Goal: Task Accomplishment & Management: Use online tool/utility

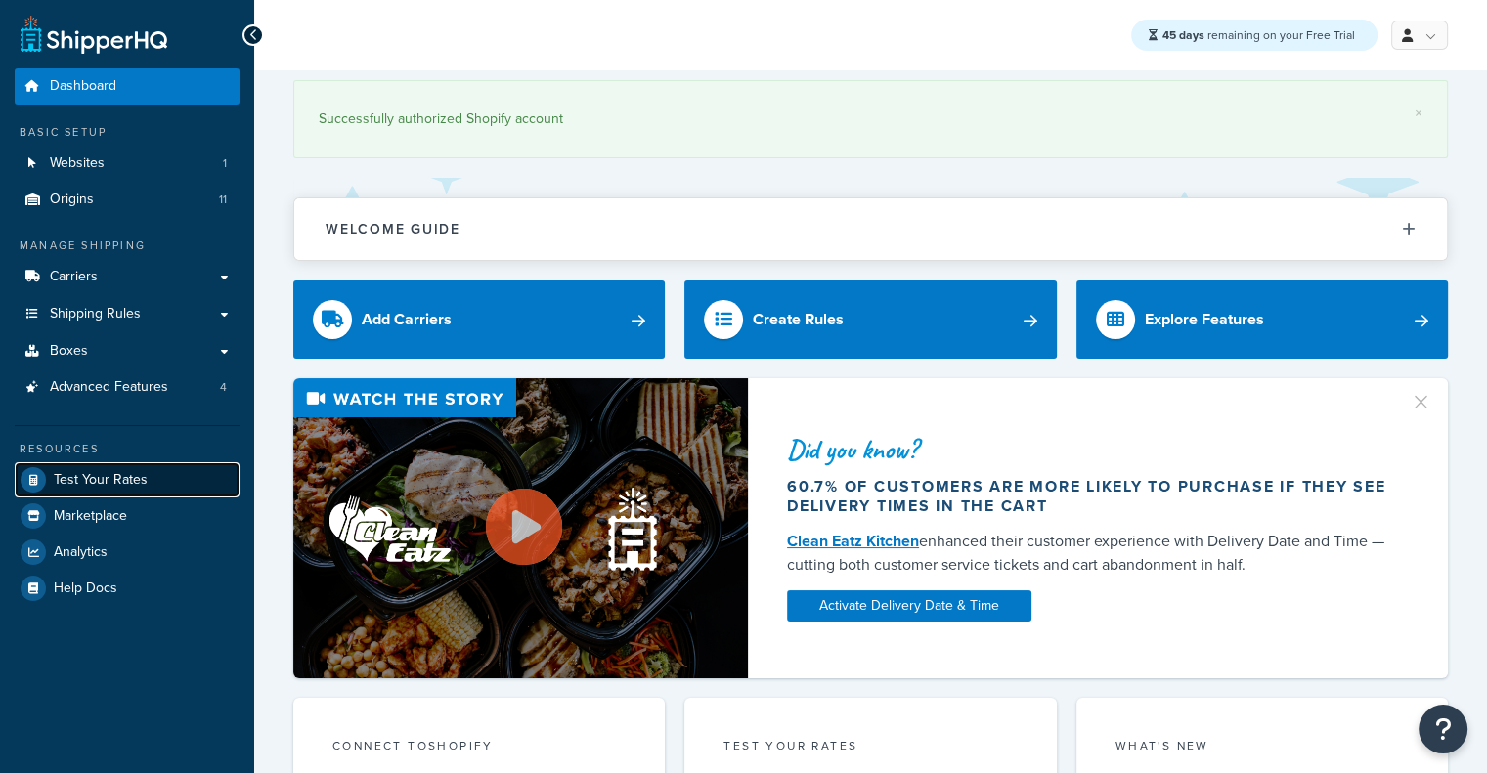
click at [70, 484] on span "Test Your Rates" at bounding box center [101, 480] width 94 height 17
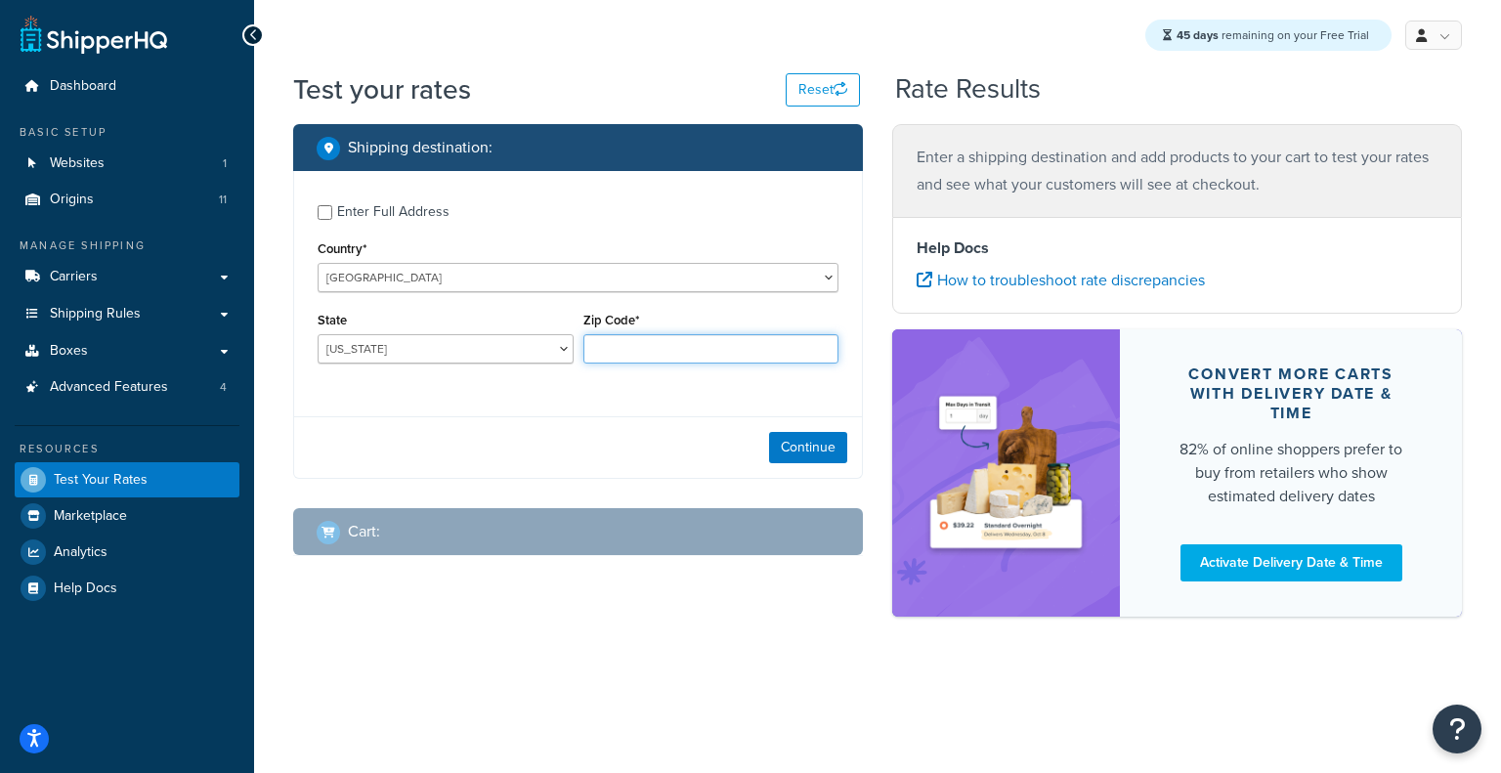
click at [652, 354] on input "Zip Code*" at bounding box center [712, 348] width 256 height 29
type input "60193"
select select "IL"
click at [833, 454] on button "Continue" at bounding box center [808, 447] width 78 height 31
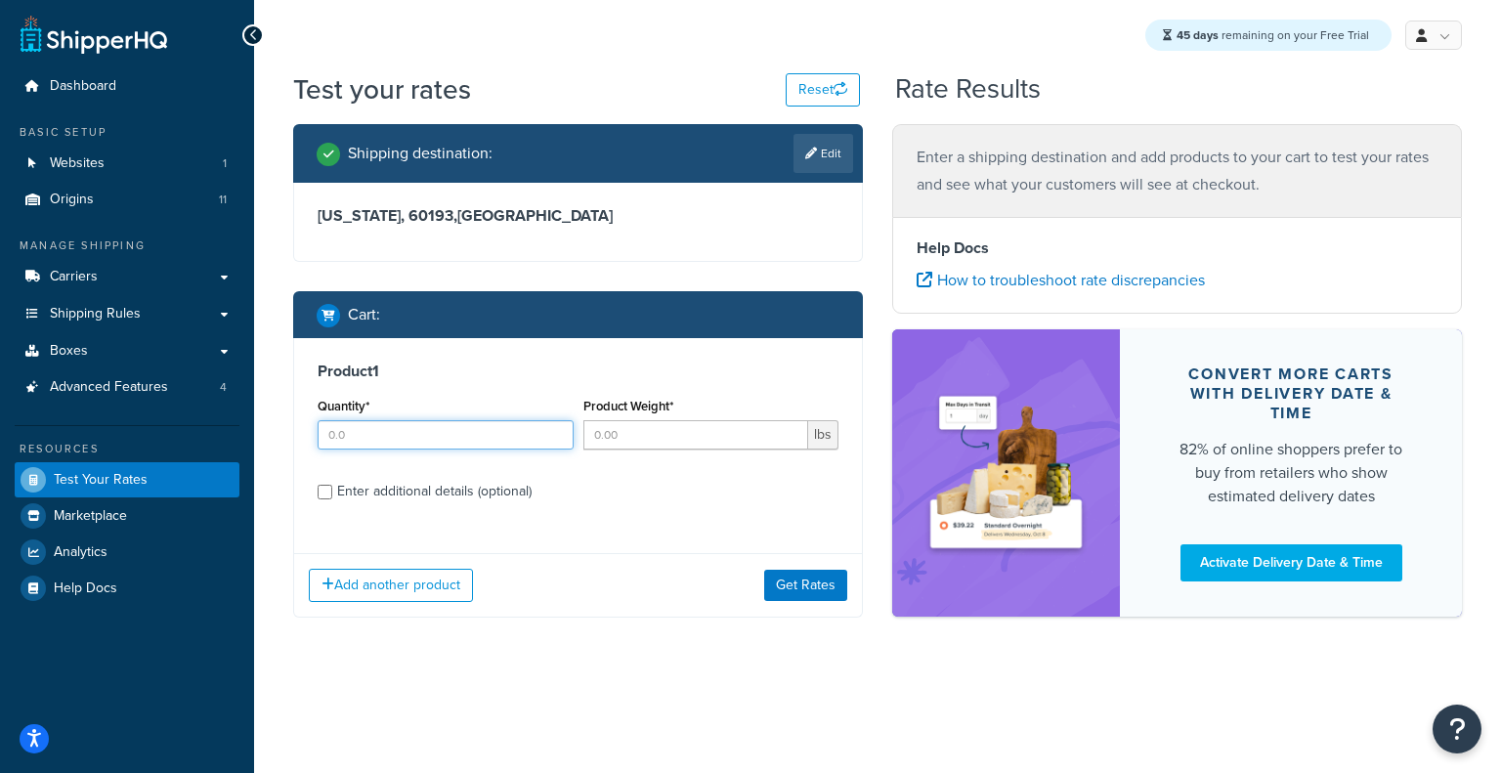
click at [485, 437] on input "Quantity*" at bounding box center [446, 434] width 256 height 29
click at [482, 428] on input "21" at bounding box center [446, 434] width 256 height 29
type input "2"
click at [631, 443] on input "Product Weight*" at bounding box center [697, 434] width 226 height 29
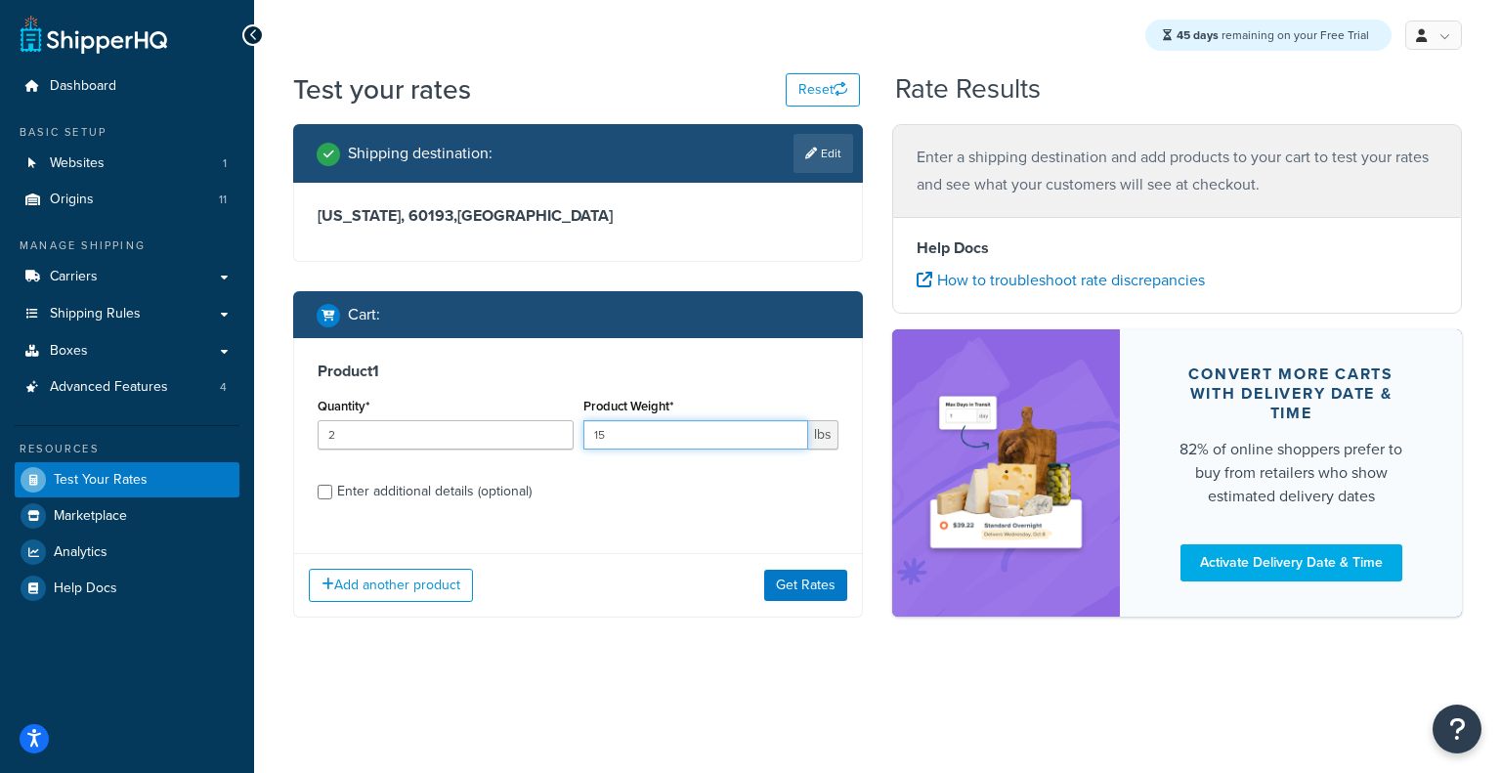
type input "15"
click at [445, 486] on div "Enter additional details (optional)" at bounding box center [434, 491] width 195 height 27
click at [332, 486] on input "Enter additional details (optional)" at bounding box center [325, 492] width 15 height 15
checkbox input "true"
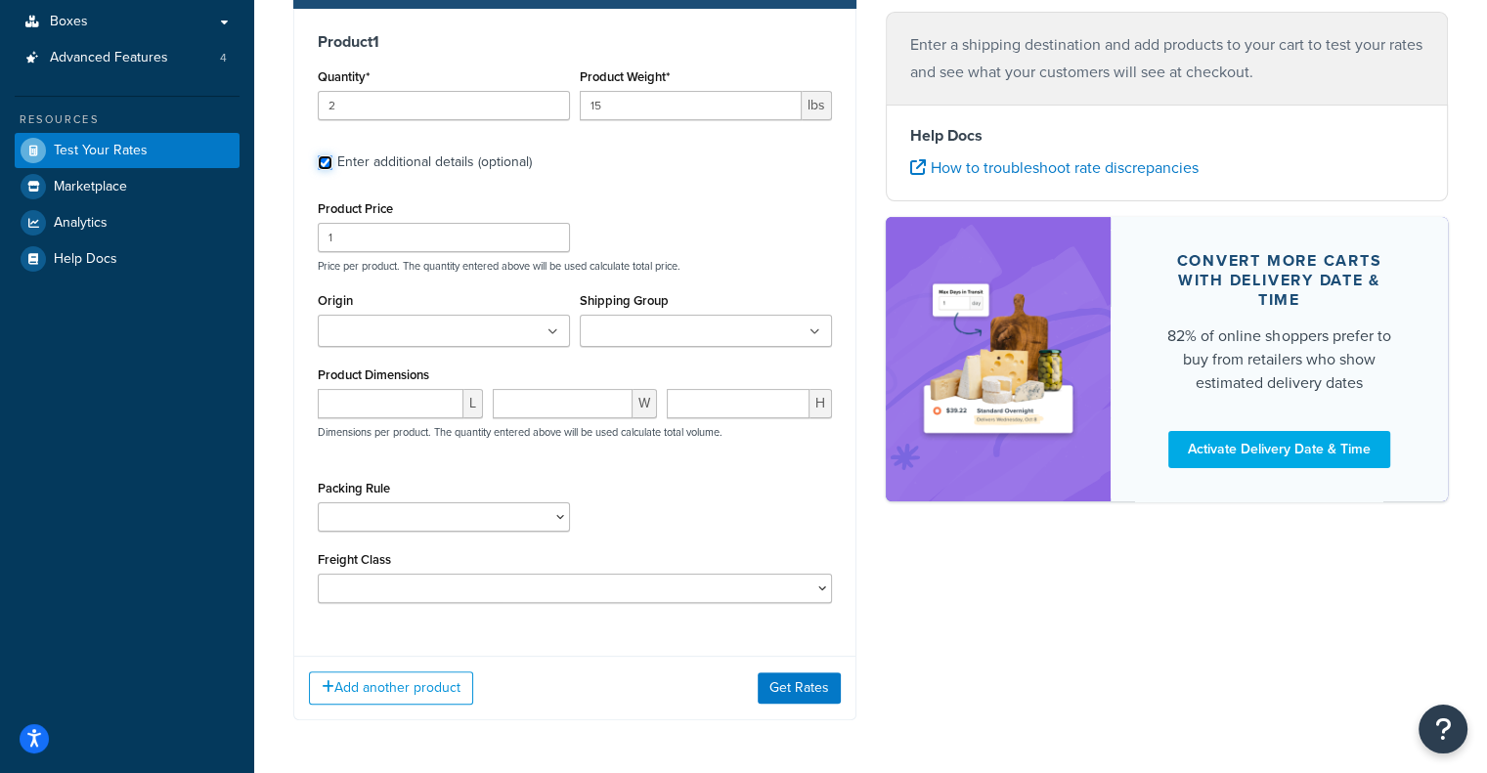
scroll to position [348, 0]
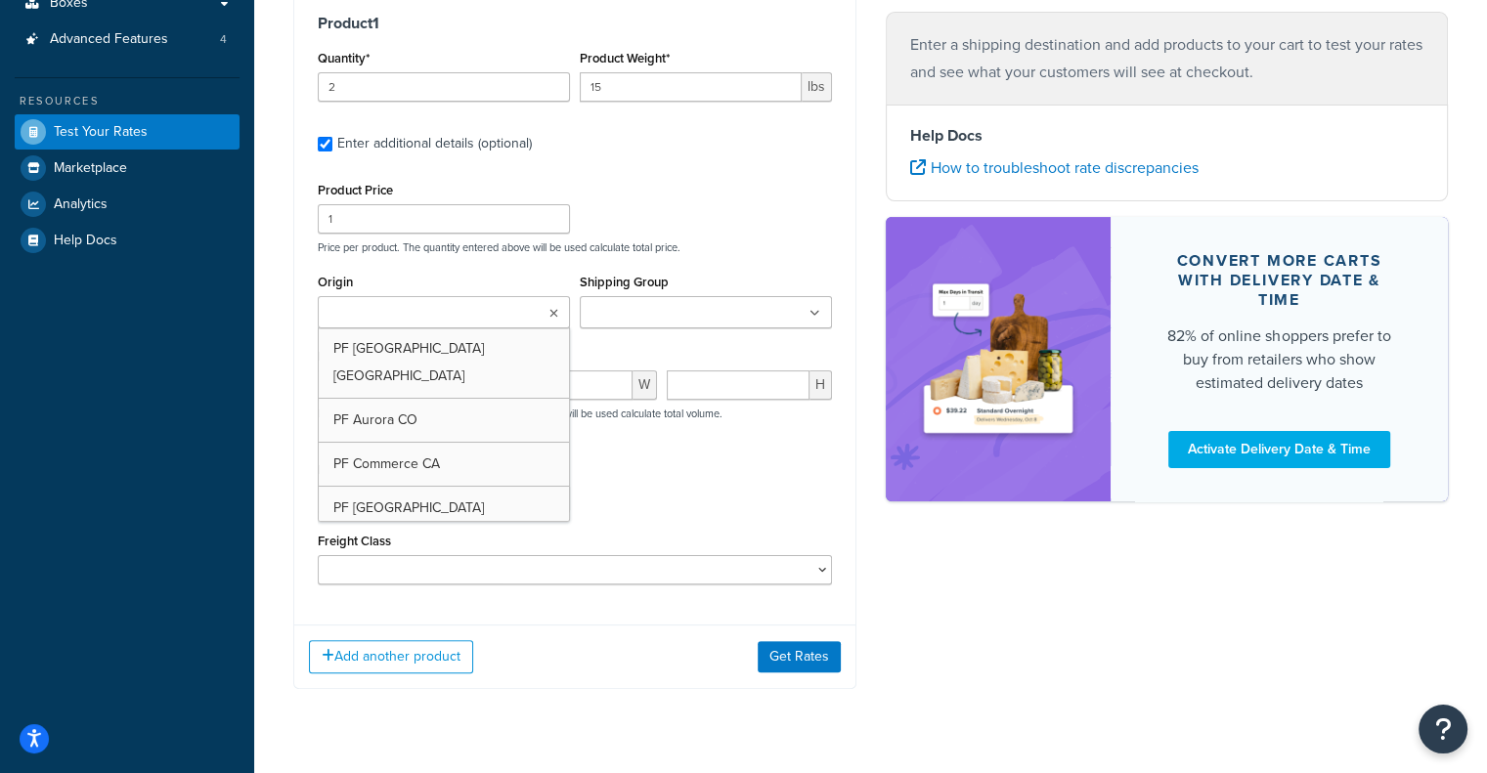
click at [485, 313] on ul at bounding box center [444, 312] width 252 height 32
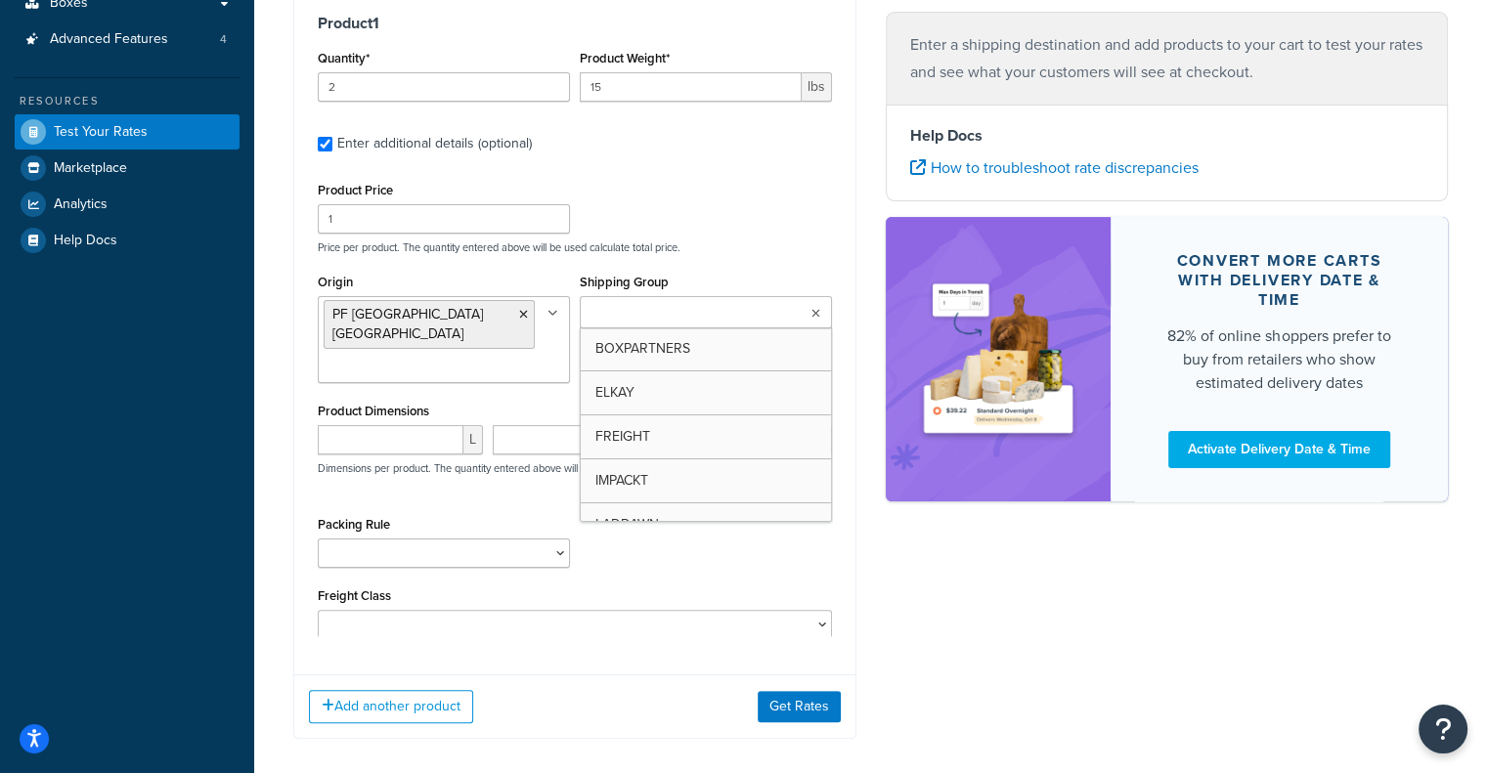
click at [679, 327] on ul at bounding box center [706, 312] width 252 height 32
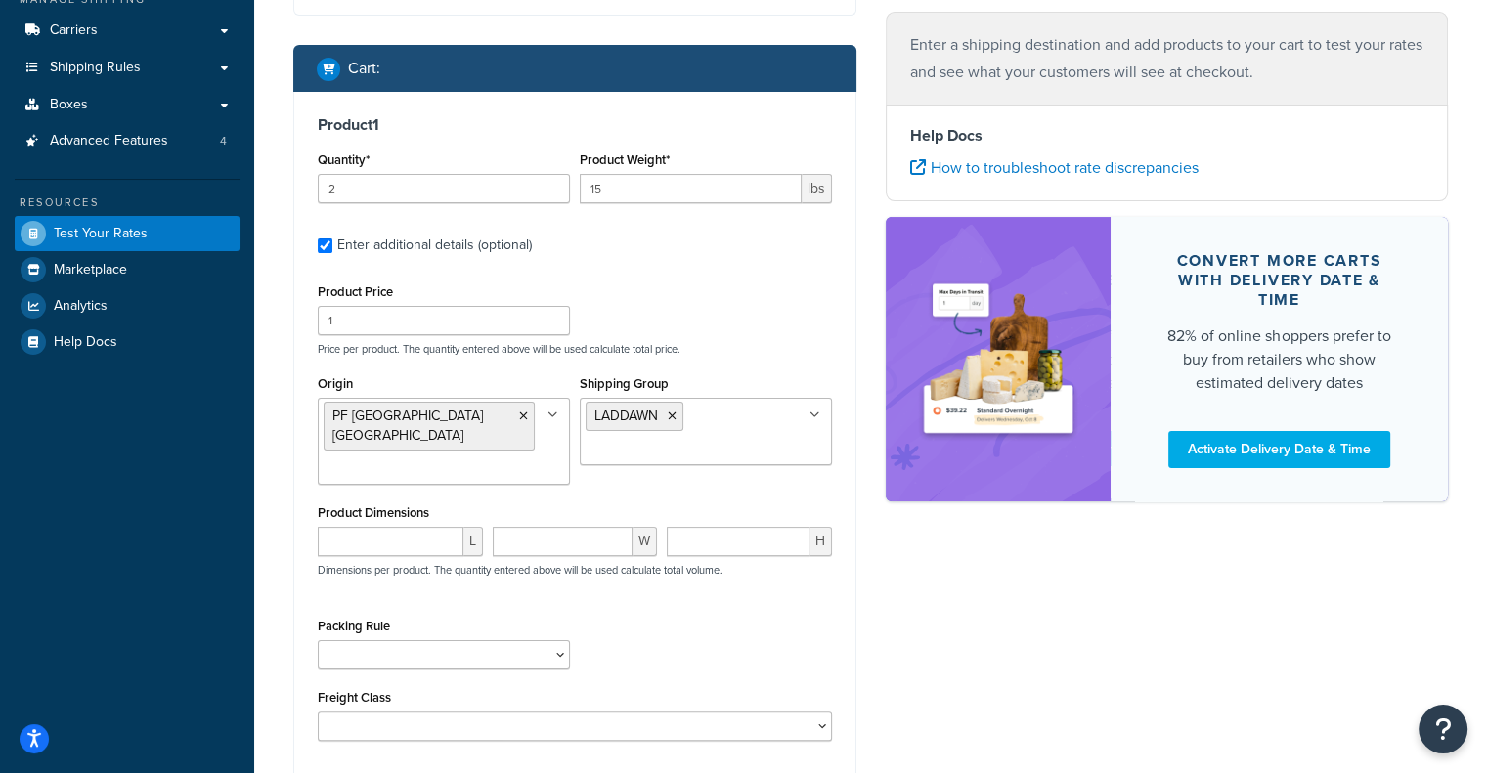
scroll to position [441, 0]
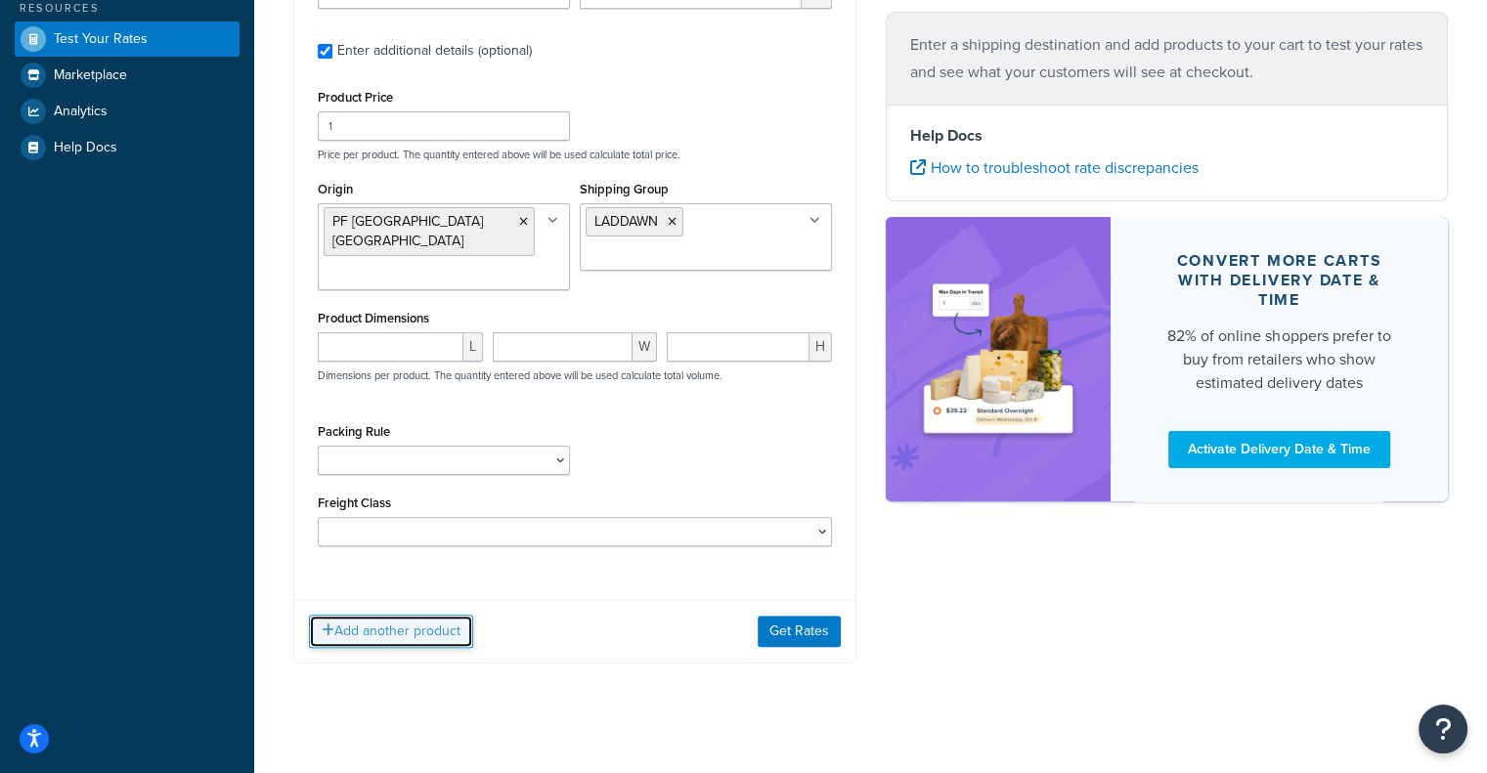
click at [401, 615] on button "Add another product" at bounding box center [391, 631] width 164 height 33
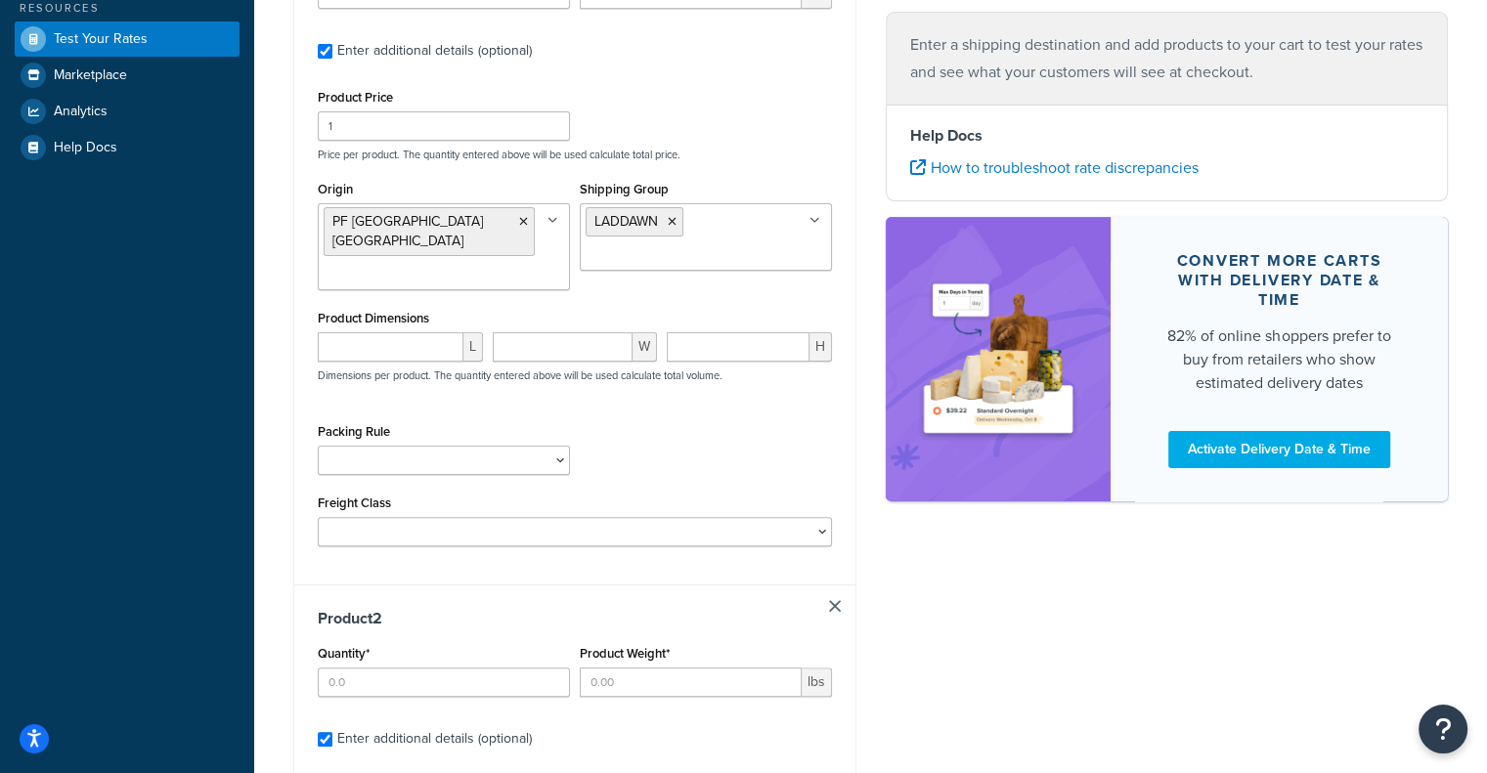
click at [418, 645] on div "Quantity*" at bounding box center [444, 668] width 252 height 57
click at [412, 649] on div "Quantity*" at bounding box center [444, 668] width 252 height 57
click at [405, 668] on input "Quantity*" at bounding box center [444, 682] width 252 height 29
type input "2"
click at [680, 668] on input "Product Weight*" at bounding box center [691, 682] width 222 height 29
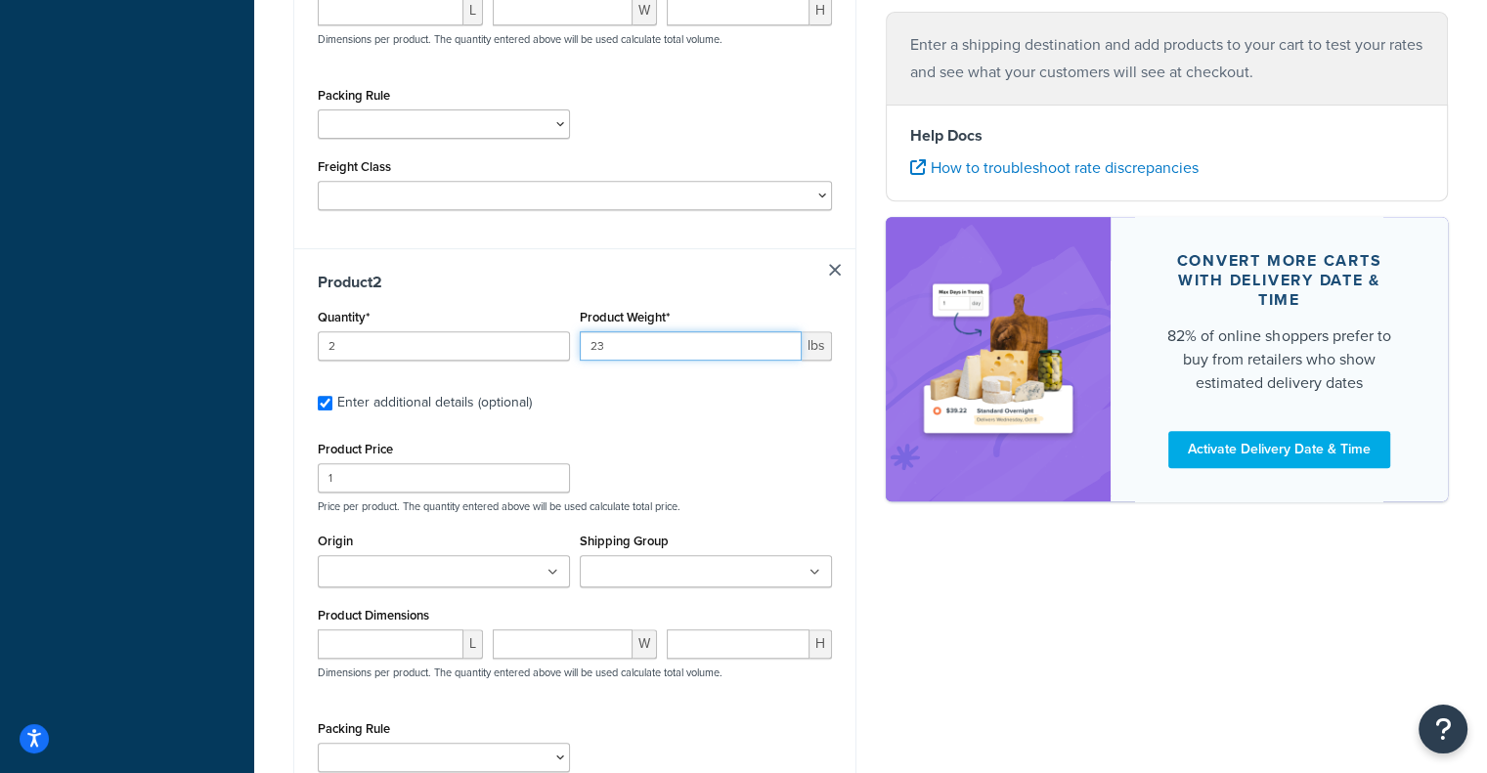
scroll to position [789, 0]
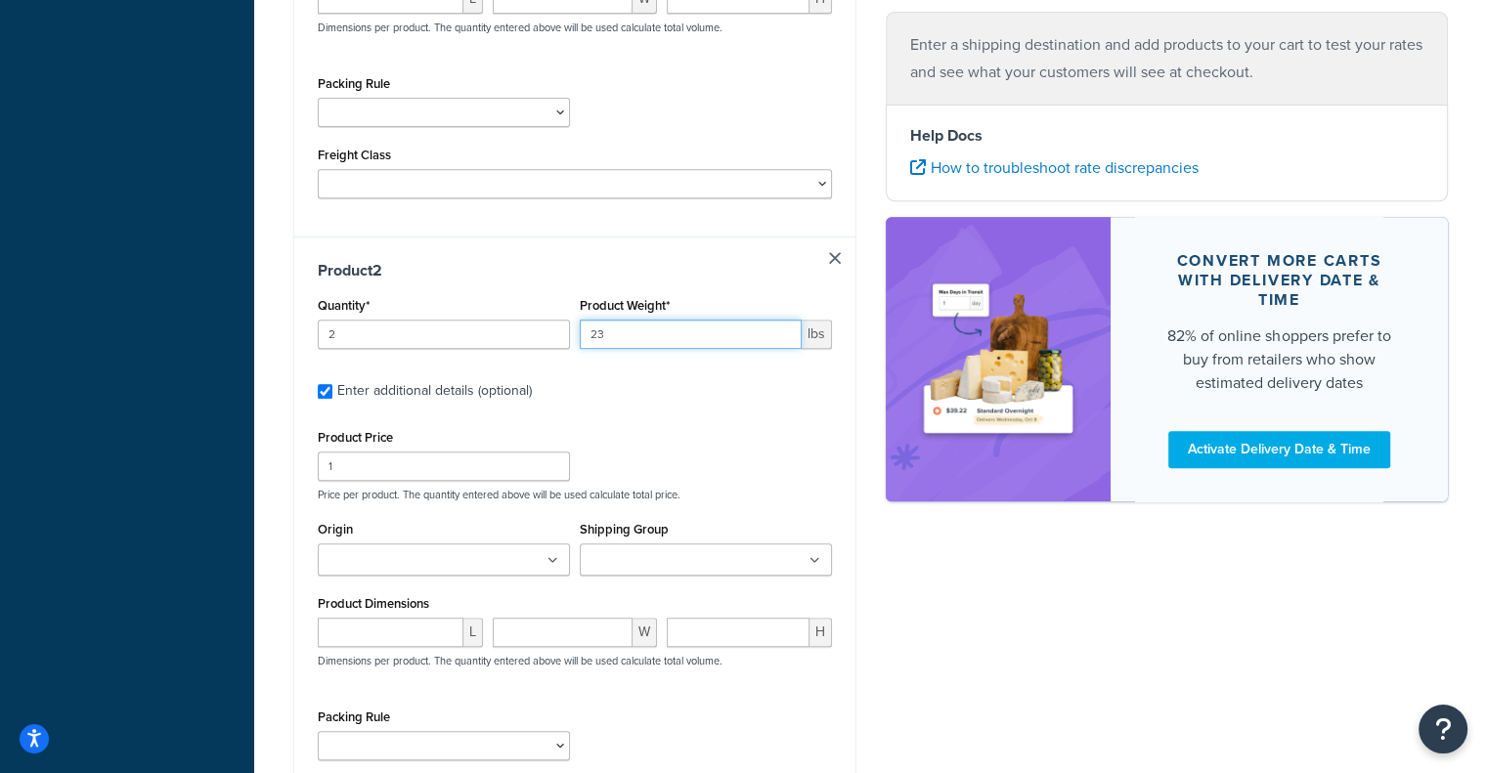
type input "23"
click at [452, 329] on input "2" at bounding box center [444, 334] width 252 height 29
drag, startPoint x: 452, startPoint y: 329, endPoint x: 297, endPoint y: 313, distance: 155.3
click at [297, 313] on div "Product 2 Quantity* 2 Product Weight* 23 lbs Enter additional details (optional…" at bounding box center [574, 554] width 561 height 635
type input "4"
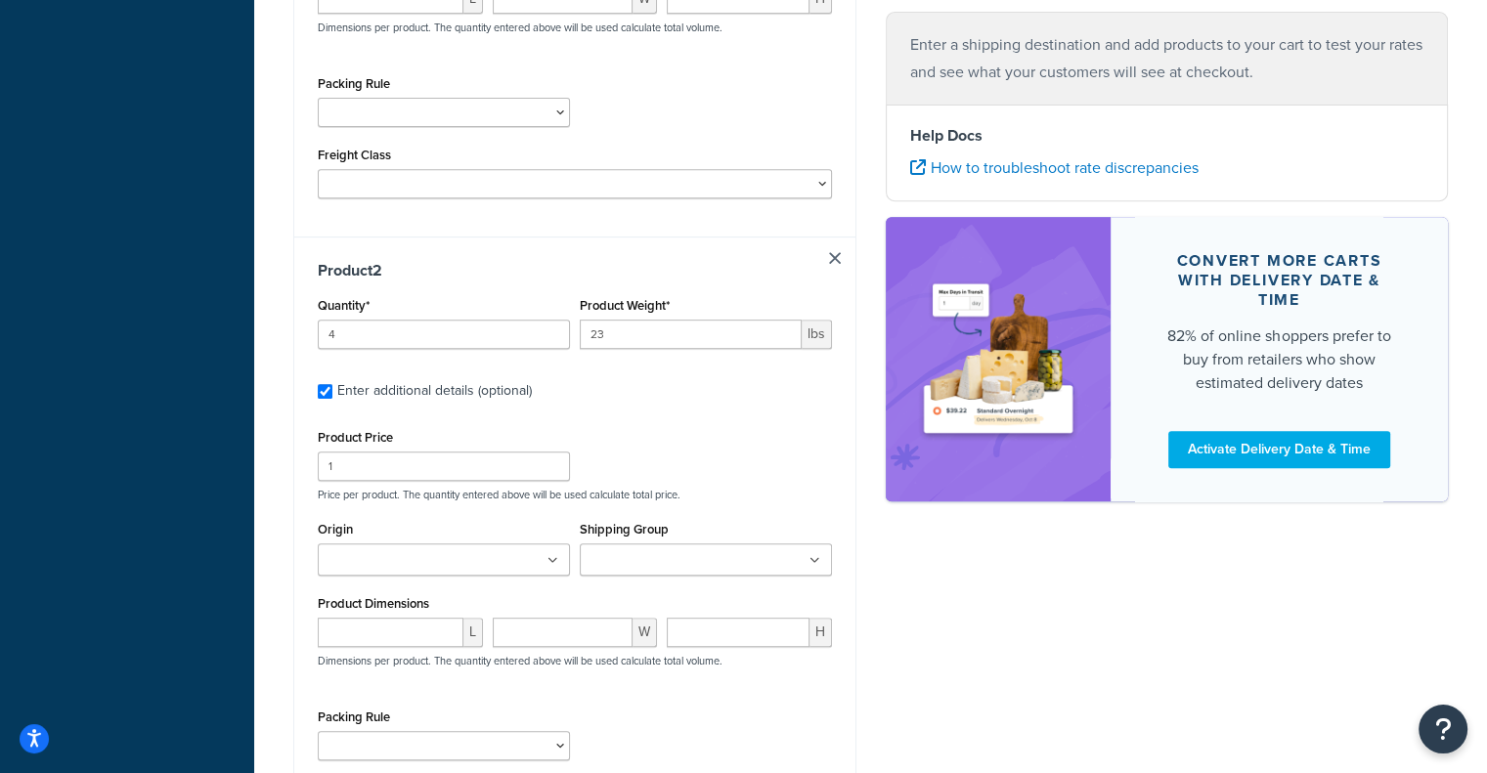
click at [518, 548] on ul at bounding box center [444, 559] width 252 height 32
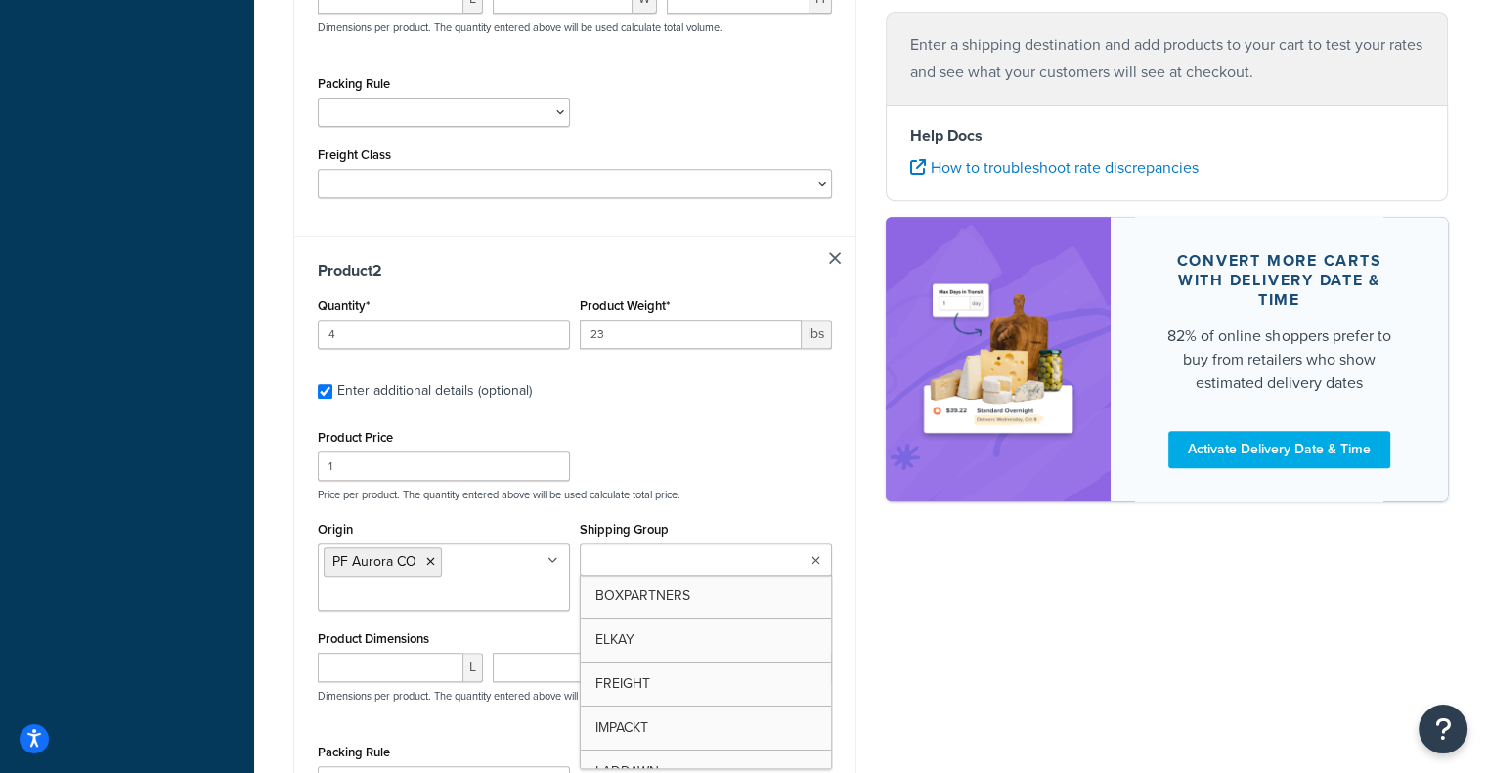
click at [703, 550] on input "Shipping Group" at bounding box center [671, 561] width 173 height 22
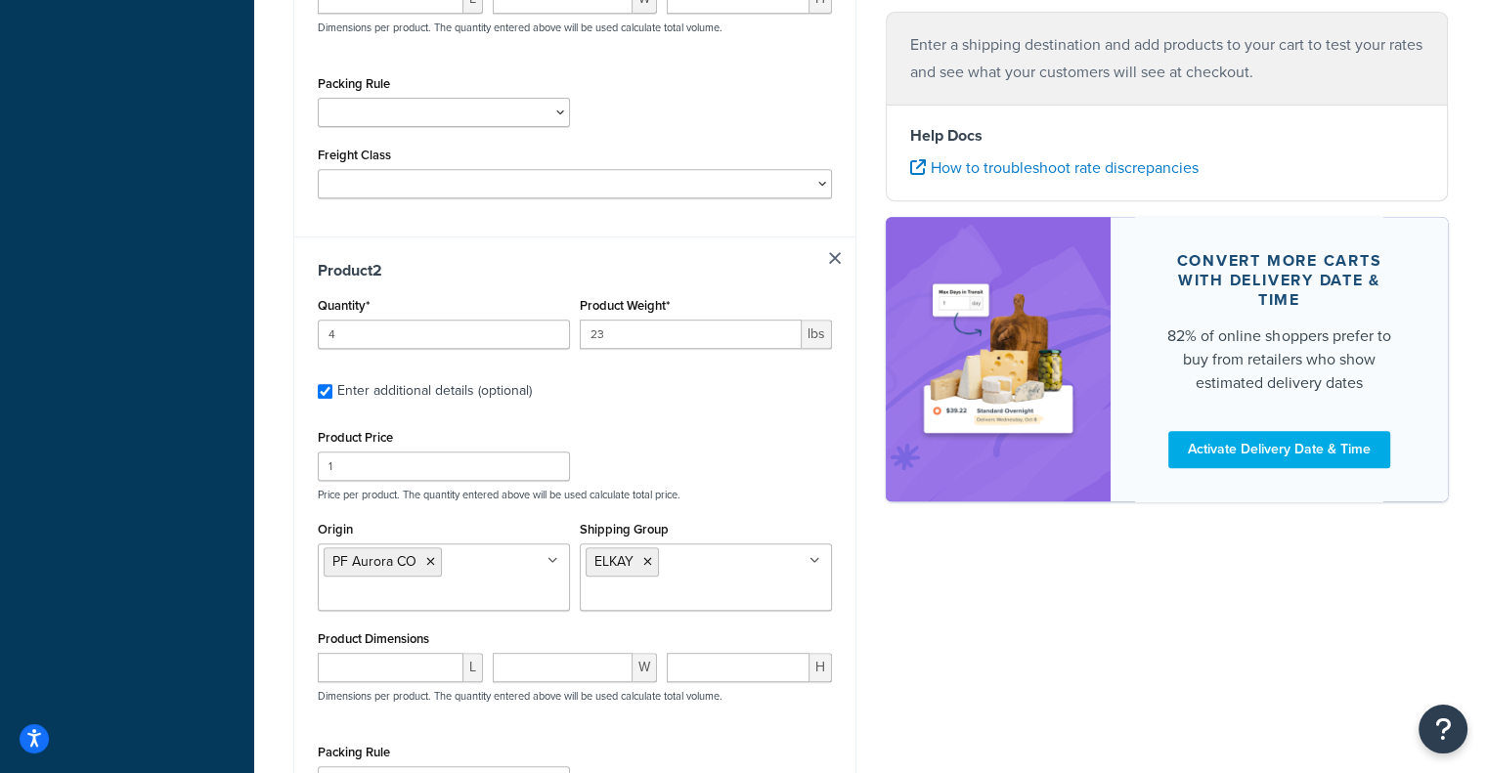
click at [1447, 664] on div "Shipping destination : Edit Illinois, 60193 , United States Cart : Product 1 Qu…" at bounding box center [871, 174] width 1184 height 1678
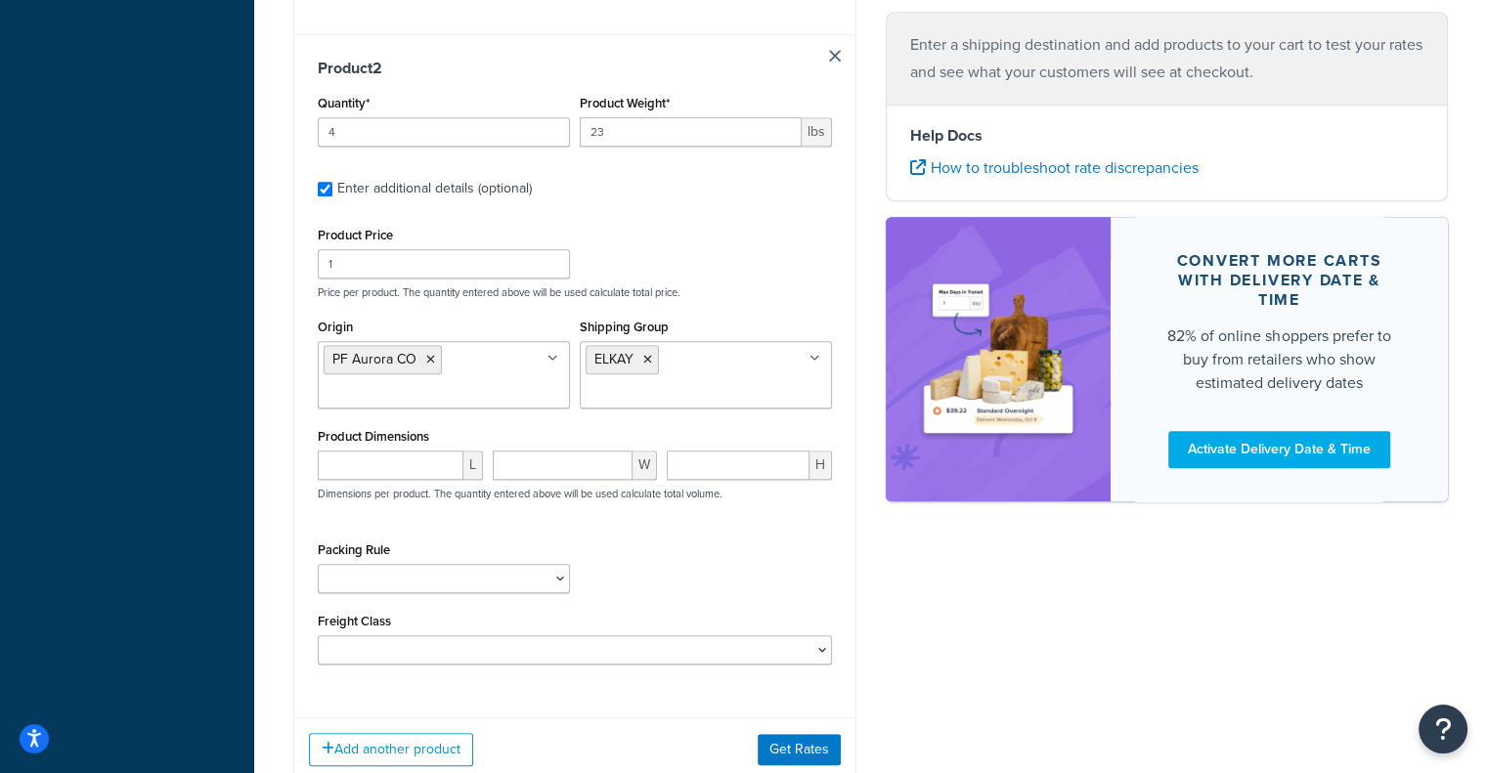
scroll to position [1111, 0]
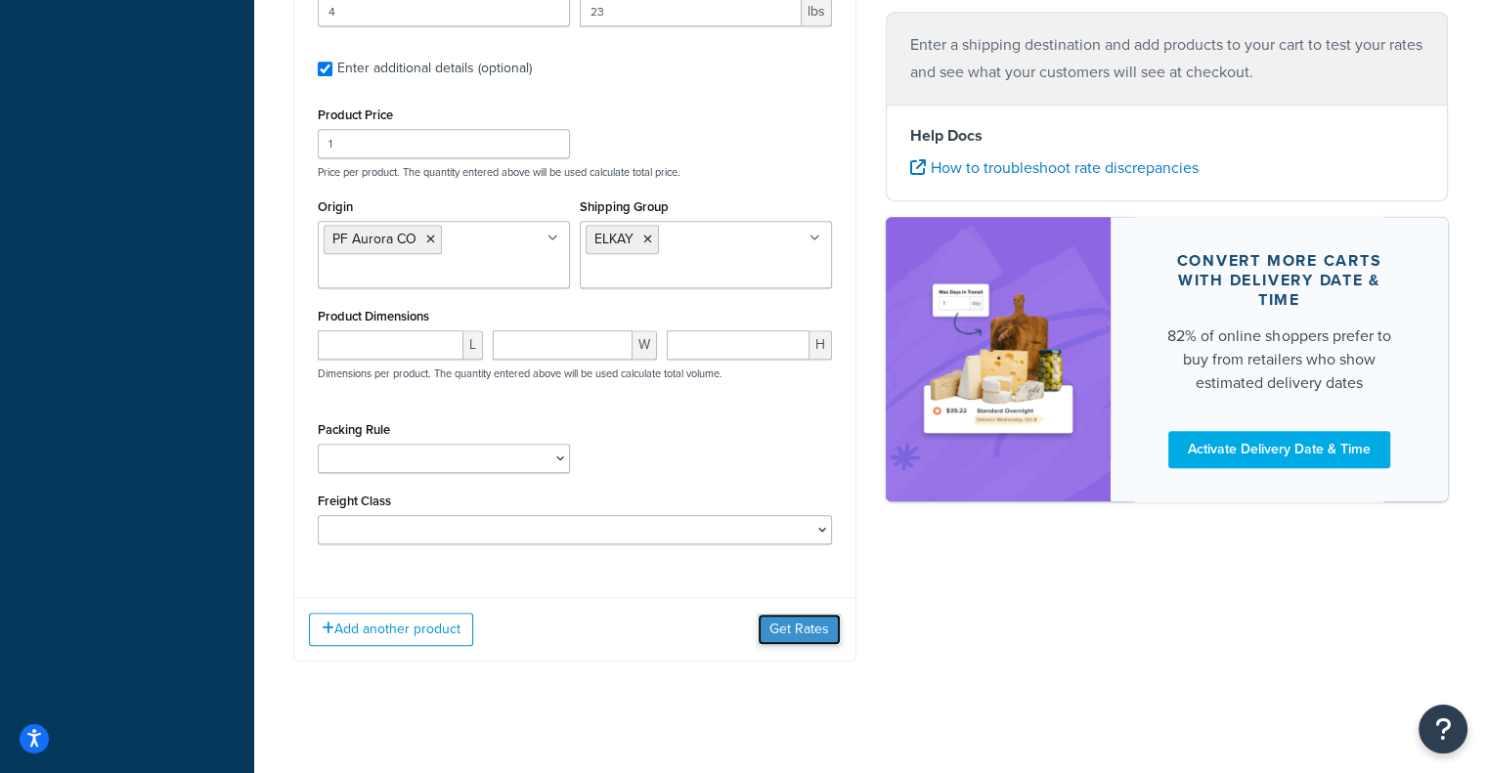
click at [770, 617] on button "Get Rates" at bounding box center [799, 629] width 83 height 31
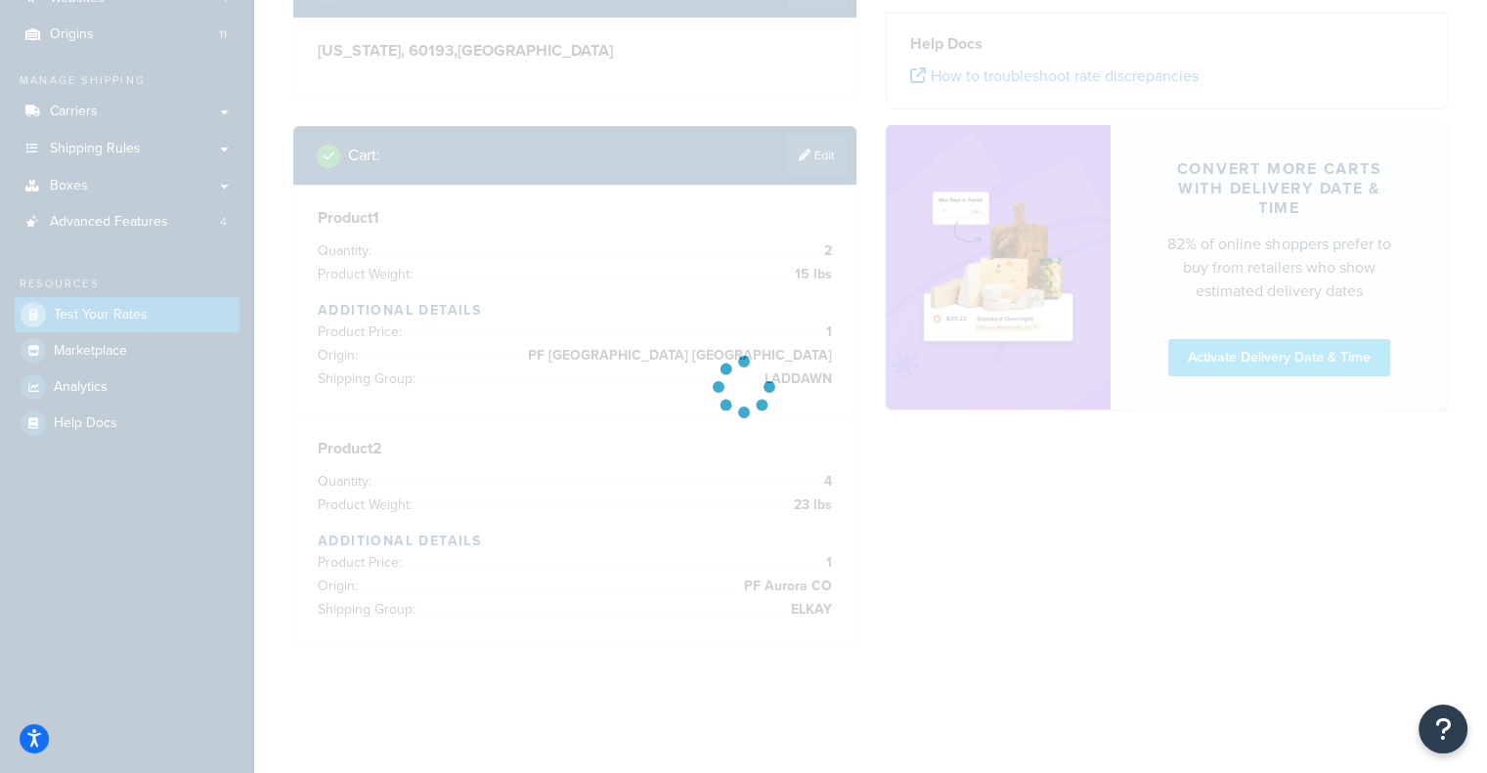
scroll to position [693, 0]
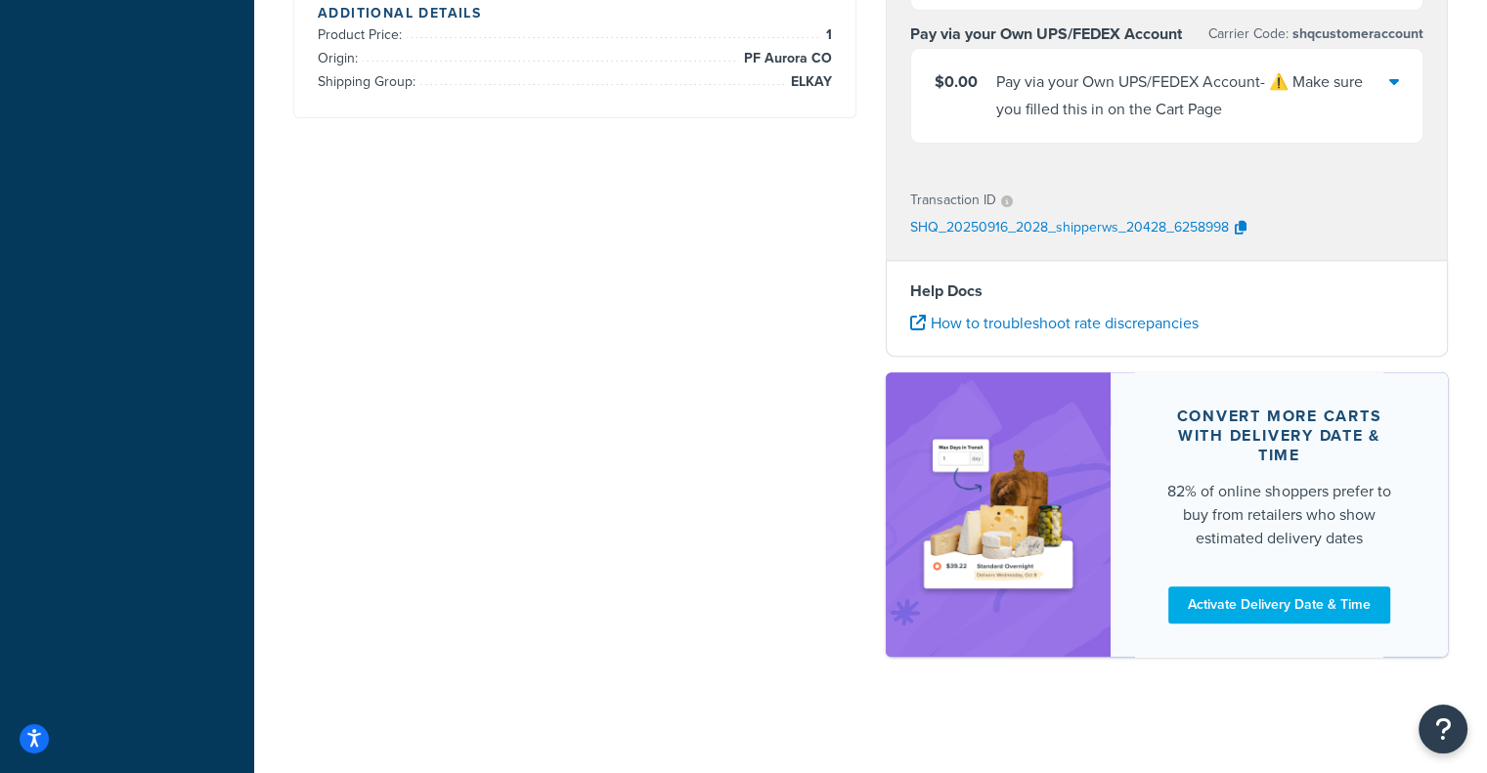
click at [0, 215] on div "Dashboard Basic Setup Websites 1 Origins 11 Manage Shipping Carriers Carriers A…" at bounding box center [127, 40] width 254 height 1467
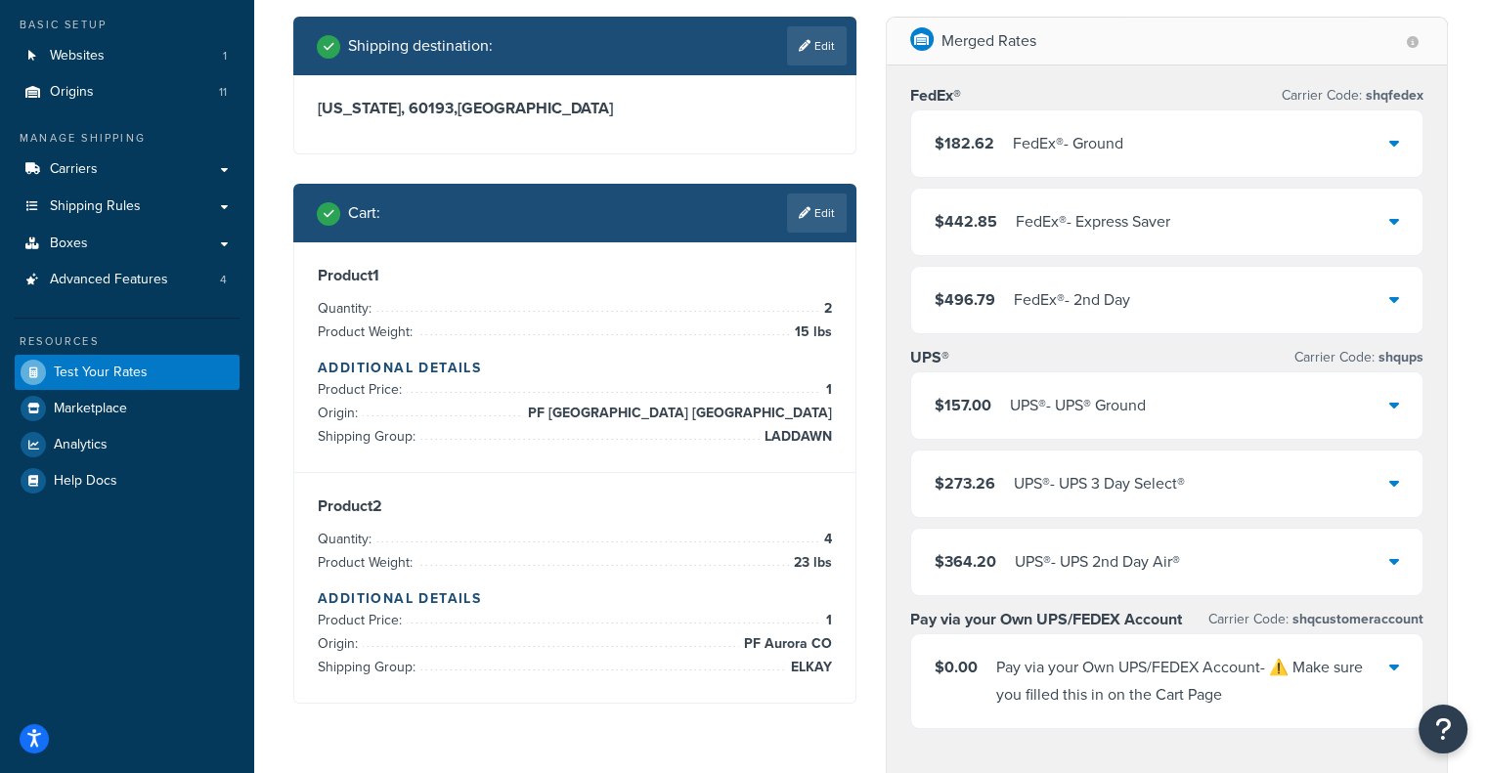
scroll to position [109, 0]
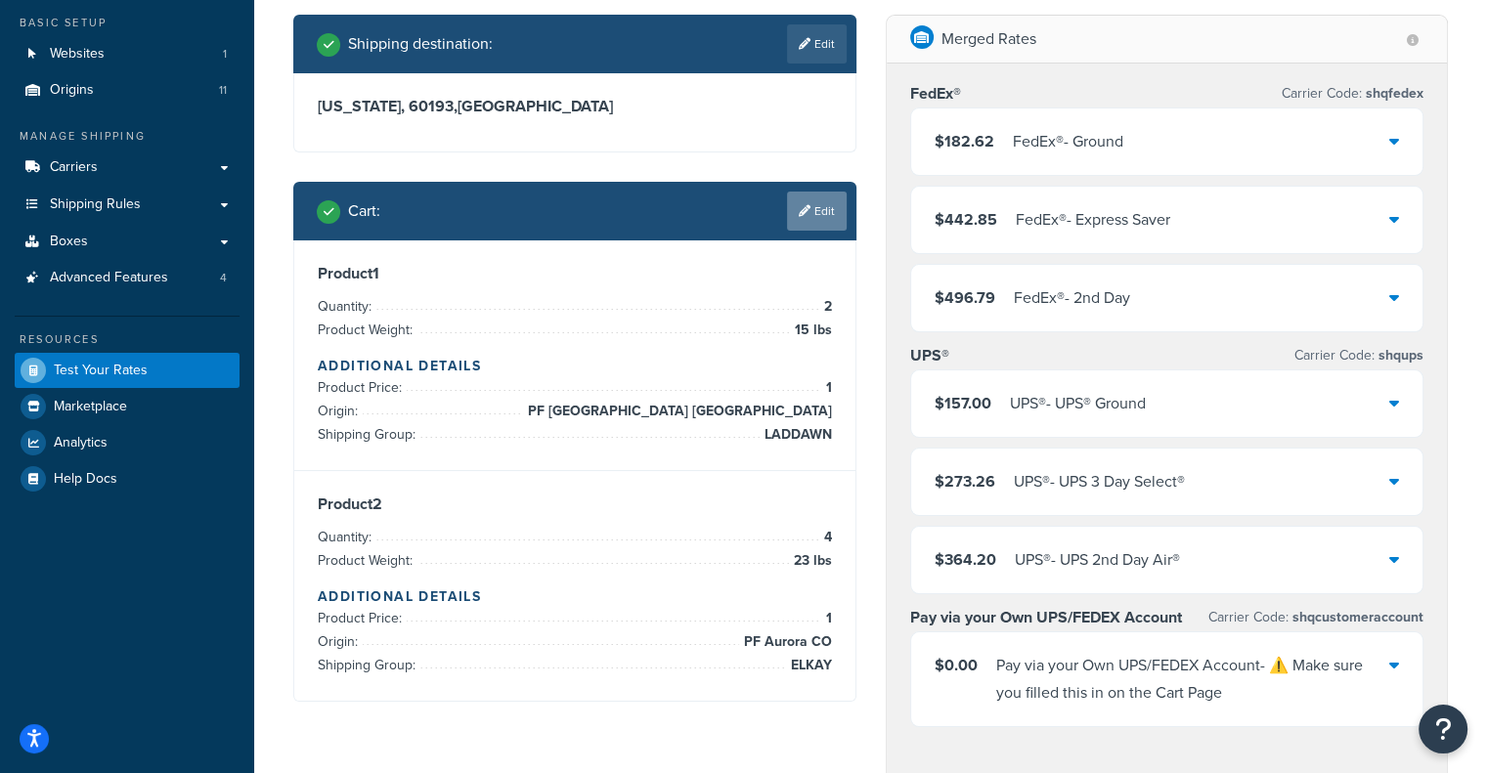
click at [816, 206] on link "Edit" at bounding box center [817, 211] width 60 height 39
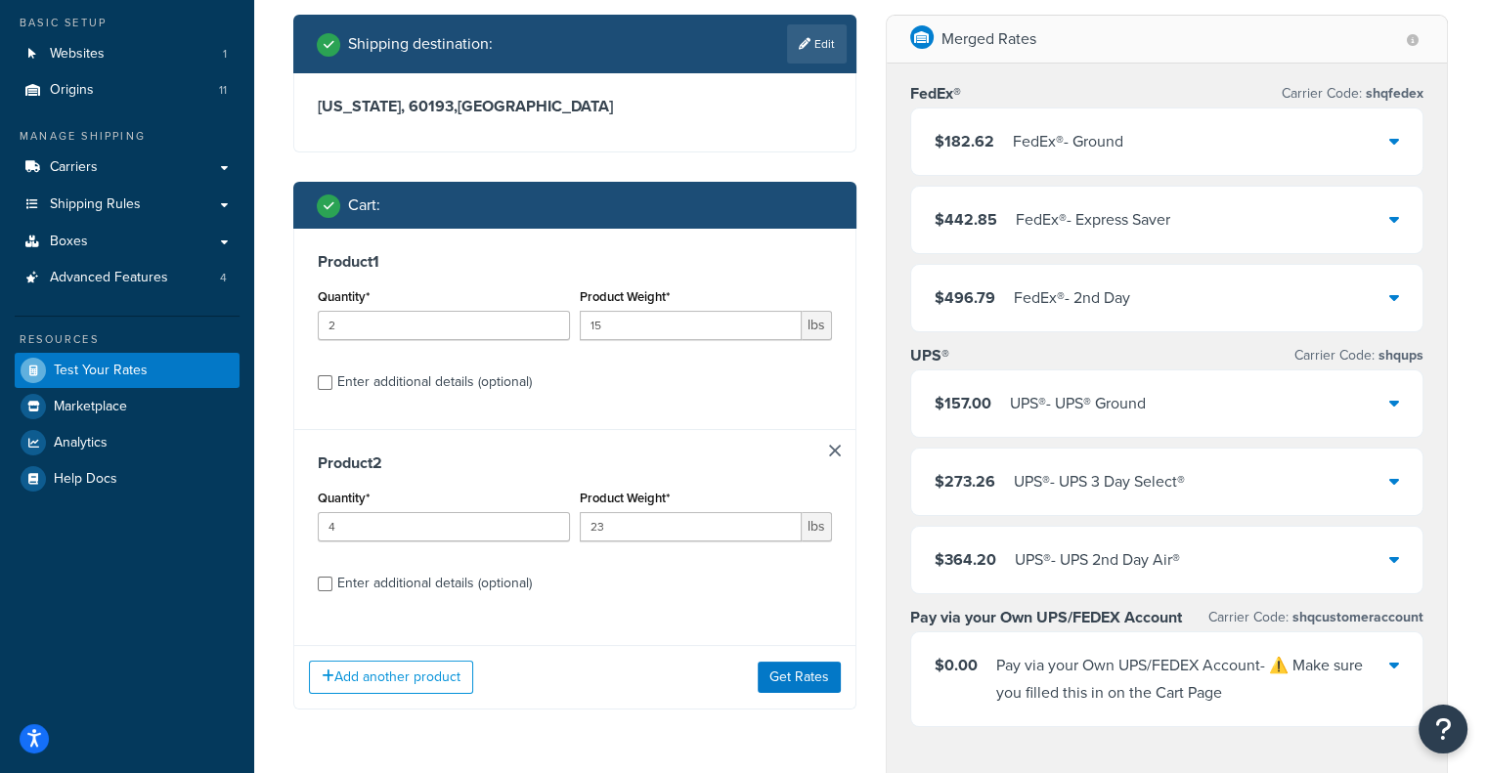
click at [468, 378] on div "Enter additional details (optional)" at bounding box center [434, 381] width 195 height 27
click at [332, 378] on input "Enter additional details (optional)" at bounding box center [325, 382] width 15 height 15
checkbox input "true"
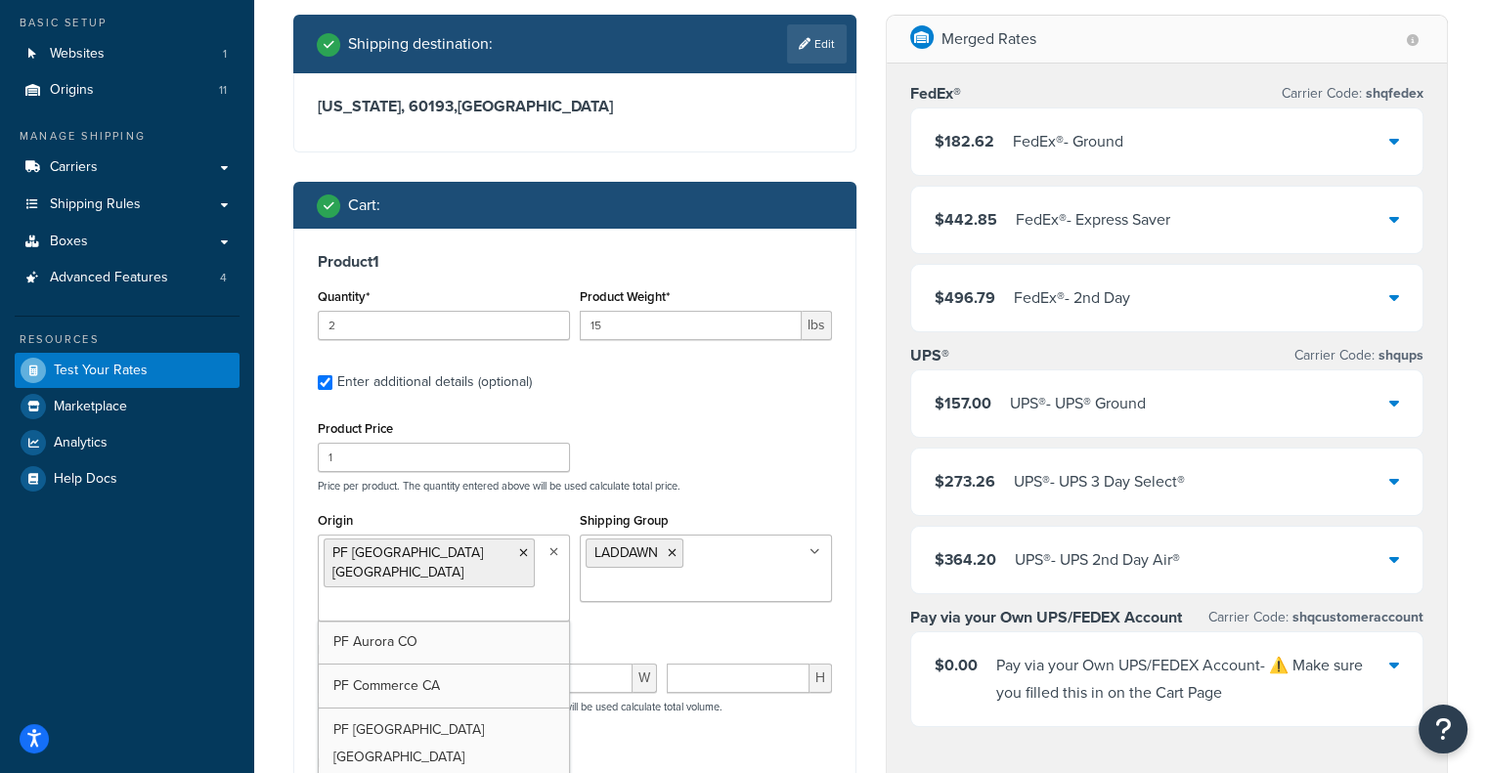
click at [553, 550] on icon at bounding box center [553, 552] width 9 height 12
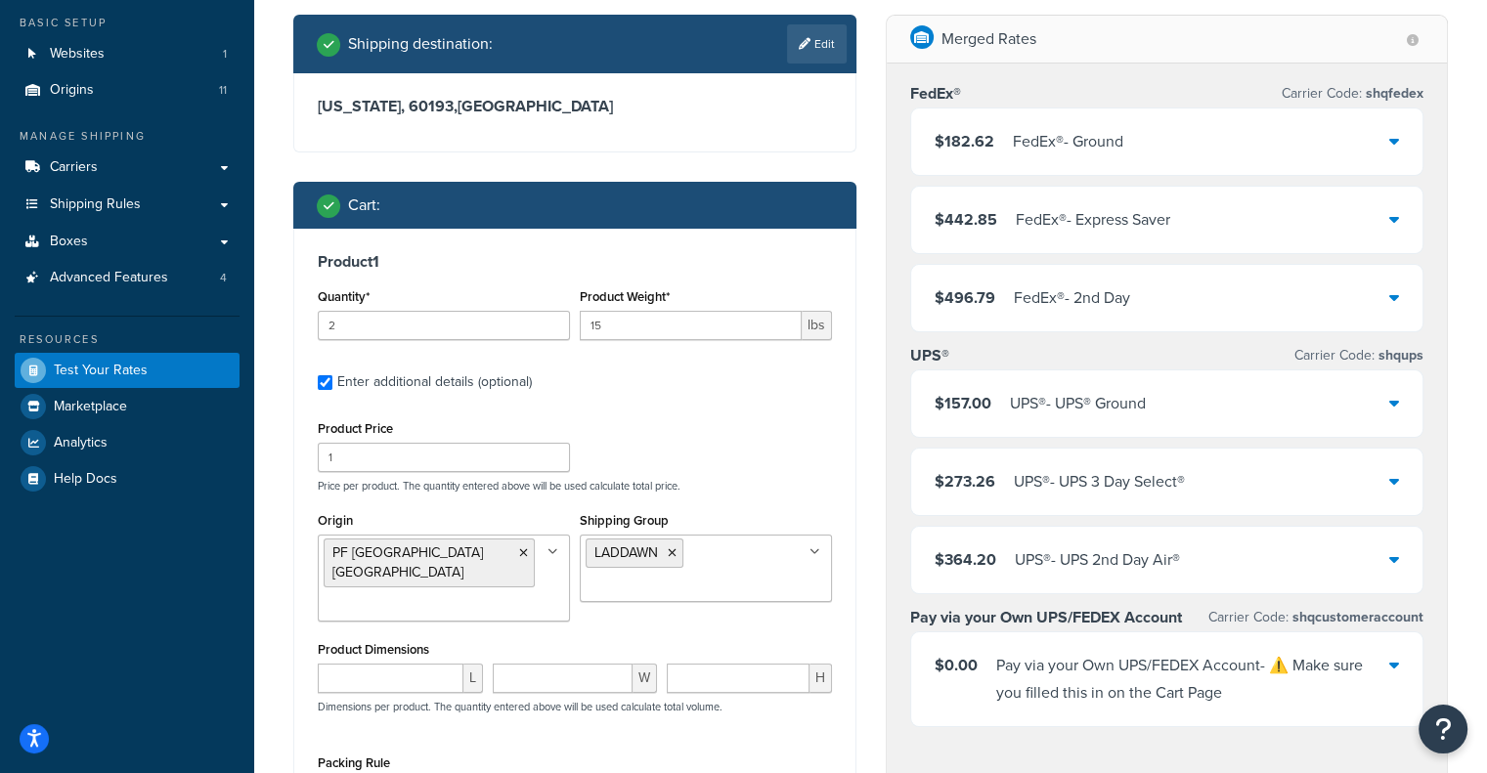
click at [553, 550] on icon at bounding box center [552, 552] width 11 height 12
click at [669, 555] on icon at bounding box center [672, 553] width 9 height 12
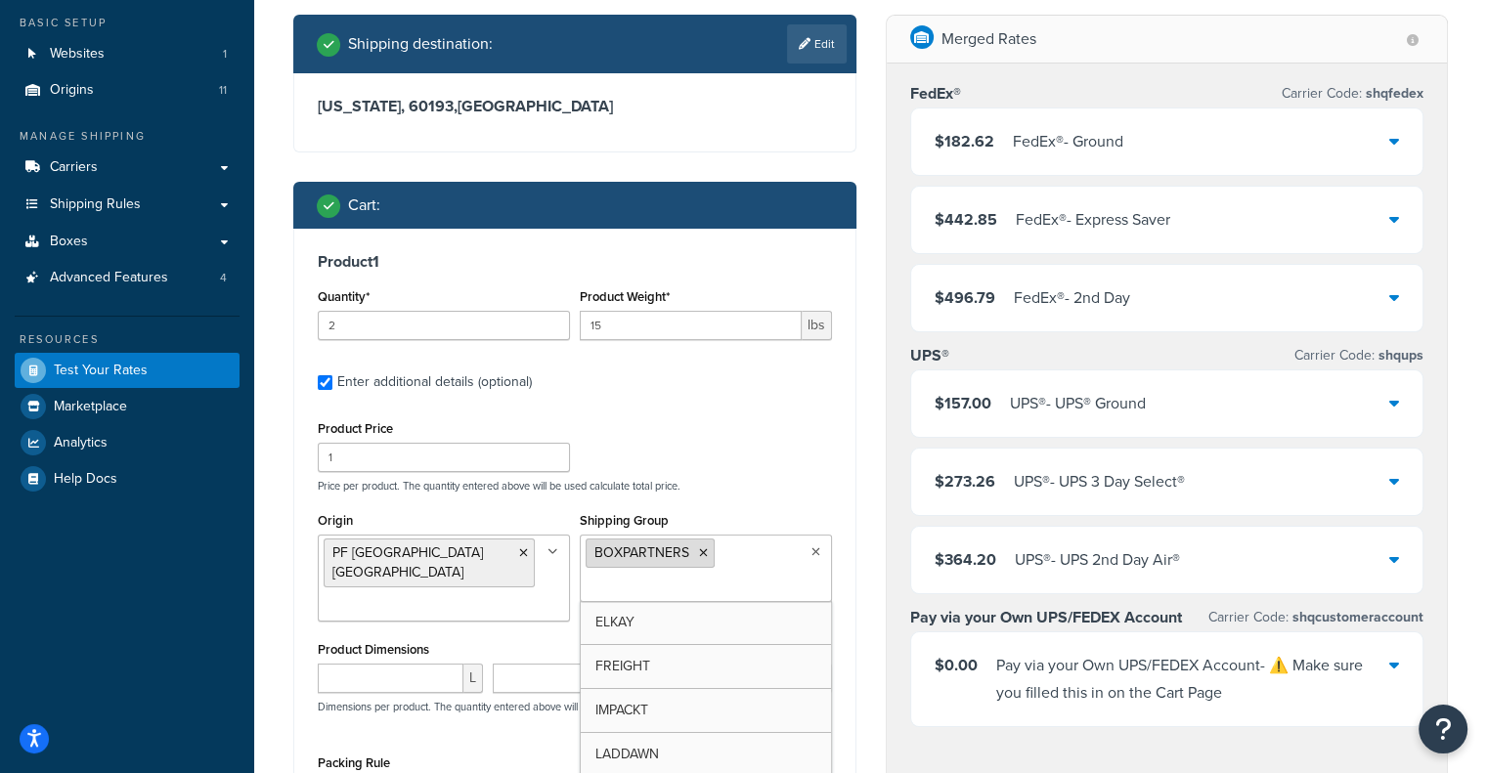
click at [699, 550] on icon at bounding box center [703, 553] width 9 height 12
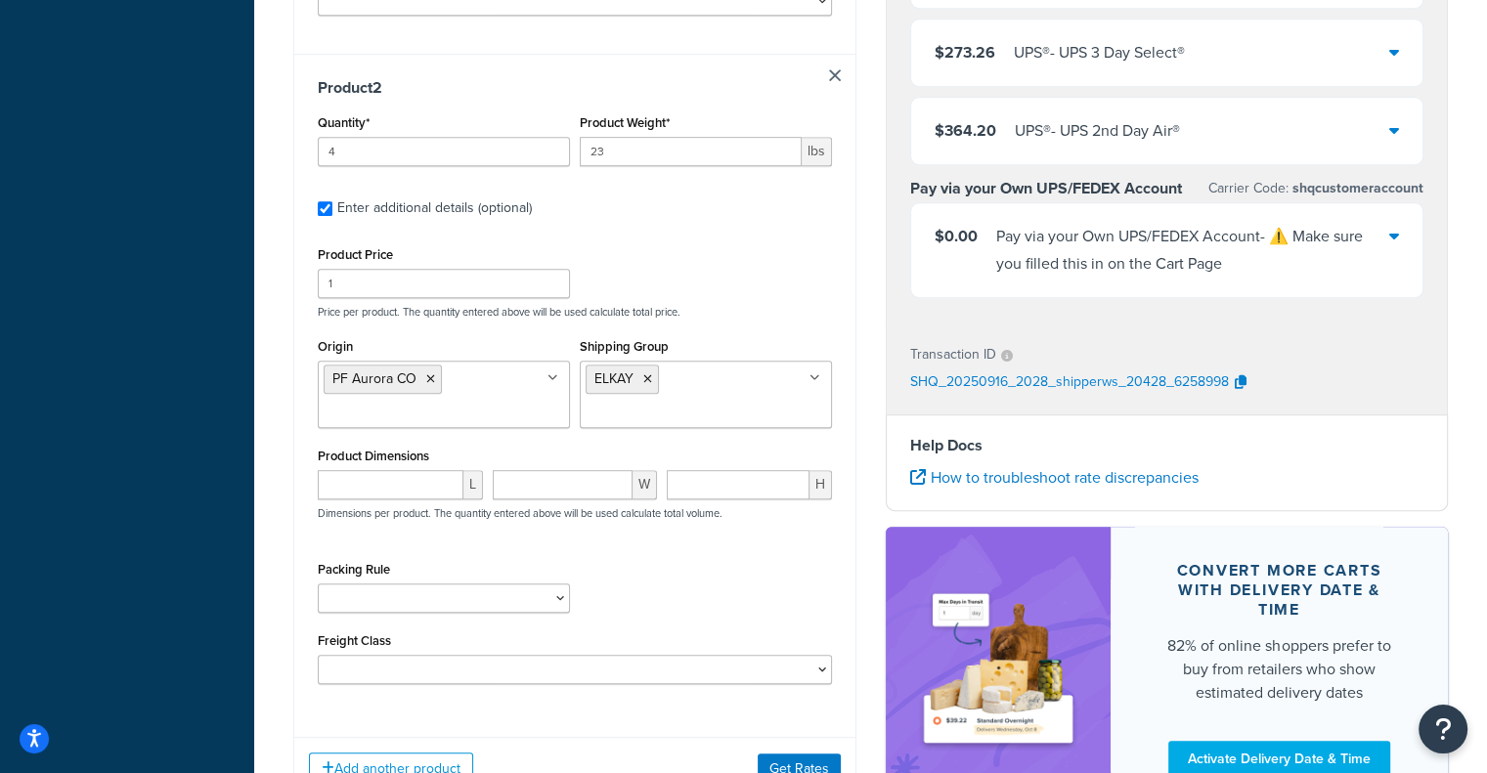
scroll to position [1005, 0]
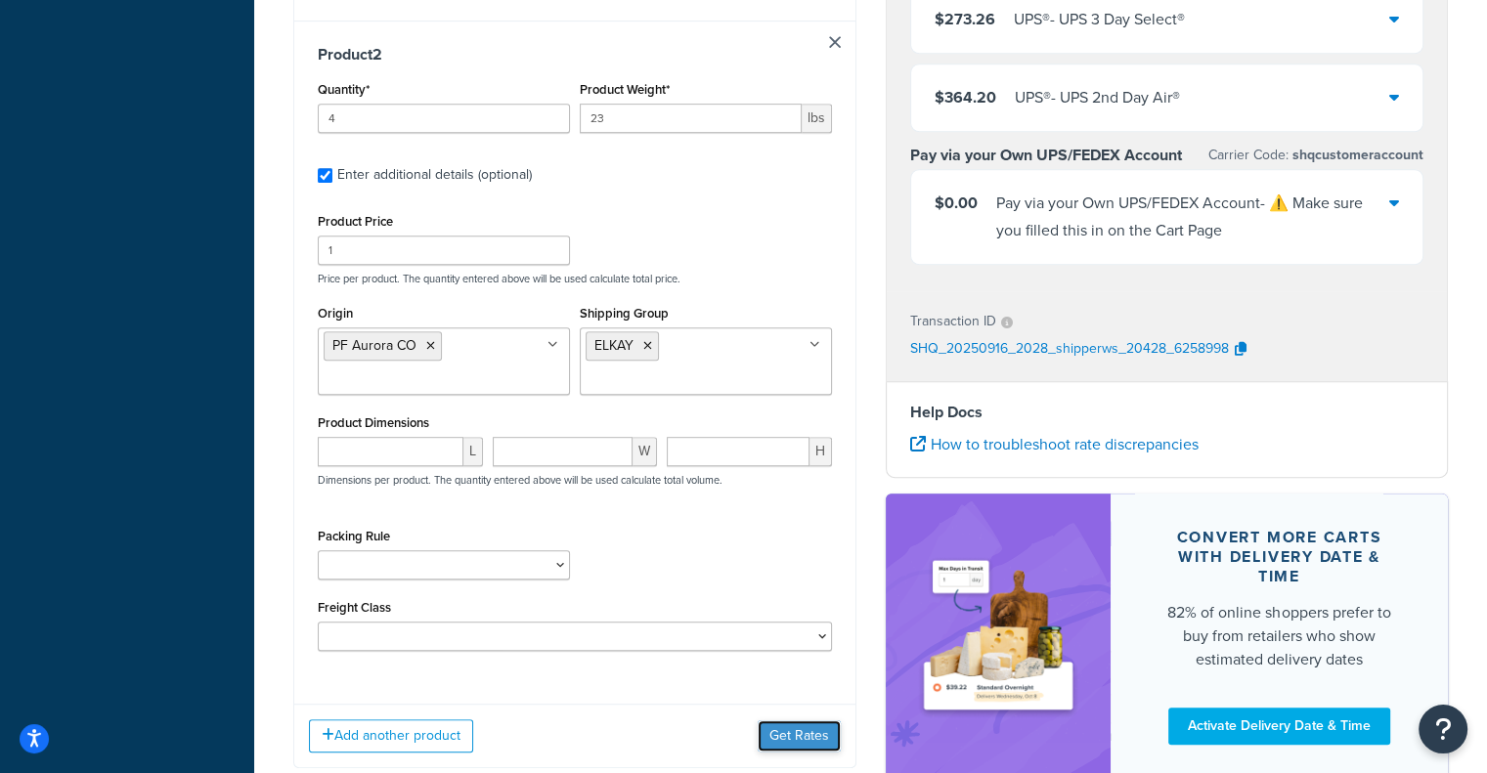
click at [805, 720] on button "Get Rates" at bounding box center [799, 735] width 83 height 31
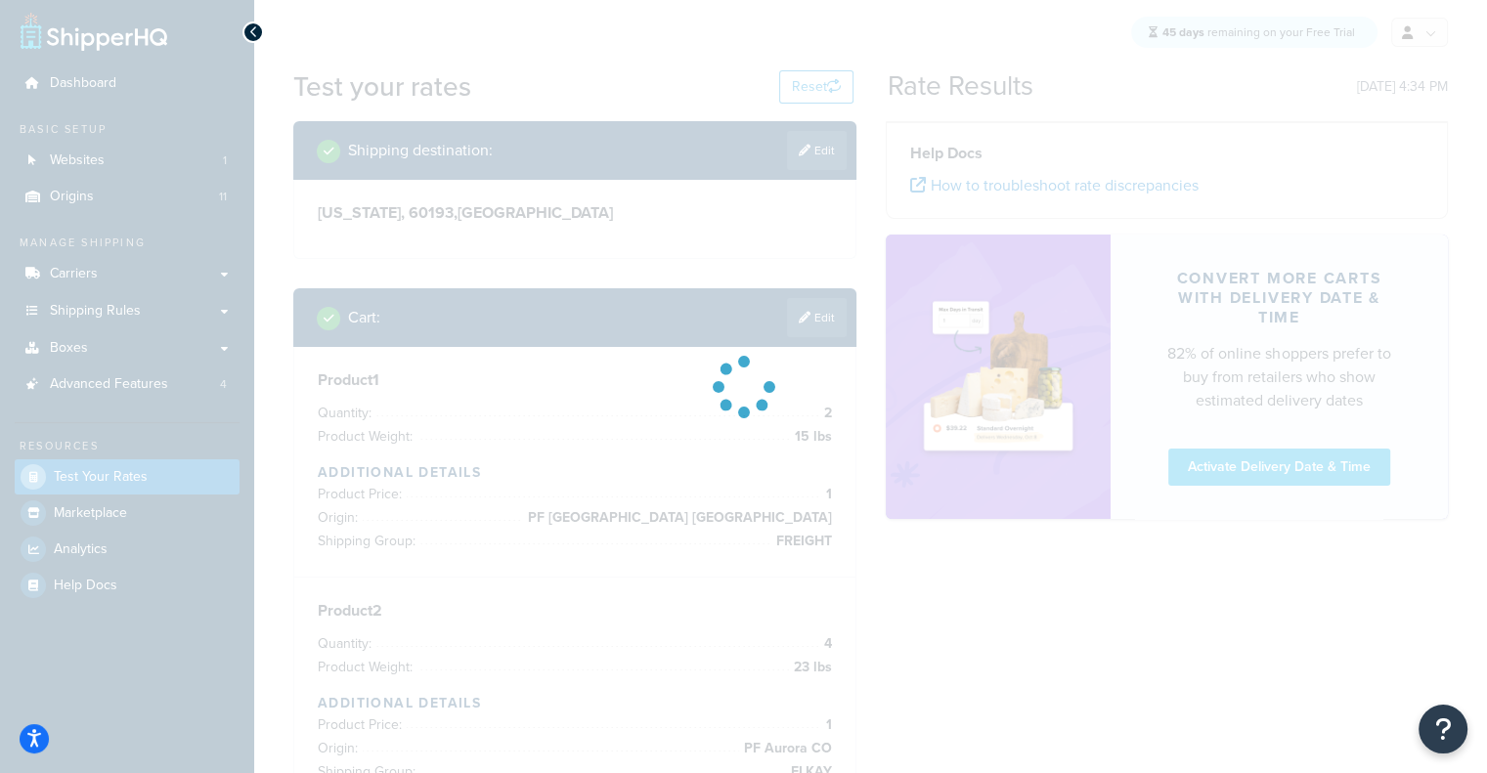
scroll to position [0, 0]
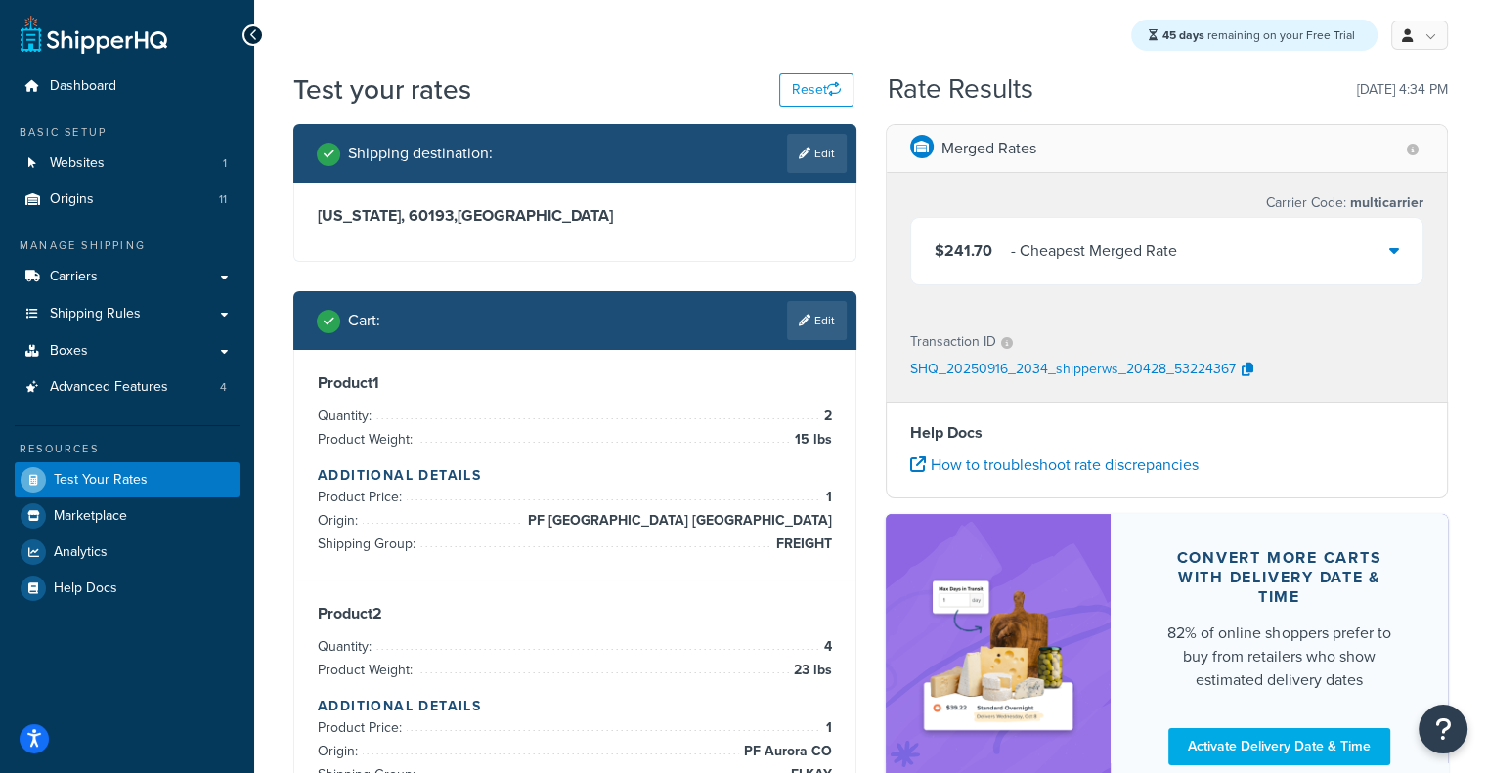
click at [1147, 261] on div "- Cheapest Merged Rate" at bounding box center [1094, 251] width 166 height 27
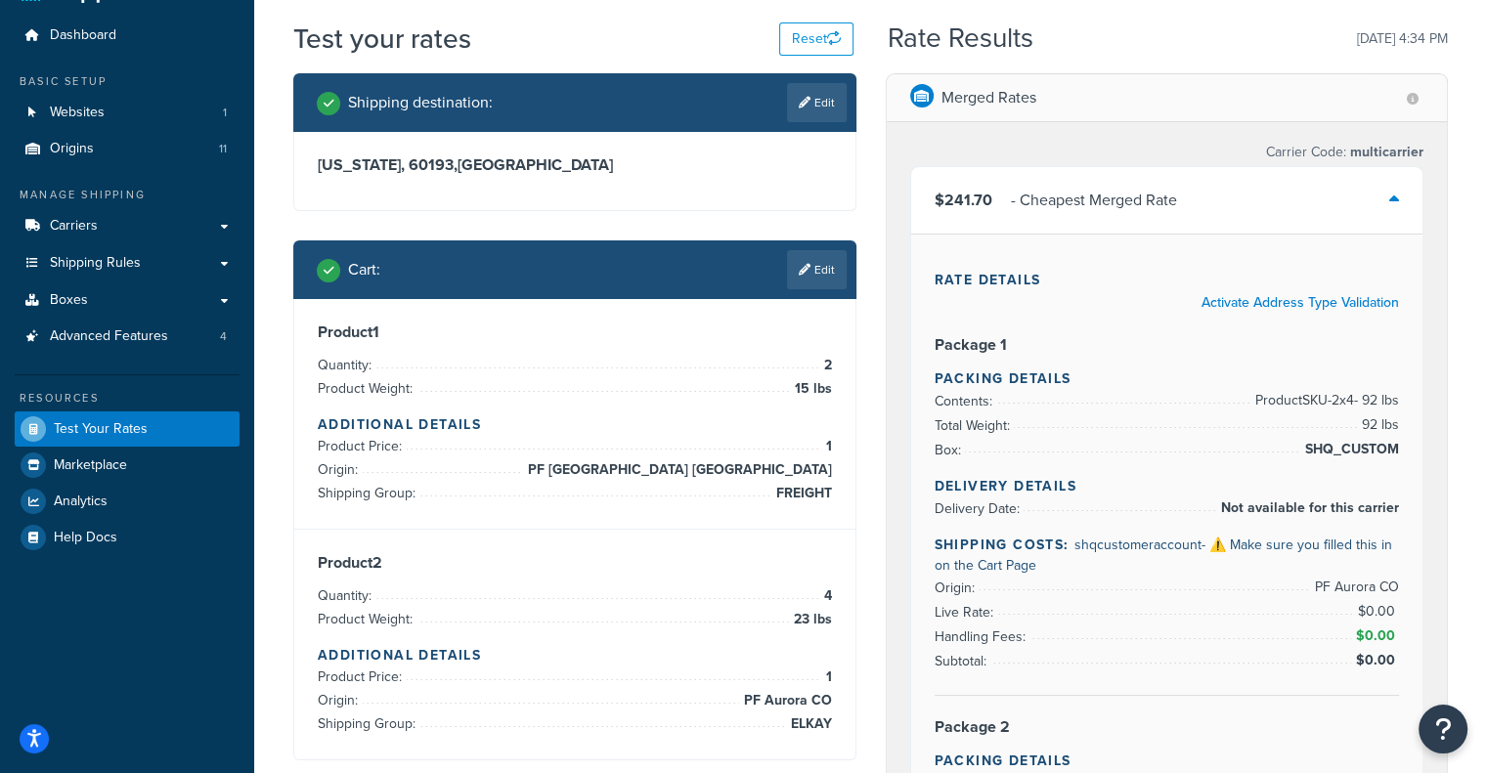
scroll to position [55, 0]
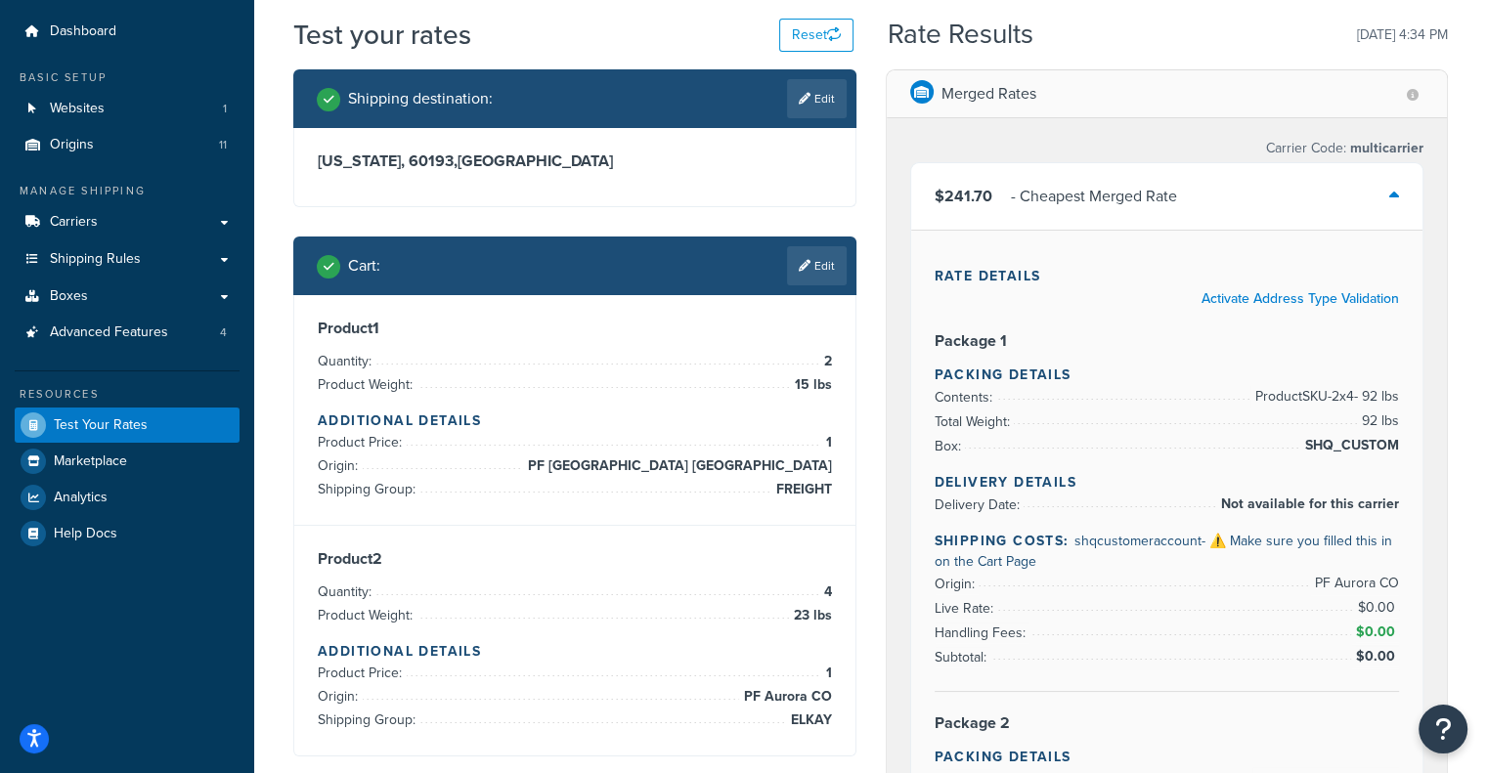
click at [1273, 209] on div "$241.70 - Cheapest Merged Rate" at bounding box center [1167, 196] width 512 height 66
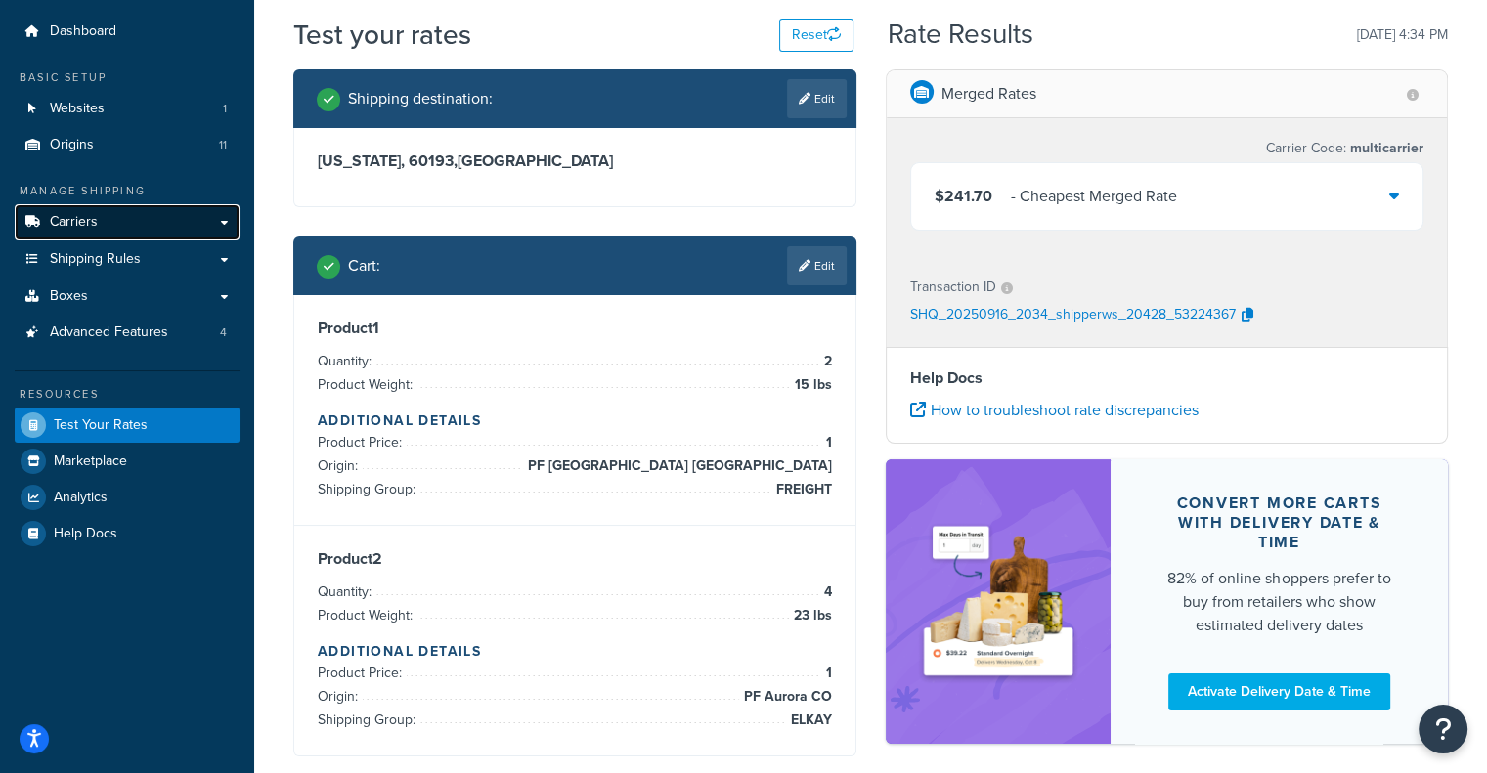
click at [115, 223] on link "Carriers" at bounding box center [127, 222] width 225 height 36
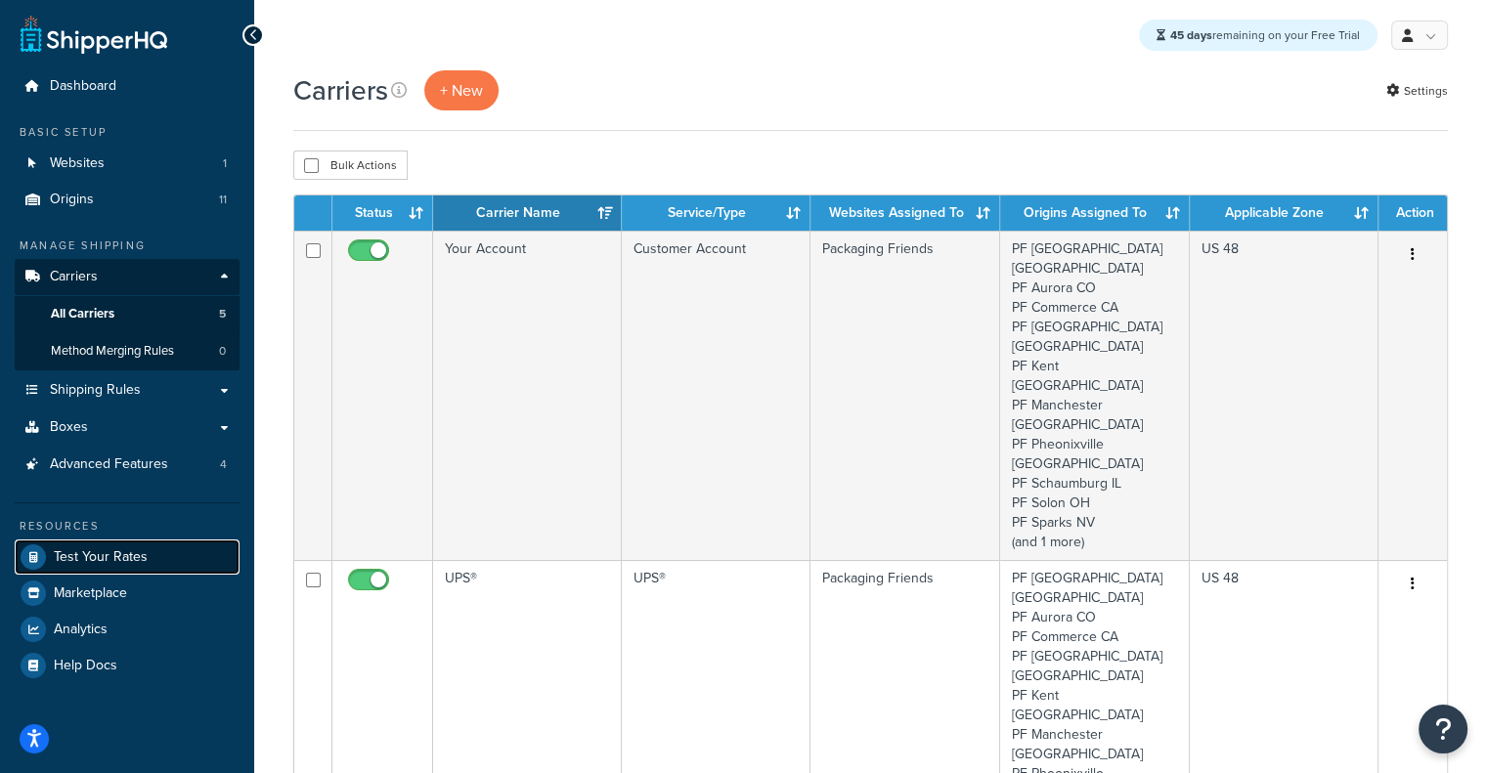
click at [42, 558] on icon at bounding box center [33, 556] width 25 height 25
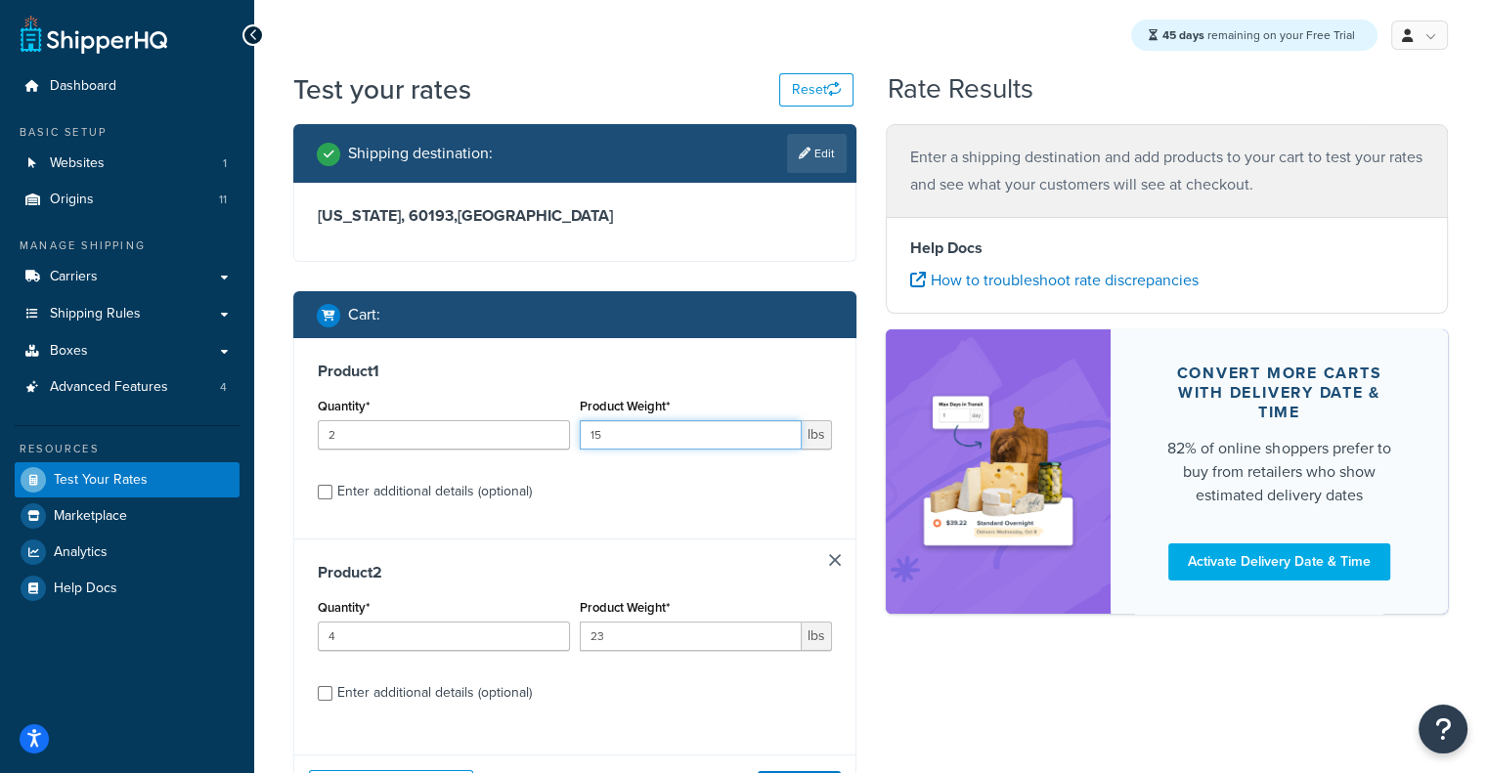
drag, startPoint x: 714, startPoint y: 445, endPoint x: 532, endPoint y: 417, distance: 183.9
click at [532, 417] on div "Quantity* 2 Product Weight* 15 lbs" at bounding box center [575, 428] width 524 height 71
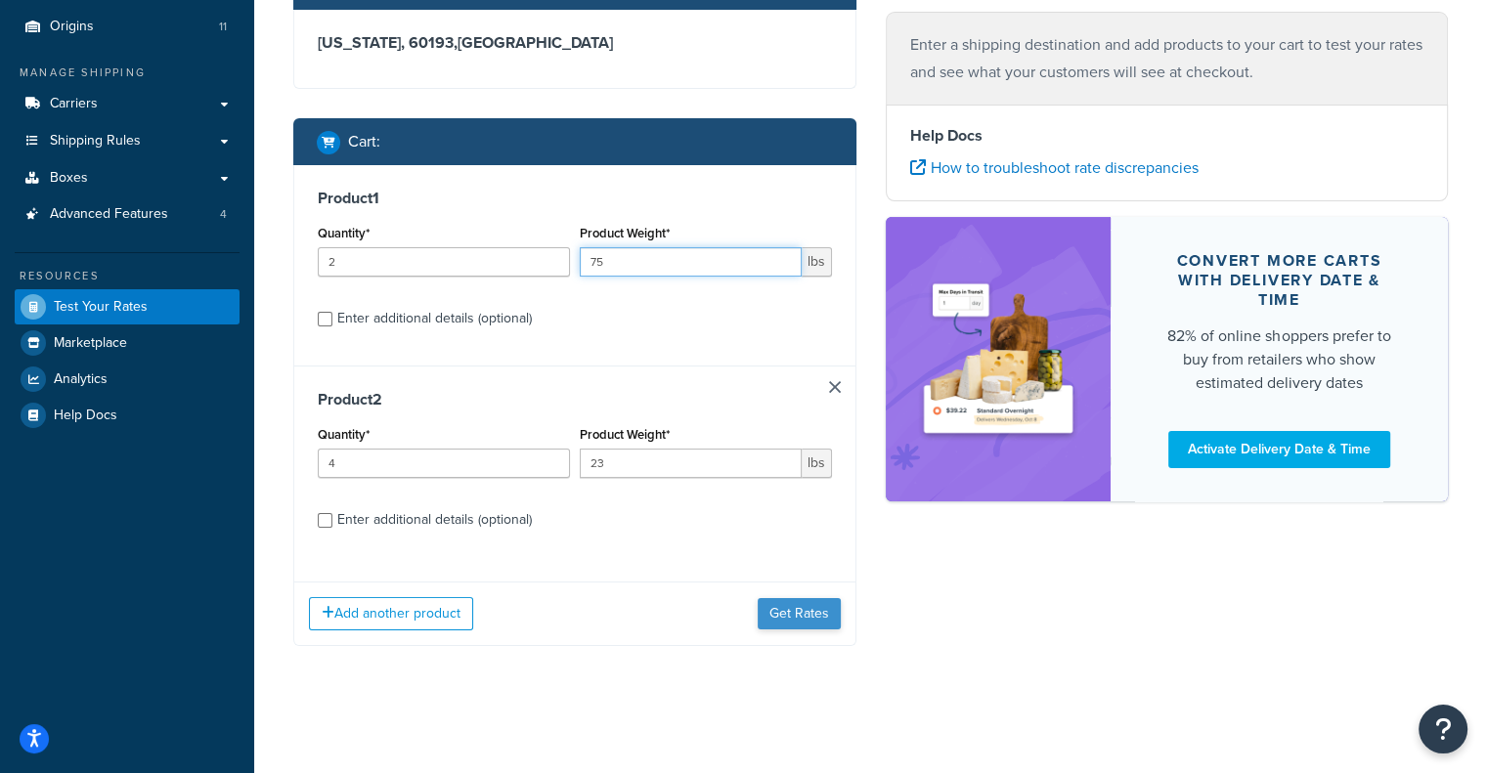
type input "75"
click at [804, 605] on button "Get Rates" at bounding box center [799, 613] width 83 height 31
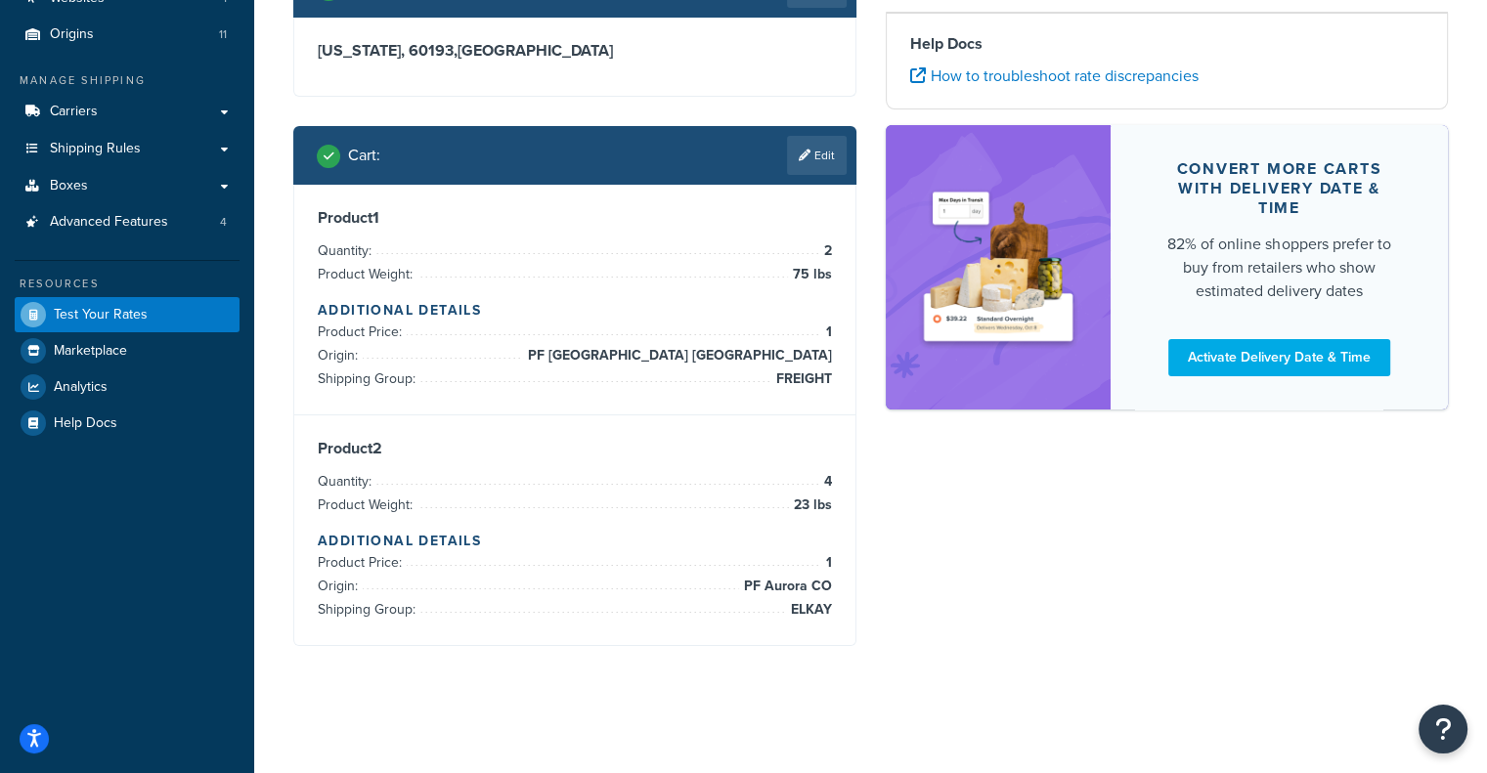
scroll to position [165, 0]
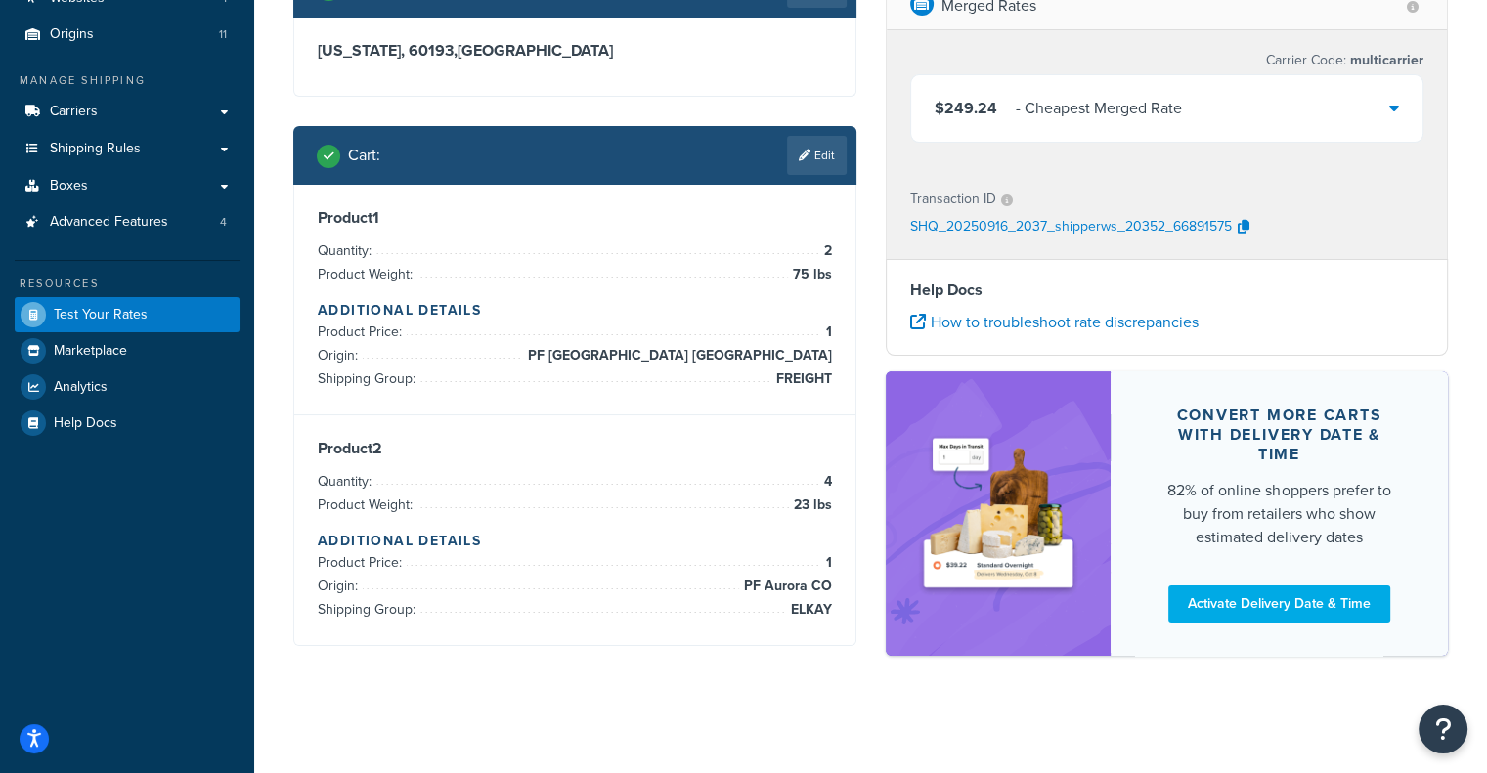
click at [1205, 99] on div "$249.24 - Cheapest Merged Rate" at bounding box center [1167, 108] width 512 height 66
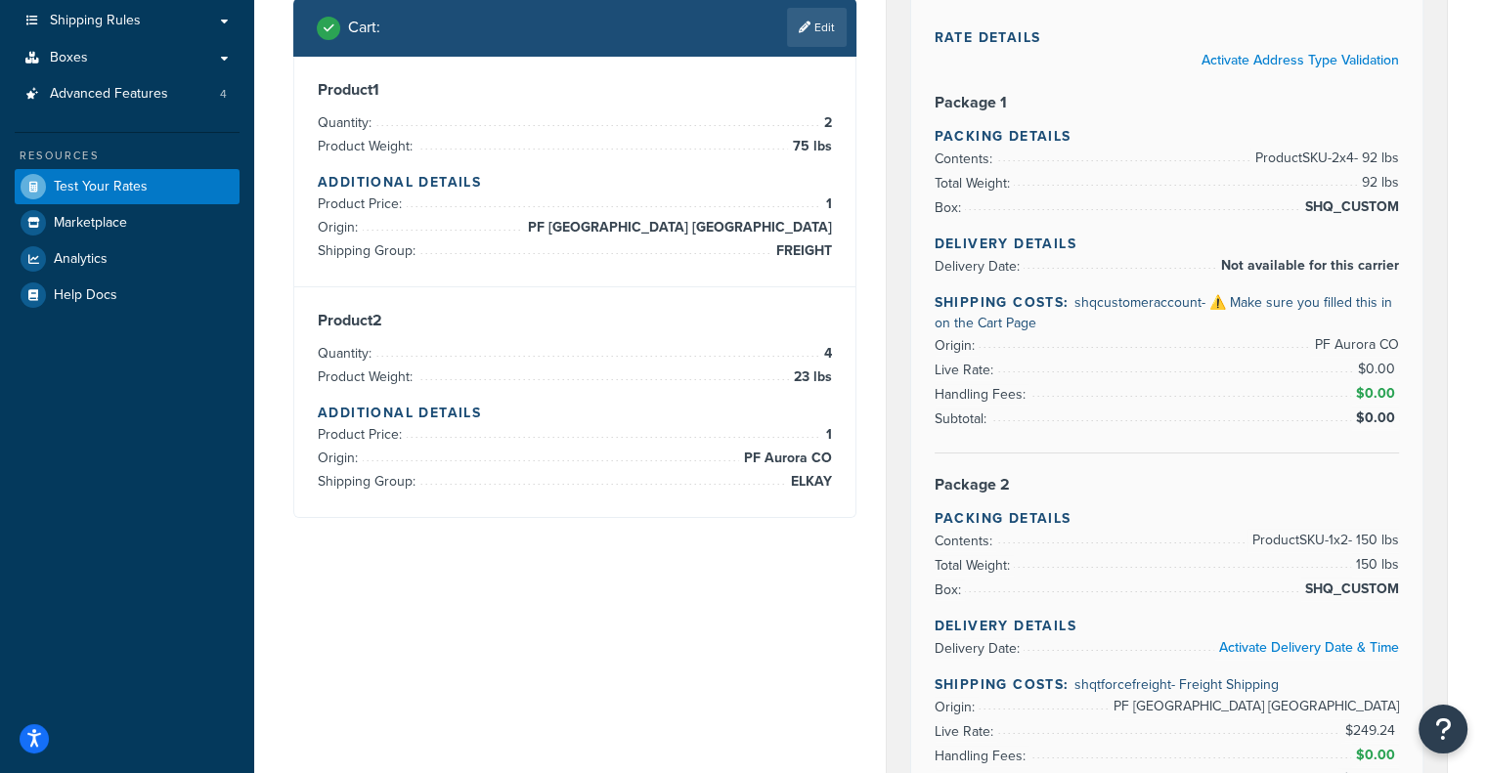
scroll to position [179, 0]
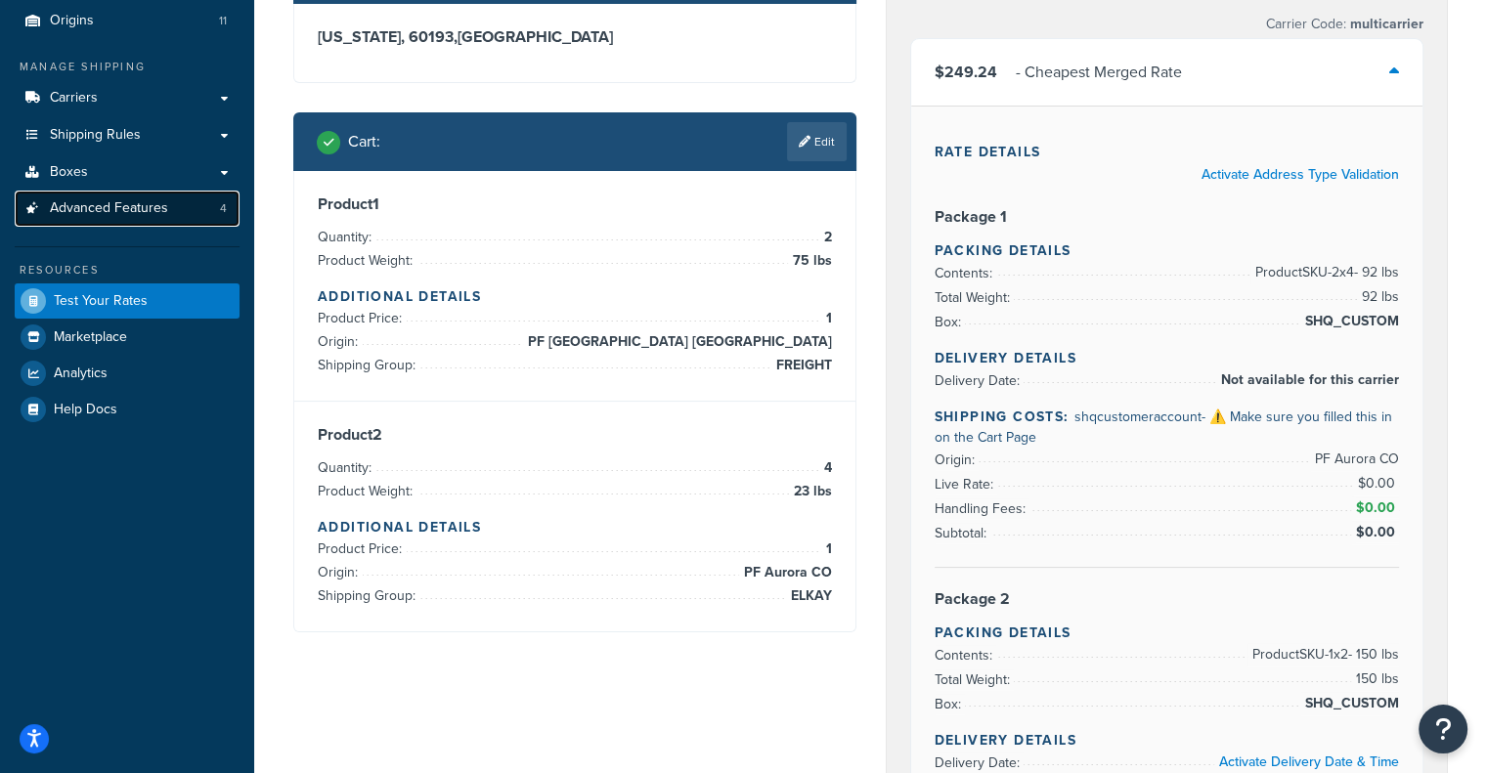
click at [117, 206] on span "Advanced Features" at bounding box center [109, 208] width 118 height 17
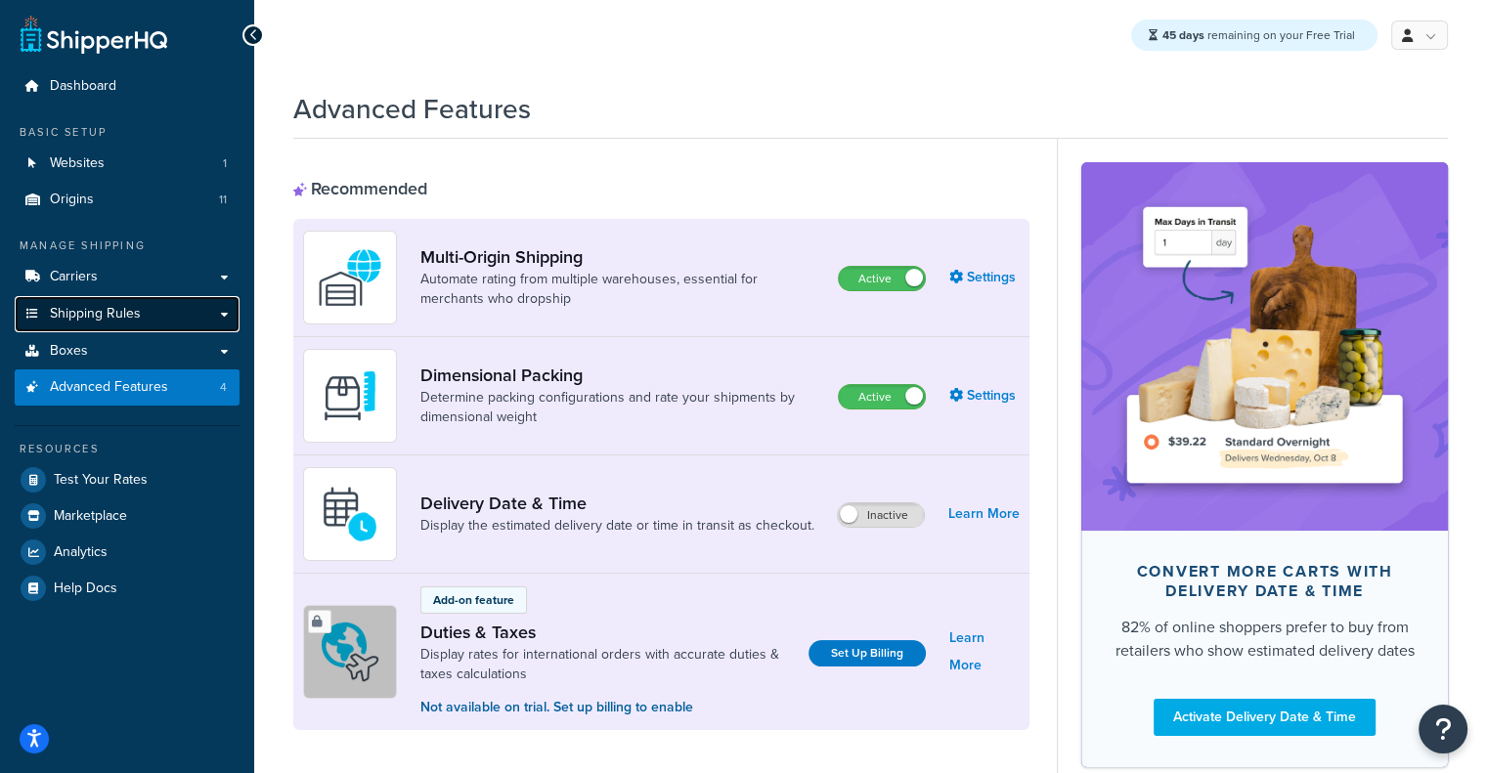
click at [110, 306] on span "Shipping Rules" at bounding box center [95, 314] width 91 height 17
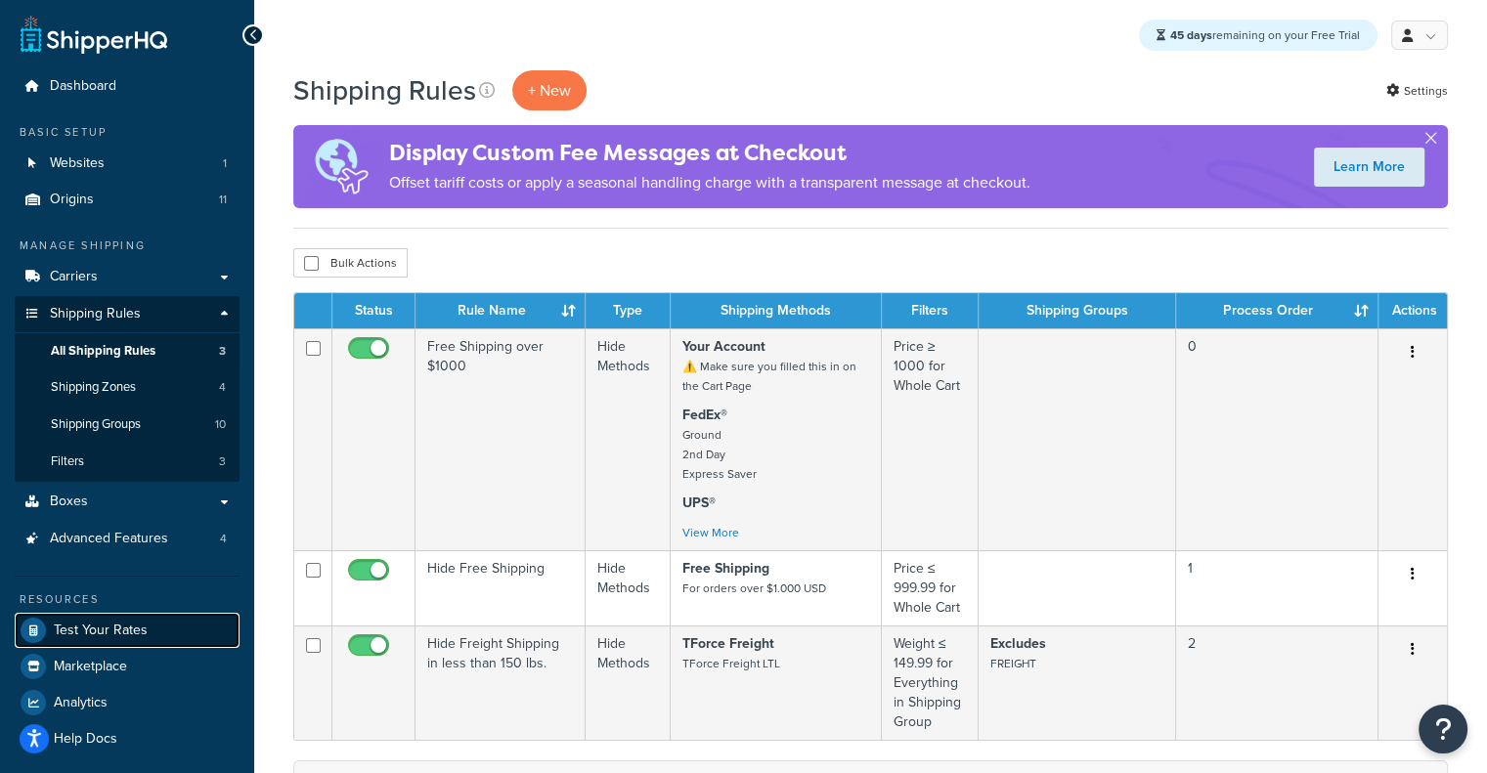
click at [107, 623] on span "Test Your Rates" at bounding box center [101, 631] width 94 height 17
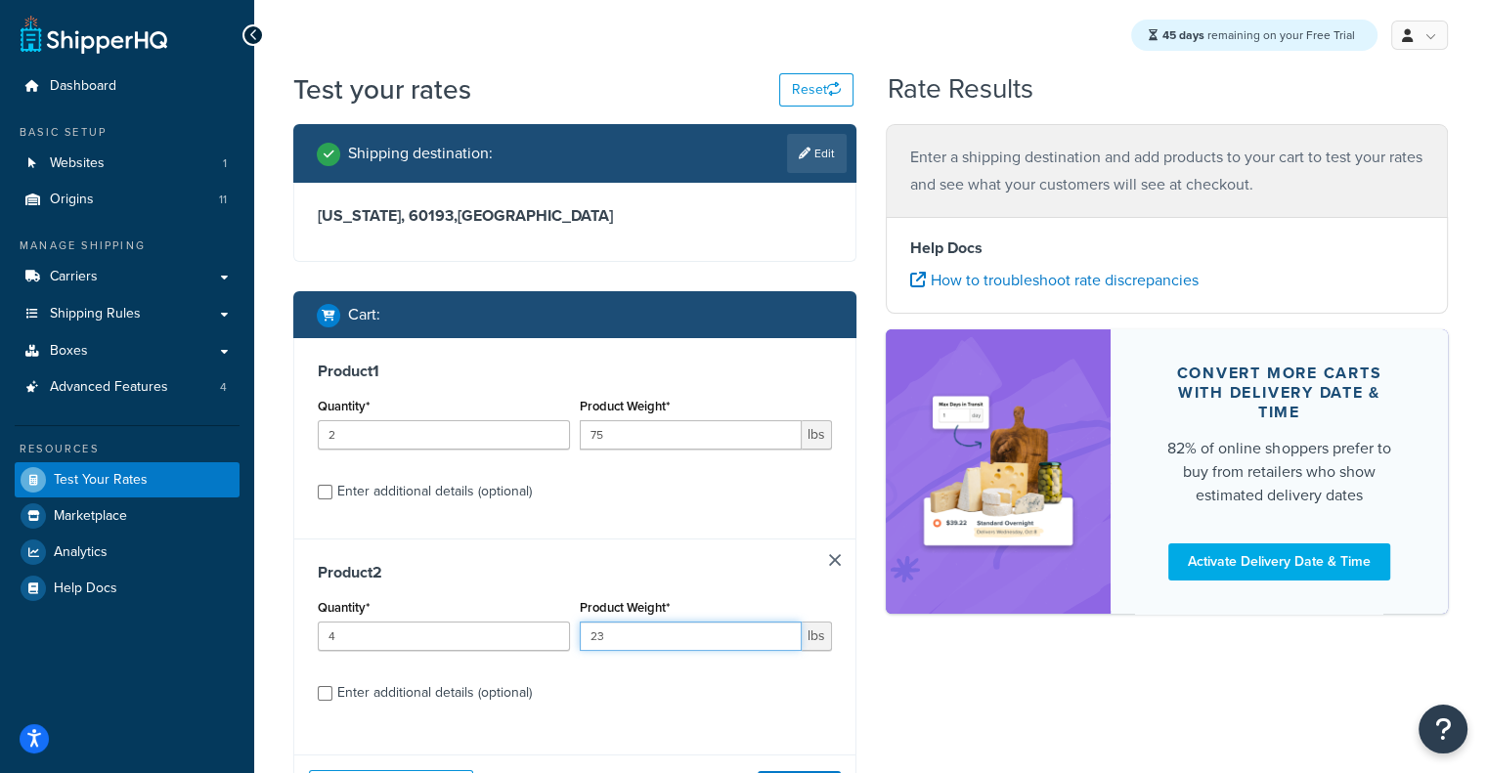
drag, startPoint x: 625, startPoint y: 645, endPoint x: 541, endPoint y: 636, distance: 84.5
click at [541, 636] on div "Quantity* 4 Product Weight* 23 lbs" at bounding box center [575, 629] width 524 height 71
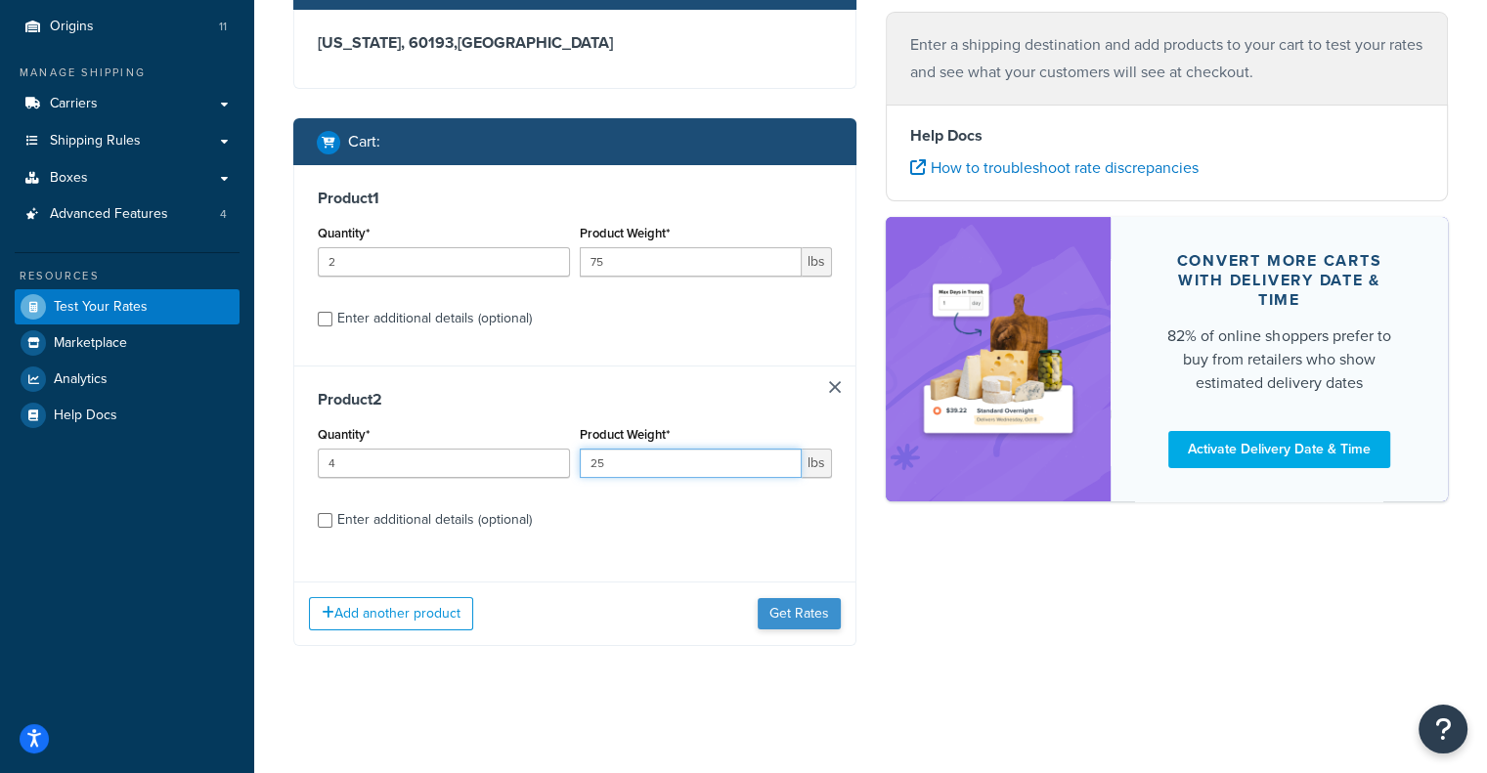
type input "25"
click at [770, 620] on button "Get Rates" at bounding box center [799, 613] width 83 height 31
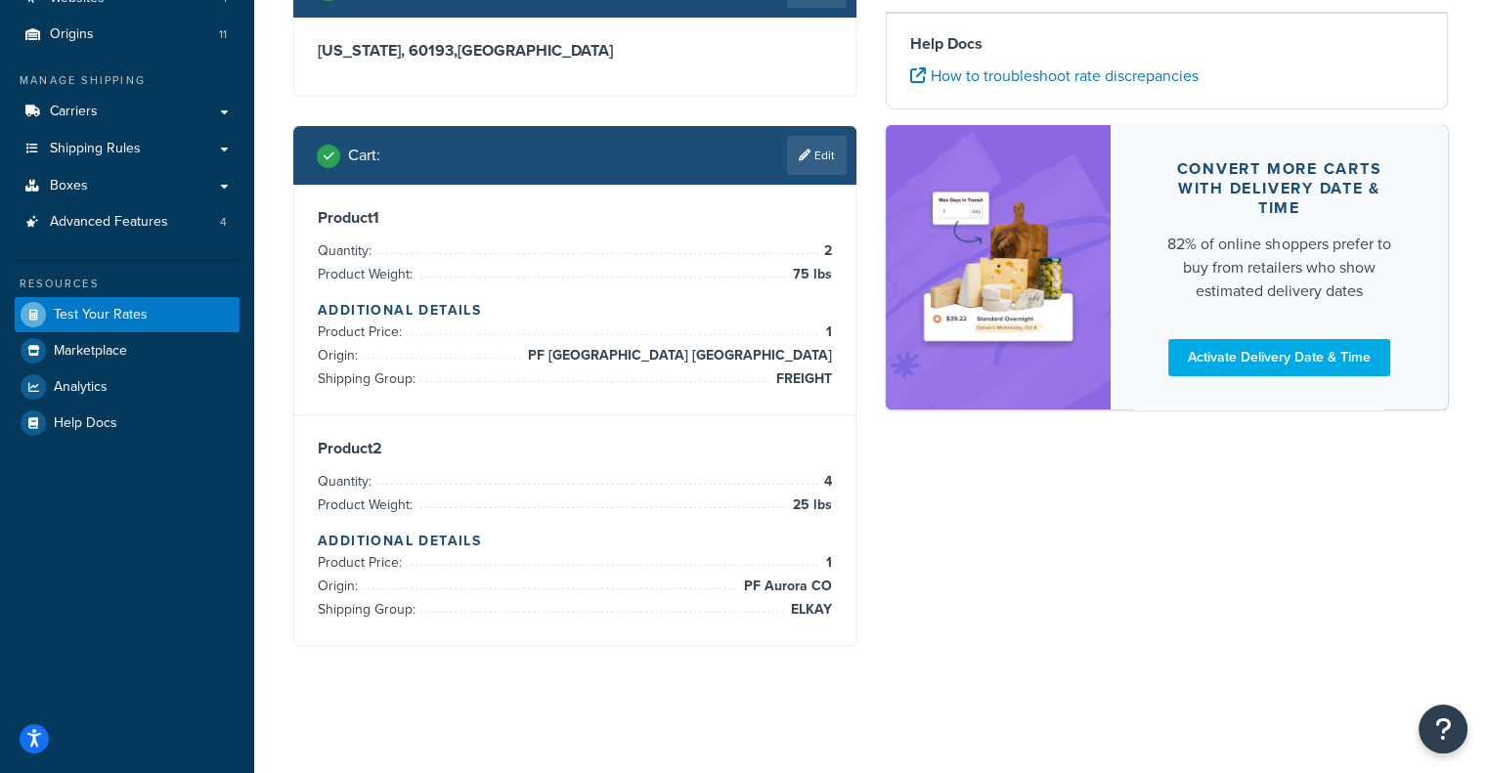
scroll to position [165, 0]
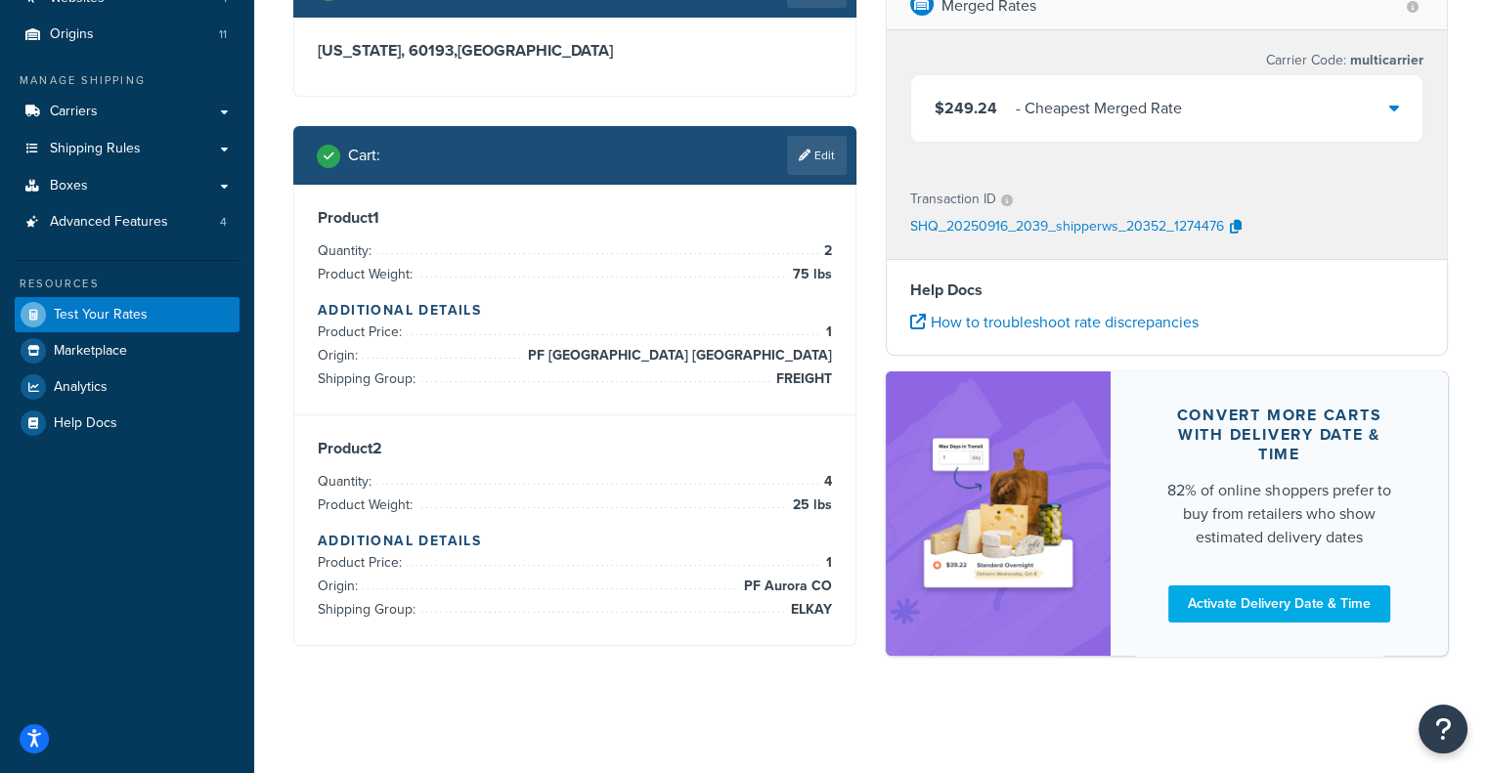
click at [974, 116] on span "$249.24" at bounding box center [965, 108] width 63 height 22
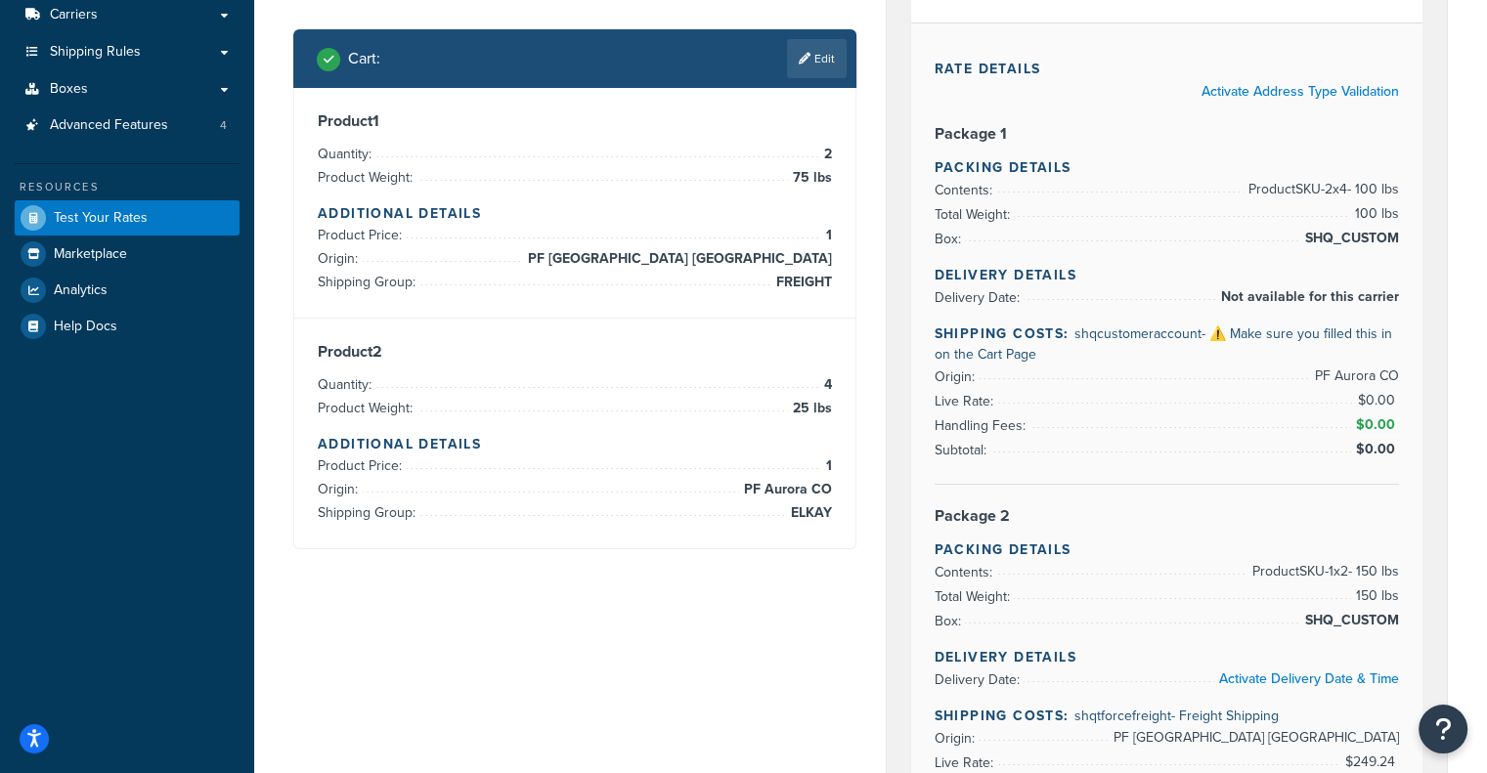
scroll to position [230, 0]
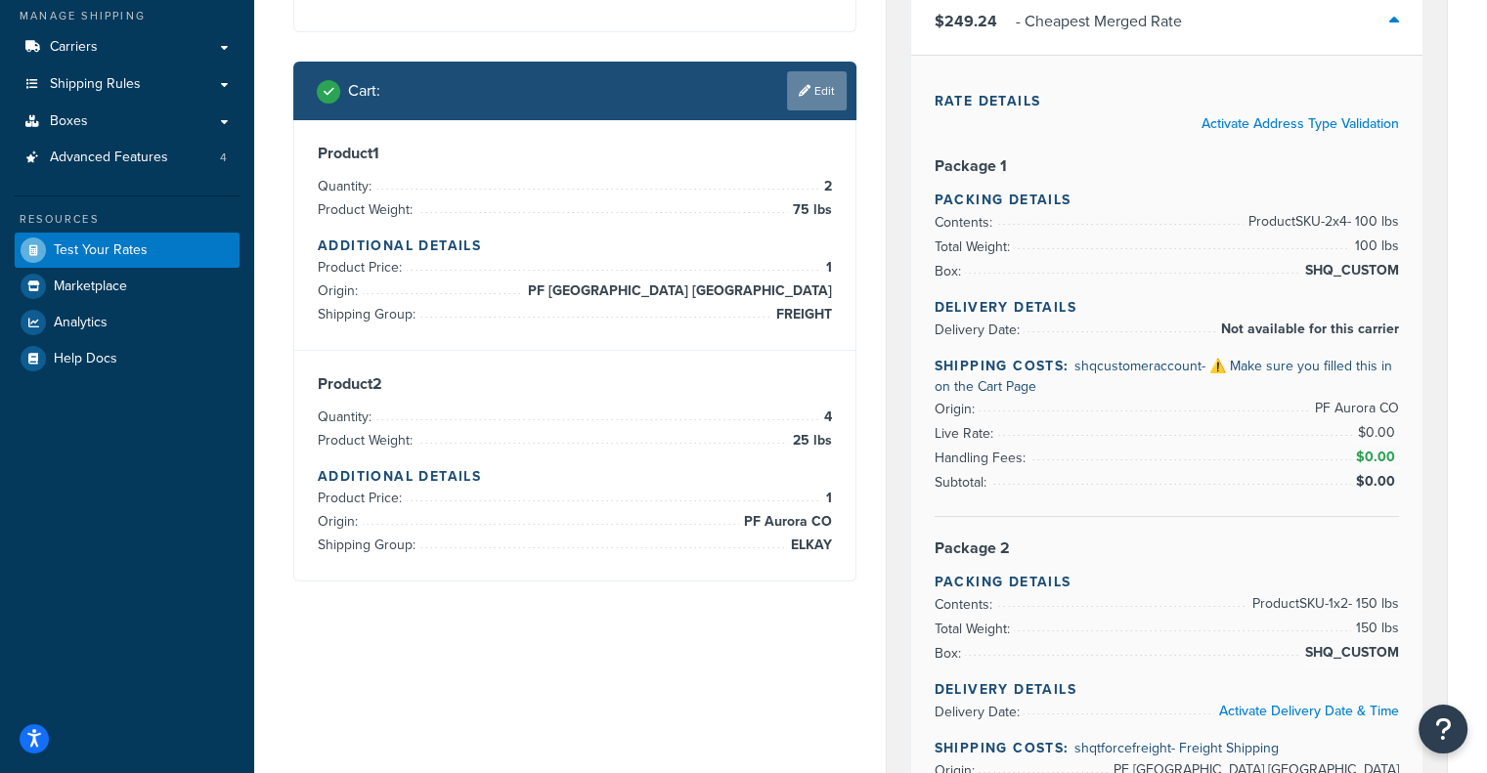
click at [841, 93] on link "Edit" at bounding box center [817, 90] width 60 height 39
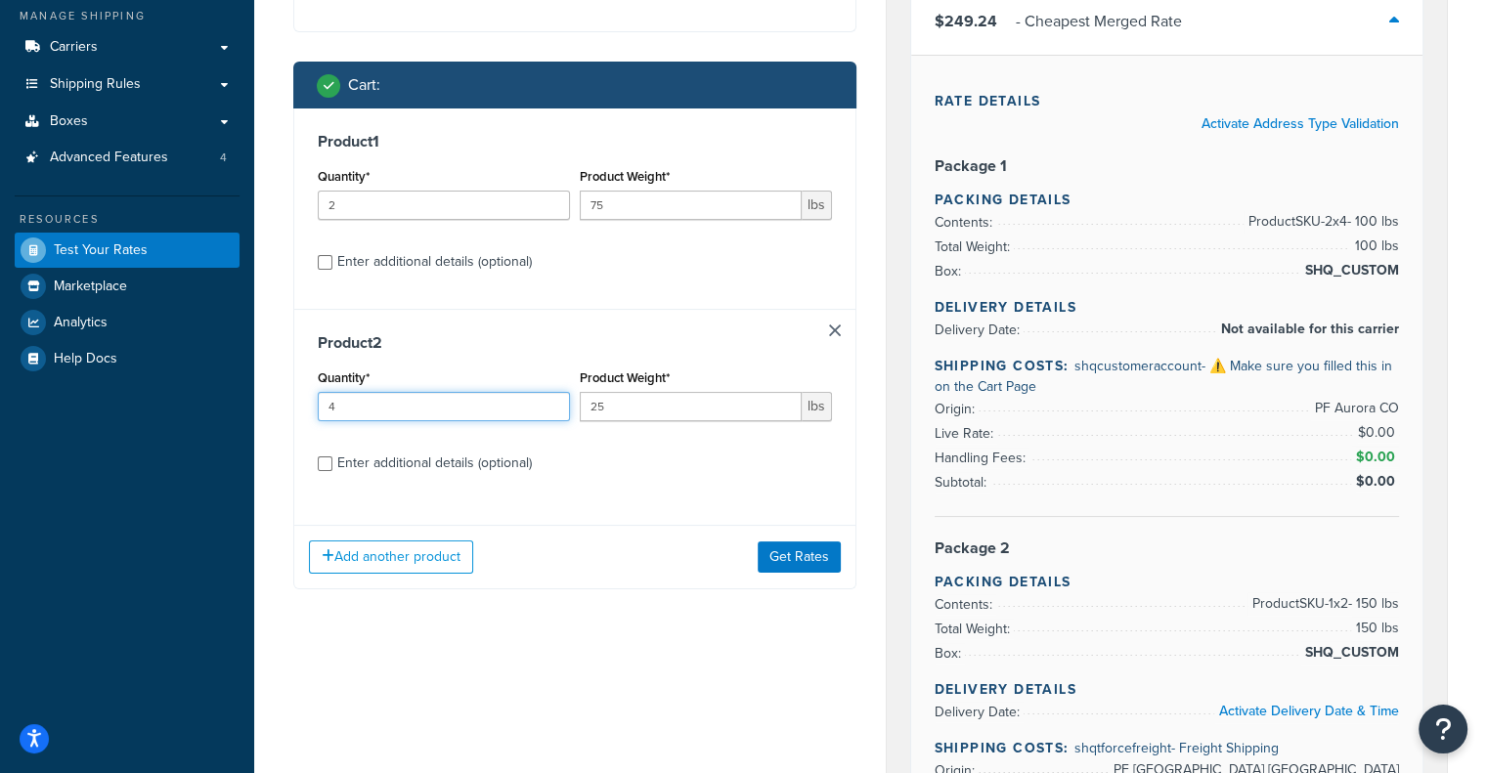
drag, startPoint x: 469, startPoint y: 394, endPoint x: 137, endPoint y: 428, distance: 334.1
click at [137, 428] on div "Dashboard Basic Setup Websites 1 Origins 11 Manage Shipping Carriers Carriers A…" at bounding box center [743, 704] width 1487 height 1869
type input "8"
click at [823, 543] on button "Get Rates" at bounding box center [799, 557] width 83 height 31
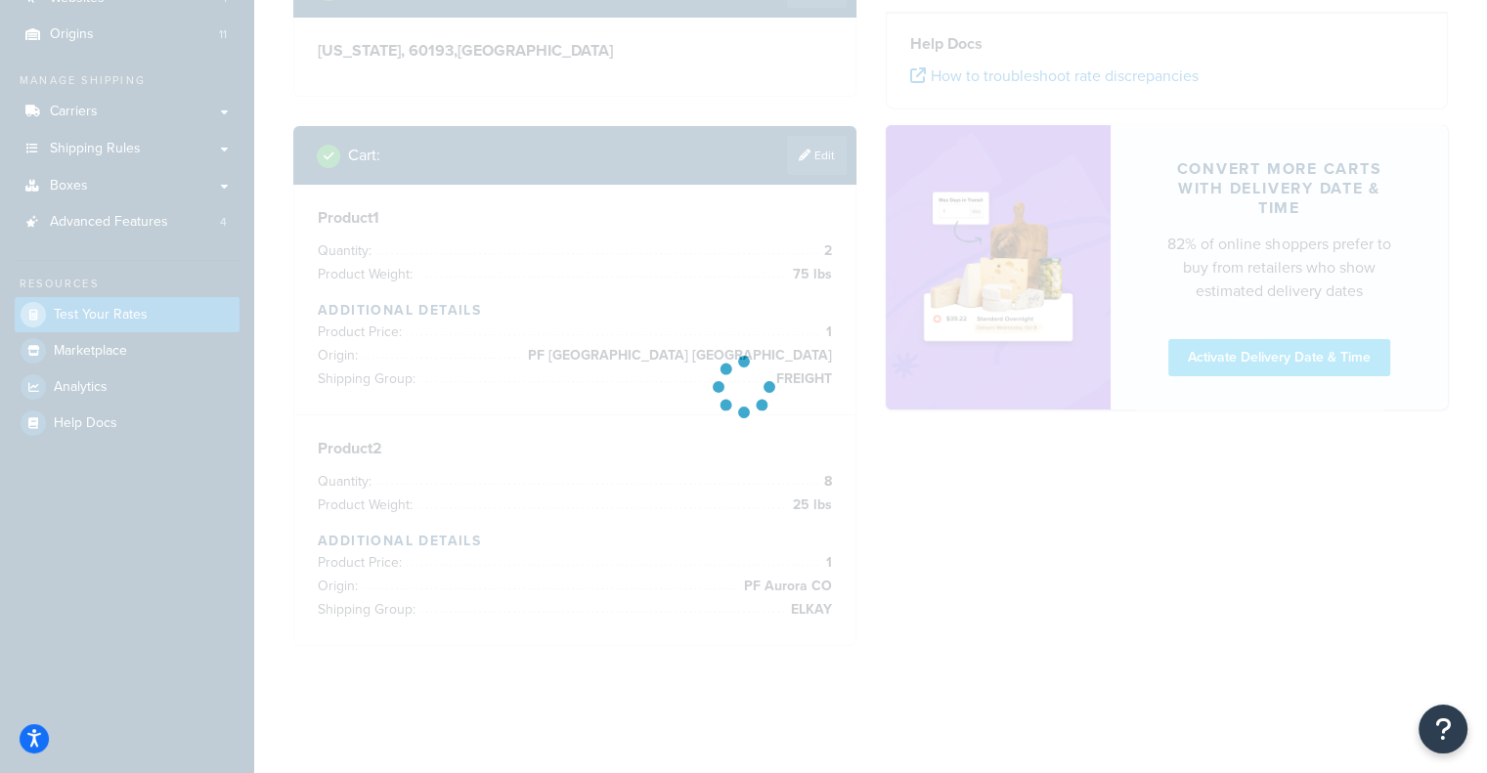
scroll to position [165, 0]
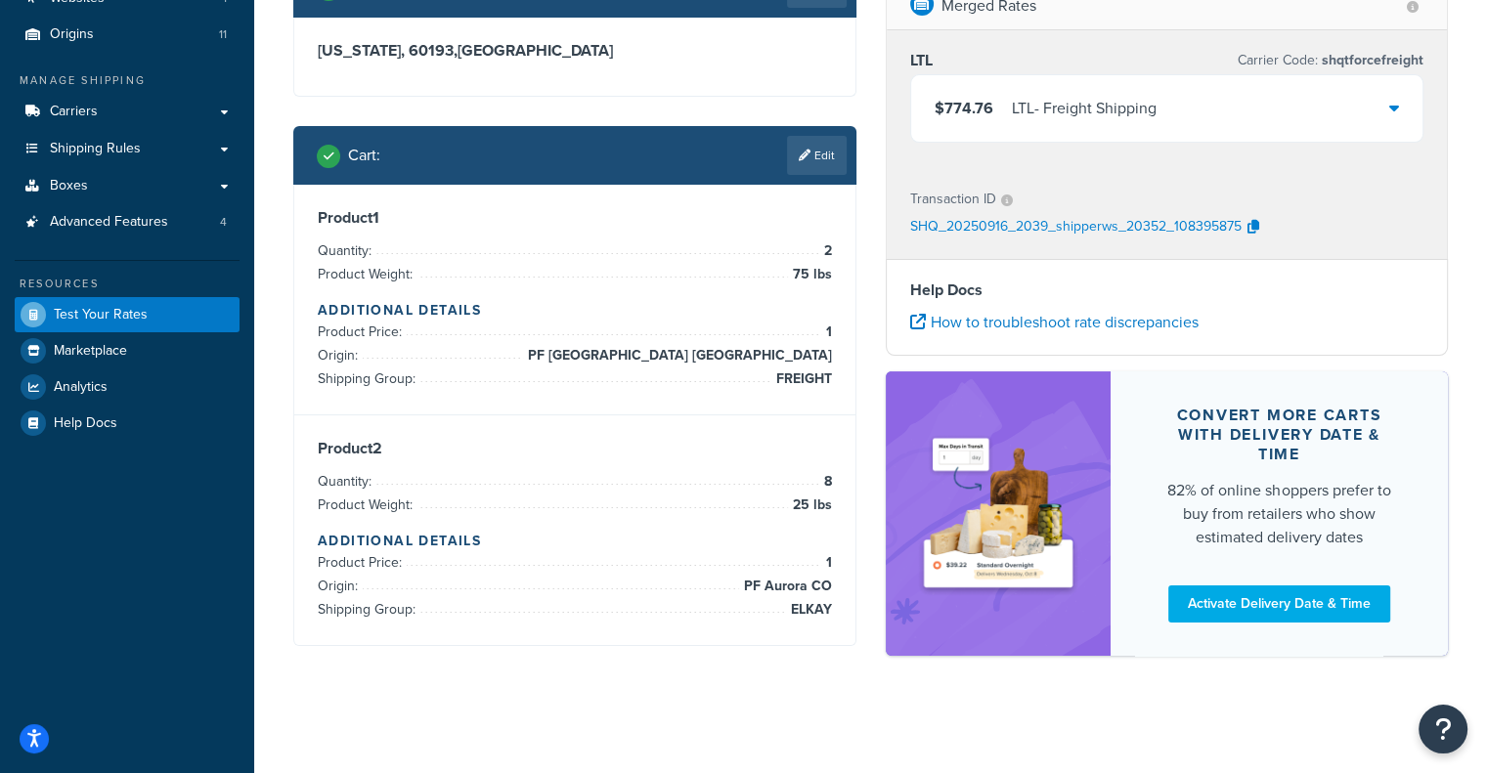
click at [1044, 136] on div "$774.76 LTL - Freight Shipping" at bounding box center [1167, 108] width 512 height 66
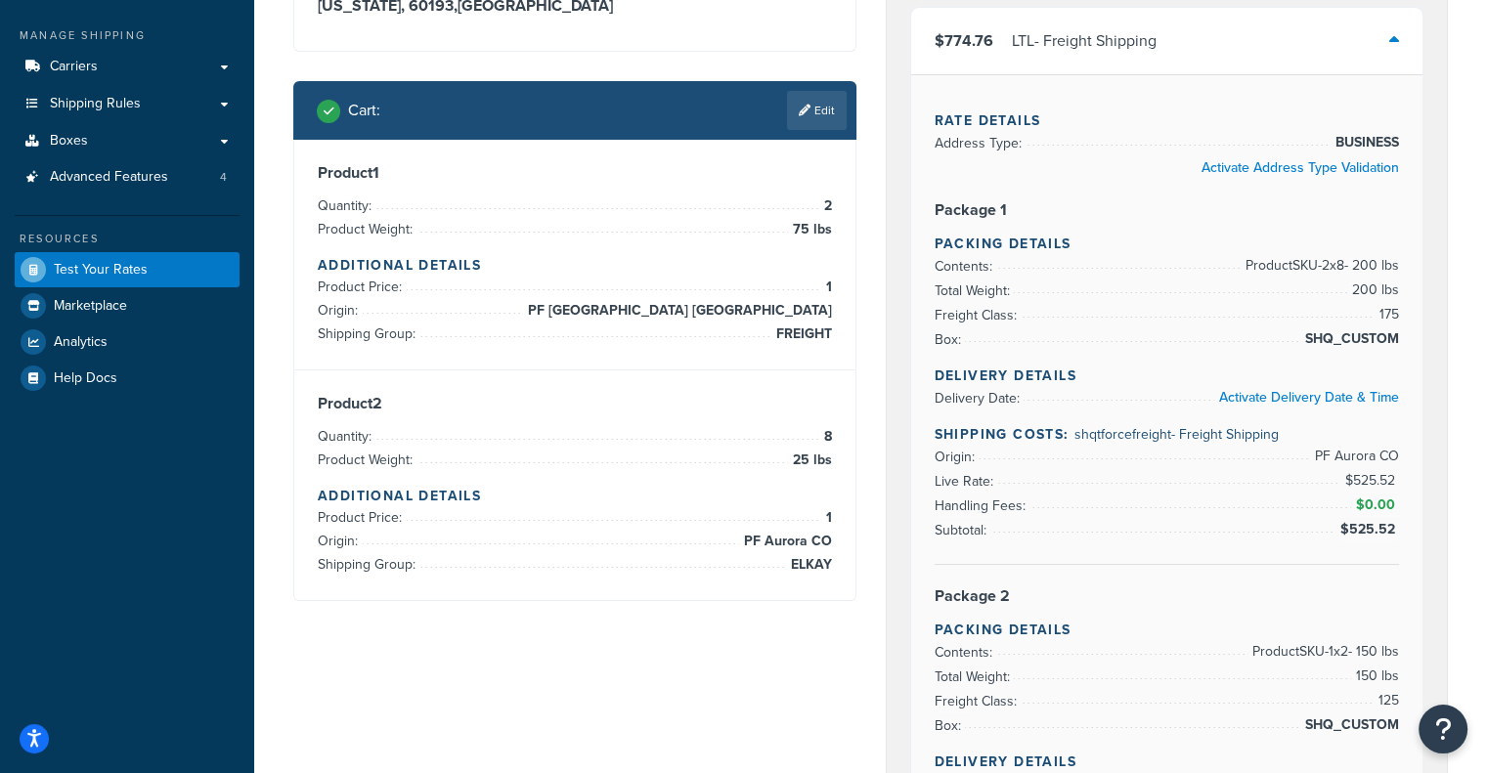
scroll to position [159, 0]
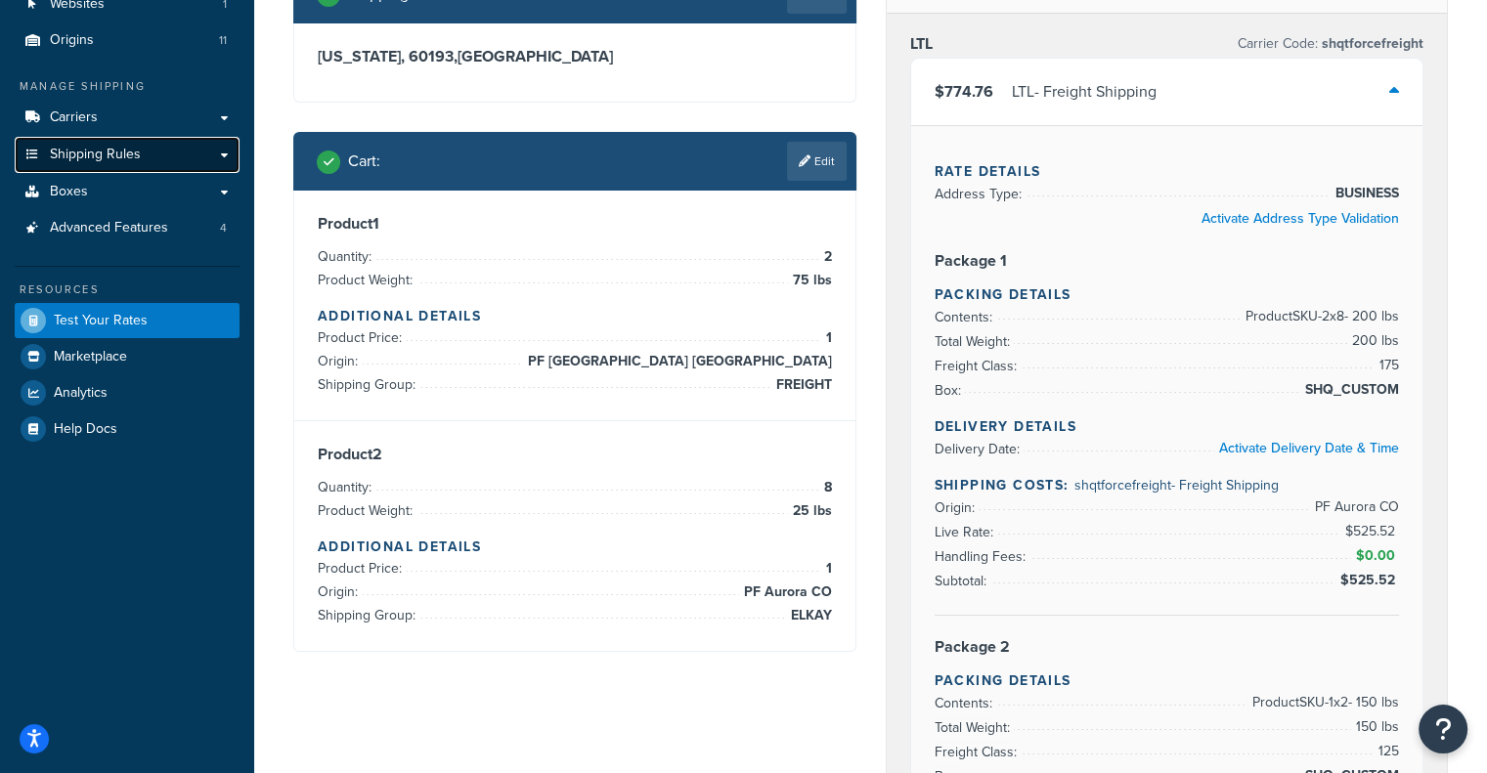
click at [172, 155] on link "Shipping Rules" at bounding box center [127, 155] width 225 height 36
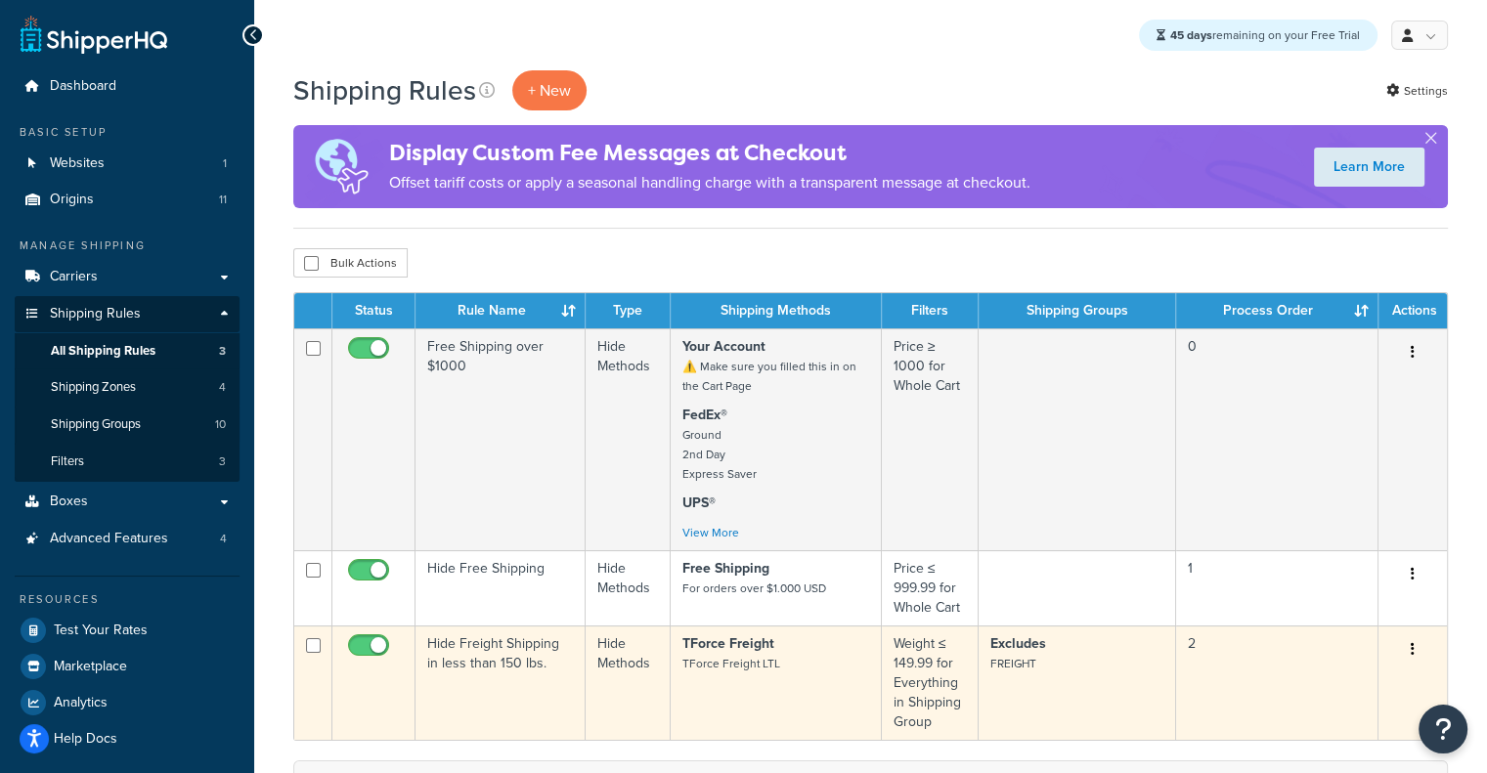
click at [371, 646] on input "checkbox" at bounding box center [371, 650] width 54 height 24
checkbox input "false"
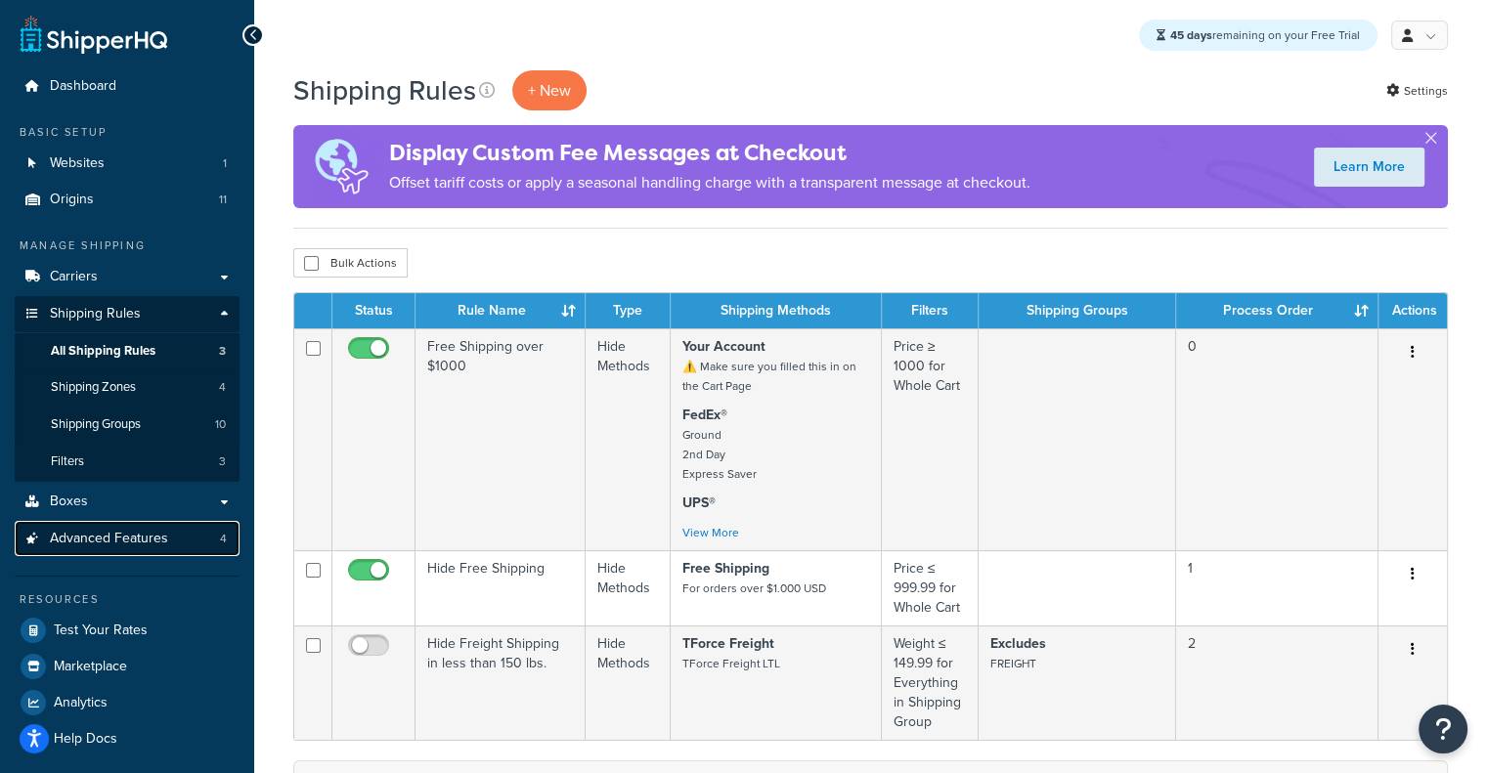
click at [112, 543] on span "Advanced Features" at bounding box center [109, 539] width 118 height 17
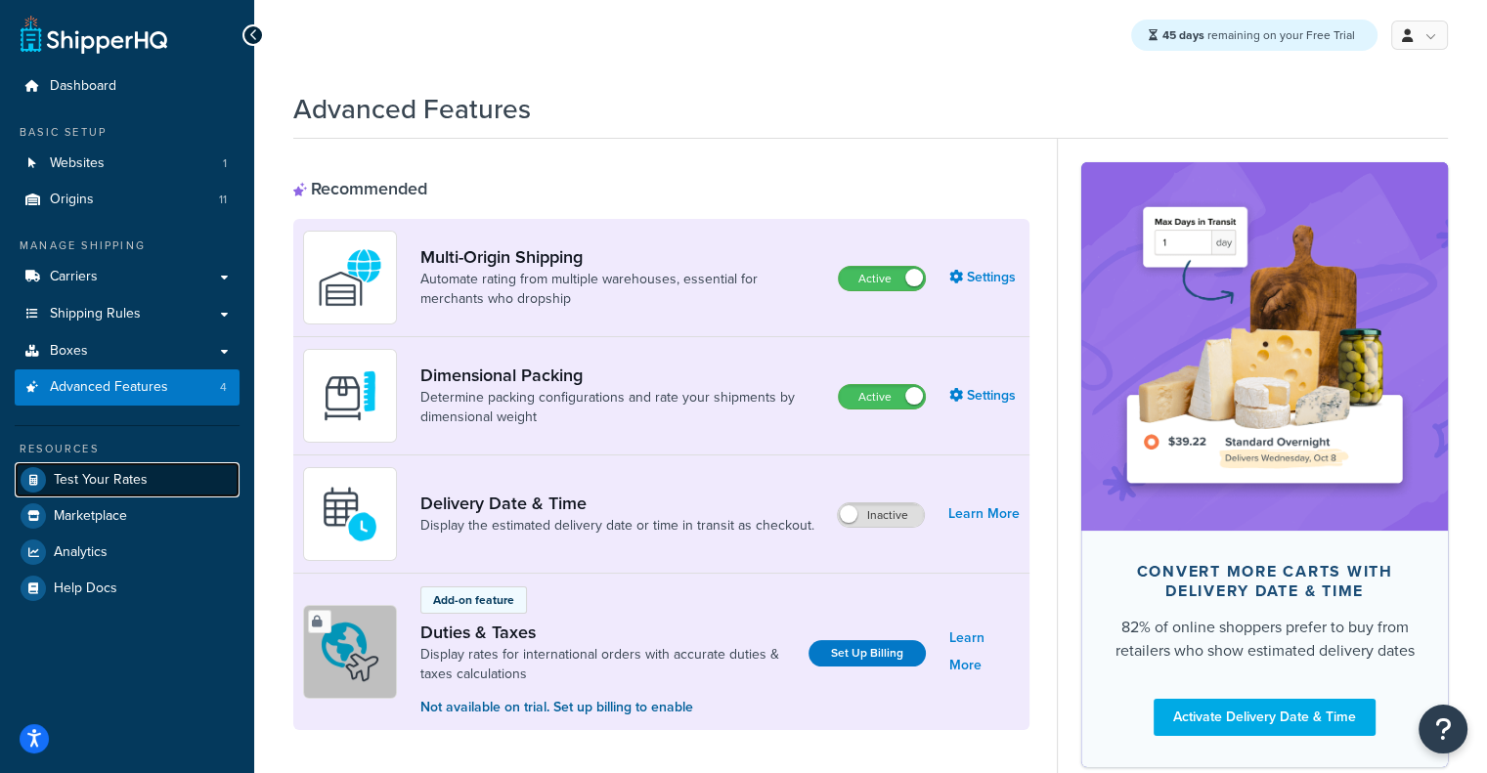
click at [65, 472] on span "Test Your Rates" at bounding box center [101, 480] width 94 height 17
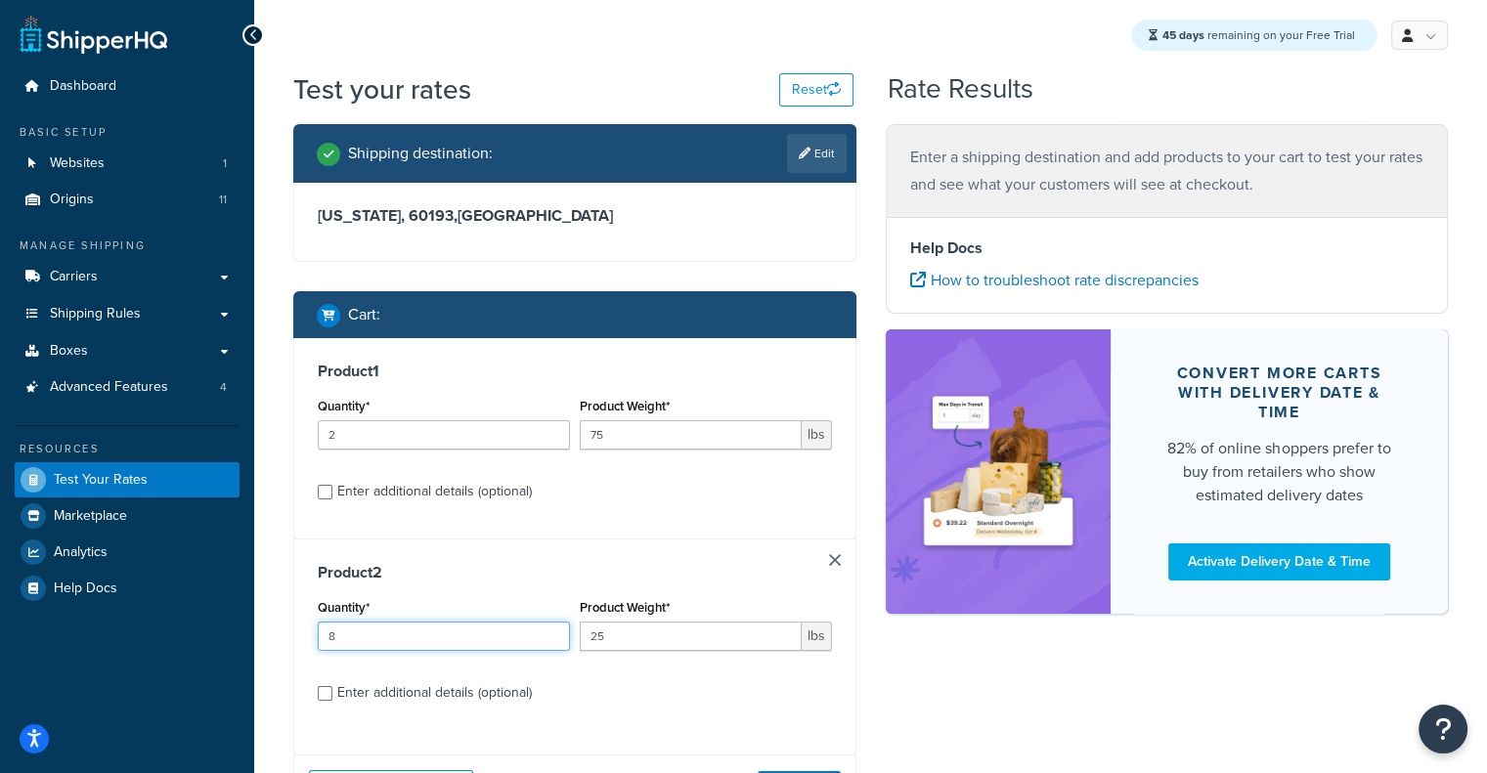
drag, startPoint x: 506, startPoint y: 628, endPoint x: 150, endPoint y: 652, distance: 357.5
click at [150, 652] on div "Dashboard Basic Setup Websites 1 Origins 11 Manage Shipping Carriers Carriers A…" at bounding box center [743, 473] width 1487 height 946
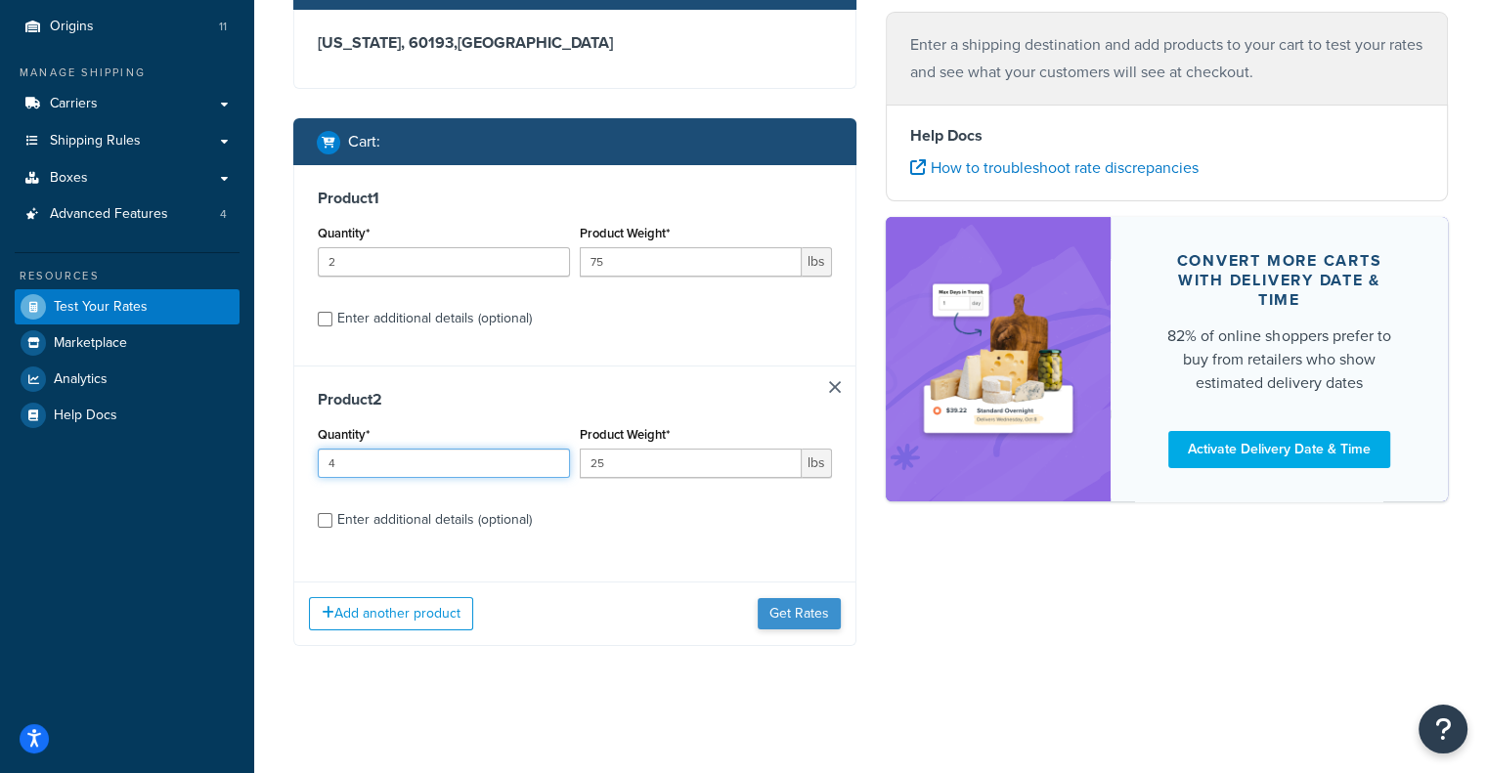
type input "4"
click at [805, 601] on button "Get Rates" at bounding box center [799, 613] width 83 height 31
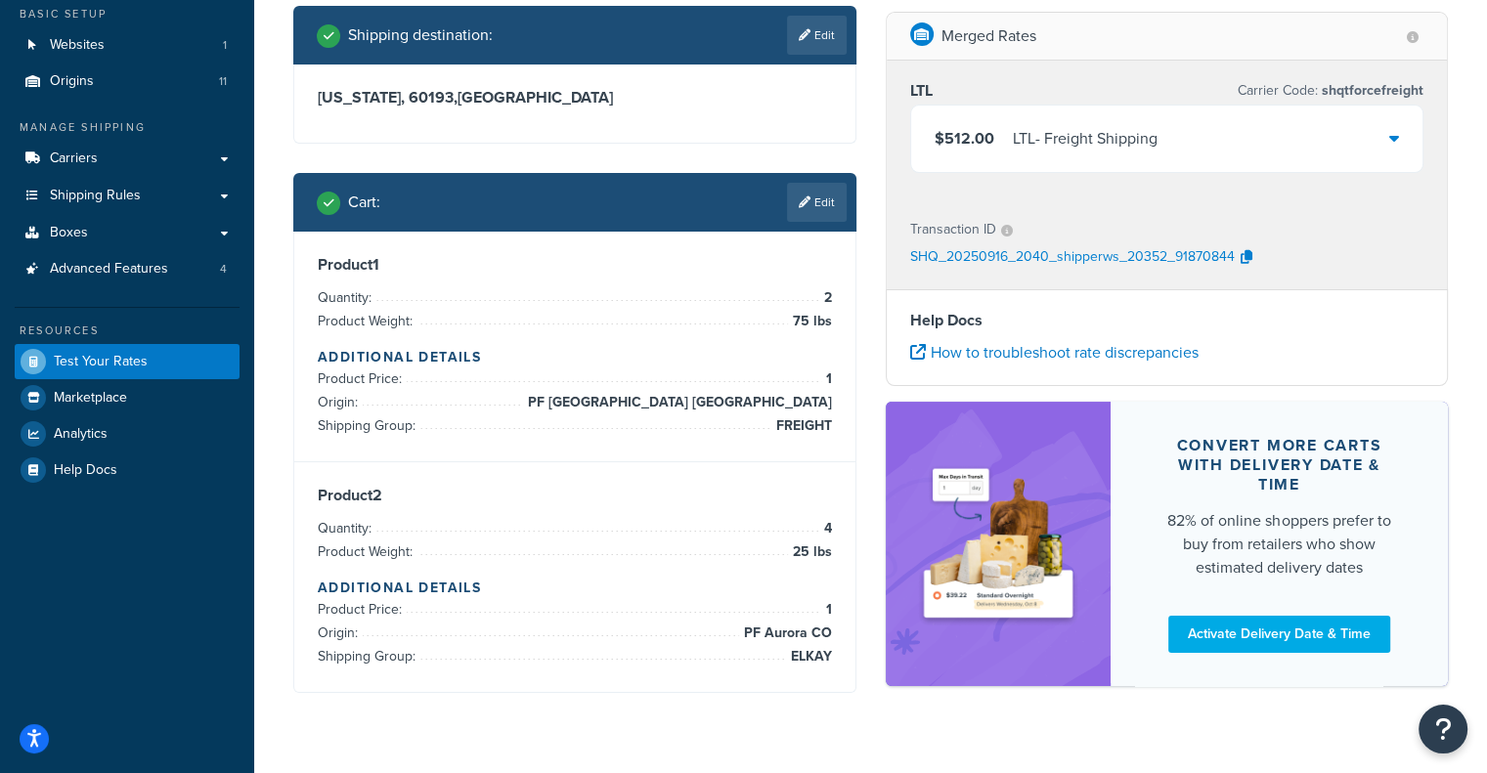
scroll to position [122, 0]
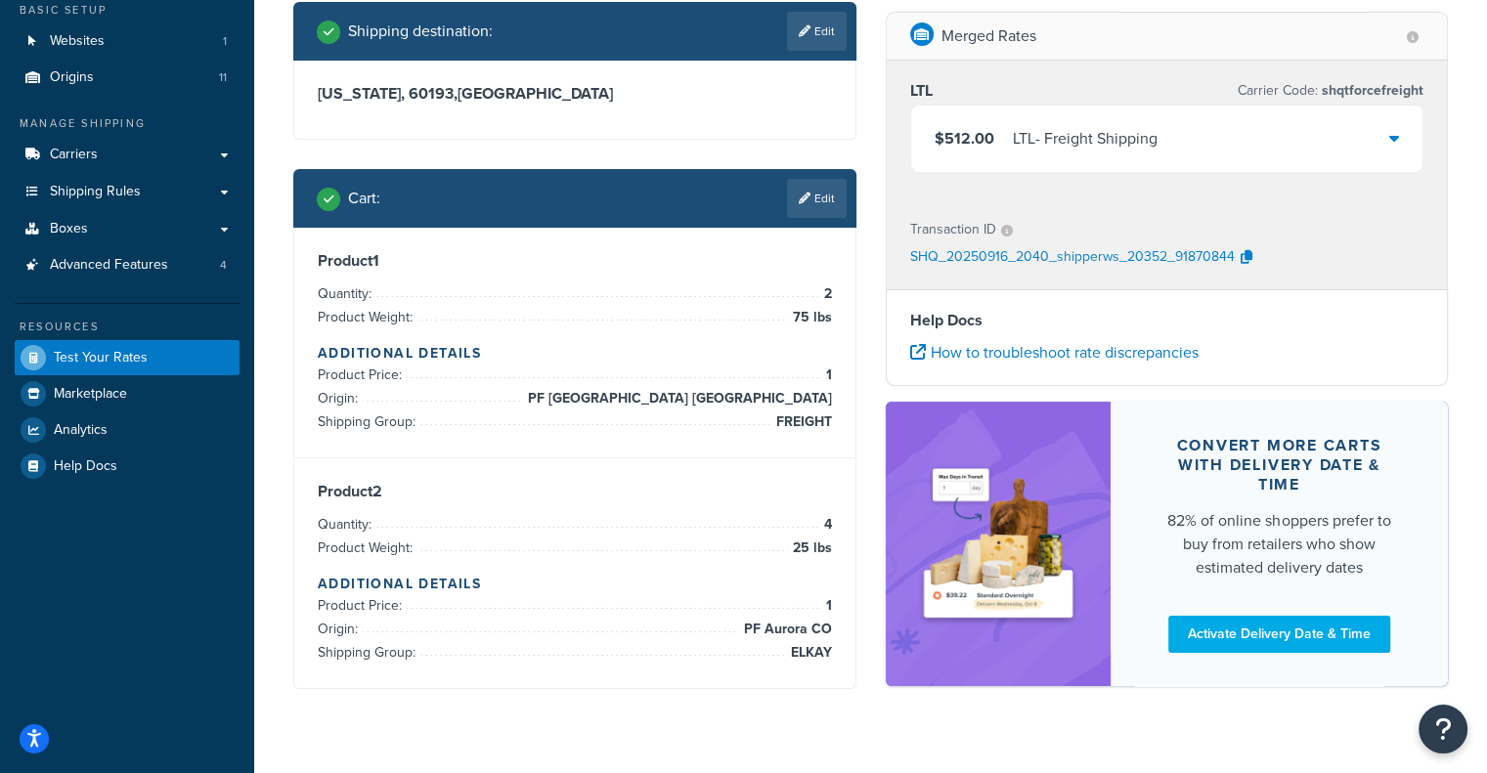
click at [1186, 148] on div "$512.00 LTL - Freight Shipping" at bounding box center [1167, 139] width 512 height 66
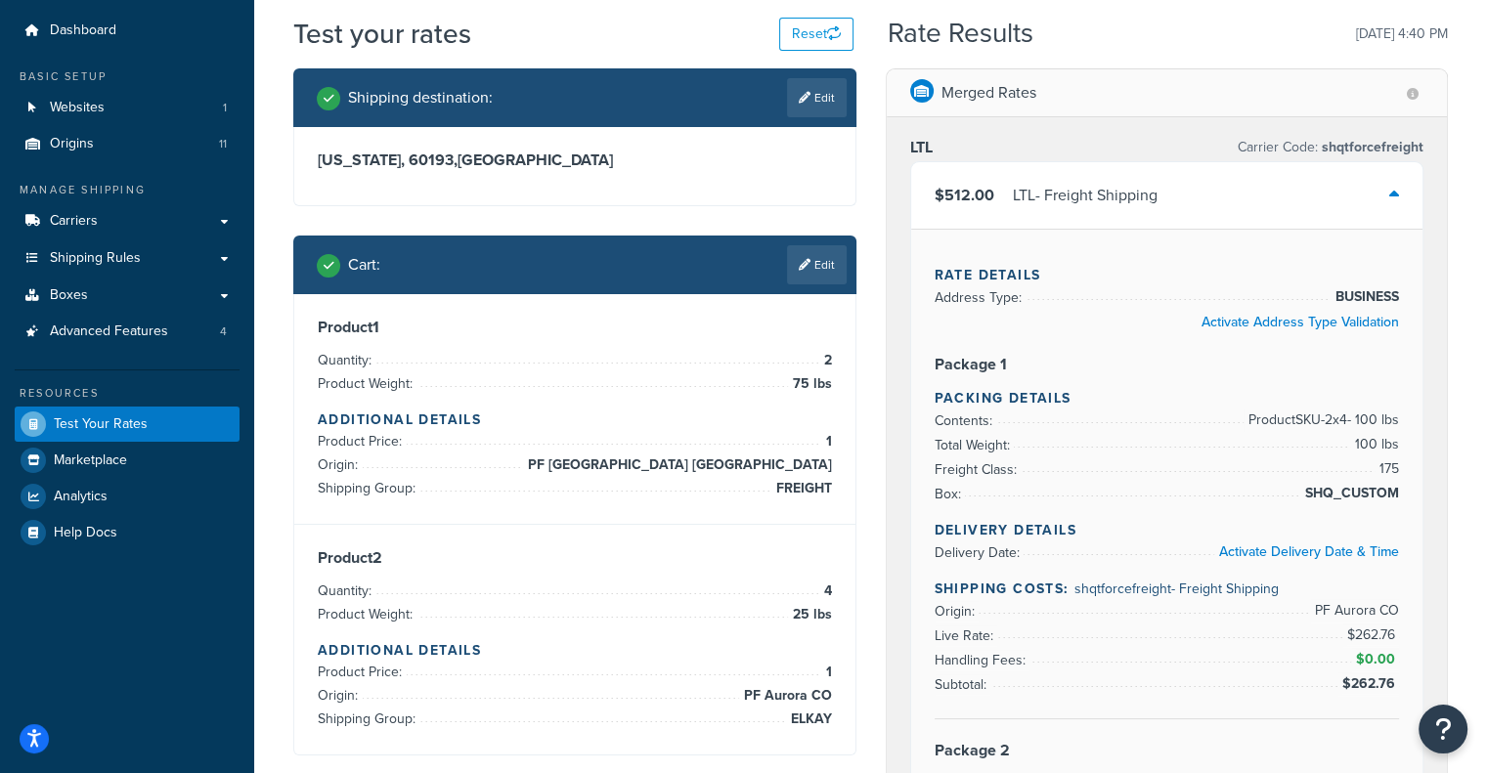
scroll to position [28, 0]
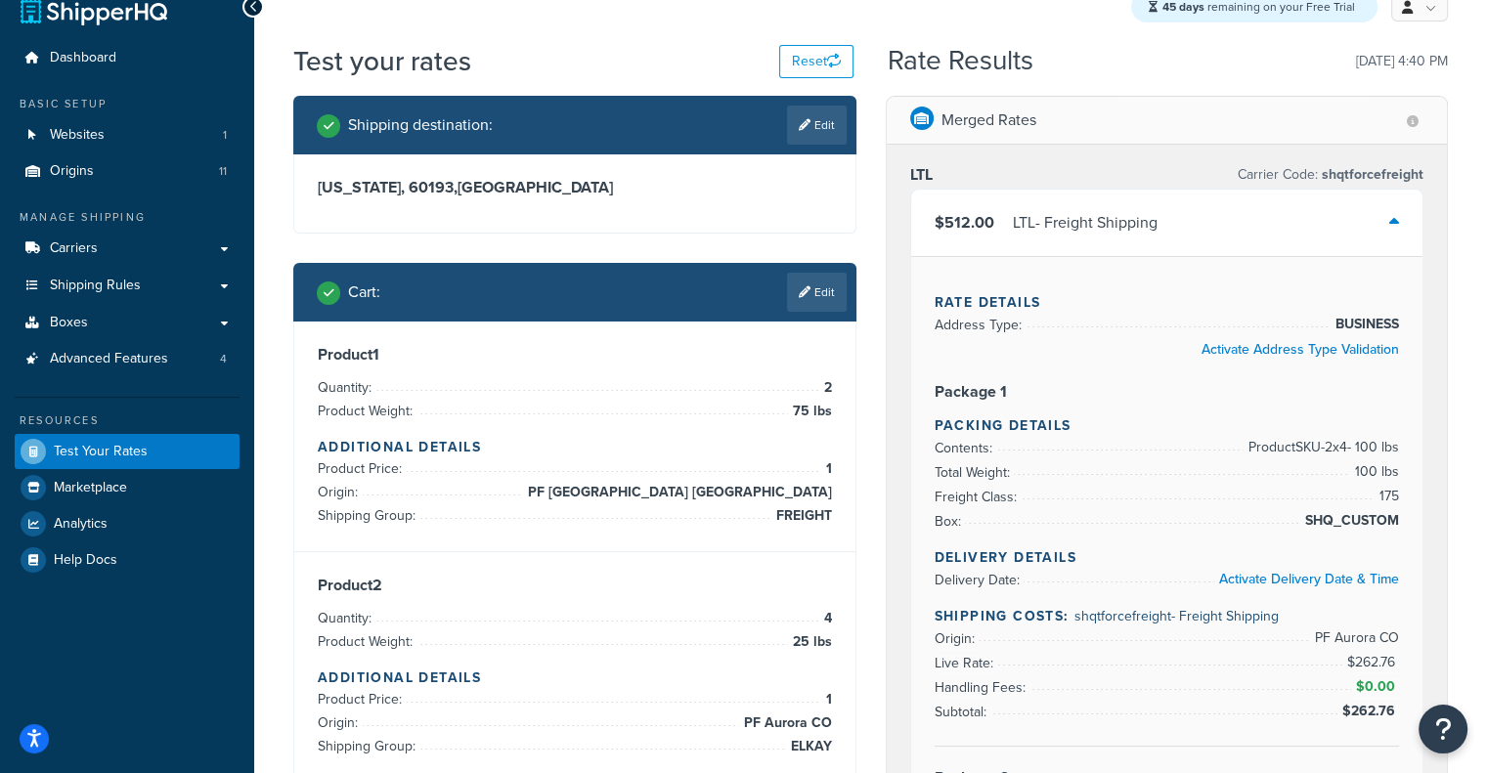
click at [1063, 210] on div "LTL - Freight Shipping" at bounding box center [1085, 222] width 145 height 27
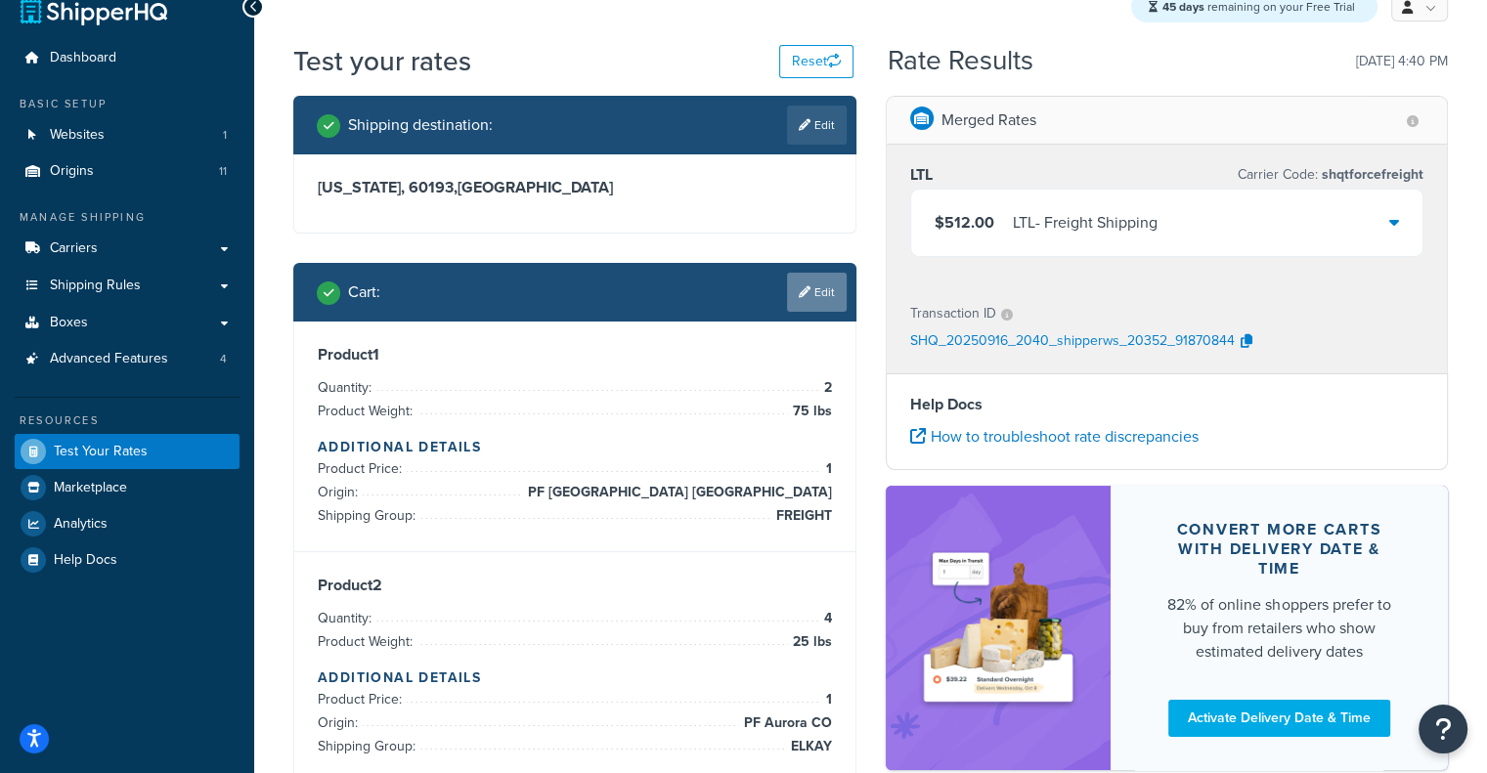
click at [820, 282] on link "Edit" at bounding box center [817, 292] width 60 height 39
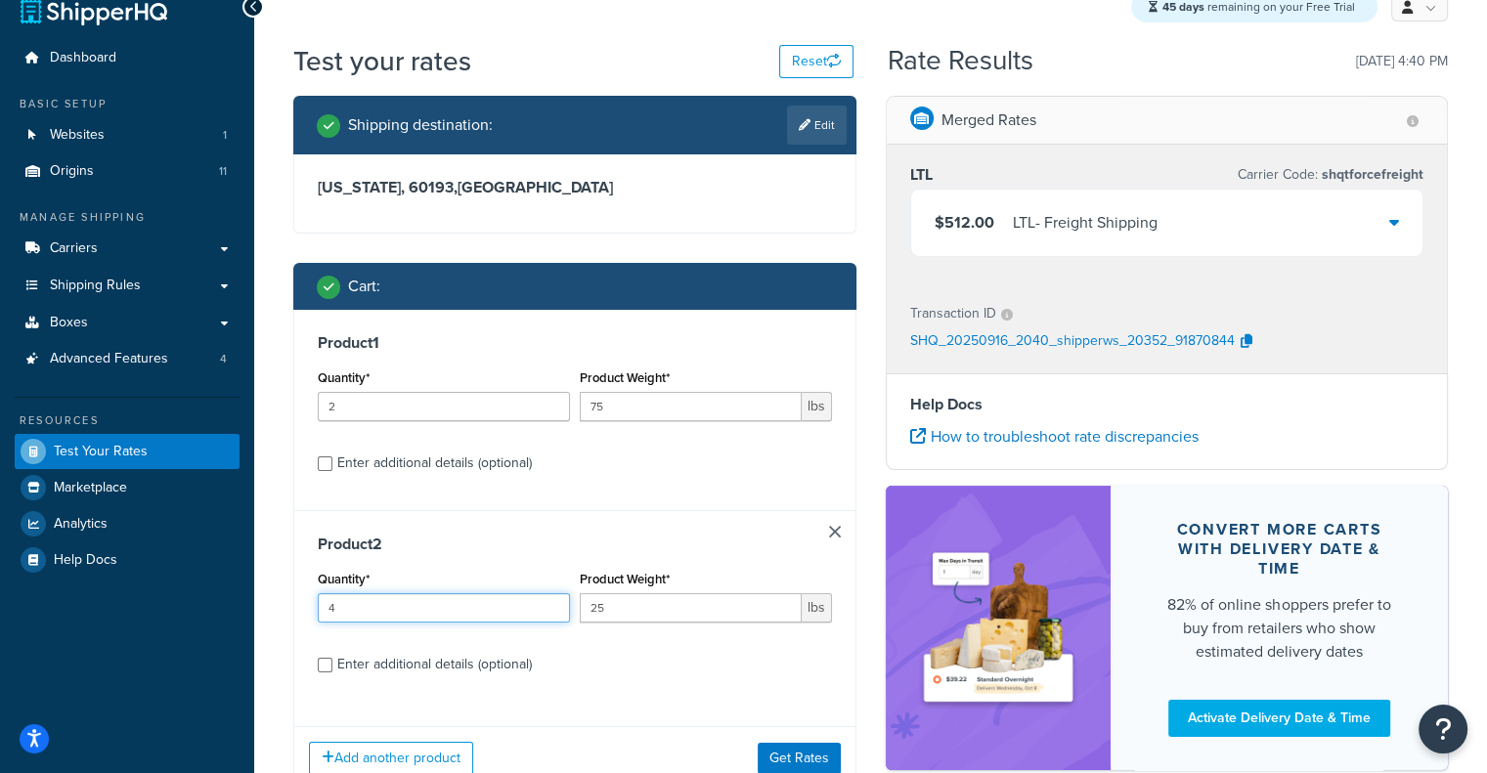
drag, startPoint x: 485, startPoint y: 597, endPoint x: 192, endPoint y: 629, distance: 295.0
click at [192, 629] on div "Dashboard Basic Setup Websites 1 Origins 11 Manage Shipping Carriers Carriers A…" at bounding box center [743, 445] width 1487 height 946
type input "1"
drag, startPoint x: 674, startPoint y: 601, endPoint x: 555, endPoint y: 600, distance: 119.3
click at [555, 600] on div "Quantity* 1 Product Weight* 25 lbs" at bounding box center [575, 601] width 524 height 71
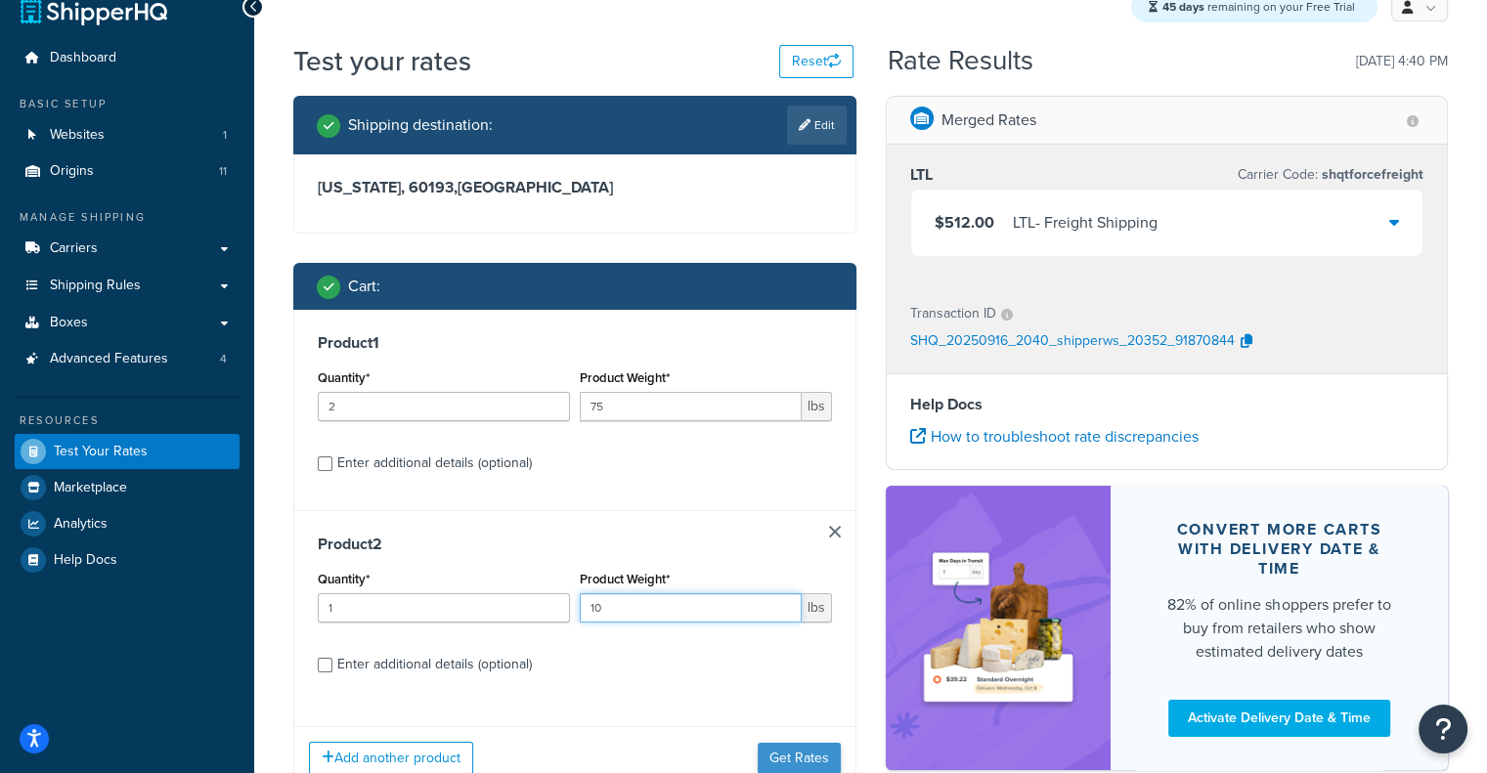
type input "10"
click at [802, 746] on button "Get Rates" at bounding box center [799, 758] width 83 height 31
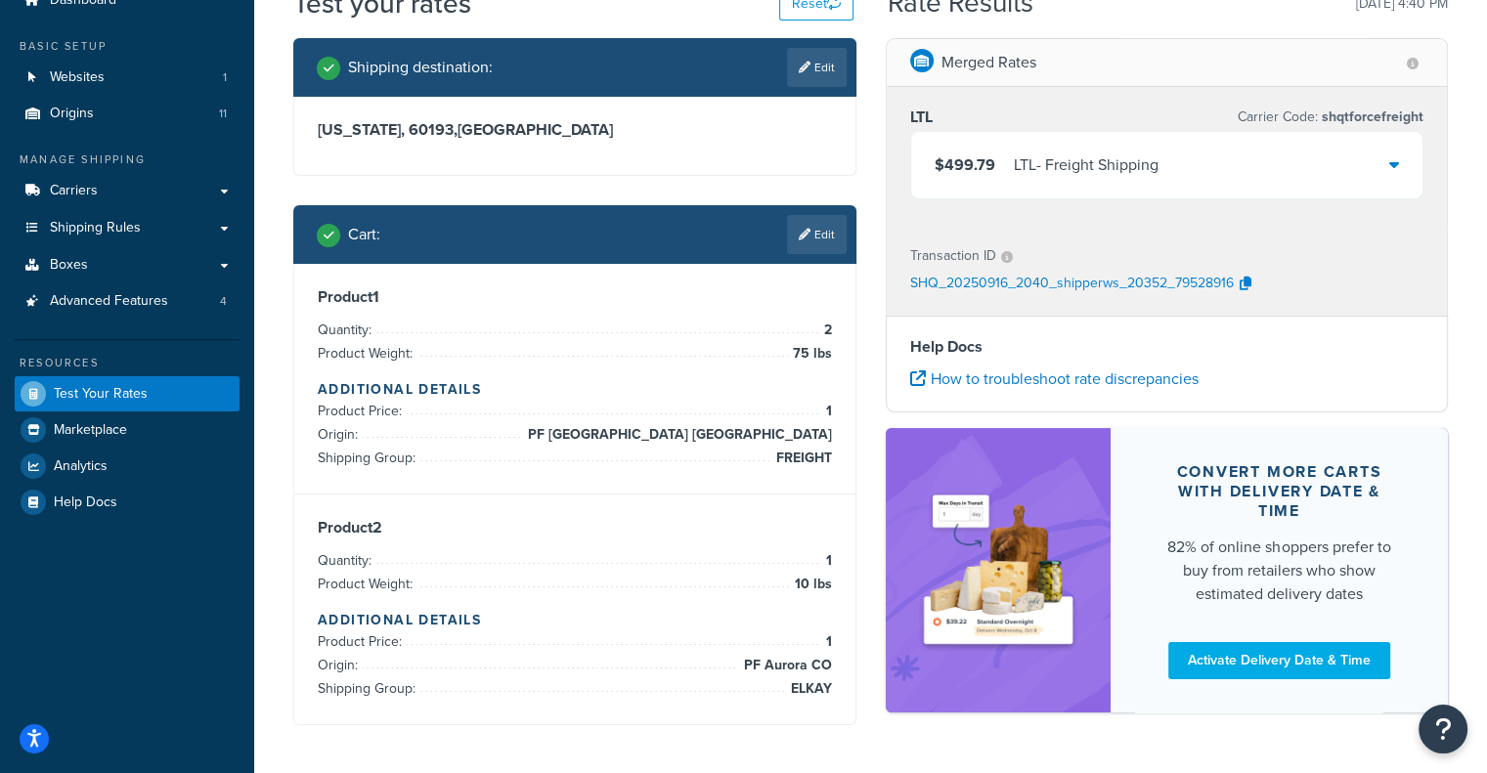
scroll to position [89, 0]
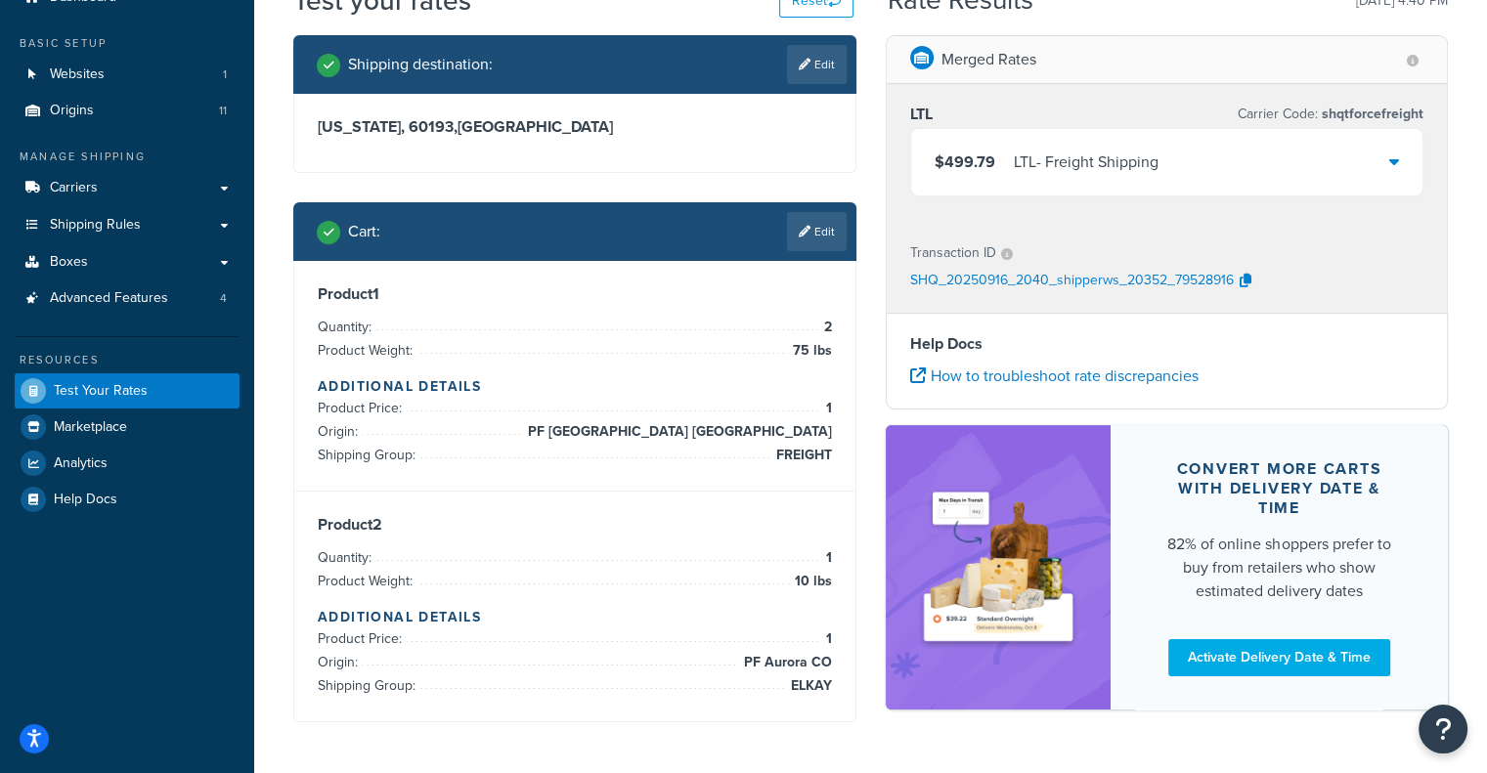
click at [1125, 161] on div "LTL - Freight Shipping" at bounding box center [1086, 162] width 145 height 27
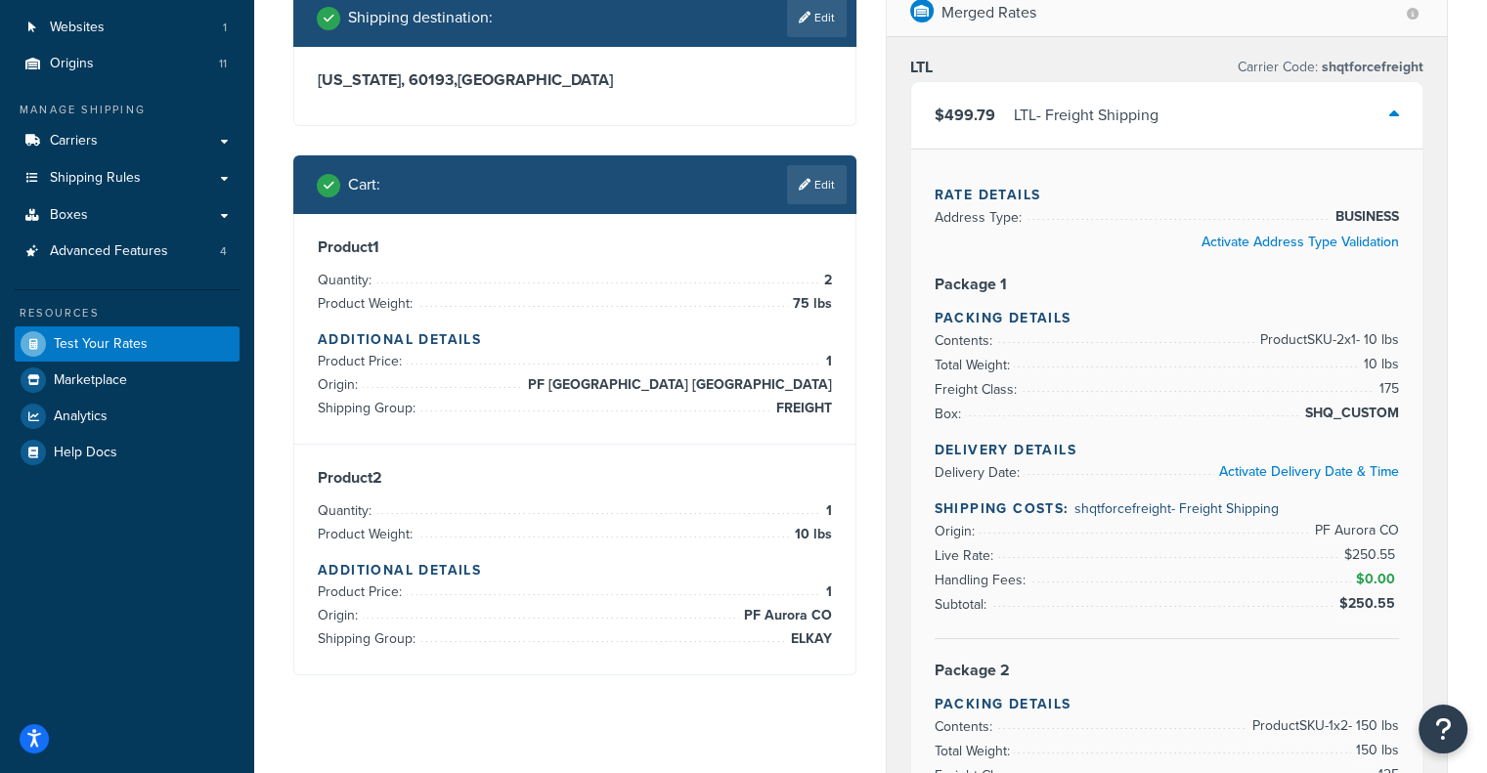
scroll to position [138, 0]
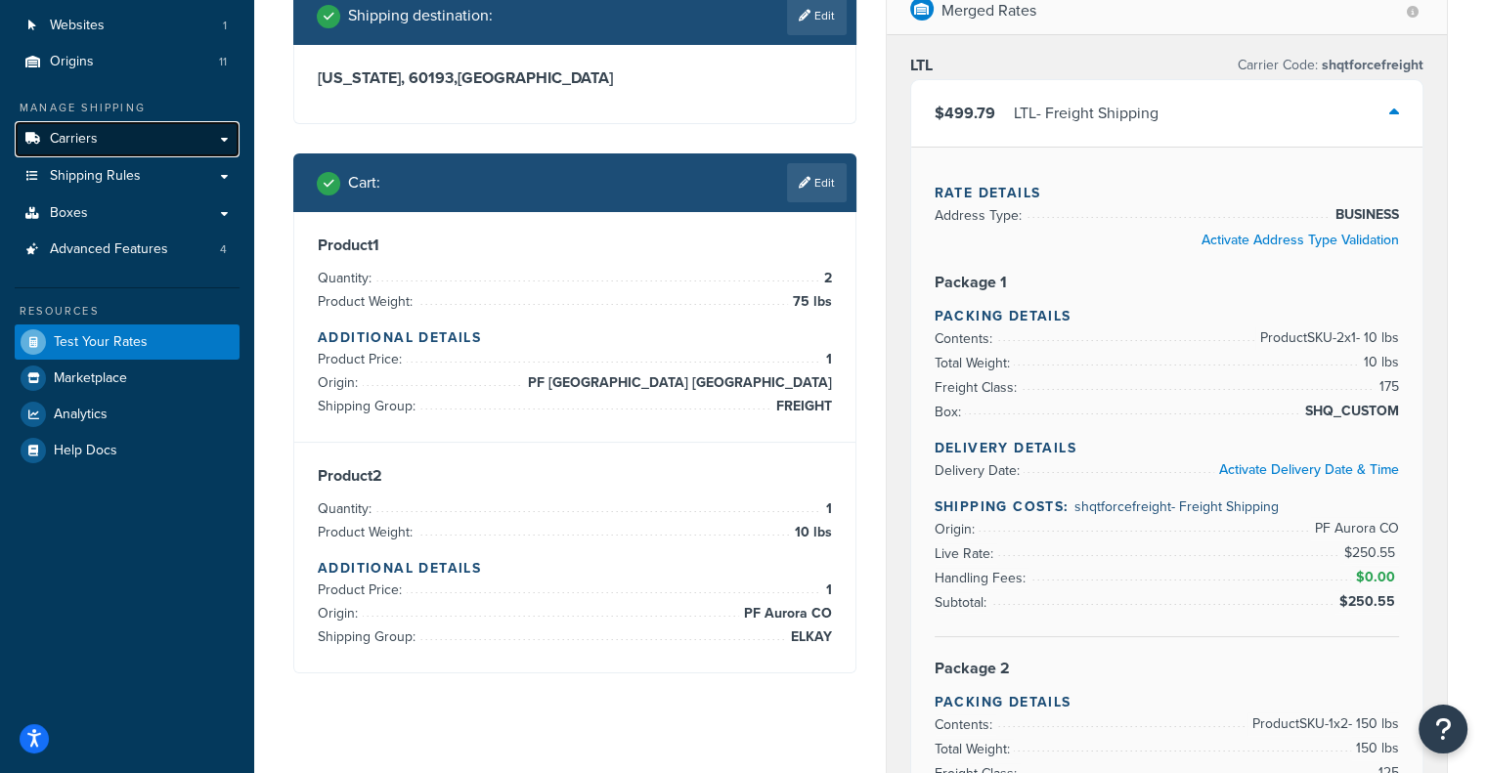
click at [137, 150] on link "Carriers" at bounding box center [127, 139] width 225 height 36
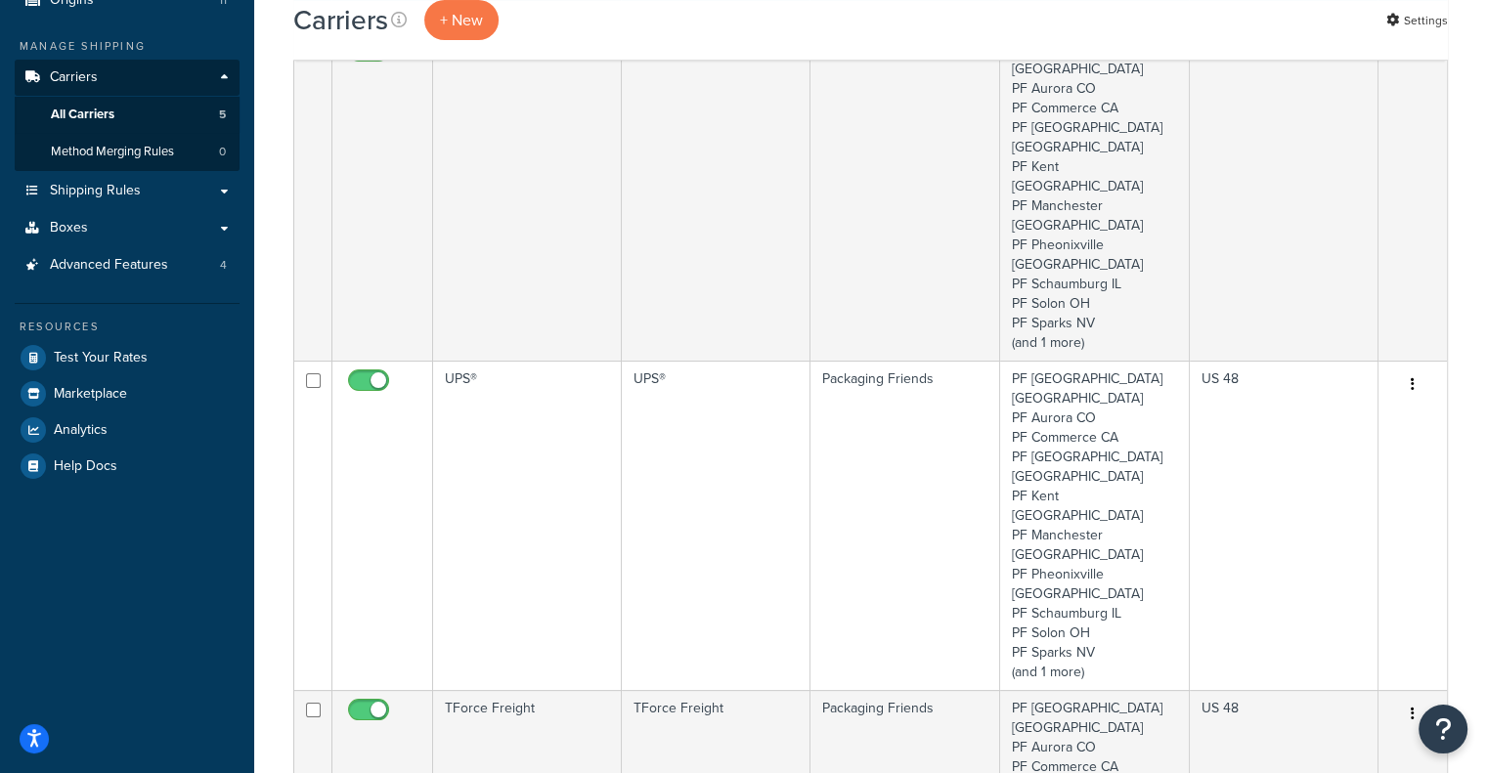
scroll to position [154, 0]
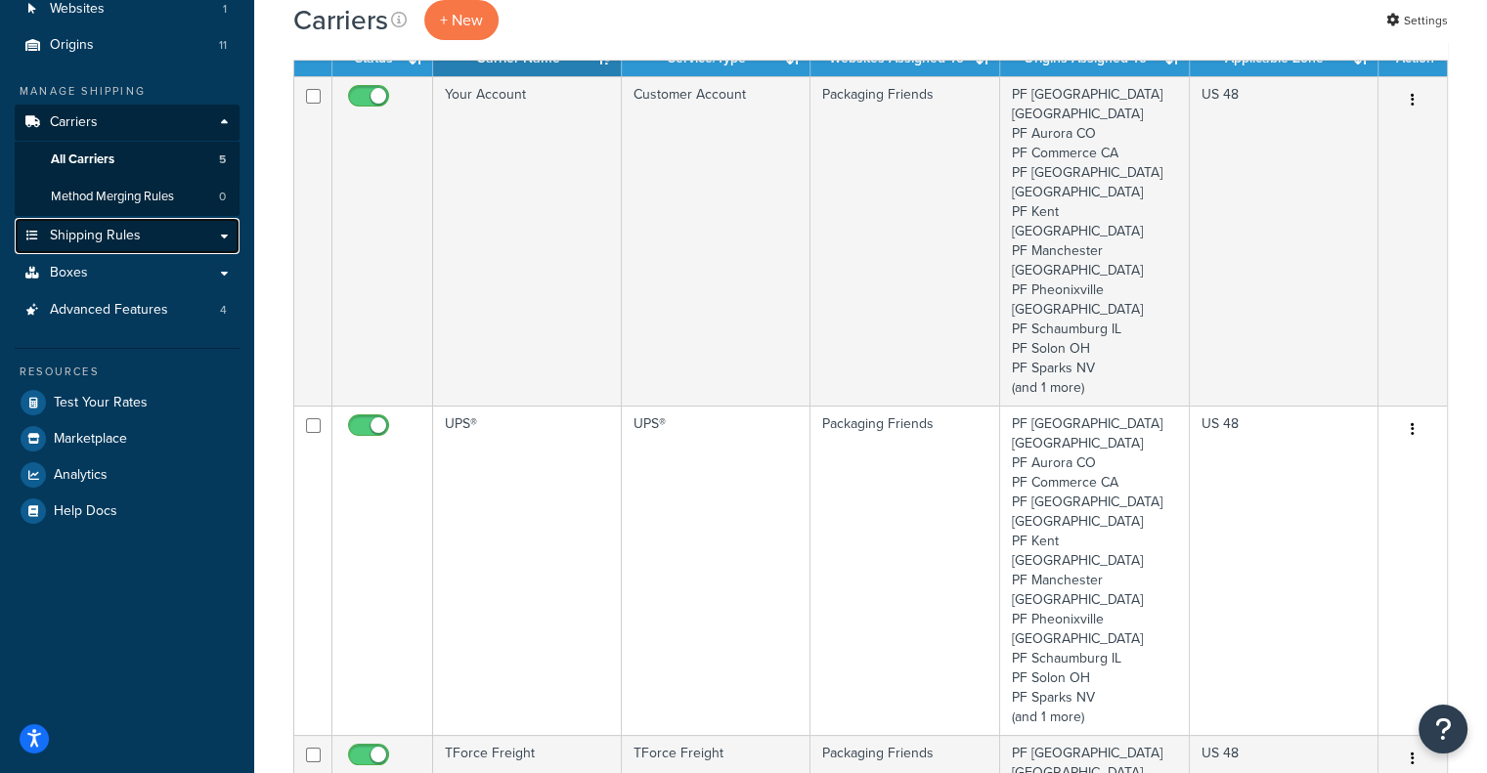
click at [161, 237] on link "Shipping Rules" at bounding box center [127, 236] width 225 height 36
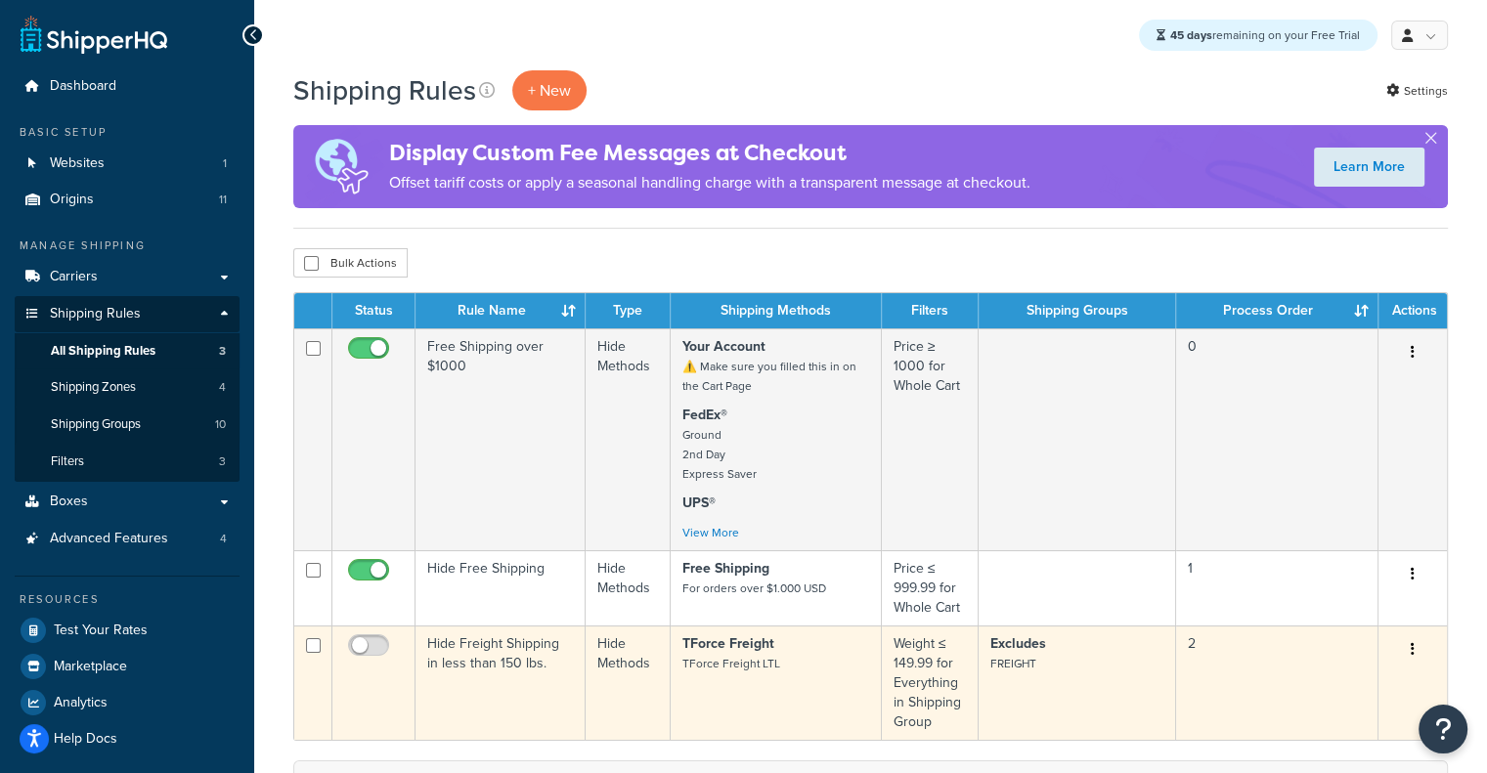
click at [503, 644] on td "Hide Freight Shipping in less than 150 lbs." at bounding box center [500, 683] width 170 height 114
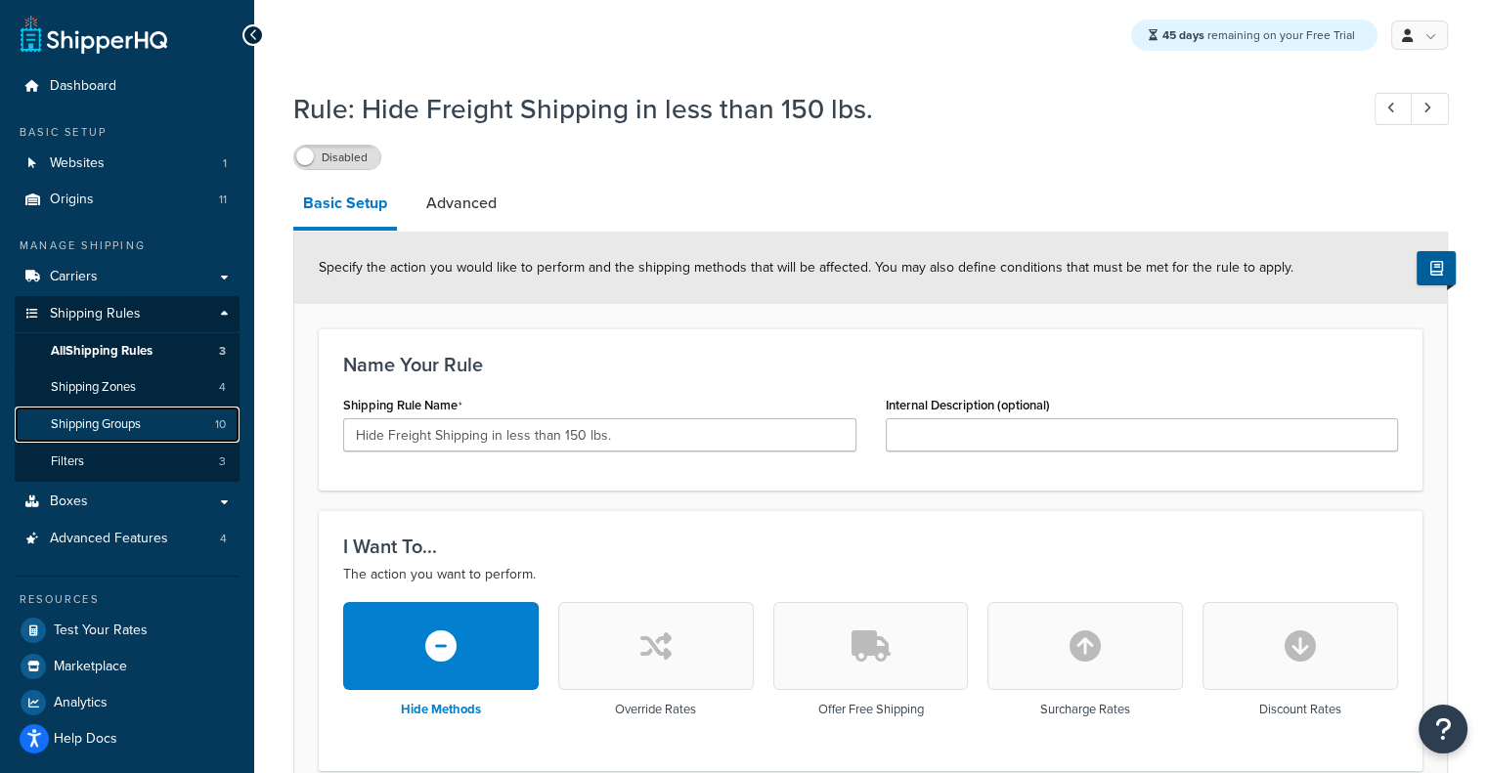
click at [176, 421] on link "Shipping Groups 10" at bounding box center [127, 425] width 225 height 36
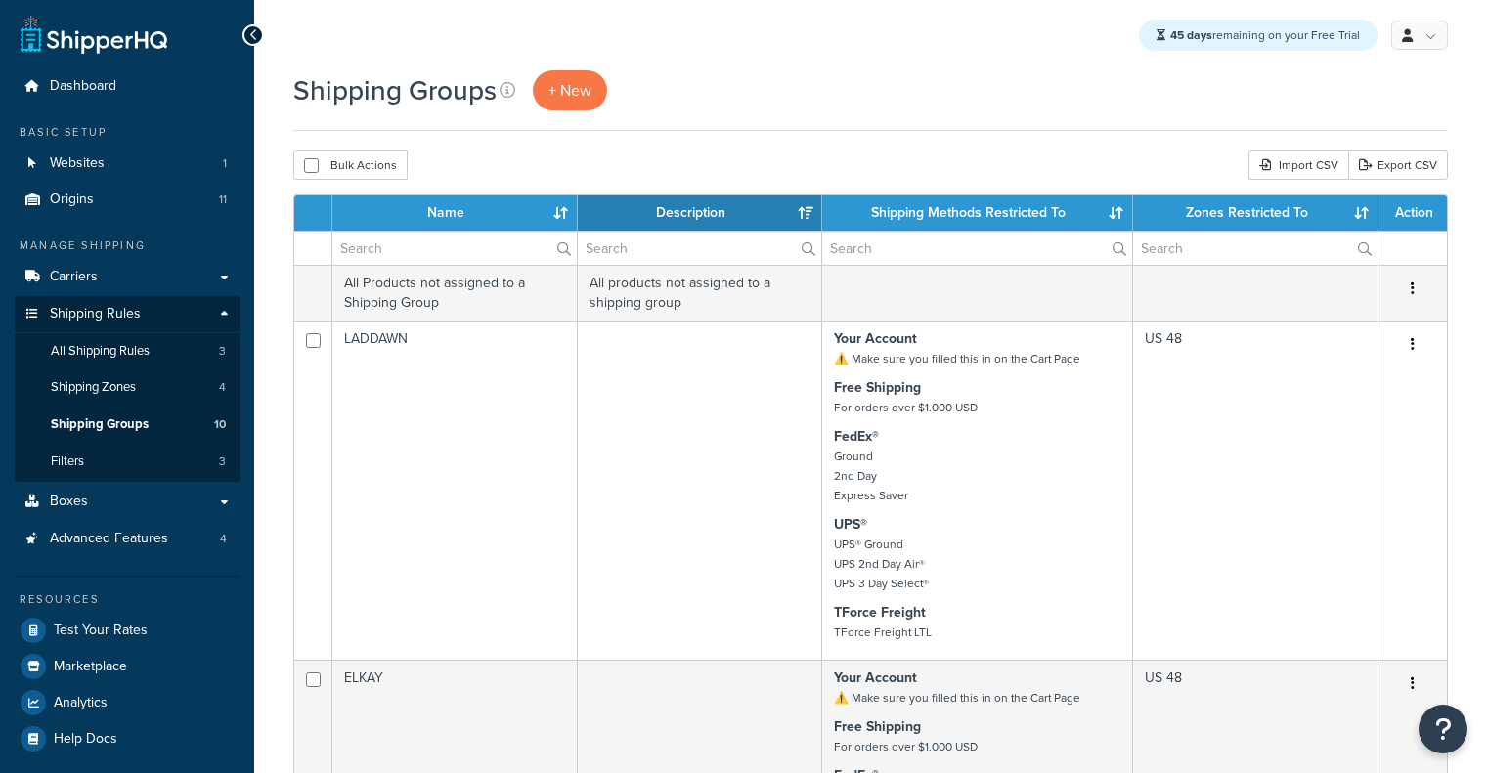
select select "15"
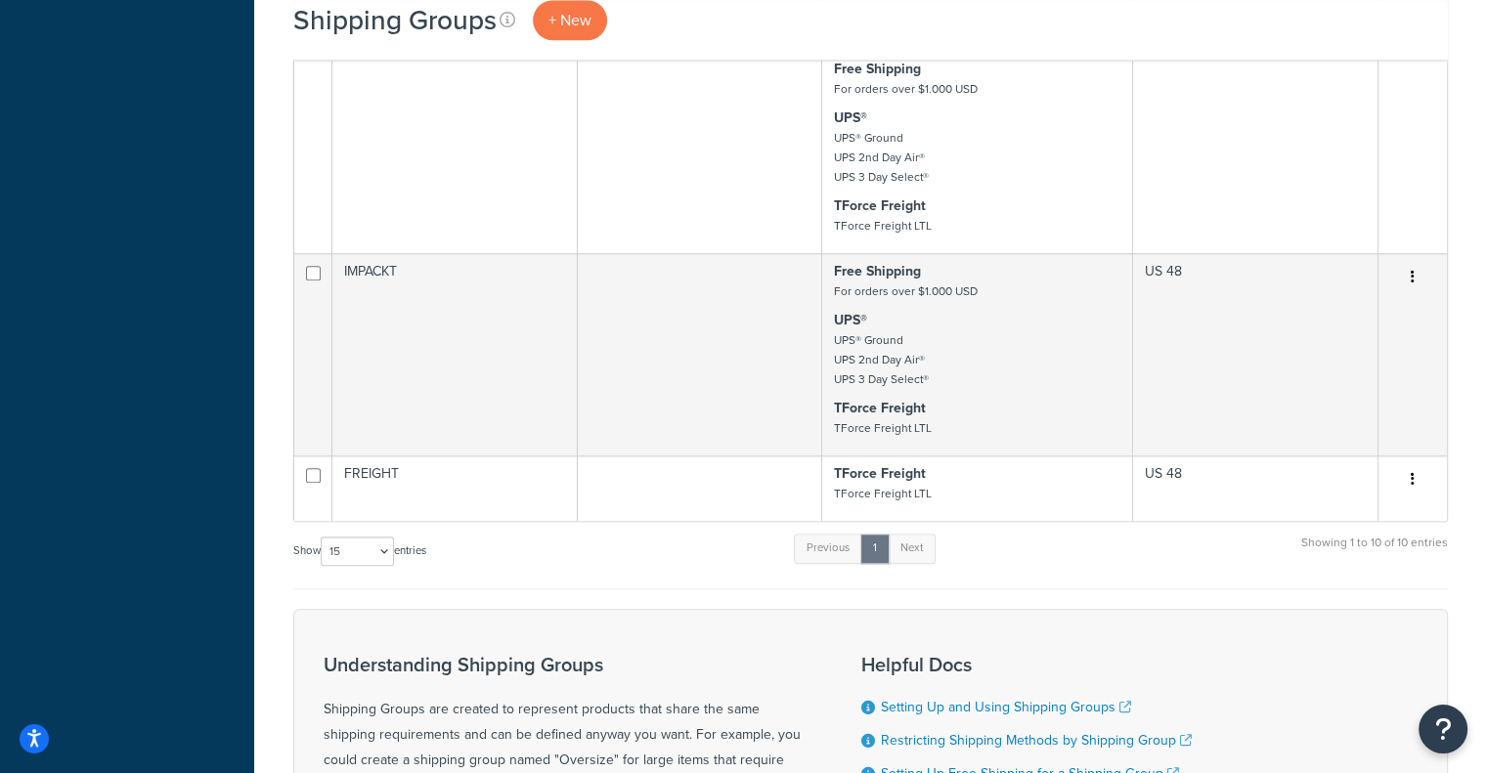
scroll to position [2303, 0]
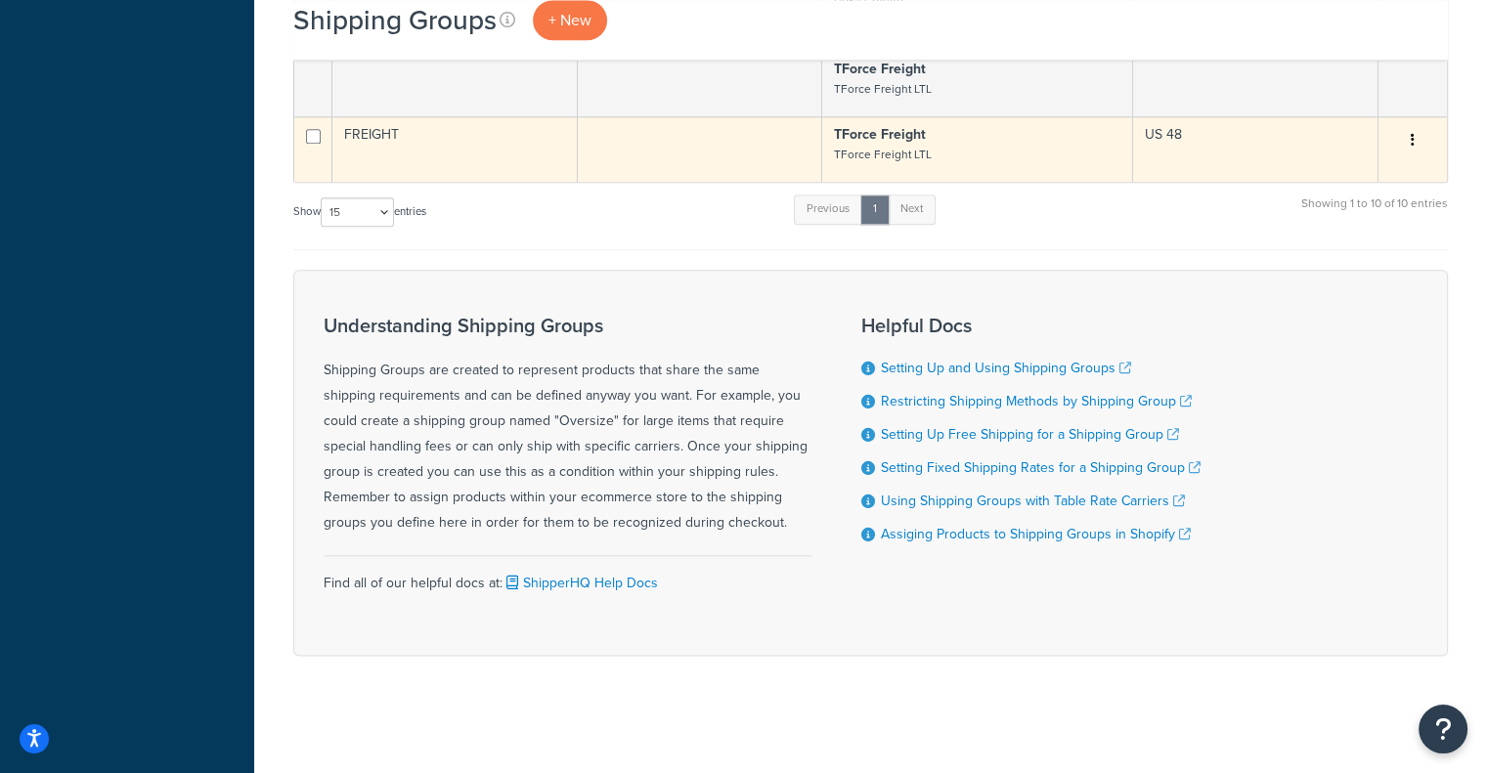
click at [575, 160] on td "FREIGHT" at bounding box center [454, 148] width 245 height 65
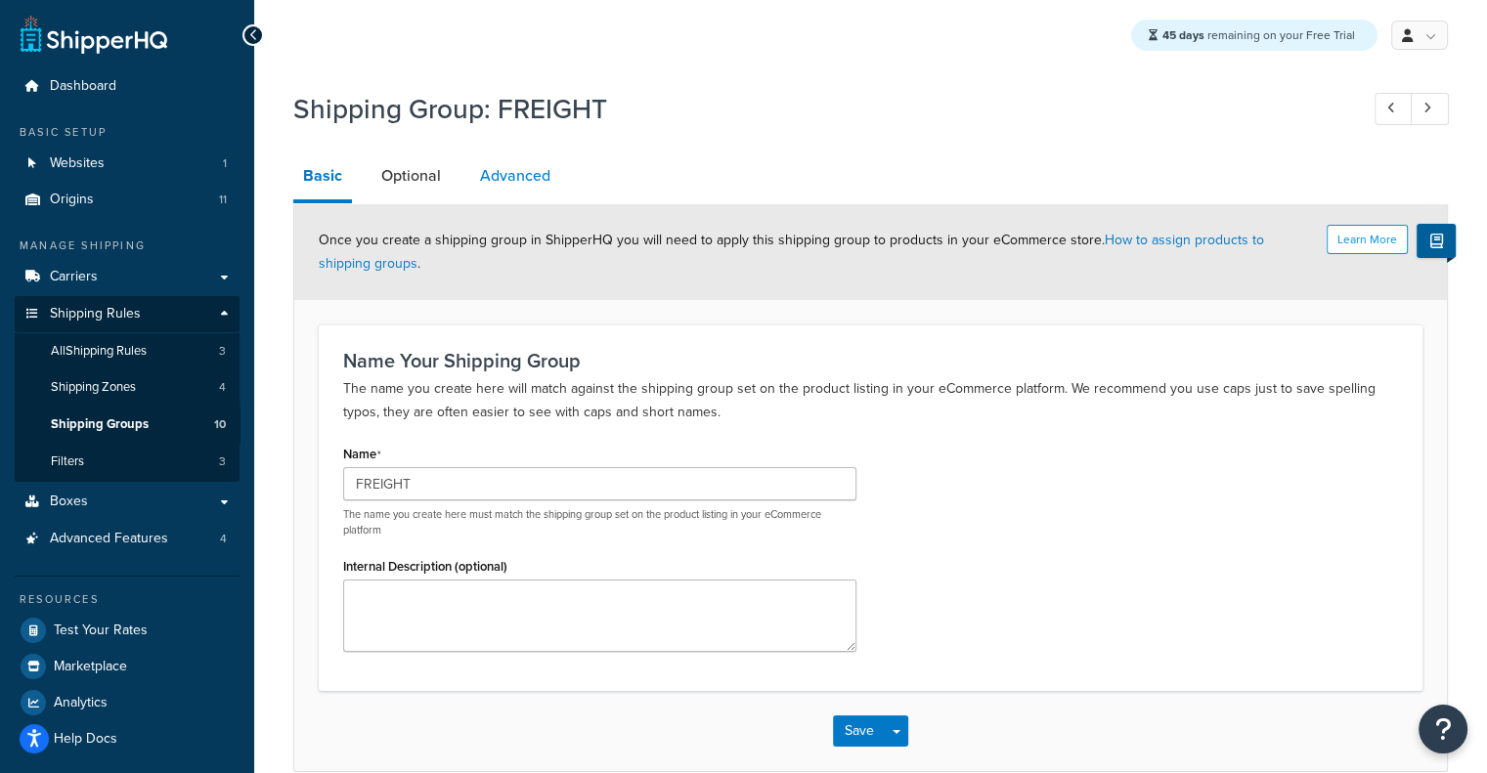
click at [539, 173] on link "Advanced" at bounding box center [515, 175] width 90 height 47
select select "125"
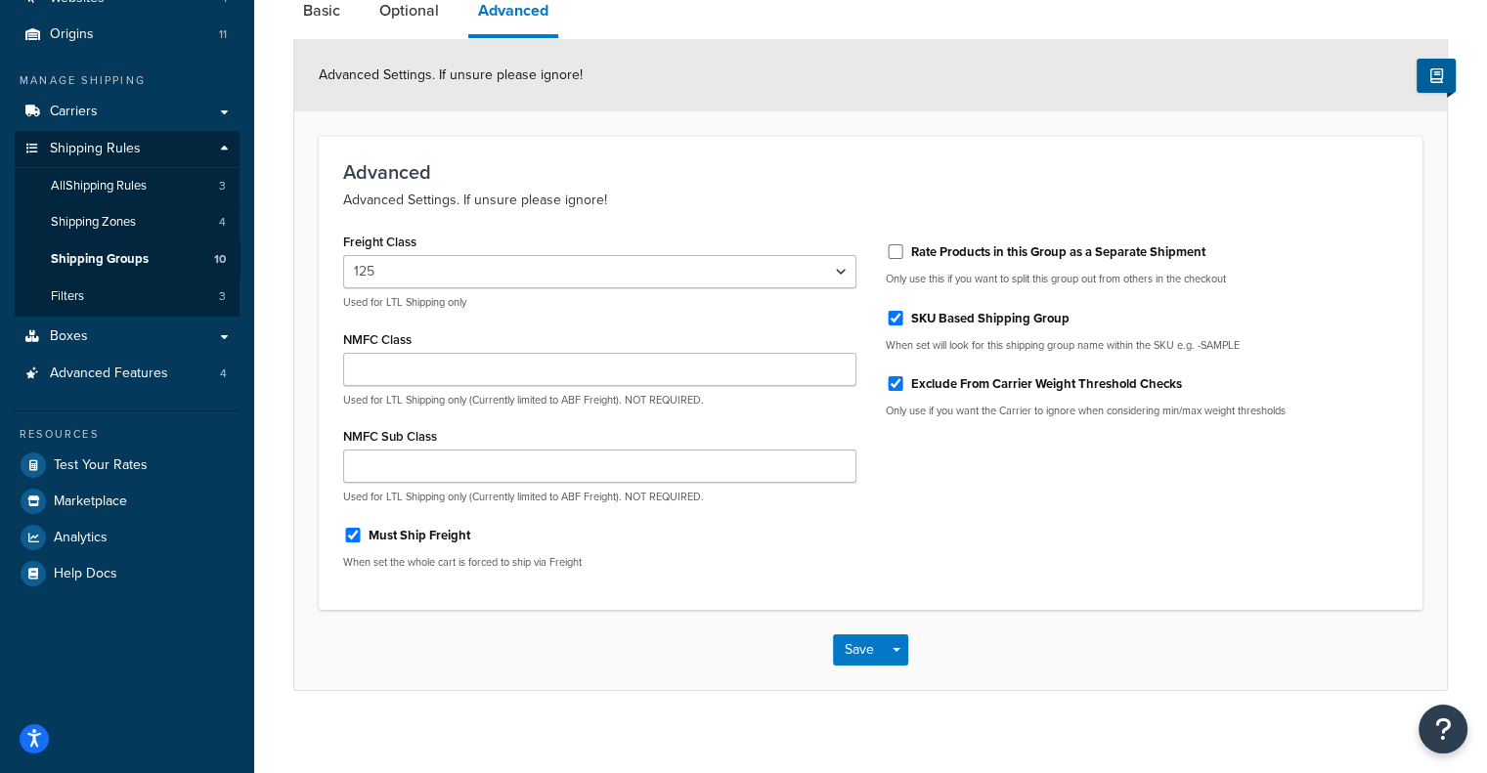
scroll to position [180, 0]
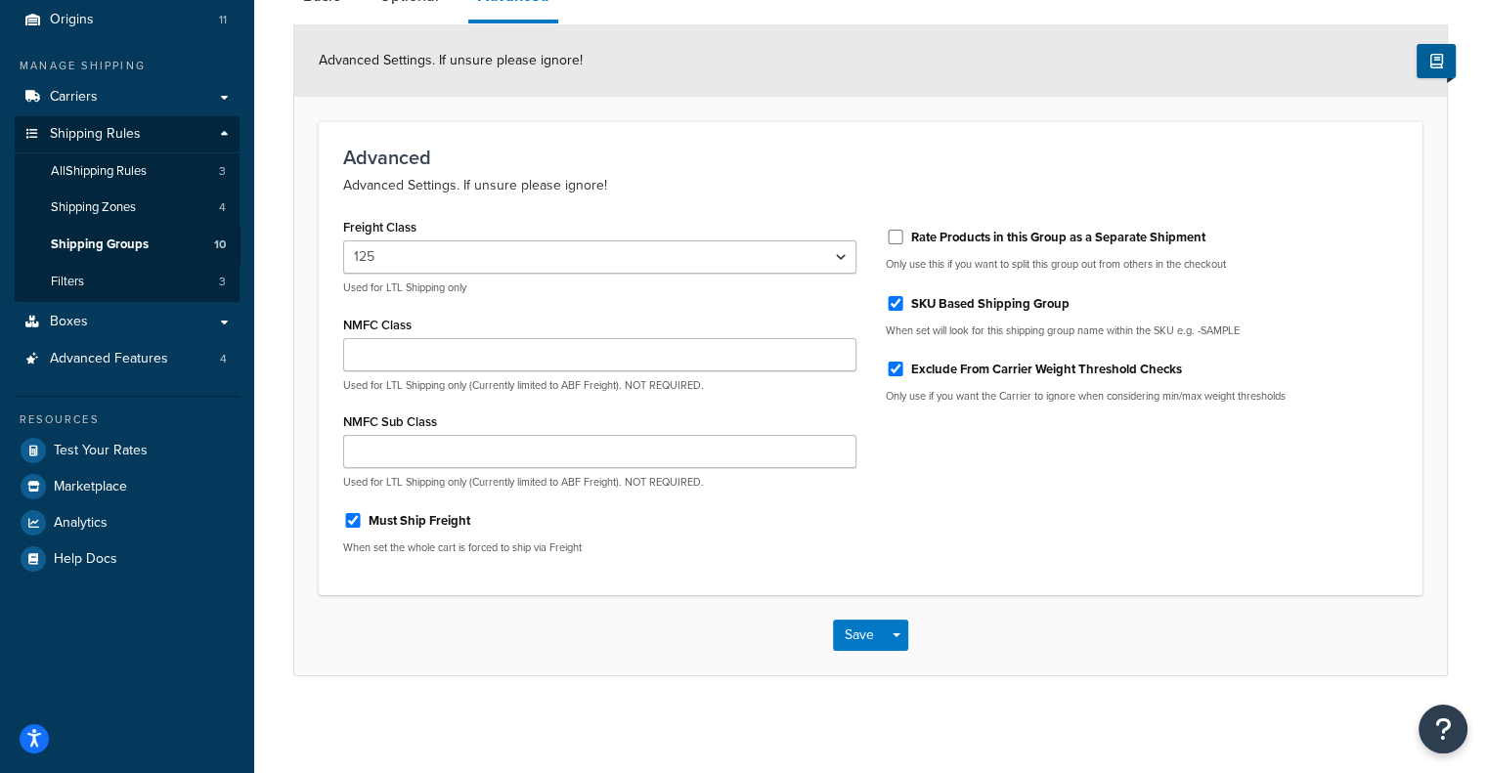
click at [416, 518] on label "Must Ship Freight" at bounding box center [419, 521] width 102 height 18
click at [363, 518] on input "Must Ship Freight" at bounding box center [353, 520] width 20 height 15
checkbox input "false"
click at [855, 628] on button "Save" at bounding box center [859, 635] width 53 height 31
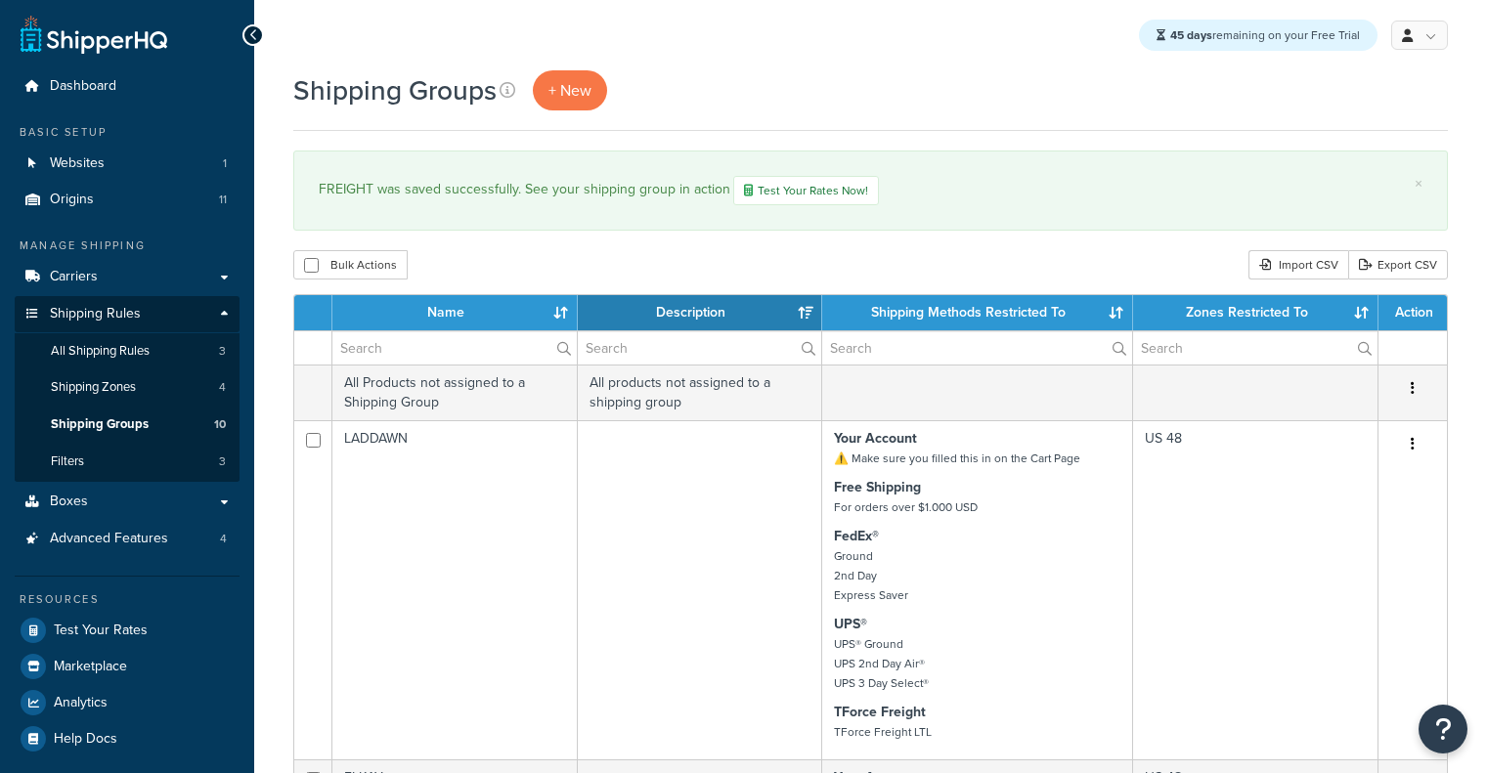
select select "15"
click at [105, 618] on link "Test Your Rates" at bounding box center [127, 630] width 225 height 35
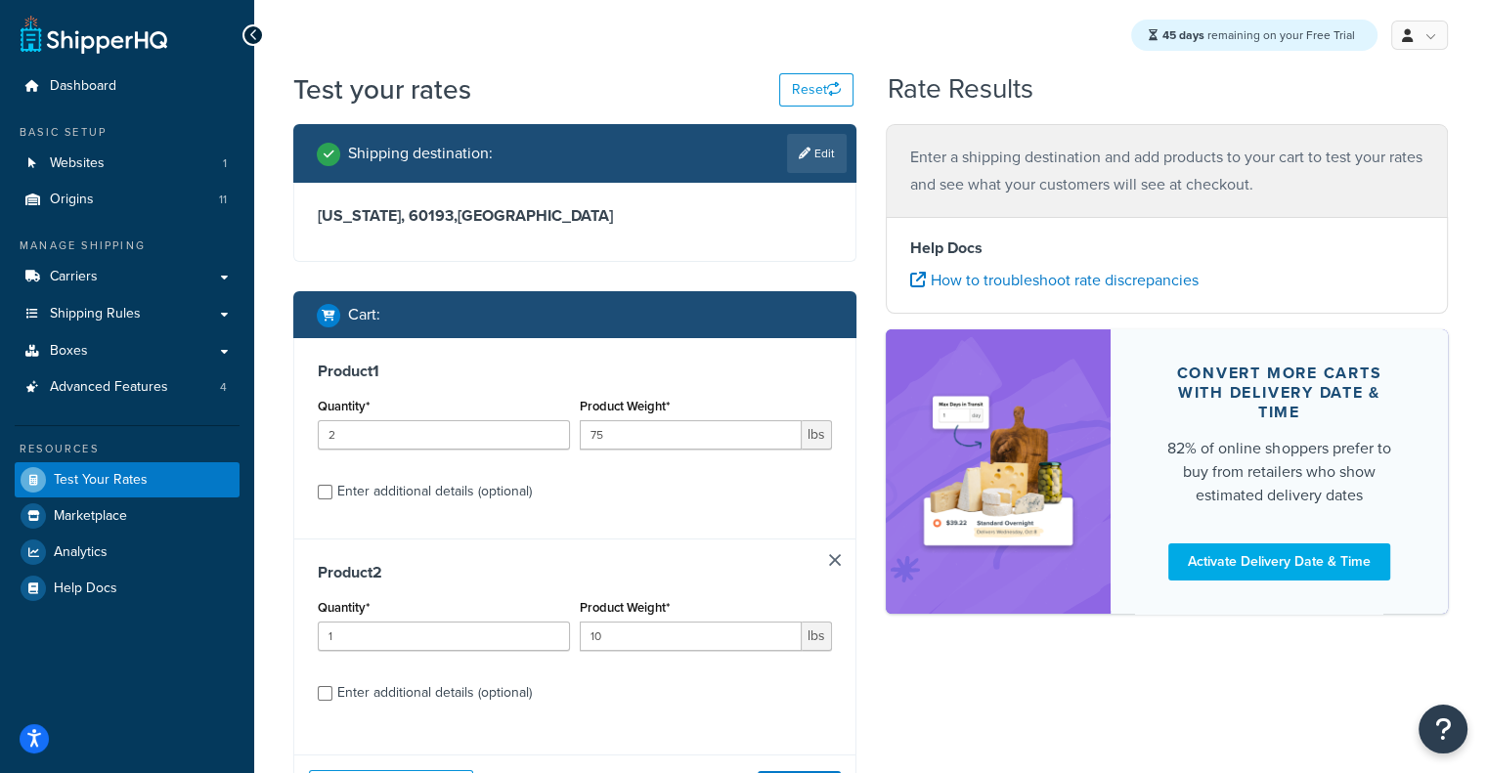
scroll to position [174, 0]
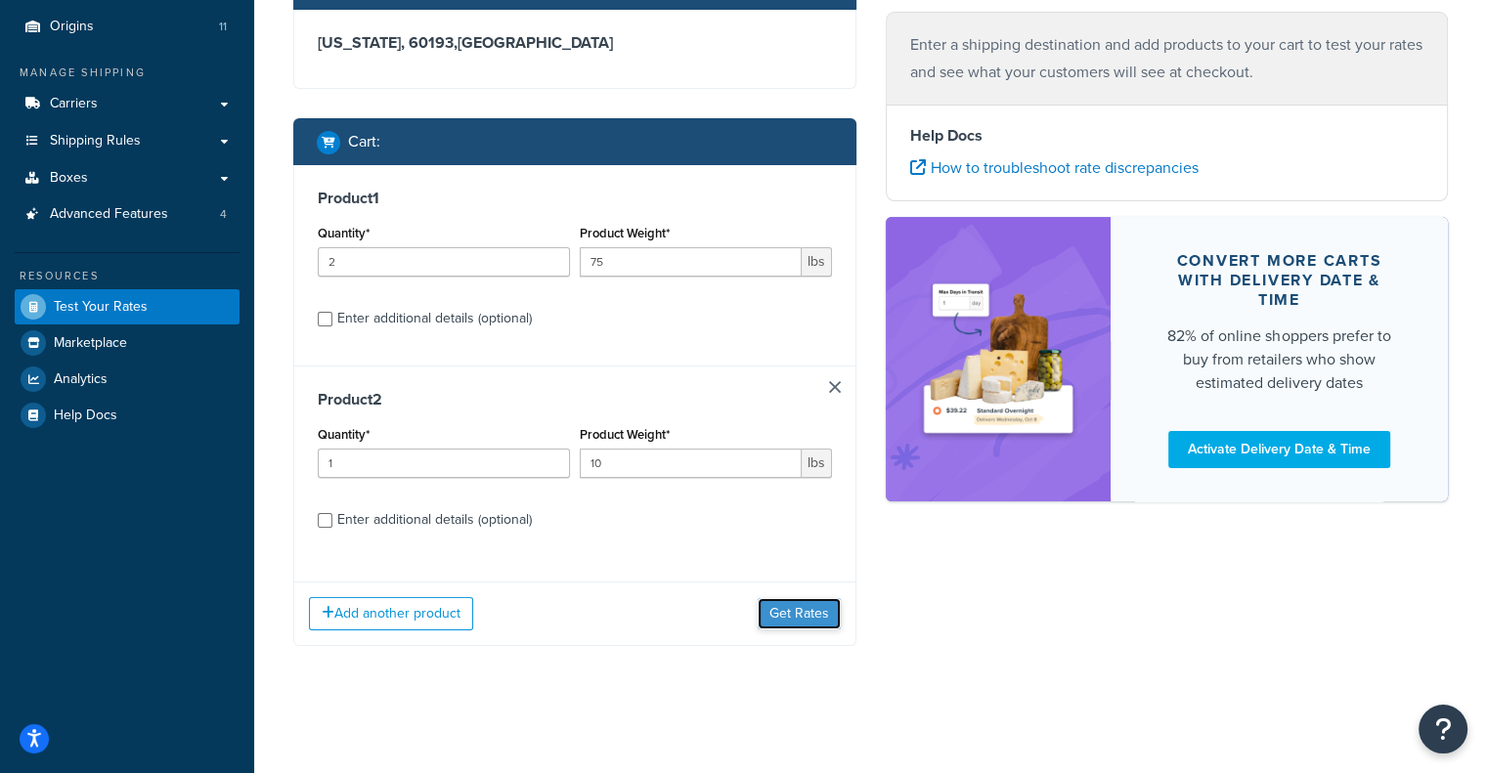
click at [802, 622] on button "Get Rates" at bounding box center [799, 613] width 83 height 31
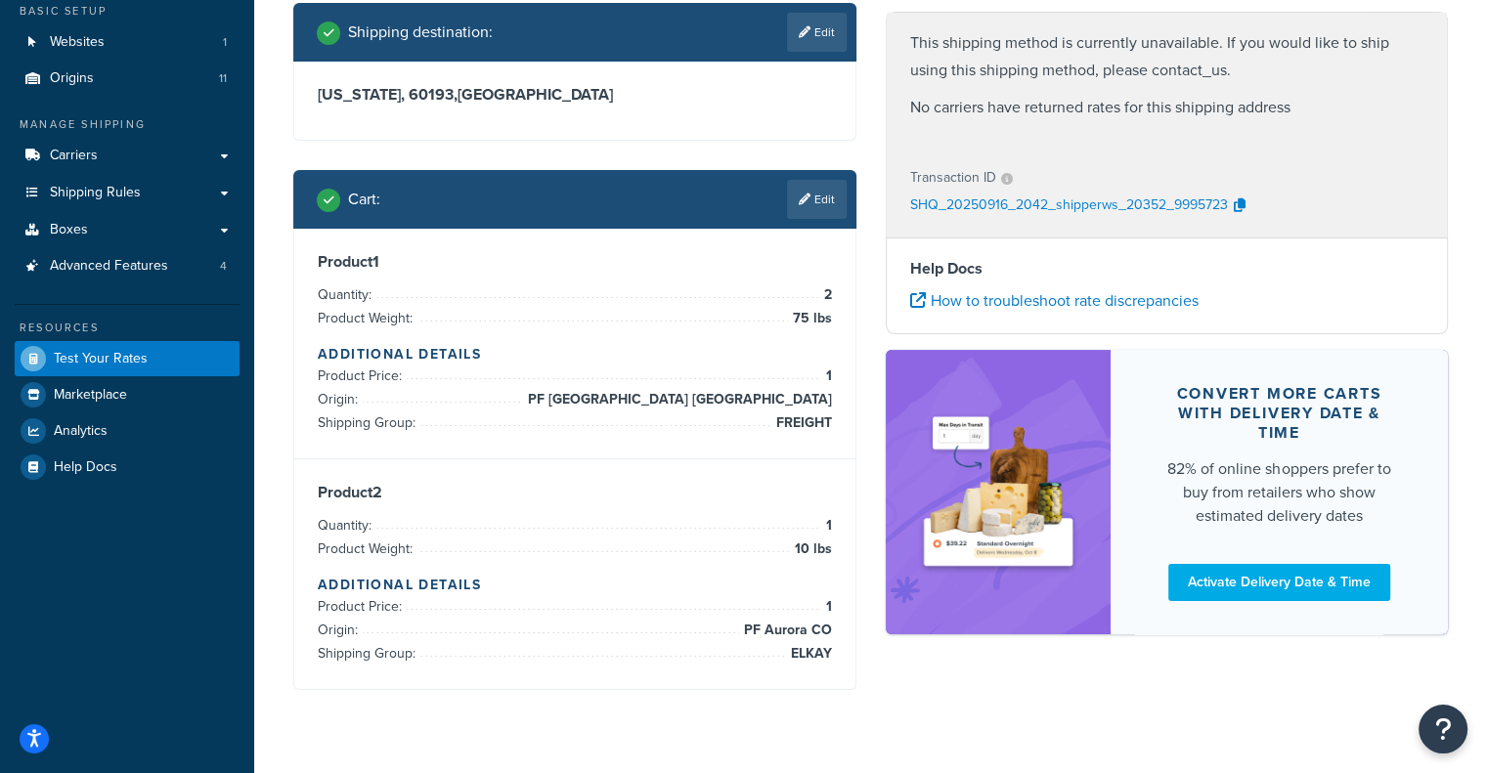
scroll to position [122, 0]
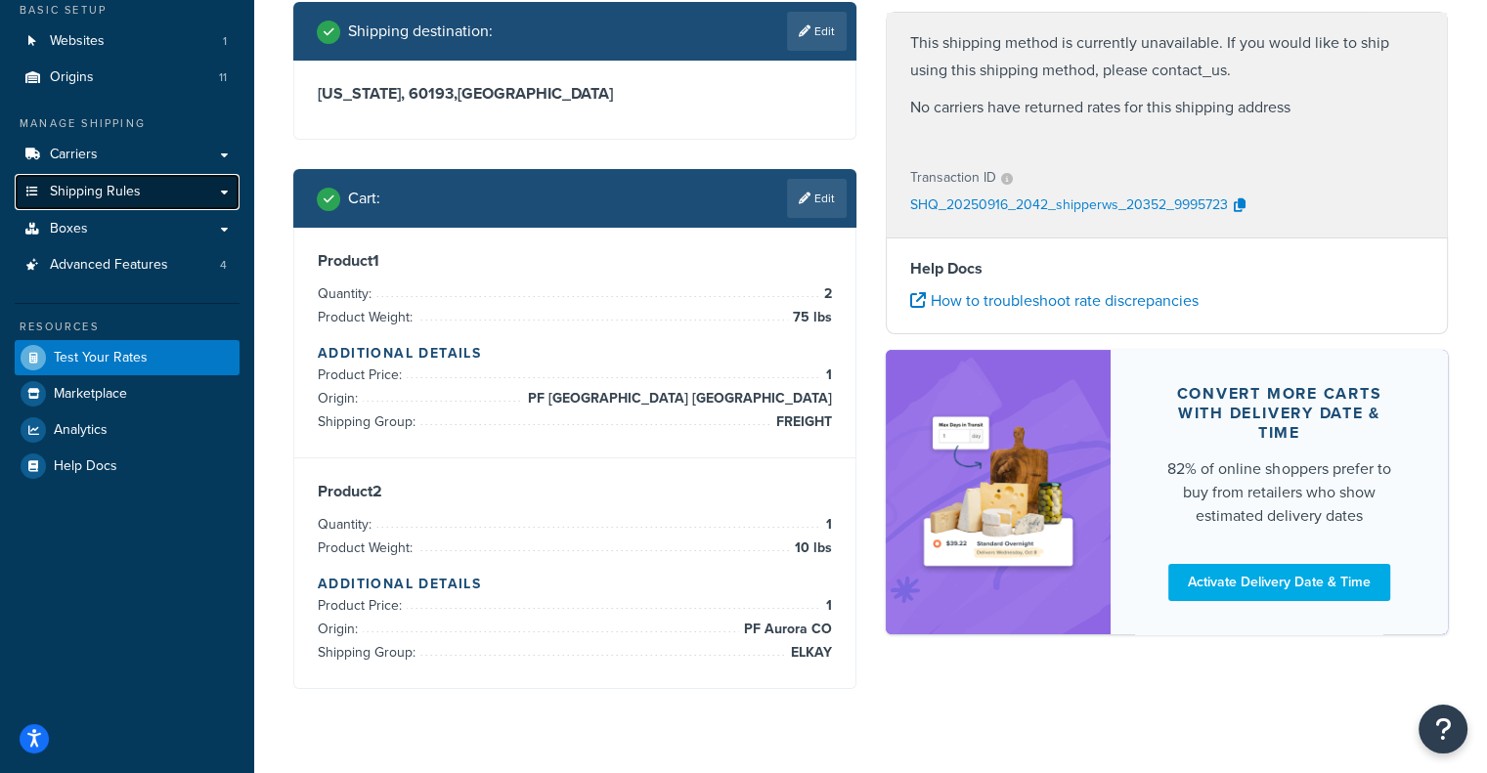
click at [163, 196] on link "Shipping Rules" at bounding box center [127, 192] width 225 height 36
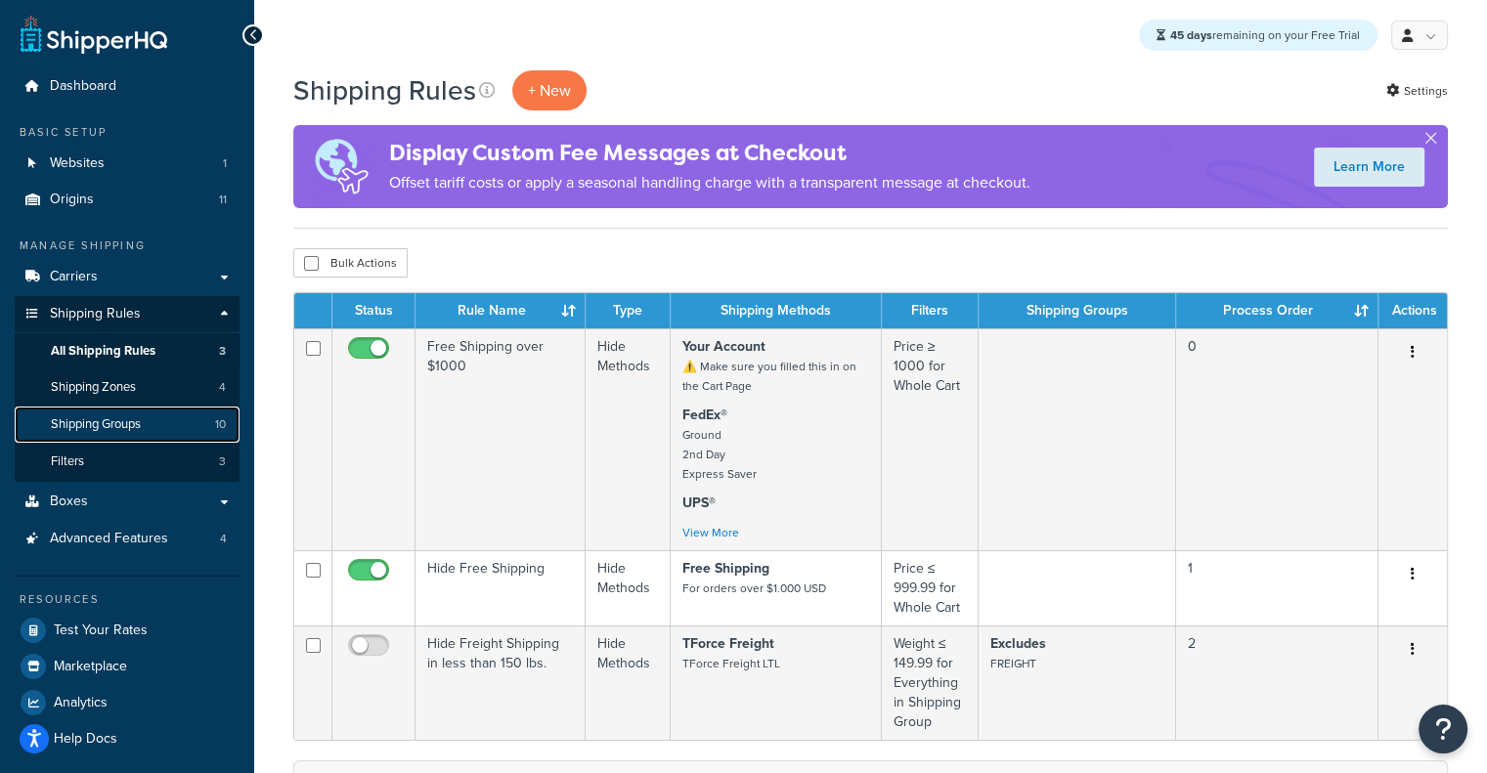
click at [136, 414] on link "Shipping Groups 10" at bounding box center [127, 425] width 225 height 36
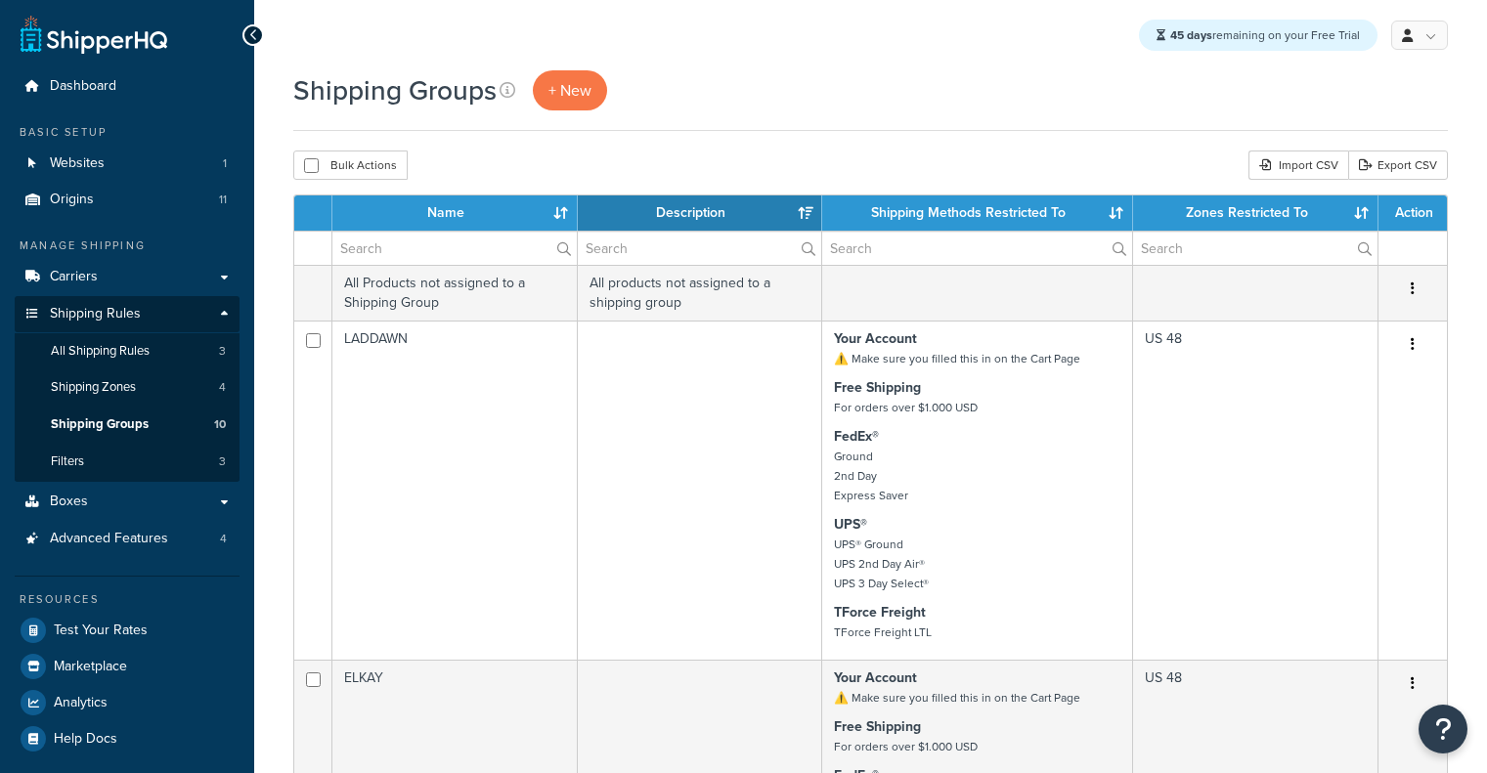
select select "15"
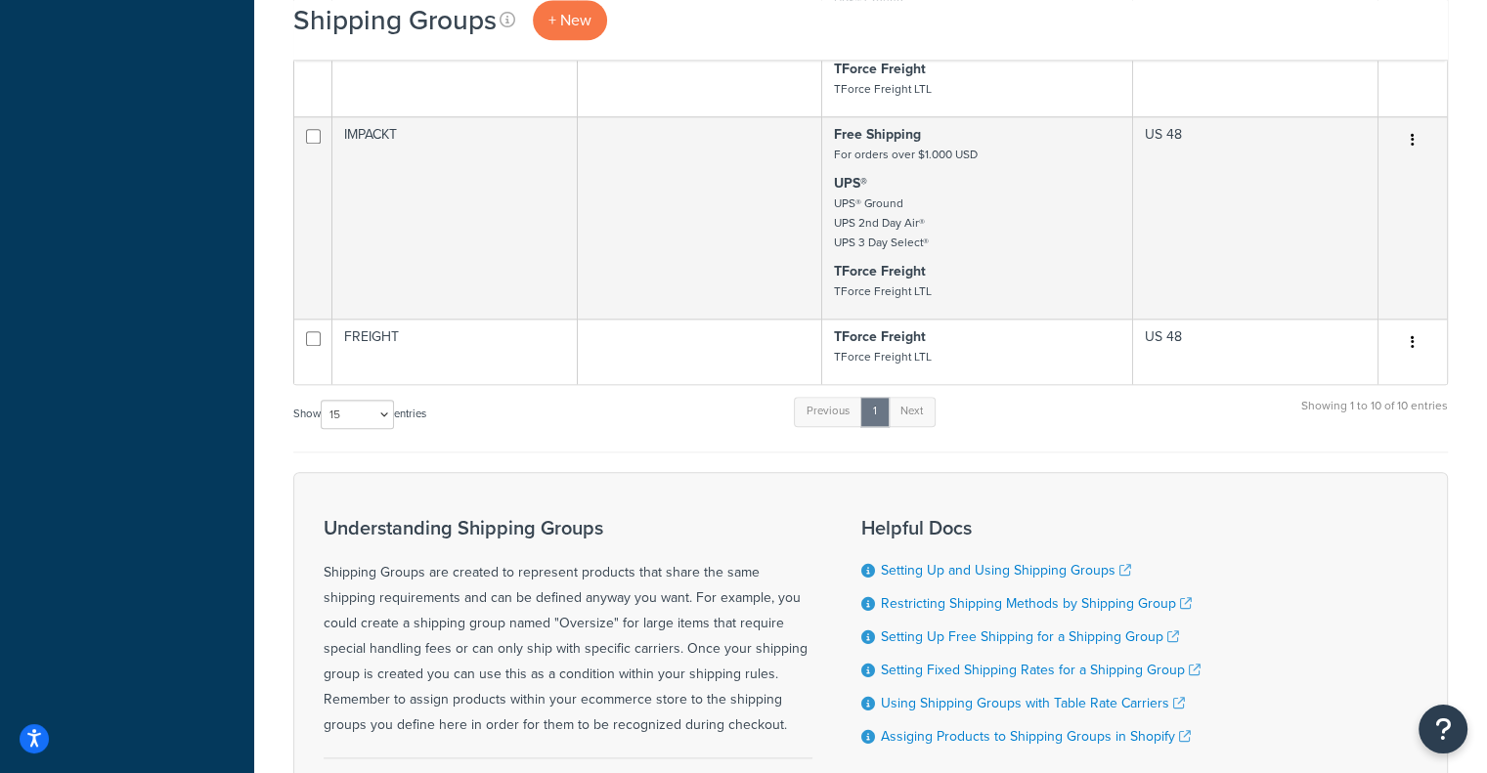
scroll to position [2093, 0]
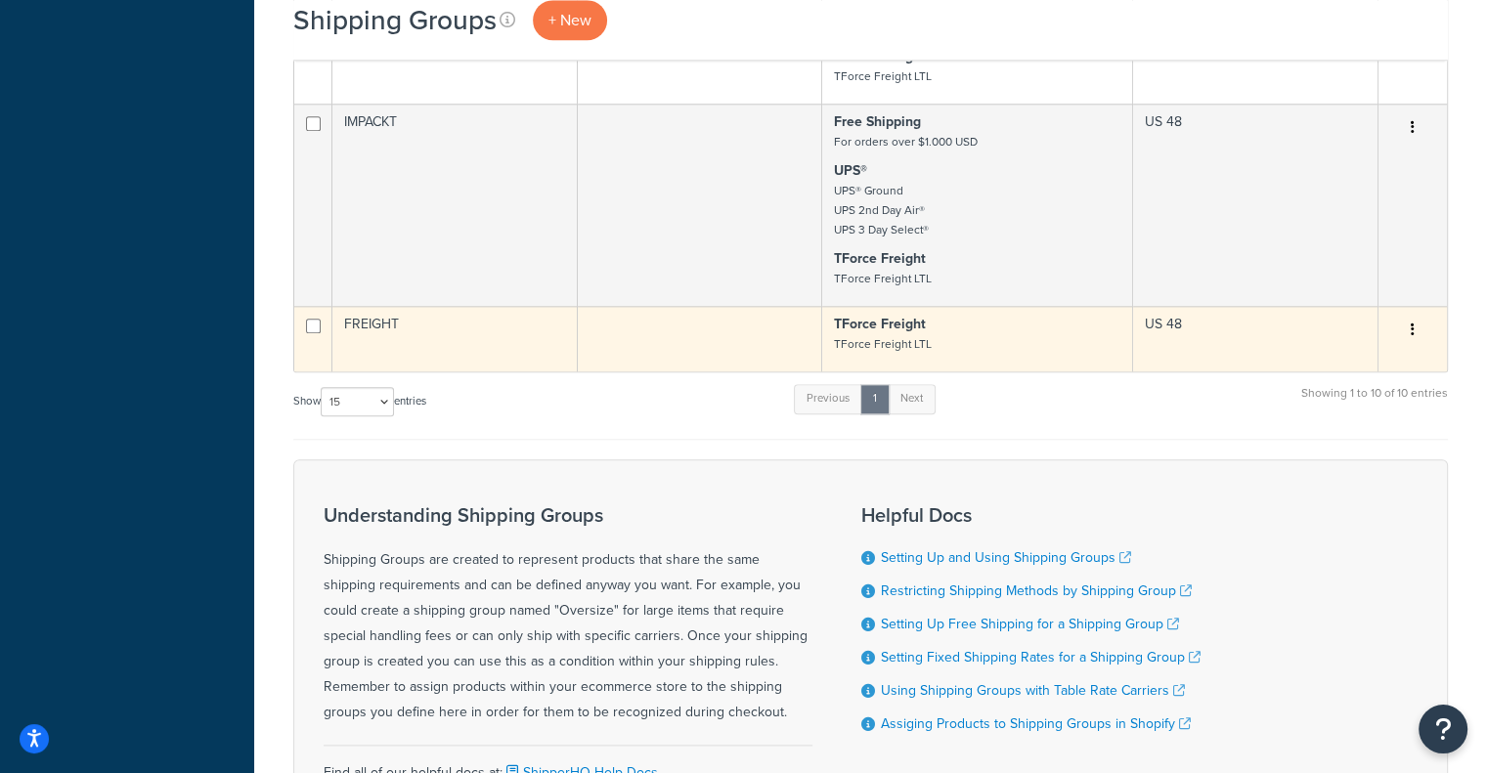
click at [653, 371] on td at bounding box center [700, 338] width 245 height 65
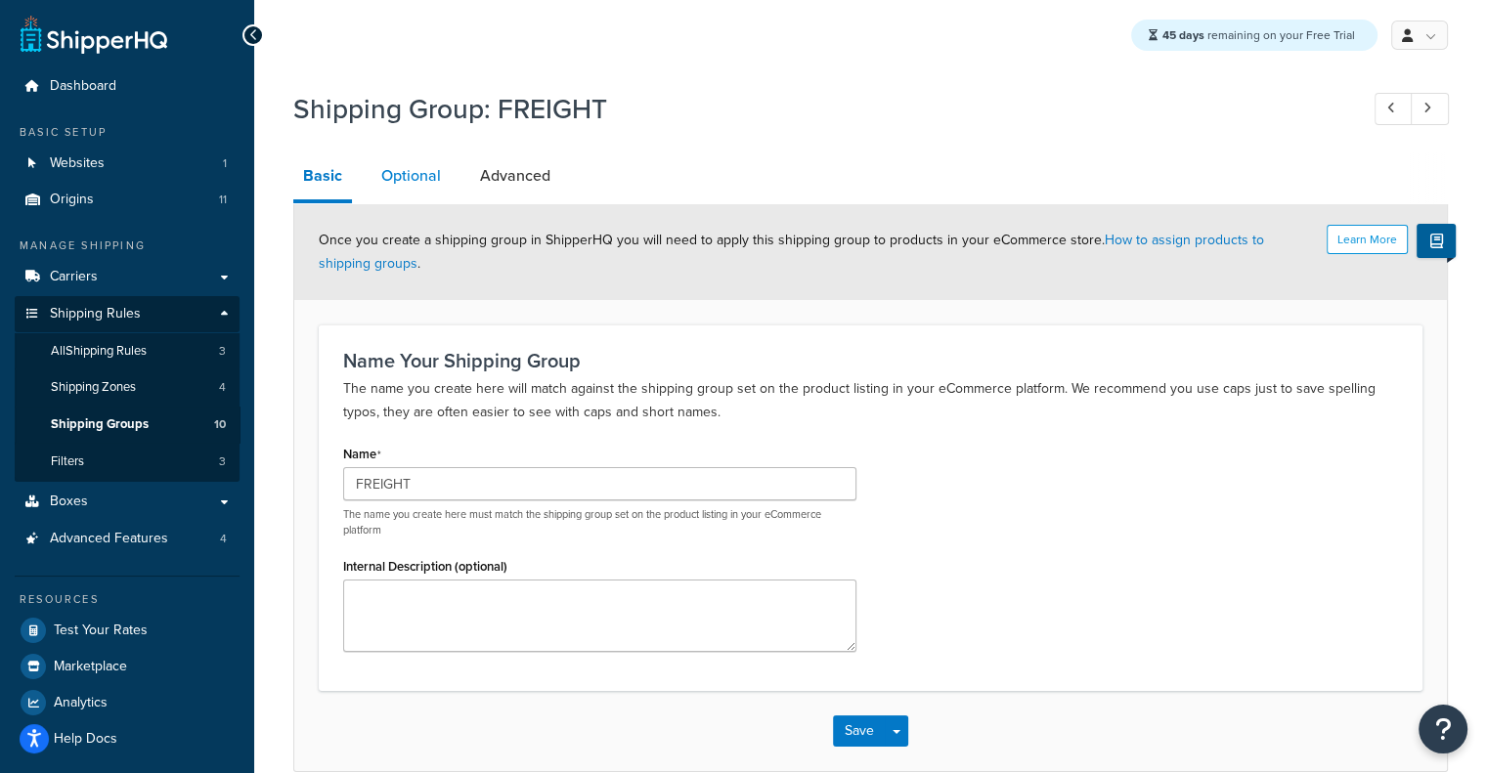
click at [412, 171] on link "Optional" at bounding box center [410, 175] width 79 height 47
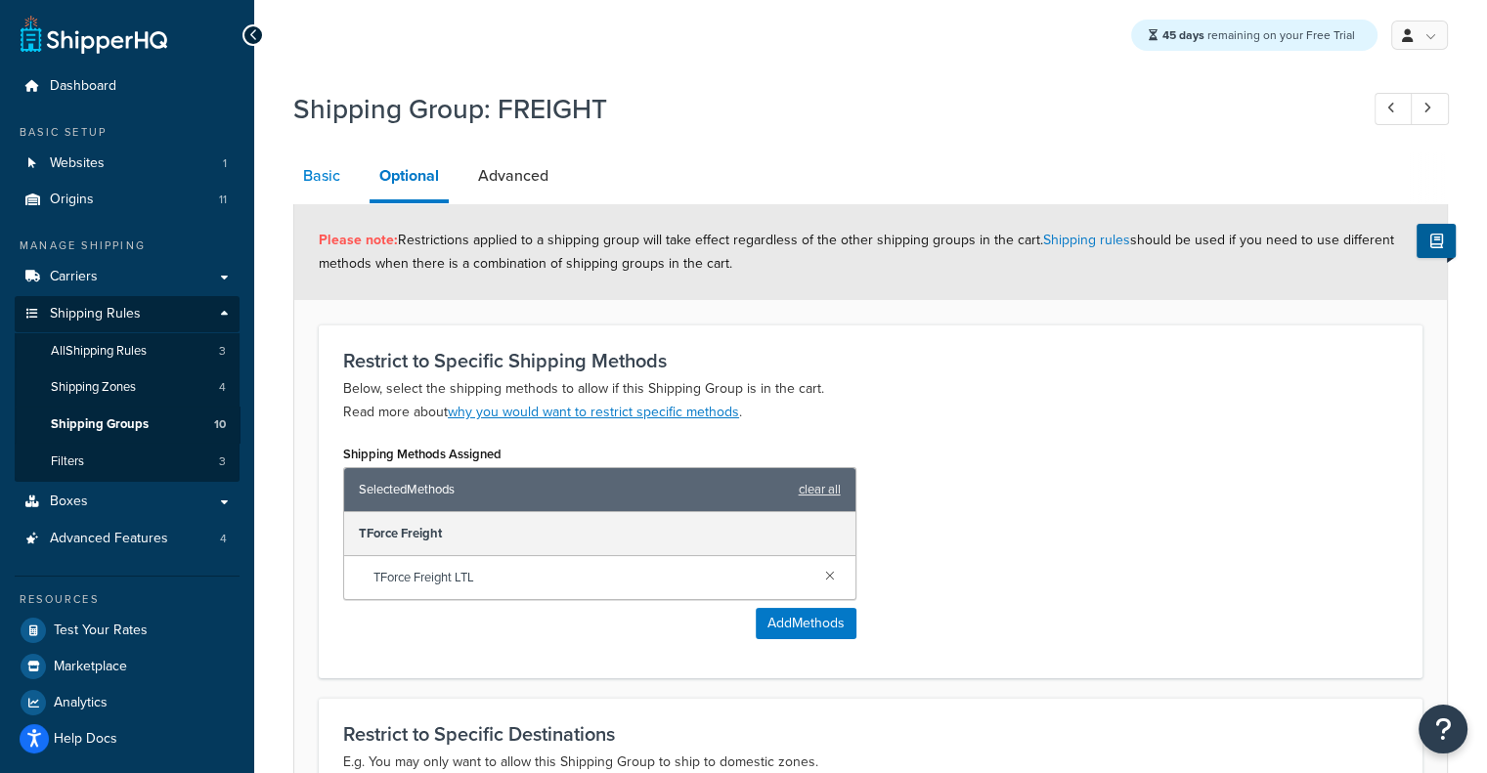
click at [336, 182] on link "Basic" at bounding box center [321, 175] width 57 height 47
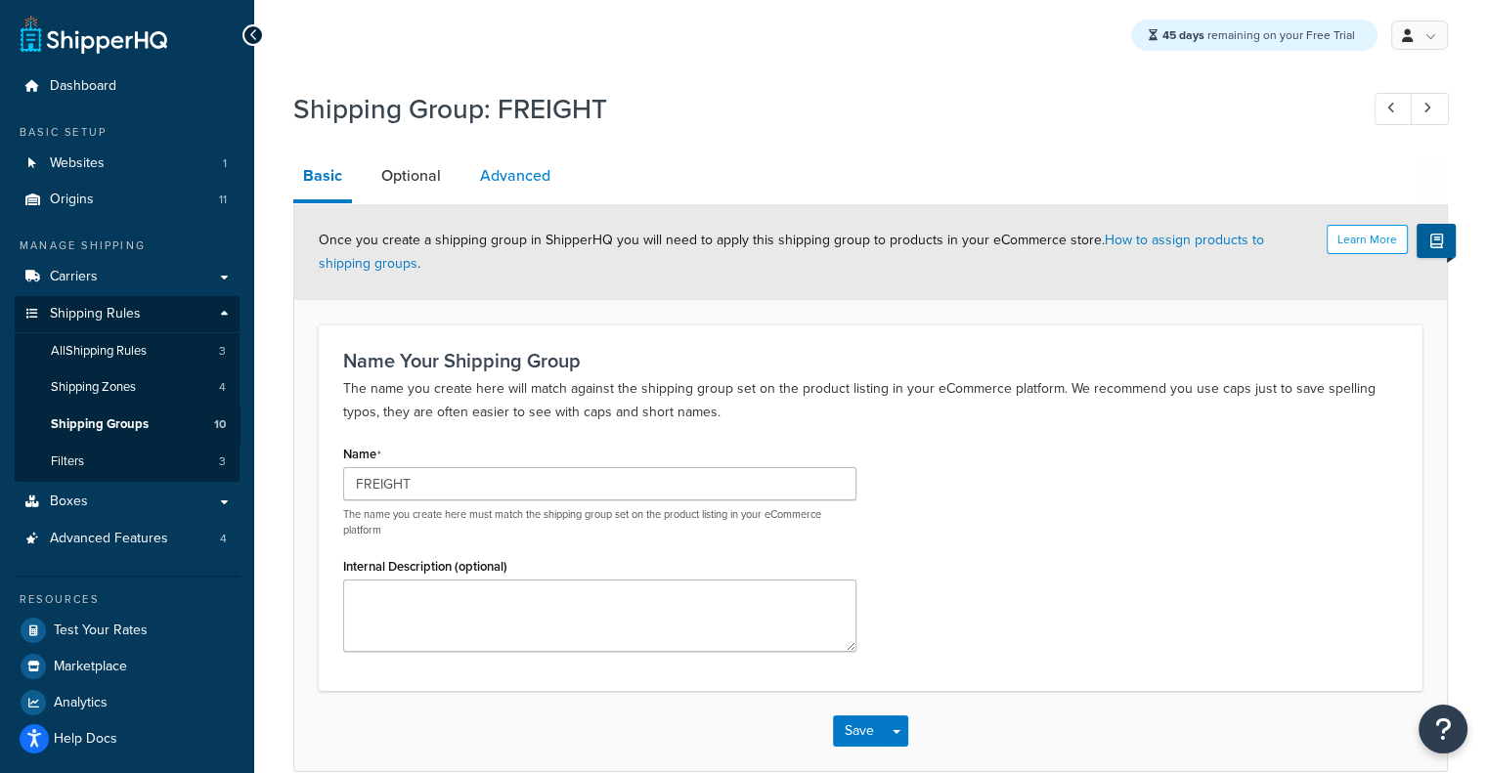
click at [514, 173] on link "Advanced" at bounding box center [515, 175] width 90 height 47
select select "125"
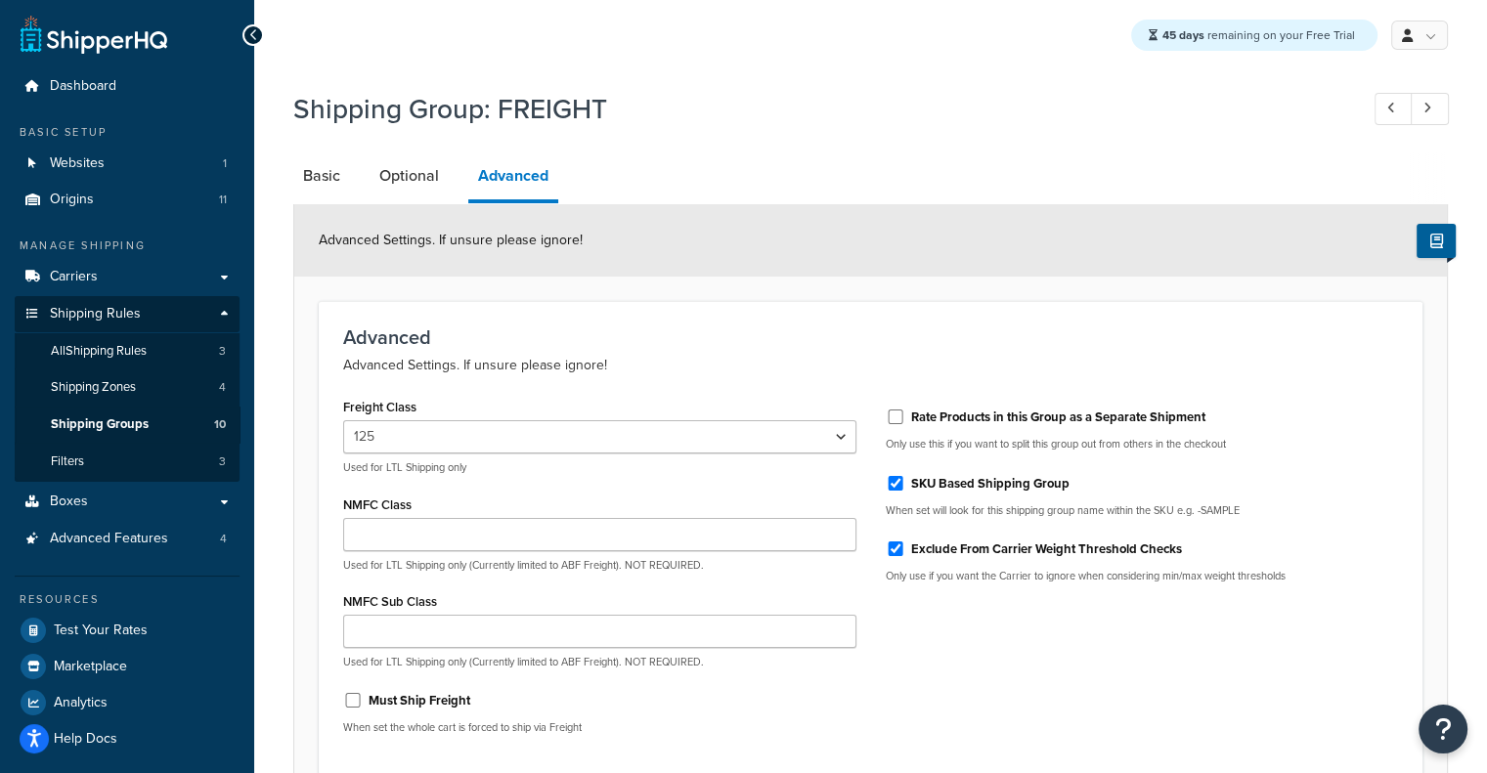
scroll to position [180, 0]
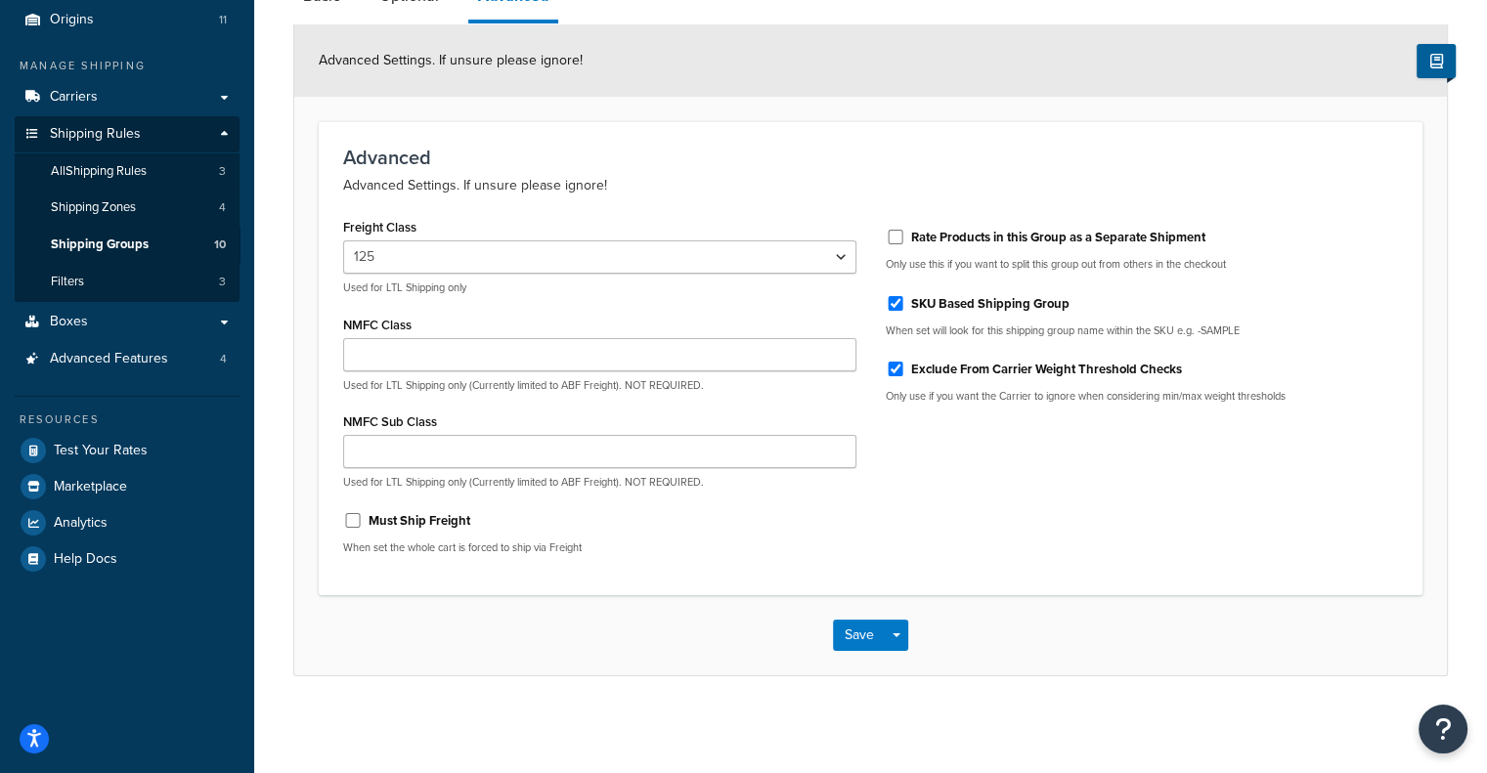
click at [1059, 244] on label "Rate Products in this Group as a Separate Shipment" at bounding box center [1058, 238] width 294 height 18
click at [905, 244] on input "Rate Products in this Group as a Separate Shipment" at bounding box center [896, 237] width 20 height 15
checkbox input "true"
click at [868, 642] on button "Save" at bounding box center [859, 635] width 53 height 31
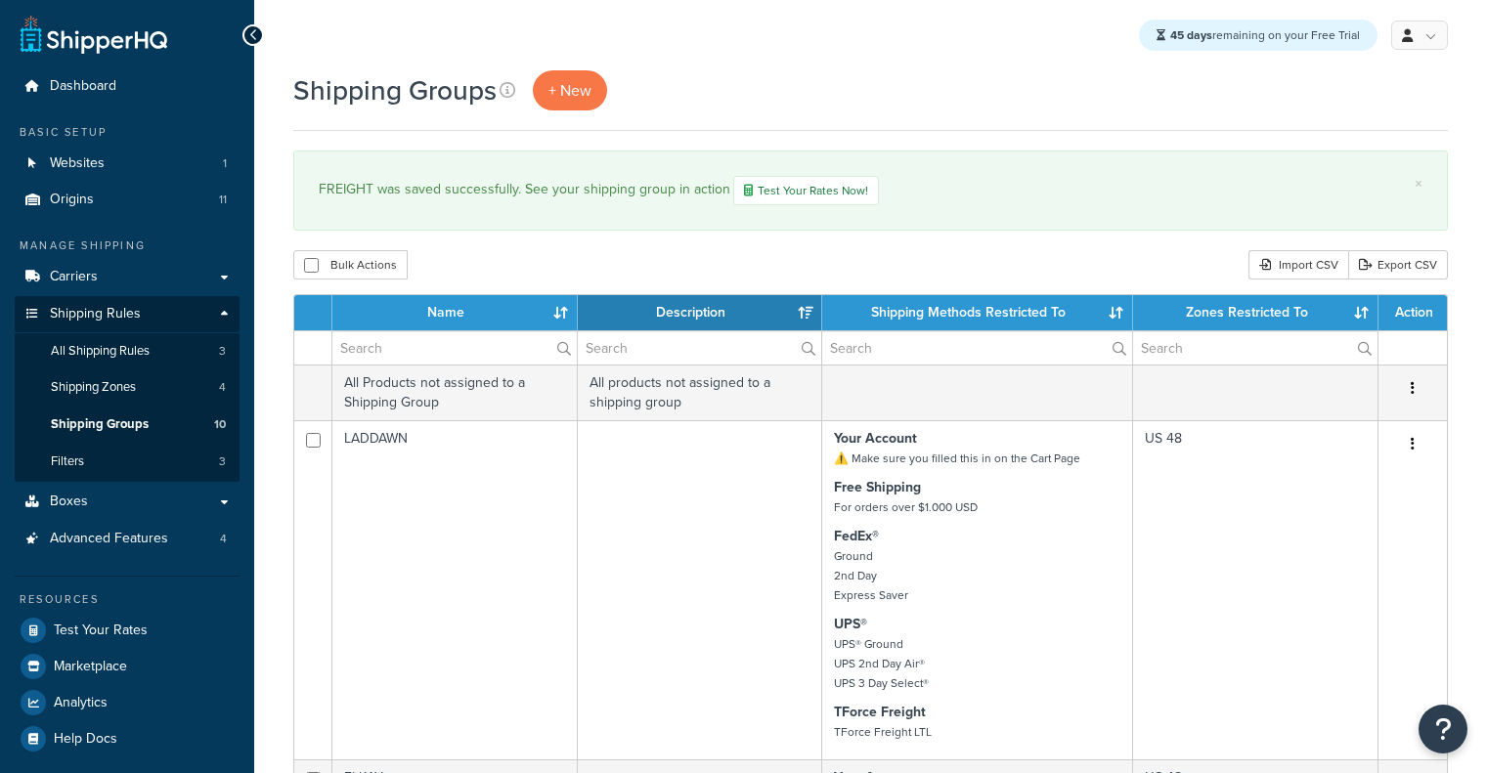
select select "15"
click at [105, 618] on link "Test Your Rates" at bounding box center [127, 630] width 225 height 35
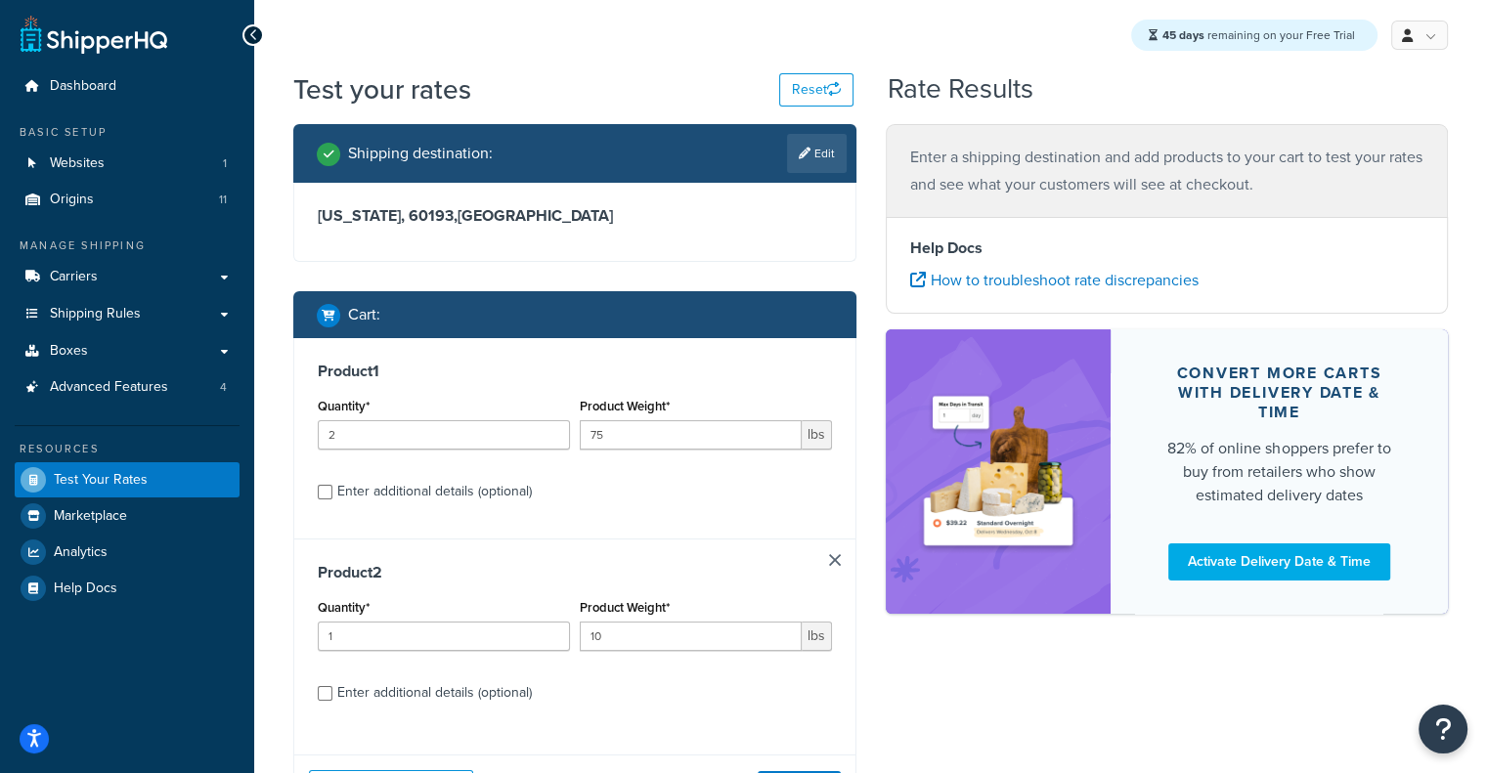
scroll to position [174, 0]
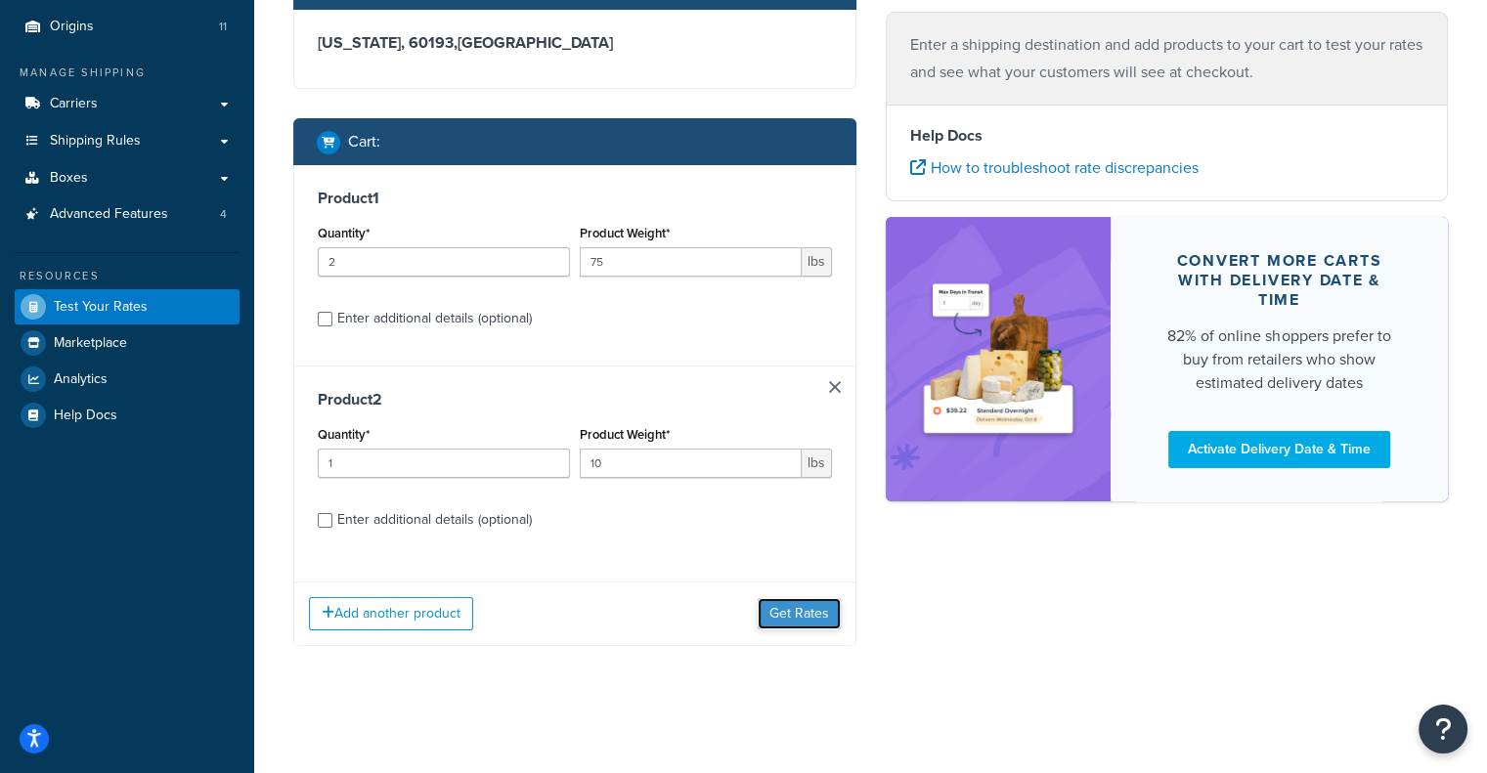
click at [793, 624] on button "Get Rates" at bounding box center [799, 613] width 83 height 31
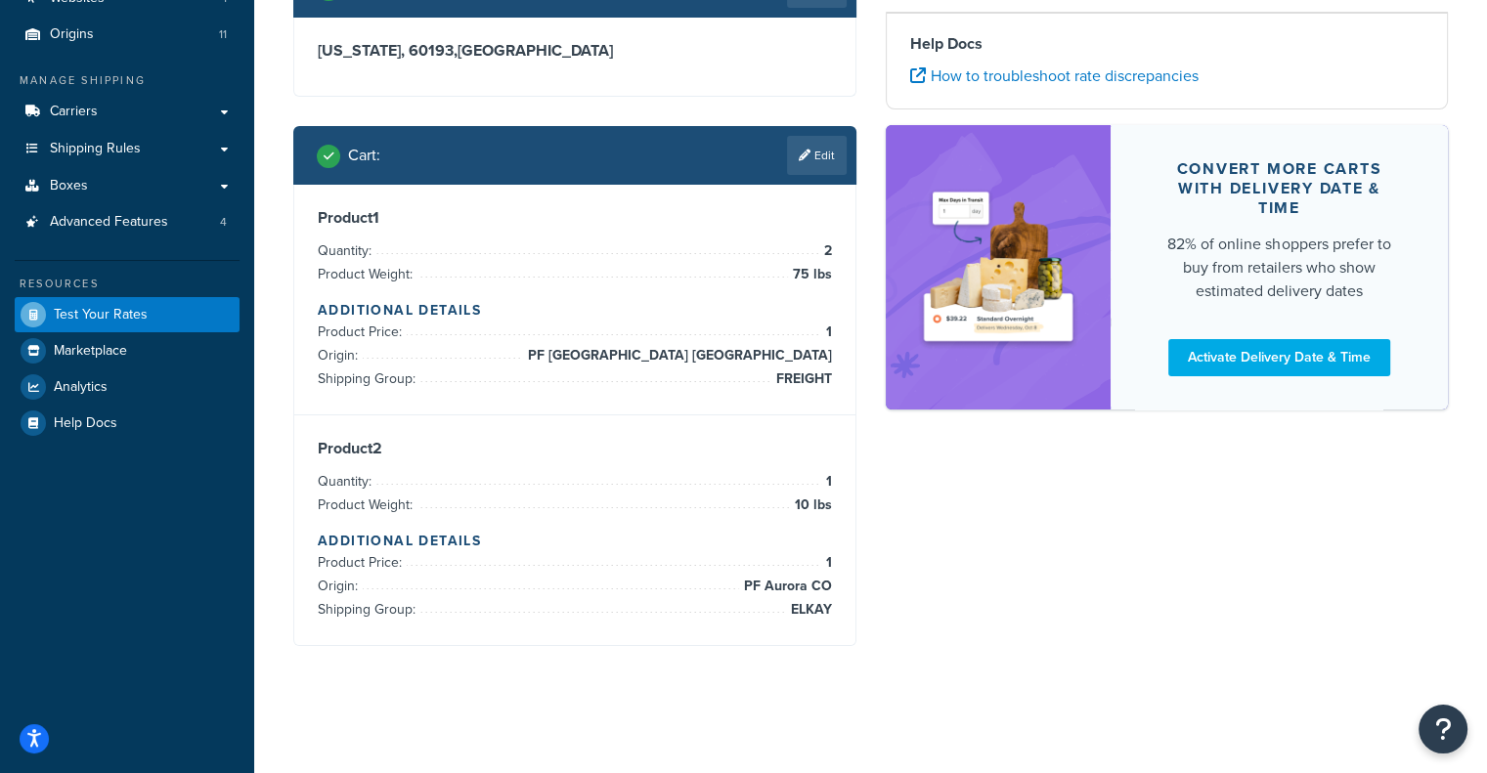
scroll to position [165, 0]
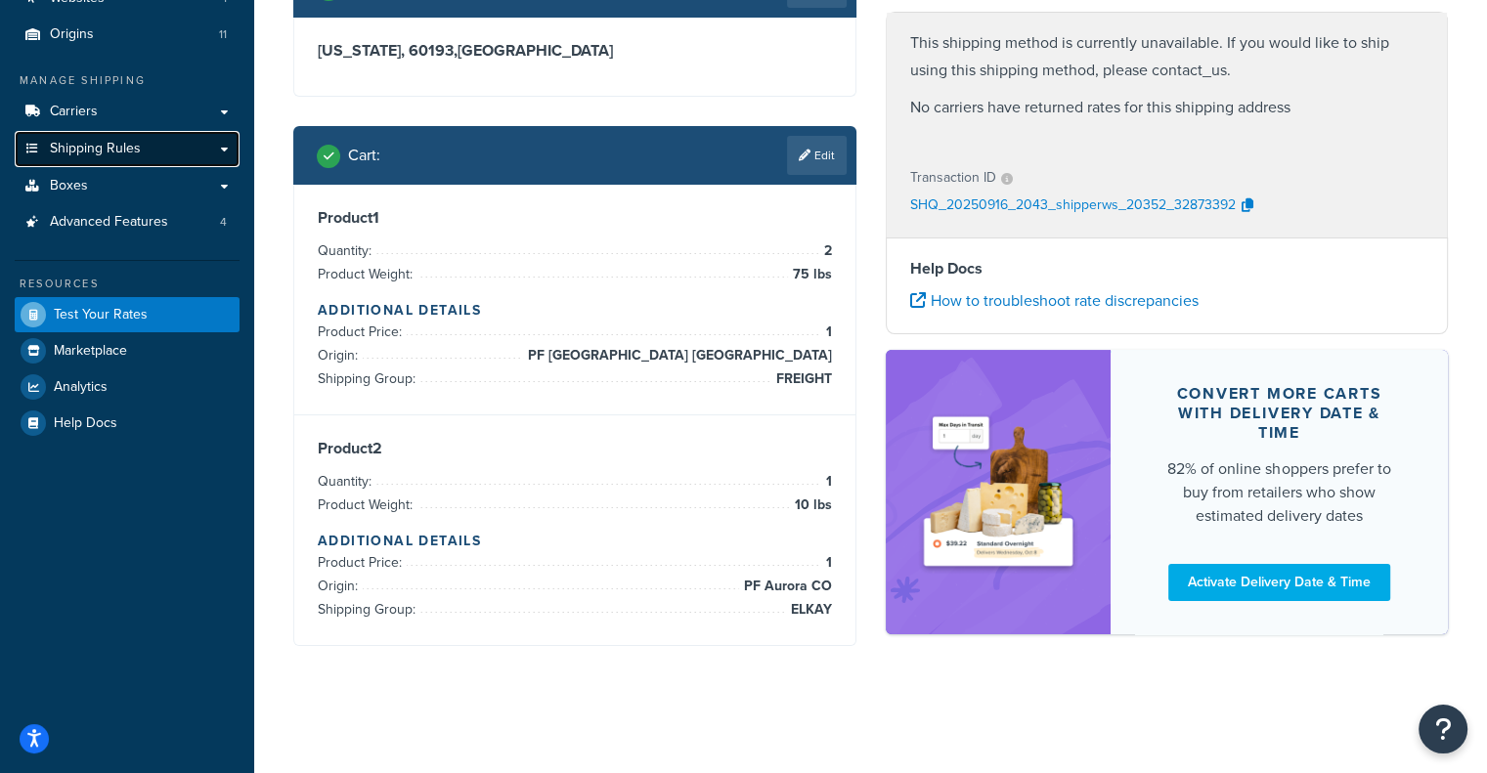
click at [113, 155] on span "Shipping Rules" at bounding box center [95, 149] width 91 height 17
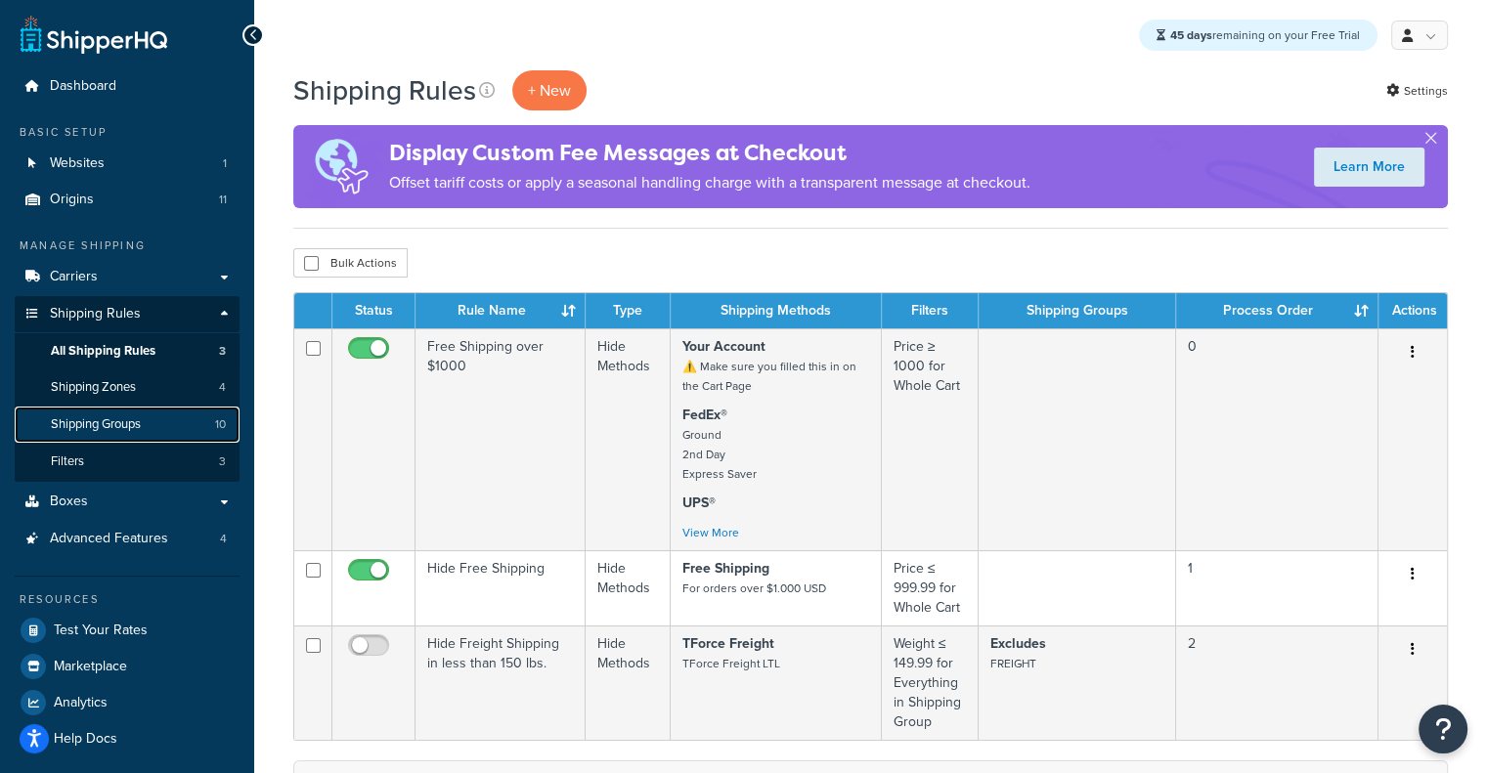
click at [164, 413] on link "Shipping Groups 10" at bounding box center [127, 425] width 225 height 36
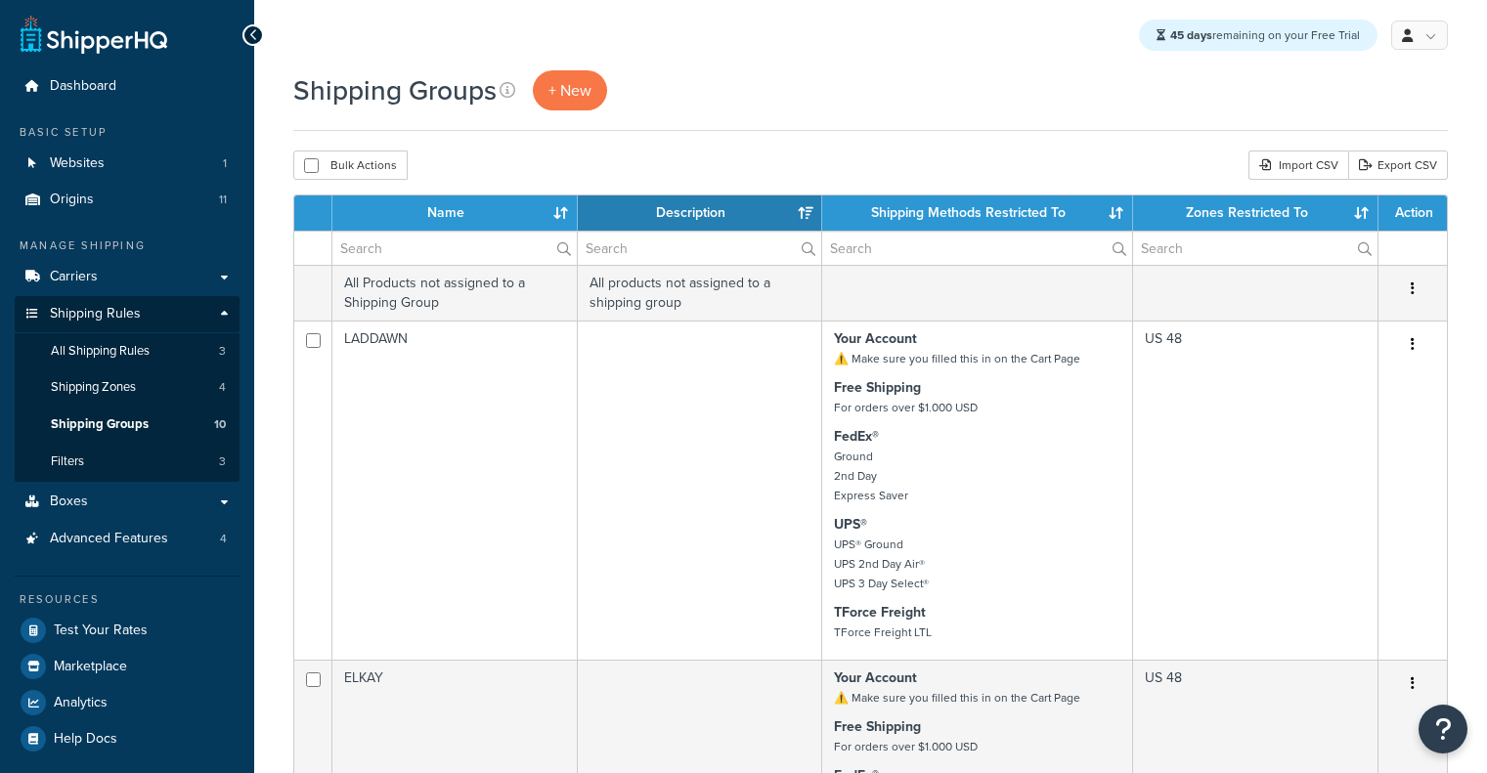
select select "15"
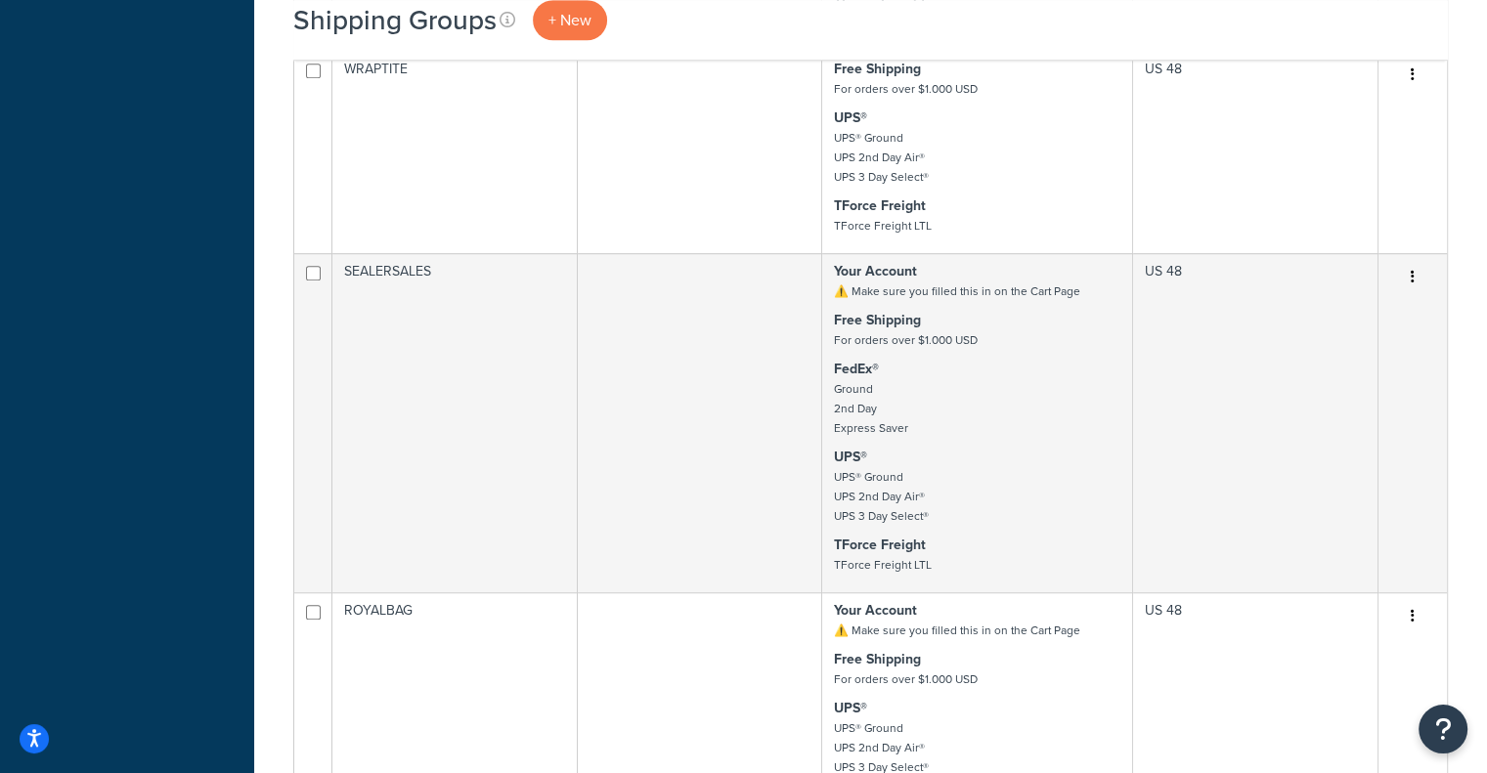
scroll to position [2303, 0]
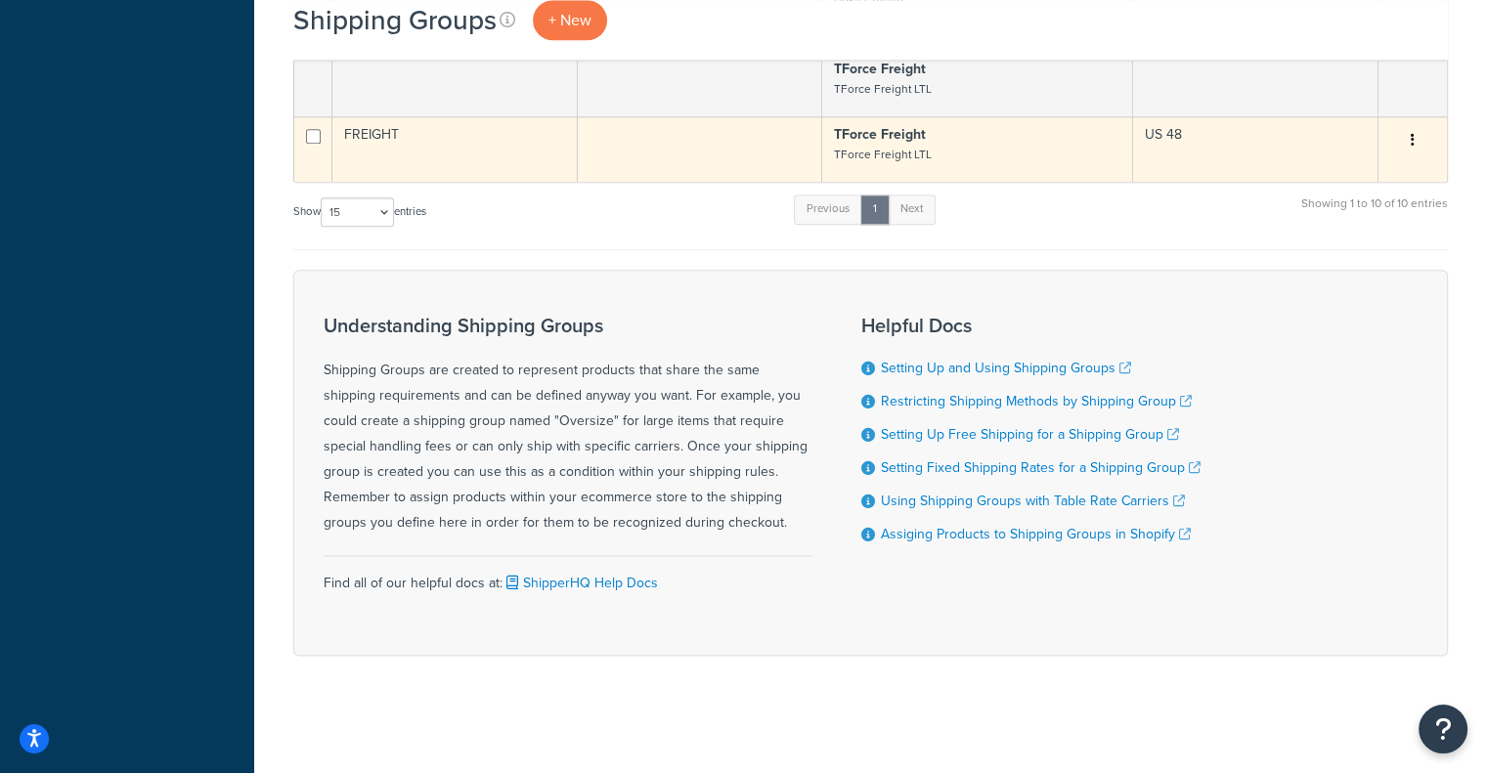
click at [685, 134] on td at bounding box center [700, 148] width 245 height 65
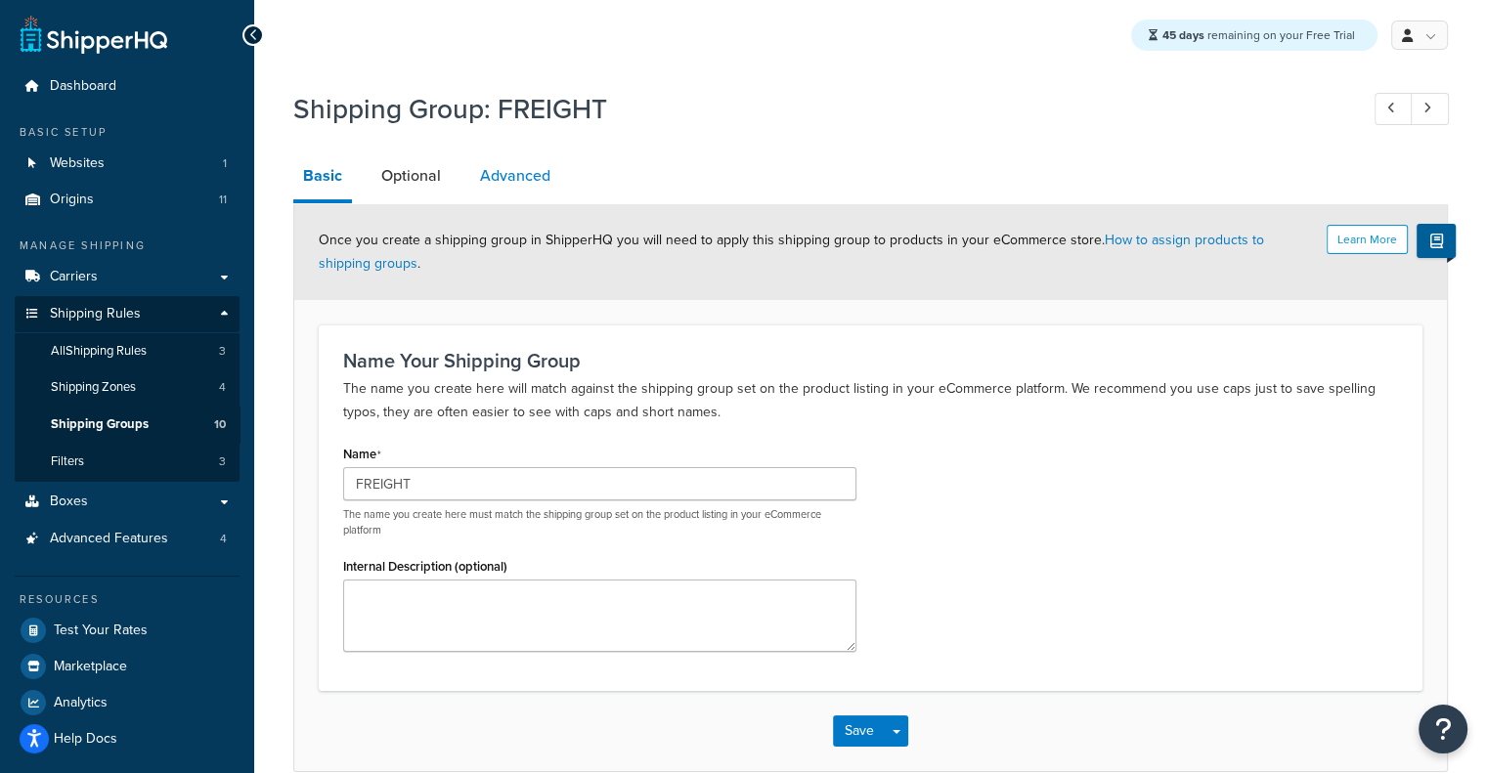
click at [524, 189] on link "Advanced" at bounding box center [515, 175] width 90 height 47
select select "125"
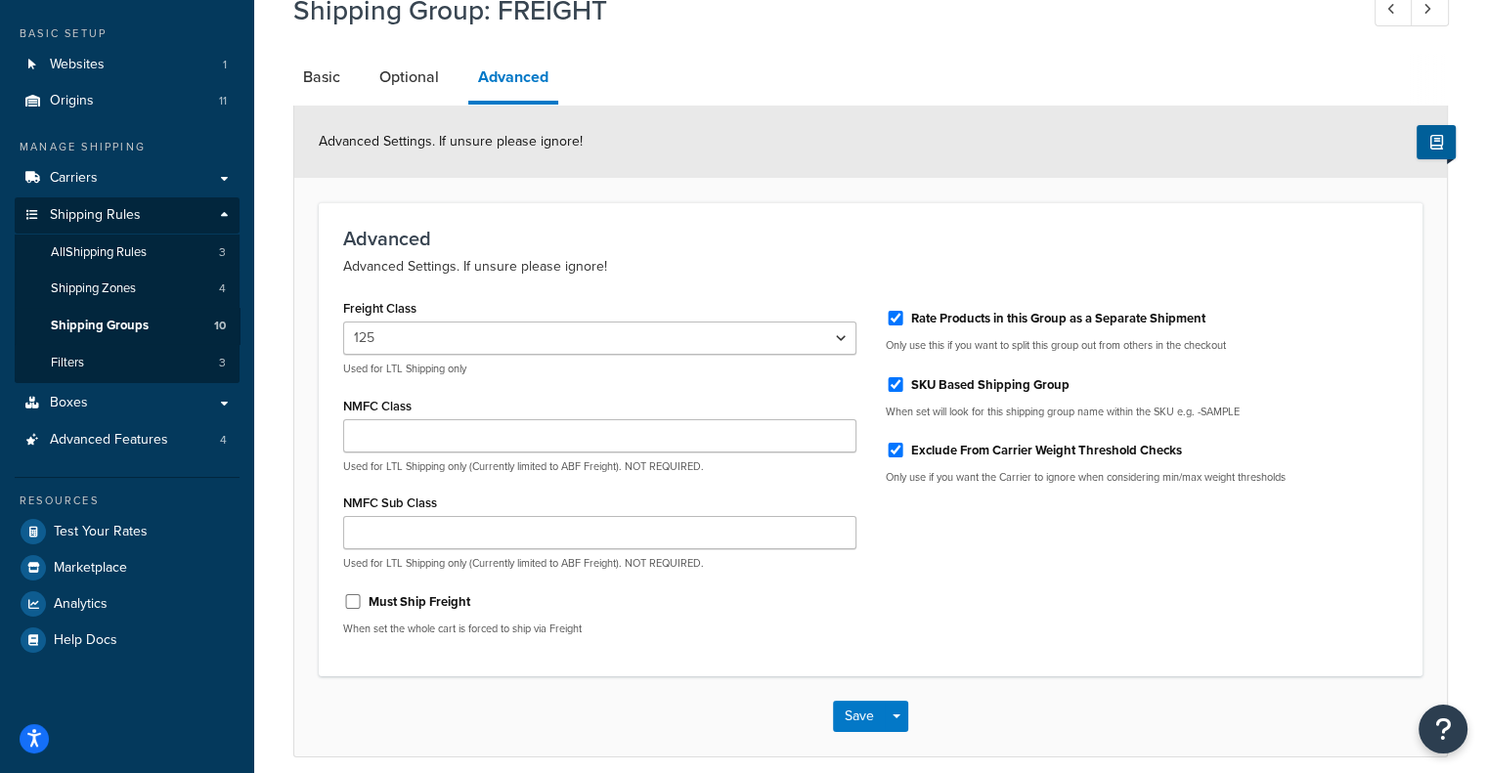
scroll to position [180, 0]
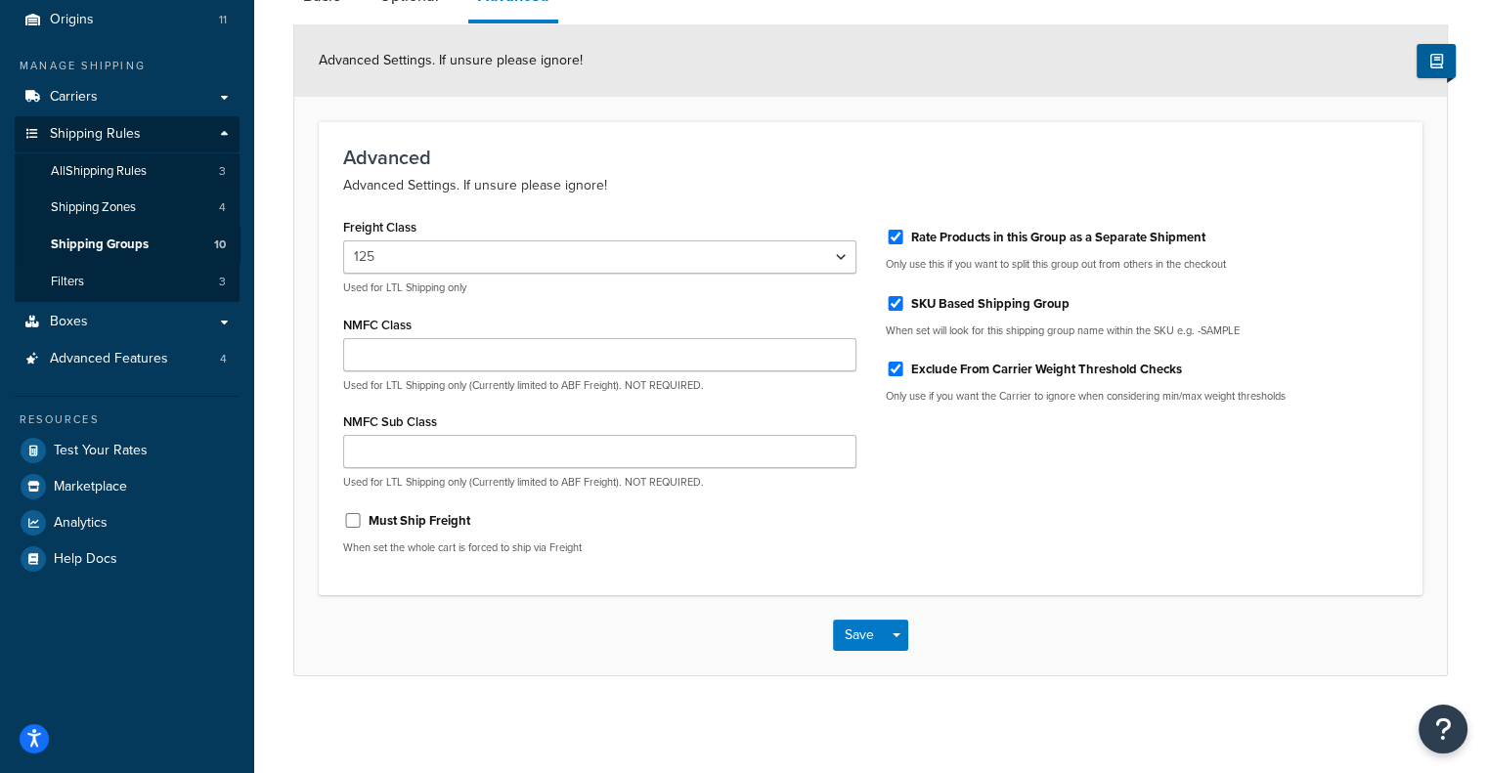
click at [1001, 235] on label "Rate Products in this Group as a Separate Shipment" at bounding box center [1058, 238] width 294 height 18
click at [905, 235] on input "Rate Products in this Group as a Separate Shipment" at bounding box center [896, 237] width 20 height 15
checkbox input "false"
click at [414, 519] on label "Must Ship Freight" at bounding box center [419, 521] width 102 height 18
click at [363, 519] on input "Must Ship Freight" at bounding box center [353, 520] width 20 height 15
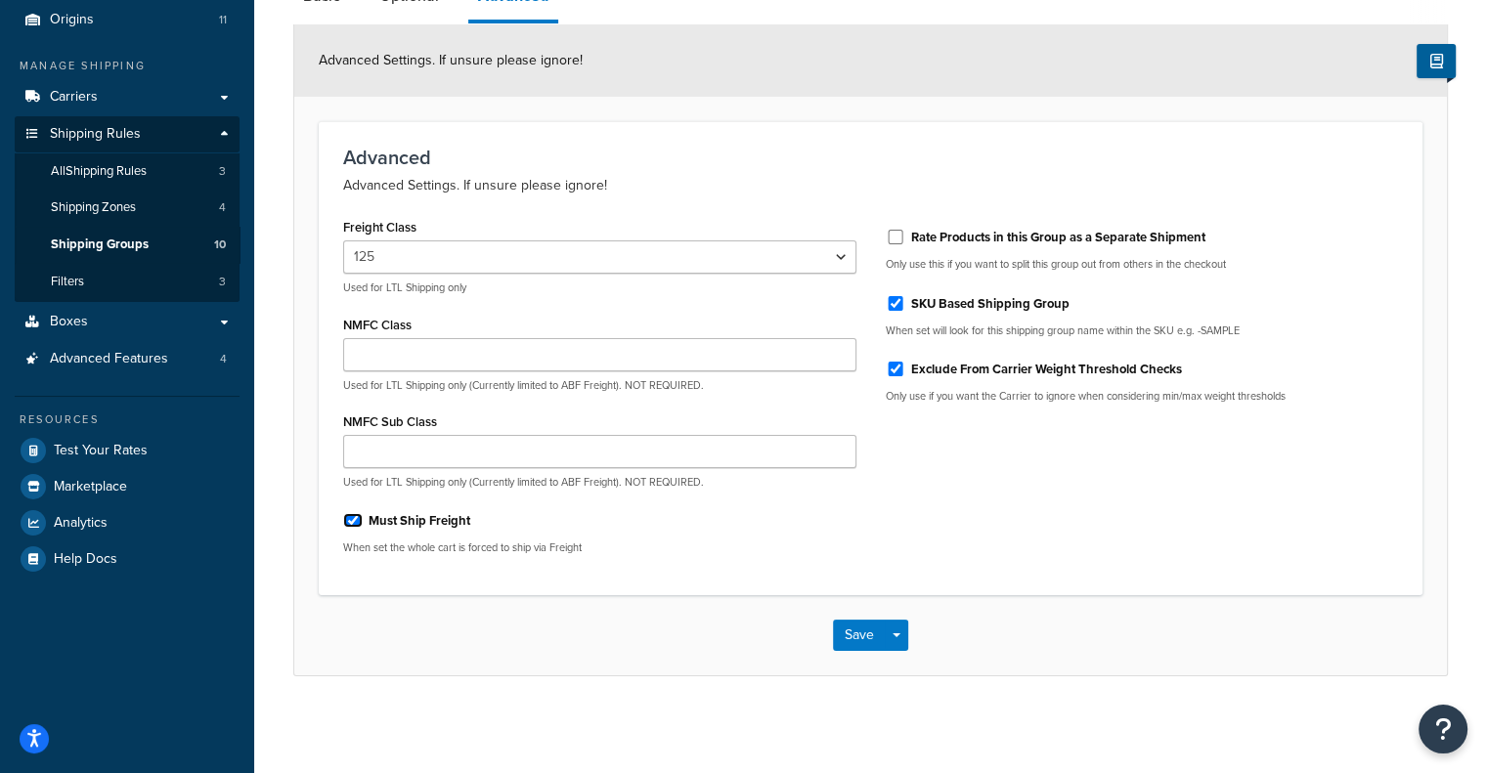
checkbox input "true"
click at [979, 240] on label "Rate Products in this Group as a Separate Shipment" at bounding box center [1058, 238] width 294 height 18
click at [905, 240] on input "Rate Products in this Group as a Separate Shipment" at bounding box center [896, 237] width 20 height 15
checkbox input "true"
click at [886, 631] on button "Save Dropdown" at bounding box center [896, 635] width 23 height 31
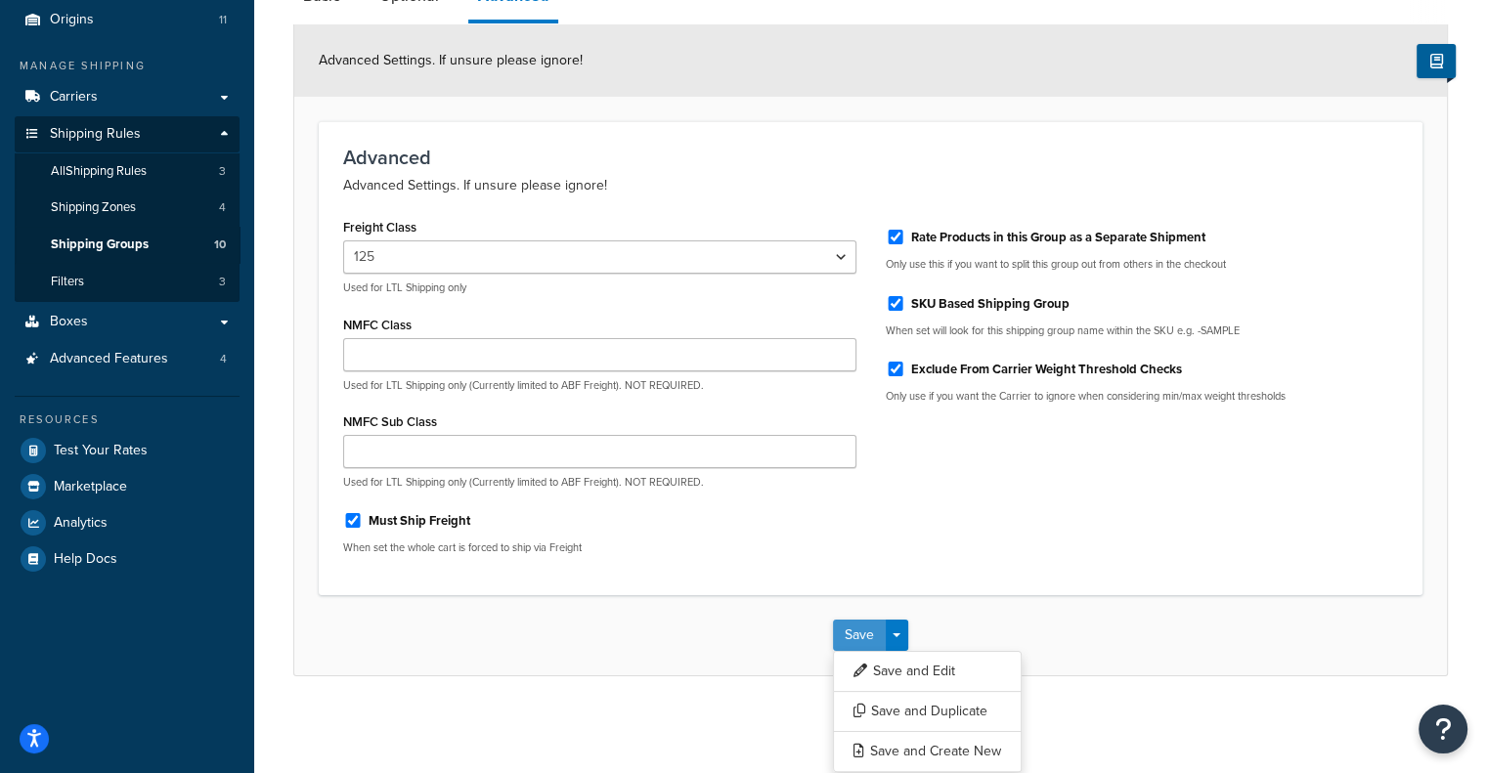
click at [845, 631] on button "Save" at bounding box center [859, 635] width 53 height 31
click at [845, 631] on div "Saving..." at bounding box center [870, 635] width 1152 height 80
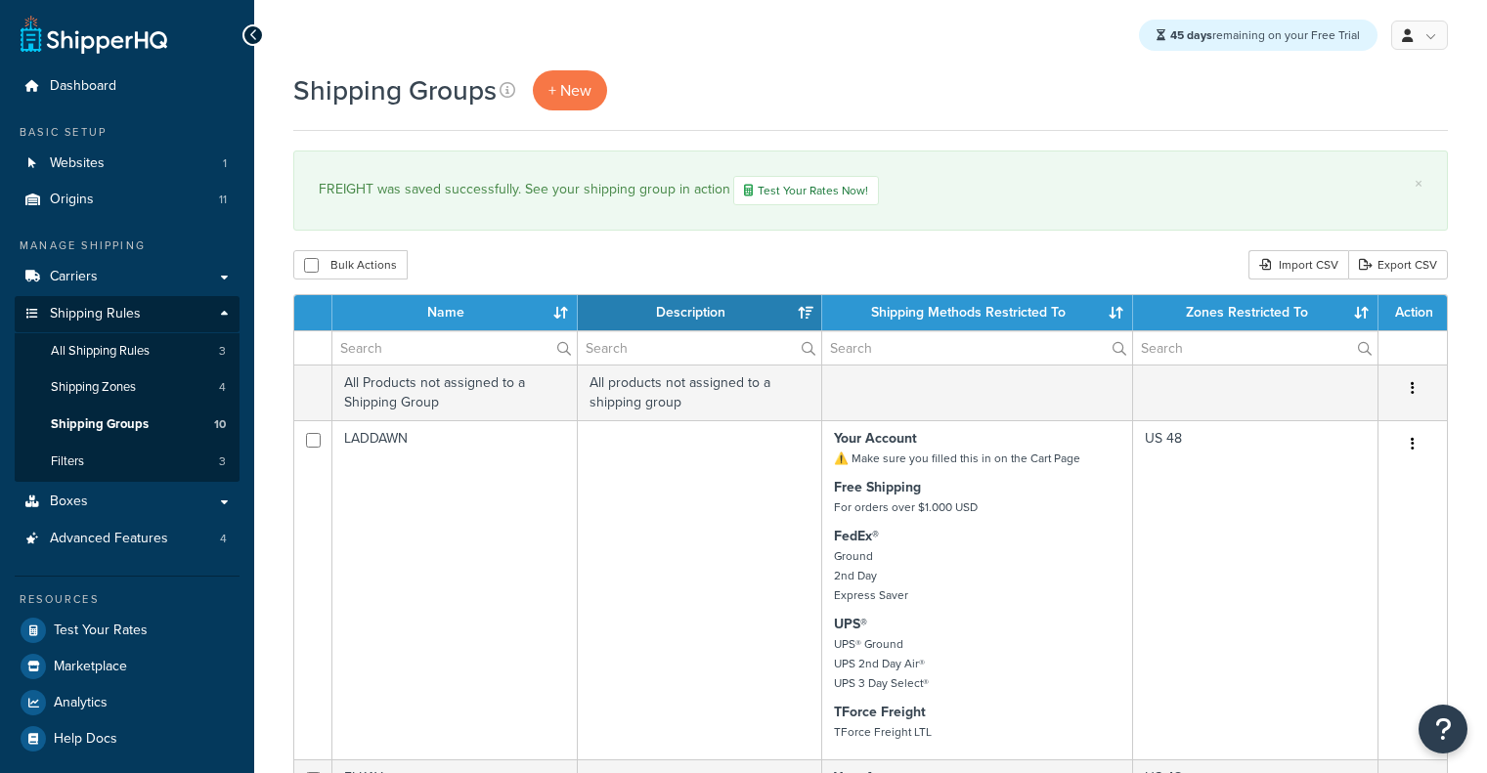
select select "15"
click at [80, 632] on span "Test Your Rates" at bounding box center [101, 631] width 94 height 17
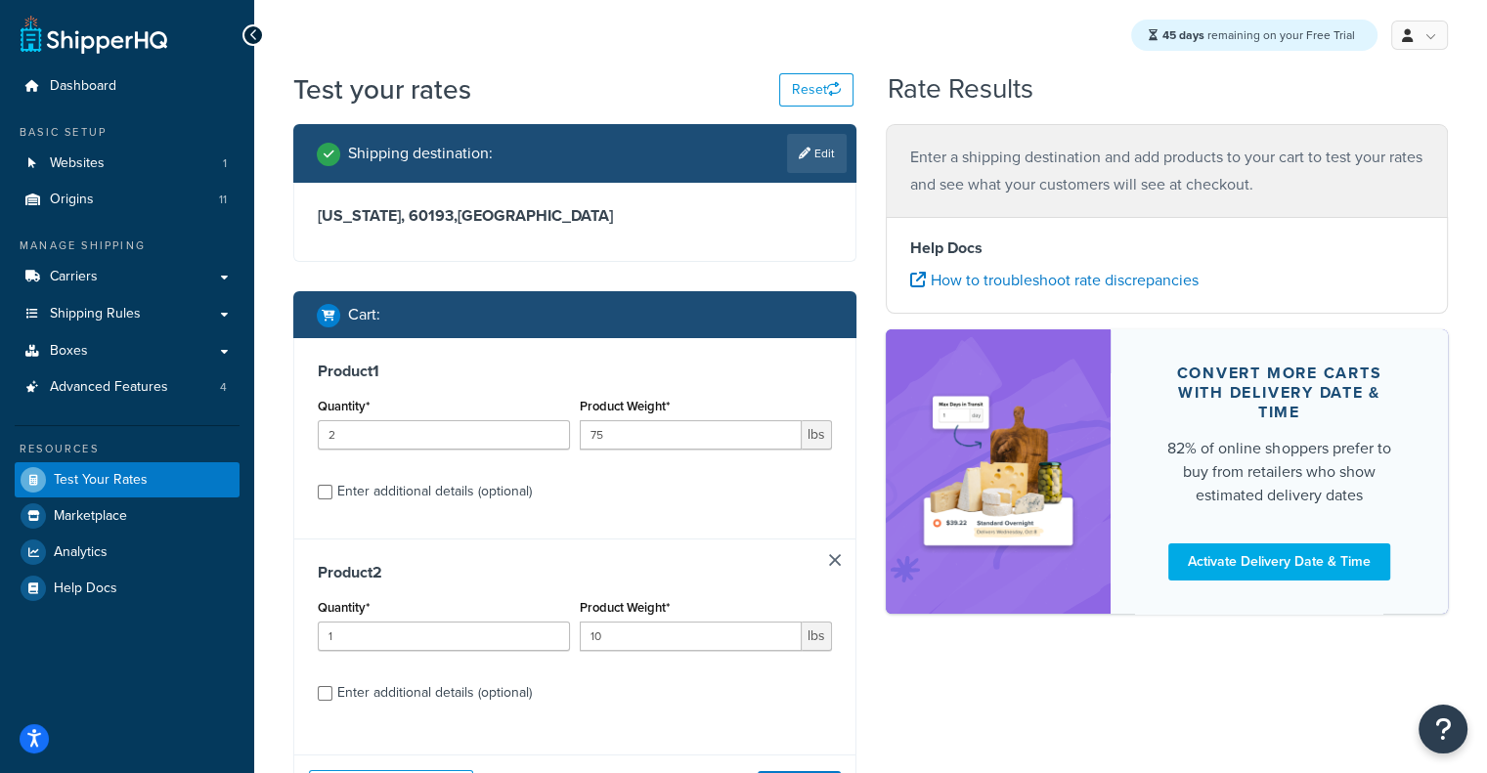
scroll to position [174, 0]
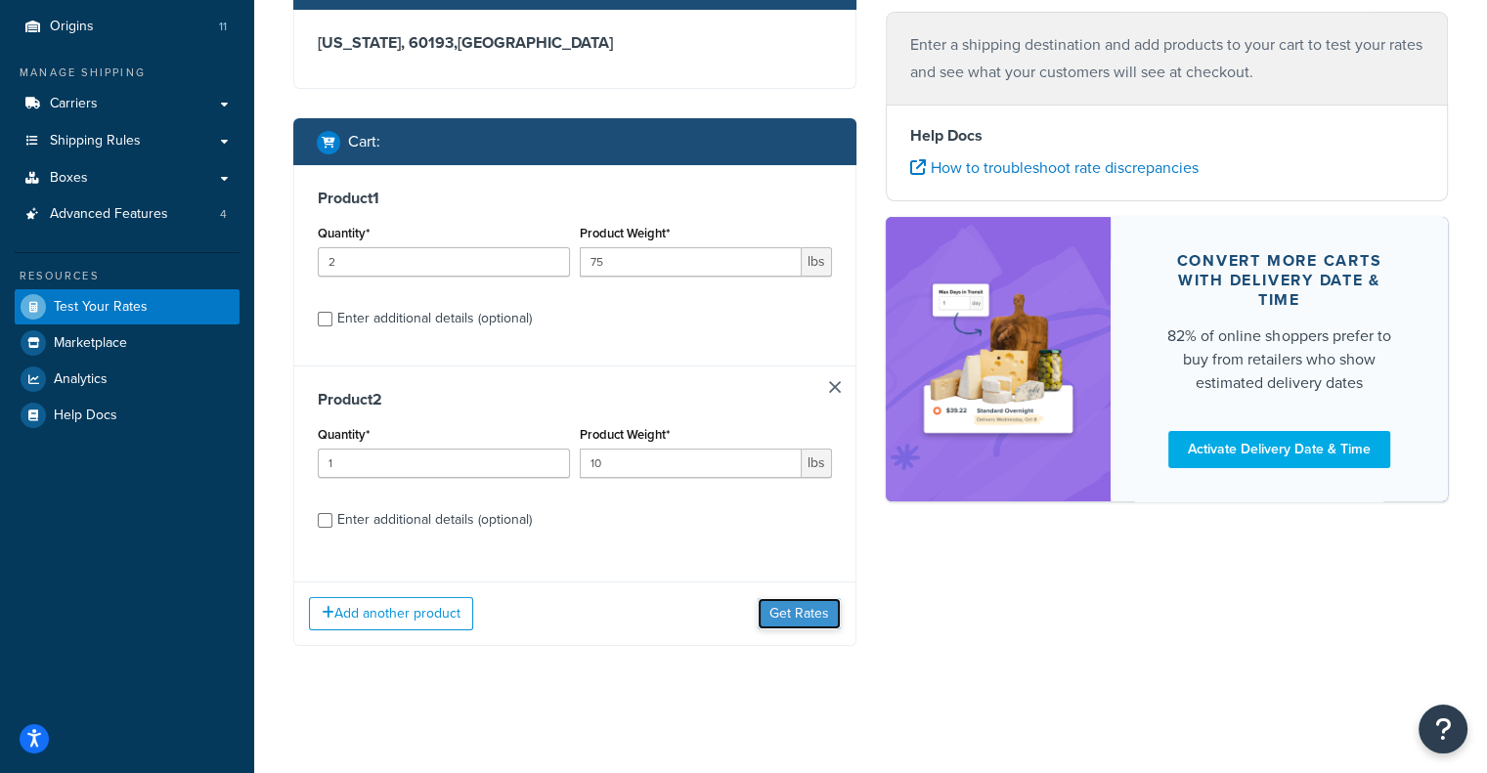
click at [813, 607] on button "Get Rates" at bounding box center [799, 613] width 83 height 31
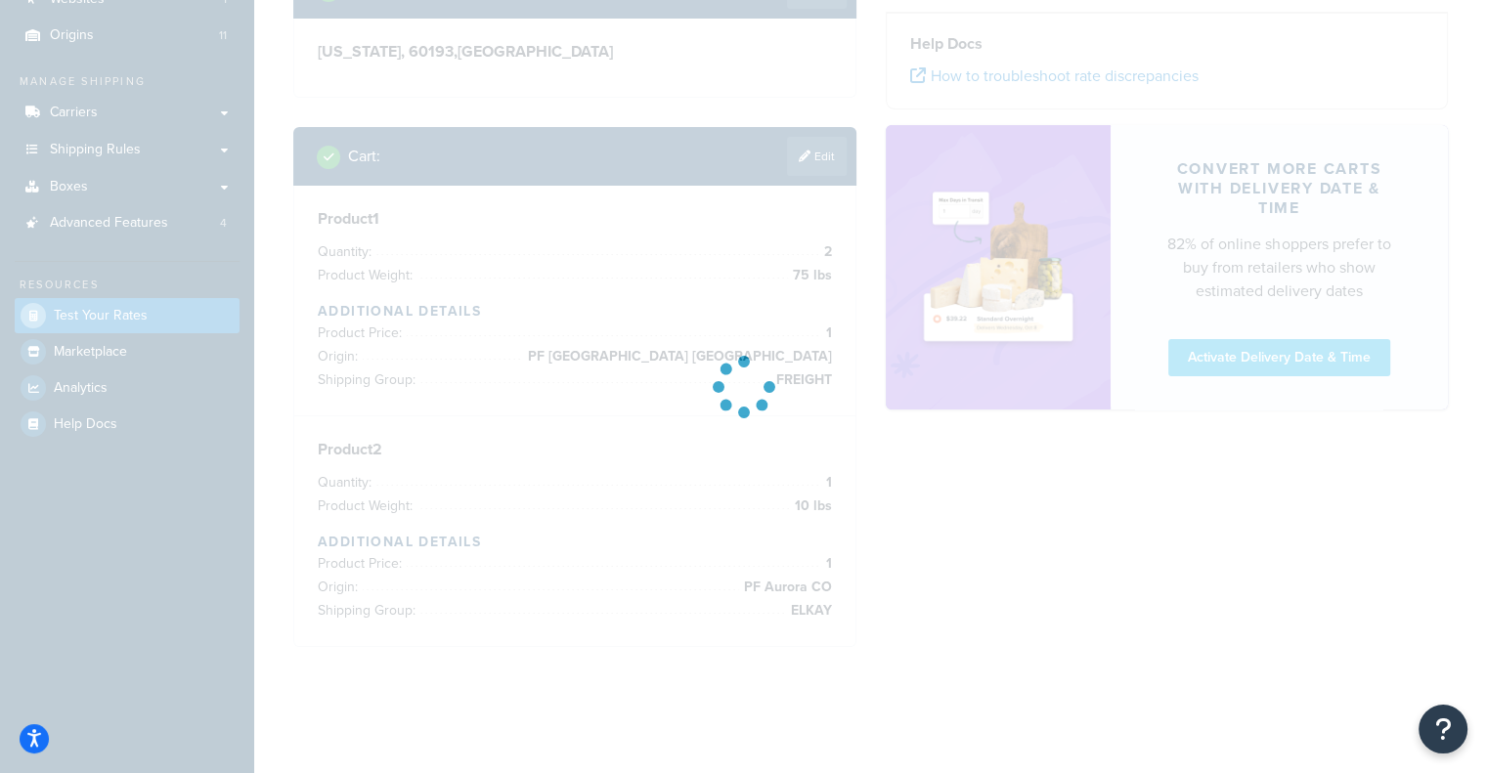
scroll to position [165, 0]
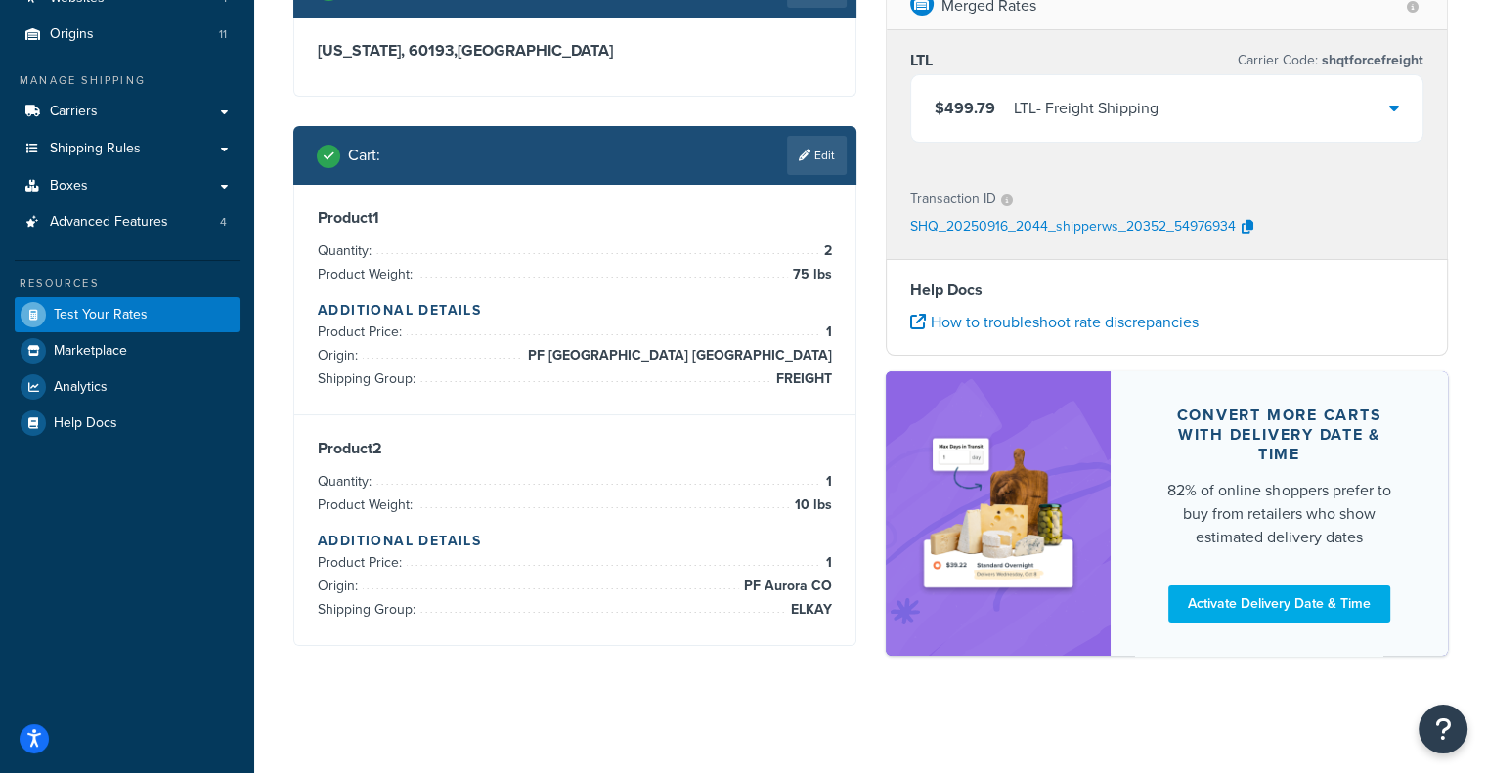
click at [1175, 84] on div "$499.79 LTL - Freight Shipping" at bounding box center [1167, 108] width 512 height 66
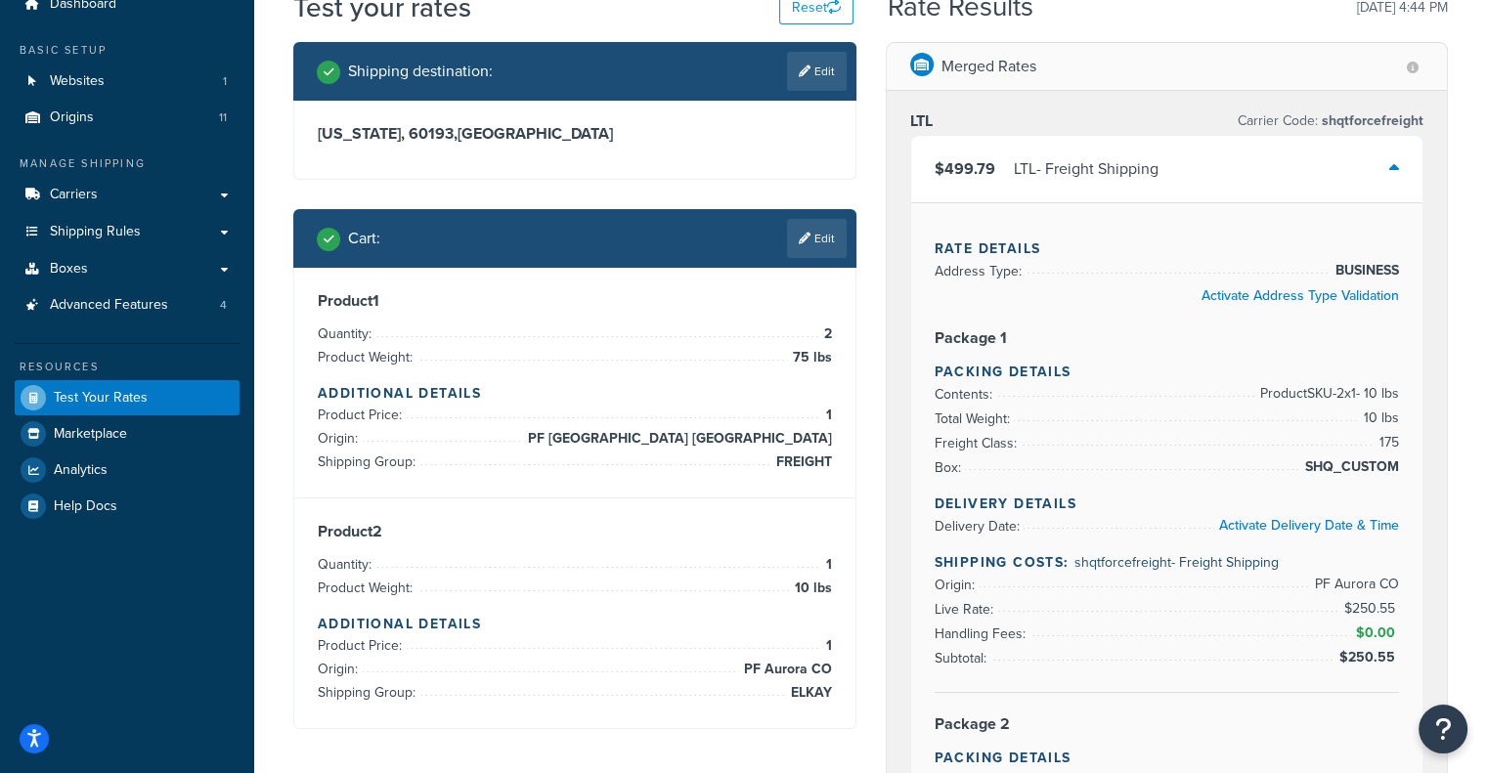
scroll to position [90, 0]
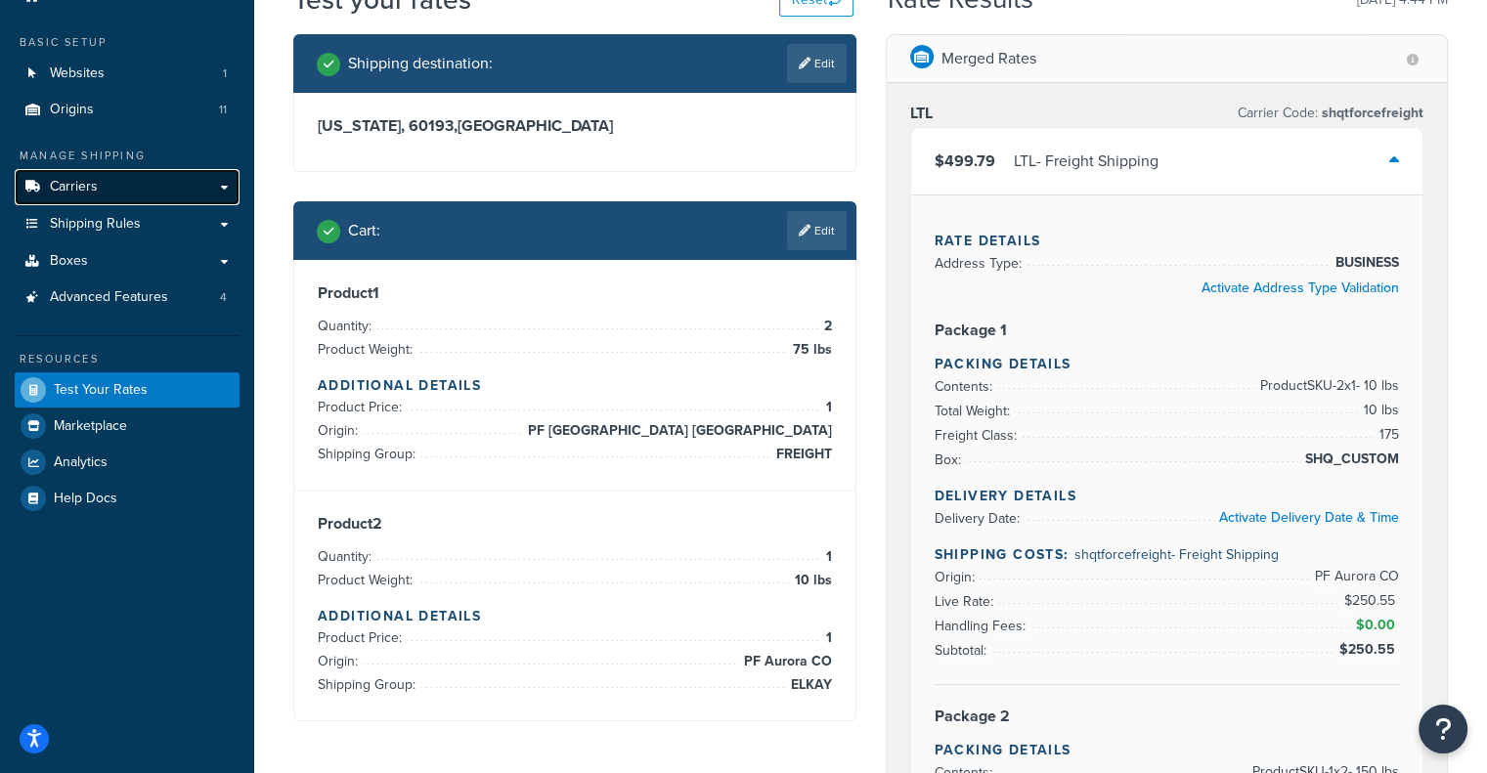
click at [106, 188] on link "Carriers" at bounding box center [127, 187] width 225 height 36
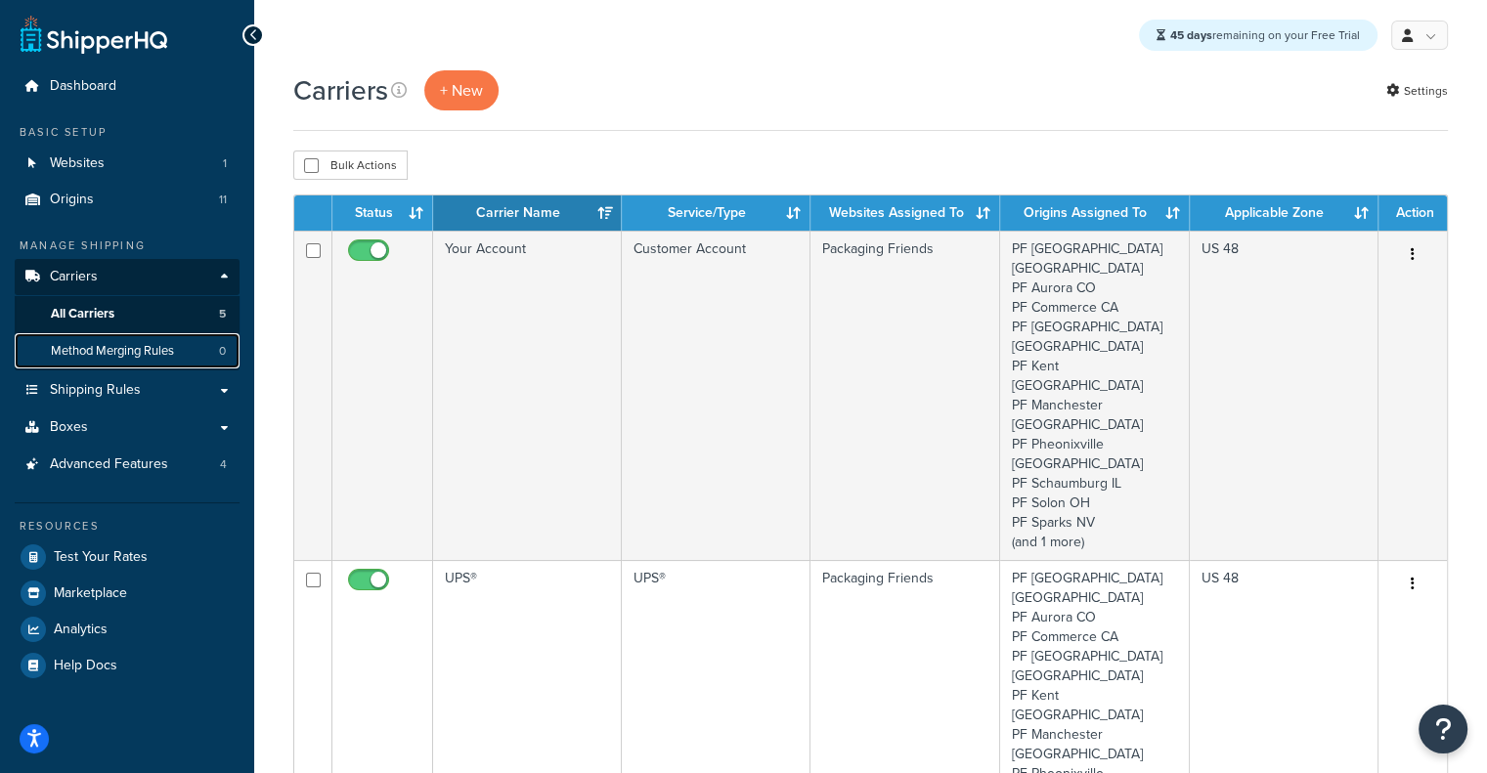
click at [117, 350] on span "Method Merging Rules" at bounding box center [112, 351] width 123 height 17
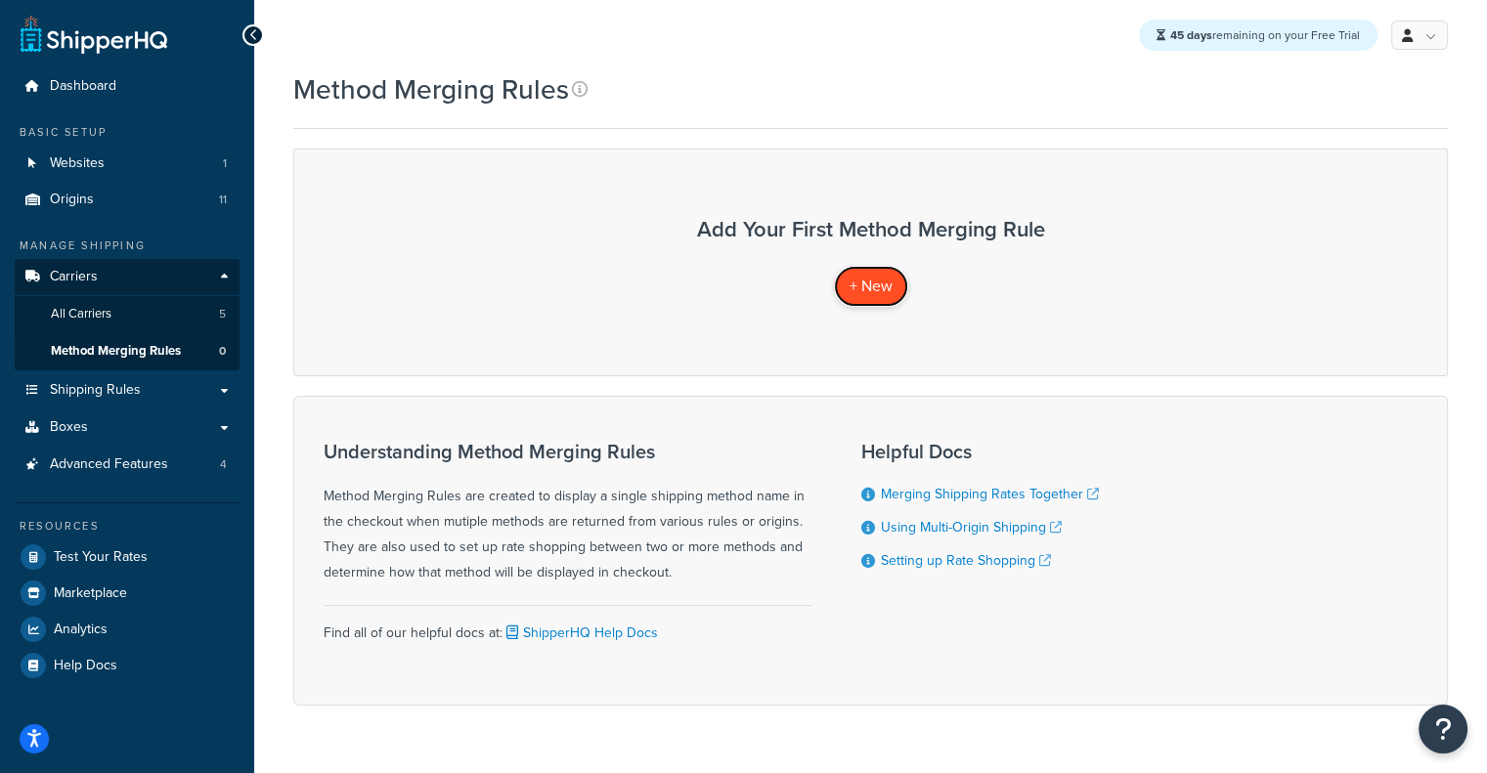
click at [864, 289] on span "+ New" at bounding box center [870, 286] width 43 height 22
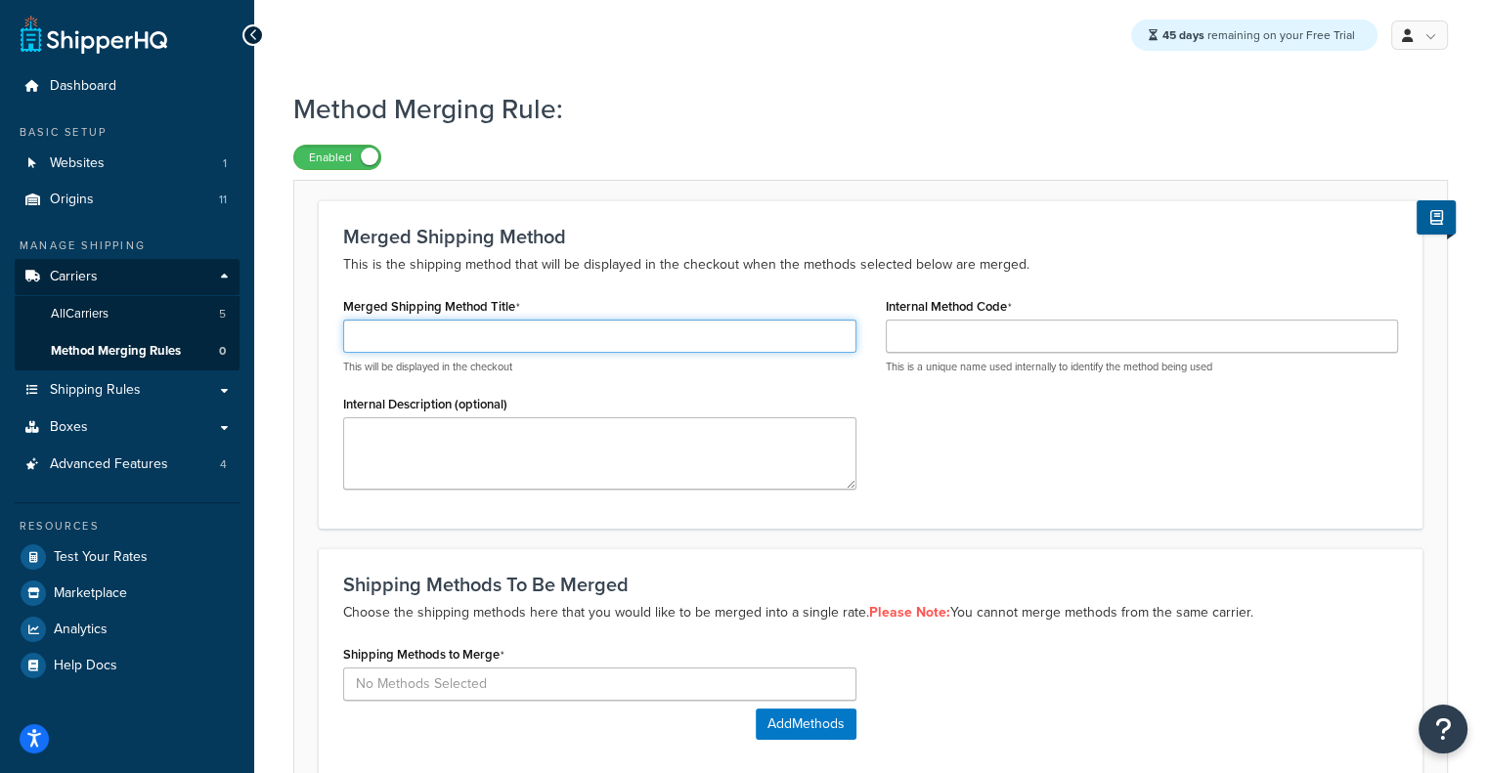
click at [778, 331] on input "Merged Shipping Method Title" at bounding box center [599, 336] width 513 height 33
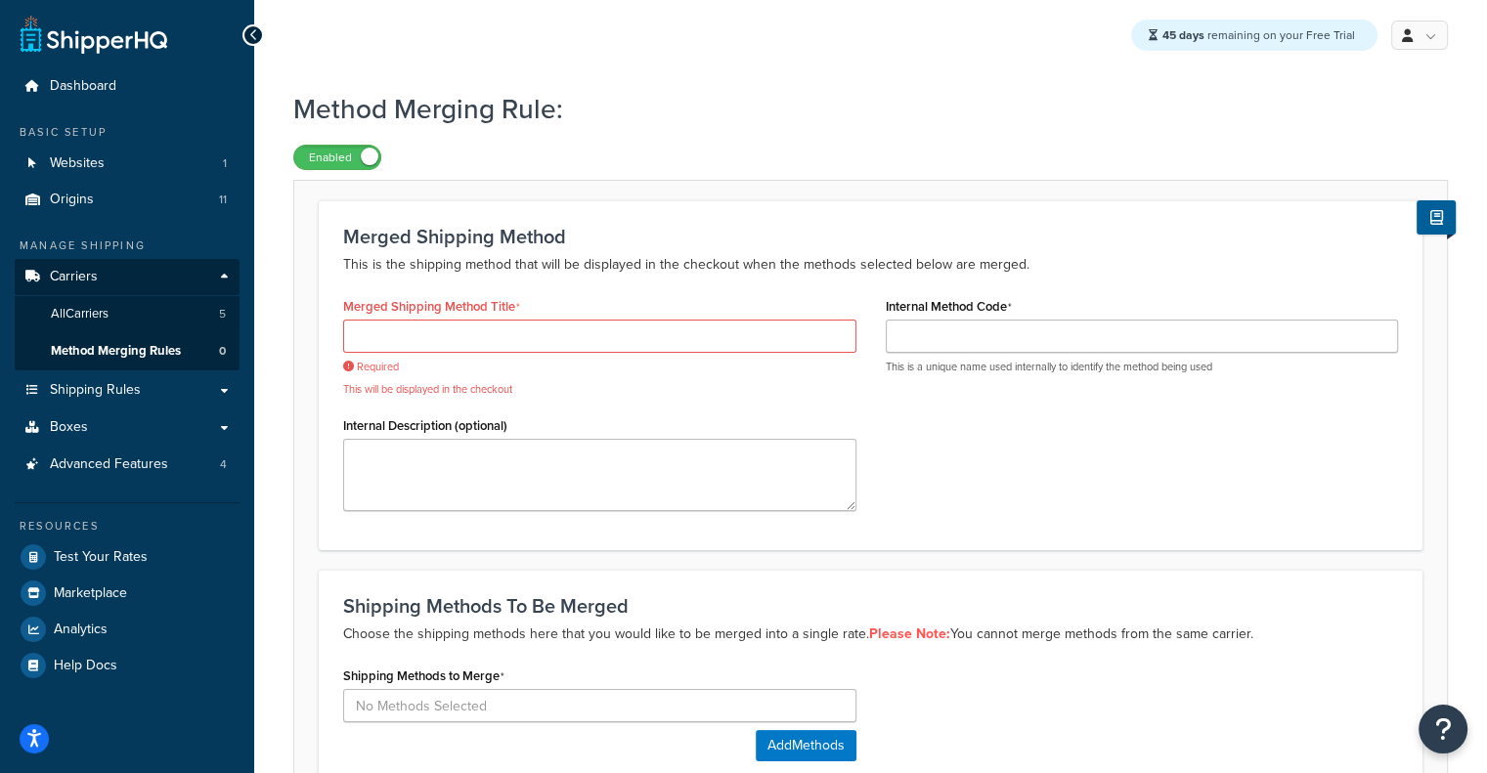
click at [1080, 429] on div "Merged Shipping Method Title Required This will be displayed in the checkout In…" at bounding box center [870, 409] width 1084 height 234
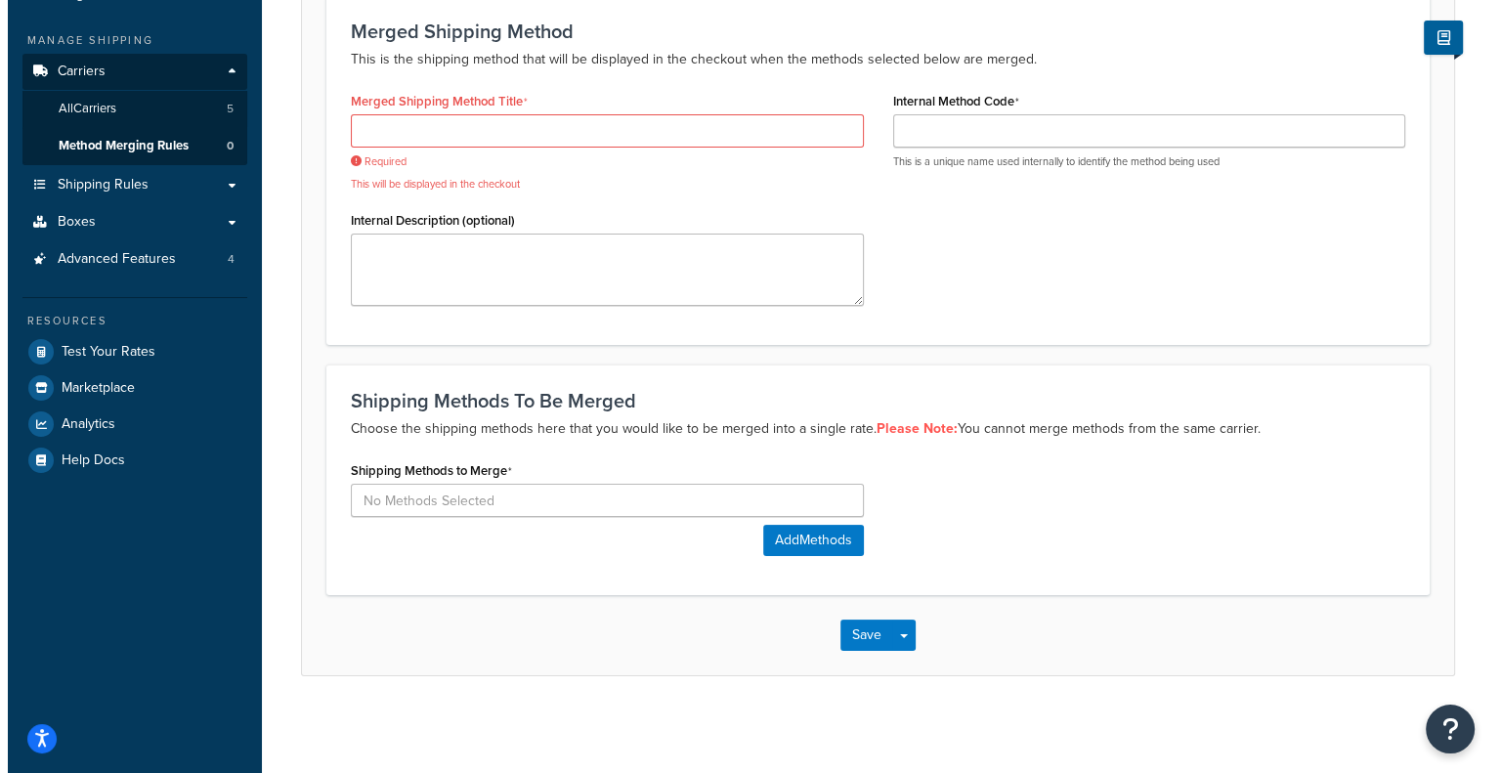
scroll to position [207, 0]
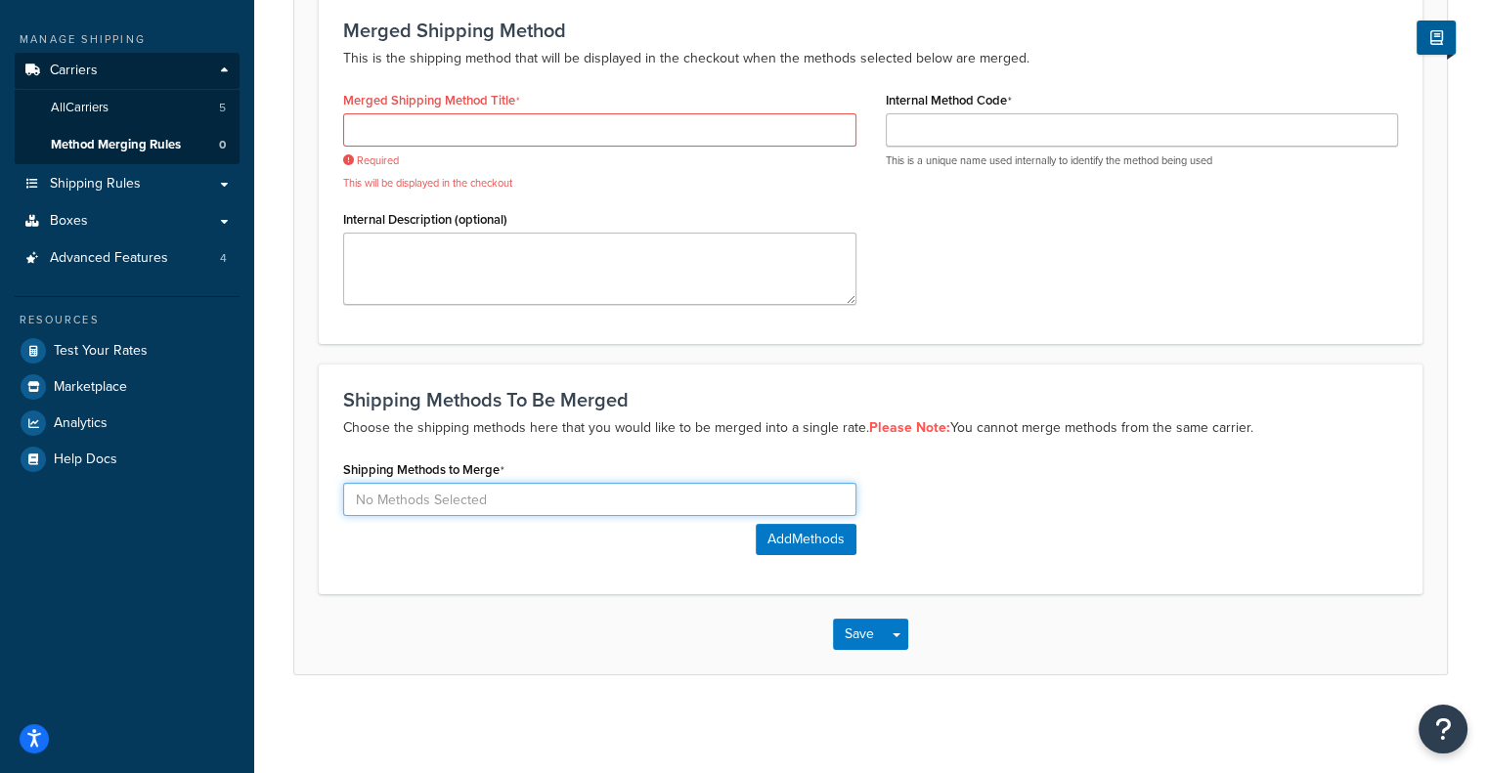
click at [802, 507] on input at bounding box center [599, 499] width 513 height 33
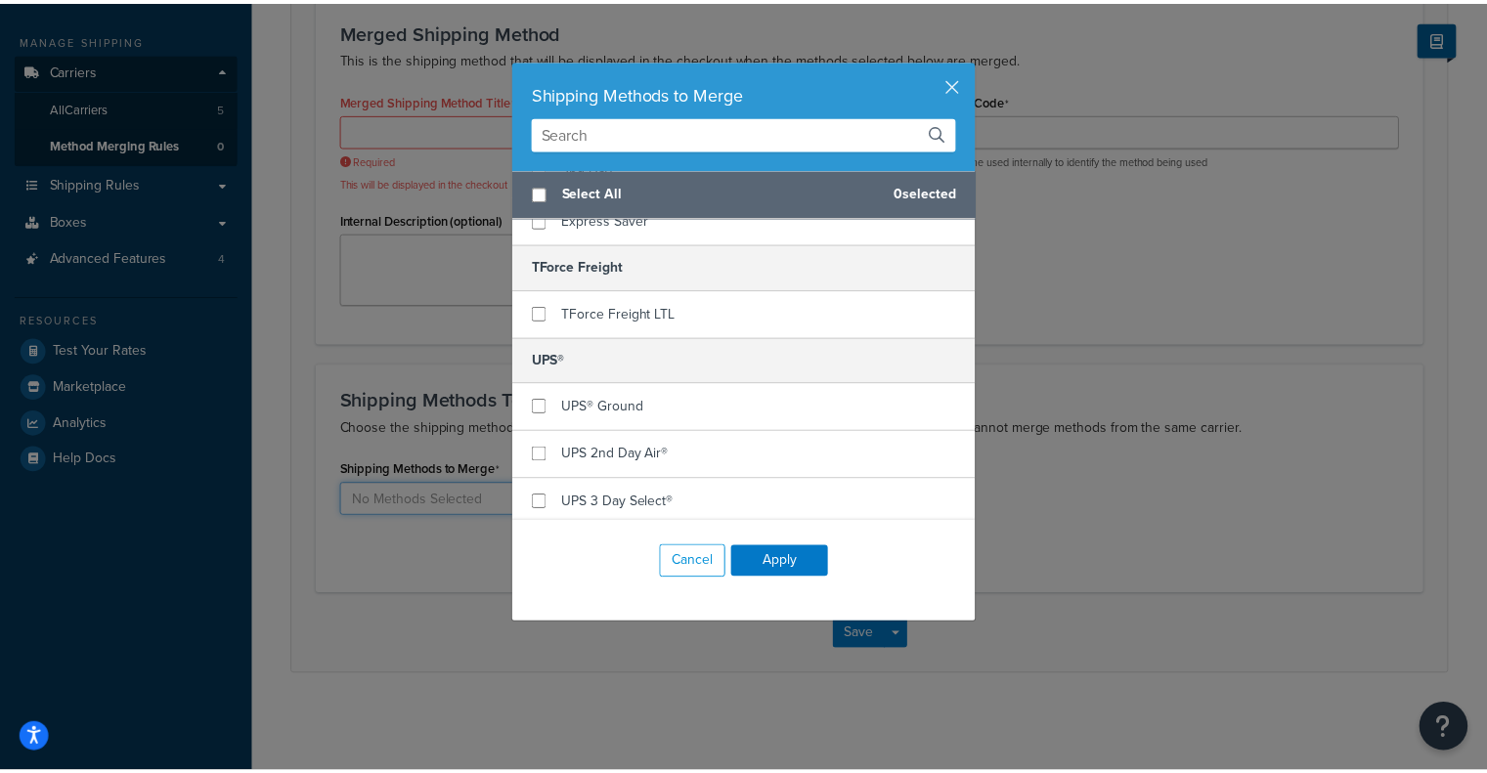
scroll to position [350, 0]
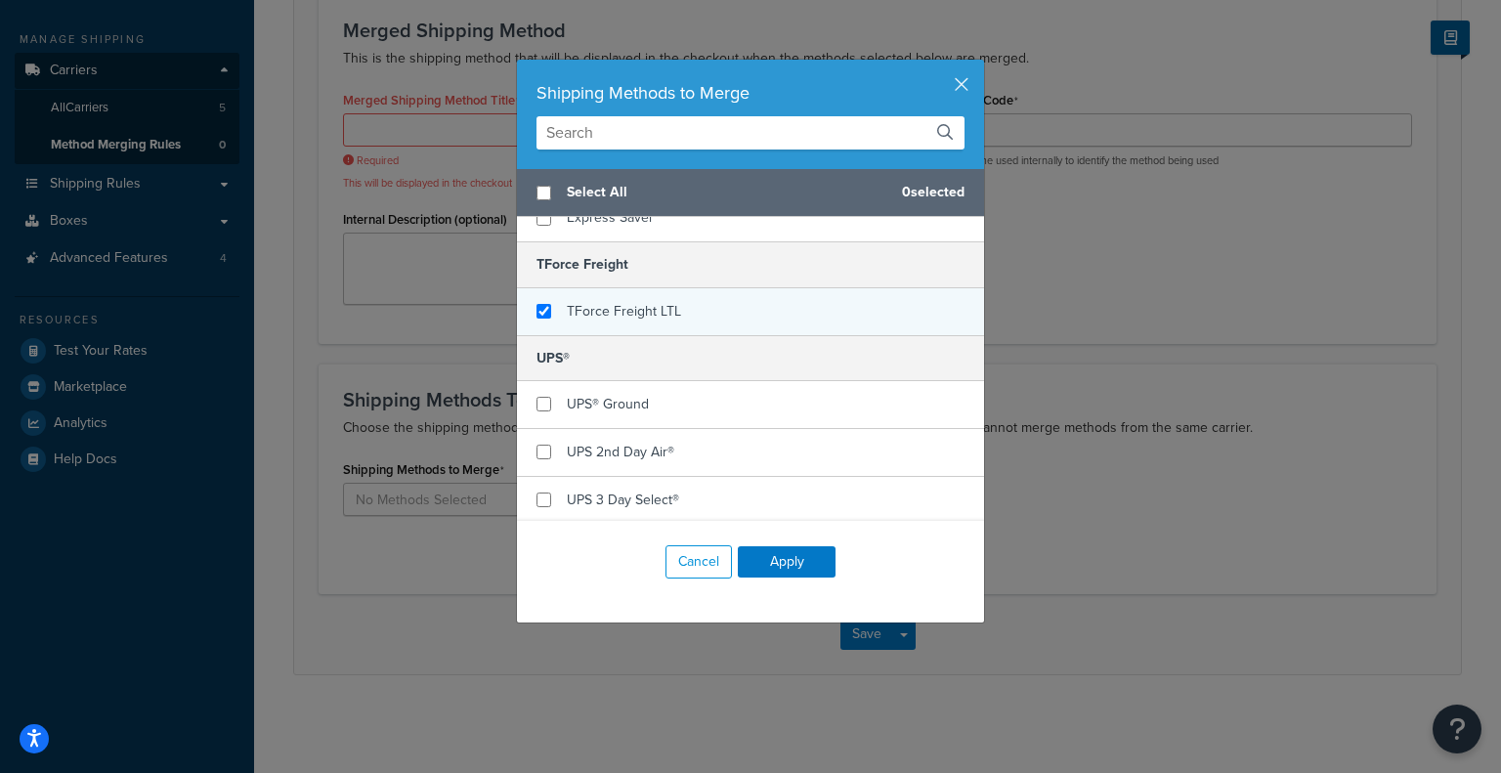
checkbox input "true"
click at [656, 322] on div "TForce Freight LTL" at bounding box center [624, 311] width 114 height 27
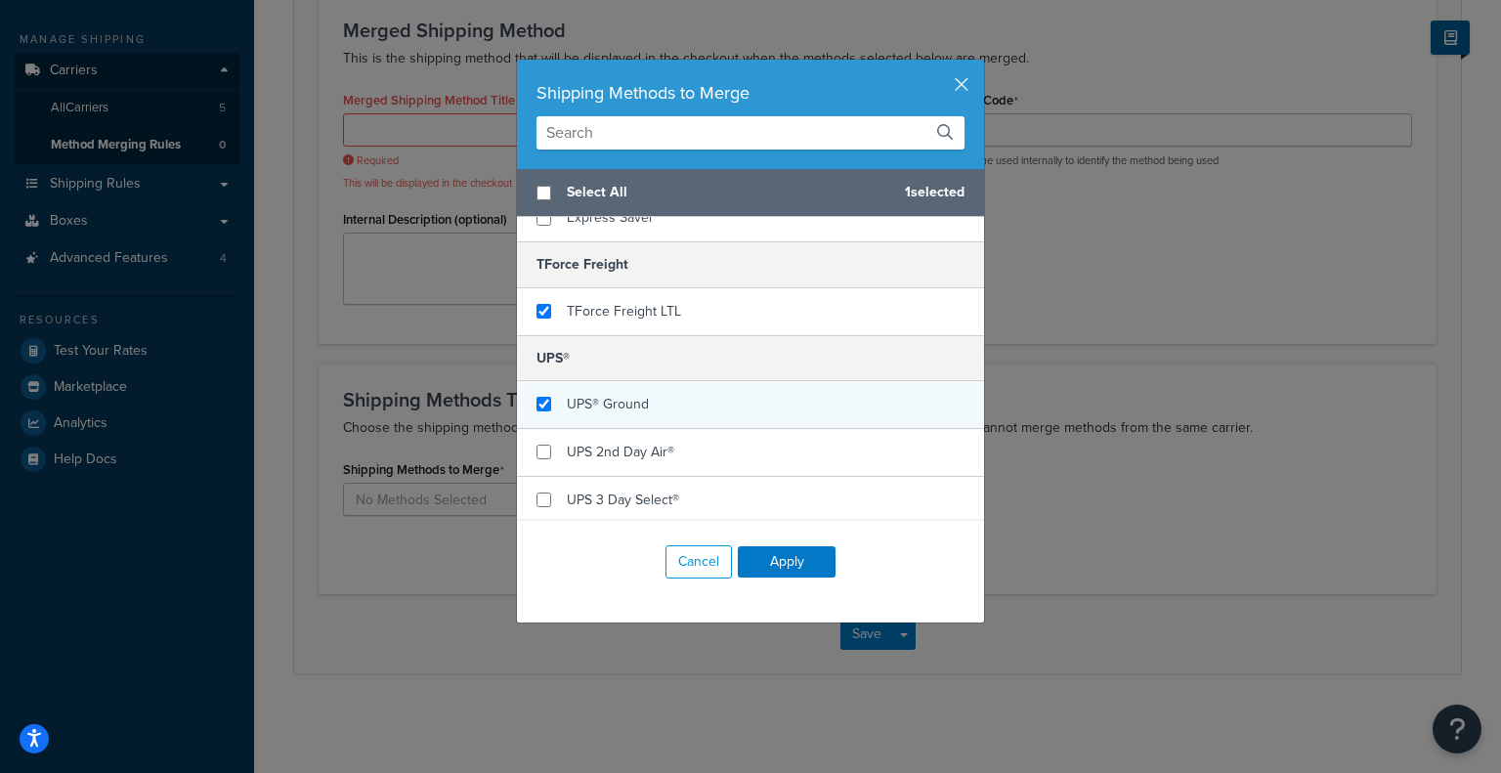
checkbox input "true"
click at [622, 403] on span "UPS® Ground" at bounding box center [608, 404] width 82 height 21
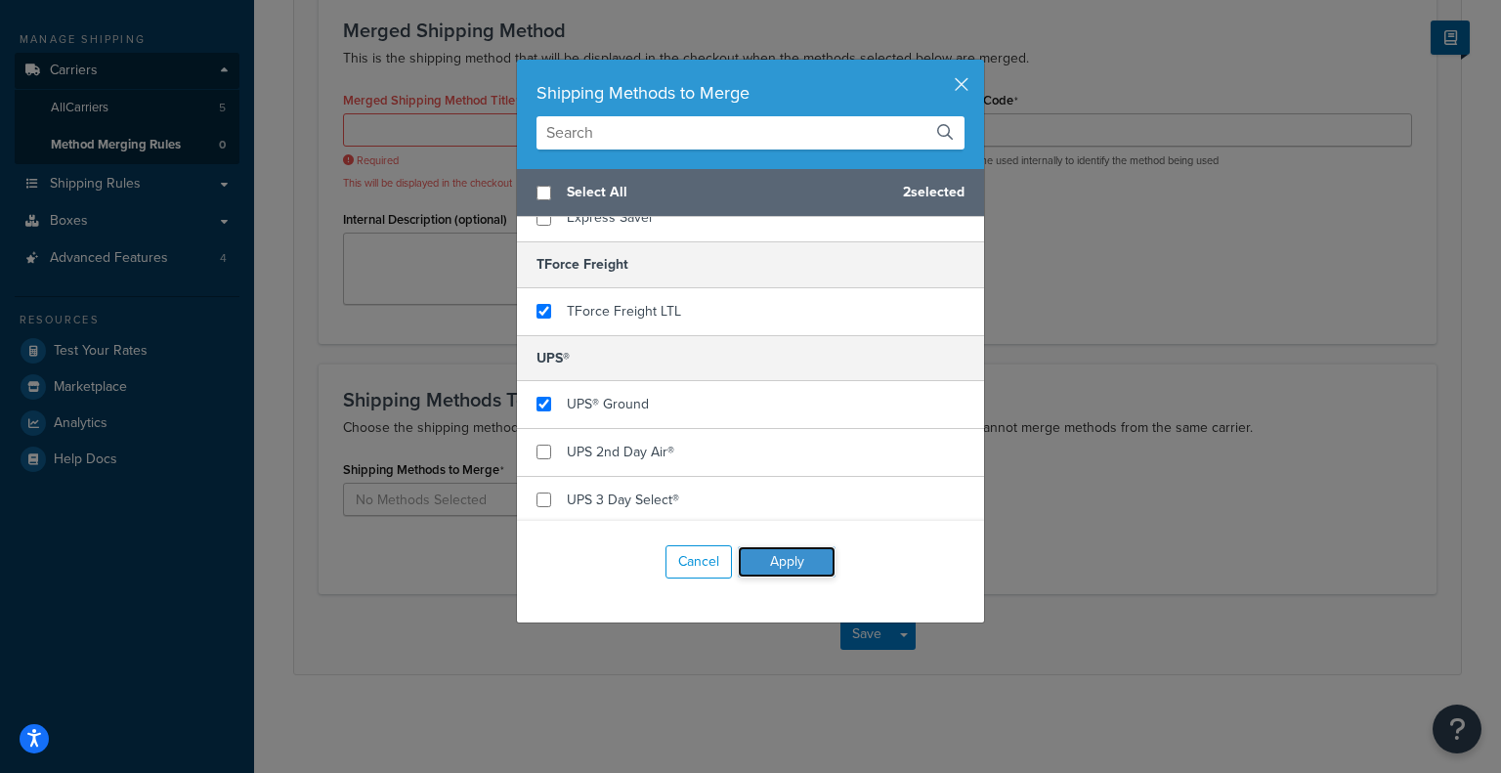
click at [775, 568] on button "Apply" at bounding box center [787, 561] width 98 height 31
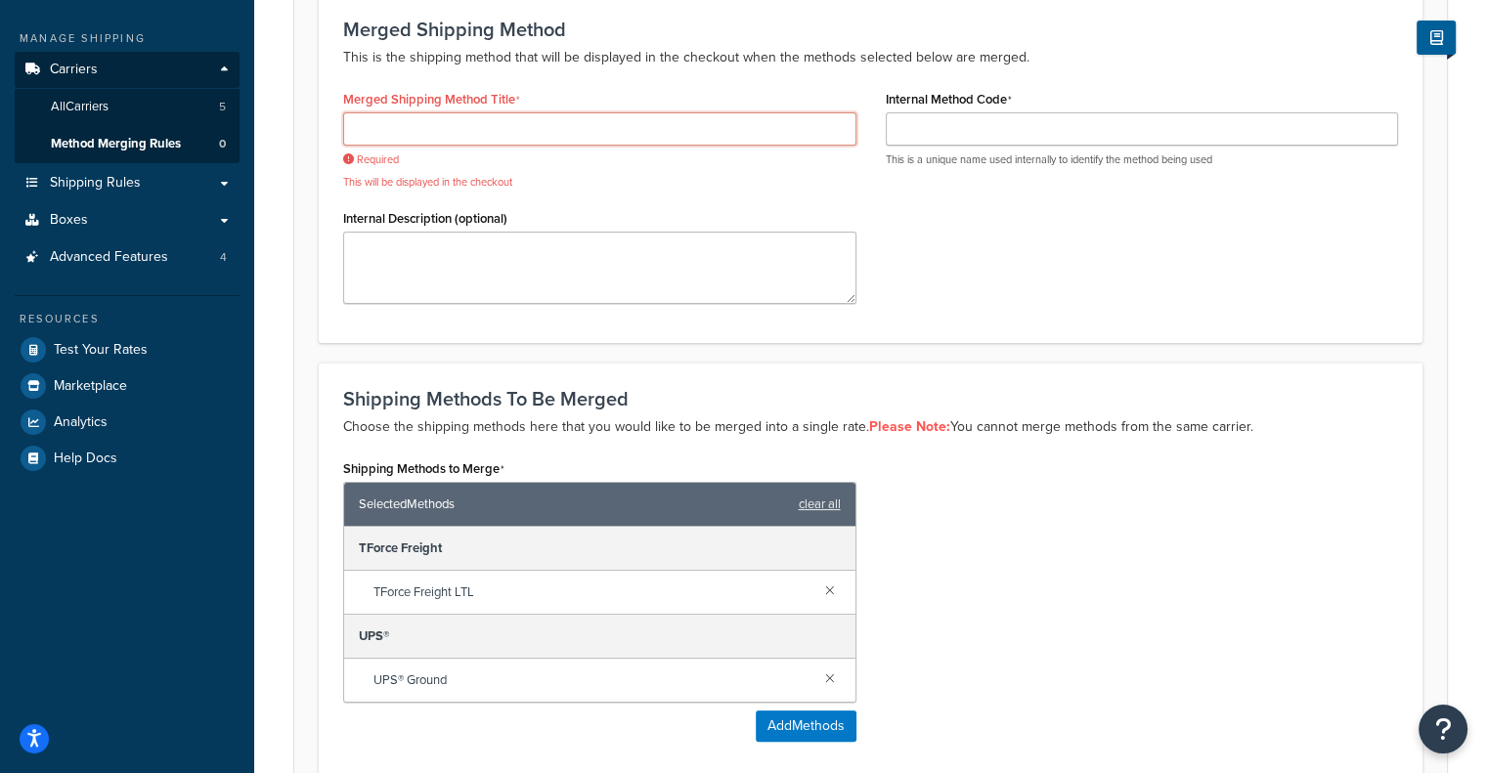
click at [669, 121] on input "Merged Shipping Method Title" at bounding box center [599, 128] width 513 height 33
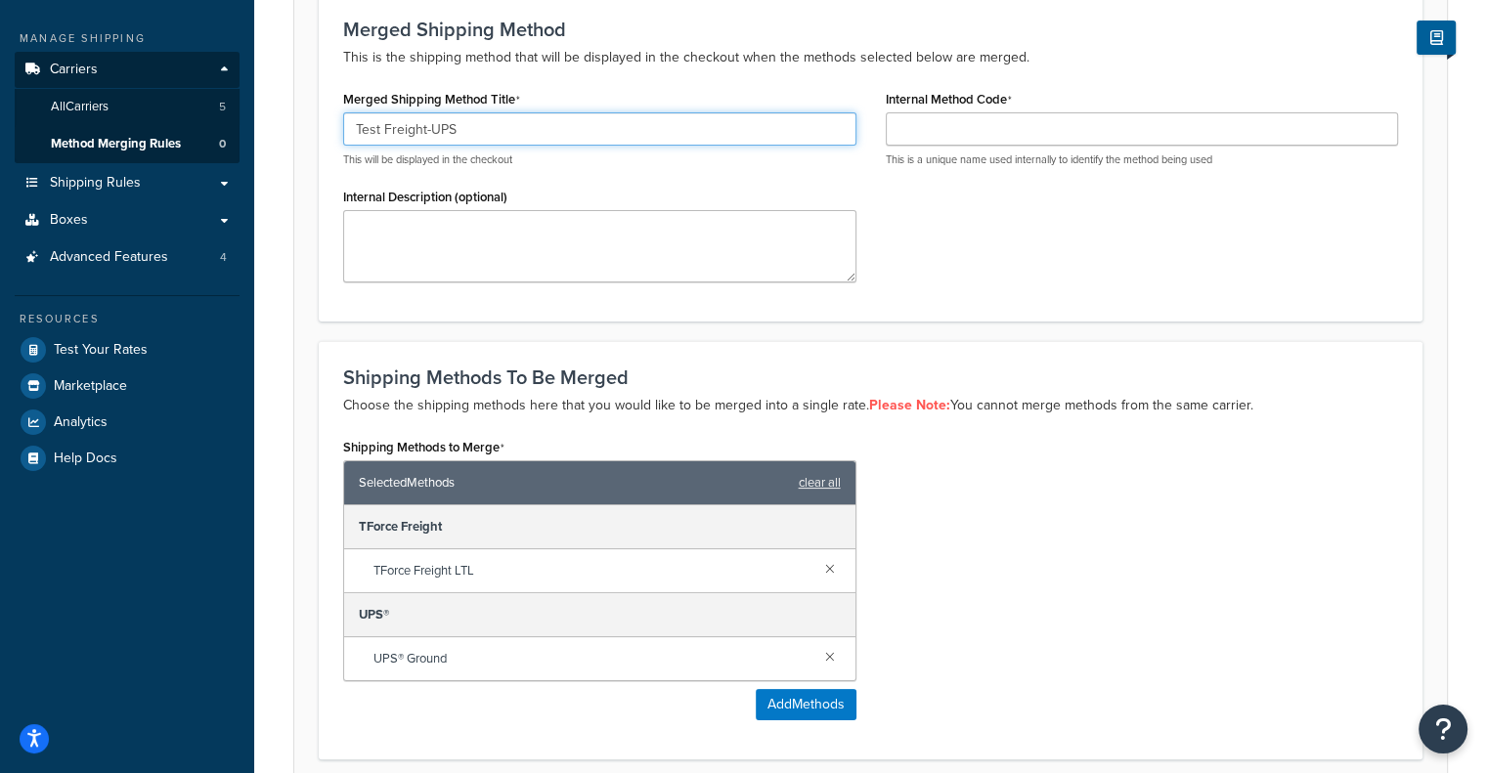
type input "Test Freight-UPS"
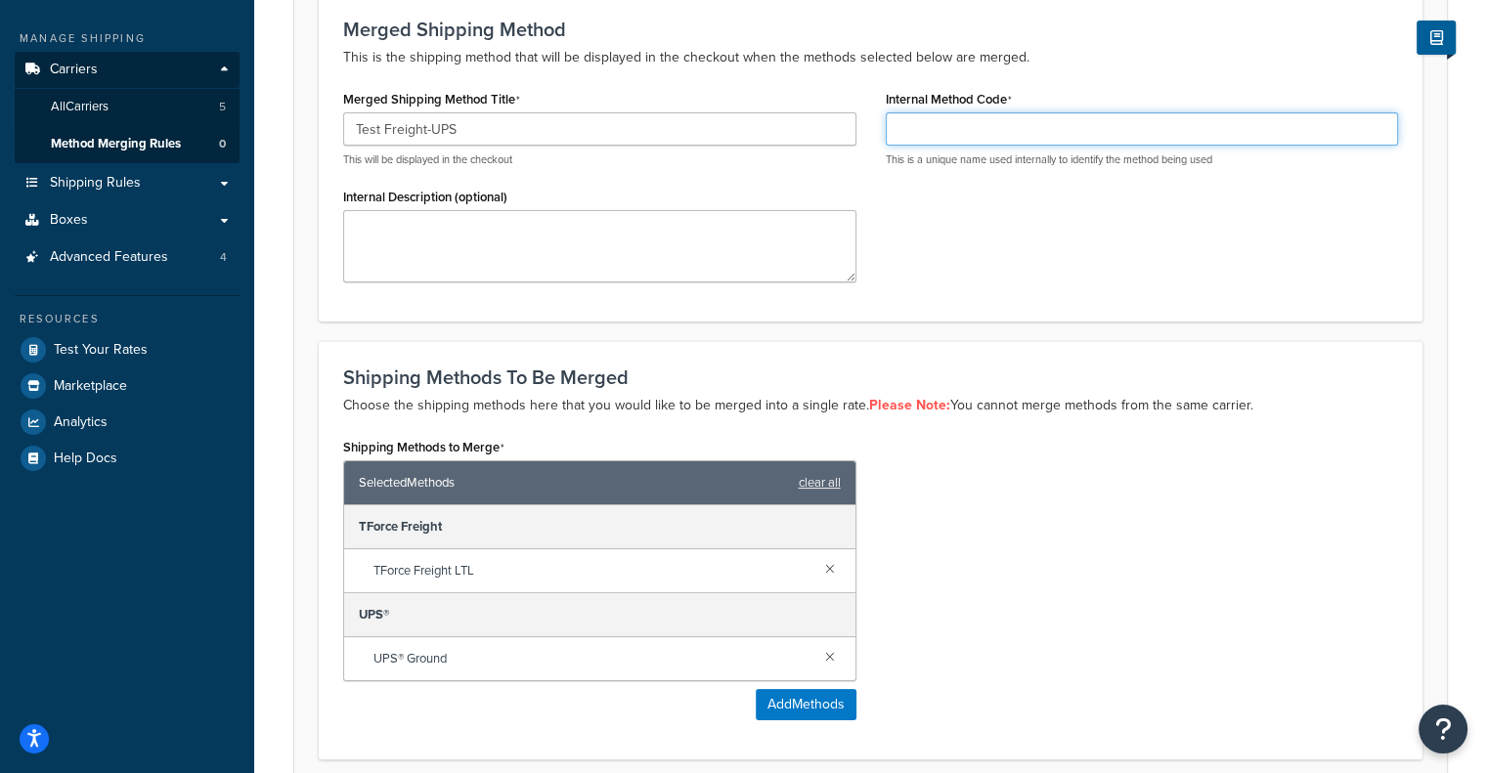
click at [928, 140] on input "Internal Method Code" at bounding box center [1142, 128] width 513 height 33
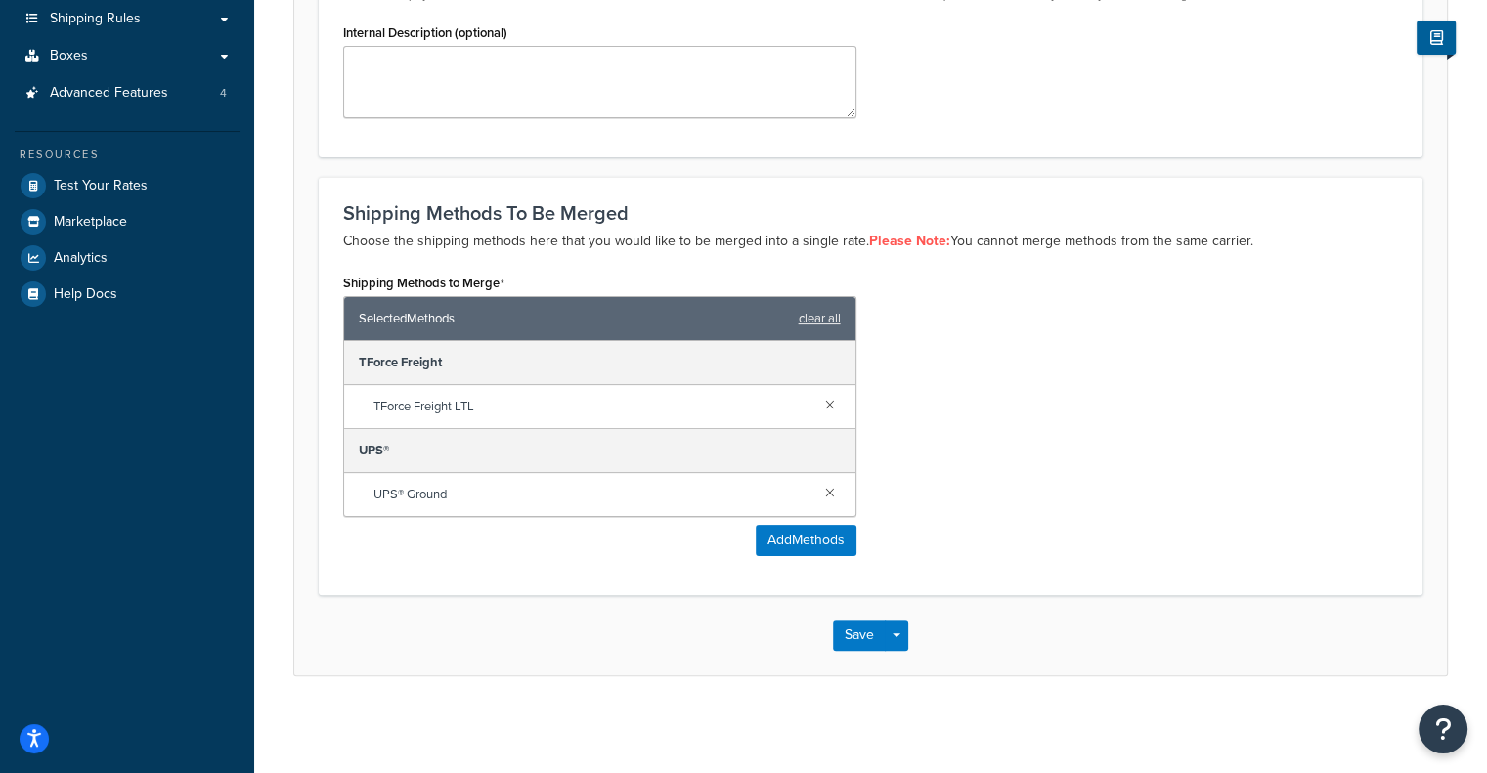
scroll to position [347, 0]
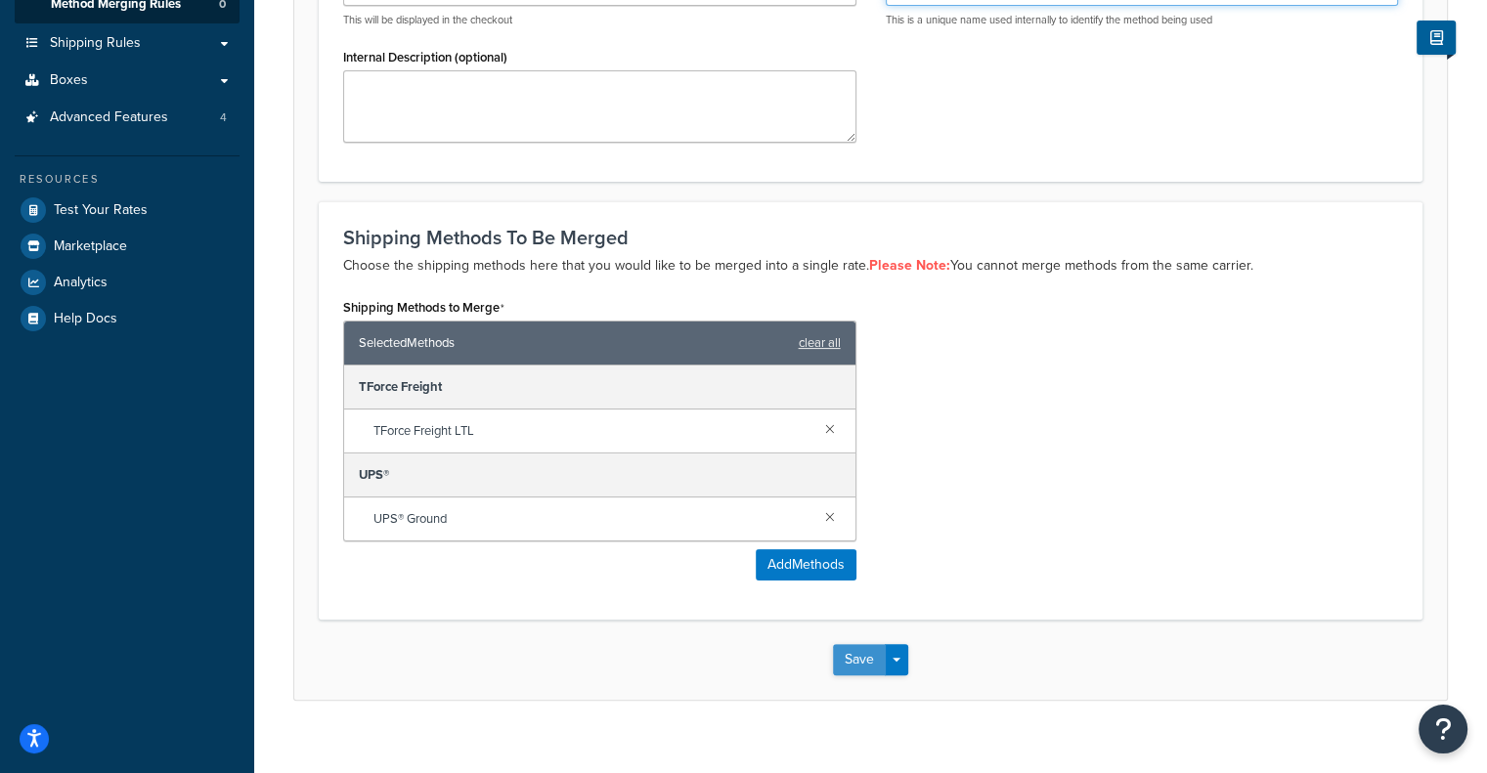
type input "freightups"
click at [845, 646] on button "Save" at bounding box center [859, 659] width 53 height 31
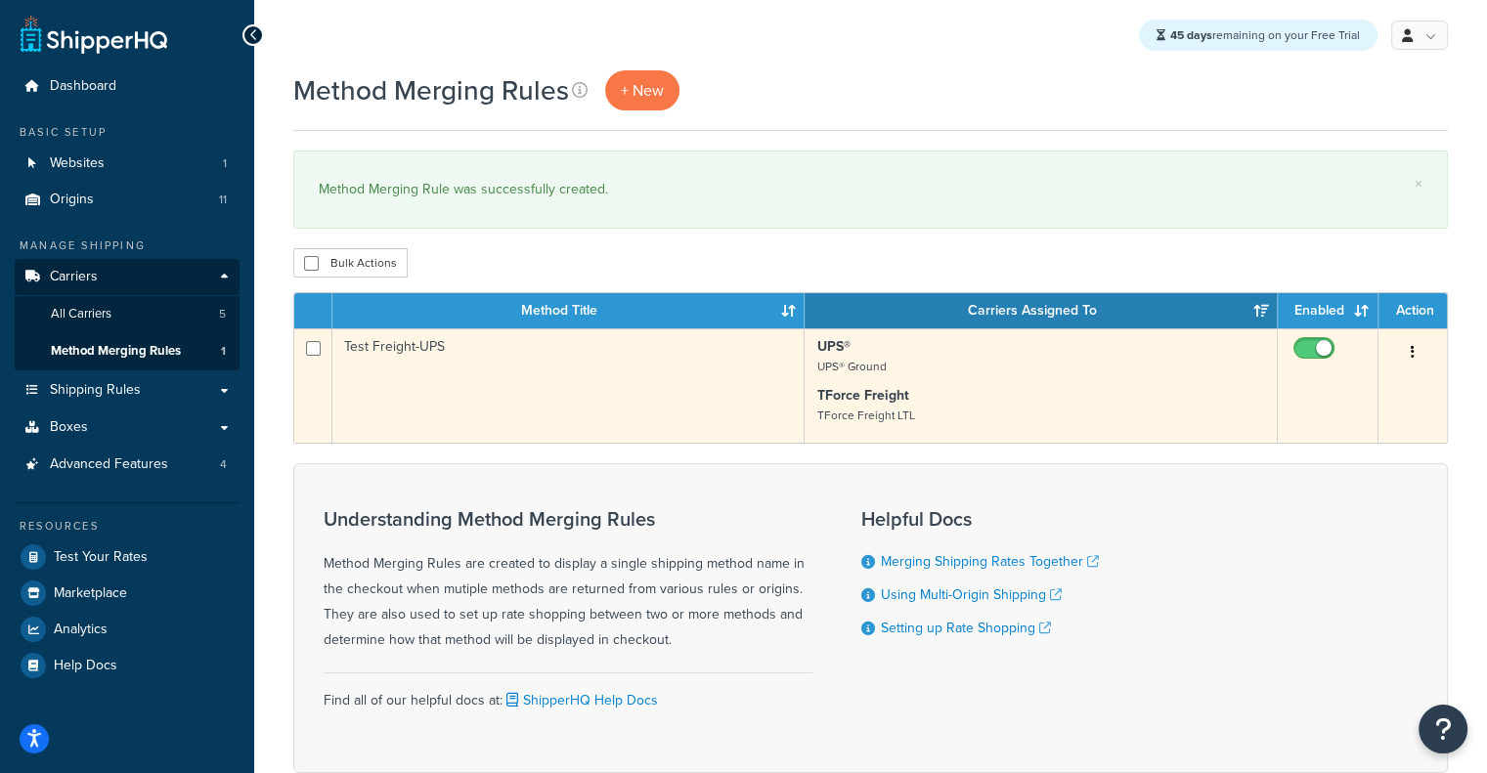
click at [1416, 351] on button "button" at bounding box center [1412, 352] width 27 height 31
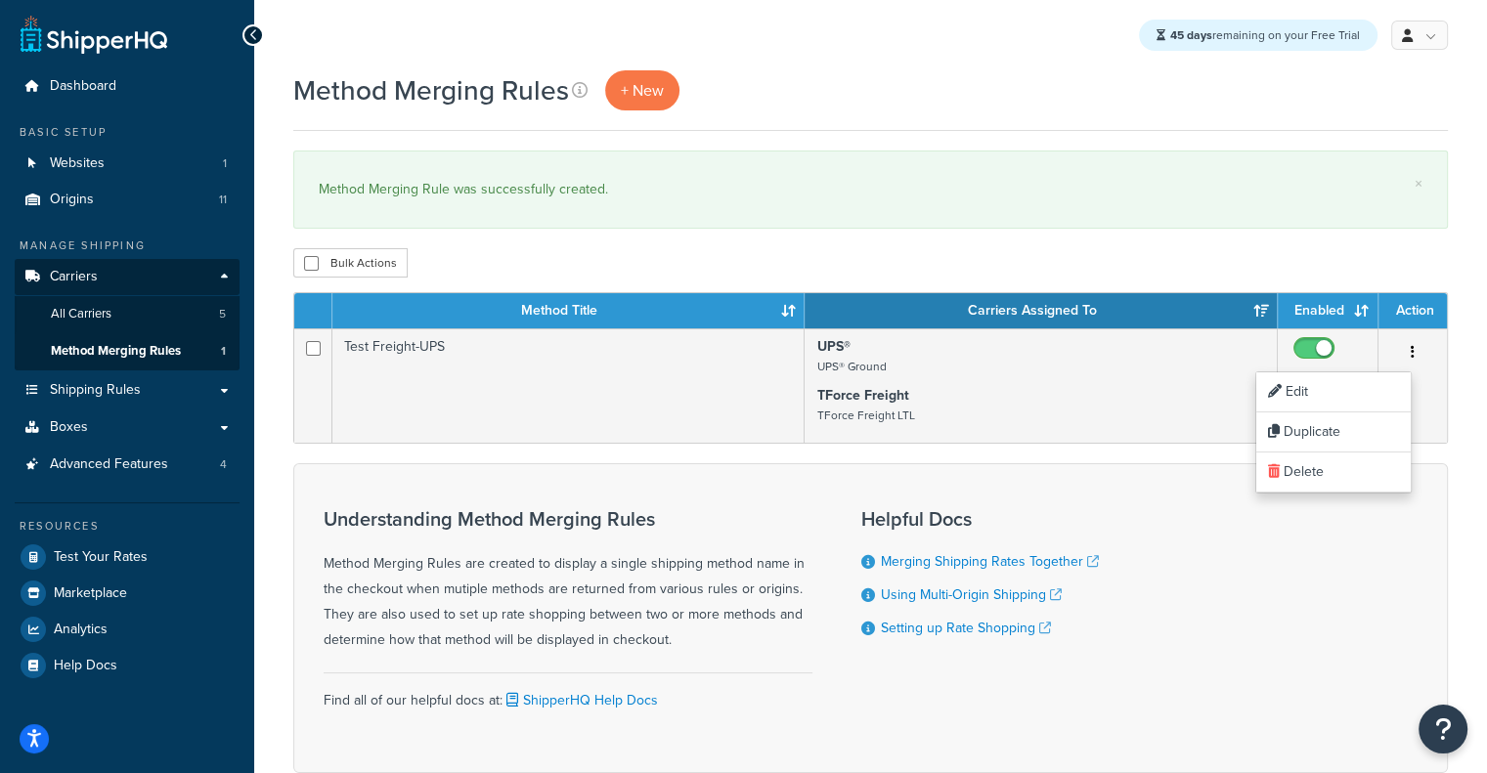
click at [294, 504] on div "Understanding Method Merging Rules Method Merging Rules are created to display …" at bounding box center [870, 618] width 1154 height 310
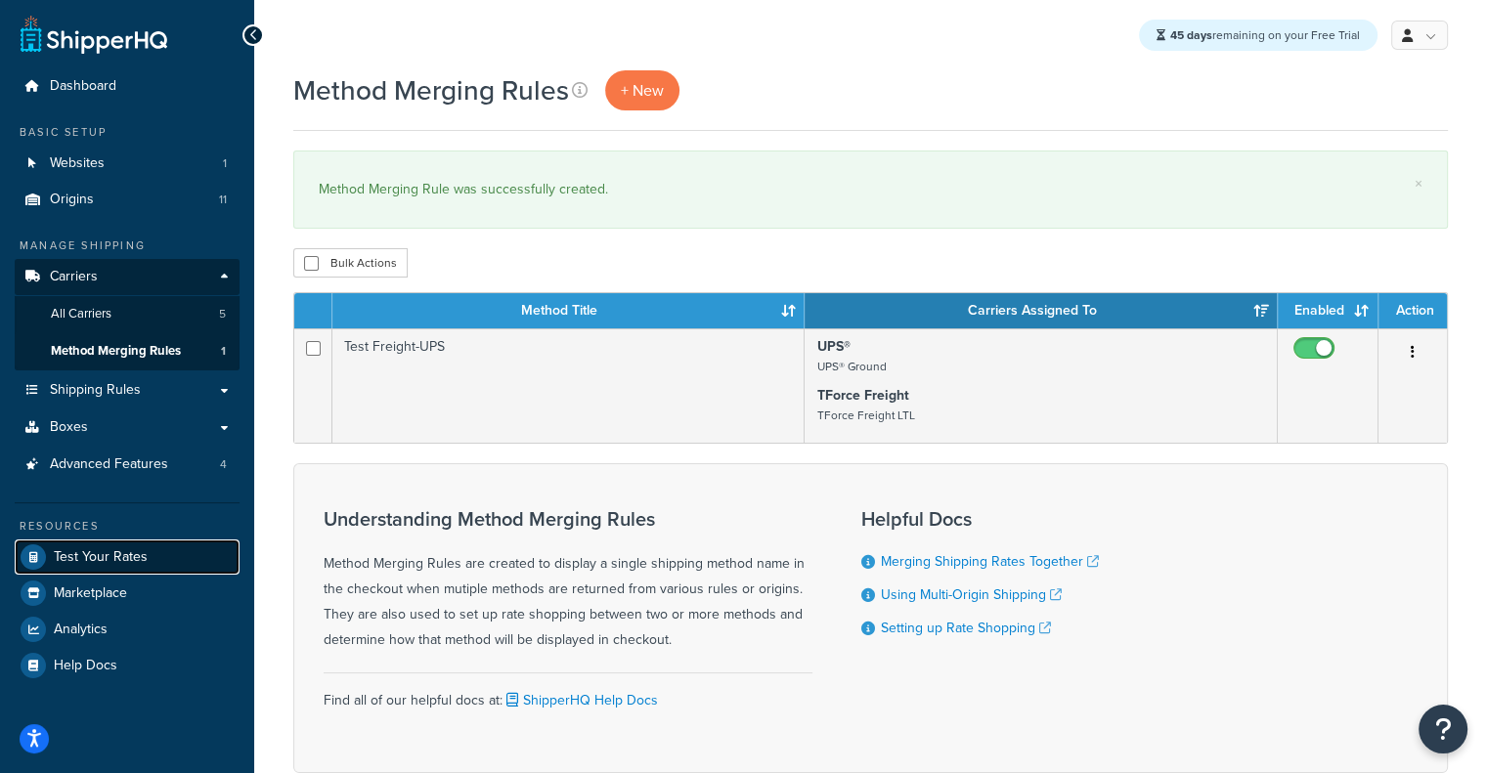
click at [76, 561] on span "Test Your Rates" at bounding box center [101, 557] width 94 height 17
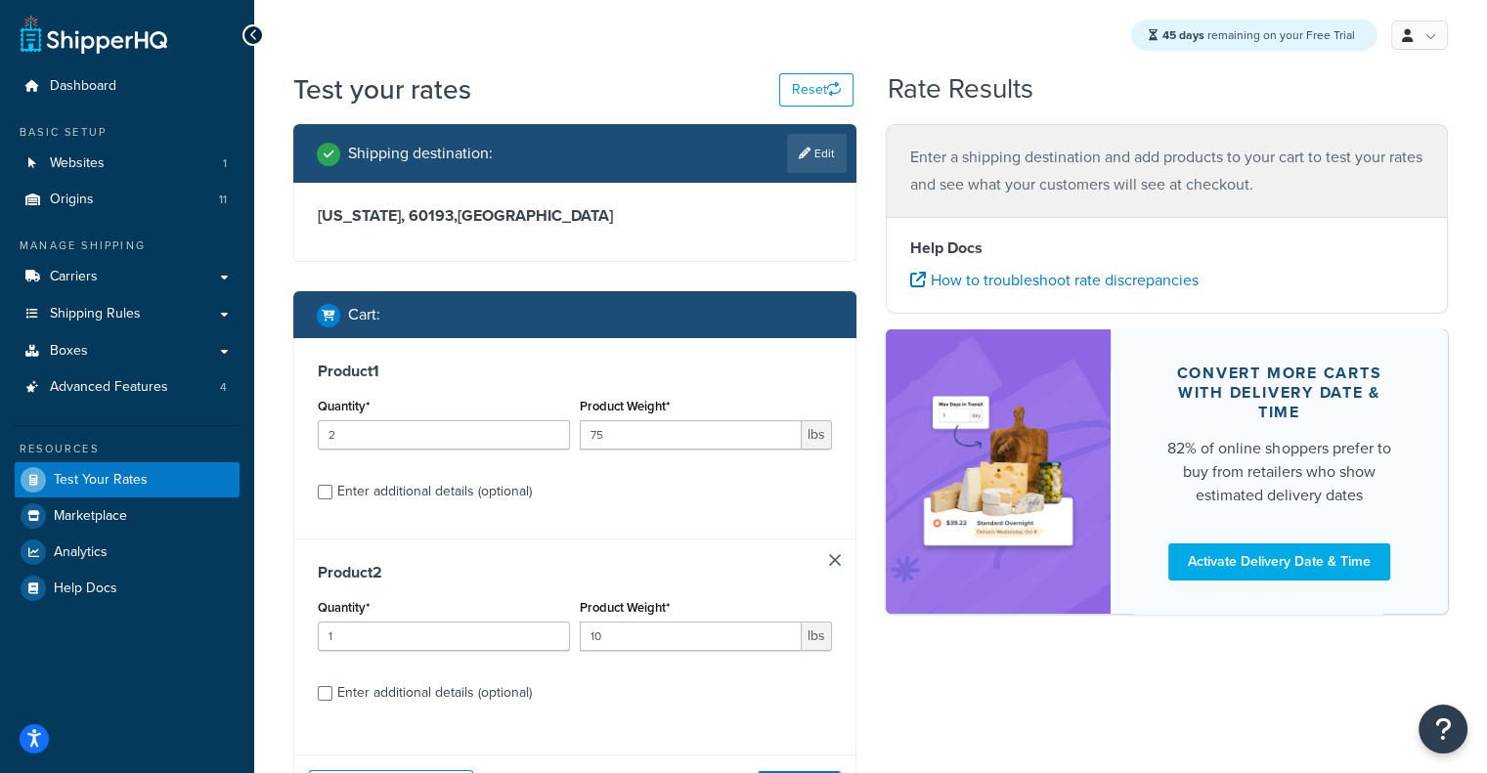
scroll to position [174, 0]
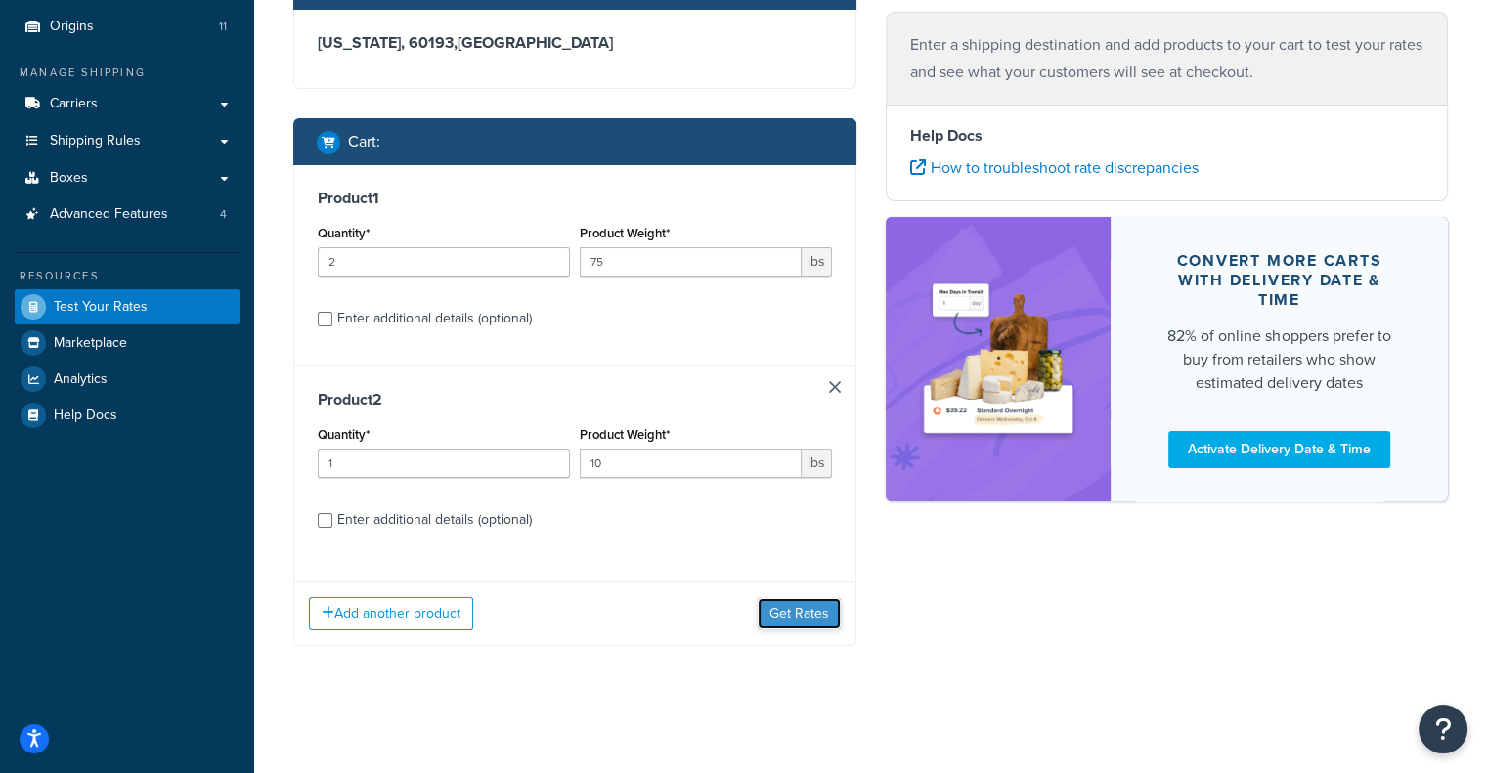
click at [813, 610] on button "Get Rates" at bounding box center [799, 613] width 83 height 31
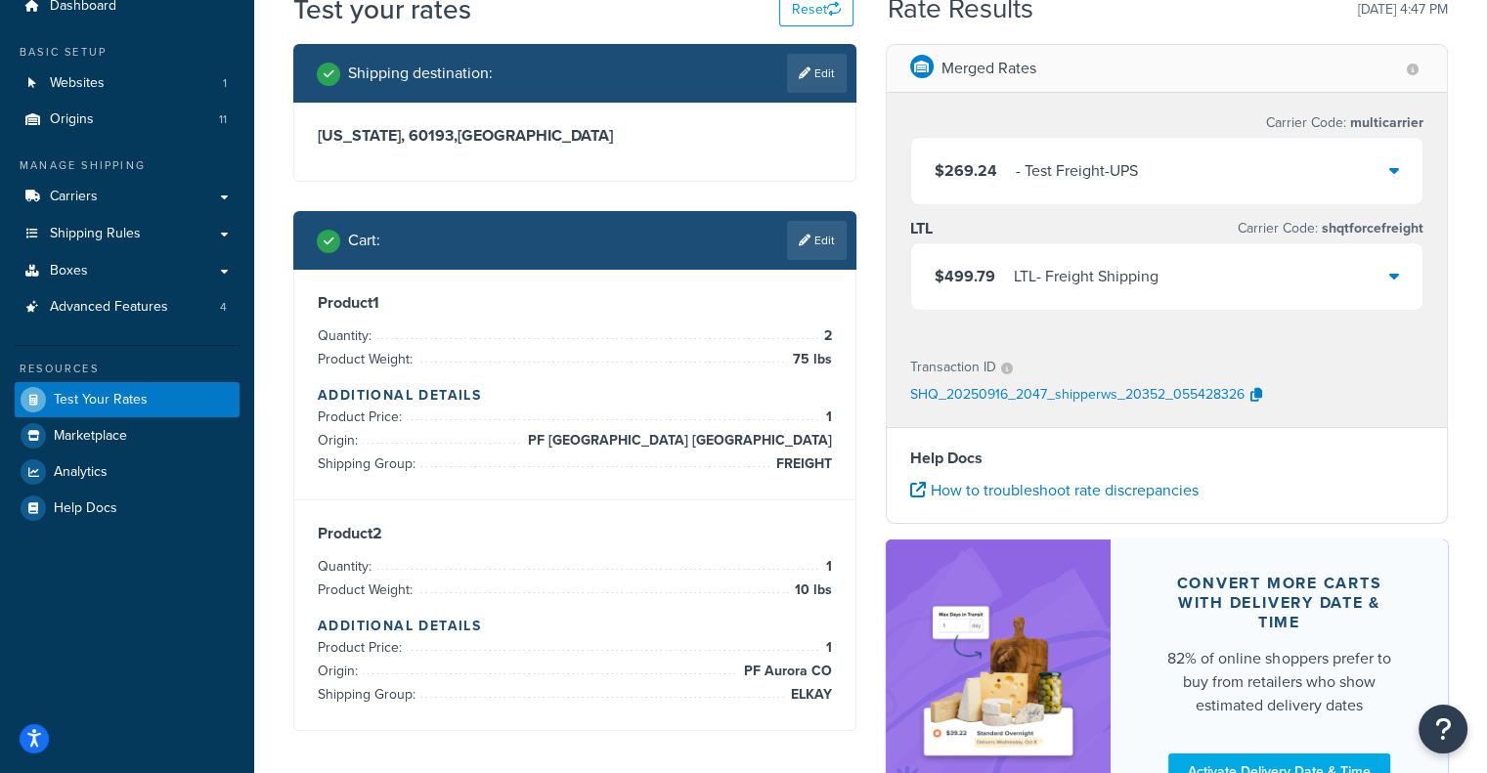
scroll to position [81, 0]
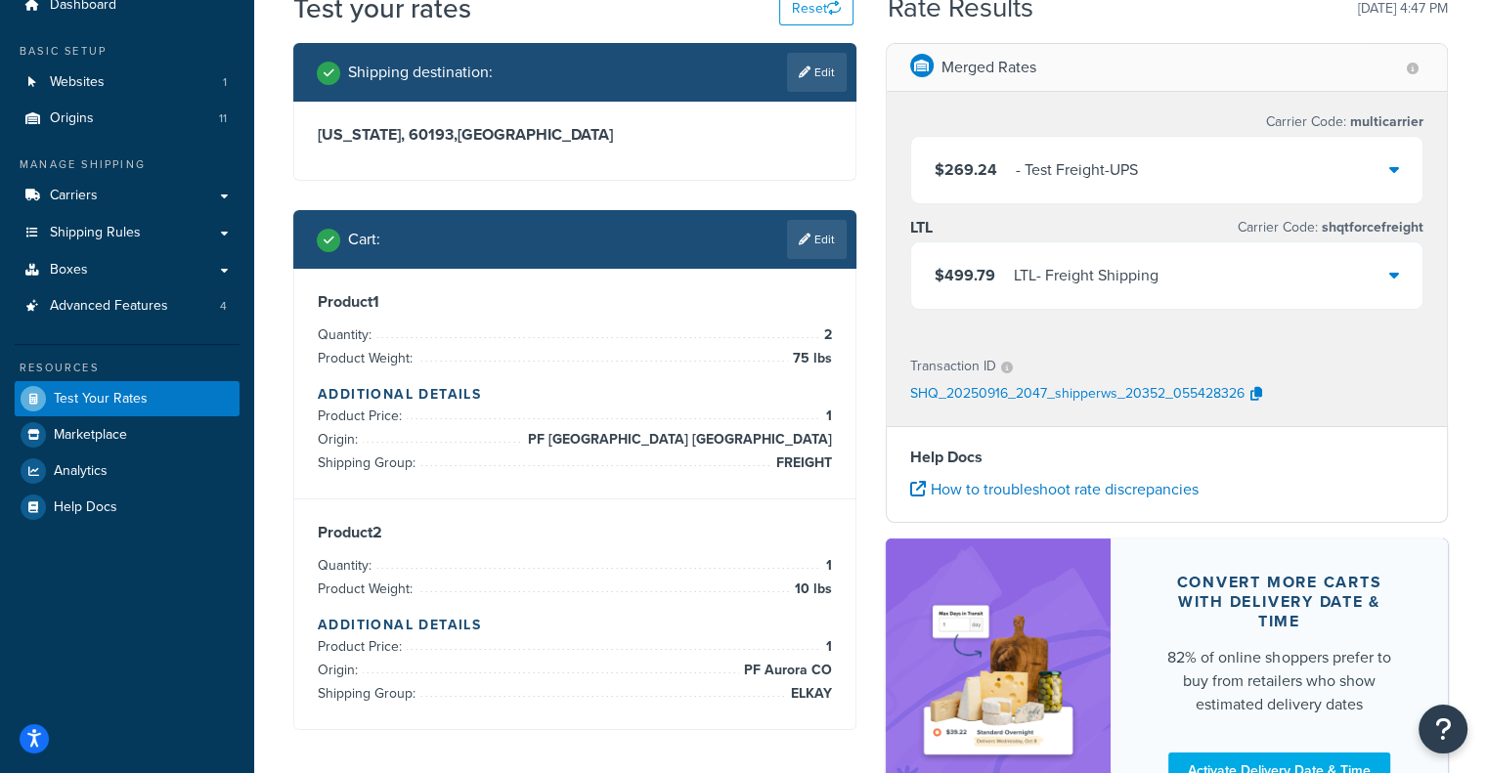
click at [1251, 183] on div "$269.24 - Test Freight-UPS" at bounding box center [1167, 170] width 512 height 66
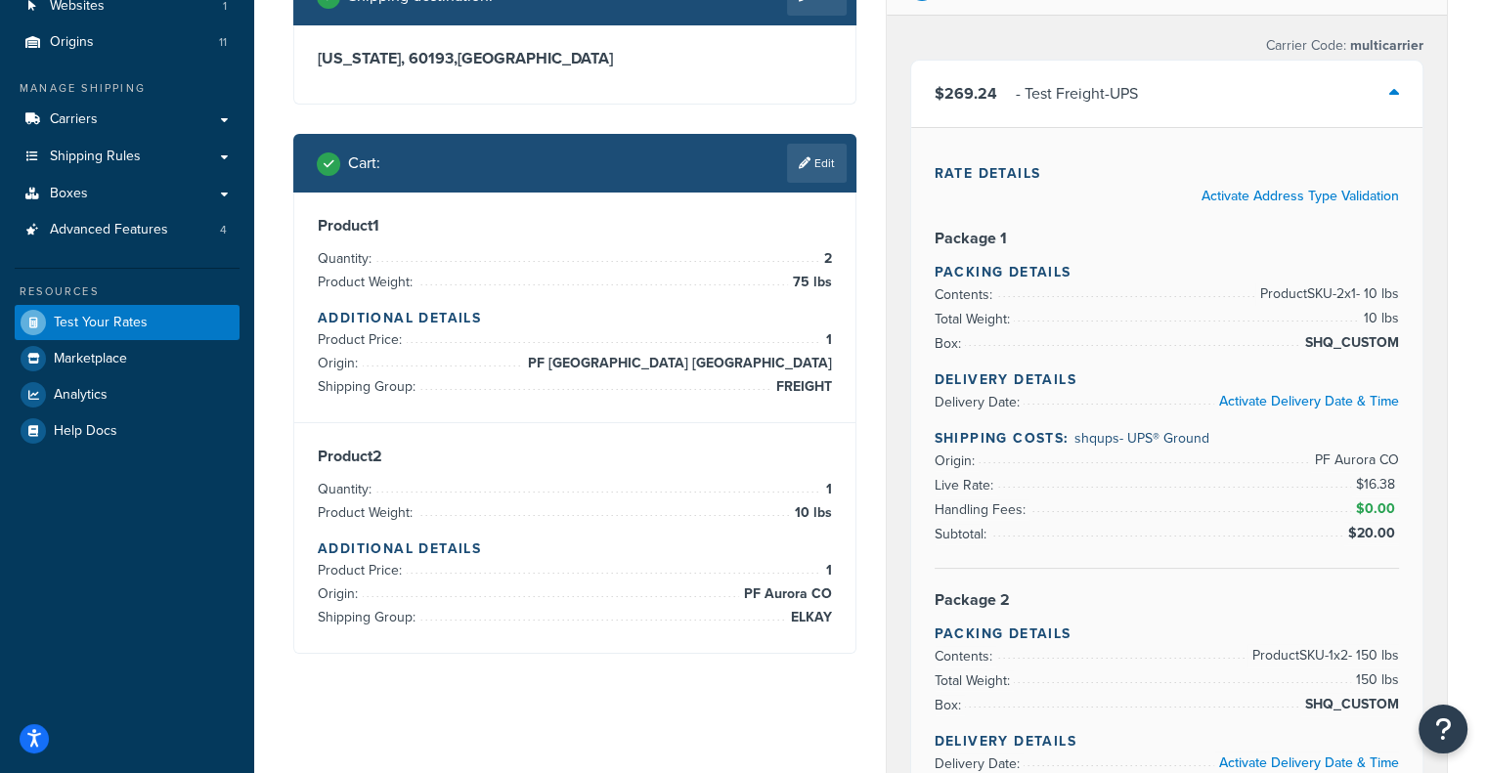
scroll to position [161, 0]
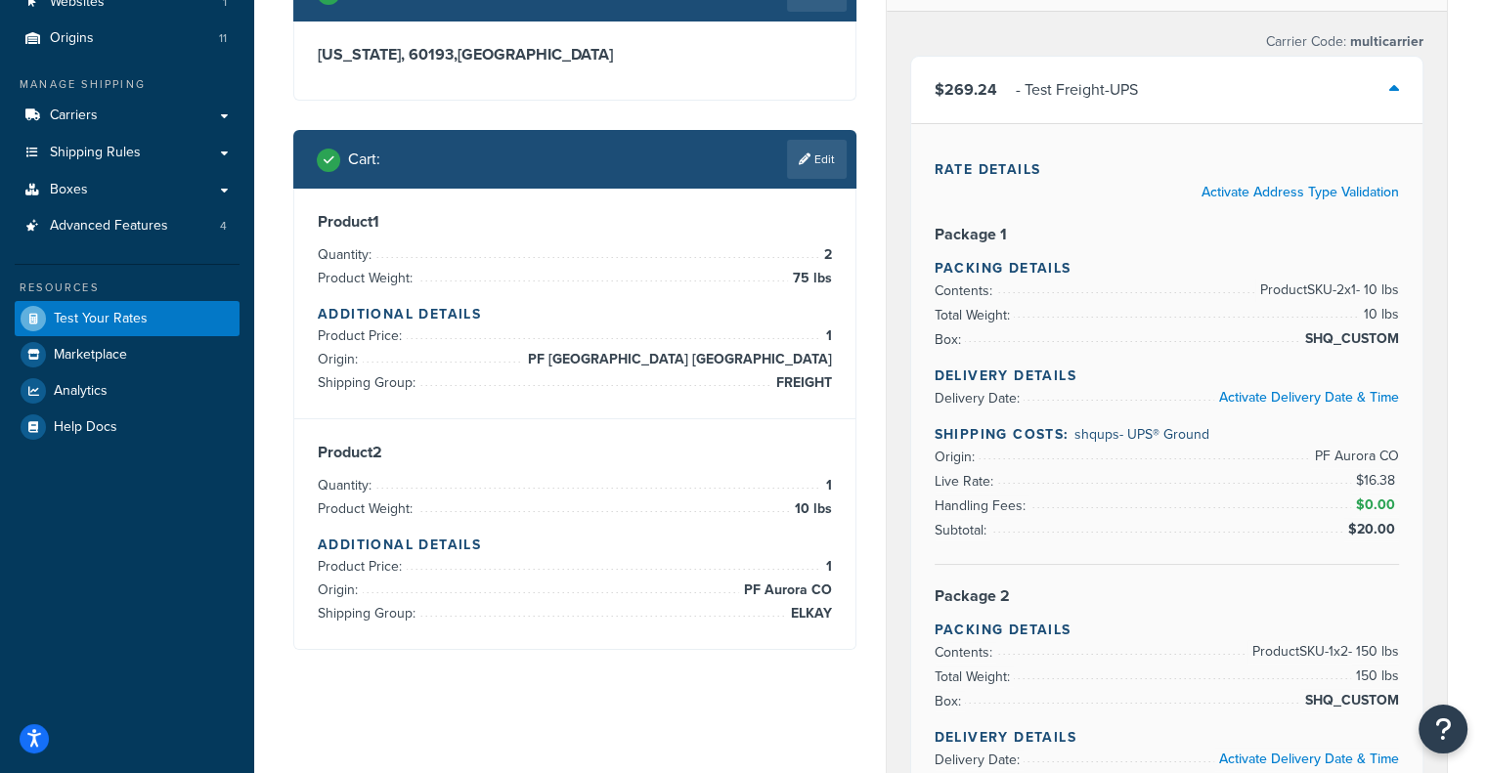
click at [1307, 86] on div "$269.24 - Test Freight-UPS" at bounding box center [1167, 90] width 512 height 66
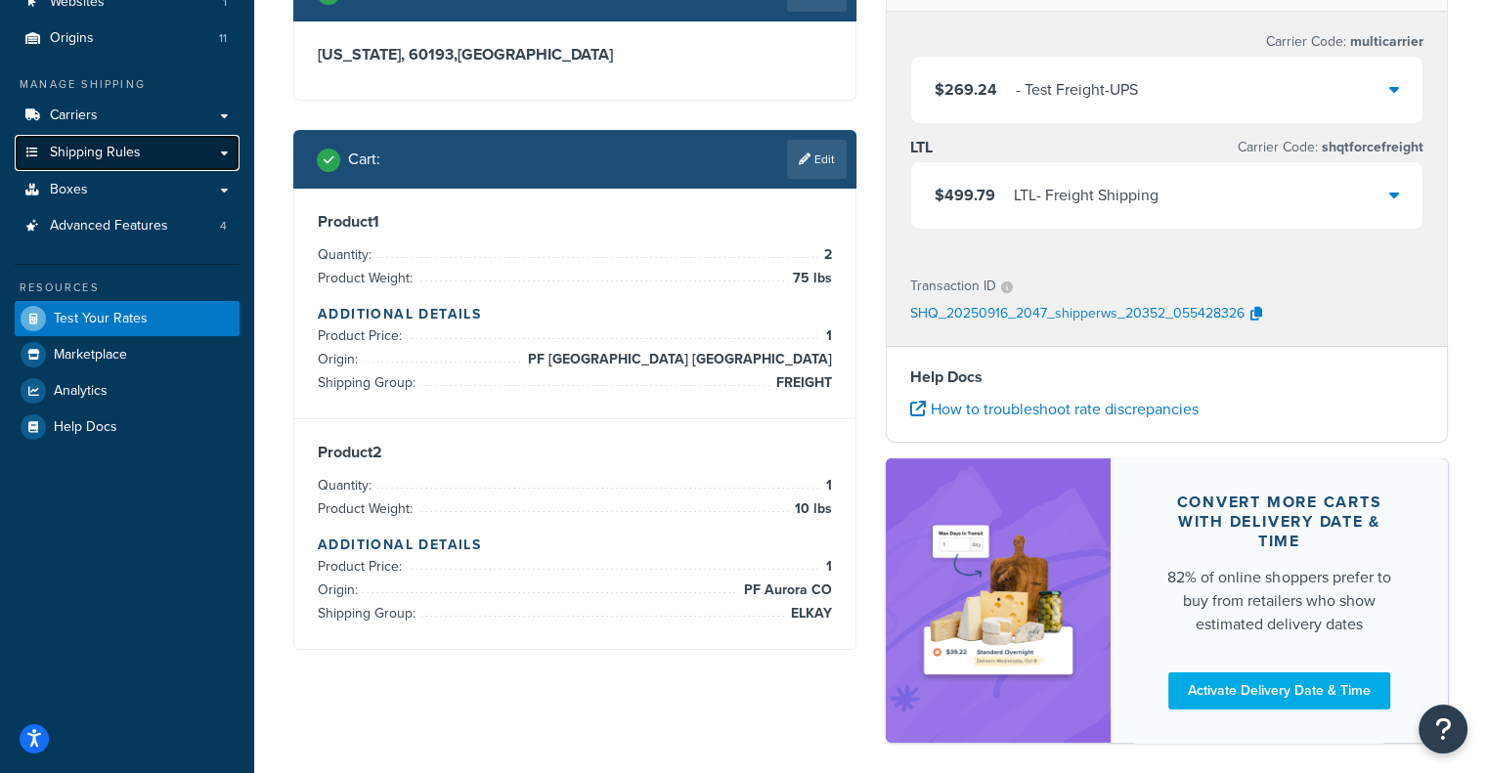
click at [180, 163] on link "Shipping Rules" at bounding box center [127, 153] width 225 height 36
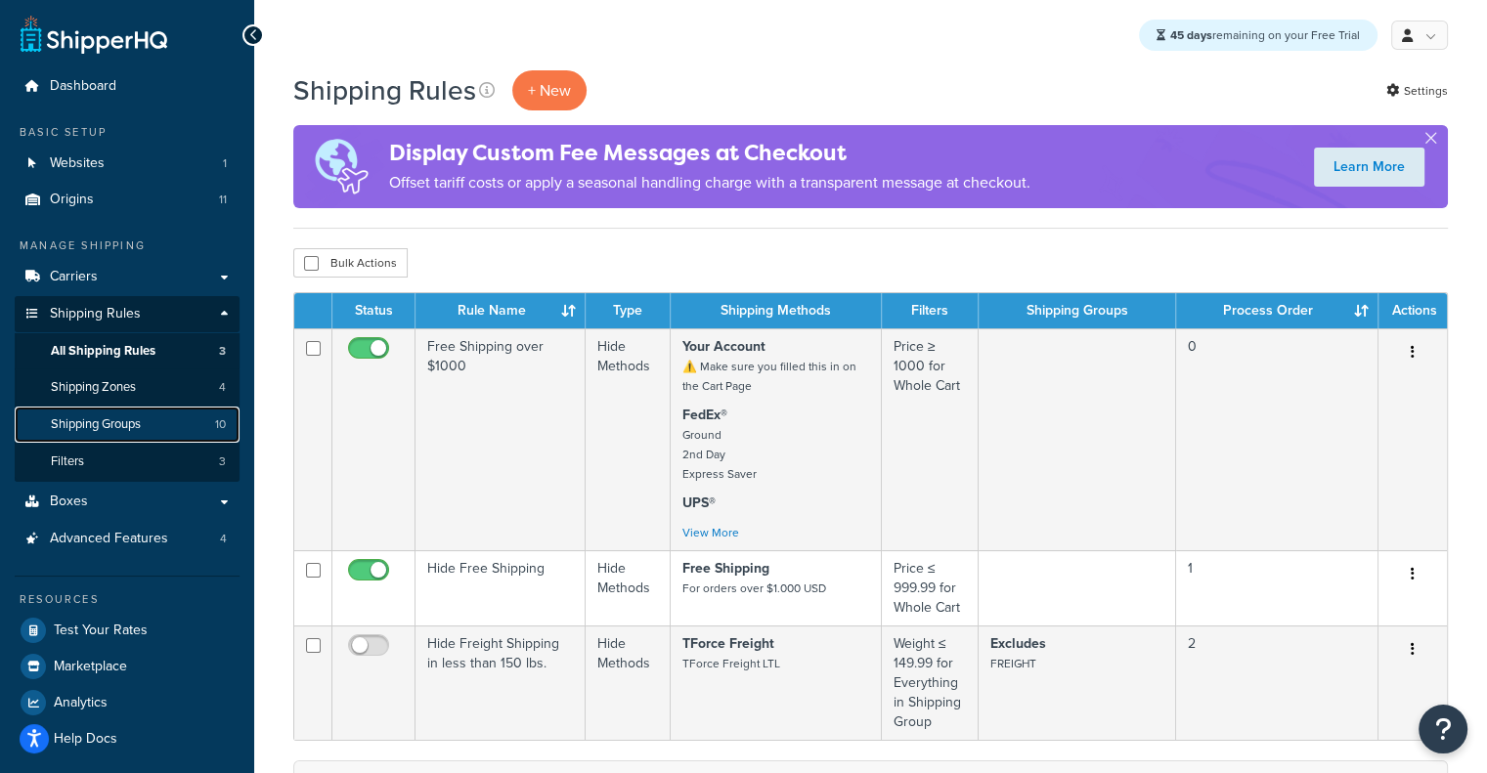
click at [165, 424] on link "Shipping Groups 10" at bounding box center [127, 425] width 225 height 36
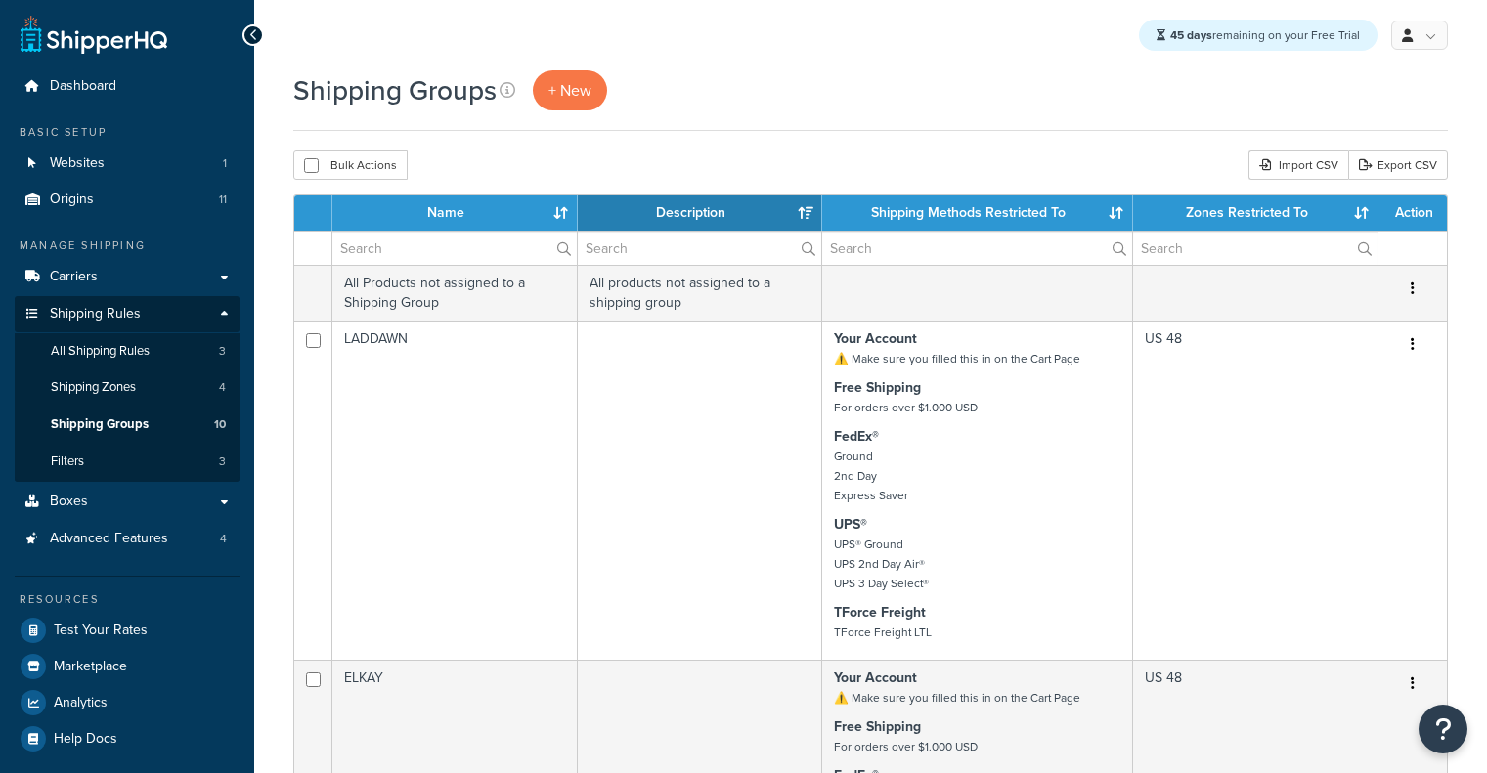
select select "15"
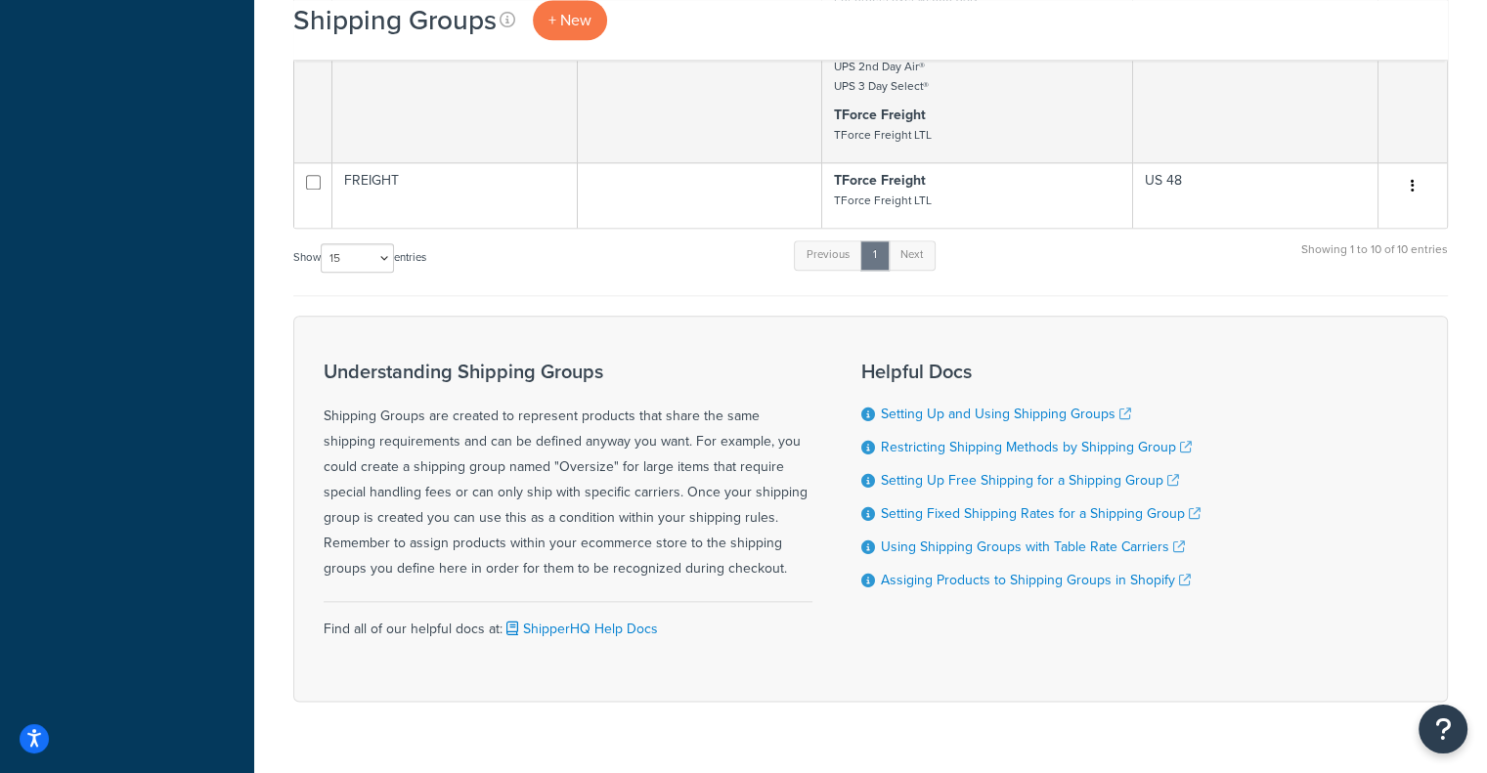
scroll to position [2303, 0]
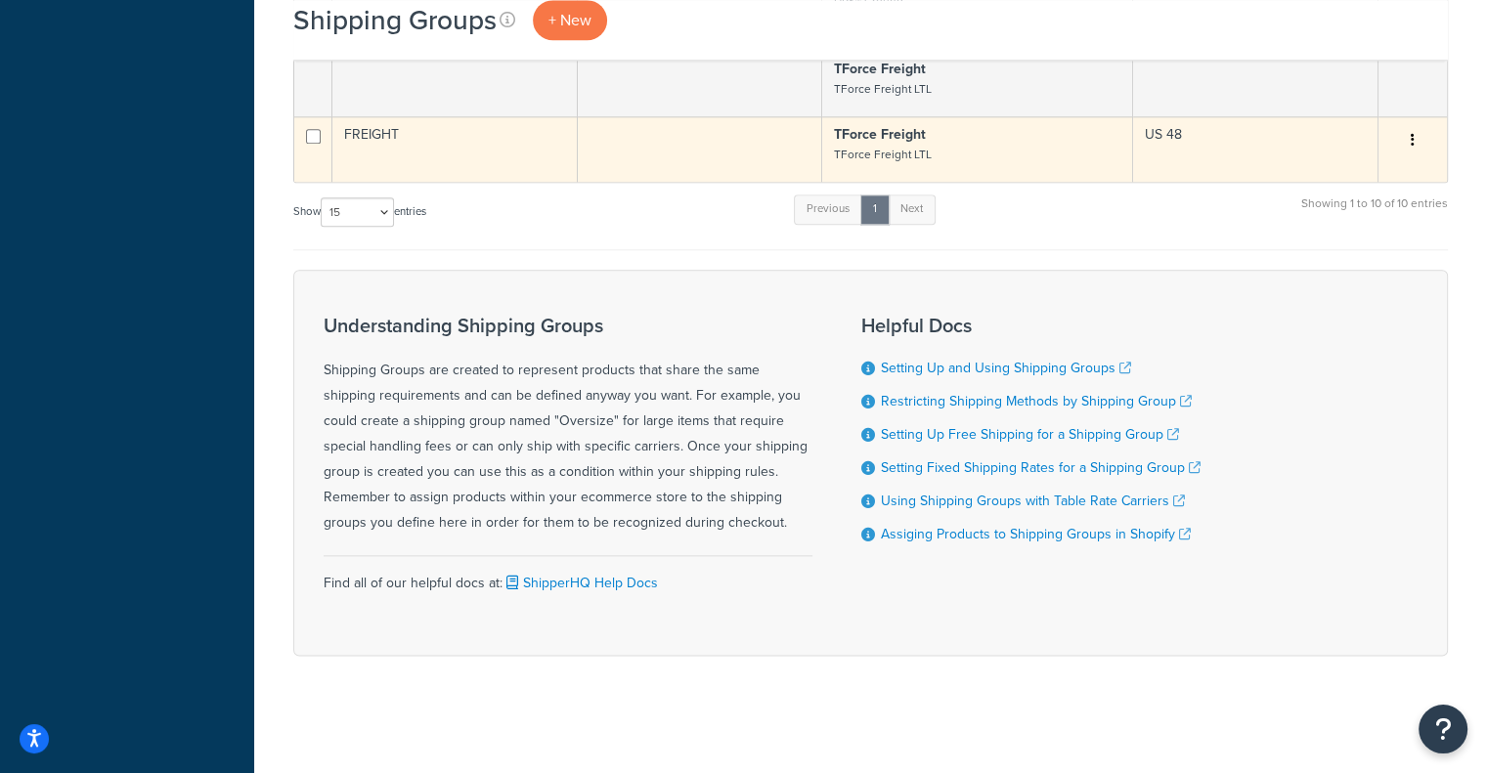
click at [644, 148] on td at bounding box center [700, 148] width 245 height 65
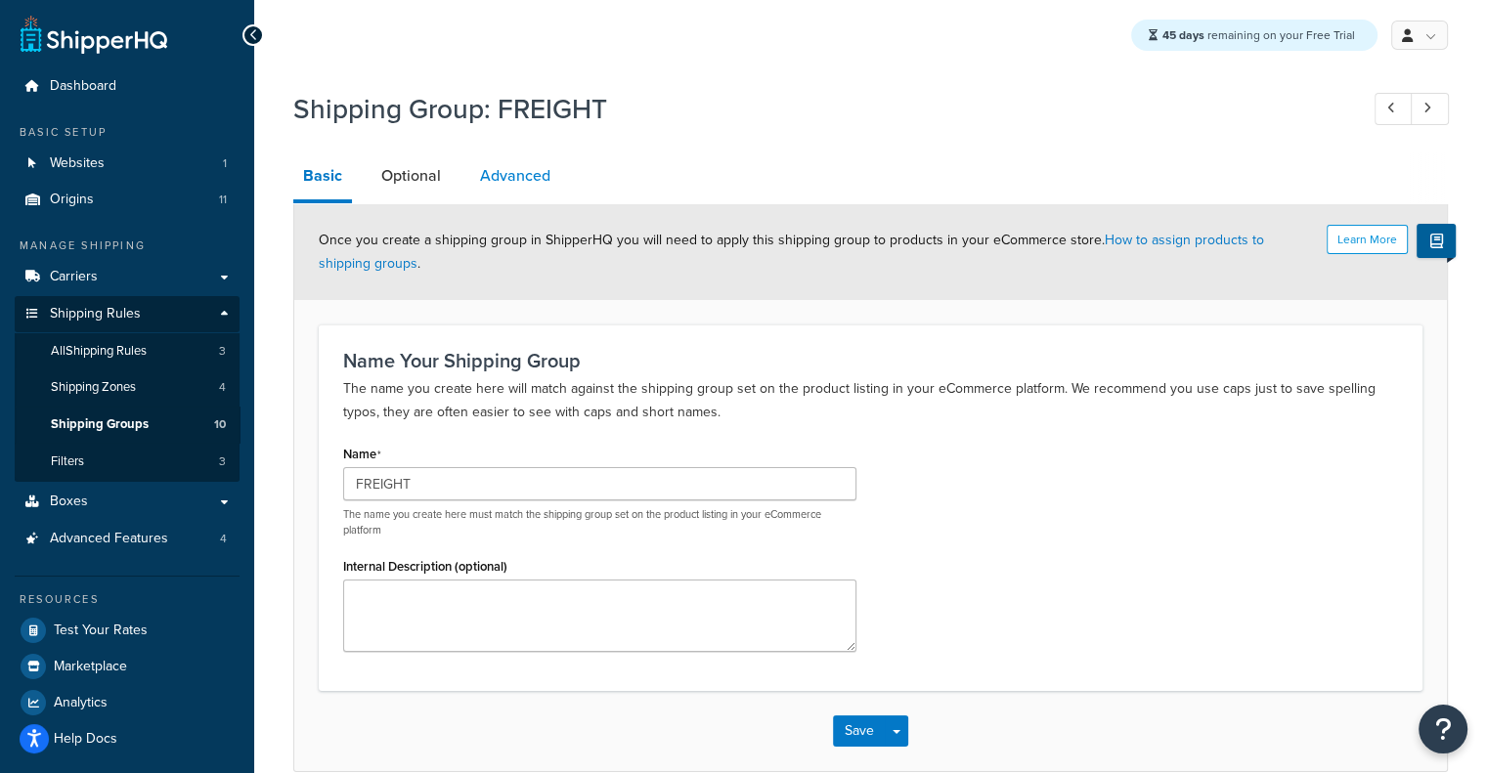
click at [485, 183] on link "Advanced" at bounding box center [515, 175] width 90 height 47
select select "125"
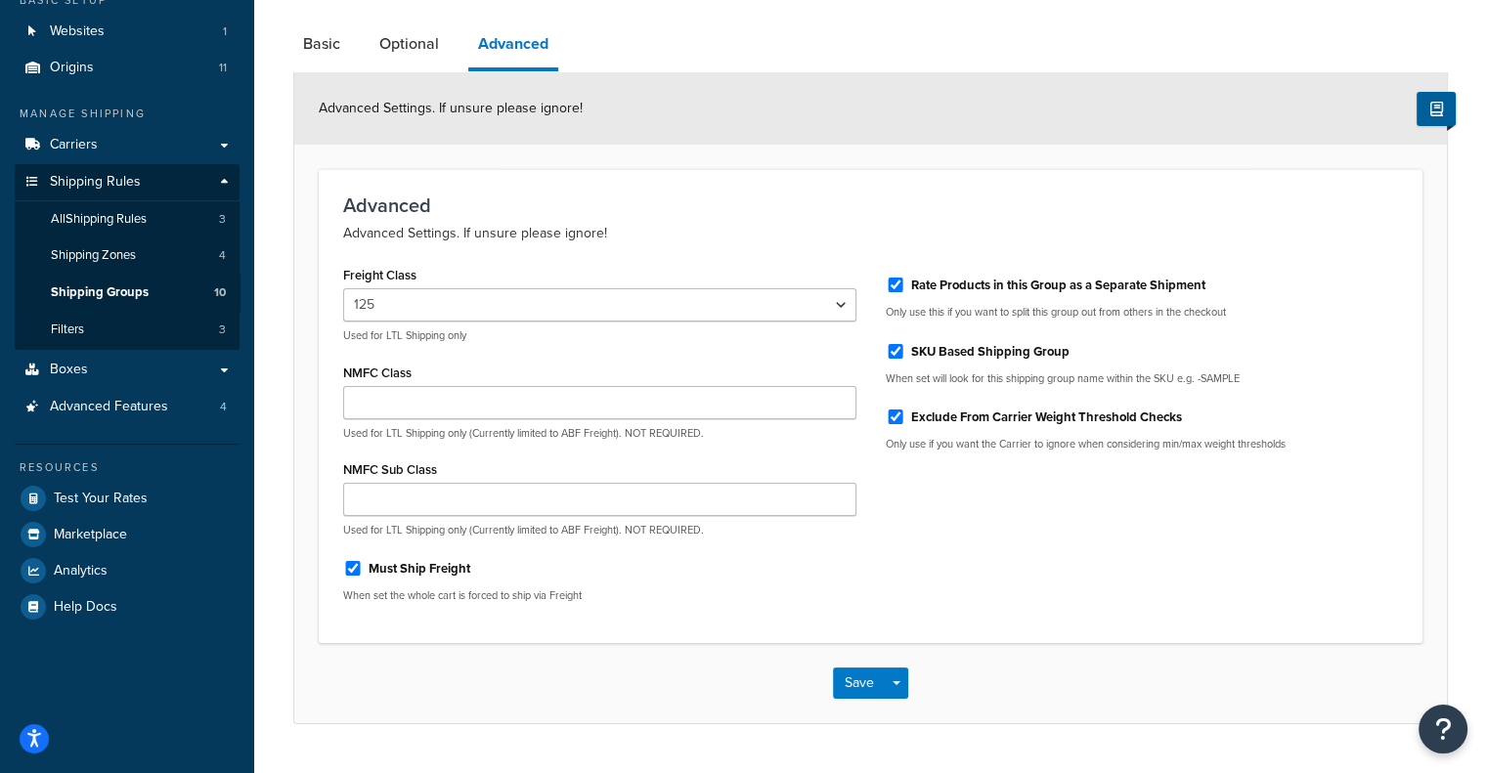
scroll to position [180, 0]
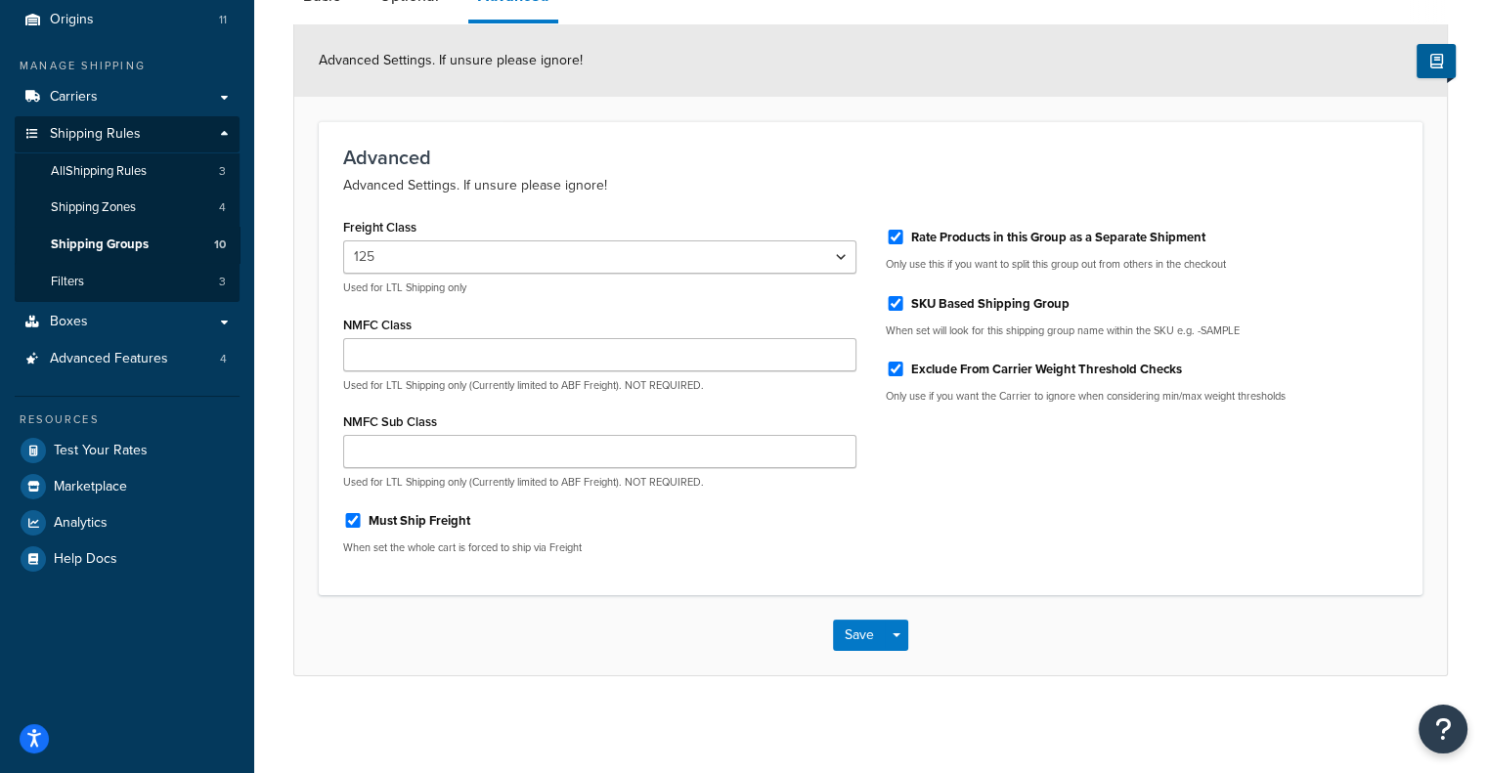
click at [407, 512] on label "Must Ship Freight" at bounding box center [419, 521] width 102 height 18
click at [363, 513] on input "Must Ship Freight" at bounding box center [353, 520] width 20 height 15
checkbox input "false"
click at [896, 226] on div "Rate Products in this Group as a Separate Shipment" at bounding box center [1142, 235] width 513 height 29
click at [894, 238] on input "Rate Products in this Group as a Separate Shipment" at bounding box center [896, 237] width 20 height 15
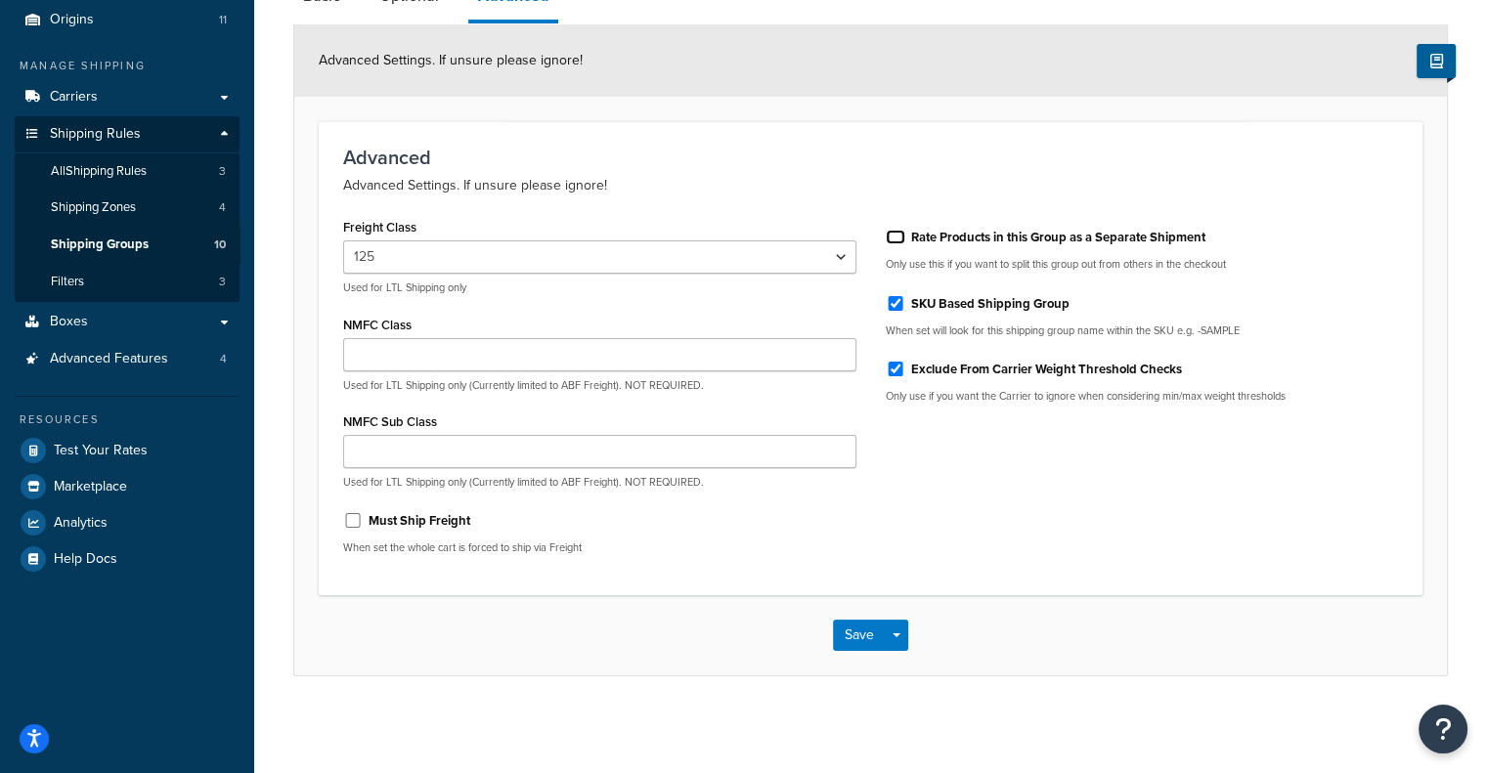
checkbox input "false"
click at [860, 638] on button "Save" at bounding box center [859, 635] width 53 height 31
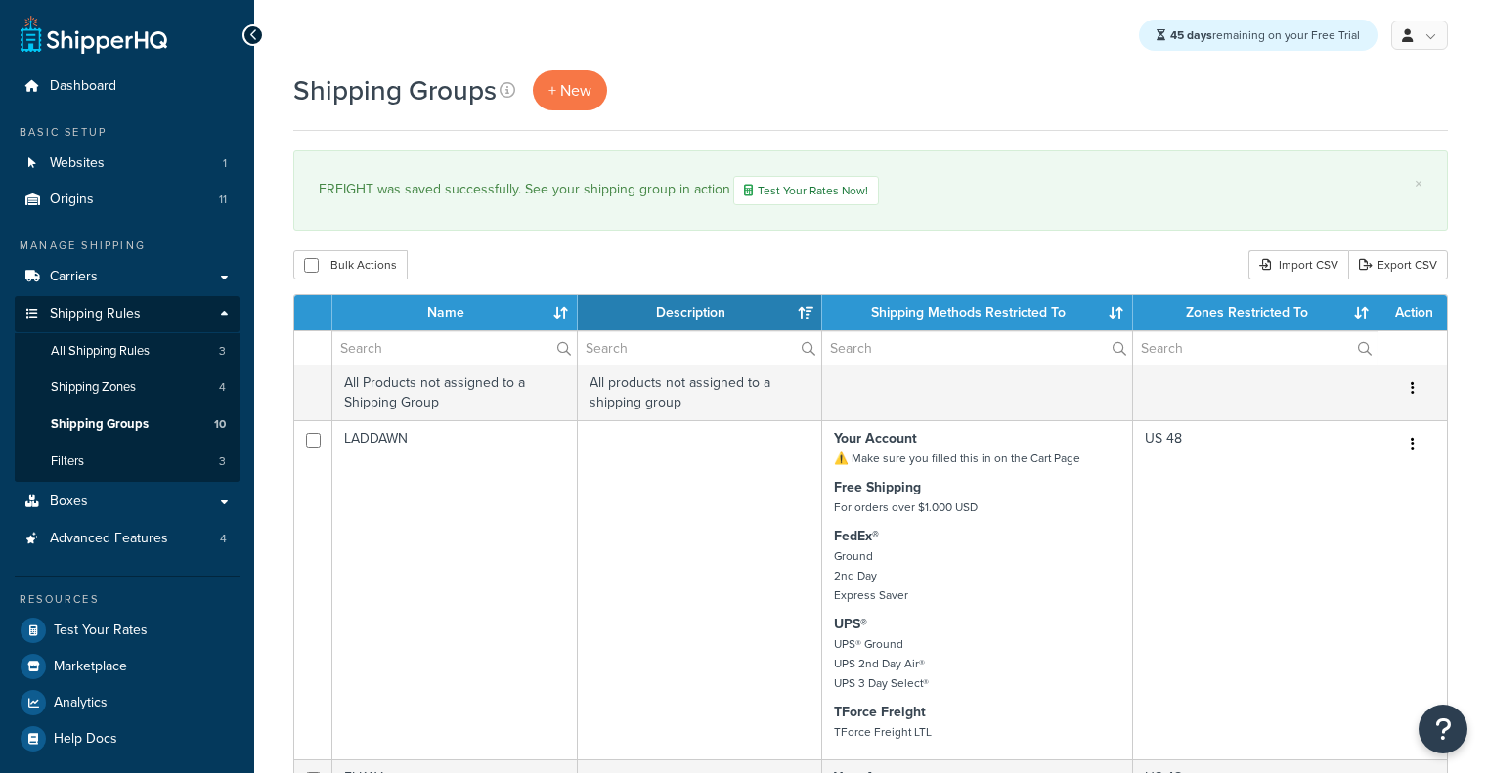
select select "15"
click at [96, 631] on span "Test Your Rates" at bounding box center [101, 631] width 94 height 17
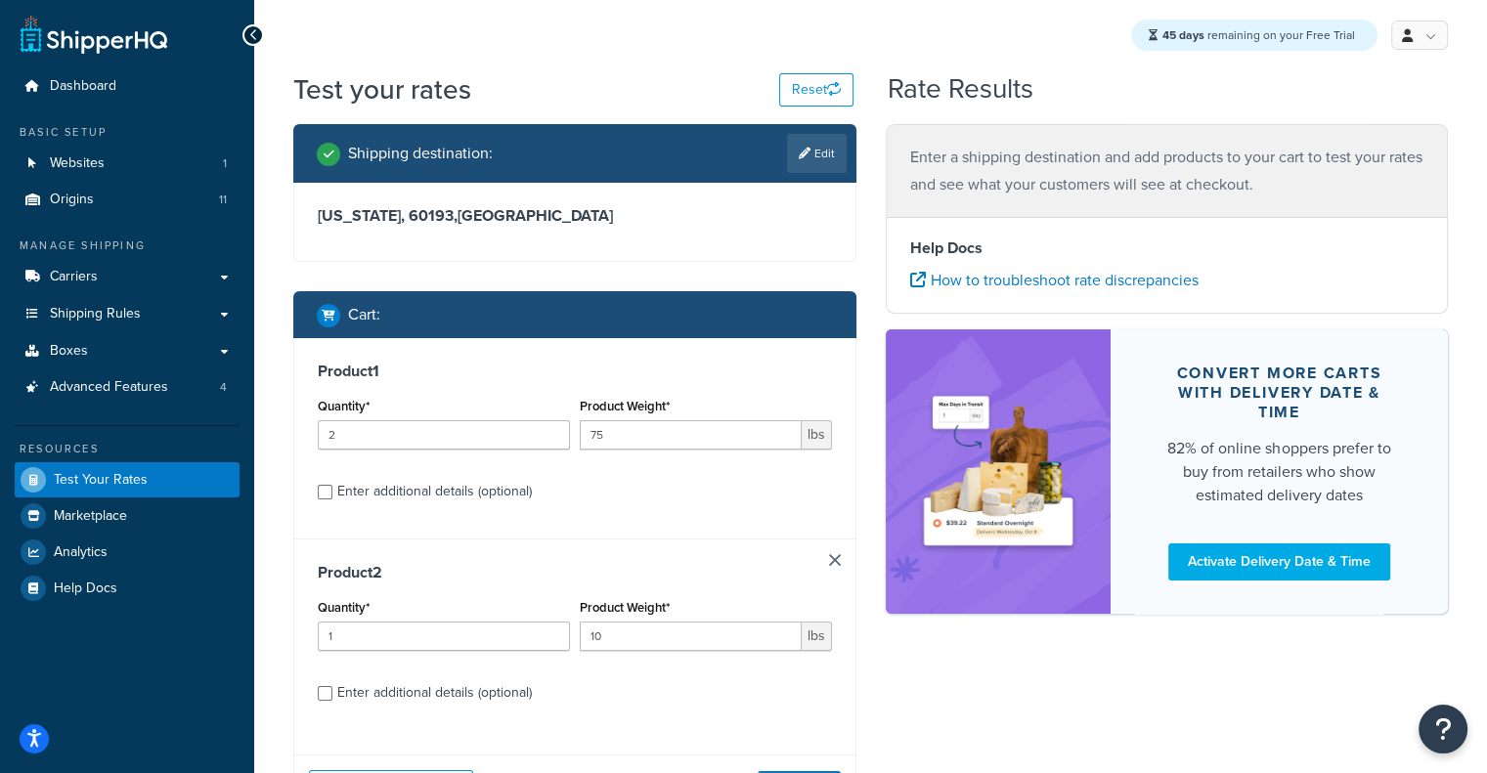
scroll to position [174, 0]
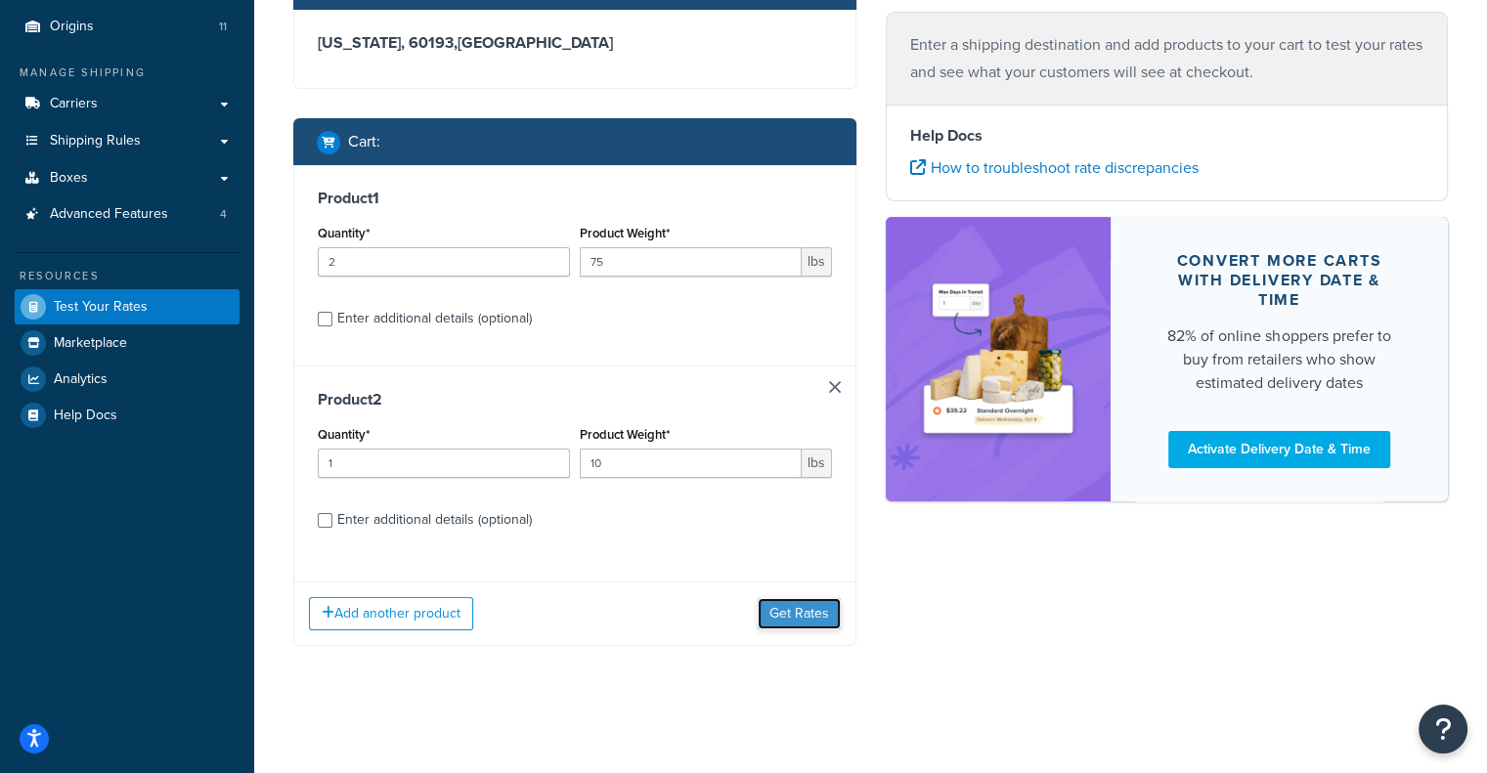
click at [812, 622] on button "Get Rates" at bounding box center [799, 613] width 83 height 31
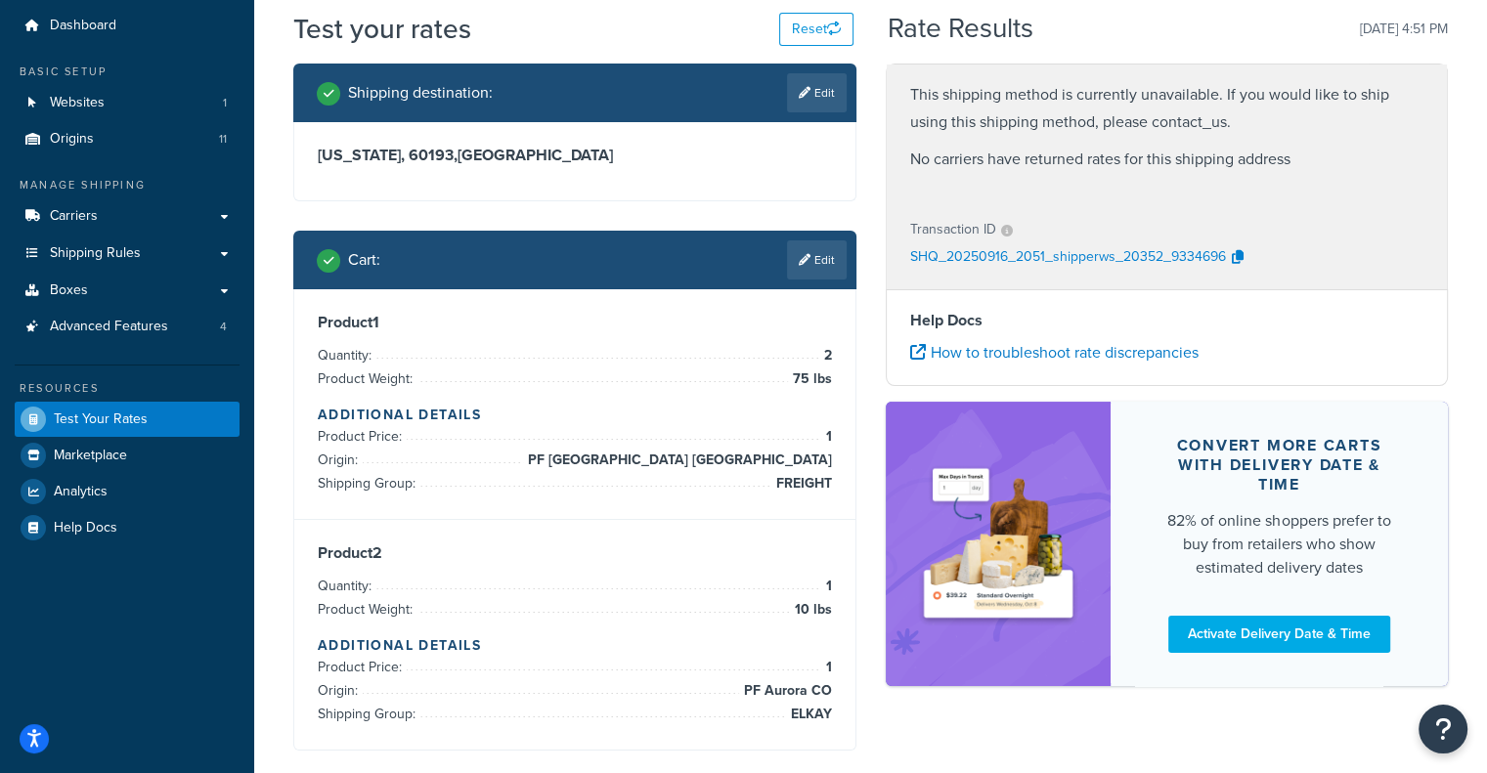
scroll to position [23, 0]
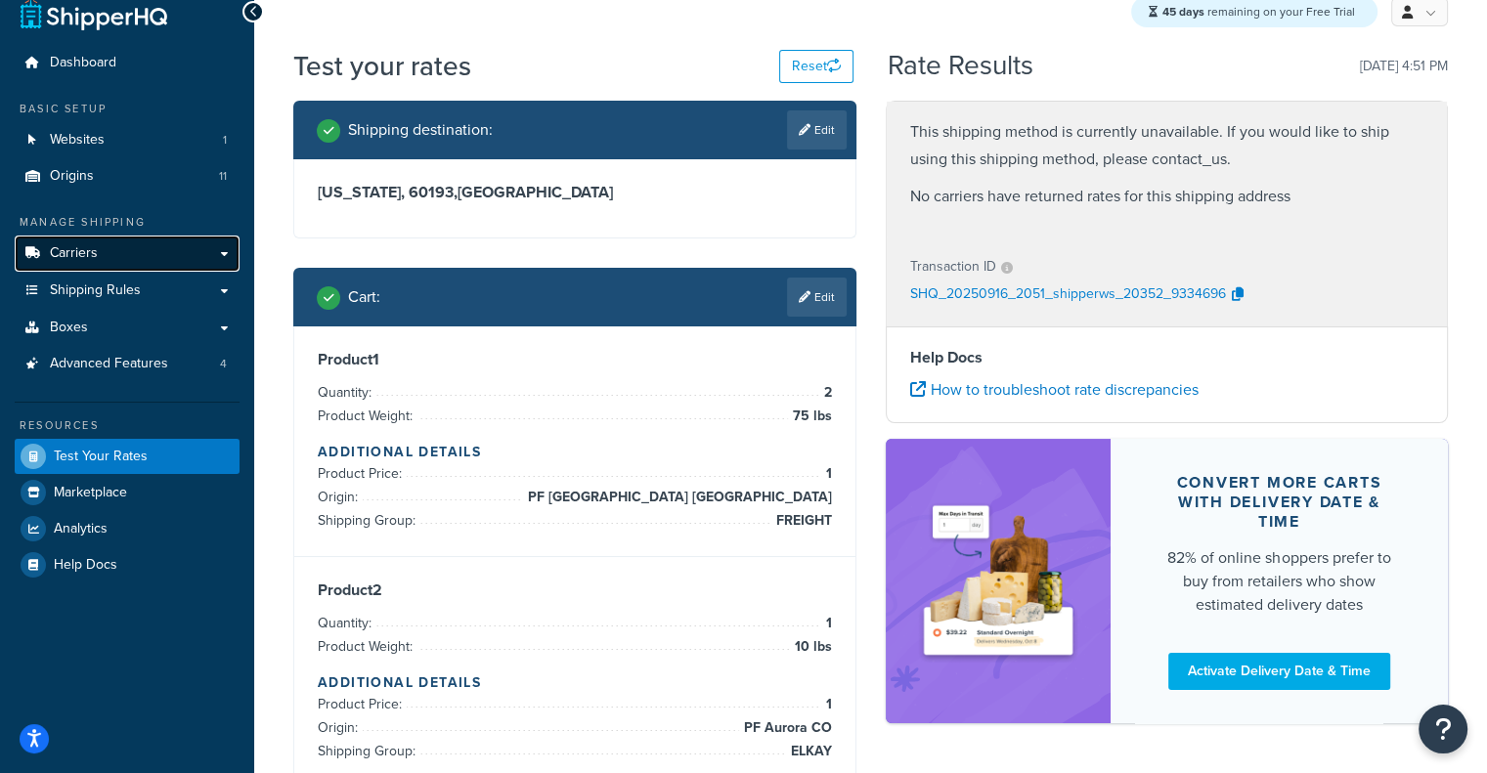
click at [126, 238] on link "Carriers" at bounding box center [127, 254] width 225 height 36
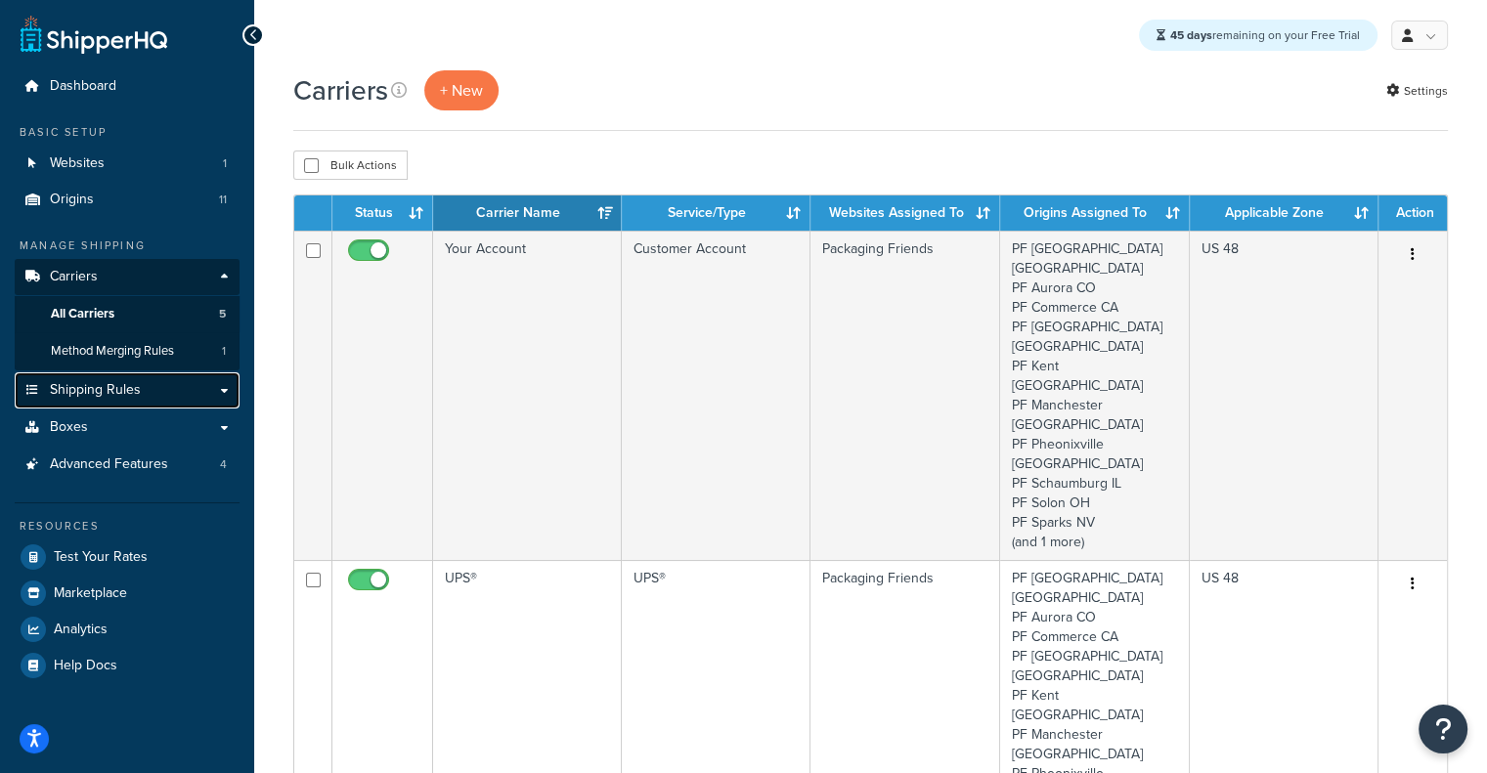
click at [190, 375] on link "Shipping Rules" at bounding box center [127, 390] width 225 height 36
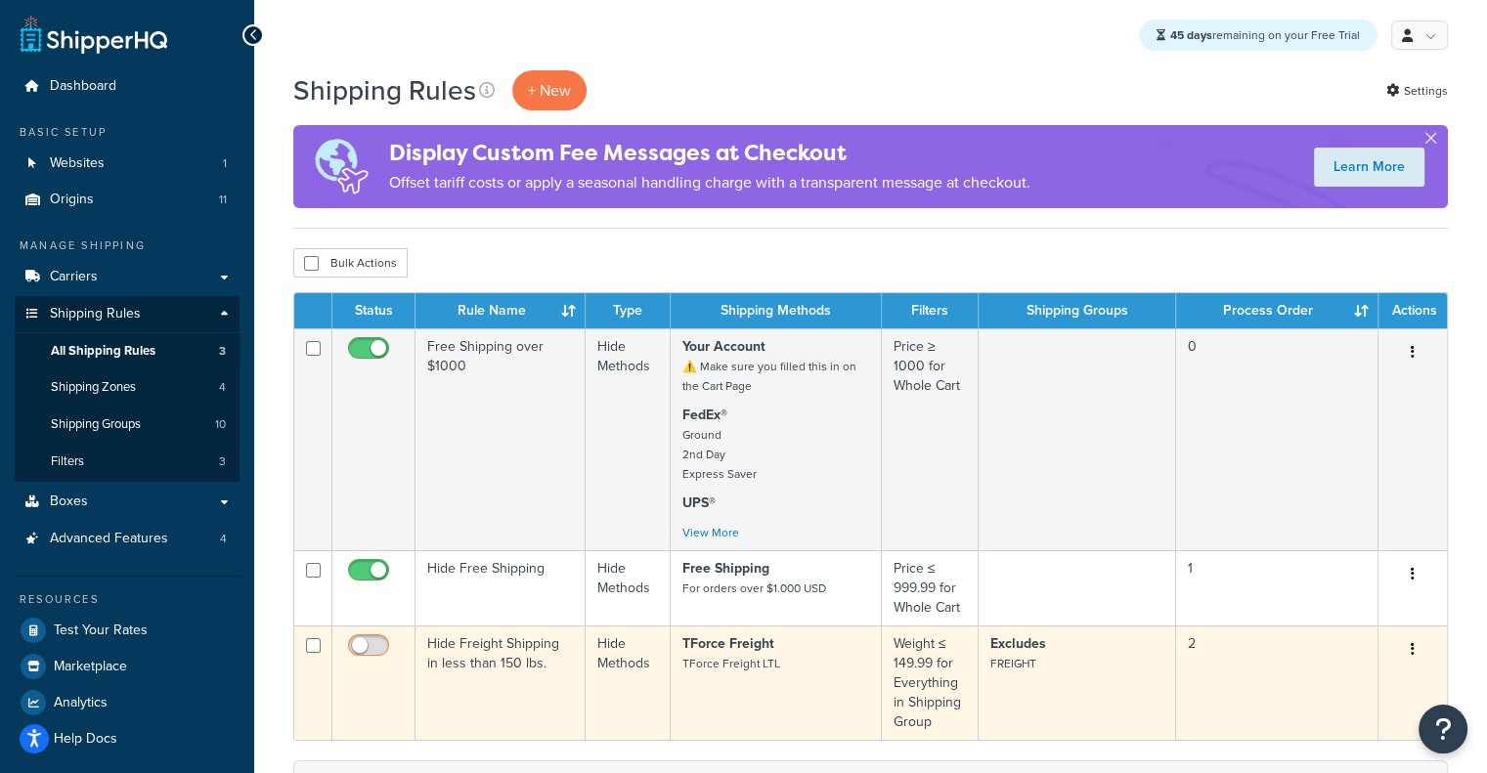
click at [381, 652] on input "checkbox" at bounding box center [371, 650] width 54 height 24
checkbox input "true"
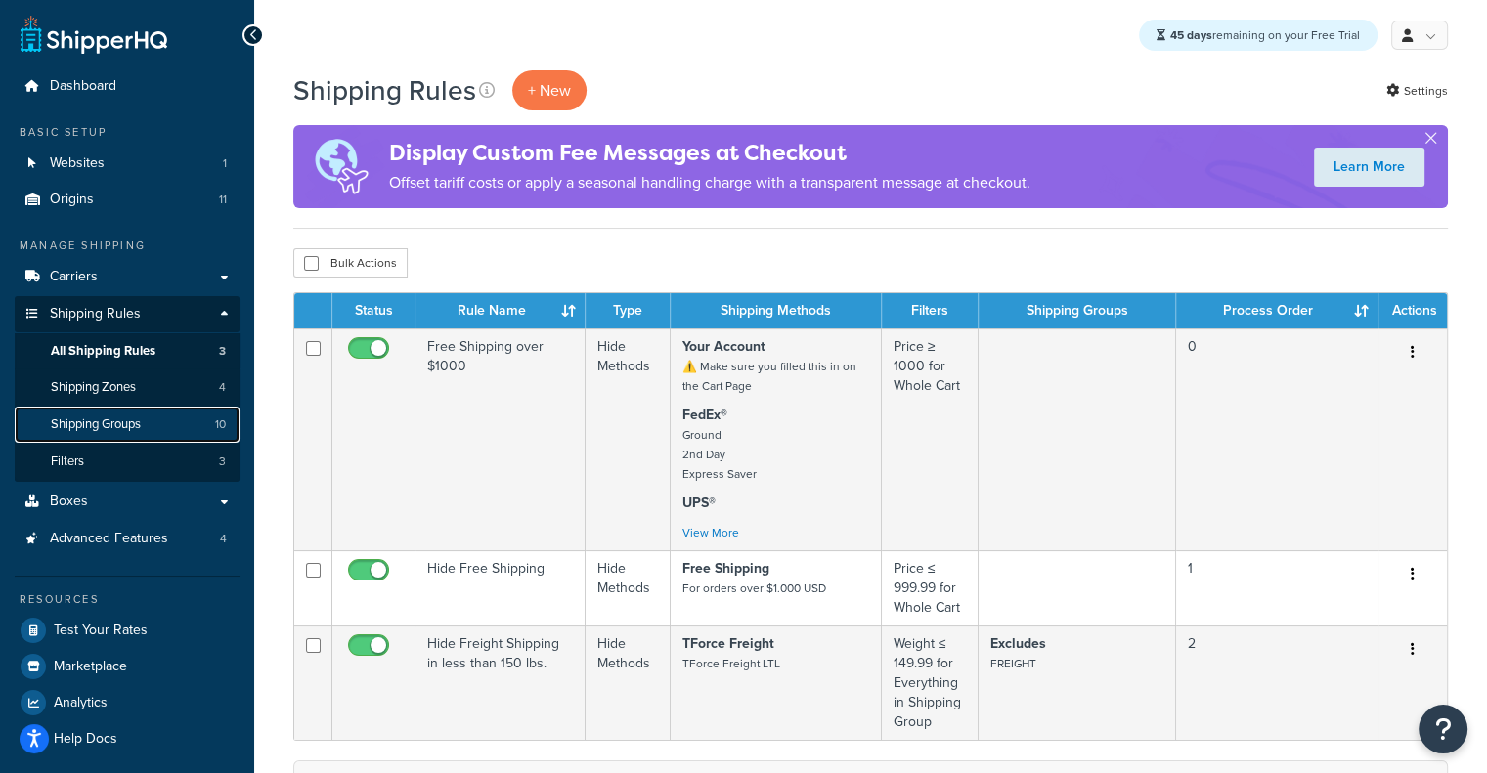
click at [155, 419] on link "Shipping Groups 10" at bounding box center [127, 425] width 225 height 36
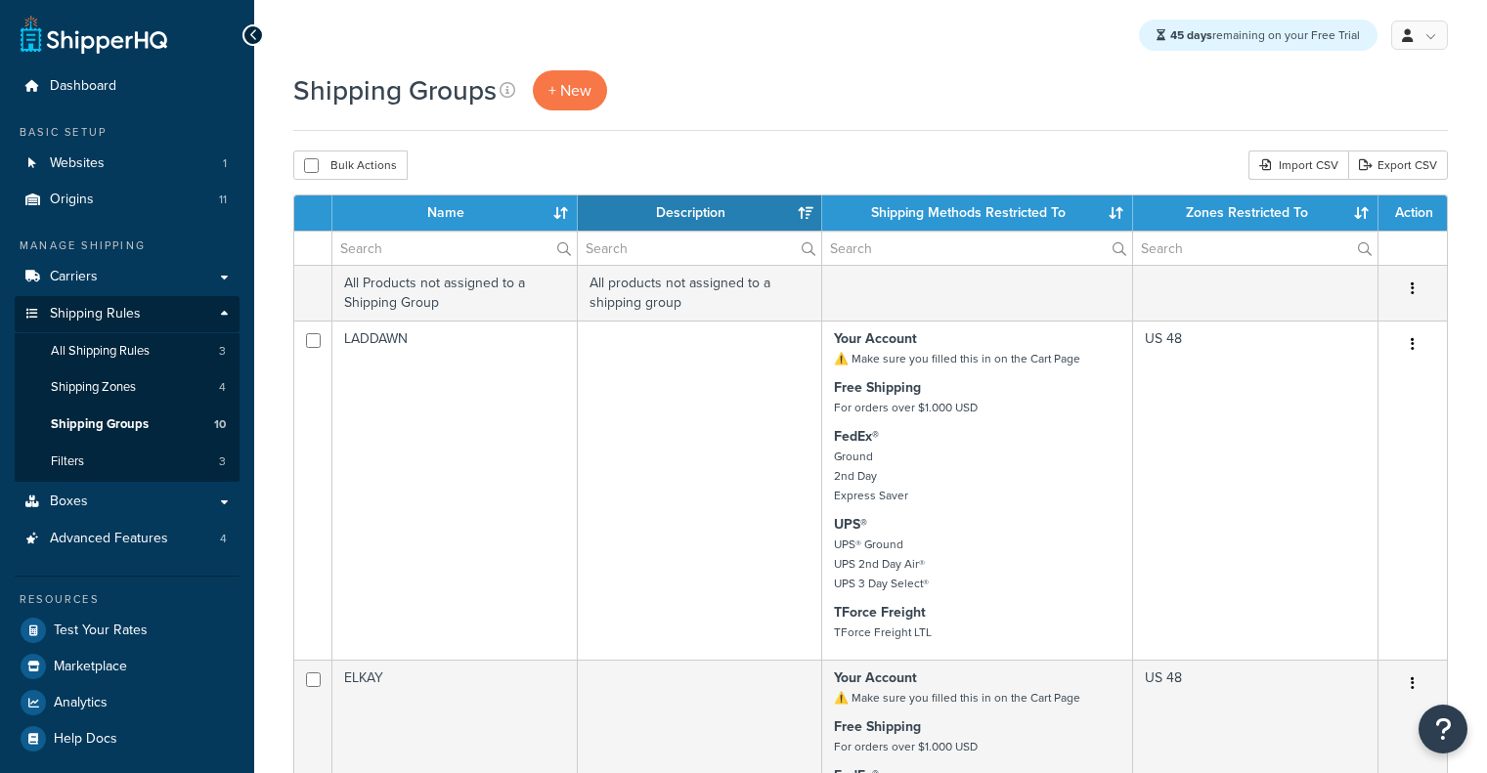
select select "15"
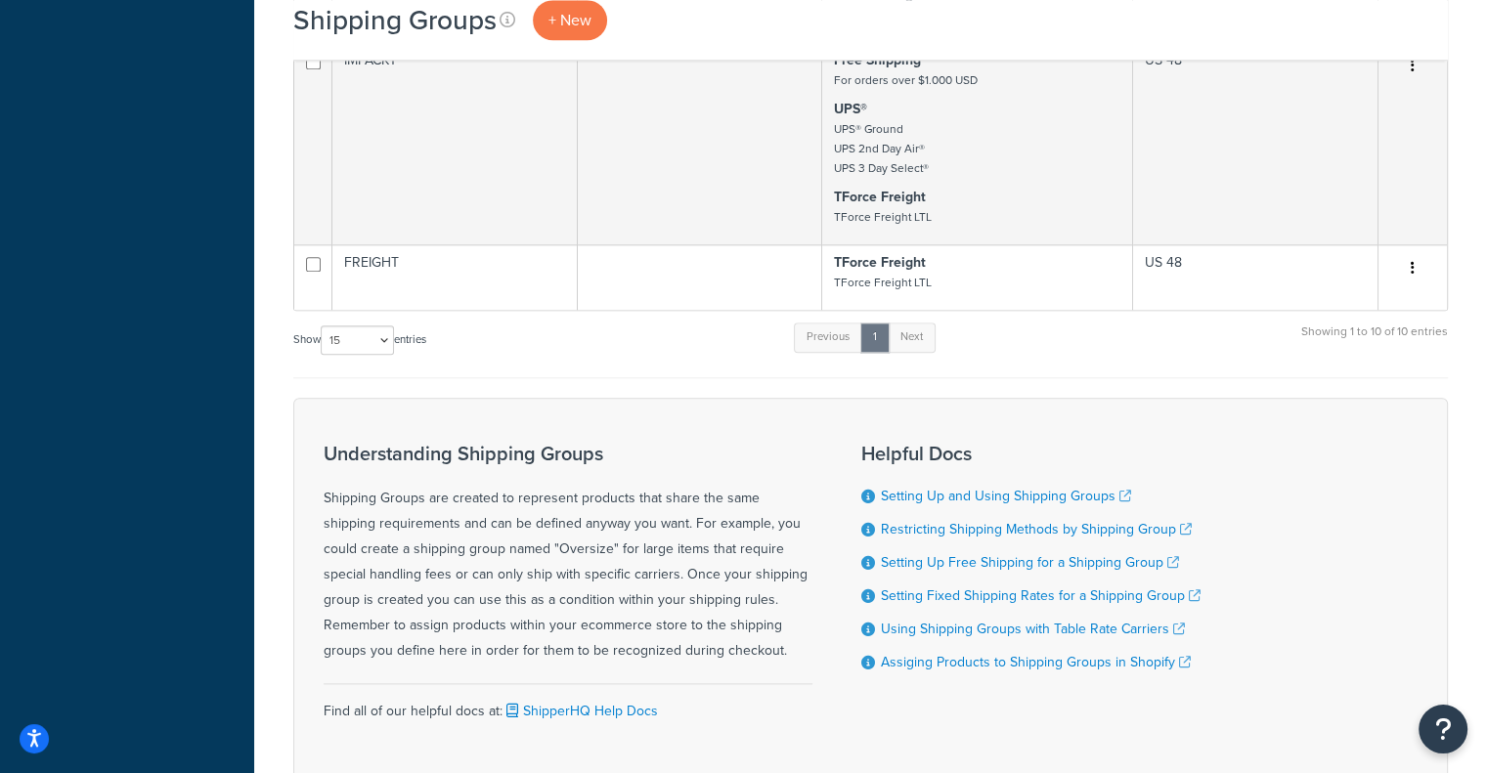
scroll to position [2303, 0]
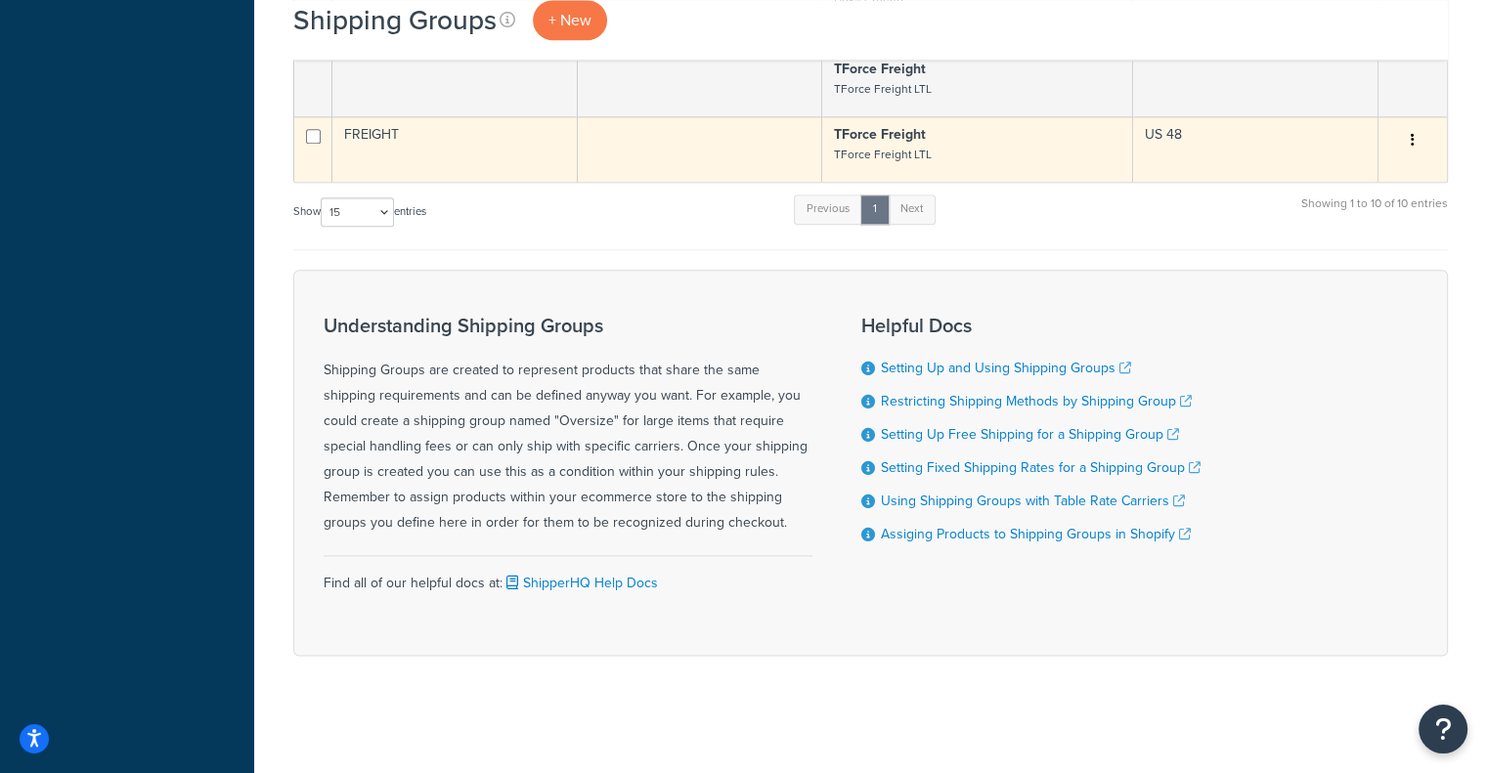
click at [377, 132] on td "FREIGHT" at bounding box center [454, 148] width 245 height 65
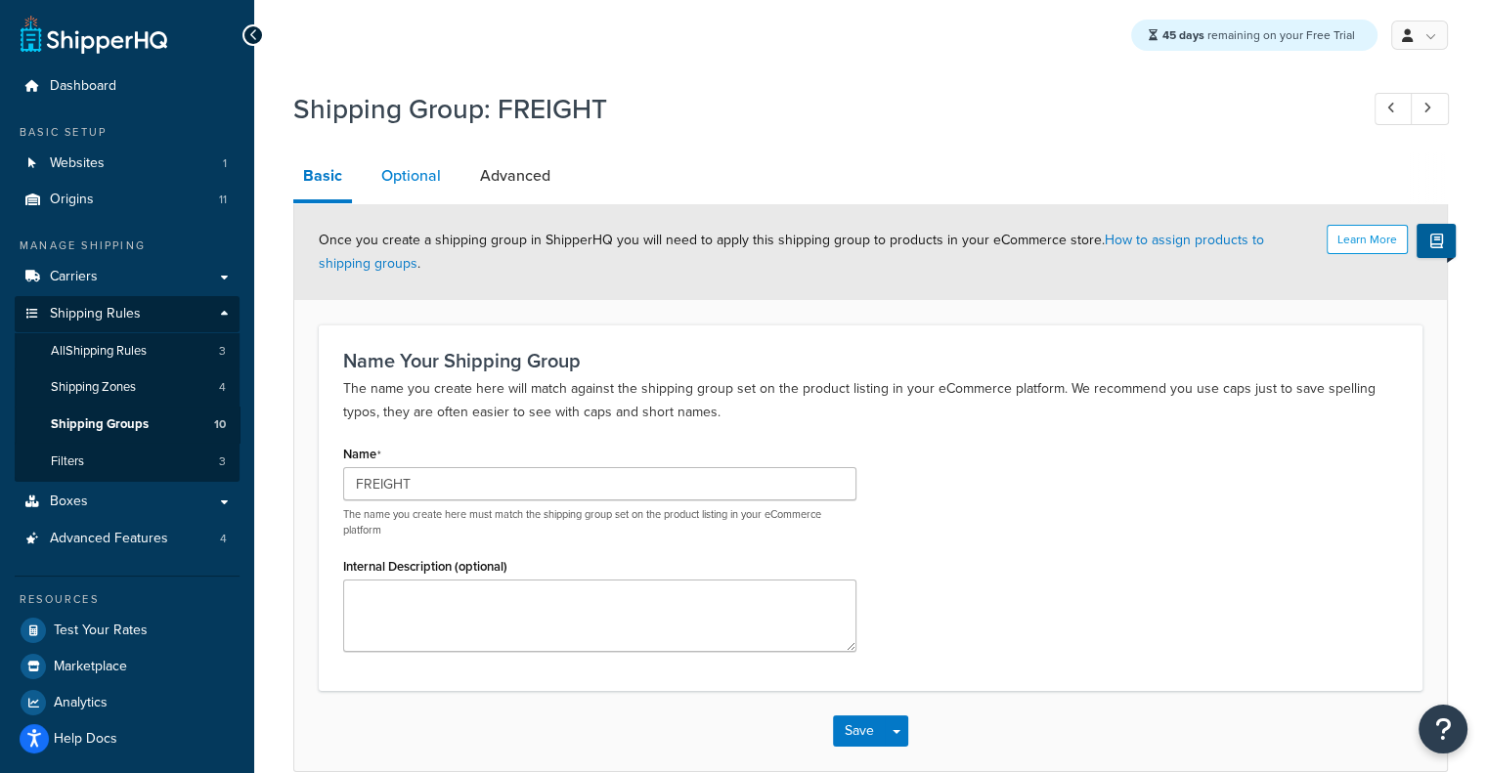
click at [421, 187] on link "Optional" at bounding box center [410, 175] width 79 height 47
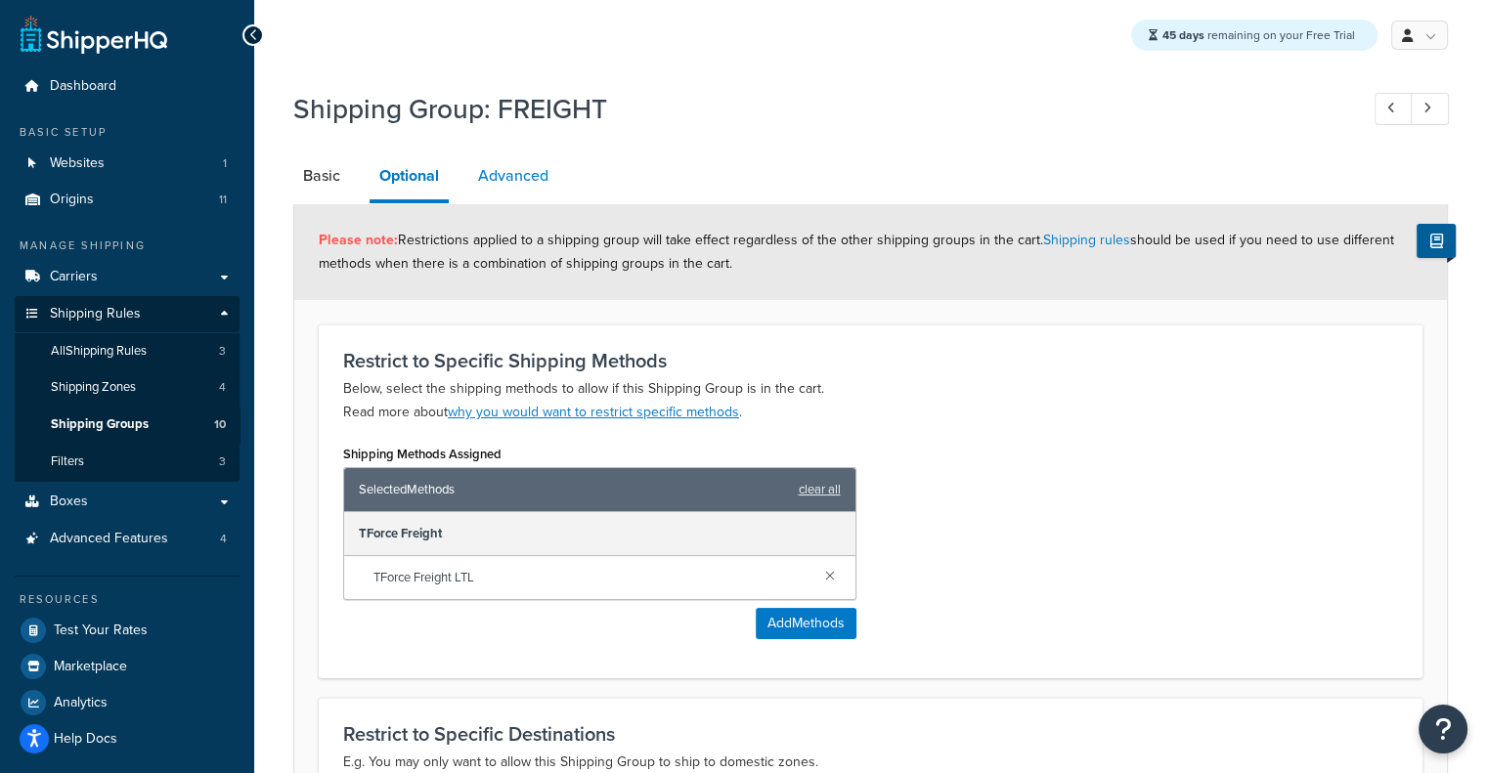
click at [525, 184] on link "Advanced" at bounding box center [513, 175] width 90 height 47
select select "125"
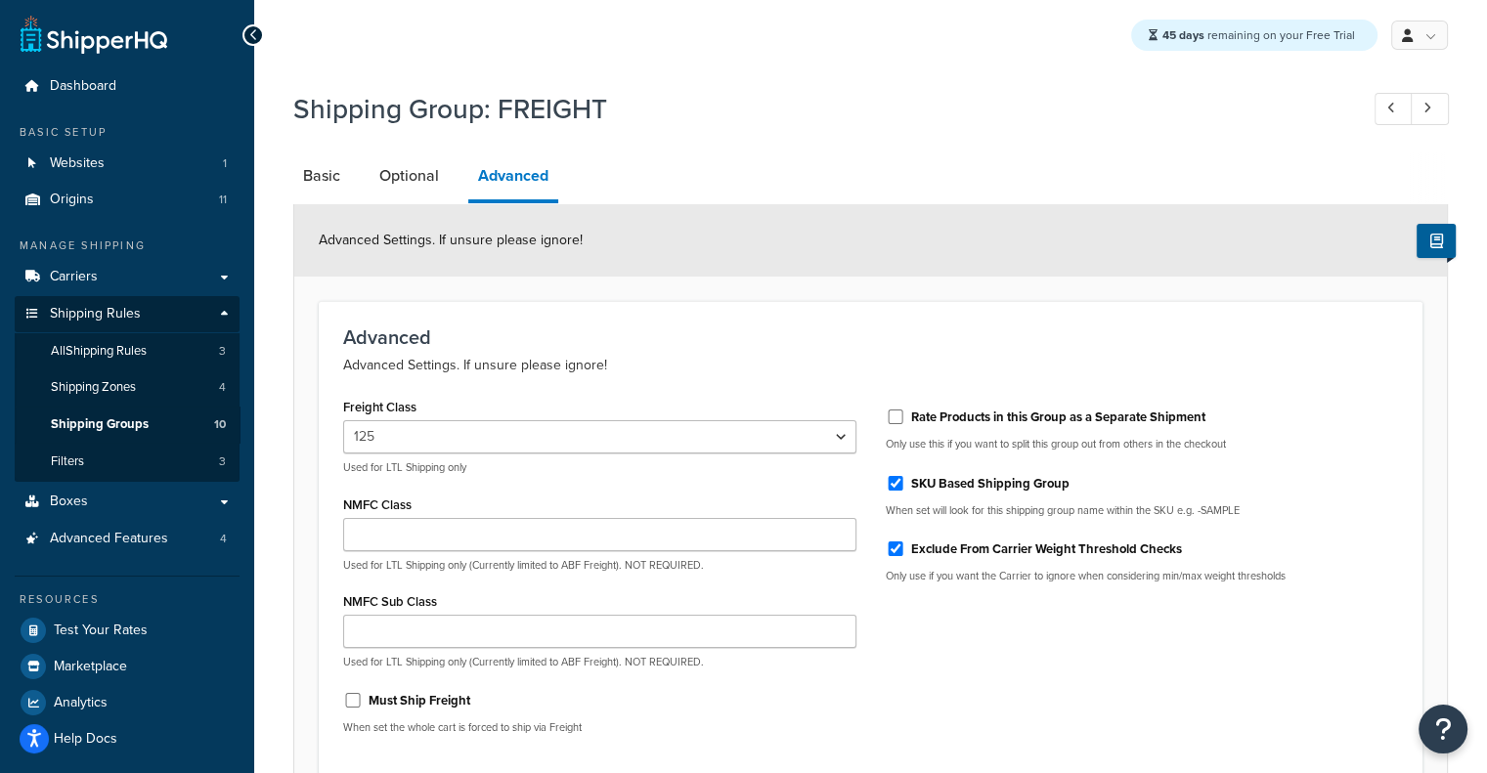
scroll to position [180, 0]
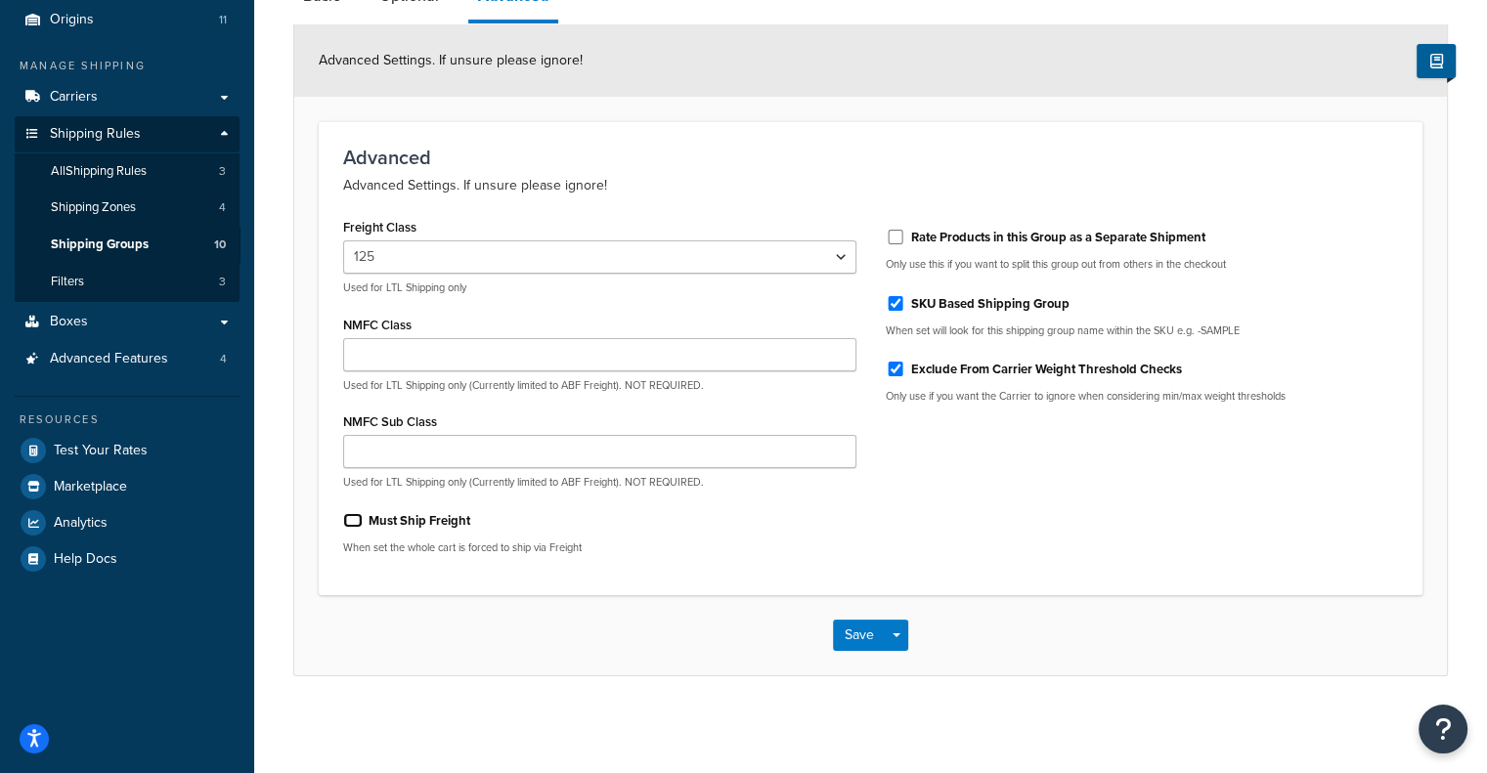
click at [362, 514] on input "Must Ship Freight" at bounding box center [353, 520] width 20 height 15
checkbox input "true"
click at [863, 638] on button "Save" at bounding box center [859, 635] width 53 height 31
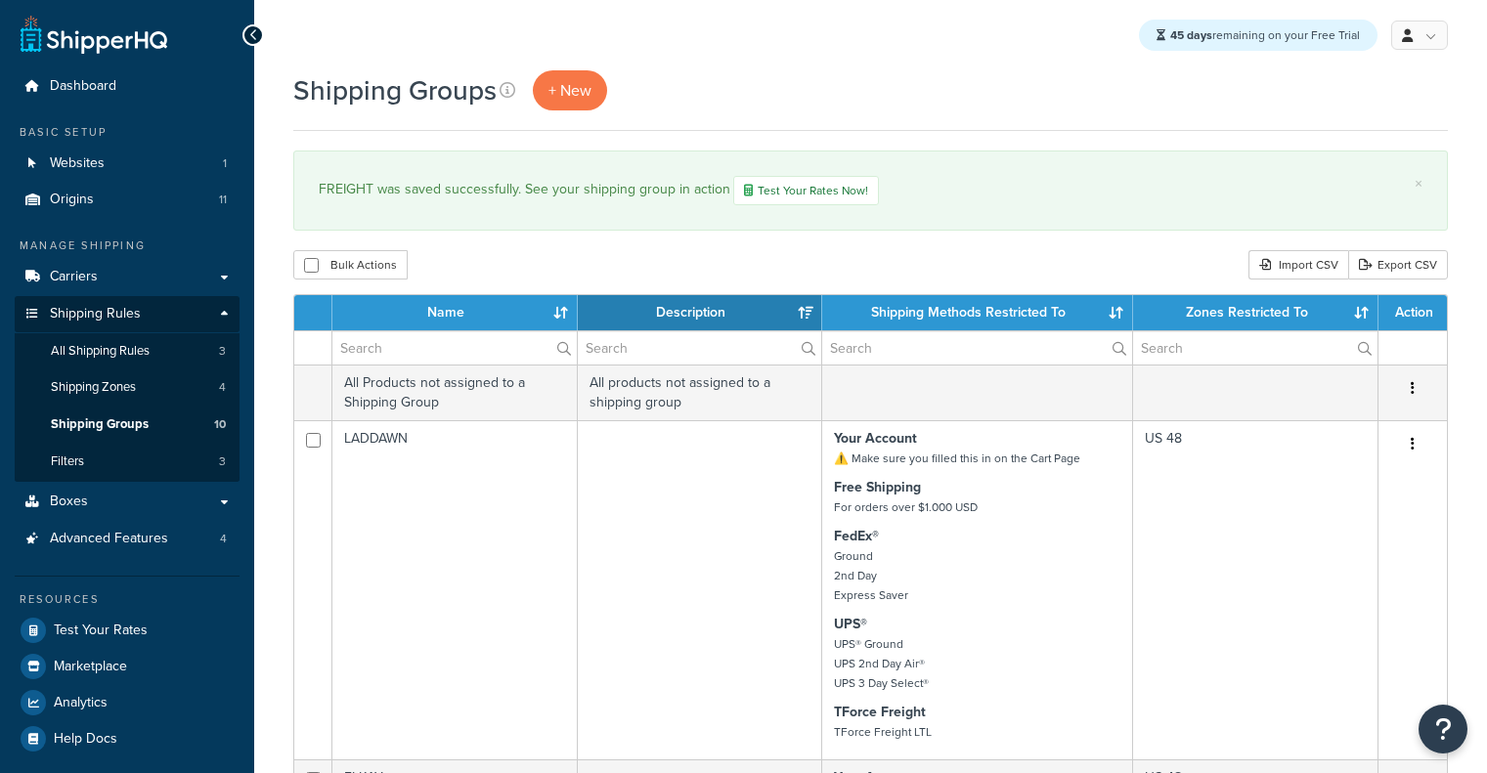
select select "15"
click at [95, 636] on span "Test Your Rates" at bounding box center [101, 631] width 94 height 17
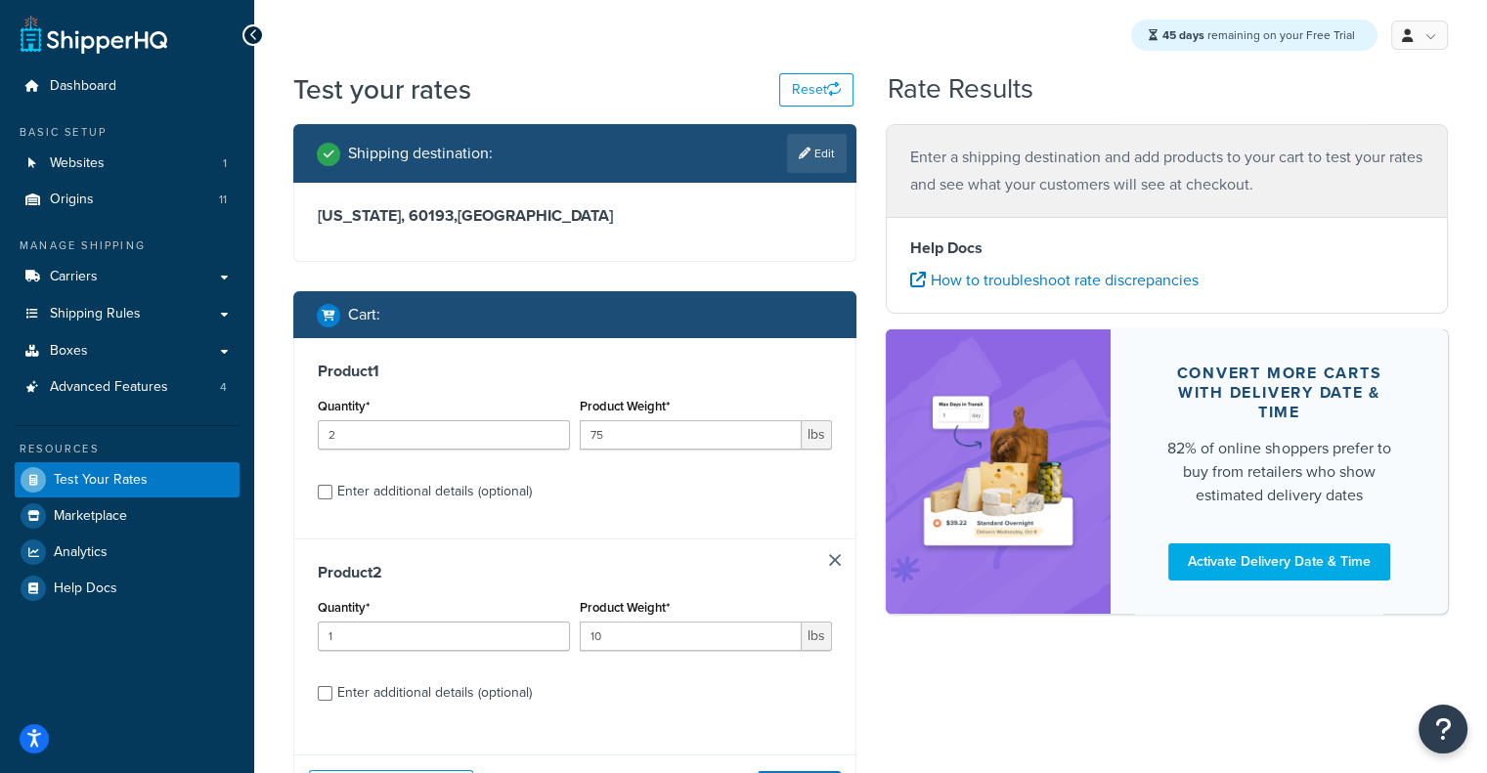
scroll to position [174, 0]
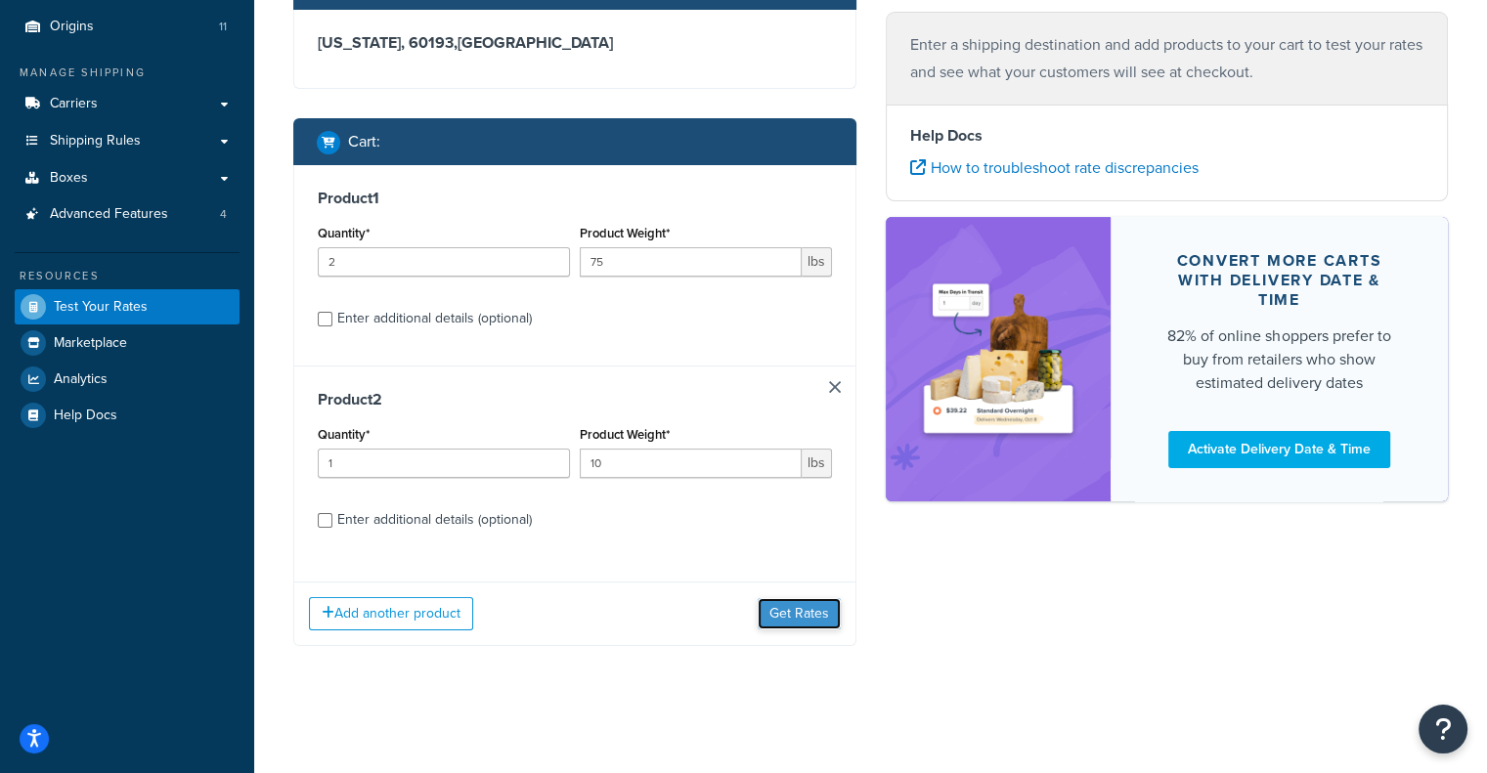
click at [784, 619] on button "Get Rates" at bounding box center [799, 613] width 83 height 31
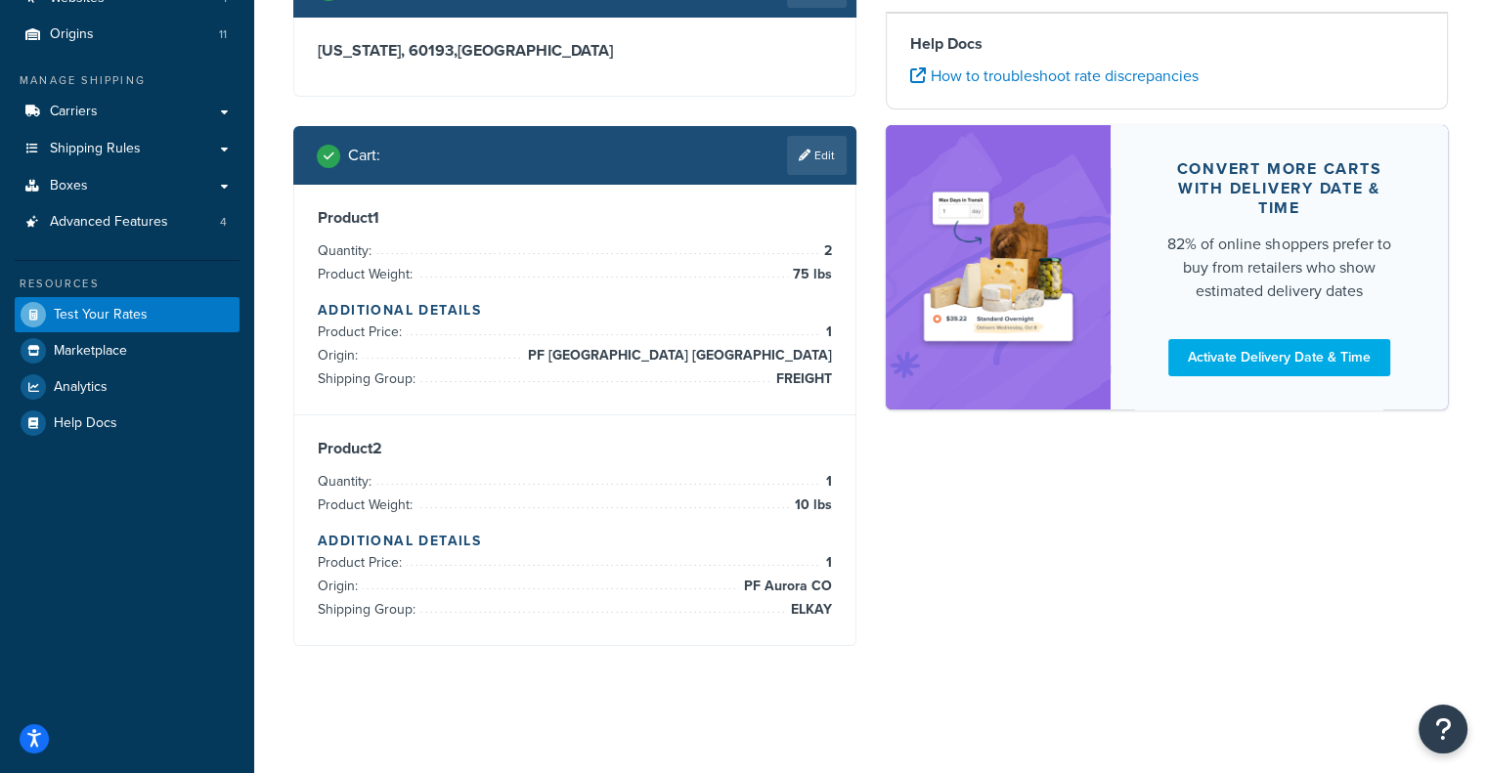
scroll to position [165, 0]
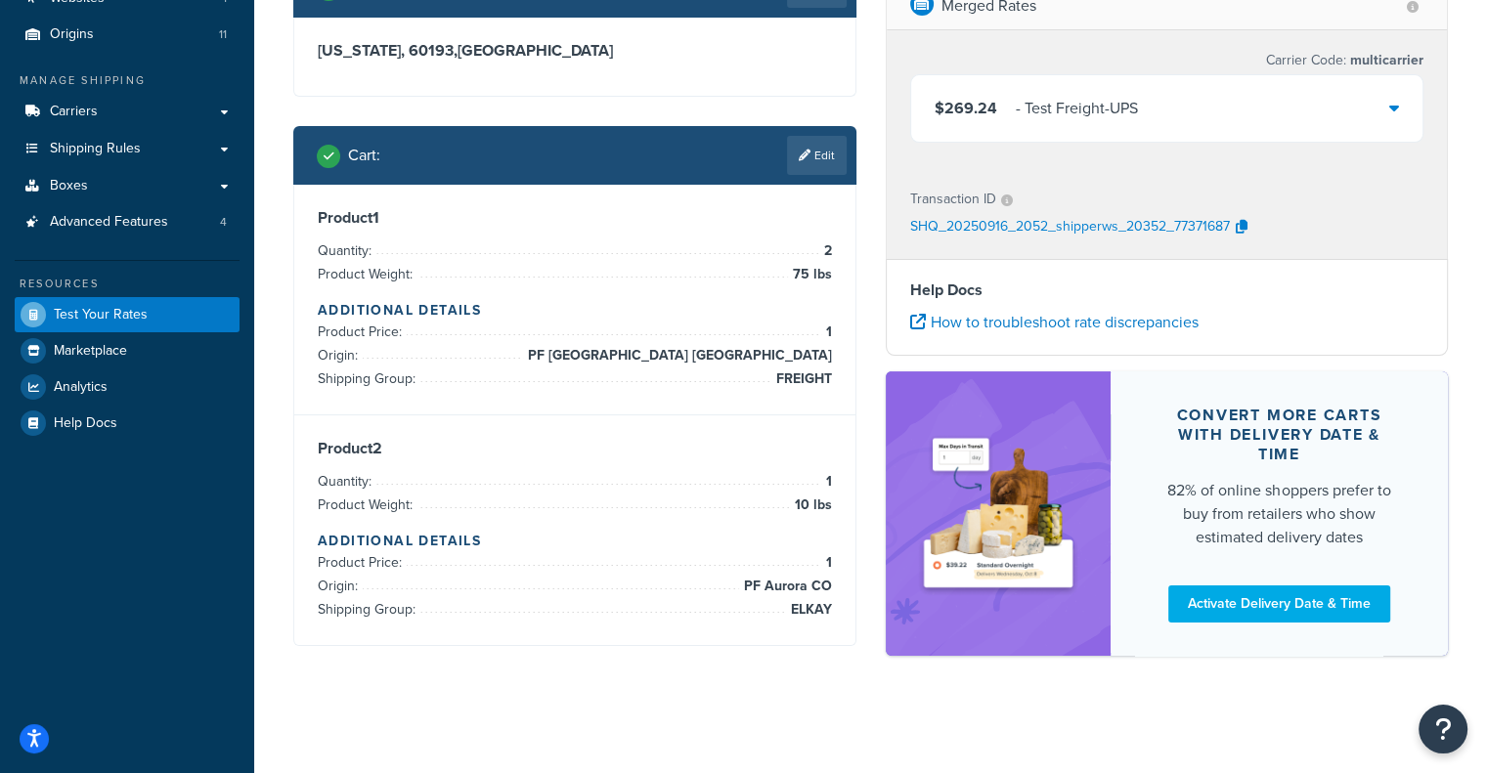
click at [1349, 101] on div "$269.24 - Test Freight-UPS" at bounding box center [1167, 108] width 512 height 66
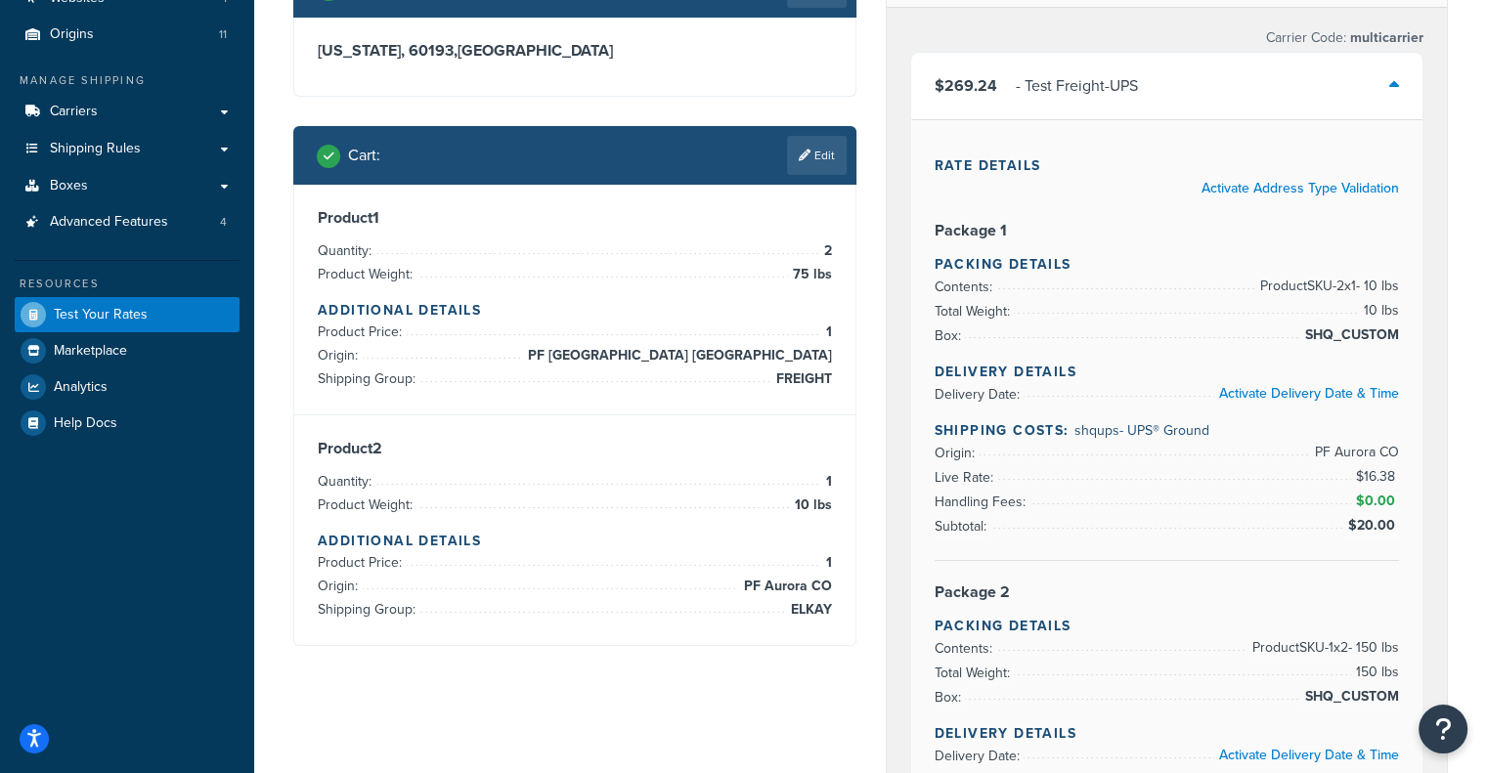
scroll to position [174, 0]
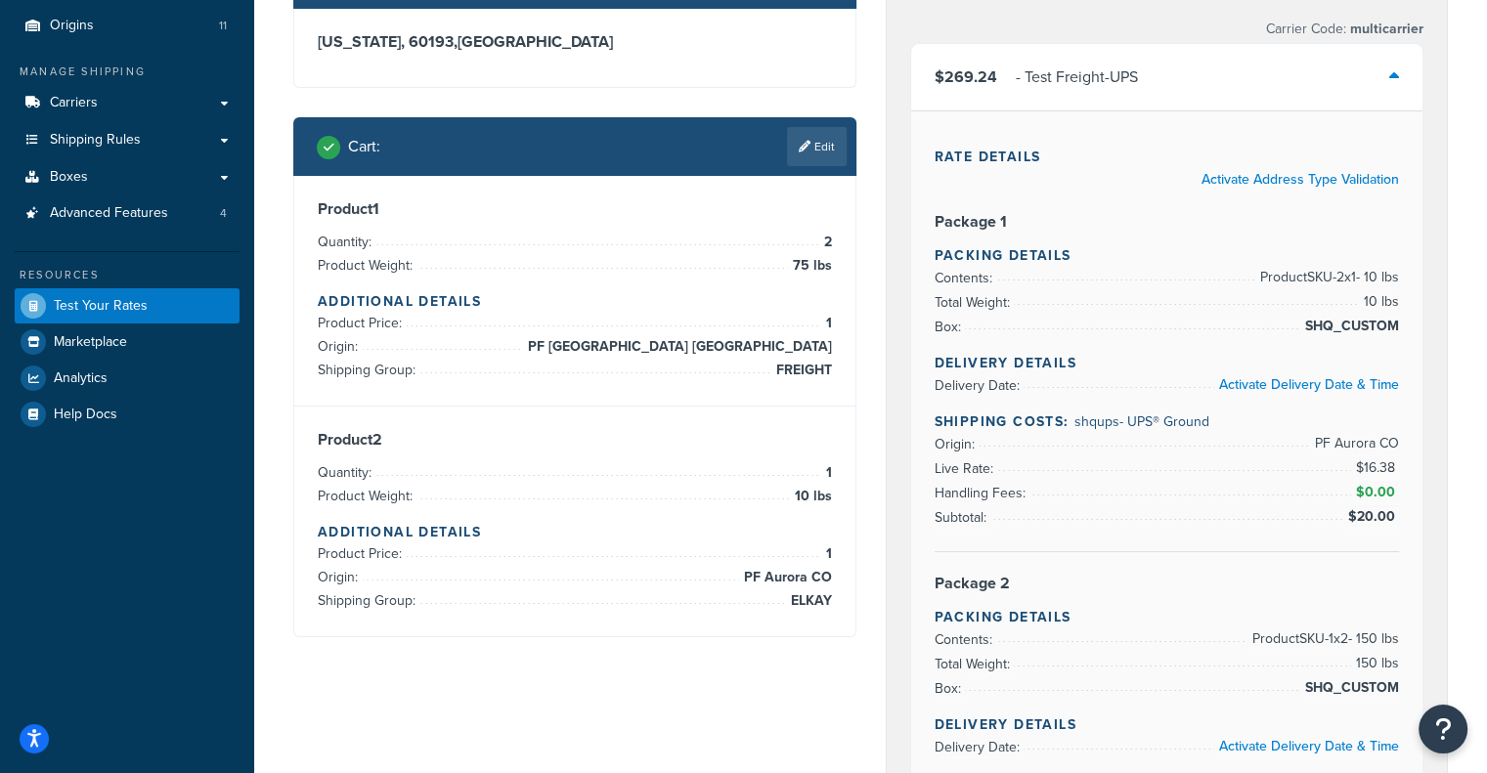
click at [1355, 73] on div "$269.24 - Test Freight-UPS" at bounding box center [1167, 77] width 512 height 66
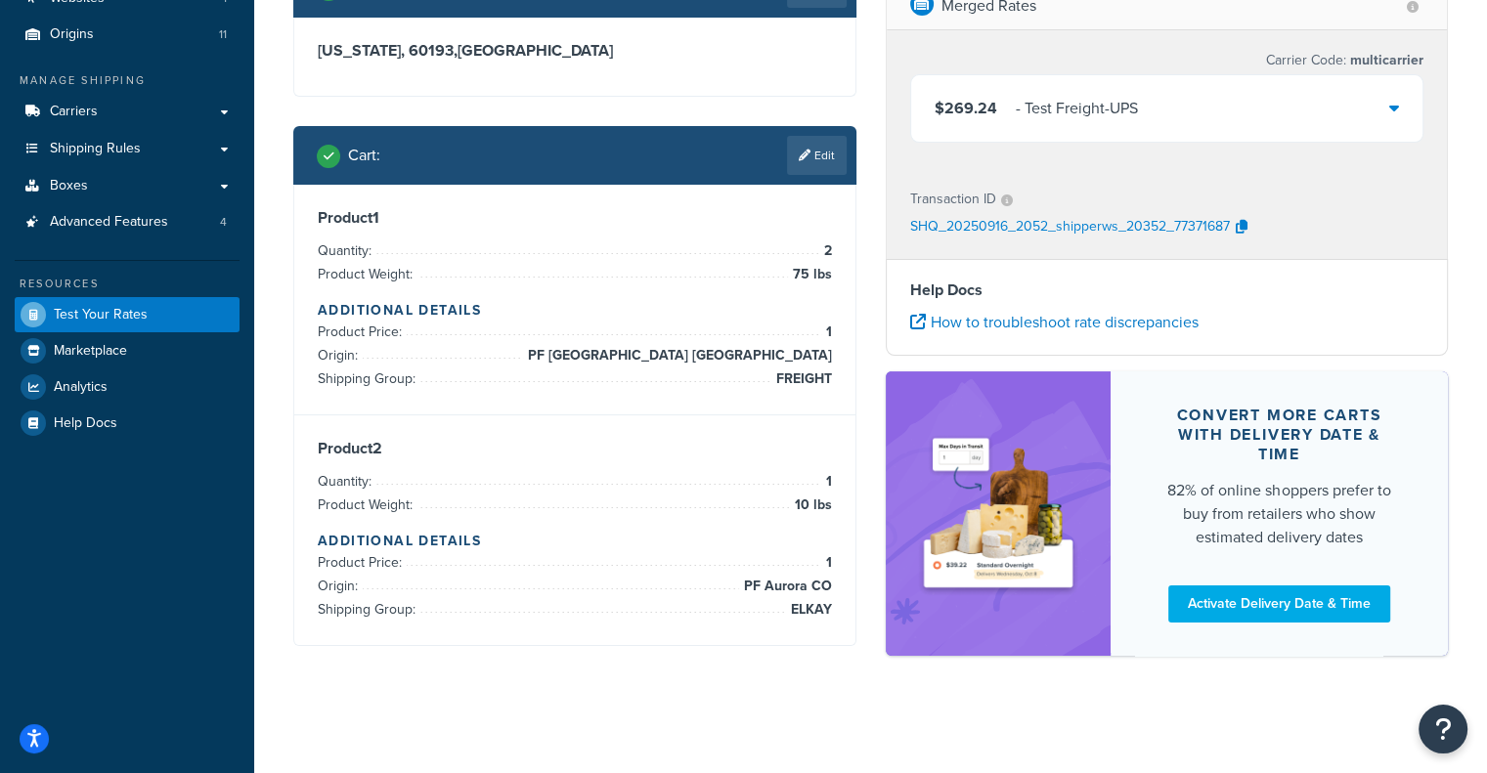
scroll to position [165, 0]
click at [1318, 103] on div "$269.24 - Test Freight-UPS" at bounding box center [1167, 108] width 512 height 66
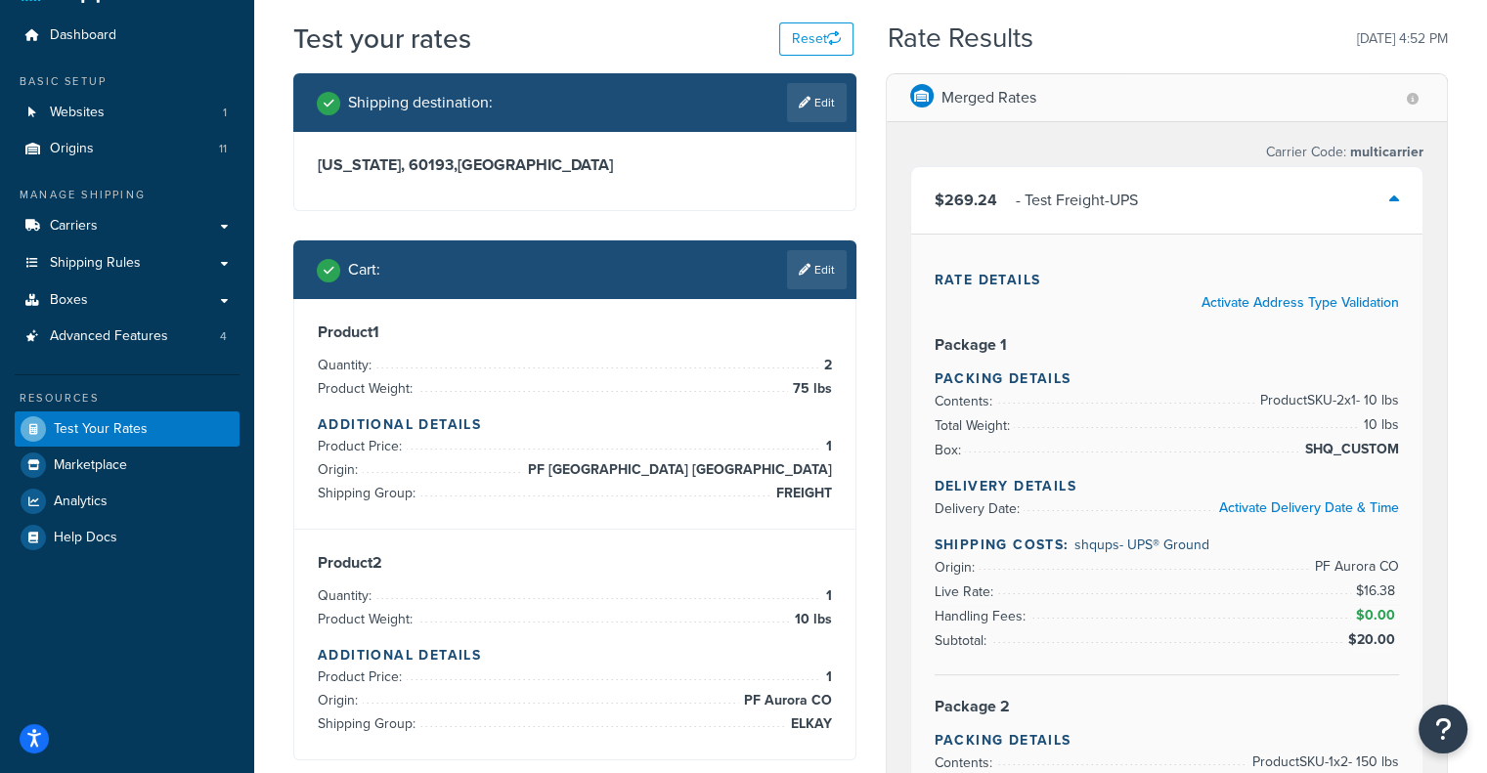
scroll to position [63, 0]
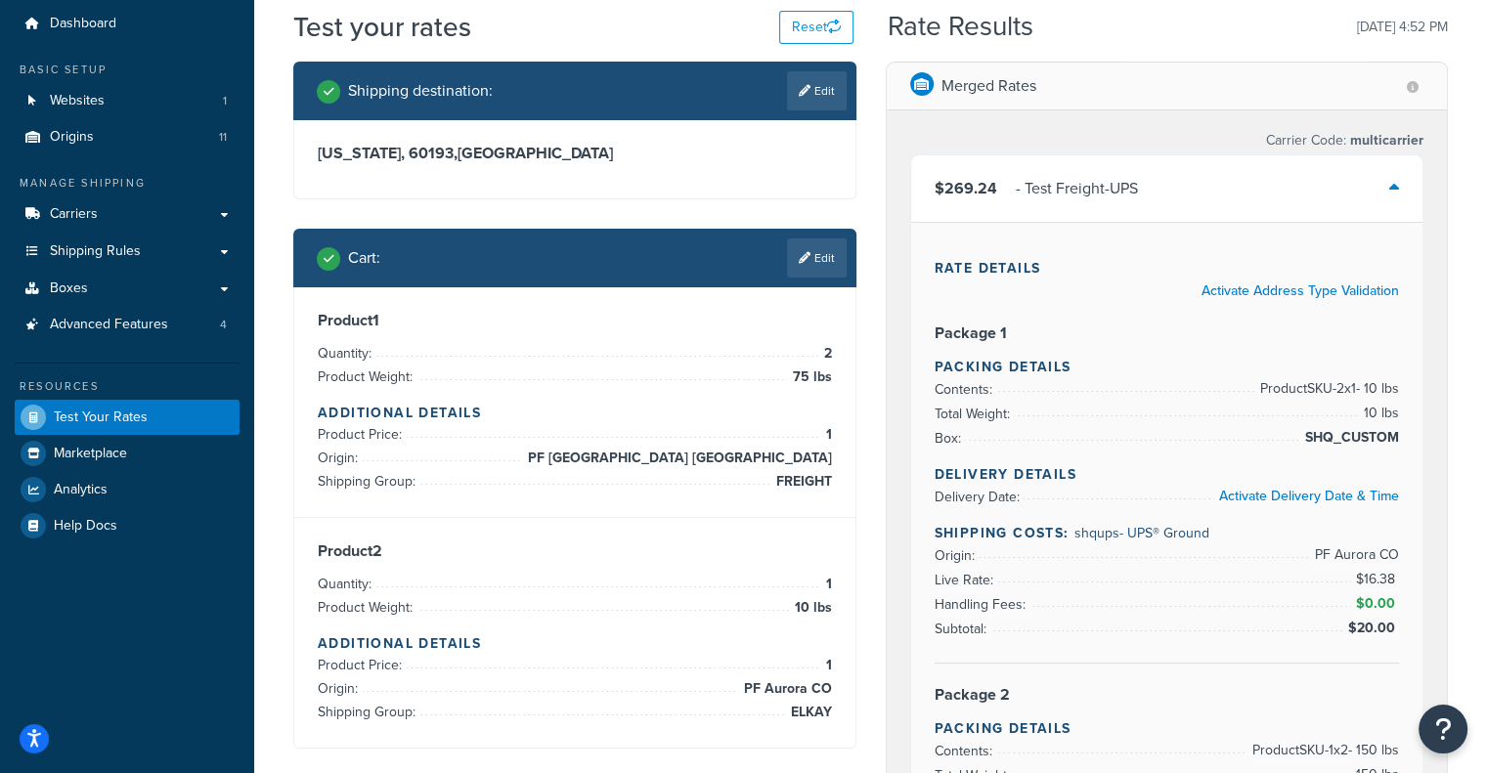
click at [1195, 181] on div "$269.24 - Test Freight-UPS" at bounding box center [1167, 188] width 512 height 66
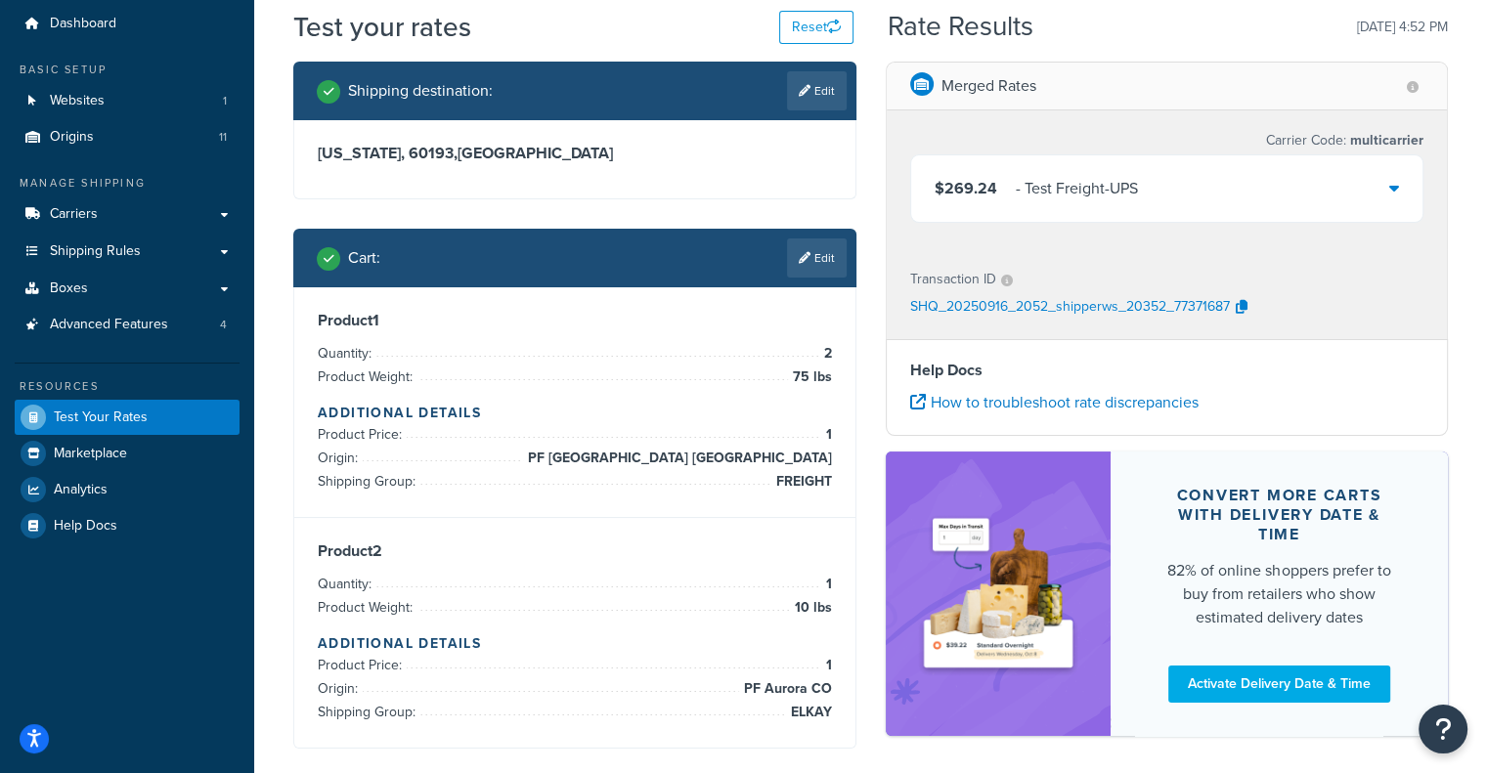
click at [1195, 181] on div "$269.24 - Test Freight-UPS" at bounding box center [1167, 188] width 512 height 66
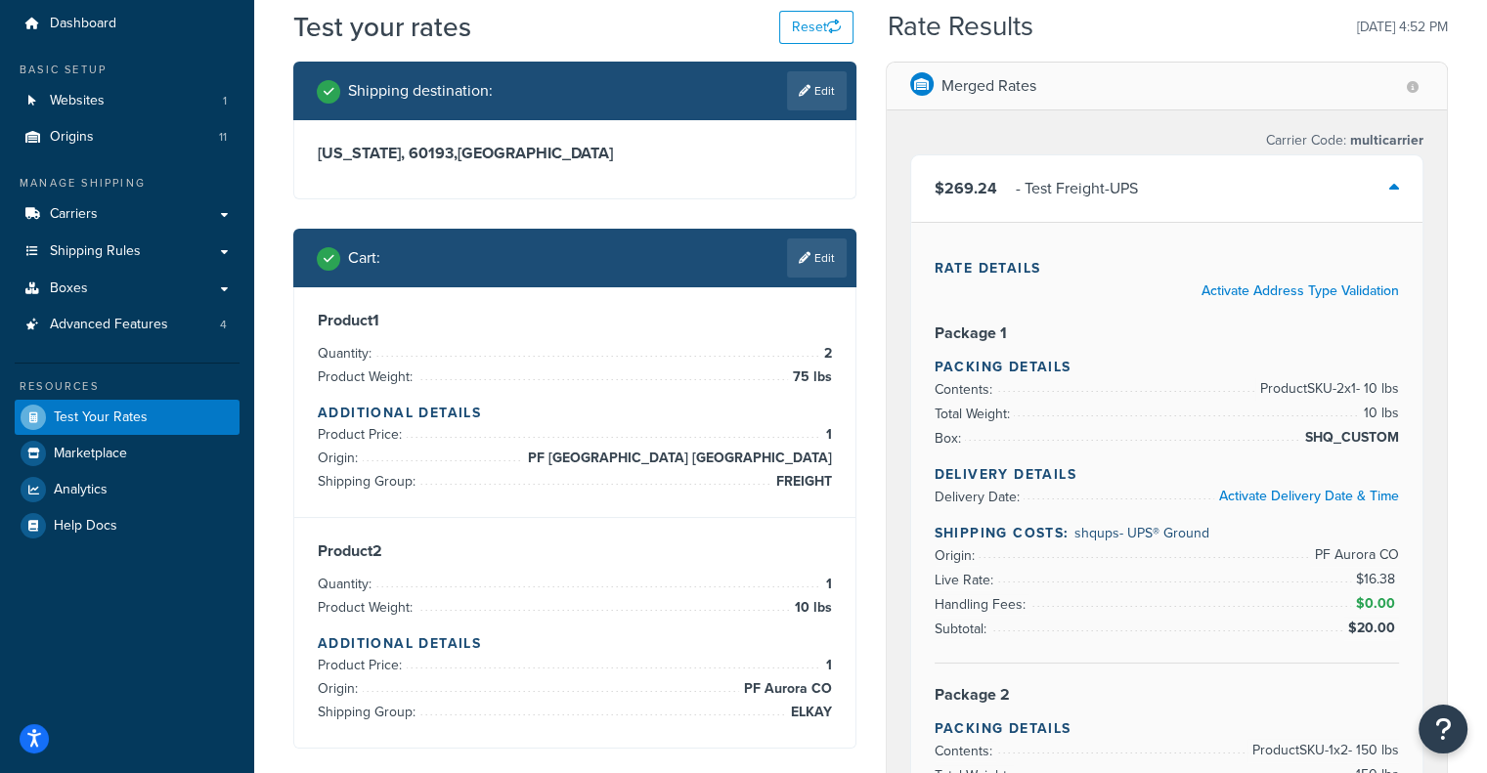
click at [1195, 181] on div "$269.24 - Test Freight-UPS" at bounding box center [1167, 188] width 512 height 66
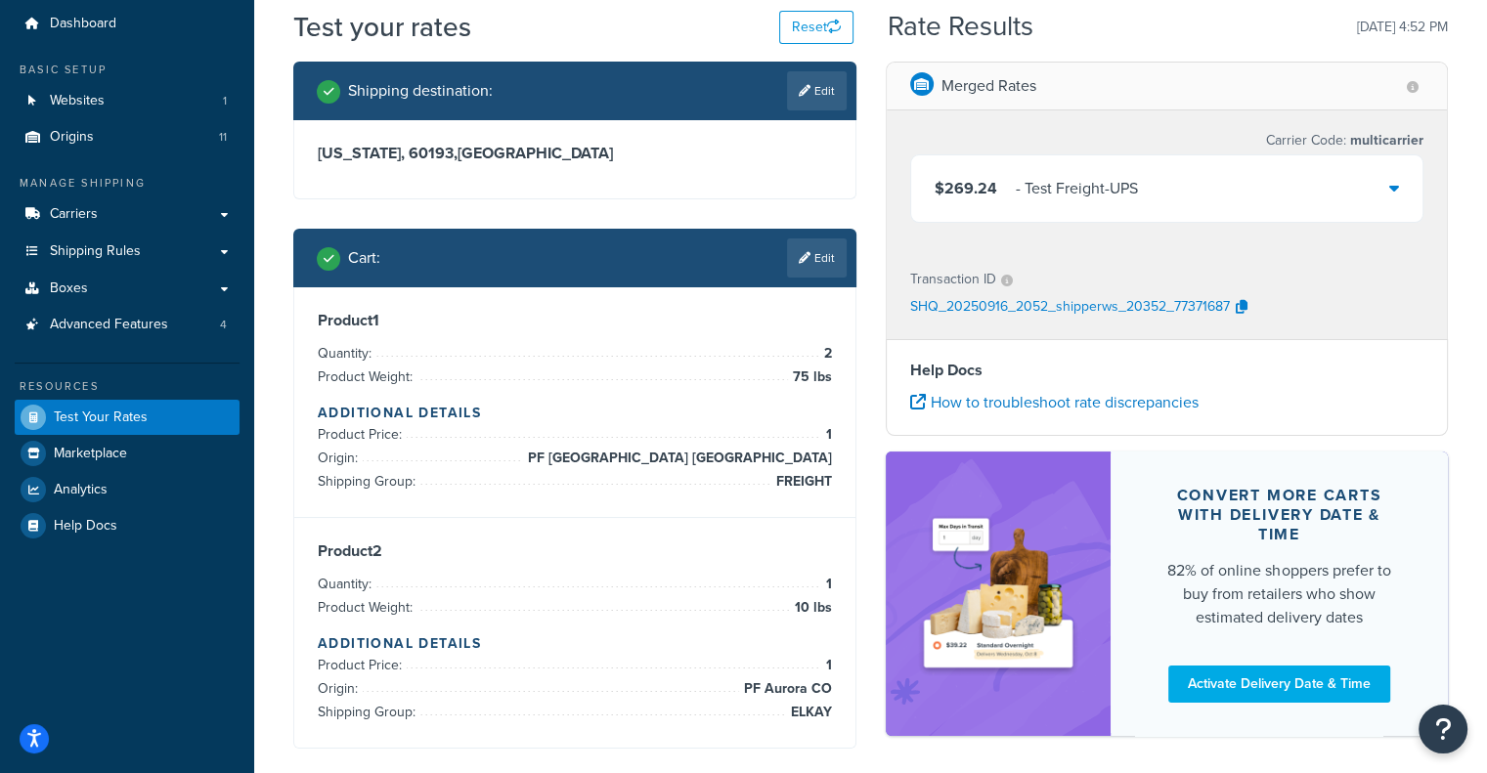
click at [1195, 181] on div "$269.24 - Test Freight-UPS" at bounding box center [1167, 188] width 512 height 66
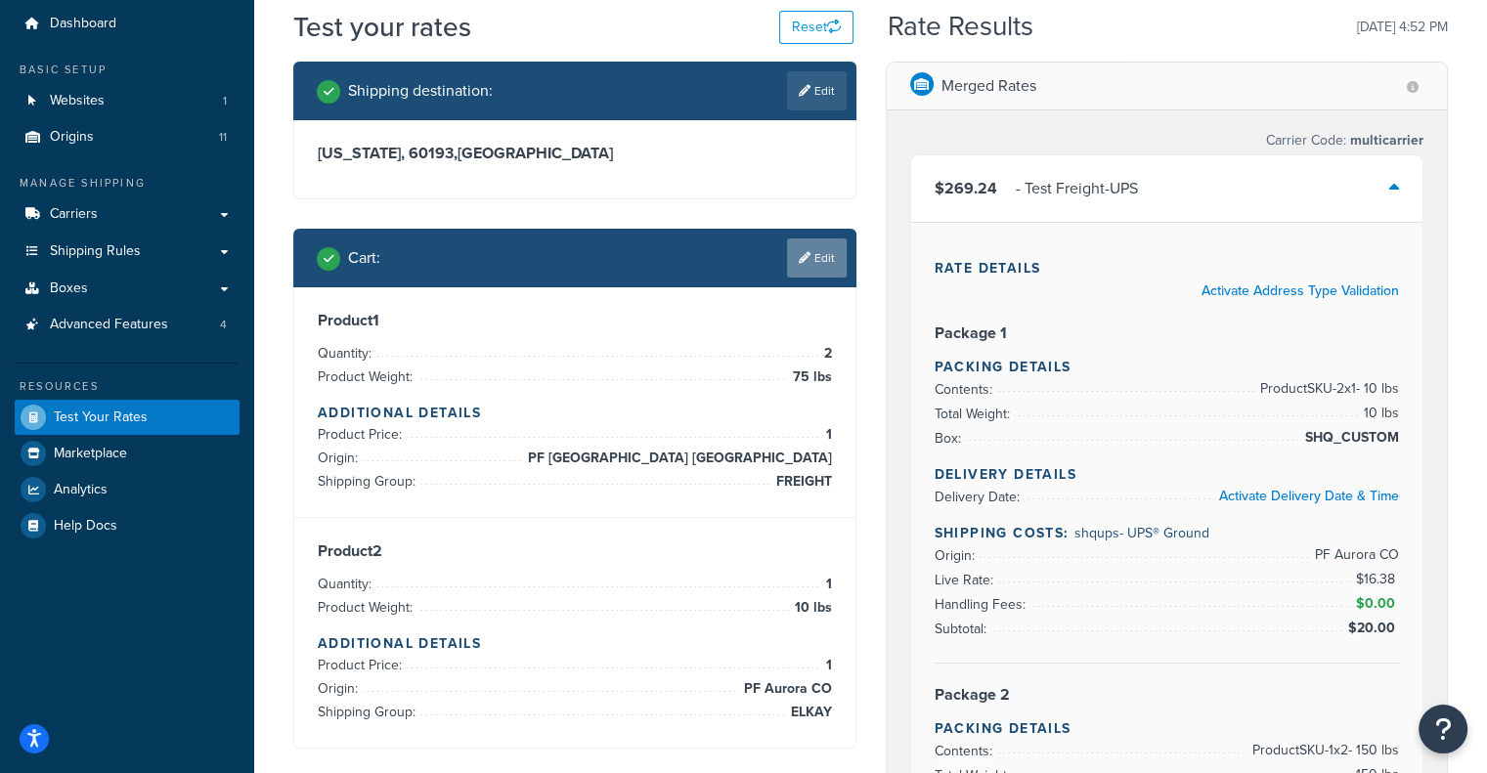
click at [809, 249] on link "Edit" at bounding box center [817, 257] width 60 height 39
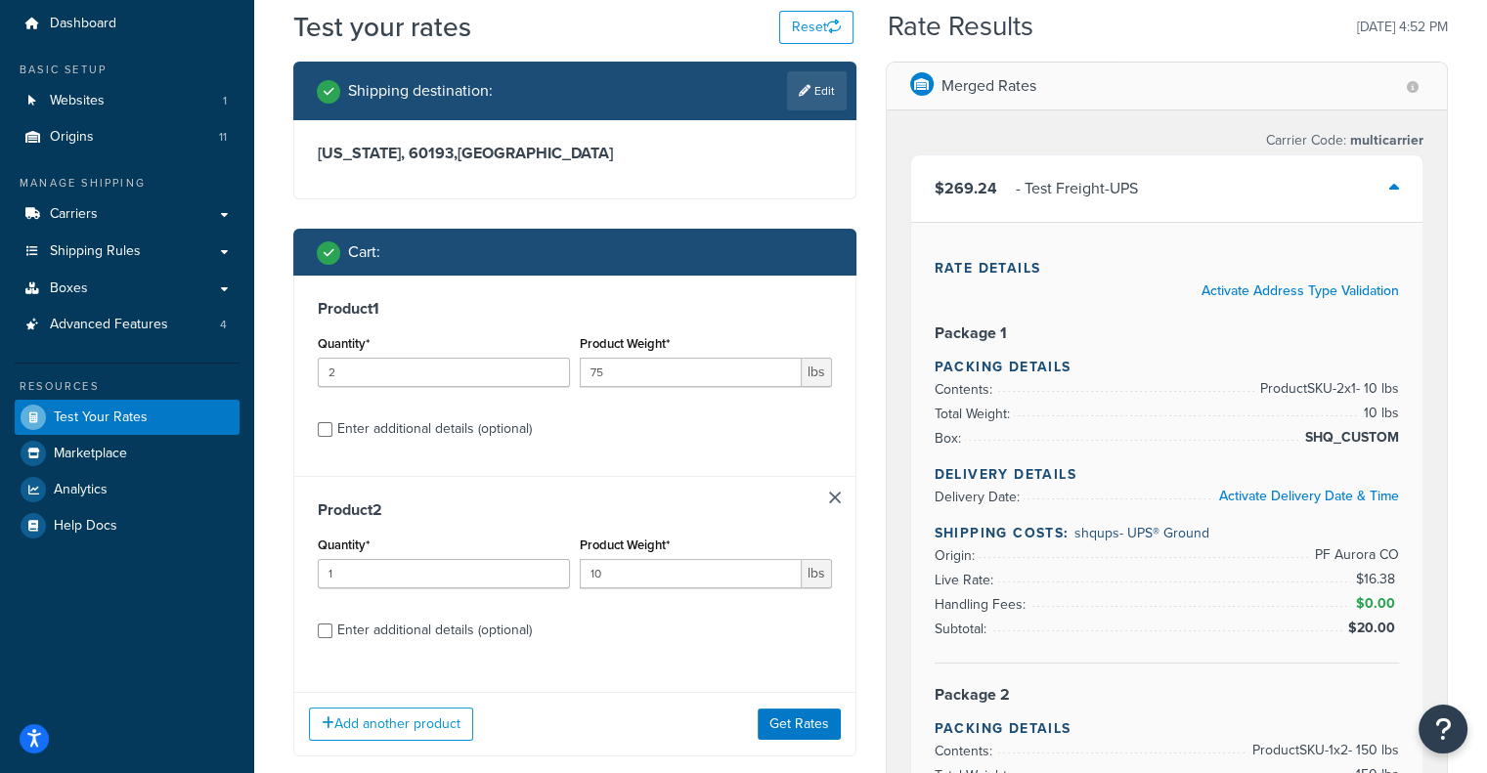
click at [451, 441] on div "Enter additional details (optional)" at bounding box center [434, 428] width 195 height 27
click at [332, 437] on input "Enter additional details (optional)" at bounding box center [325, 429] width 15 height 15
checkbox input "true"
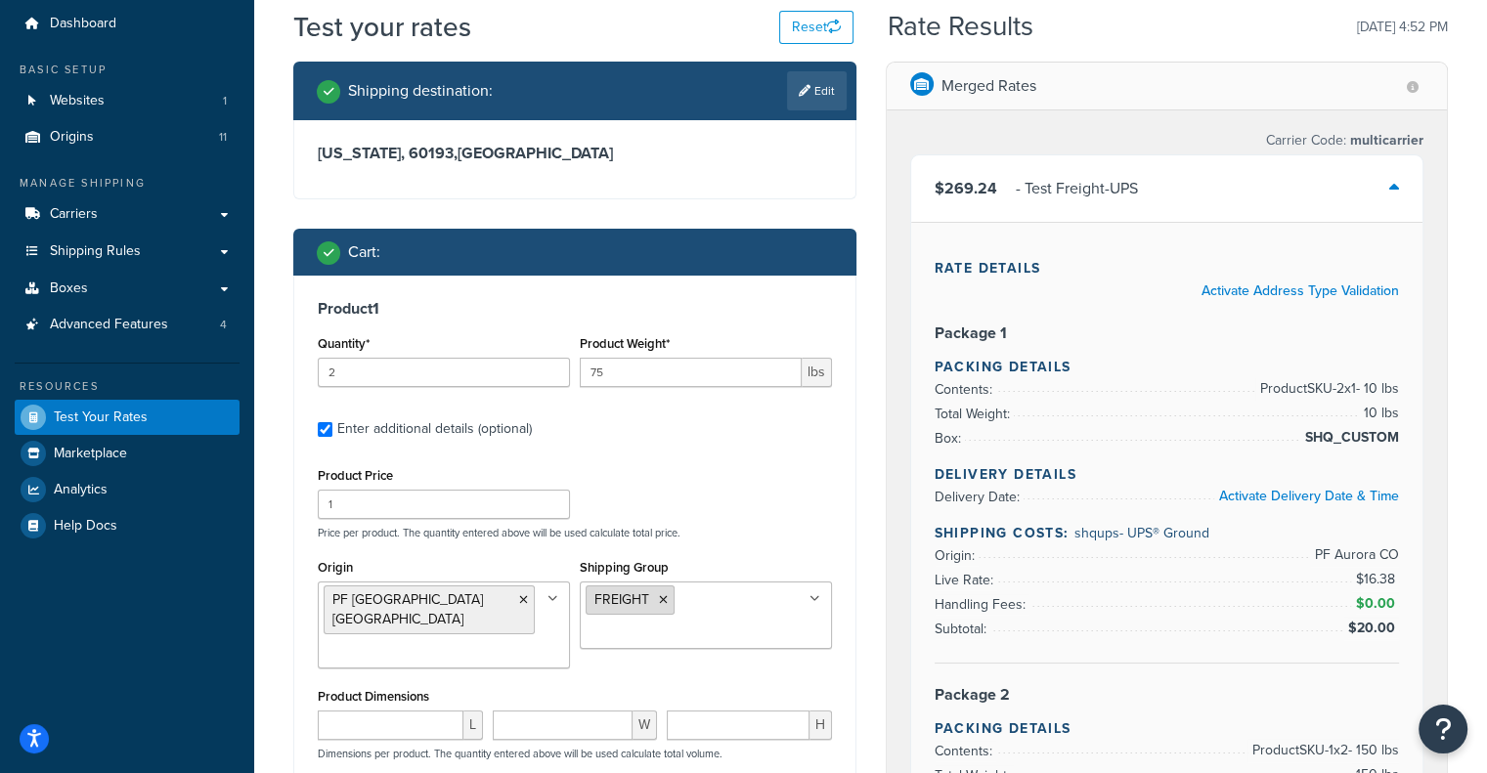
click at [663, 609] on li "FREIGHT" at bounding box center [629, 599] width 89 height 29
click at [661, 597] on icon at bounding box center [663, 600] width 9 height 12
click at [739, 631] on input "Shipping Group" at bounding box center [671, 635] width 173 height 22
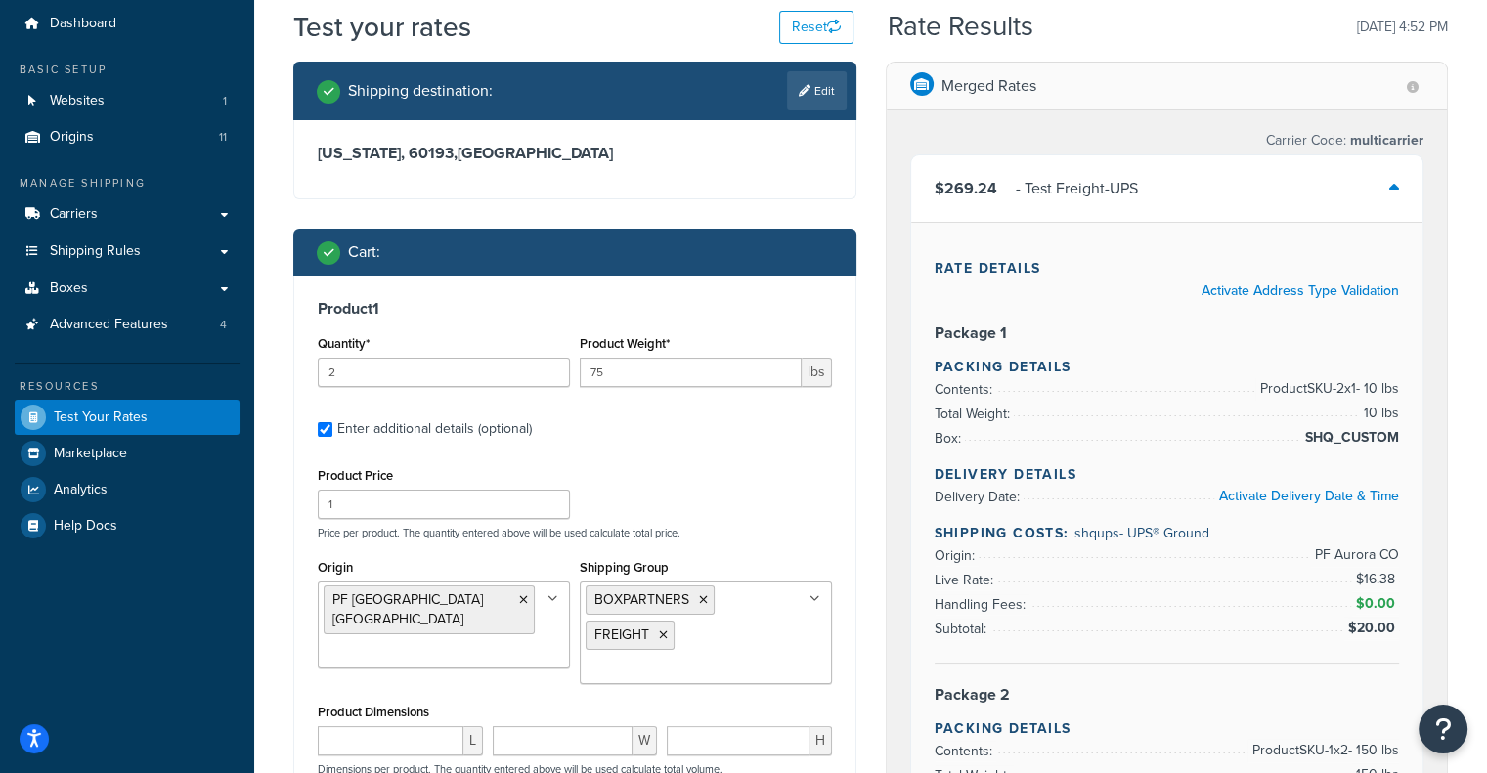
click at [830, 470] on div "Product Price 1 Price per product. The quantity entered above will be used calc…" at bounding box center [575, 500] width 524 height 77
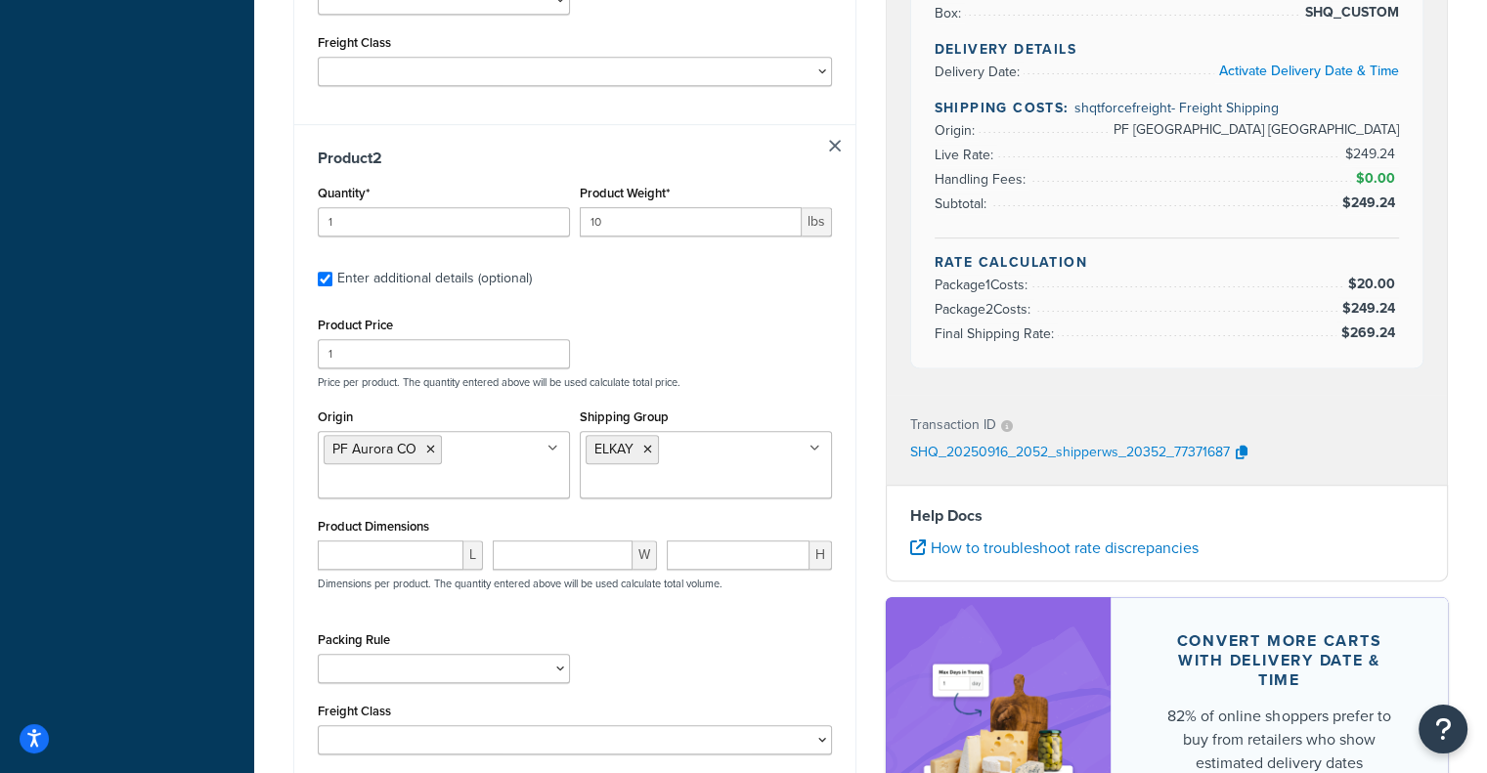
scroll to position [1017, 0]
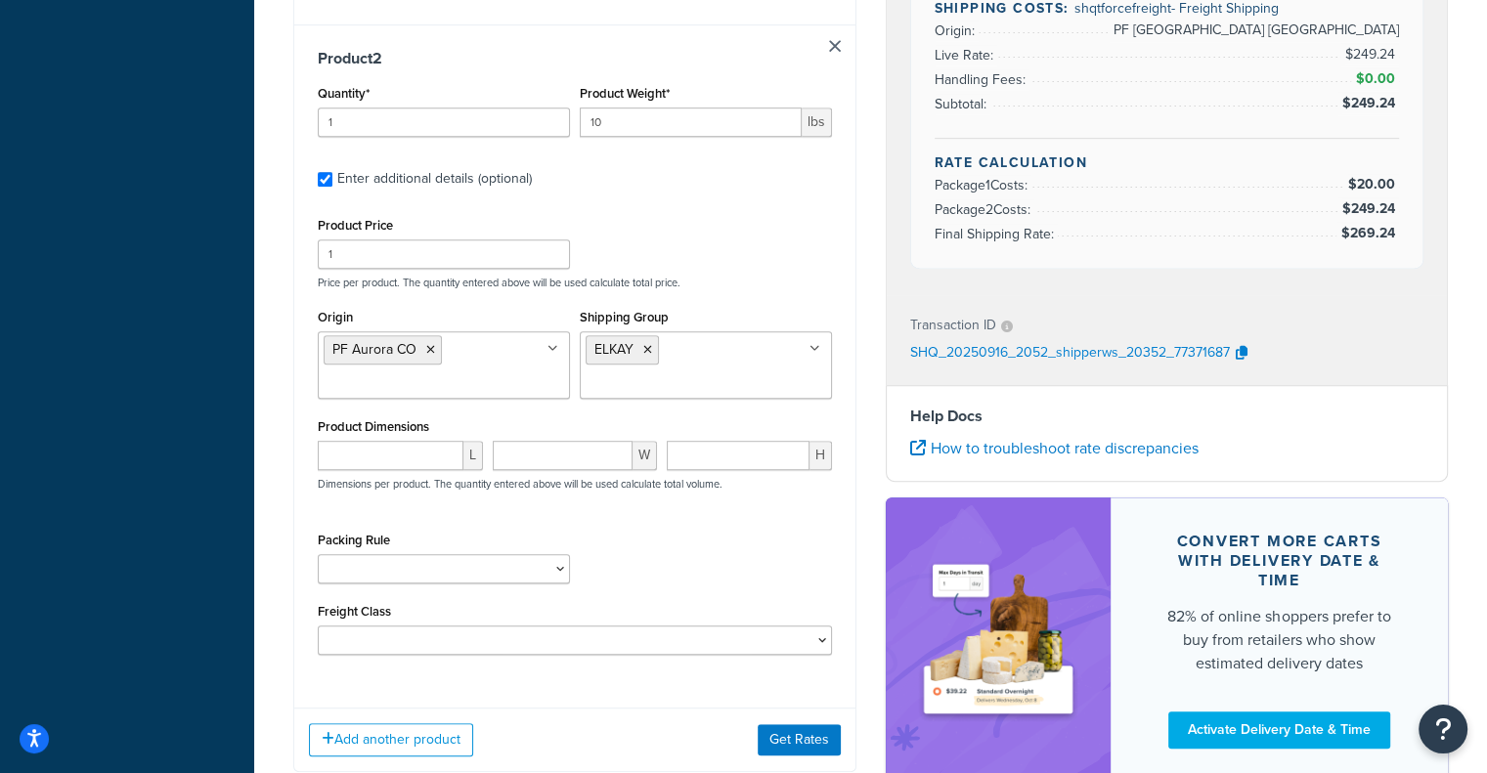
click at [802, 724] on div "Add another product Get Rates" at bounding box center [574, 740] width 561 height 64
click at [802, 738] on button "Get Rates" at bounding box center [799, 739] width 83 height 31
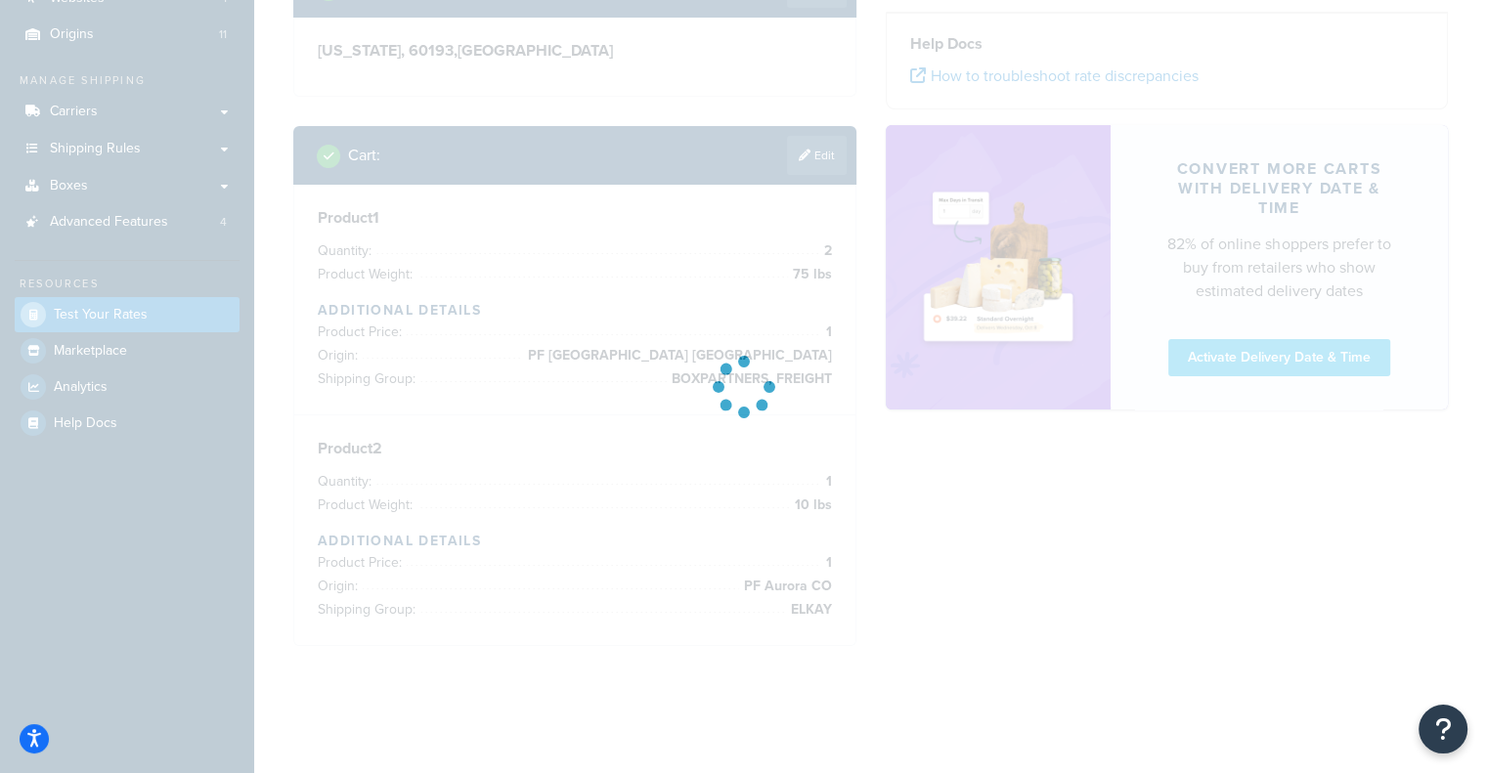
scroll to position [165, 0]
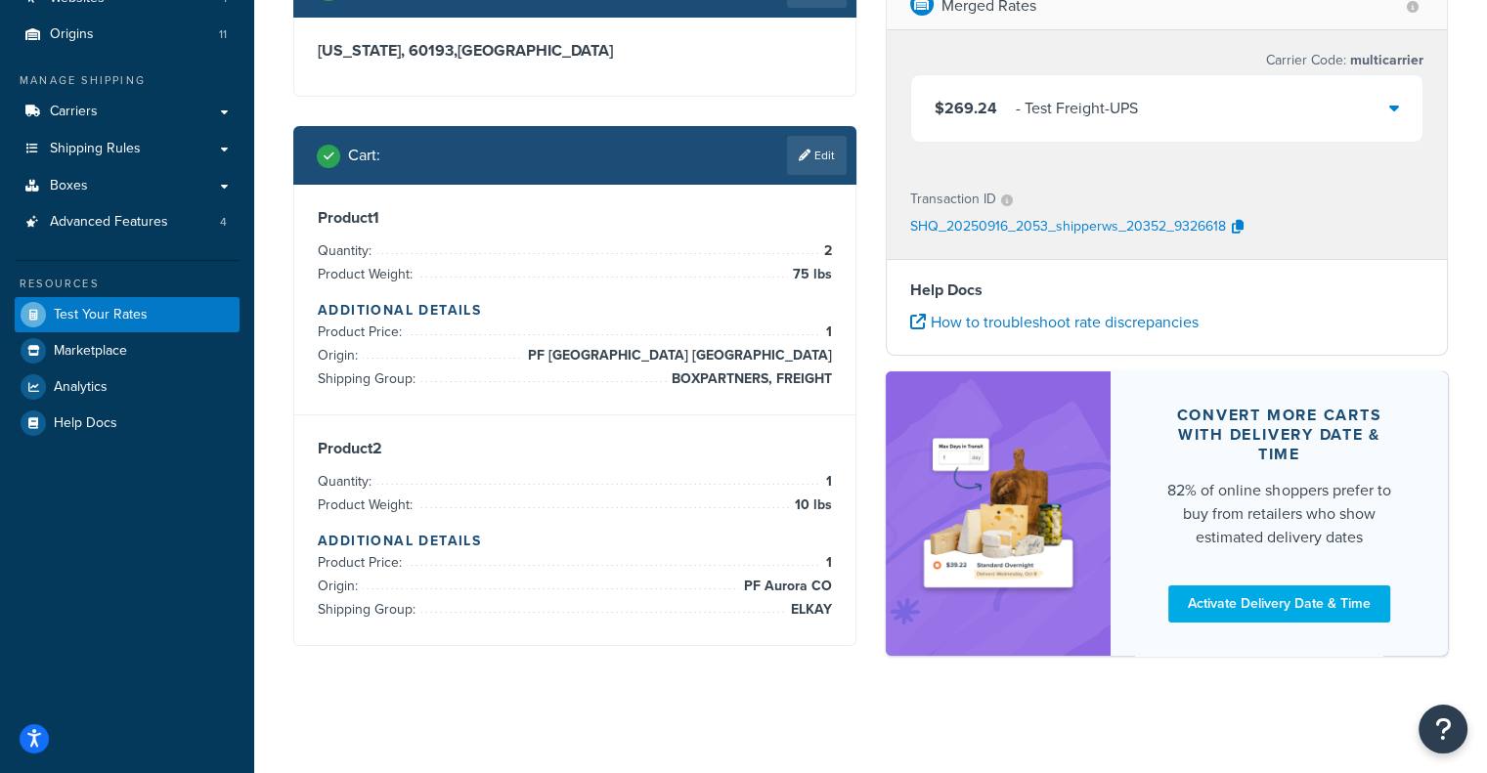
click at [1248, 121] on div "$269.24 - Test Freight-UPS" at bounding box center [1167, 108] width 512 height 66
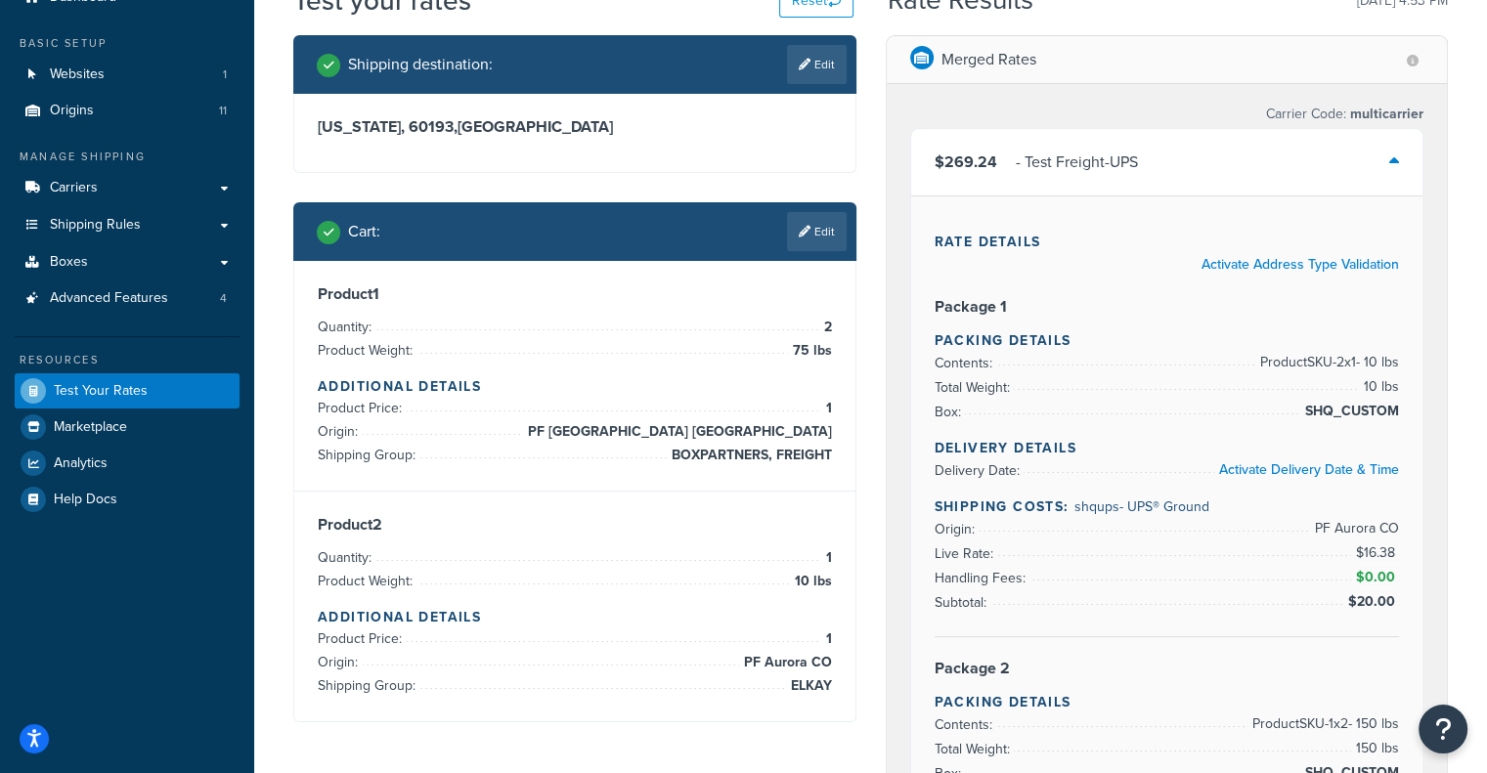
scroll to position [91, 0]
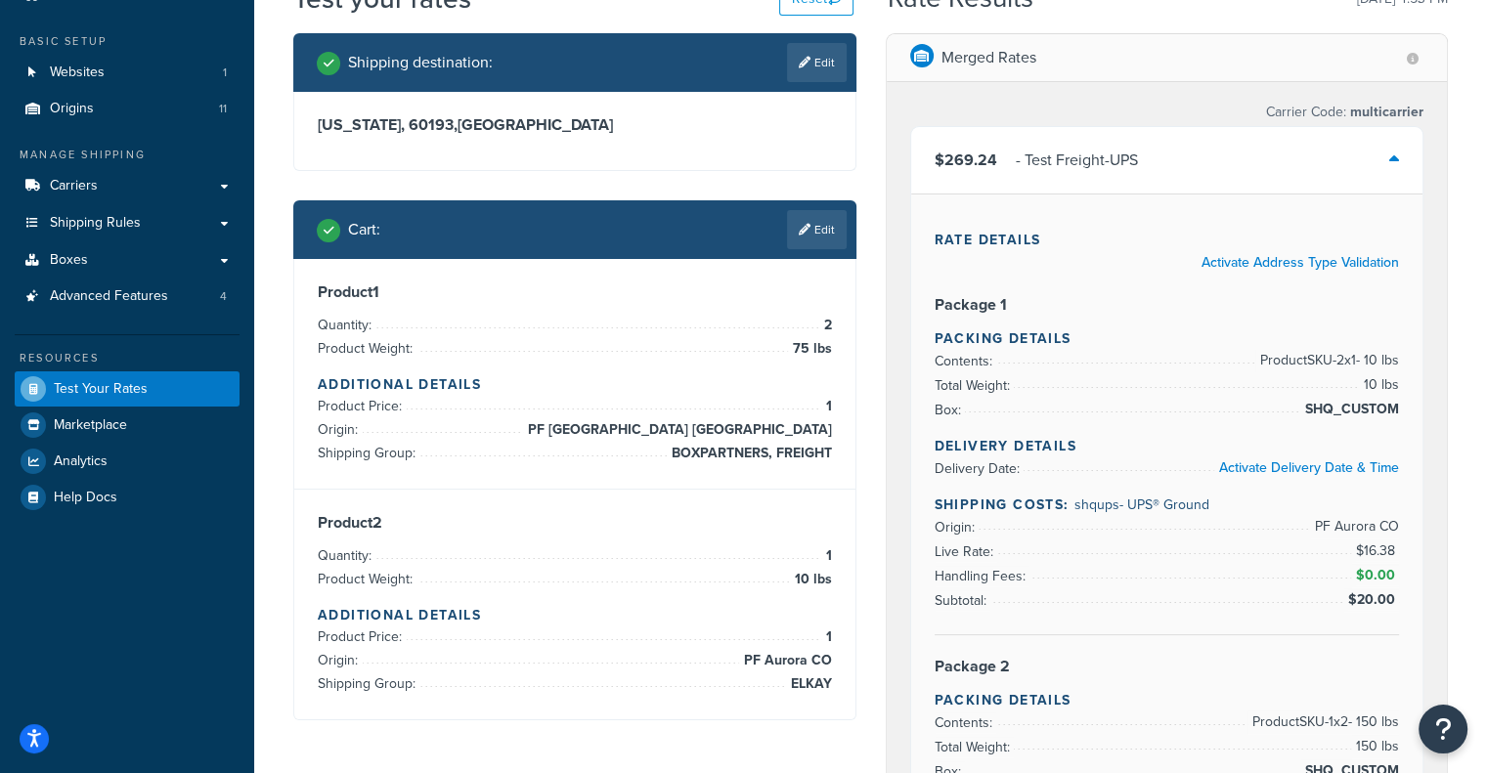
click at [1201, 183] on div "$269.24 - Test Freight-UPS" at bounding box center [1167, 160] width 512 height 66
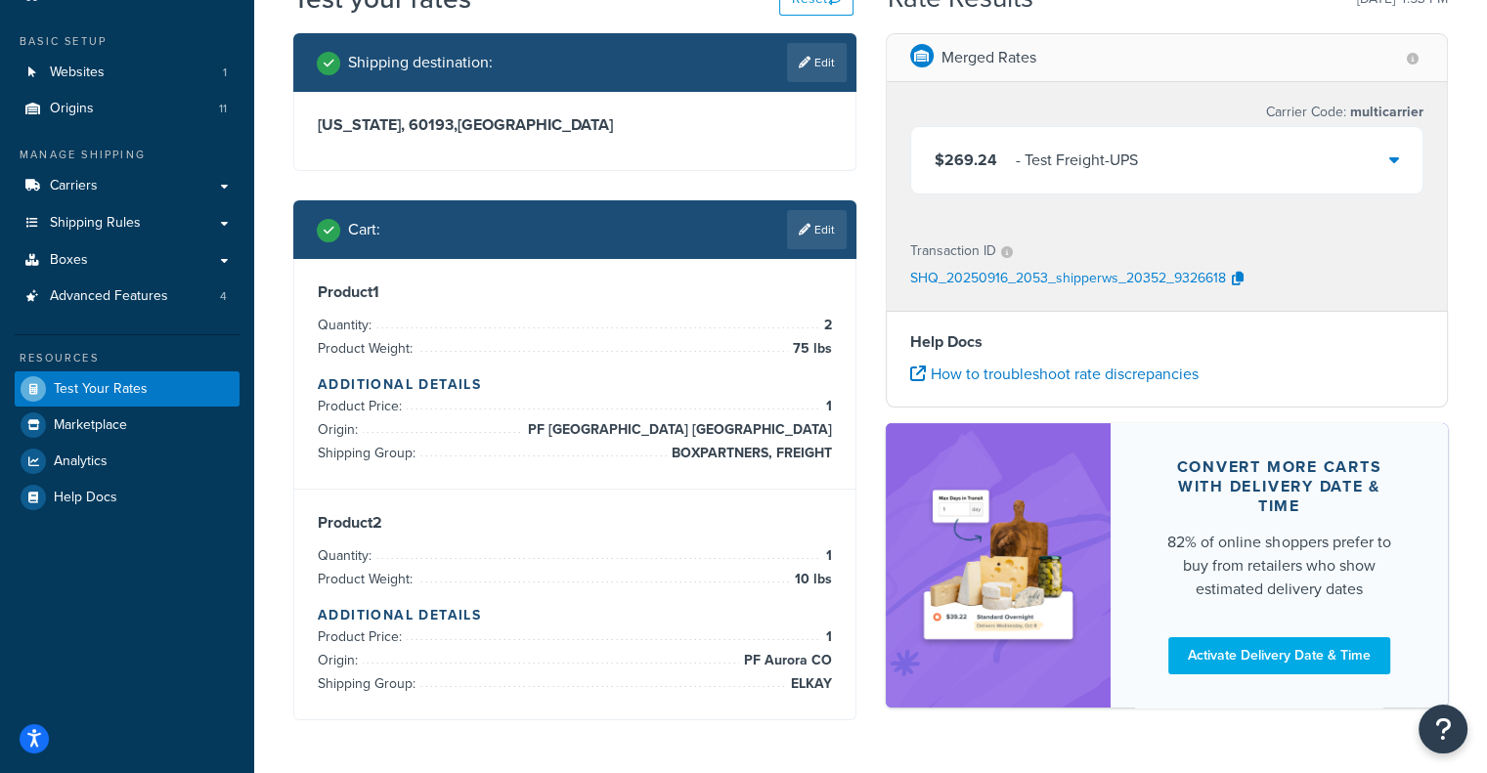
click at [1201, 183] on div "$269.24 - Test Freight-UPS" at bounding box center [1167, 160] width 512 height 66
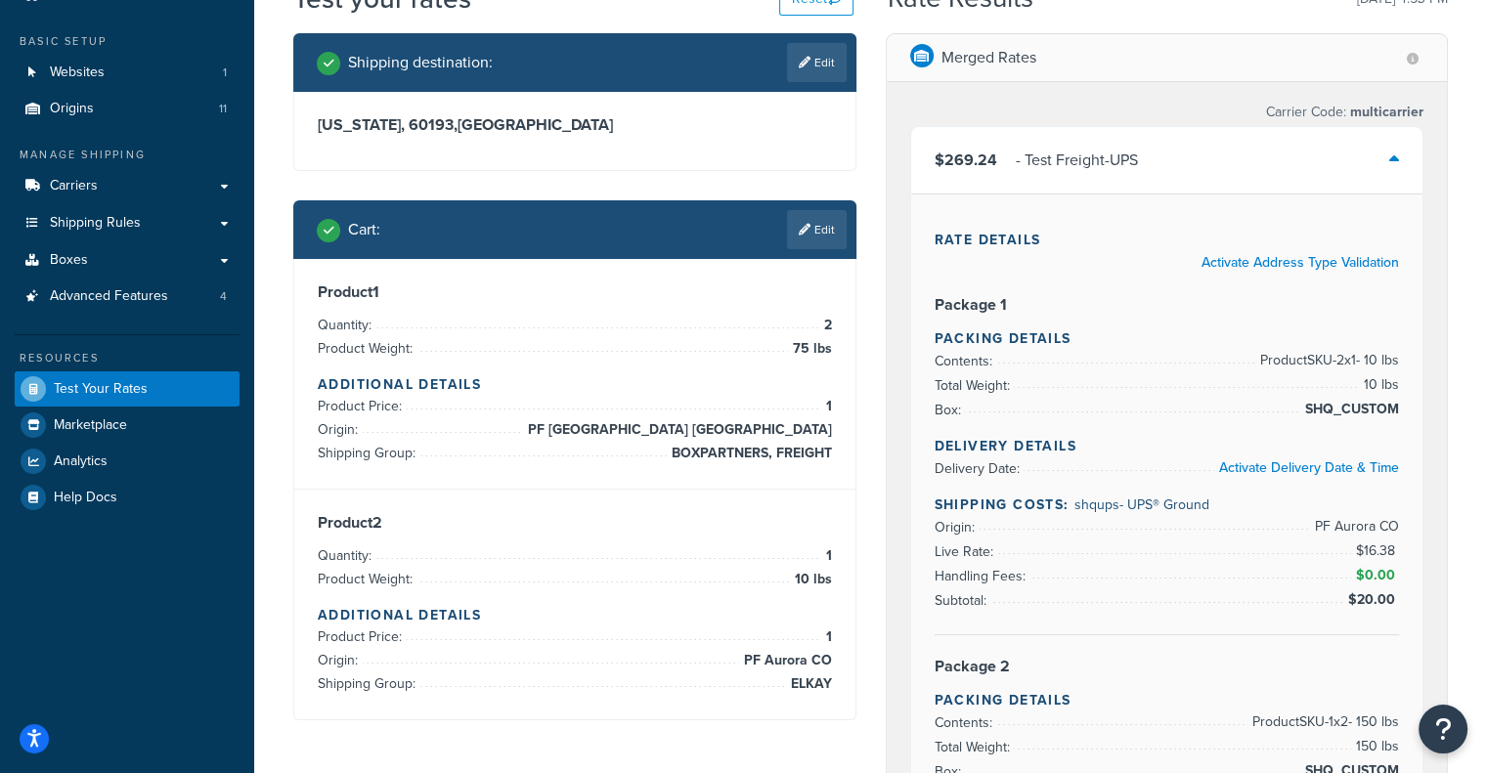
click at [1201, 183] on div "$269.24 - Test Freight-UPS" at bounding box center [1167, 160] width 512 height 66
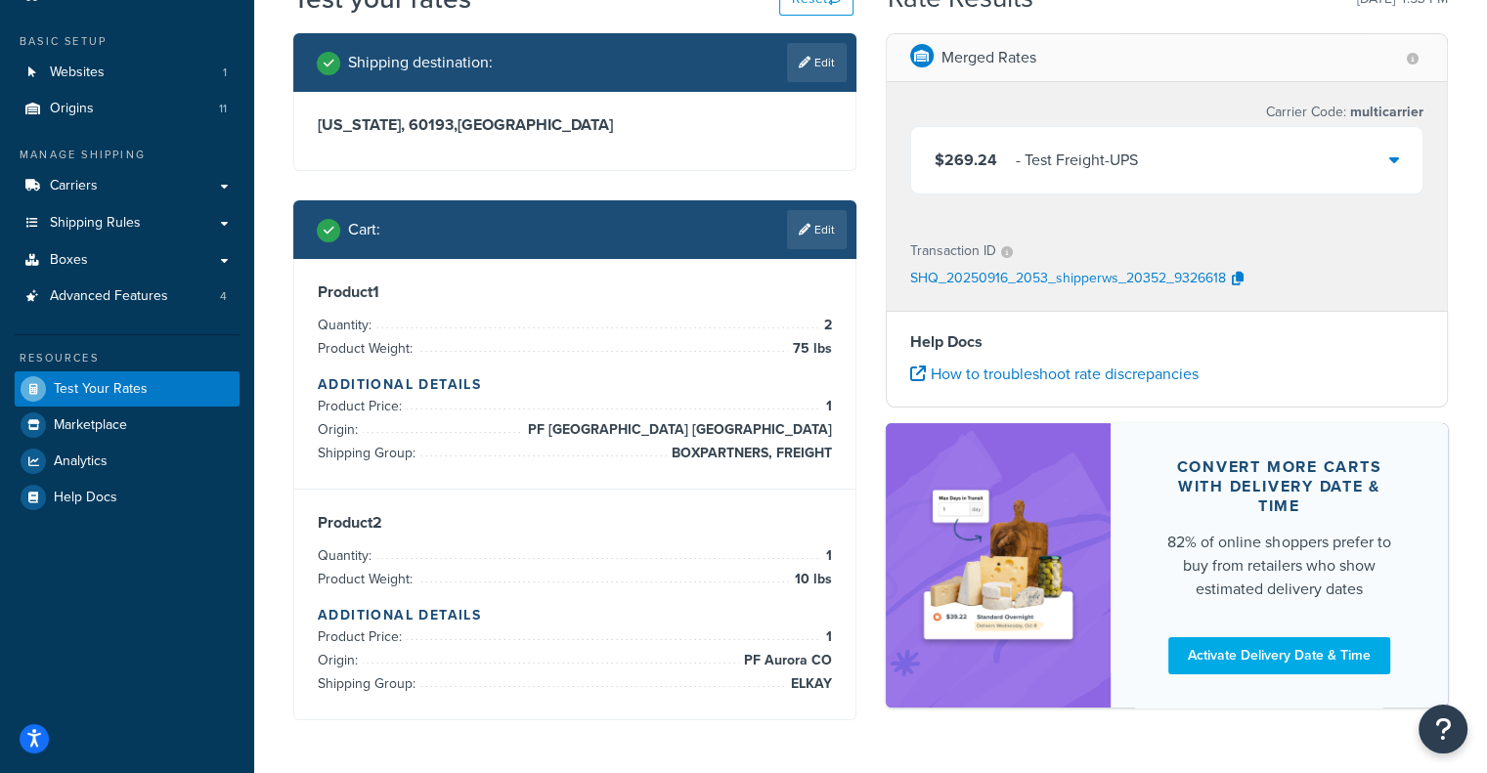
click at [1154, 164] on div "$269.24 - Test Freight-UPS" at bounding box center [1167, 160] width 512 height 66
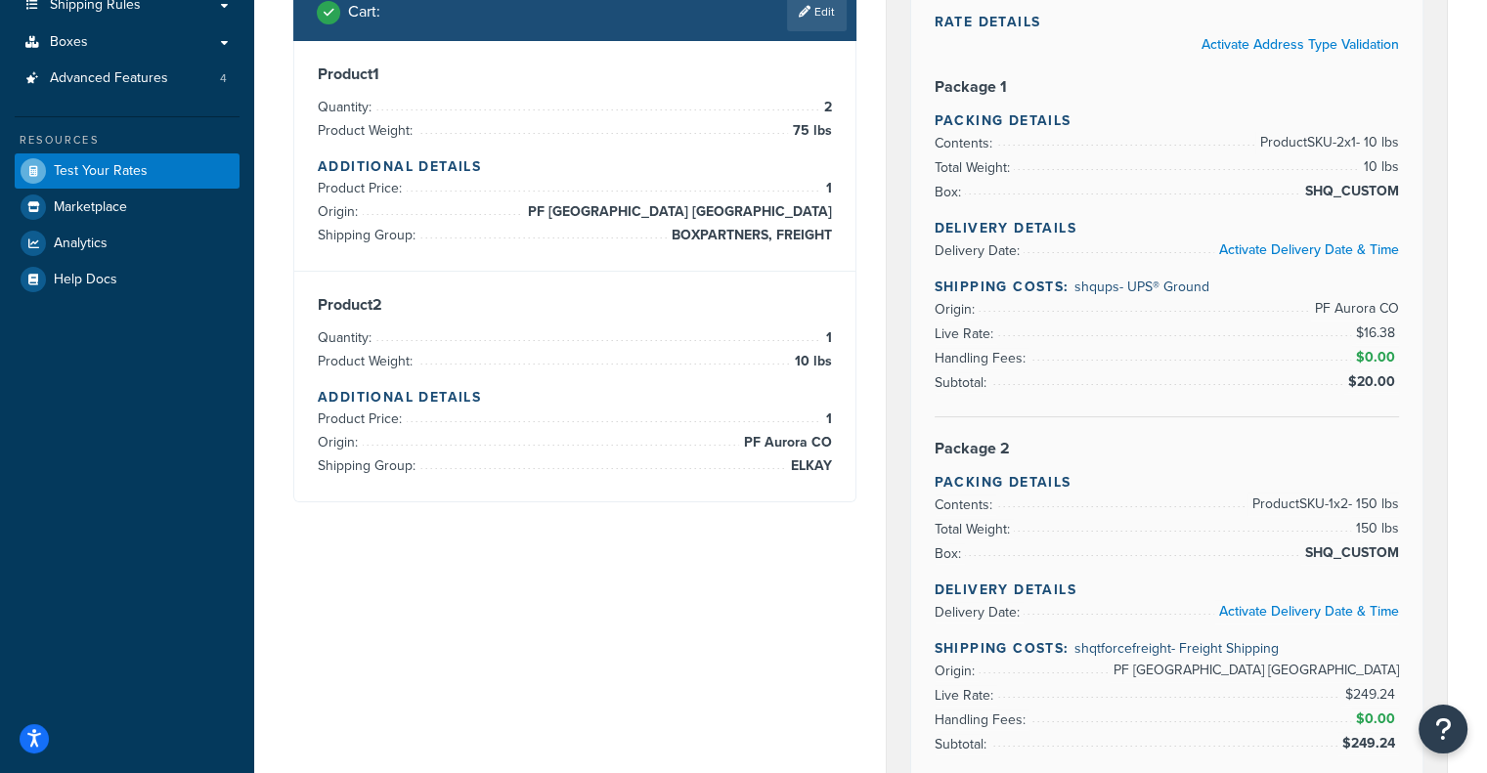
scroll to position [298, 0]
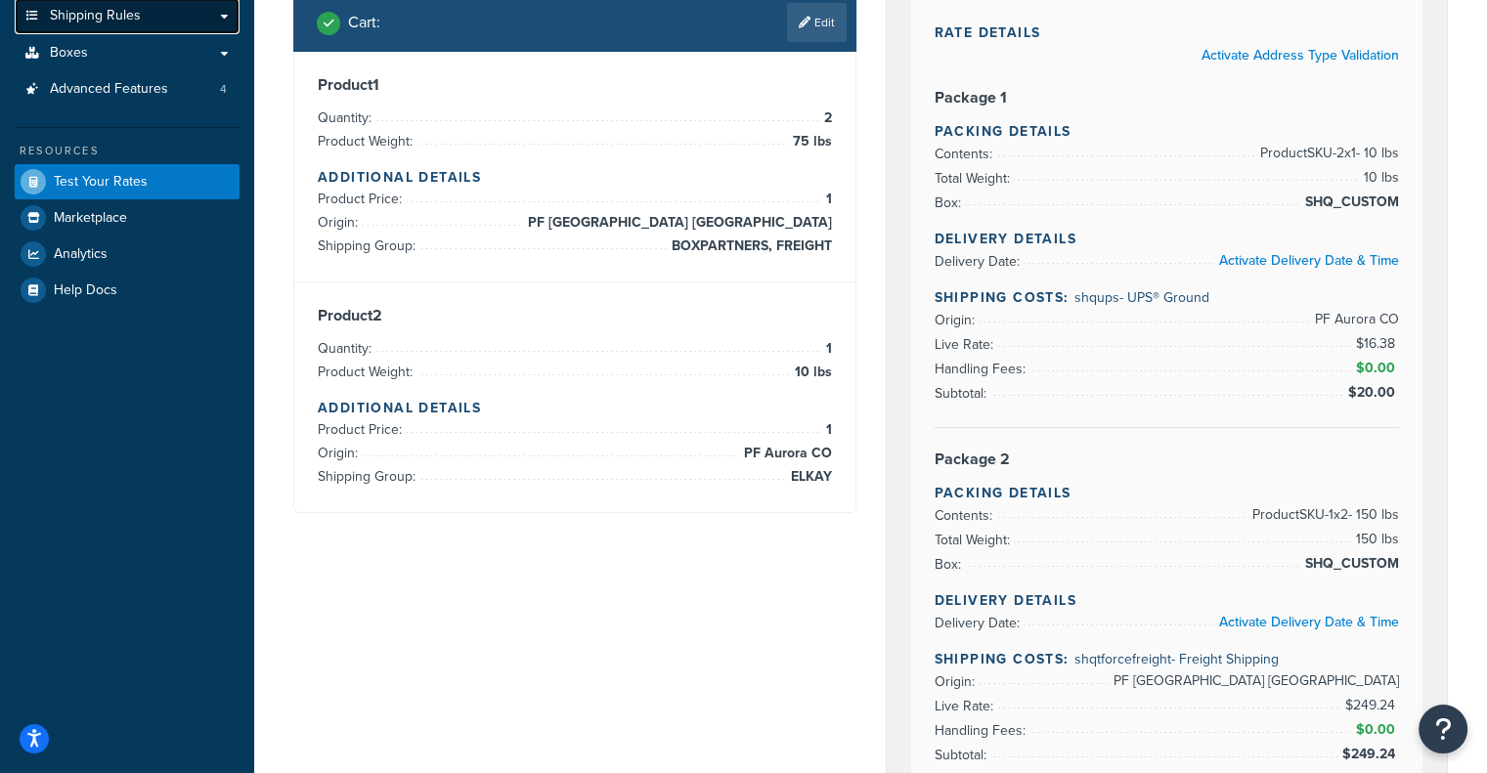
click at [75, 22] on span "Shipping Rules" at bounding box center [95, 16] width 91 height 17
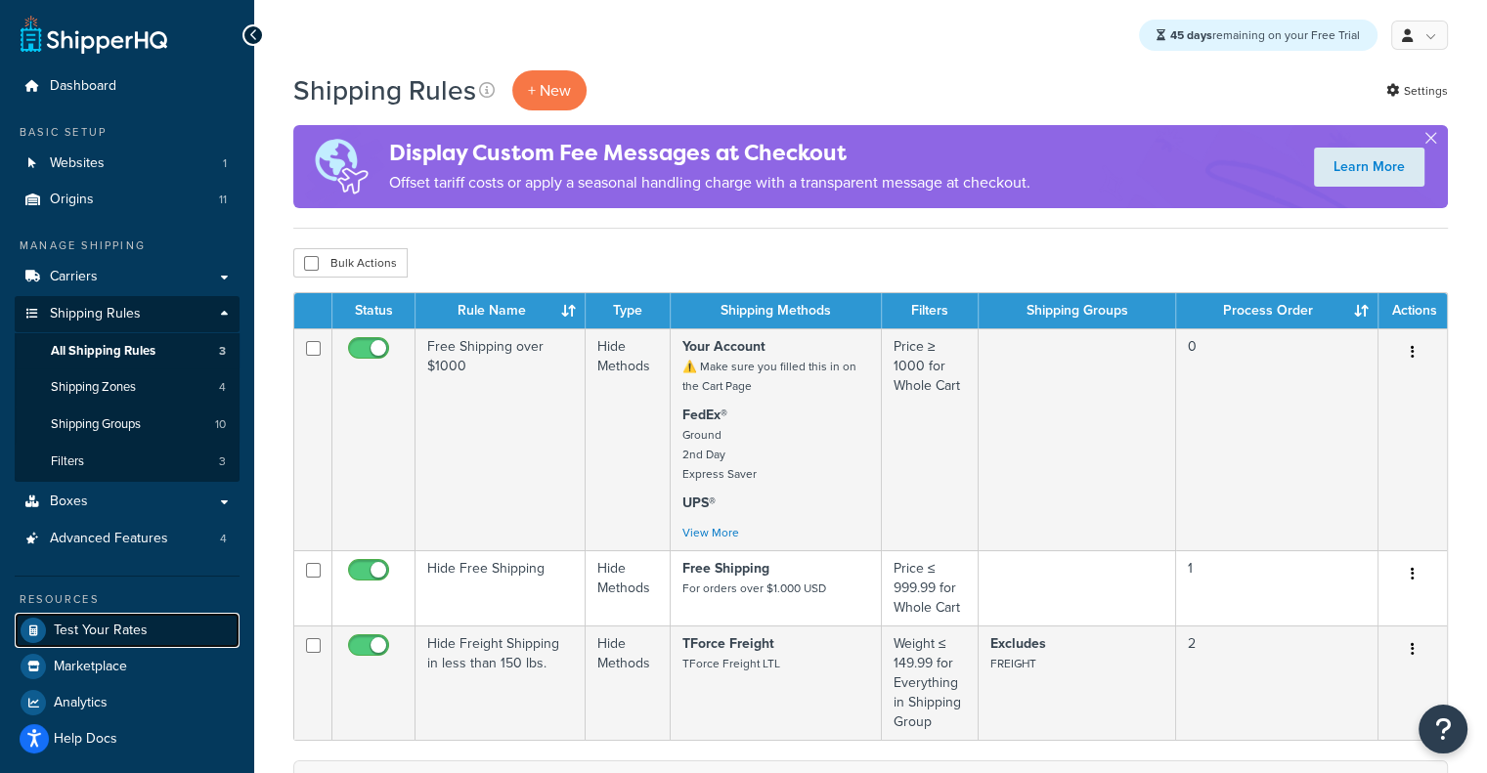
click at [113, 628] on span "Test Your Rates" at bounding box center [101, 631] width 94 height 17
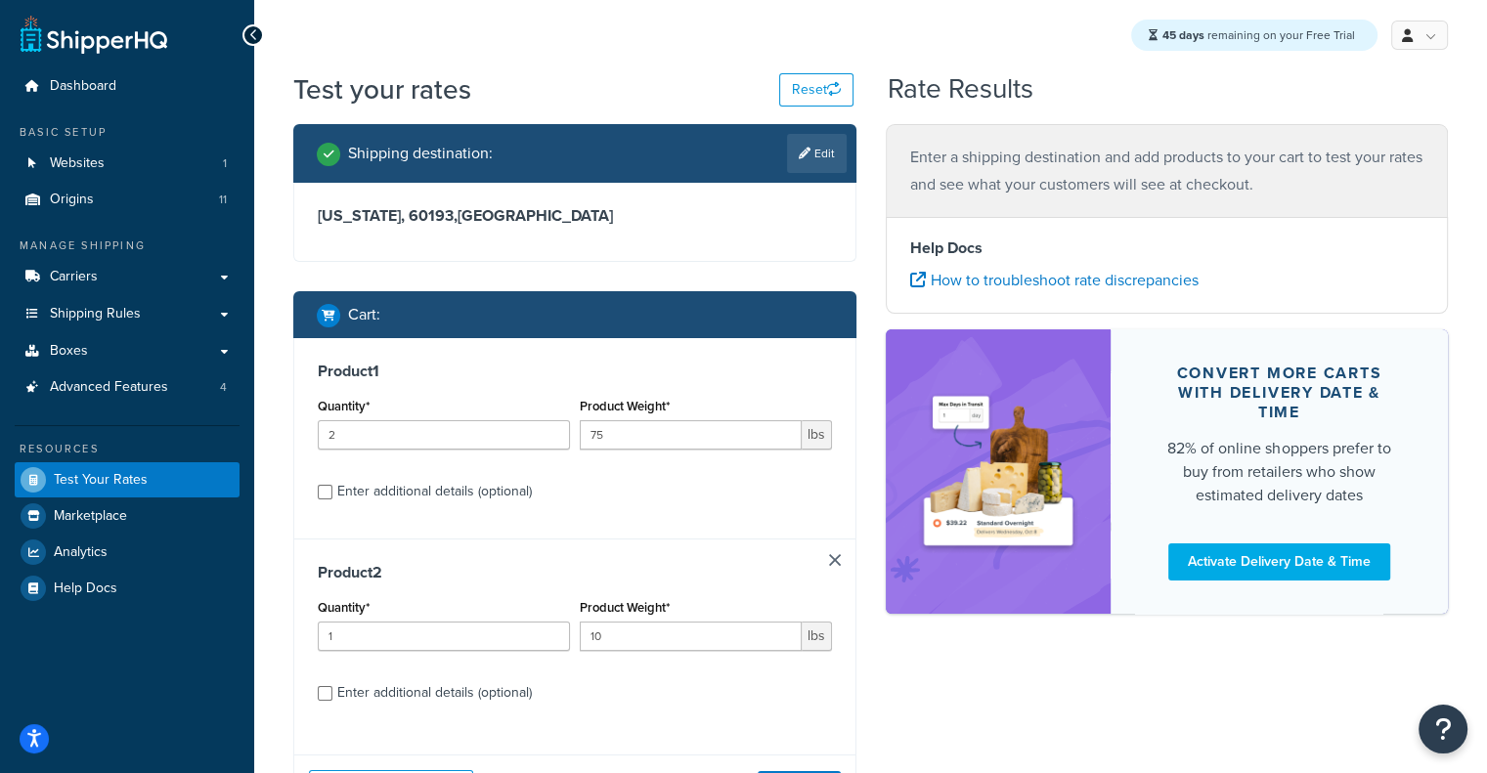
scroll to position [174, 0]
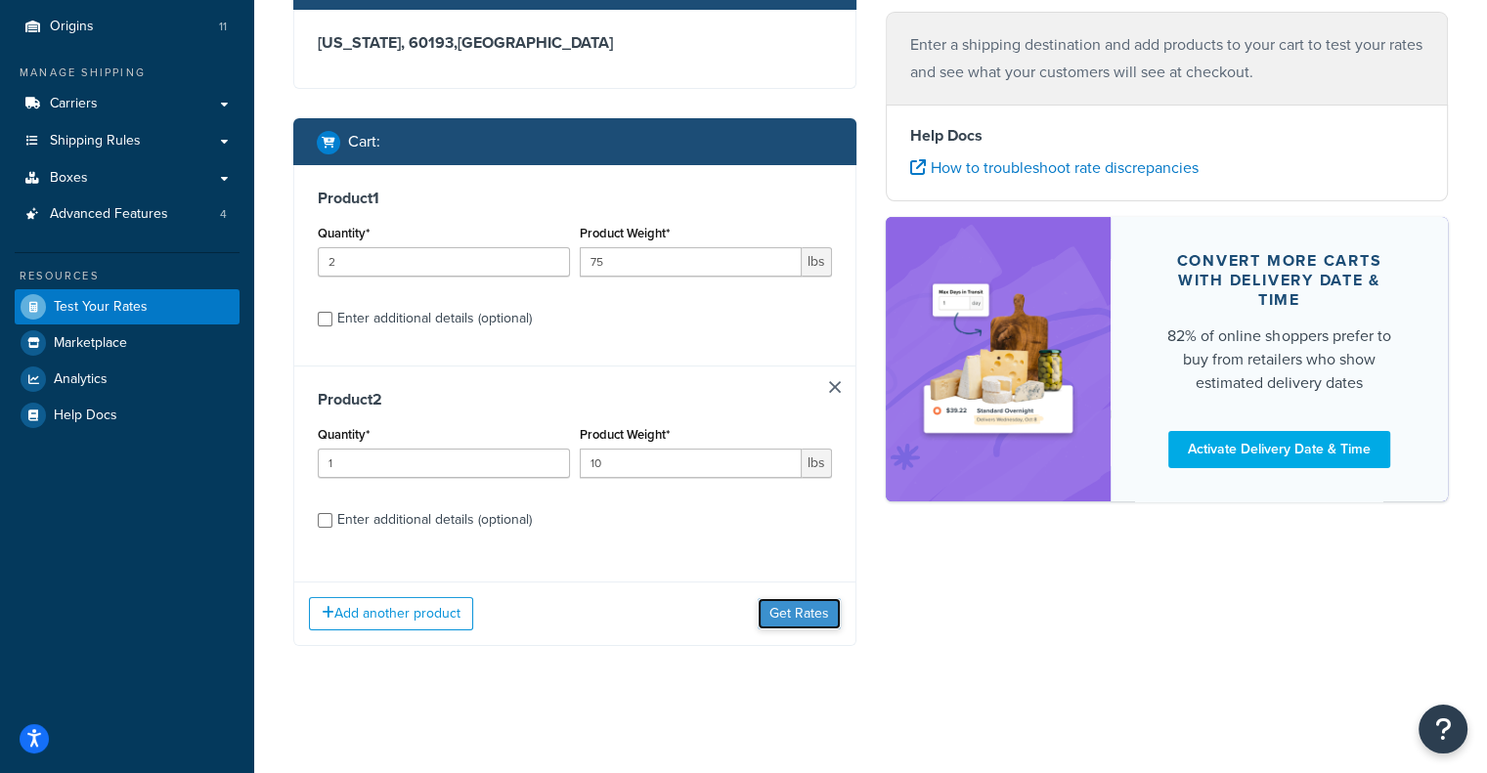
click at [784, 608] on button "Get Rates" at bounding box center [799, 613] width 83 height 31
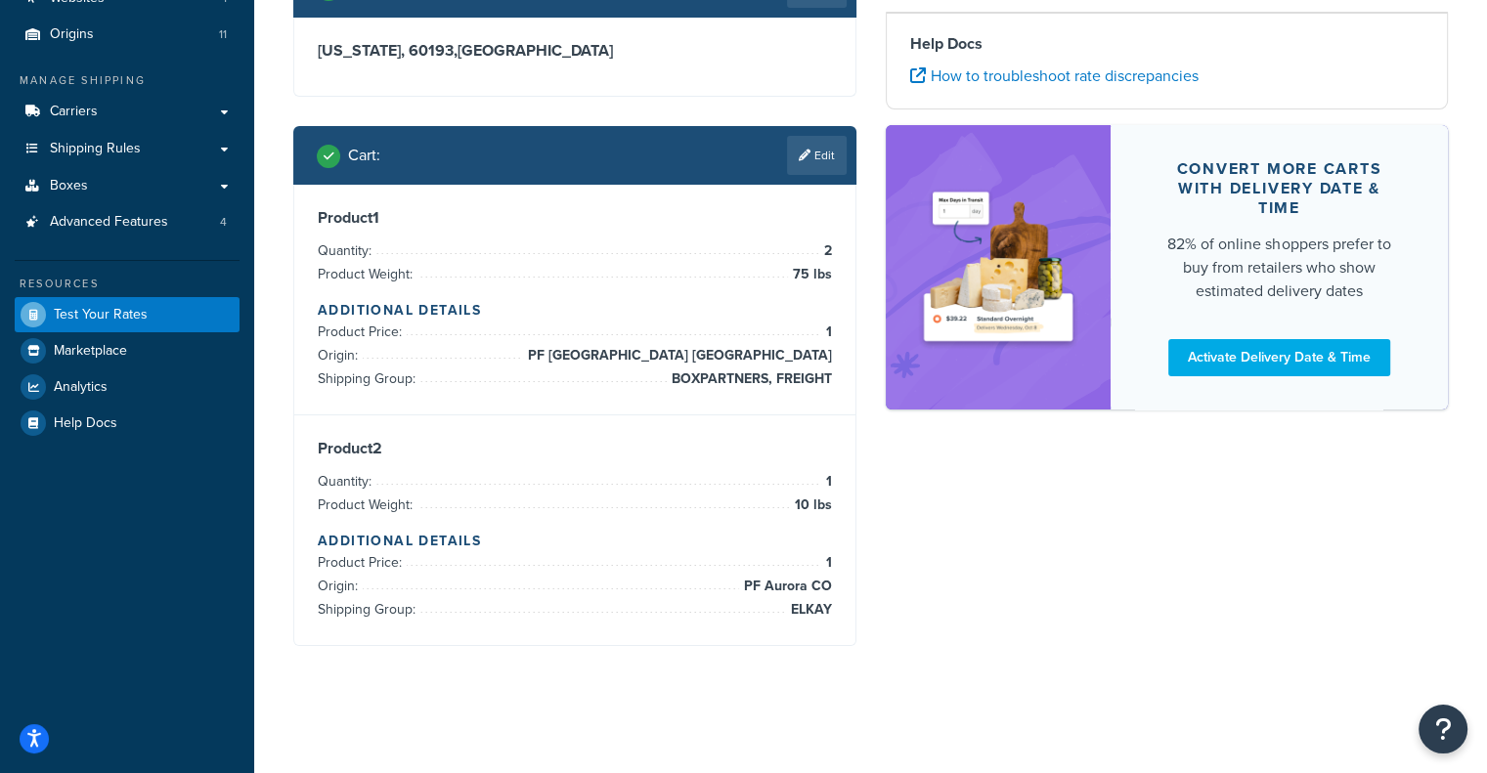
scroll to position [165, 0]
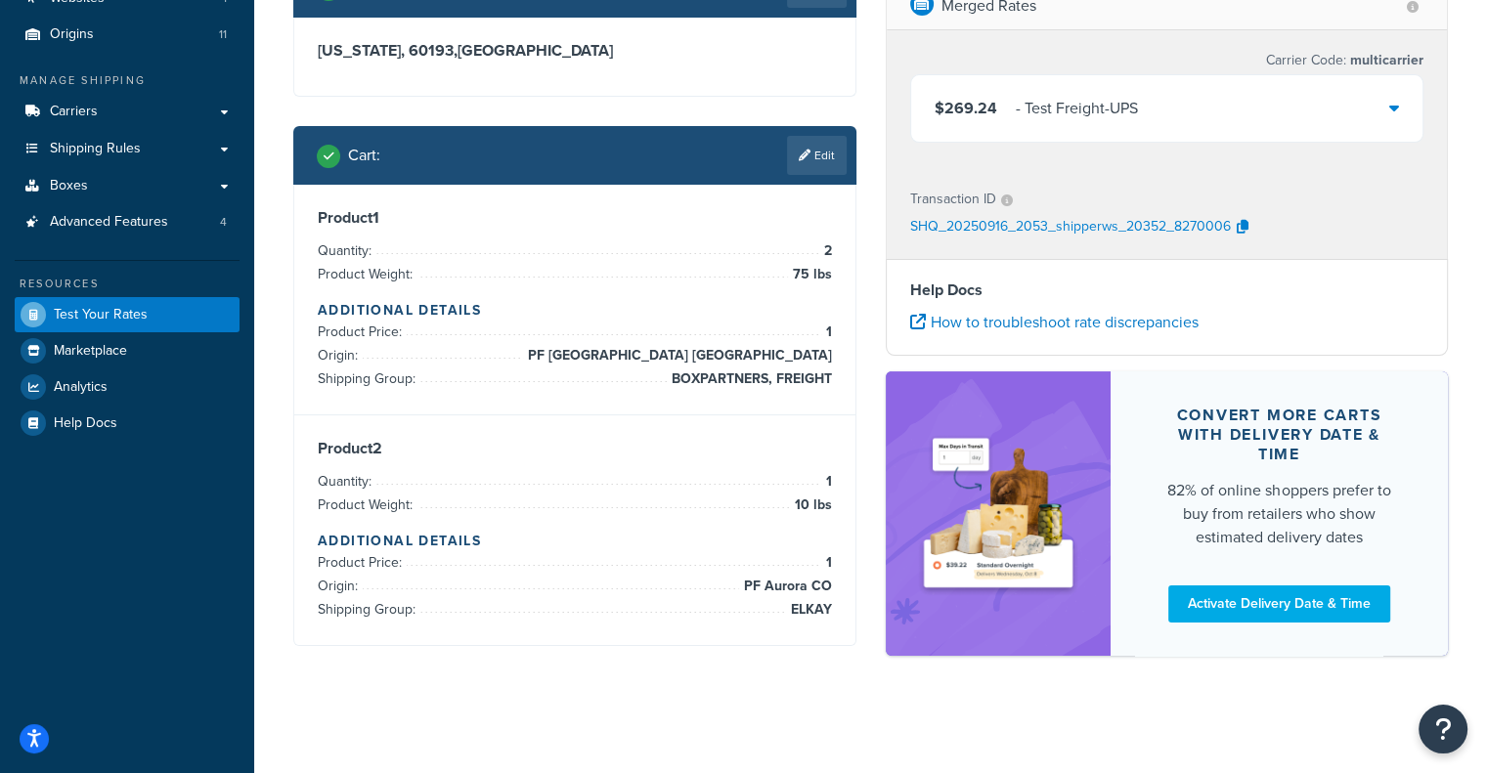
click at [1077, 92] on div "$269.24 - Test Freight-UPS" at bounding box center [1167, 108] width 512 height 66
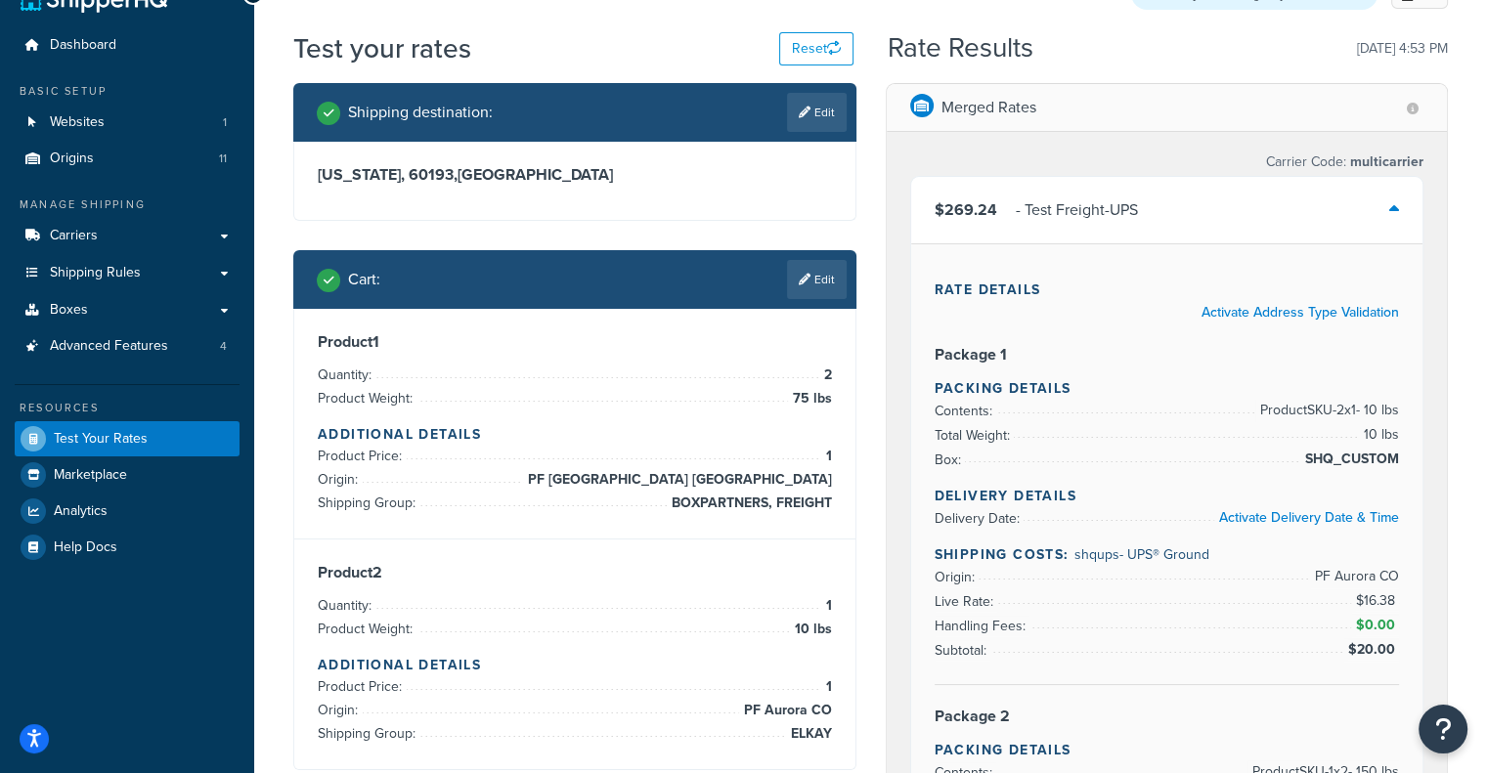
scroll to position [0, 0]
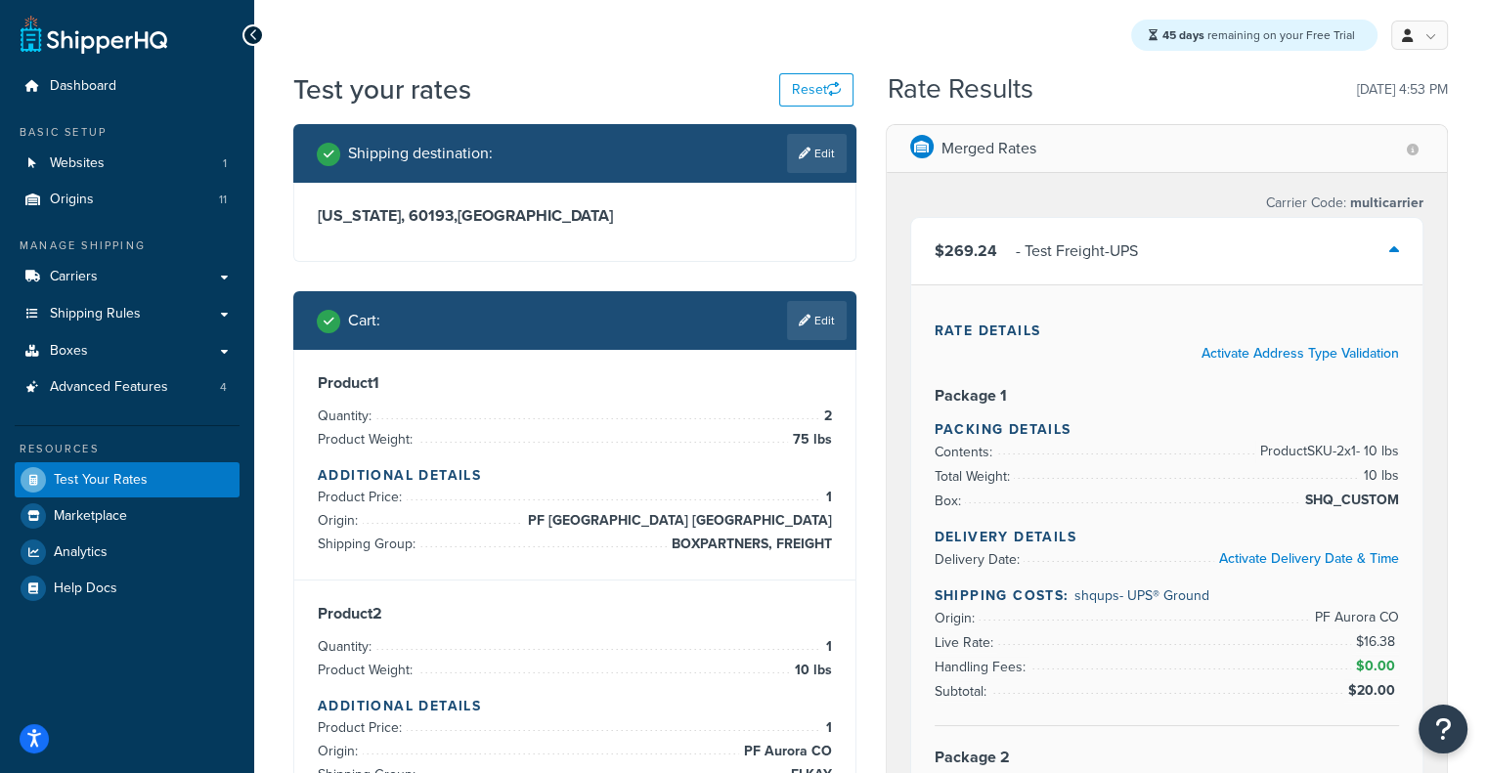
click at [1228, 239] on div "$269.24 - Test Freight-UPS" at bounding box center [1167, 251] width 512 height 66
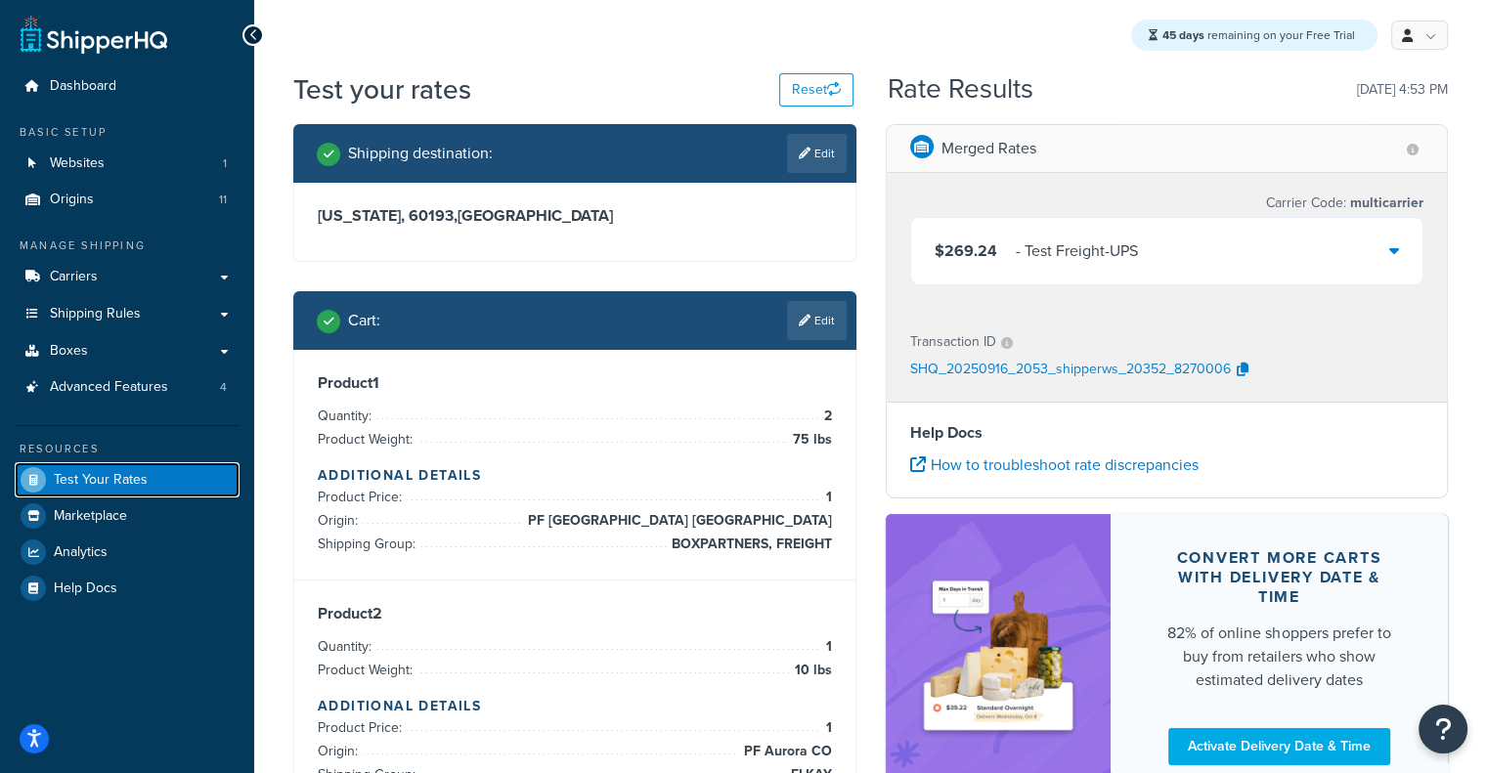
click at [201, 471] on link "Test Your Rates" at bounding box center [127, 479] width 225 height 35
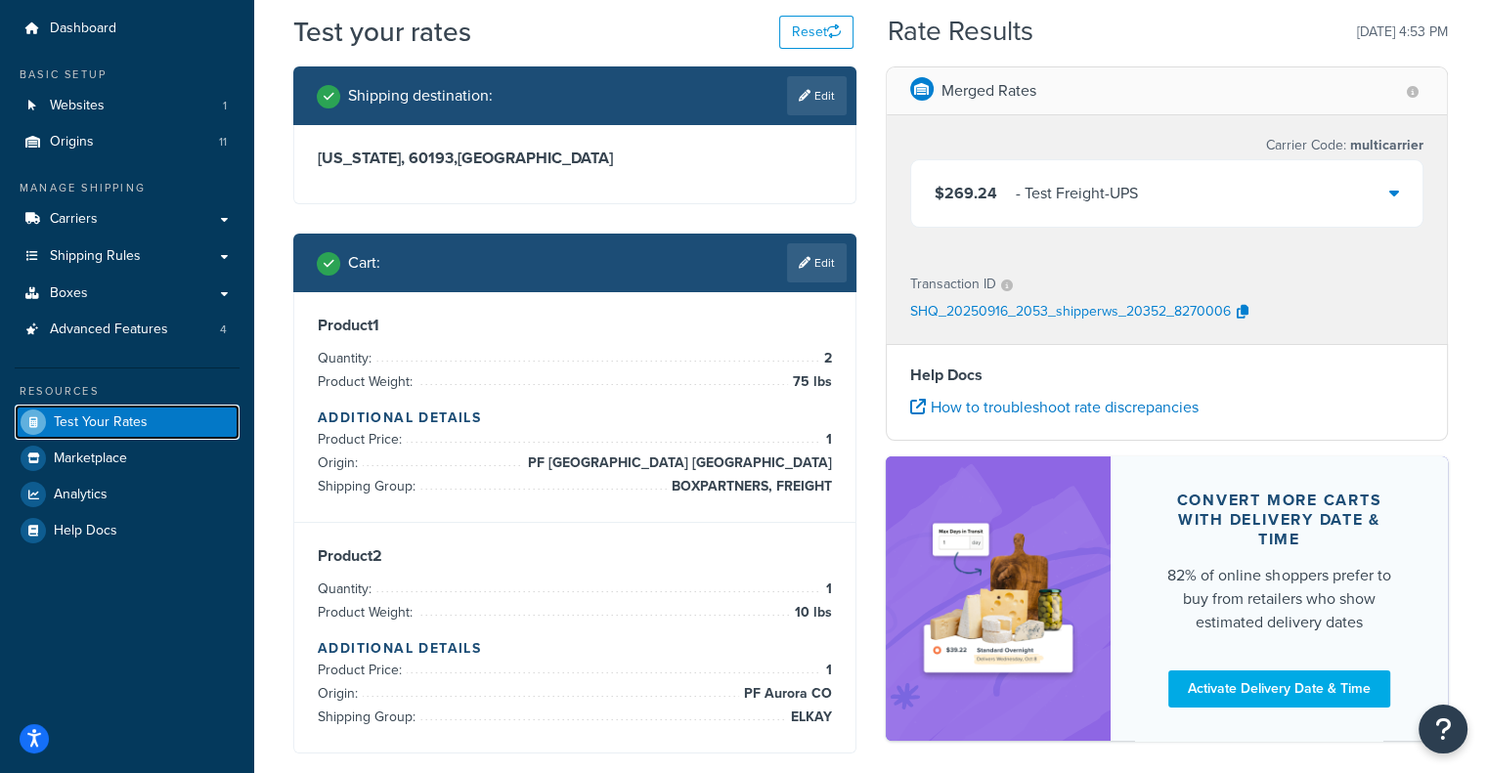
scroll to position [35, 0]
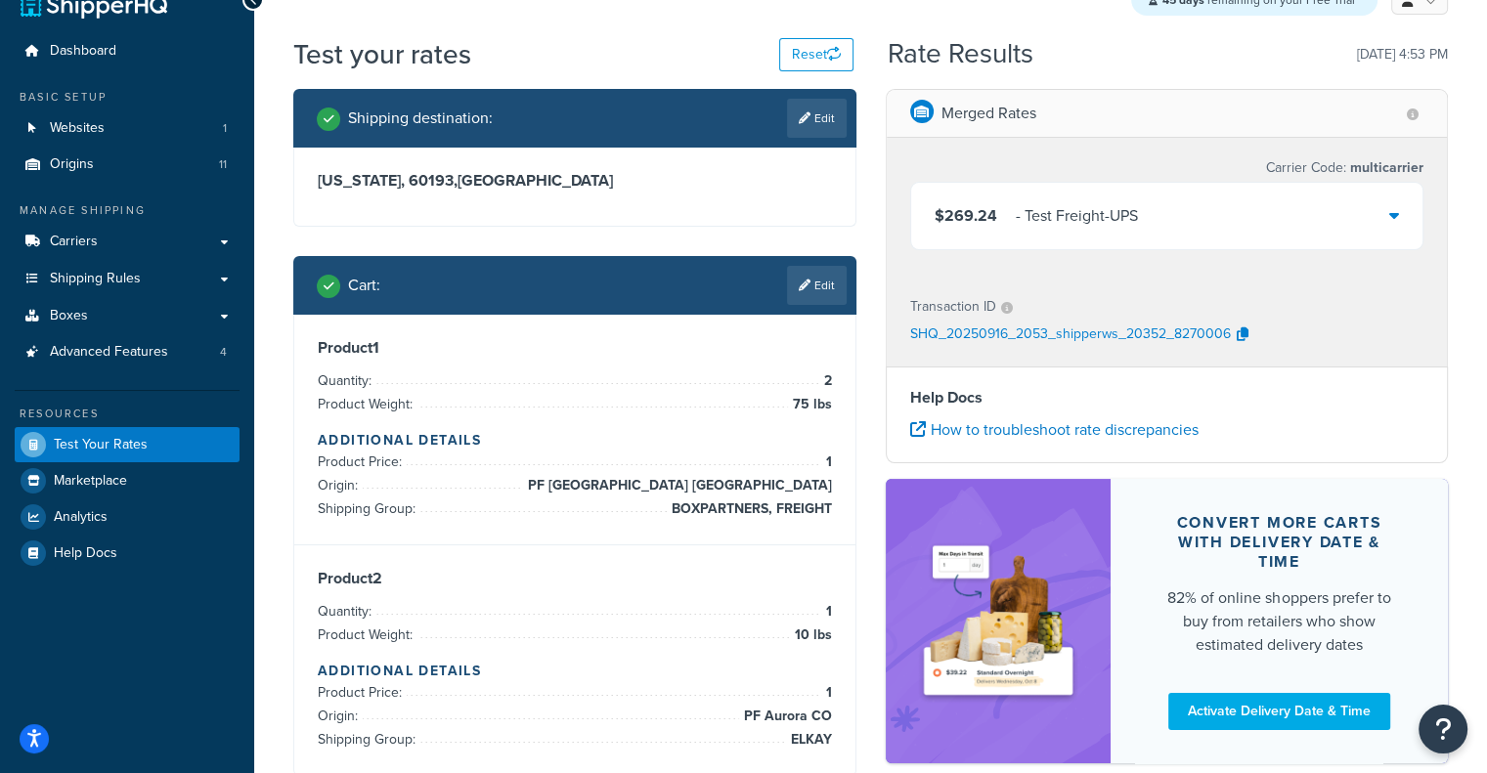
click at [1323, 229] on div "$269.24 - Test Freight-UPS" at bounding box center [1167, 216] width 512 height 66
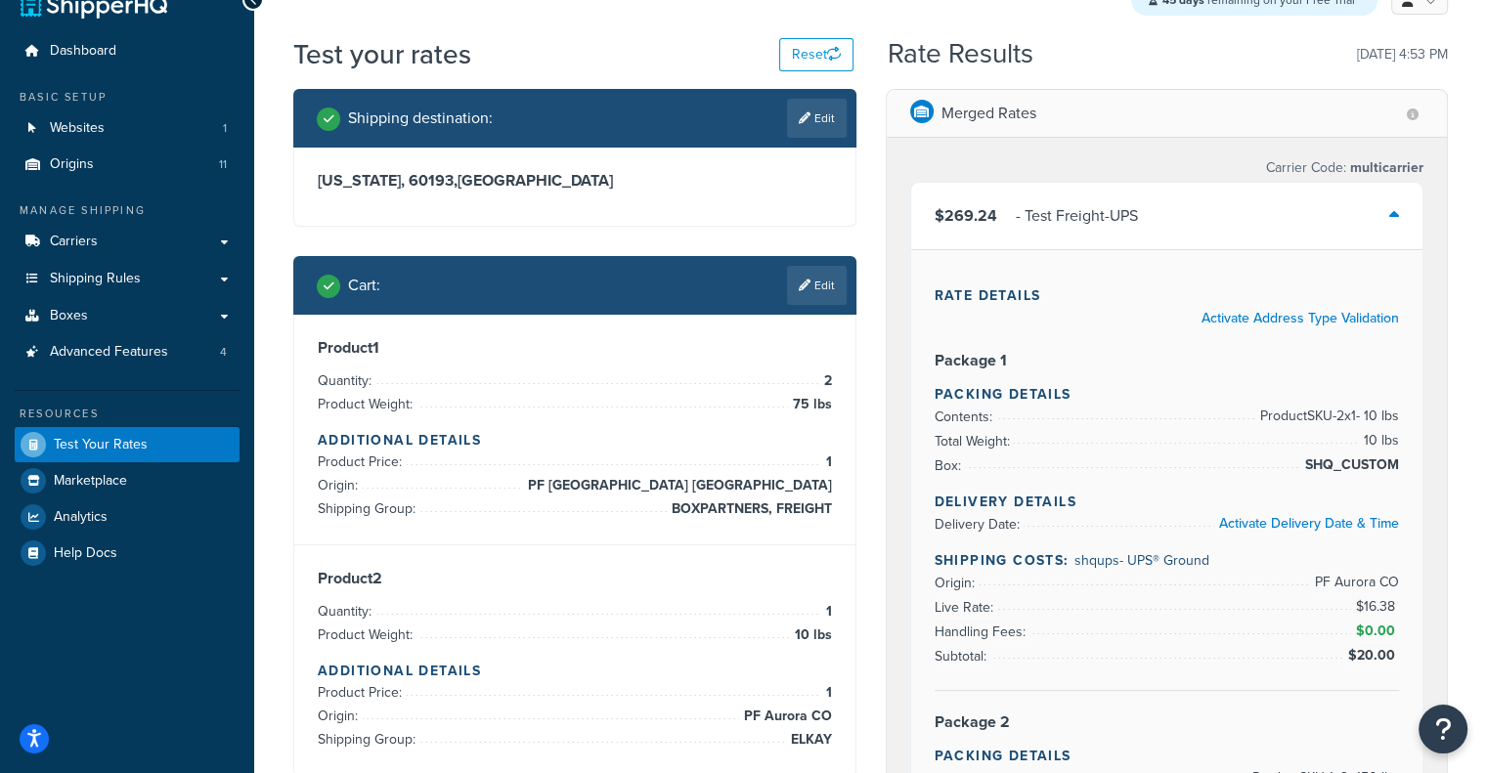
click at [1323, 229] on div "$269.24 - Test Freight-UPS" at bounding box center [1167, 216] width 512 height 66
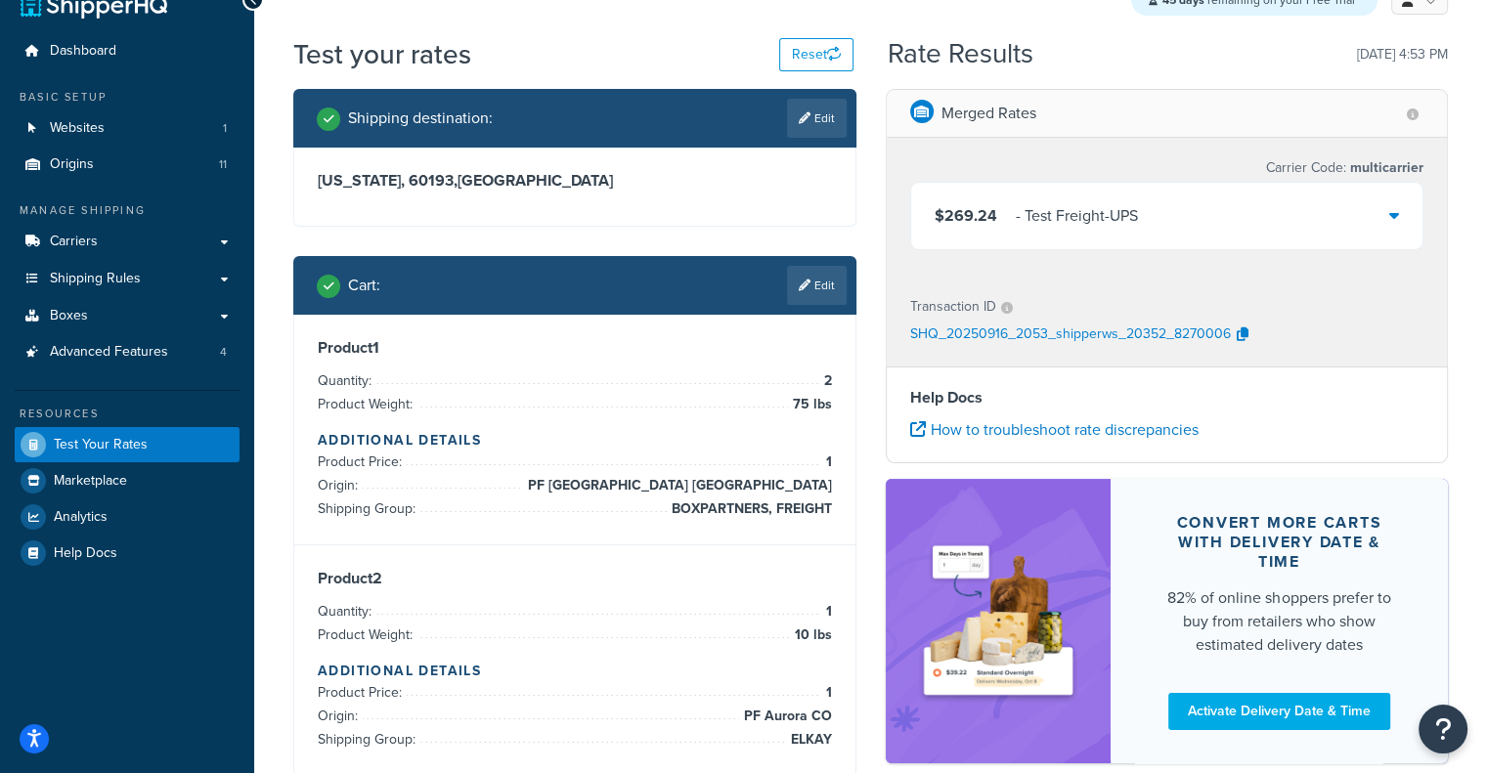
click at [1323, 229] on div "$269.24 - Test Freight-UPS" at bounding box center [1167, 216] width 512 height 66
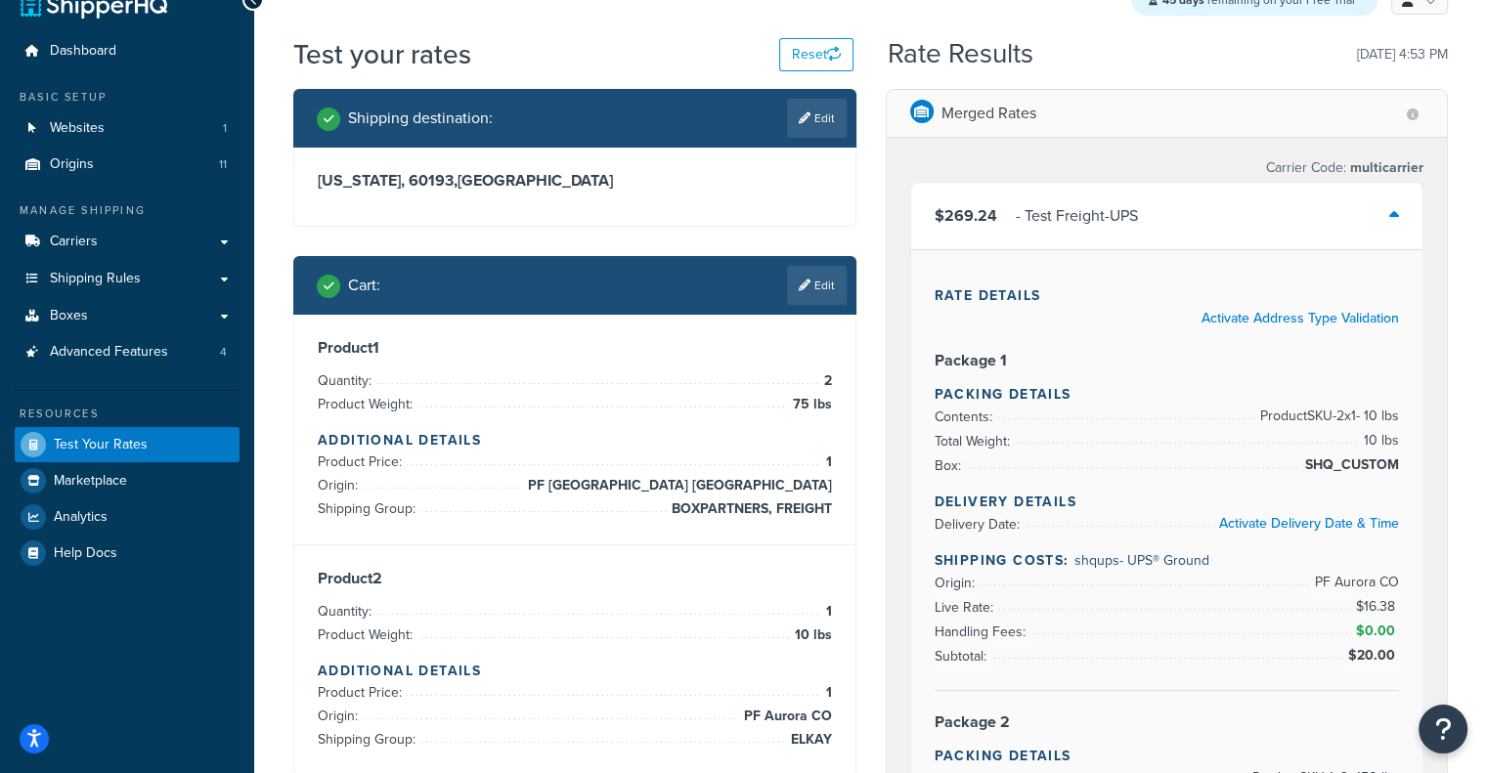
click at [1323, 229] on div "$269.24 - Test Freight-UPS" at bounding box center [1167, 216] width 512 height 66
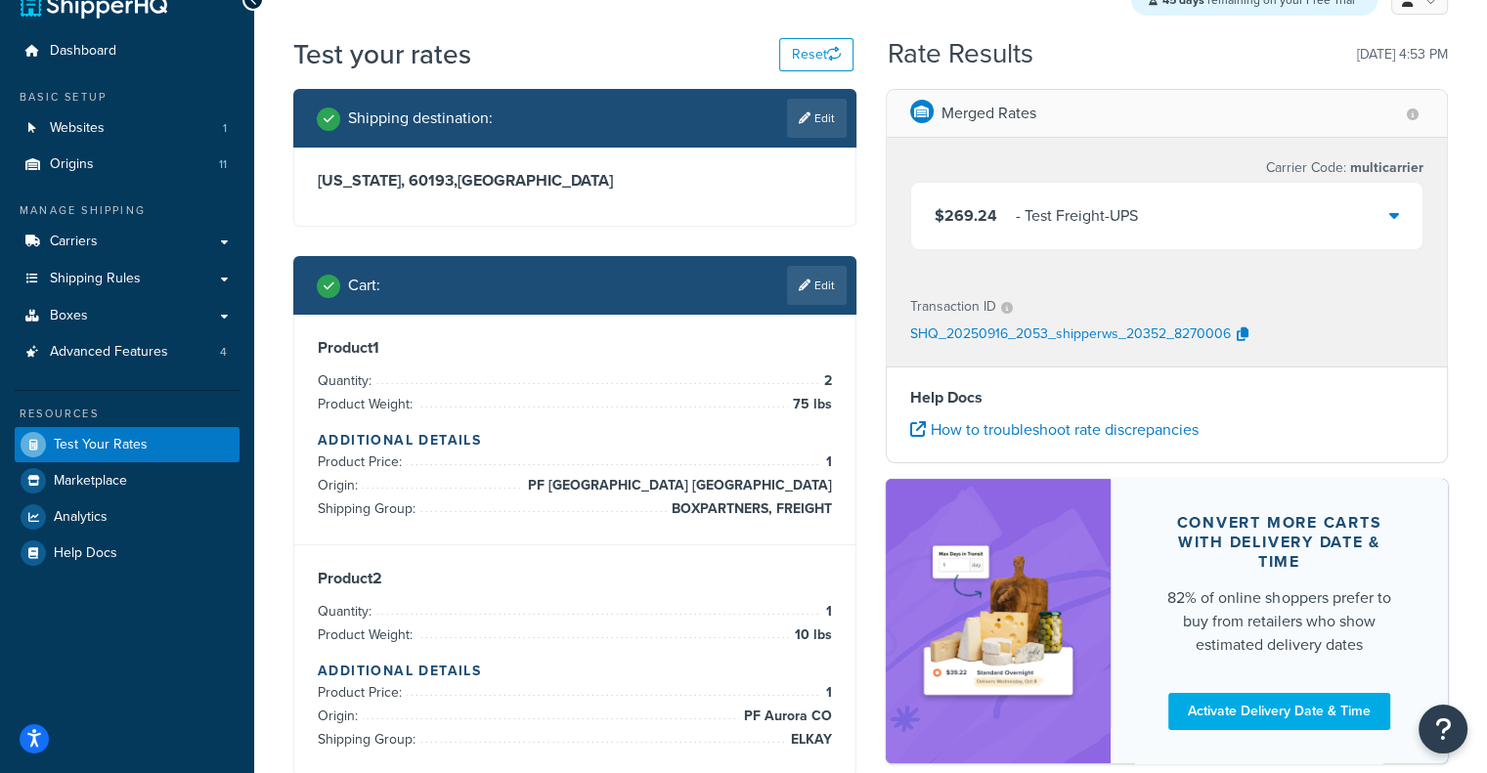
click at [574, 490] on li "Origin: PF Atlanta GA" at bounding box center [575, 485] width 514 height 23
click at [816, 298] on link "Edit" at bounding box center [817, 285] width 60 height 39
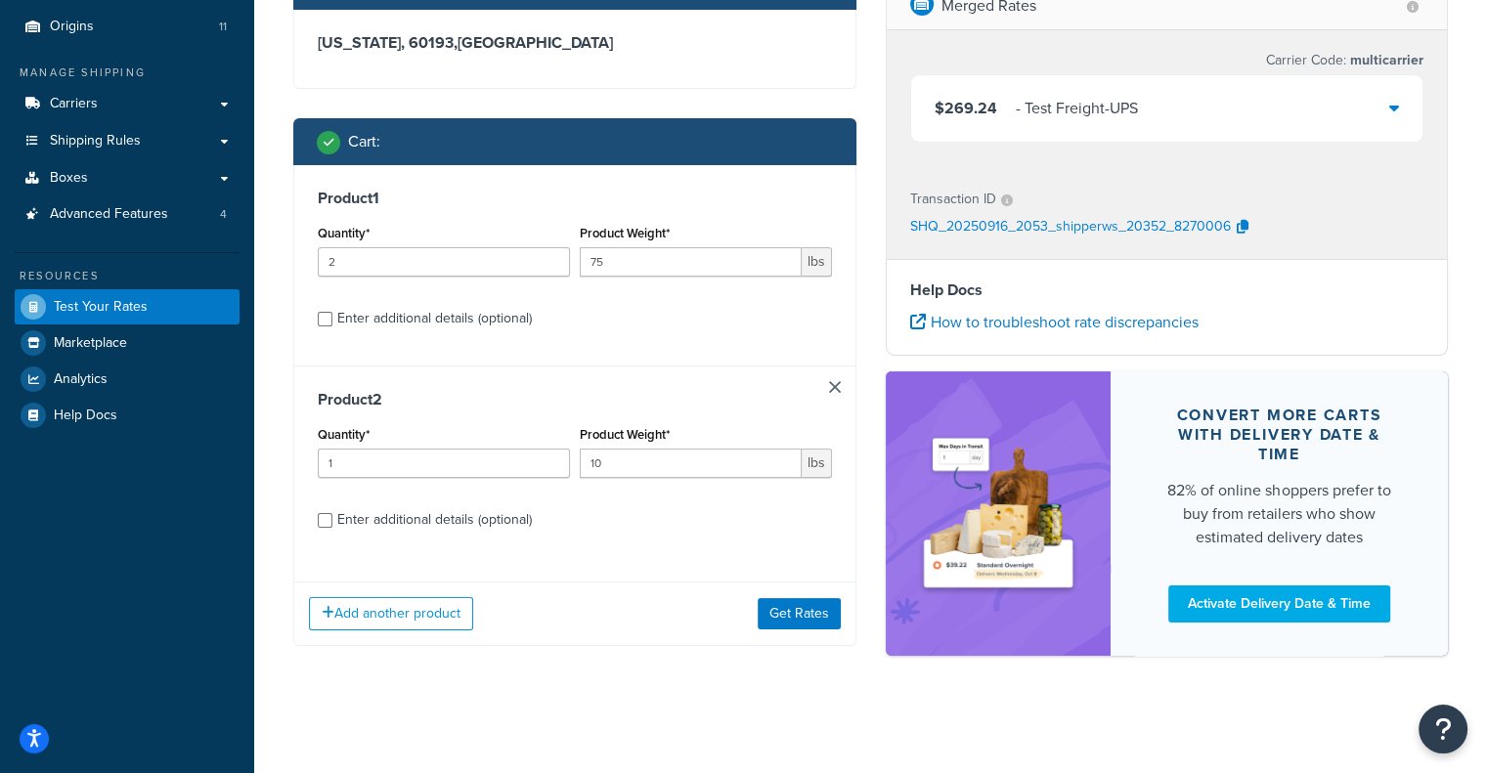
scroll to position [174, 0]
click at [670, 472] on input "10" at bounding box center [691, 463] width 222 height 29
paste input "4.75"
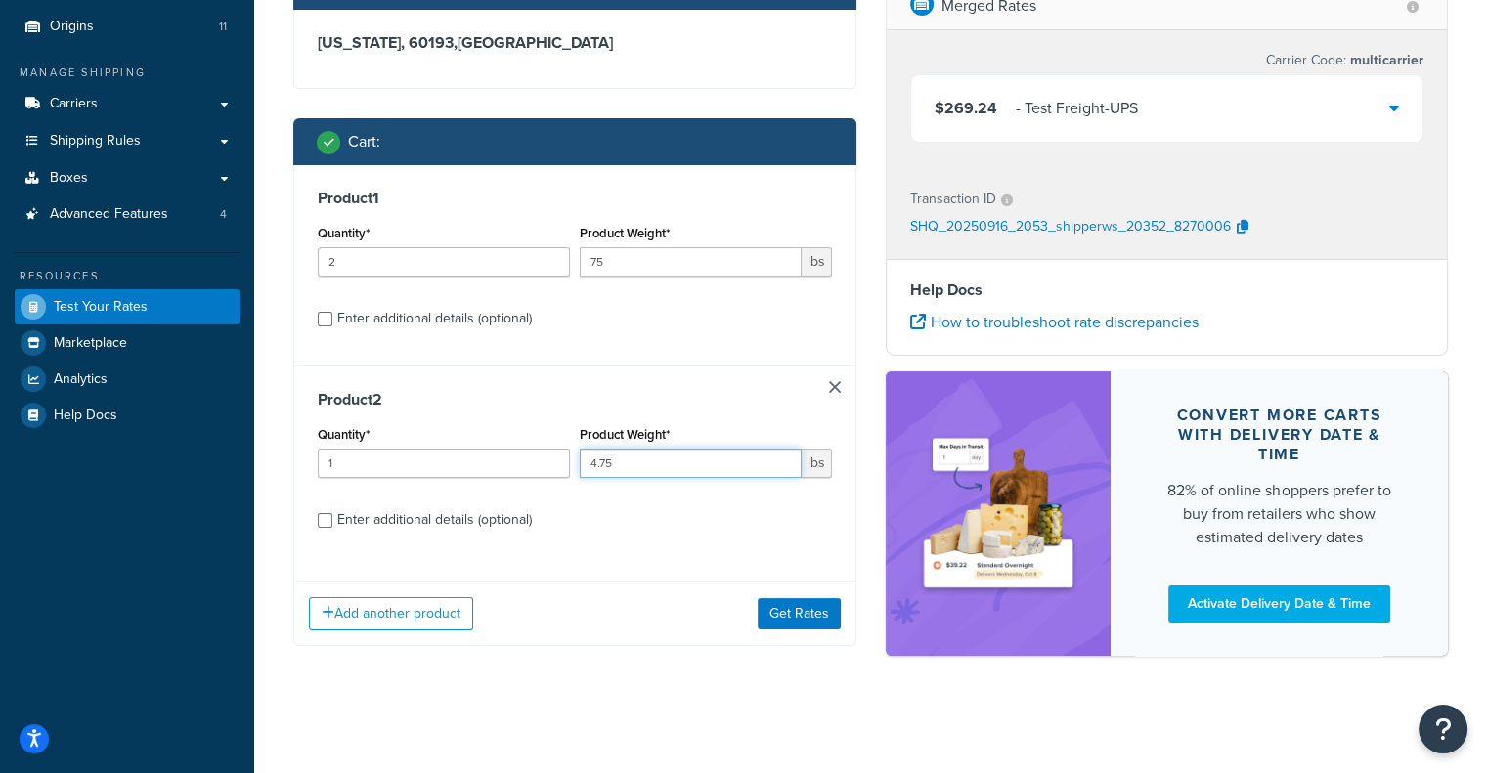
type input "4.75"
click at [397, 507] on div "Enter additional details (optional)" at bounding box center [434, 519] width 195 height 27
click at [332, 513] on input "Enter additional details (optional)" at bounding box center [325, 520] width 15 height 15
checkbox input "true"
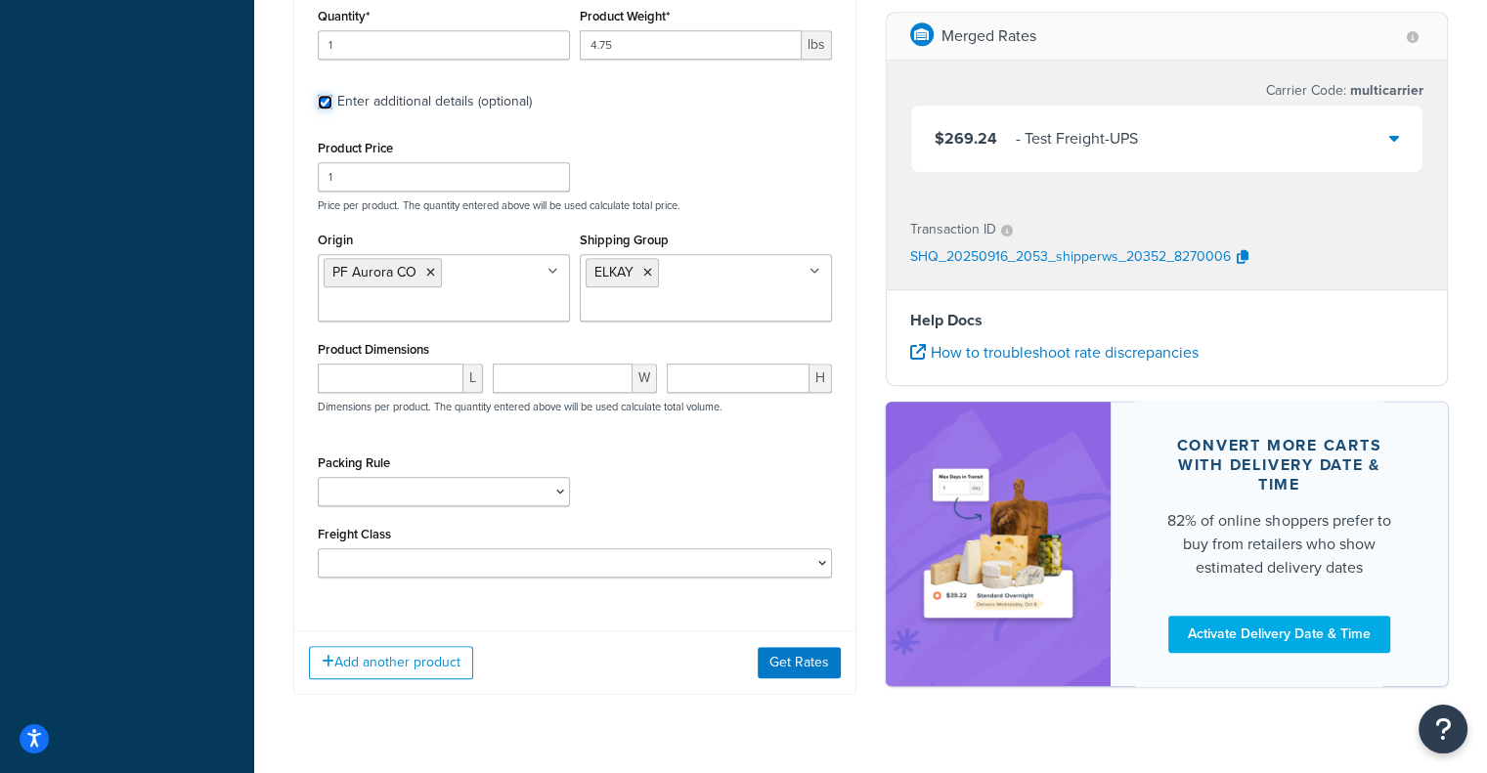
scroll to position [1087, 0]
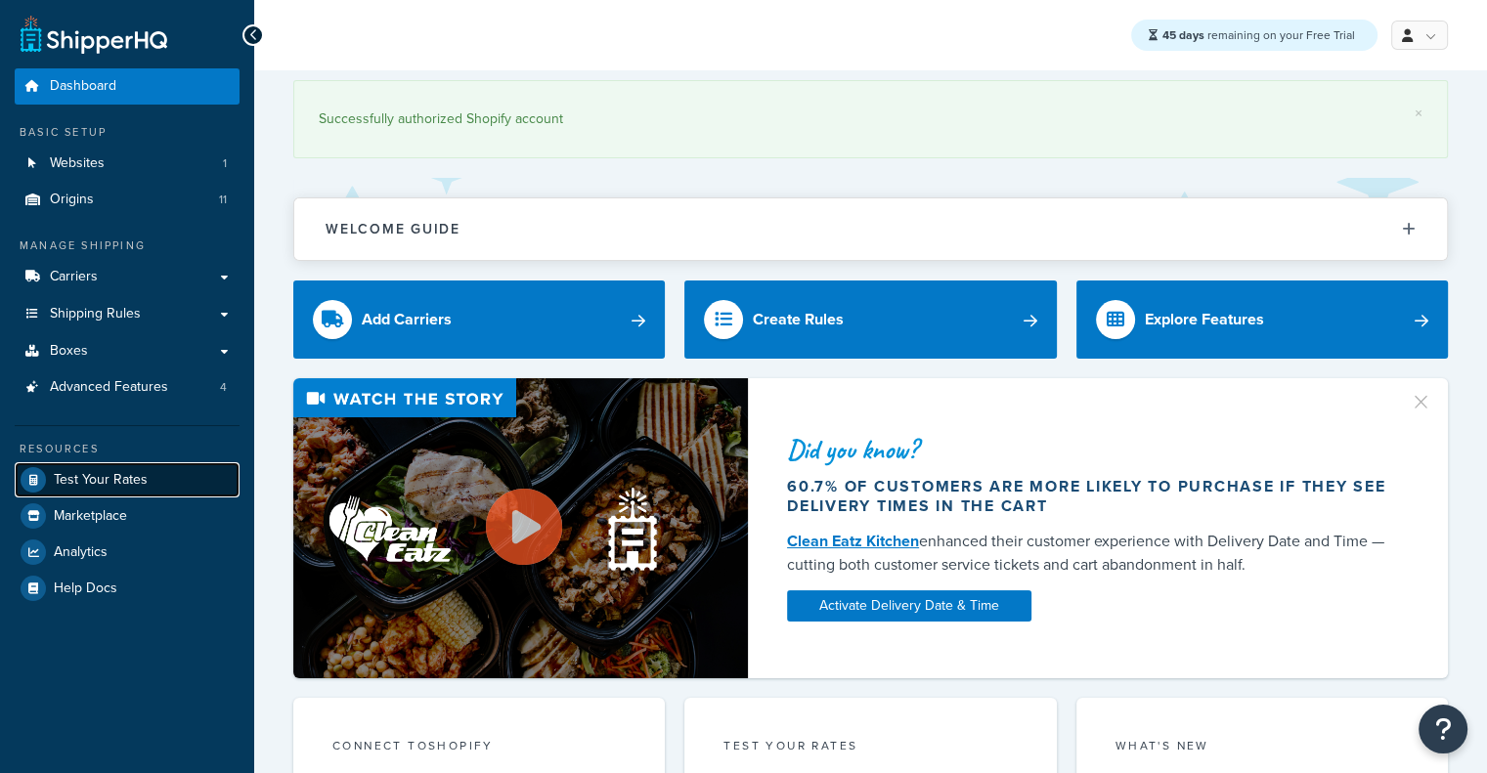
click at [75, 475] on span "Test Your Rates" at bounding box center [101, 480] width 94 height 17
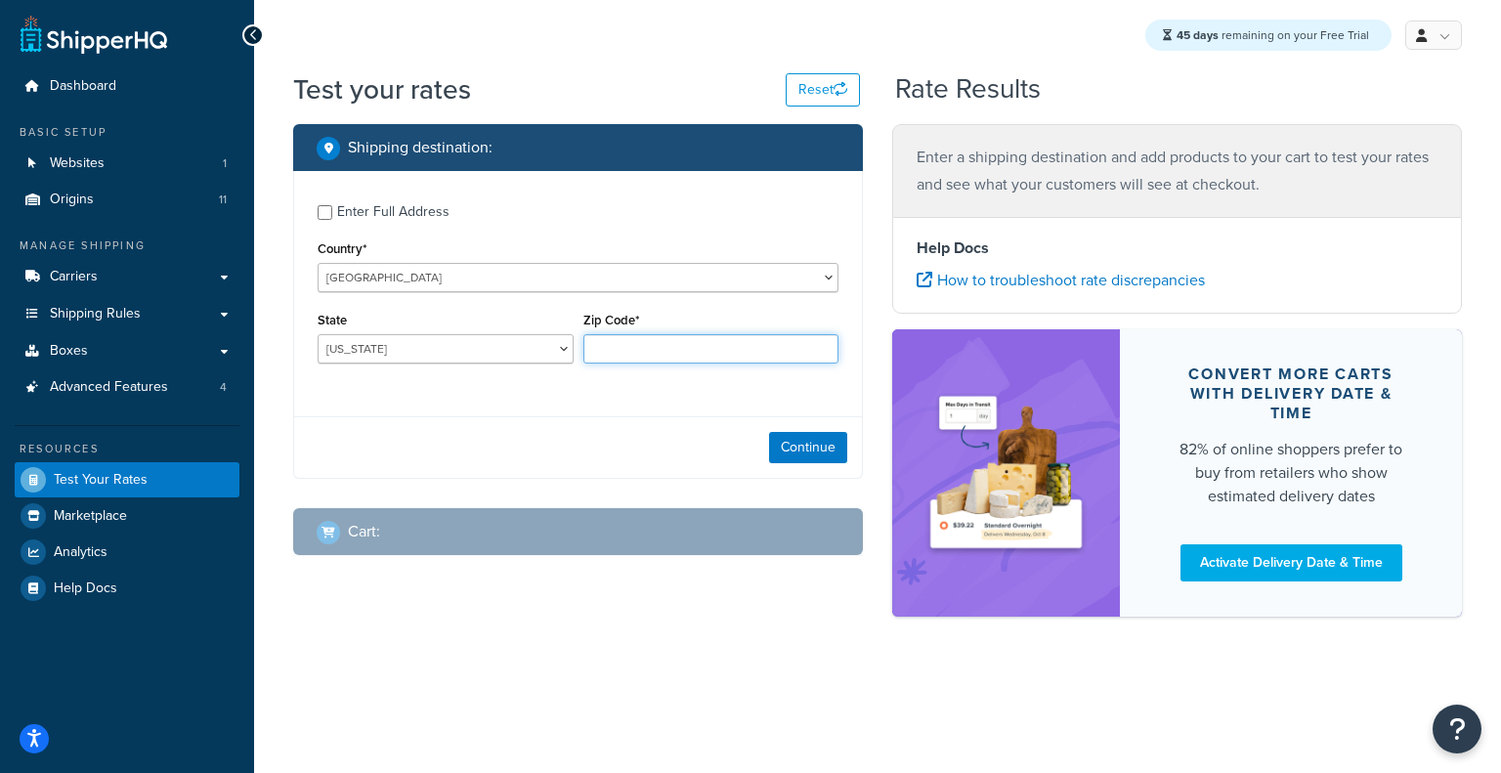
click at [719, 345] on input "Zip Code*" at bounding box center [712, 348] width 256 height 29
click at [664, 355] on input "Zip Code*" at bounding box center [712, 348] width 256 height 29
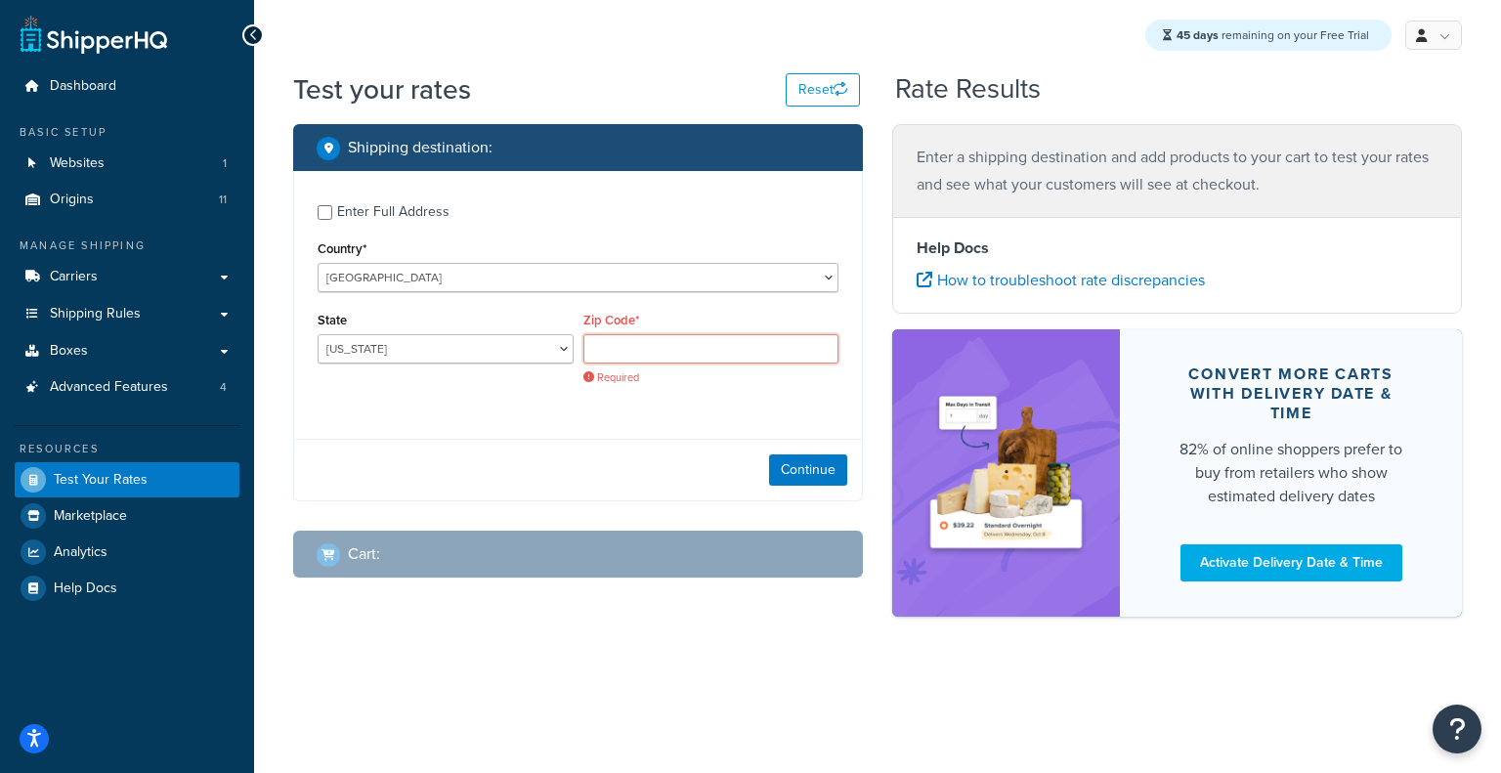
click at [753, 359] on input "Zip Code*" at bounding box center [712, 348] width 256 height 29
click at [513, 347] on select "Alabama Alaska American Samoa Arizona Arkansas Armed Forces Americas Armed Forc…" at bounding box center [446, 348] width 256 height 29
select select "FL"
click at [318, 336] on select "Alabama Alaska American Samoa Arizona Arkansas Armed Forces Americas Armed Forc…" at bounding box center [446, 348] width 256 height 29
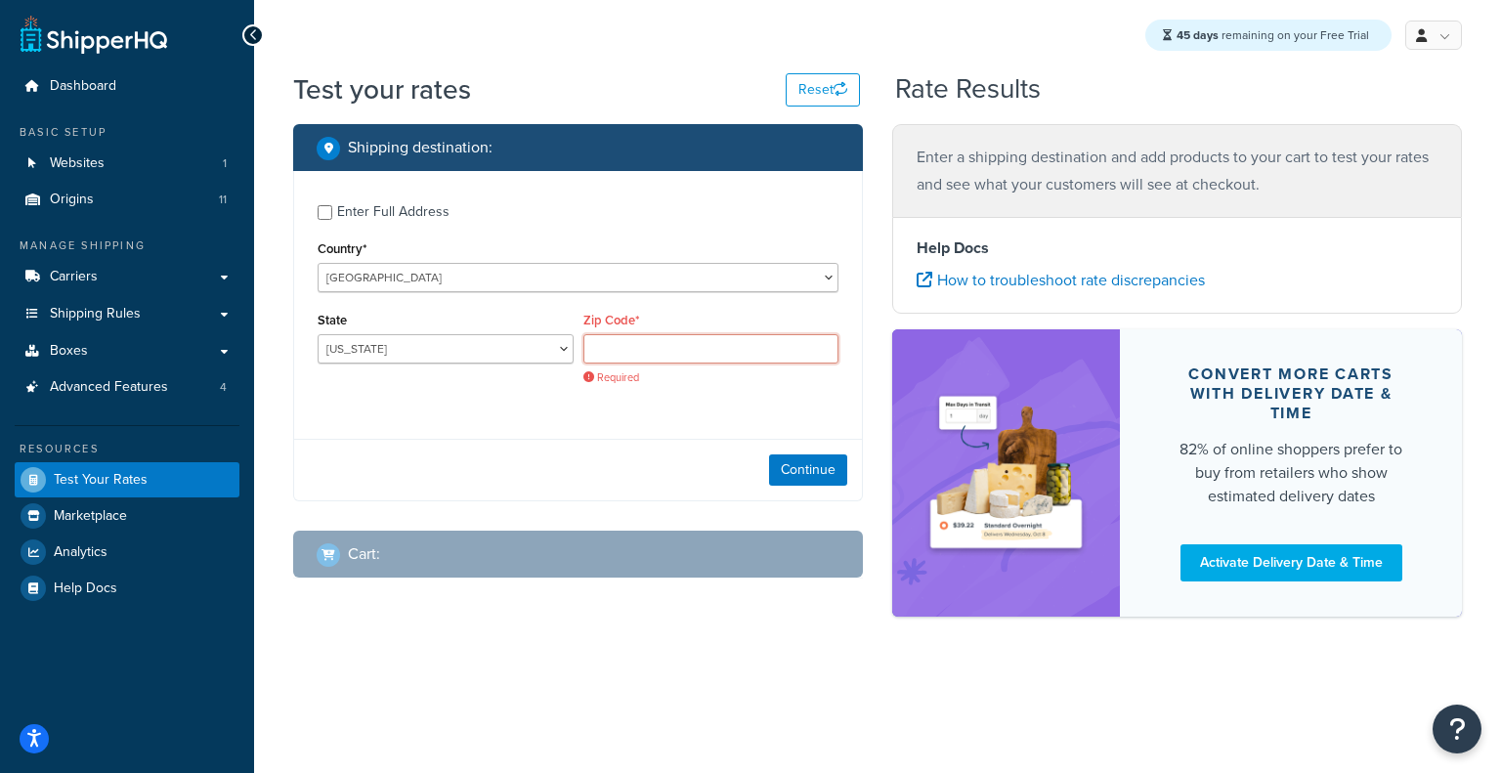
click at [626, 347] on input "Zip Code*" at bounding box center [712, 348] width 256 height 29
paste input "34689"
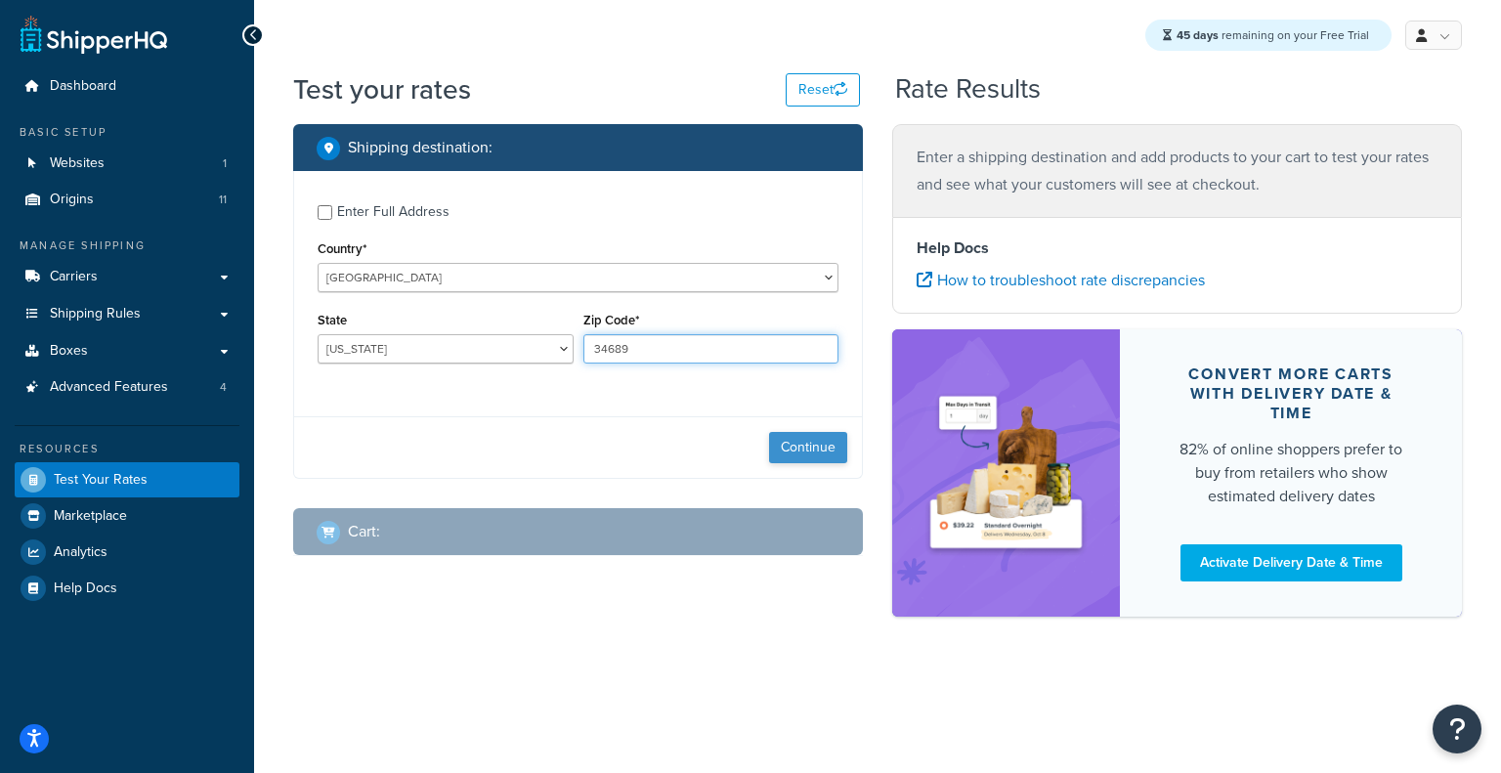
type input "34689"
click at [832, 455] on button "Continue" at bounding box center [808, 447] width 78 height 31
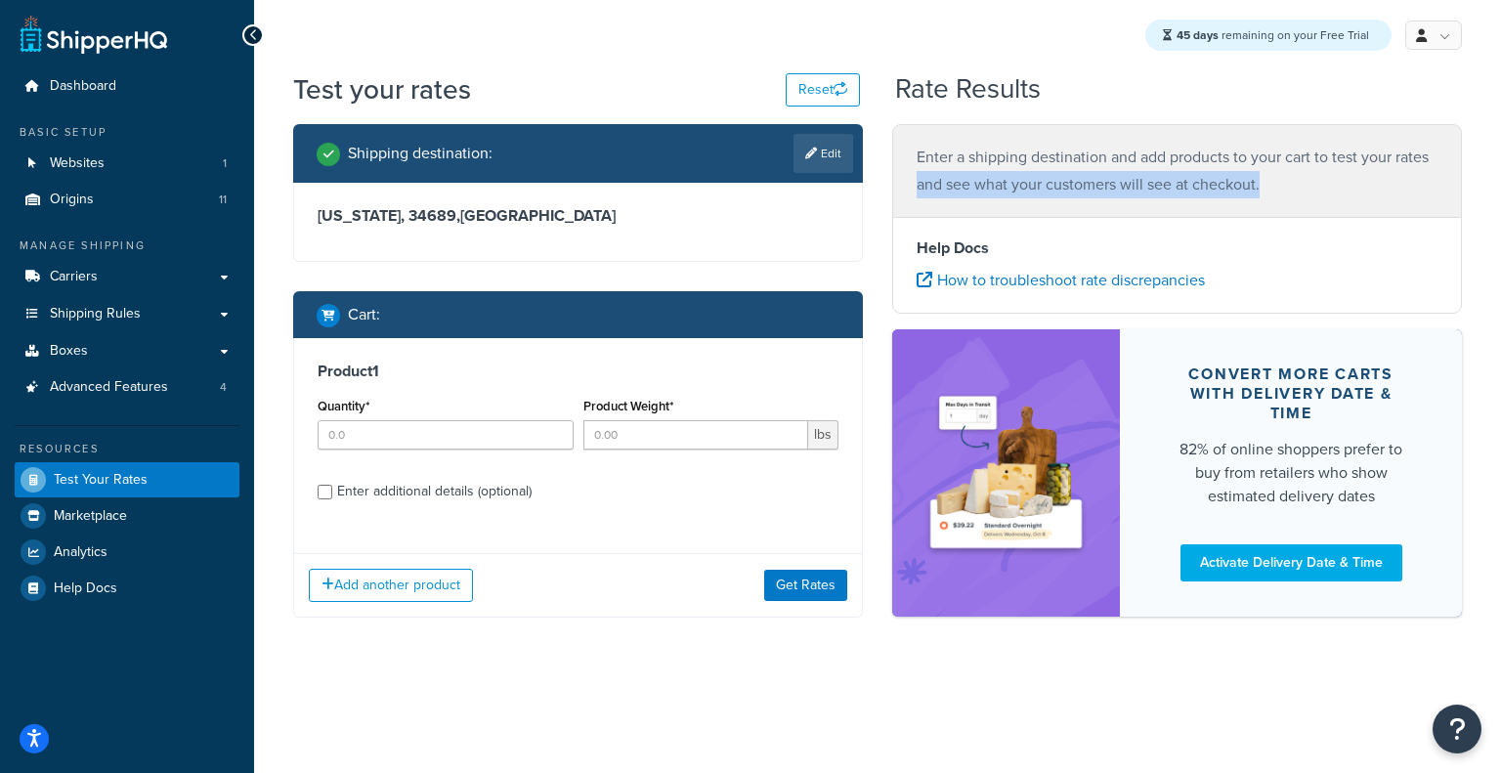
drag, startPoint x: 1500, startPoint y: 203, endPoint x: 1466, endPoint y: 164, distance: 52.0
click at [1466, 164] on div "Test your rates Reset Rate Results Shipping destination : Edit Florida, 34689 ,…" at bounding box center [877, 383] width 1247 height 626
click at [1486, 195] on div "Test your rates Reset Rate Results Shipping destination : Edit Florida, 34689 ,…" at bounding box center [877, 383] width 1247 height 626
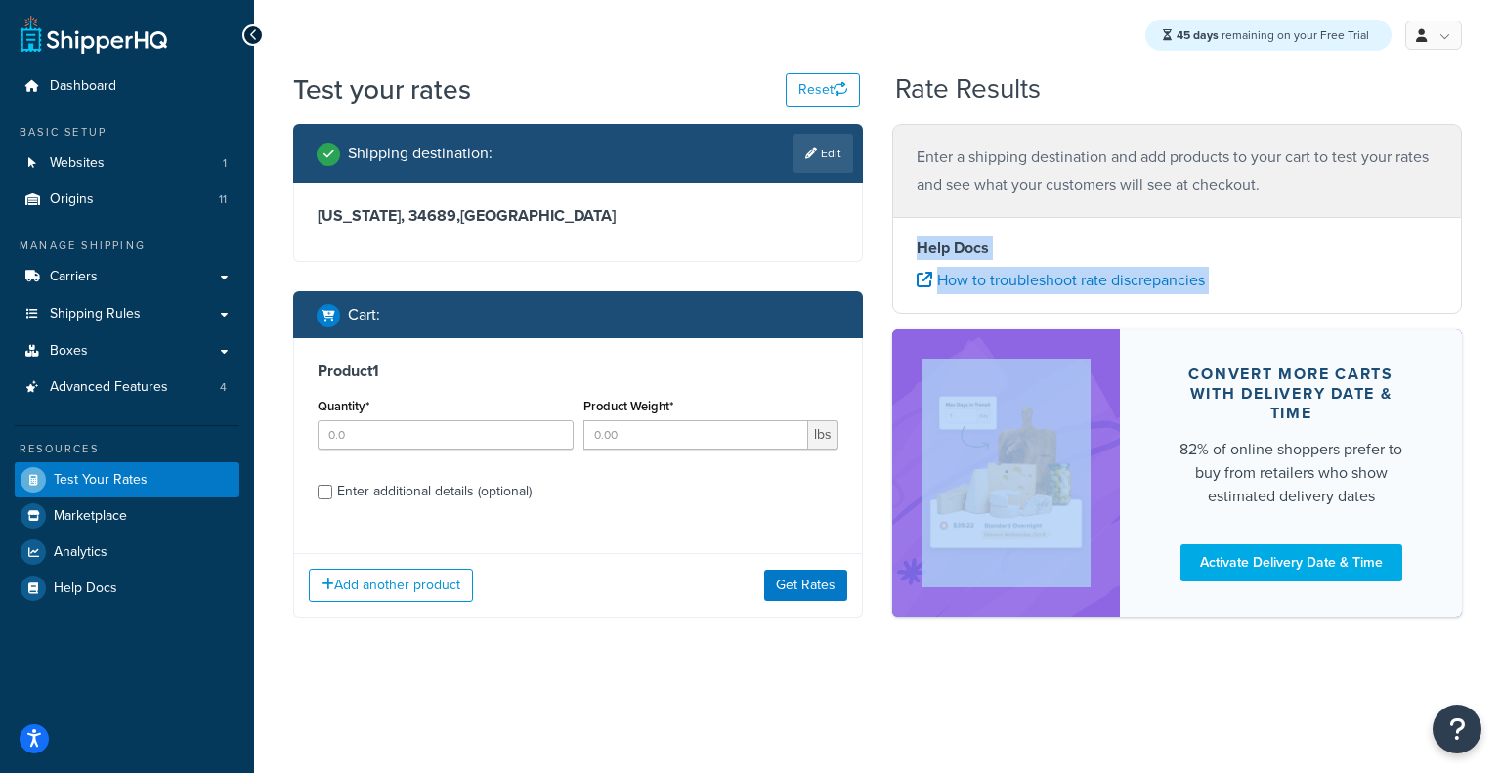
drag, startPoint x: 1500, startPoint y: 195, endPoint x: 1500, endPoint y: 299, distance: 104.6
click at [1486, 299] on div "Test your rates Reset Rate Results Shipping destination : Edit Florida, 34689 ,…" at bounding box center [877, 383] width 1247 height 626
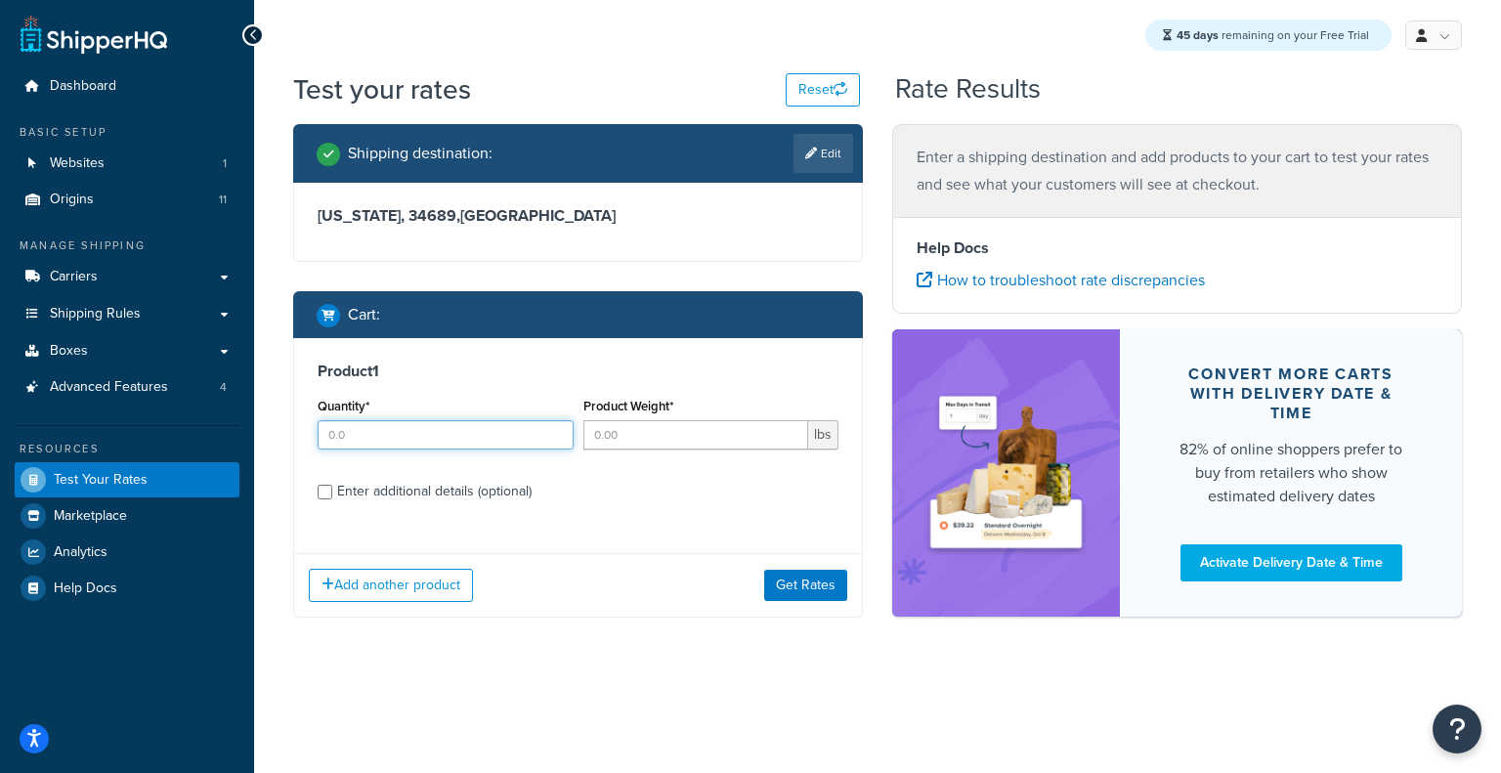
click at [450, 427] on input "Quantity*" at bounding box center [446, 434] width 256 height 29
type input "1"
type input "12"
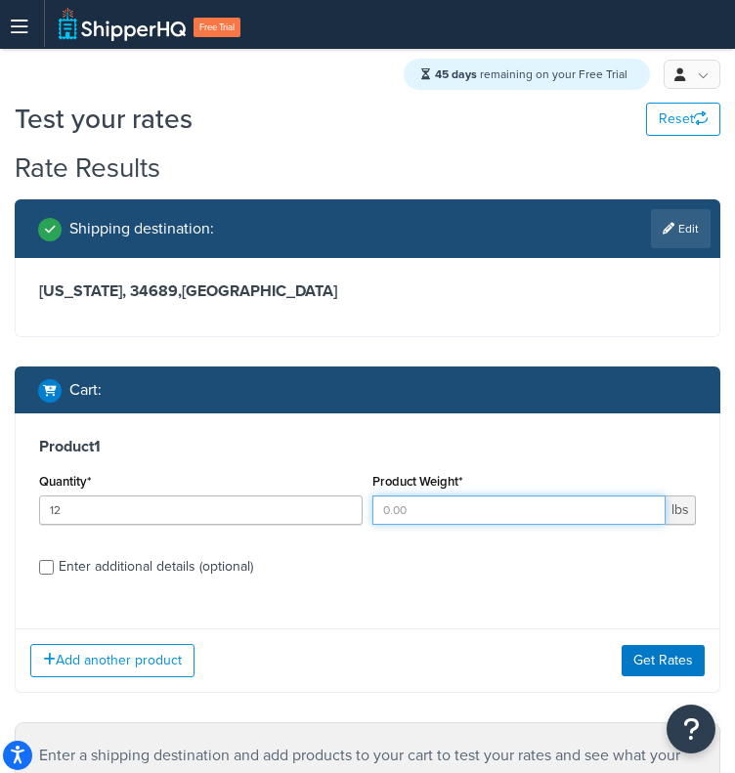
click at [578, 511] on input "Product Weight*" at bounding box center [518, 510] width 293 height 29
paste input "57.22"
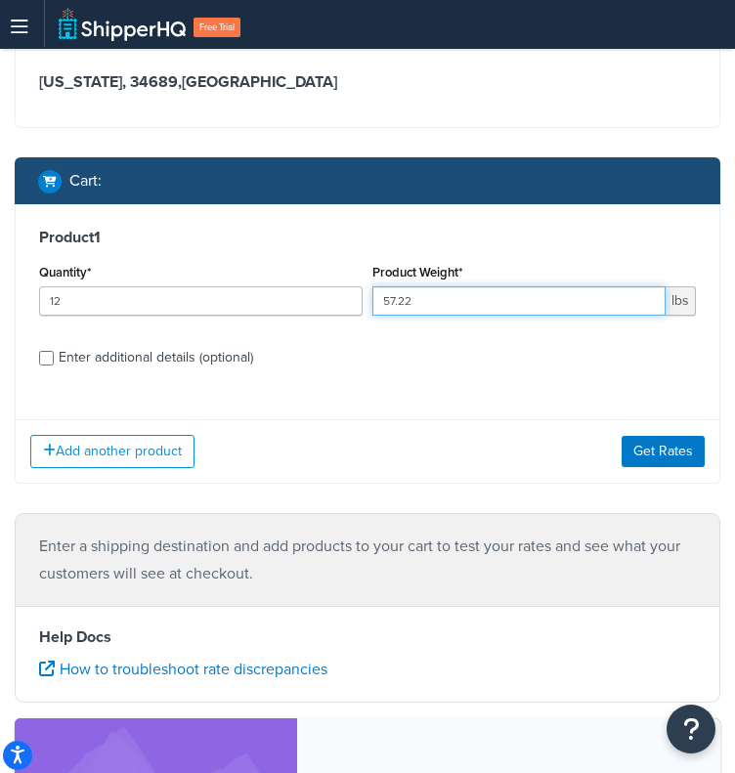
scroll to position [252, 0]
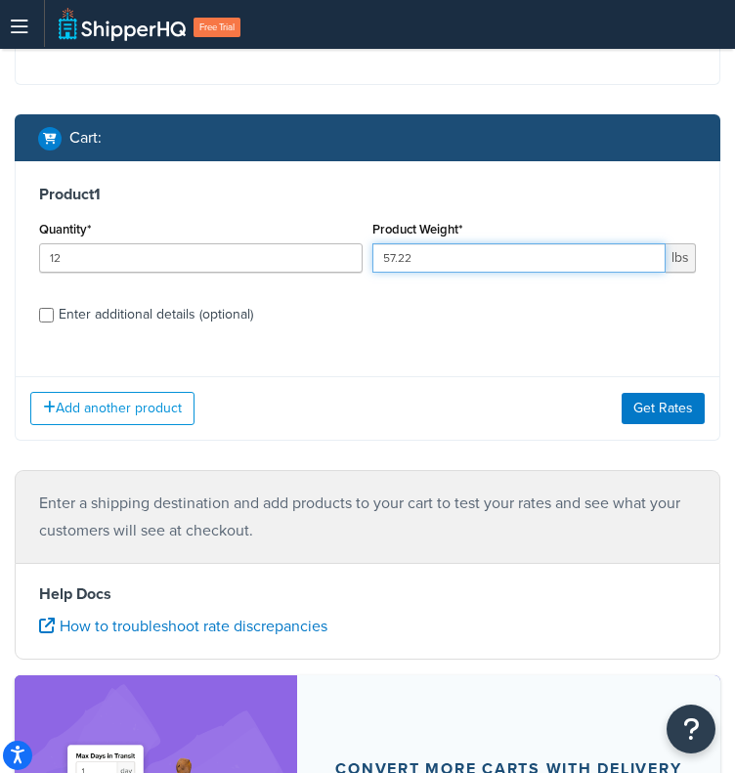
type input "57.22"
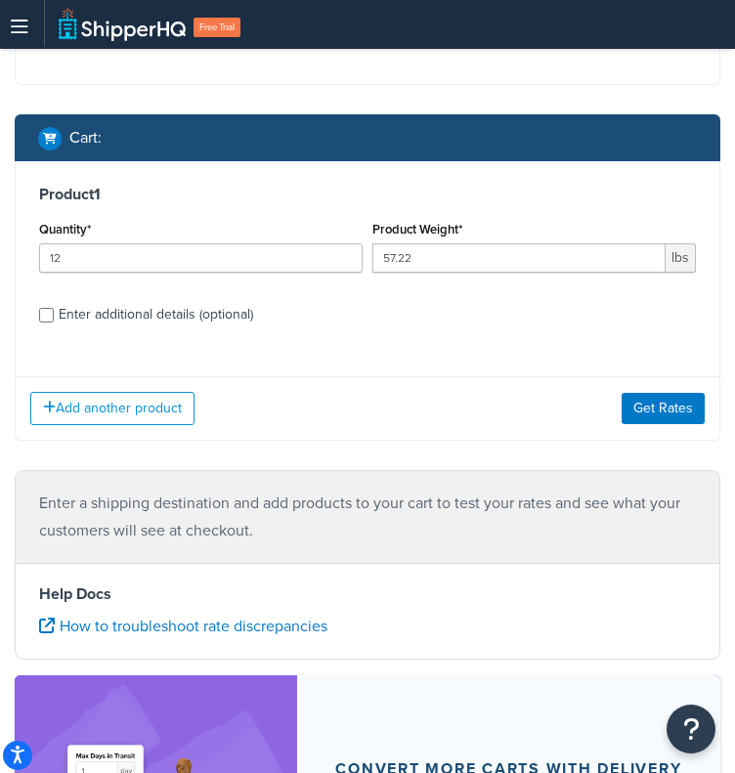
click at [116, 315] on div "Enter additional details (optional)" at bounding box center [156, 314] width 195 height 27
click at [54, 315] on input "Enter additional details (optional)" at bounding box center [46, 315] width 15 height 15
checkbox input "true"
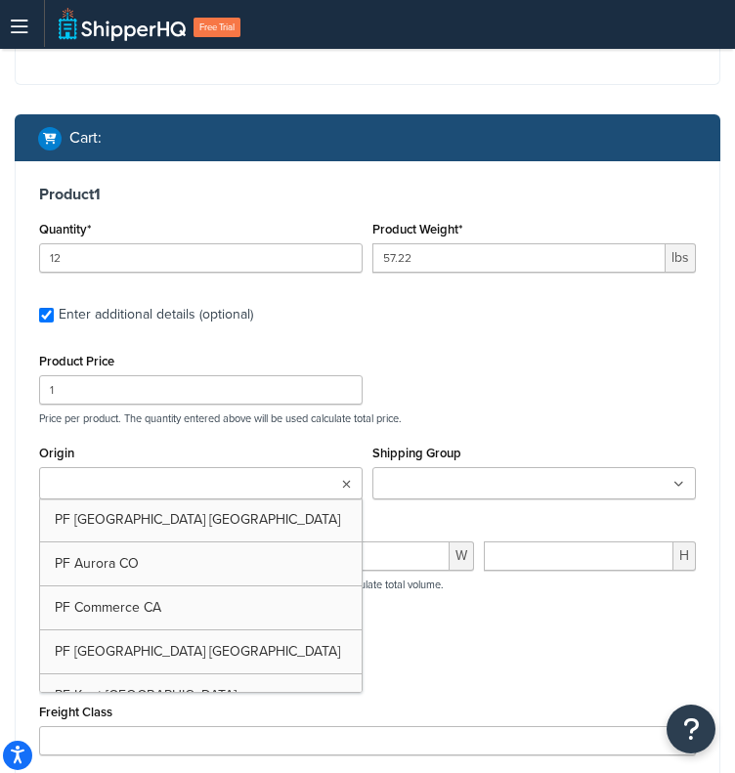
click at [336, 496] on ul at bounding box center [201, 483] width 324 height 32
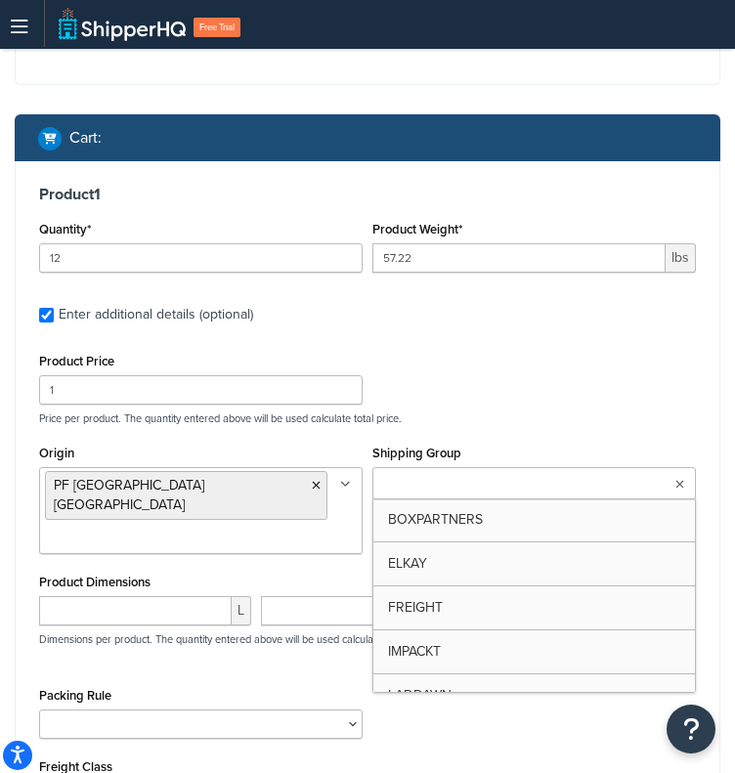
click at [629, 476] on ul at bounding box center [534, 483] width 324 height 32
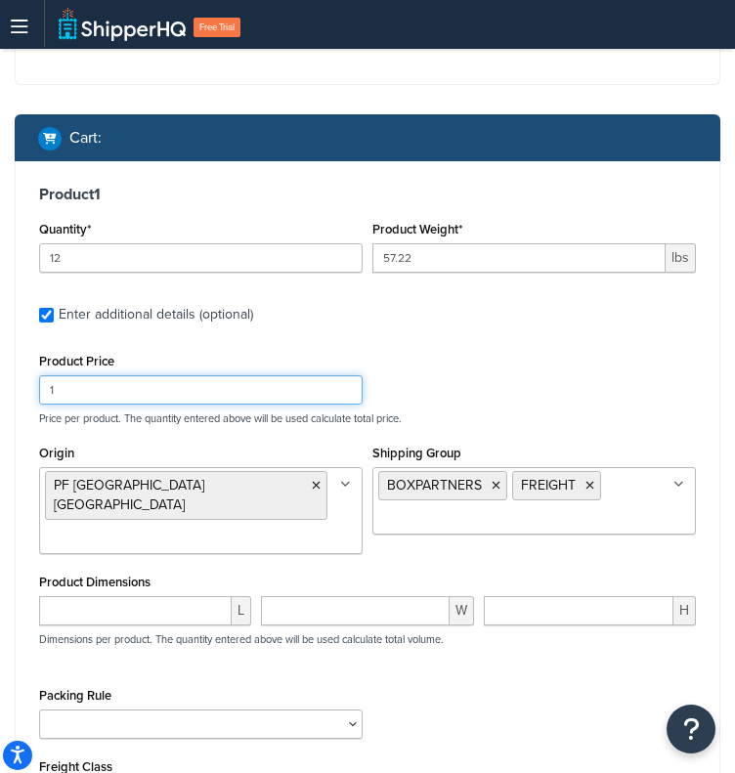
click at [589, 376] on div "Product Price 1 Price per product. The quantity entered above will be used calc…" at bounding box center [367, 386] width 667 height 77
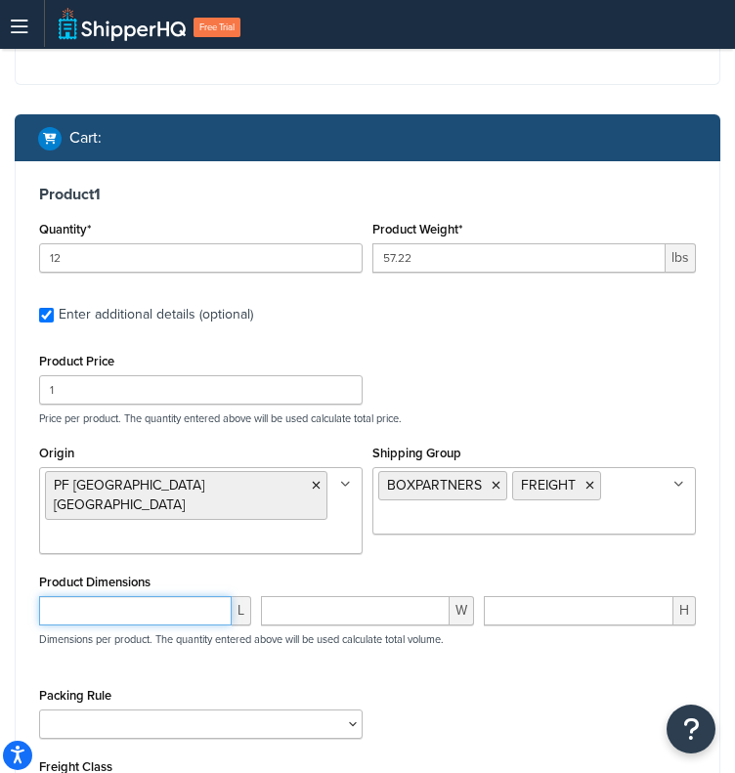
click at [176, 596] on input "number" at bounding box center [135, 610] width 193 height 29
paste input "46.2"
type input "46.2"
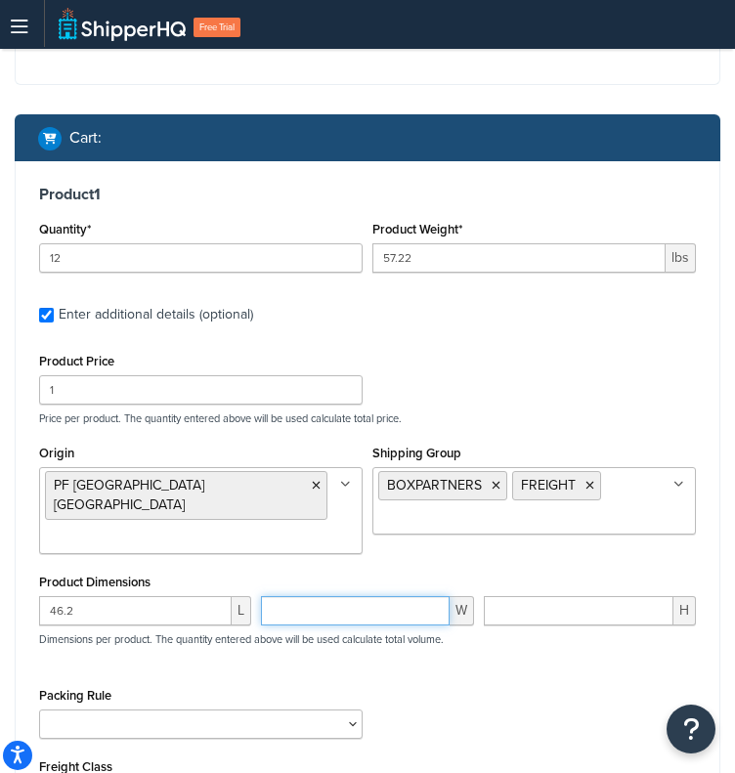
click at [368, 605] on input "number" at bounding box center [355, 610] width 188 height 29
paste input "41.2"
type input "41.2"
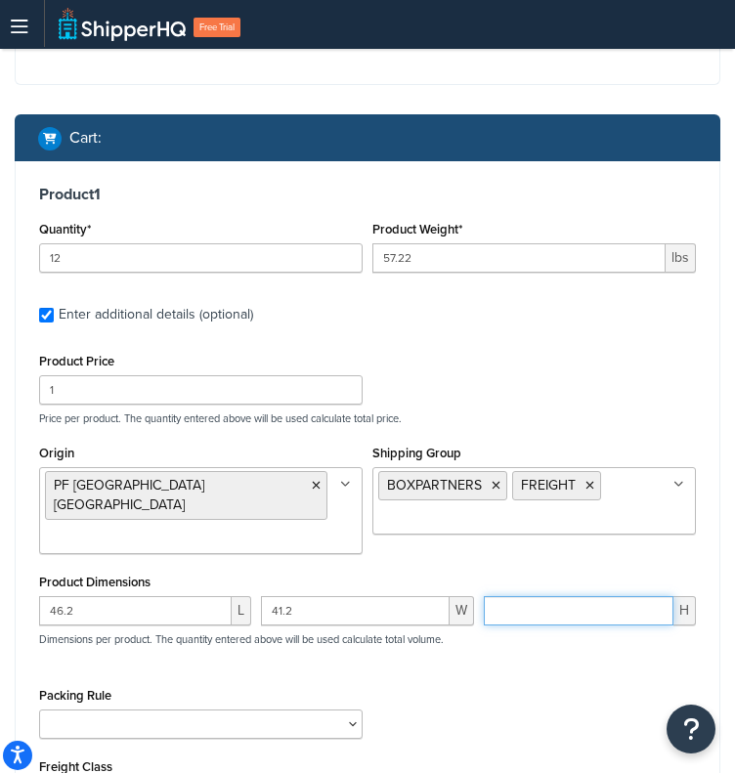
click at [565, 596] on input "number" at bounding box center [579, 610] width 190 height 29
paste input "6.2"
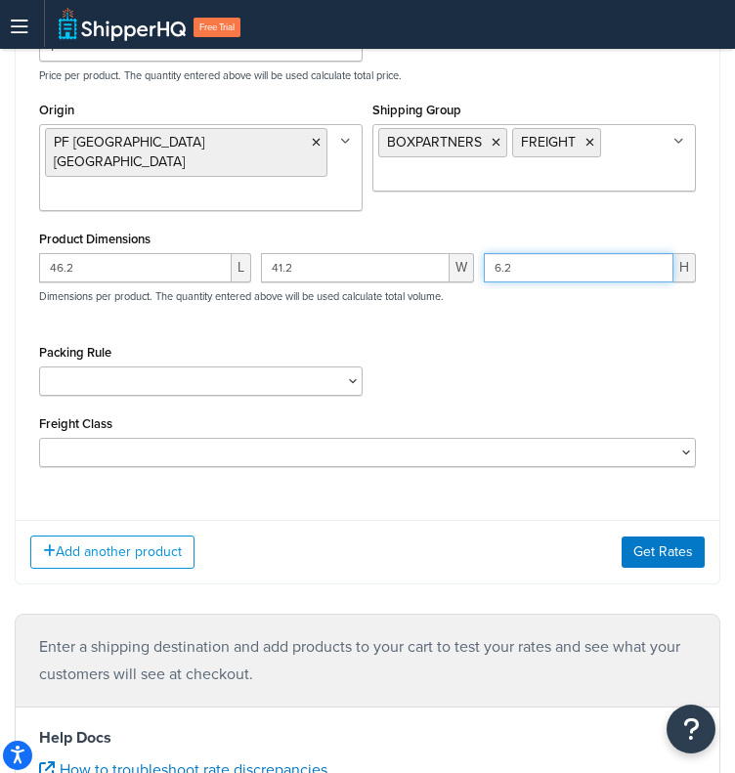
scroll to position [603, 0]
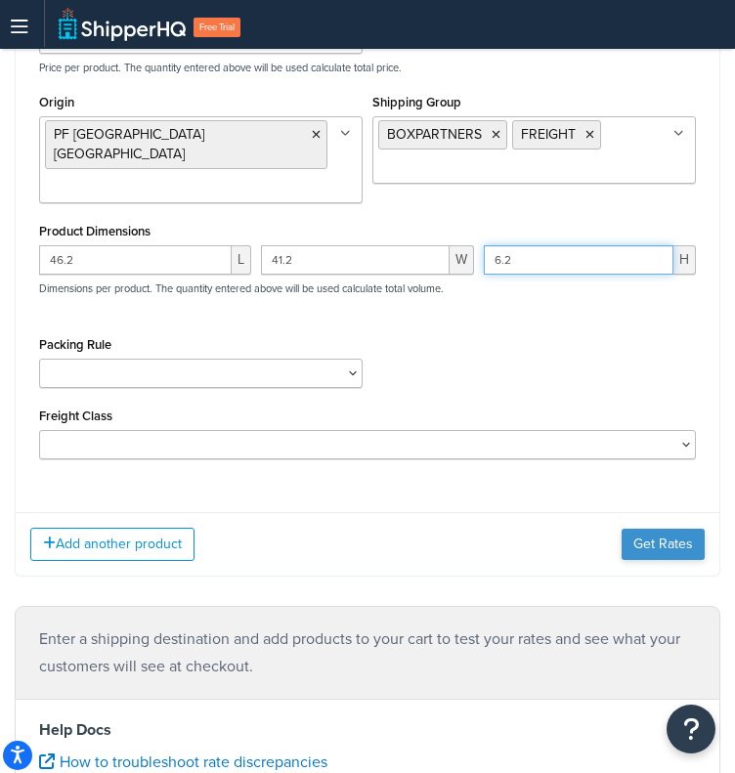
type input "6.2"
click at [627, 529] on button "Get Rates" at bounding box center [663, 544] width 83 height 31
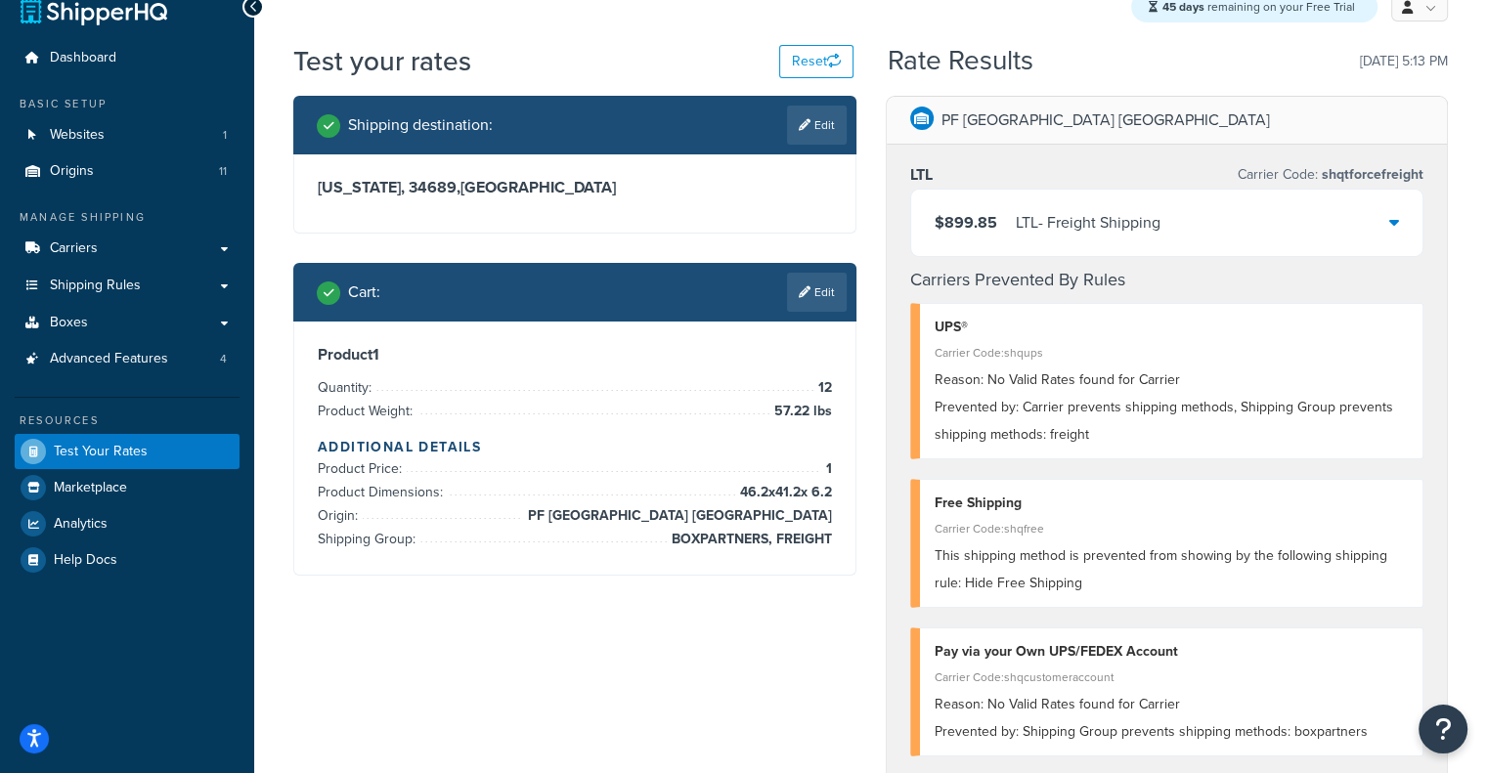
scroll to position [97, 0]
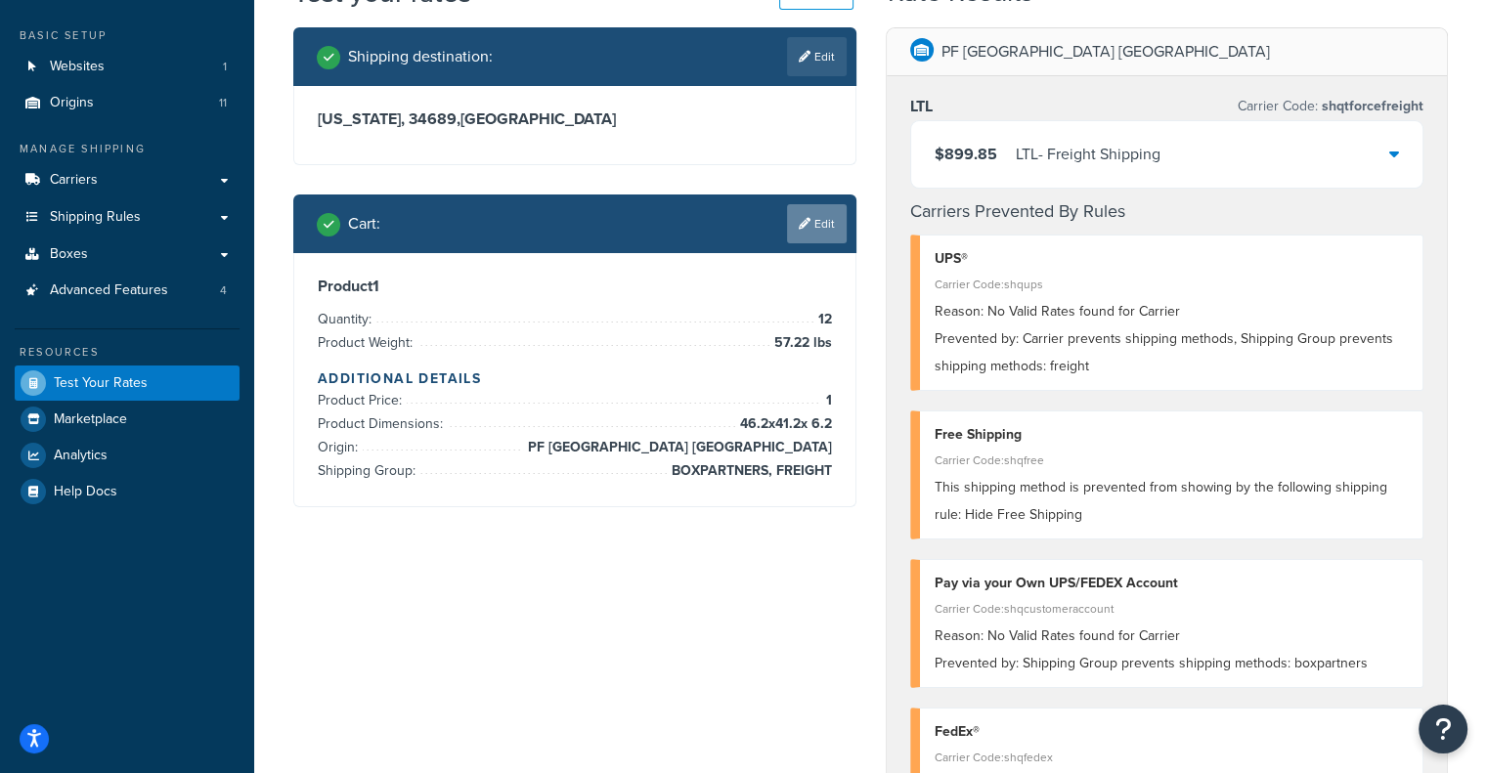
click at [799, 221] on icon at bounding box center [805, 224] width 12 height 12
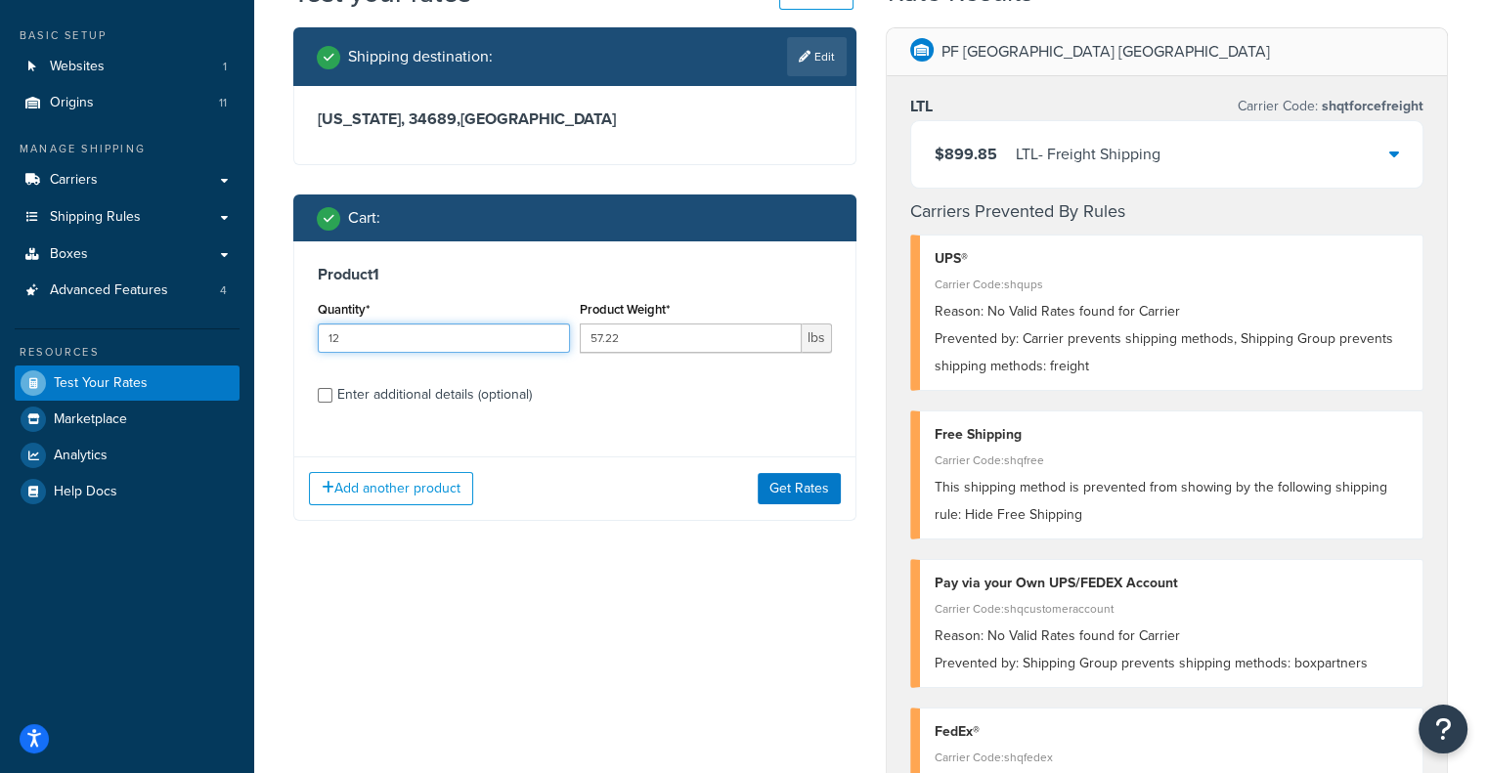
drag, startPoint x: 473, startPoint y: 338, endPoint x: 167, endPoint y: 347, distance: 306.1
click at [167, 347] on div "Dashboard Basic Setup Websites 1 Origins 11 Manage Shipping Carriers Carriers A…" at bounding box center [743, 703] width 1487 height 1601
click at [1069, 159] on div "LTL - Freight Shipping" at bounding box center [1088, 154] width 145 height 27
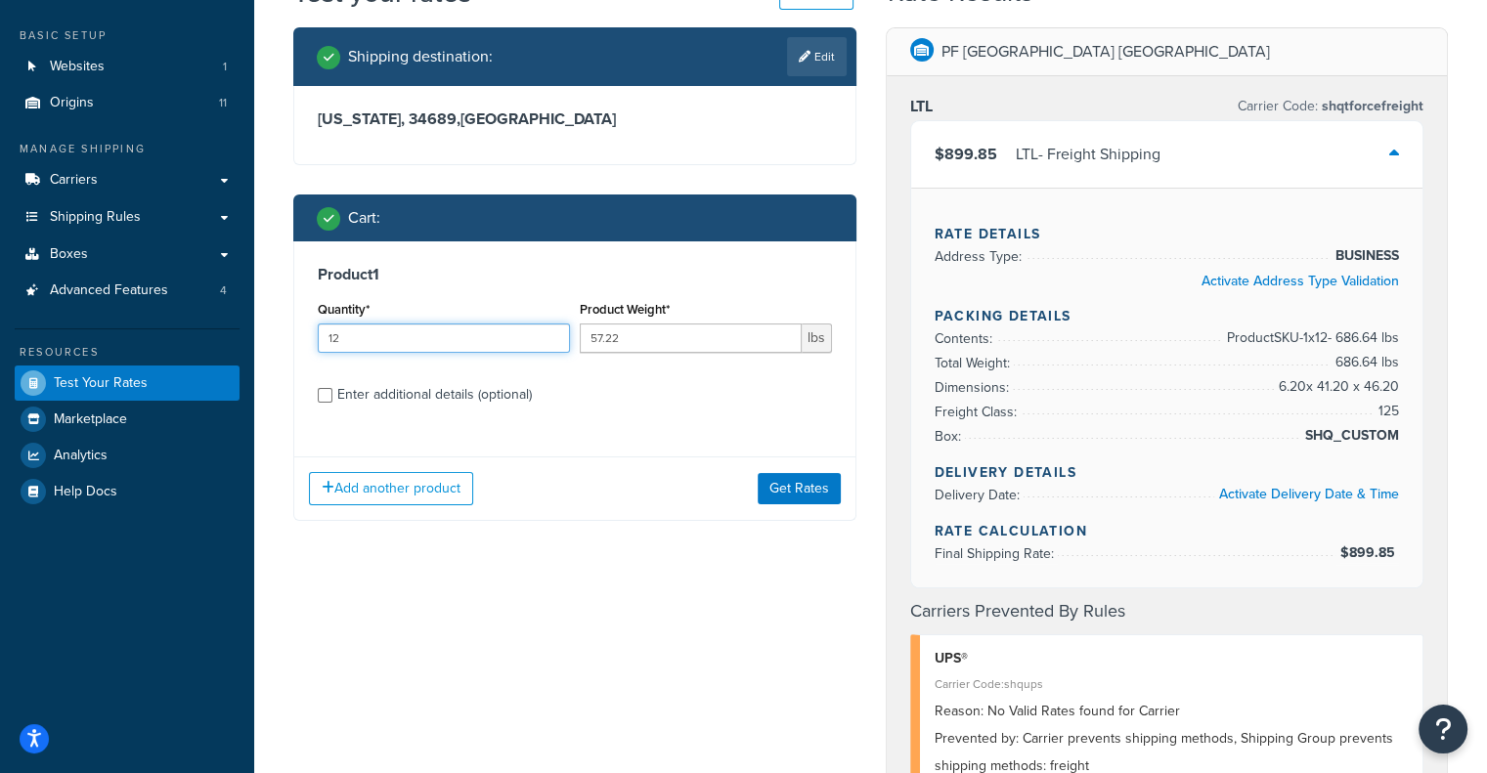
drag, startPoint x: 495, startPoint y: 345, endPoint x: 202, endPoint y: 314, distance: 293.9
type input "5"
click at [807, 480] on button "Get Rates" at bounding box center [799, 488] width 83 height 31
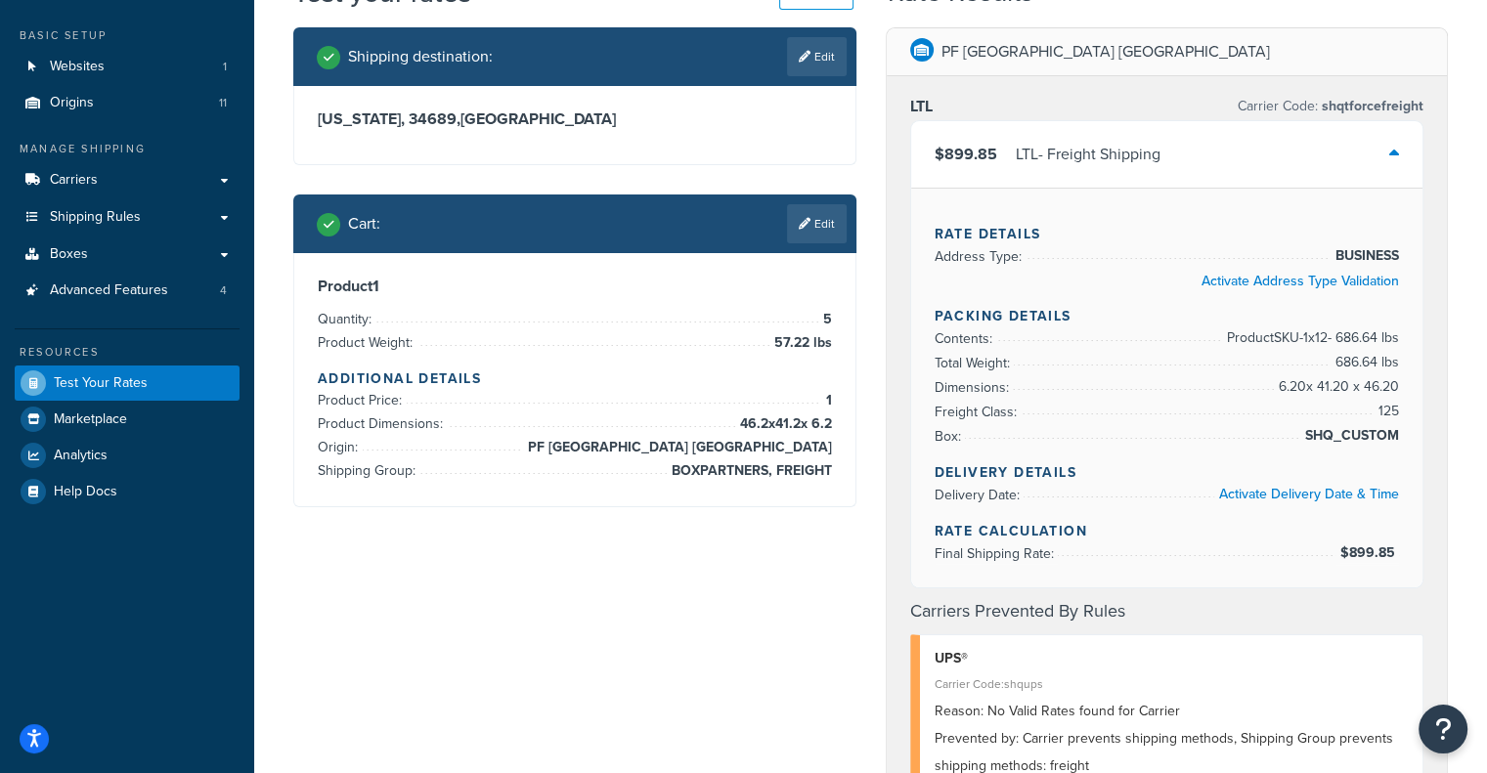
scroll to position [0, 0]
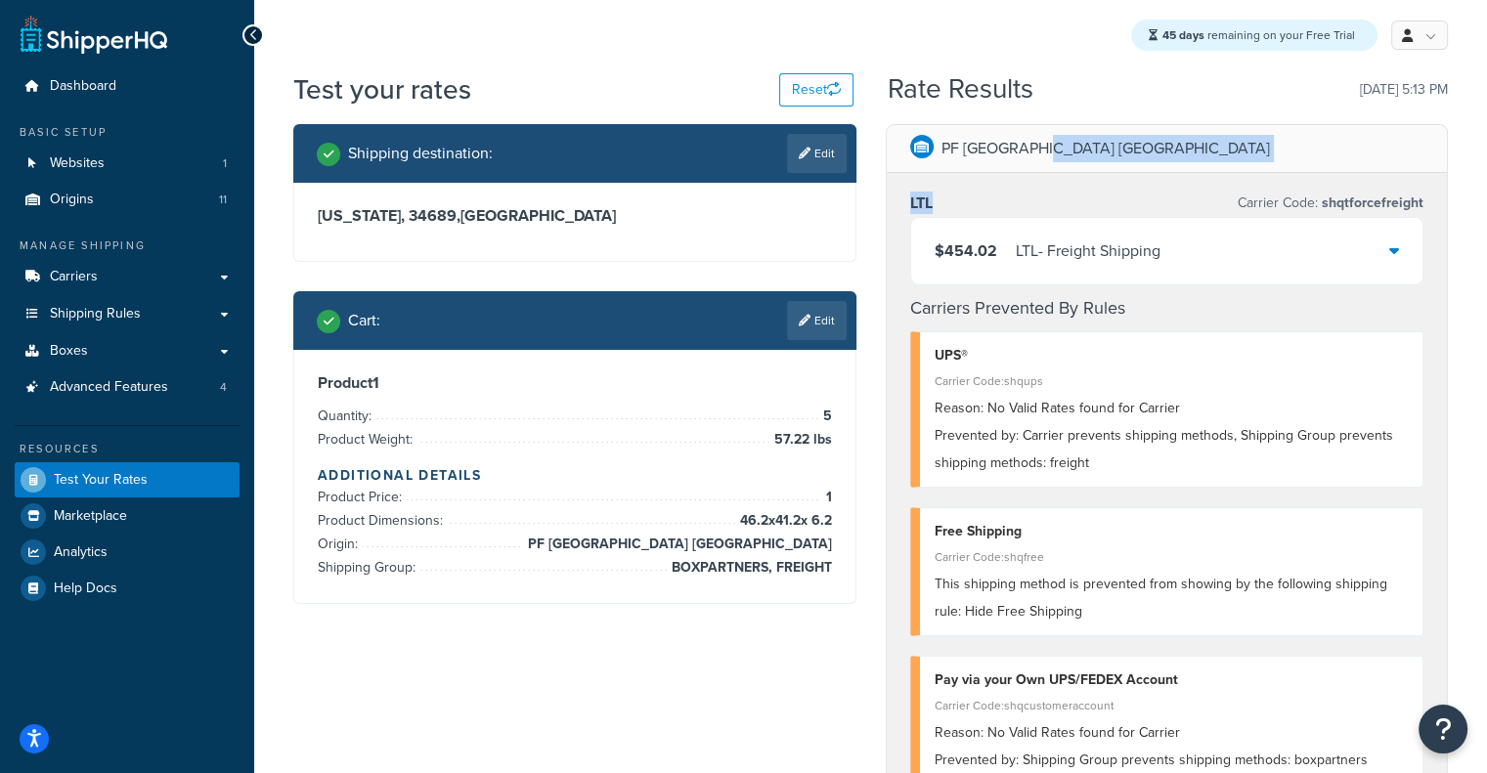
drag, startPoint x: 1065, startPoint y: 160, endPoint x: 1040, endPoint y: 218, distance: 63.0
click at [1040, 218] on div "PF Atlanta GA LTL Carrier Code: shqtforcefreight $454.02 LTL - Freight Shipping…" at bounding box center [1167, 561] width 561 height 872
click at [1040, 218] on div "$454.02 LTL - Freight Shipping" at bounding box center [1167, 251] width 512 height 66
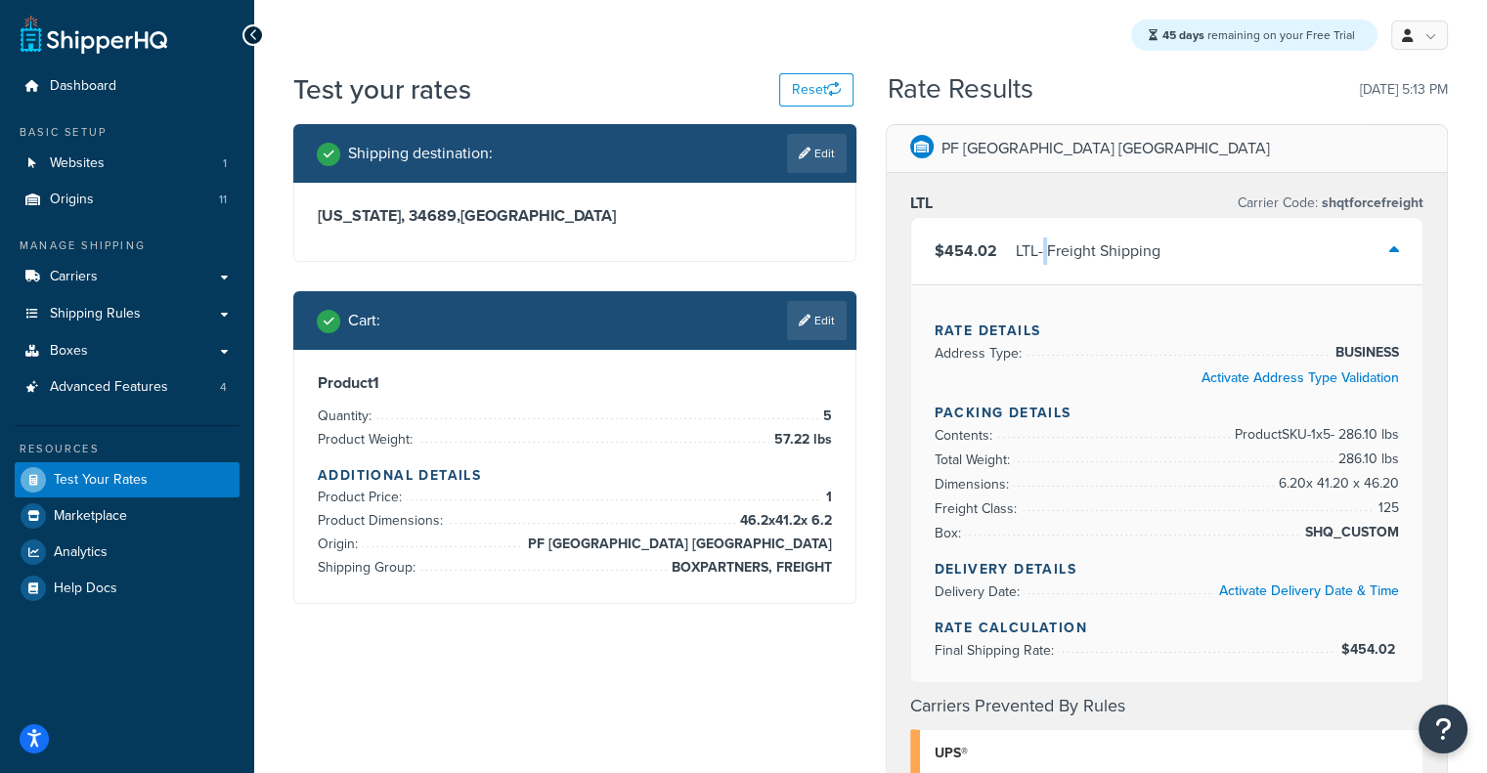
click at [1040, 218] on div "$454.02 LTL - Freight Shipping" at bounding box center [1167, 251] width 512 height 66
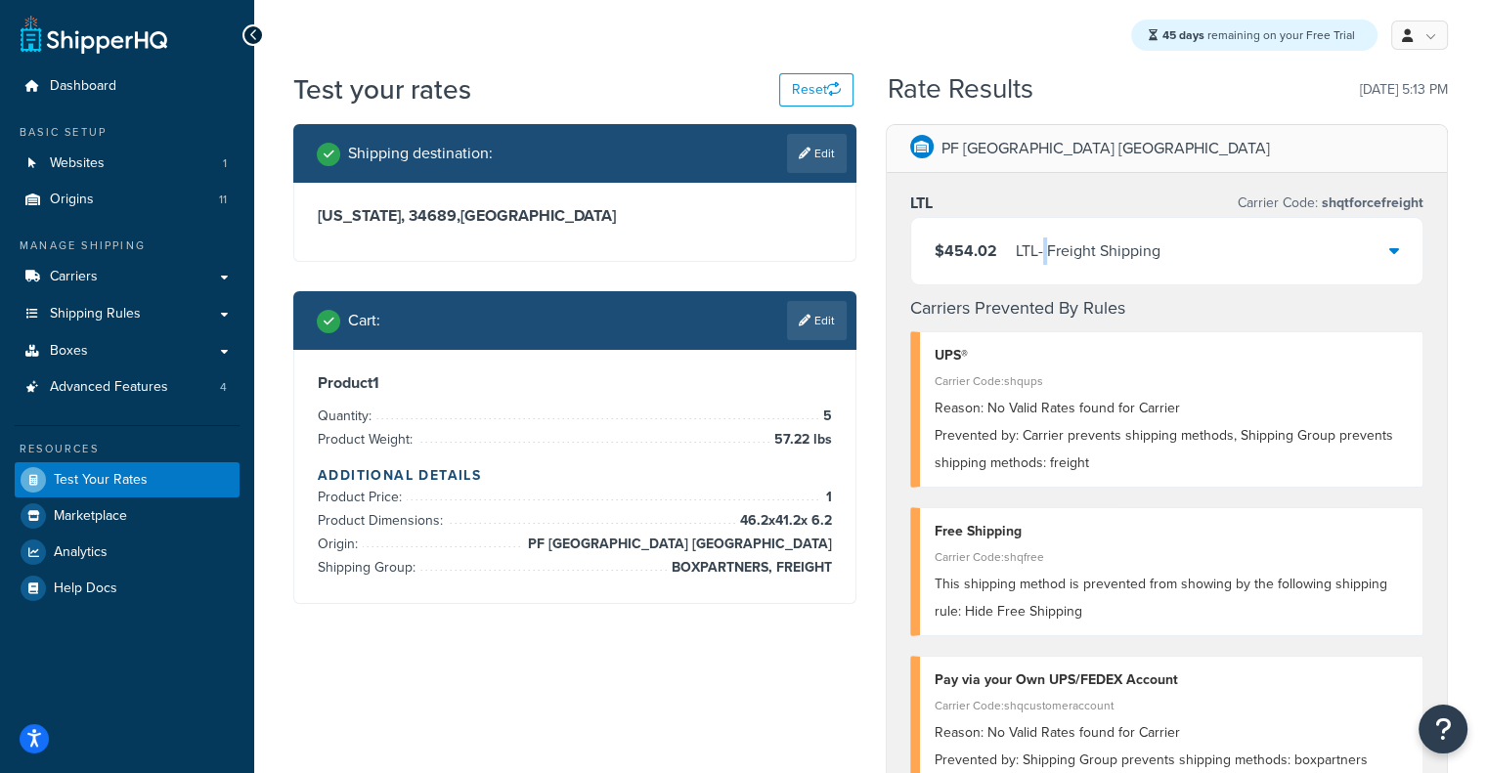
click at [1040, 218] on div "$454.02 LTL - Freight Shipping" at bounding box center [1167, 251] width 512 height 66
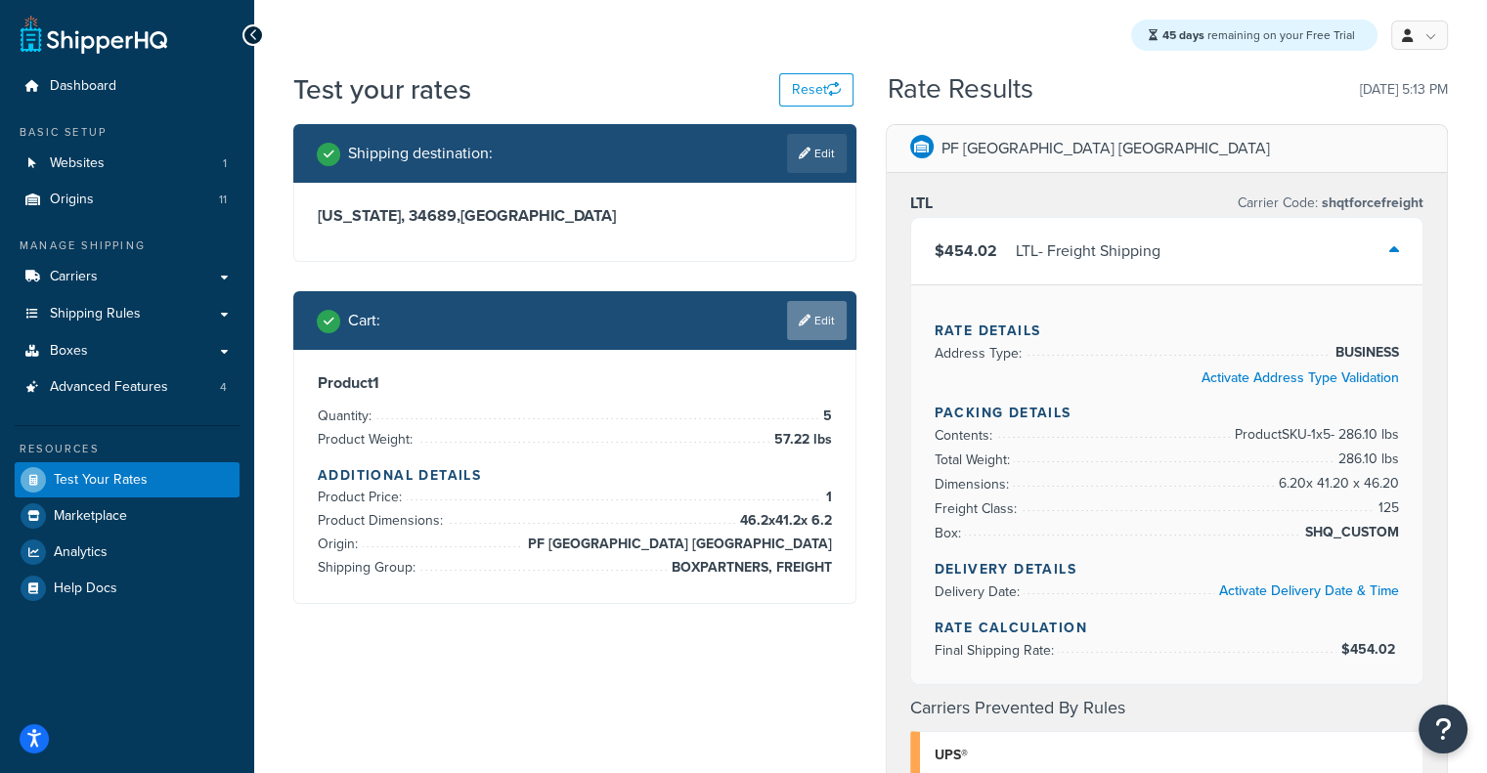
click at [826, 317] on link "Edit" at bounding box center [817, 320] width 60 height 39
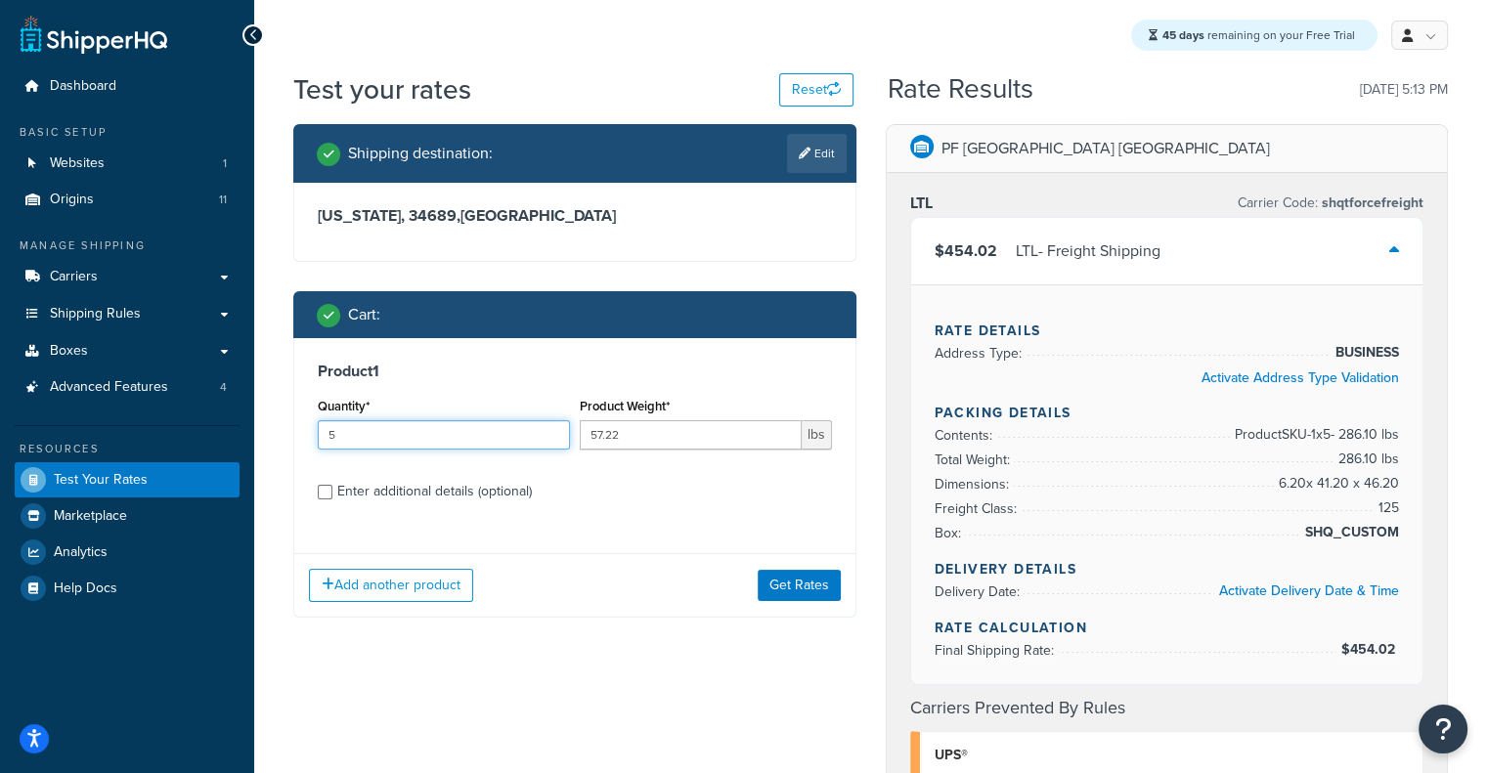
drag, startPoint x: 382, startPoint y: 441, endPoint x: 238, endPoint y: 445, distance: 144.7
type input "4"
click at [796, 574] on button "Get Rates" at bounding box center [799, 585] width 83 height 31
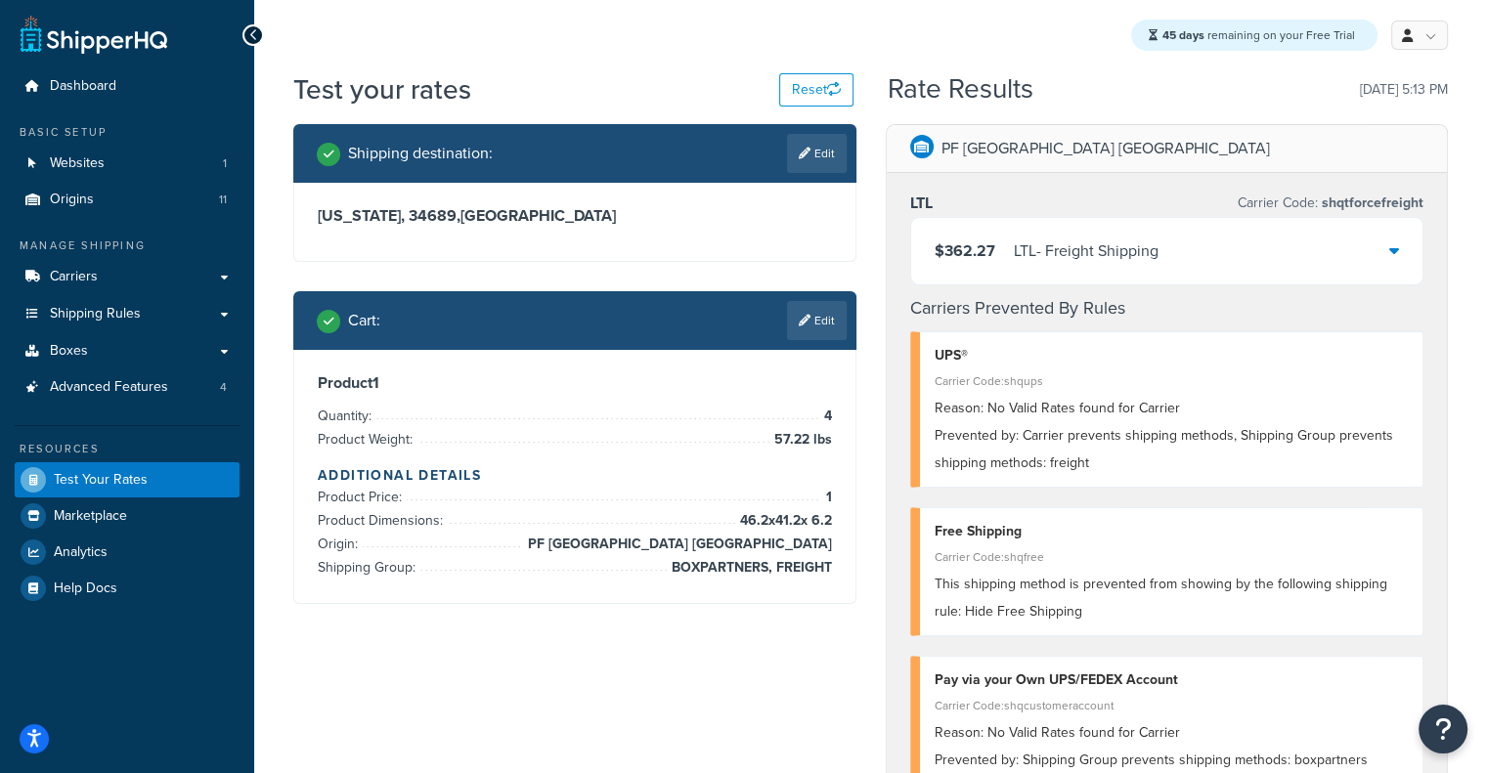
click at [1076, 252] on div "LTL - Freight Shipping" at bounding box center [1086, 251] width 145 height 27
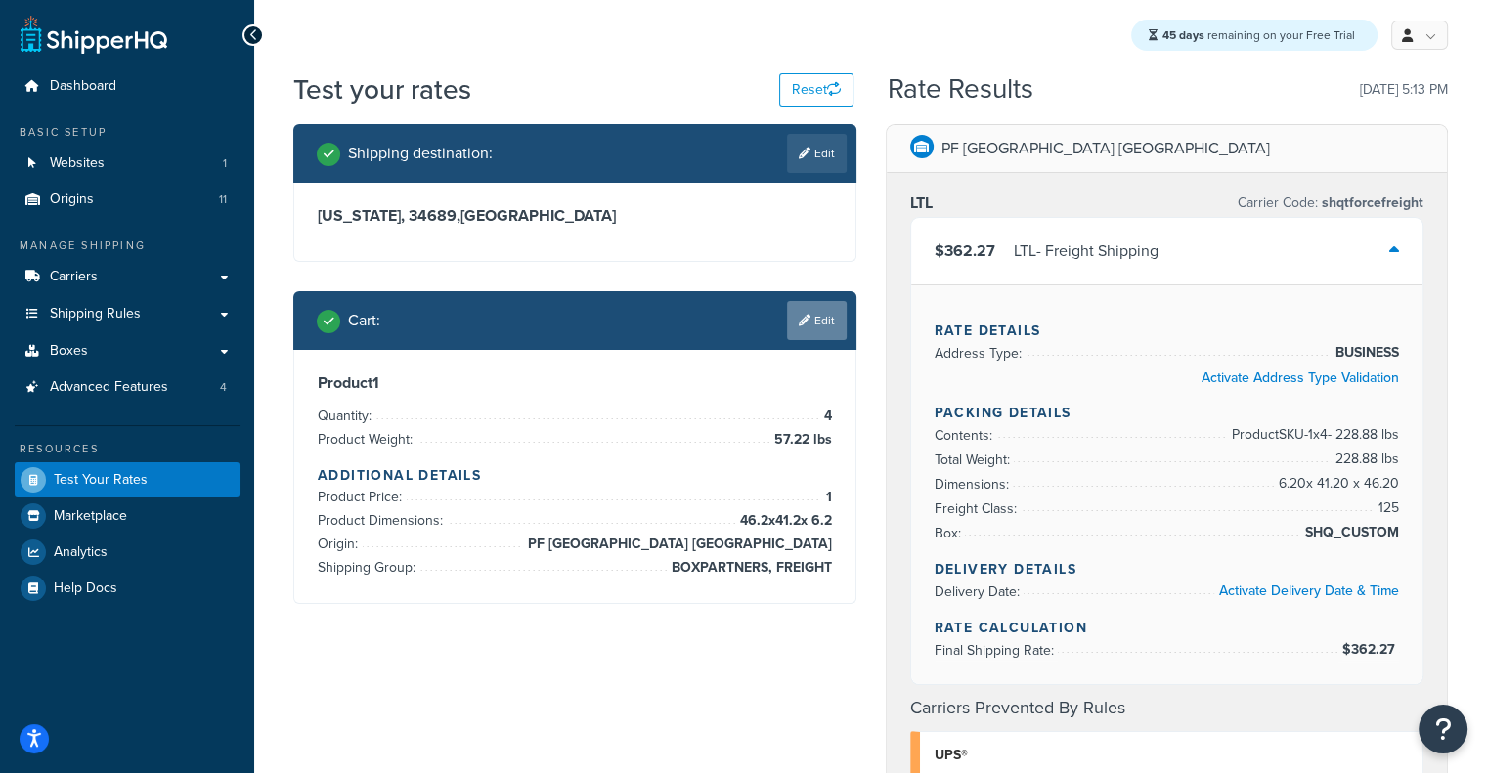
click at [823, 331] on link "Edit" at bounding box center [817, 320] width 60 height 39
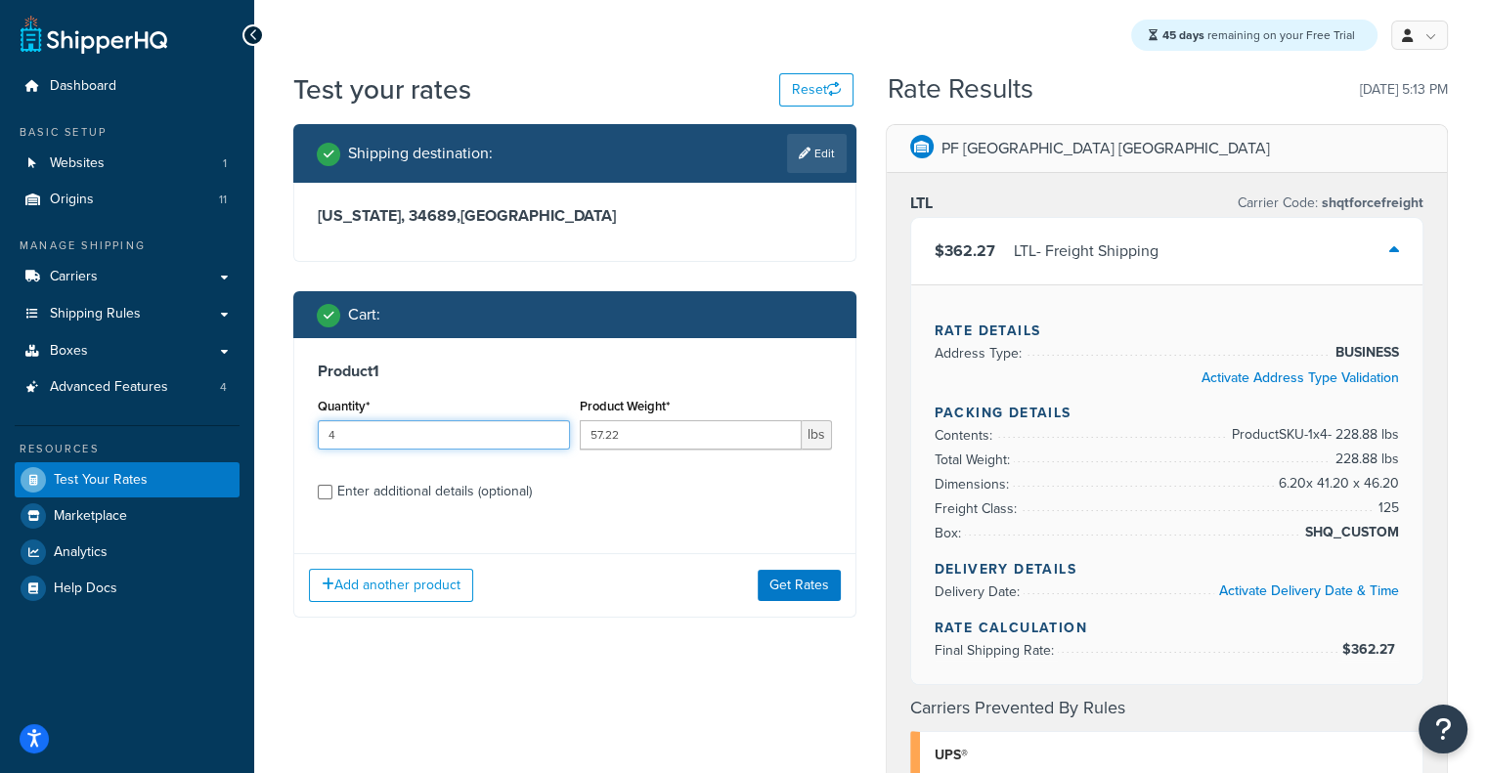
drag, startPoint x: 442, startPoint y: 443, endPoint x: 253, endPoint y: 433, distance: 188.9
type input "3"
click at [817, 595] on button "Get Rates" at bounding box center [799, 585] width 83 height 31
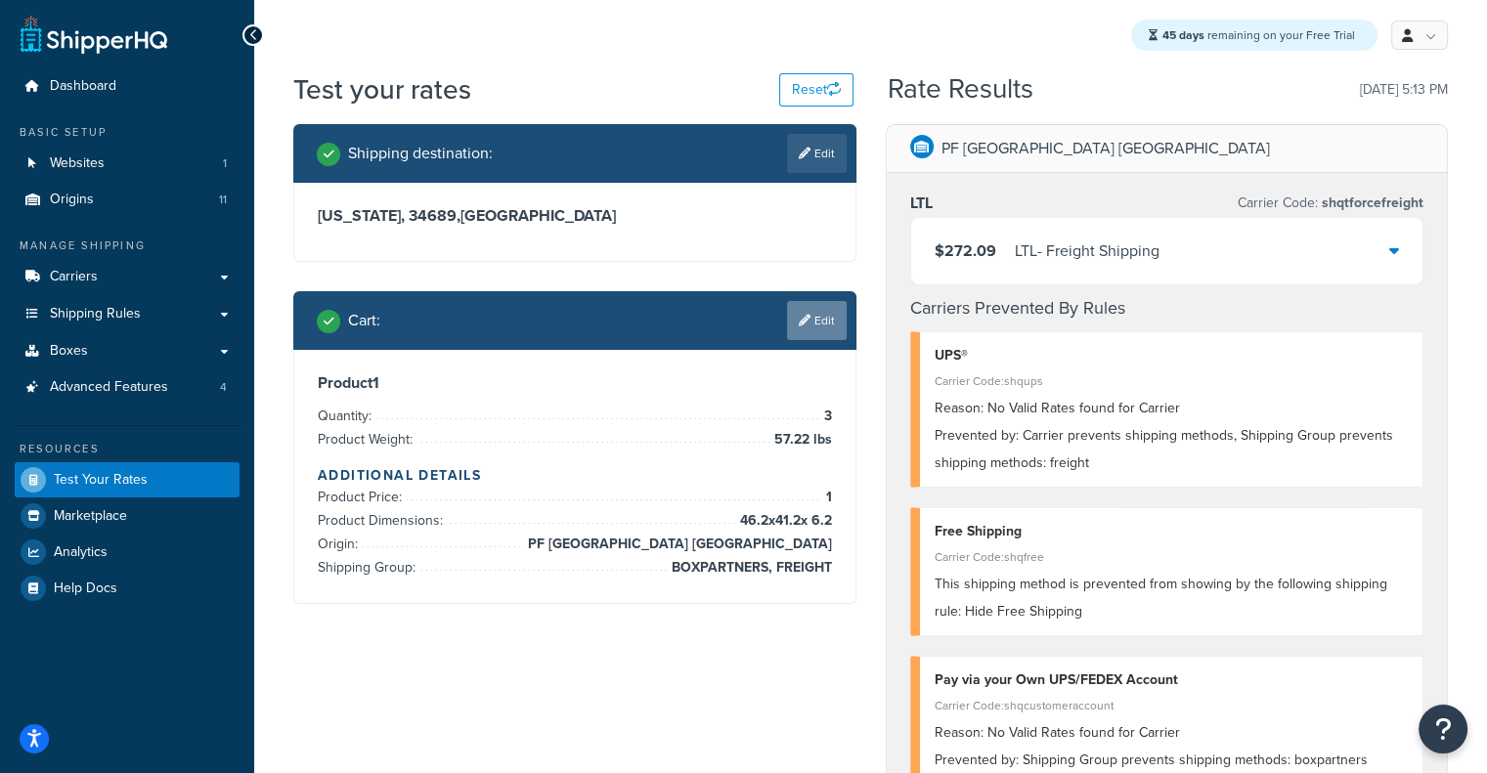
click at [829, 339] on link "Edit" at bounding box center [817, 320] width 60 height 39
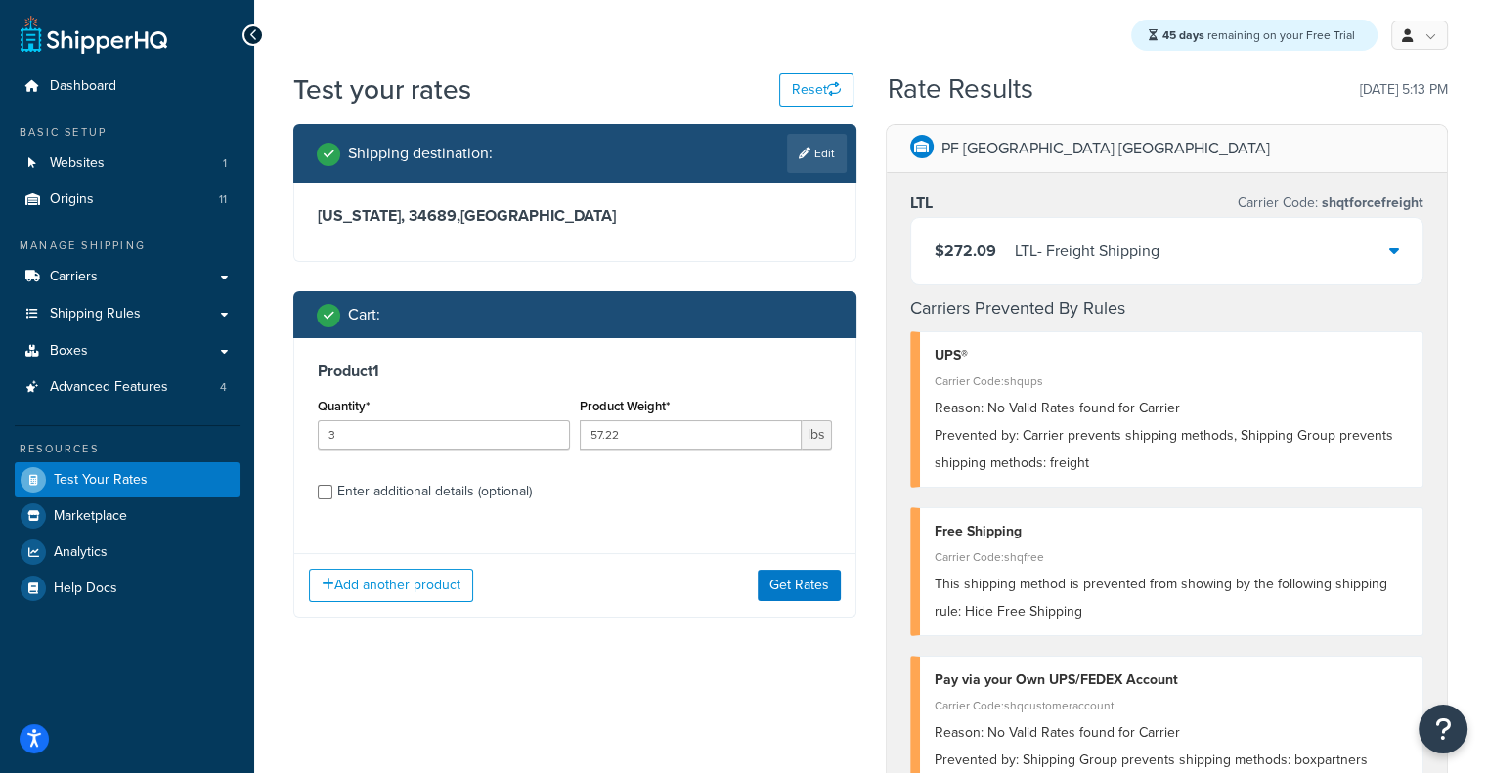
click at [463, 491] on div "Enter additional details (optional)" at bounding box center [434, 491] width 195 height 27
click at [332, 491] on input "Enter additional details (optional)" at bounding box center [325, 492] width 15 height 15
checkbox input "true"
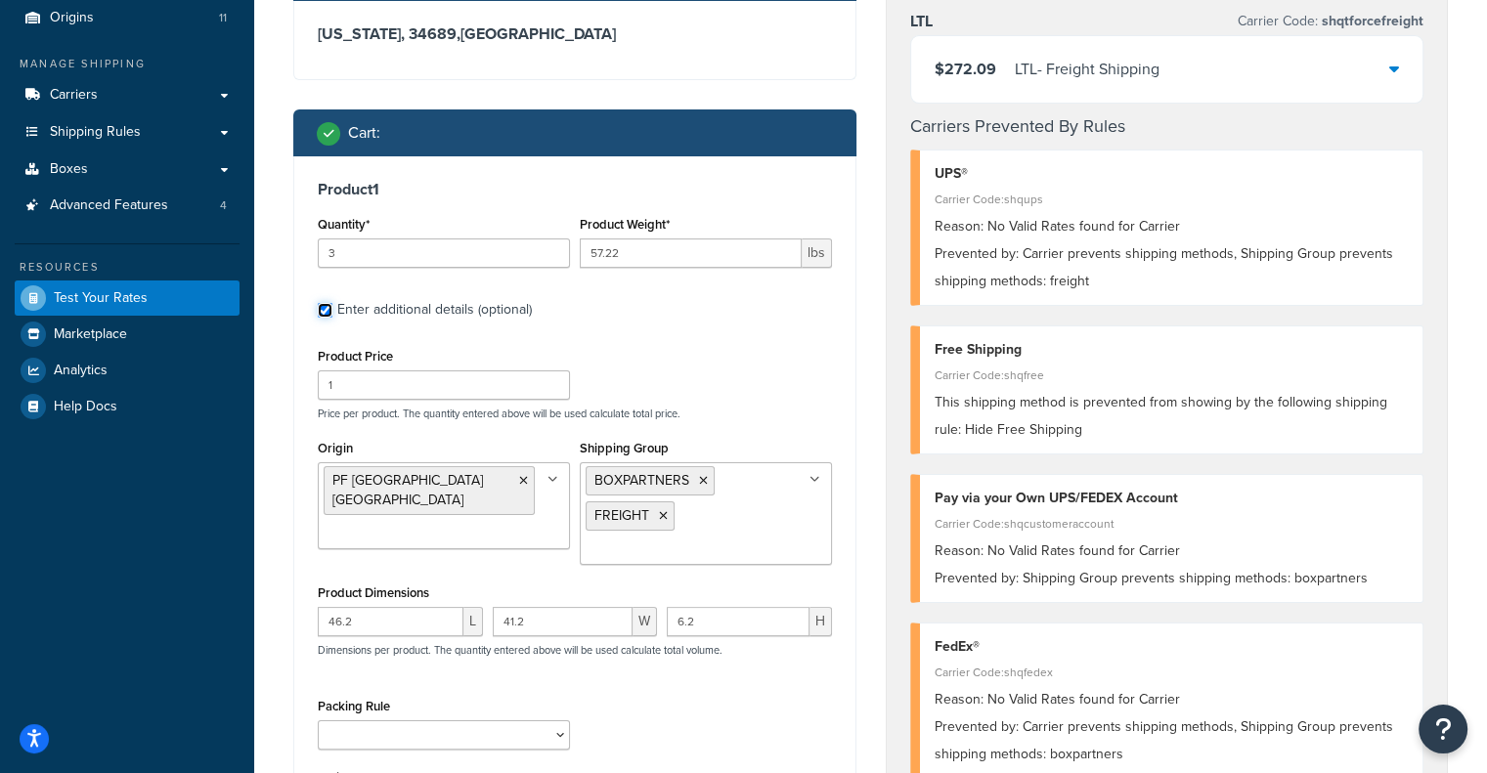
scroll to position [331, 0]
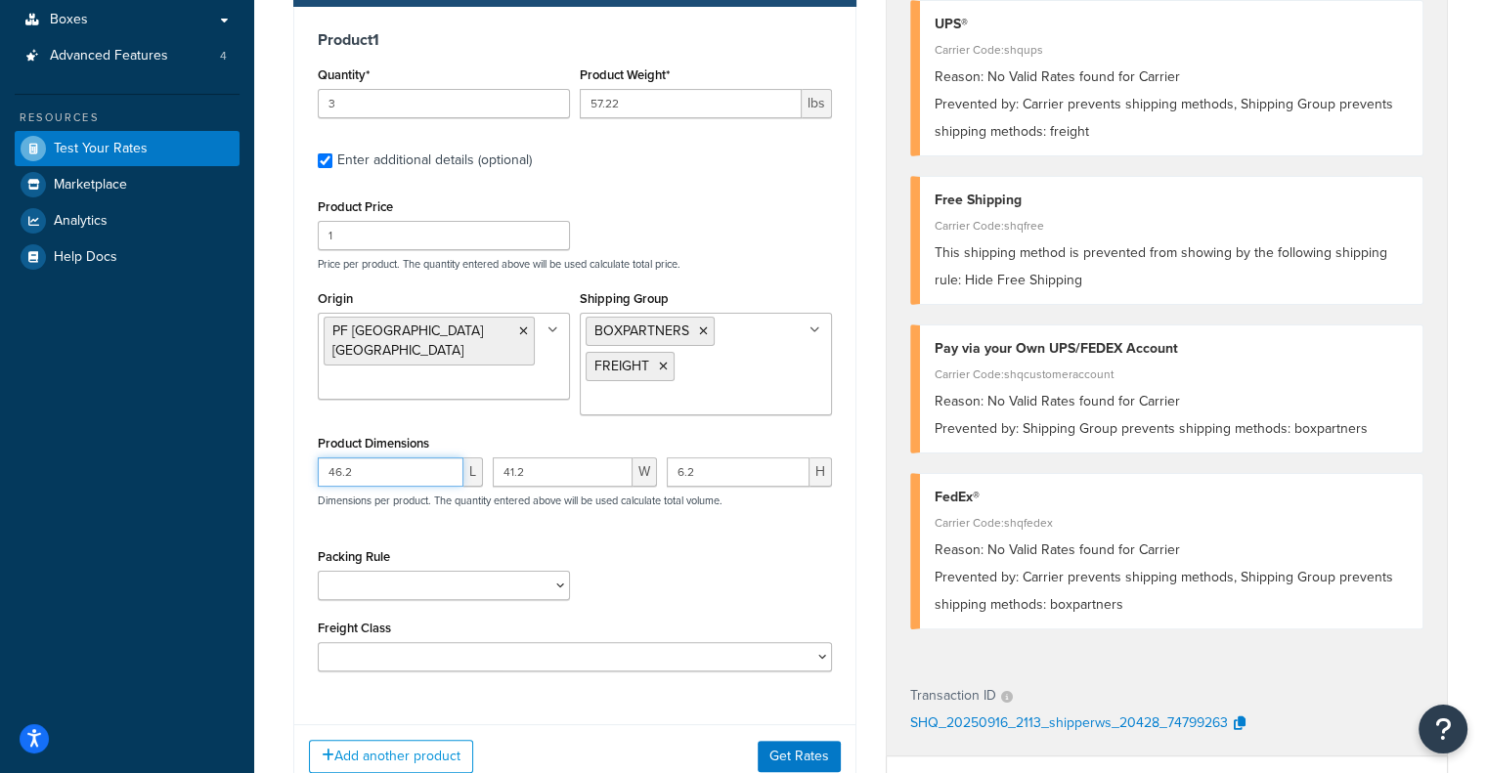
drag, startPoint x: 382, startPoint y: 474, endPoint x: 234, endPoint y: 441, distance: 152.2
click at [234, 441] on div "Dashboard Basic Setup Websites 1 Origins 11 Manage Shipping Carriers Carriers A…" at bounding box center [743, 469] width 1487 height 1601
paste input "51.7"
type input "51.7"
drag, startPoint x: 572, startPoint y: 475, endPoint x: 336, endPoint y: 480, distance: 235.6
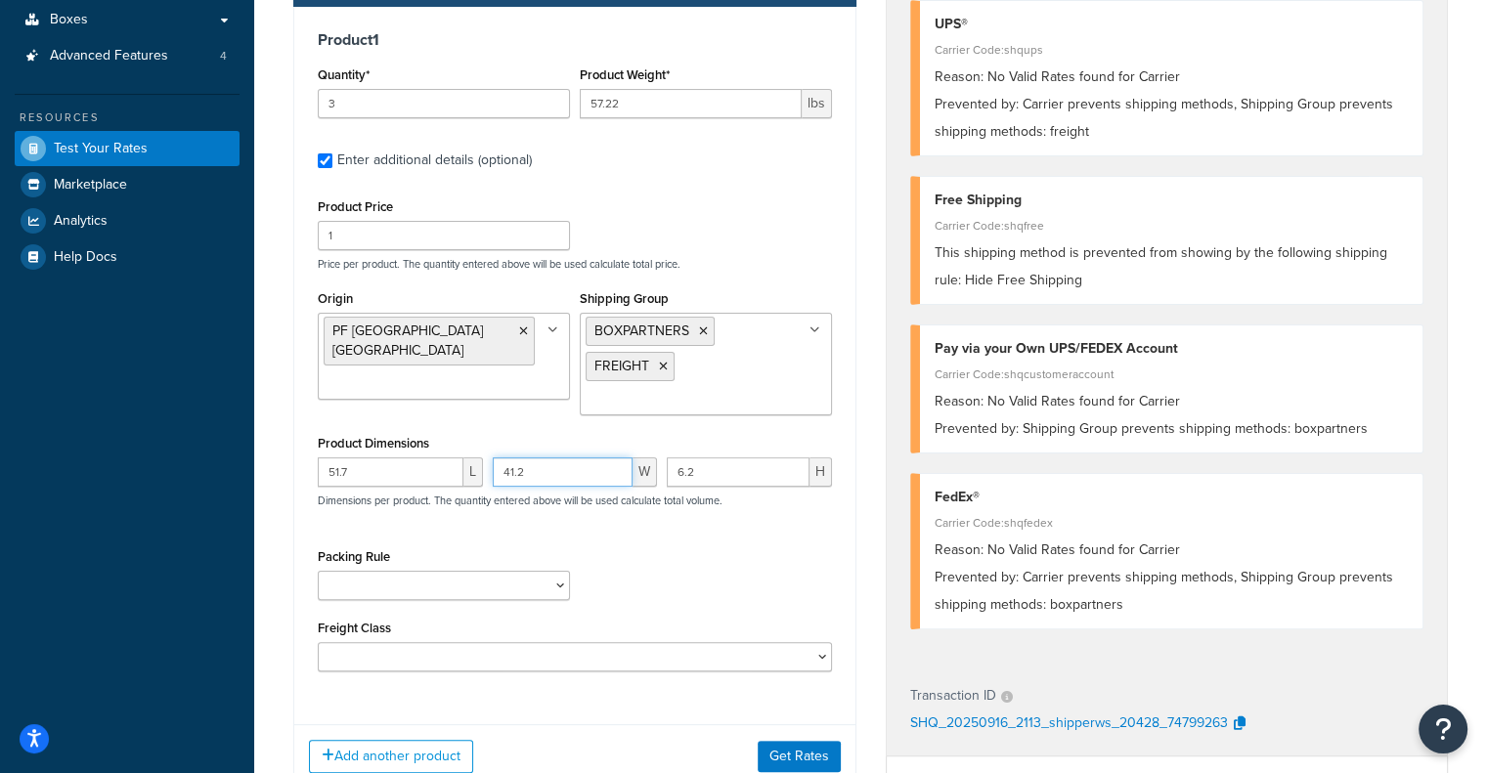
click at [336, 480] on div "51.7 L 41.2 W 6.2 H Dimensions per product. The quantity entered above will be …" at bounding box center [575, 492] width 524 height 71
paste input "6"
type input "46.2"
drag, startPoint x: 715, startPoint y: 472, endPoint x: 588, endPoint y: 454, distance: 128.4
click at [588, 454] on div "Product Dimensions 51.7 L 46.2 W 6.2 H Dimensions per product. The quantity ent…" at bounding box center [575, 479] width 514 height 99
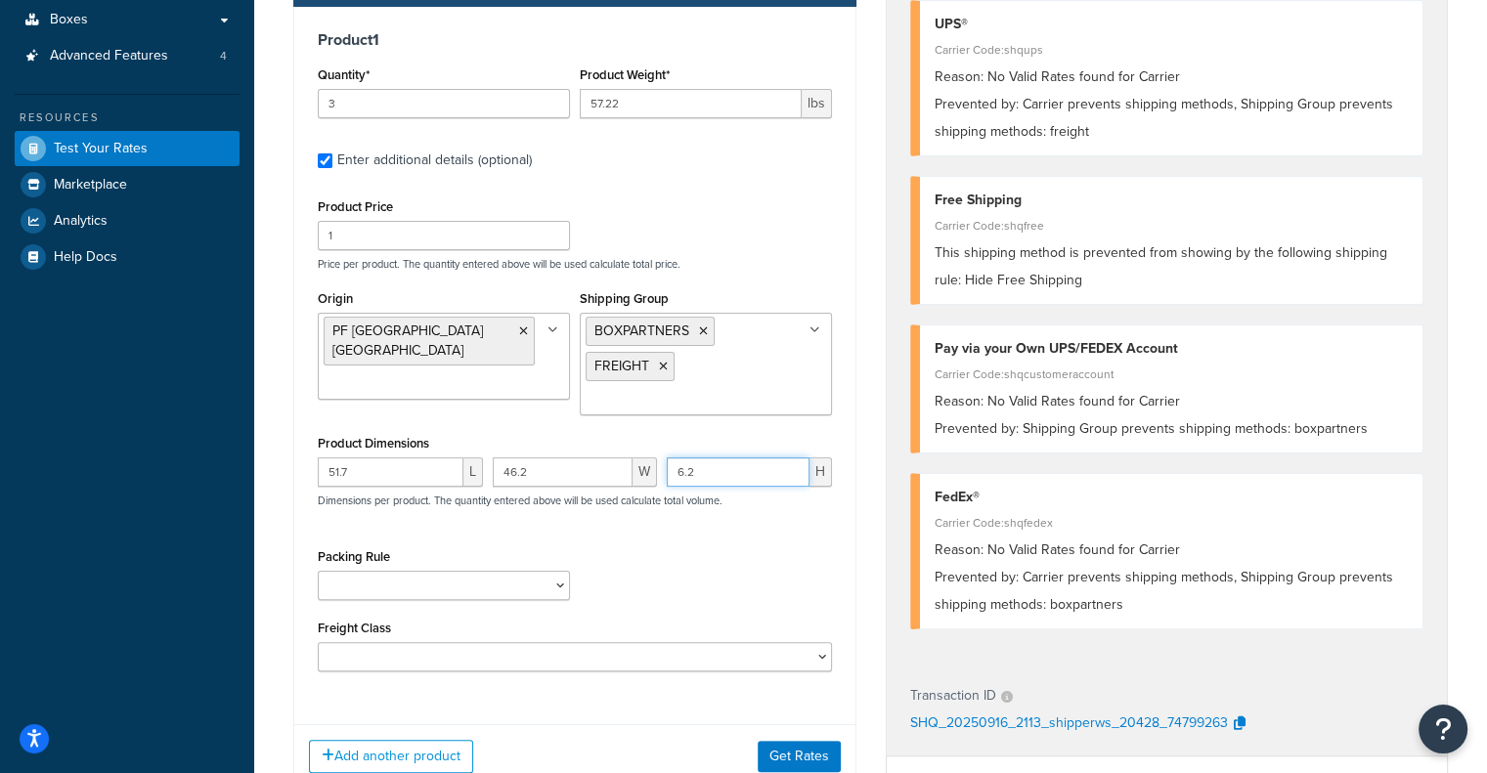
paste input "3.7"
type input "3.7"
drag, startPoint x: 662, startPoint y: 101, endPoint x: 352, endPoint y: 96, distance: 309.9
click at [352, 96] on div "Quantity* 3 Product Weight* 57.22 lbs" at bounding box center [575, 97] width 524 height 71
paste input "35.6"
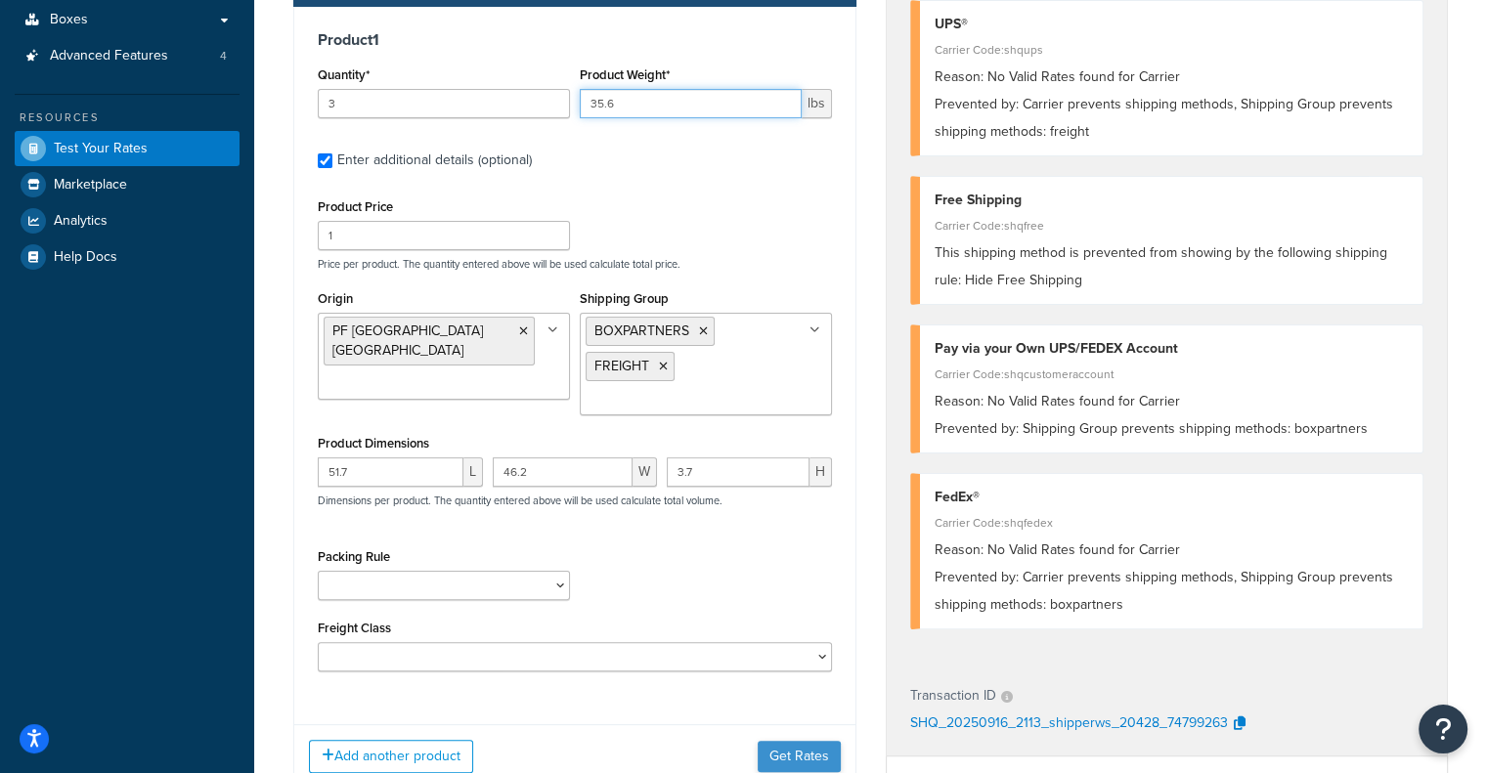
type input "35.6"
click at [809, 747] on button "Get Rates" at bounding box center [799, 756] width 83 height 31
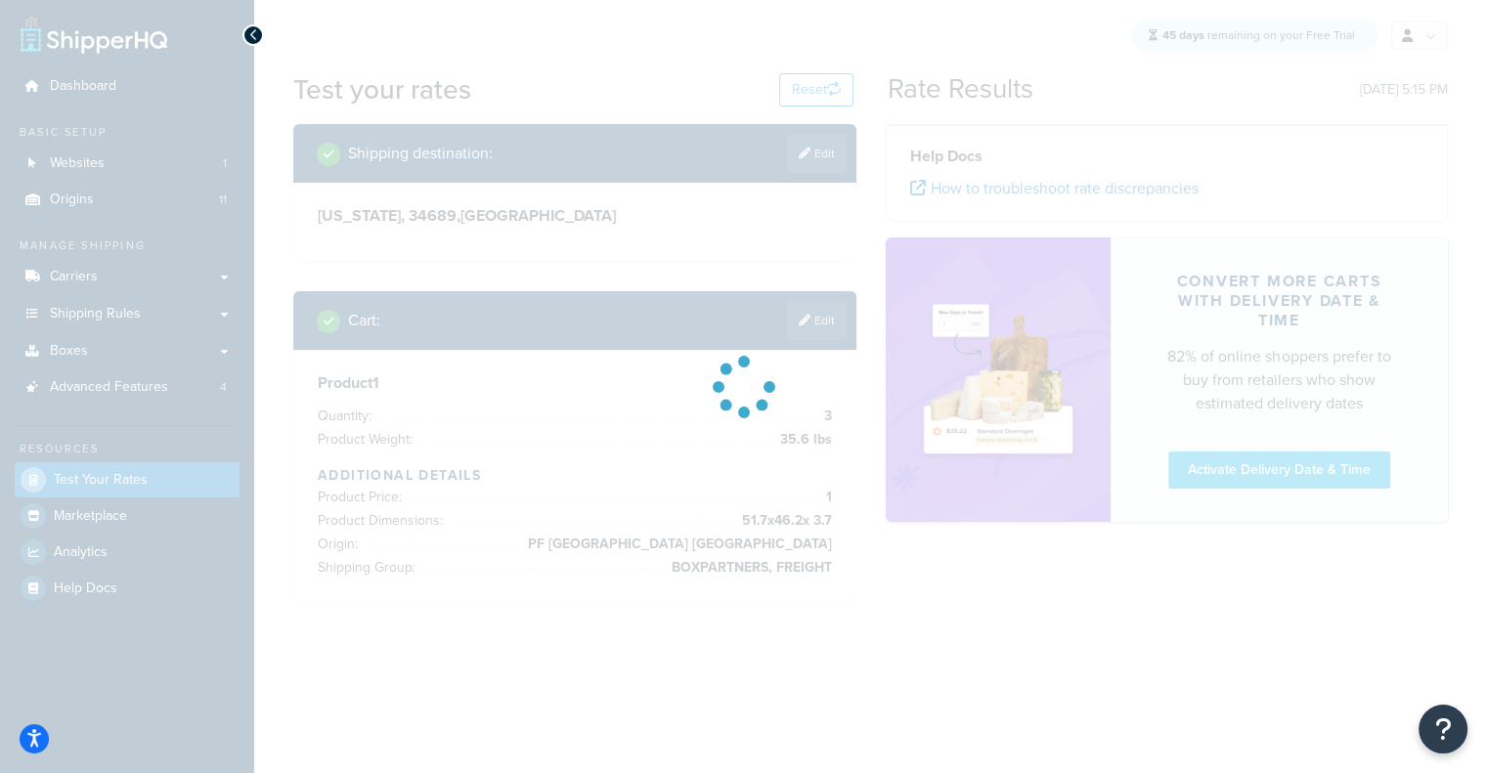
scroll to position [0, 0]
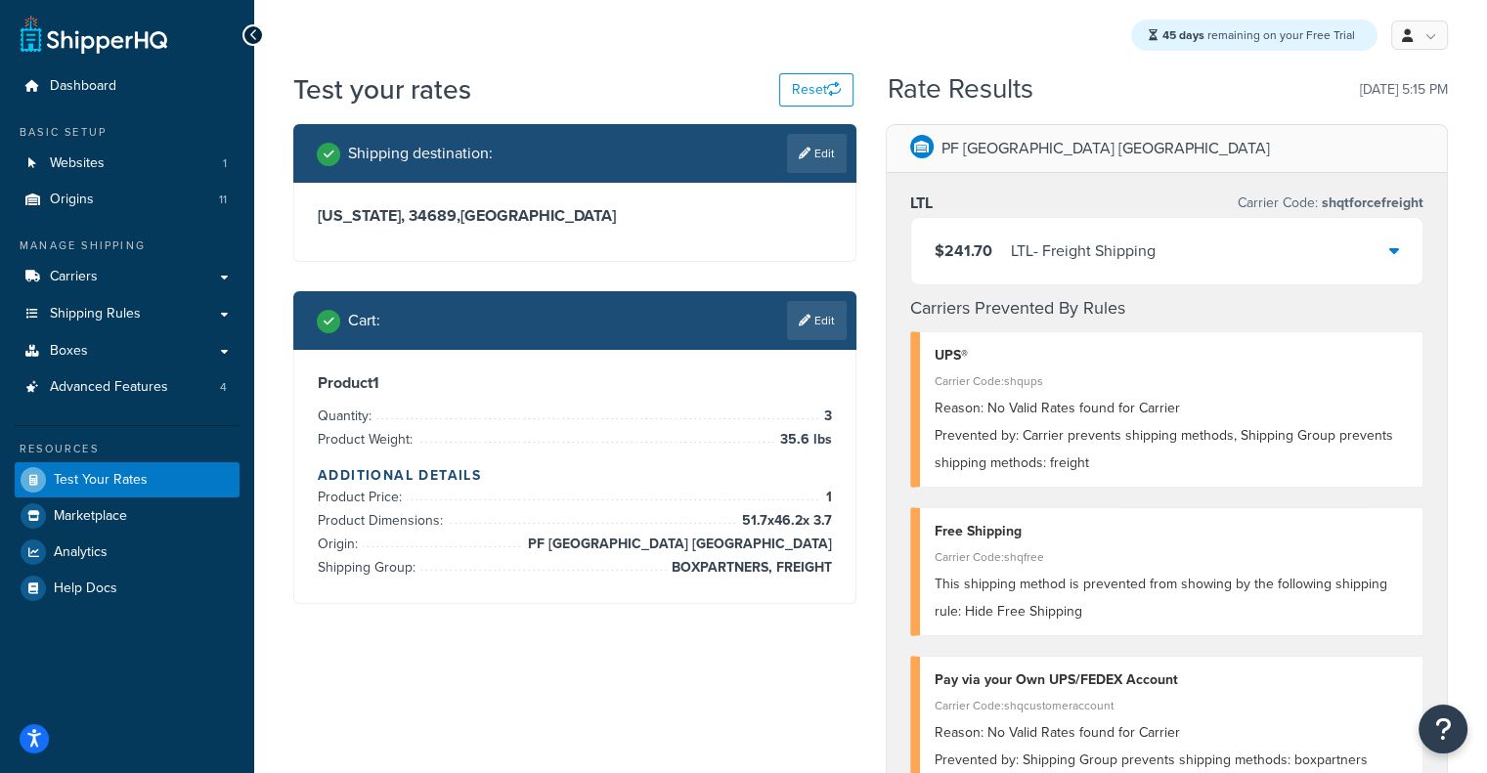
click at [970, 249] on span "$241.70" at bounding box center [963, 250] width 58 height 22
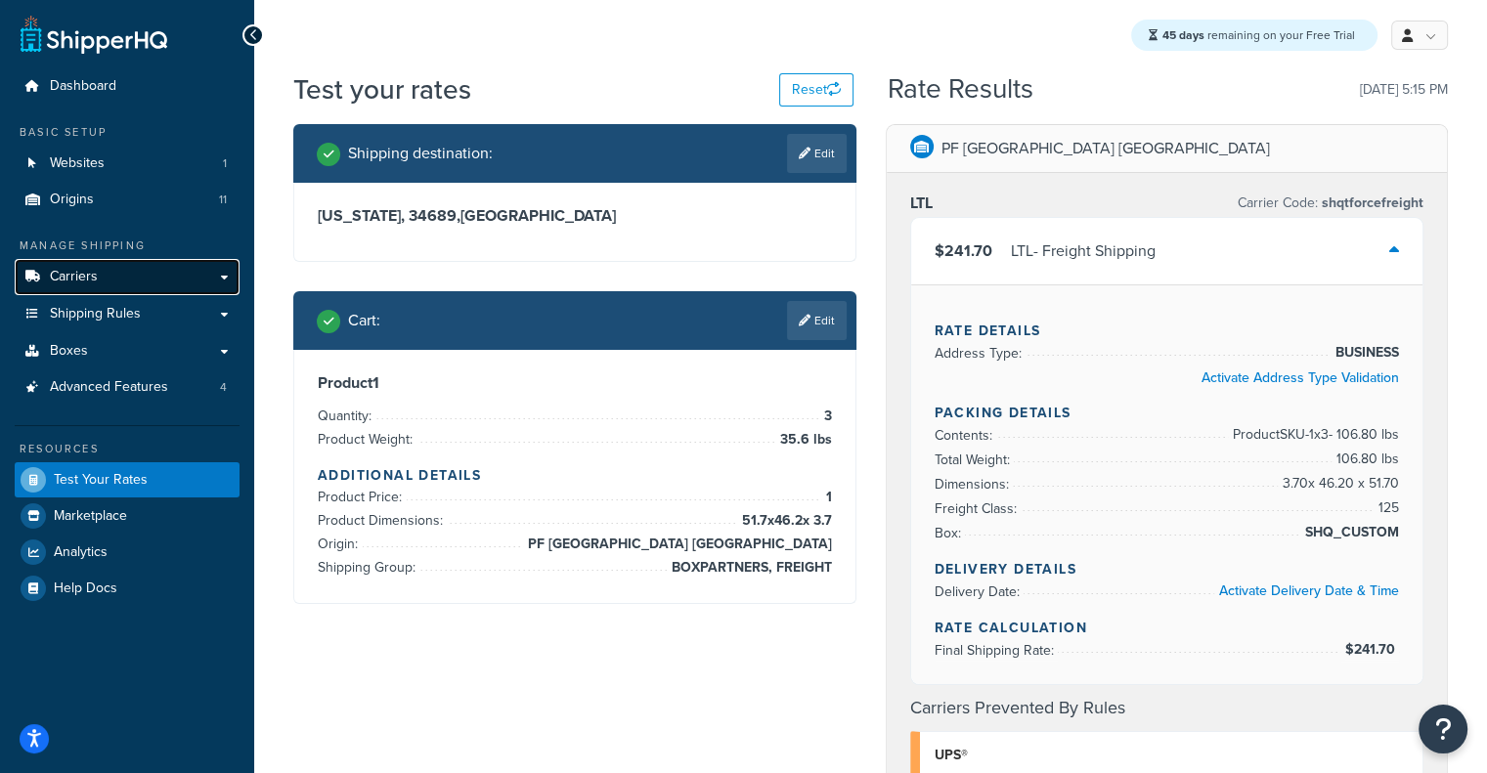
click at [141, 285] on link "Carriers" at bounding box center [127, 277] width 225 height 36
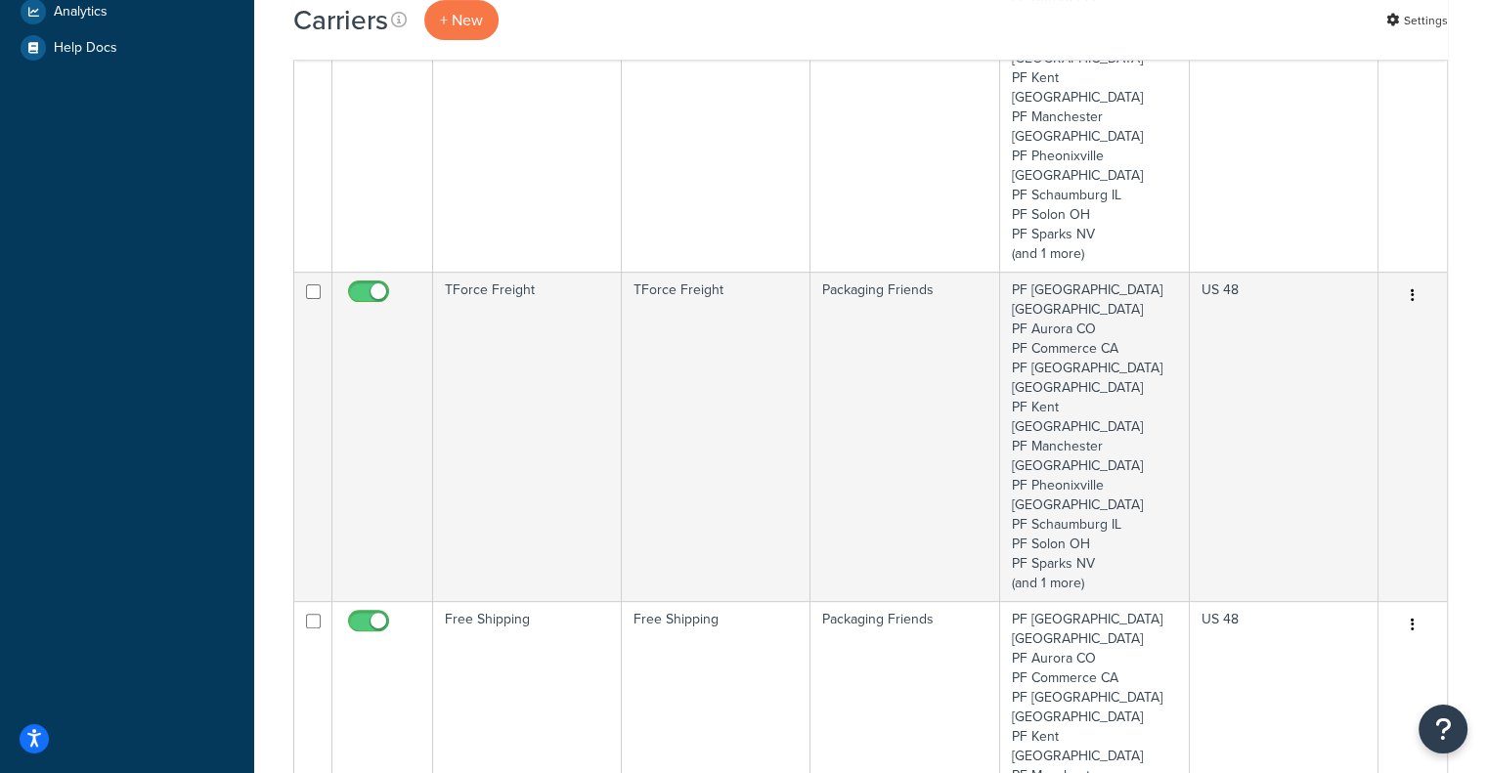
scroll to position [571, 0]
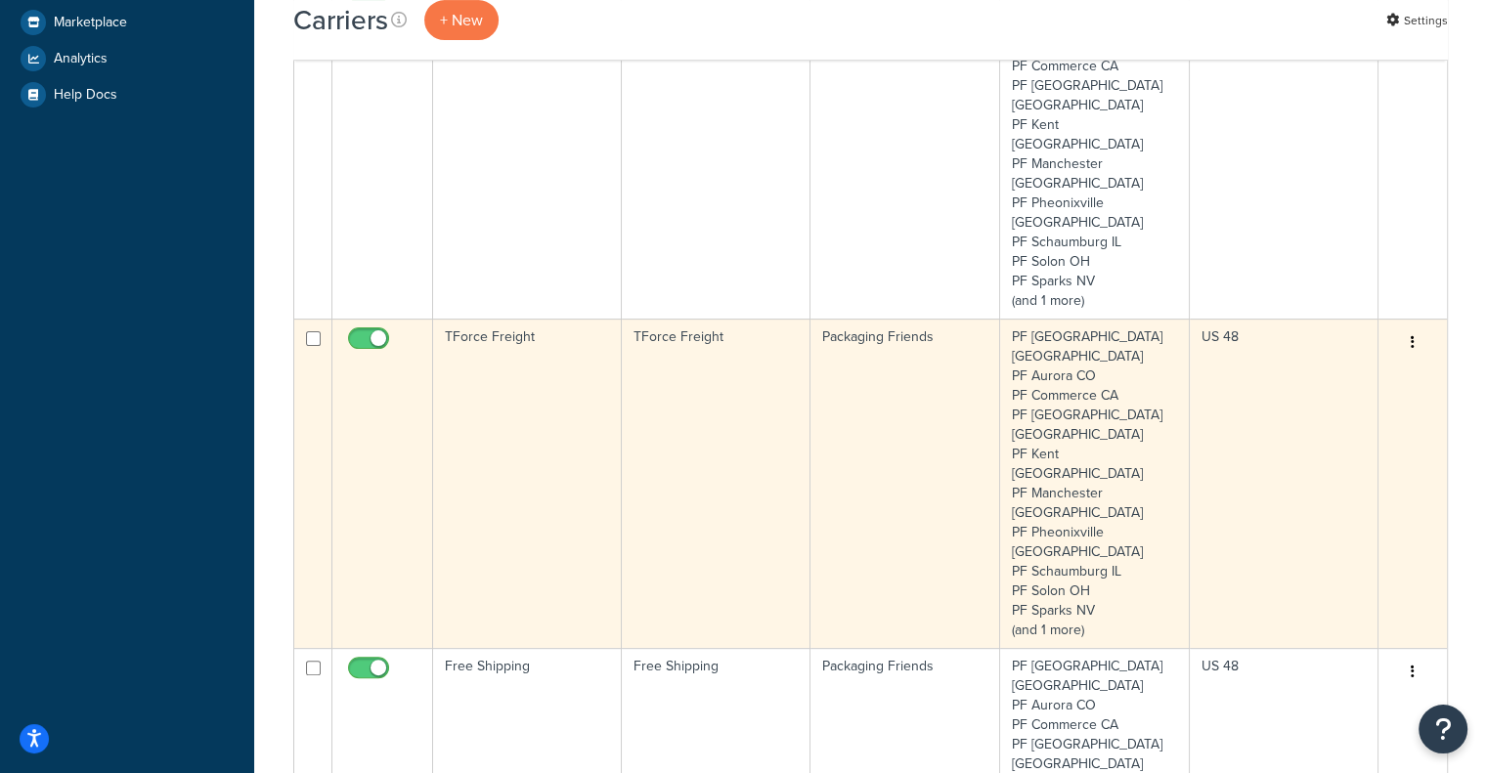
click at [525, 319] on td "TForce Freight" at bounding box center [527, 483] width 189 height 329
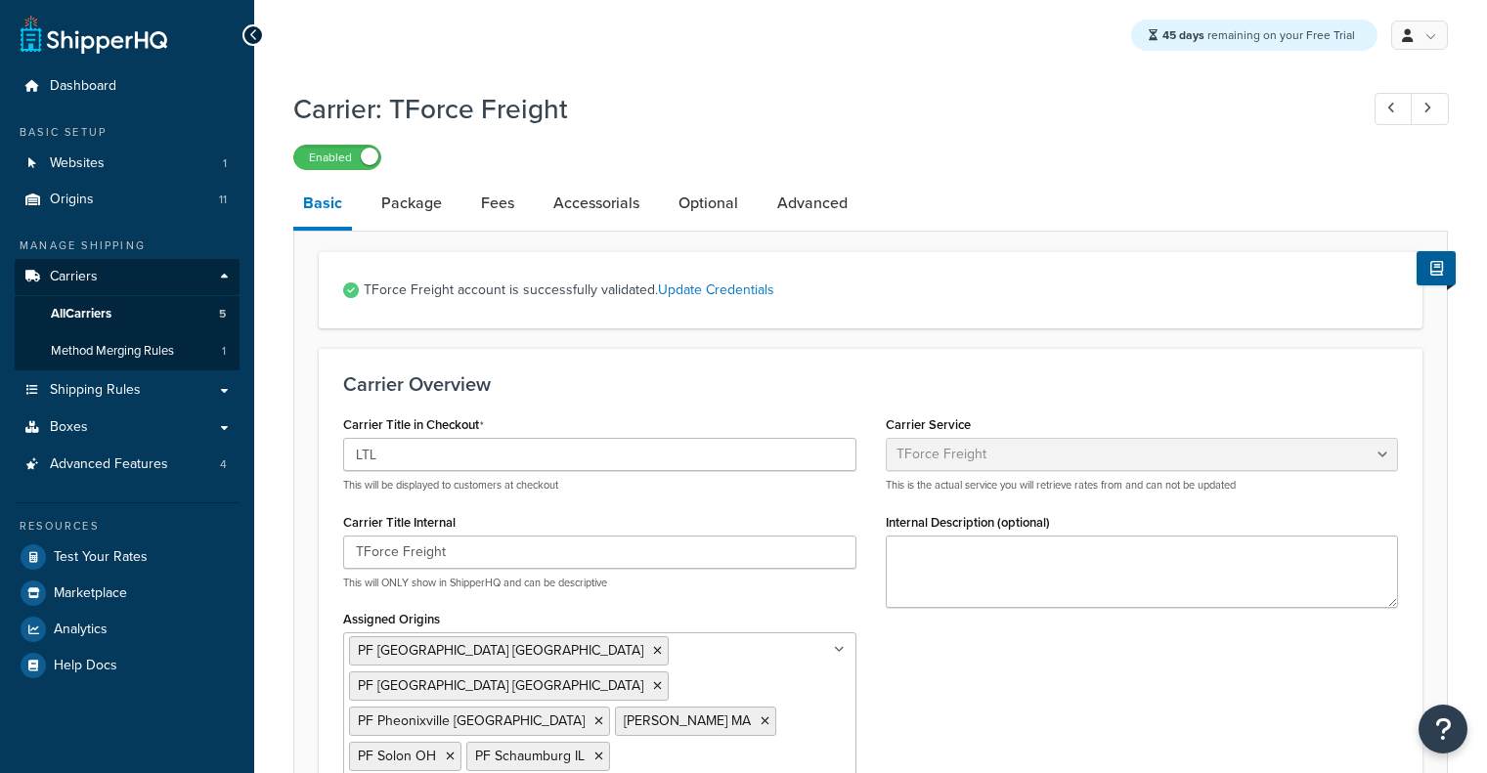
select select "tforceFreight"
click at [790, 201] on link "Advanced" at bounding box center [812, 203] width 90 height 47
select select "false"
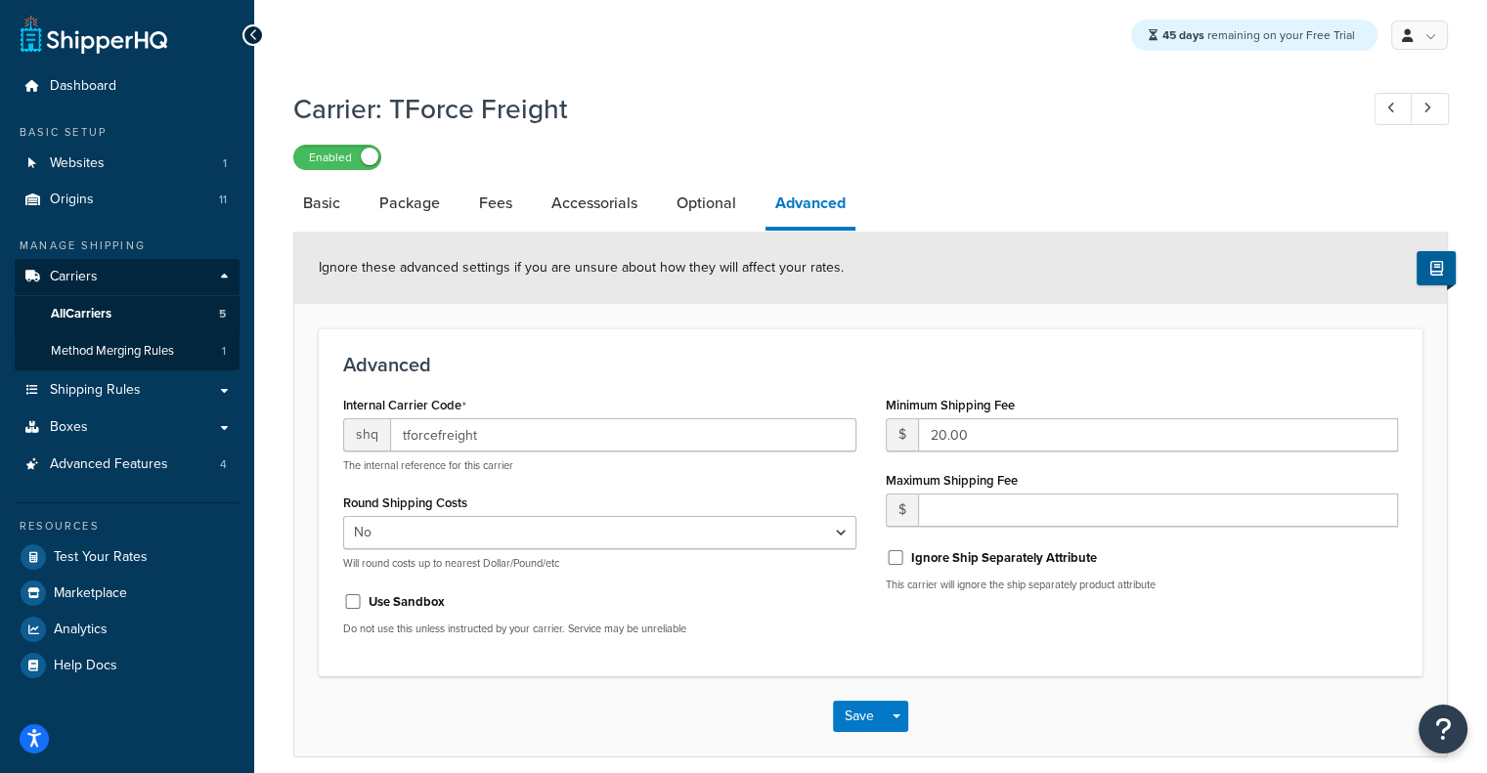
scroll to position [82, 0]
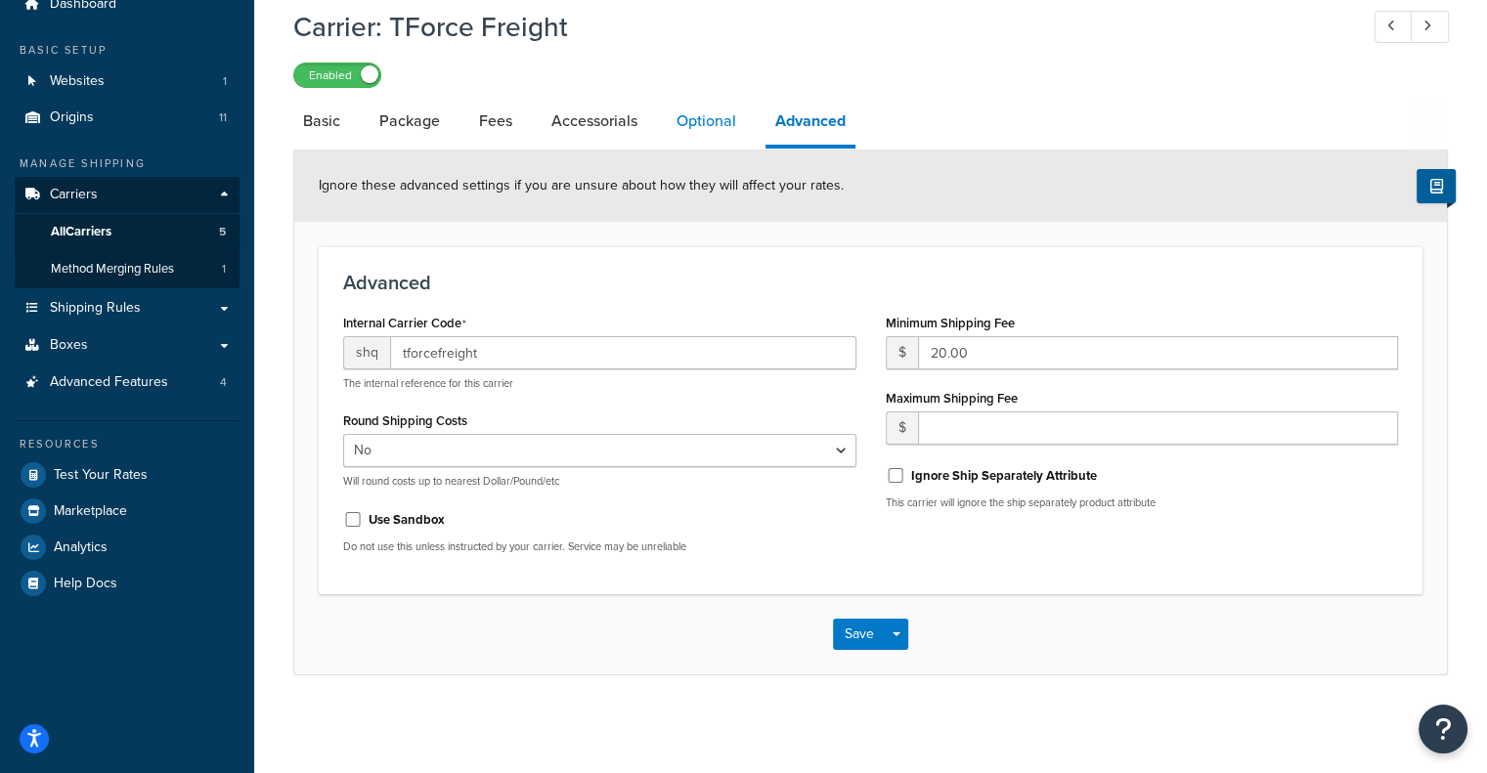
click at [692, 119] on link "Optional" at bounding box center [706, 121] width 79 height 47
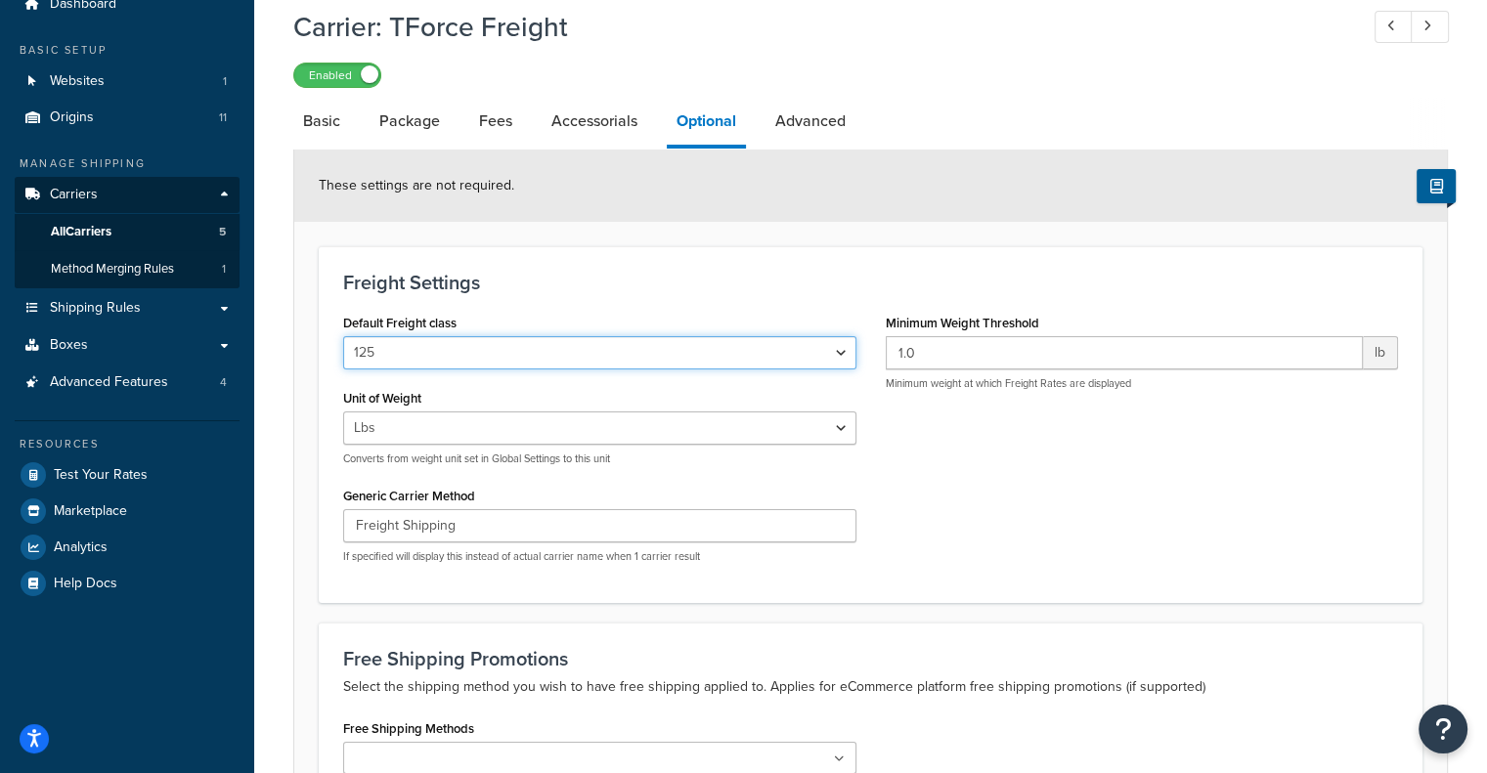
click at [691, 351] on select "50 55 60 65 70 77.5 85 92.5 100 110 125 150 175 200 250 300 400 500" at bounding box center [599, 352] width 513 height 33
select select "77.5"
click at [343, 336] on select "50 55 60 65 70 77.5 85 92.5 100 110 125 150 175 200 250 300 400 500" at bounding box center [599, 352] width 513 height 33
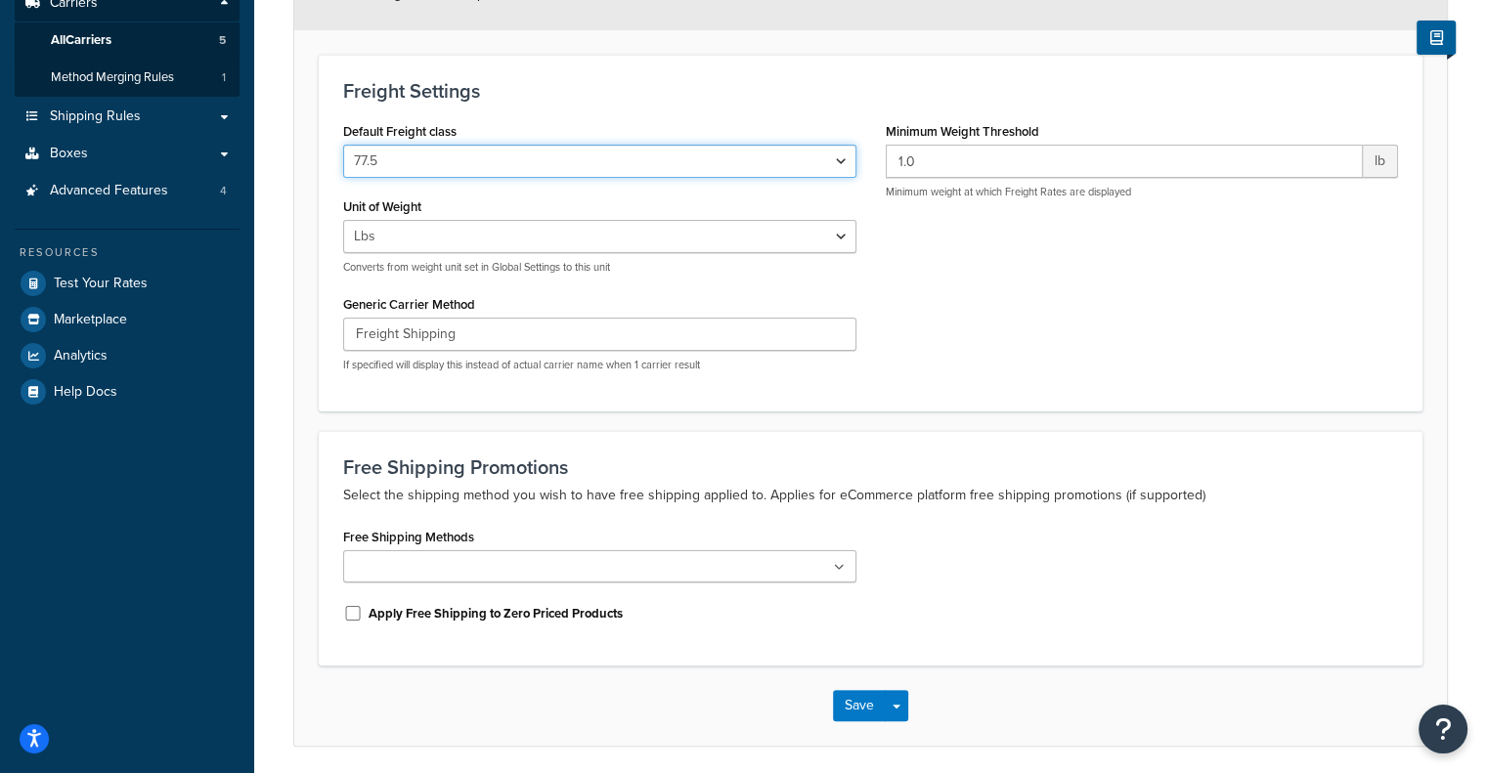
scroll to position [345, 0]
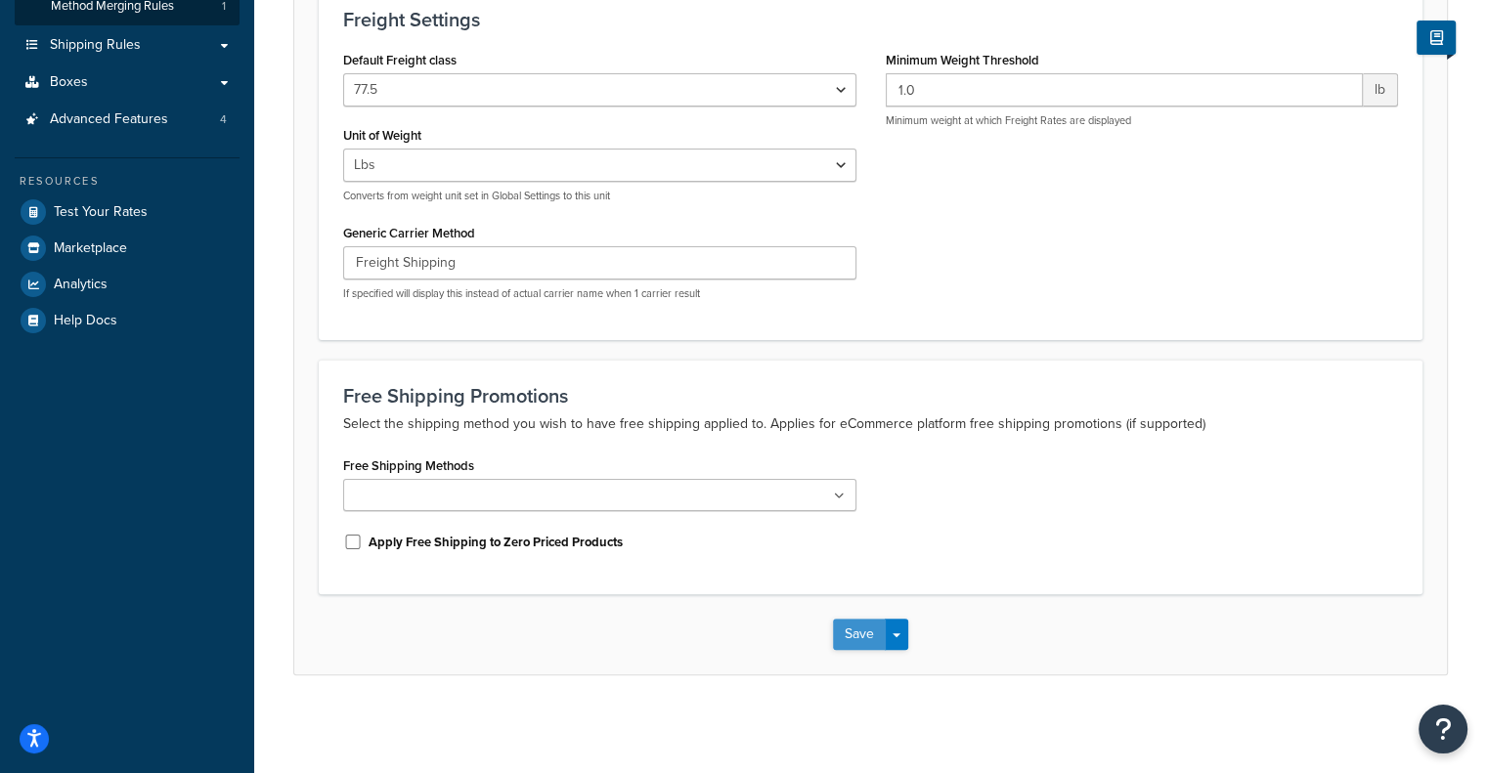
click at [866, 636] on button "Save" at bounding box center [859, 634] width 53 height 31
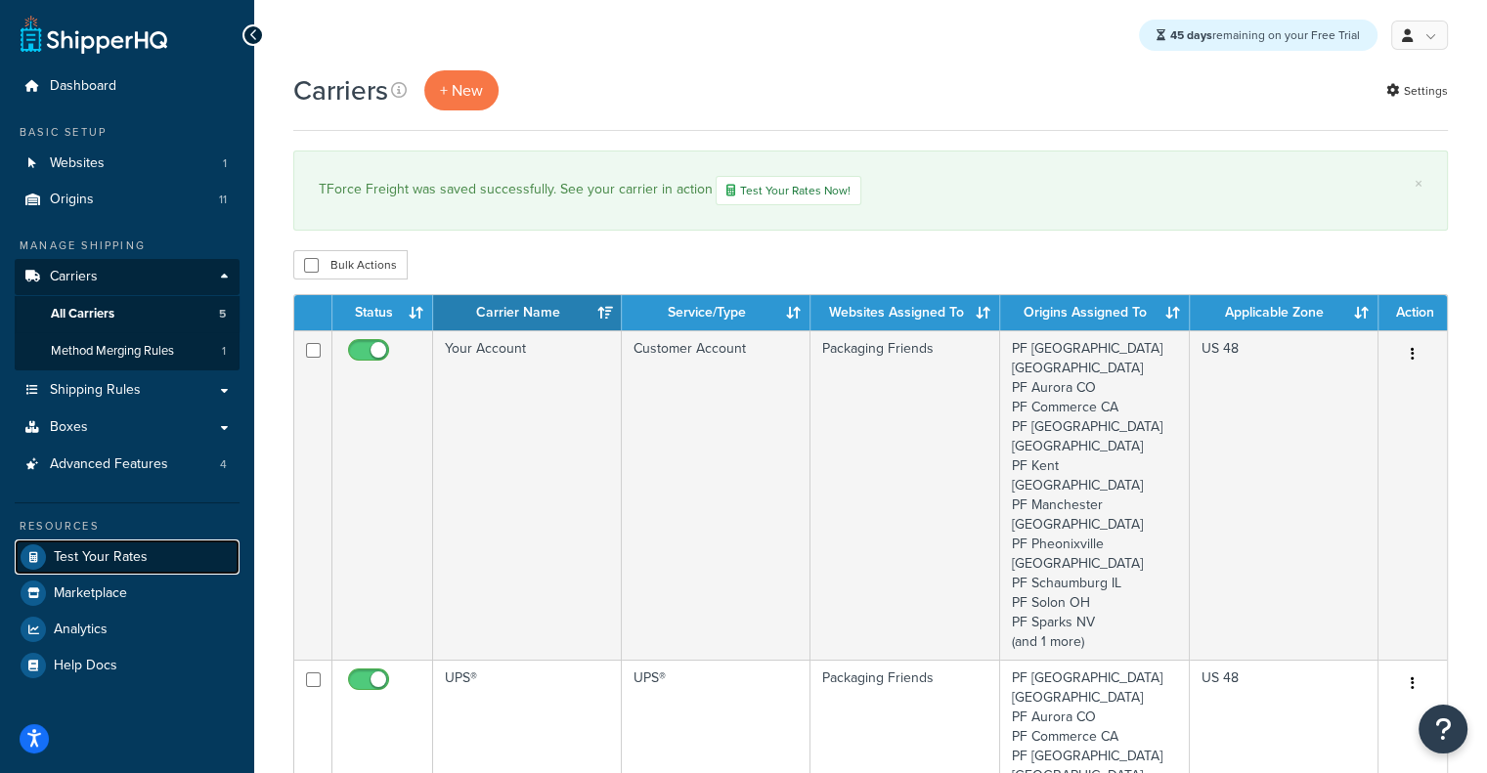
click at [105, 549] on span "Test Your Rates" at bounding box center [101, 557] width 94 height 17
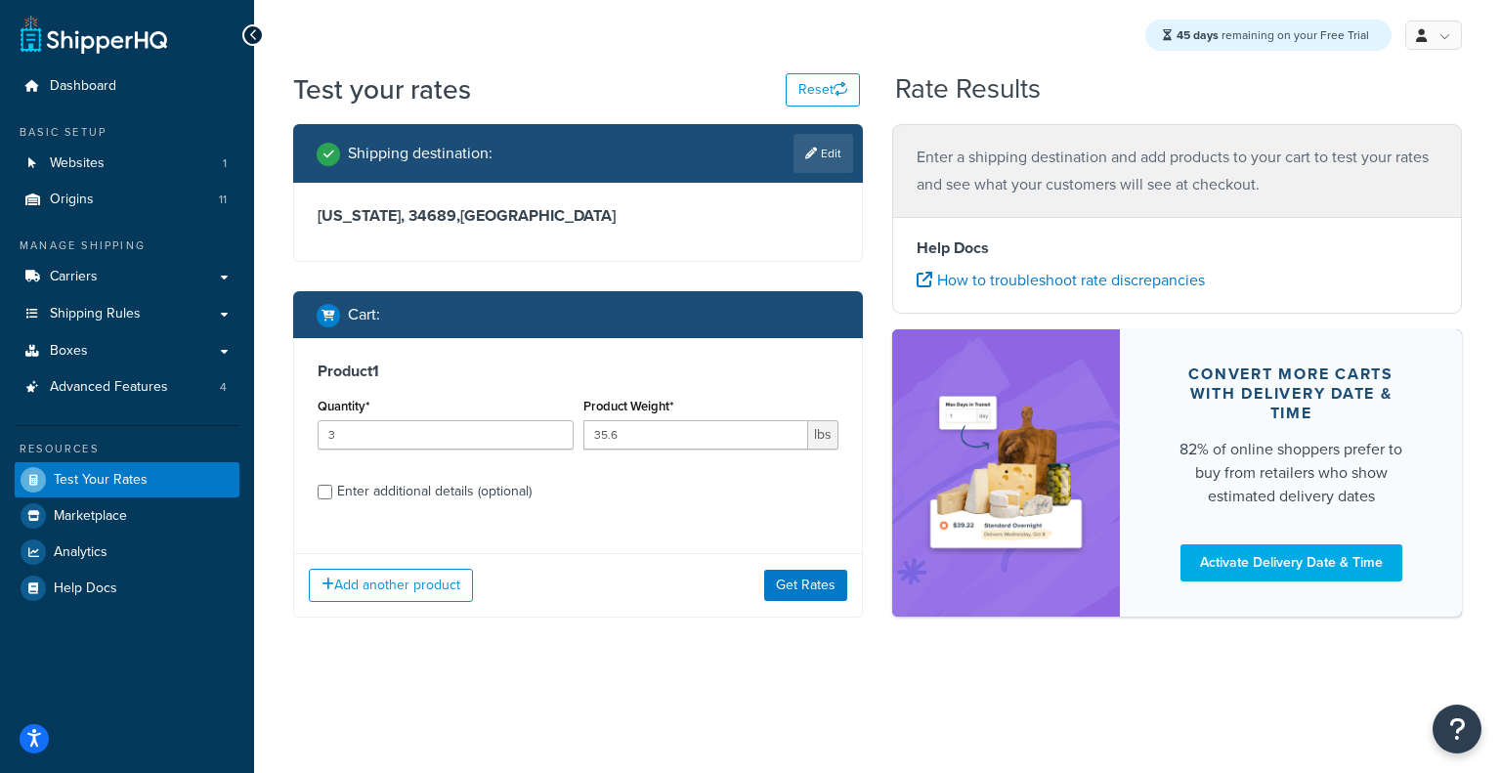
click at [498, 476] on label "Enter additional details (optional)" at bounding box center [587, 489] width 501 height 31
click at [332, 485] on input "Enter additional details (optional)" at bounding box center [325, 492] width 15 height 15
checkbox input "true"
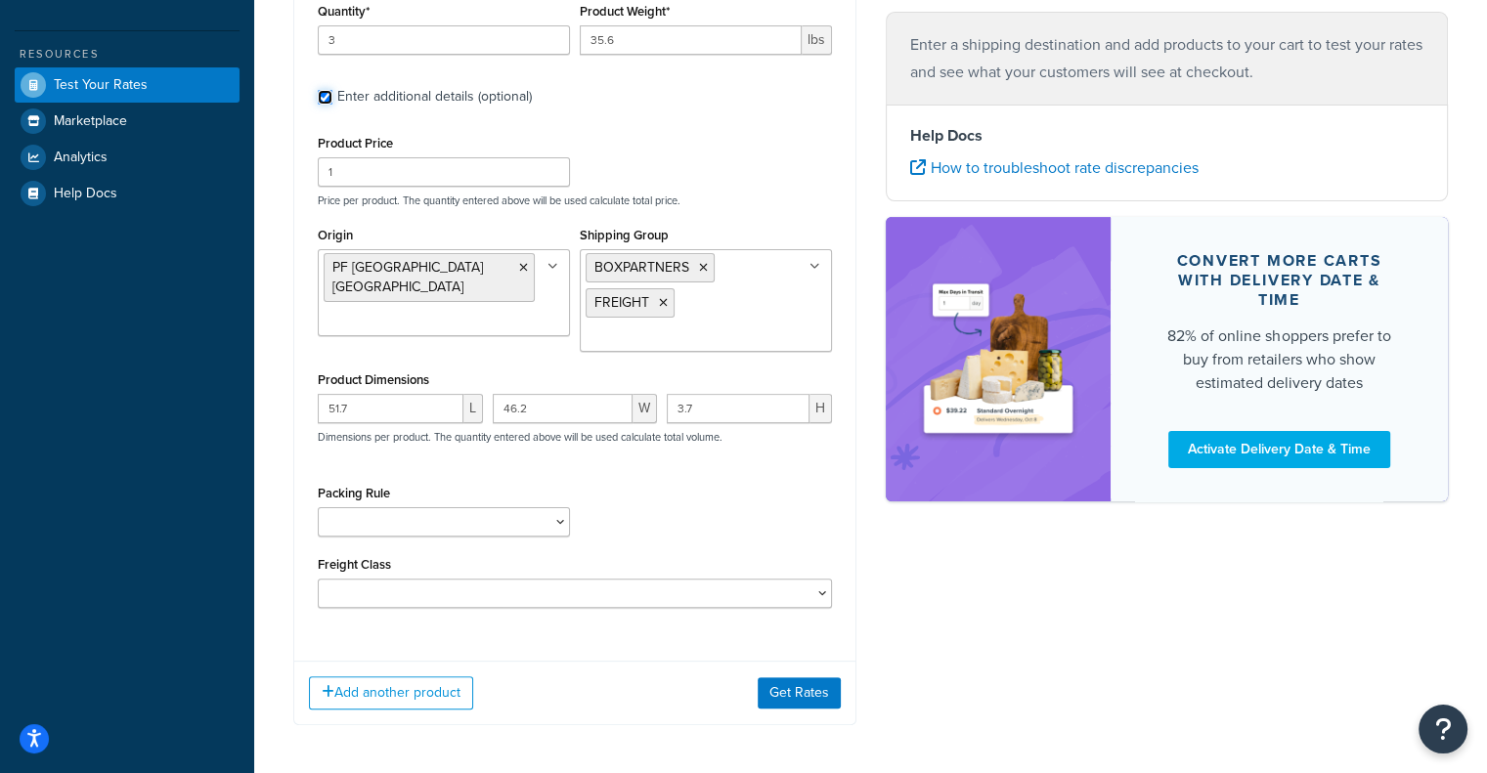
scroll to position [394, 0]
click at [814, 692] on button "Get Rates" at bounding box center [799, 693] width 83 height 31
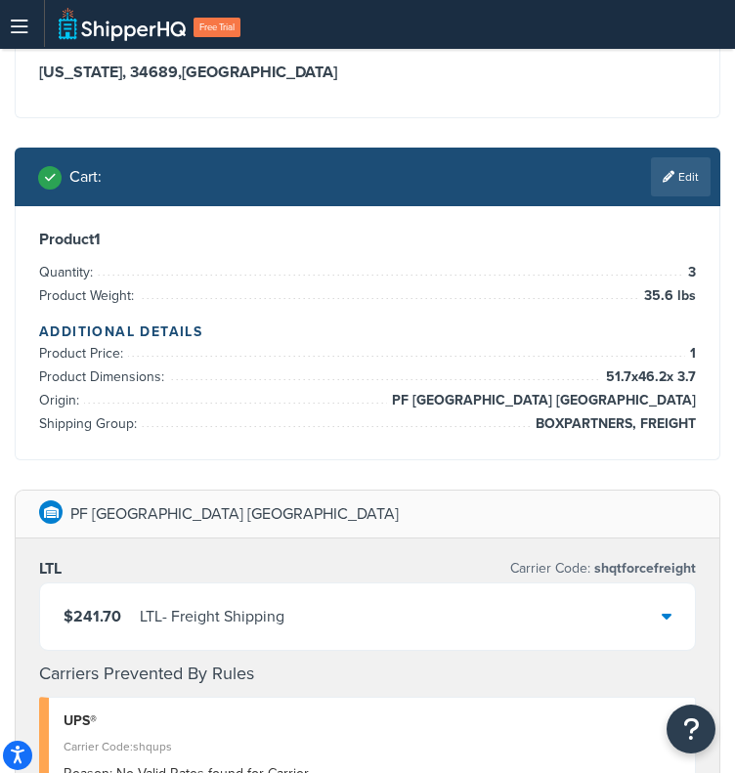
scroll to position [192, 0]
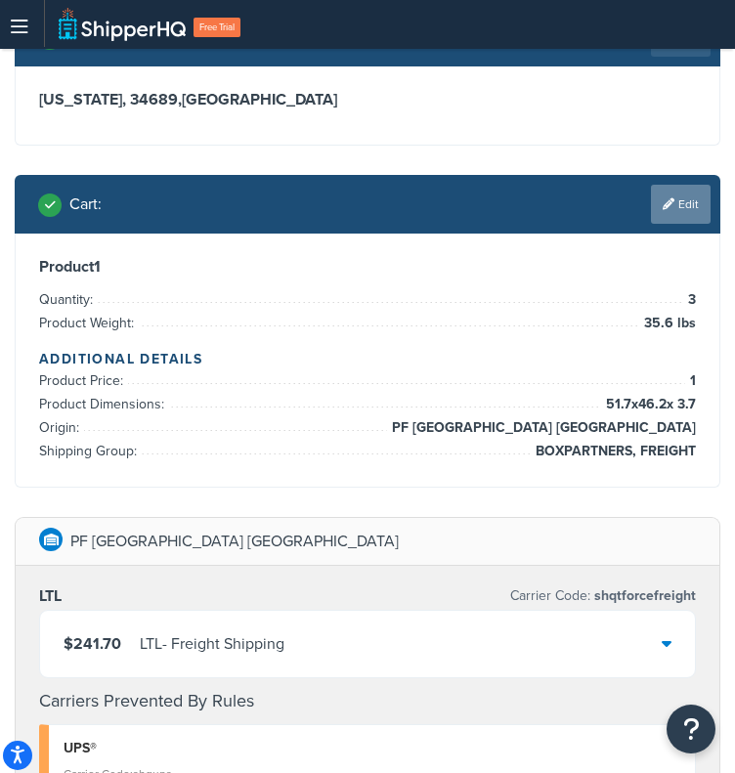
click at [657, 208] on link "Edit" at bounding box center [681, 204] width 60 height 39
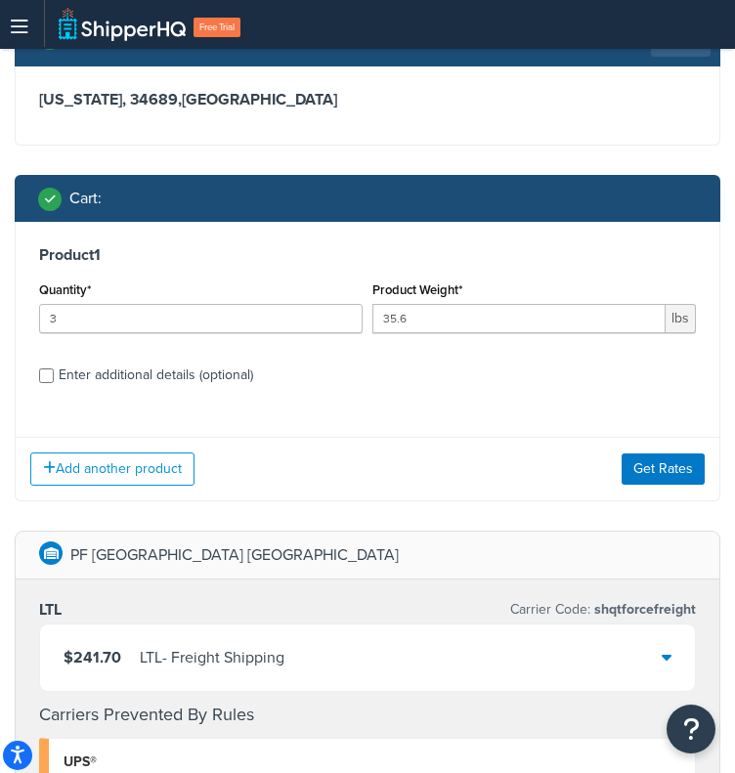
click at [169, 453] on div "Add another product Get Rates" at bounding box center [368, 469] width 704 height 64
click at [167, 454] on button "Add another product" at bounding box center [112, 469] width 164 height 33
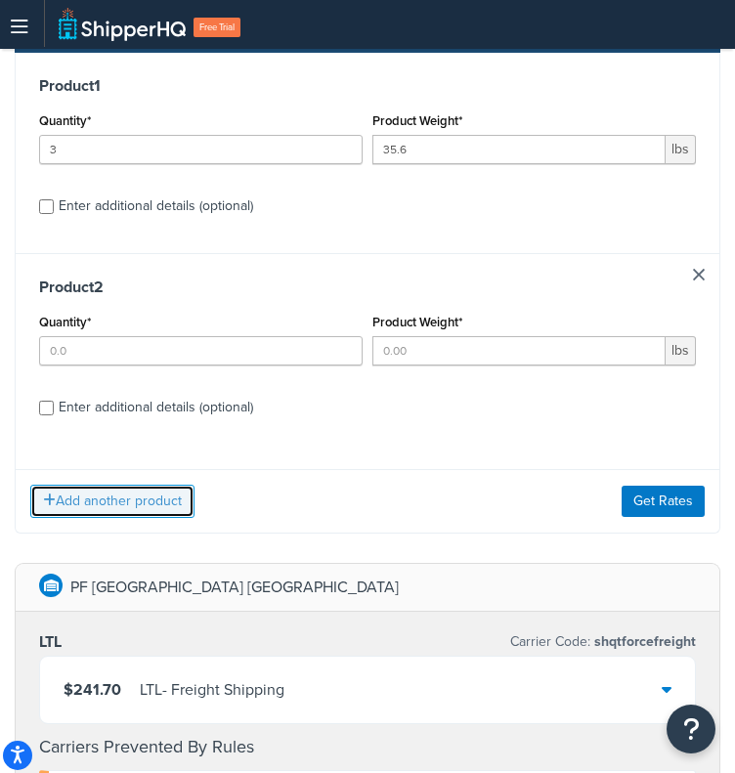
scroll to position [414, 0]
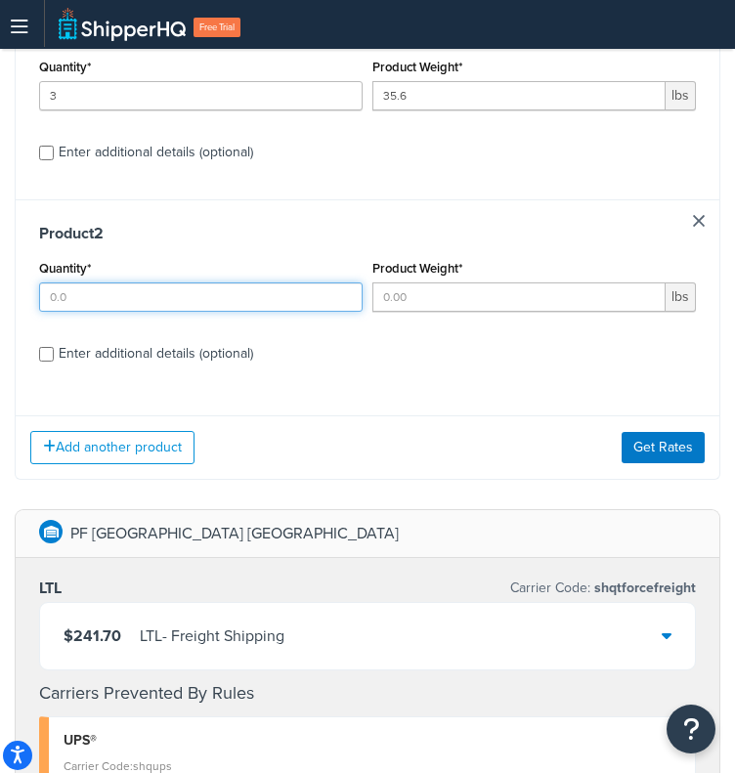
click at [312, 288] on input "Quantity*" at bounding box center [201, 296] width 324 height 29
type input "1"
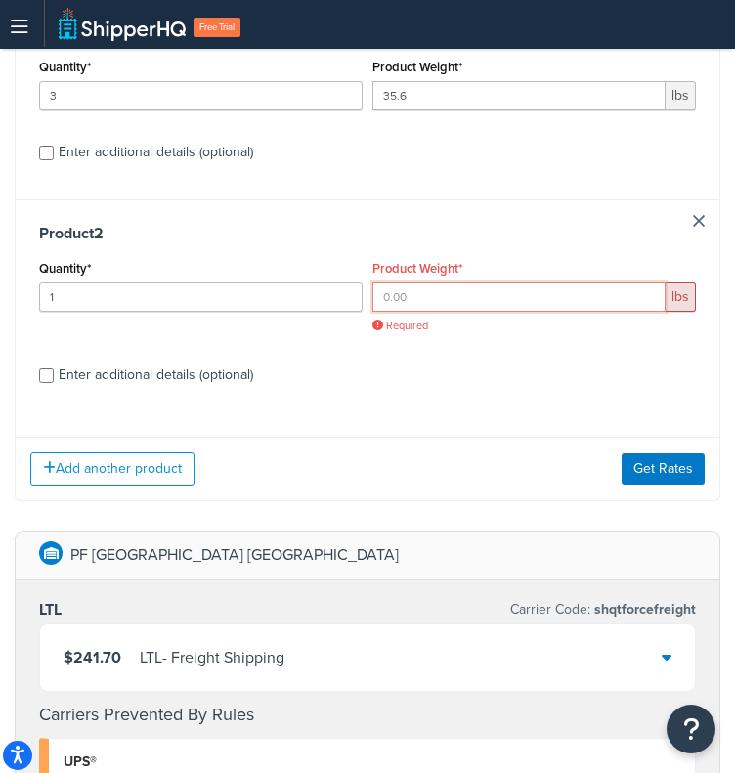
click at [455, 300] on input "Product Weight*" at bounding box center [518, 296] width 293 height 29
paste input "12.8"
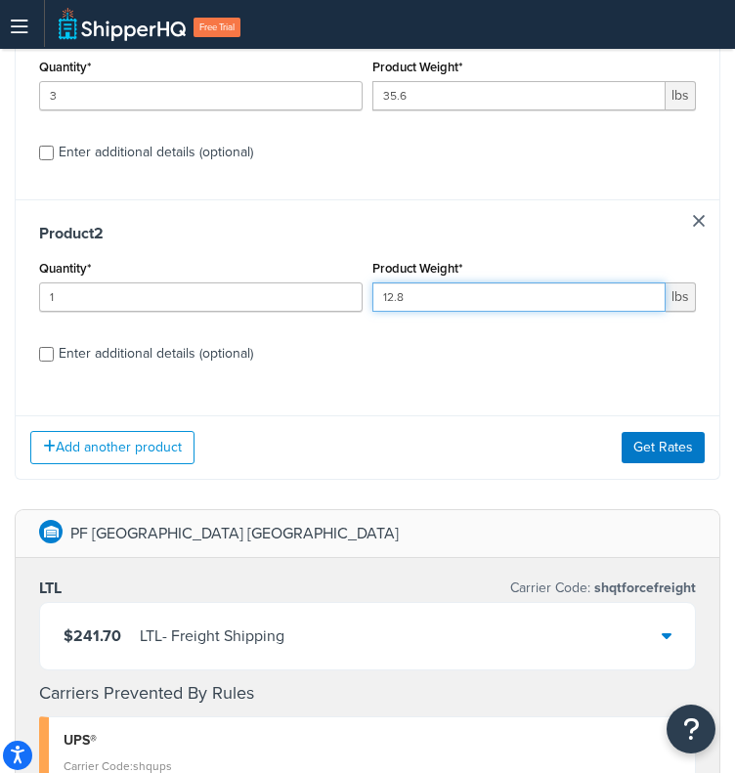
type input "12.8"
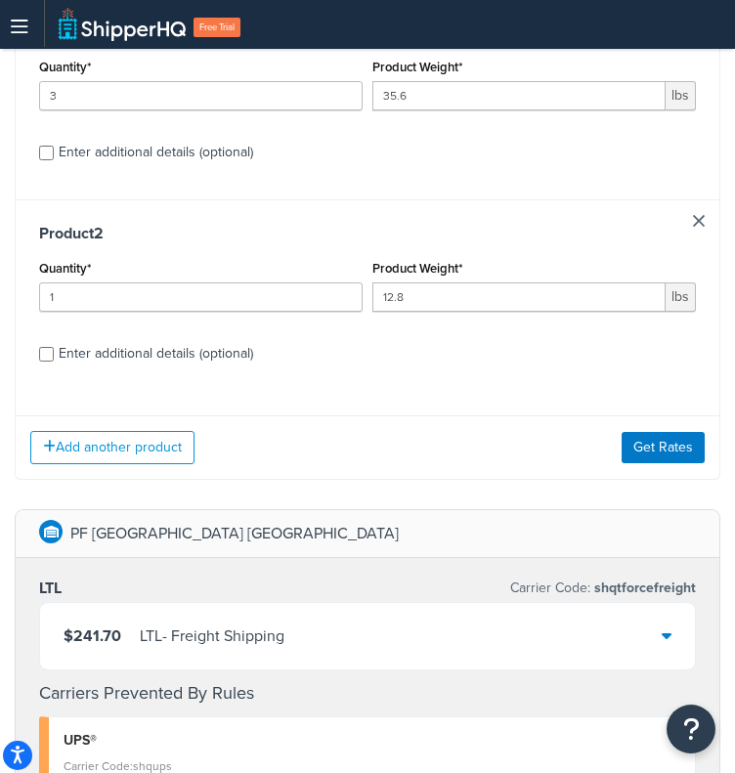
click at [174, 344] on div "Enter additional details (optional)" at bounding box center [156, 353] width 195 height 27
click at [54, 347] on input "Enter additional details (optional)" at bounding box center [46, 354] width 15 height 15
checkbox input "true"
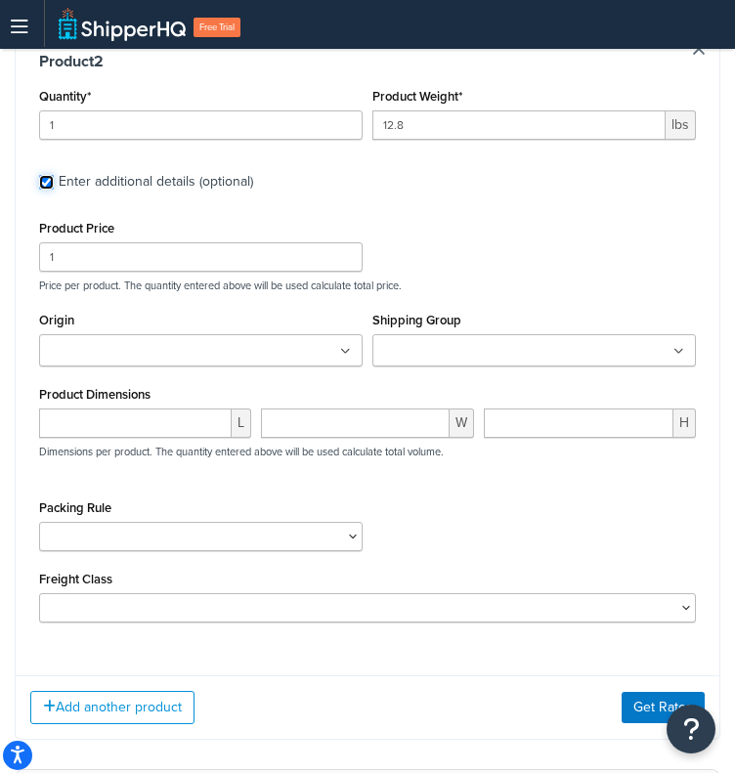
scroll to position [1077, 0]
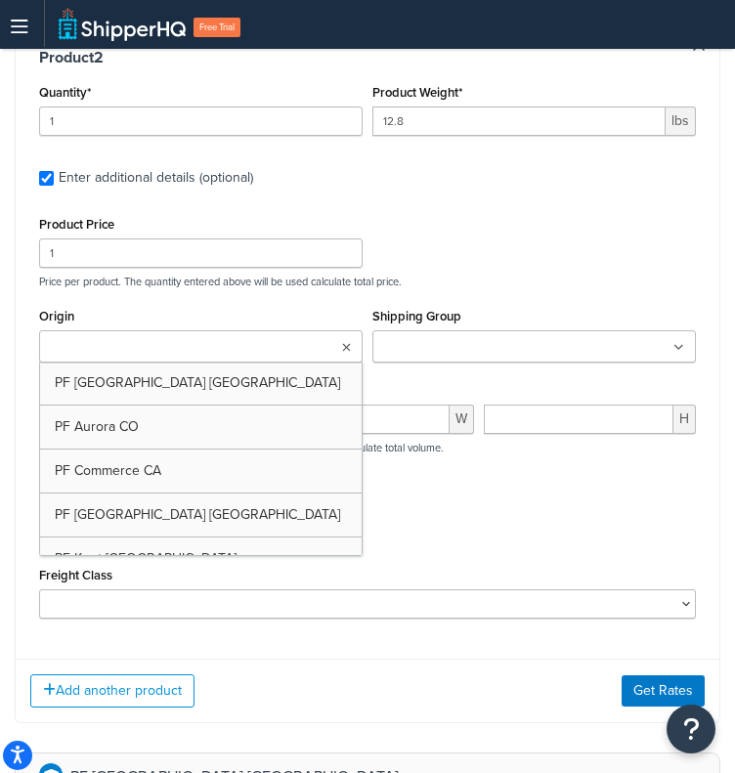
click at [334, 330] on ul at bounding box center [201, 346] width 324 height 32
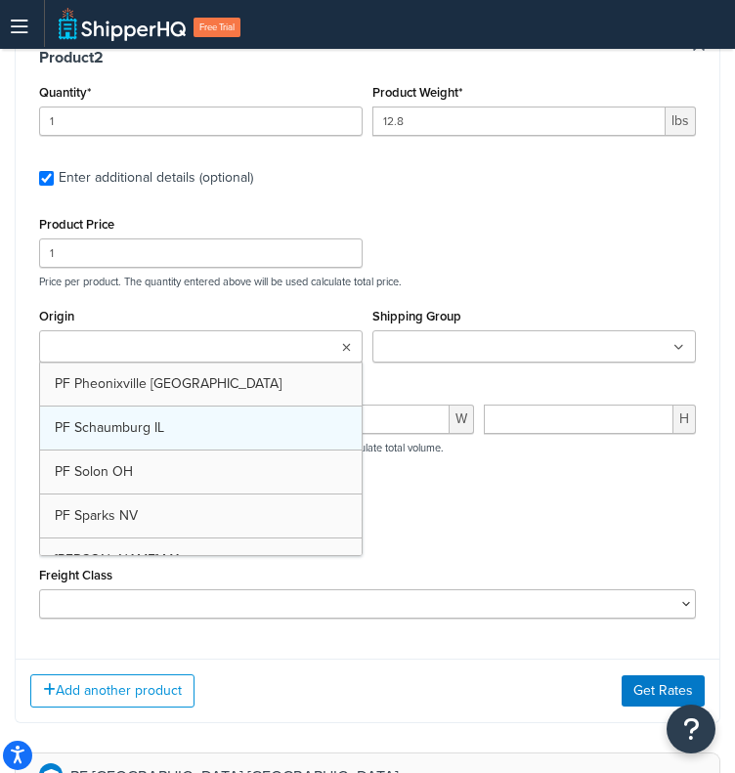
scroll to position [242, 0]
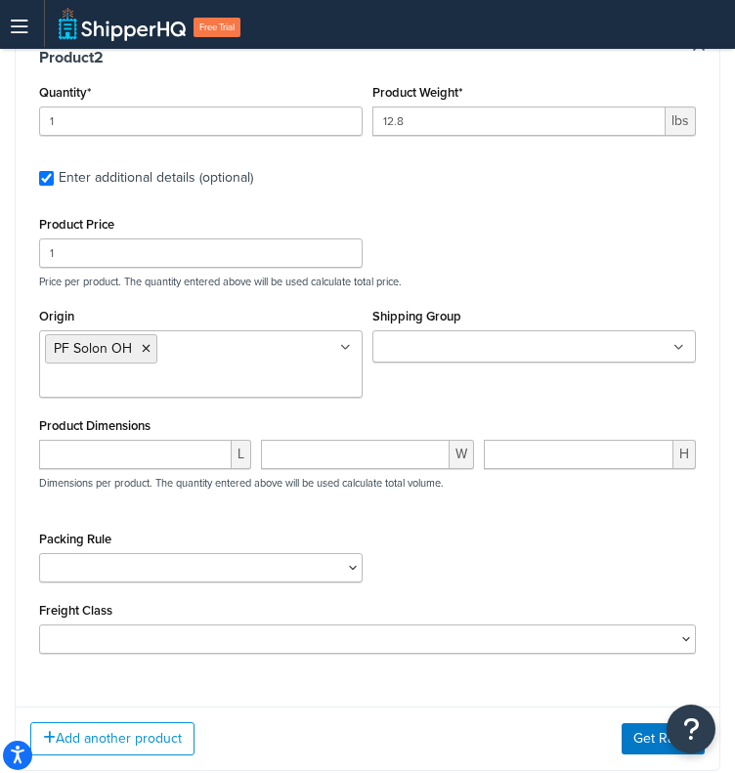
drag, startPoint x: 604, startPoint y: 346, endPoint x: 617, endPoint y: 331, distance: 19.4
click at [617, 331] on div "Shipping Group BOXPARTNERS ELKAY FREIGHT IMPACKT LADDAWN PACKPLUS ROYALBAG SEAL…" at bounding box center [534, 340] width 333 height 74
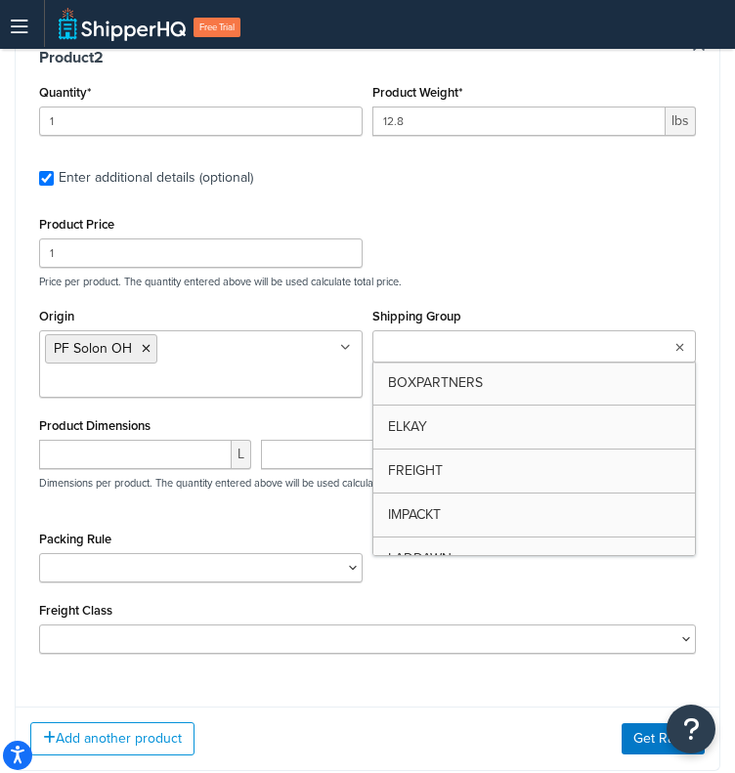
click at [617, 331] on ul at bounding box center [534, 346] width 324 height 32
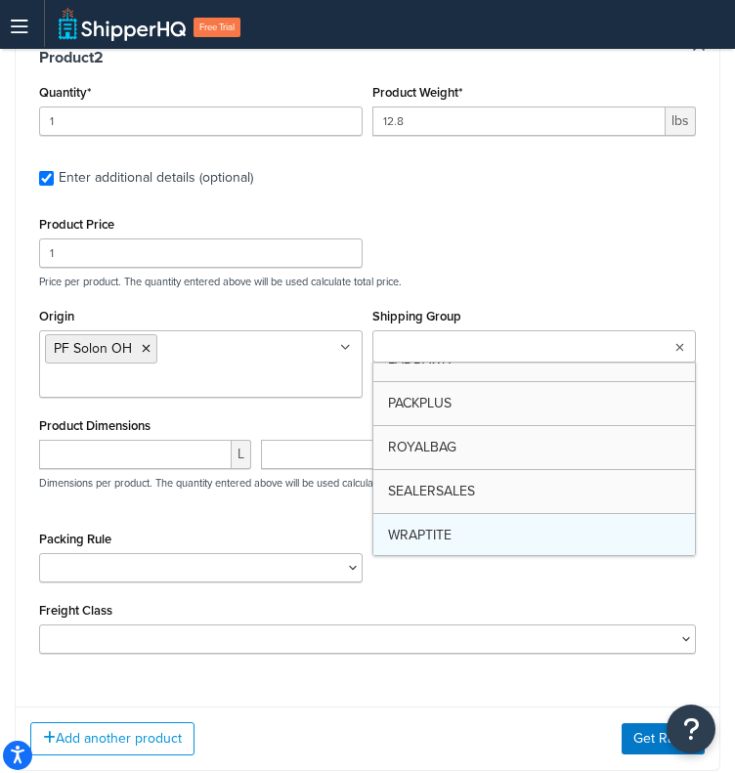
scroll to position [155, 0]
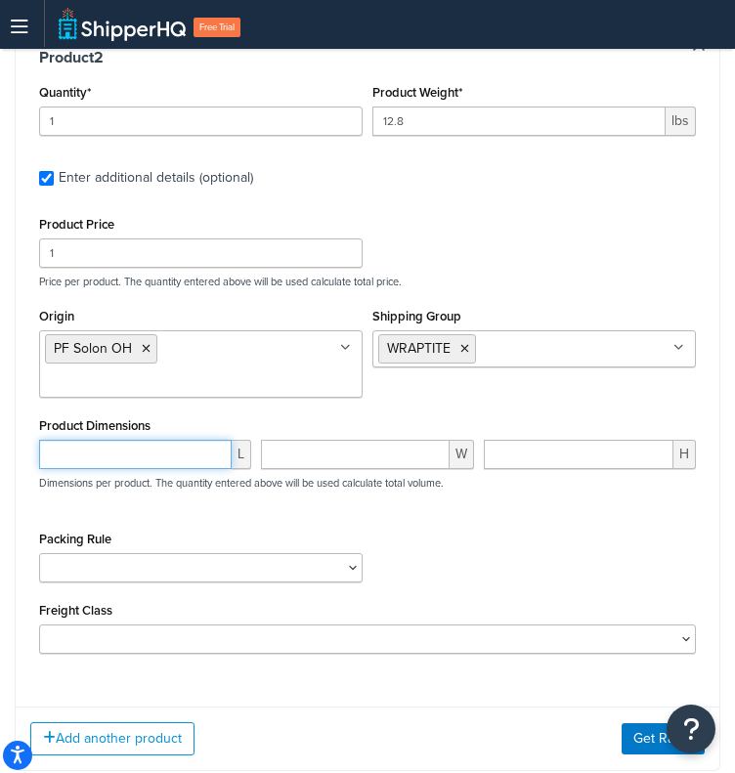
click at [164, 440] on input "number" at bounding box center [135, 454] width 193 height 29
paste input "11.2"
type input "11.2"
click at [392, 440] on input "number" at bounding box center [355, 454] width 188 height 29
paste input "7"
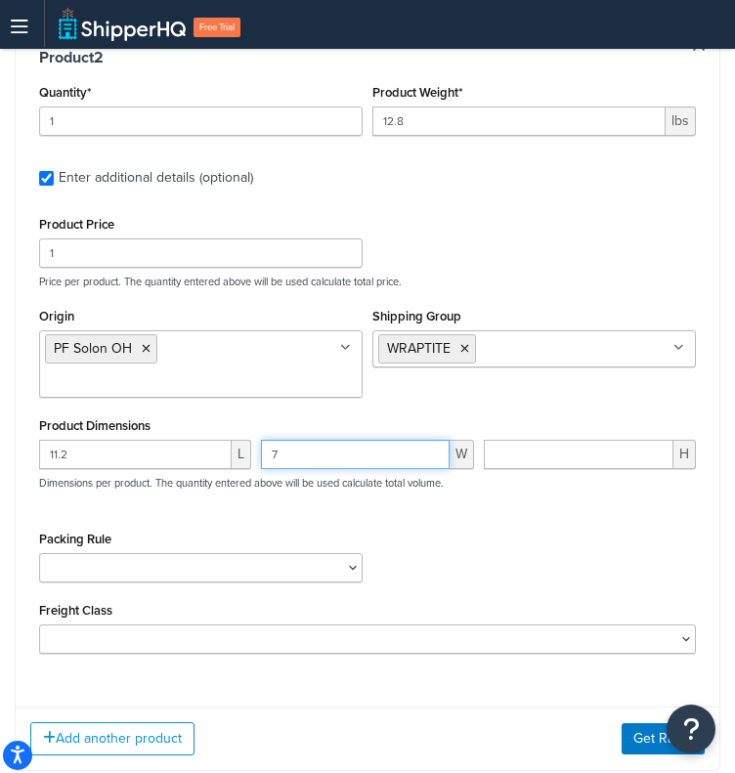
type input "7"
click at [579, 440] on input "number" at bounding box center [579, 454] width 190 height 29
paste input "6.4"
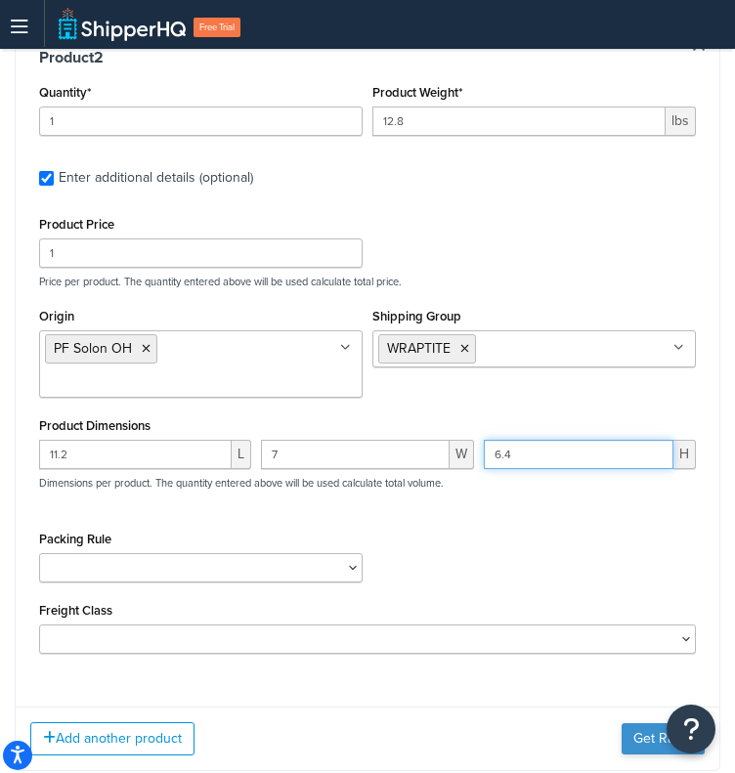
type input "6.4"
click at [666, 723] on button "Get Rates" at bounding box center [663, 738] width 83 height 31
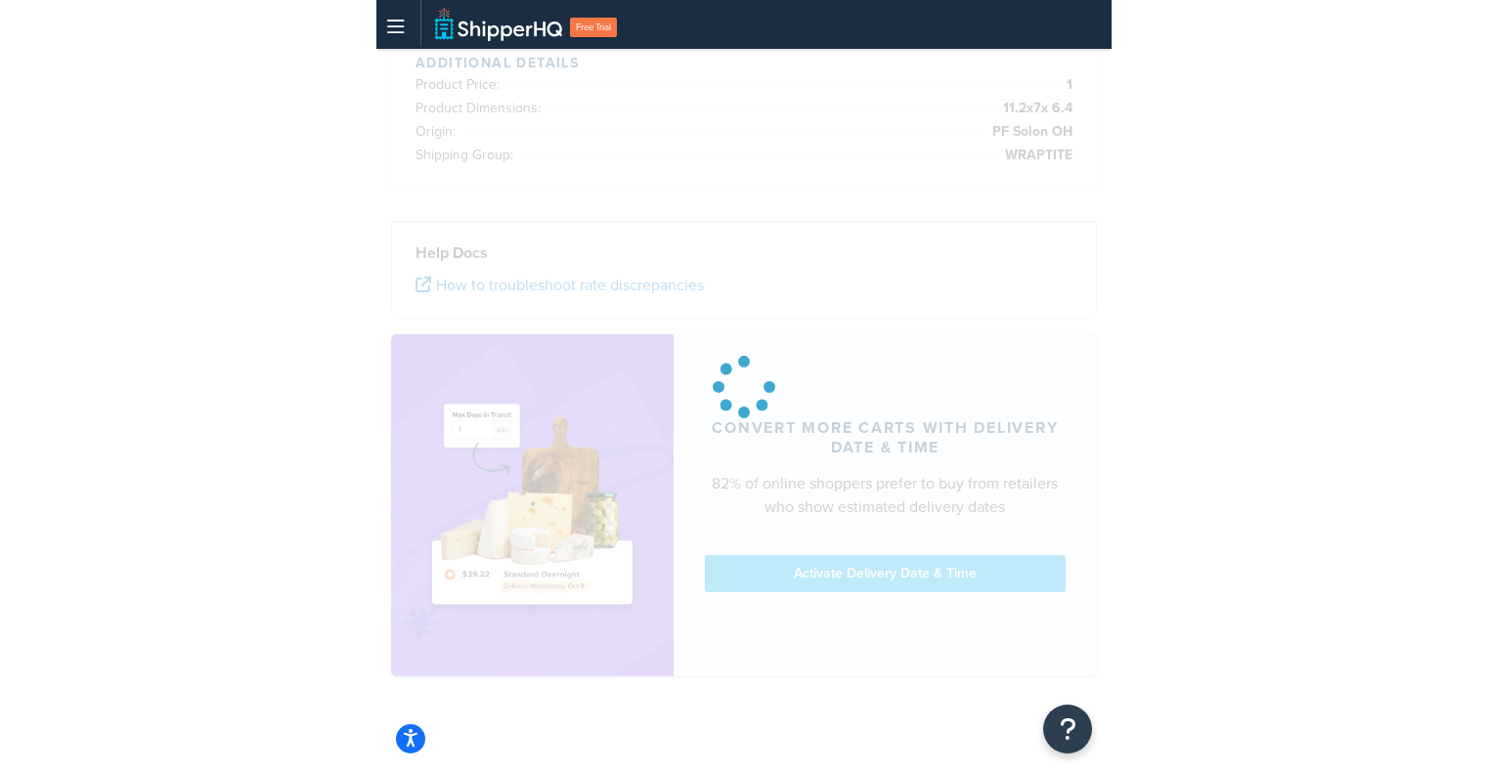
scroll to position [212, 0]
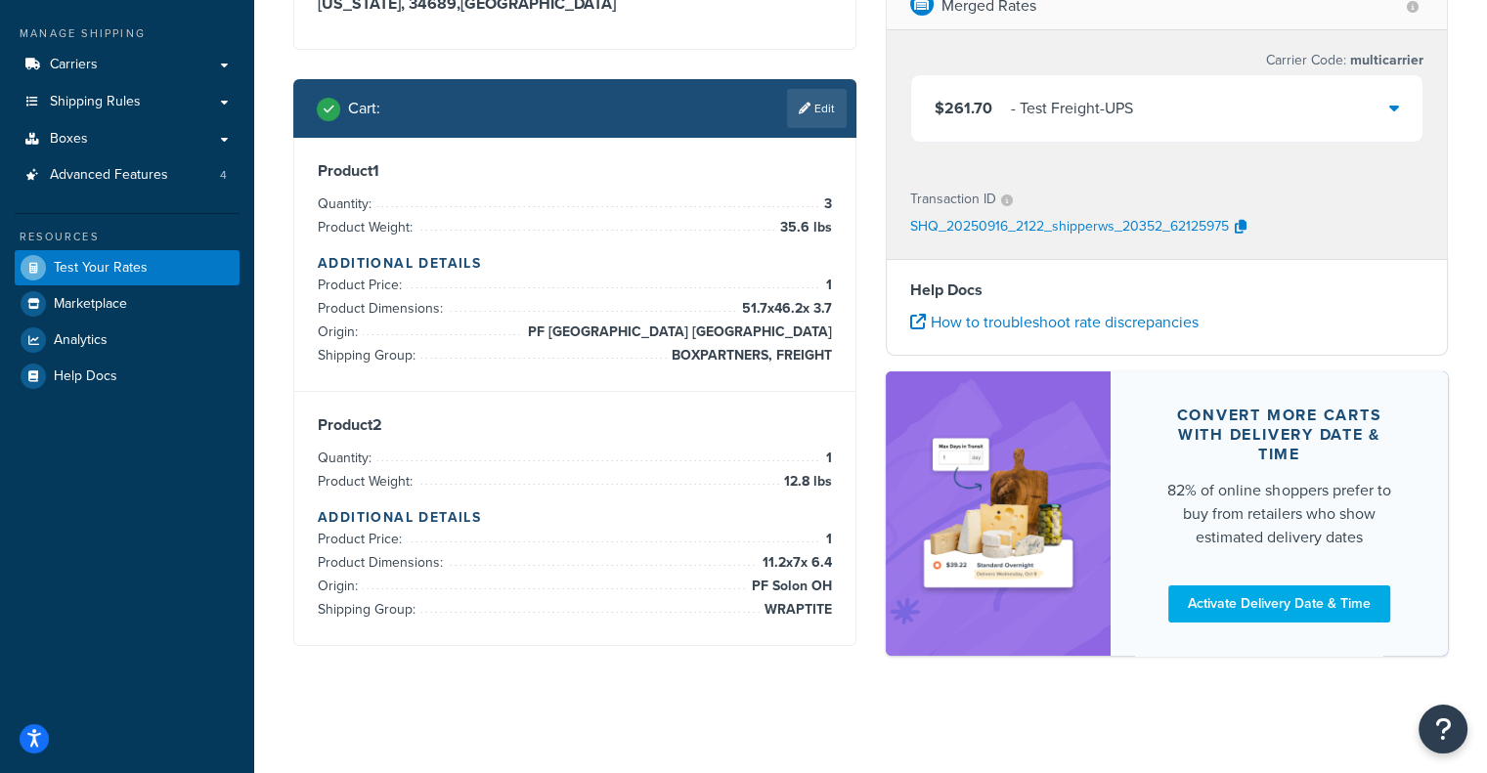
click at [1016, 107] on div "- Test Freight-UPS" at bounding box center [1072, 108] width 122 height 27
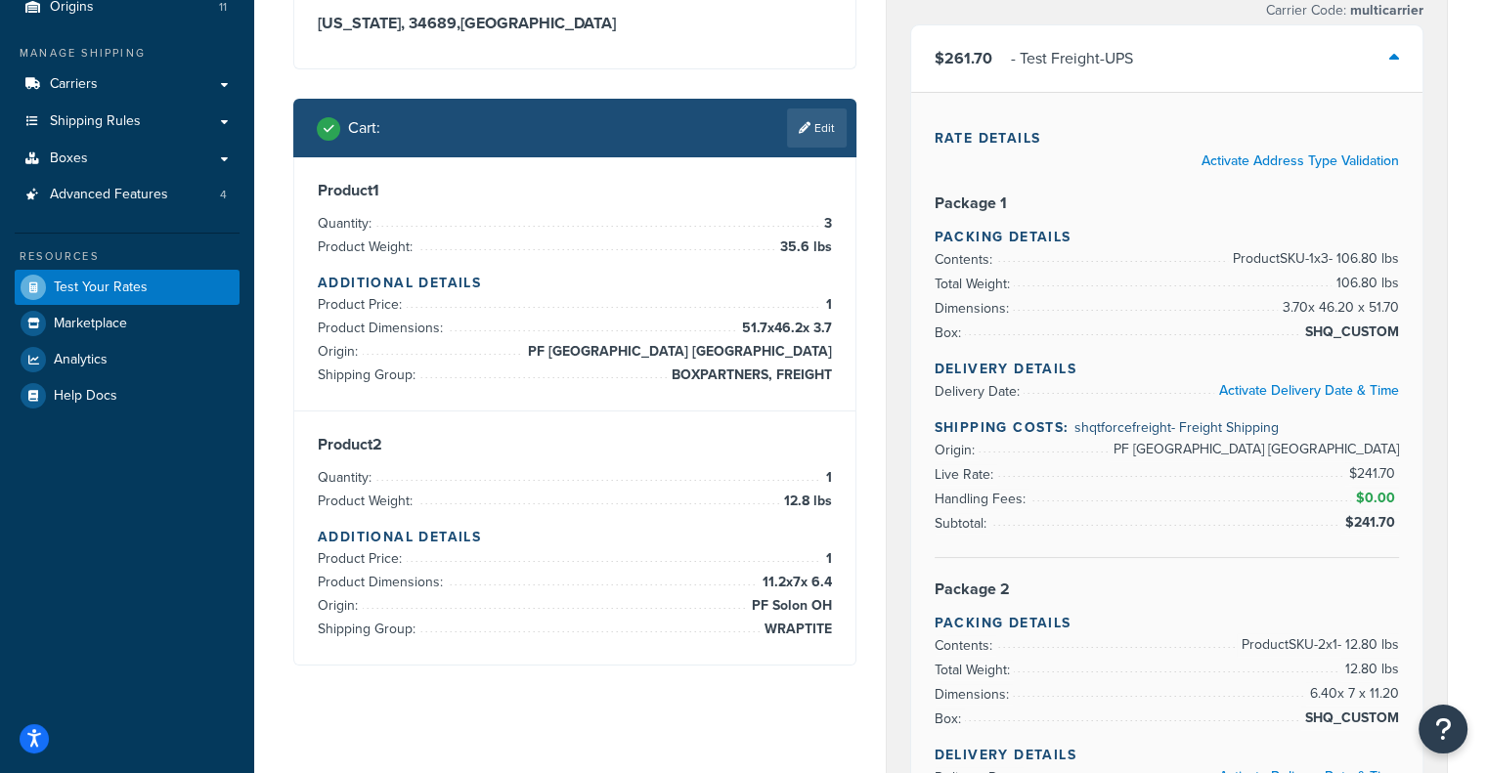
scroll to position [195, 0]
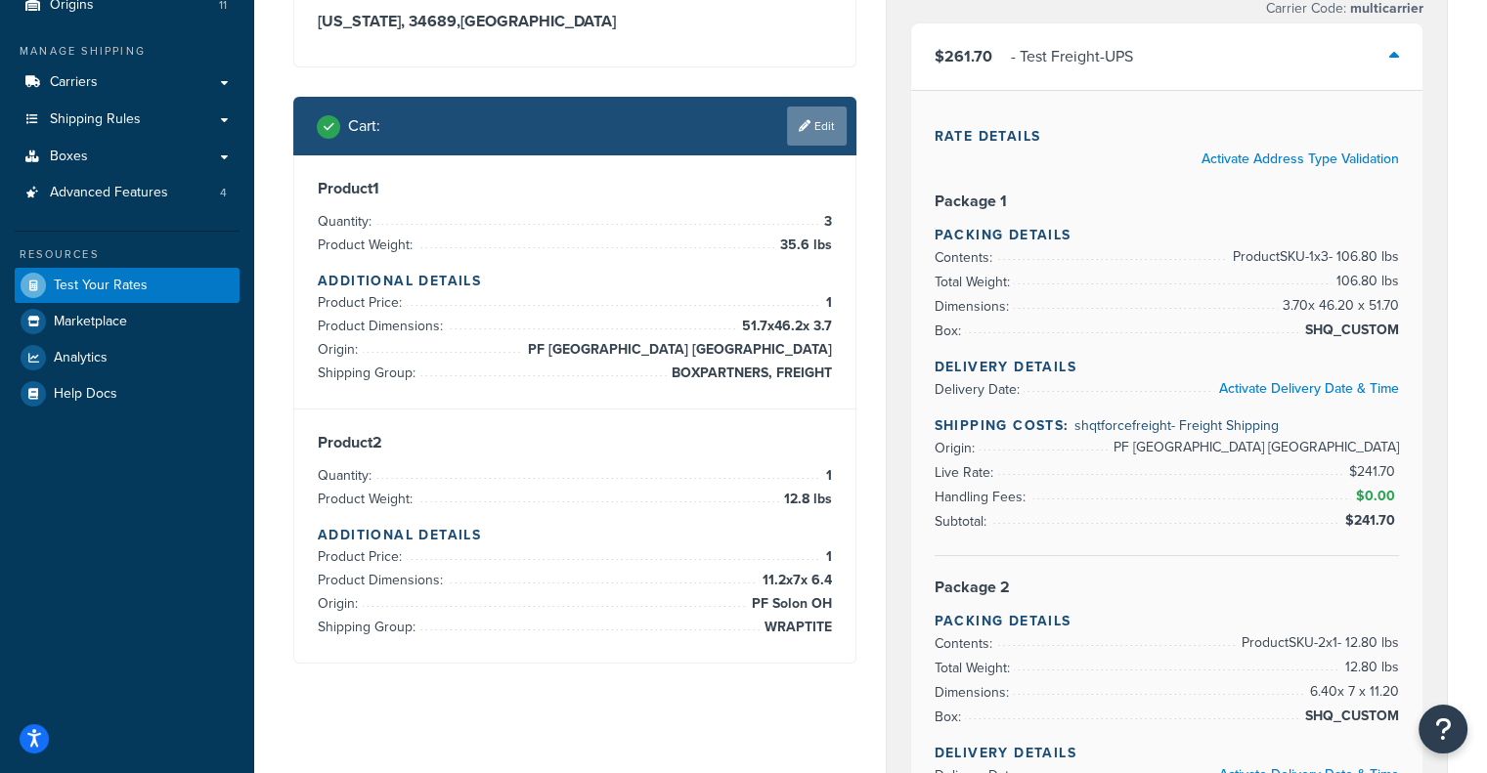
click at [812, 127] on link "Edit" at bounding box center [817, 126] width 60 height 39
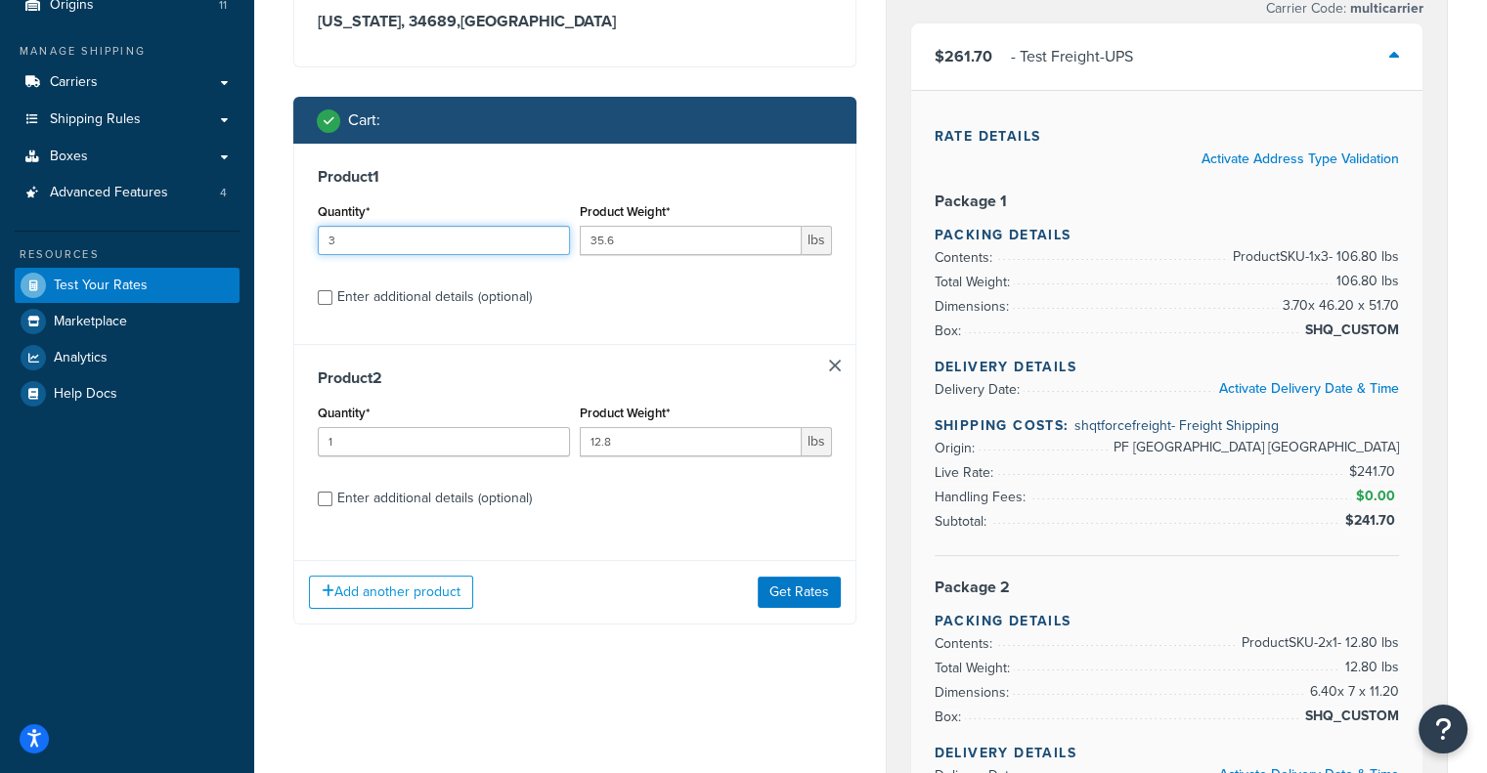
drag, startPoint x: 401, startPoint y: 238, endPoint x: 172, endPoint y: 222, distance: 229.3
click at [172, 222] on div "Dashboard Basic Setup Websites 1 Origins 11 Manage Shipping Carriers Carriers A…" at bounding box center [743, 753] width 1487 height 1897
type input "1"
click at [798, 585] on button "Get Rates" at bounding box center [799, 592] width 83 height 31
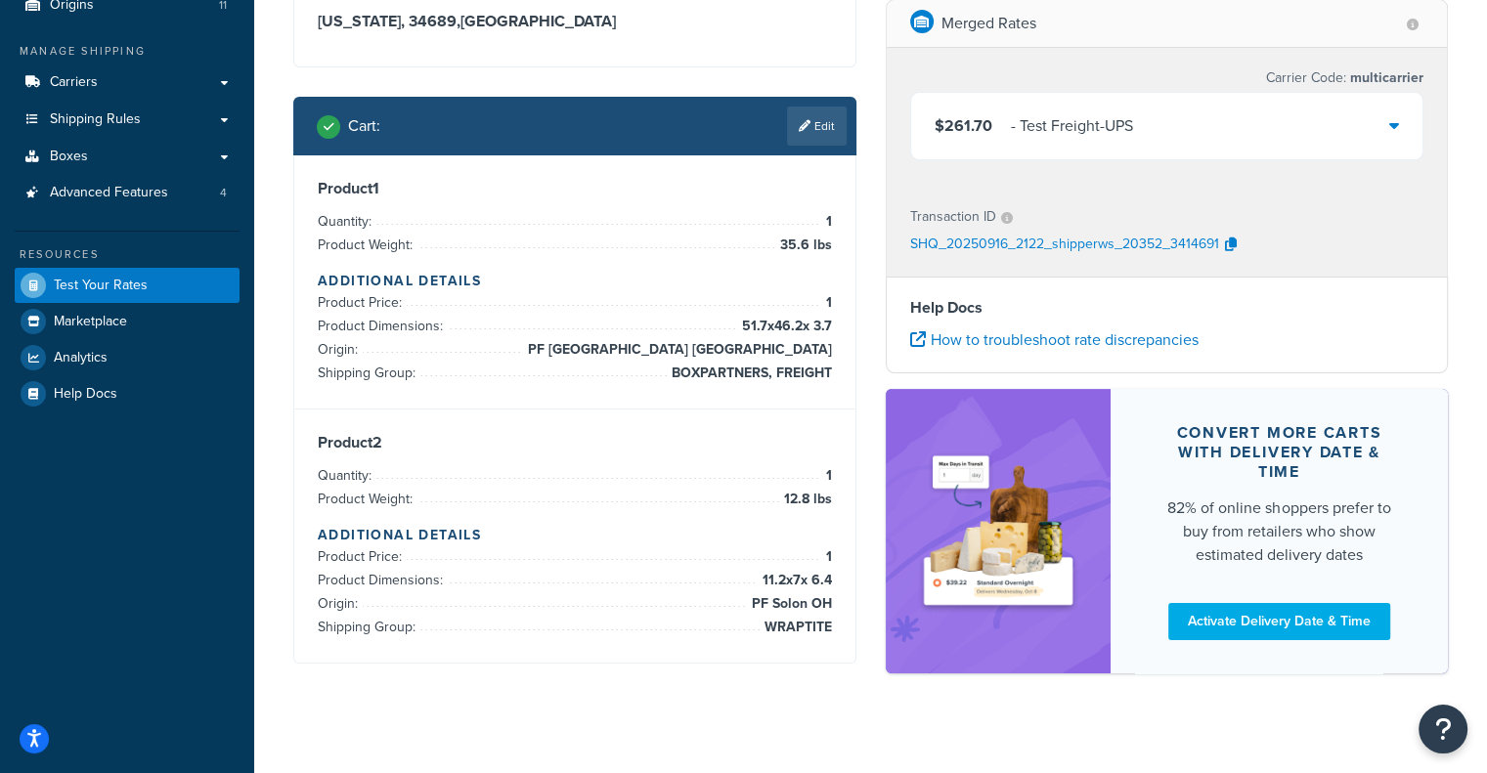
click at [1172, 132] on div "$261.70 - Test Freight-UPS" at bounding box center [1167, 126] width 512 height 66
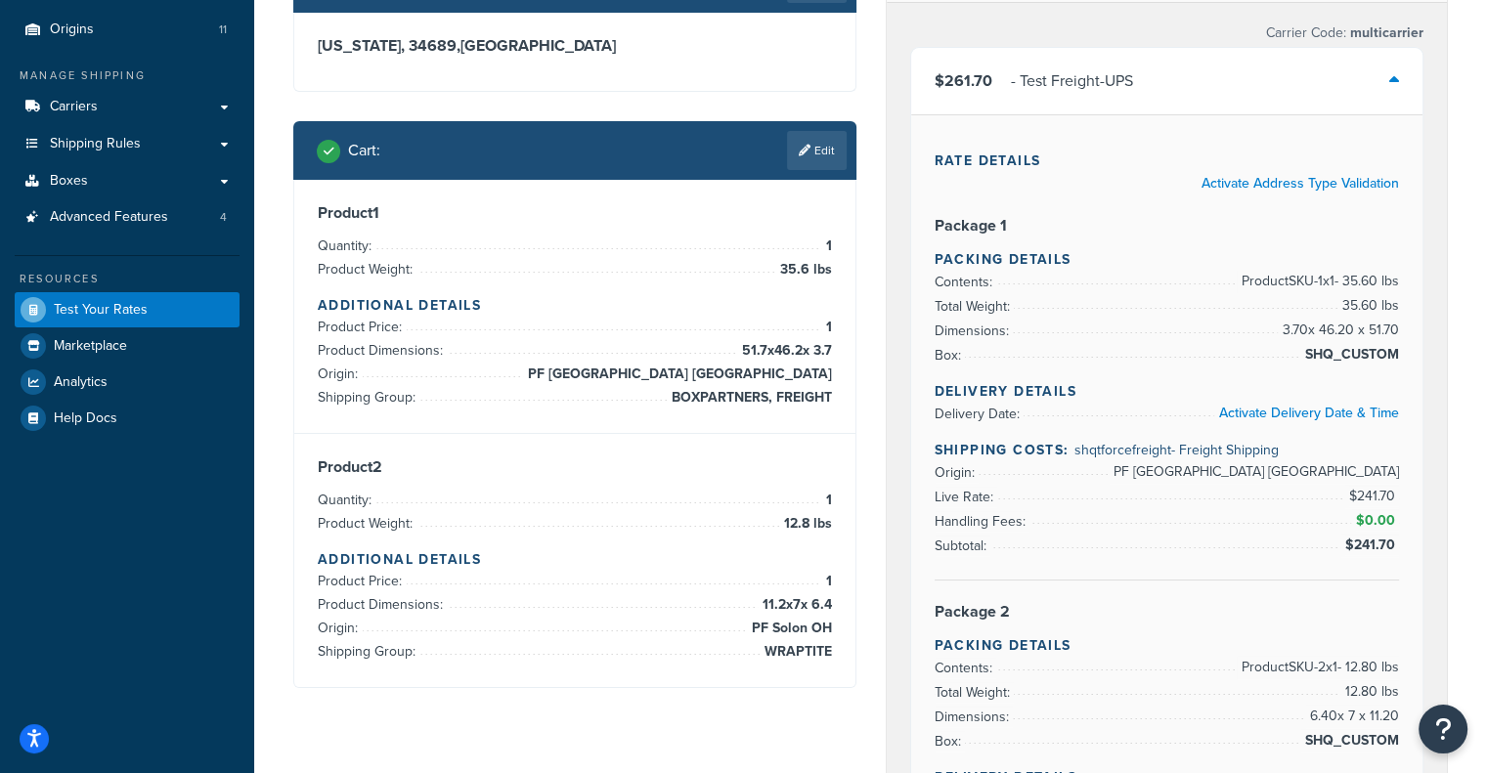
scroll to position [172, 0]
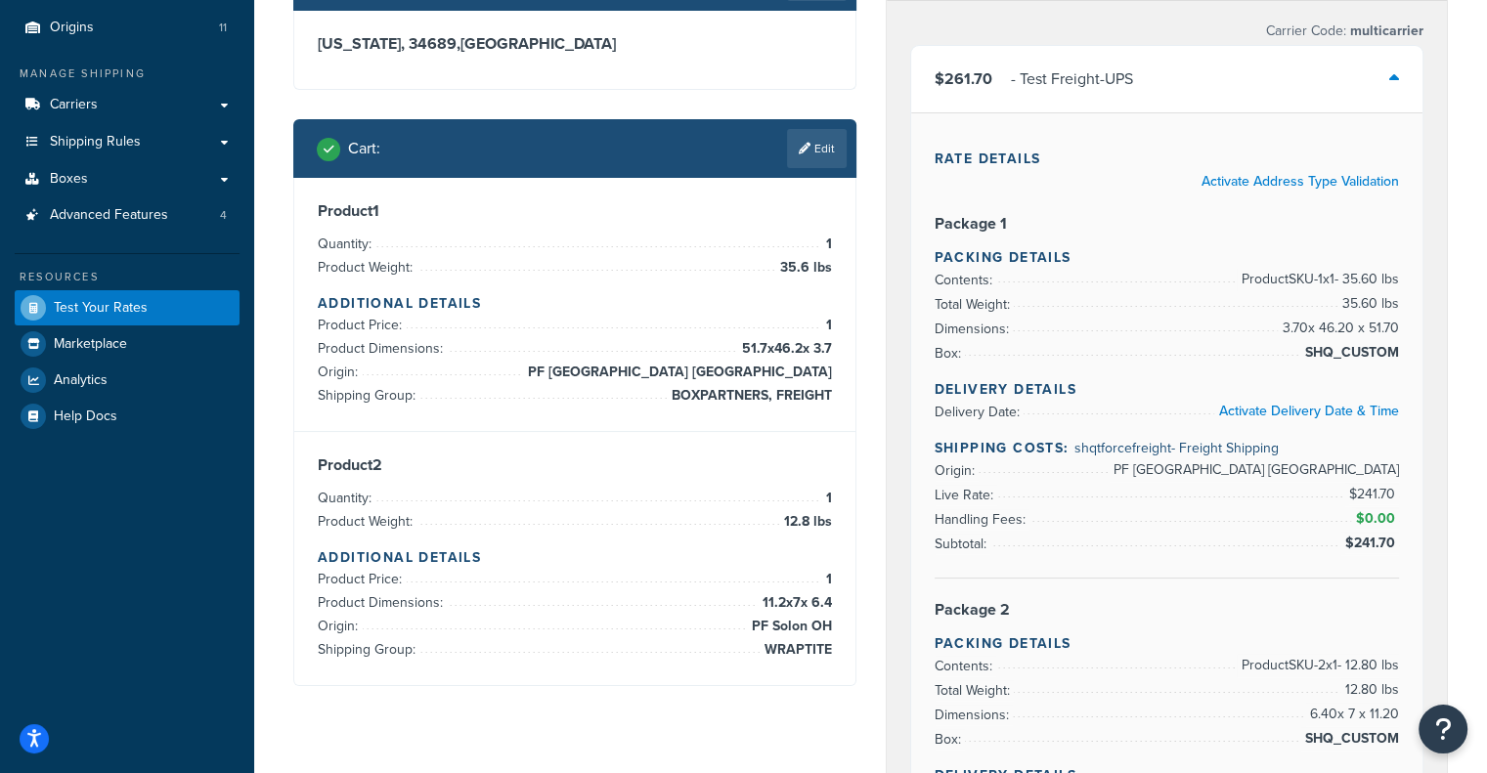
click at [1152, 74] on div "$261.70 - Test Freight-UPS" at bounding box center [1167, 79] width 512 height 66
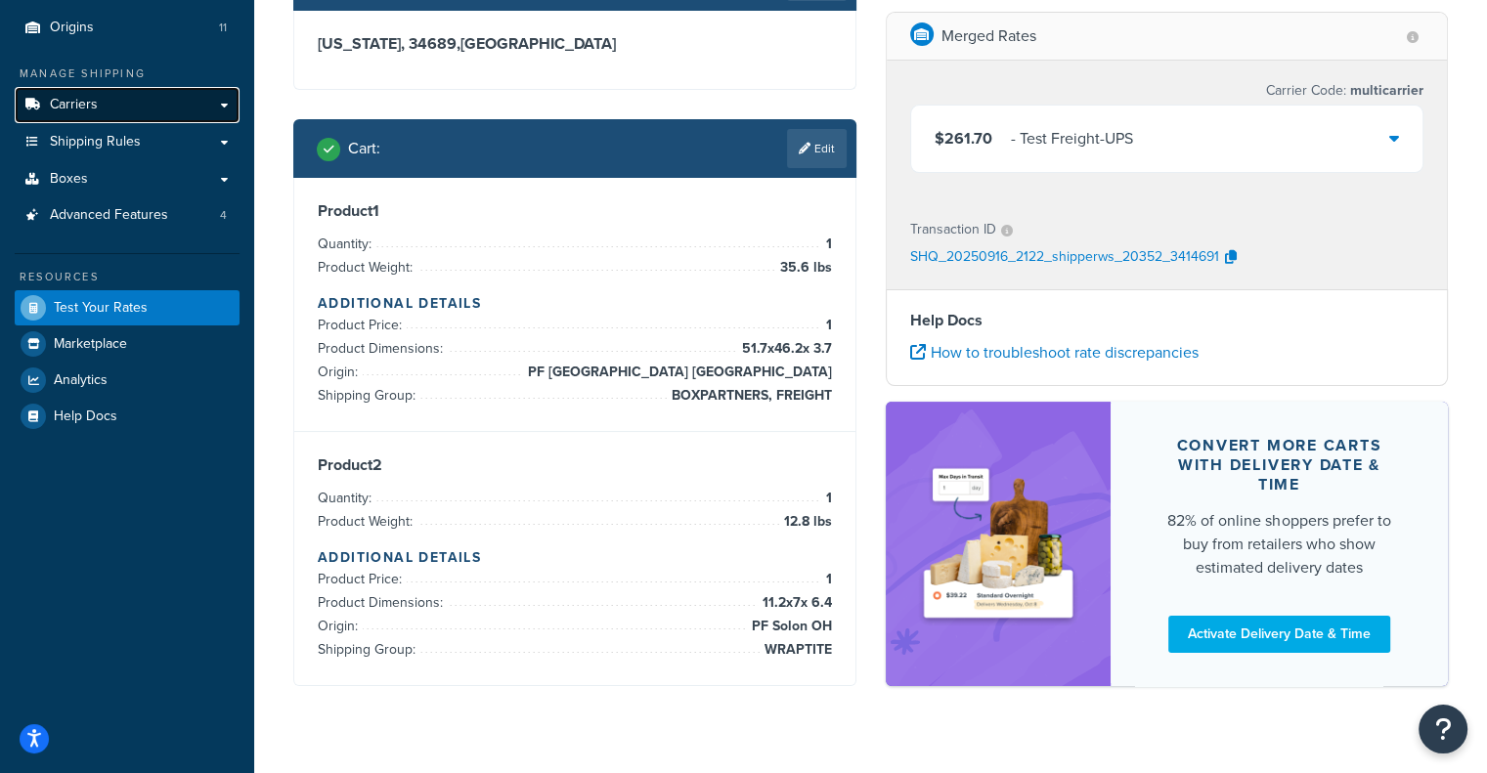
click at [164, 101] on link "Carriers" at bounding box center [127, 105] width 225 height 36
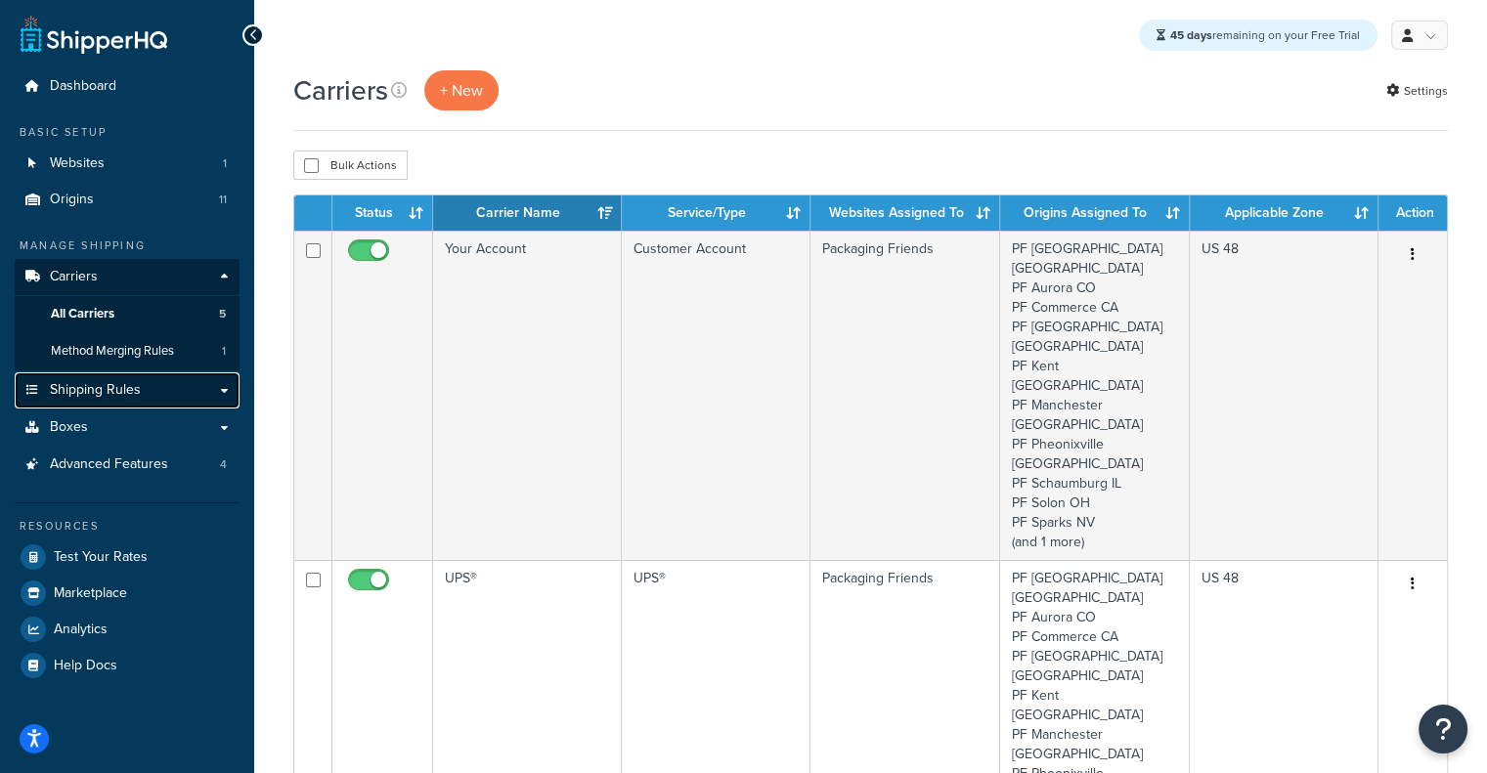
click at [133, 383] on span "Shipping Rules" at bounding box center [95, 390] width 91 height 17
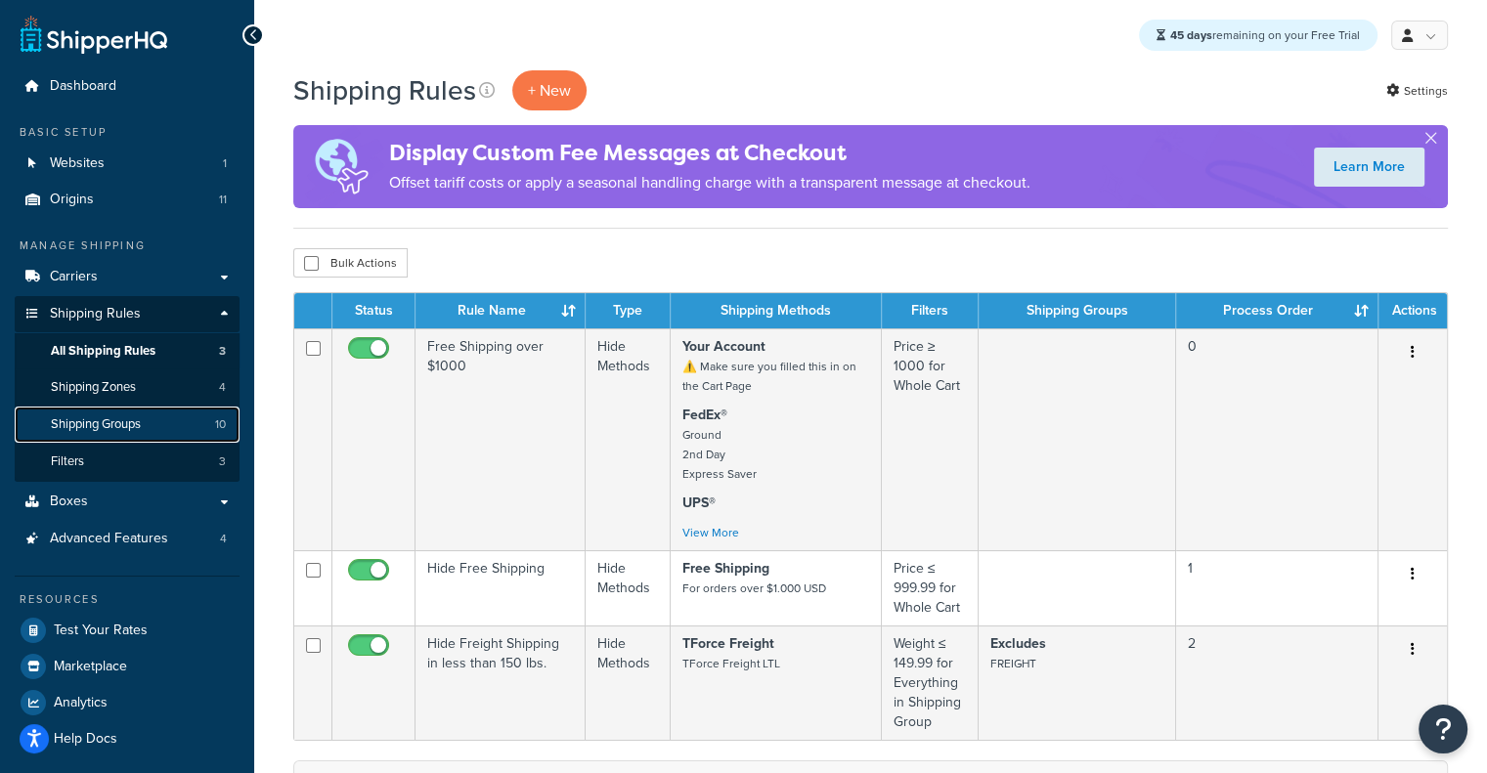
click at [176, 415] on link "Shipping Groups 10" at bounding box center [127, 425] width 225 height 36
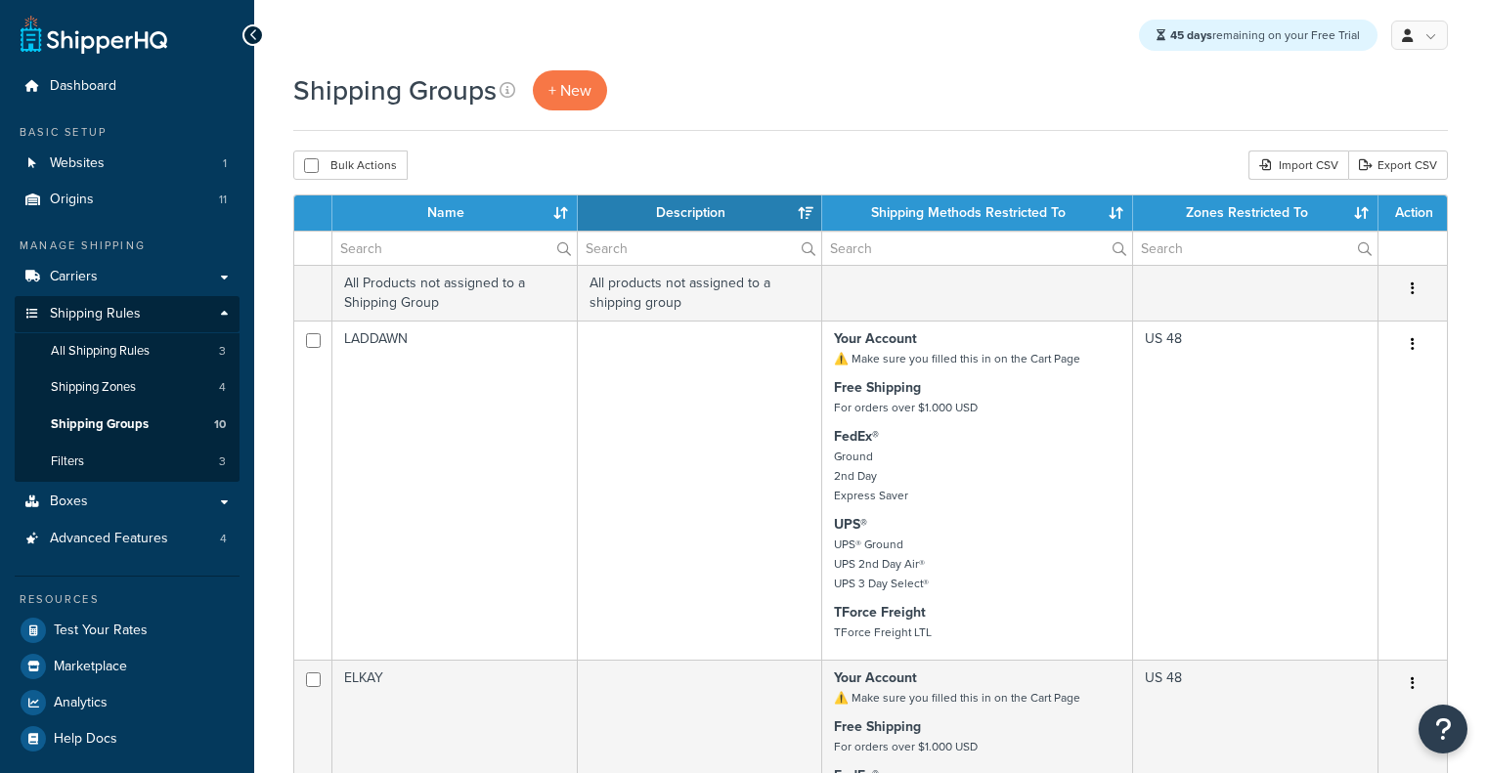
select select "15"
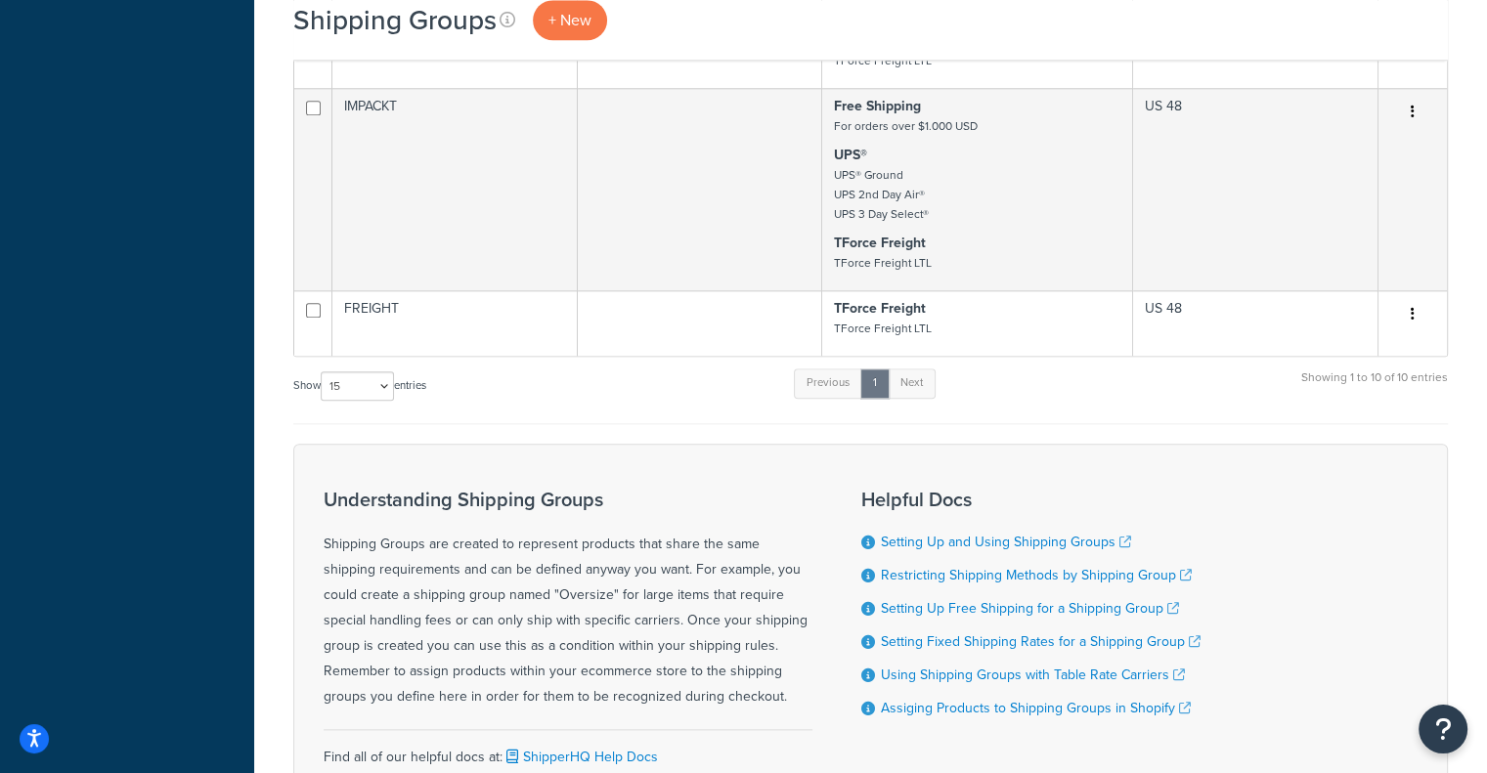
scroll to position [2235, 0]
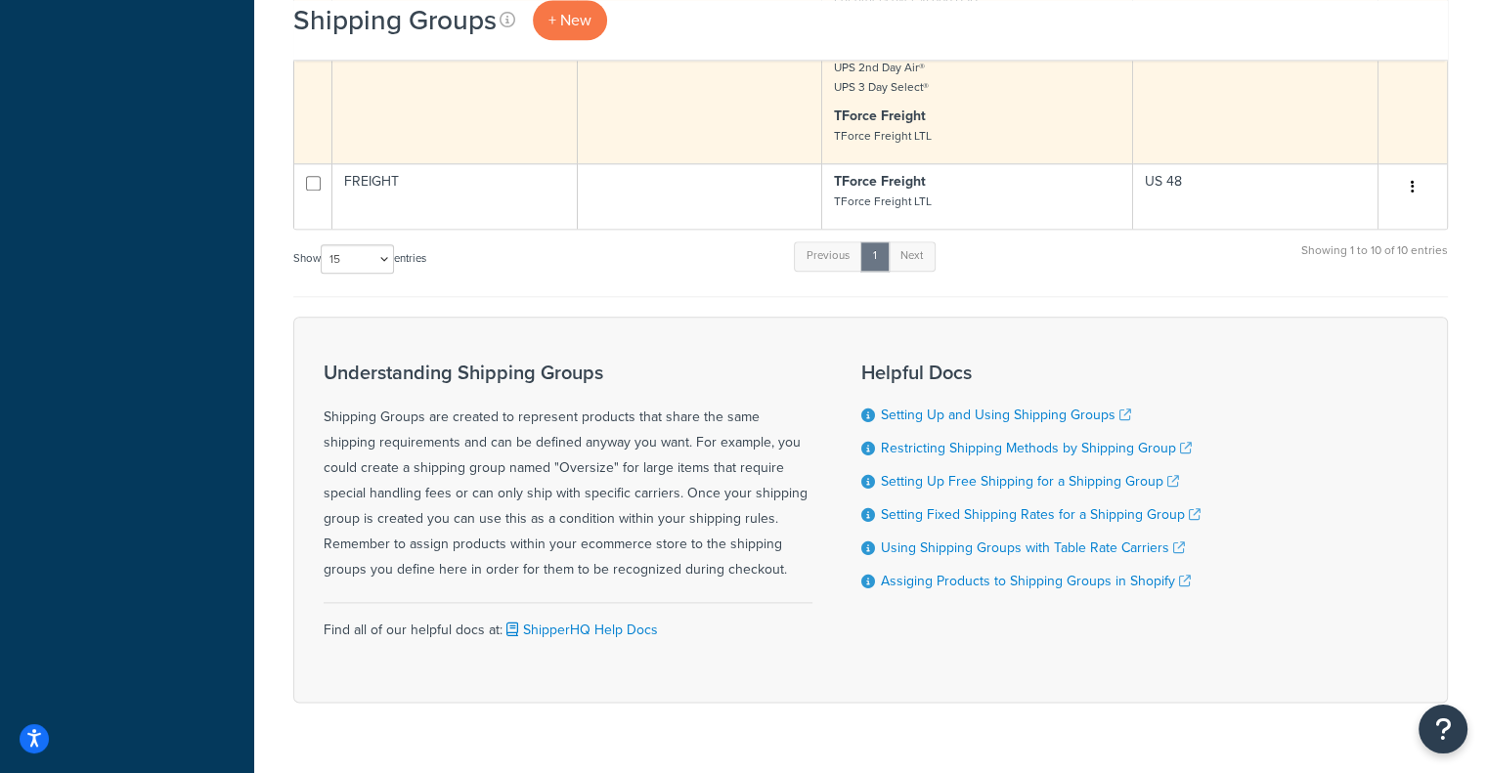
click at [822, 163] on td "Free Shipping For orders over $1.000 USD UPS® UPS® Ground UPS 2nd Day Air® UPS …" at bounding box center [977, 62] width 311 height 202
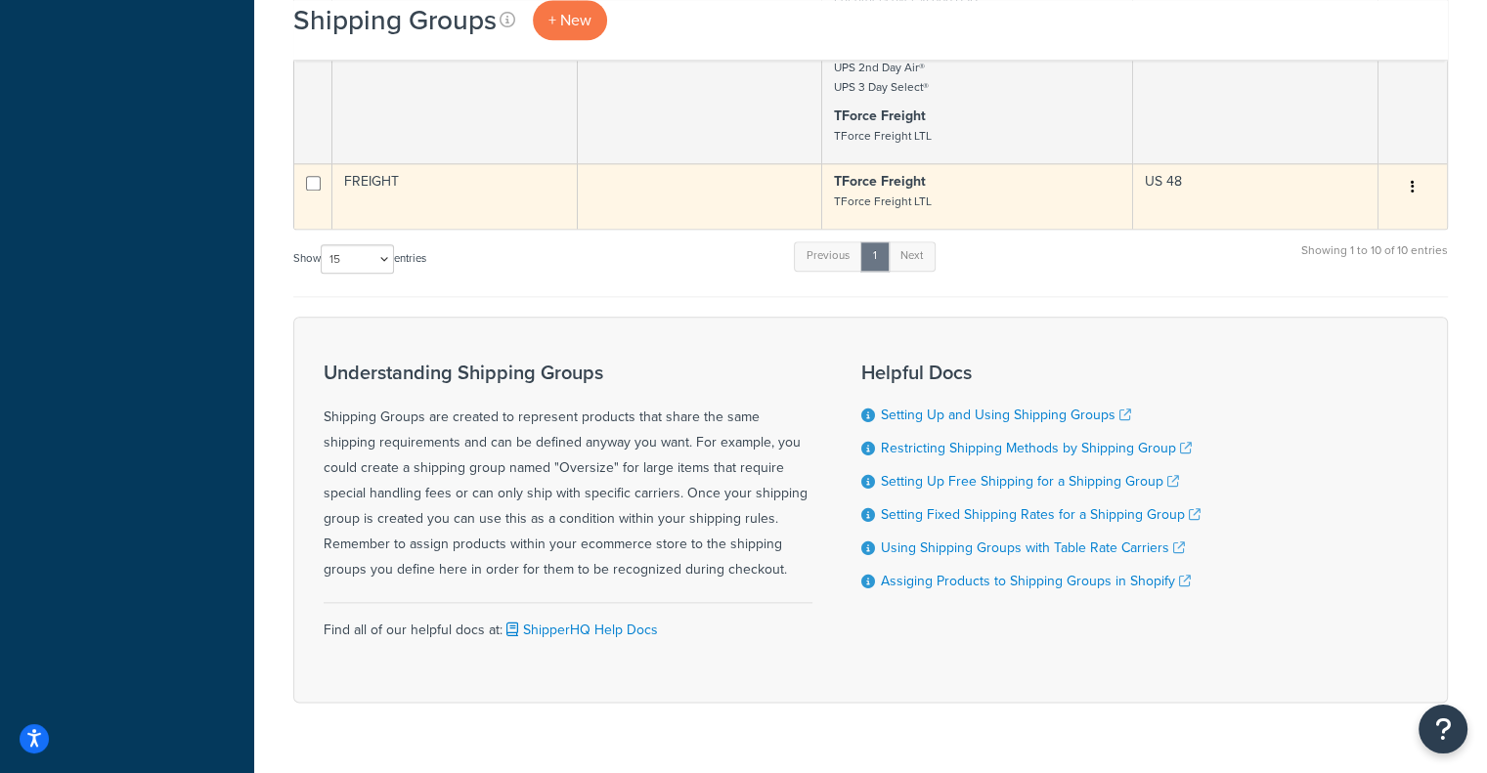
click at [724, 229] on td at bounding box center [700, 195] width 245 height 65
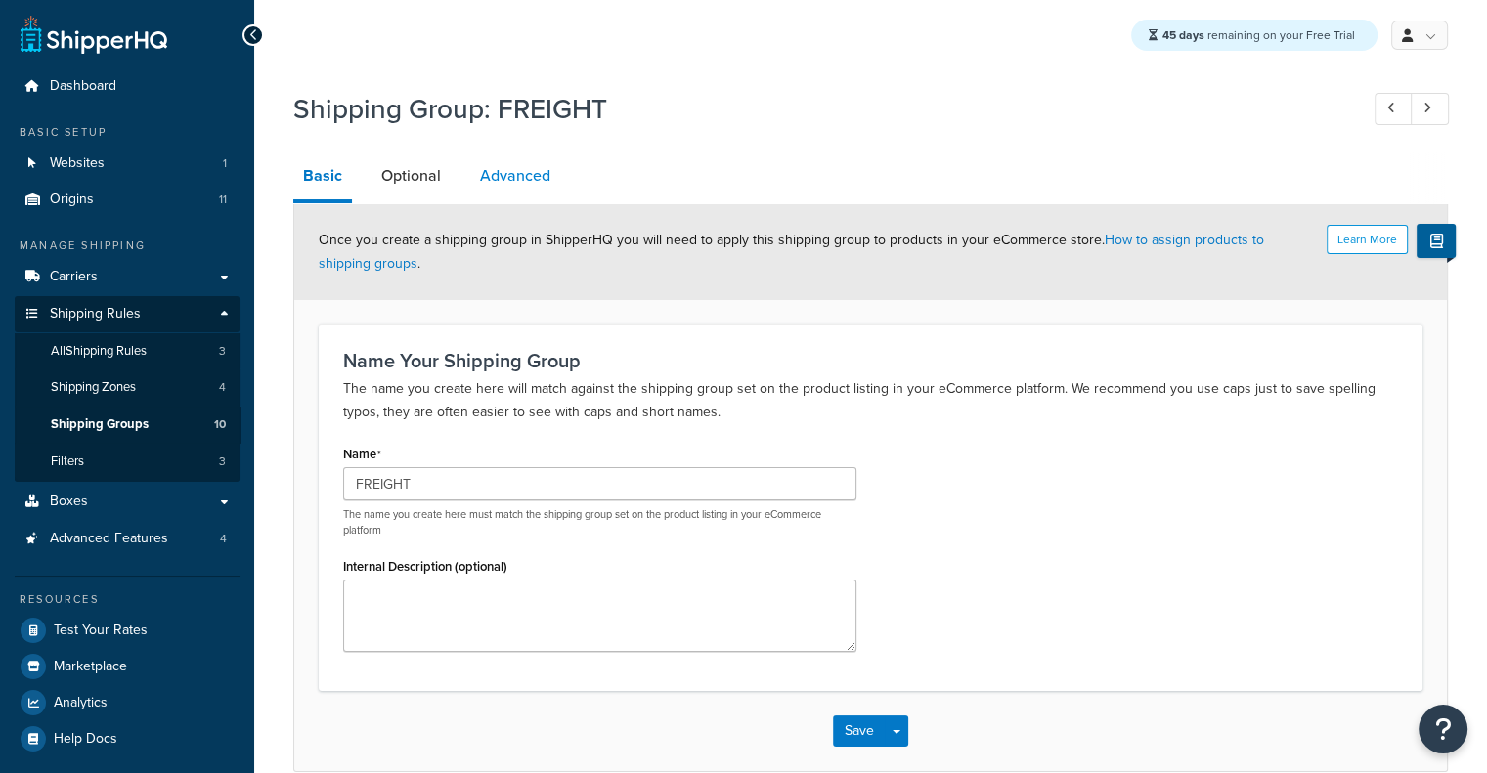
click at [507, 173] on link "Advanced" at bounding box center [515, 175] width 90 height 47
select select "125"
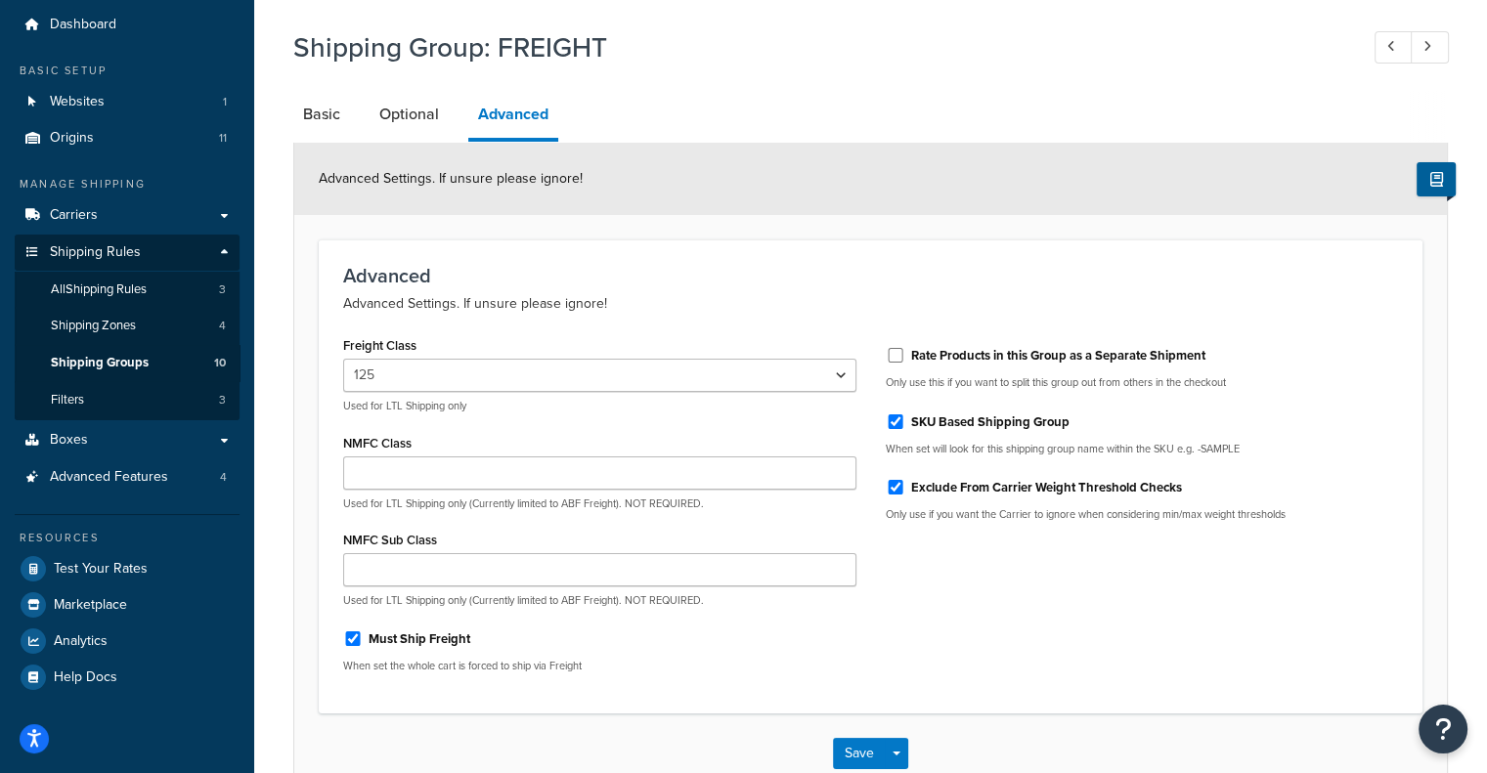
scroll to position [29, 0]
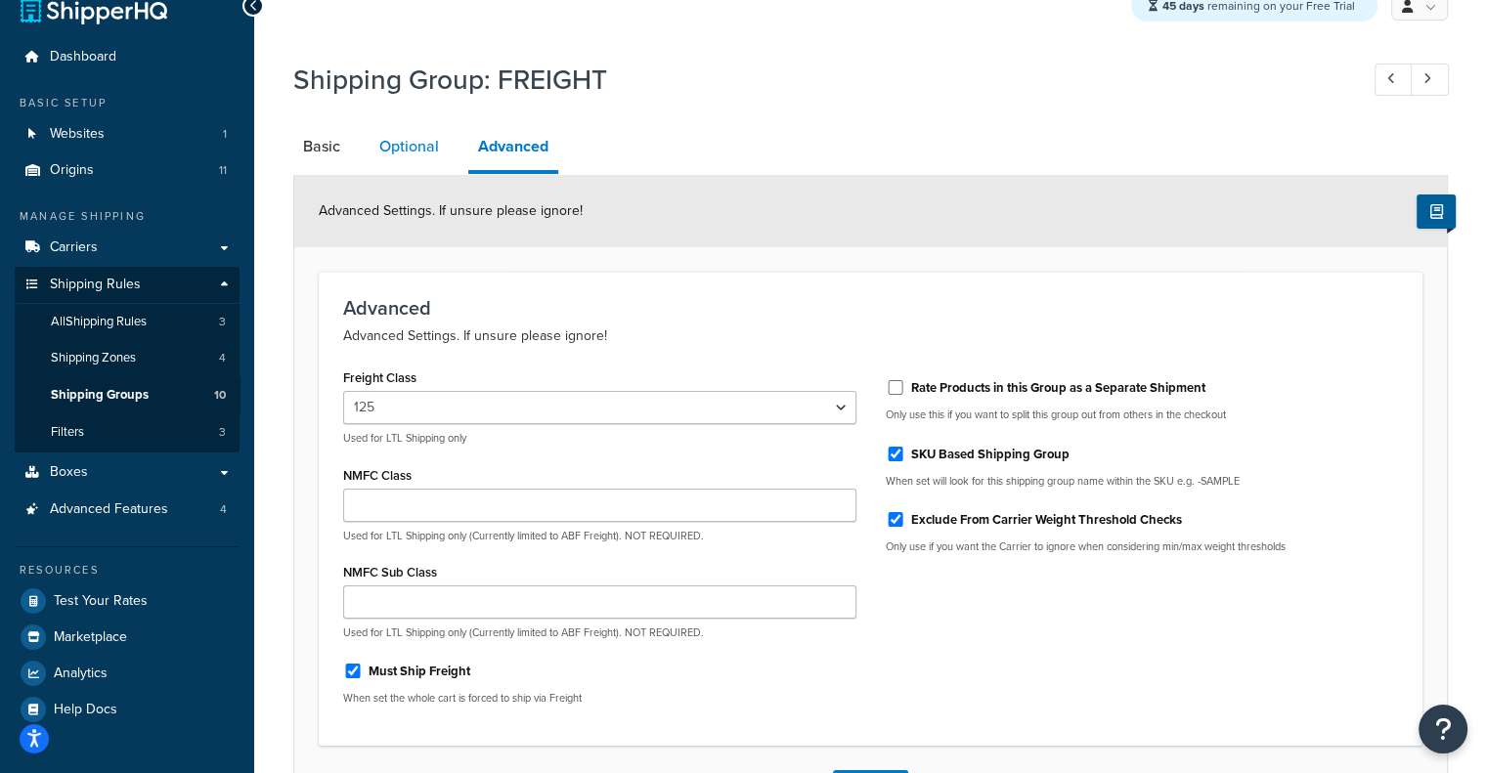
click at [416, 154] on link "Optional" at bounding box center [408, 146] width 79 height 47
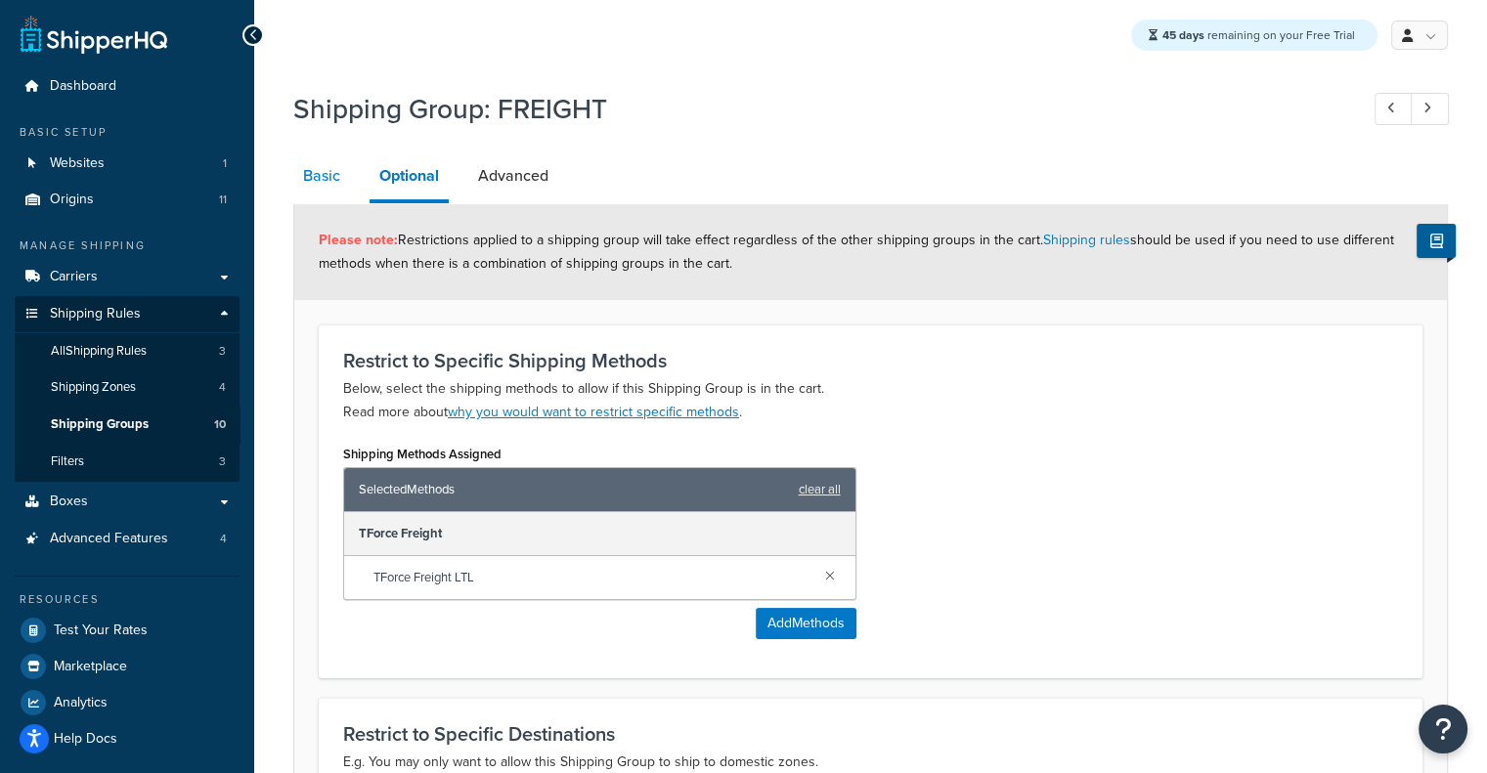
click at [309, 187] on link "Basic" at bounding box center [321, 175] width 57 height 47
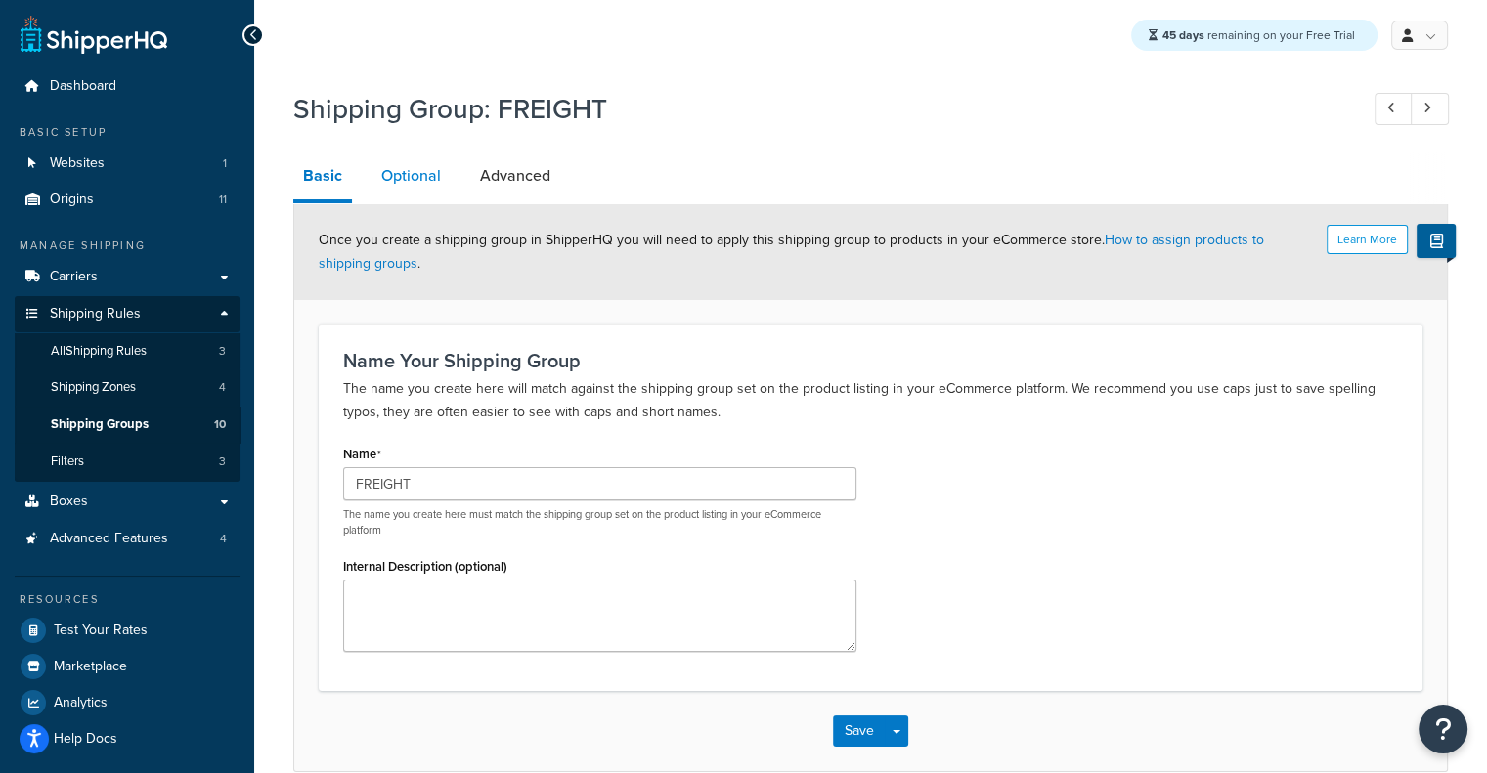
click at [421, 181] on link "Optional" at bounding box center [410, 175] width 79 height 47
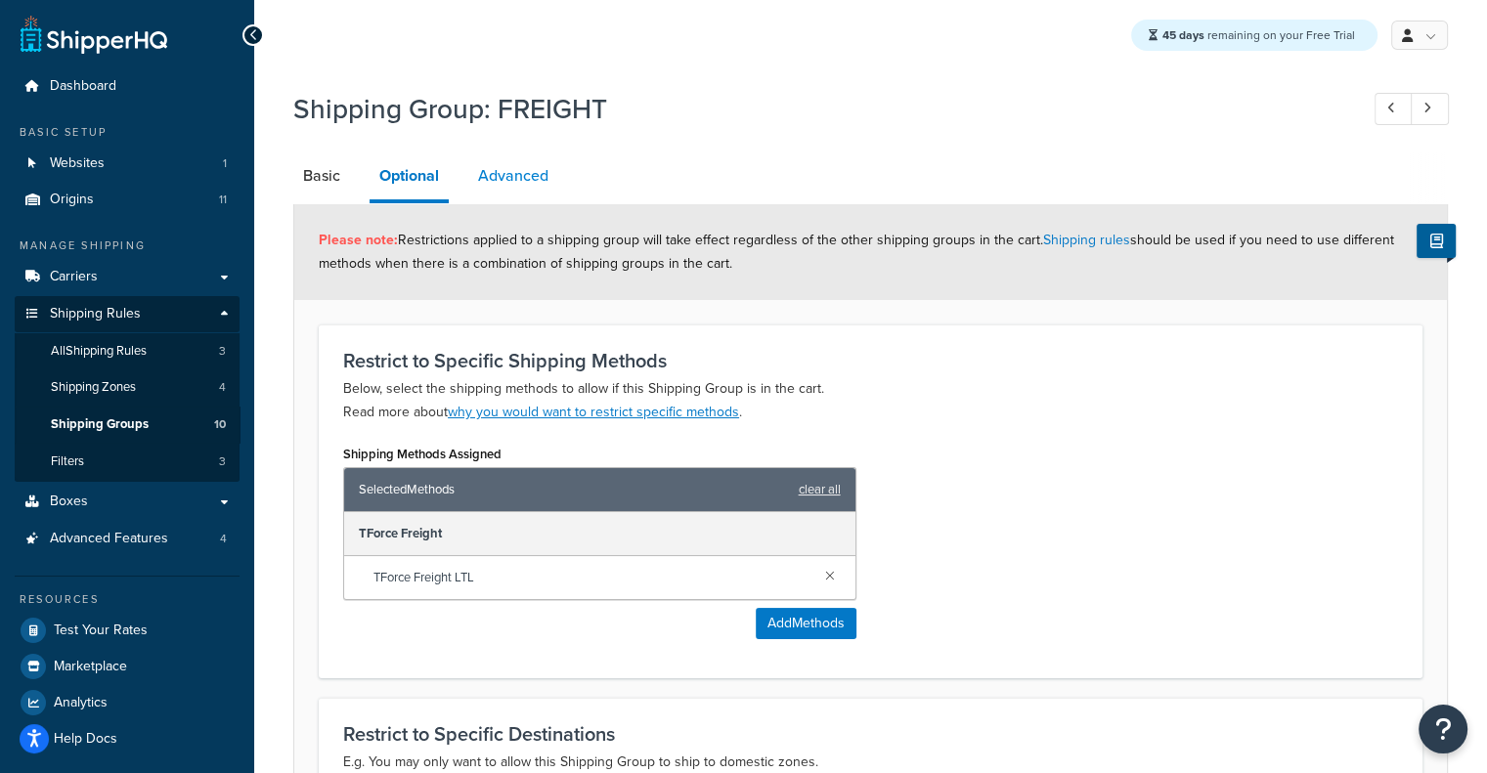
click at [514, 168] on link "Advanced" at bounding box center [513, 175] width 90 height 47
select select "125"
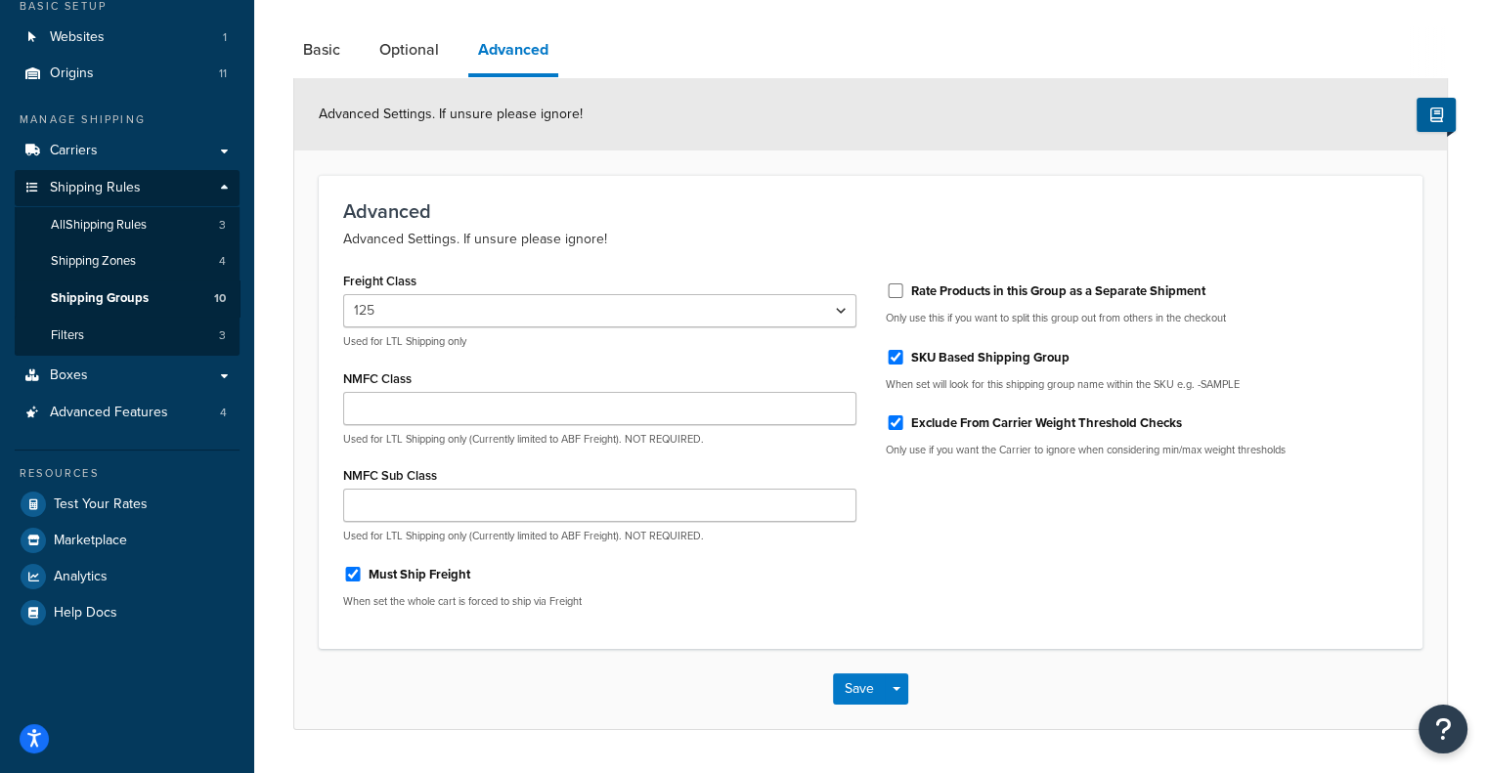
scroll to position [125, 0]
click at [182, 188] on link "Shipping Rules" at bounding box center [127, 189] width 225 height 36
click at [211, 183] on link "Shipping Rules" at bounding box center [127, 189] width 225 height 36
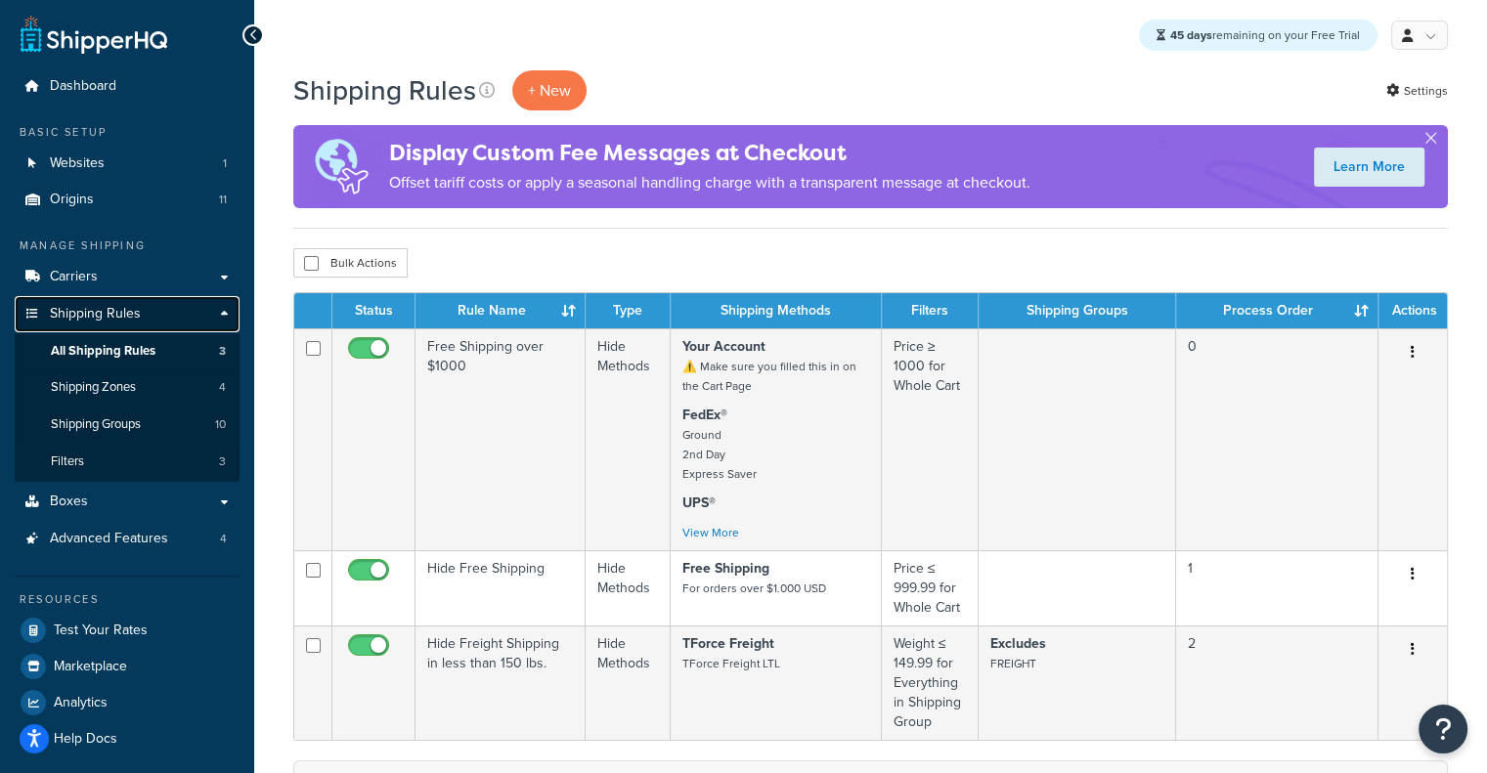
click at [99, 309] on span "Shipping Rules" at bounding box center [95, 314] width 91 height 17
click at [222, 311] on link "Shipping Rules" at bounding box center [127, 314] width 225 height 36
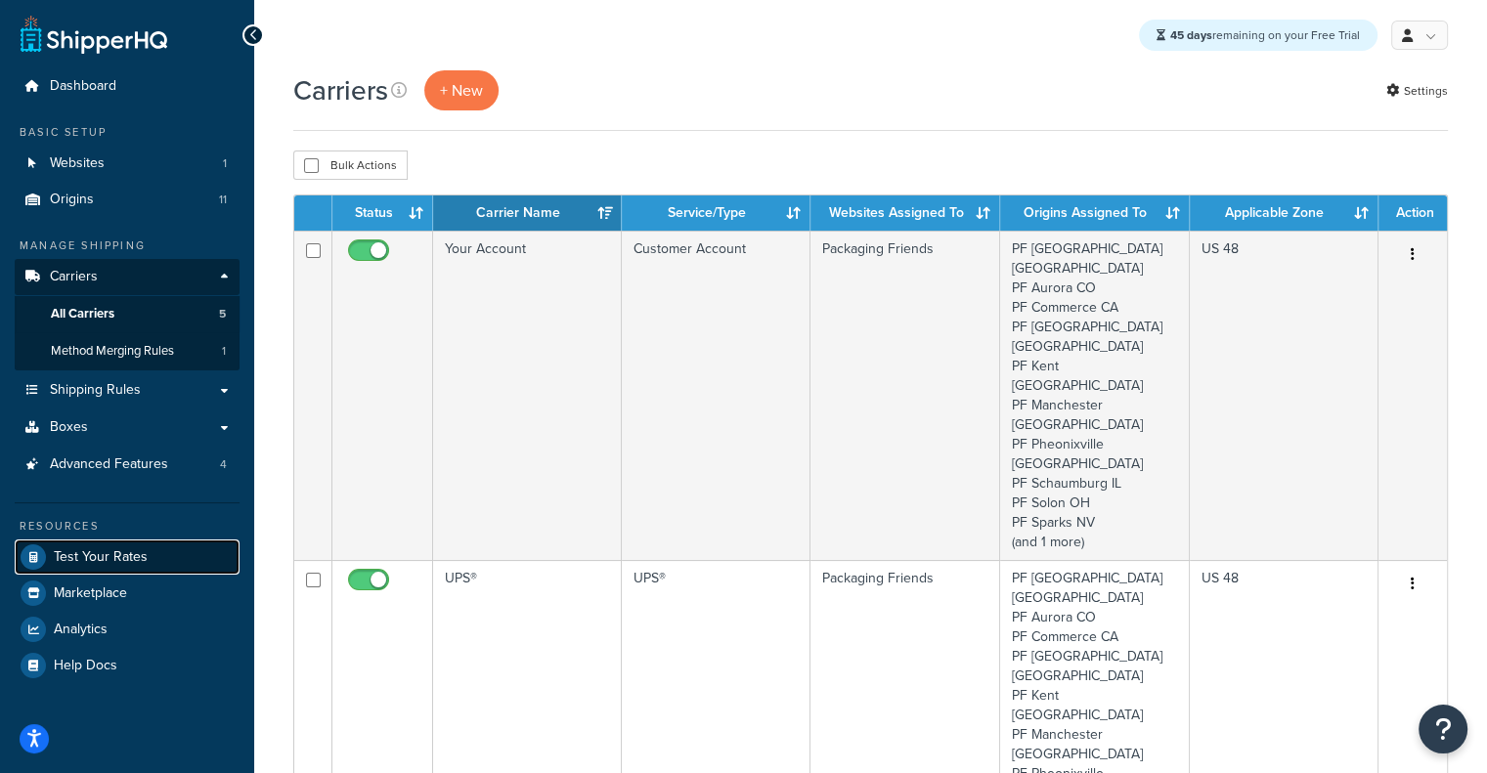
click at [113, 571] on link "Test Your Rates" at bounding box center [127, 557] width 225 height 35
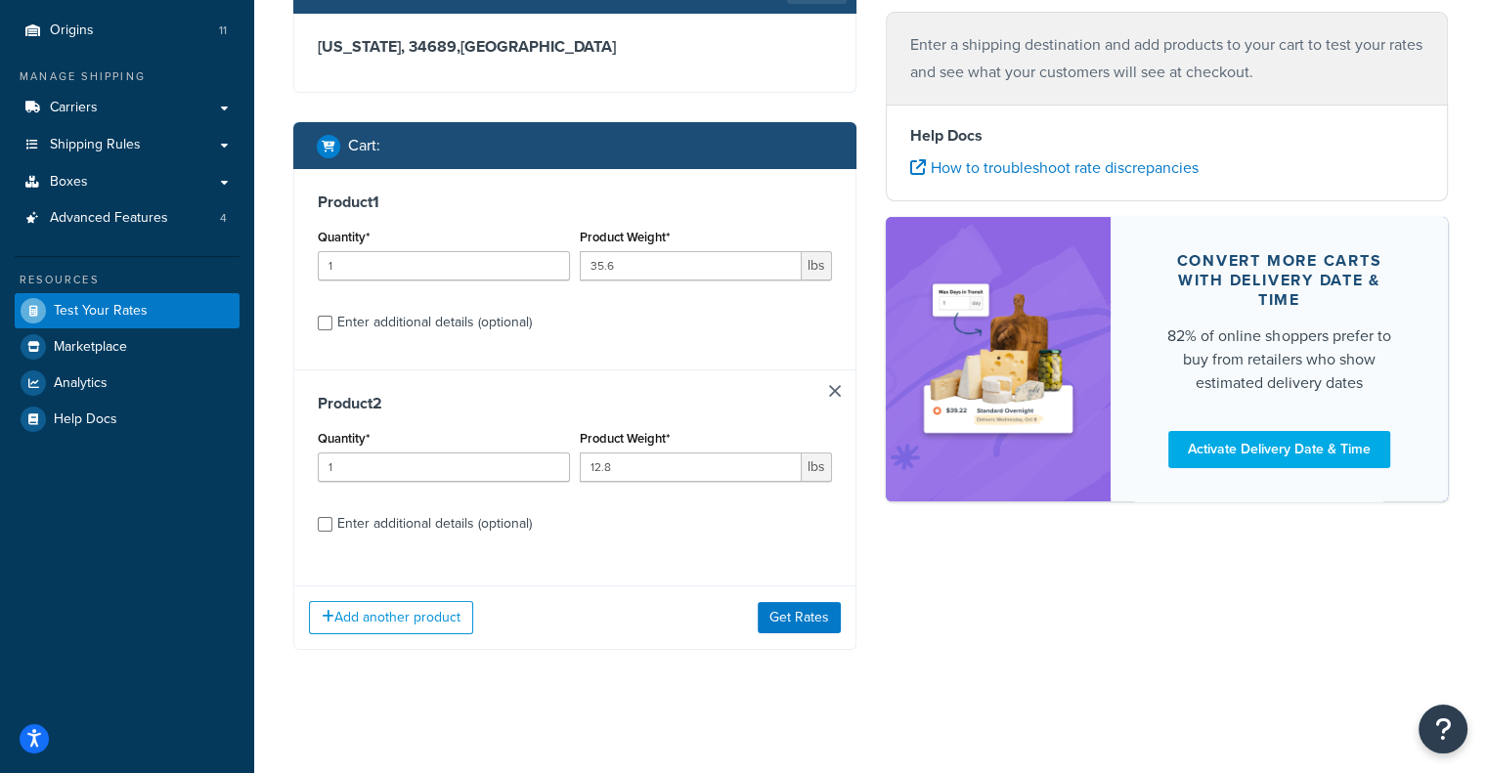
scroll to position [174, 0]
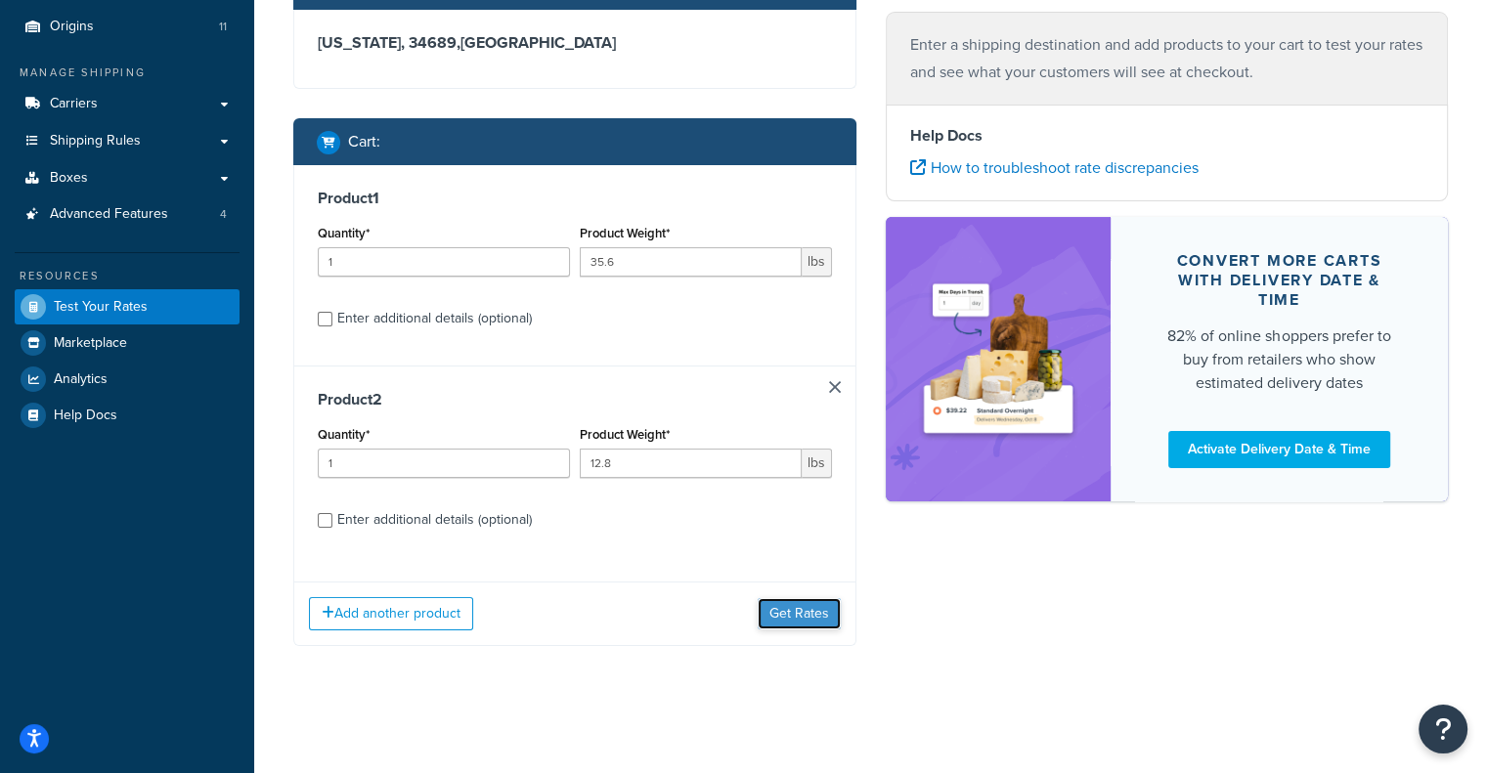
click at [827, 602] on button "Get Rates" at bounding box center [799, 613] width 83 height 31
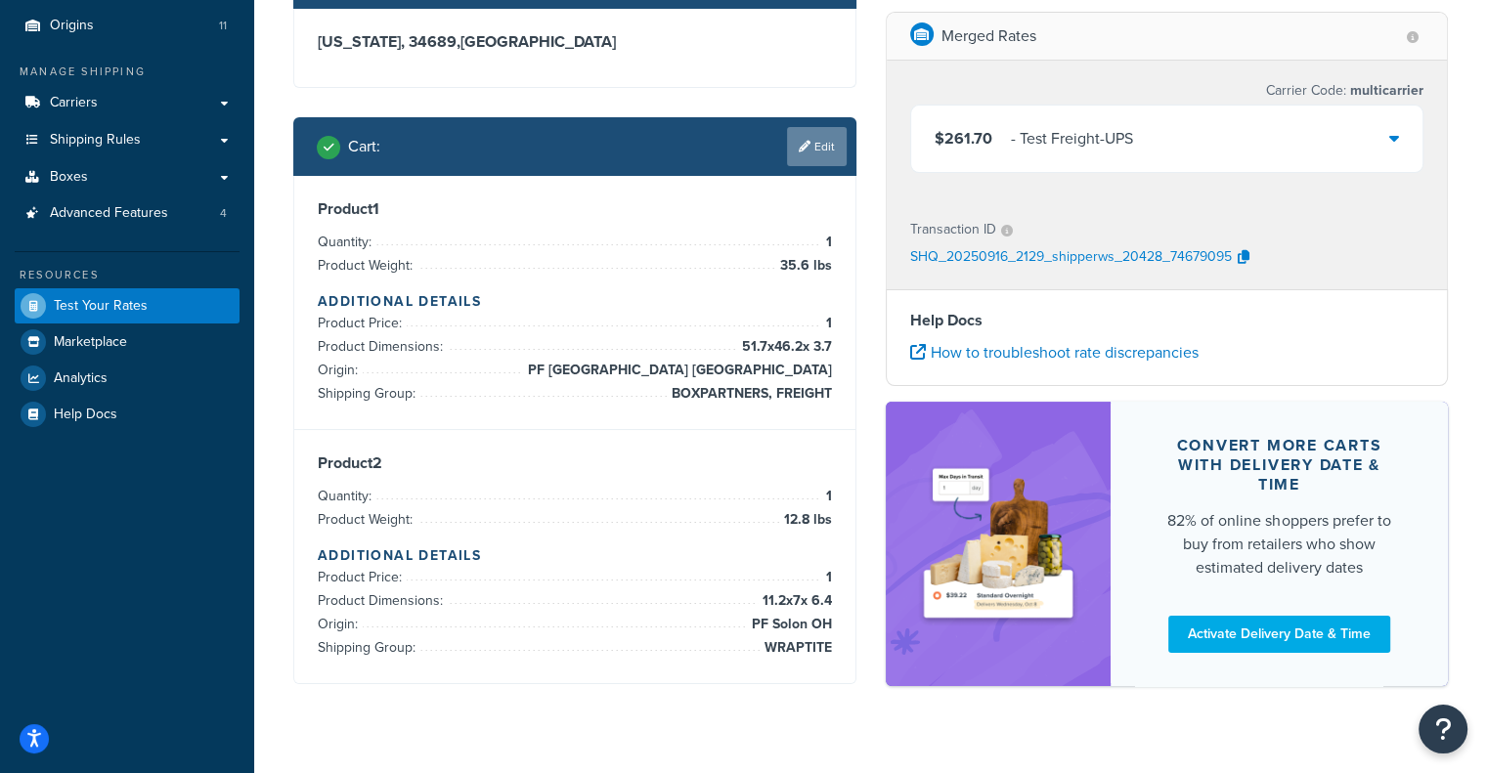
click at [821, 152] on link "Edit" at bounding box center [817, 146] width 60 height 39
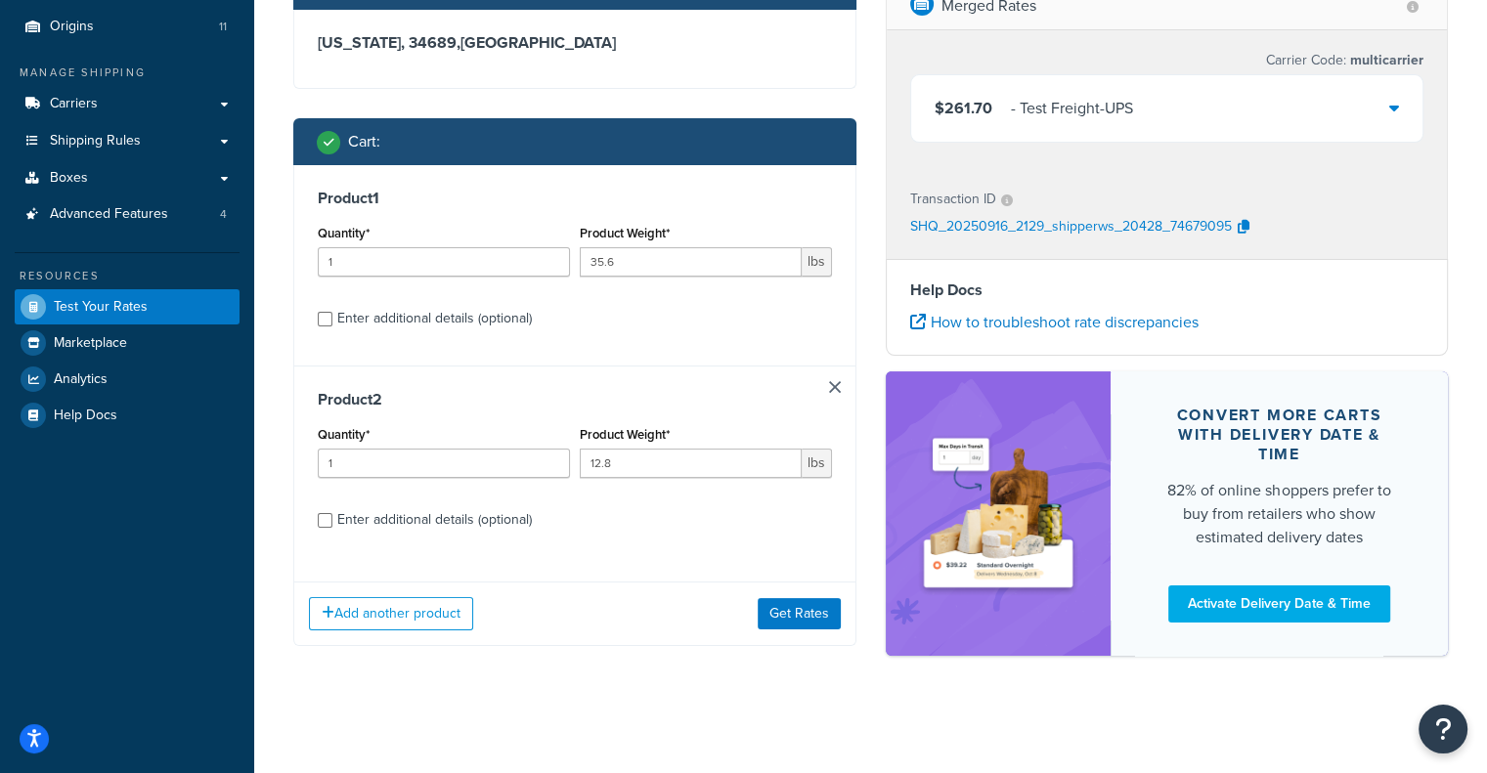
click at [497, 310] on div "Enter additional details (optional)" at bounding box center [434, 318] width 195 height 27
click at [332, 312] on input "Enter additional details (optional)" at bounding box center [325, 319] width 15 height 15
checkbox input "true"
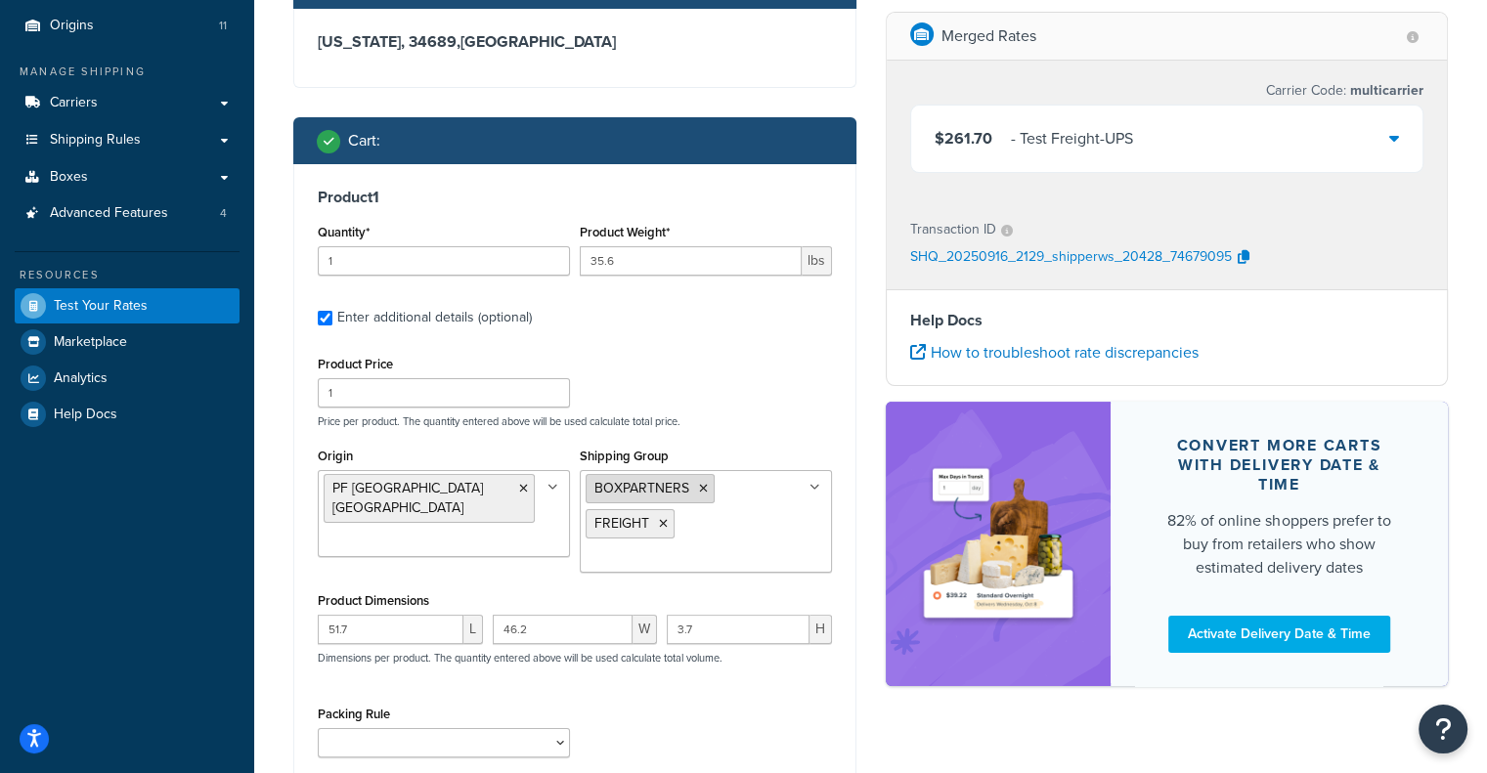
click at [701, 490] on li "BOXPARTNERS" at bounding box center [649, 488] width 129 height 29
click at [701, 490] on icon at bounding box center [703, 489] width 9 height 12
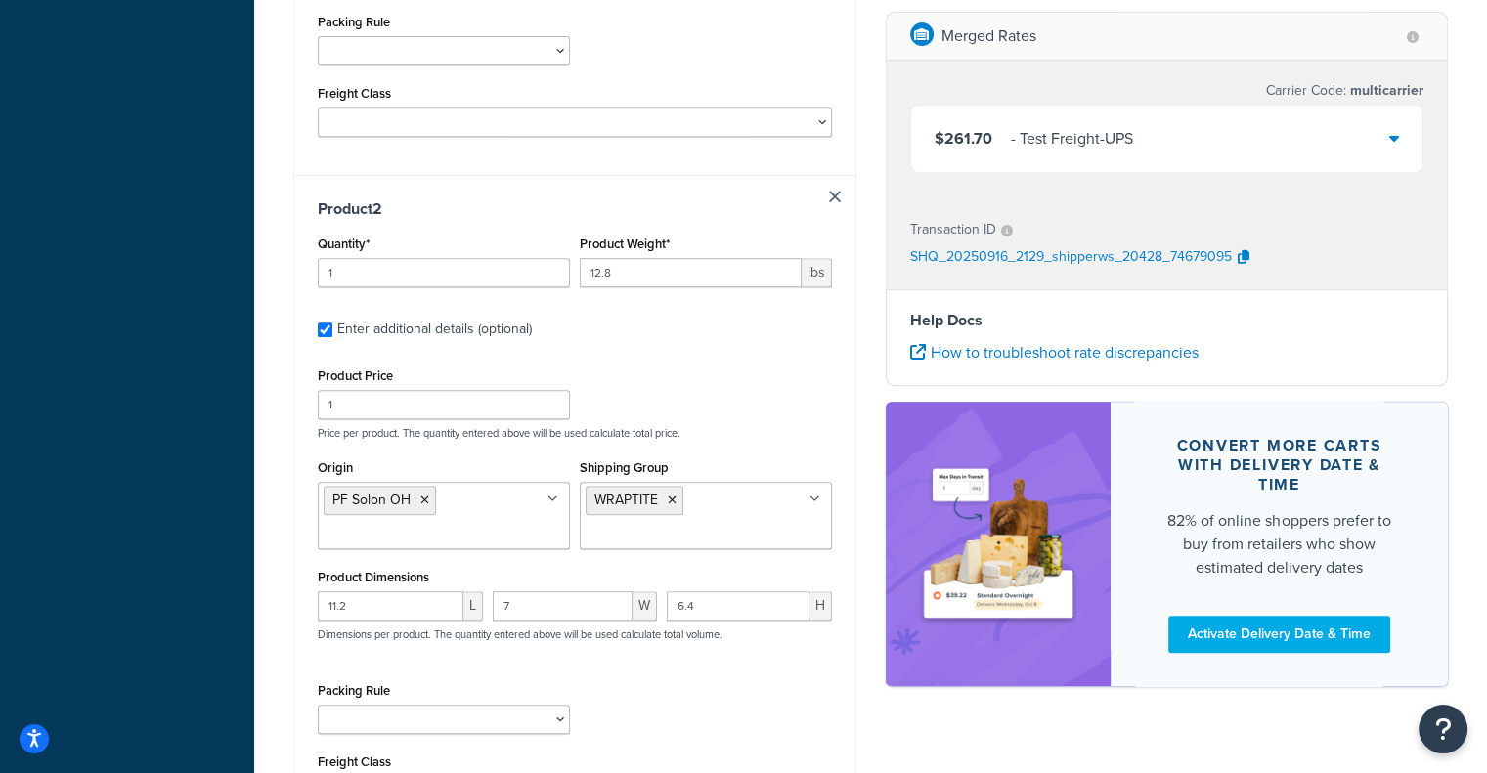
scroll to position [1111, 0]
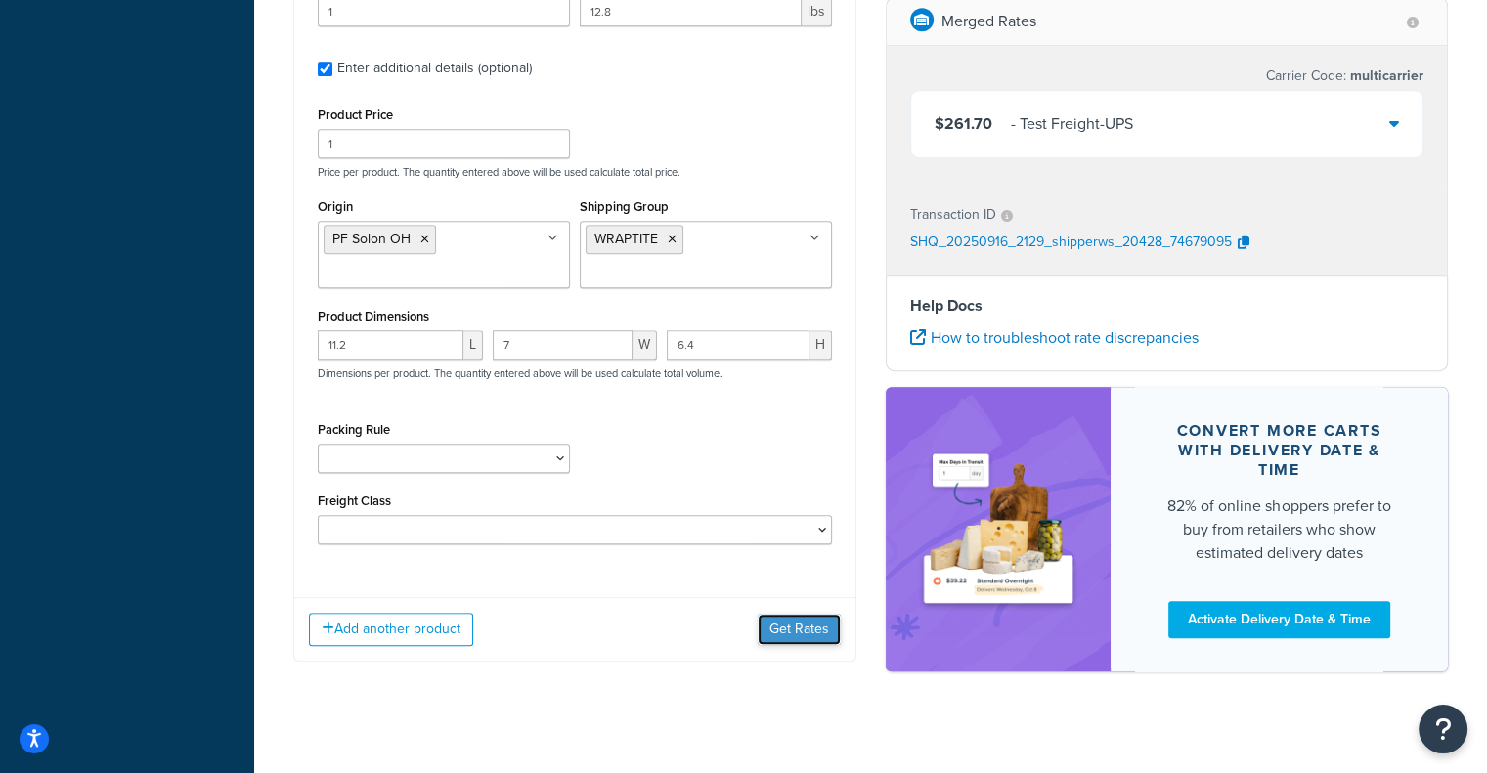
click at [811, 623] on button "Get Rates" at bounding box center [799, 629] width 83 height 31
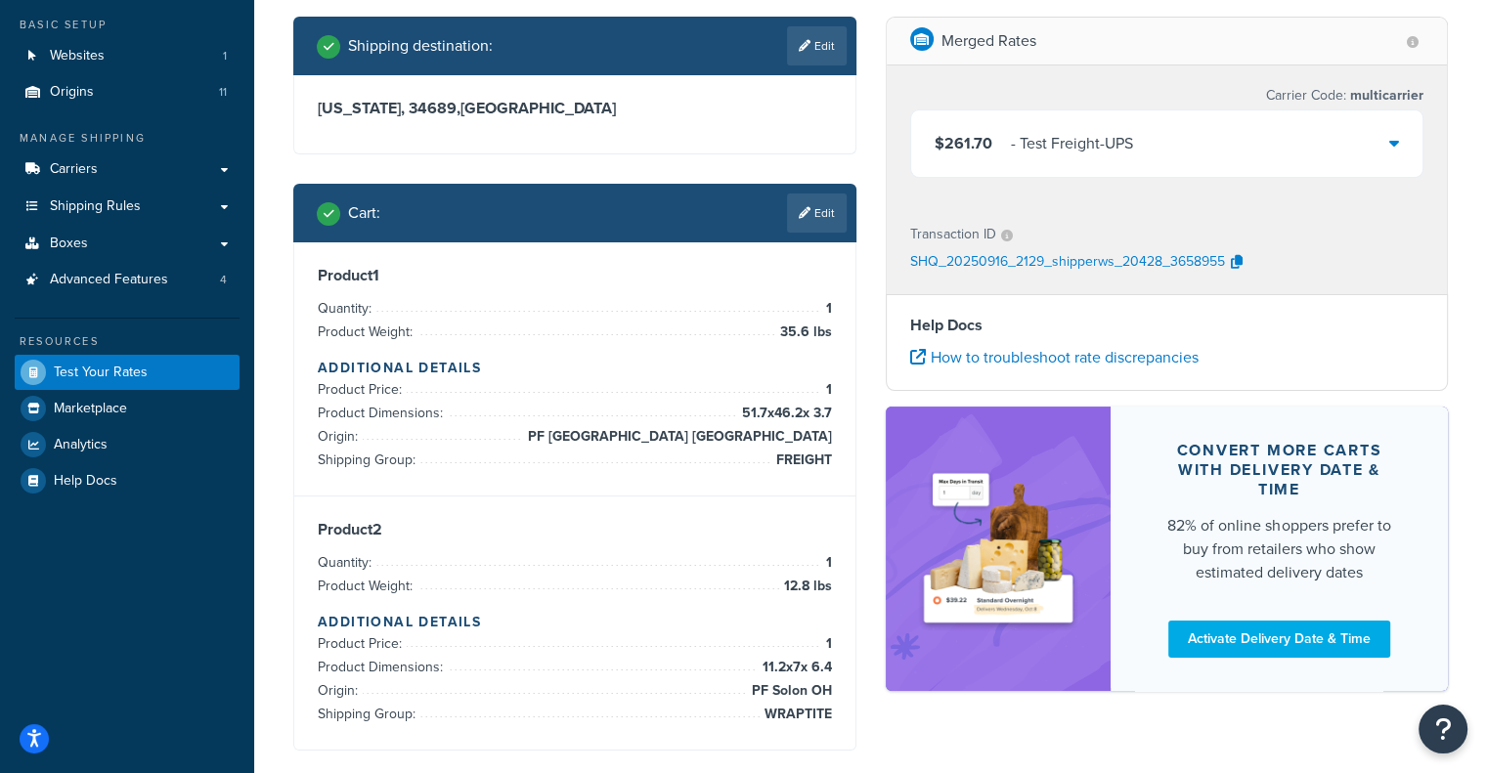
scroll to position [212, 0]
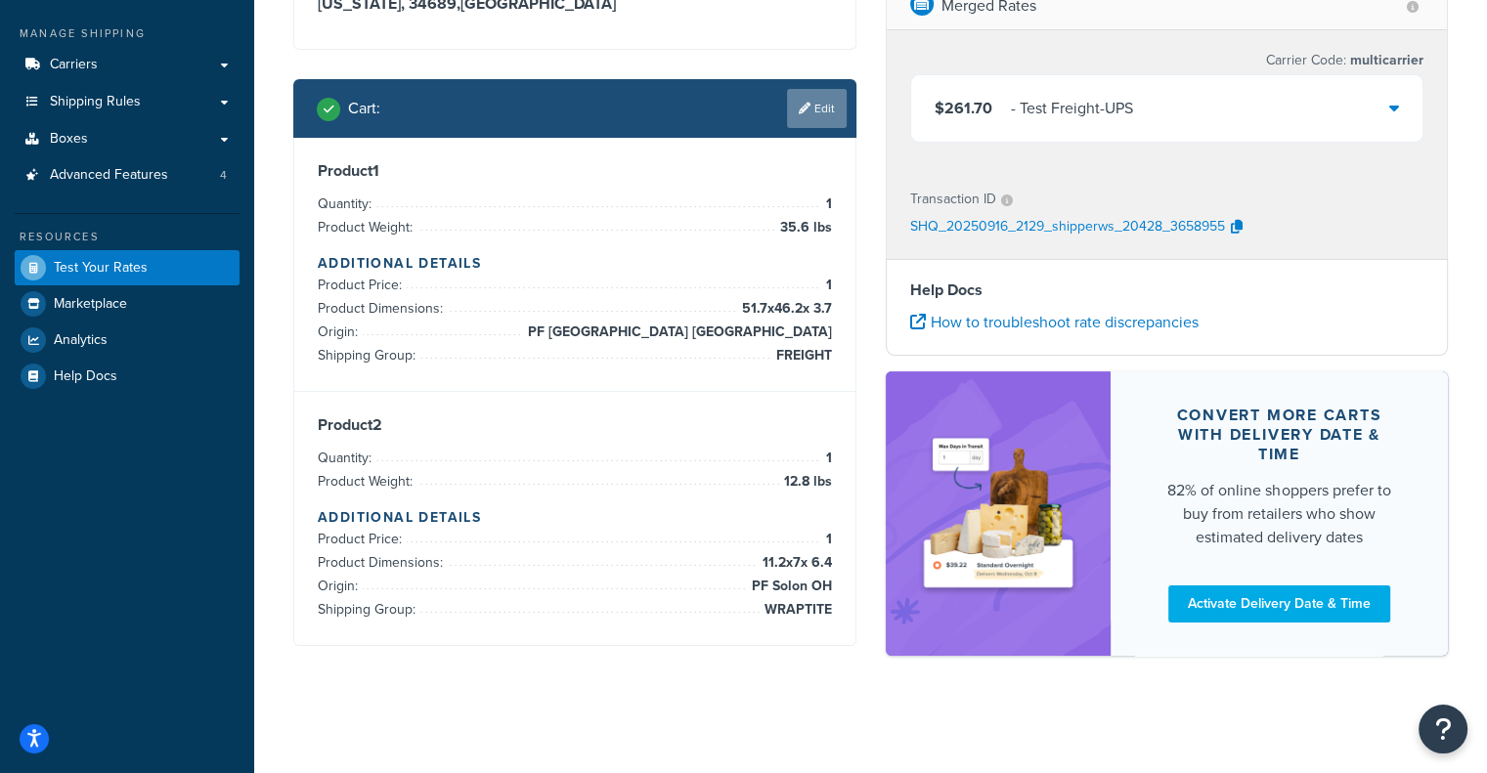
click at [837, 112] on link "Edit" at bounding box center [817, 108] width 60 height 39
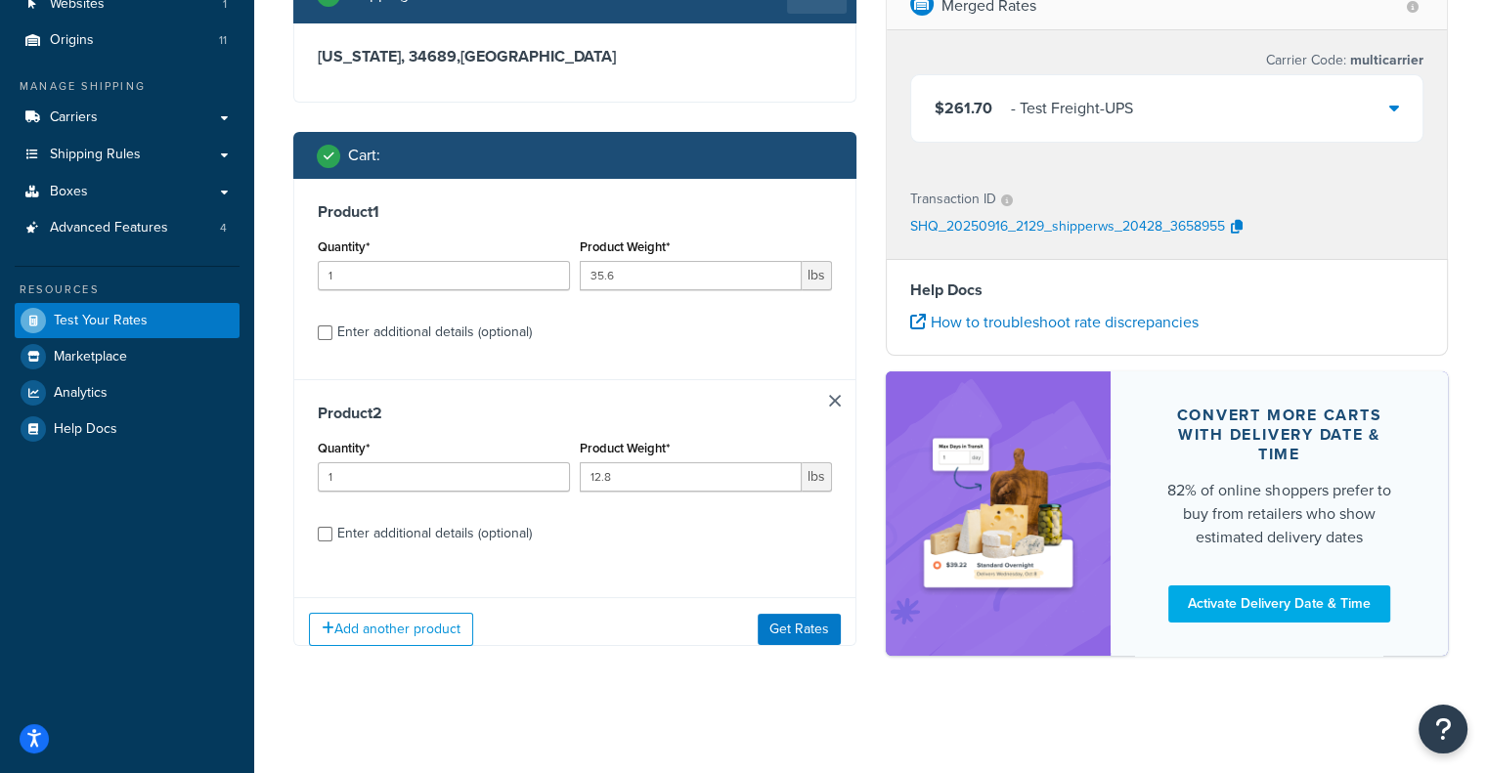
scroll to position [174, 0]
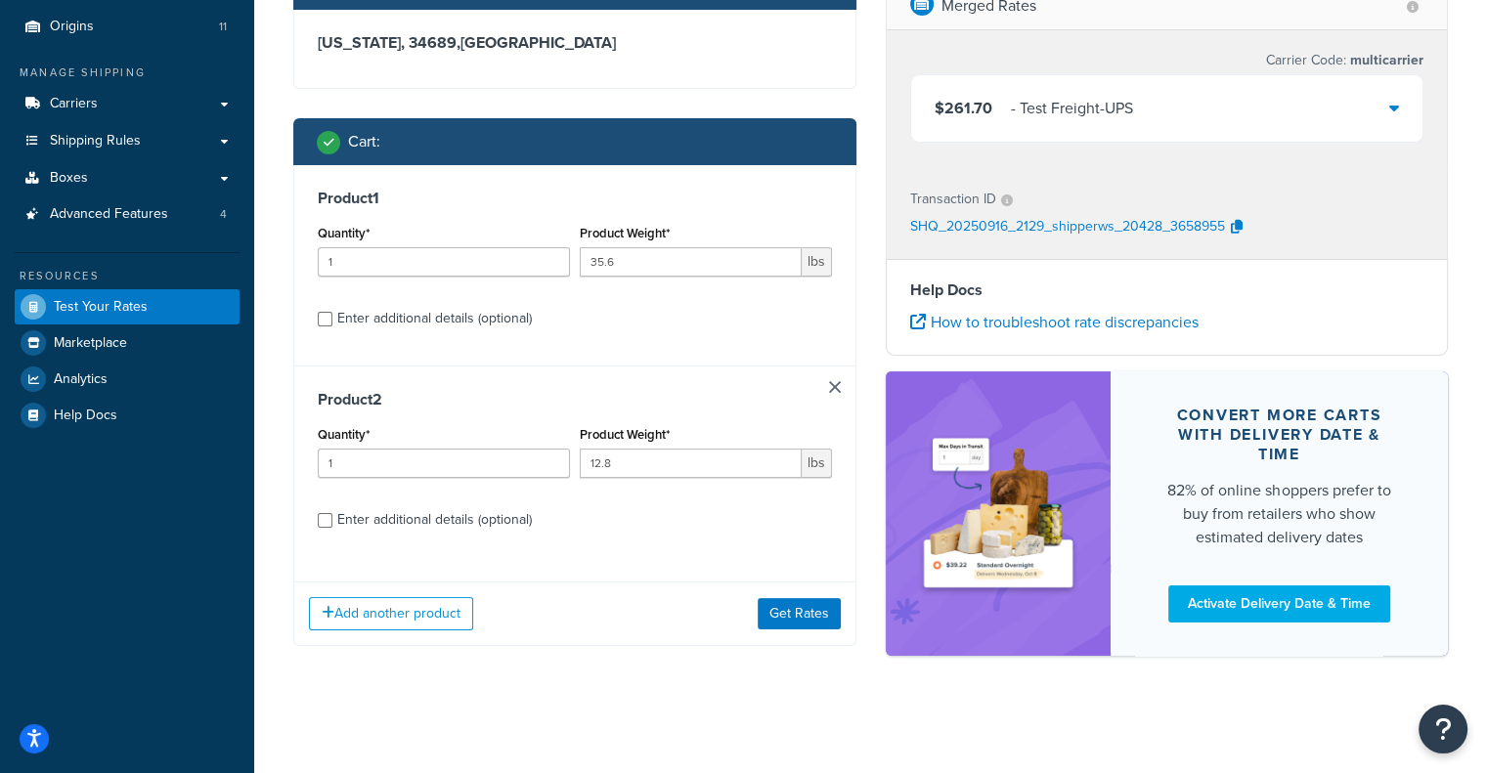
click at [467, 312] on div "Enter additional details (optional)" at bounding box center [434, 318] width 195 height 27
click at [332, 312] on input "Enter additional details (optional)" at bounding box center [325, 319] width 15 height 15
checkbox input "true"
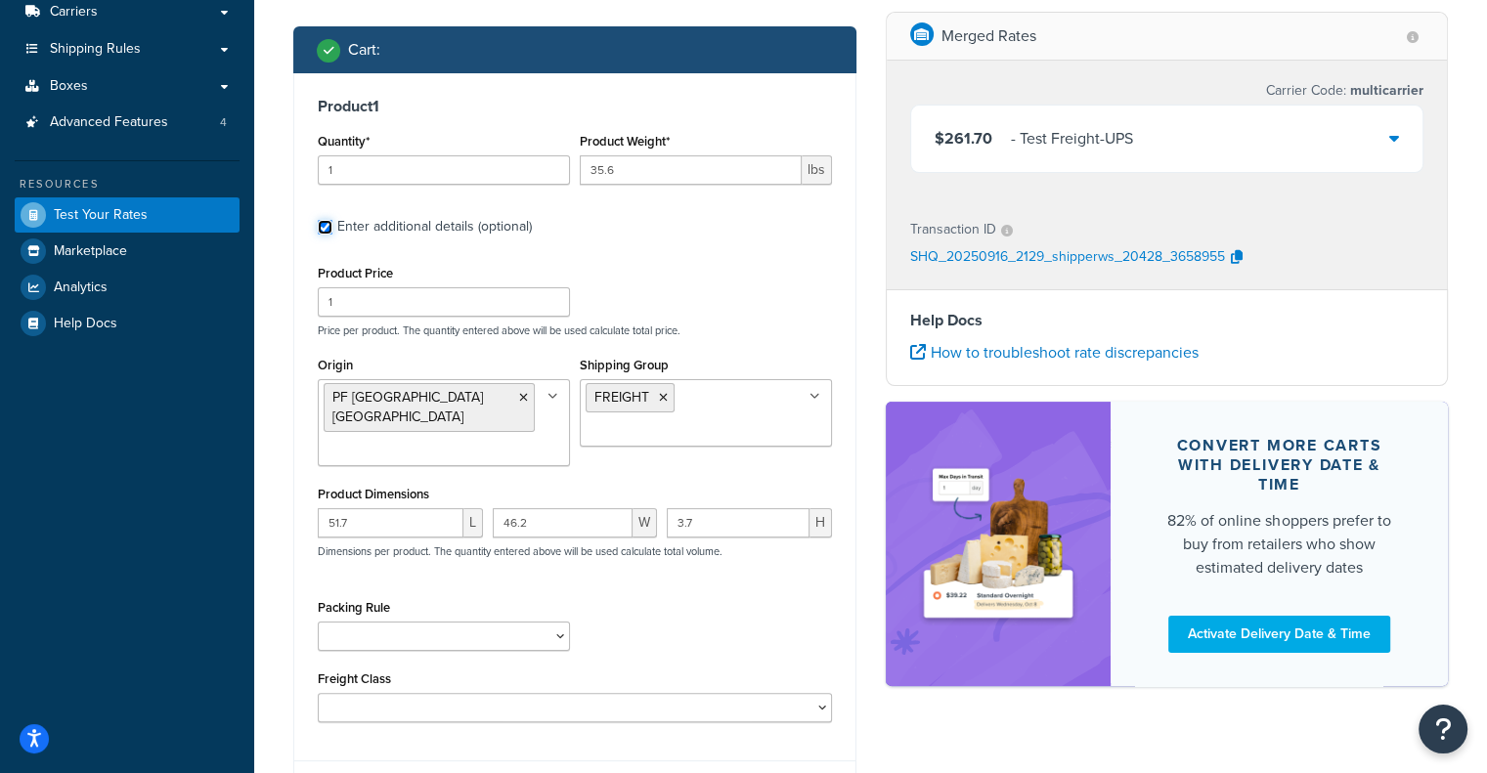
scroll to position [255, 0]
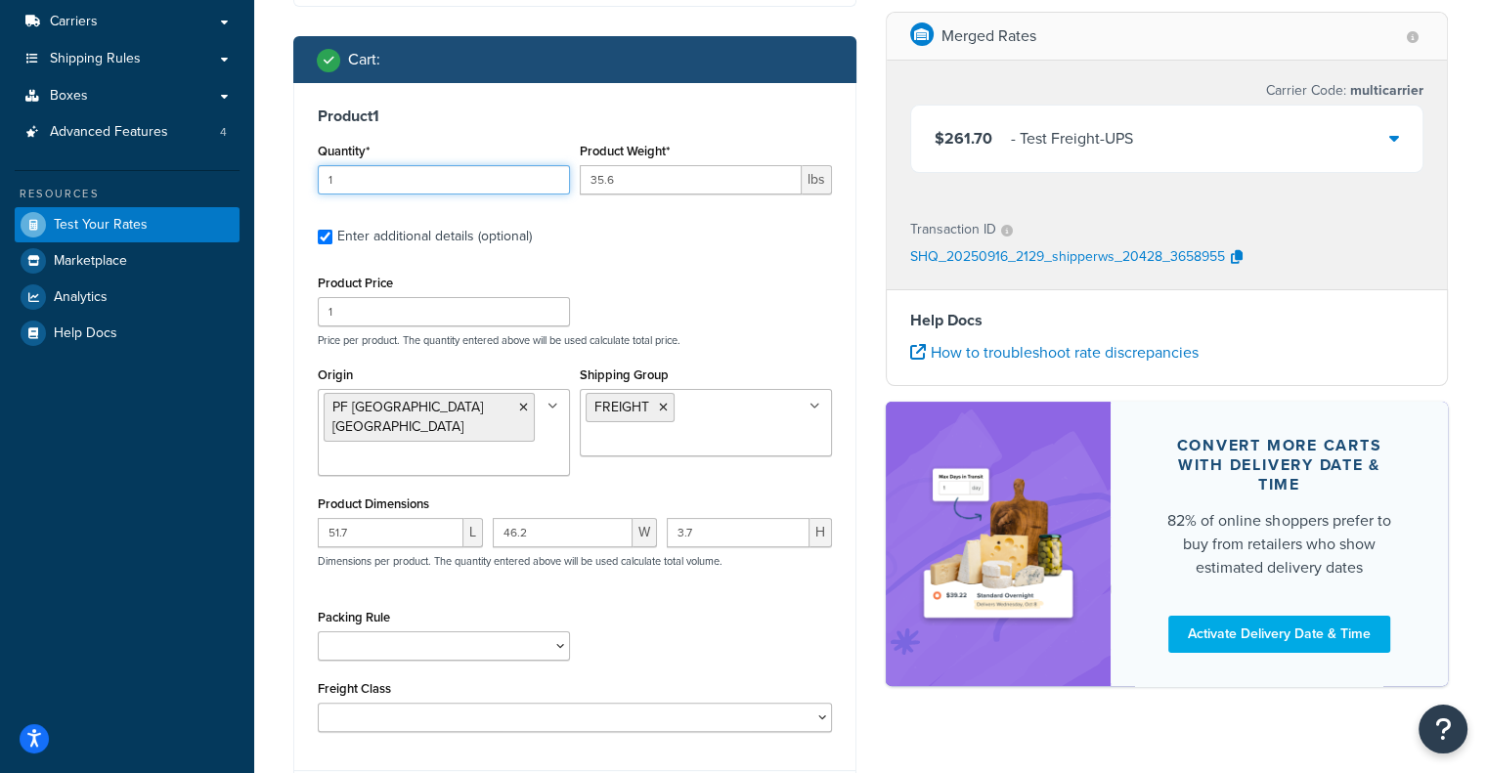
drag, startPoint x: 347, startPoint y: 178, endPoint x: 149, endPoint y: 177, distance: 198.4
click at [149, 177] on div "Dashboard Basic Setup Websites 1 Origins 11 Manage Shipping Carriers Carriers A…" at bounding box center [743, 695] width 1487 height 1900
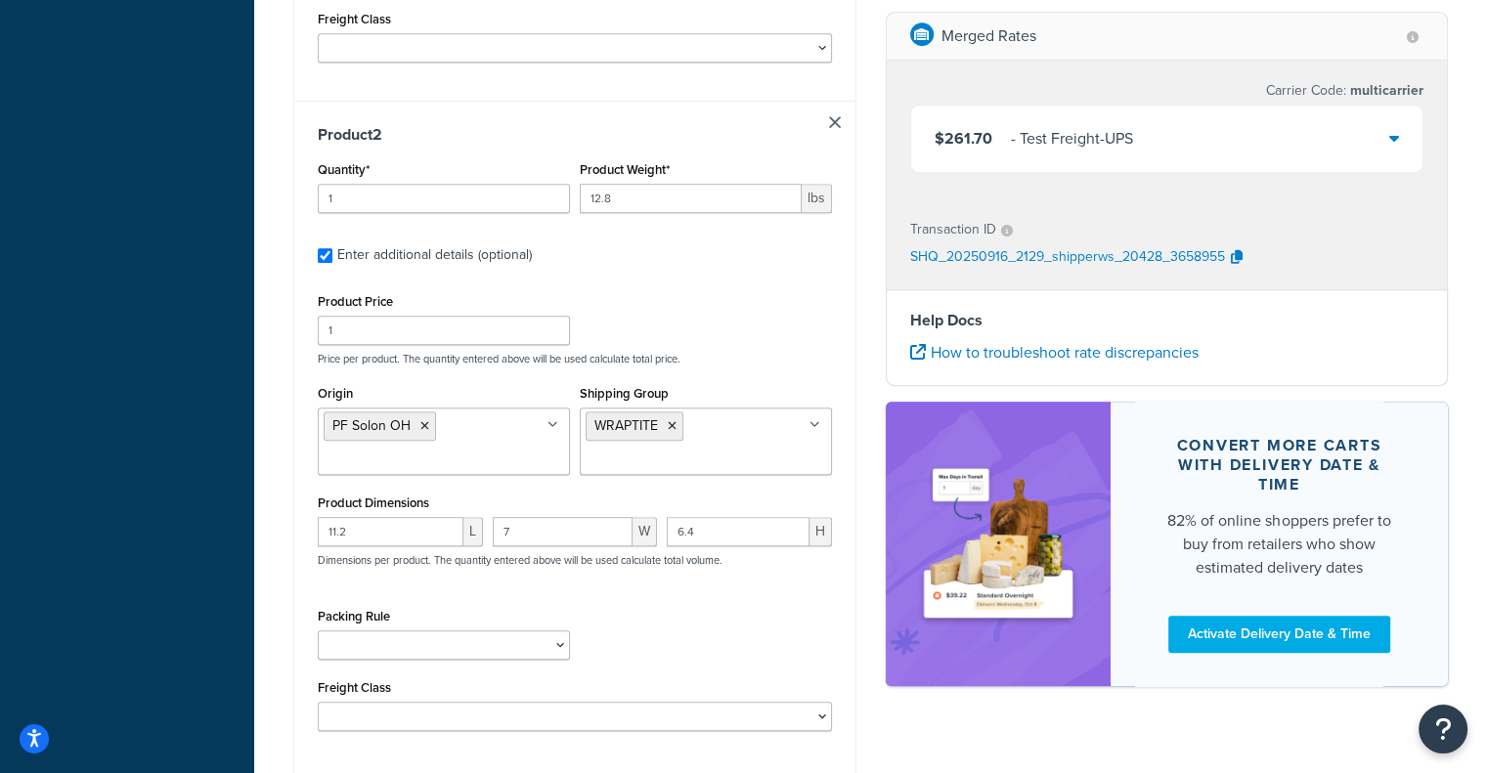
scroll to position [1111, 0]
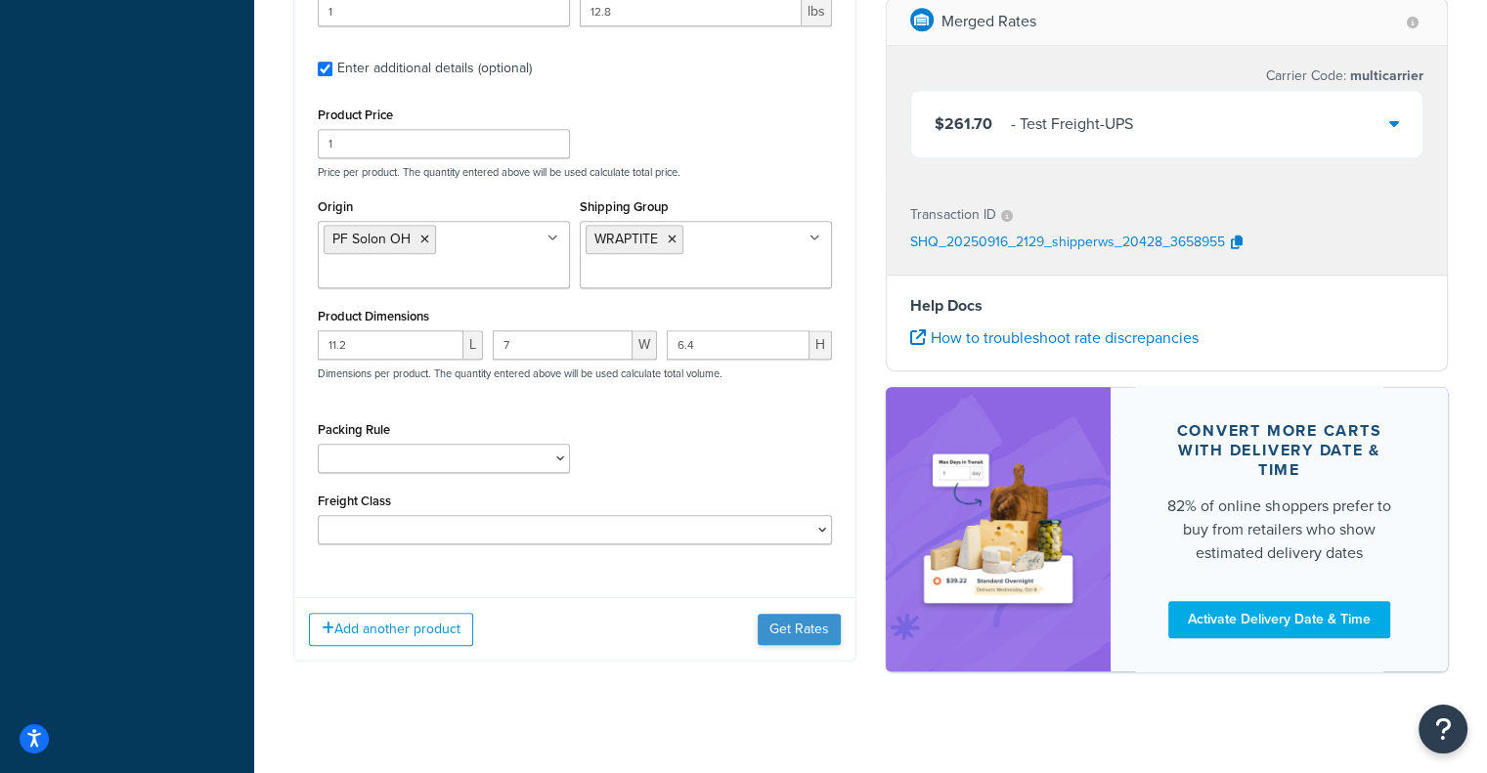
type input "5"
click at [812, 616] on button "Get Rates" at bounding box center [799, 629] width 83 height 31
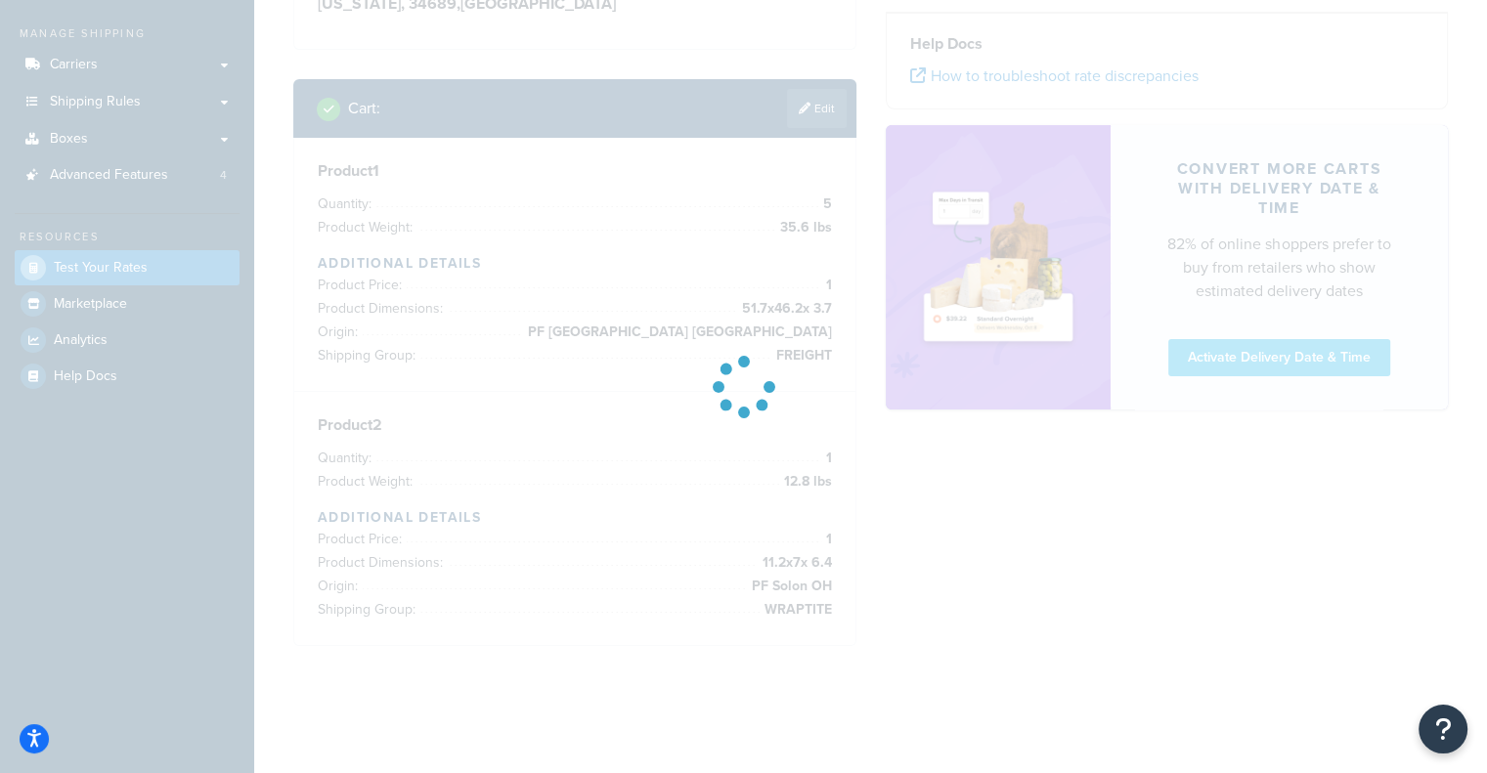
scroll to position [212, 0]
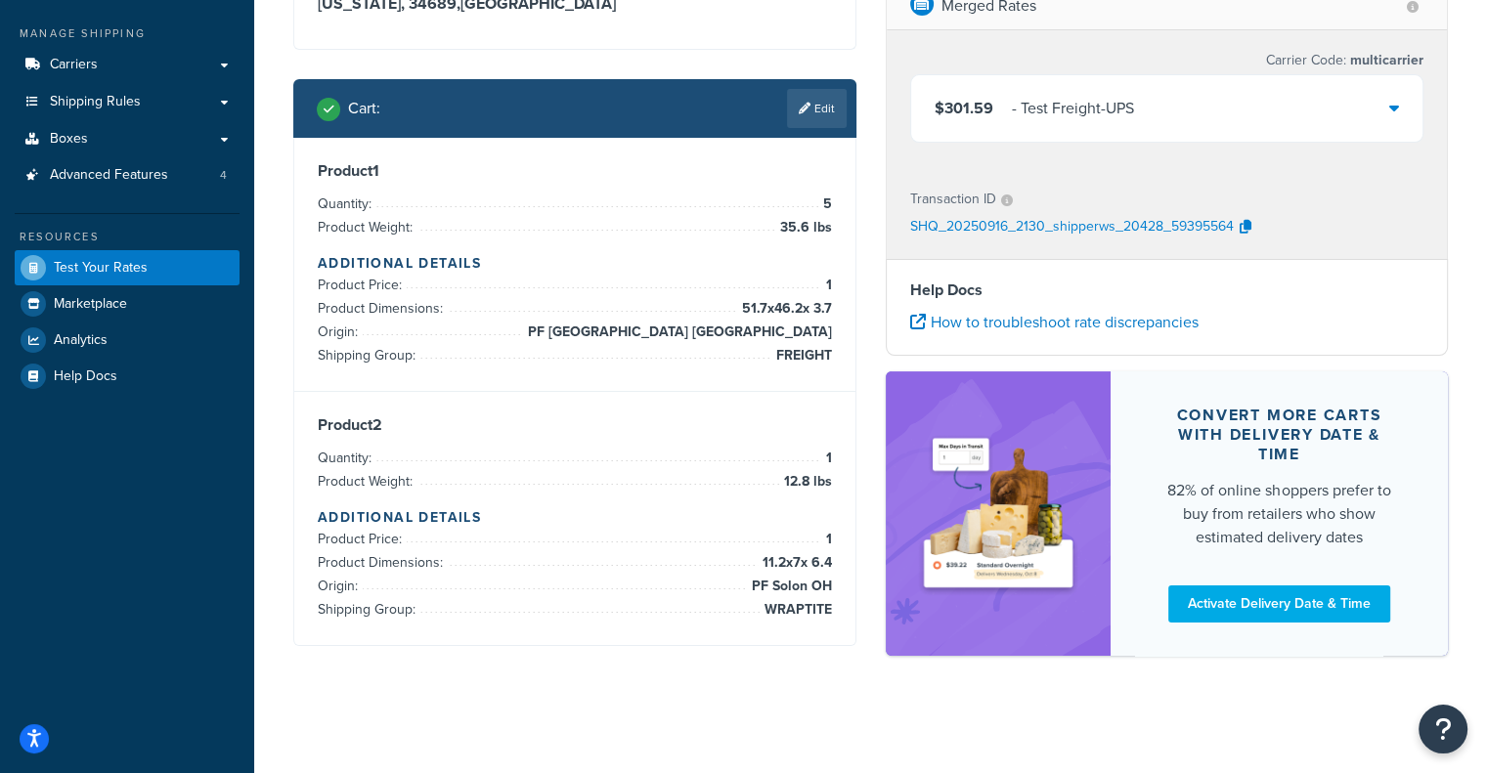
click at [1150, 129] on div "$301.59 - Test Freight-UPS" at bounding box center [1167, 108] width 512 height 66
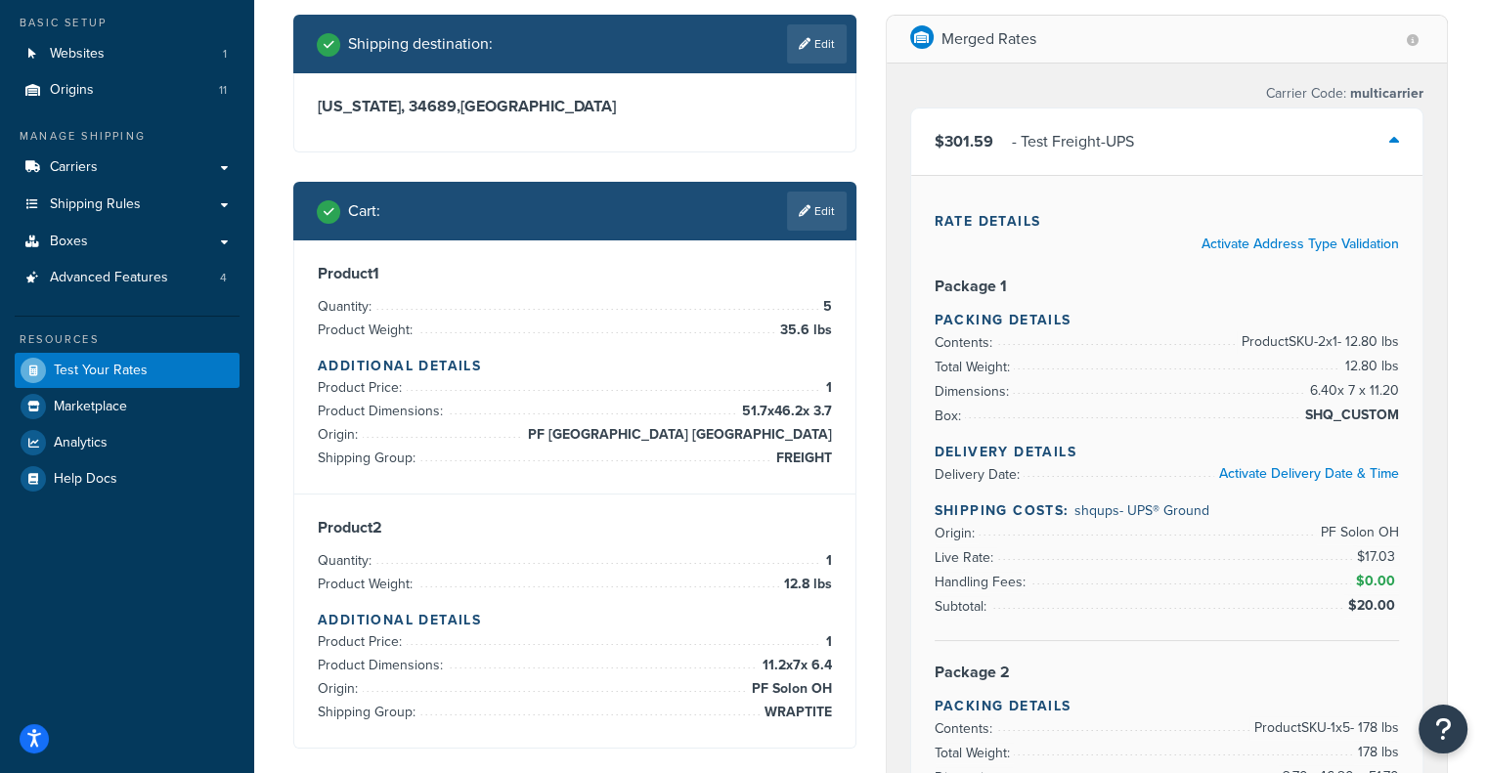
scroll to position [115, 0]
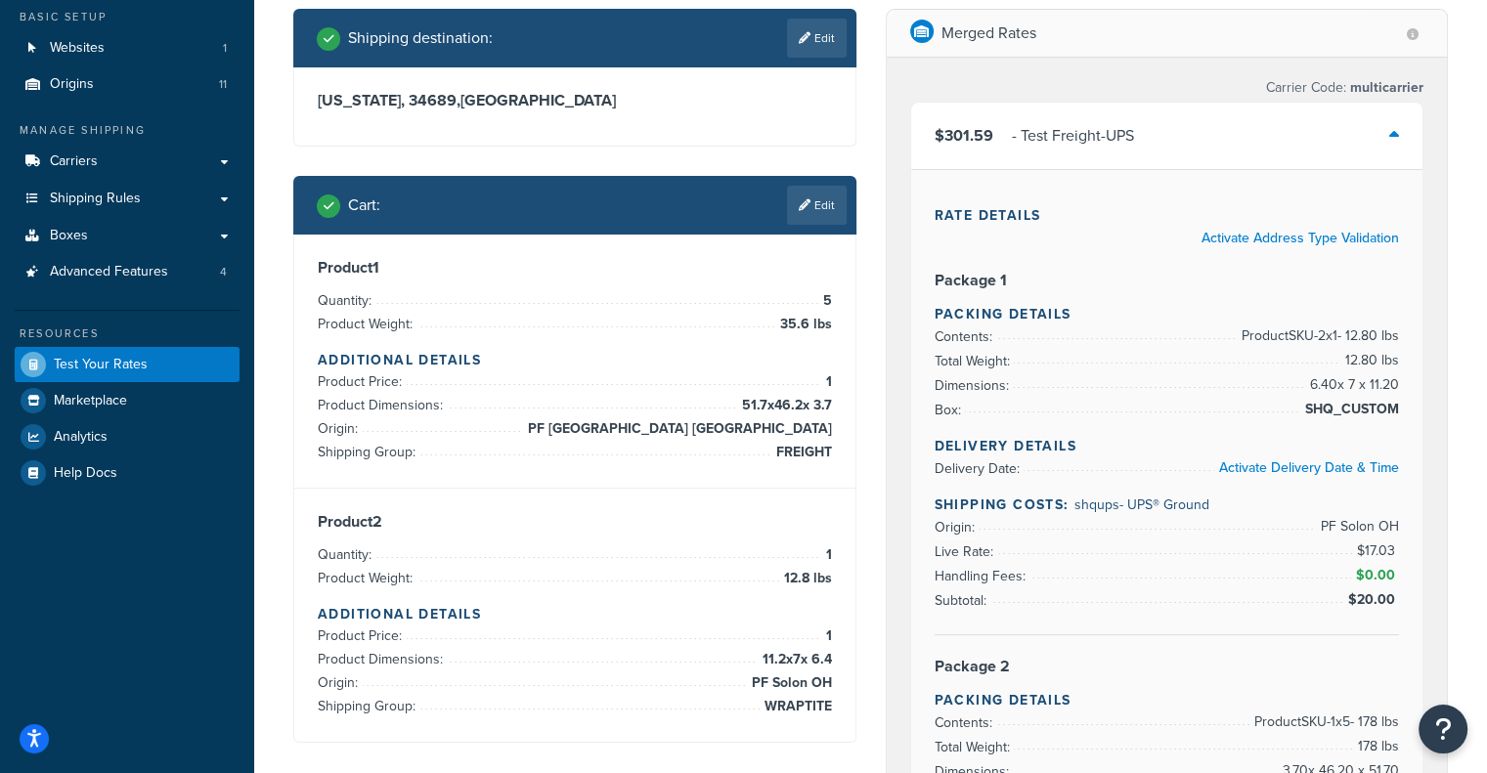
click at [1019, 112] on div "$301.59 - Test Freight-UPS" at bounding box center [1167, 136] width 512 height 66
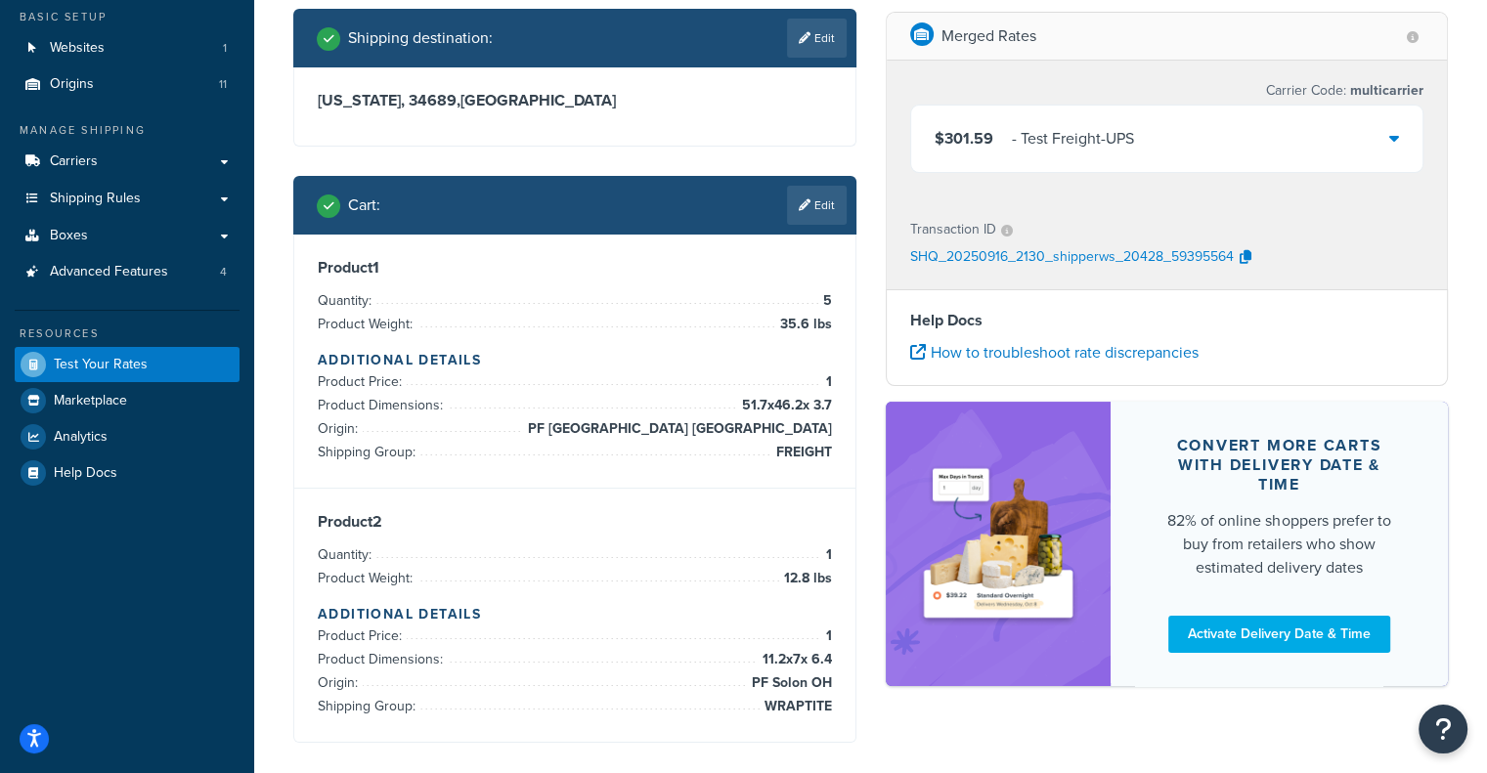
click at [1019, 112] on div "$301.59 - Test Freight-UPS" at bounding box center [1167, 139] width 512 height 66
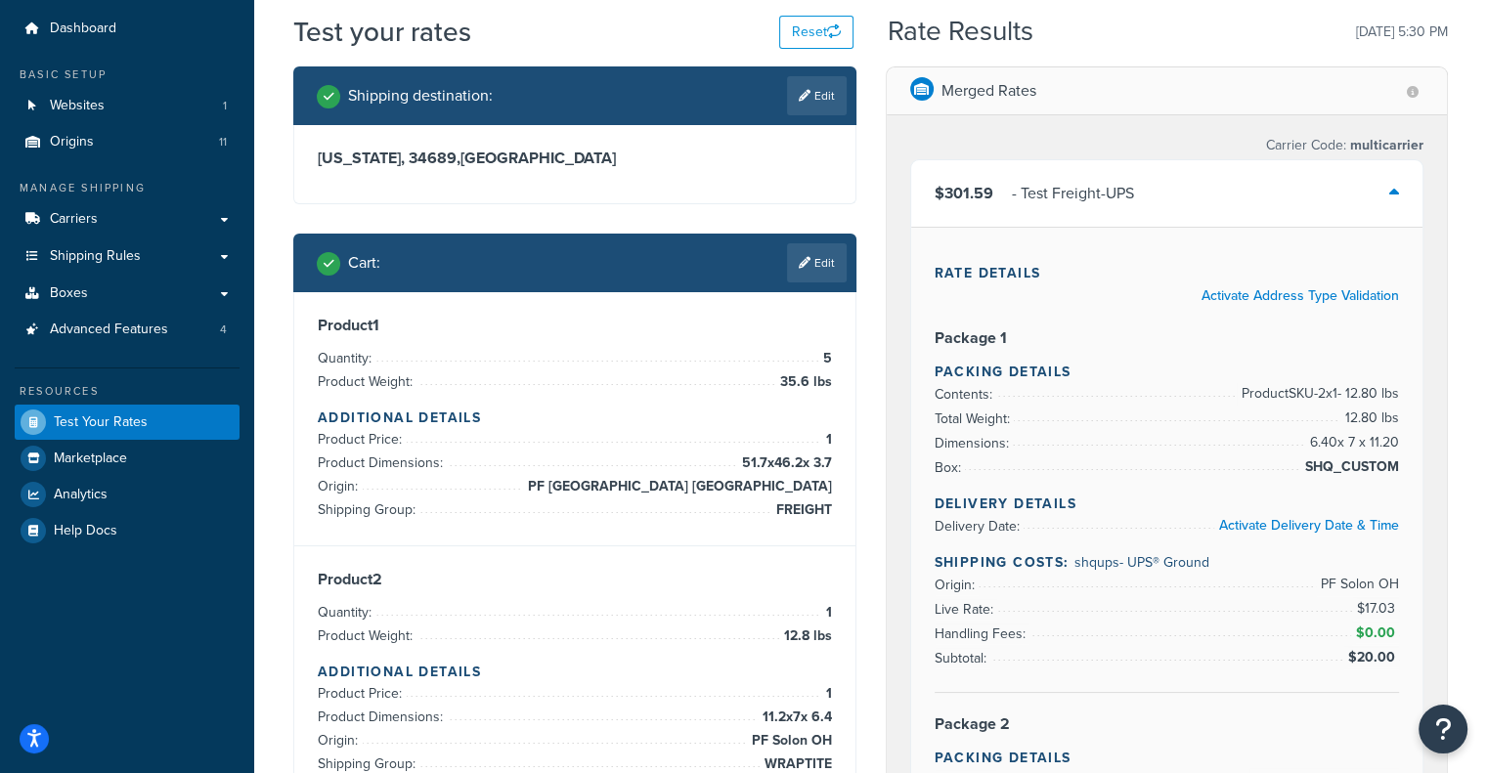
scroll to position [55, 0]
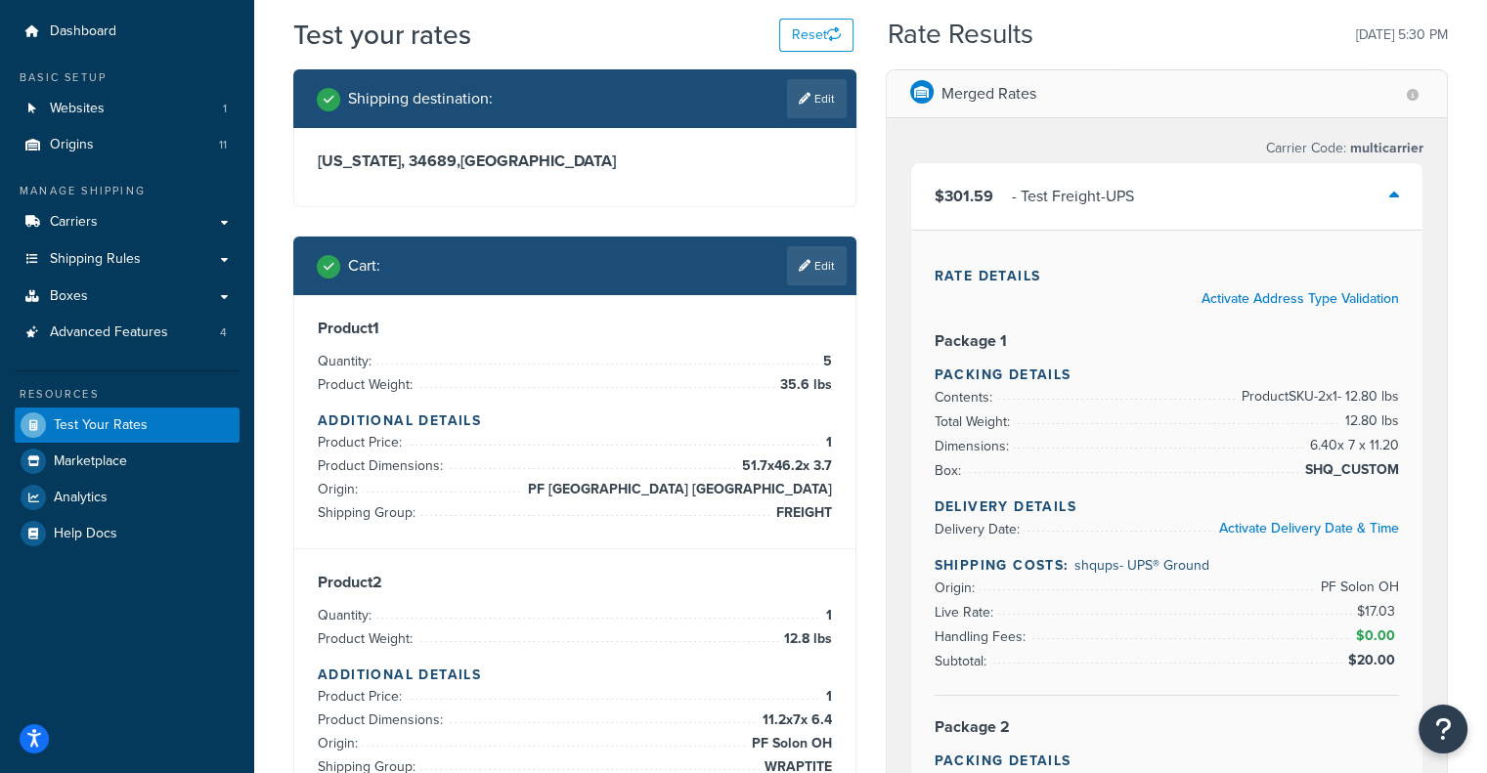
click at [1145, 184] on div "$301.59 - Test Freight-UPS" at bounding box center [1167, 196] width 512 height 66
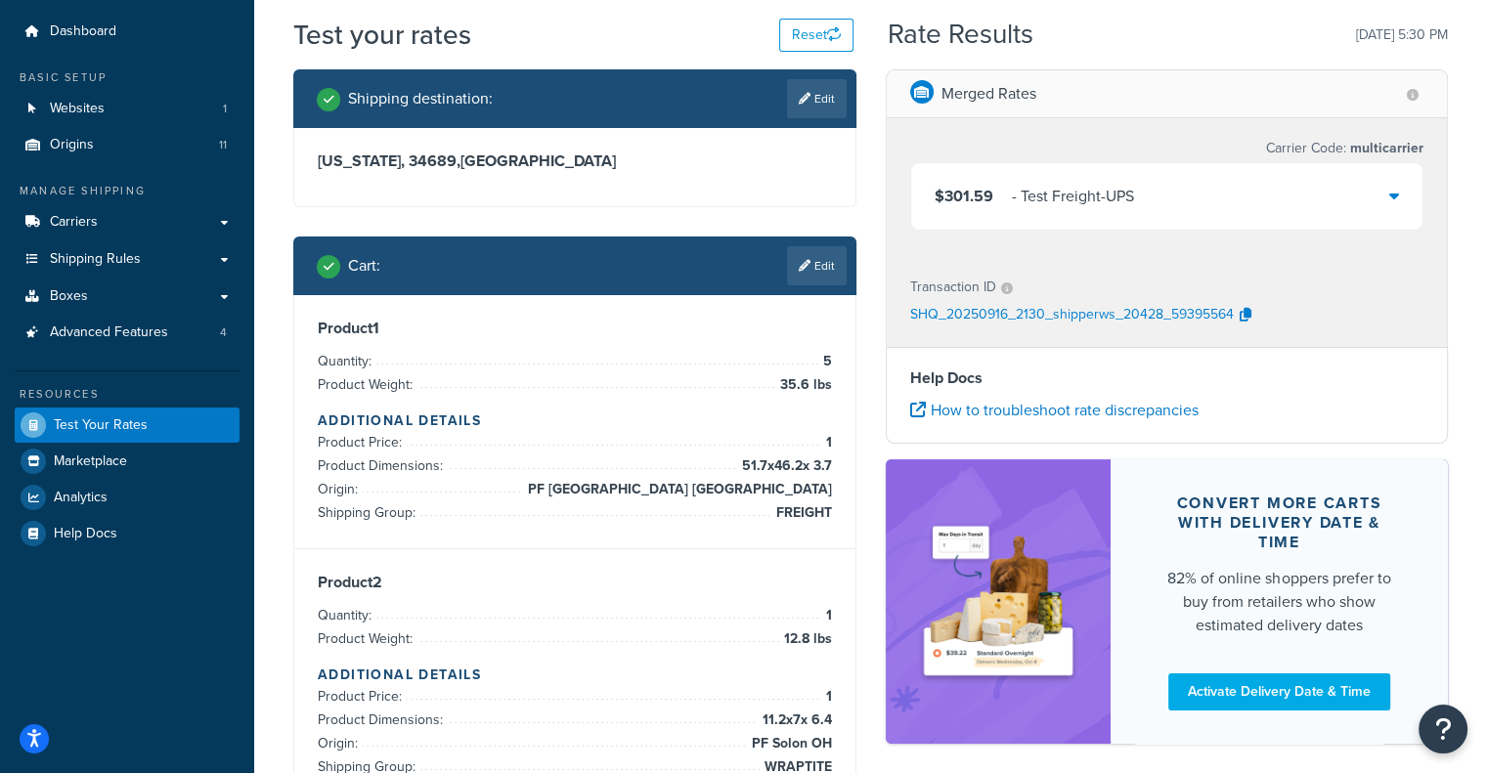
click at [981, 188] on span "$301.59" at bounding box center [963, 196] width 59 height 22
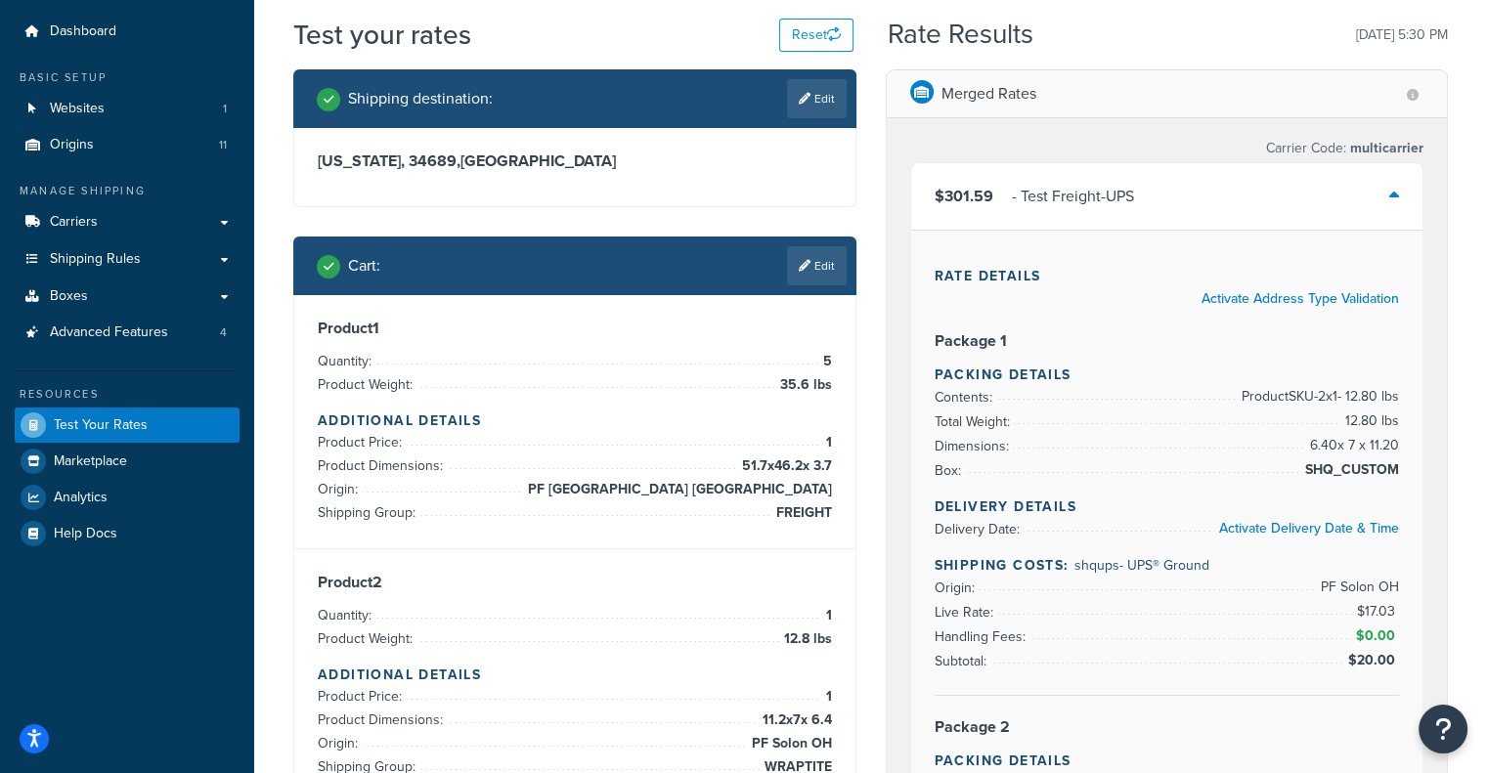
click at [981, 188] on span "$301.59" at bounding box center [963, 196] width 59 height 22
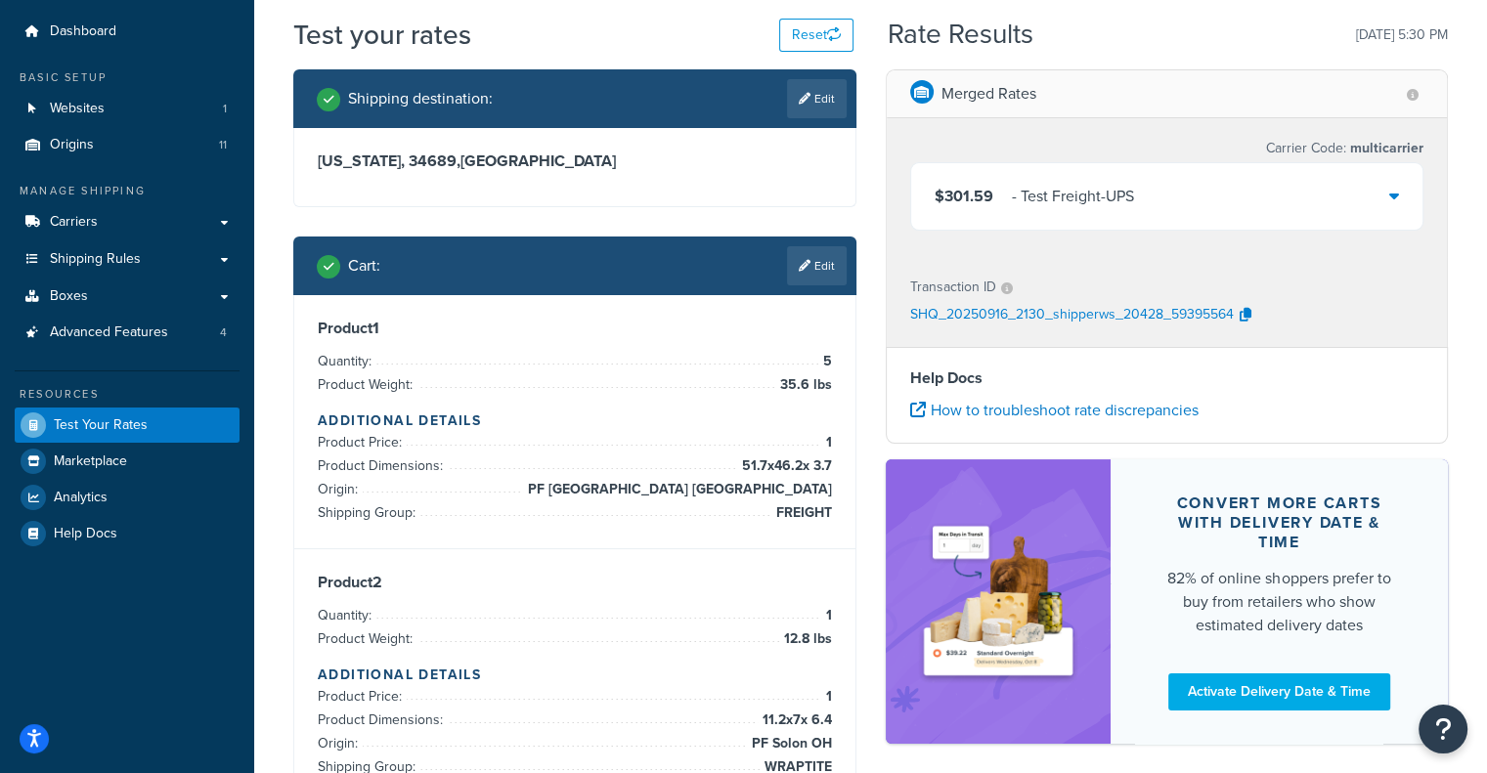
click at [1224, 202] on div "$301.59 - Test Freight-UPS" at bounding box center [1167, 196] width 512 height 66
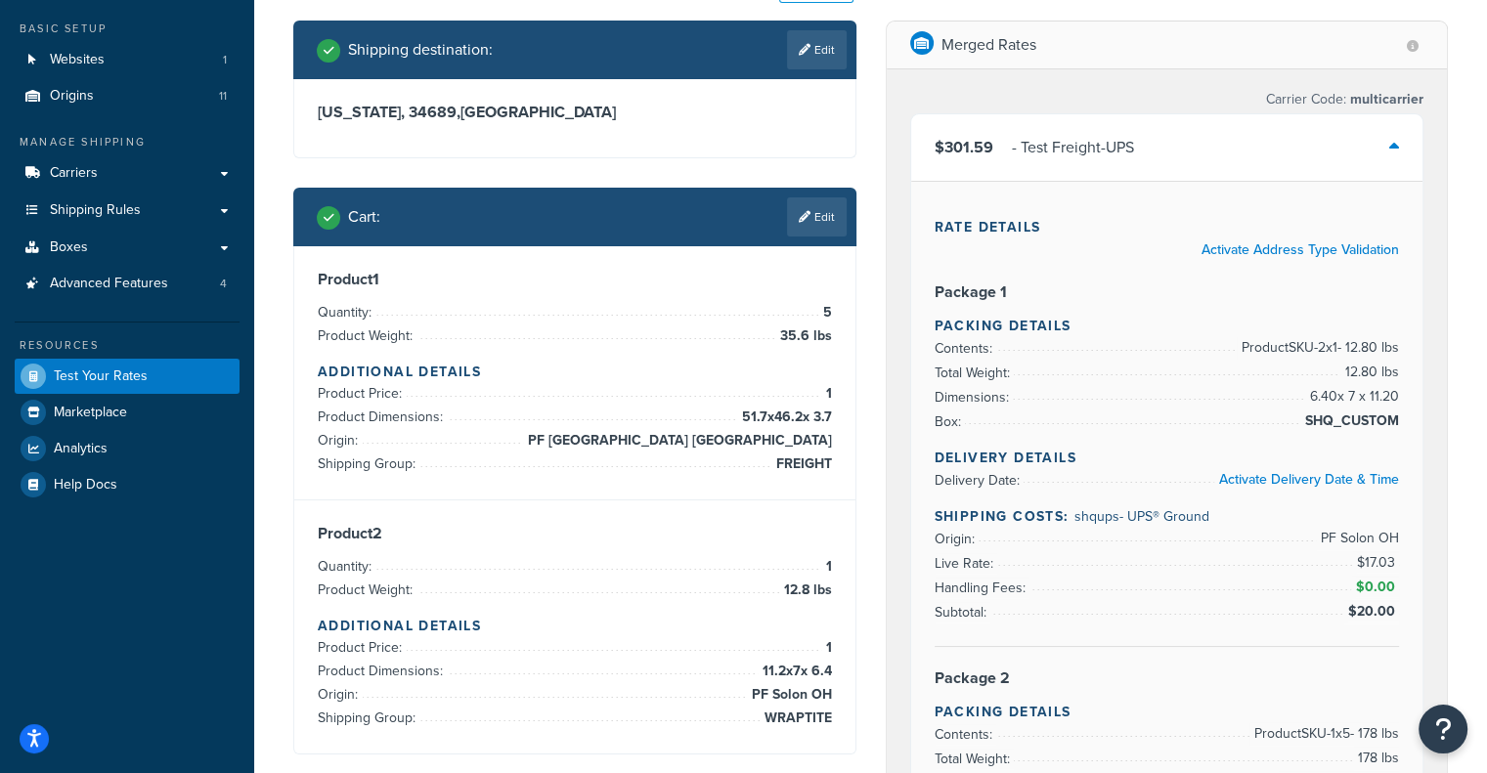
scroll to position [274, 0]
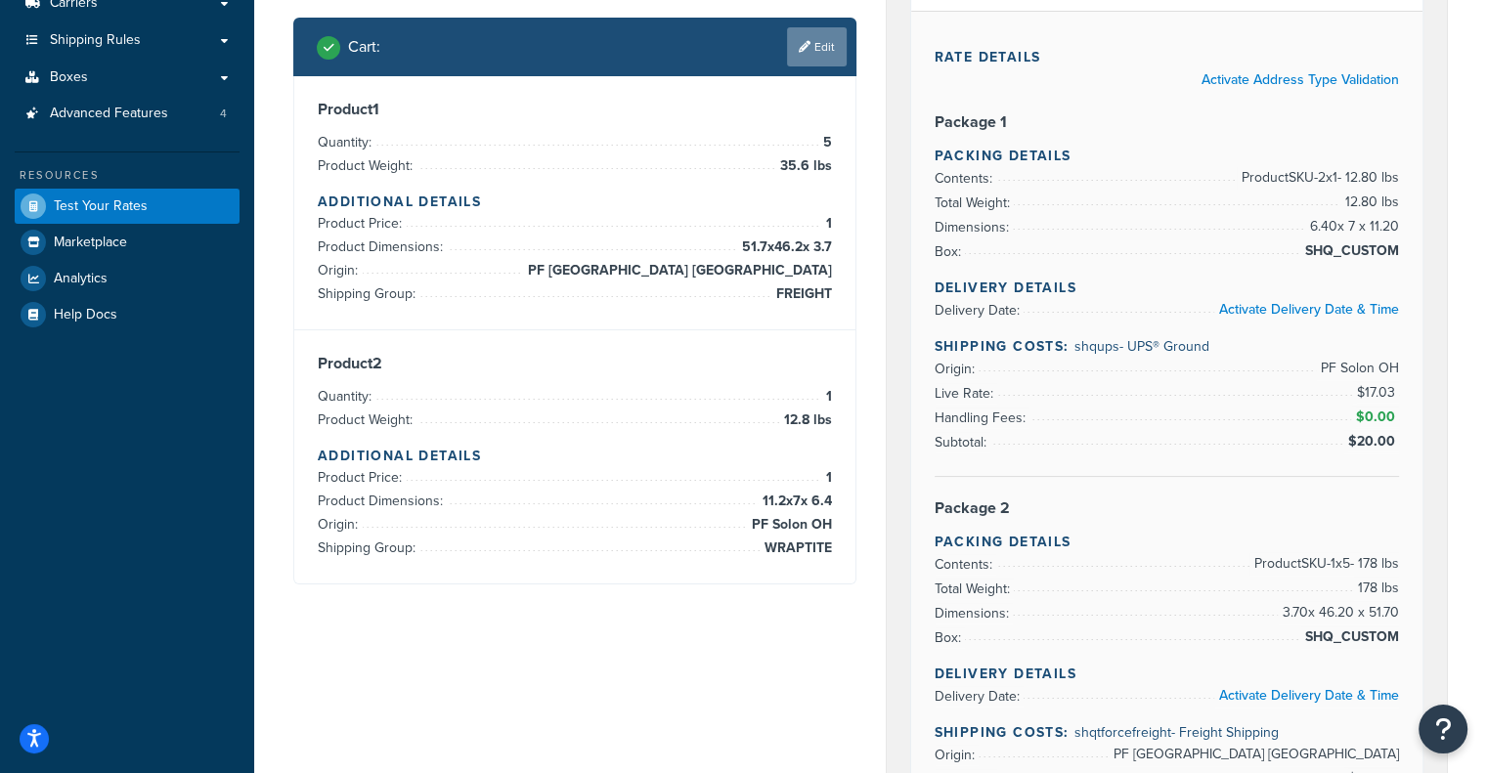
click at [789, 56] on link "Edit" at bounding box center [817, 46] width 60 height 39
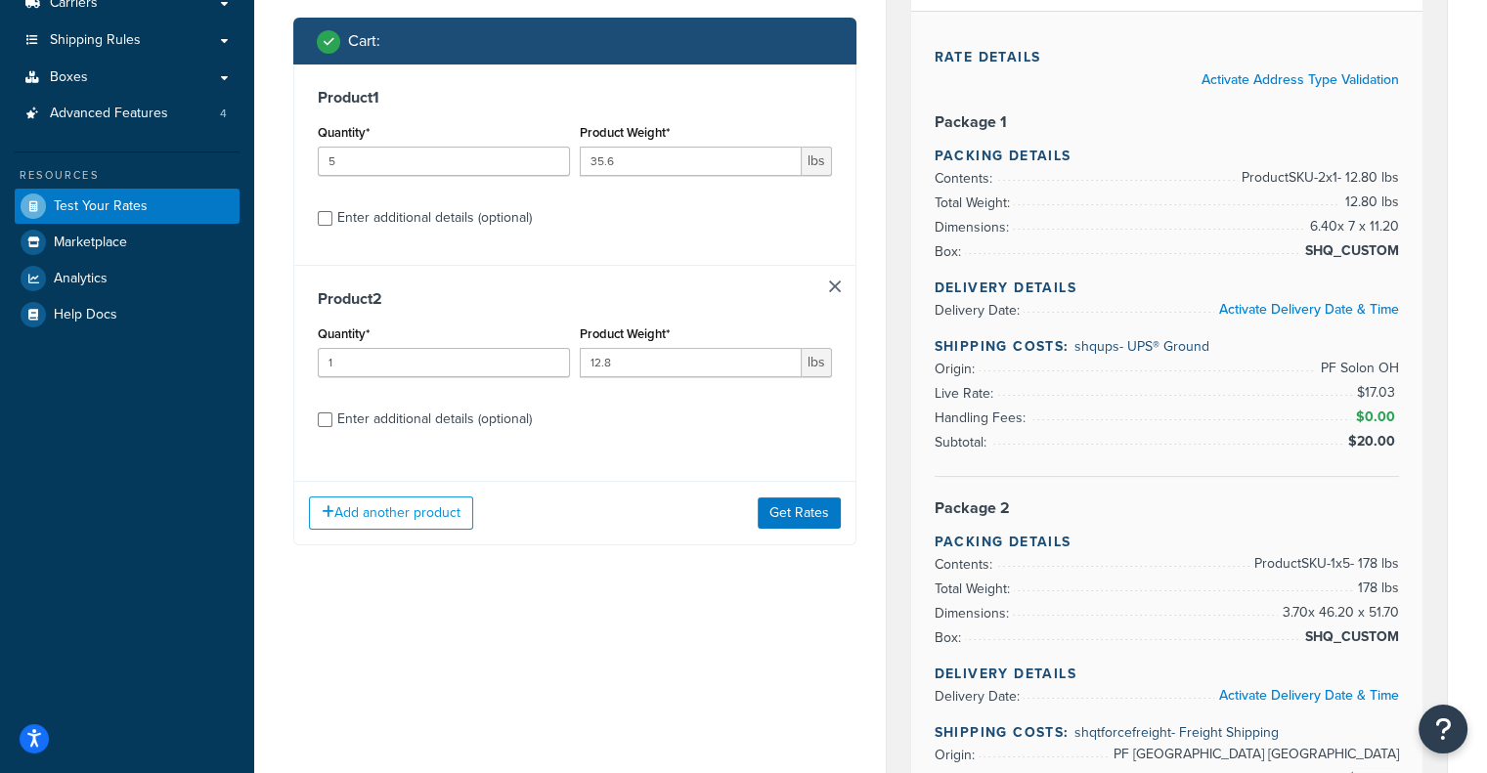
click at [535, 418] on label "Enter additional details (optional)" at bounding box center [584, 417] width 495 height 31
click at [332, 418] on input "Enter additional details (optional)" at bounding box center [325, 419] width 15 height 15
checkbox input "true"
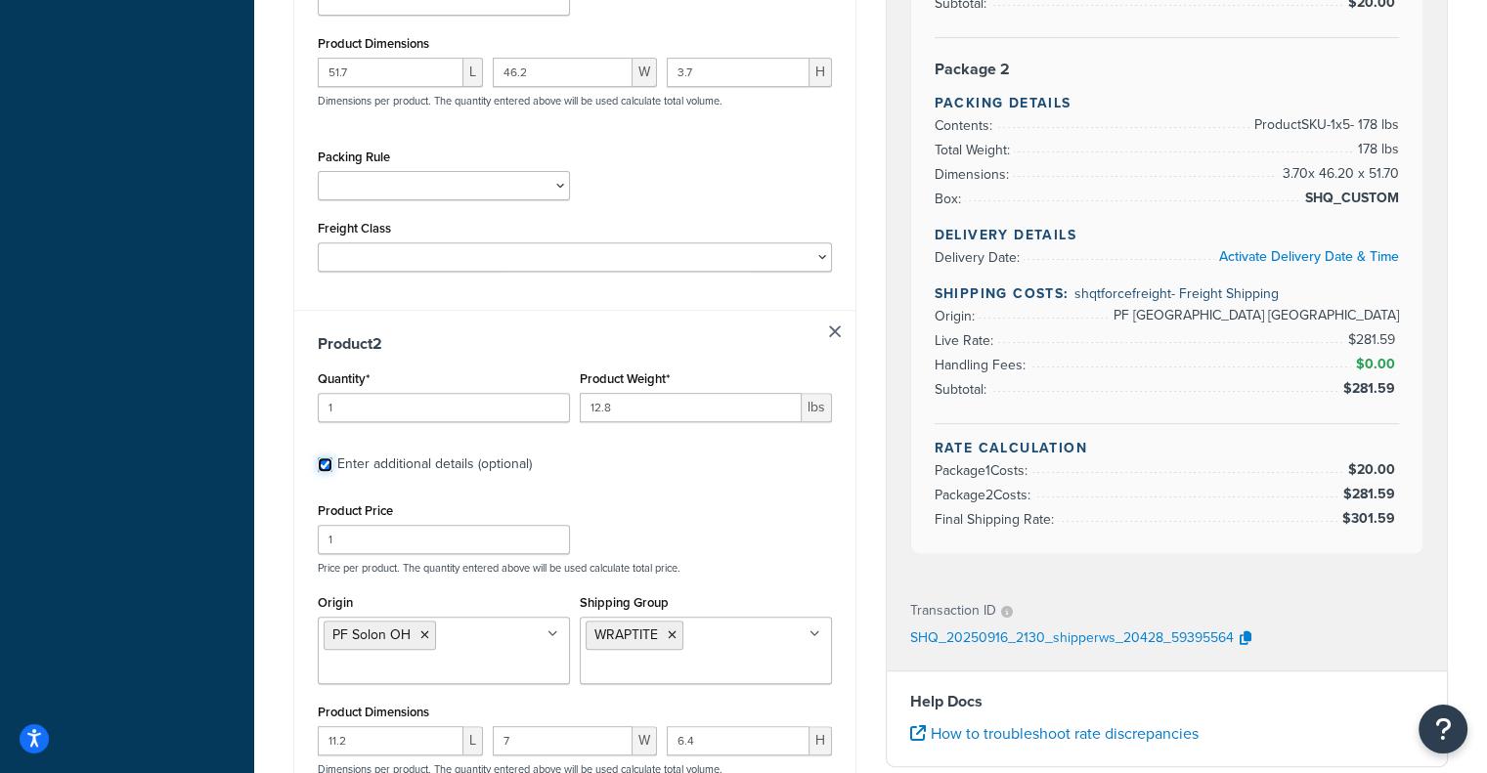
scroll to position [845, 0]
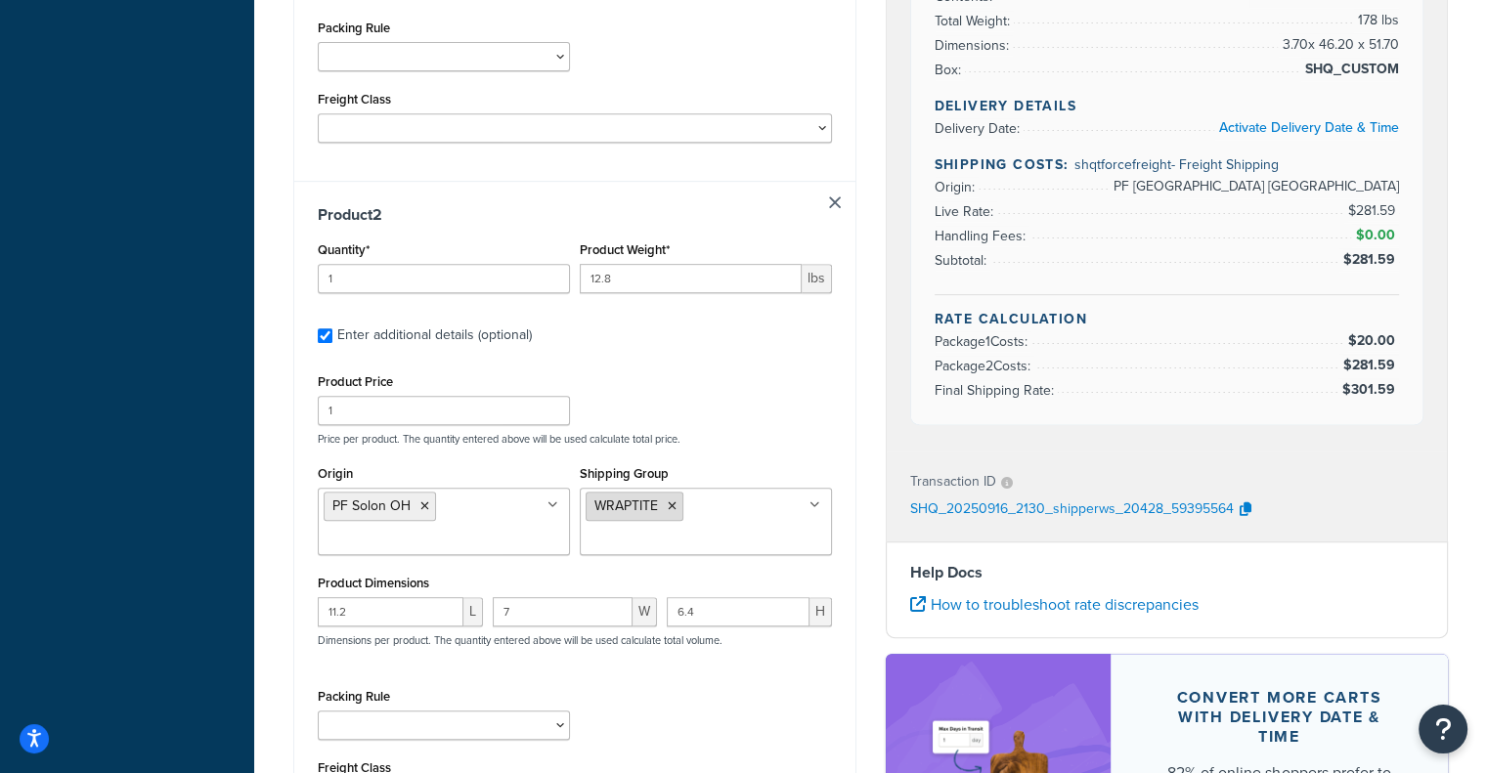
click at [672, 500] on icon at bounding box center [672, 506] width 9 height 12
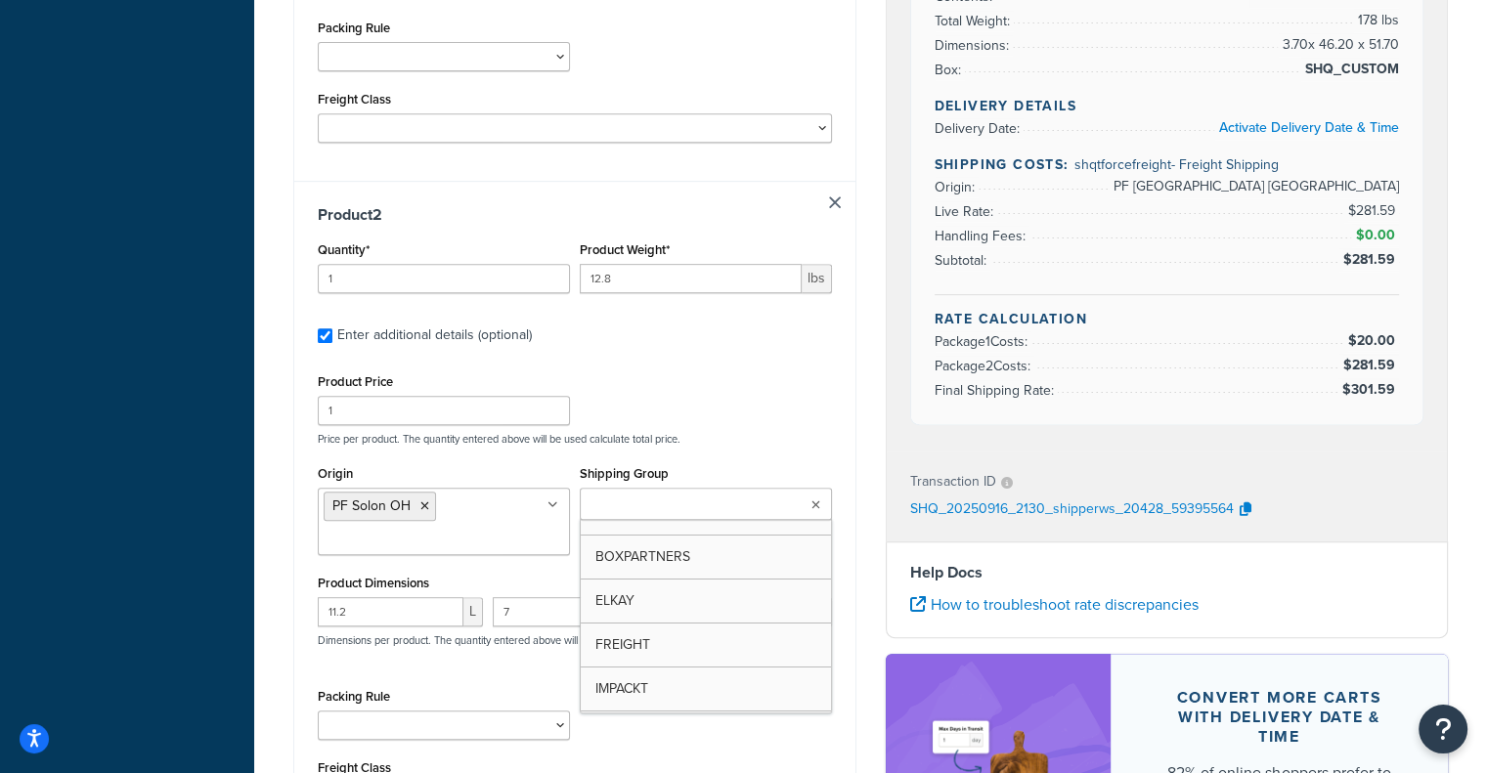
click at [672, 495] on input "Shipping Group" at bounding box center [671, 506] width 173 height 22
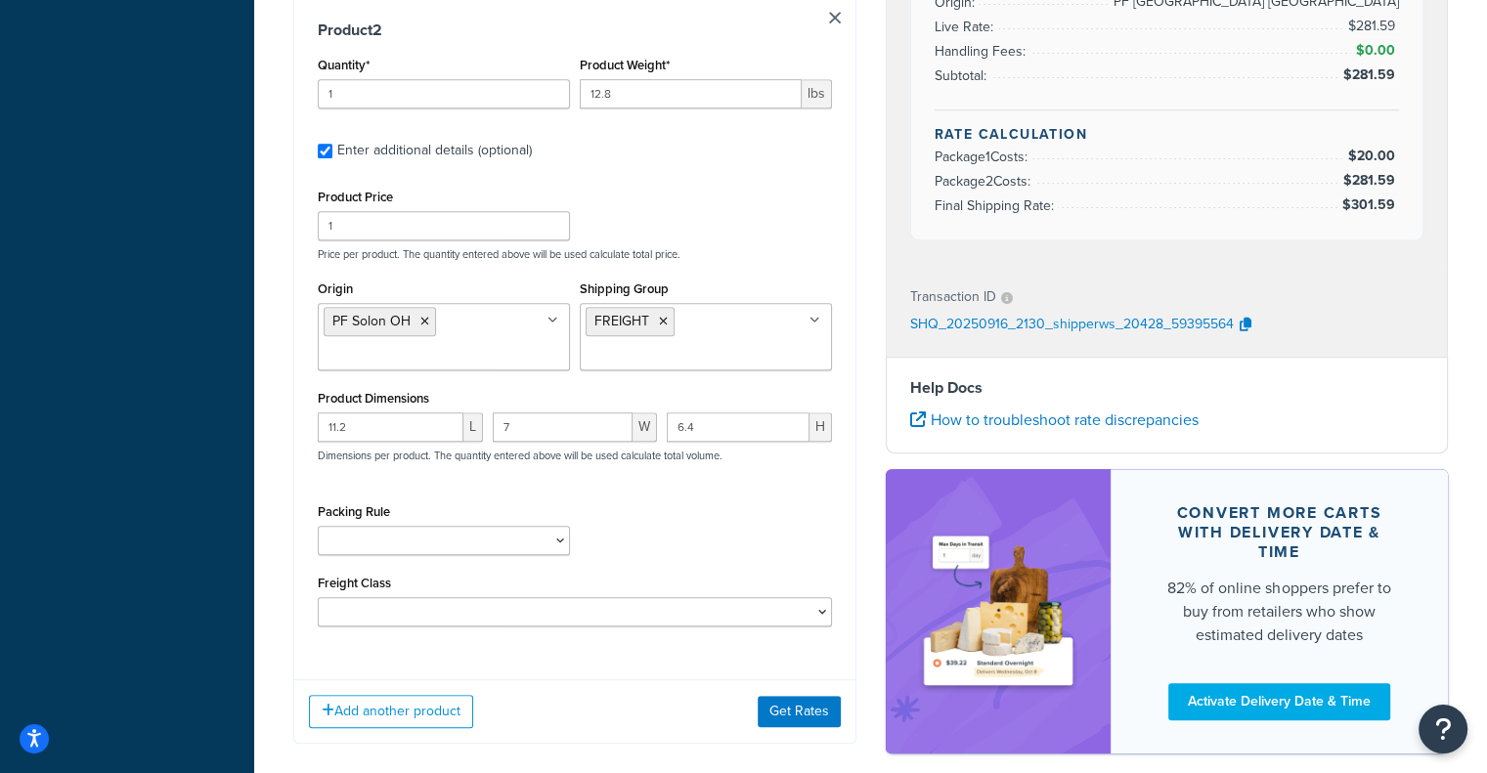
scroll to position [1040, 0]
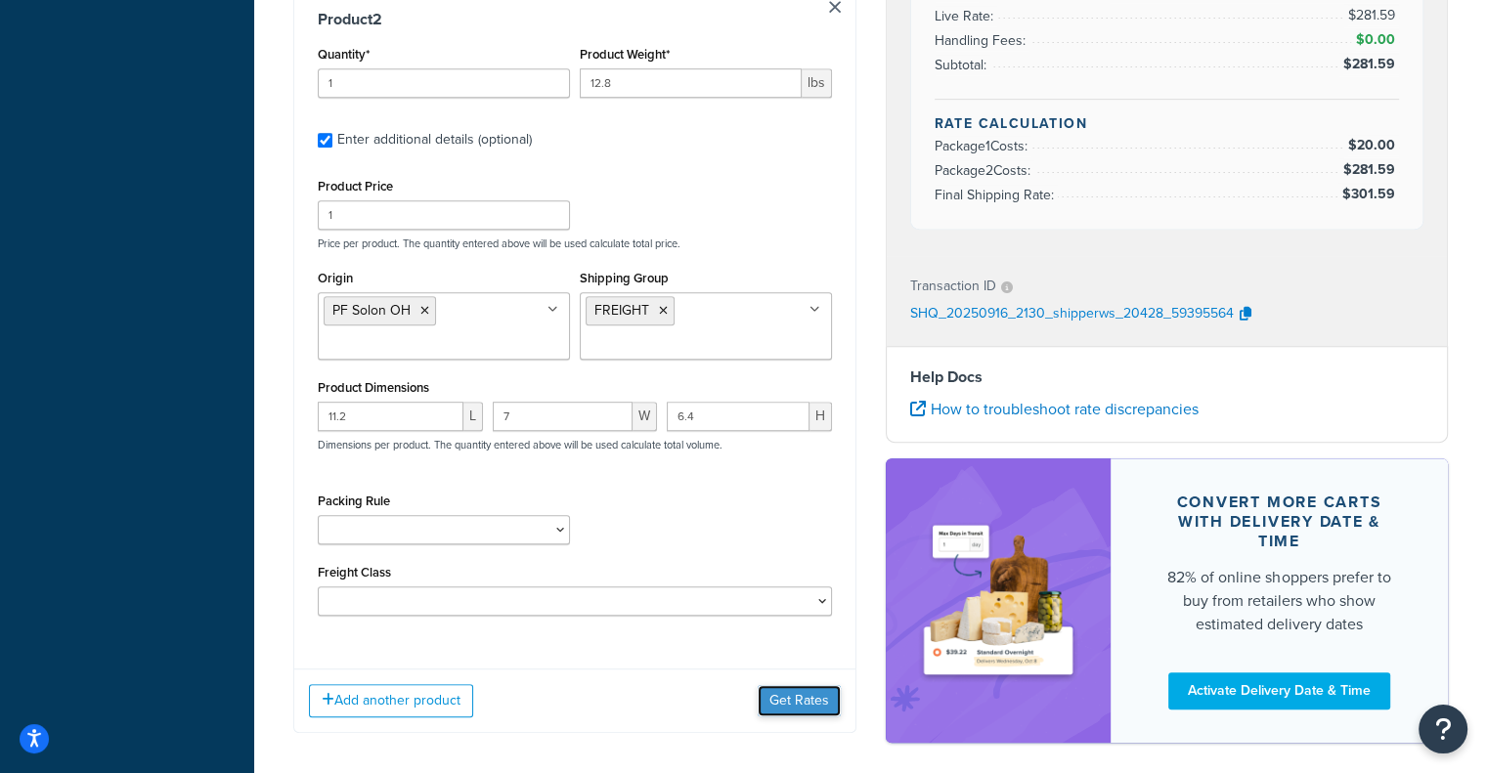
click at [784, 685] on button "Get Rates" at bounding box center [799, 700] width 83 height 31
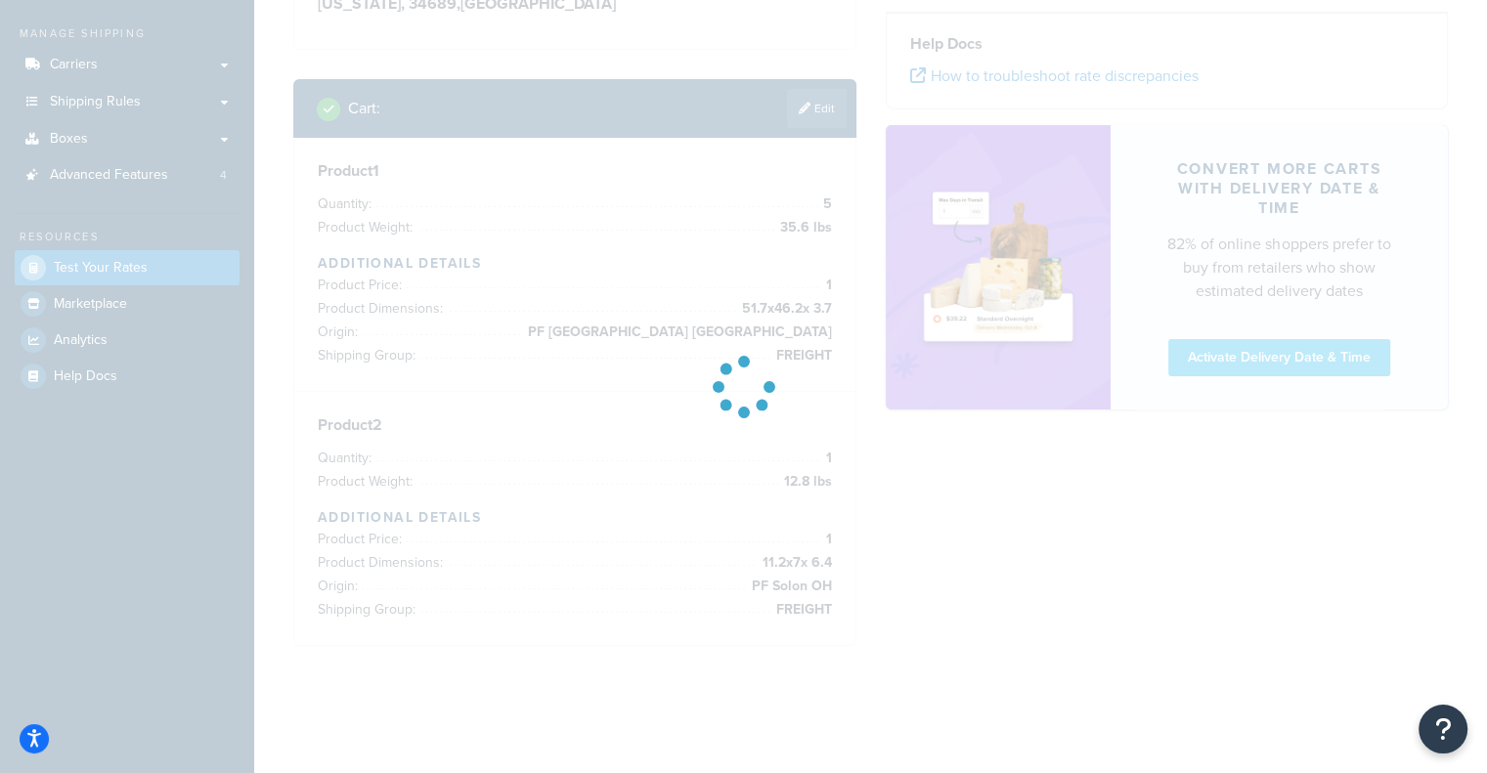
scroll to position [0, 0]
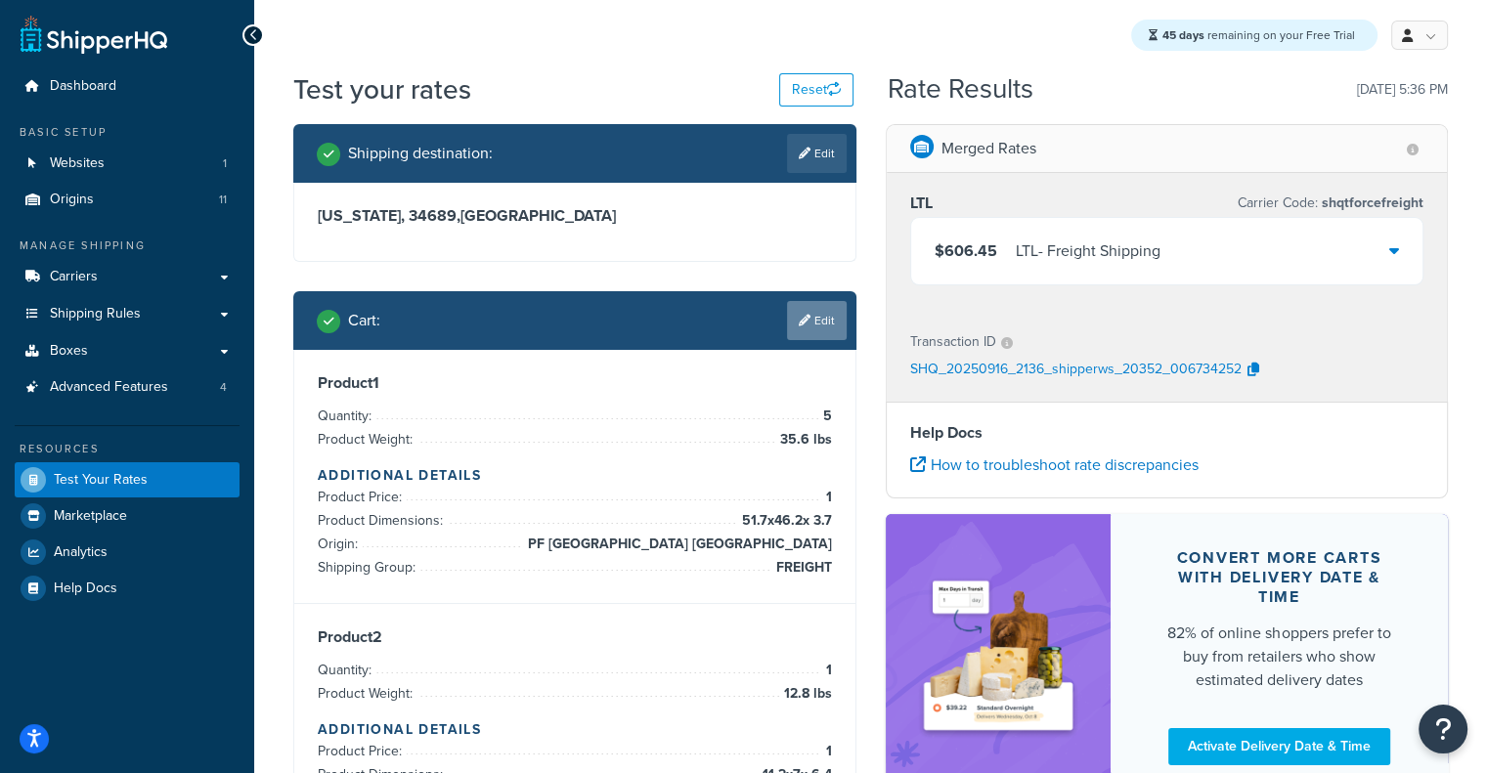
drag, startPoint x: 808, startPoint y: 316, endPoint x: 835, endPoint y: 313, distance: 26.6
click at [835, 313] on div "Cart : Edit" at bounding box center [582, 320] width 530 height 39
click at [835, 313] on link "Edit" at bounding box center [817, 320] width 60 height 39
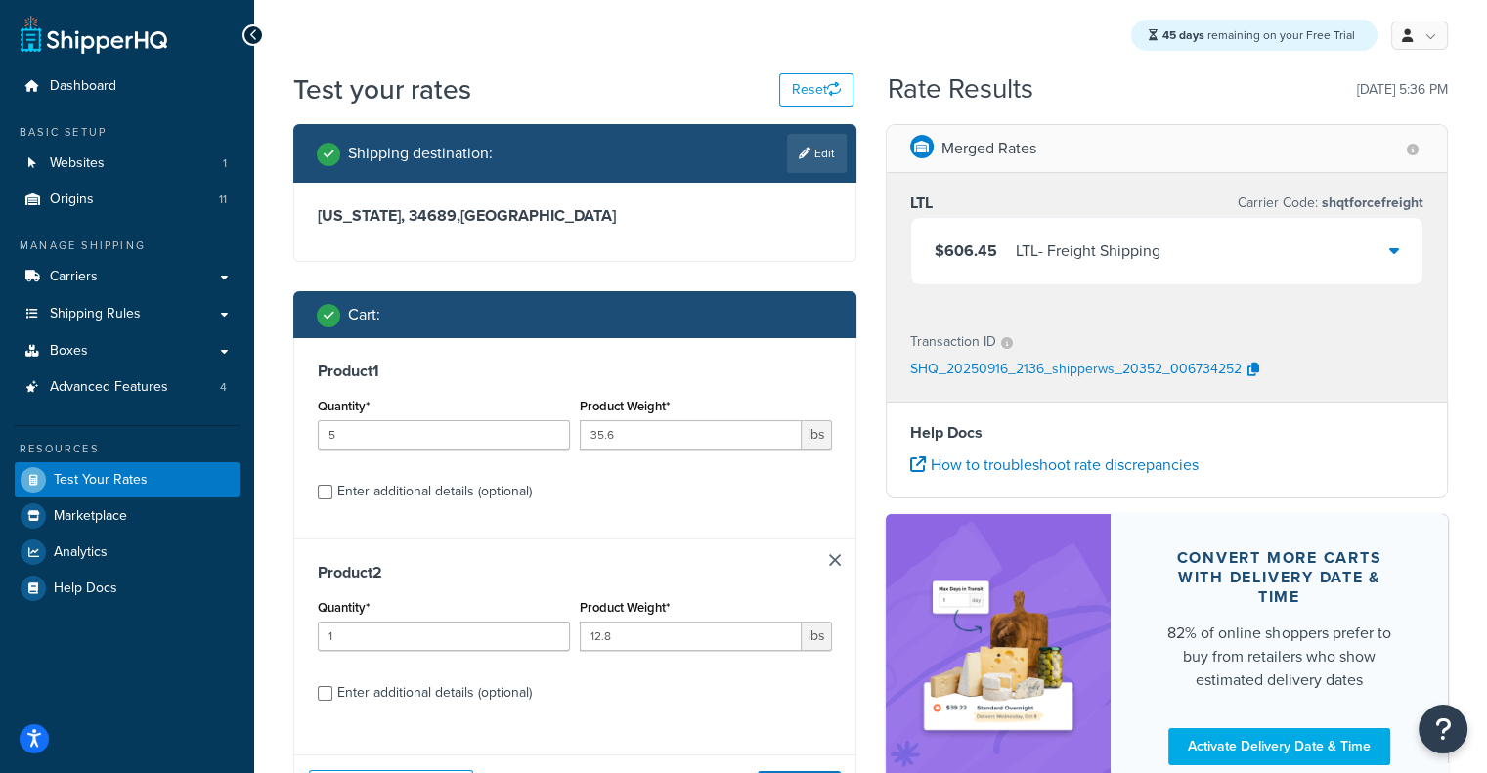
scroll to position [174, 0]
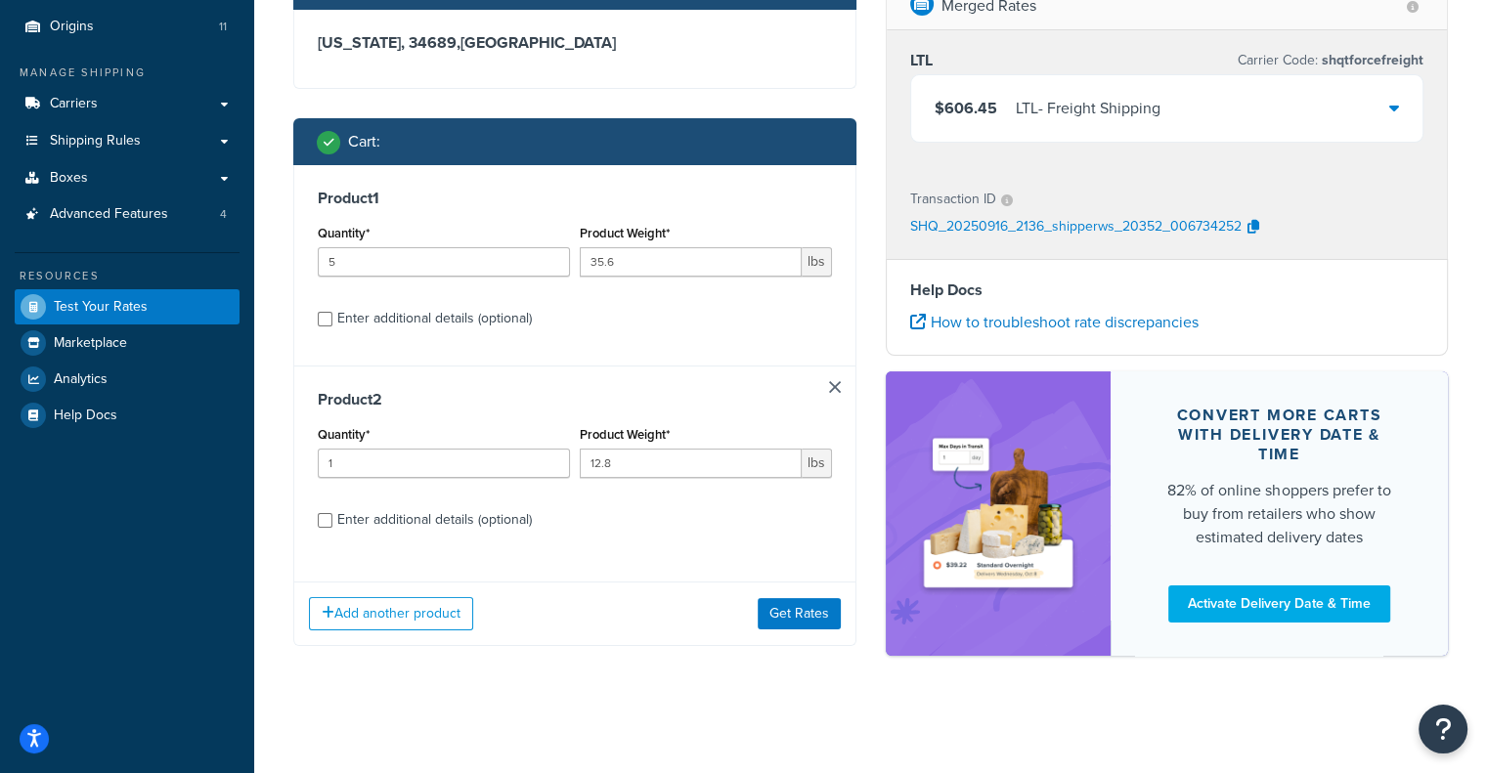
click at [512, 311] on div "Enter additional details (optional)" at bounding box center [434, 318] width 195 height 27
click at [332, 312] on input "Enter additional details (optional)" at bounding box center [325, 319] width 15 height 15
checkbox input "true"
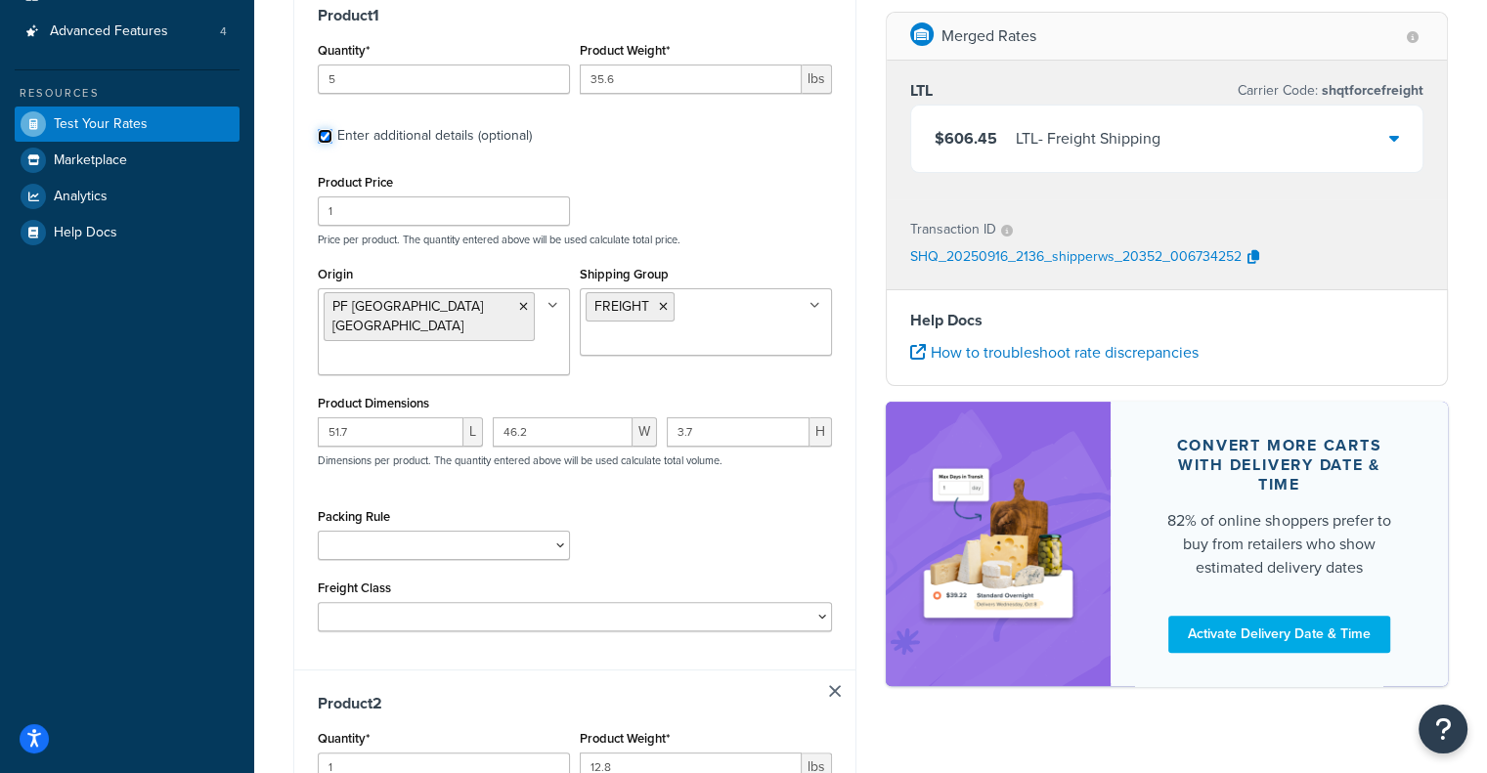
scroll to position [358, 0]
click at [665, 299] on icon at bounding box center [663, 305] width 9 height 12
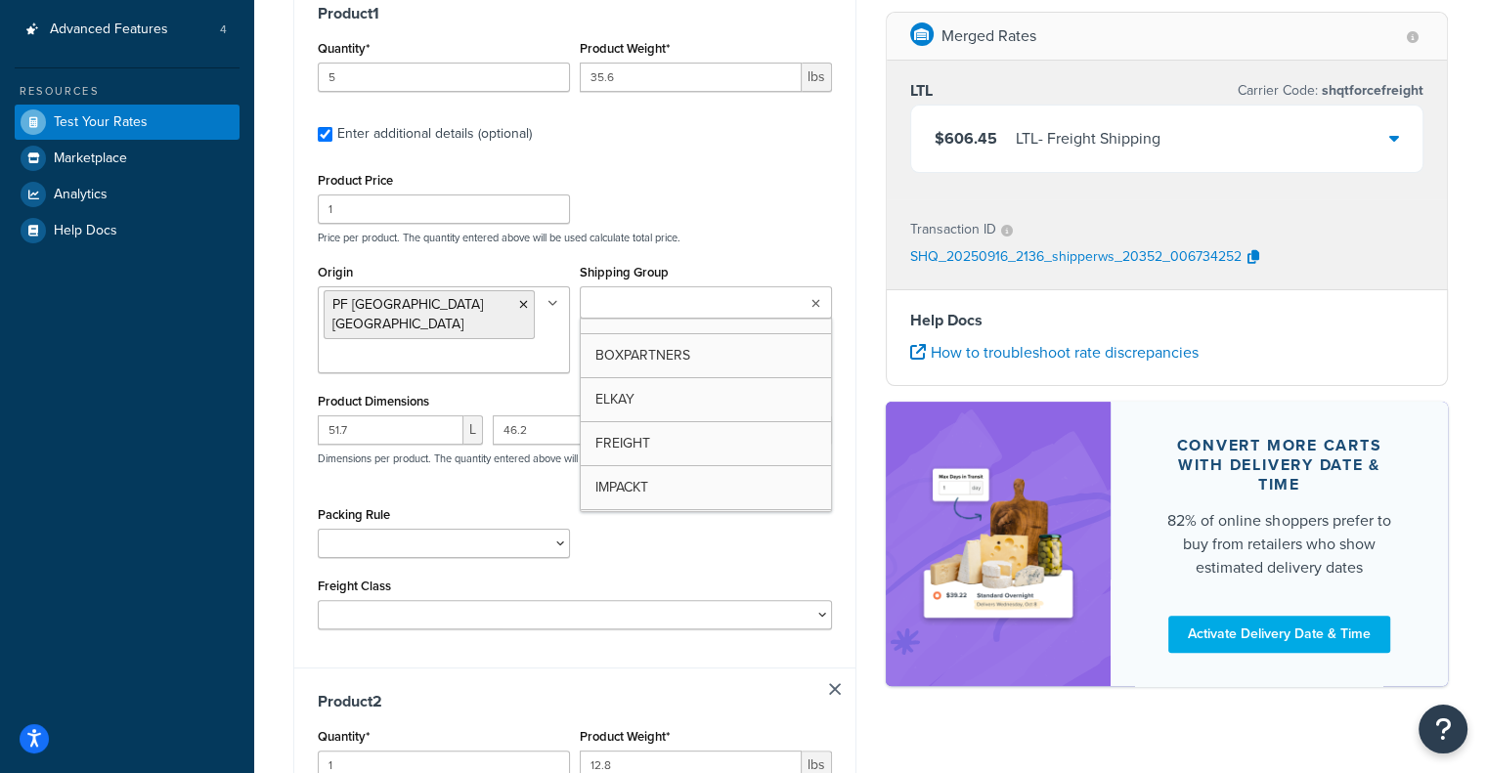
click at [665, 299] on input "Shipping Group" at bounding box center [671, 304] width 173 height 22
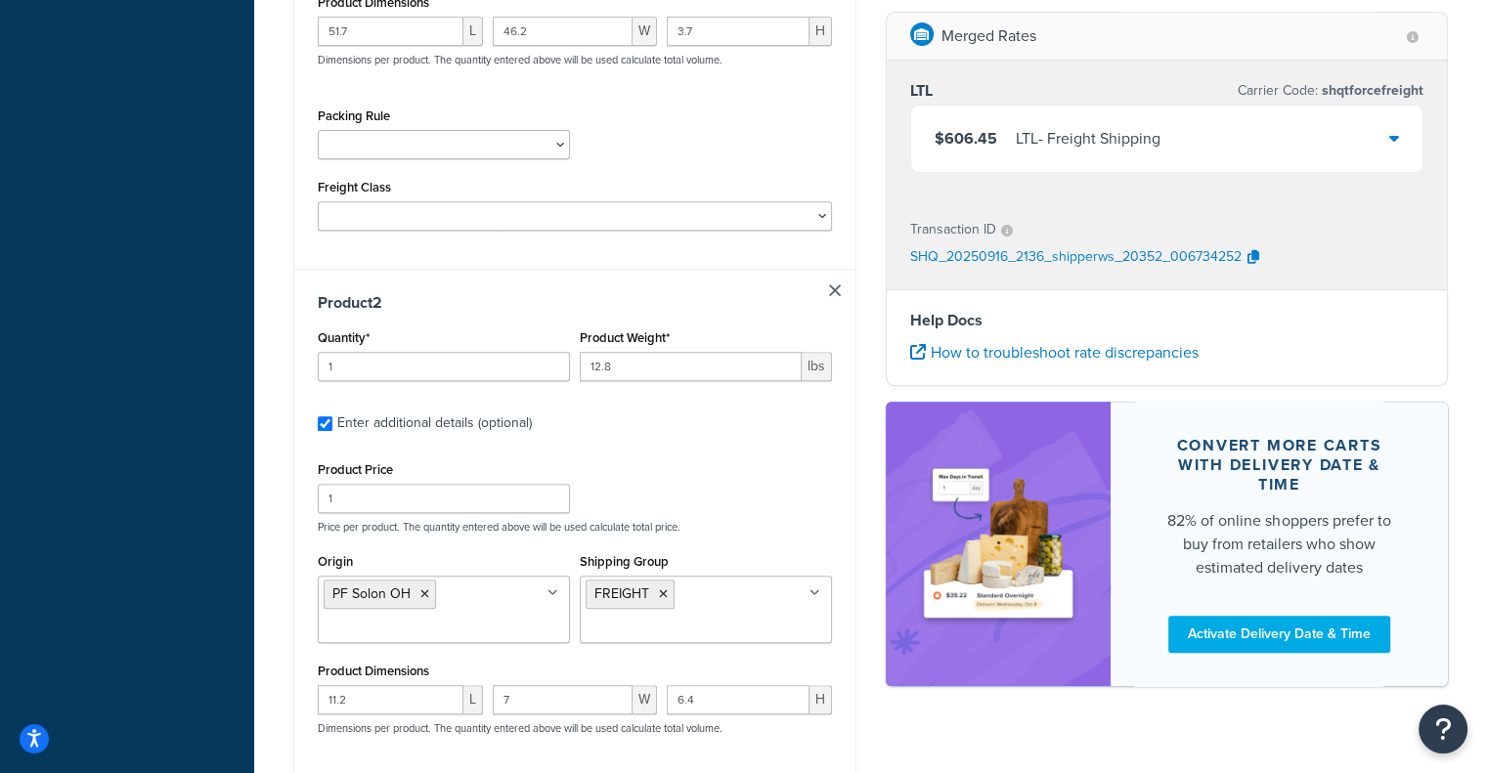
scroll to position [772, 0]
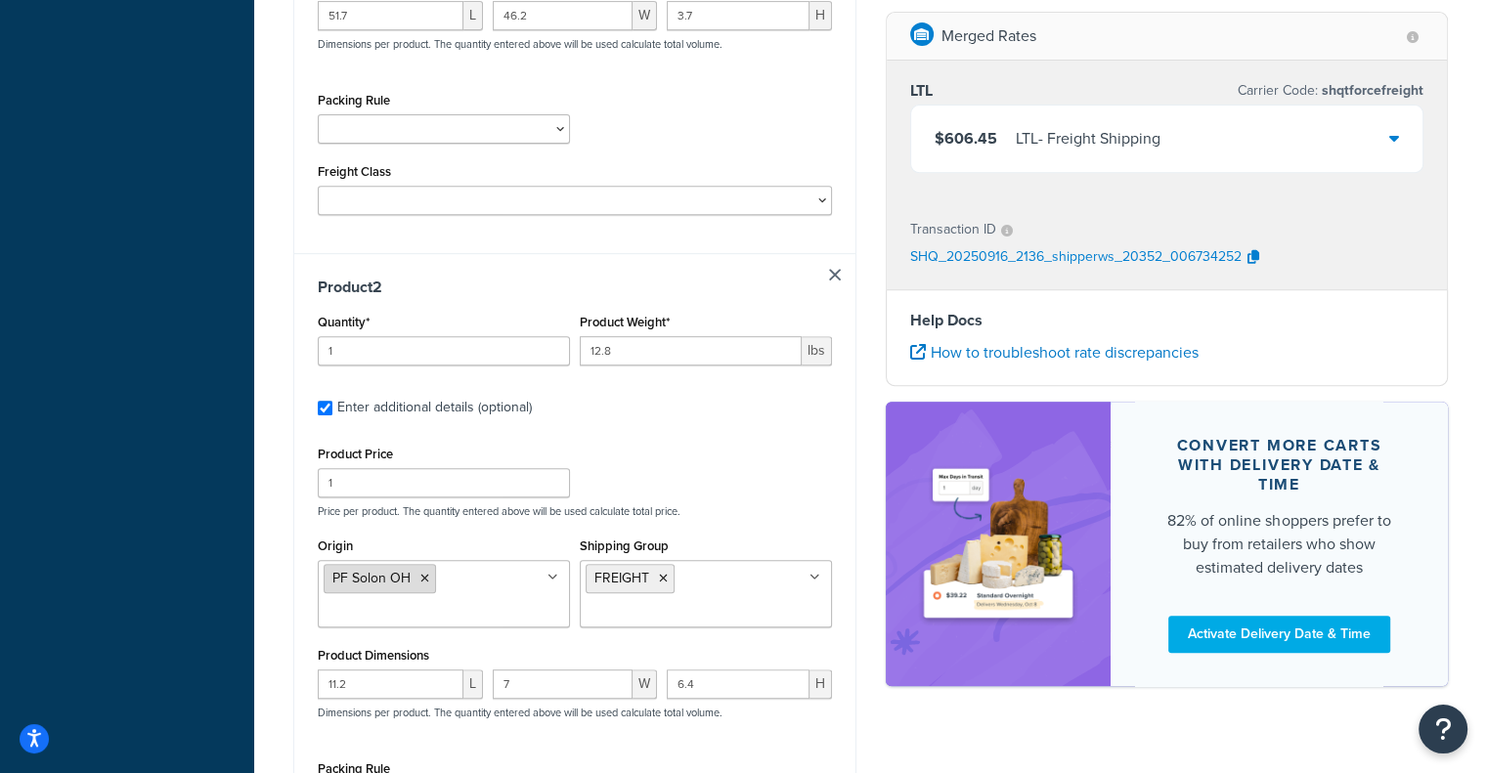
click at [417, 567] on li "PF Solon OH" at bounding box center [380, 578] width 112 height 29
click at [420, 573] on icon at bounding box center [424, 579] width 9 height 12
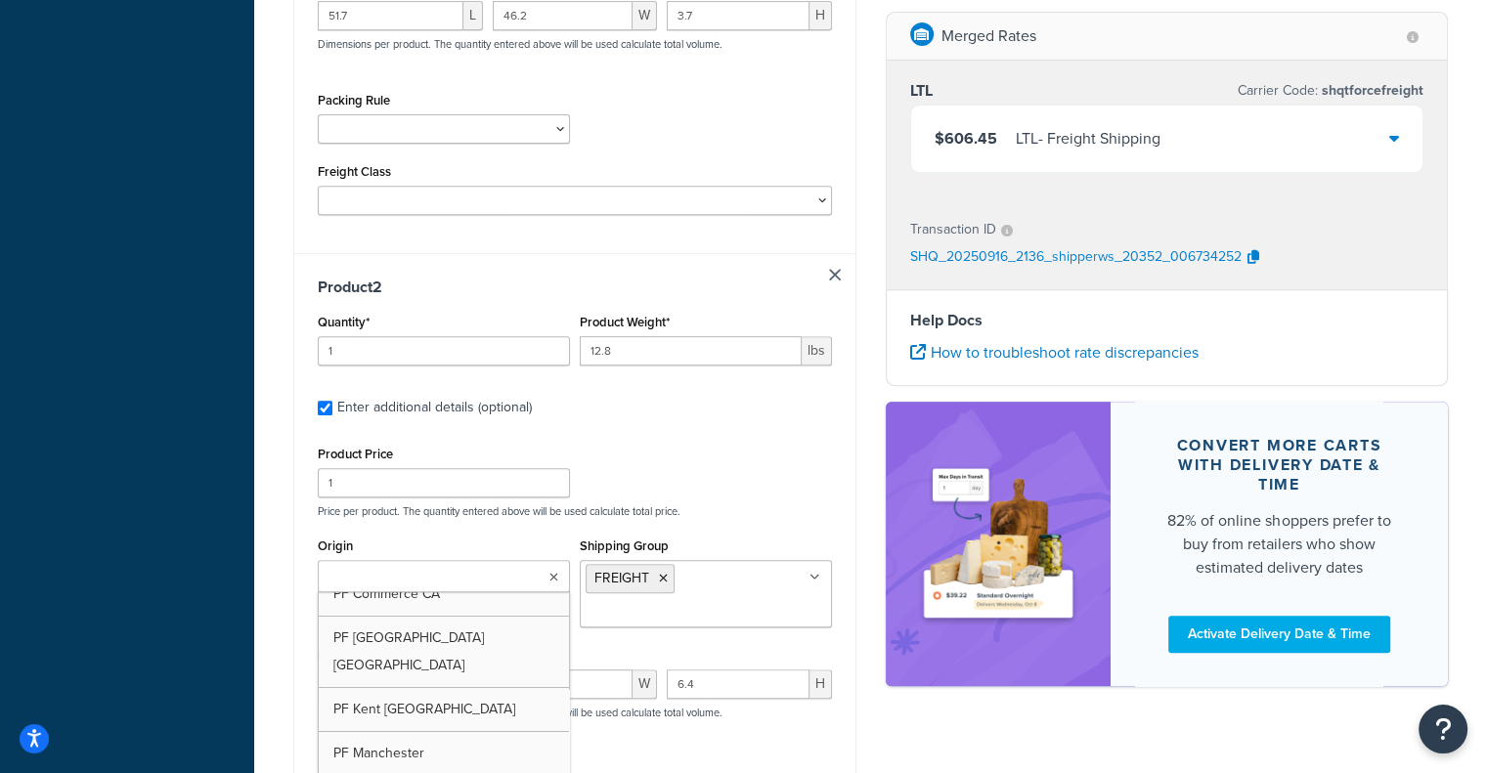
scroll to position [0, 0]
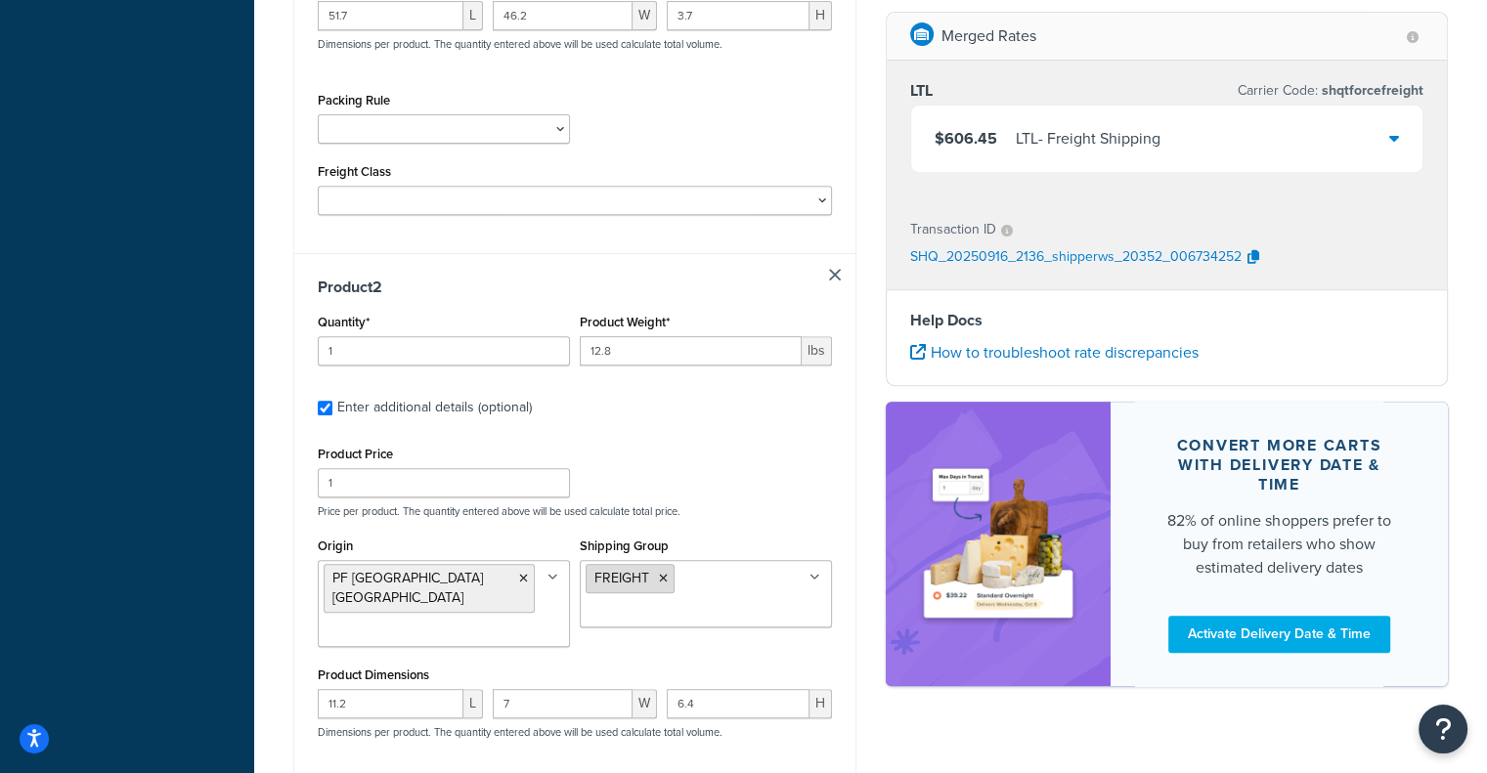
click at [659, 573] on icon at bounding box center [663, 579] width 9 height 12
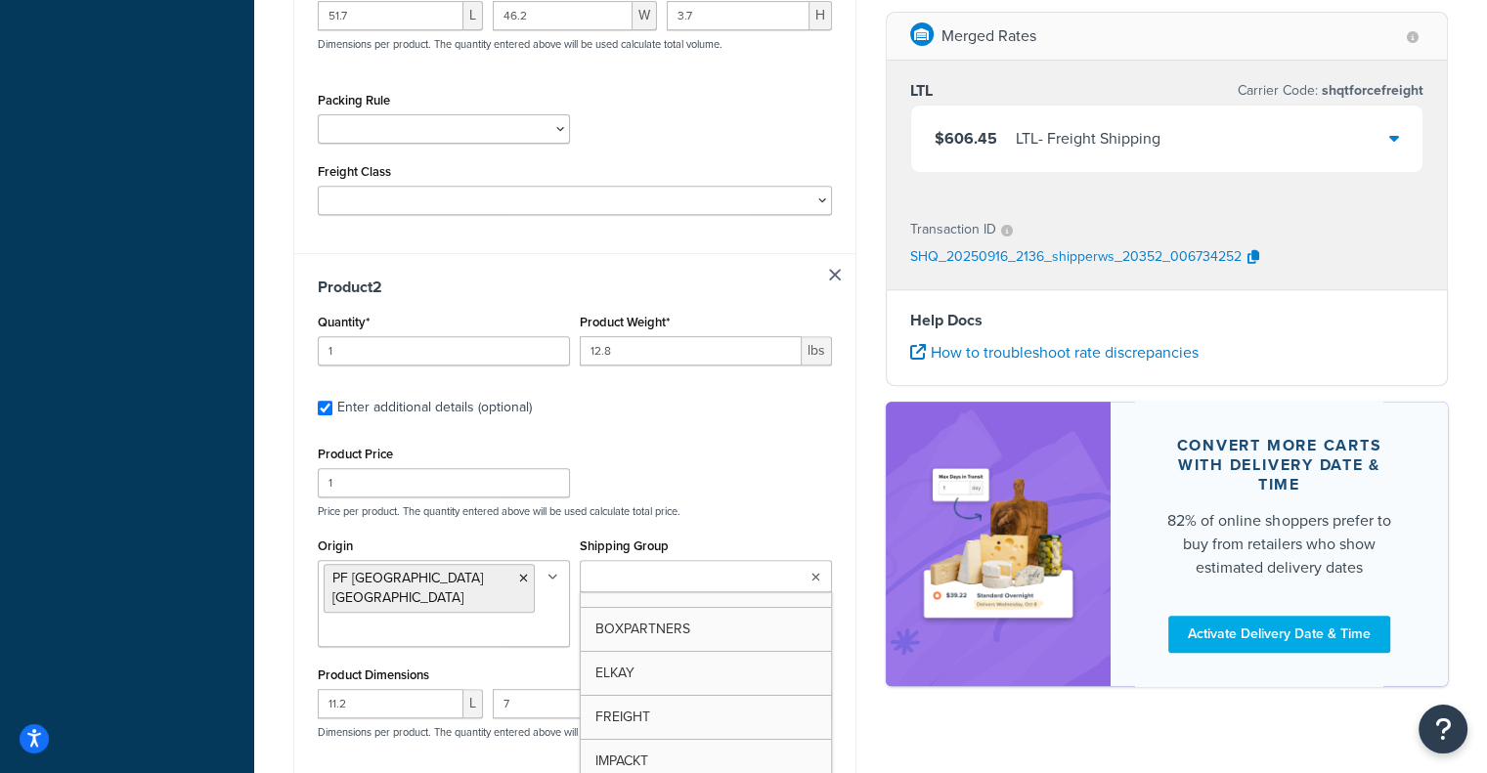
click at [659, 567] on input "Shipping Group" at bounding box center [671, 578] width 173 height 22
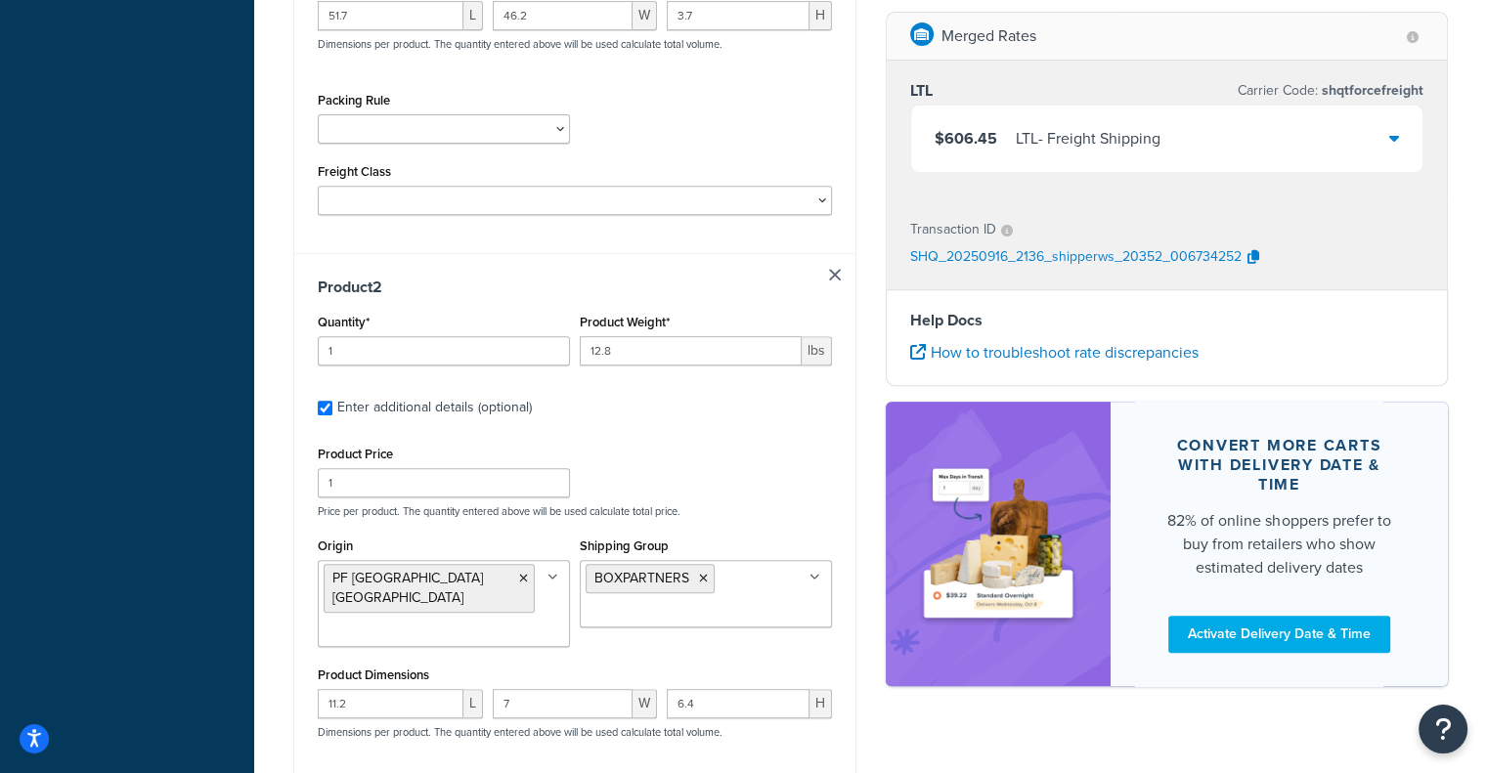
scroll to position [1111, 0]
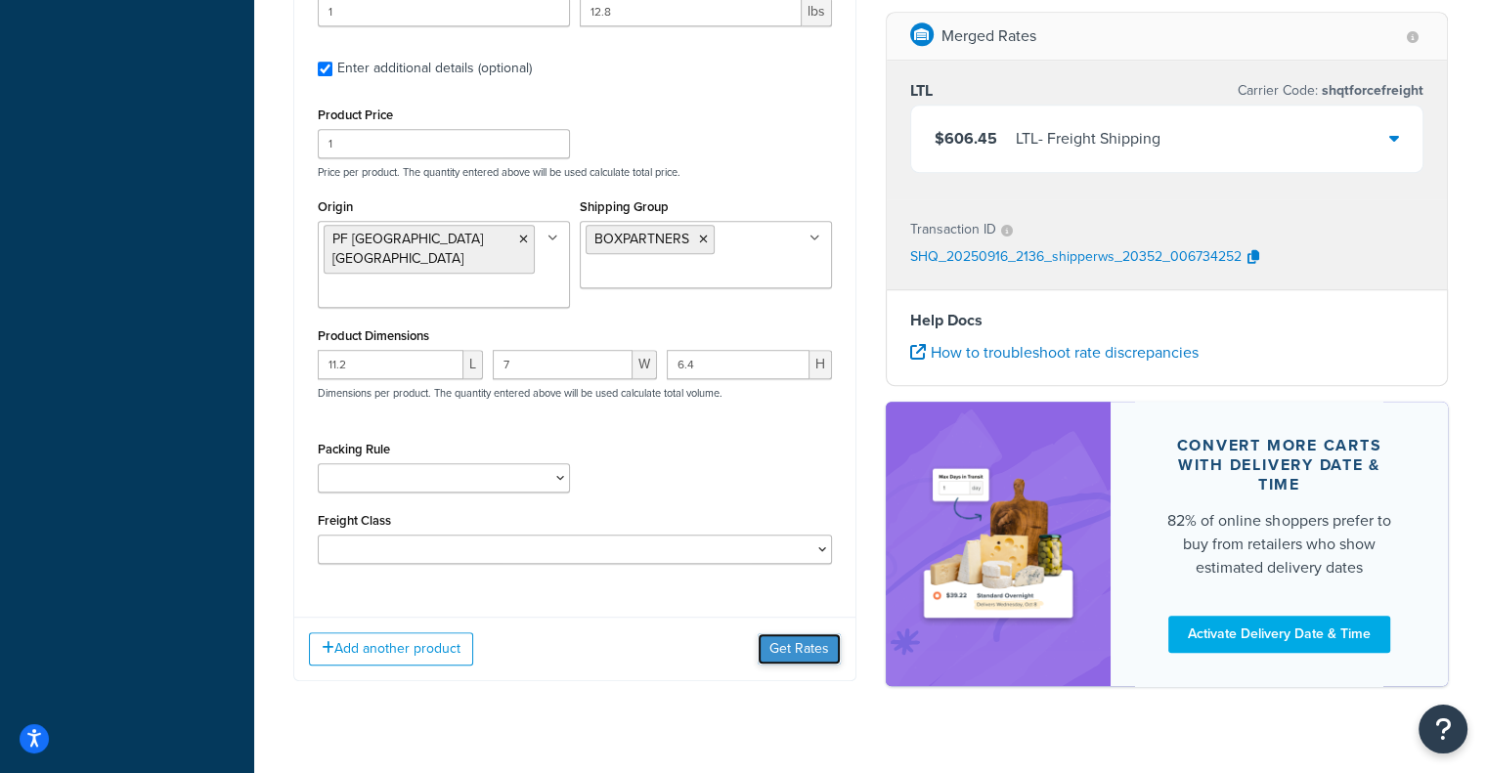
click at [821, 633] on button "Get Rates" at bounding box center [799, 648] width 83 height 31
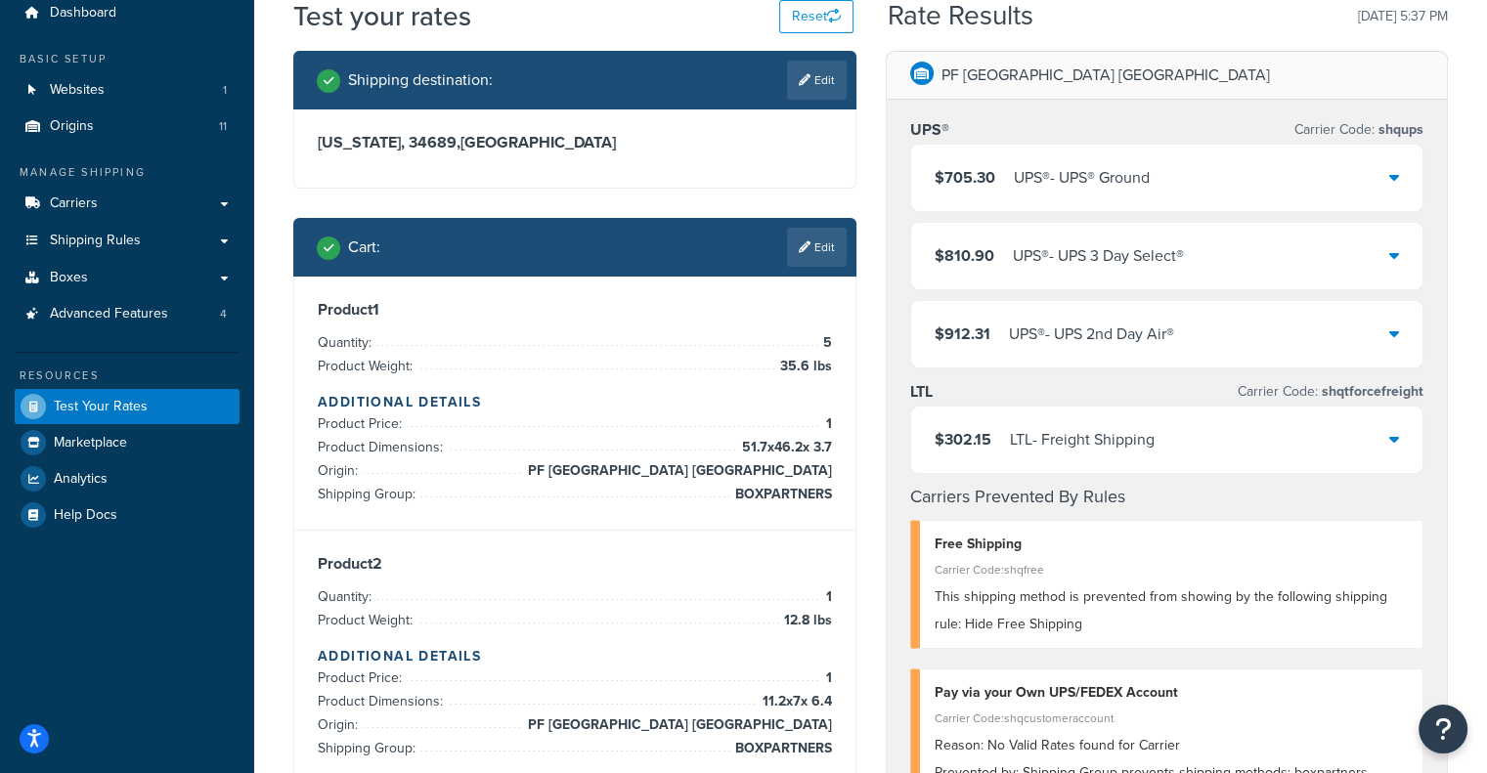
scroll to position [70, 0]
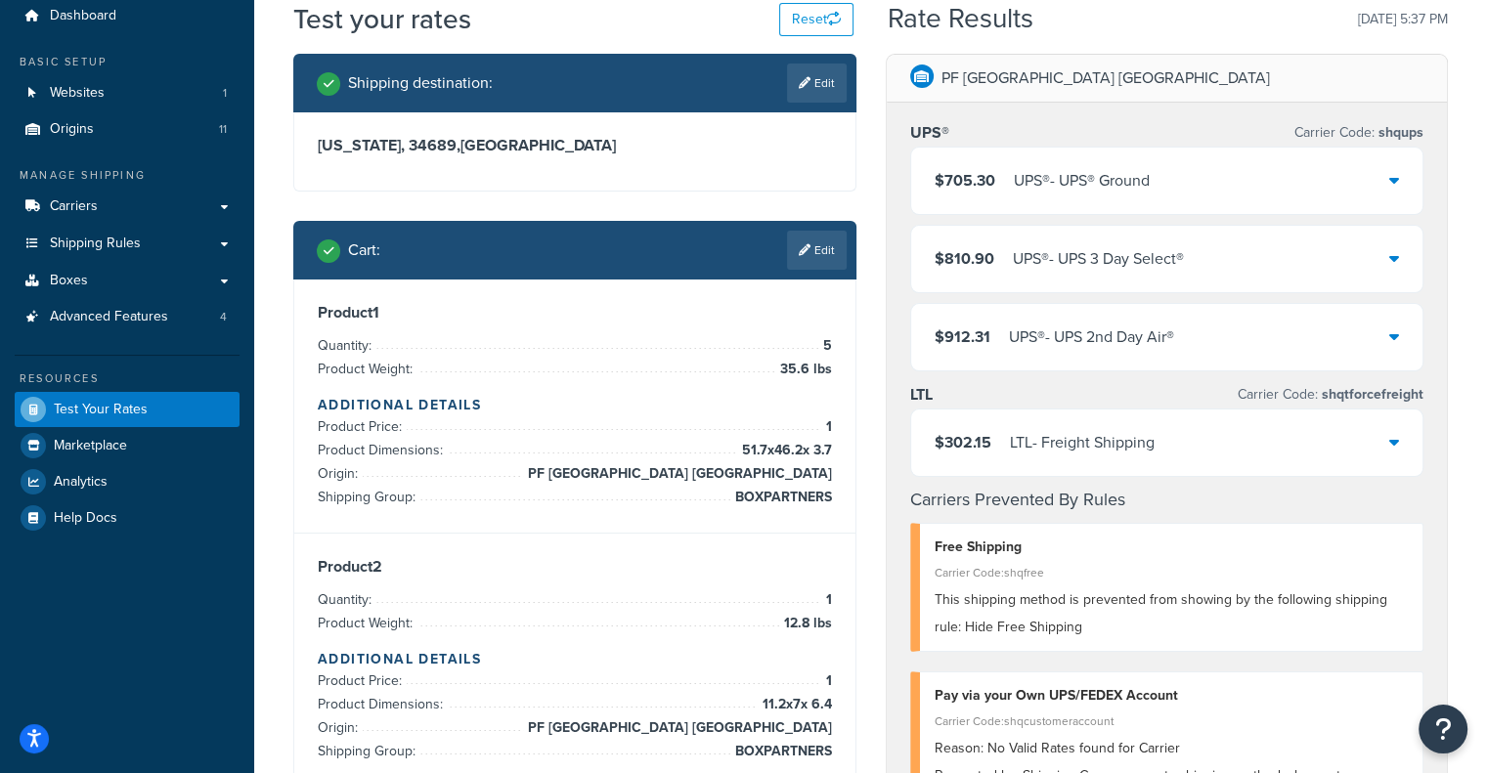
click at [1290, 183] on div "$705.30 UPS® - UPS® Ground" at bounding box center [1167, 181] width 512 height 66
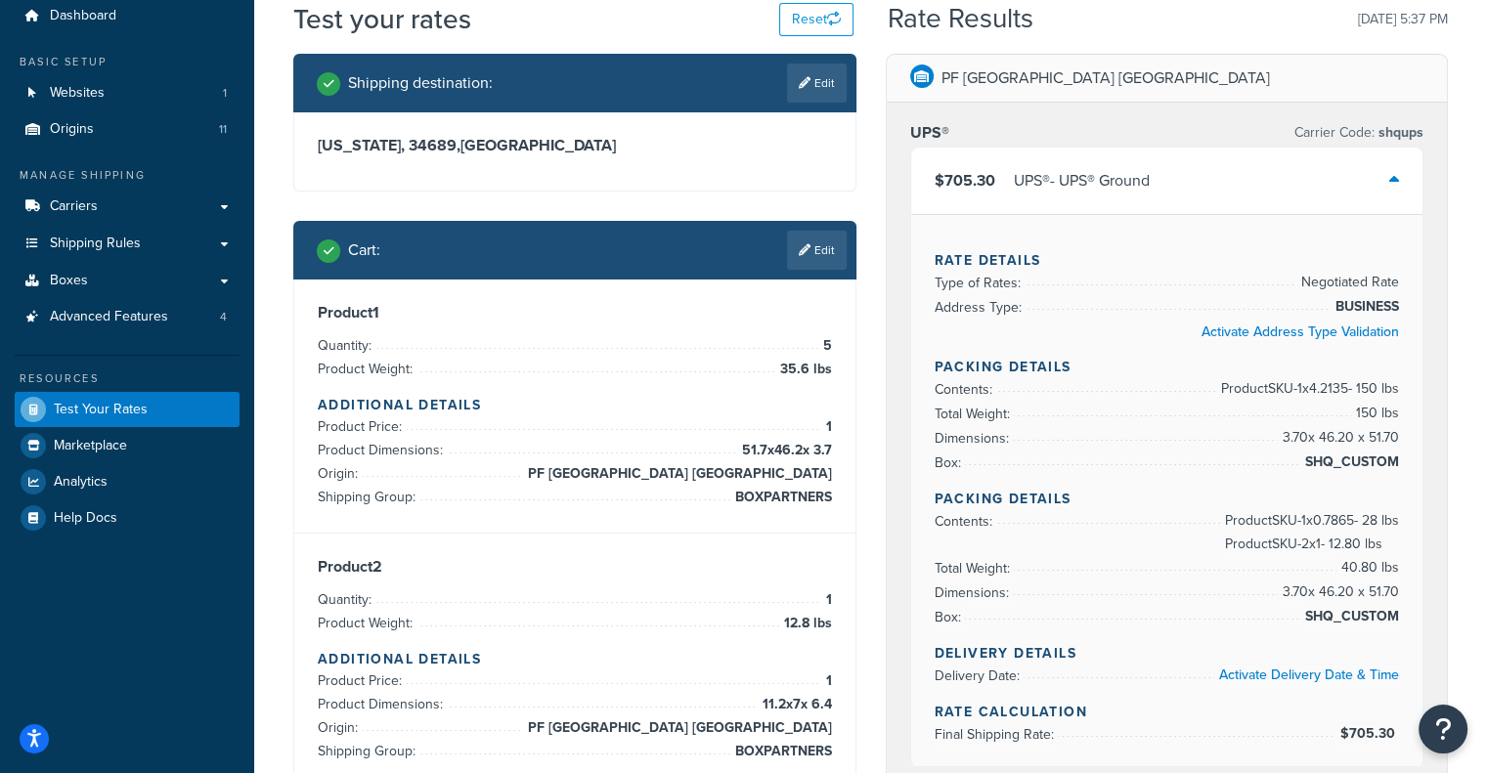
click at [1290, 183] on div "$705.30 UPS® - UPS® Ground" at bounding box center [1167, 181] width 512 height 66
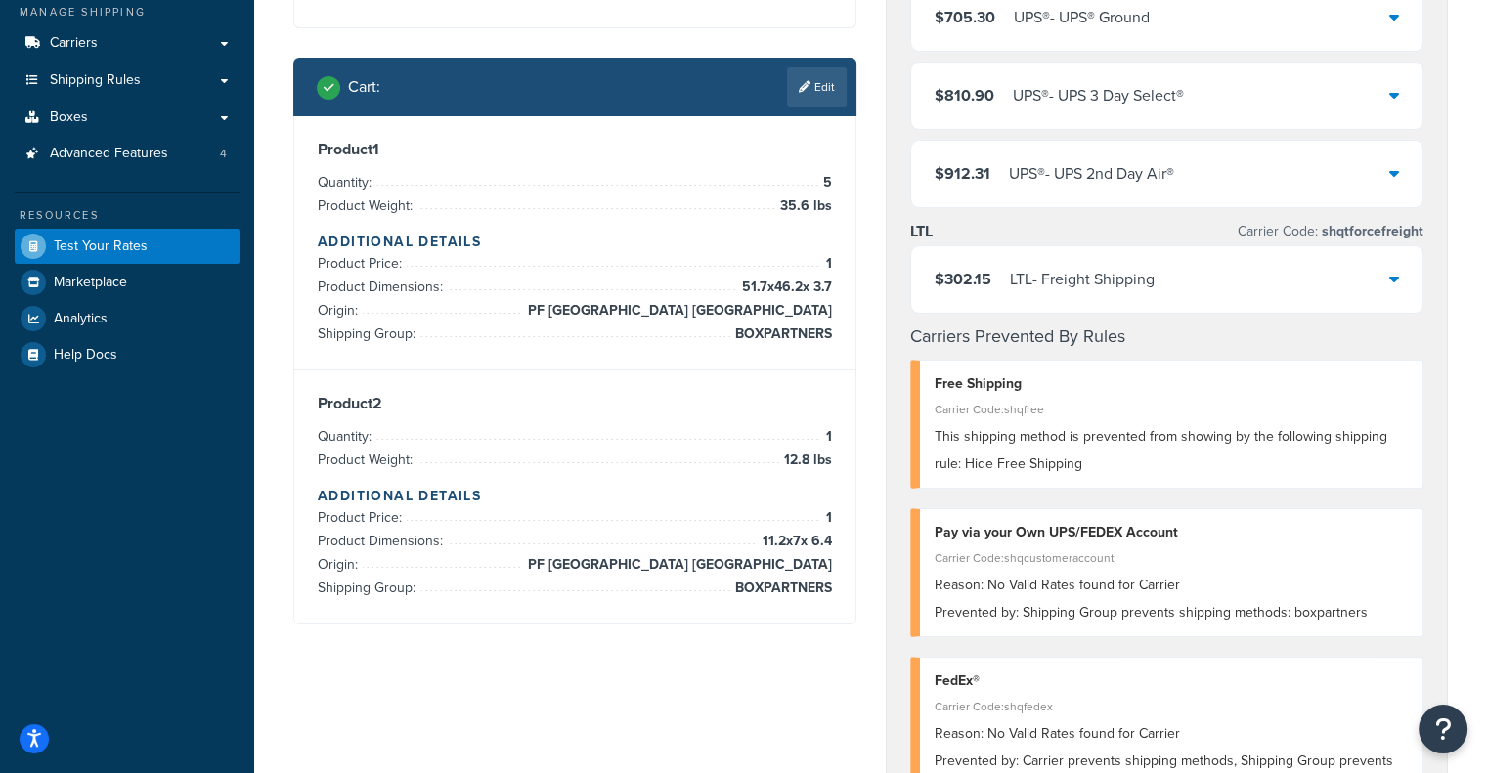
scroll to position [172, 0]
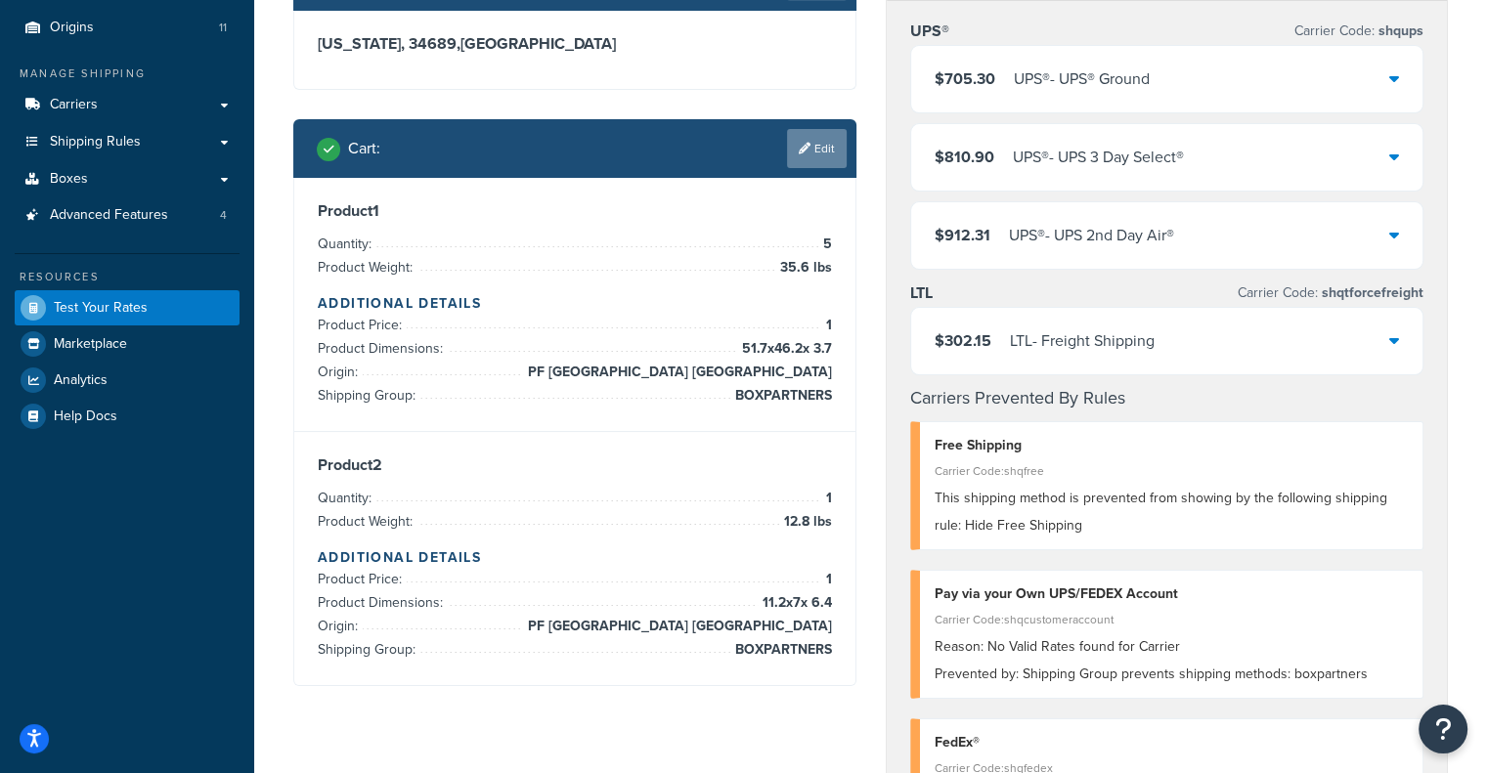
click at [827, 165] on link "Edit" at bounding box center [817, 148] width 60 height 39
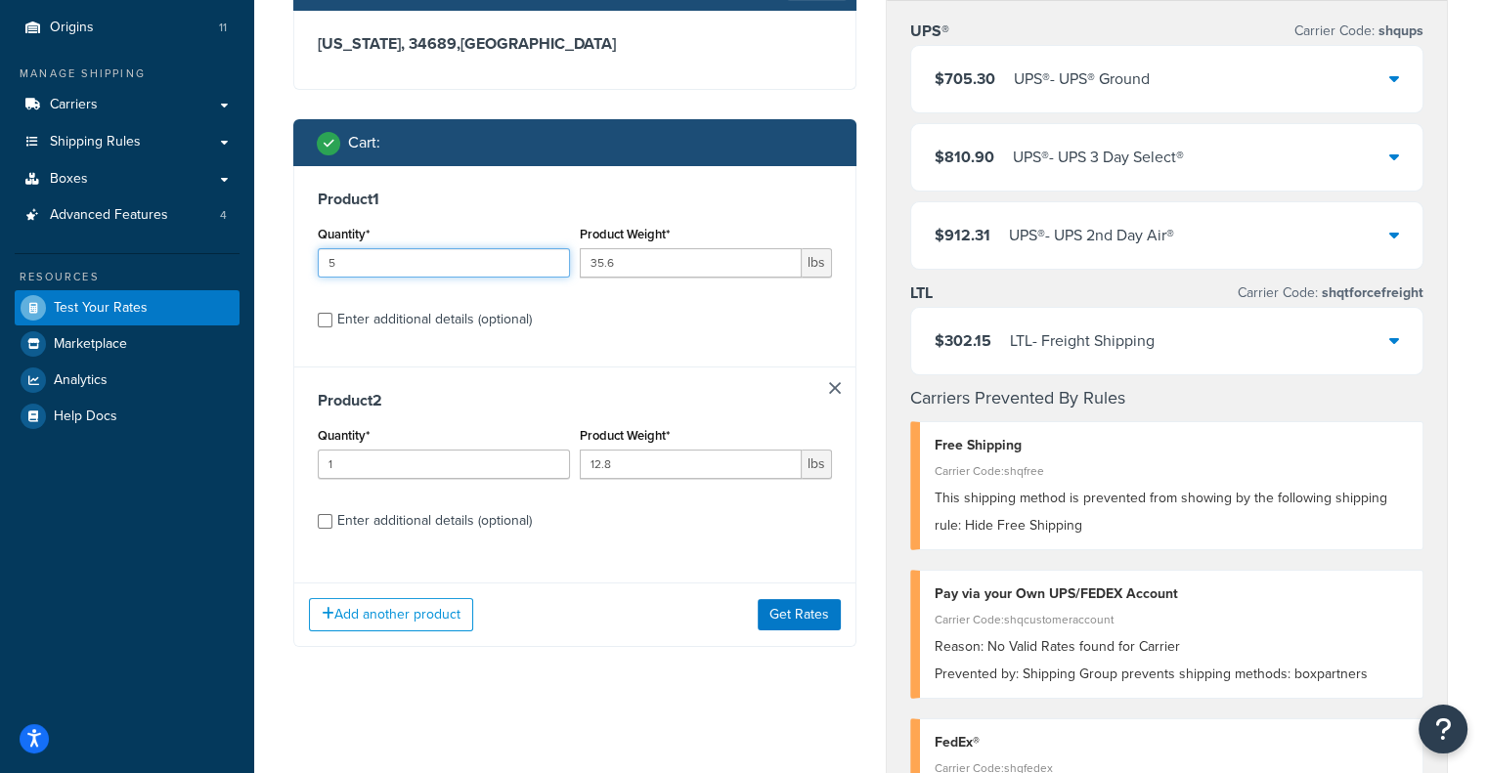
drag, startPoint x: 419, startPoint y: 273, endPoint x: 322, endPoint y: 261, distance: 98.4
click at [322, 261] on input "5" at bounding box center [444, 262] width 252 height 29
type input "2"
click at [792, 623] on button "Get Rates" at bounding box center [799, 614] width 83 height 31
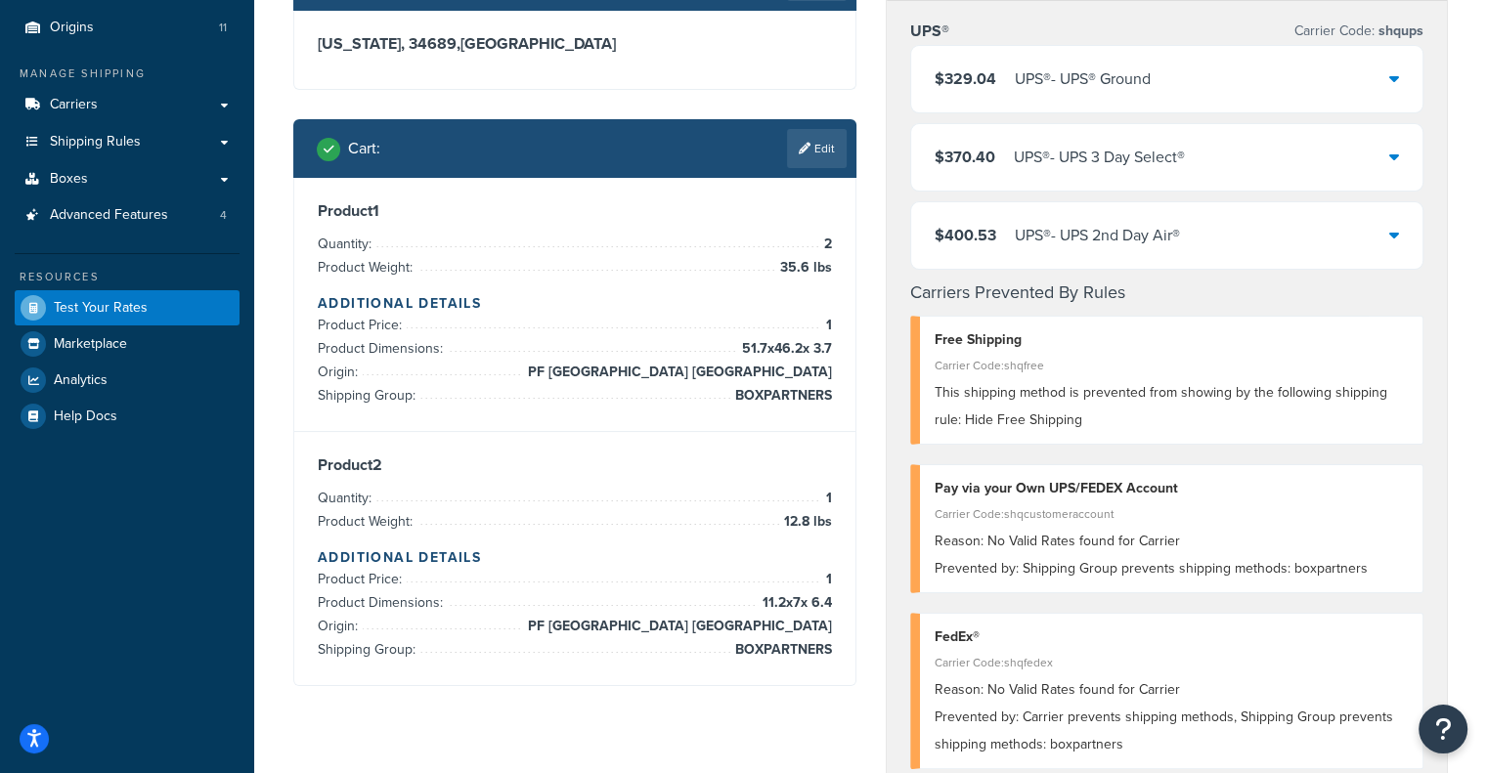
click at [1211, 100] on div "$329.04 UPS® - UPS® Ground" at bounding box center [1167, 79] width 512 height 66
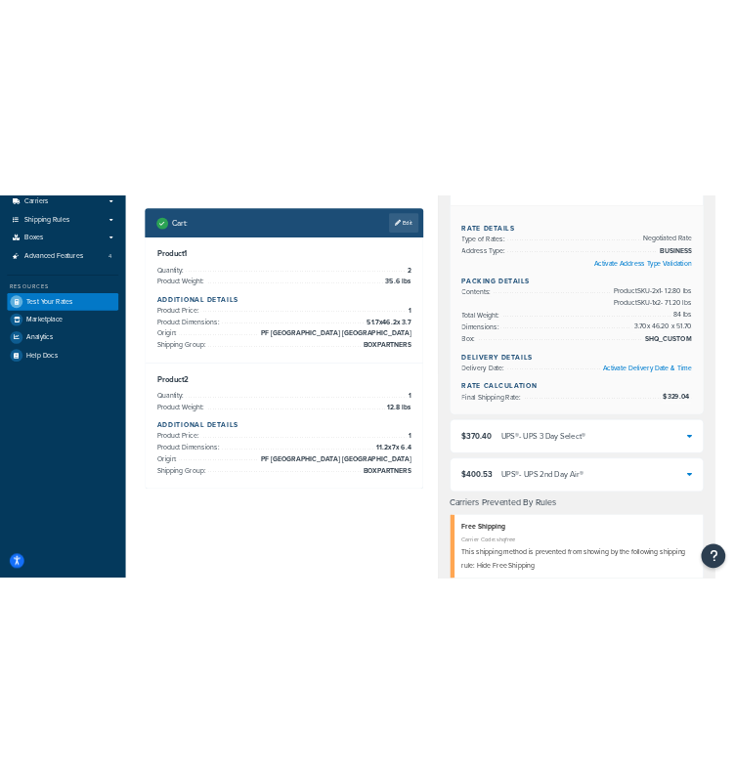
scroll to position [249, 0]
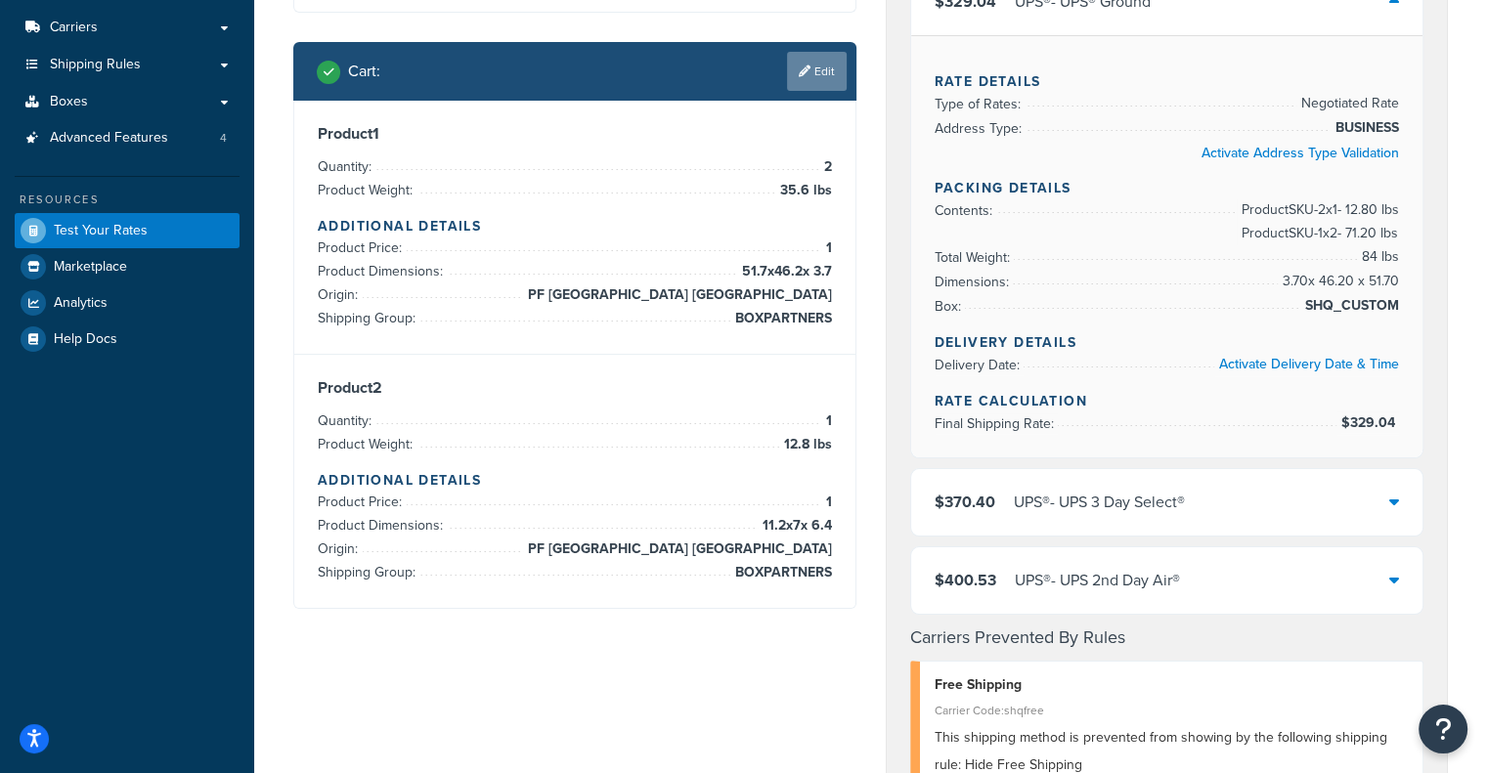
click at [833, 89] on link "Edit" at bounding box center [817, 71] width 60 height 39
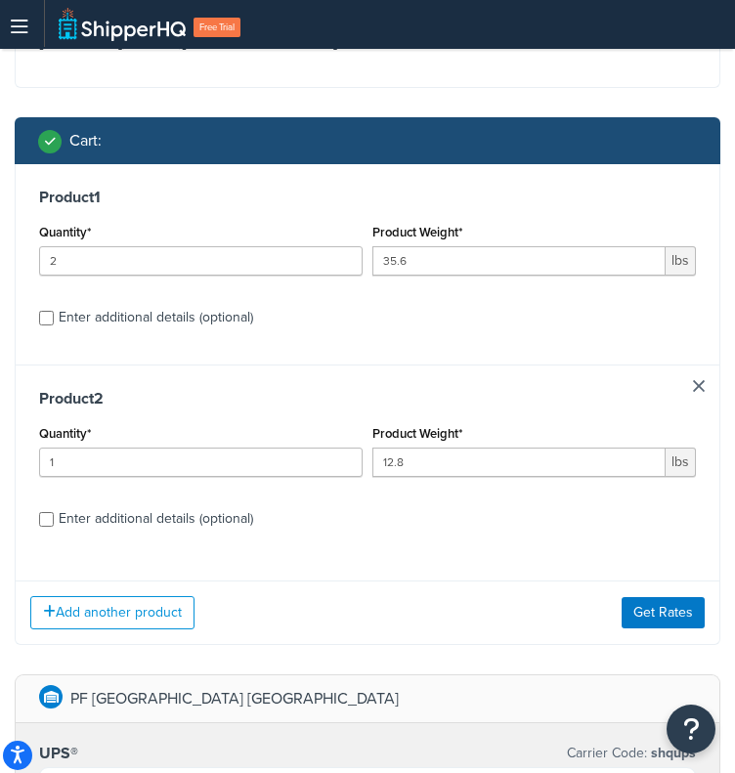
click at [156, 305] on div "Enter additional details (optional)" at bounding box center [156, 317] width 195 height 27
click at [54, 311] on input "Enter additional details (optional)" at bounding box center [46, 318] width 15 height 15
checkbox input "true"
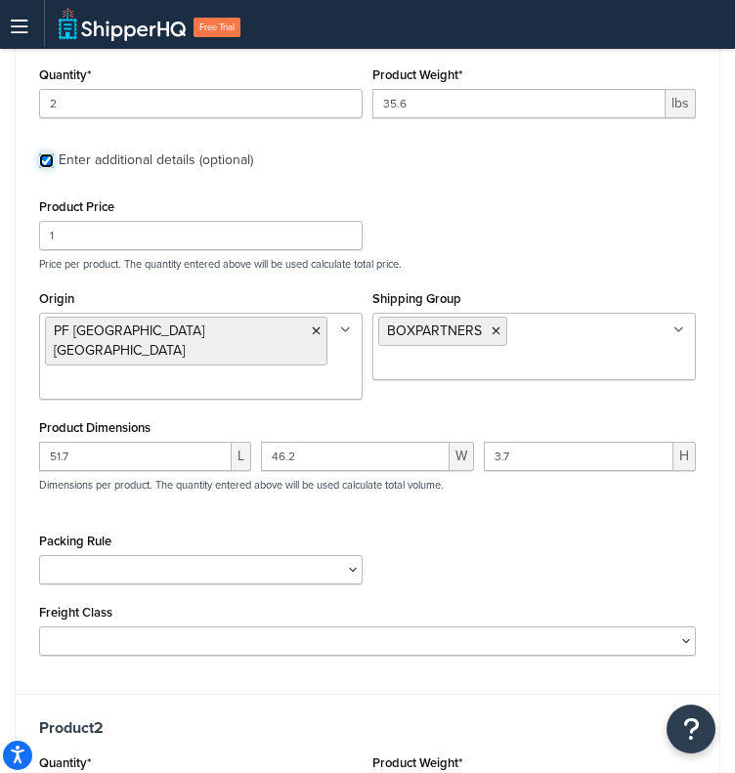
scroll to position [407, 0]
click at [223, 442] on input "51.7" at bounding box center [135, 456] width 193 height 29
drag, startPoint x: 184, startPoint y: 435, endPoint x: -1, endPoint y: 398, distance: 188.4
paste input "25"
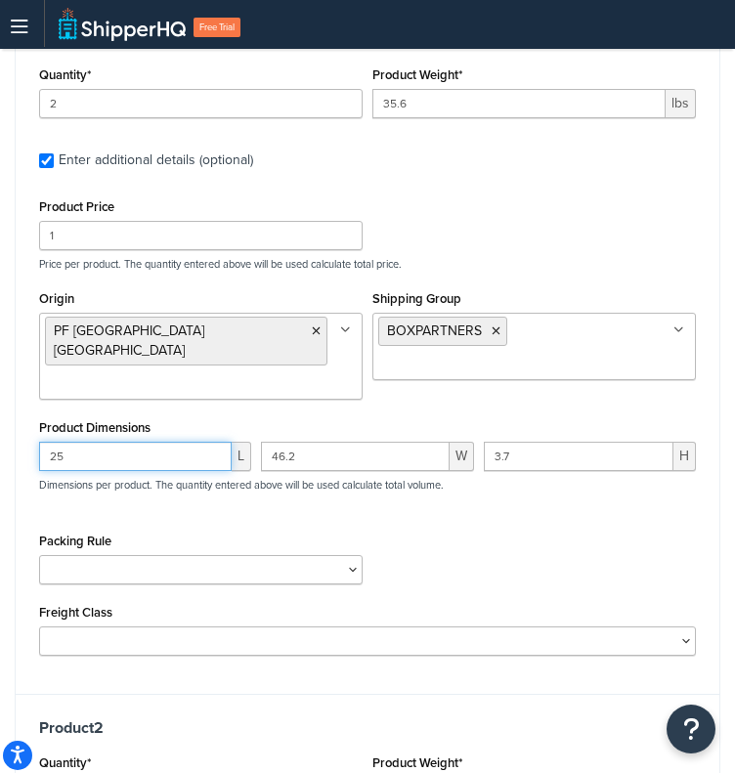
type input "25"
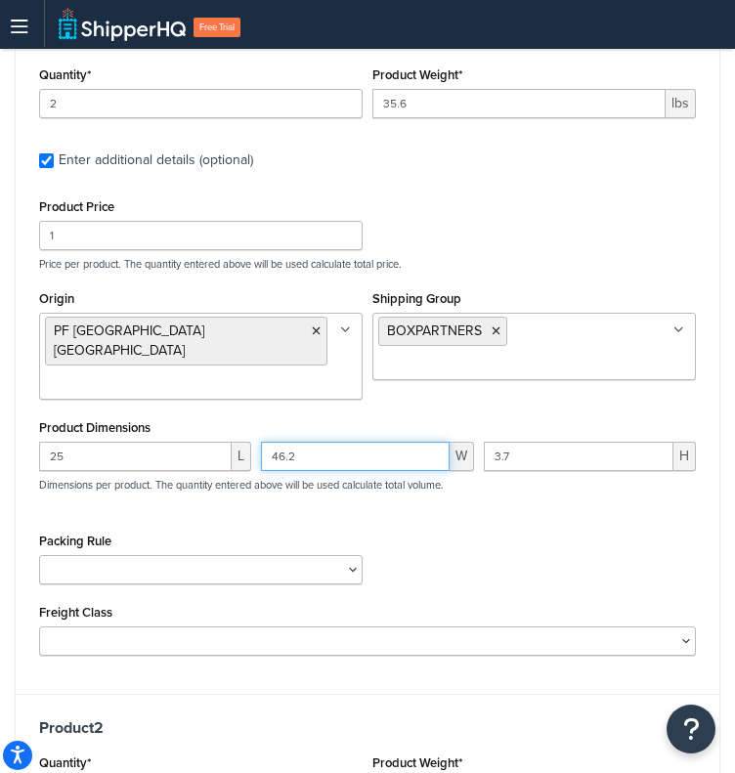
drag, startPoint x: 346, startPoint y: 429, endPoint x: 153, endPoint y: 437, distance: 192.7
click at [153, 442] on div "25 L 46.2 W 3.7 H Dimensions per product. The quantity entered above will be us…" at bounding box center [367, 477] width 667 height 71
paste input "15"
type input "15"
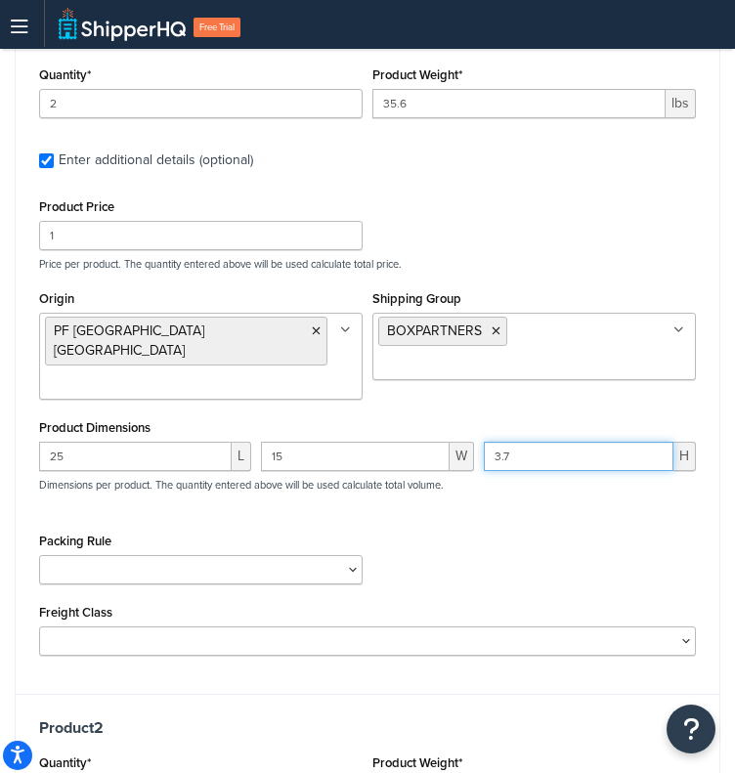
drag, startPoint x: 579, startPoint y: 436, endPoint x: 321, endPoint y: 432, distance: 258.1
click at [321, 442] on div "25 L 15 W 3.7 H Dimensions per product. The quantity entered above will be used…" at bounding box center [367, 477] width 667 height 71
paste input "5"
type input "5"
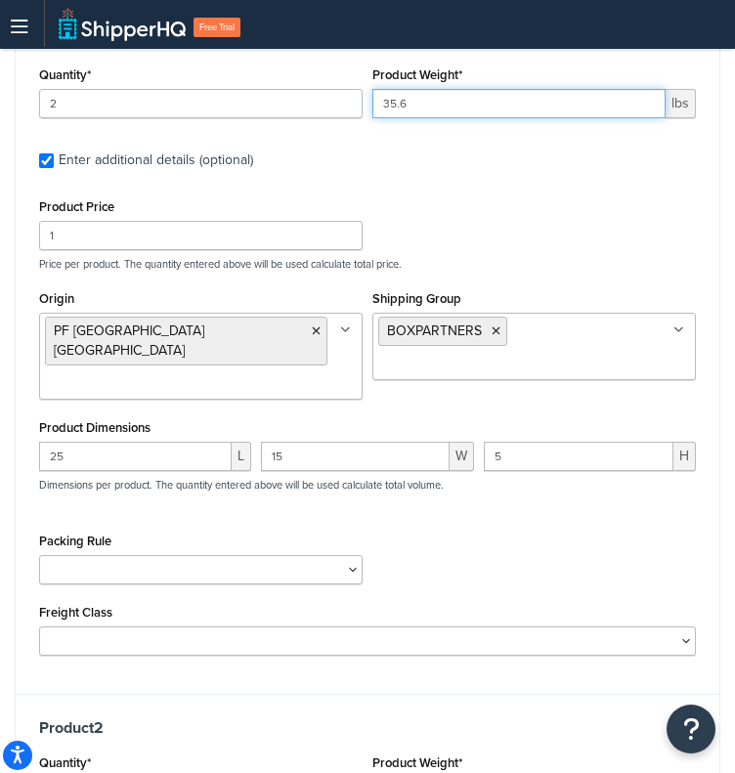
drag, startPoint x: 430, startPoint y: 108, endPoint x: 192, endPoint y: 144, distance: 241.1
click at [192, 144] on div "Product 1 Quantity* 2 Product Weight* 35.6 lbs Enter additional details (option…" at bounding box center [368, 350] width 704 height 687
paste input "41.52"
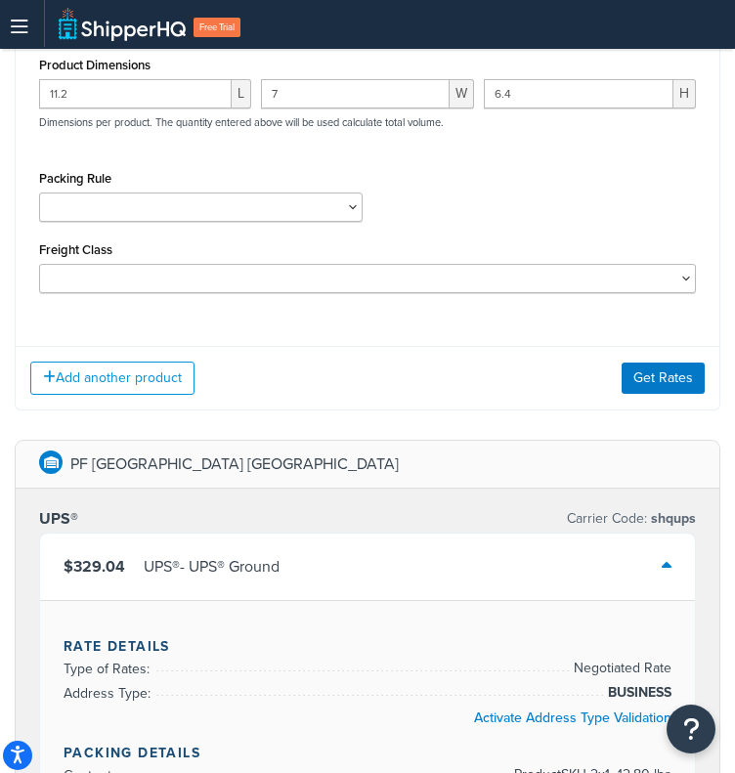
scroll to position [1446, 0]
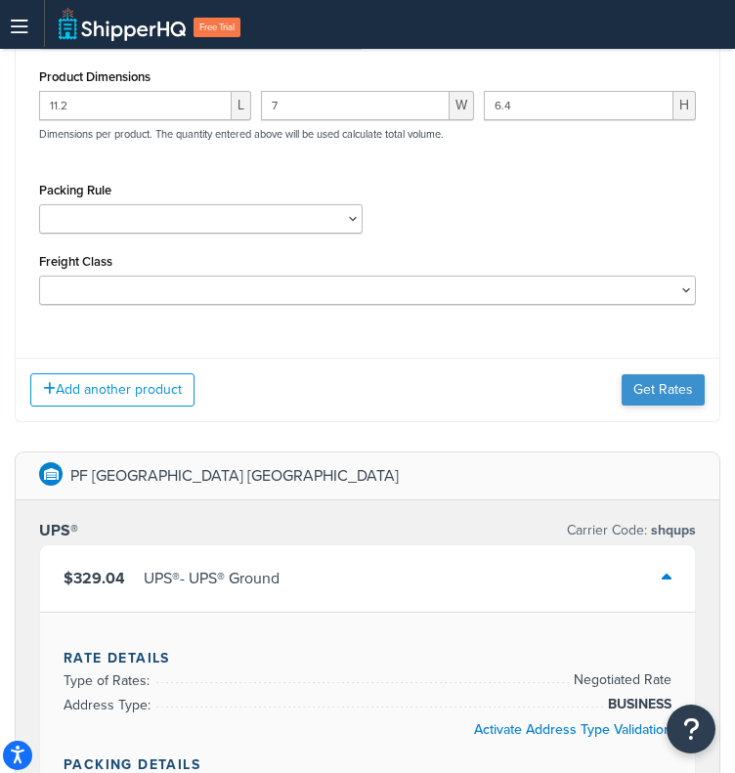
type input "41.52"
click at [684, 374] on button "Get Rates" at bounding box center [663, 389] width 83 height 31
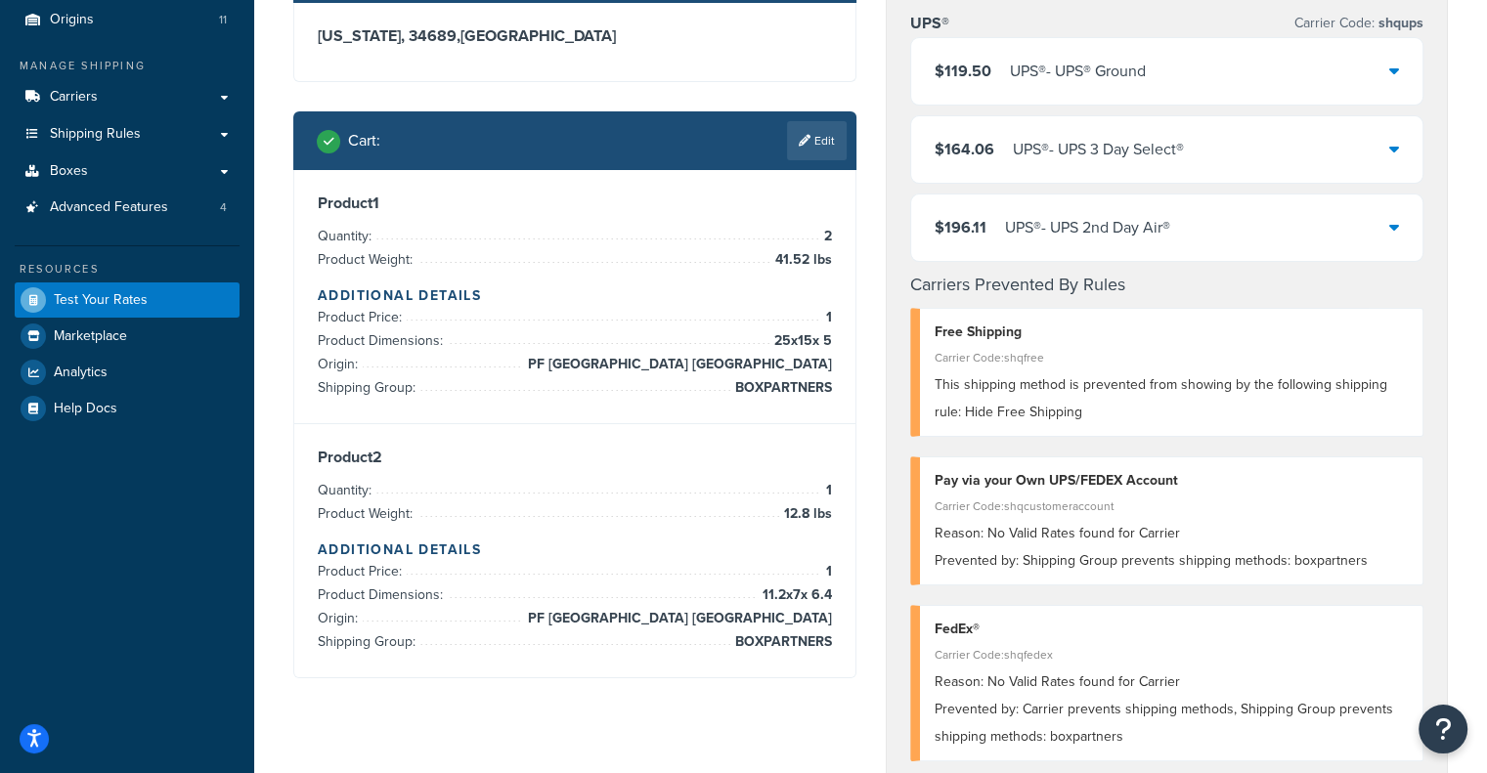
scroll to position [67, 0]
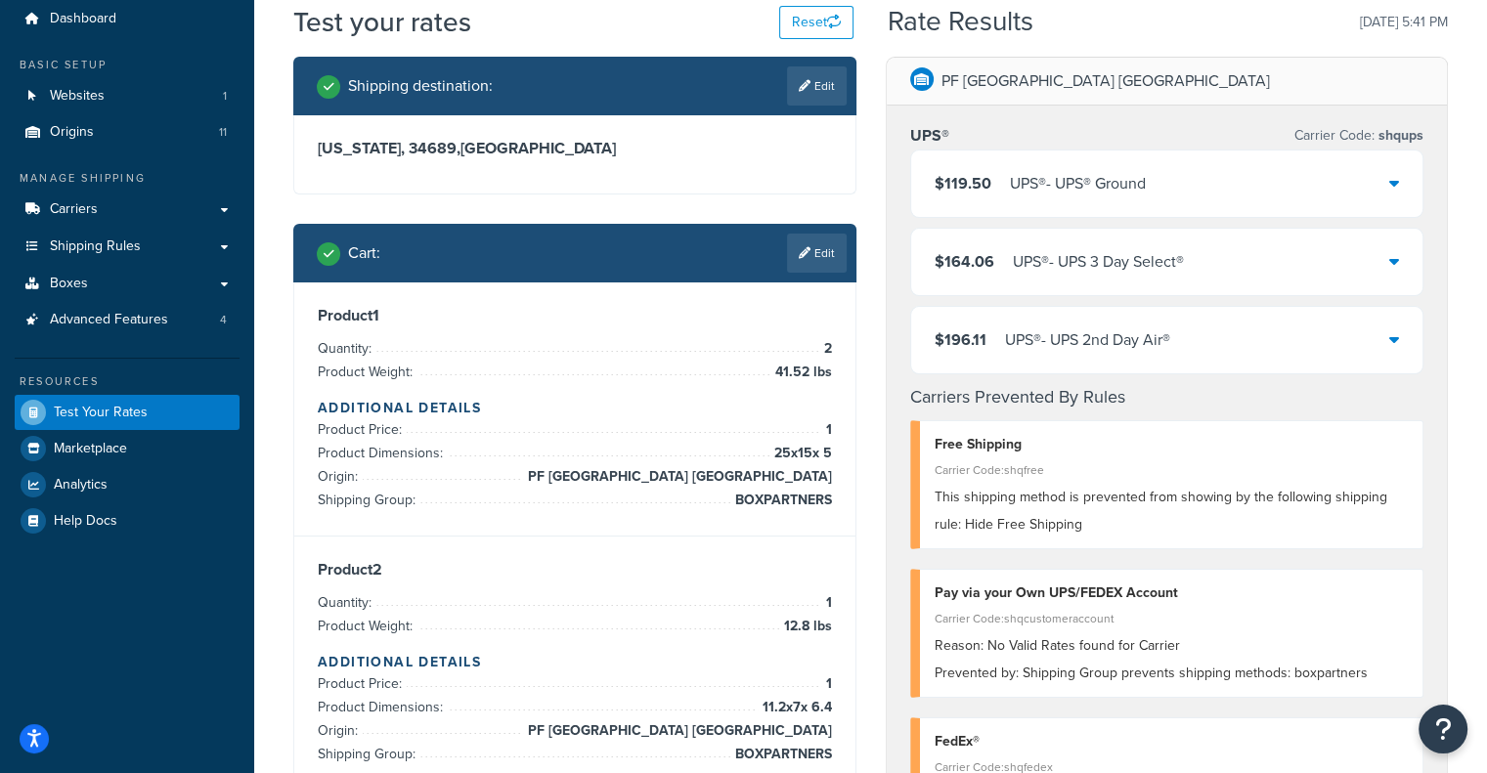
click at [1101, 198] on div "$119.50 UPS® - UPS® Ground" at bounding box center [1167, 184] width 512 height 66
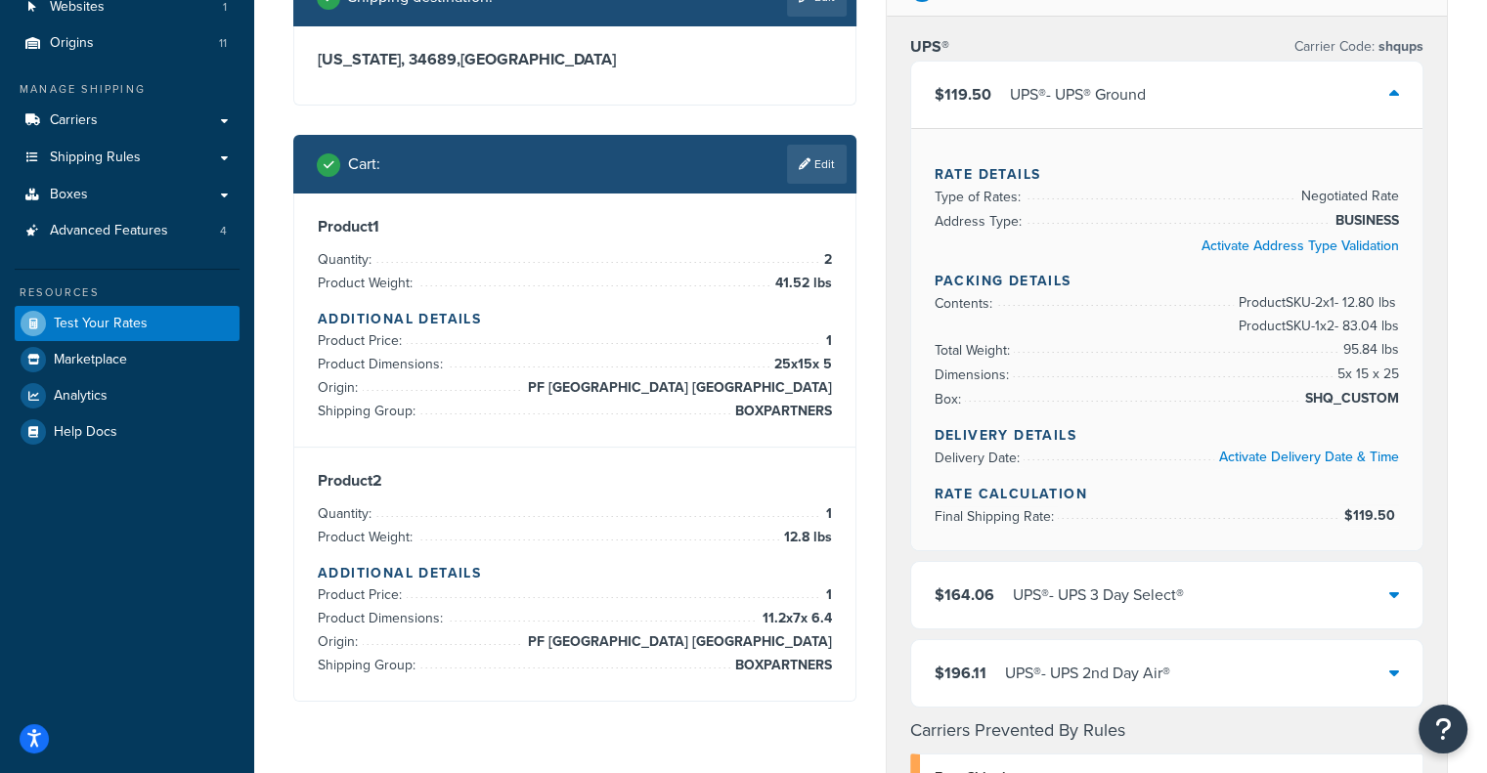
scroll to position [160, 0]
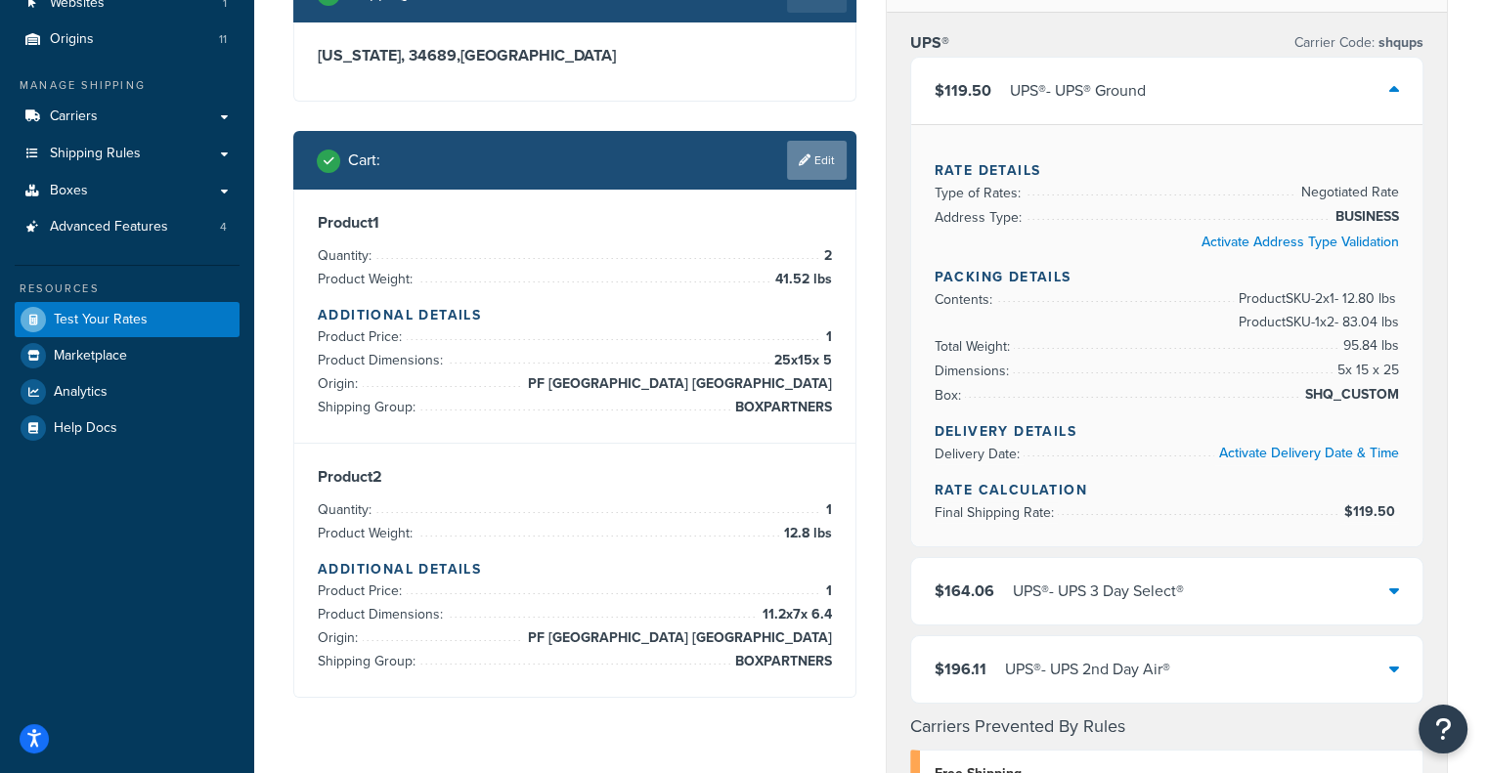
click at [824, 154] on link "Edit" at bounding box center [817, 160] width 60 height 39
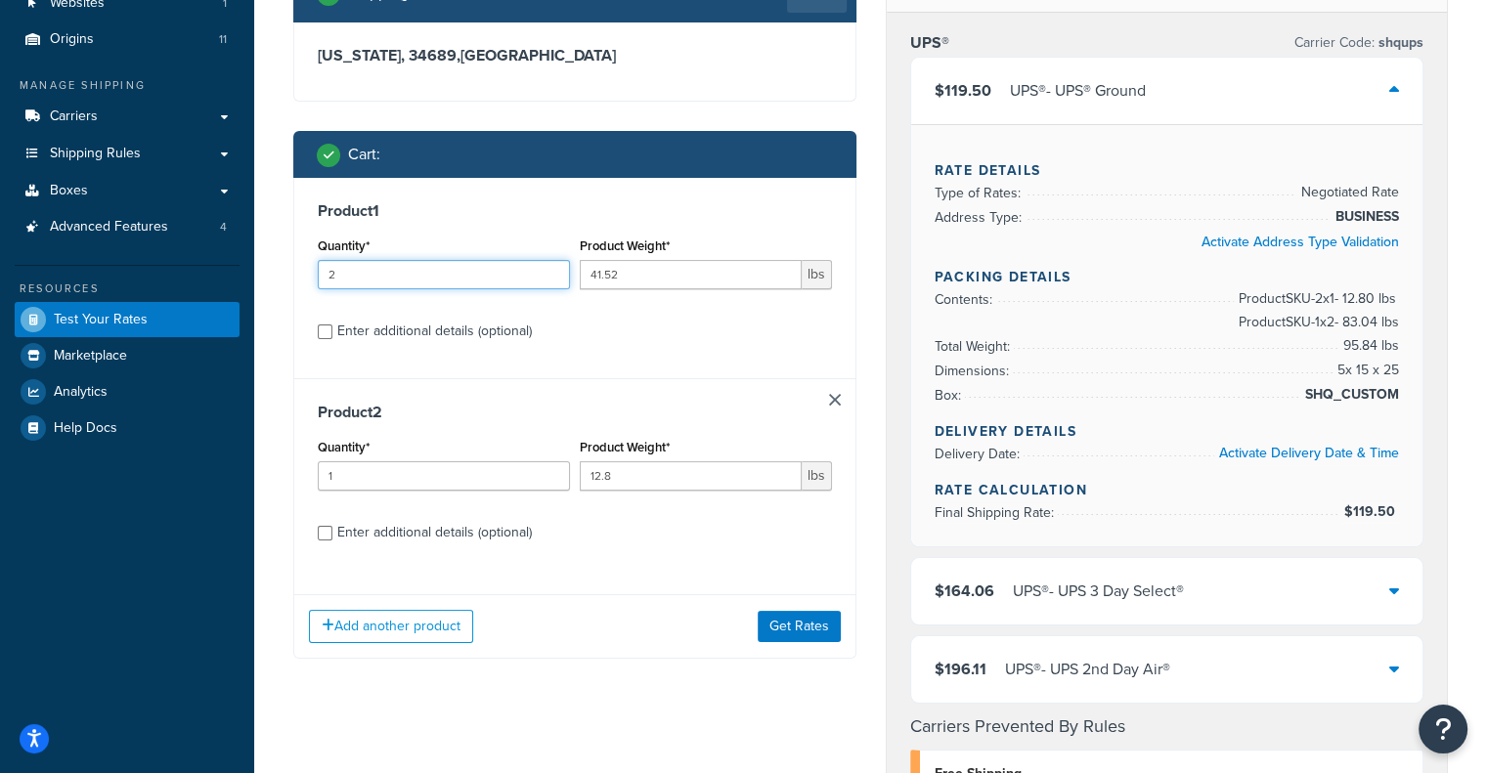
drag, startPoint x: 446, startPoint y: 261, endPoint x: 264, endPoint y: 269, distance: 182.0
type input "4"
click at [796, 619] on button "Get Rates" at bounding box center [799, 626] width 83 height 31
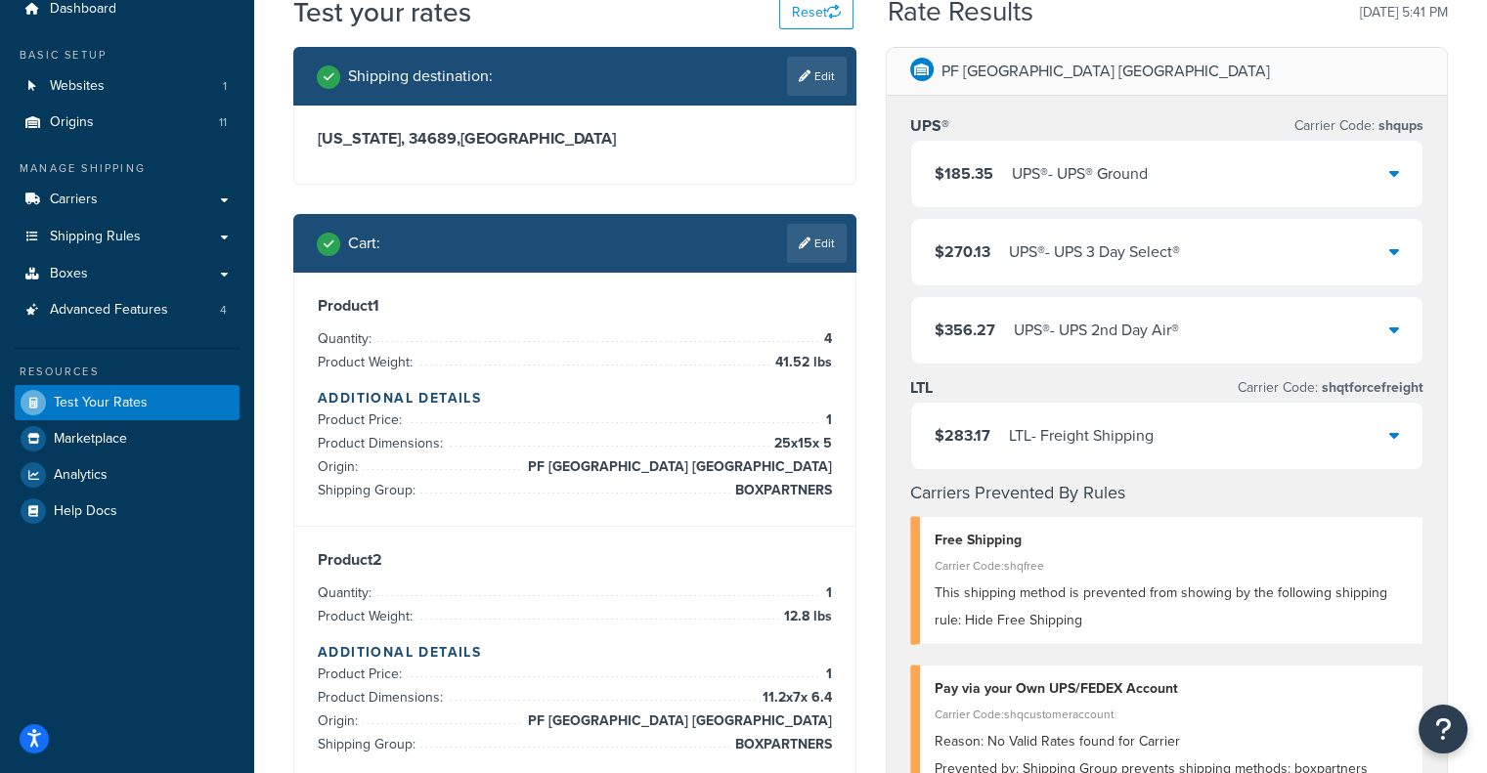
scroll to position [78, 0]
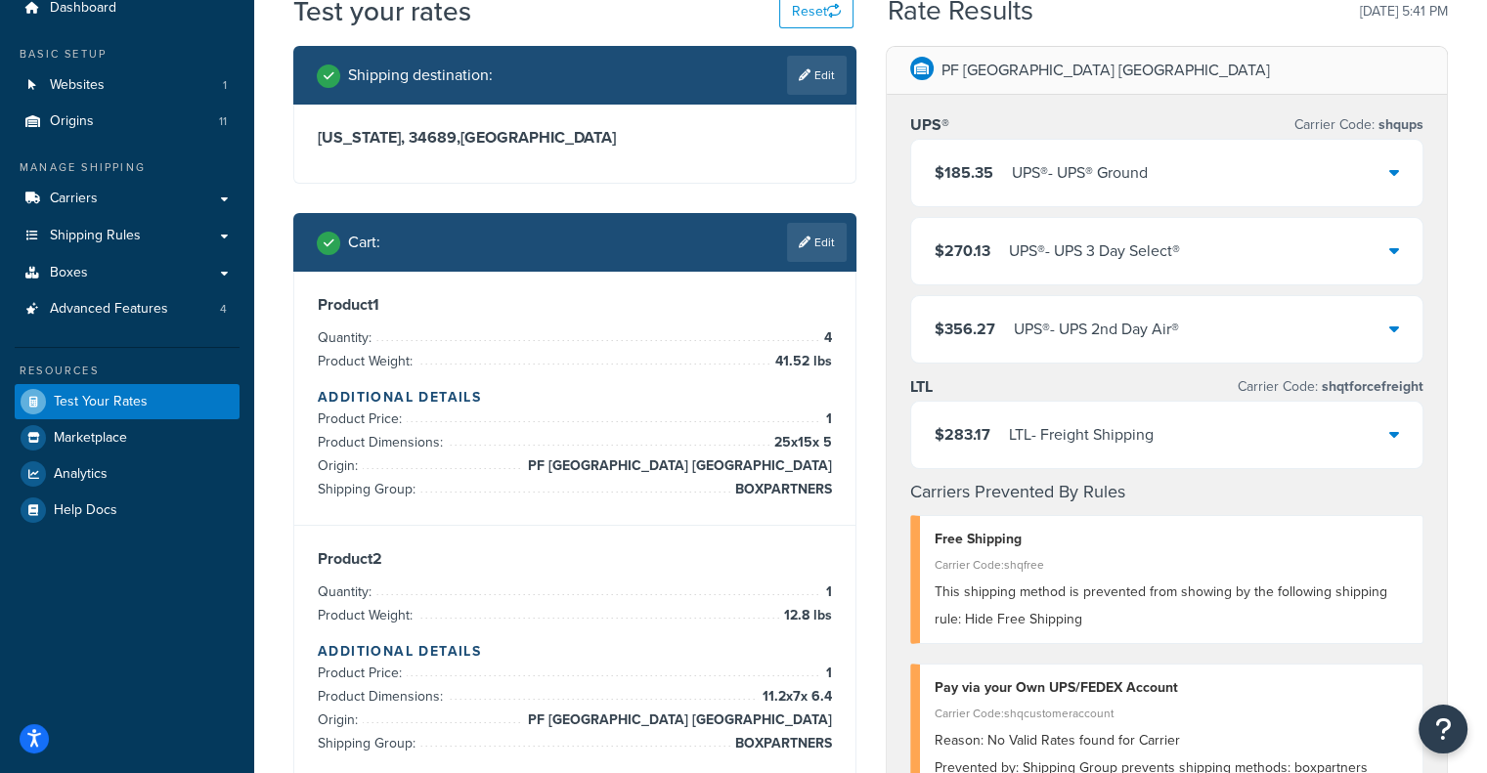
click at [1066, 413] on div "$283.17 LTL - Freight Shipping" at bounding box center [1167, 435] width 512 height 66
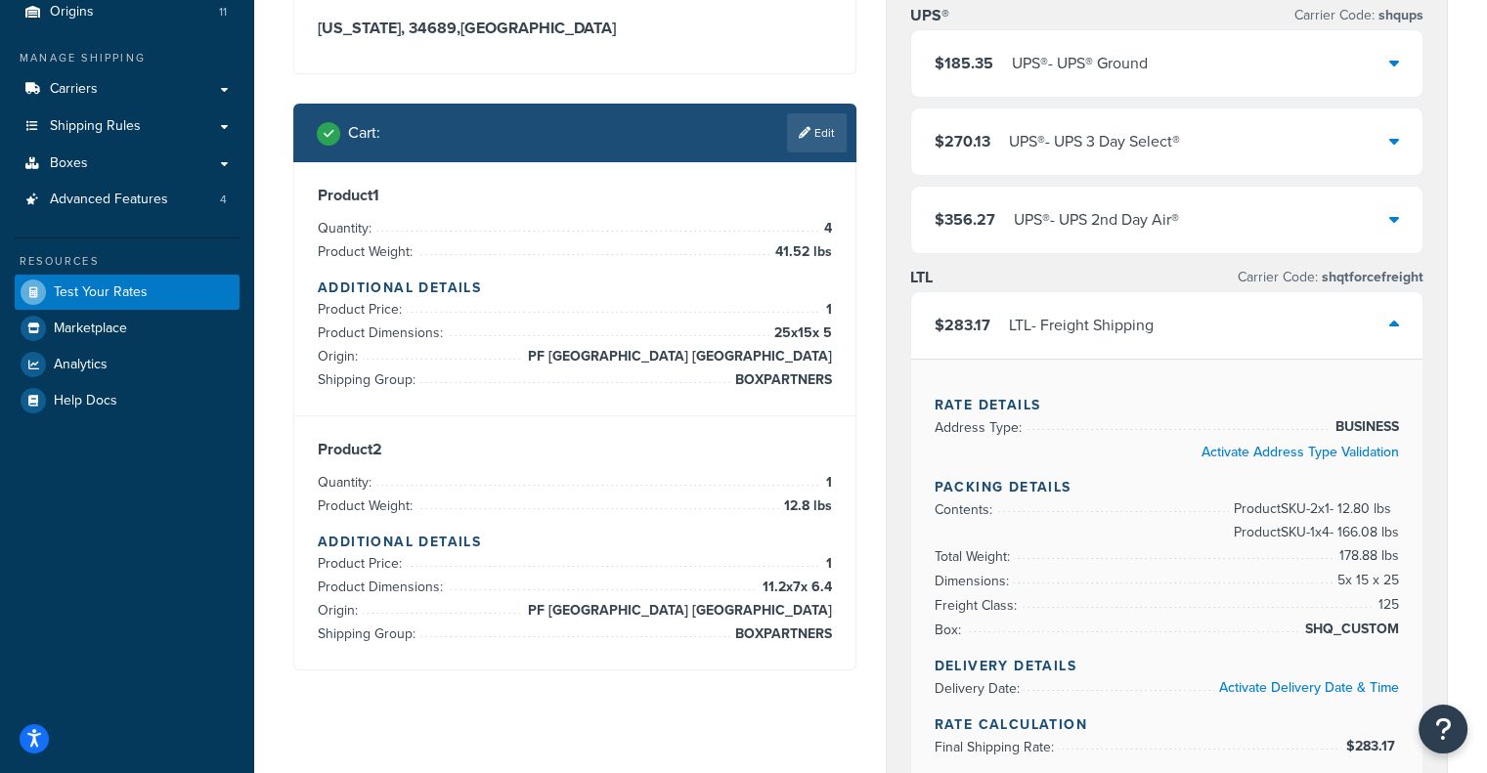
scroll to position [184, 0]
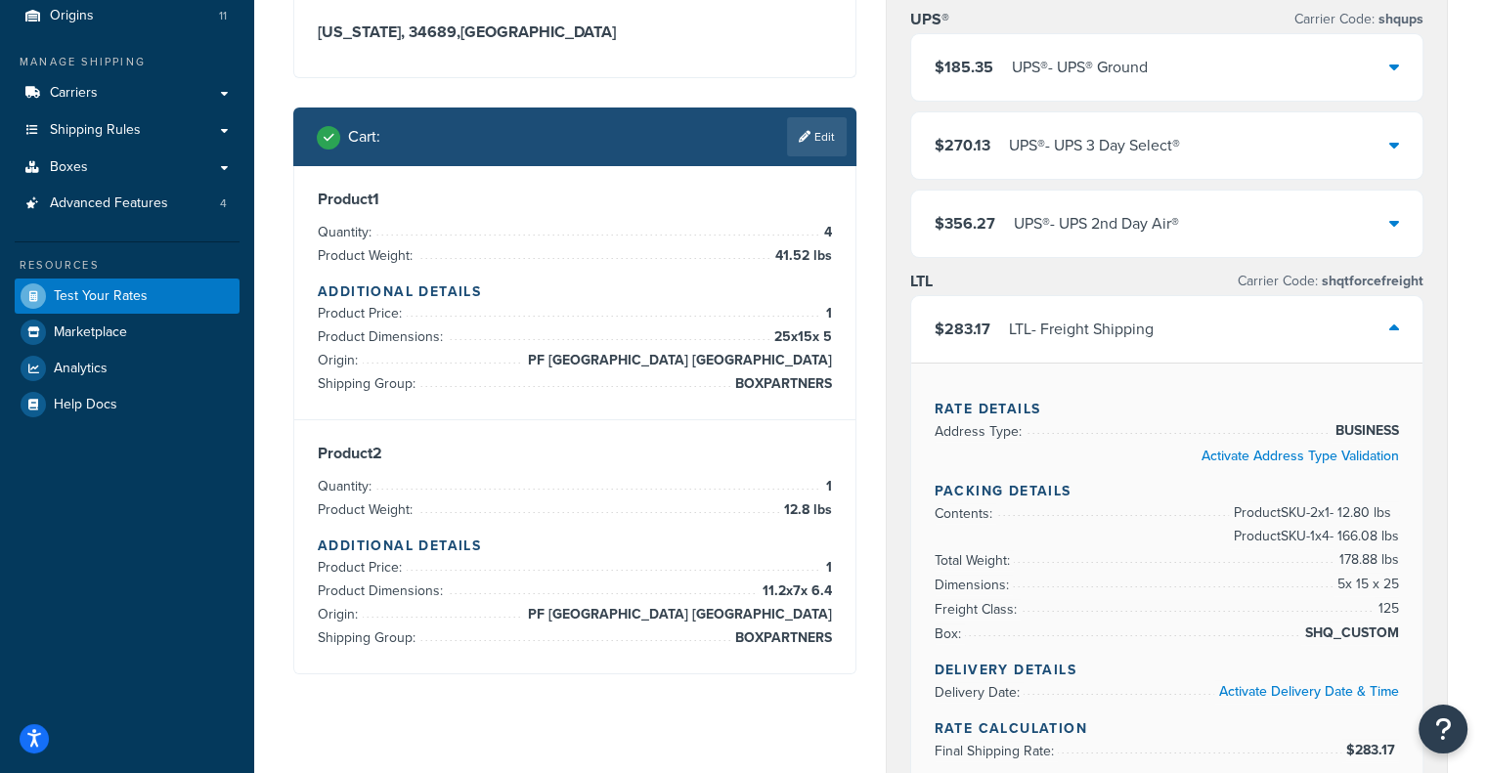
click at [1083, 317] on div "LTL - Freight Shipping" at bounding box center [1081, 329] width 145 height 27
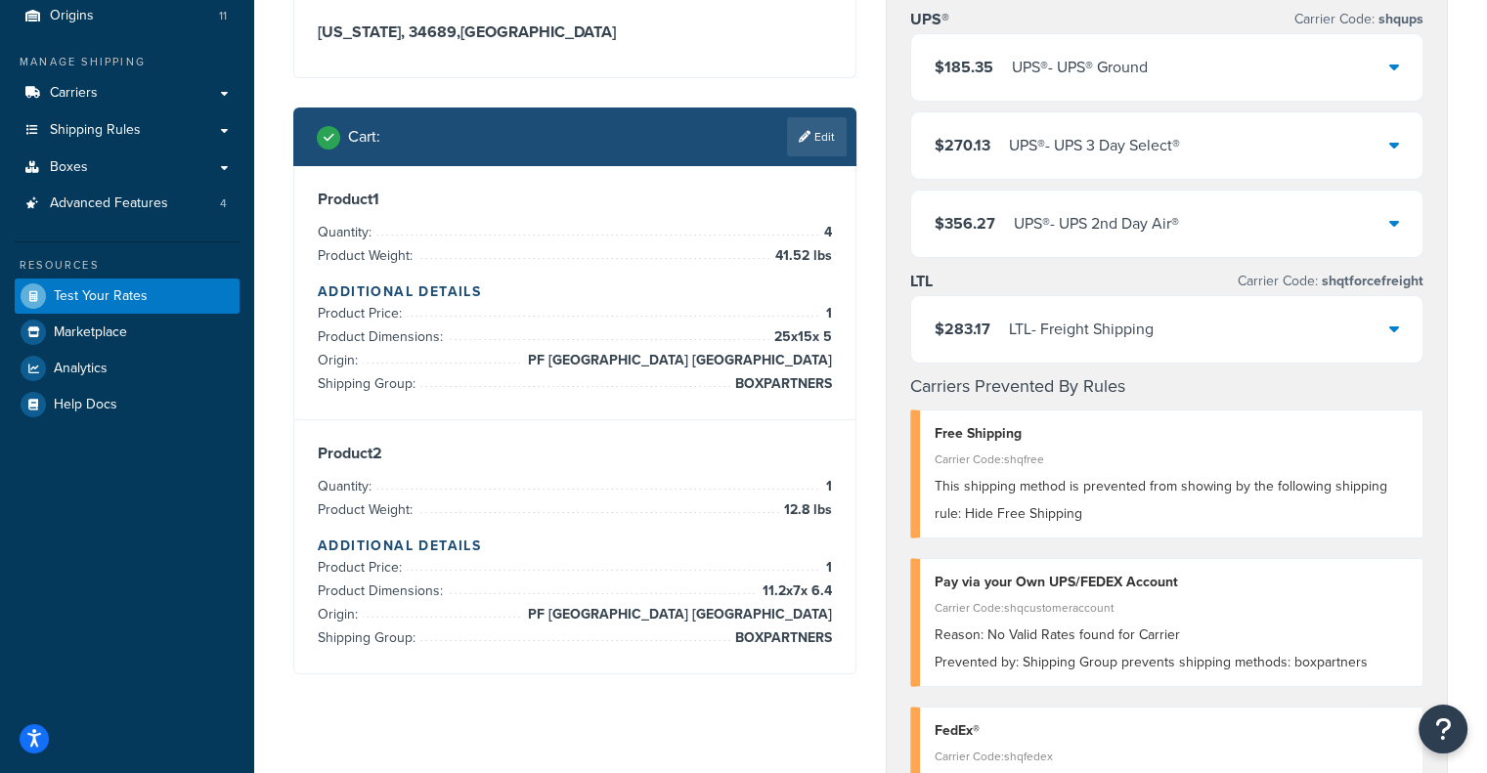
click at [1067, 89] on div "$185.35 UPS® - UPS® Ground" at bounding box center [1167, 67] width 512 height 66
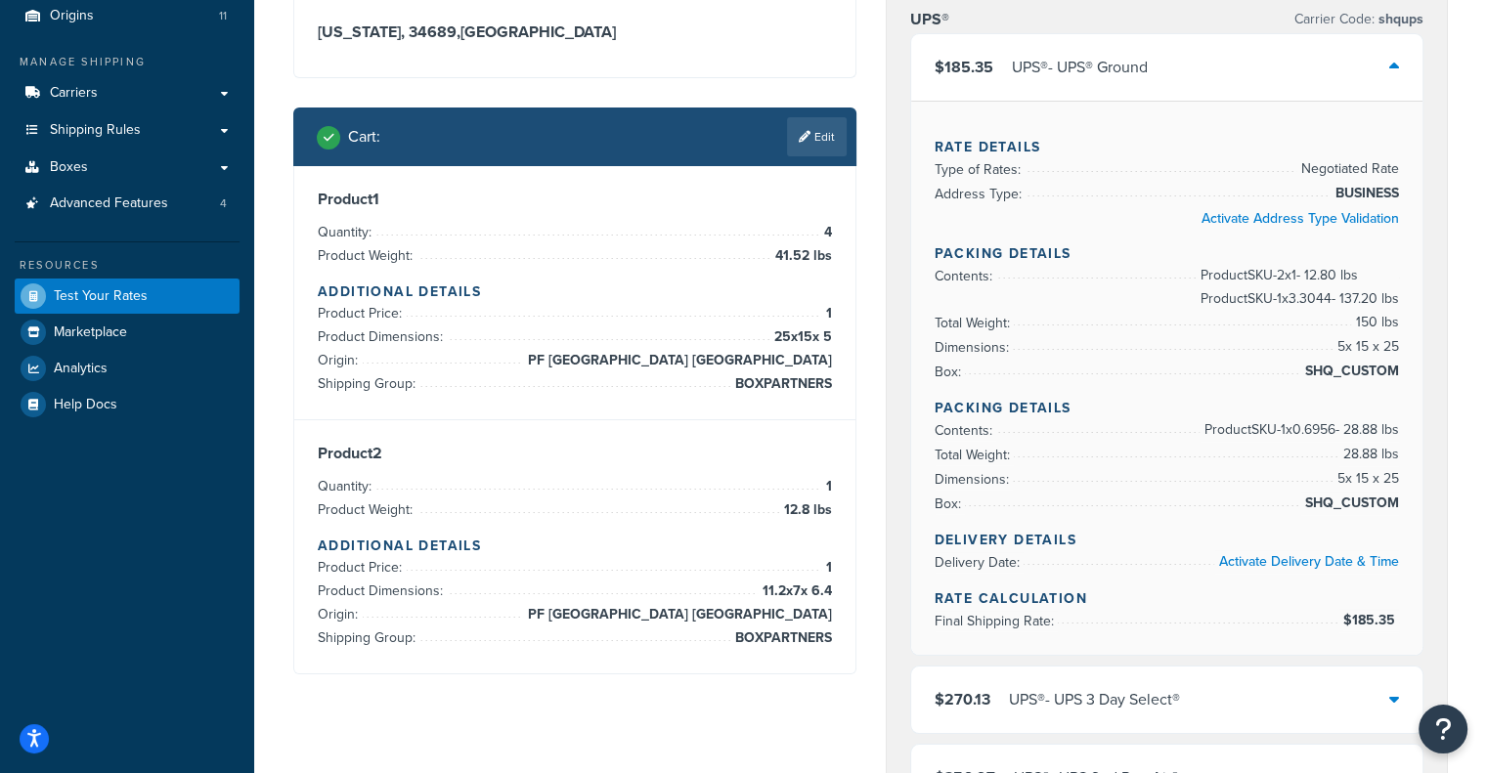
click at [1067, 89] on div "$185.35 UPS® - UPS® Ground" at bounding box center [1167, 67] width 512 height 66
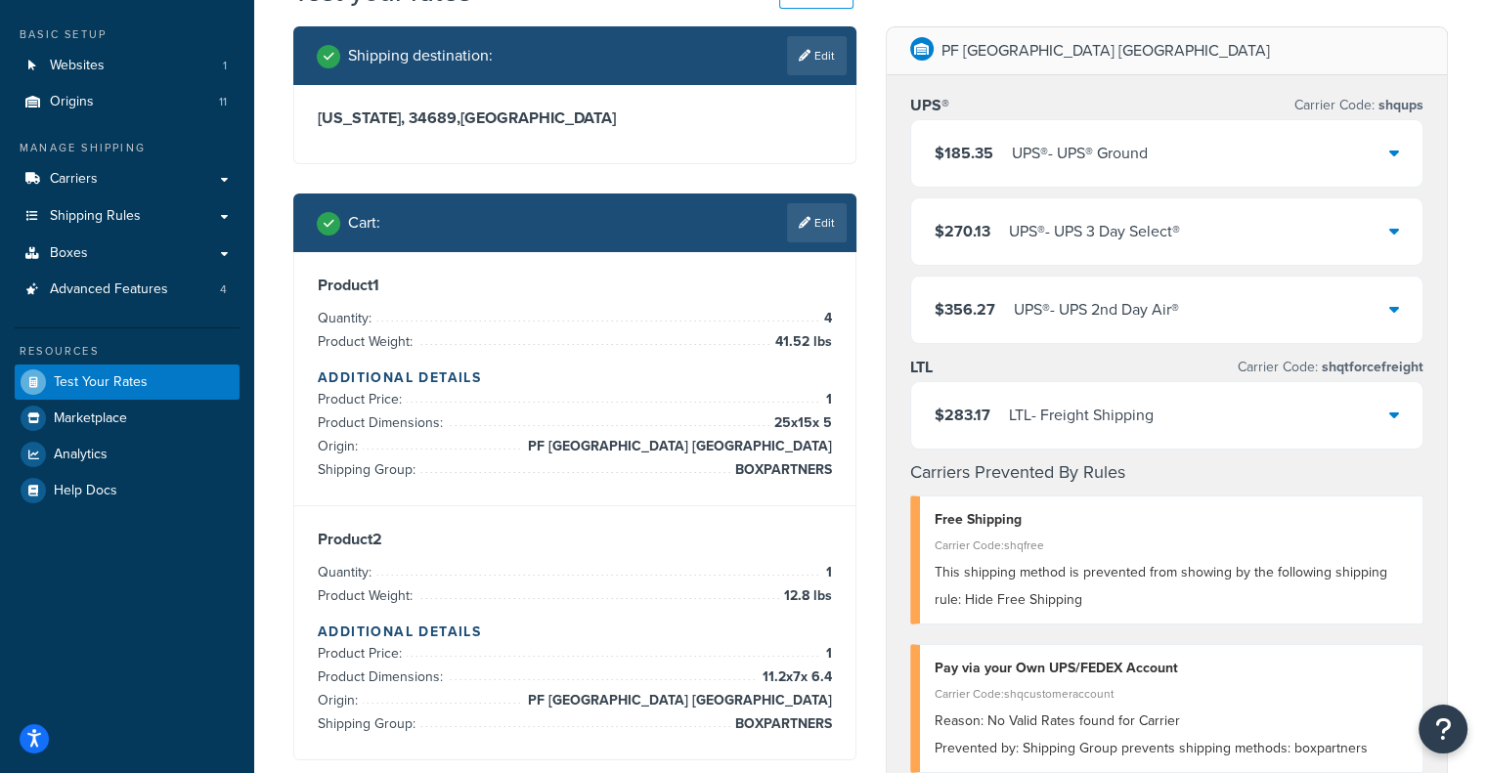
scroll to position [100, 0]
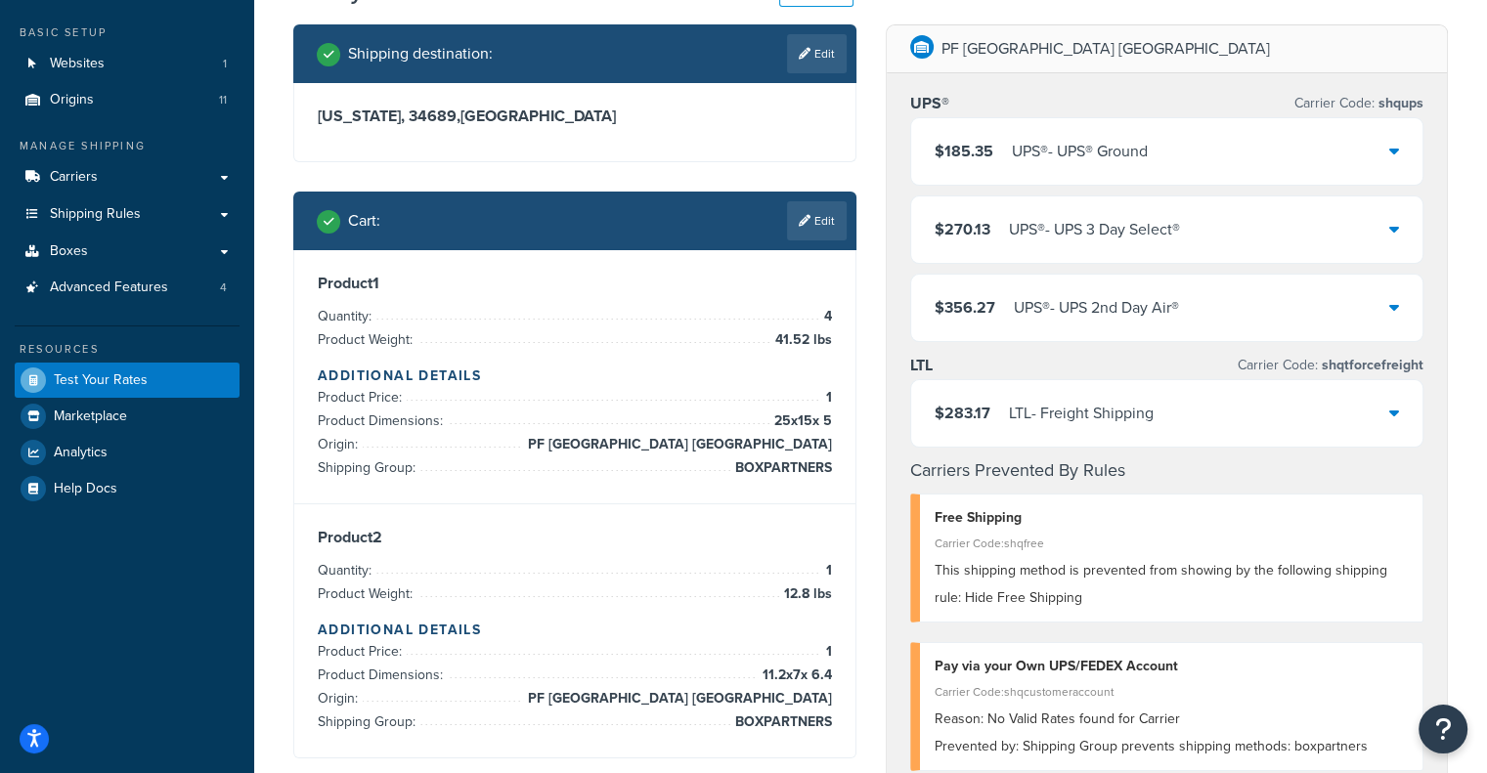
click at [1075, 418] on div "LTL - Freight Shipping" at bounding box center [1081, 413] width 145 height 27
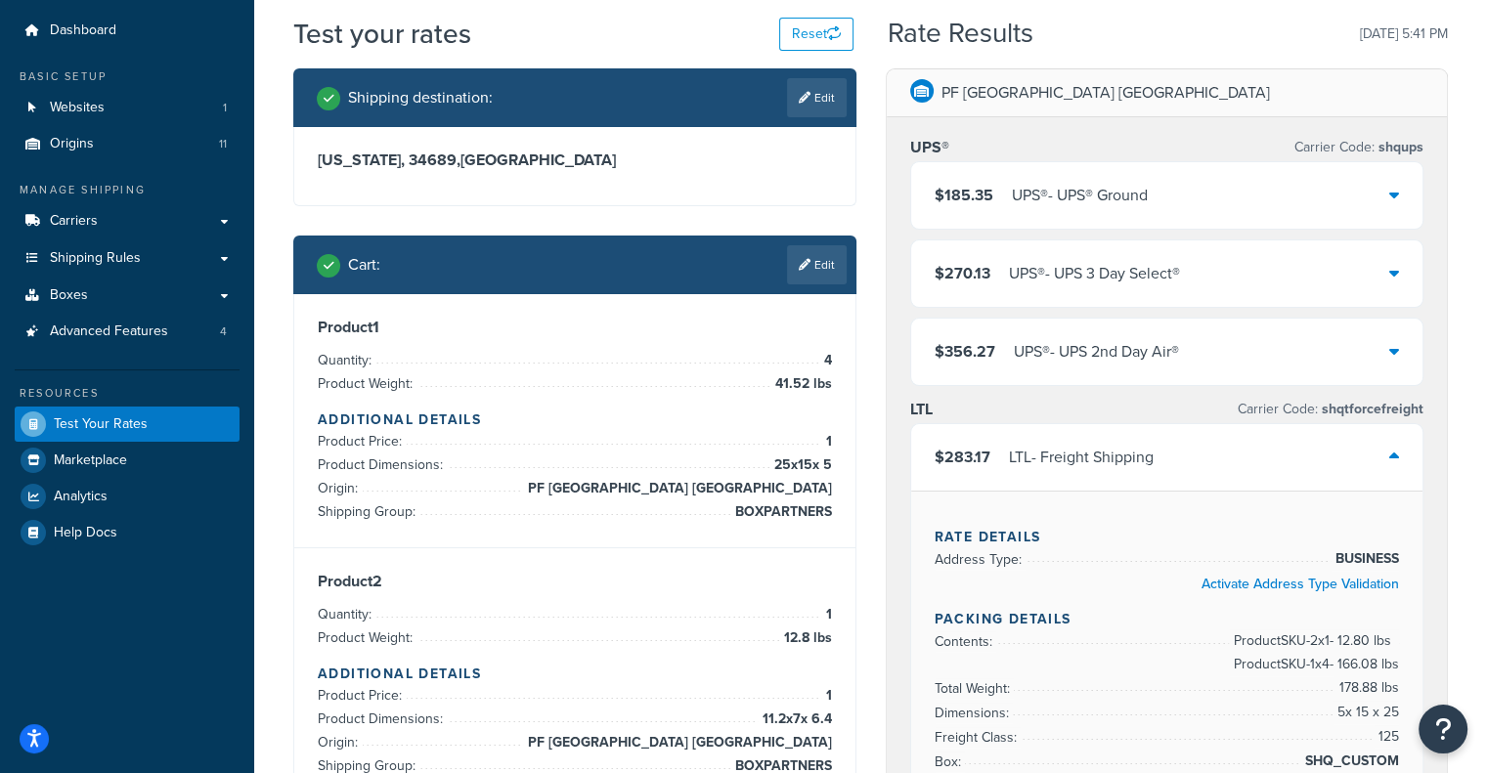
scroll to position [61, 0]
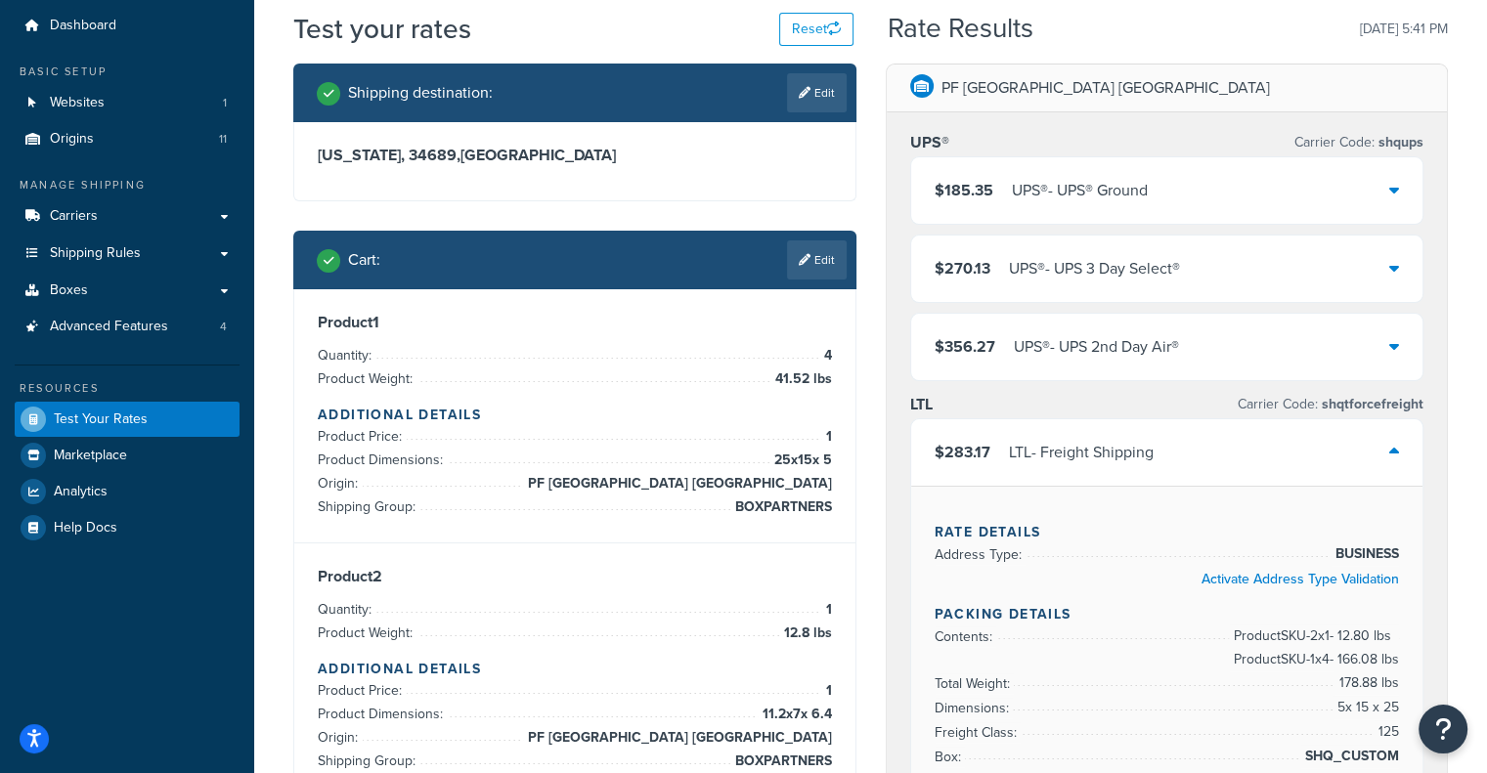
click at [1056, 469] on div "$283.17 LTL - Freight Shipping" at bounding box center [1167, 452] width 512 height 66
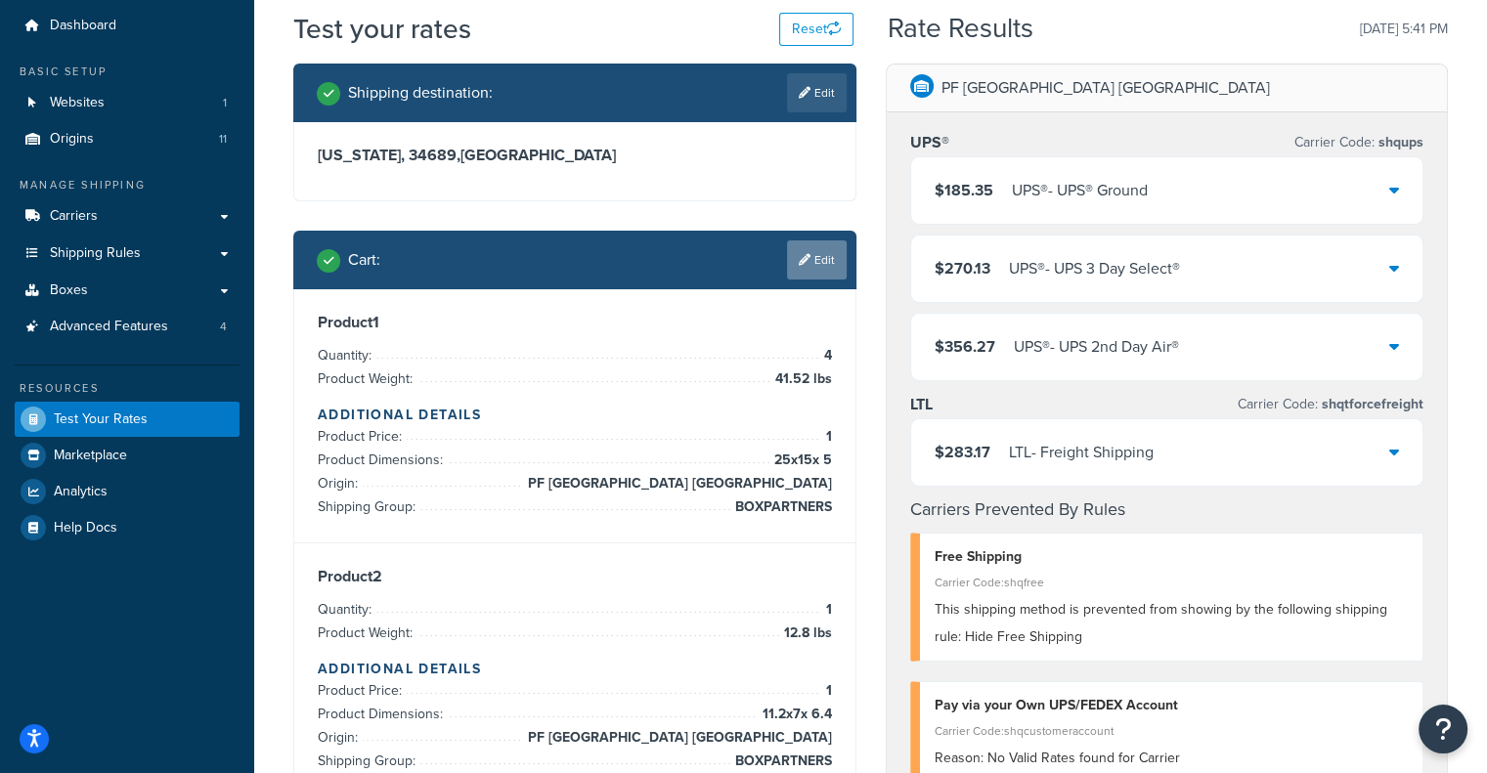
click at [787, 263] on link "Edit" at bounding box center [817, 259] width 60 height 39
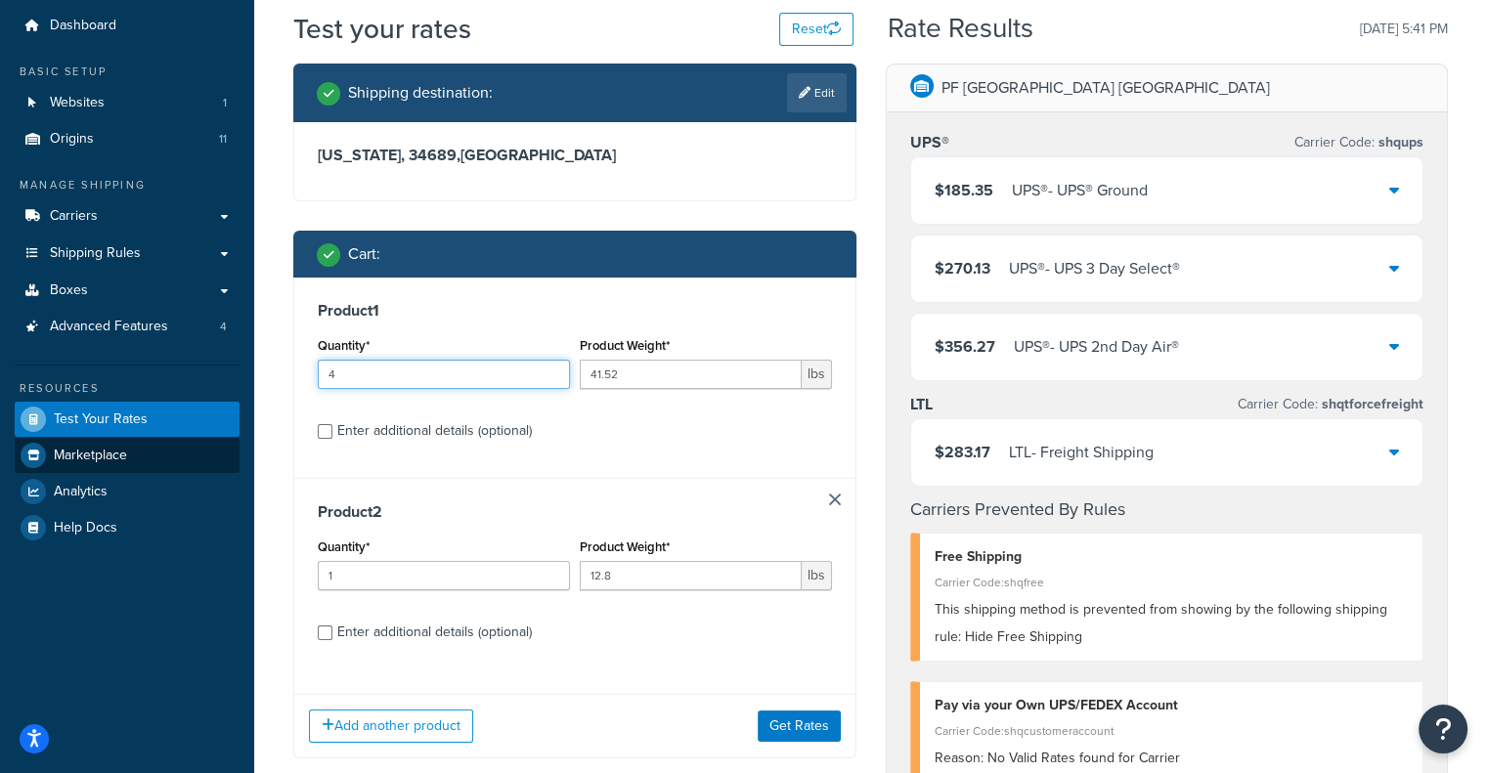
drag, startPoint x: 446, startPoint y: 378, endPoint x: 43, endPoint y: 445, distance: 408.2
click at [43, 445] on div "Dashboard Basic Setup Websites 1 Origins 11 Manage Shipping Carriers Carriers A…" at bounding box center [743, 782] width 1487 height 1687
type input "10"
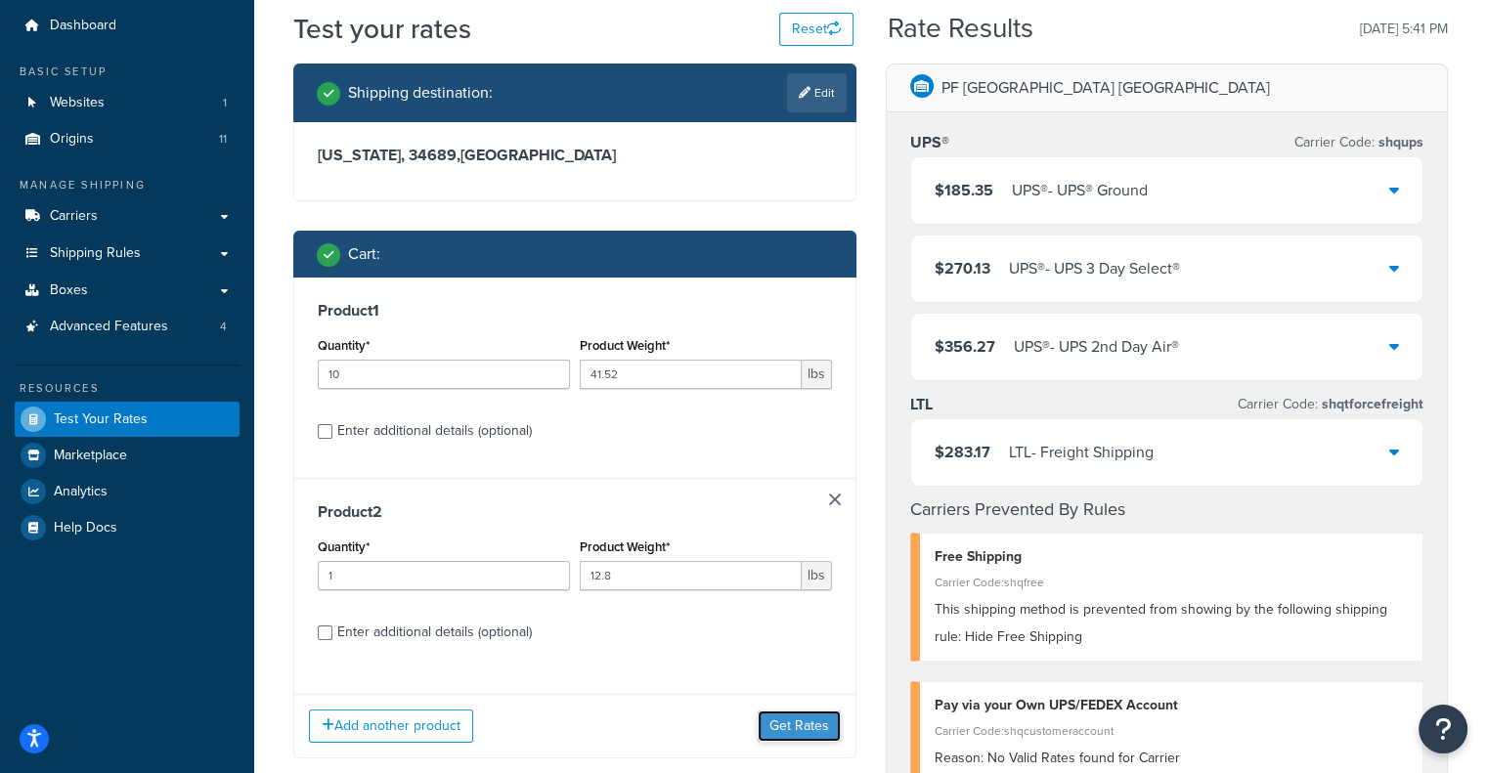
click at [798, 726] on button "Get Rates" at bounding box center [799, 726] width 83 height 31
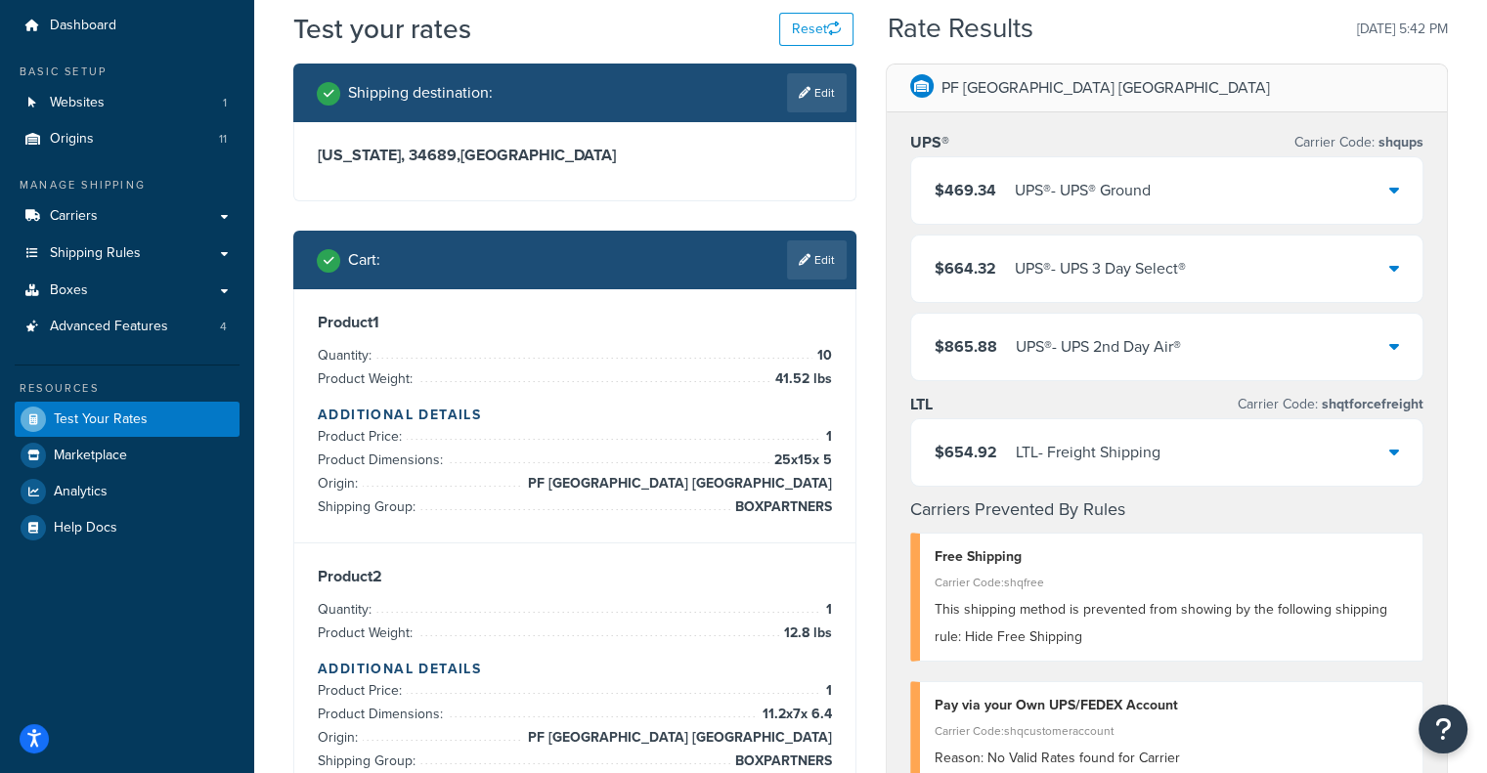
click at [1146, 460] on div "LTL - Freight Shipping" at bounding box center [1088, 452] width 145 height 27
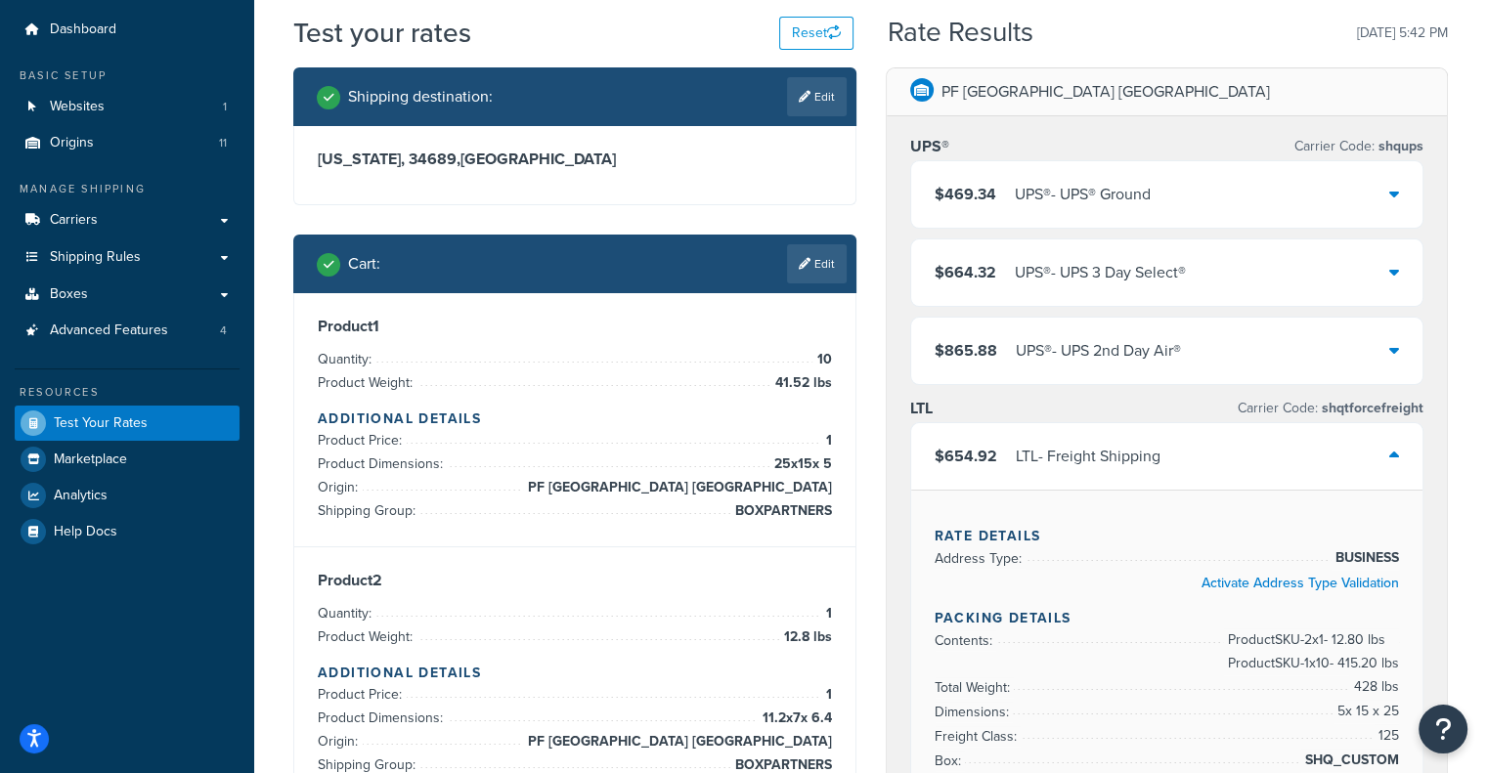
scroll to position [59, 0]
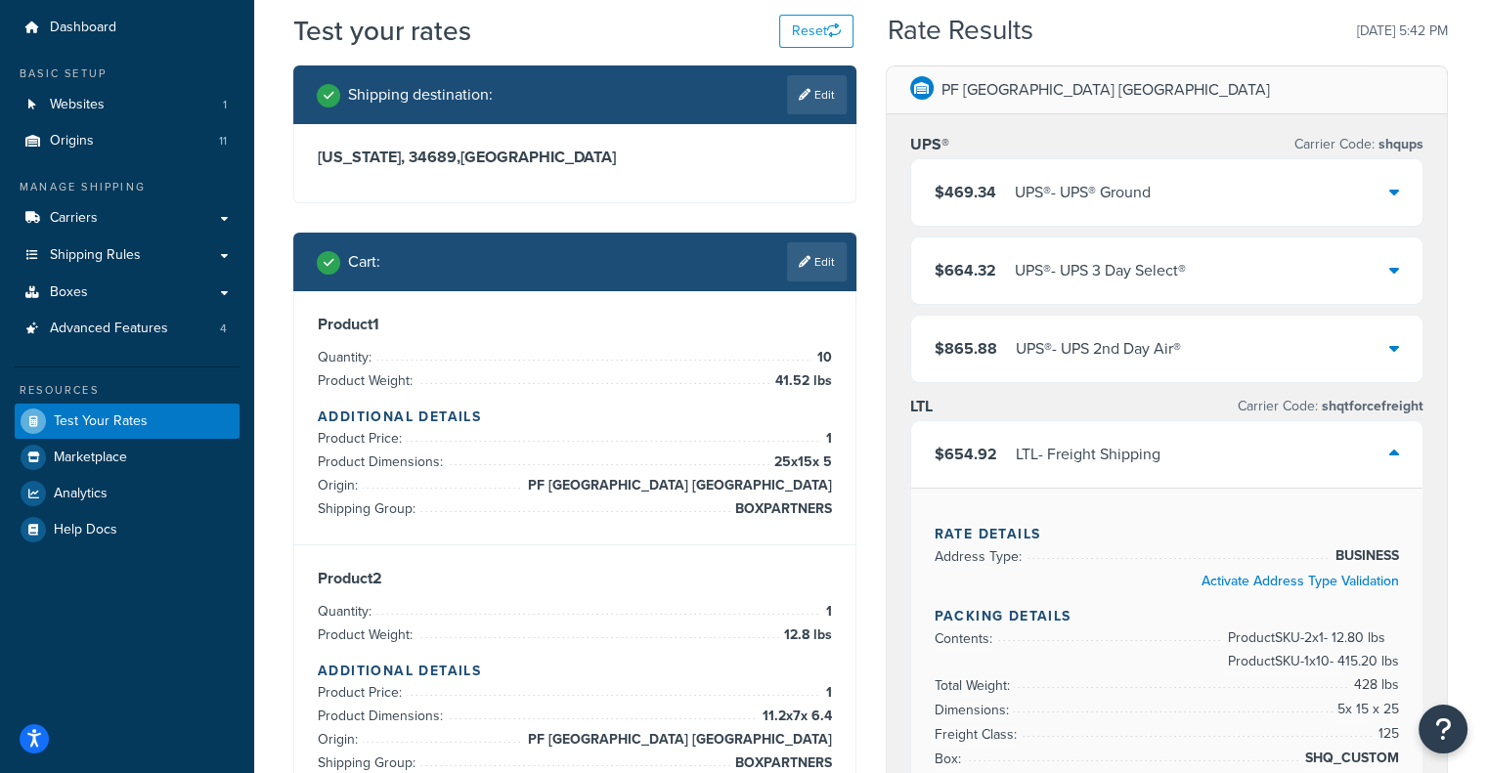
click at [981, 465] on span "$654.92" at bounding box center [965, 454] width 63 height 22
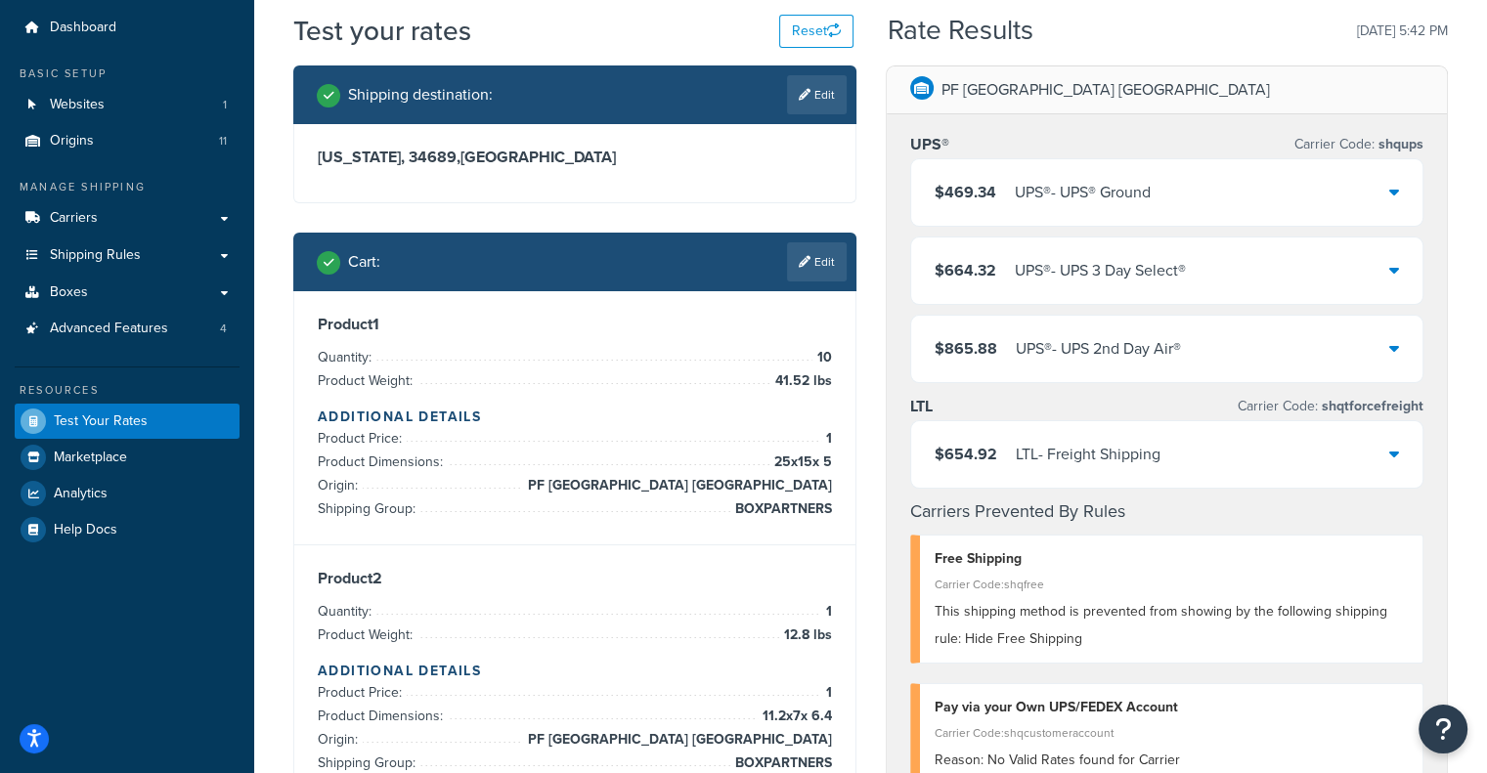
click at [1024, 178] on div "$469.34 UPS® - UPS® Ground" at bounding box center [1167, 192] width 512 height 66
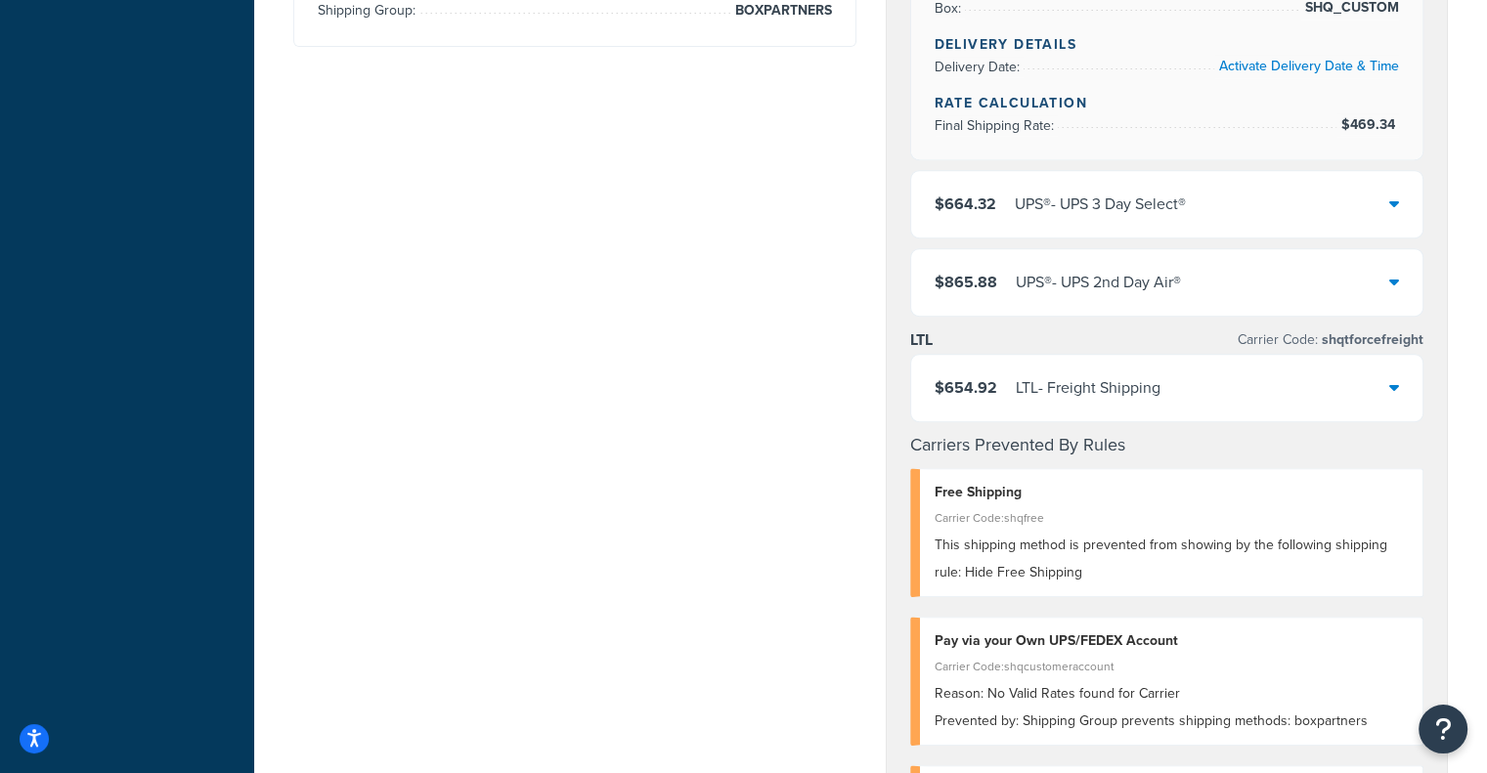
scroll to position [804, 0]
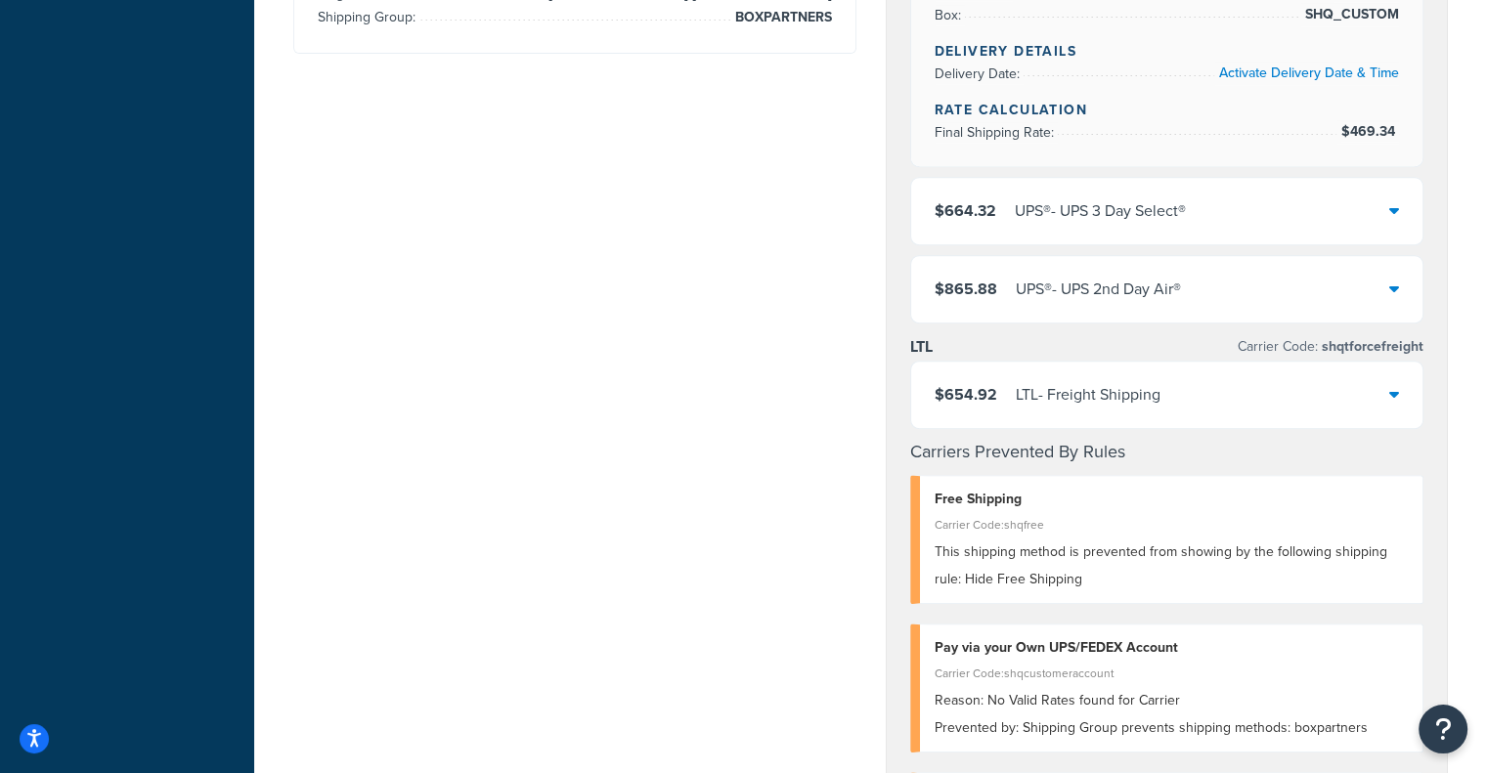
click at [1210, 413] on div "$654.92 LTL - Freight Shipping" at bounding box center [1167, 395] width 512 height 66
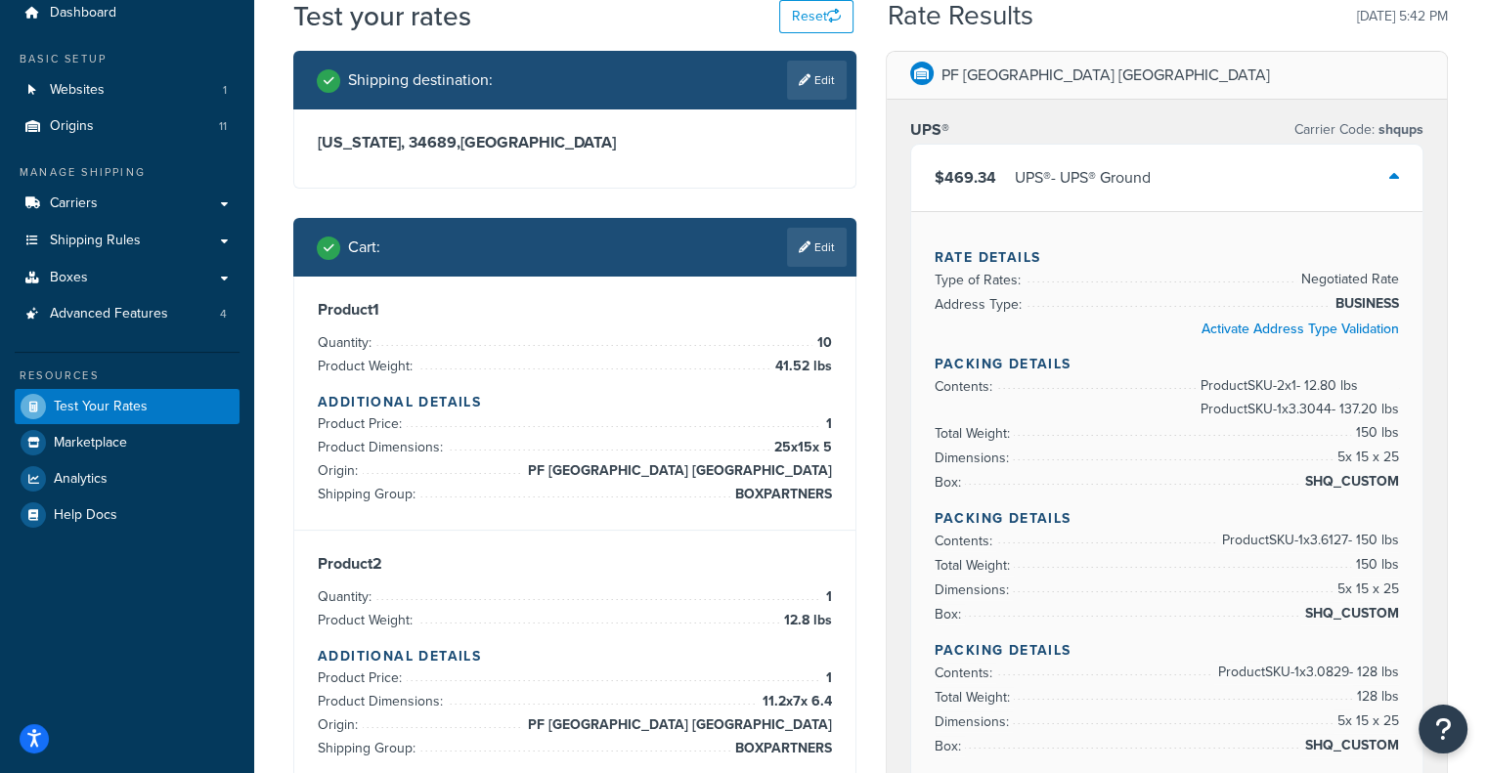
scroll to position [0, 0]
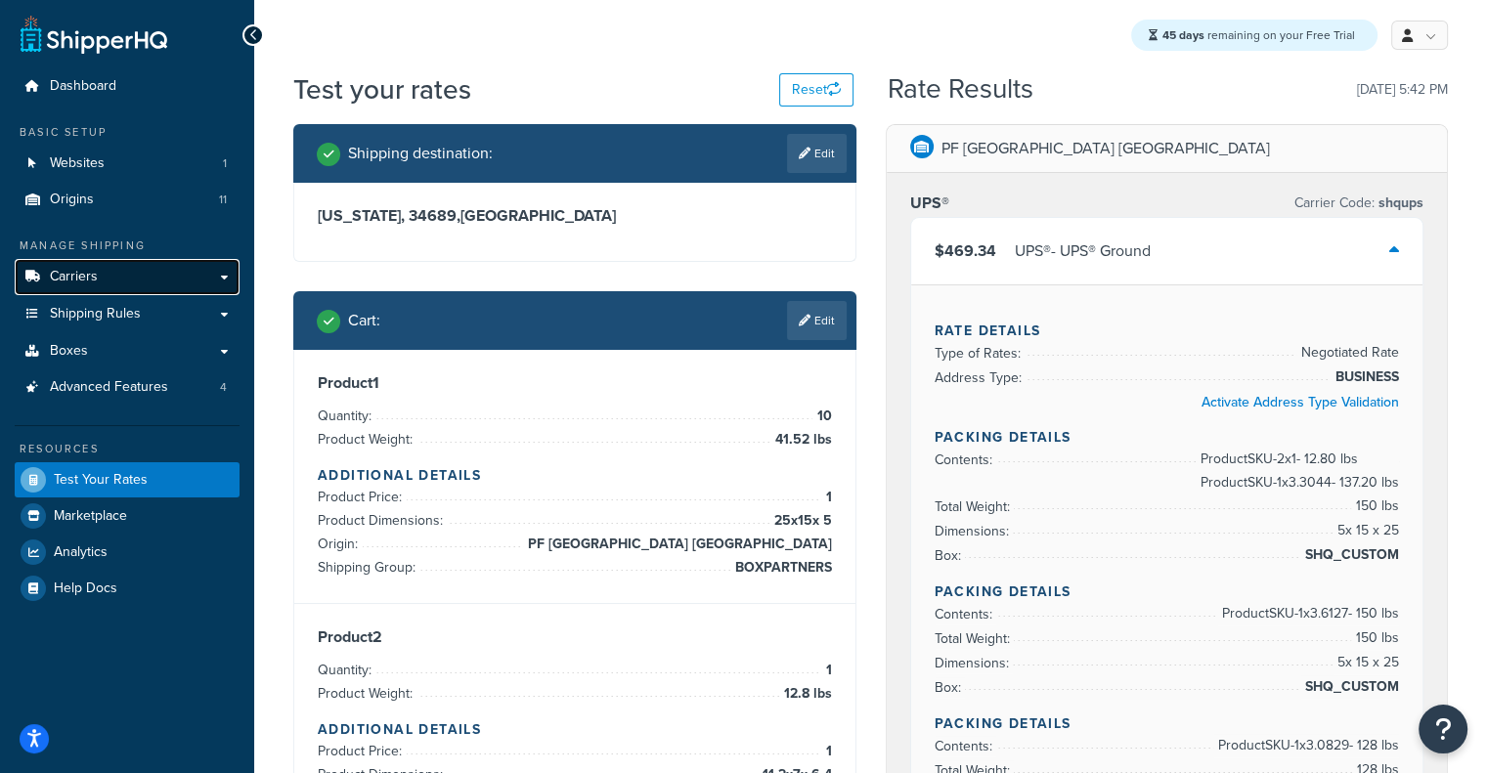
click at [120, 267] on link "Carriers" at bounding box center [127, 277] width 225 height 36
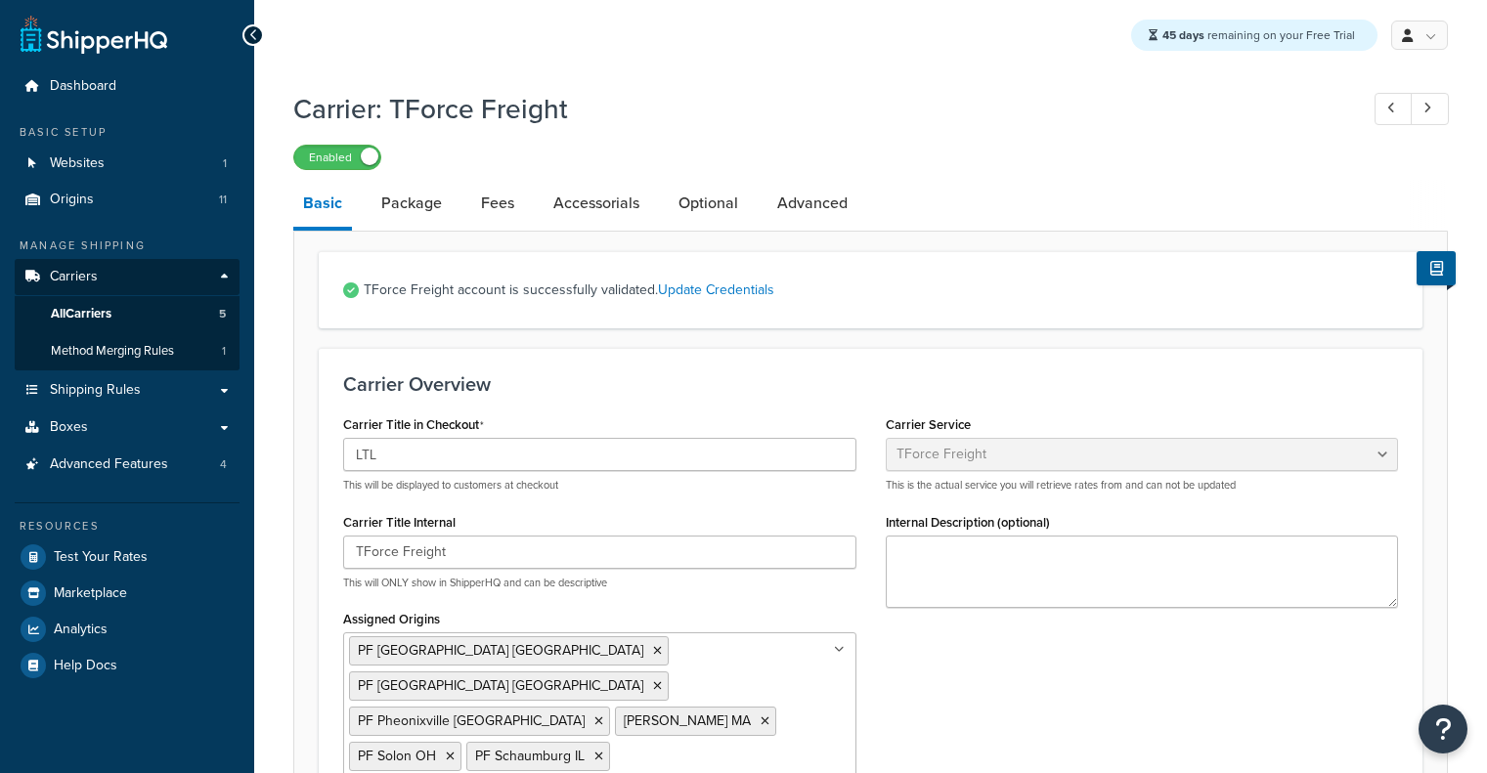
select select "tforceFreight"
click at [719, 212] on link "Optional" at bounding box center [708, 203] width 79 height 47
select select "77.5"
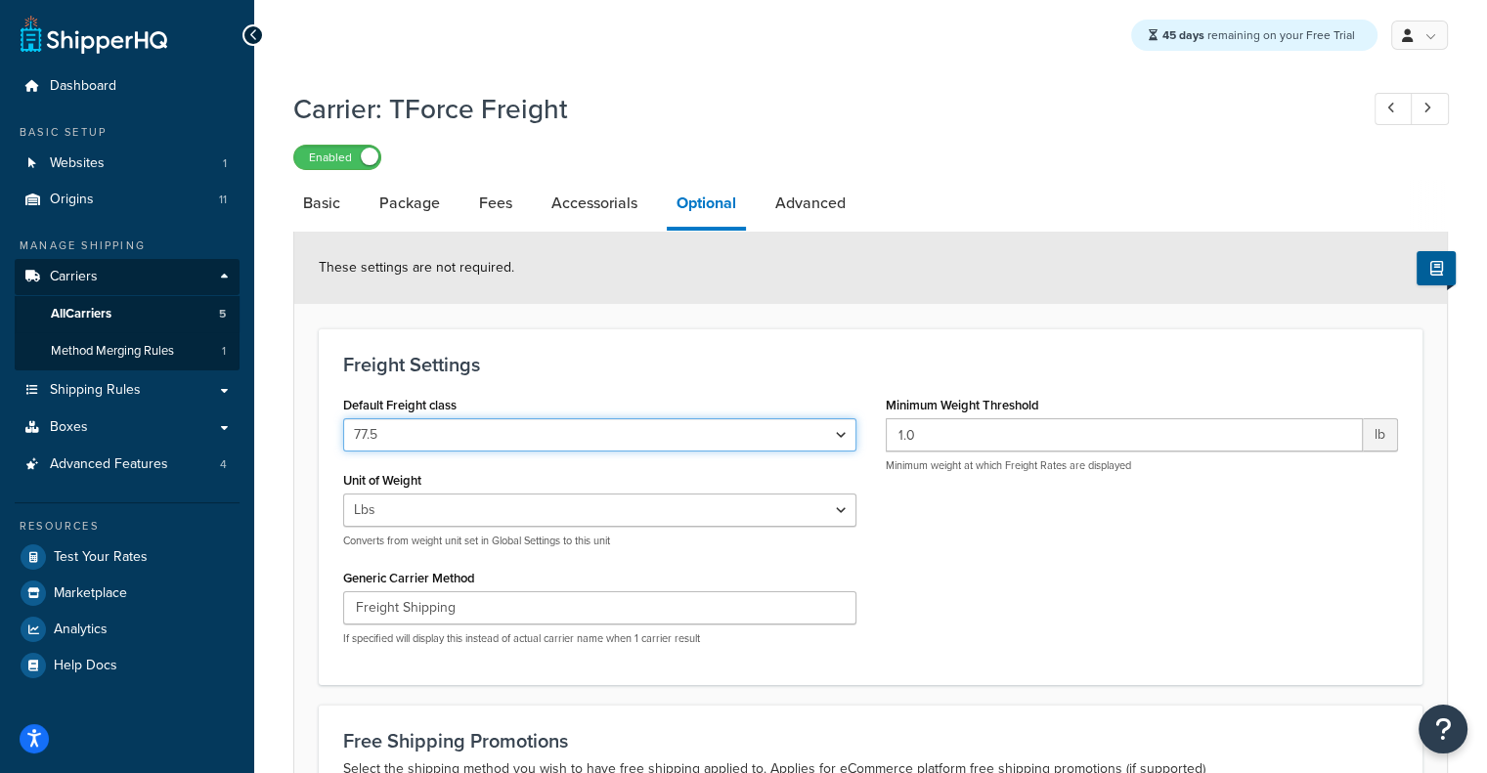
click at [848, 440] on select "50 55 60 65 70 77.5 85 92.5 100 110 125 150 175 200 250 300 400 500" at bounding box center [599, 434] width 513 height 33
click at [1022, 339] on div "Freight Settings Default Freight class 50 55 60 65 70 77.5 85 92.5 100 110 125 …" at bounding box center [871, 506] width 1104 height 357
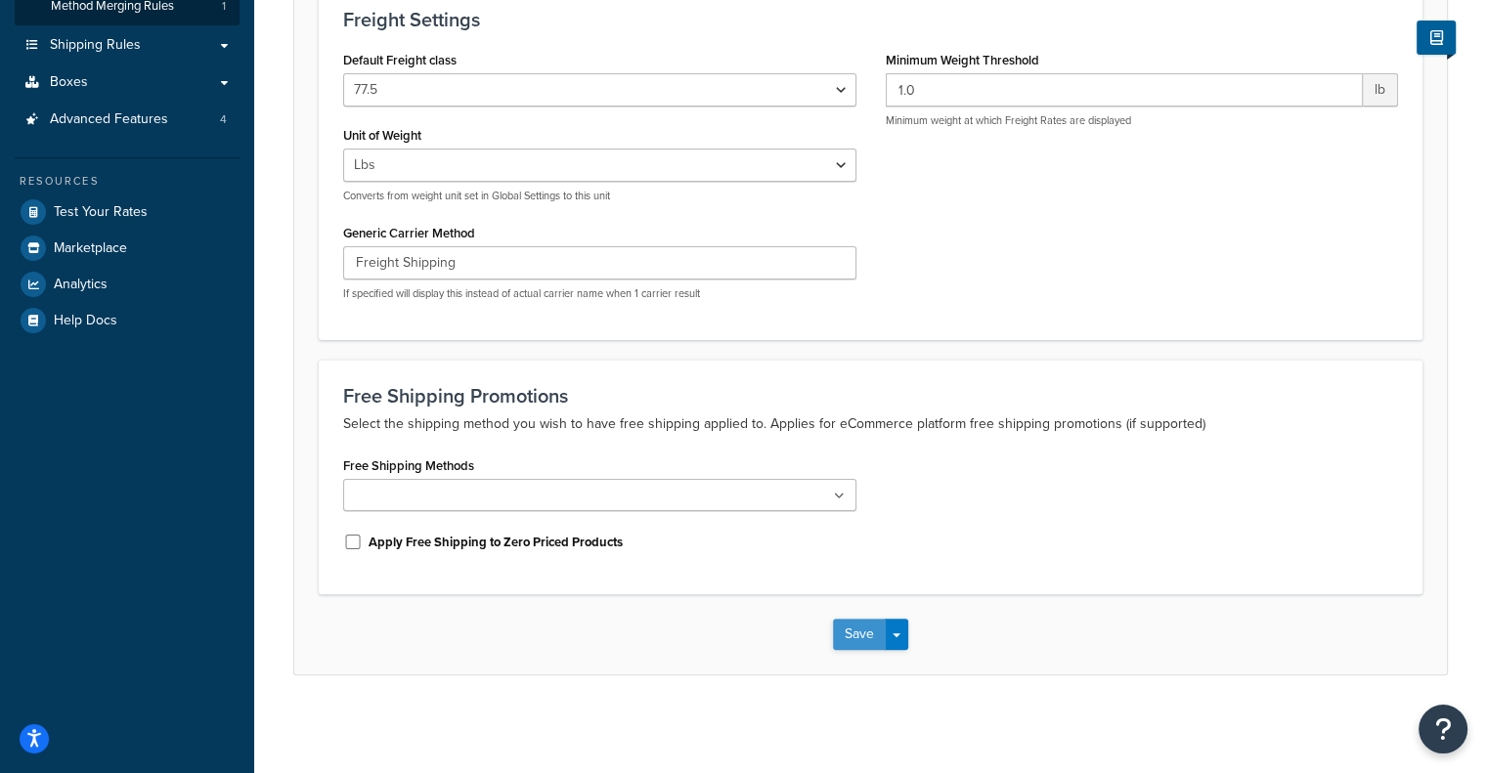
click at [839, 642] on button "Save" at bounding box center [859, 634] width 53 height 31
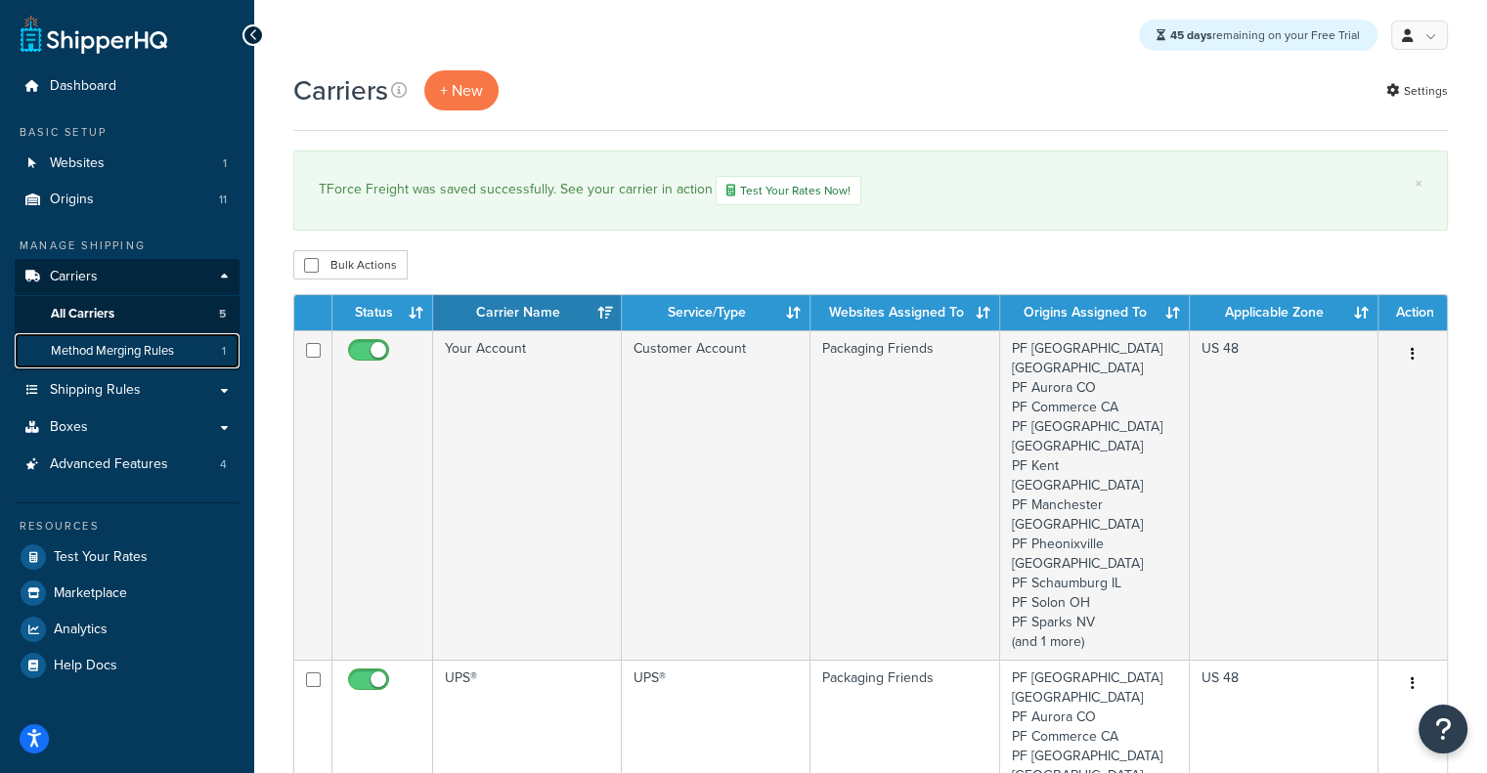
click at [135, 357] on span "Method Merging Rules" at bounding box center [112, 351] width 123 height 17
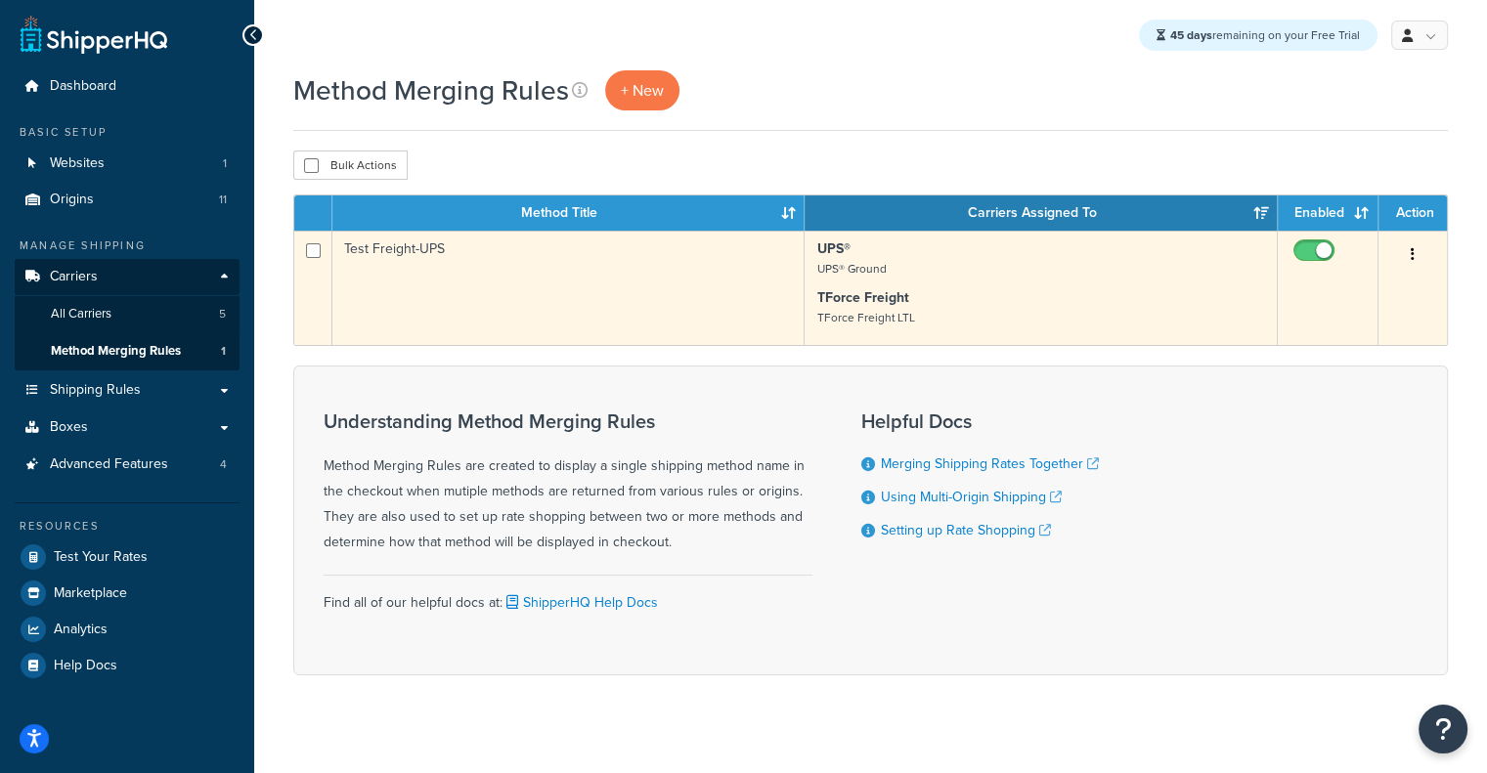
click at [487, 316] on td "Test Freight-UPS" at bounding box center [568, 288] width 472 height 114
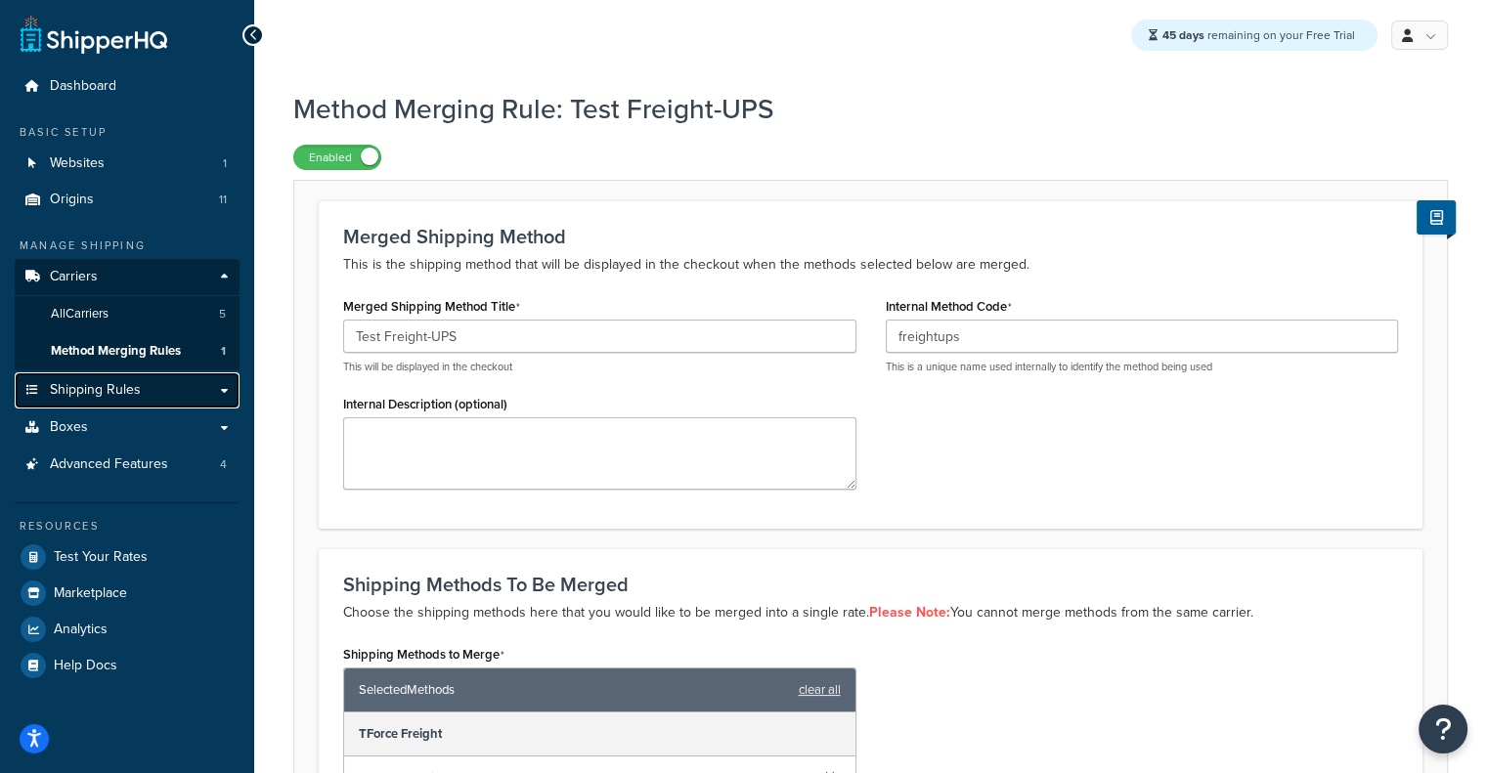
click at [93, 387] on span "Shipping Rules" at bounding box center [95, 390] width 91 height 17
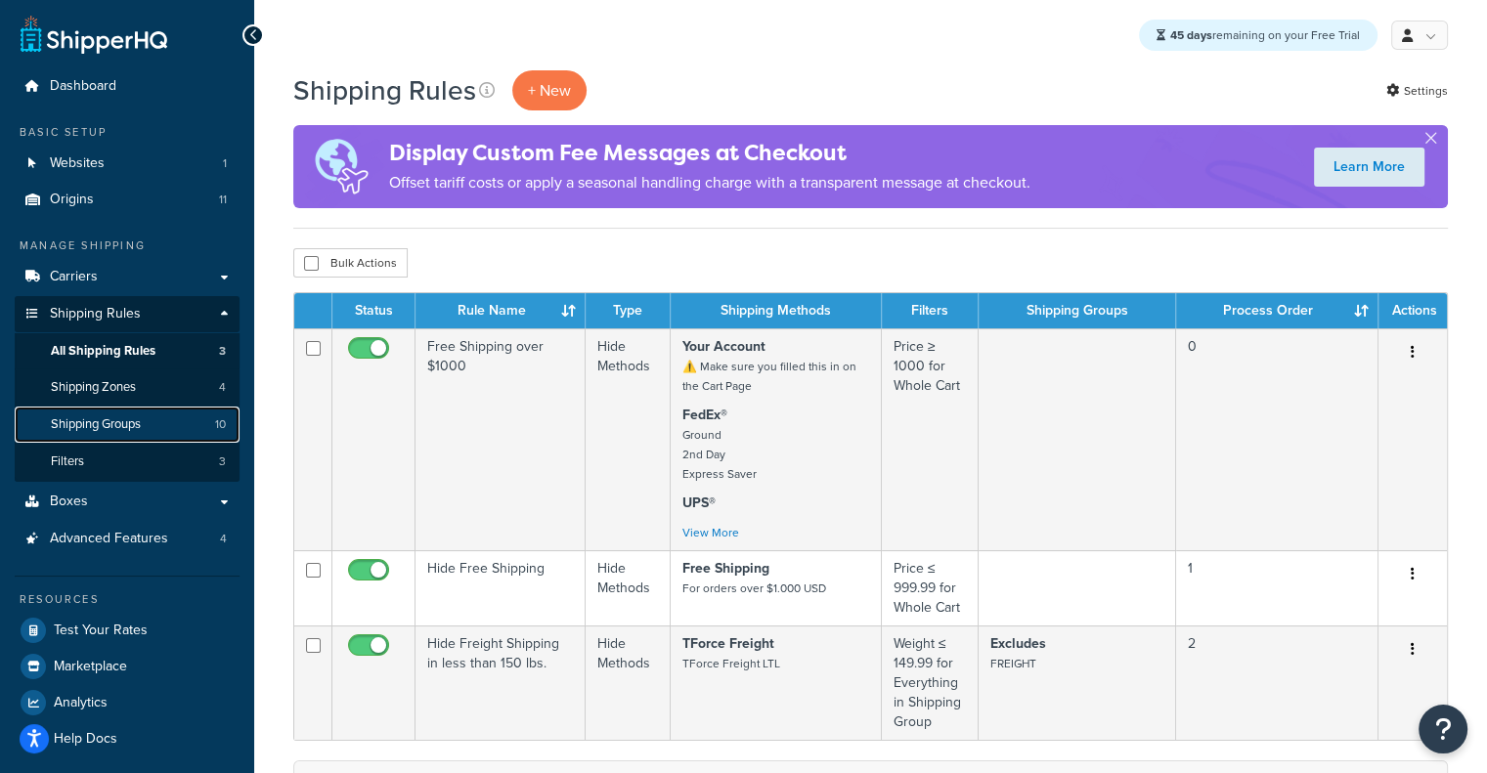
click at [161, 425] on link "Shipping Groups 10" at bounding box center [127, 425] width 225 height 36
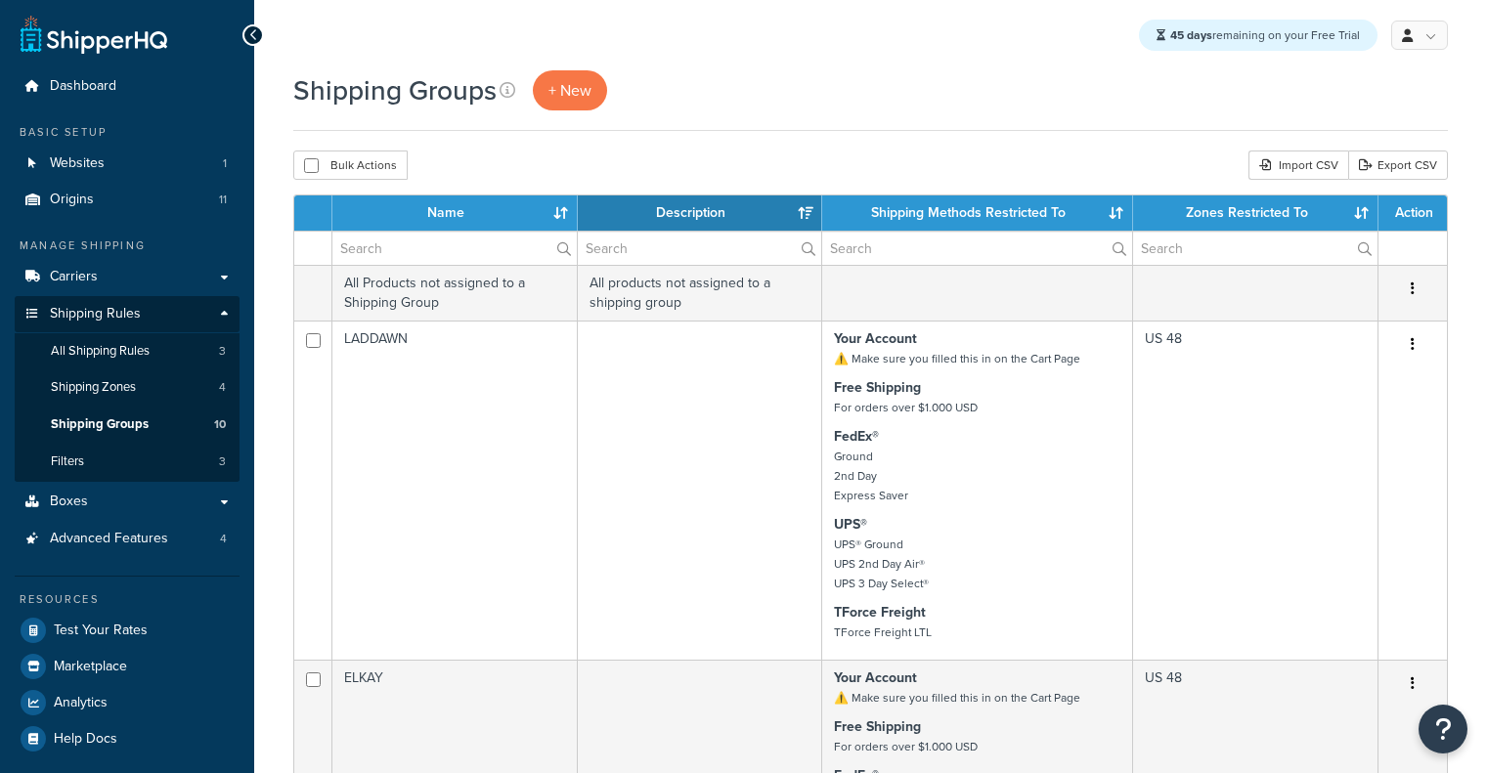
select select "15"
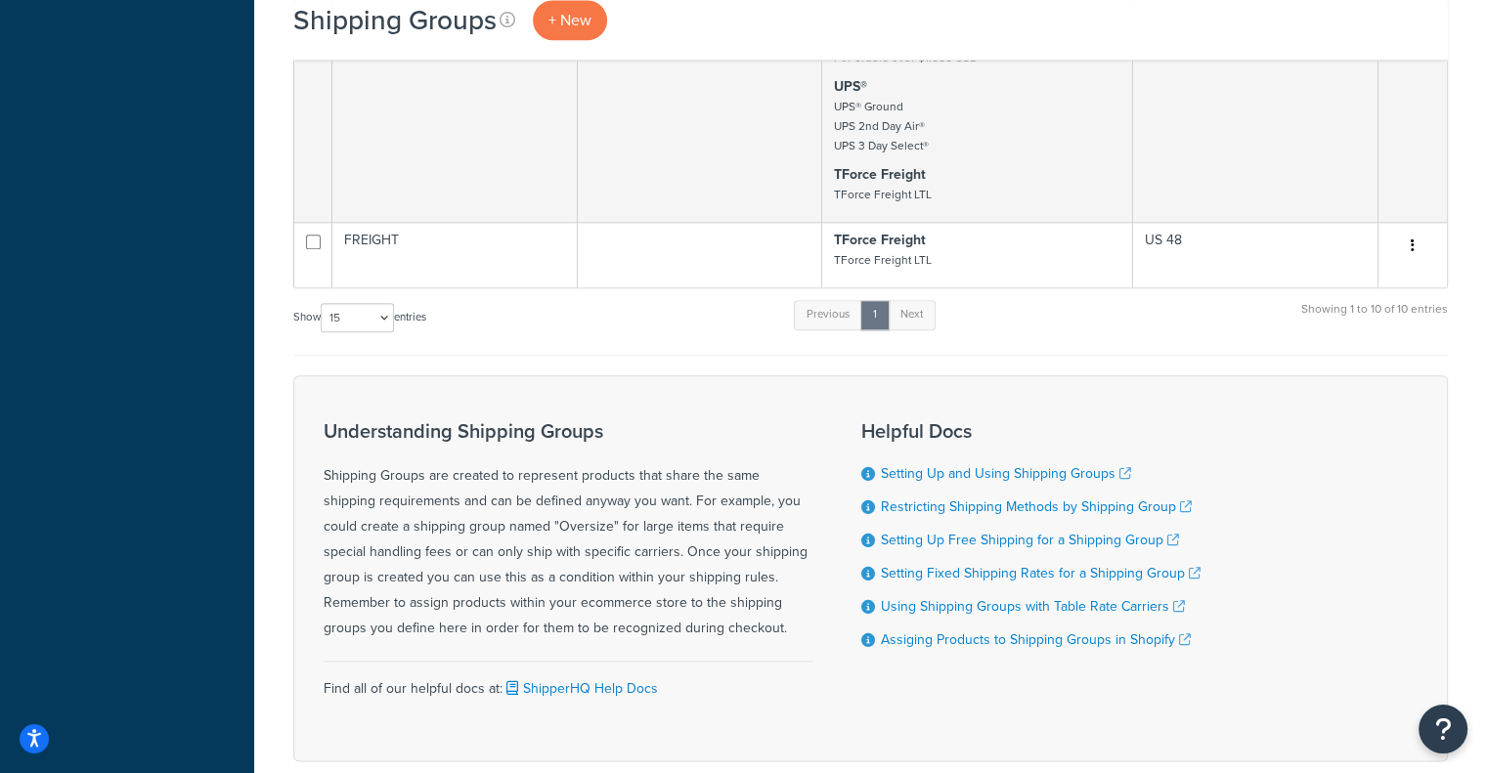
scroll to position [2303, 0]
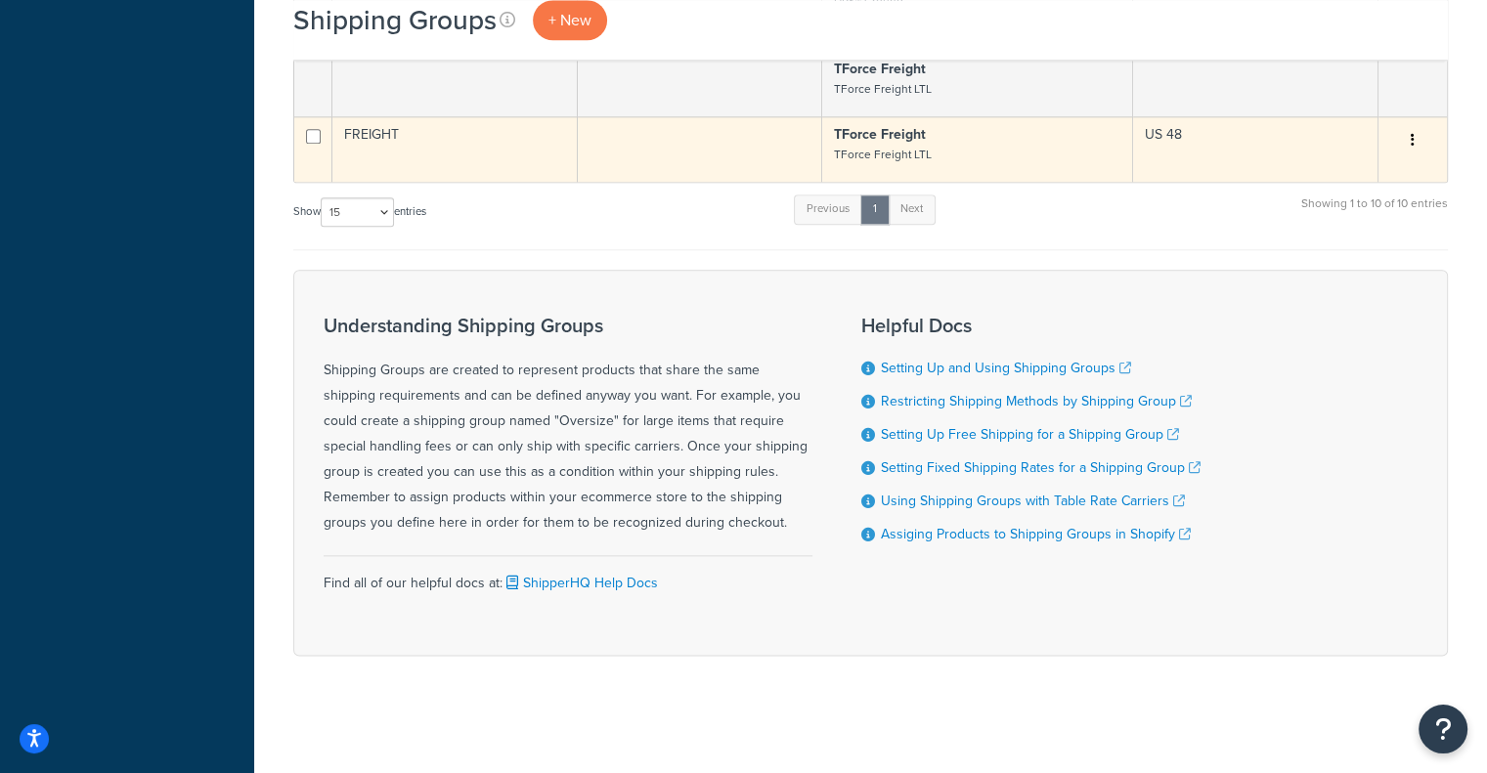
click at [626, 152] on td at bounding box center [700, 148] width 245 height 65
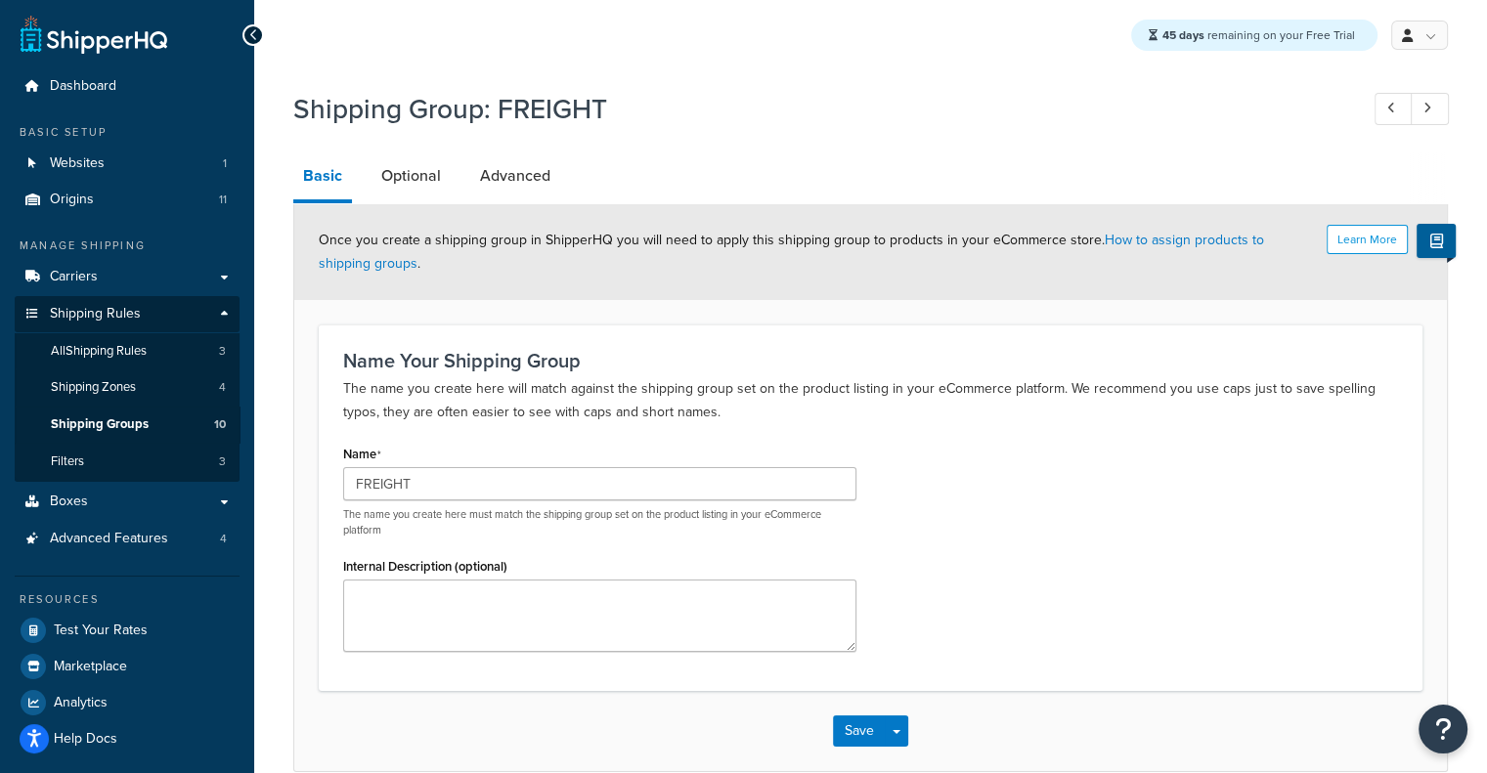
scroll to position [96, 0]
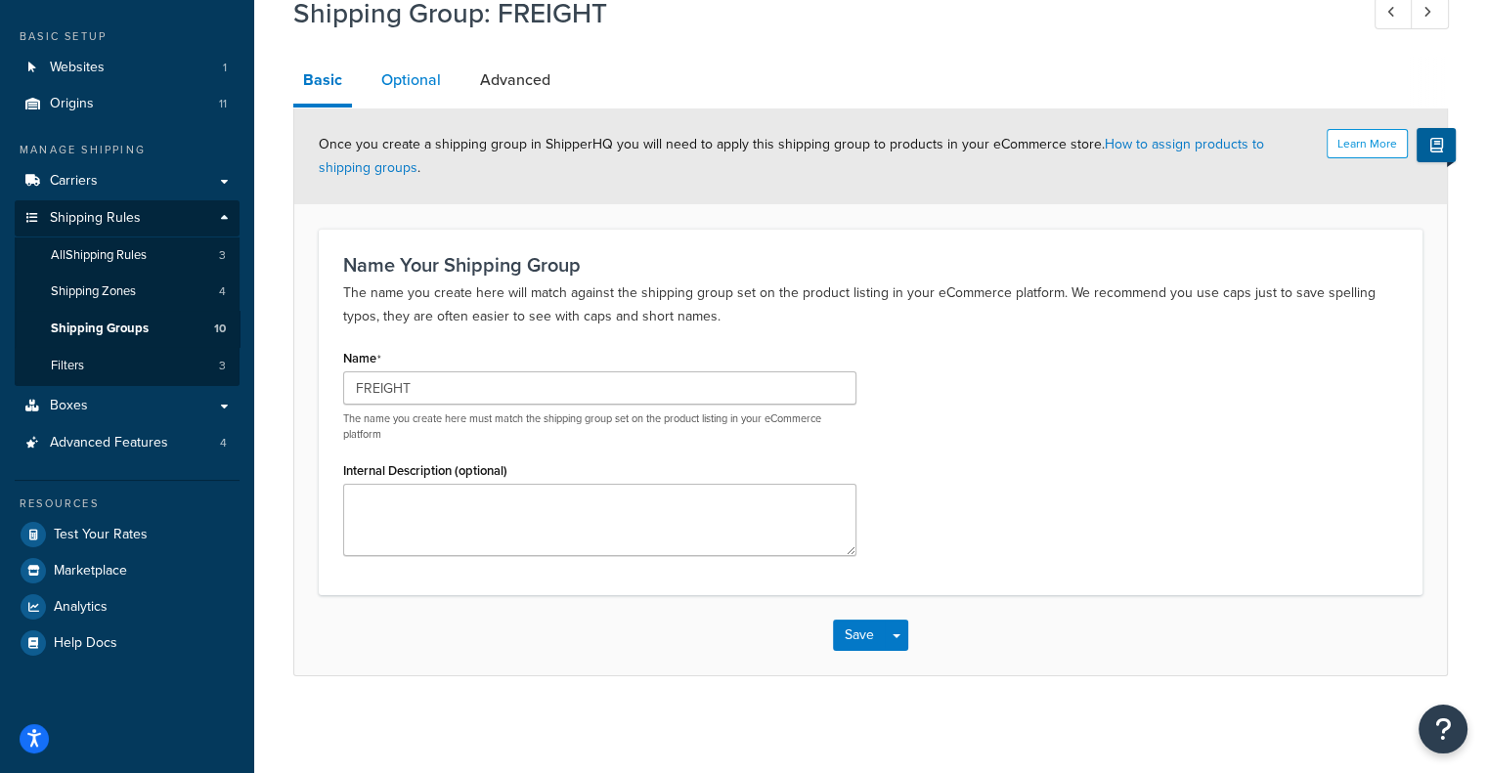
click at [399, 86] on link "Optional" at bounding box center [410, 80] width 79 height 47
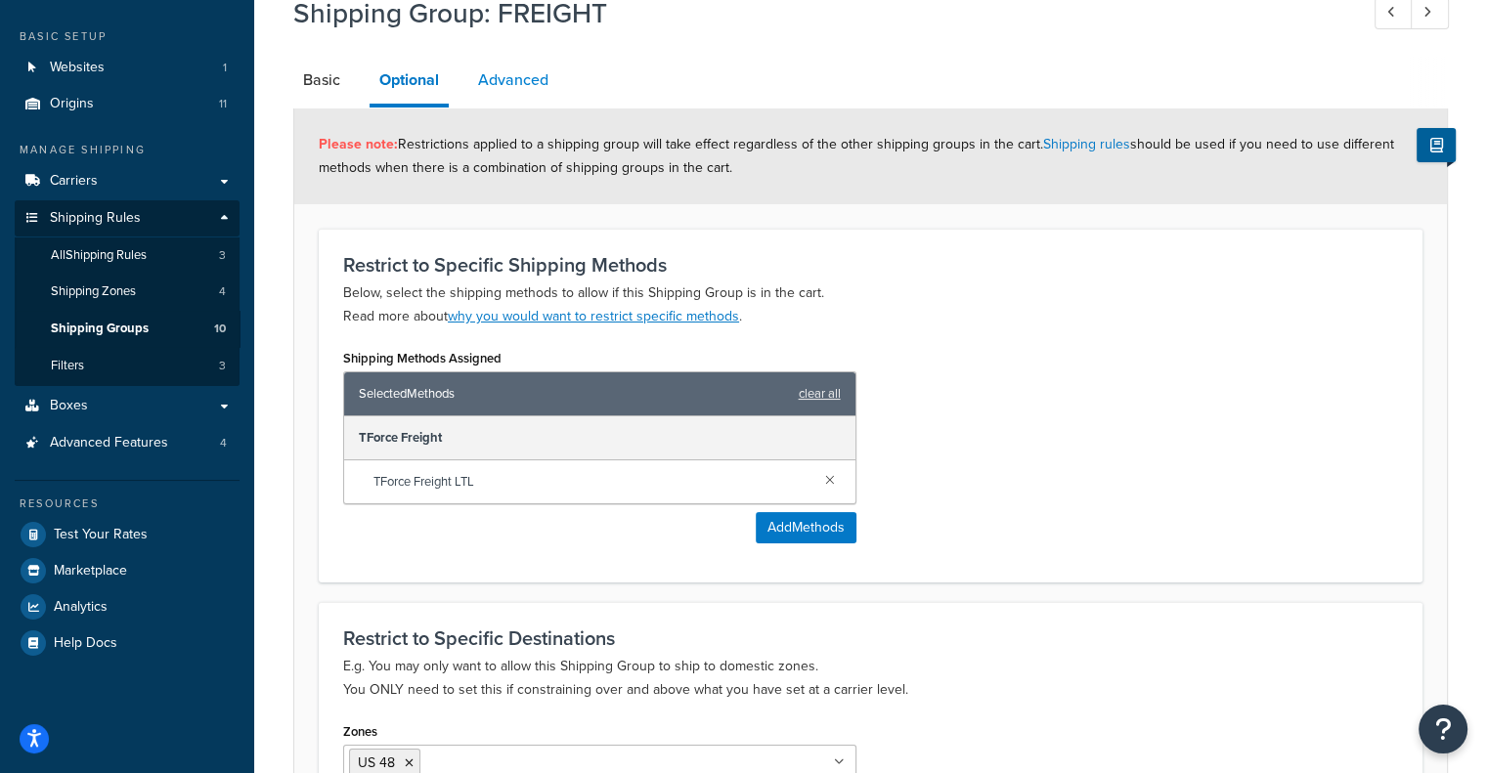
click at [543, 90] on link "Advanced" at bounding box center [513, 80] width 90 height 47
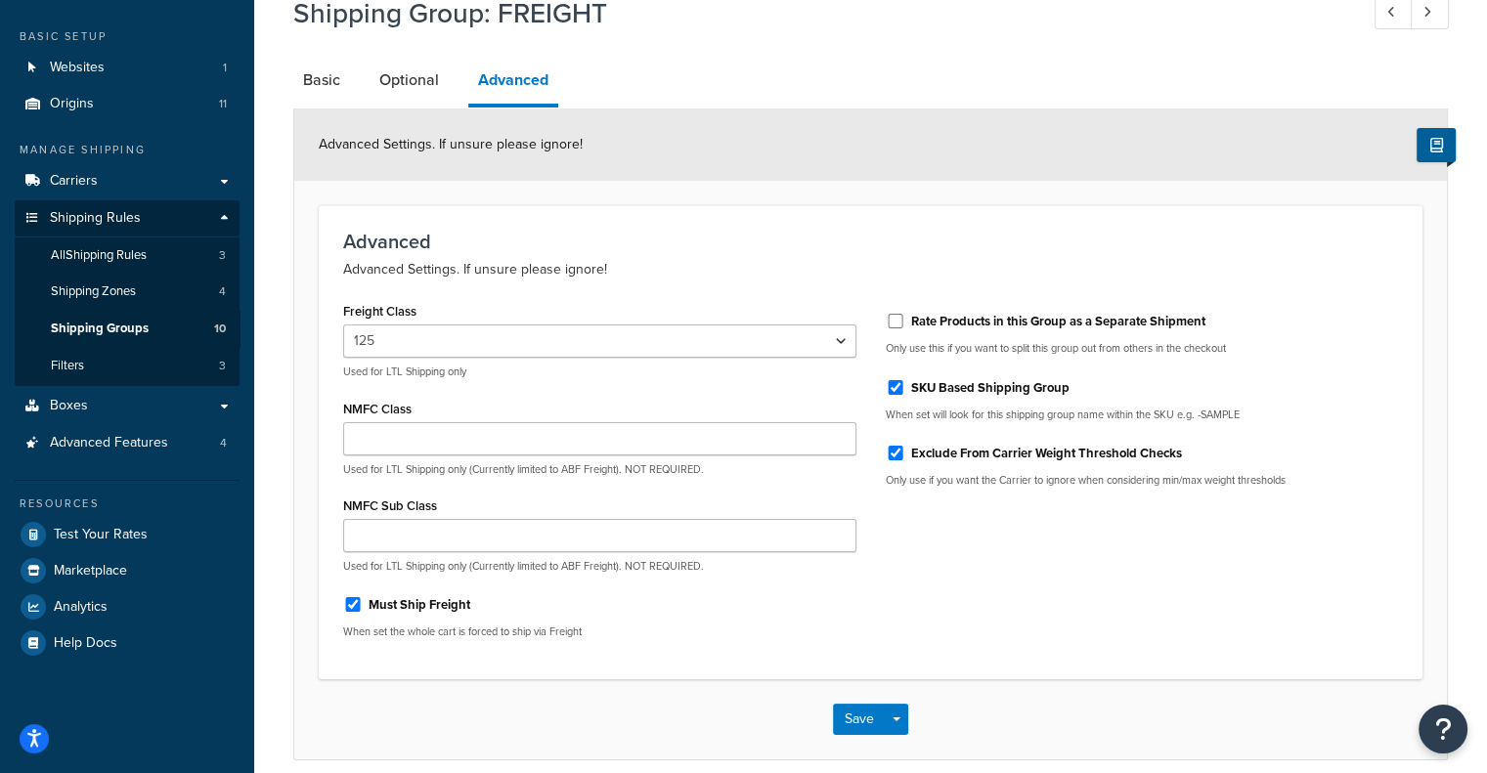
scroll to position [180, 0]
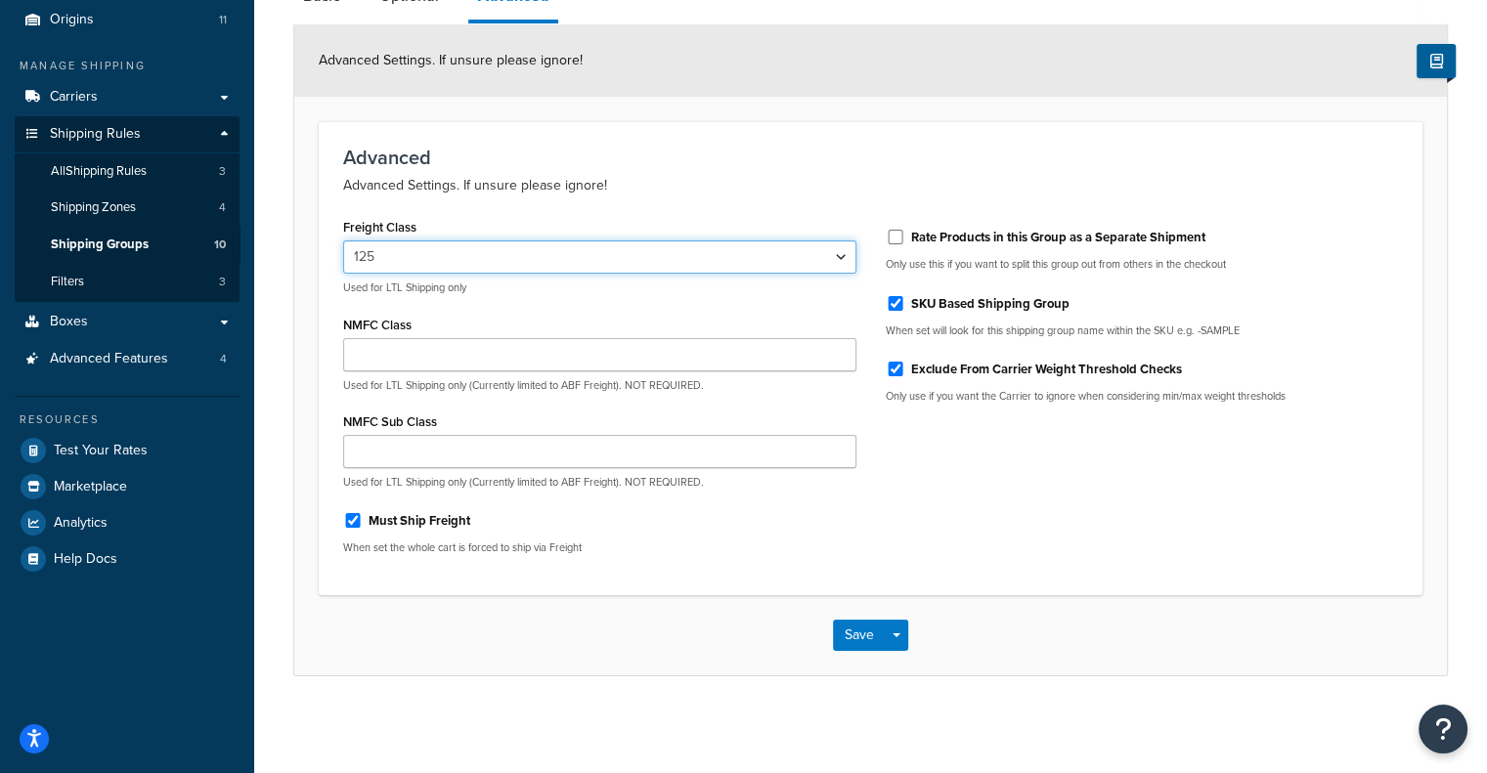
click at [820, 251] on select "50 55 60 65 70 77.5 85 92.5 100 110 125 150 175 200 250 300 400 500" at bounding box center [599, 256] width 513 height 33
select select "110"
click at [343, 240] on select "50 55 60 65 70 77.5 85 92.5 100 110 125 150 175 200 250 300 400 500" at bounding box center [599, 256] width 513 height 33
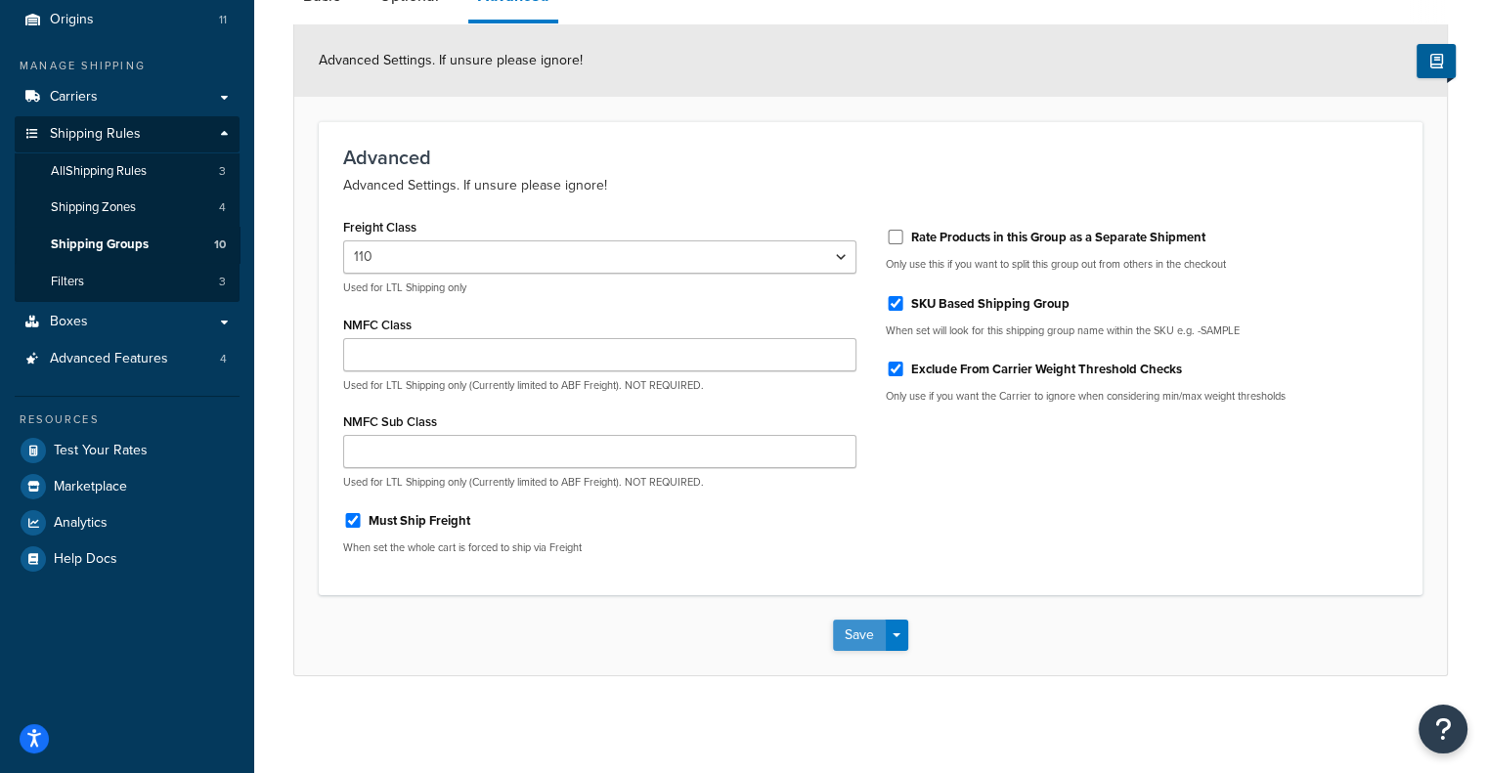
click at [876, 640] on button "Save" at bounding box center [859, 635] width 53 height 31
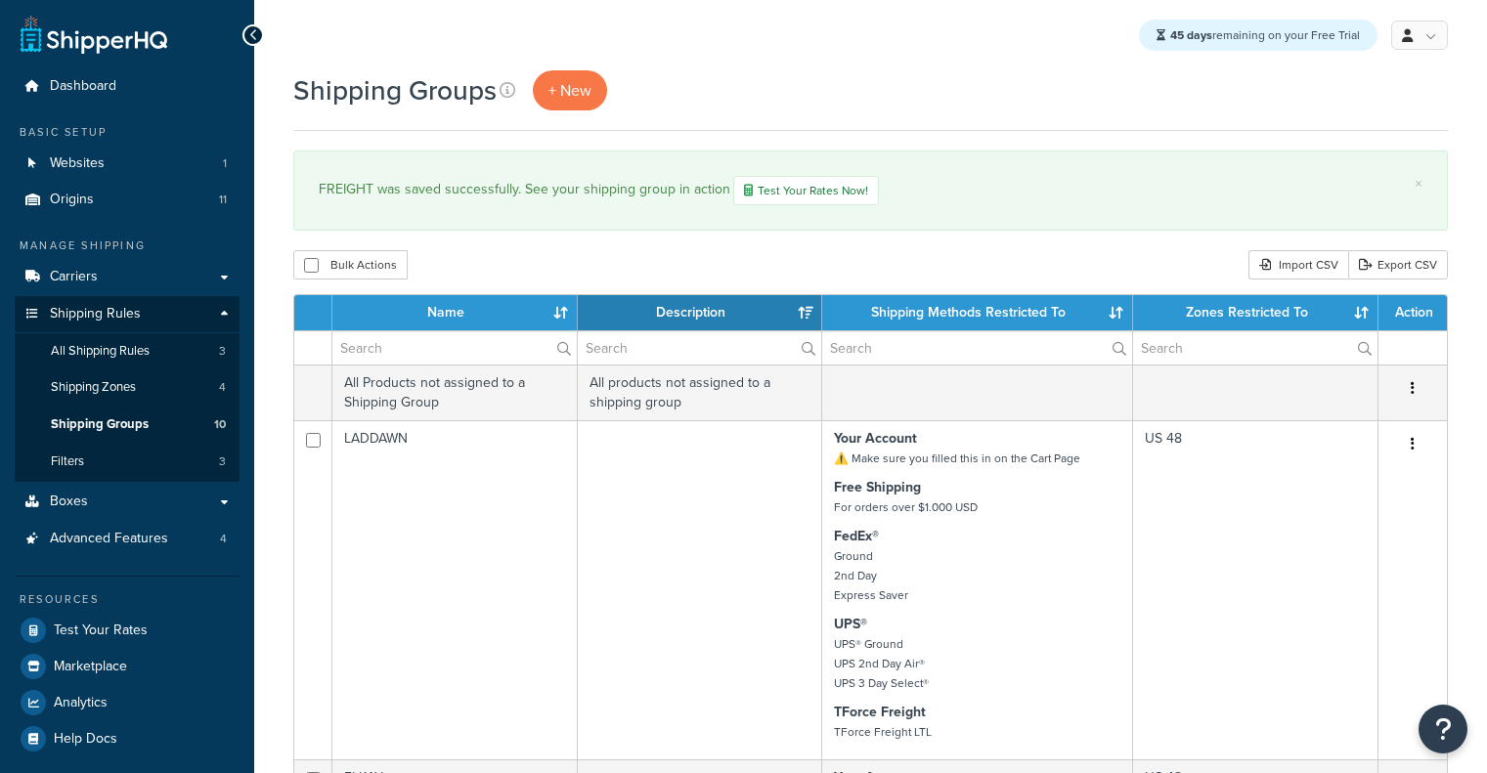
select select "15"
click at [51, 616] on link "Test Your Rates" at bounding box center [127, 630] width 225 height 35
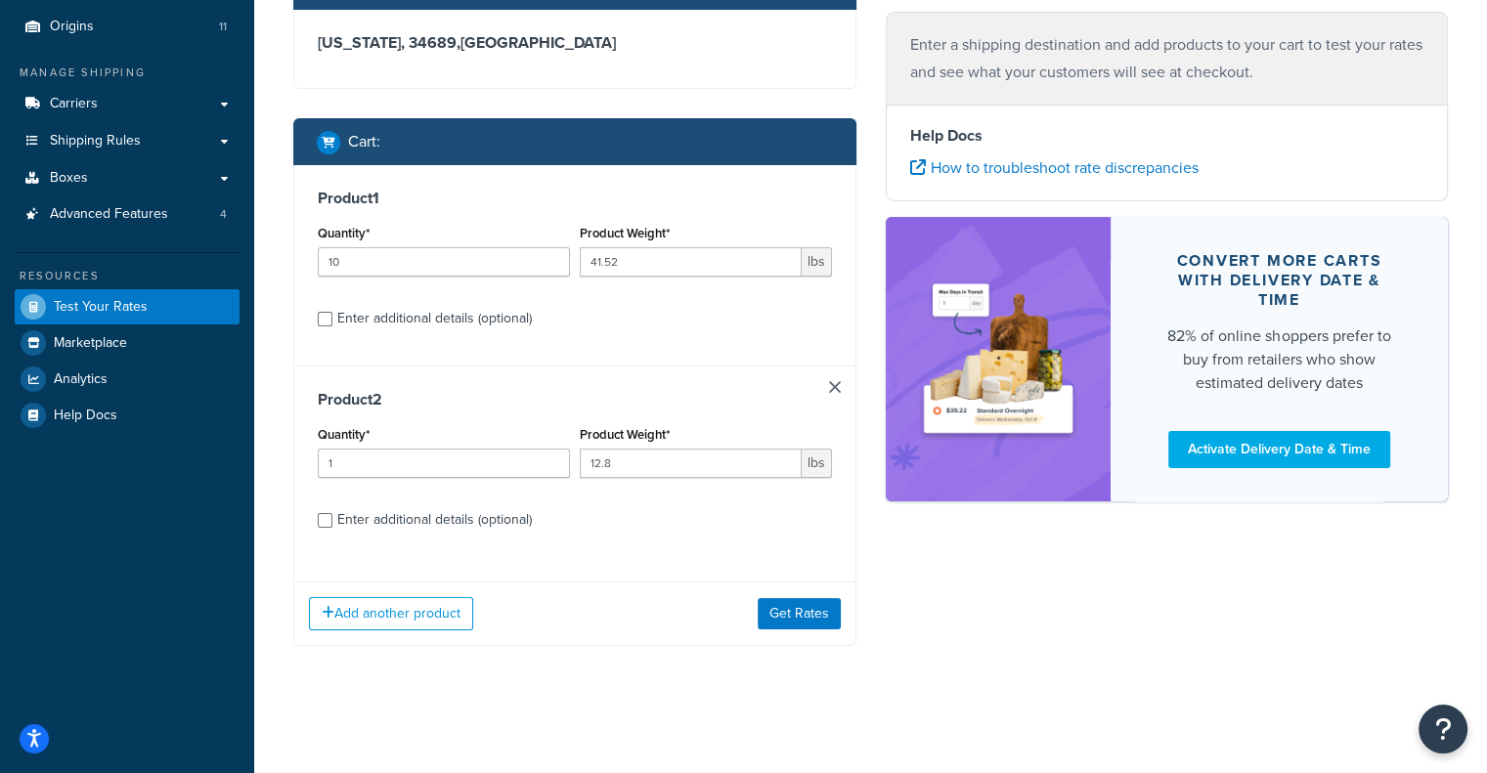
scroll to position [92, 0]
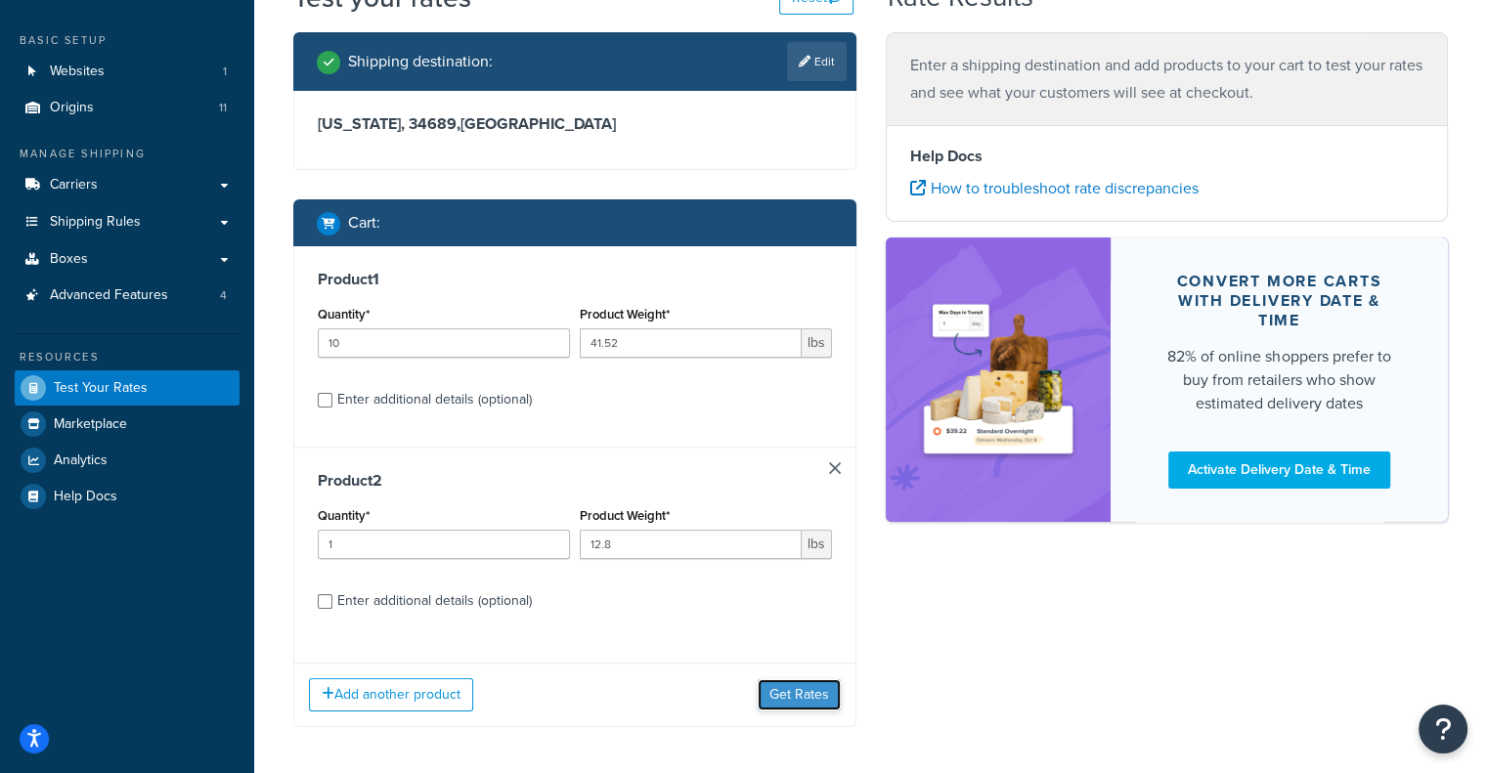
click at [799, 693] on button "Get Rates" at bounding box center [799, 694] width 83 height 31
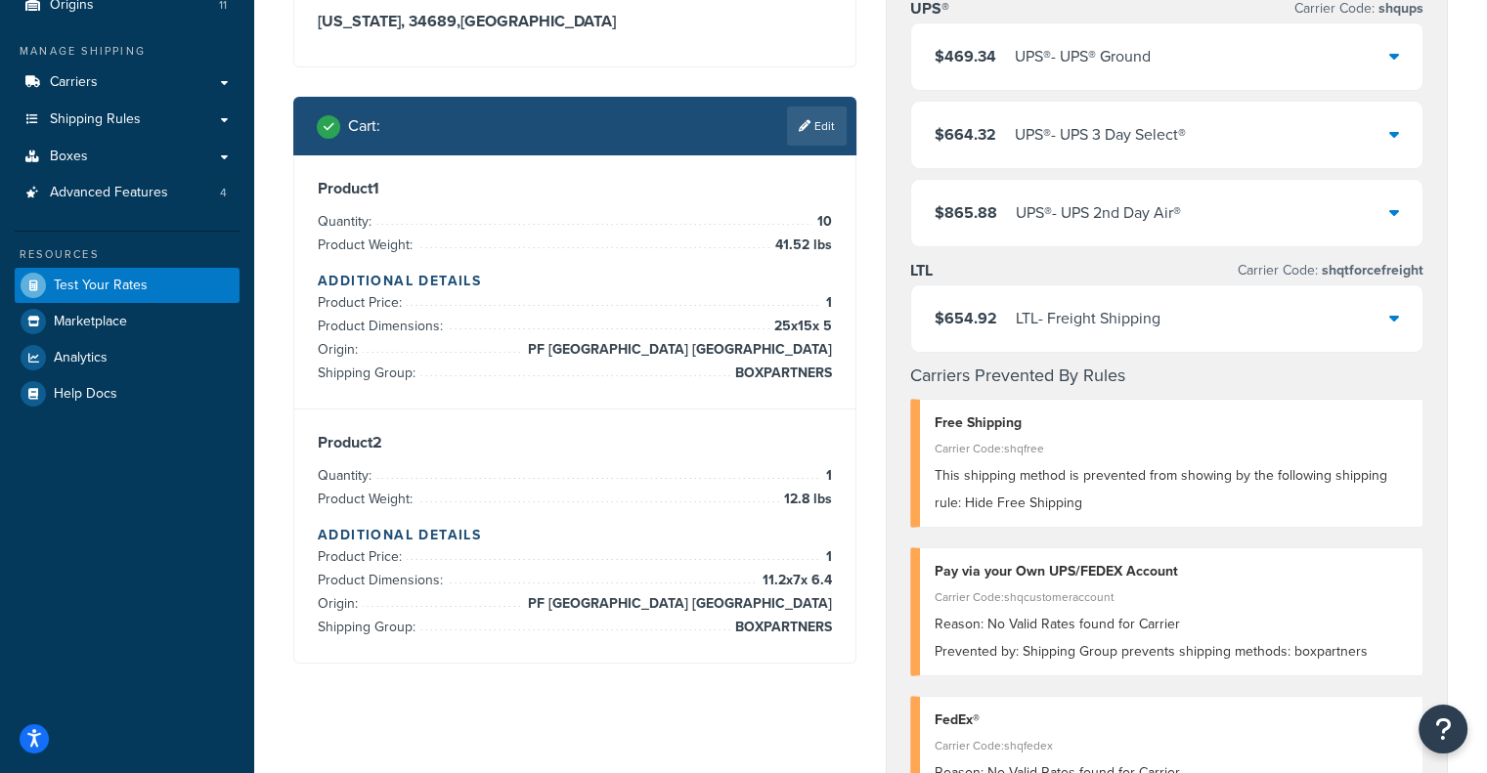
scroll to position [223, 0]
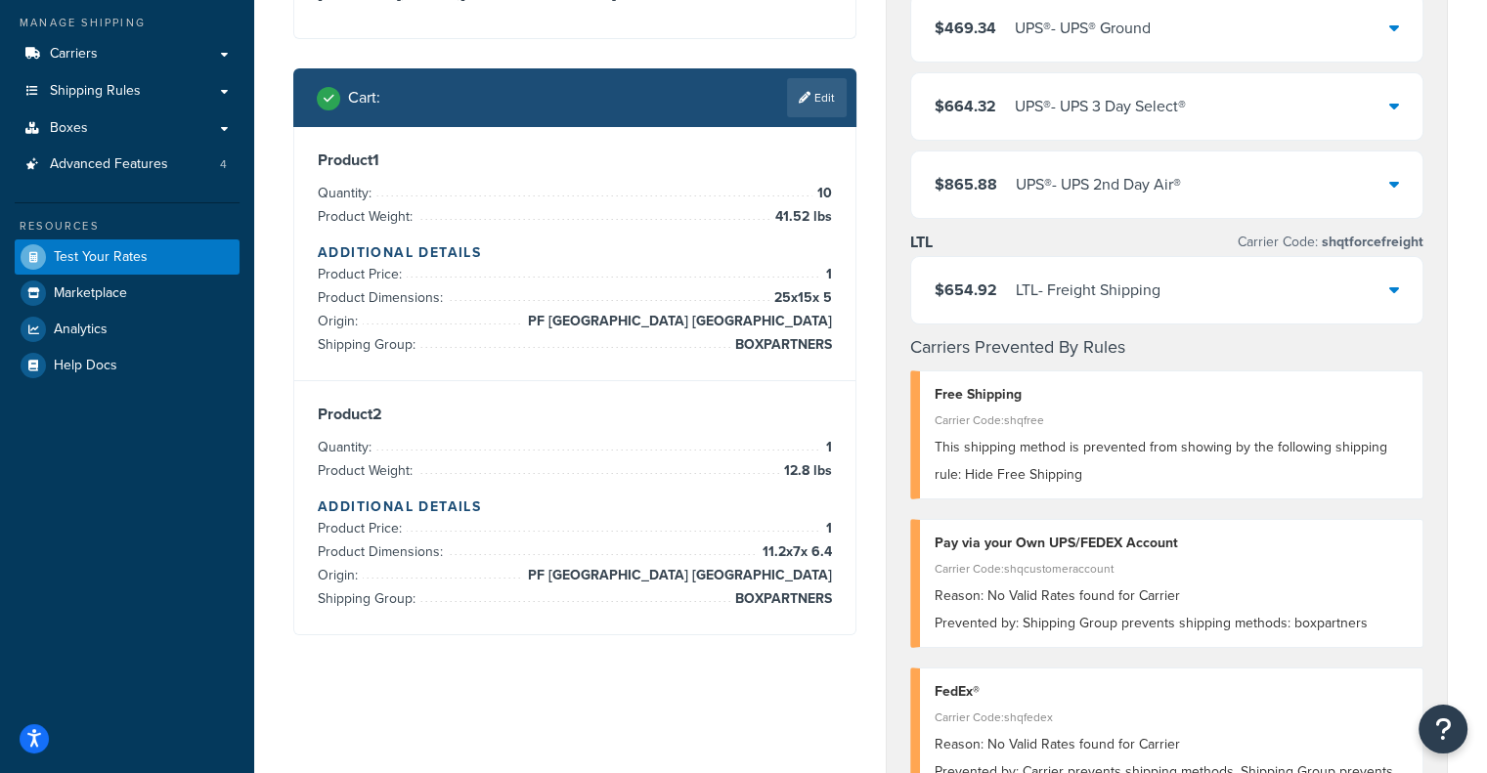
click at [1173, 295] on div "$654.92 LTL - Freight Shipping" at bounding box center [1167, 290] width 512 height 66
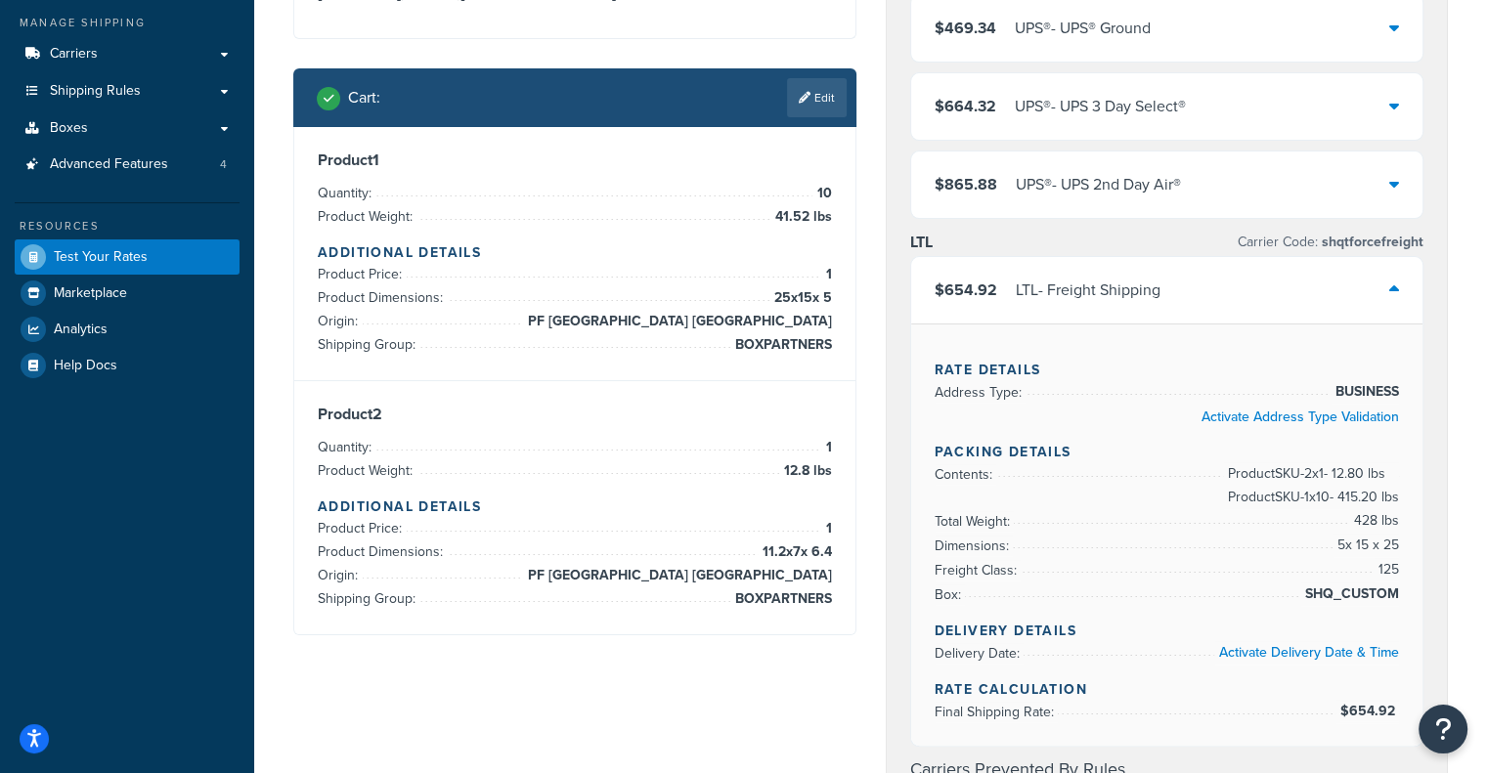
scroll to position [0, 0]
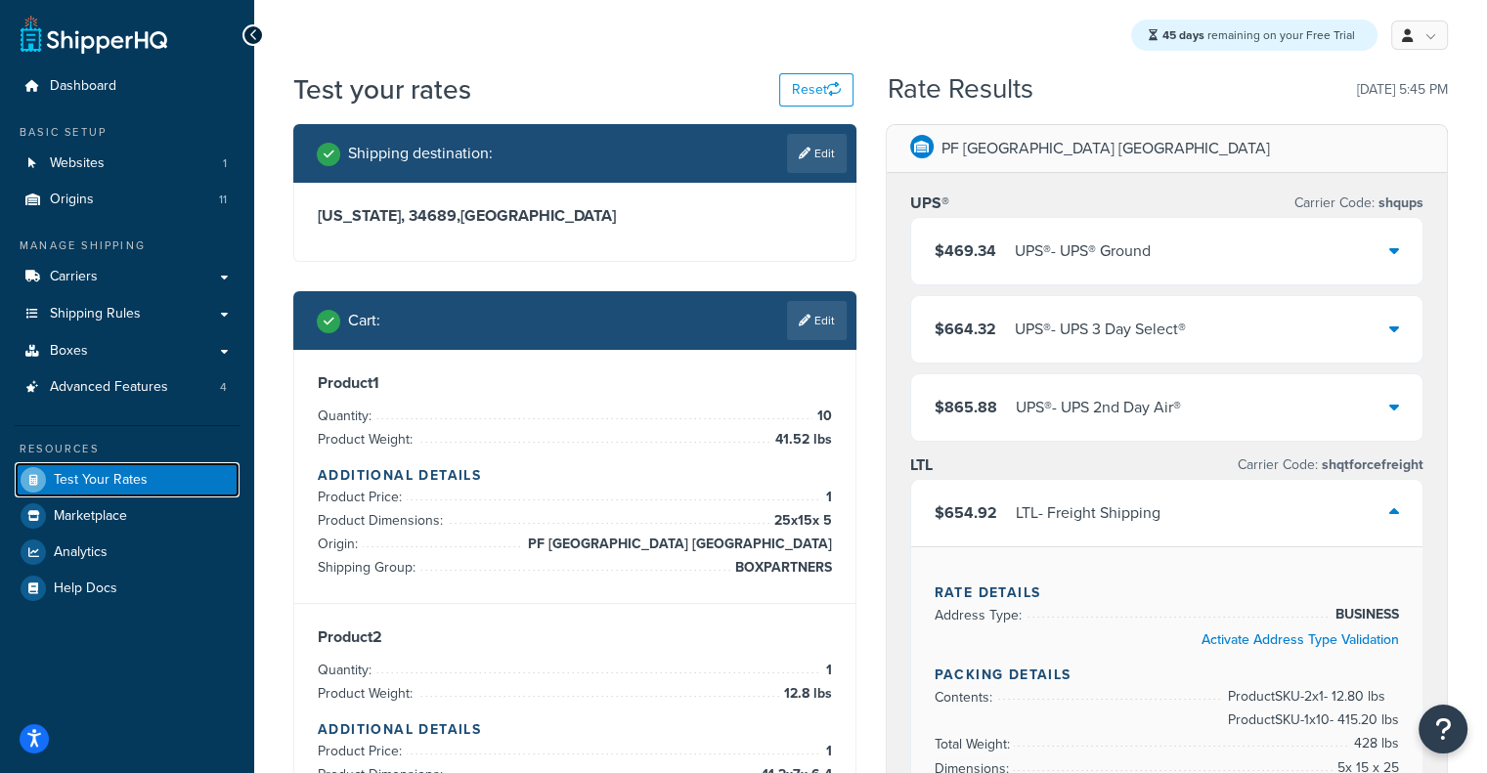
click at [138, 478] on span "Test Your Rates" at bounding box center [101, 480] width 94 height 17
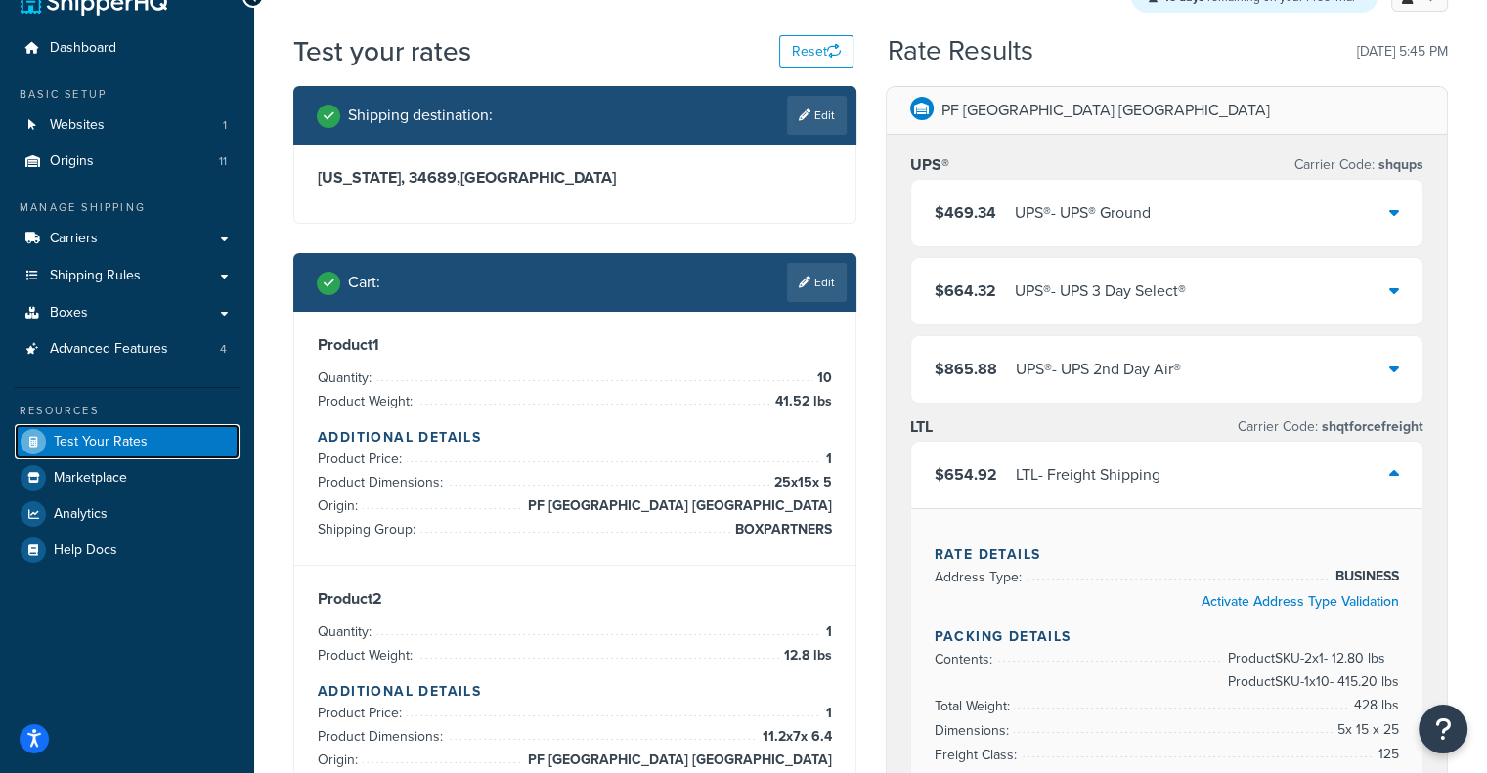
scroll to position [43, 0]
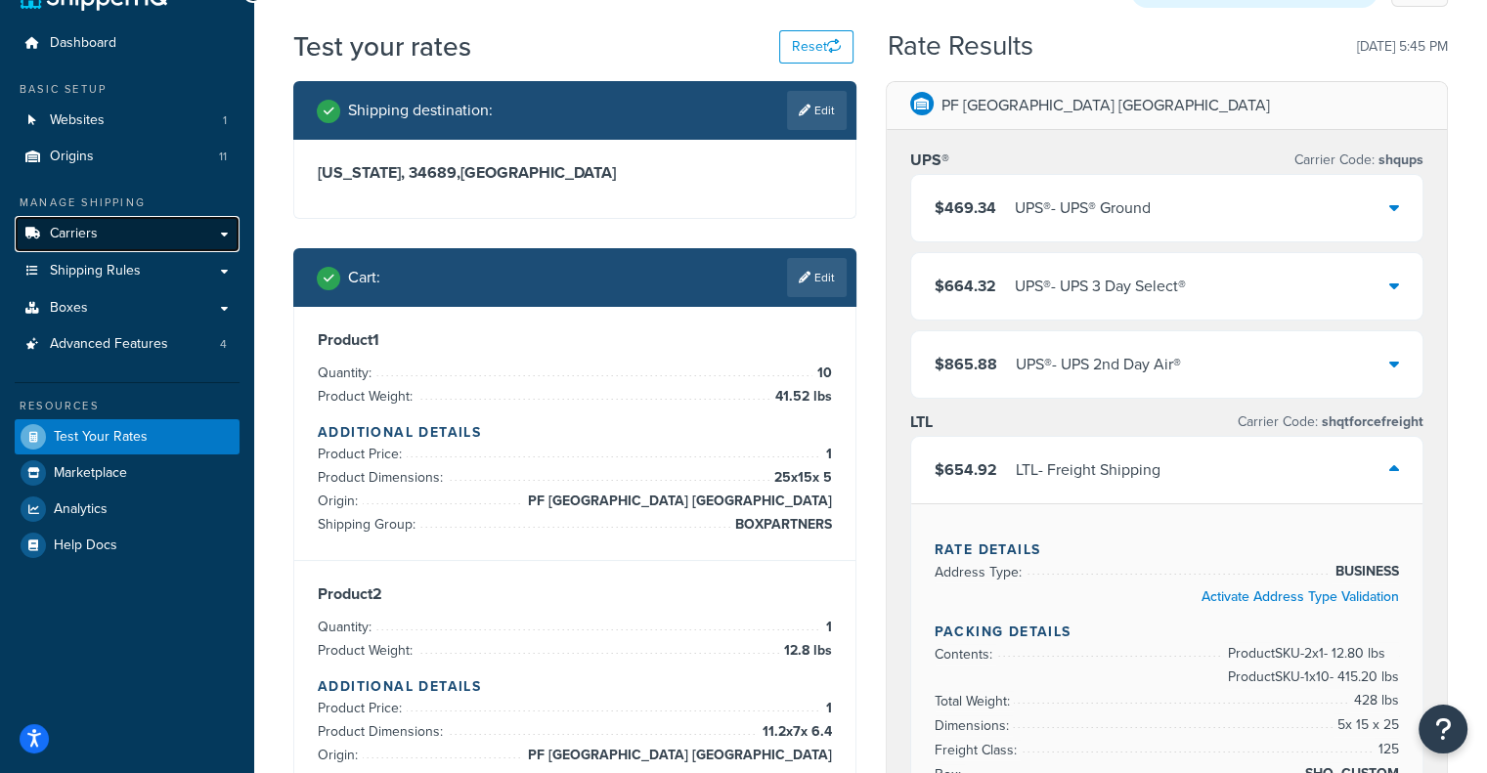
click at [160, 245] on link "Carriers" at bounding box center [127, 234] width 225 height 36
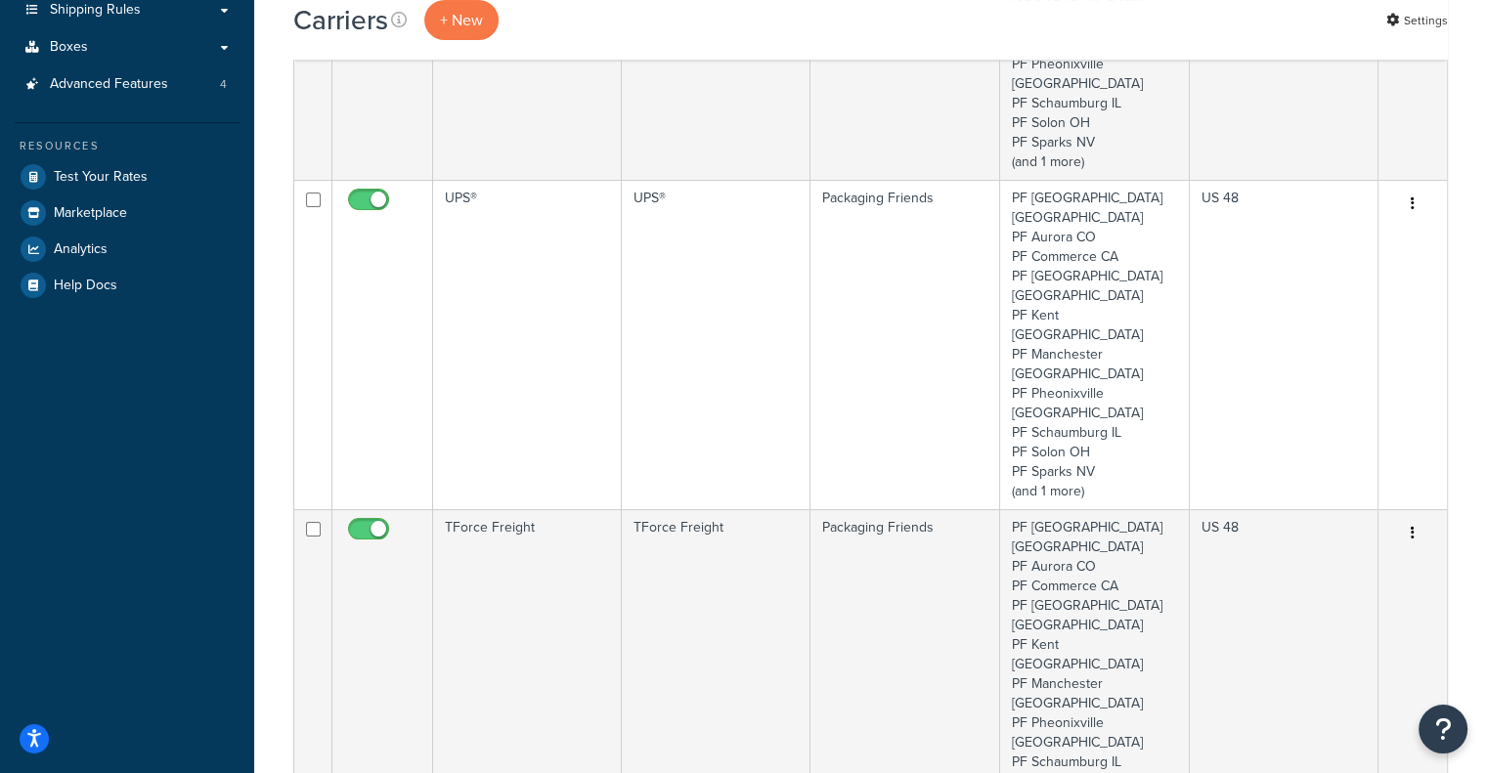
scroll to position [422, 0]
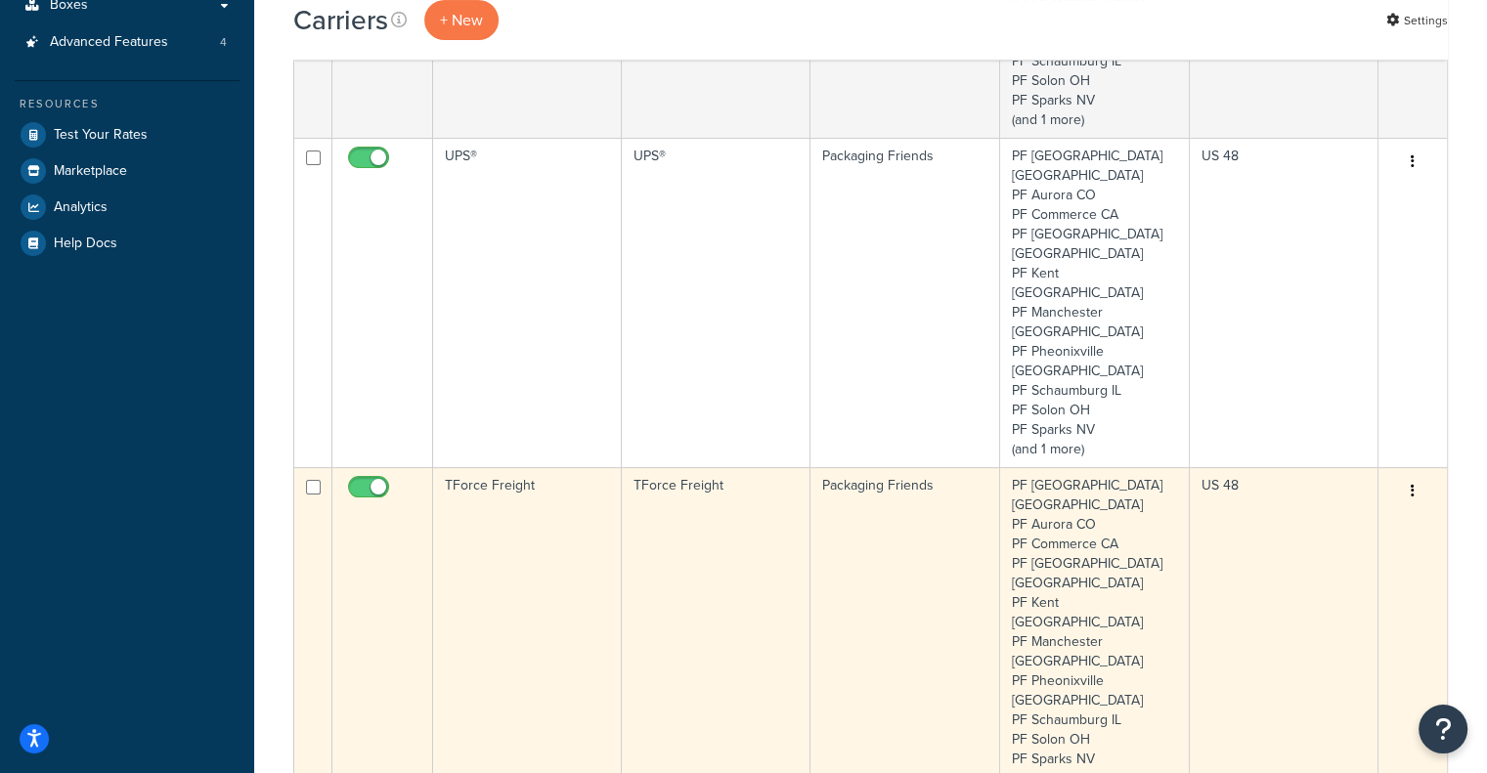
click at [514, 467] on td "TForce Freight" at bounding box center [527, 631] width 189 height 329
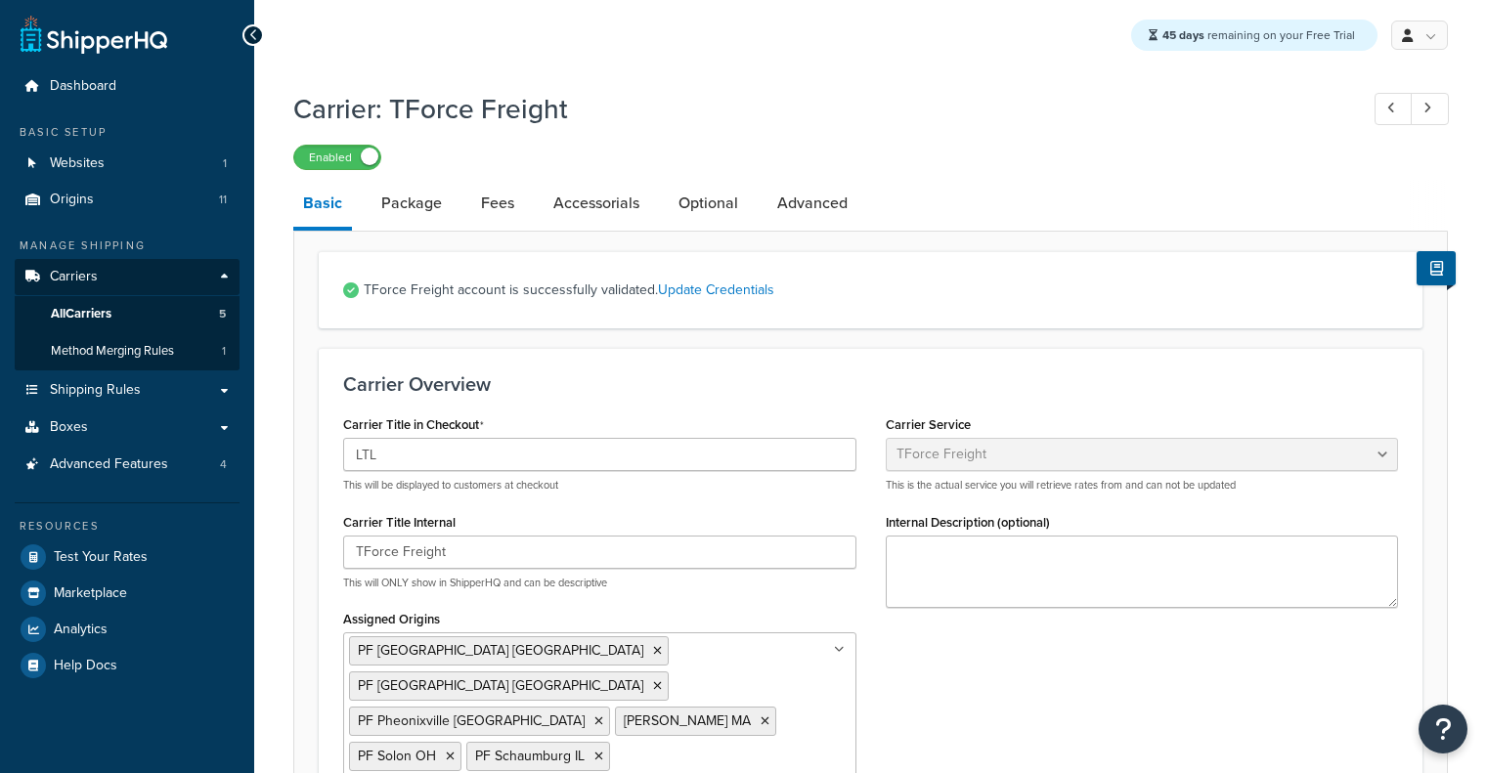
select select "tforceFreight"
click at [817, 203] on link "Advanced" at bounding box center [812, 203] width 90 height 47
select select "false"
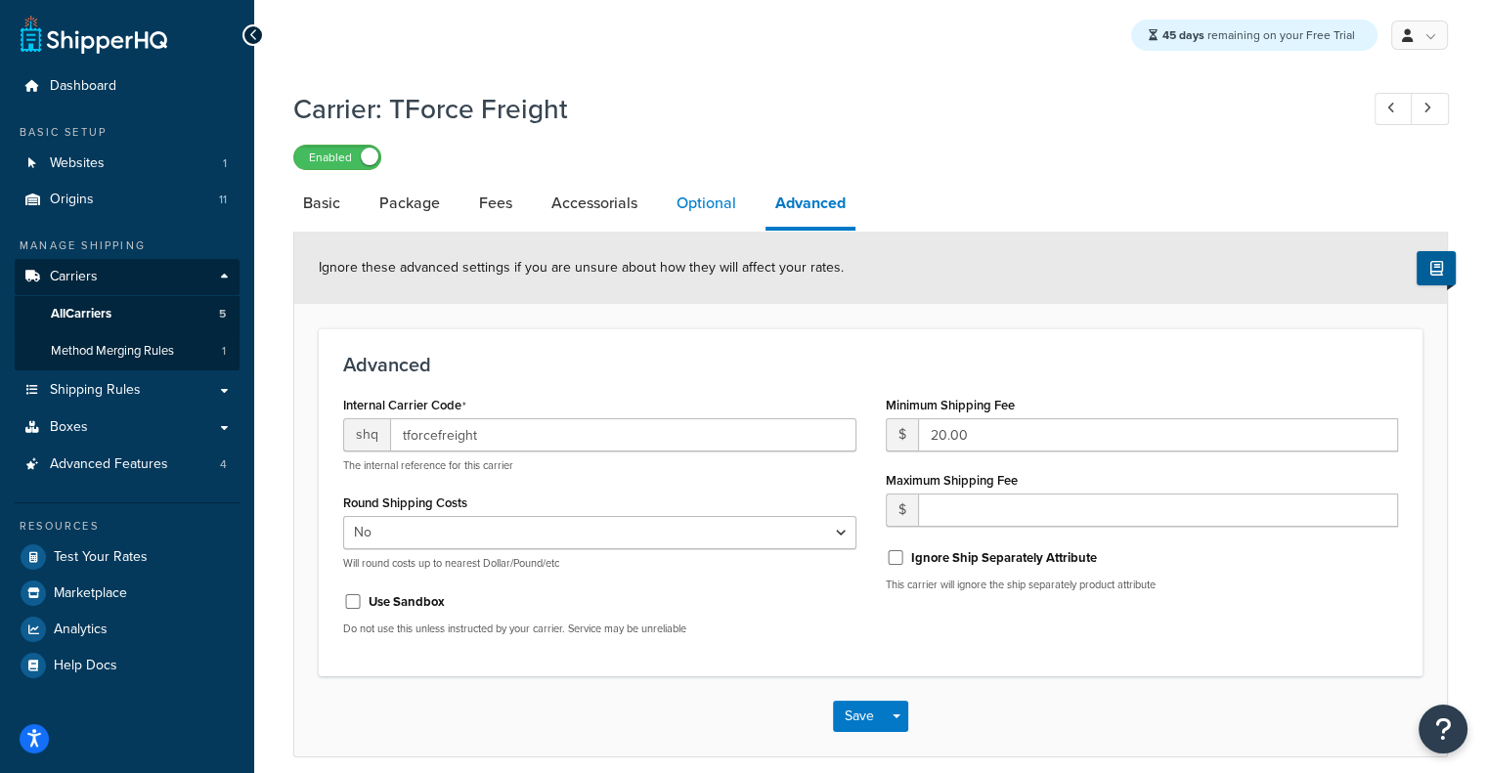
click at [704, 196] on link "Optional" at bounding box center [706, 203] width 79 height 47
select select "77.5"
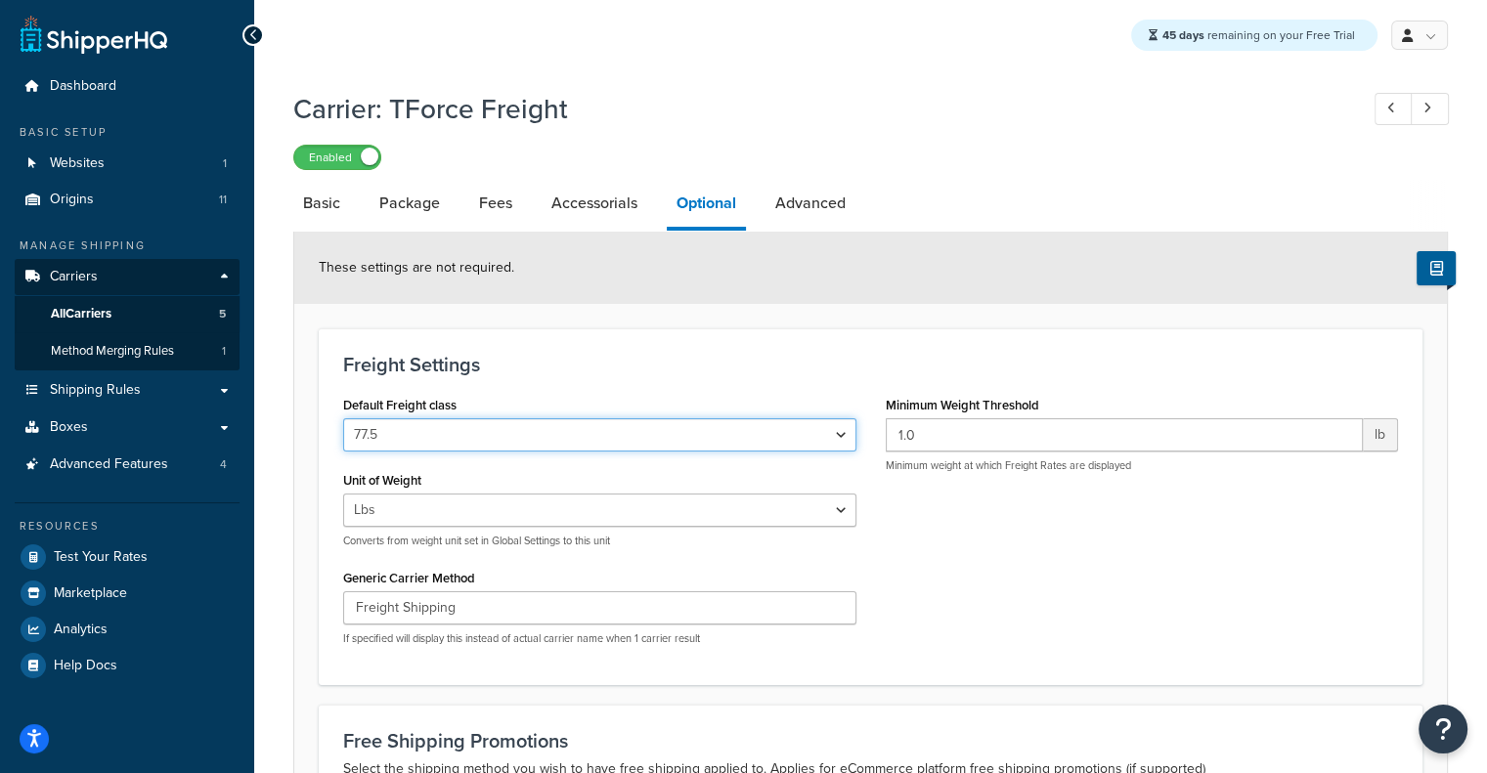
click at [590, 435] on select "50 55 60 65 70 77.5 85 92.5 100 110 125 150 175 200 250 300 400 500" at bounding box center [599, 434] width 513 height 33
click at [980, 313] on form "These settings are not required. Freight Settings Default Freight class 50 55 6…" at bounding box center [870, 626] width 1152 height 788
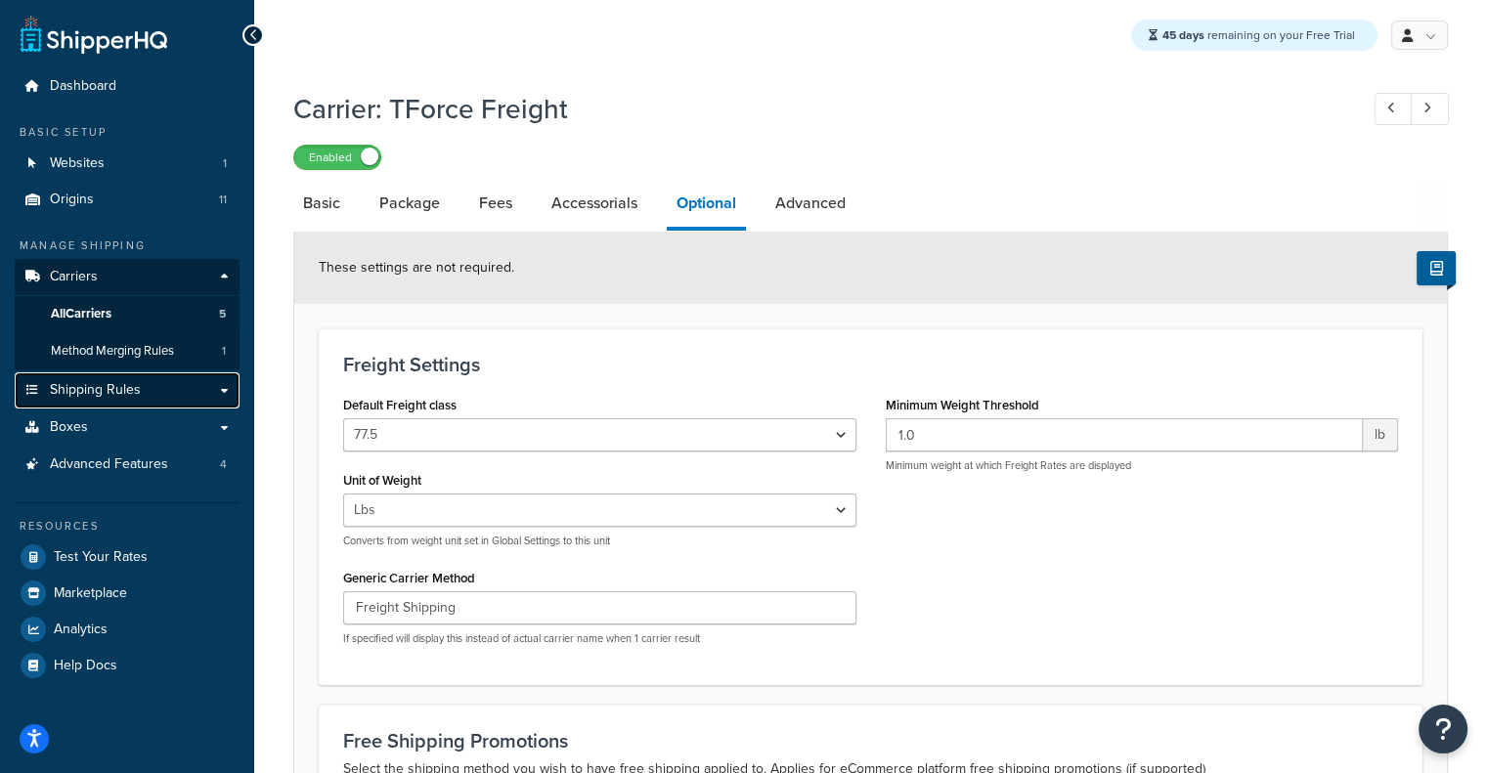
click at [156, 396] on link "Shipping Rules" at bounding box center [127, 390] width 225 height 36
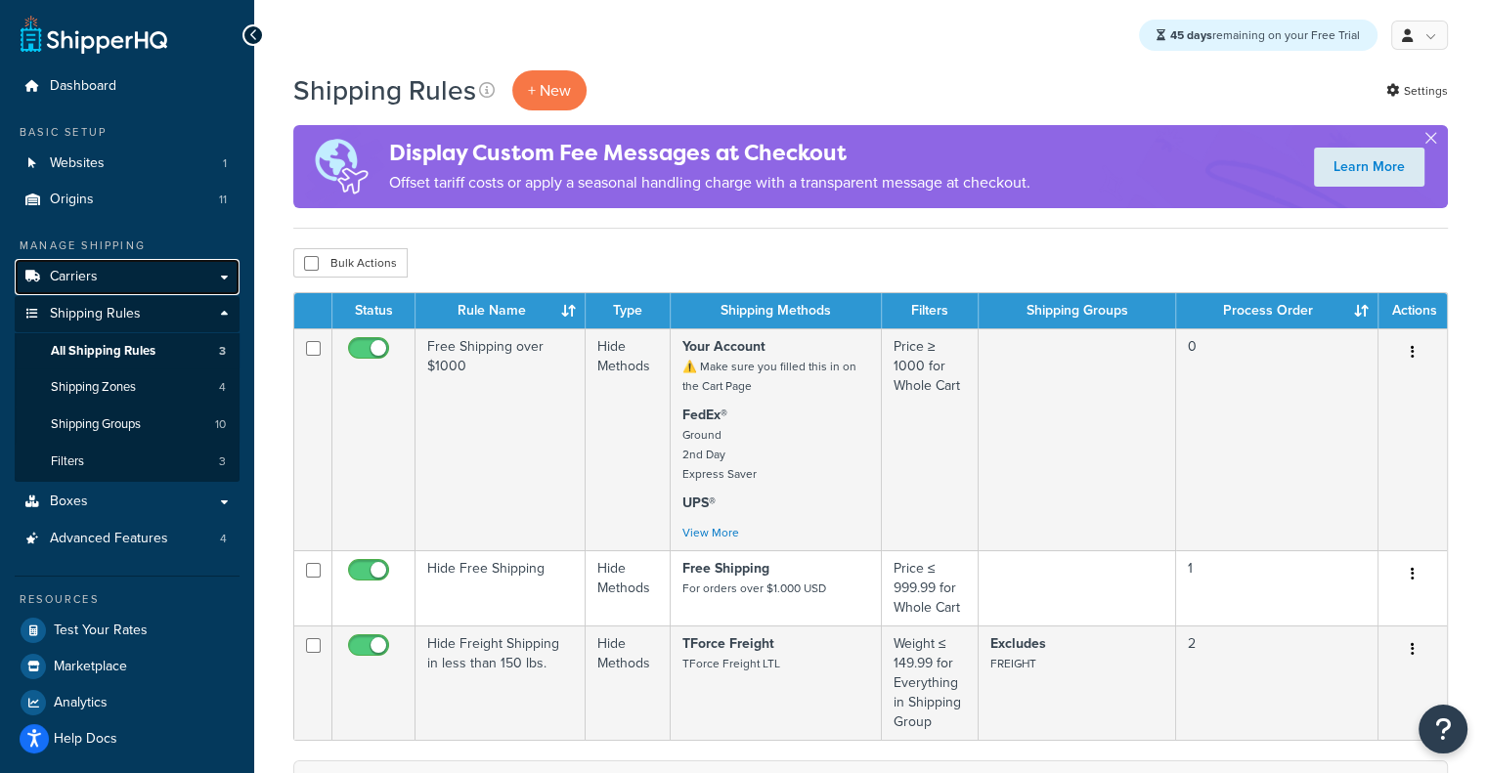
click at [198, 287] on link "Carriers" at bounding box center [127, 277] width 225 height 36
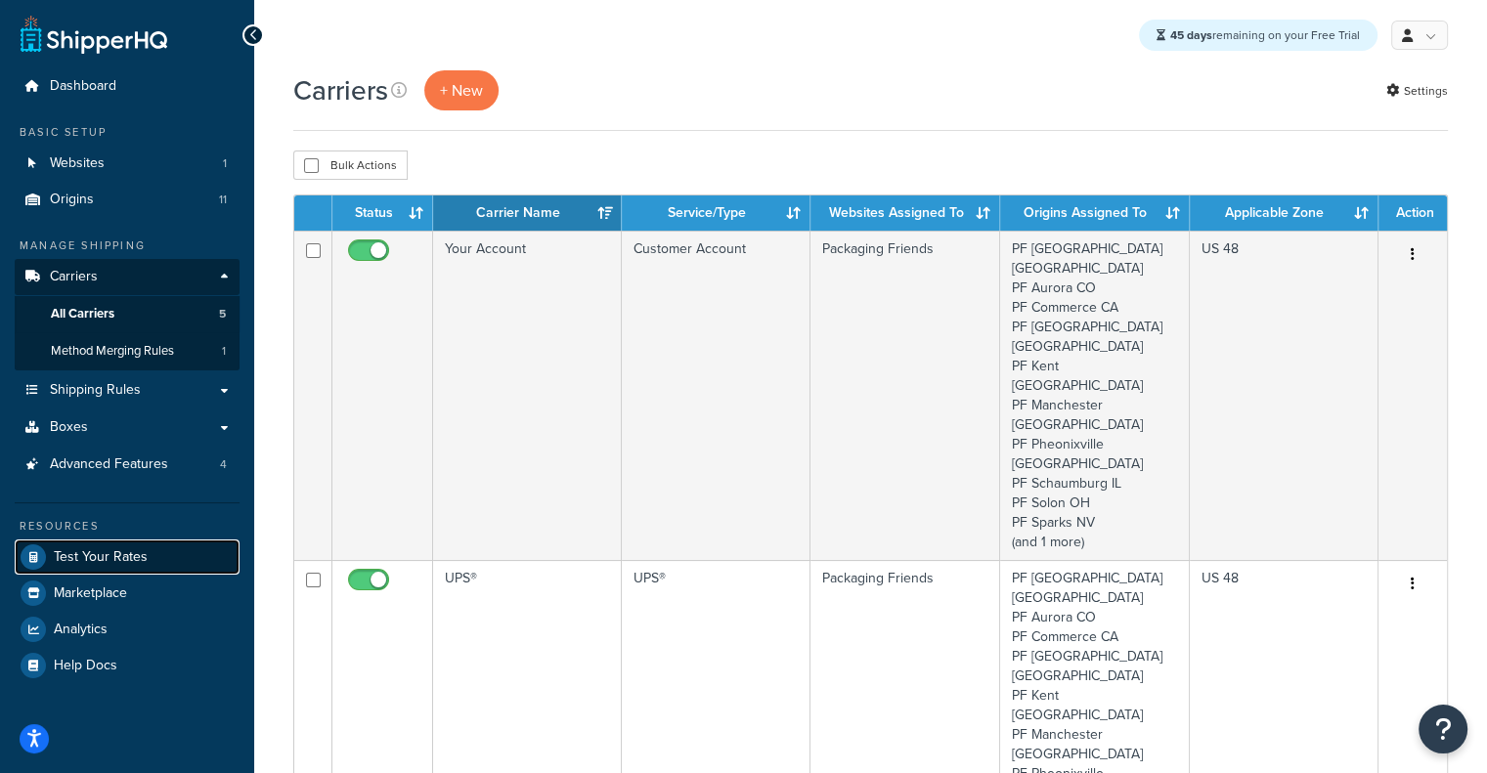
click at [191, 563] on link "Test Your Rates" at bounding box center [127, 557] width 225 height 35
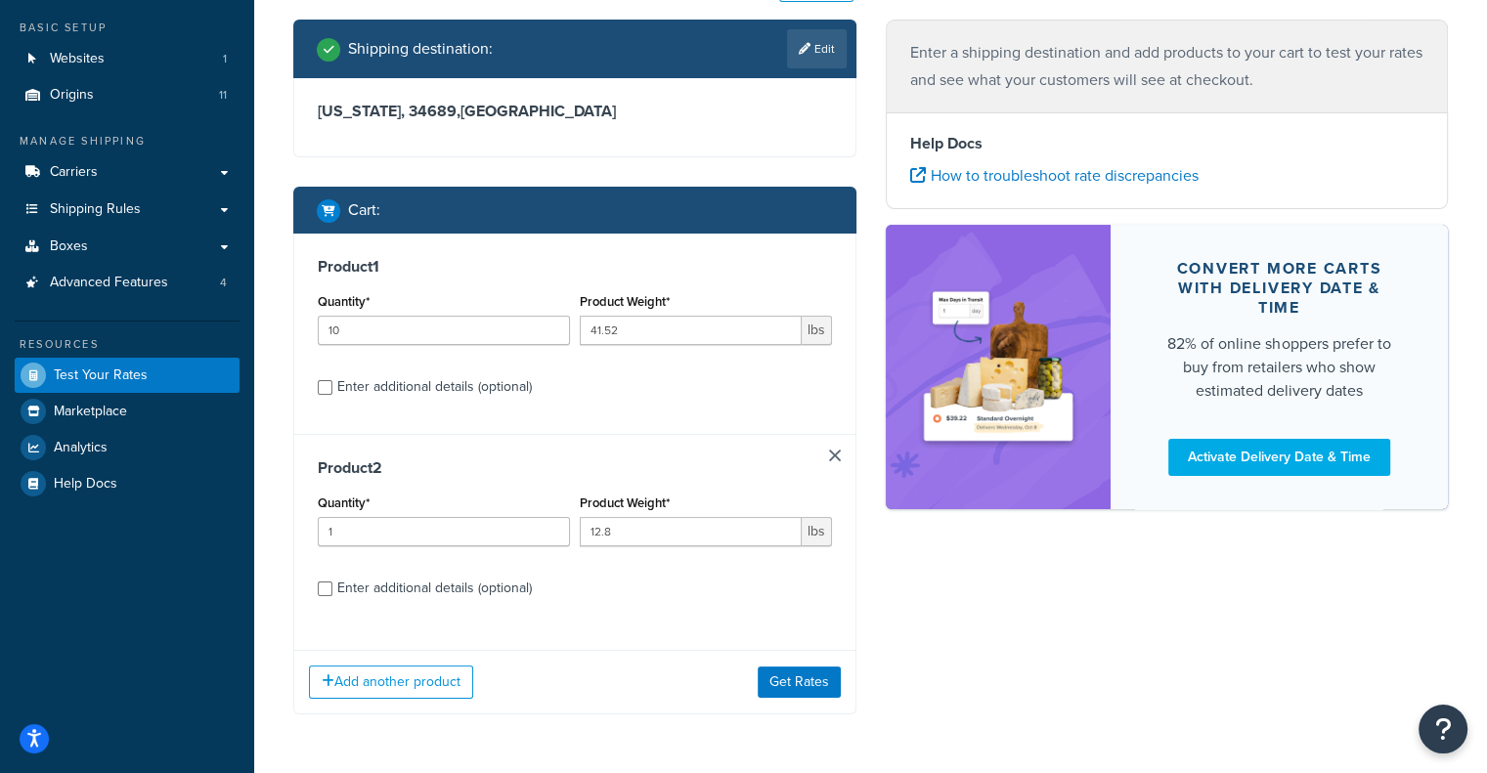
scroll to position [174, 0]
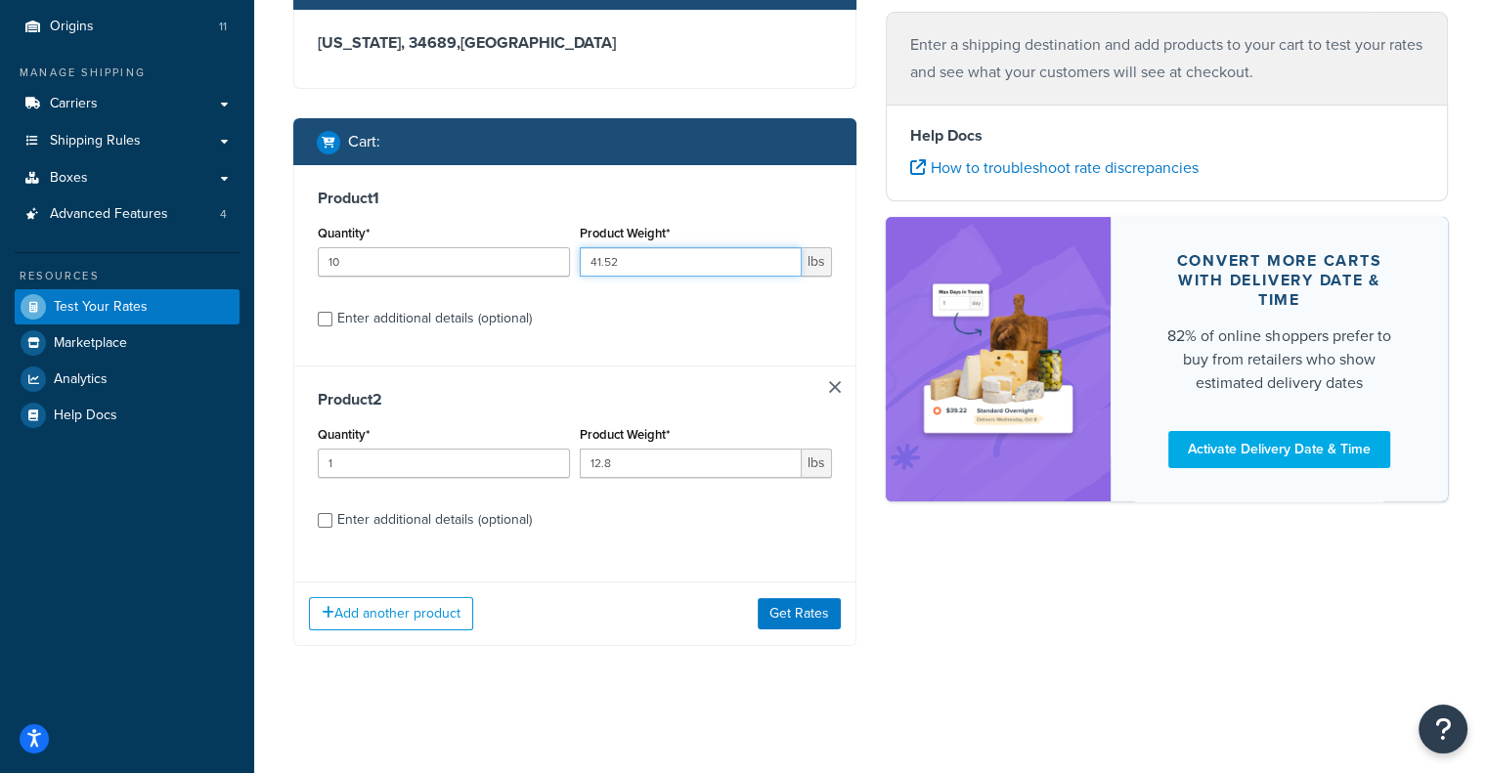
drag, startPoint x: 653, startPoint y: 275, endPoint x: 583, endPoint y: 261, distance: 71.7
click at [583, 261] on input "41.52" at bounding box center [691, 261] width 222 height 29
drag, startPoint x: 473, startPoint y: 257, endPoint x: 254, endPoint y: 264, distance: 219.1
click at [254, 264] on div "Test your rates Reset Rate Results Shipping destination : Edit Florida, 34689 ,…" at bounding box center [870, 310] width 1233 height 827
drag, startPoint x: 482, startPoint y: 268, endPoint x: 133, endPoint y: 288, distance: 349.6
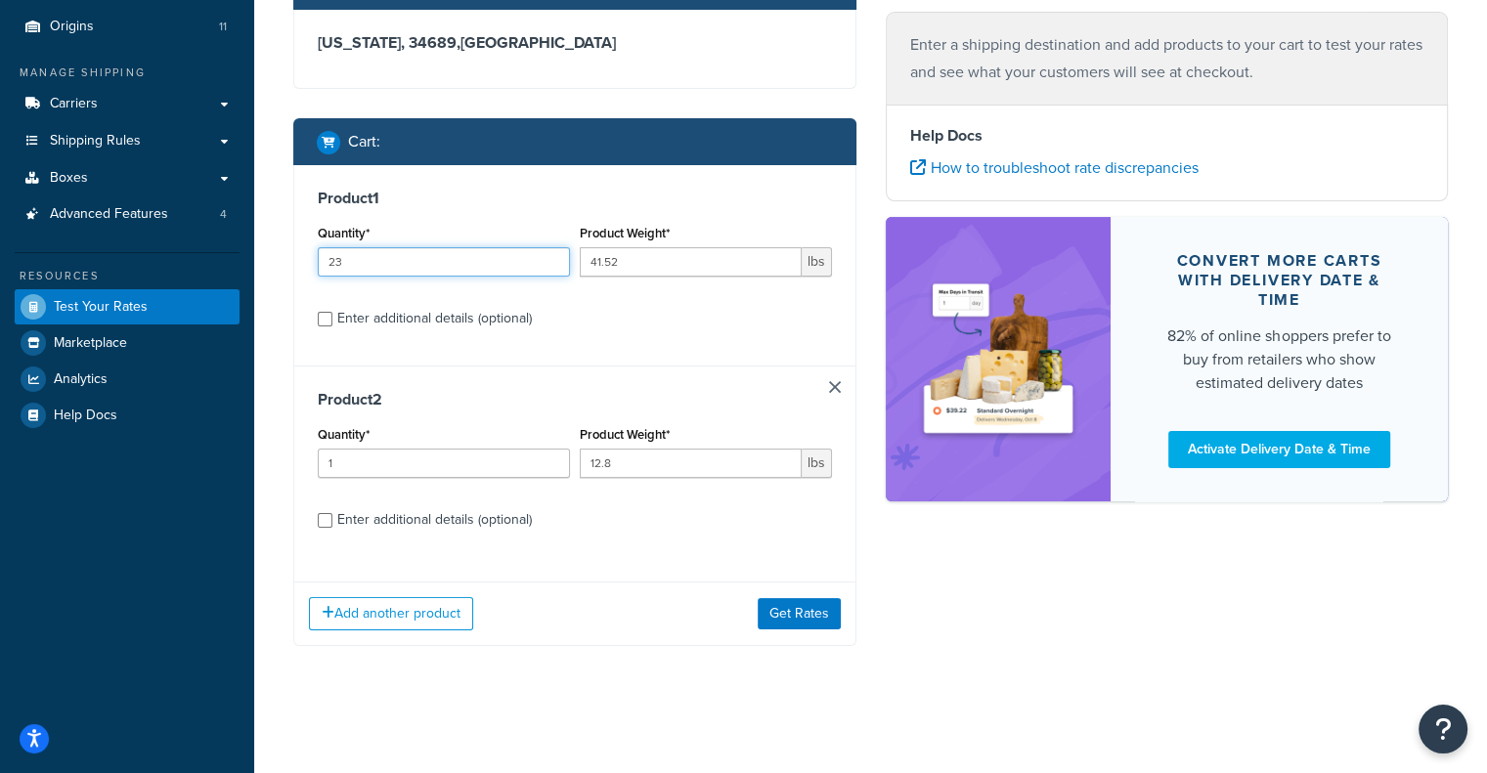
click at [133, 288] on div "Dashboard Basic Setup Websites 1 Origins 11 Manage Shipping Carriers Carriers A…" at bounding box center [743, 300] width 1487 height 946
drag, startPoint x: 388, startPoint y: 261, endPoint x: 142, endPoint y: 230, distance: 248.3
click at [142, 230] on div "Dashboard Basic Setup Websites 1 Origins 11 Manage Shipping Carriers Carriers A…" at bounding box center [743, 300] width 1487 height 946
type input "23"
click at [829, 617] on button "Get Rates" at bounding box center [799, 613] width 83 height 31
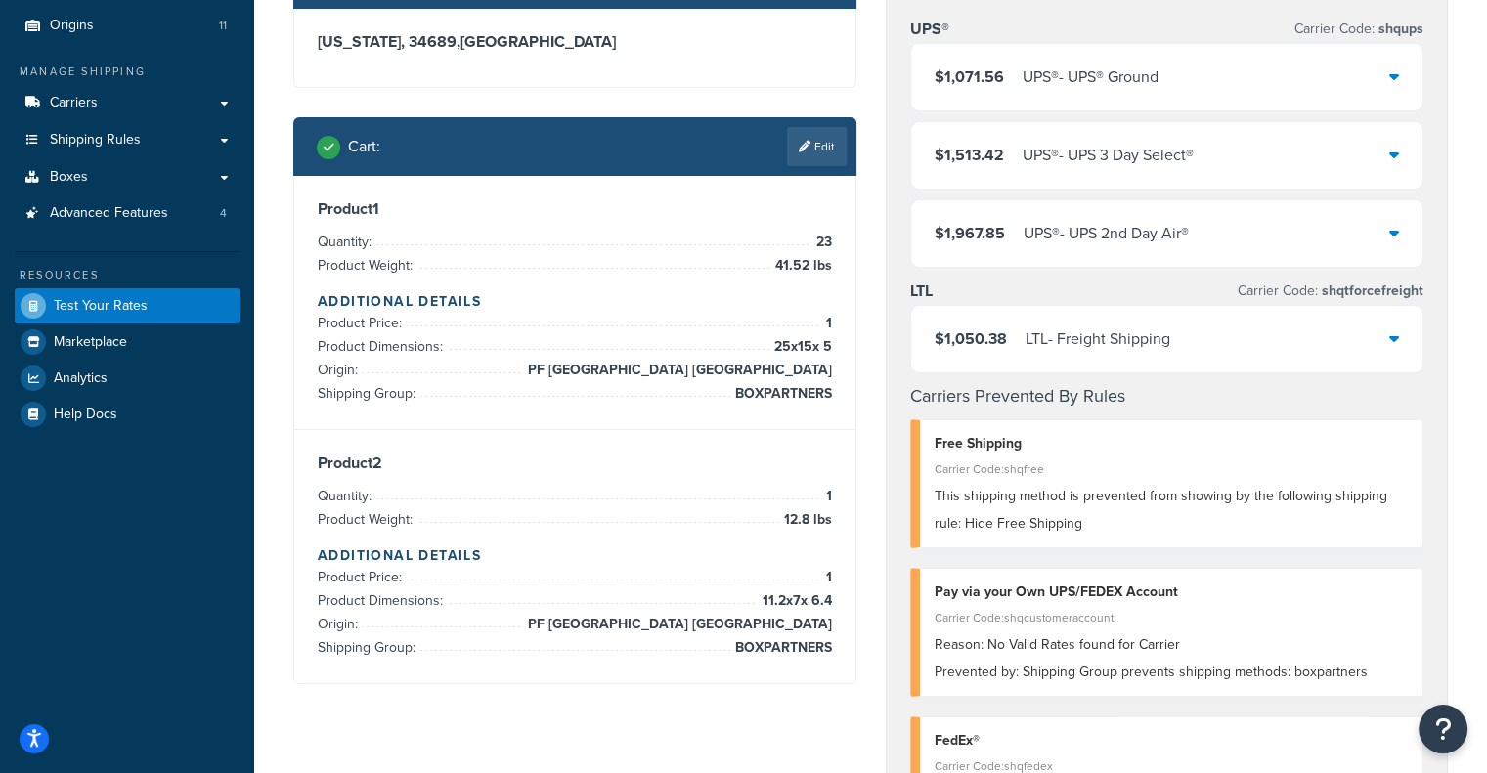
click at [1101, 93] on div "$1,071.56 UPS® - UPS® Ground" at bounding box center [1167, 77] width 512 height 66
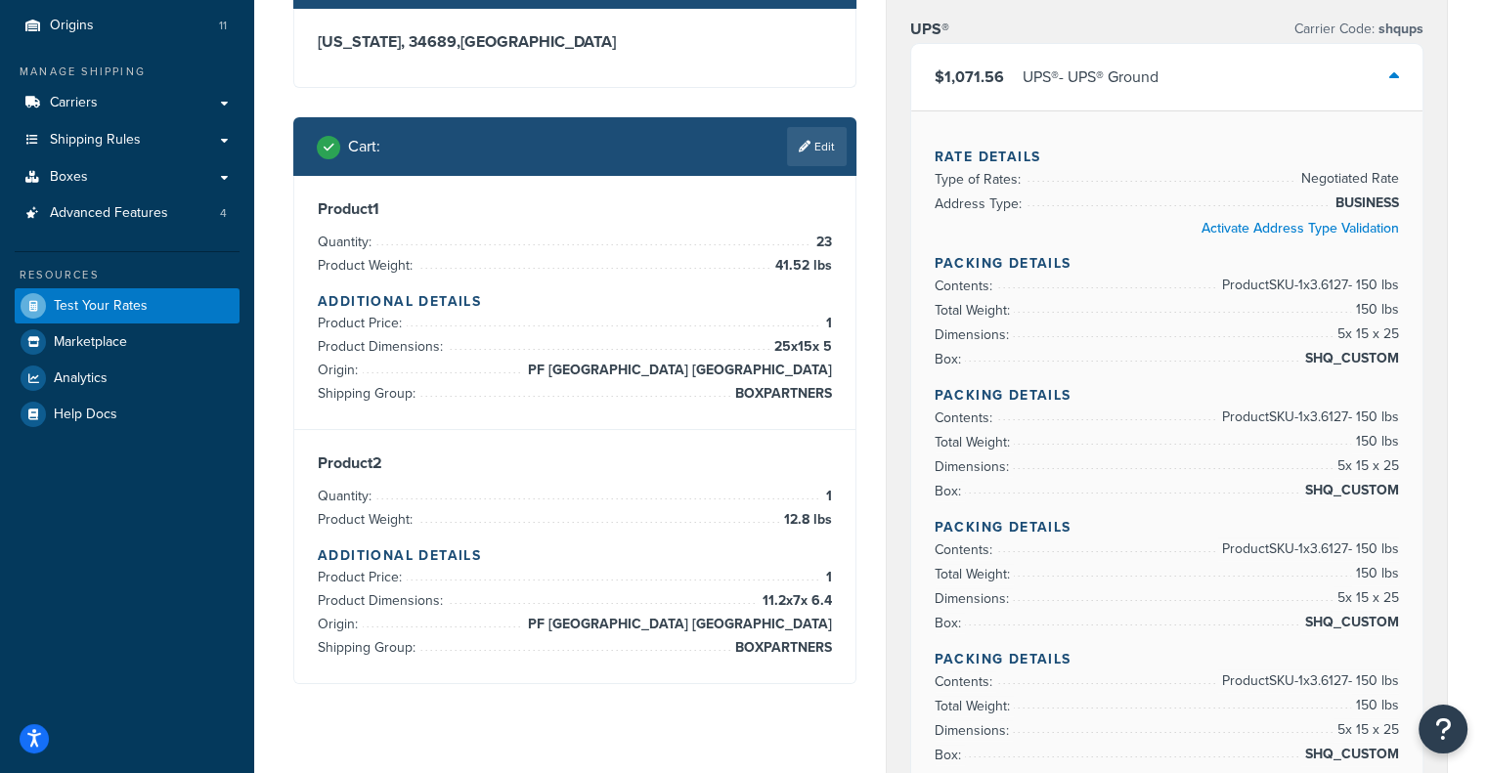
click at [1101, 93] on div "$1,071.56 UPS® - UPS® Ground" at bounding box center [1167, 77] width 512 height 66
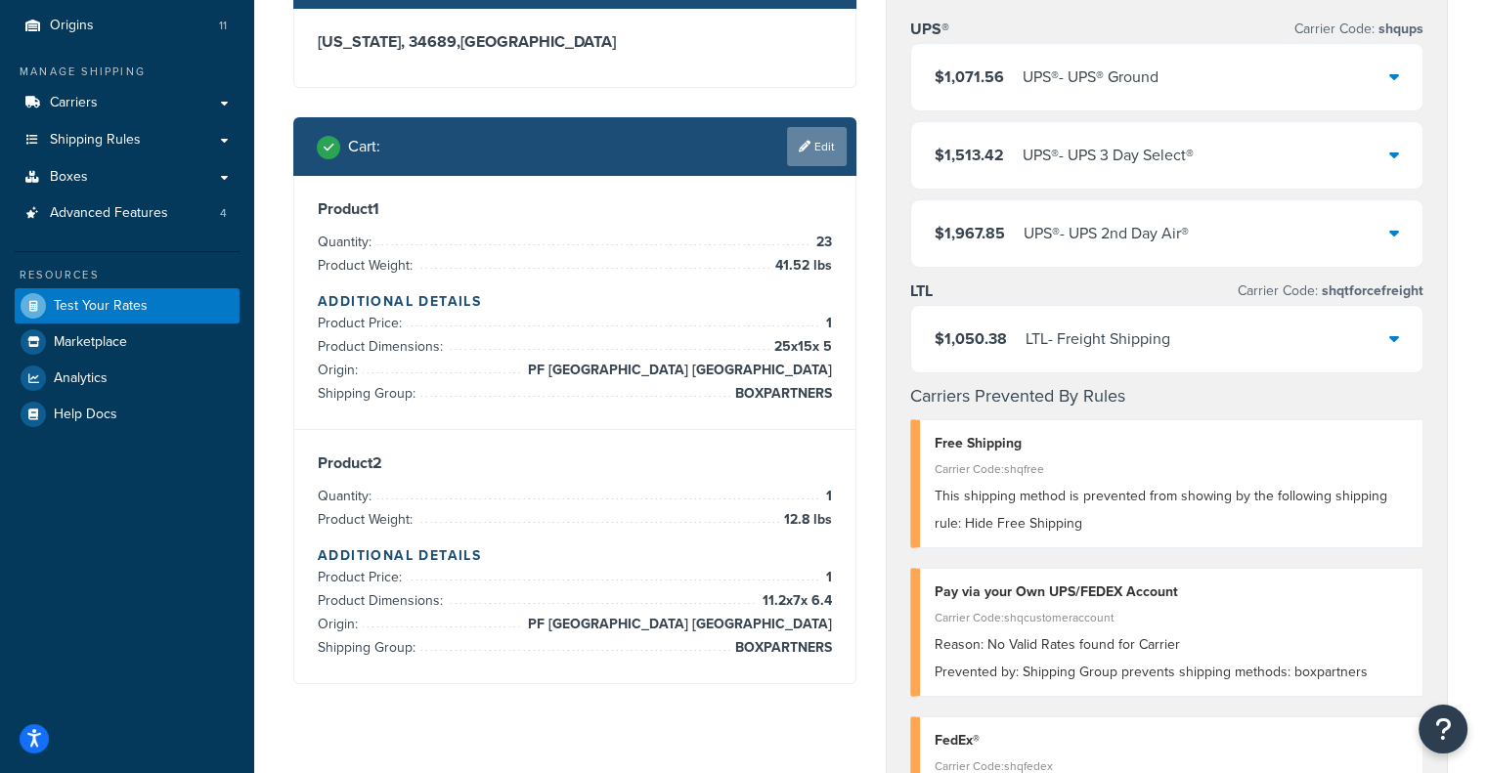
click at [814, 165] on link "Edit" at bounding box center [817, 146] width 60 height 39
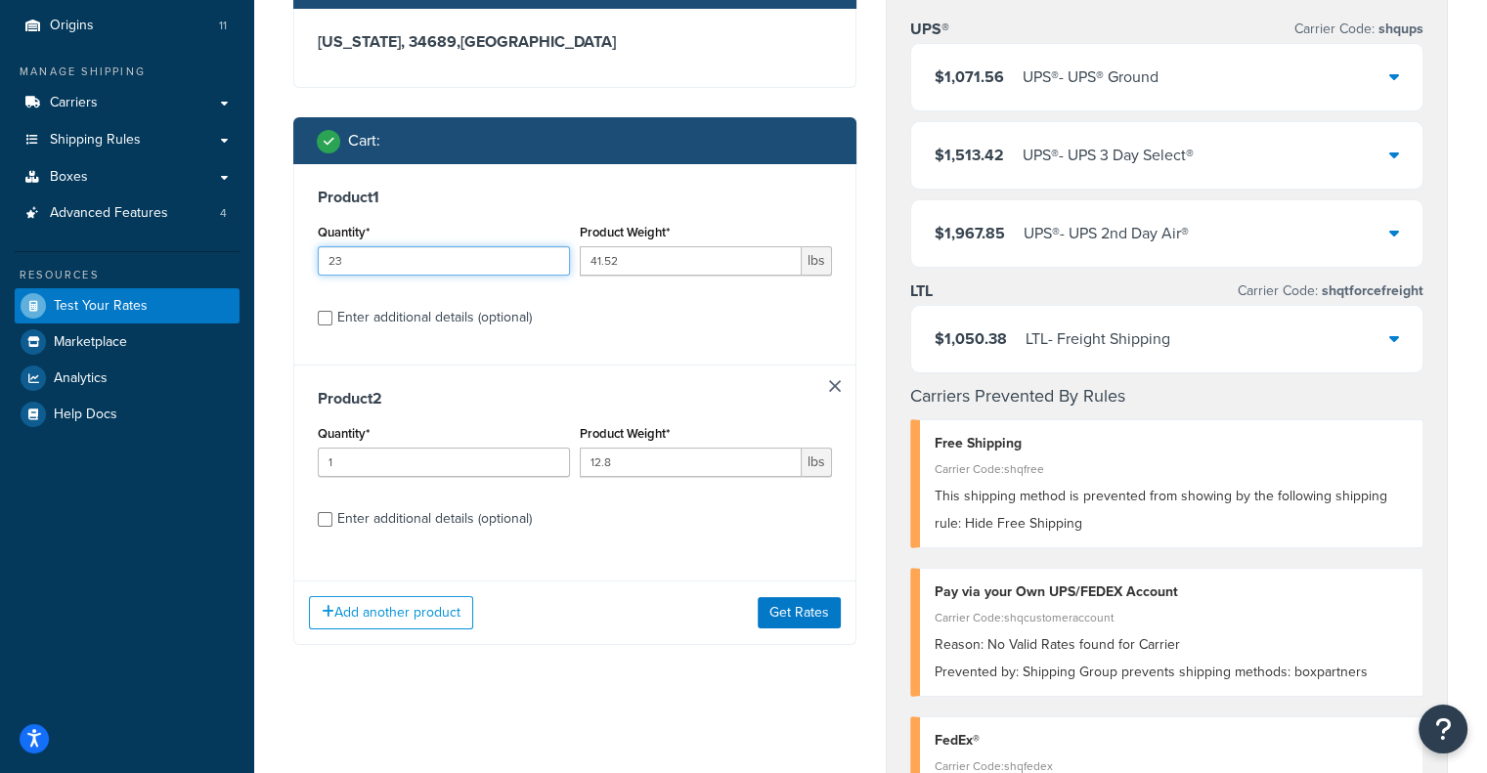
drag, startPoint x: 484, startPoint y: 257, endPoint x: 210, endPoint y: 234, distance: 274.7
click at [210, 234] on div "Dashboard Basic Setup Websites 1 Origins 11 Manage Shipping Carriers Carriers A…" at bounding box center [743, 669] width 1487 height 1687
type input "4"
click at [790, 610] on button "Get Rates" at bounding box center [799, 612] width 83 height 31
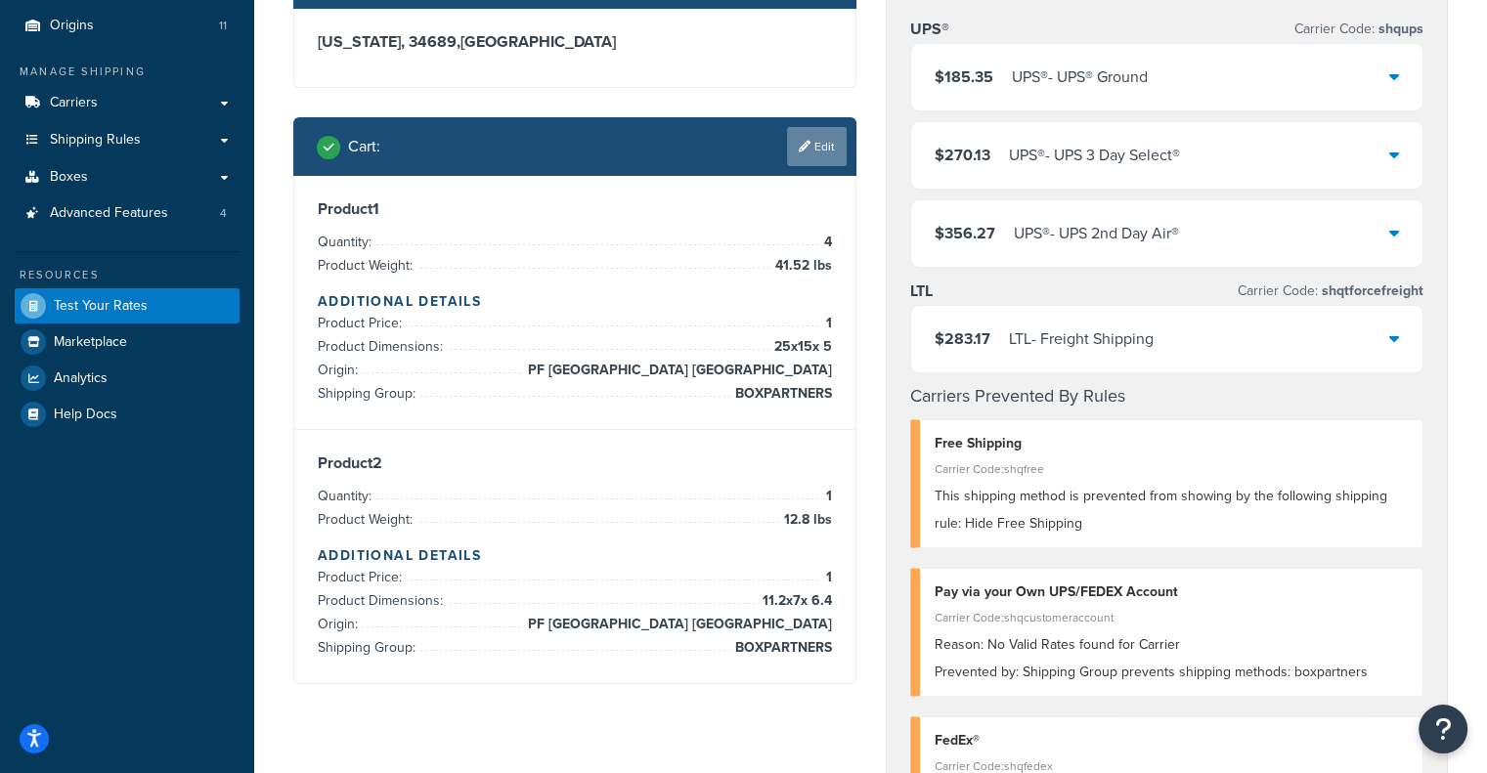
click at [821, 156] on link "Edit" at bounding box center [817, 146] width 60 height 39
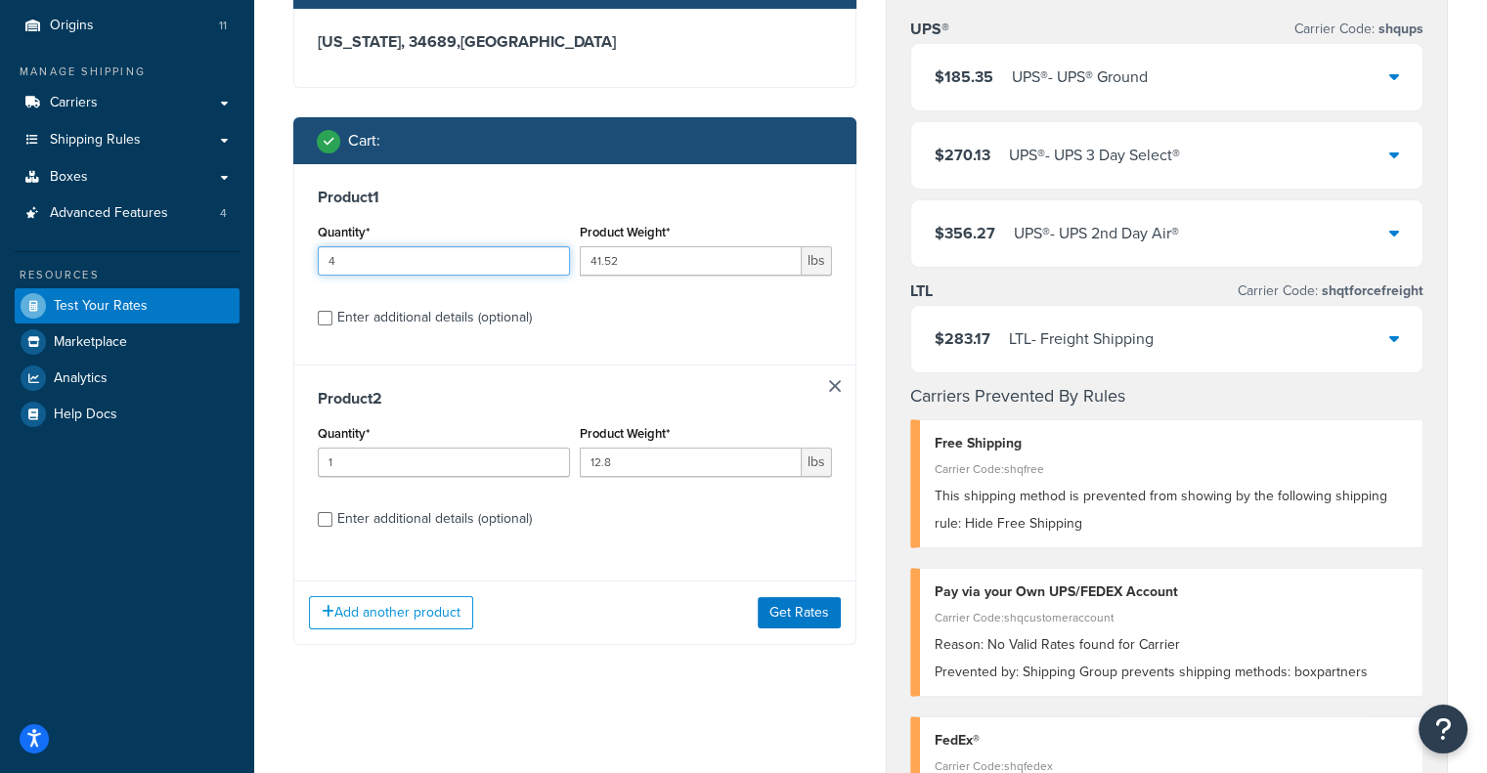
drag, startPoint x: 444, startPoint y: 259, endPoint x: 220, endPoint y: 246, distance: 224.2
click at [220, 246] on div "Dashboard Basic Setup Websites 1 Origins 11 Manage Shipping Carriers Carriers A…" at bounding box center [743, 669] width 1487 height 1687
type input "3"
click at [788, 611] on button "Get Rates" at bounding box center [799, 612] width 83 height 31
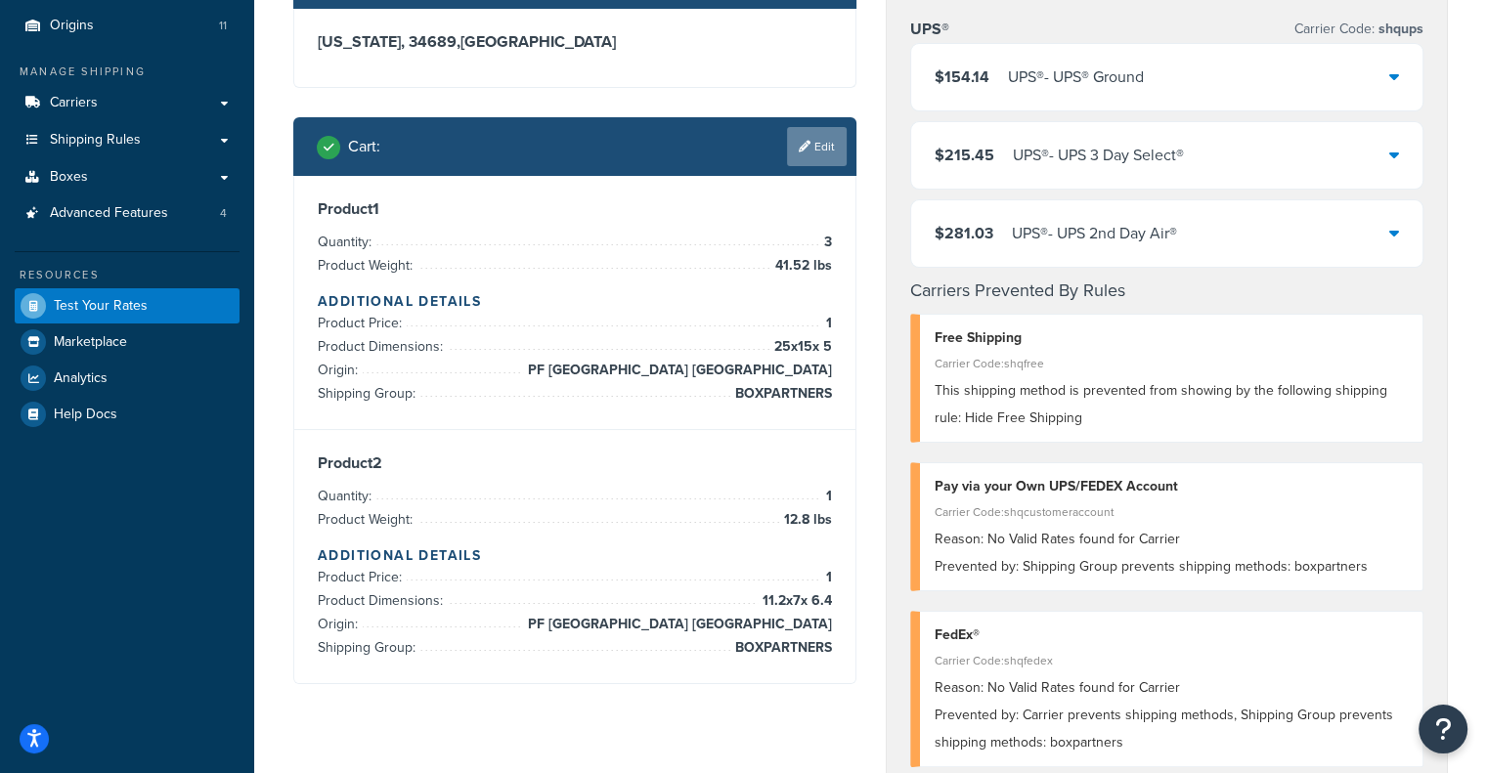
click at [817, 140] on link "Edit" at bounding box center [817, 146] width 60 height 39
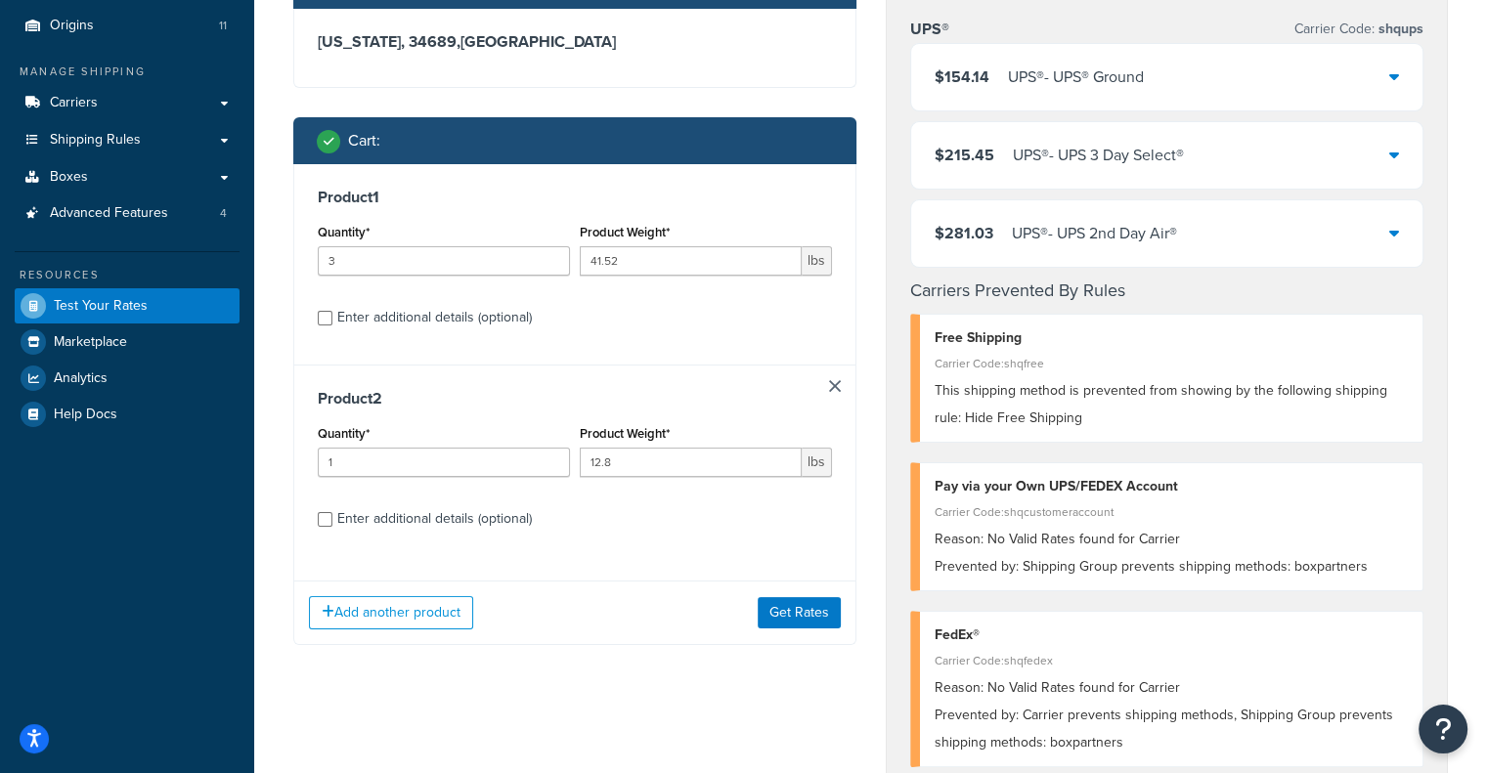
click at [1080, 92] on div "$154.14 UPS® - UPS® Ground" at bounding box center [1167, 77] width 512 height 66
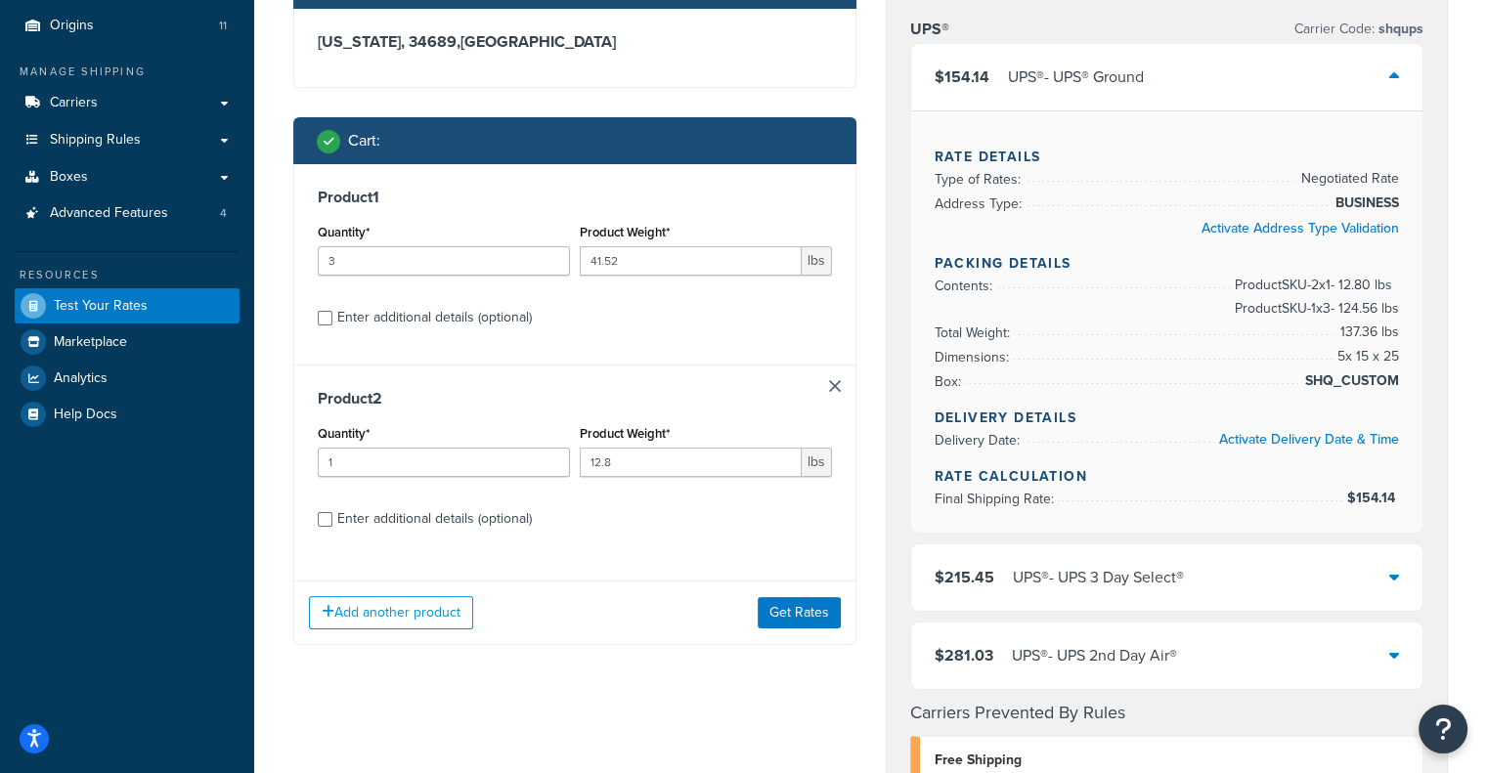
click at [1080, 92] on div "$154.14 UPS® - UPS® Ground" at bounding box center [1167, 77] width 512 height 66
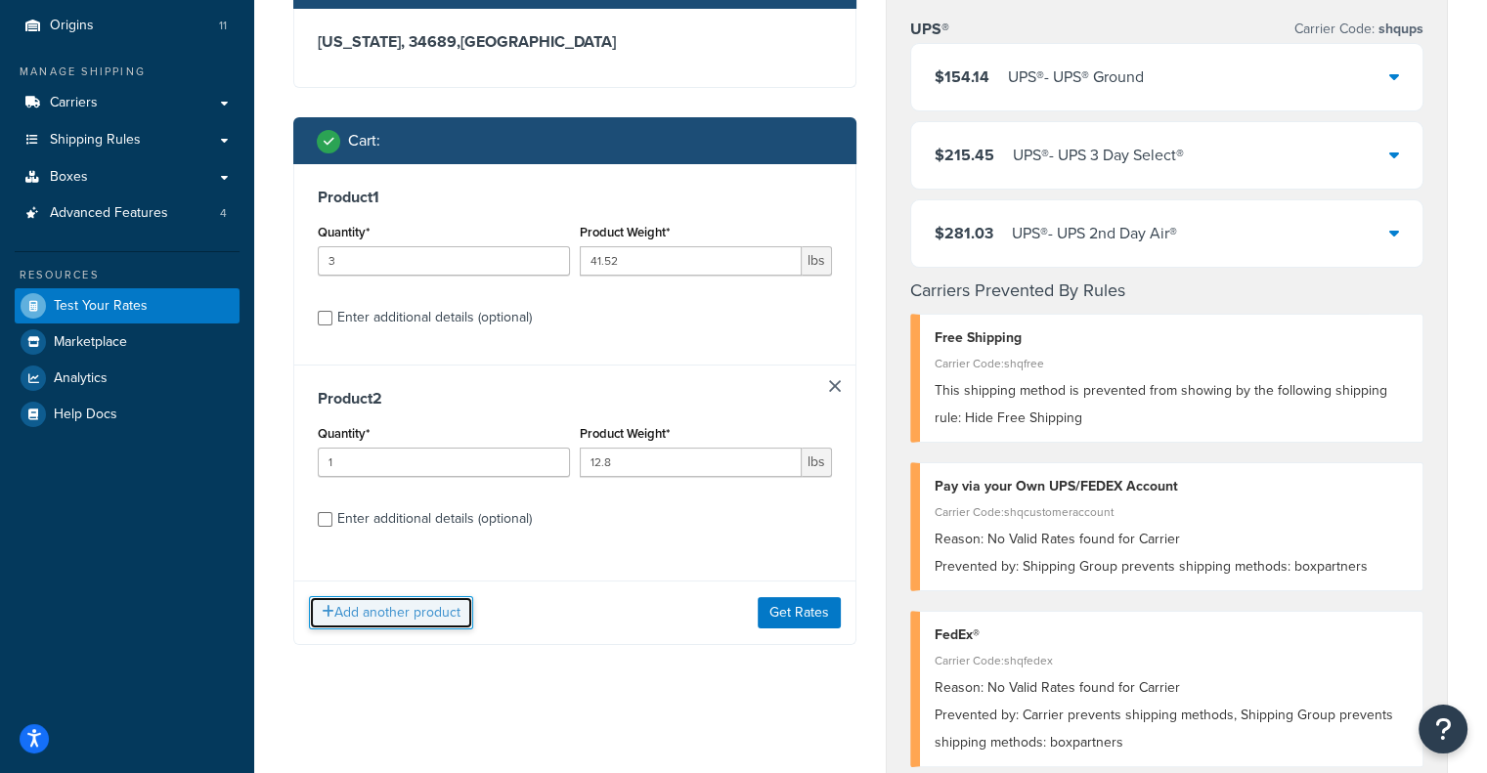
click at [374, 628] on button "Add another product" at bounding box center [391, 612] width 164 height 33
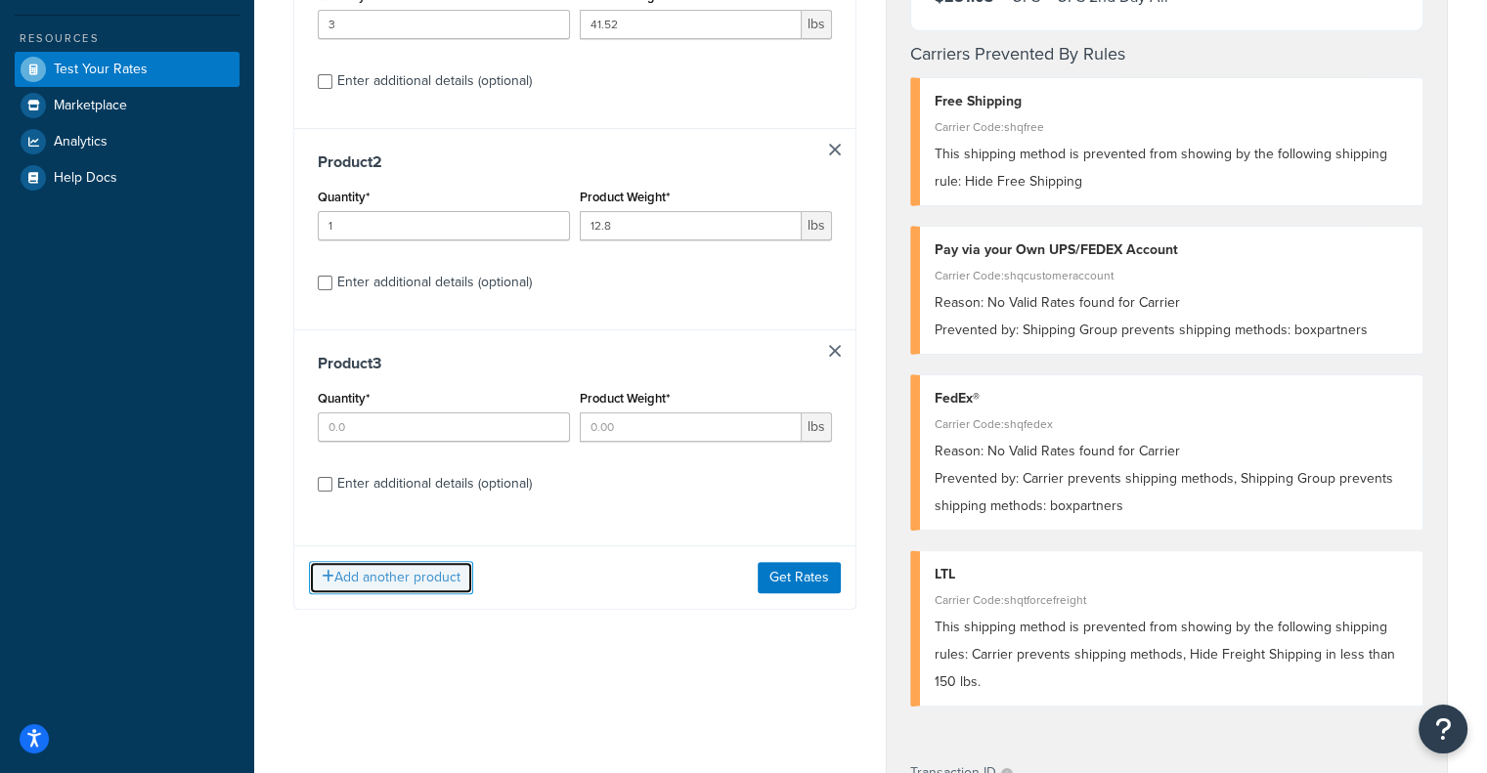
scroll to position [543, 0]
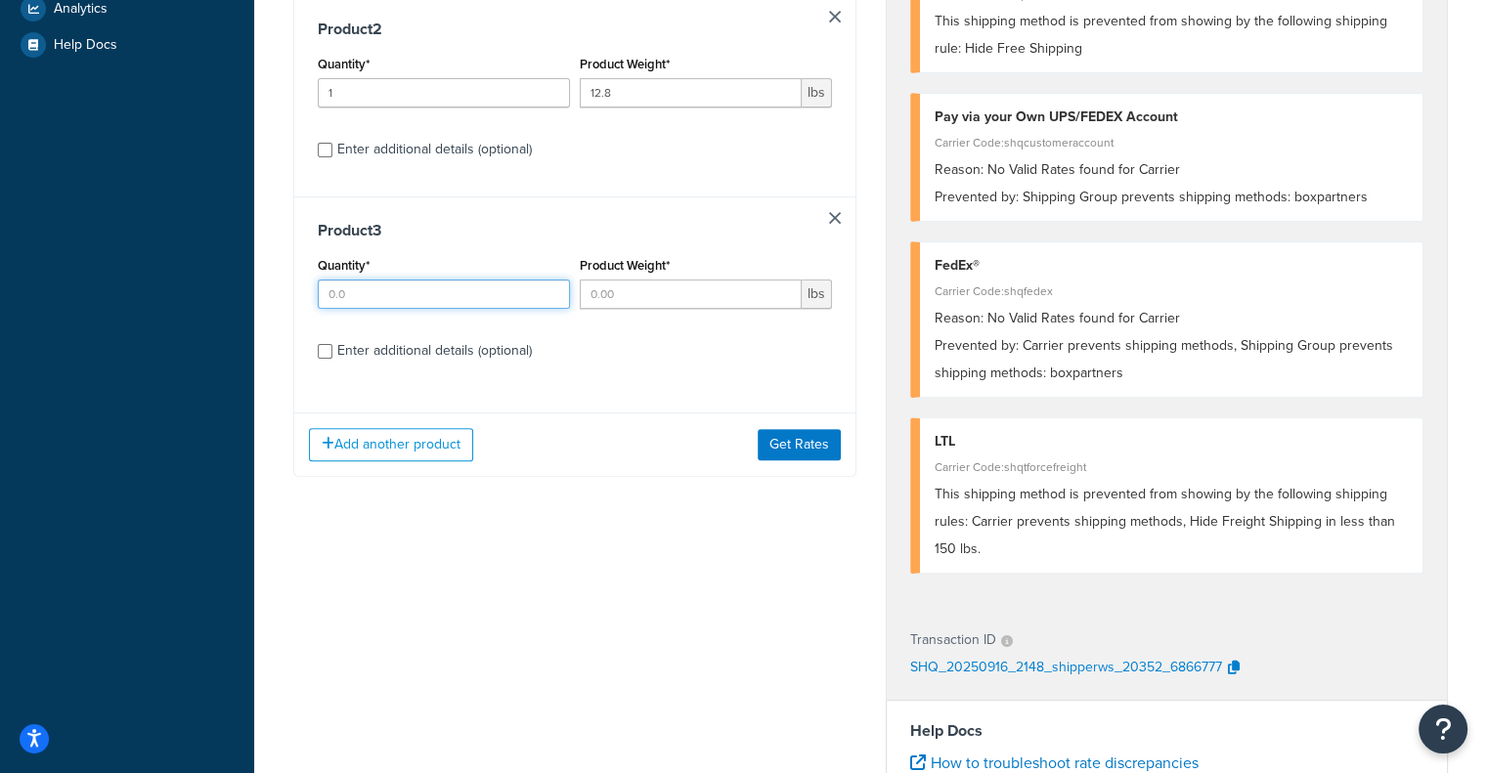
click at [464, 290] on input "Quantity*" at bounding box center [444, 294] width 252 height 29
type input "3"
click at [644, 282] on input "Product Weight*" at bounding box center [691, 294] width 222 height 29
type input "32"
click at [511, 349] on div "Enter additional details (optional)" at bounding box center [434, 350] width 195 height 27
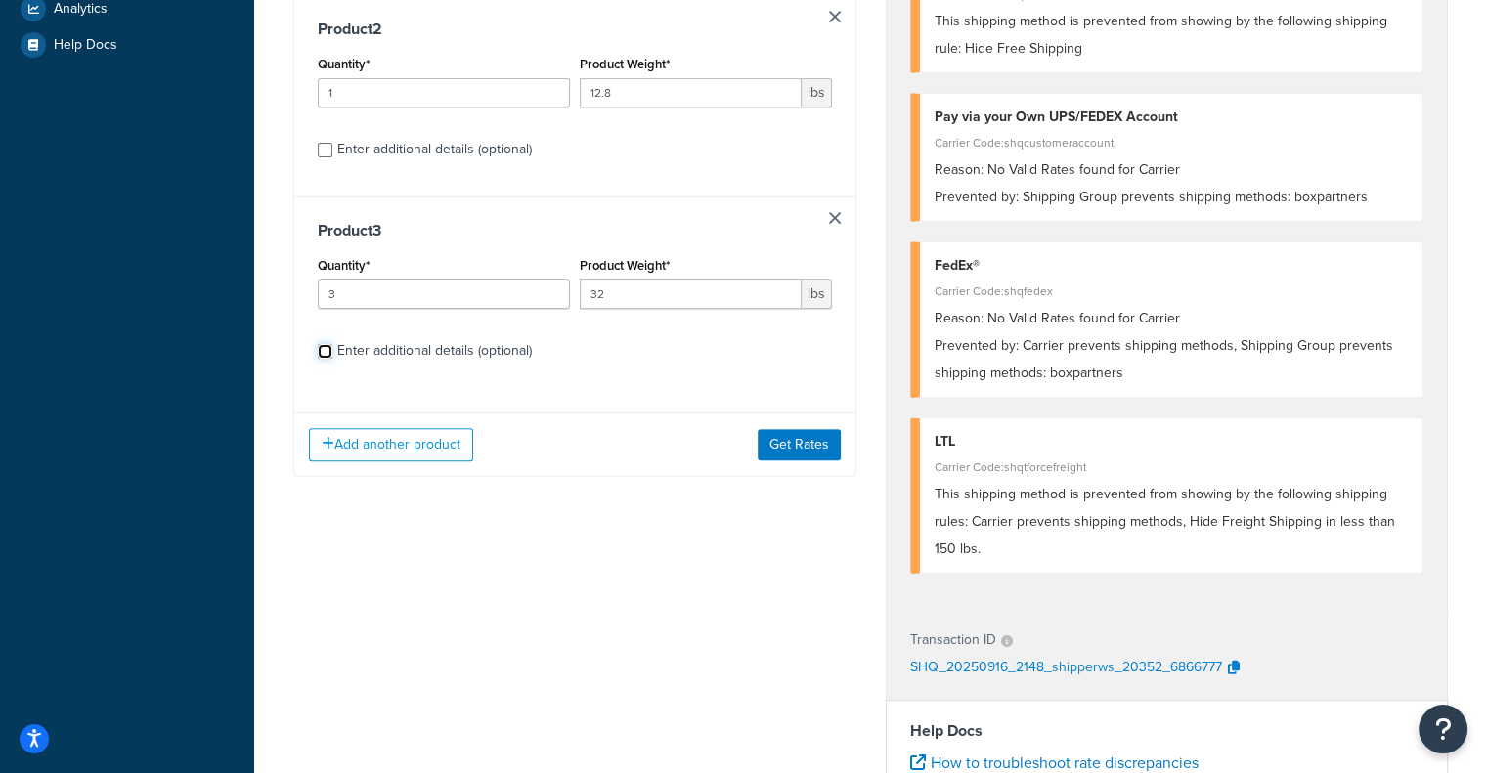
click at [332, 349] on input "Enter additional details (optional)" at bounding box center [325, 351] width 15 height 15
checkbox input "true"
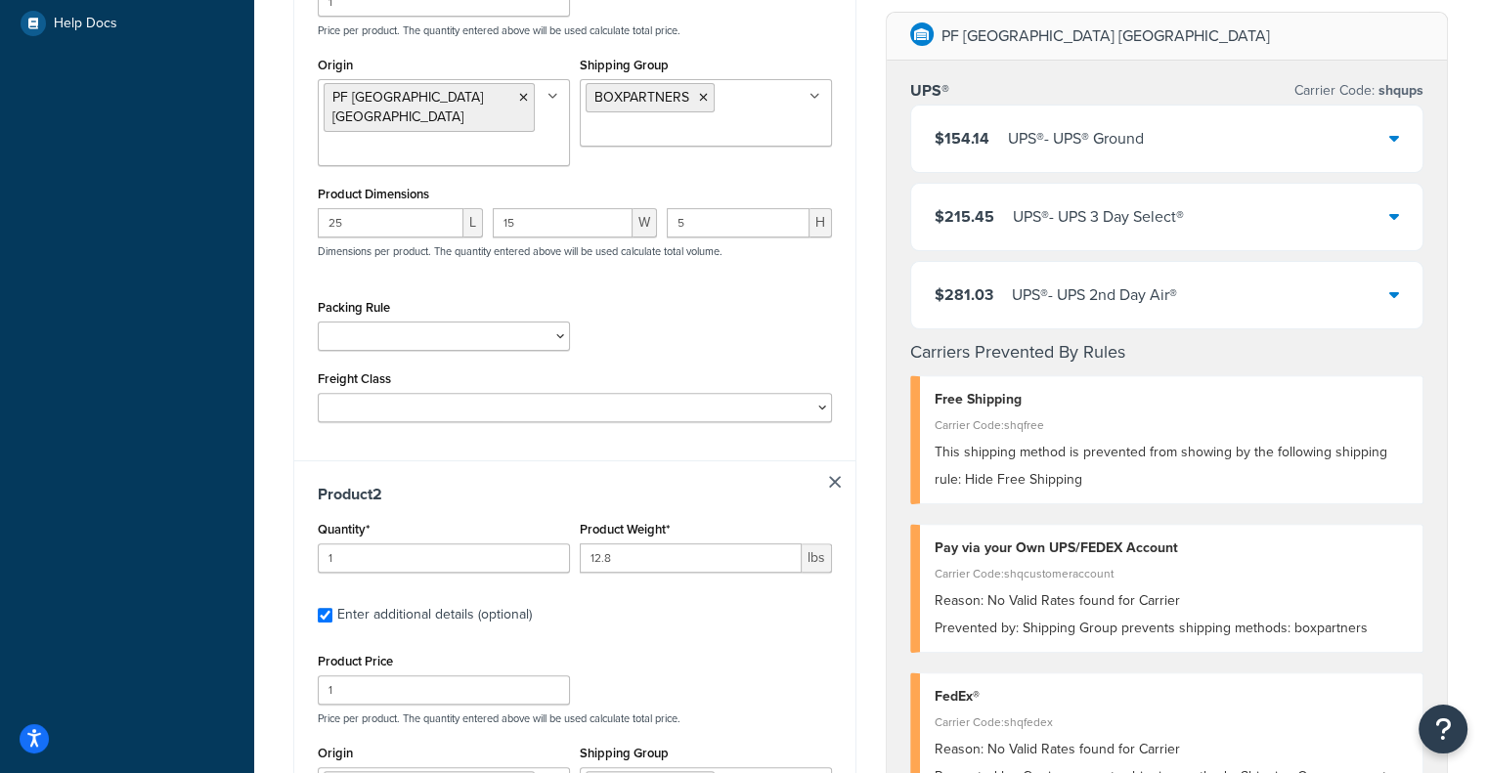
scroll to position [571, 0]
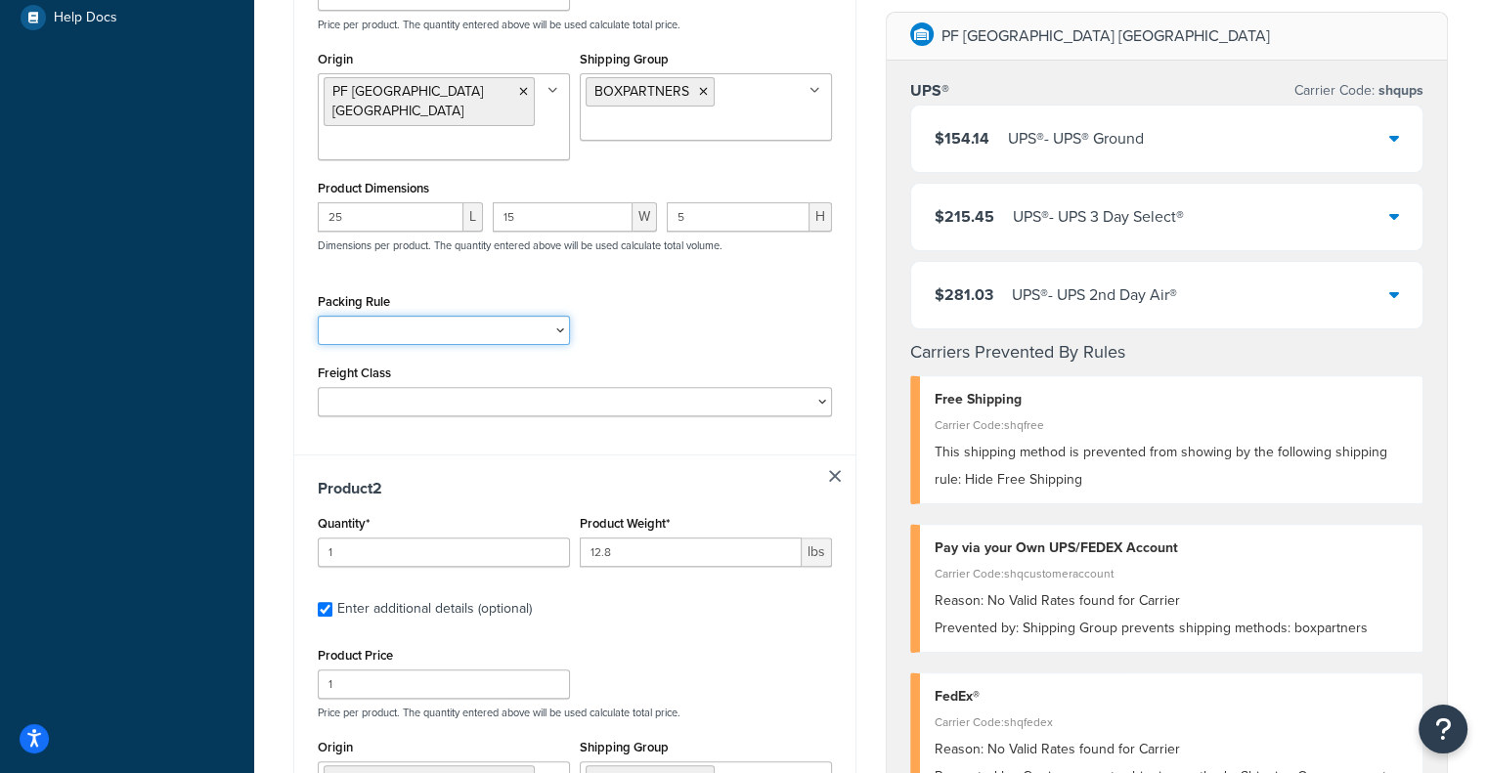
click at [515, 317] on select "Test Packing Rule" at bounding box center [444, 330] width 252 height 29
click at [630, 291] on div "Packing Rule Test Packing Rule" at bounding box center [575, 323] width 524 height 71
click at [531, 387] on select "50 55 60 65 70 77.5 85 92.5 100 110 125 150 175 200 250 300 400 500" at bounding box center [575, 401] width 514 height 29
select select "60"
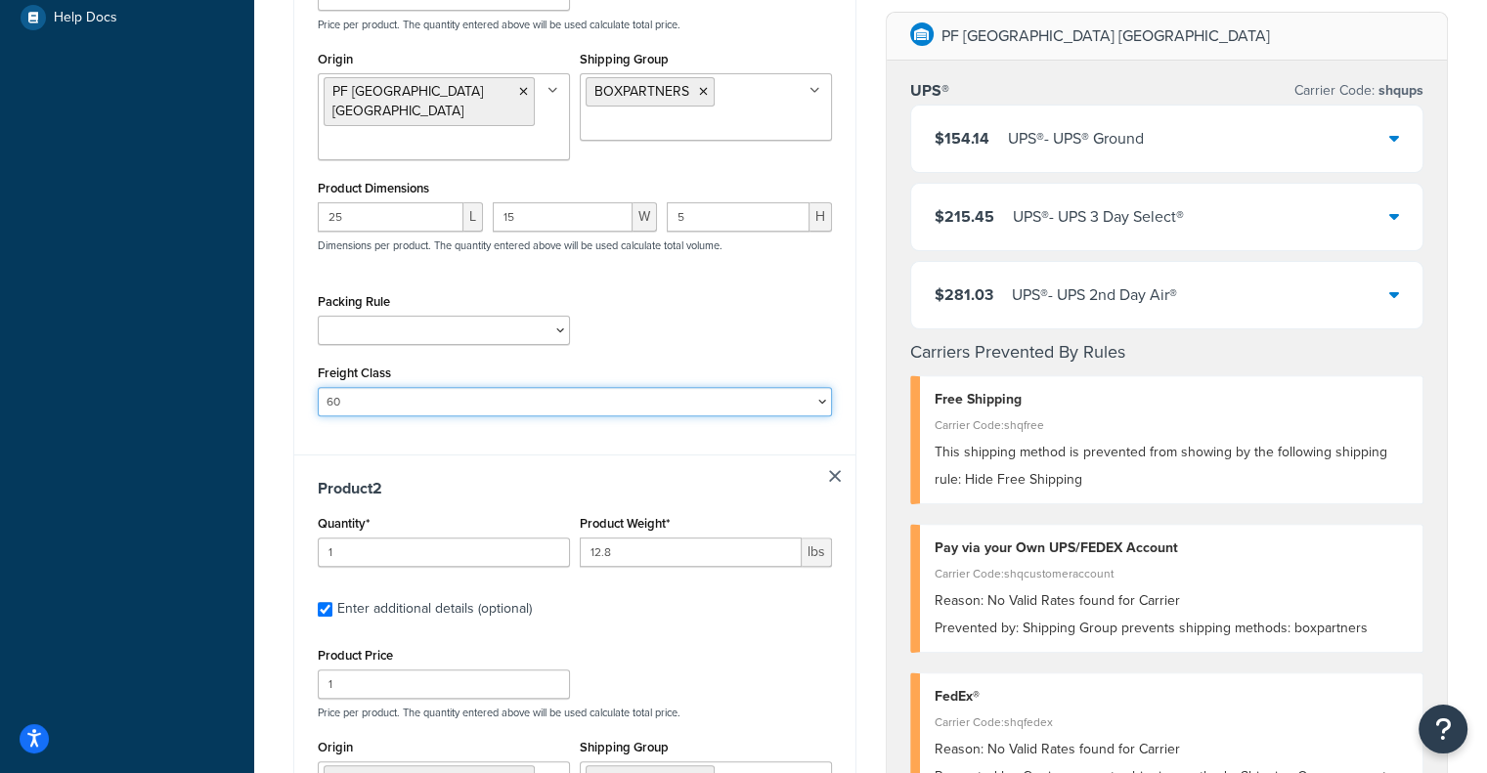
click at [318, 387] on select "50 55 60 65 70 77.5 85 92.5 100 110 125 150 175 200 250 300 400 500" at bounding box center [575, 401] width 514 height 29
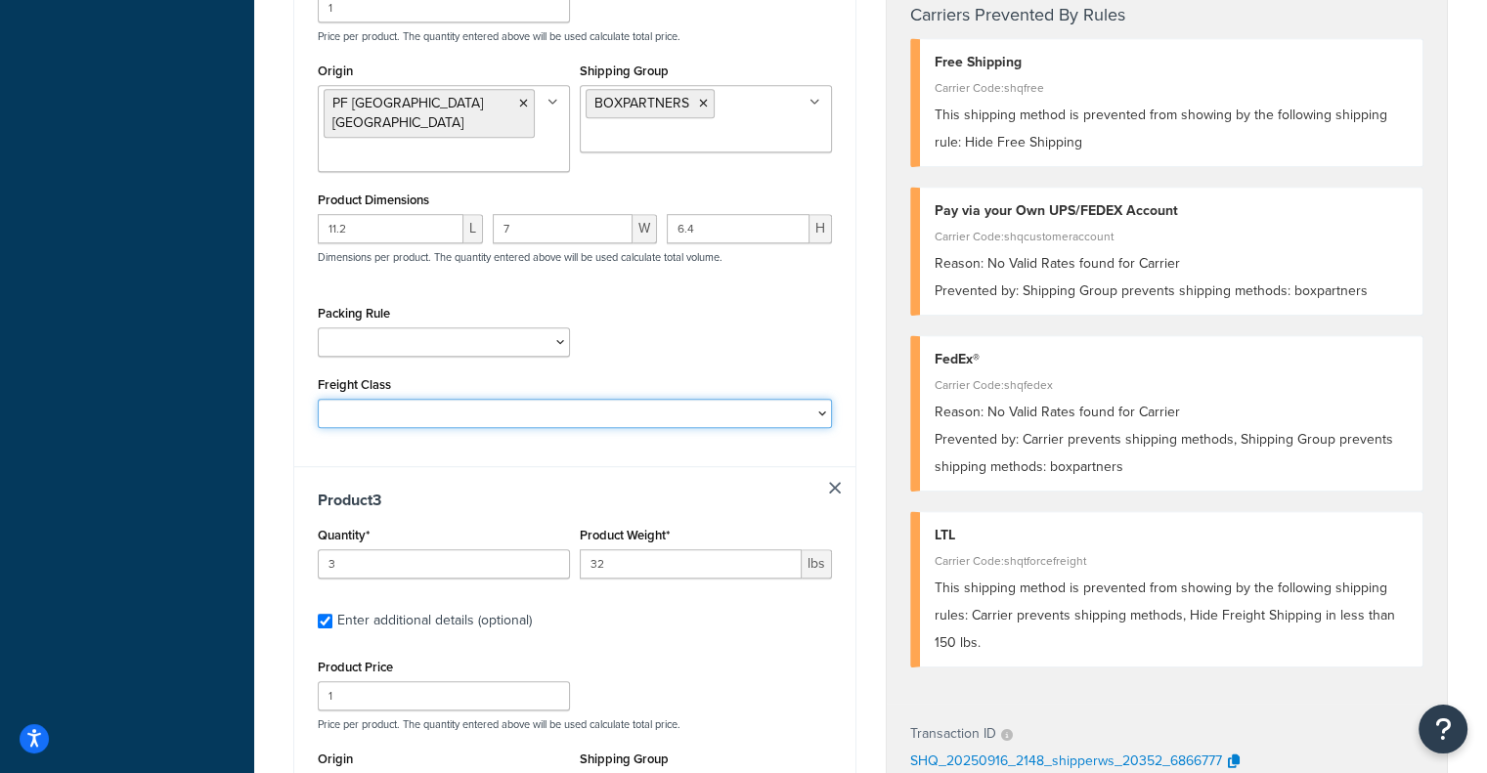
click at [771, 399] on select "50 55 60 65 70 77.5 85 92.5 100 110 125 150 175 200 250 300 400 500" at bounding box center [575, 413] width 514 height 29
select select "60"
click at [318, 399] on select "50 55 60 65 70 77.5 85 92.5 100 110 125 150 175 200 250 300 400 500" at bounding box center [575, 413] width 514 height 29
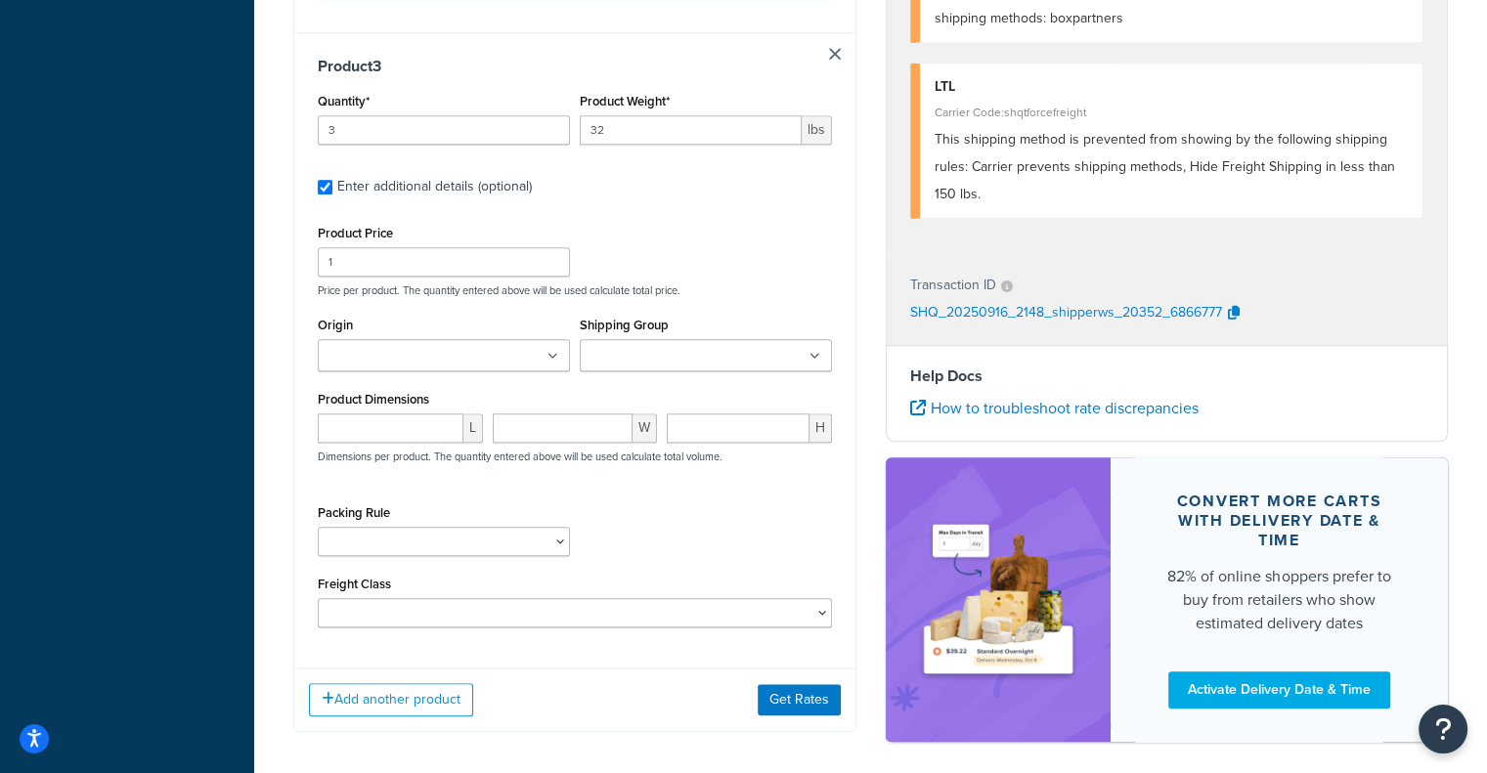
scroll to position [1733, 0]
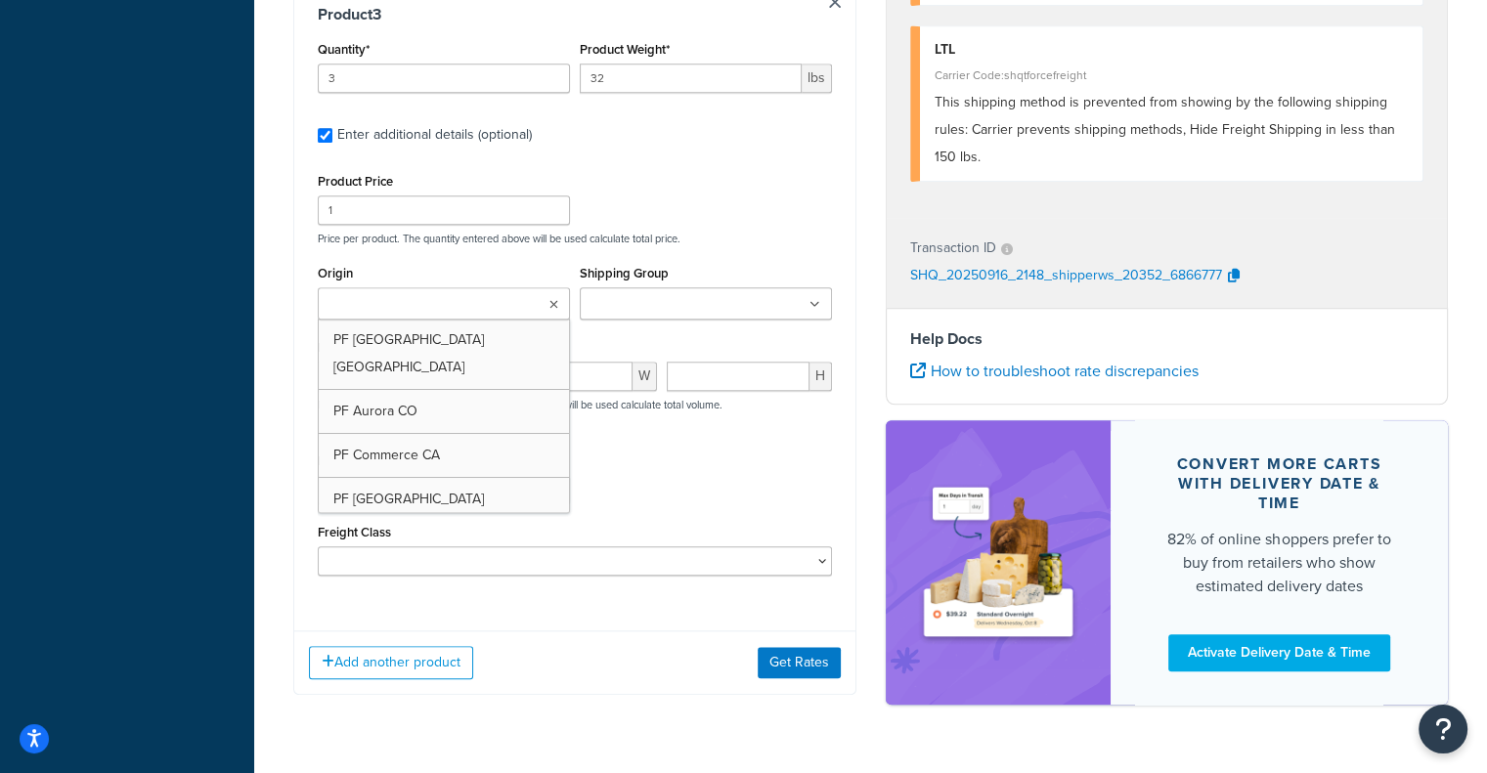
click at [544, 287] on ul at bounding box center [444, 303] width 252 height 32
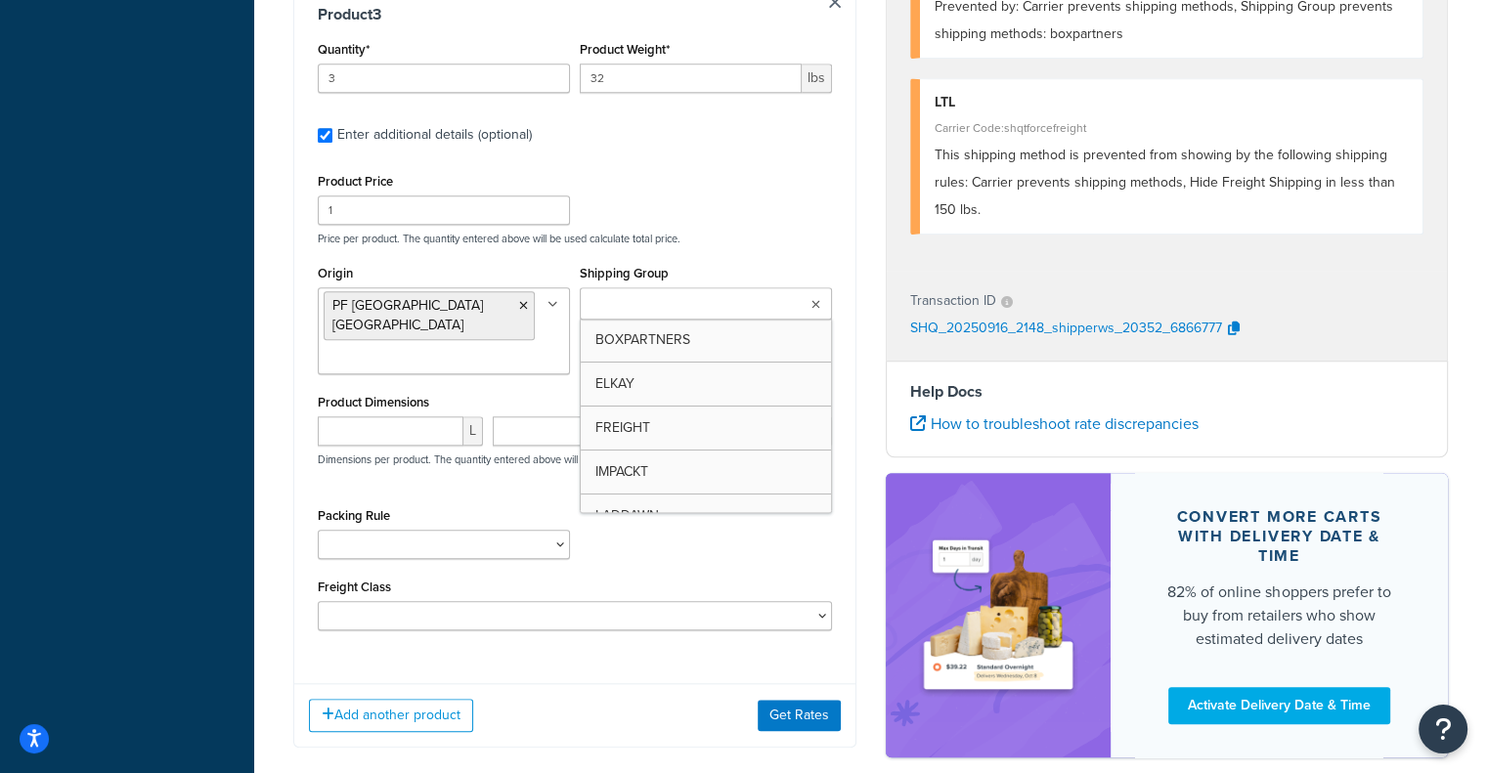
click at [706, 294] on input "Shipping Group" at bounding box center [671, 305] width 173 height 22
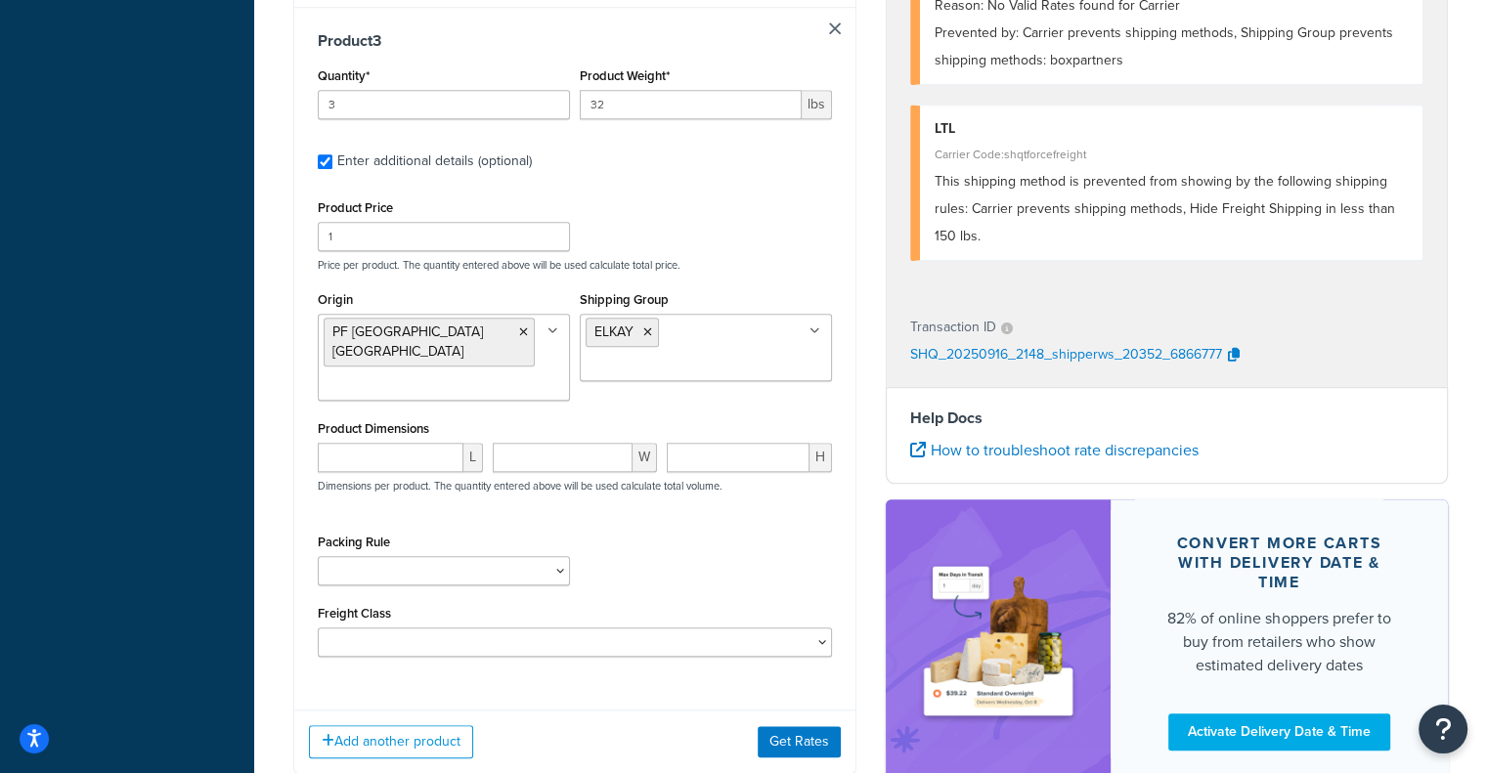
scroll to position [1705, 0]
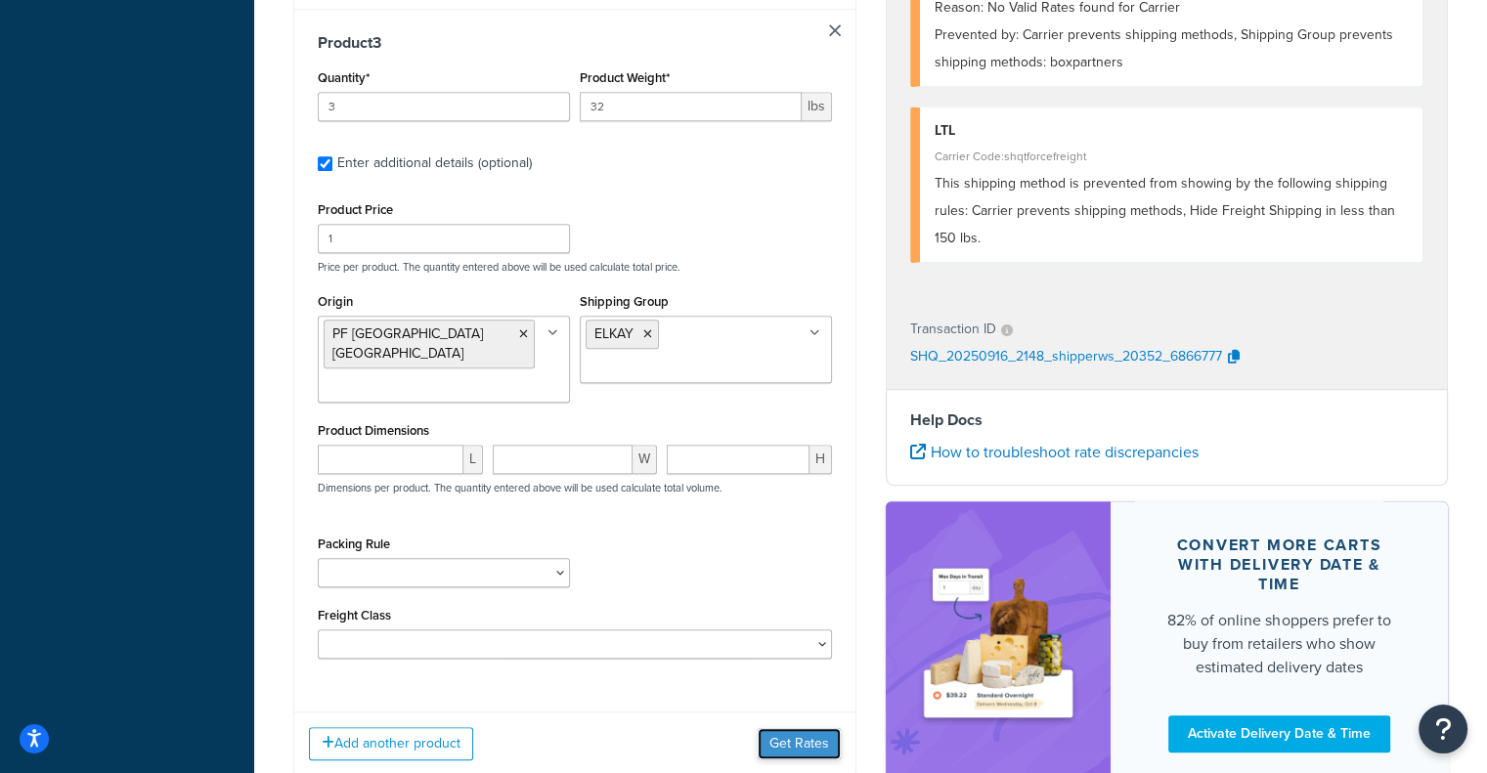
click at [787, 728] on button "Get Rates" at bounding box center [799, 743] width 83 height 31
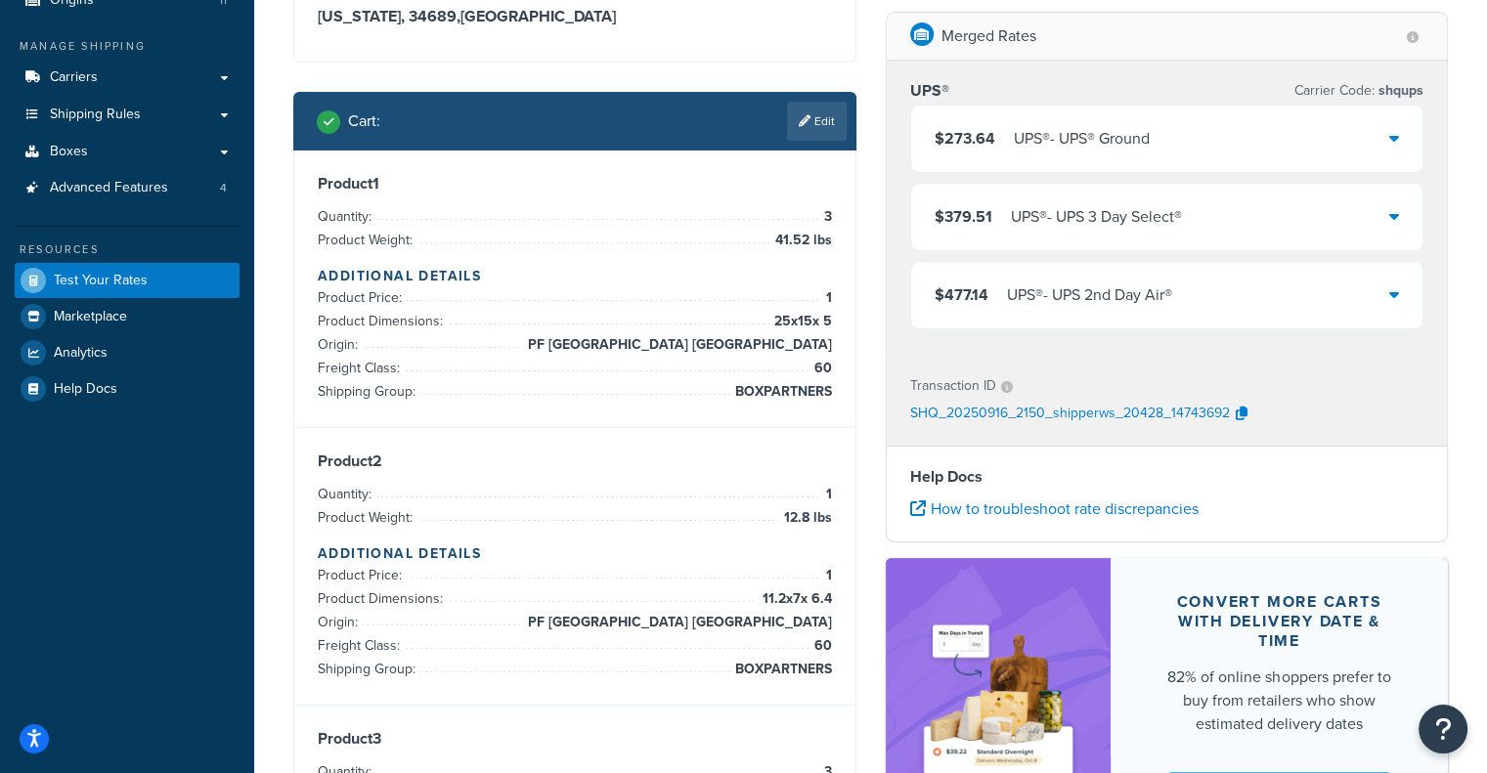
scroll to position [196, 0]
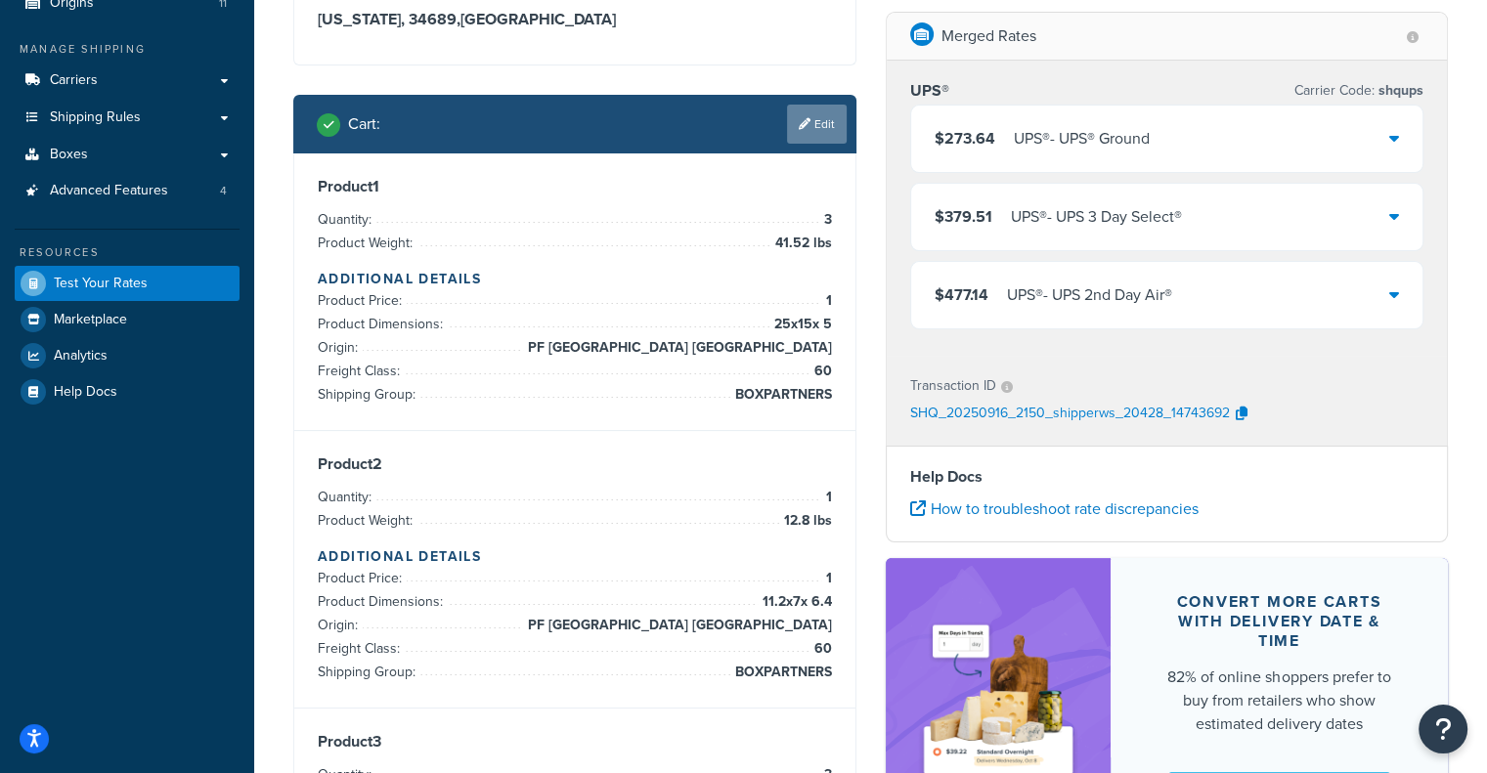
click at [817, 124] on link "Edit" at bounding box center [817, 124] width 60 height 39
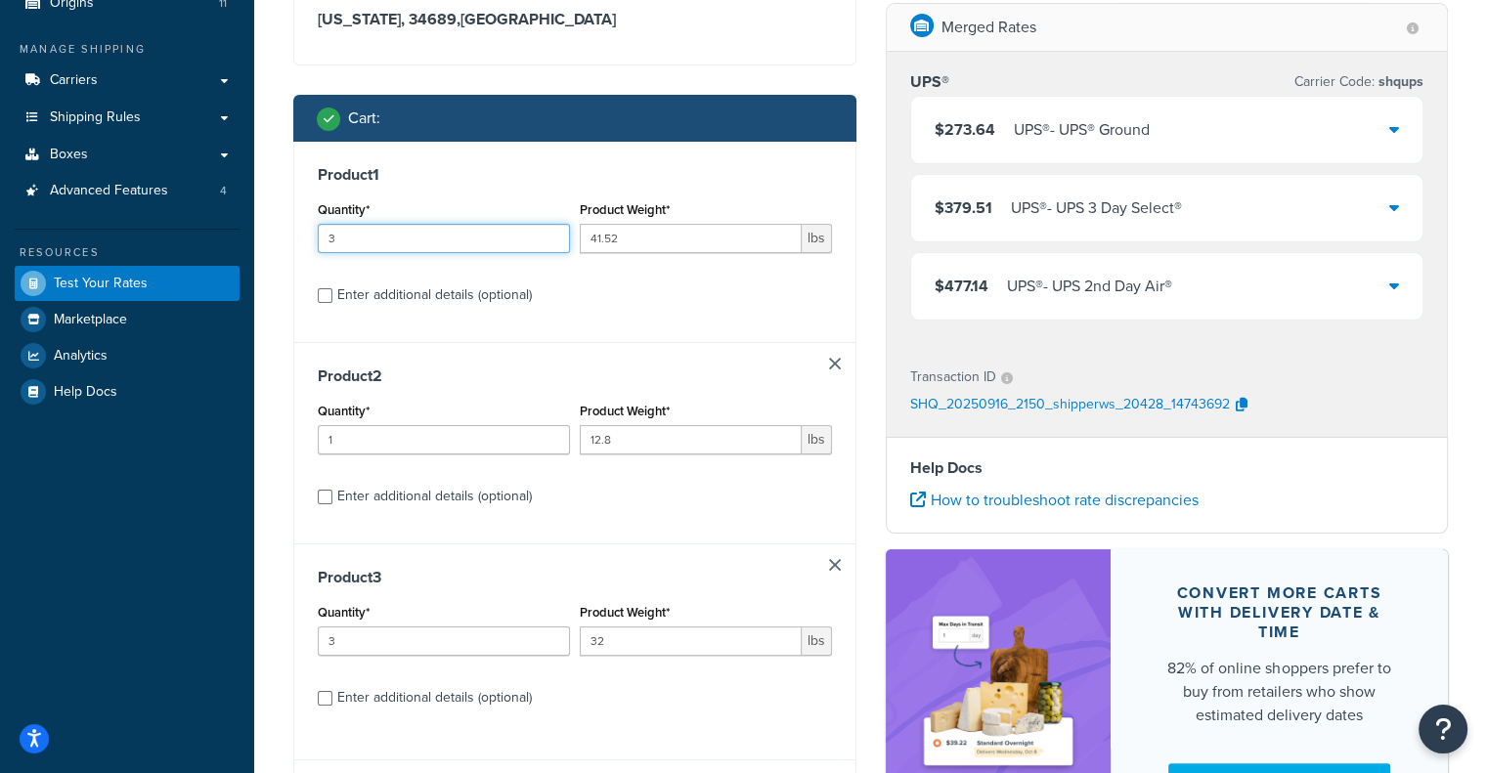
drag, startPoint x: 469, startPoint y: 247, endPoint x: 312, endPoint y: 243, distance: 157.4
click at [313, 243] on div "Quantity* 3" at bounding box center [444, 231] width 262 height 71
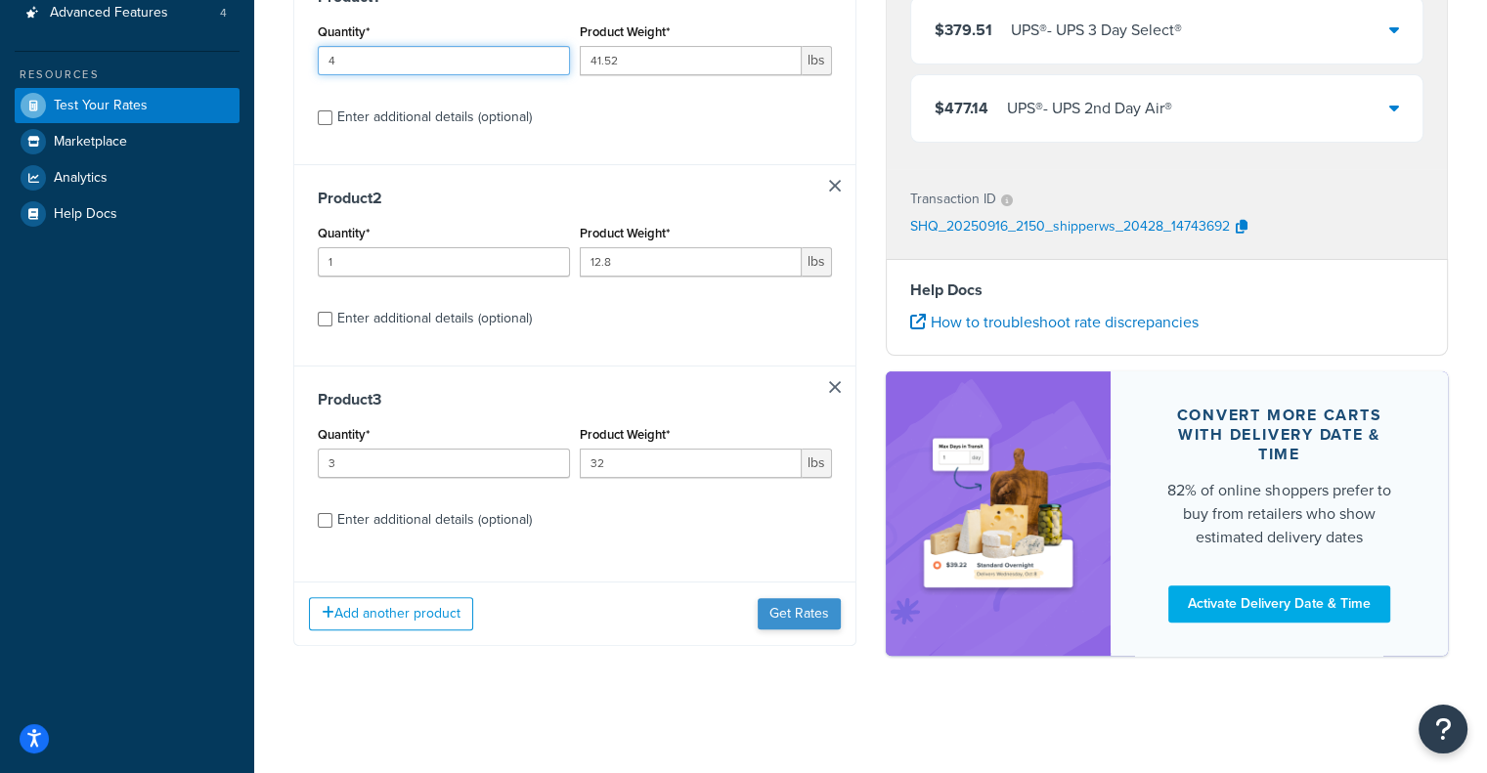
type input "4"
click at [817, 617] on button "Get Rates" at bounding box center [799, 613] width 83 height 31
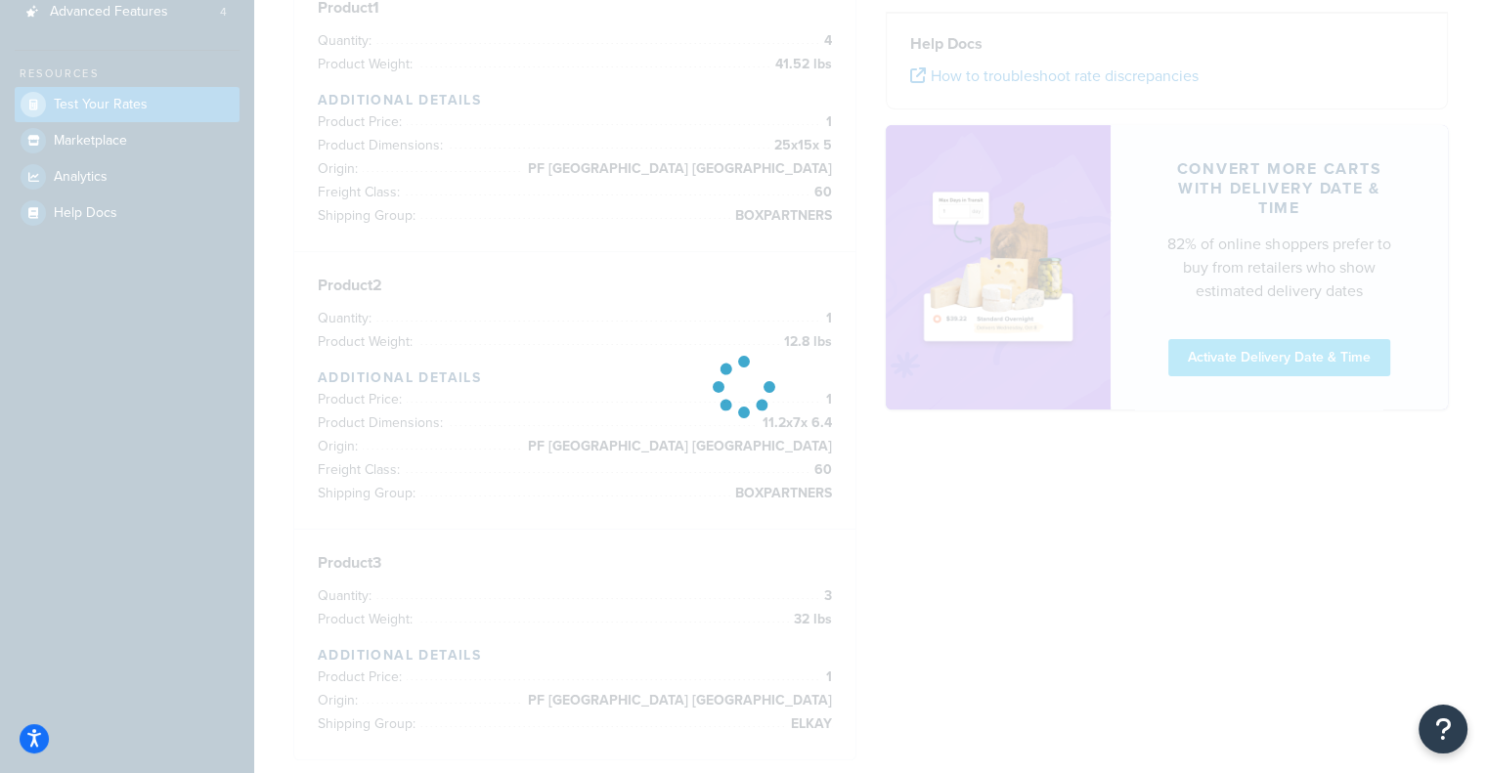
scroll to position [0, 0]
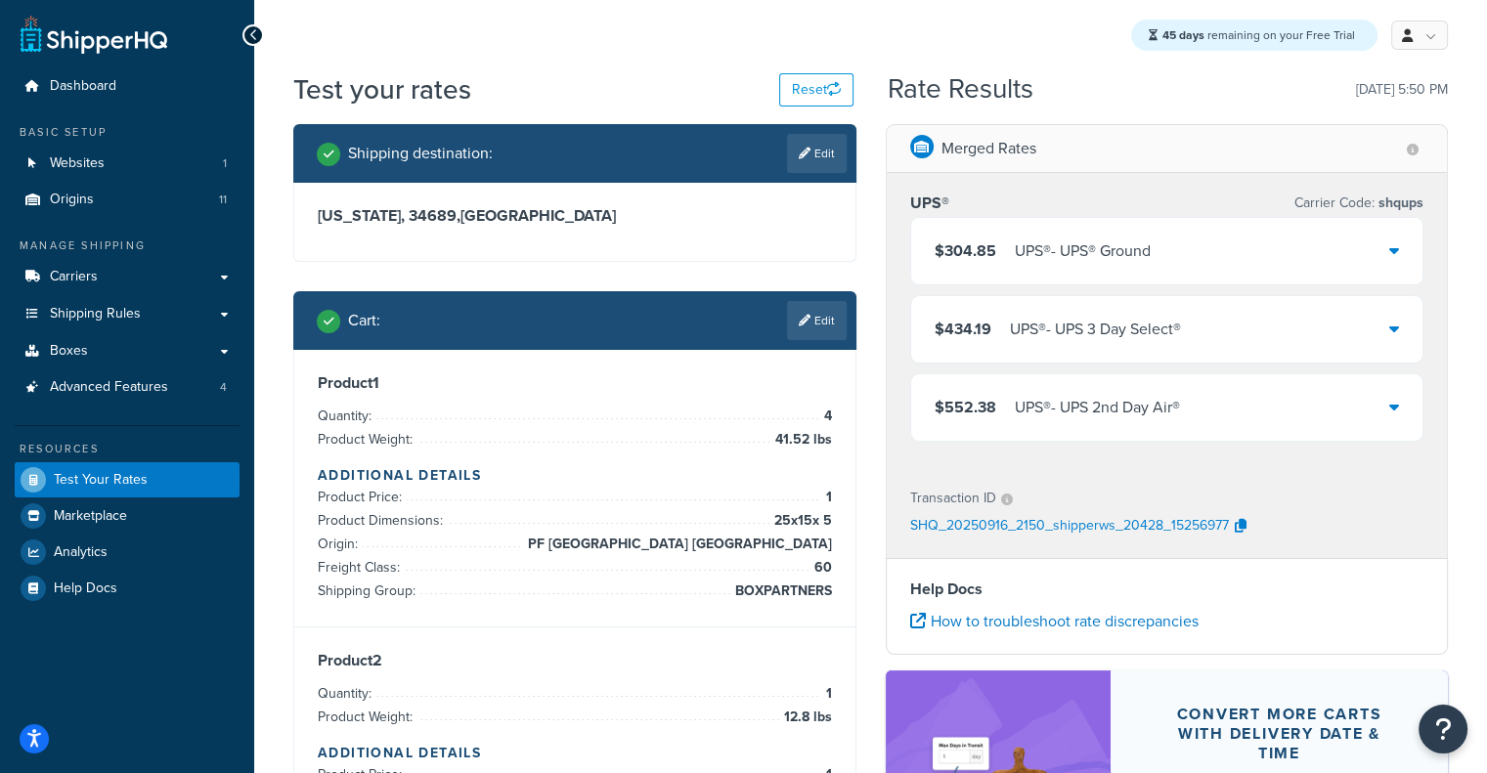
click at [1153, 238] on div "$304.85 UPS® - UPS® Ground" at bounding box center [1167, 251] width 512 height 66
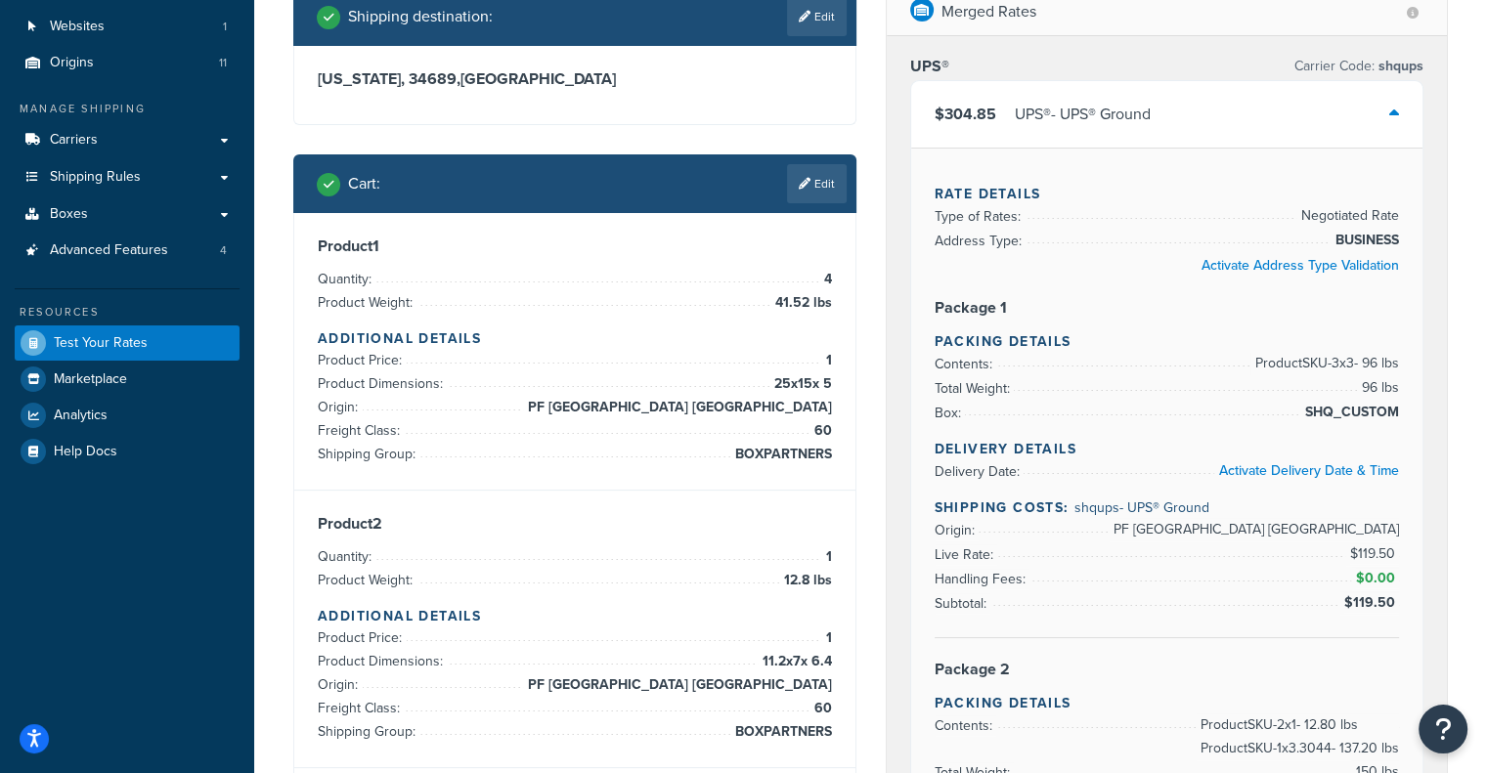
scroll to position [78, 0]
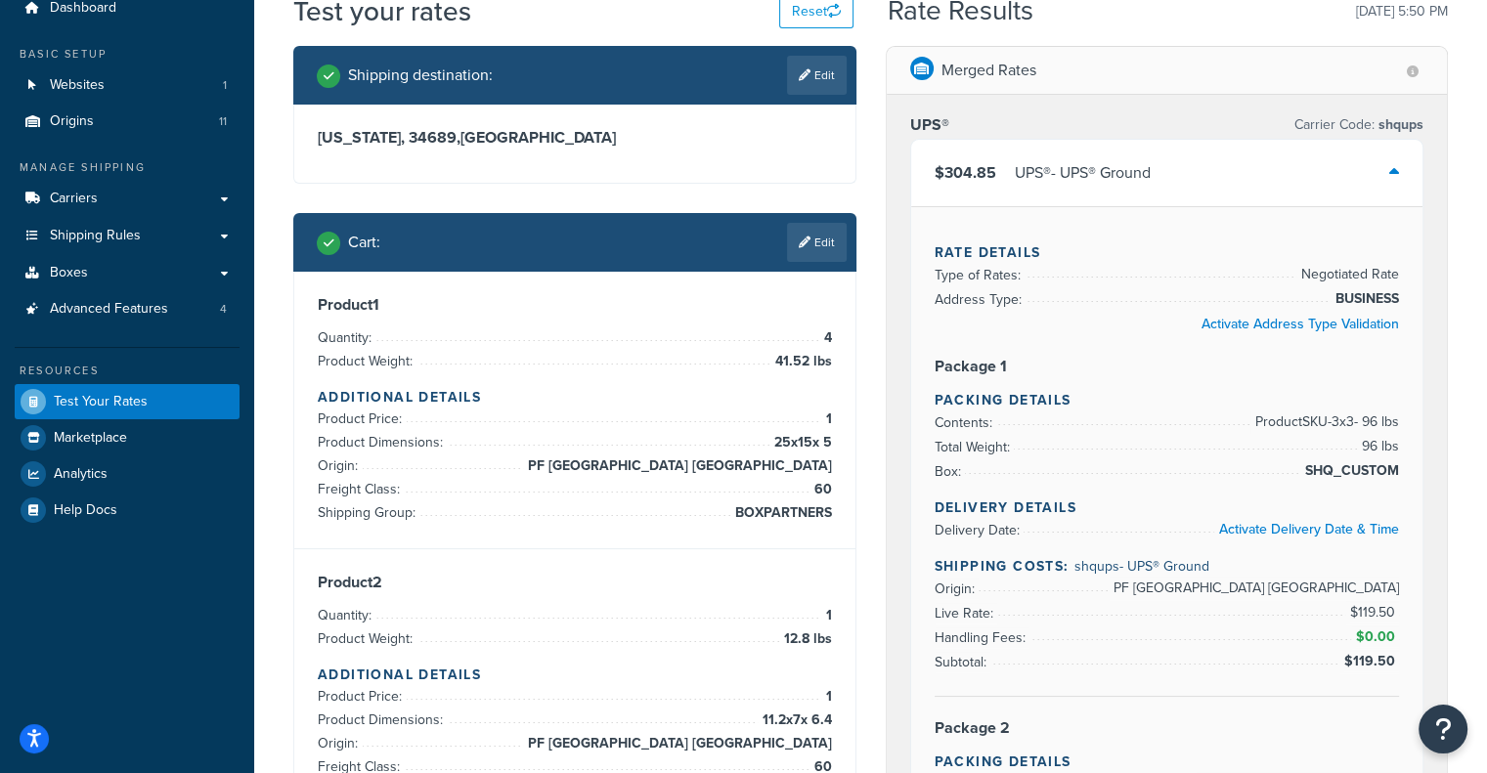
click at [1171, 189] on div "$304.85 UPS® - UPS® Ground" at bounding box center [1167, 173] width 512 height 66
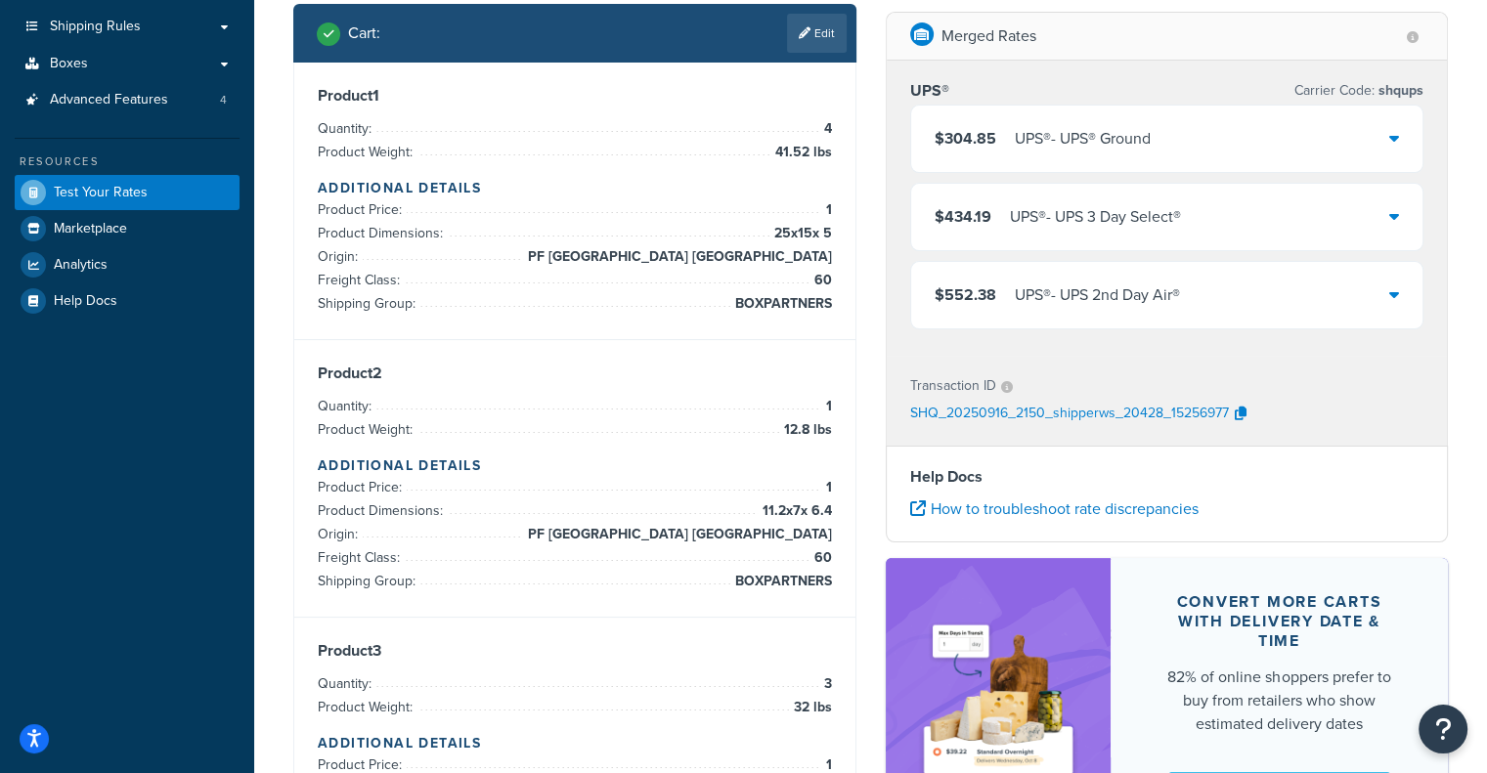
scroll to position [289, 0]
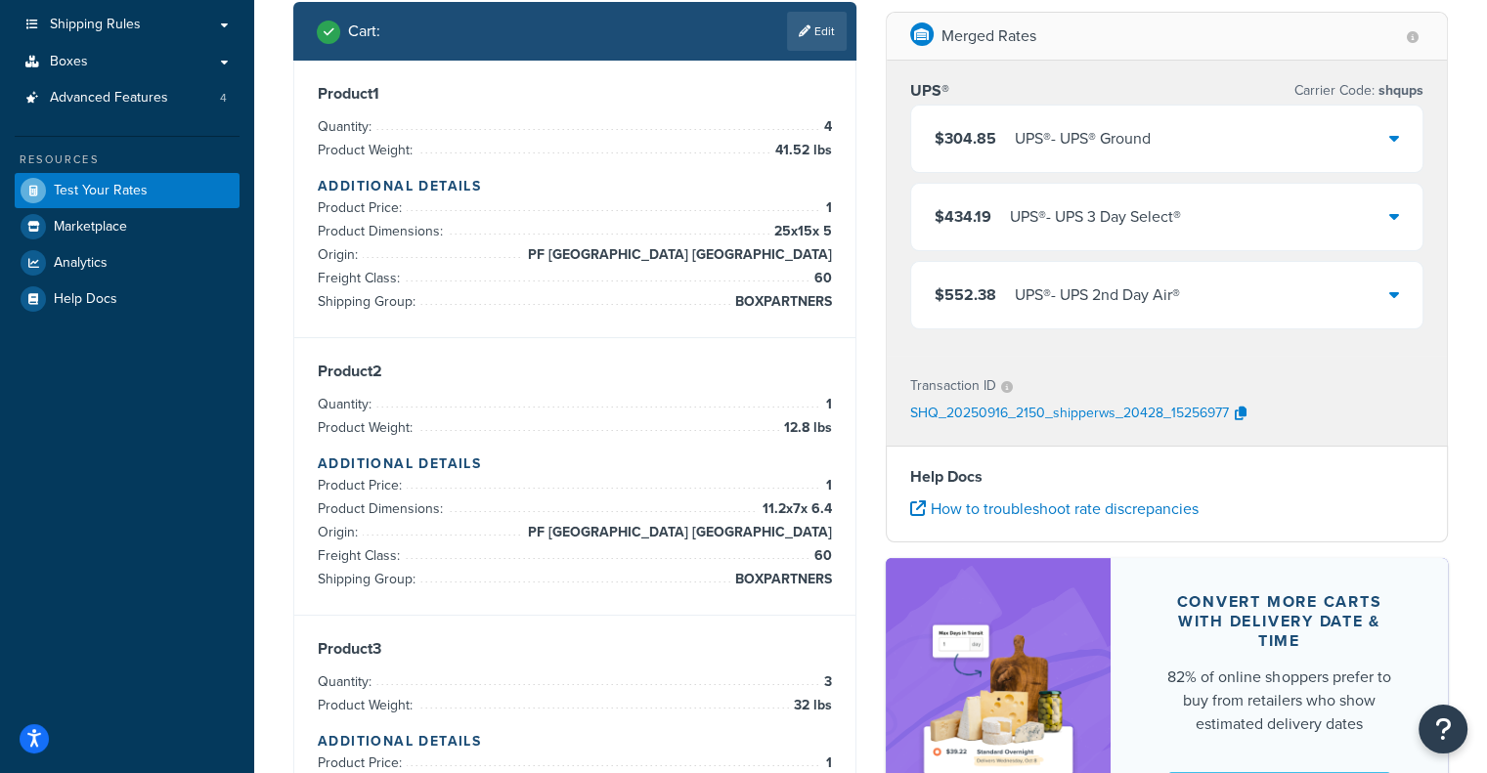
click at [1186, 127] on div "$304.85 UPS® - UPS® Ground" at bounding box center [1167, 139] width 512 height 66
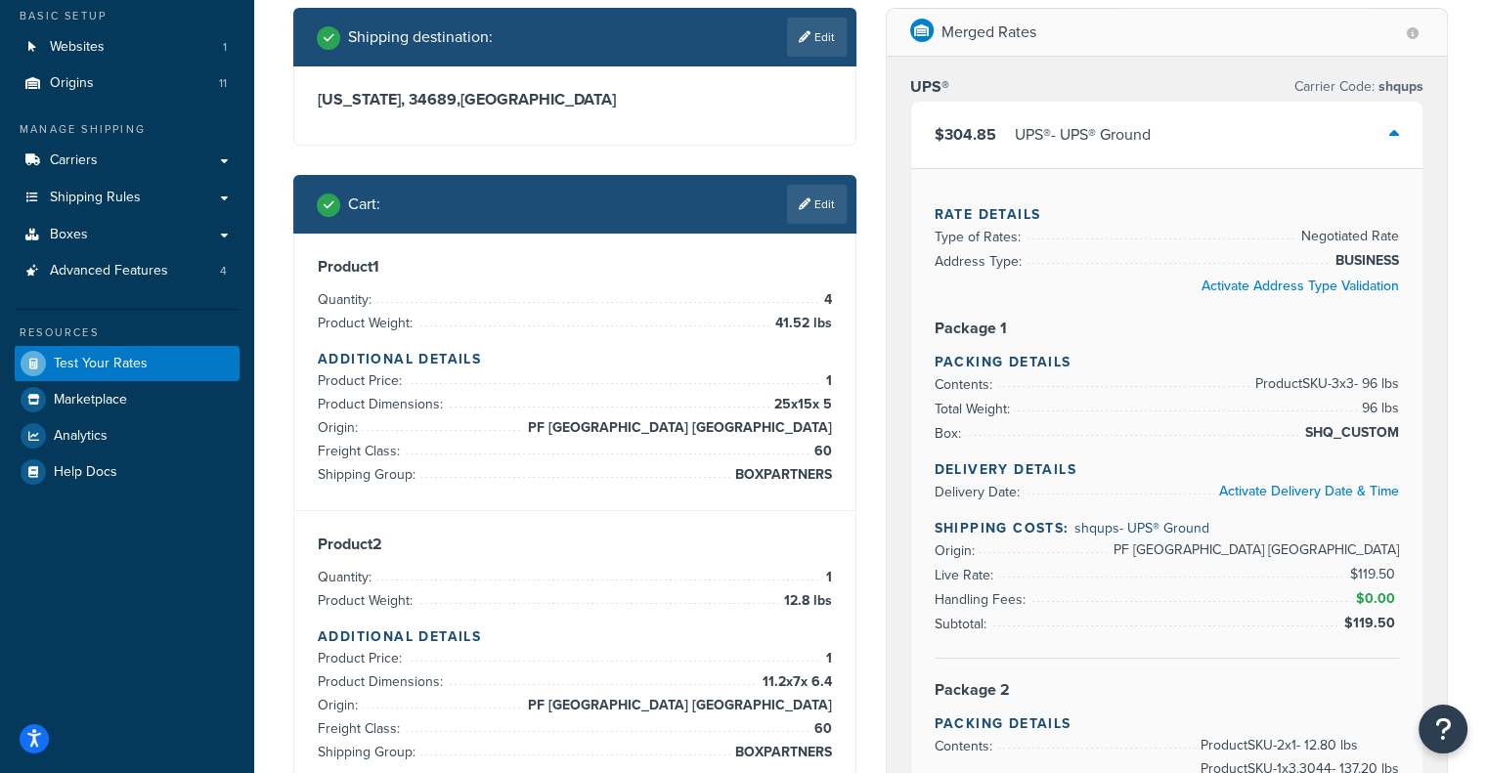
scroll to position [102, 0]
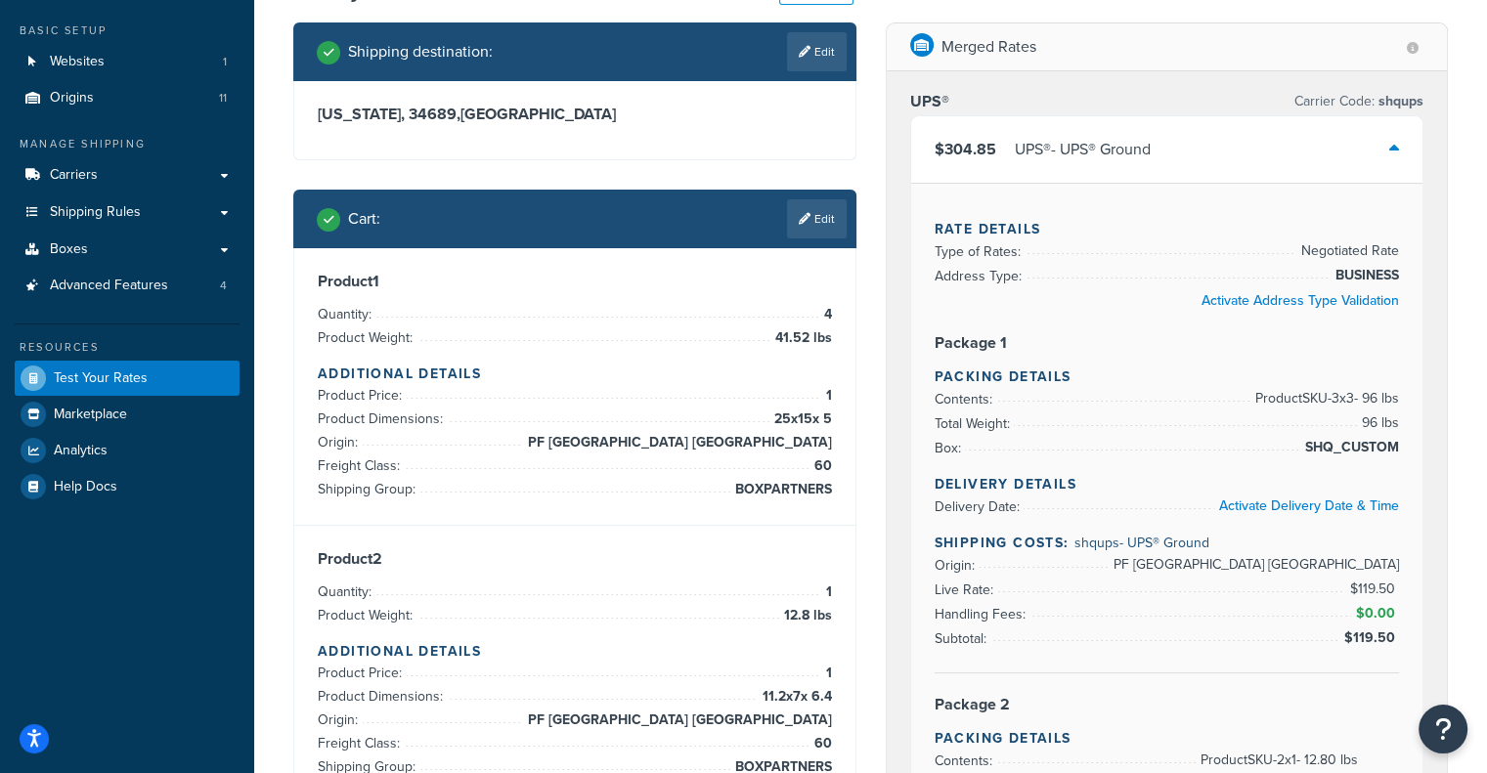
click at [1310, 134] on div "$304.85 UPS® - UPS® Ground" at bounding box center [1167, 149] width 512 height 66
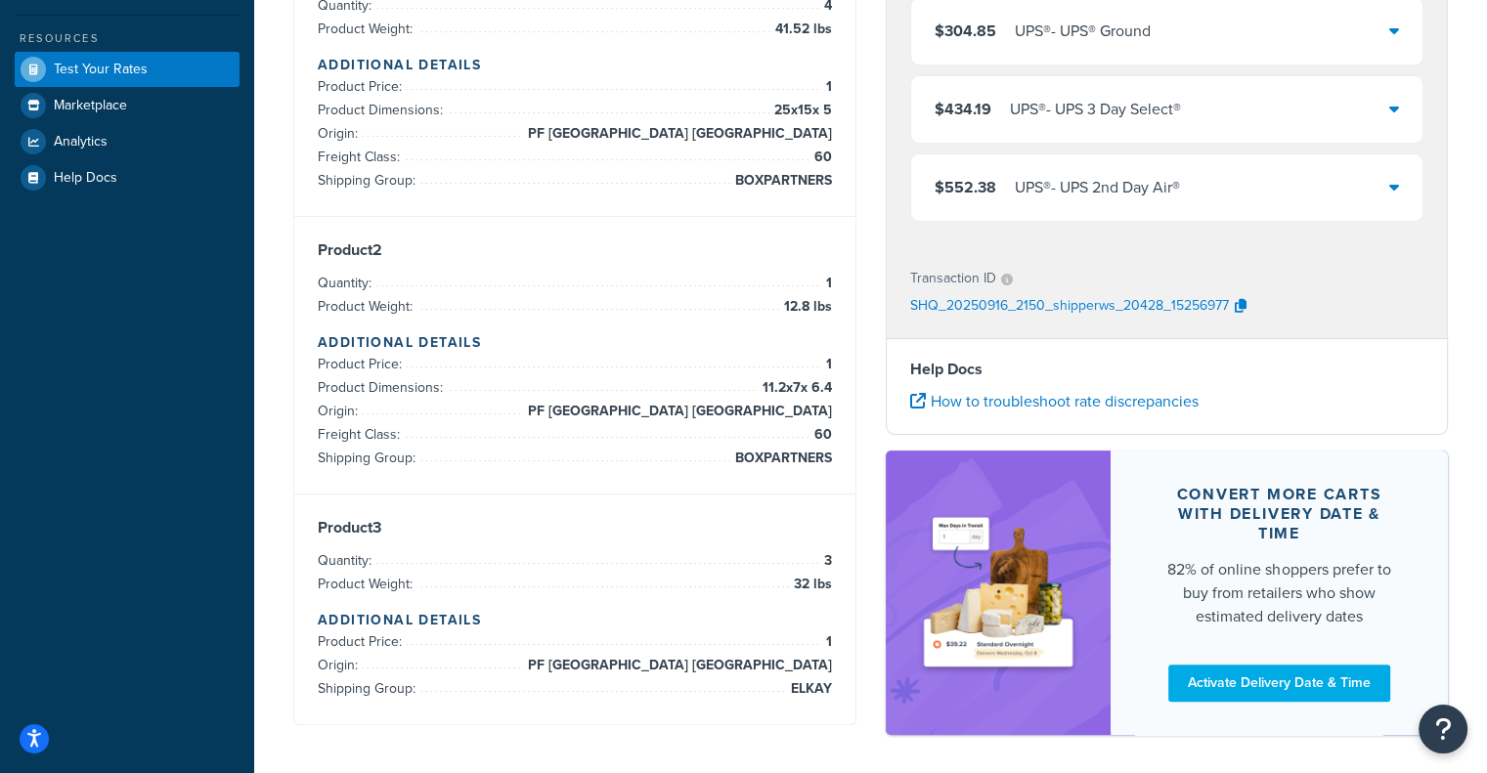
scroll to position [316, 0]
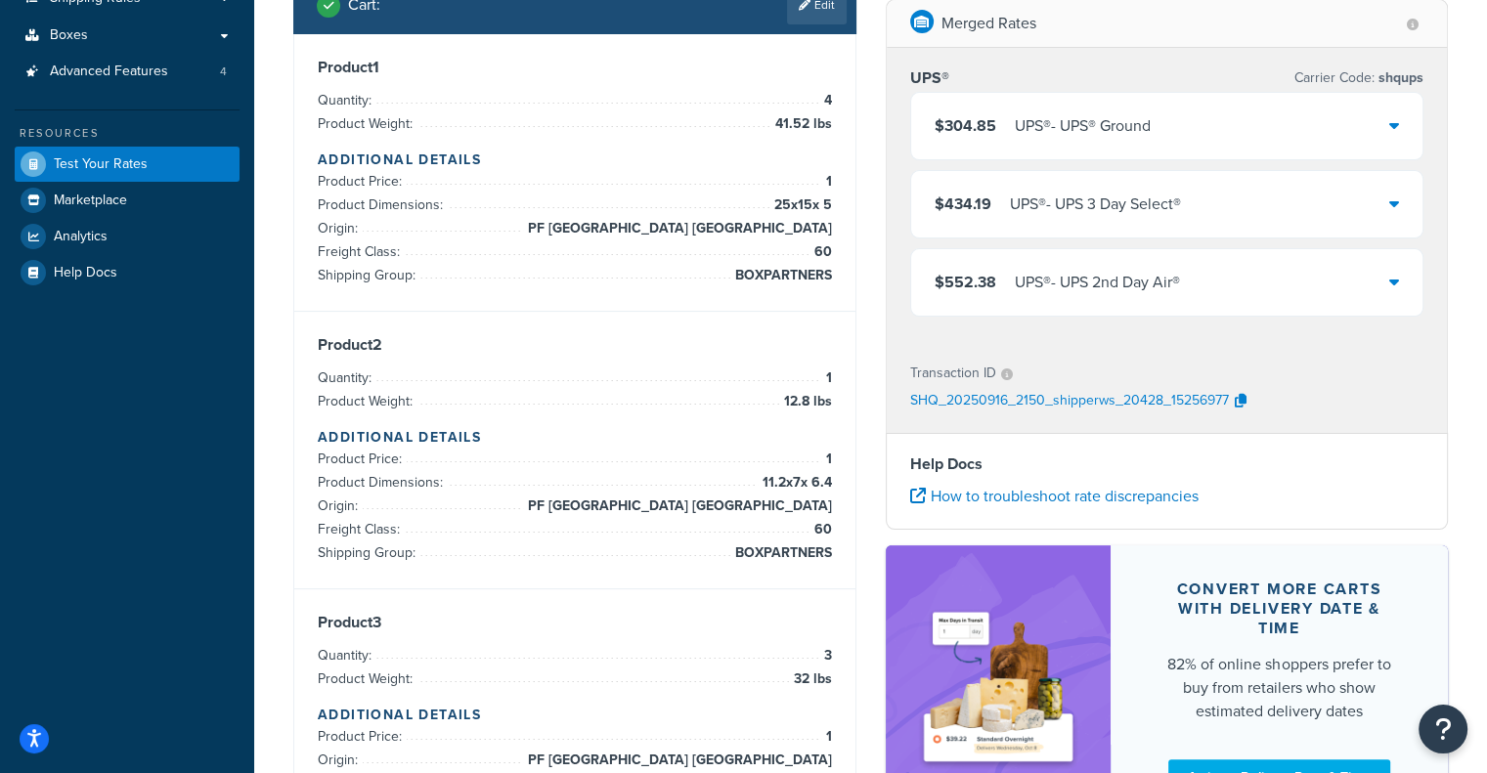
click at [1224, 132] on div "$304.85 UPS® - UPS® Ground" at bounding box center [1167, 126] width 512 height 66
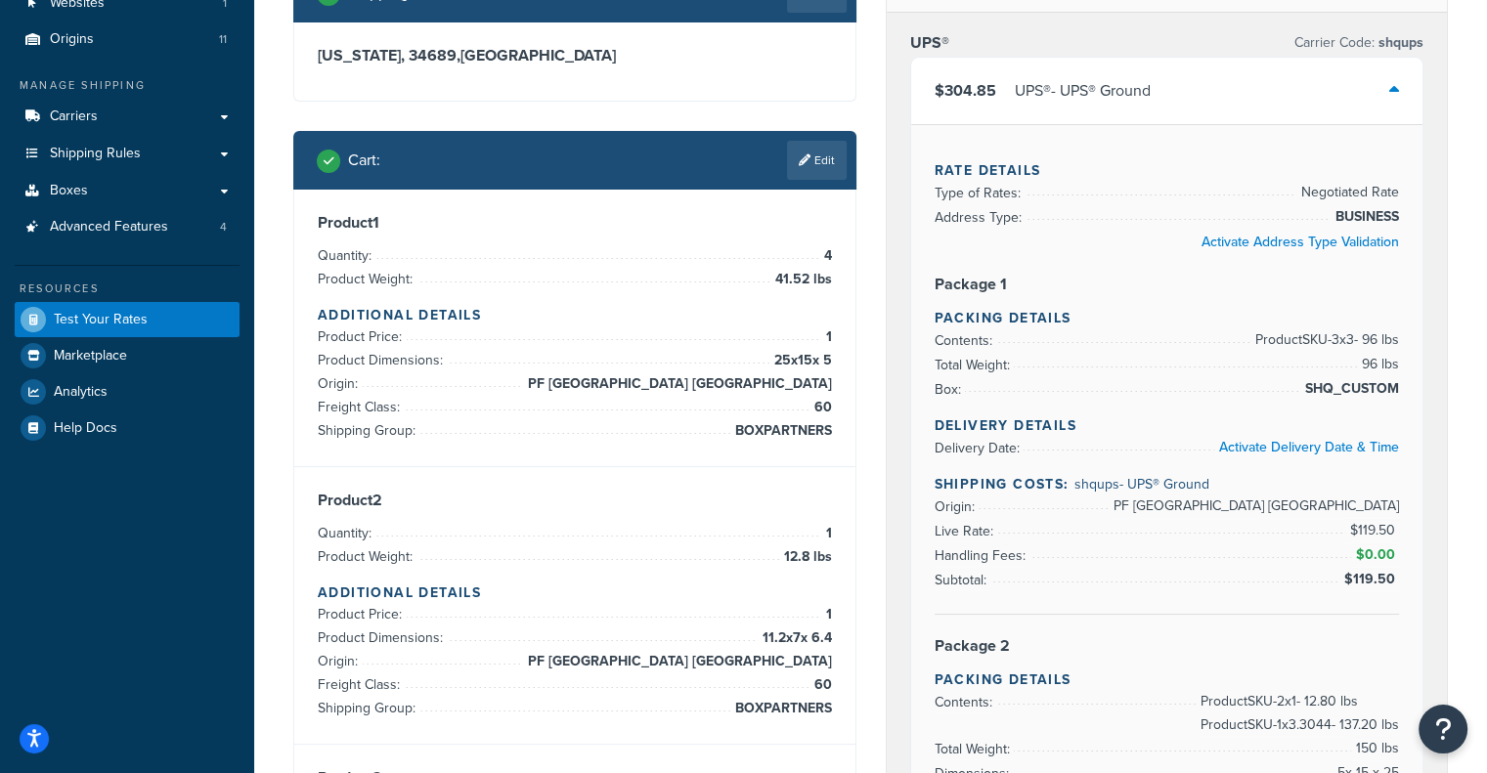
scroll to position [169, 0]
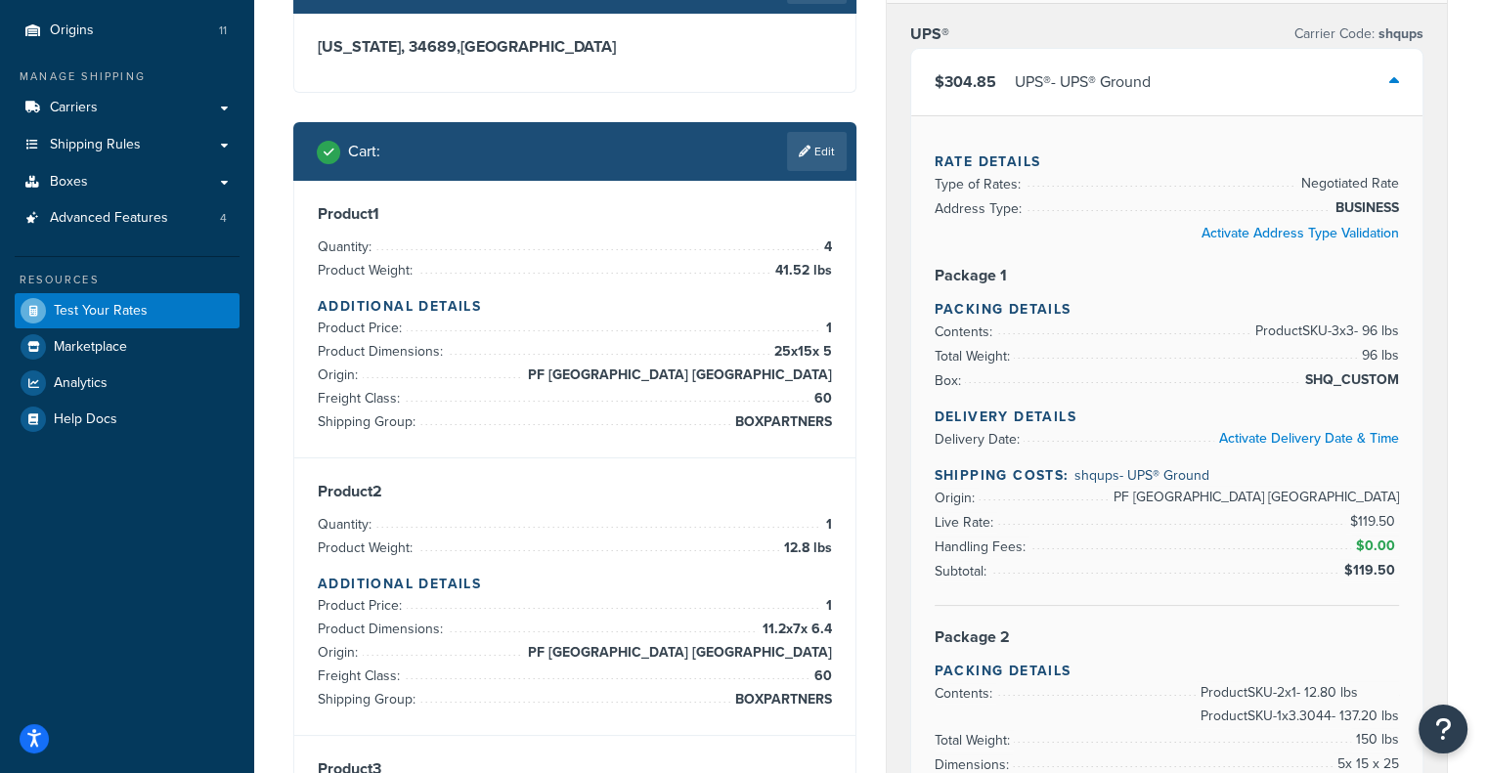
click at [1280, 75] on div "$304.85 UPS® - UPS® Ground" at bounding box center [1167, 82] width 512 height 66
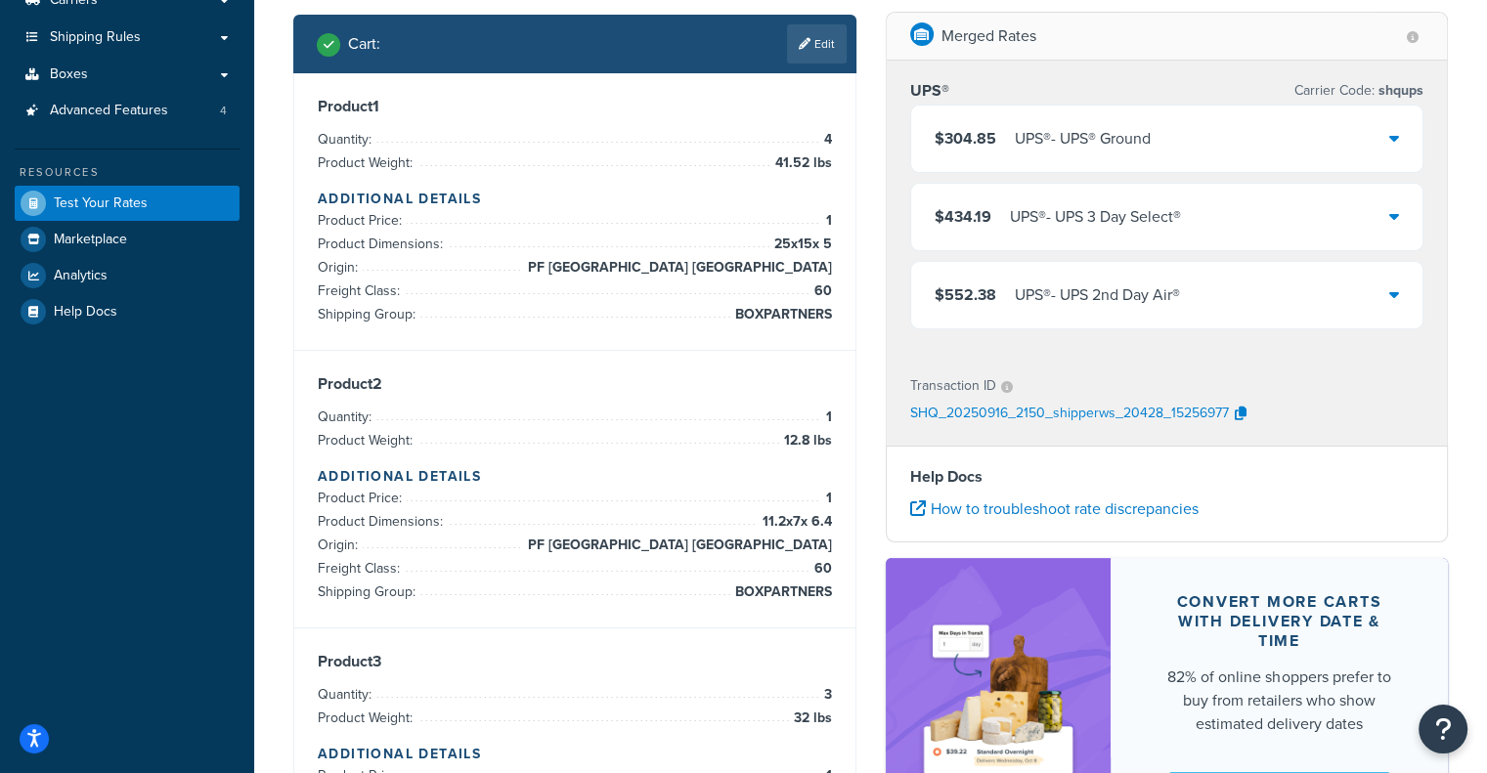
scroll to position [271, 0]
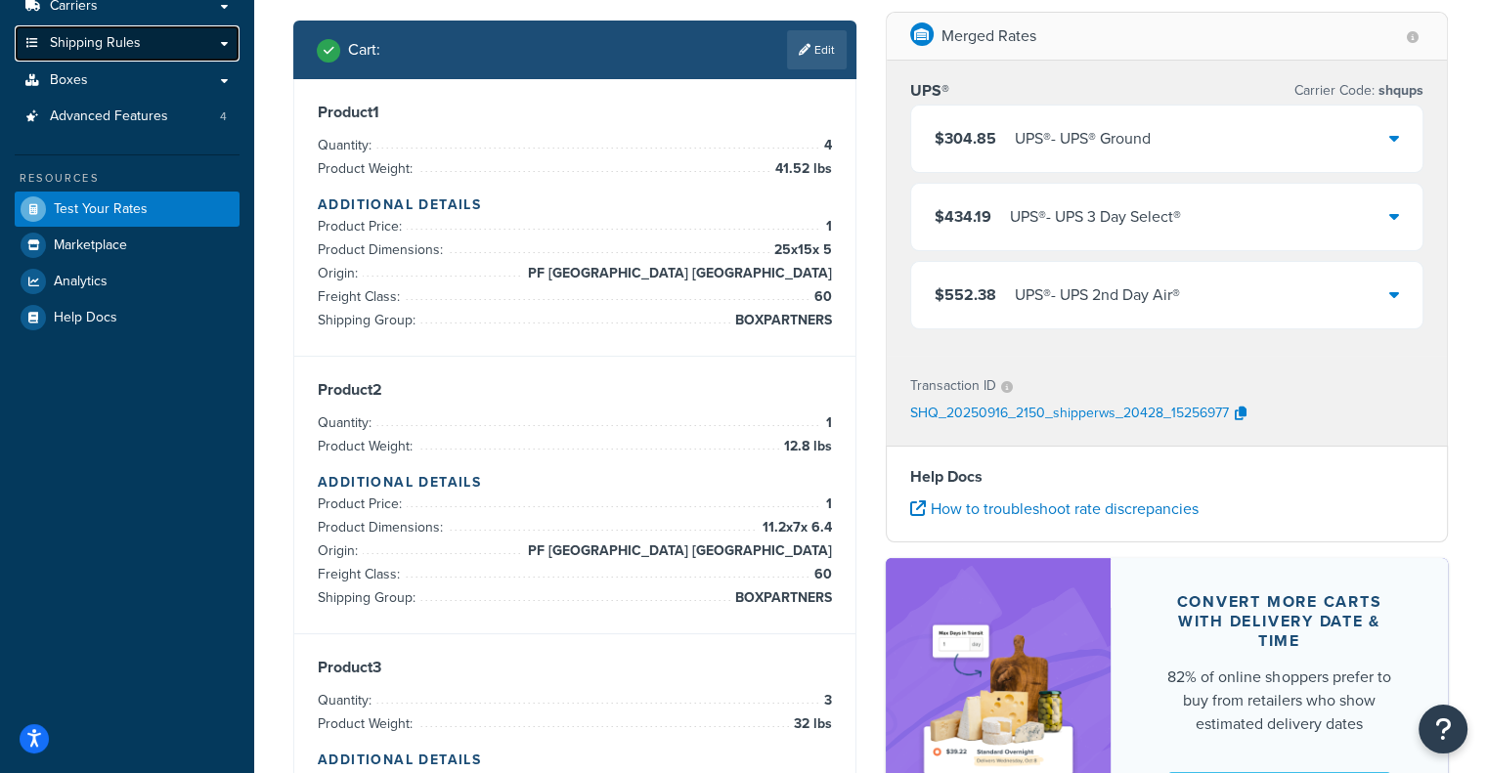
click at [176, 39] on link "Shipping Rules" at bounding box center [127, 43] width 225 height 36
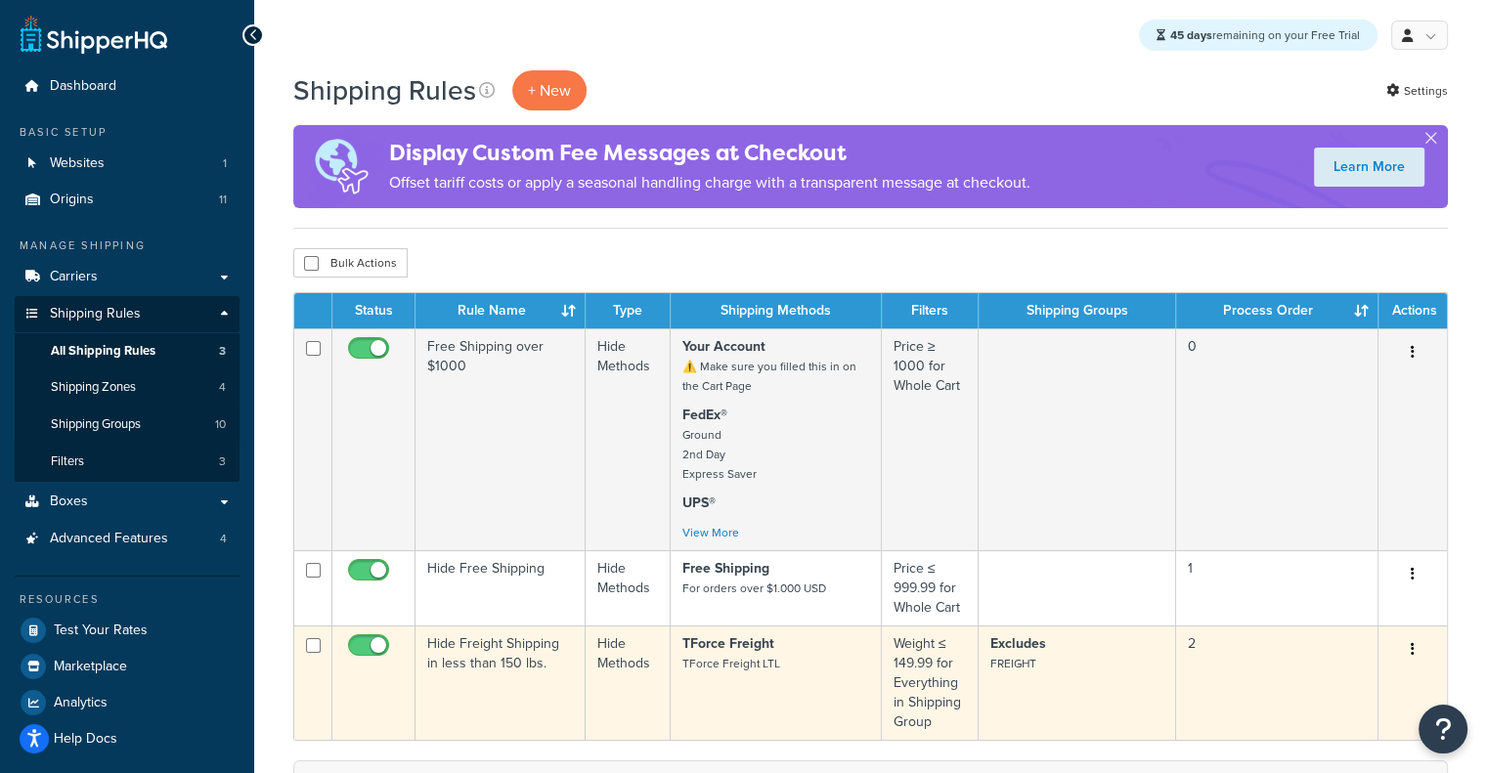
click at [364, 644] on input "checkbox" at bounding box center [371, 650] width 54 height 24
checkbox input "false"
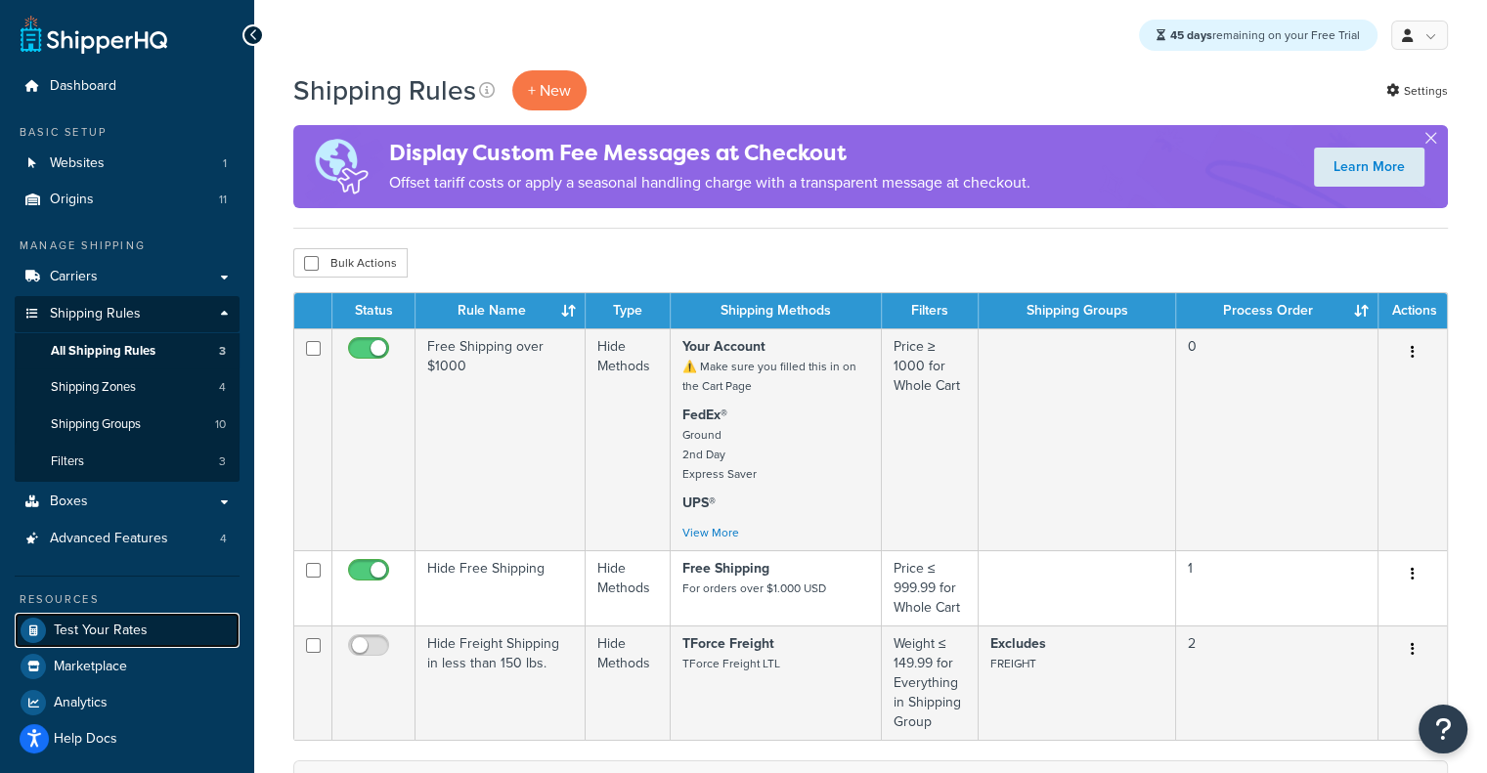
click at [175, 628] on link "Test Your Rates" at bounding box center [127, 630] width 225 height 35
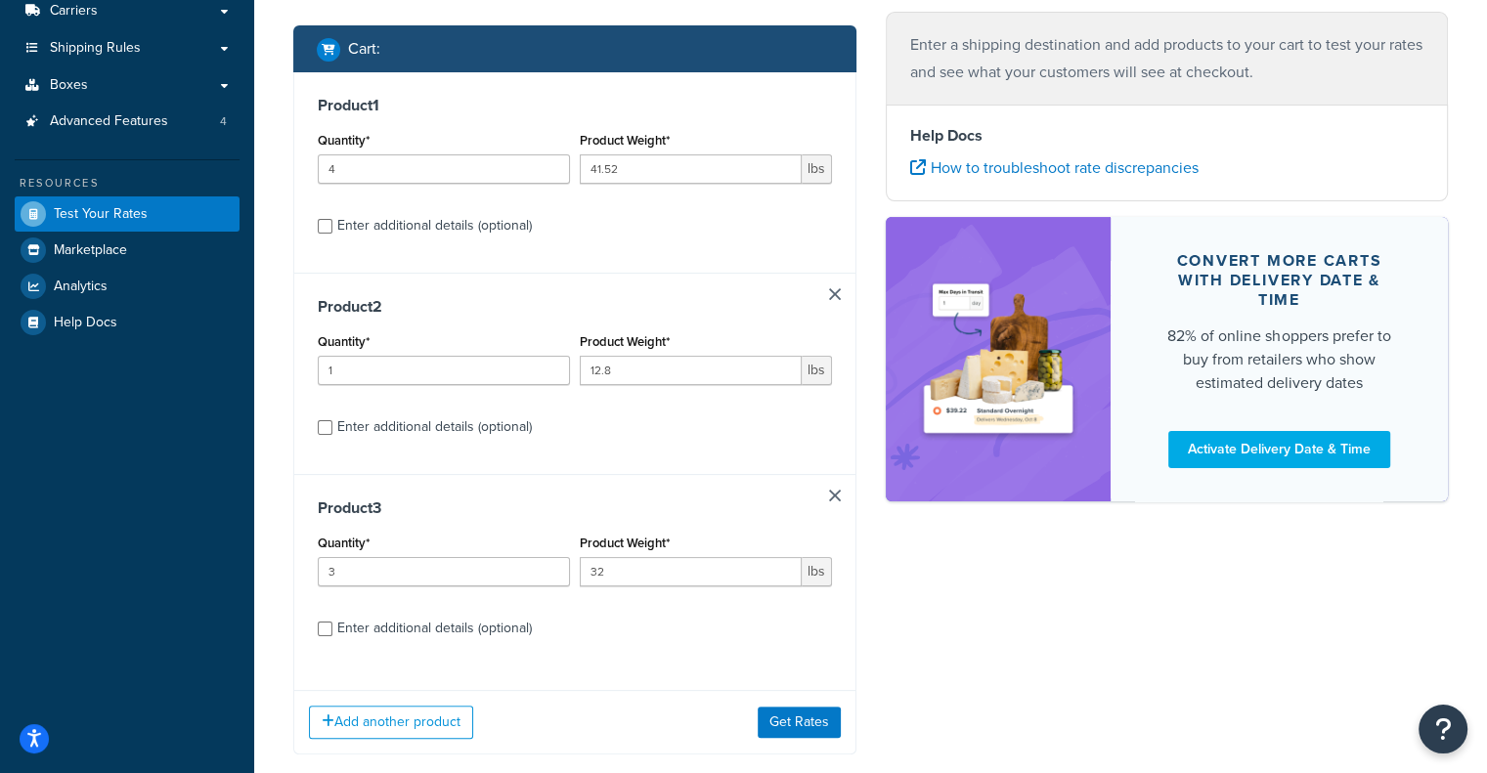
scroll to position [375, 0]
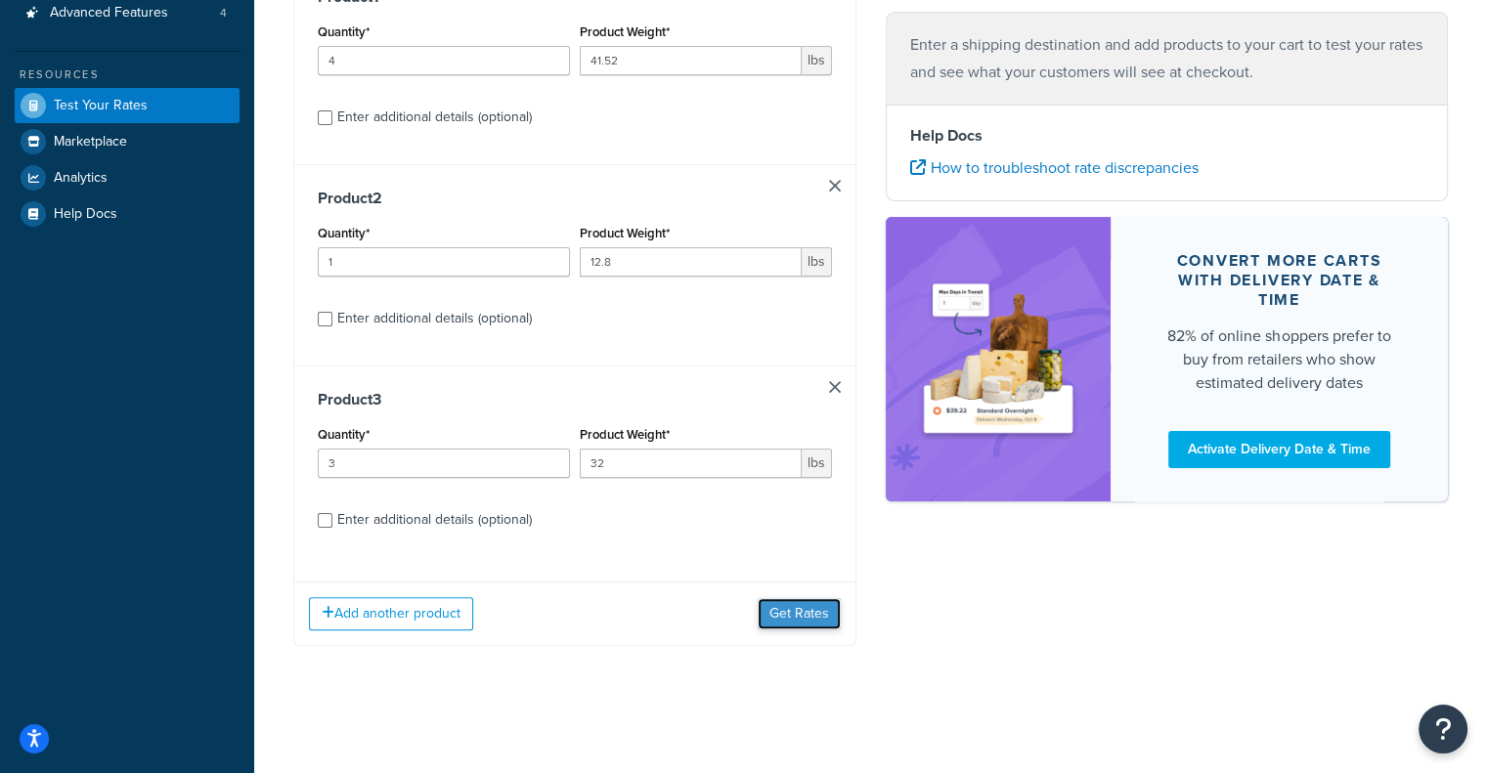
click at [805, 613] on button "Get Rates" at bounding box center [799, 613] width 83 height 31
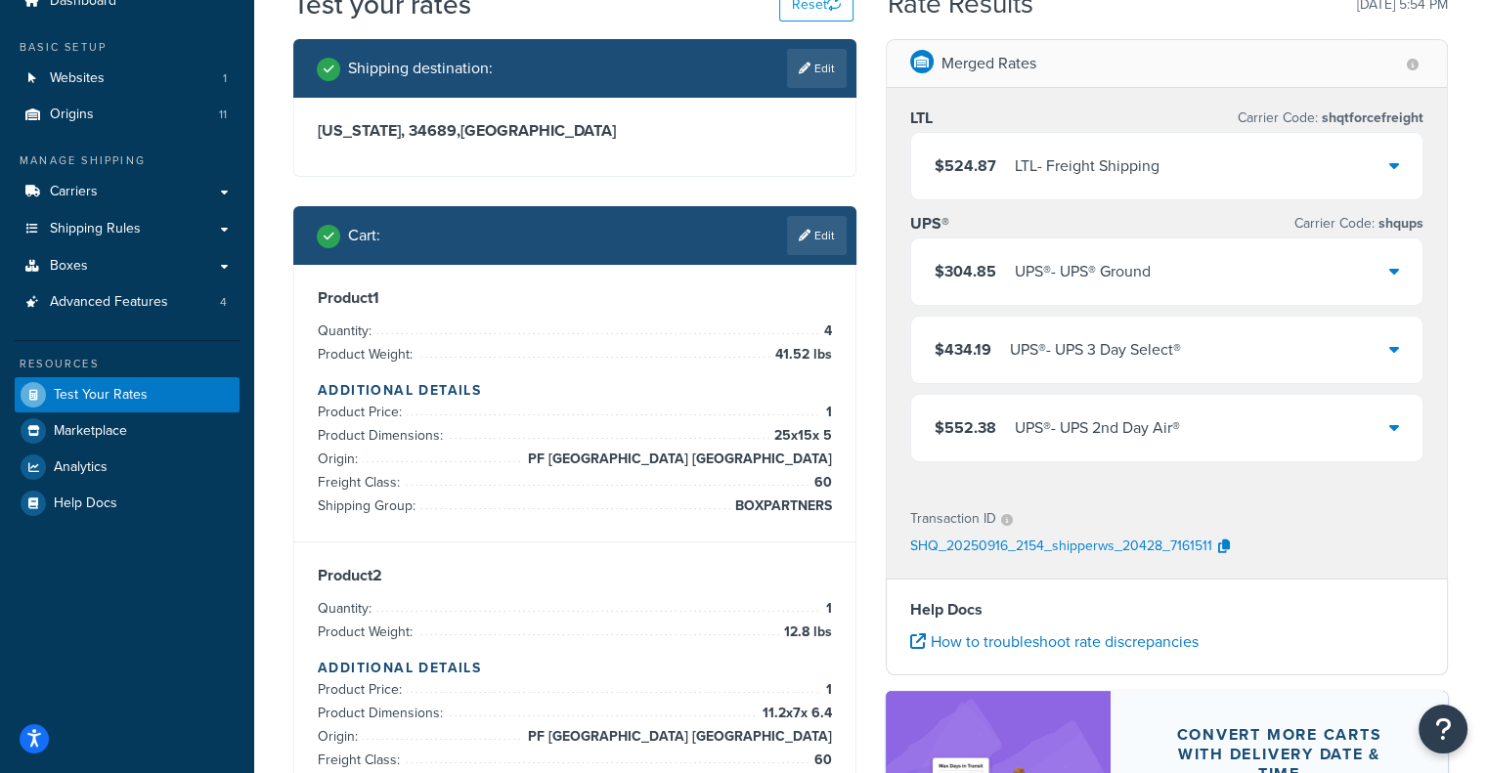
scroll to position [83, 0]
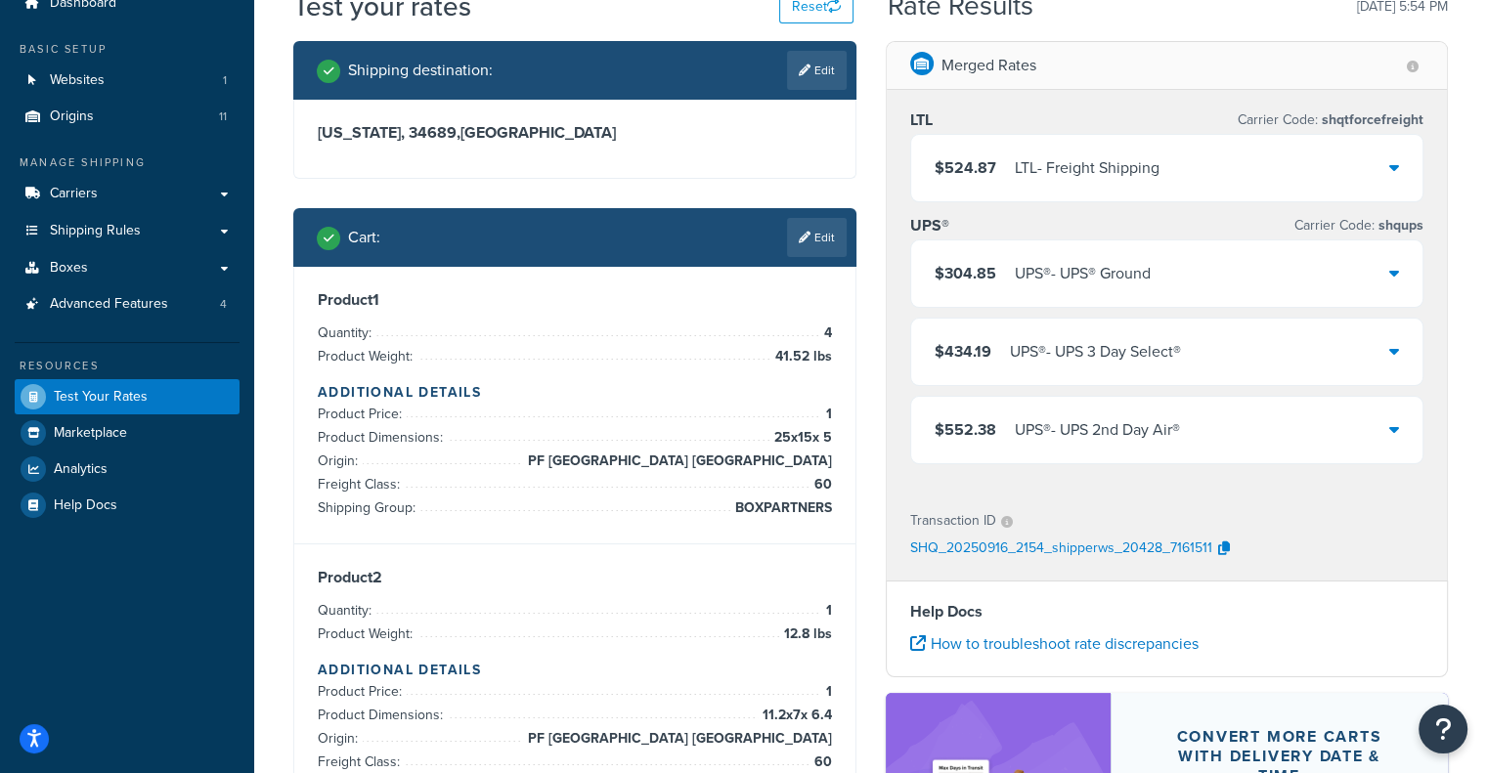
click at [1294, 152] on div "$524.87 LTL - Freight Shipping" at bounding box center [1167, 168] width 512 height 66
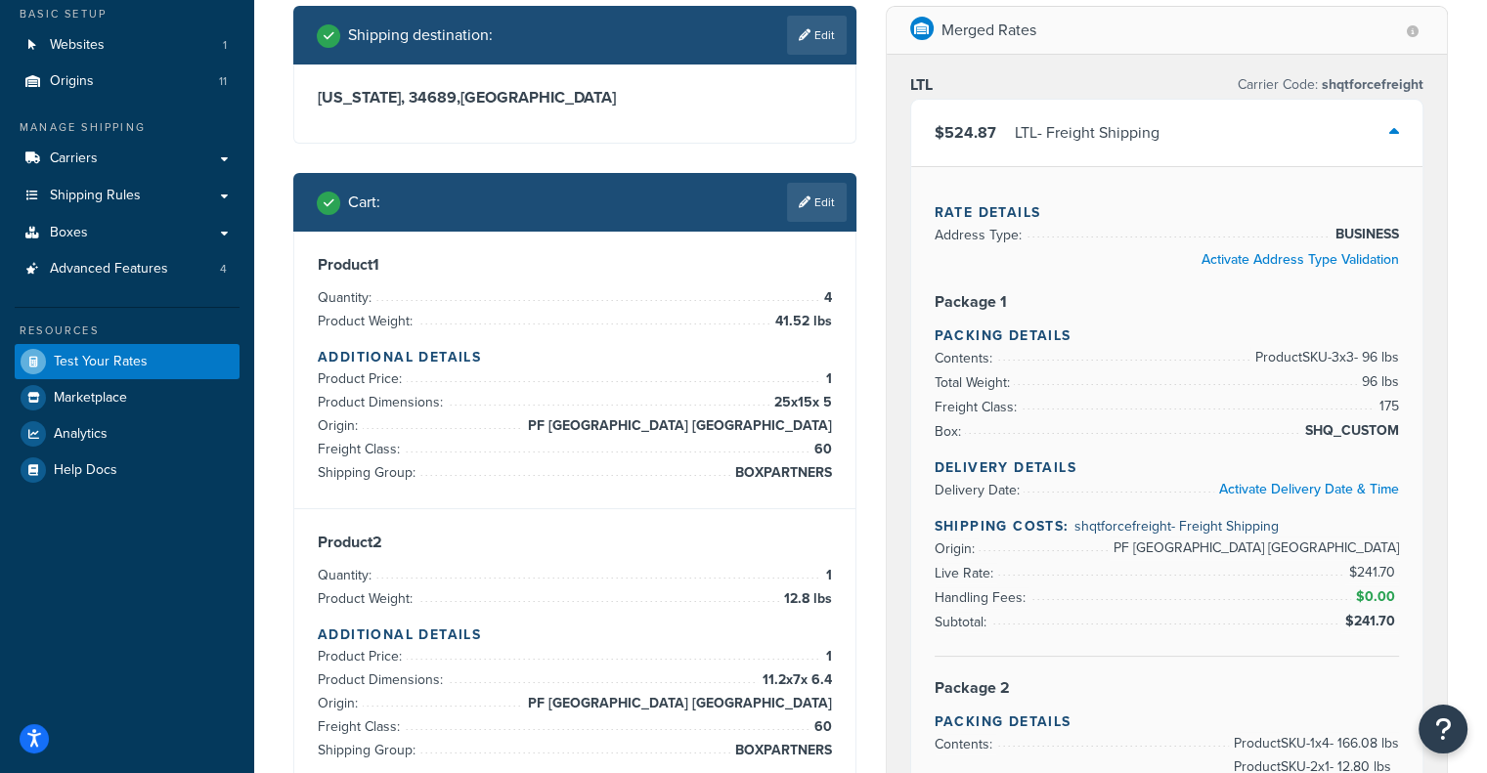
scroll to position [121, 0]
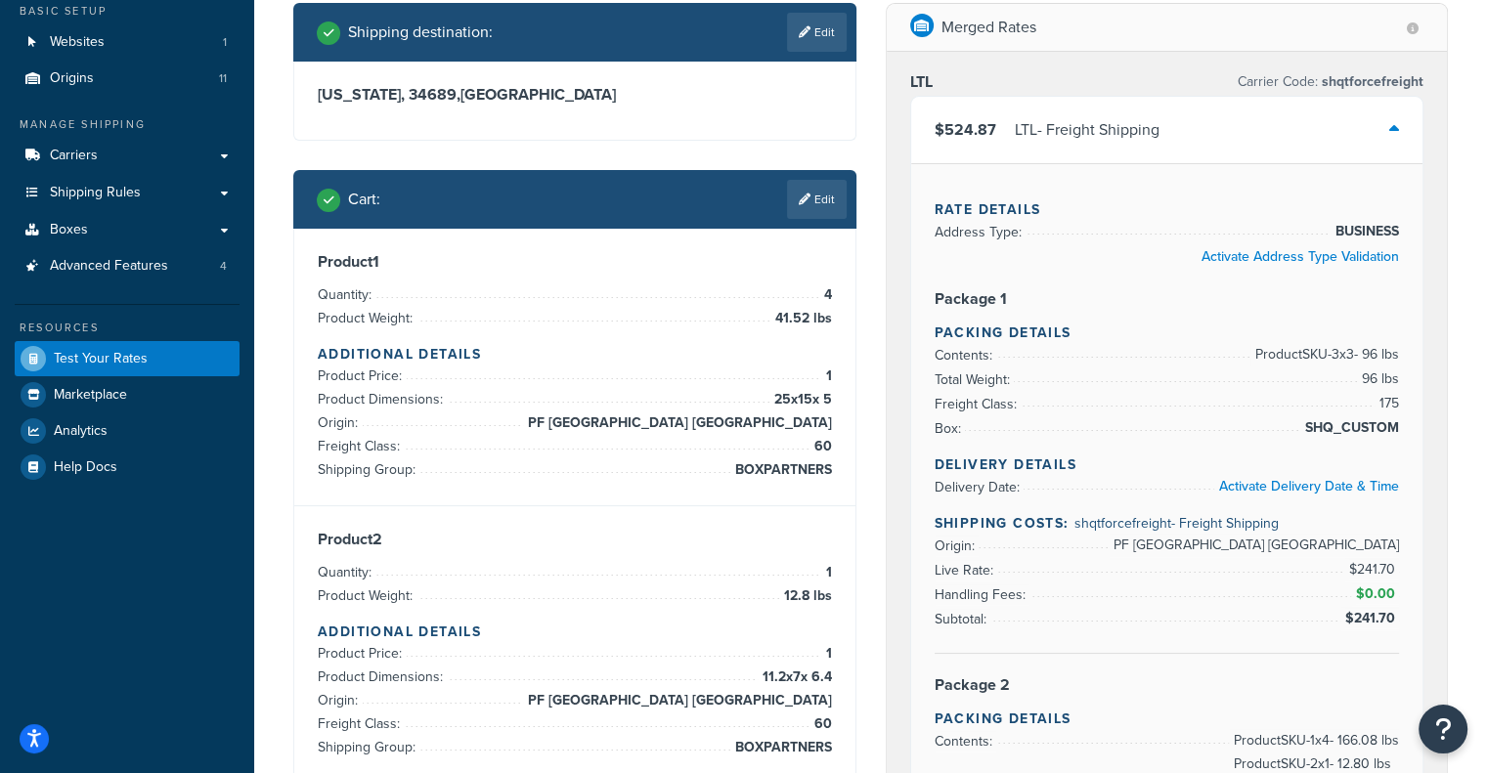
click at [1285, 128] on div "$524.87 LTL - Freight Shipping" at bounding box center [1167, 130] width 512 height 66
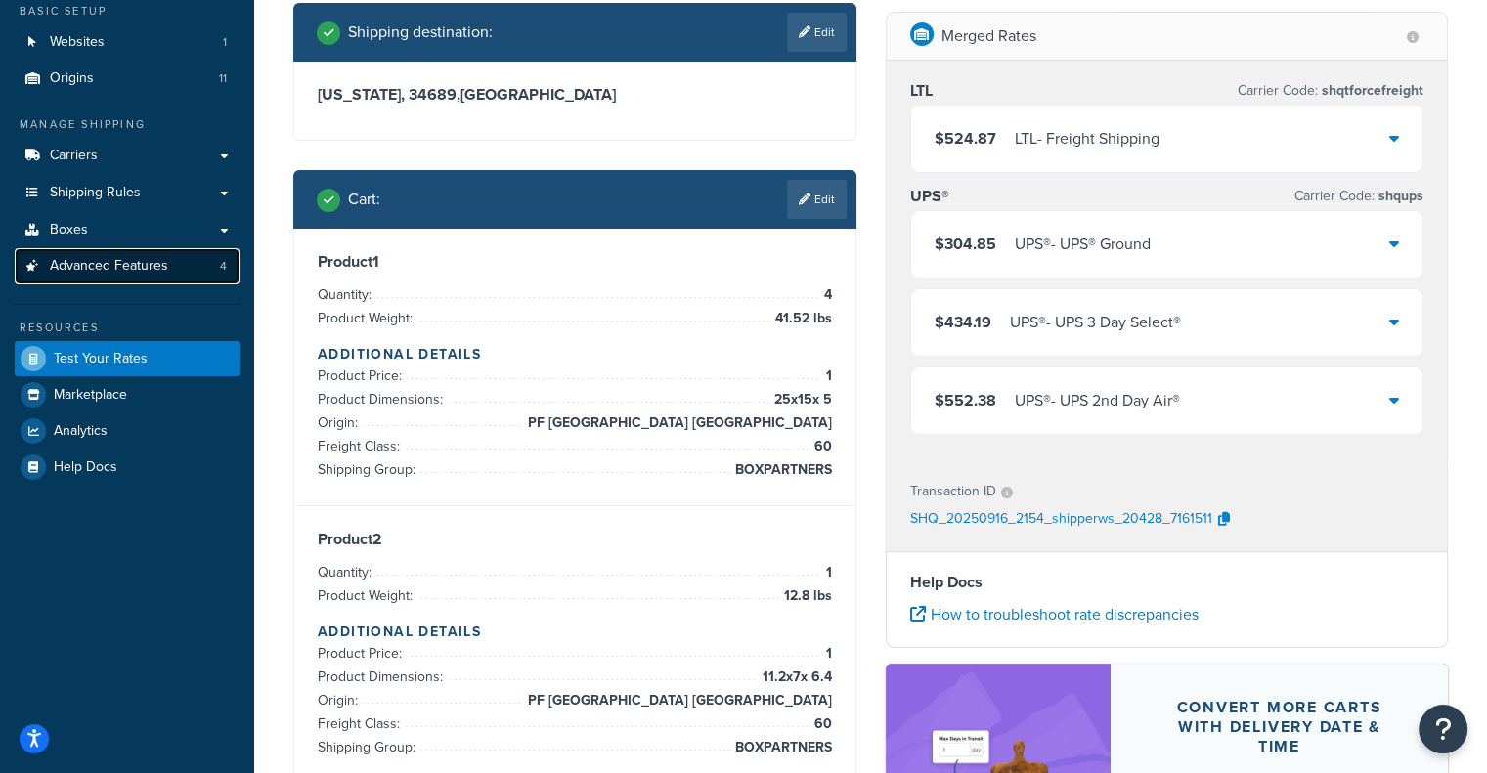
click at [195, 265] on link "Advanced Features 4" at bounding box center [127, 266] width 225 height 36
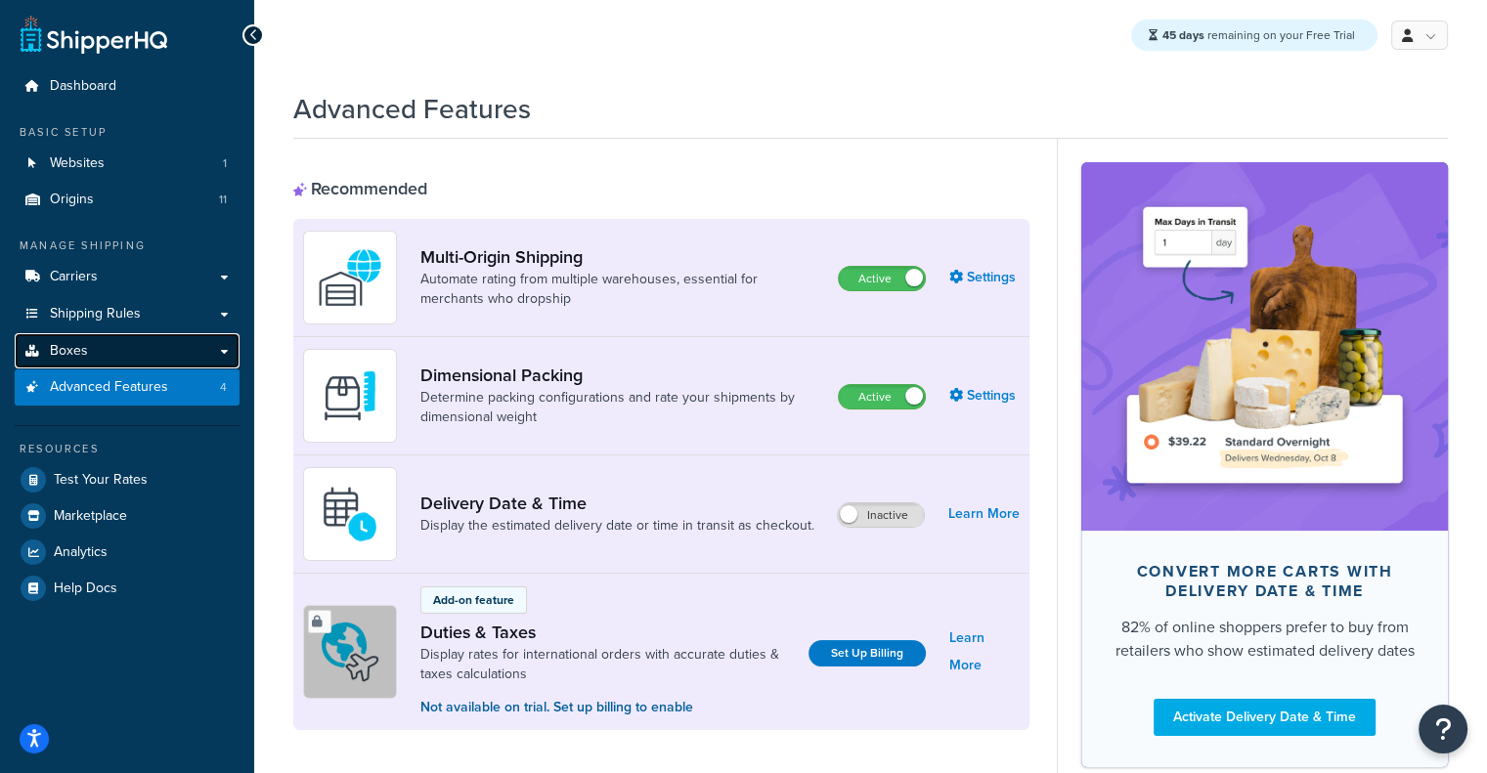
click at [93, 351] on link "Boxes" at bounding box center [127, 351] width 225 height 36
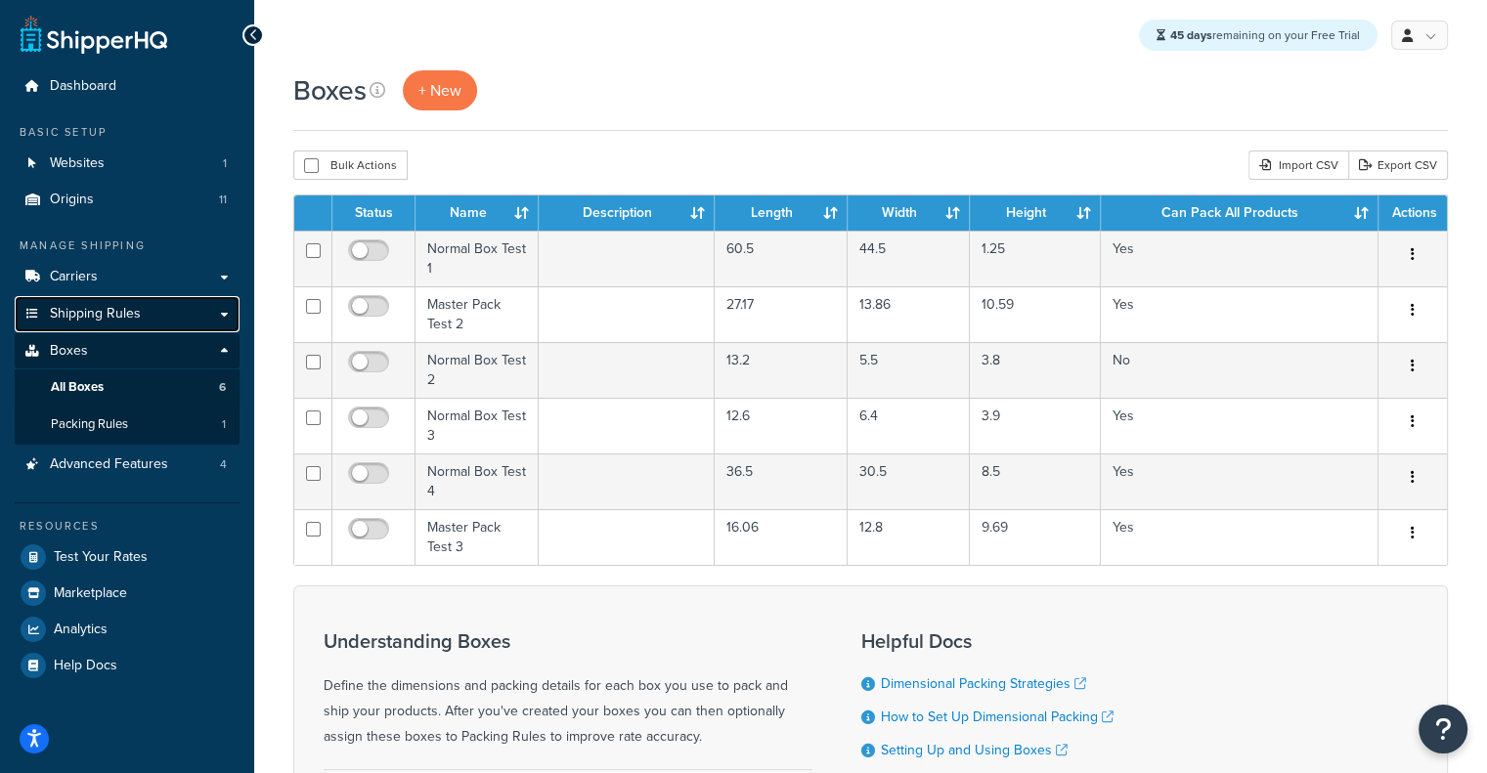
click at [109, 325] on link "Shipping Rules" at bounding box center [127, 314] width 225 height 36
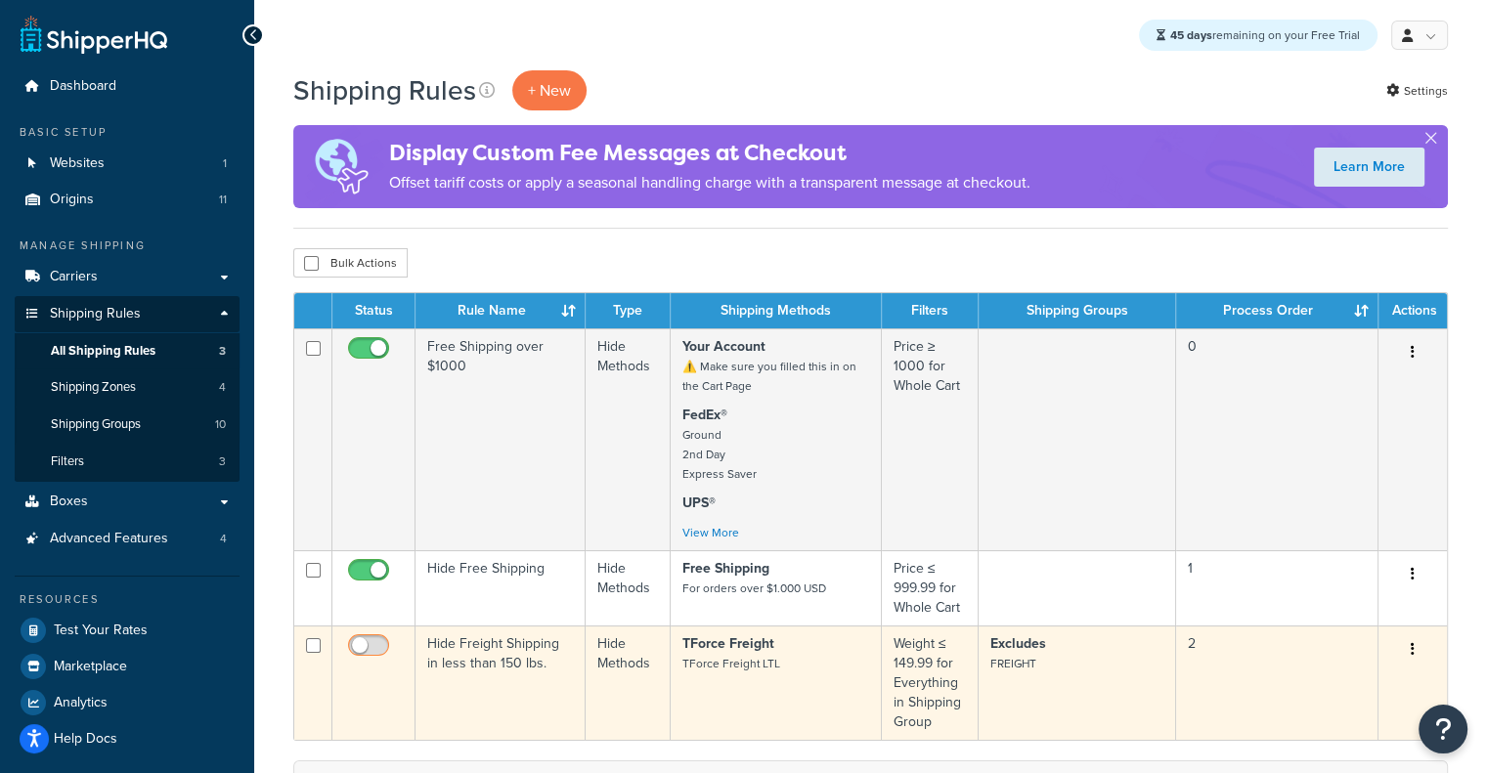
click at [368, 646] on input "checkbox" at bounding box center [371, 650] width 54 height 24
checkbox input "true"
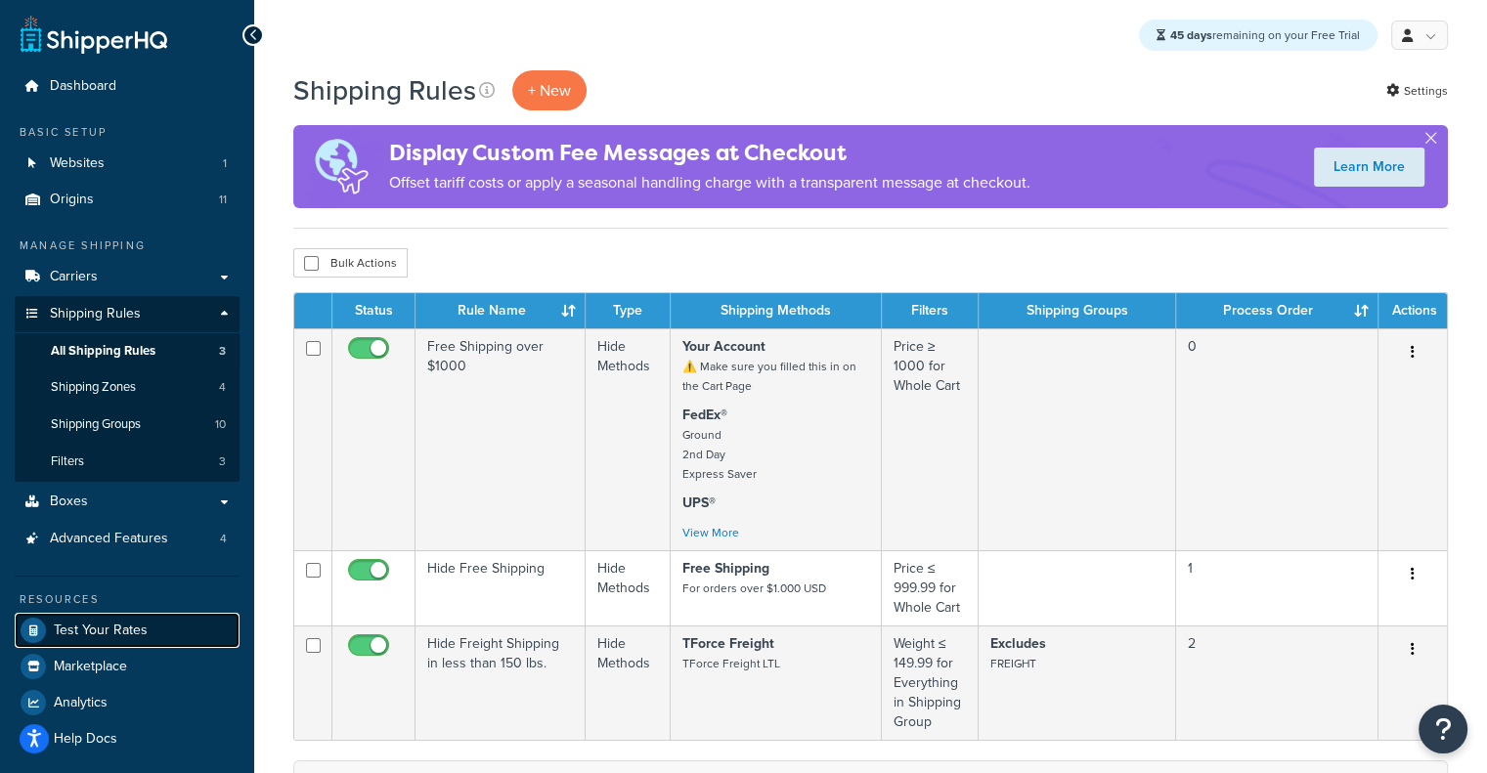
click at [109, 624] on span "Test Your Rates" at bounding box center [101, 631] width 94 height 17
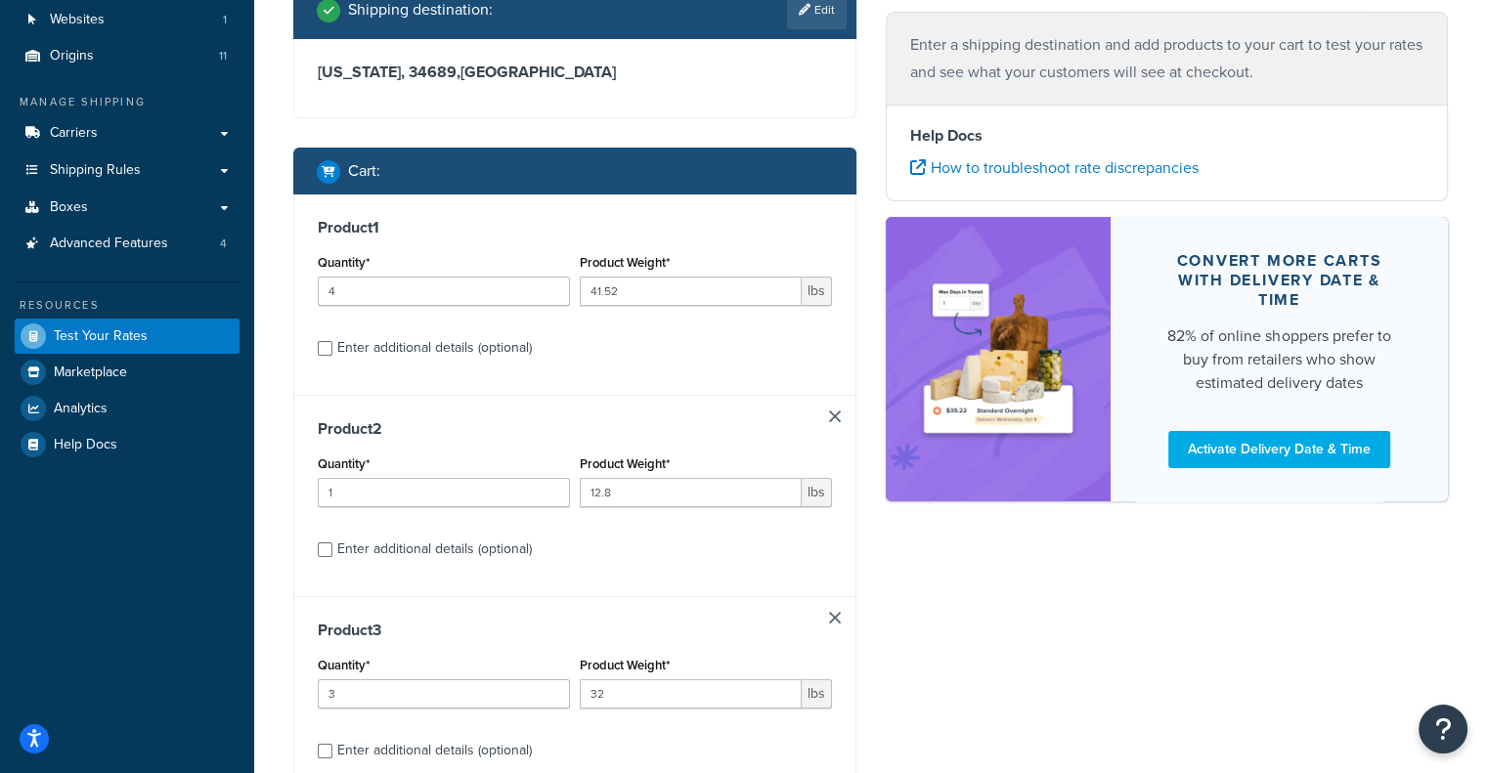
scroll to position [187, 0]
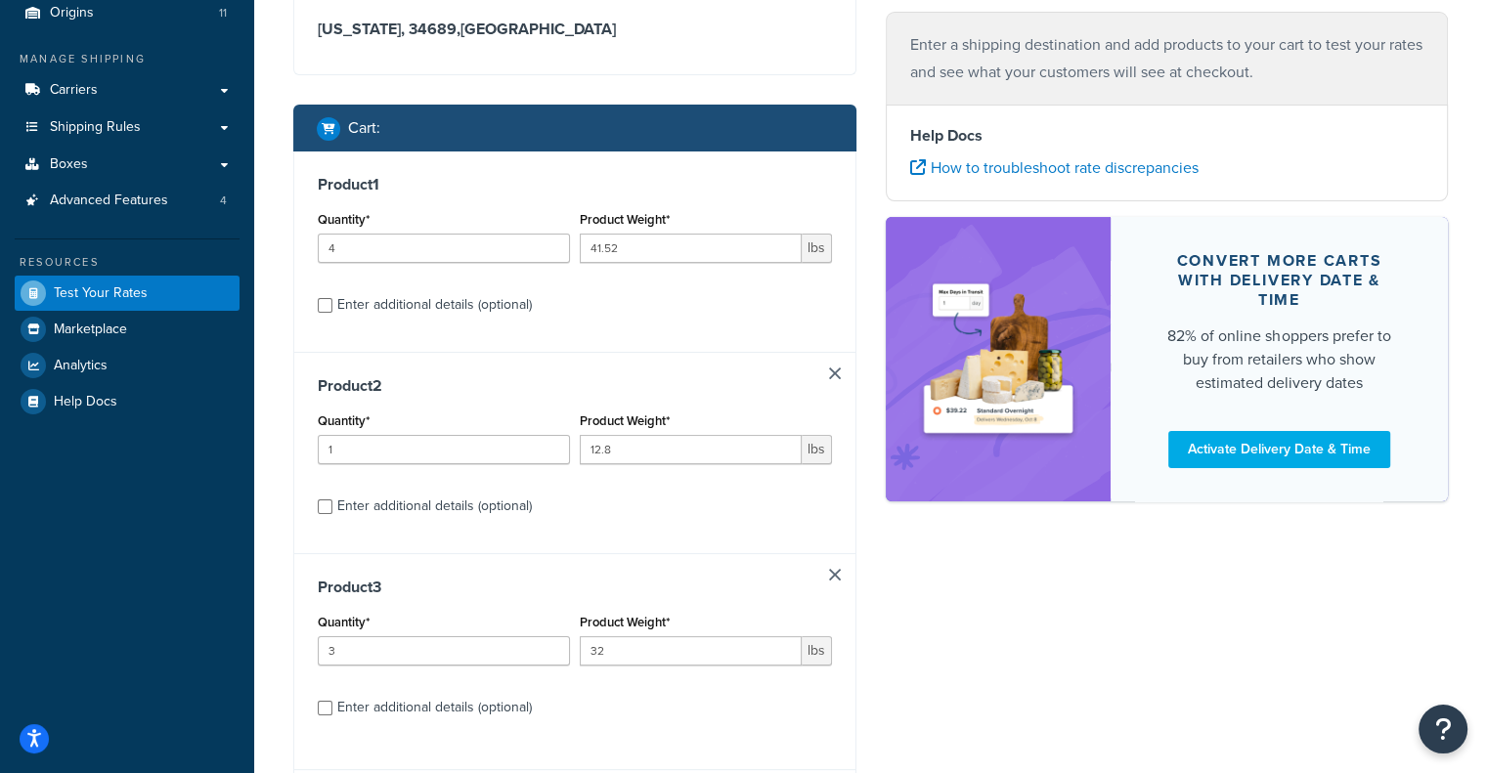
click at [837, 578] on link at bounding box center [835, 575] width 12 height 12
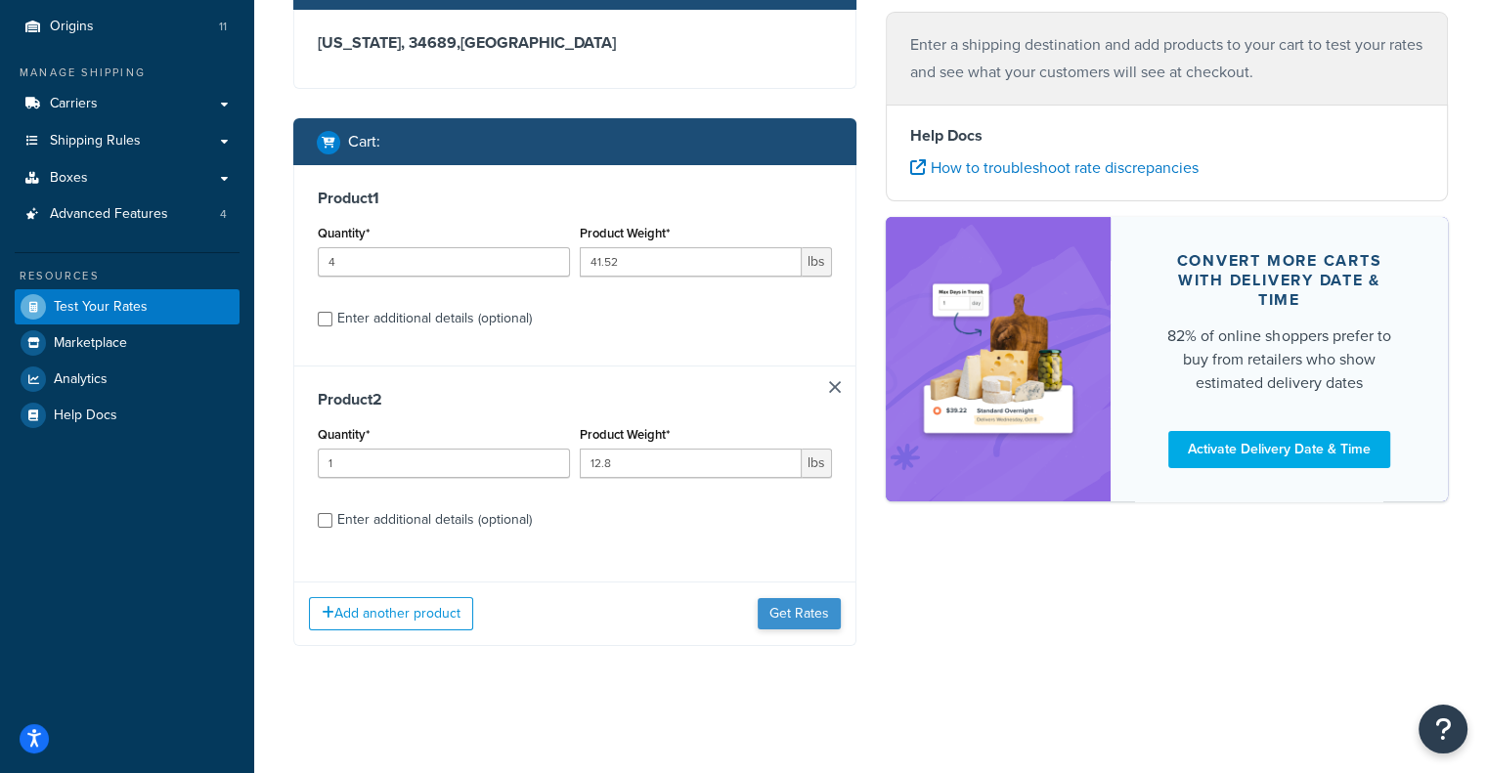
scroll to position [174, 0]
click at [809, 610] on button "Get Rates" at bounding box center [799, 613] width 83 height 31
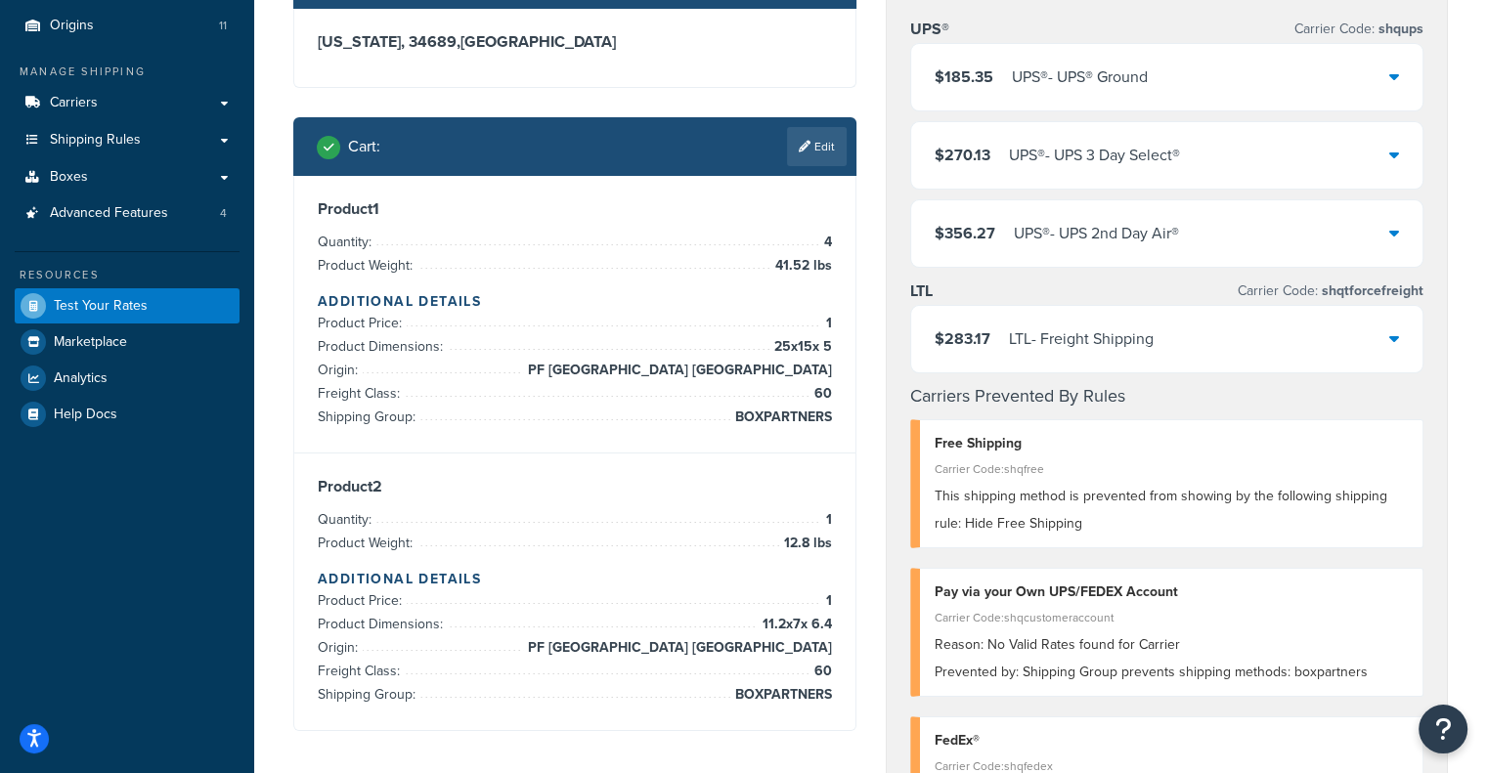
click at [1186, 339] on div "$283.17 LTL - Freight Shipping" at bounding box center [1167, 339] width 512 height 66
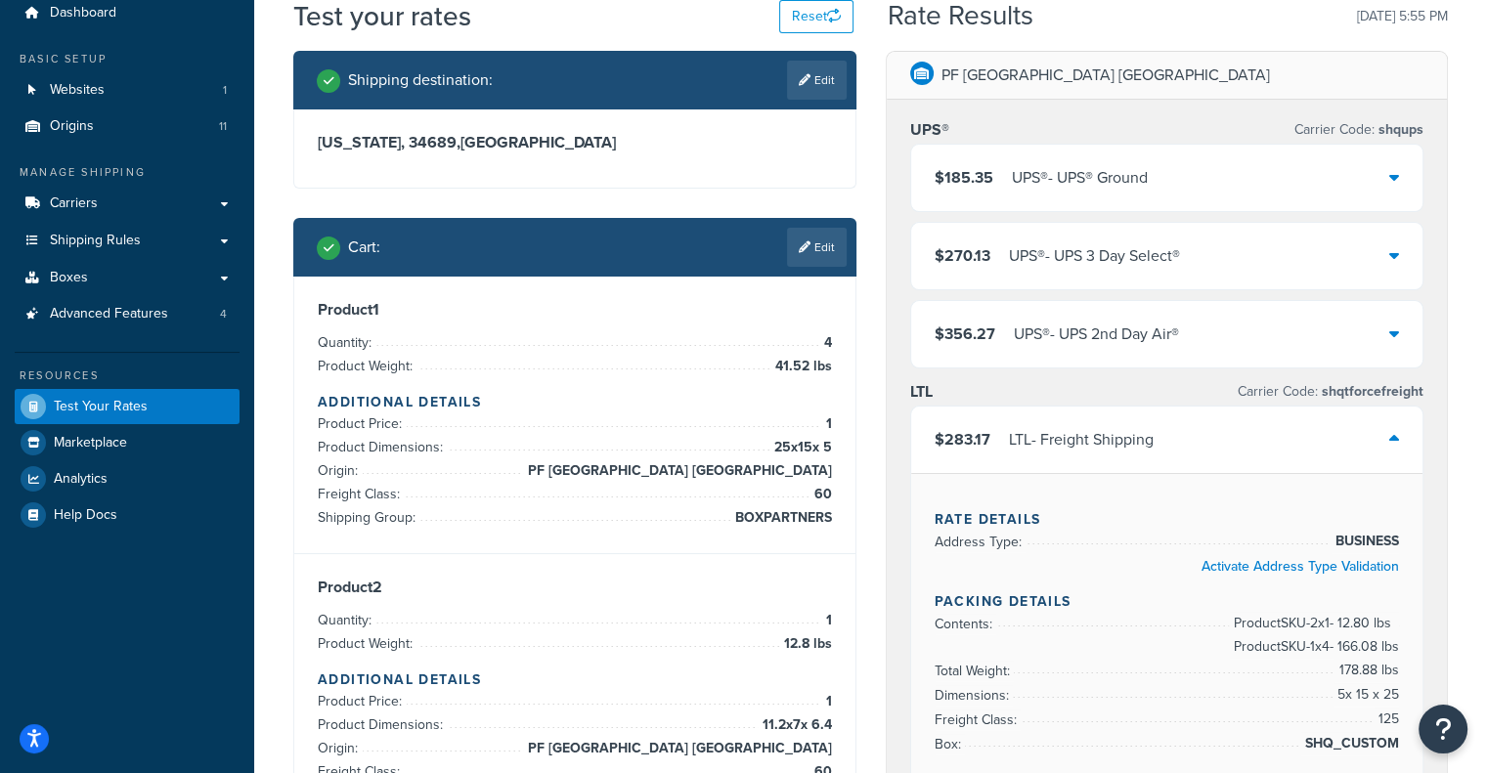
scroll to position [84, 0]
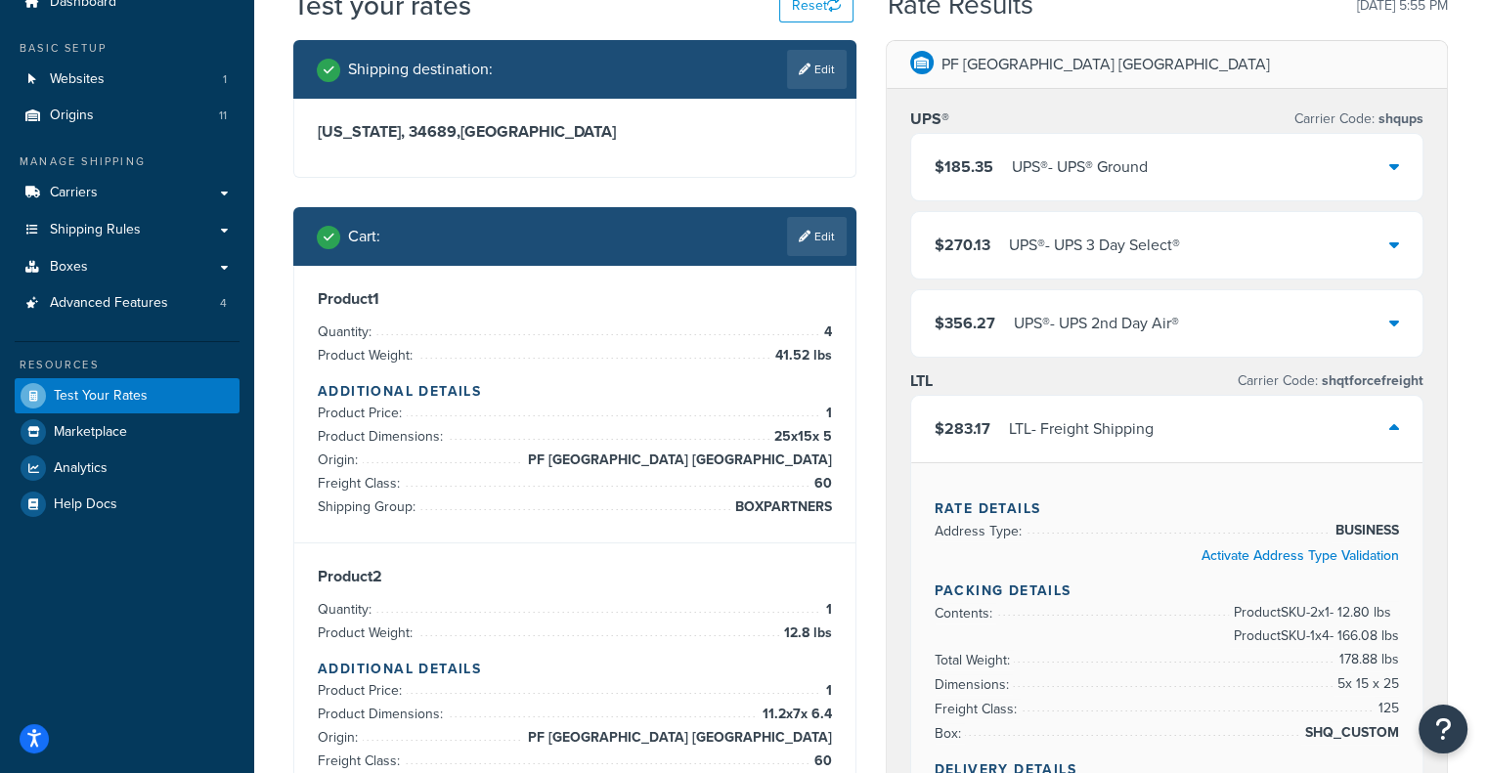
click at [1116, 445] on div "$283.17 LTL - Freight Shipping" at bounding box center [1167, 429] width 512 height 66
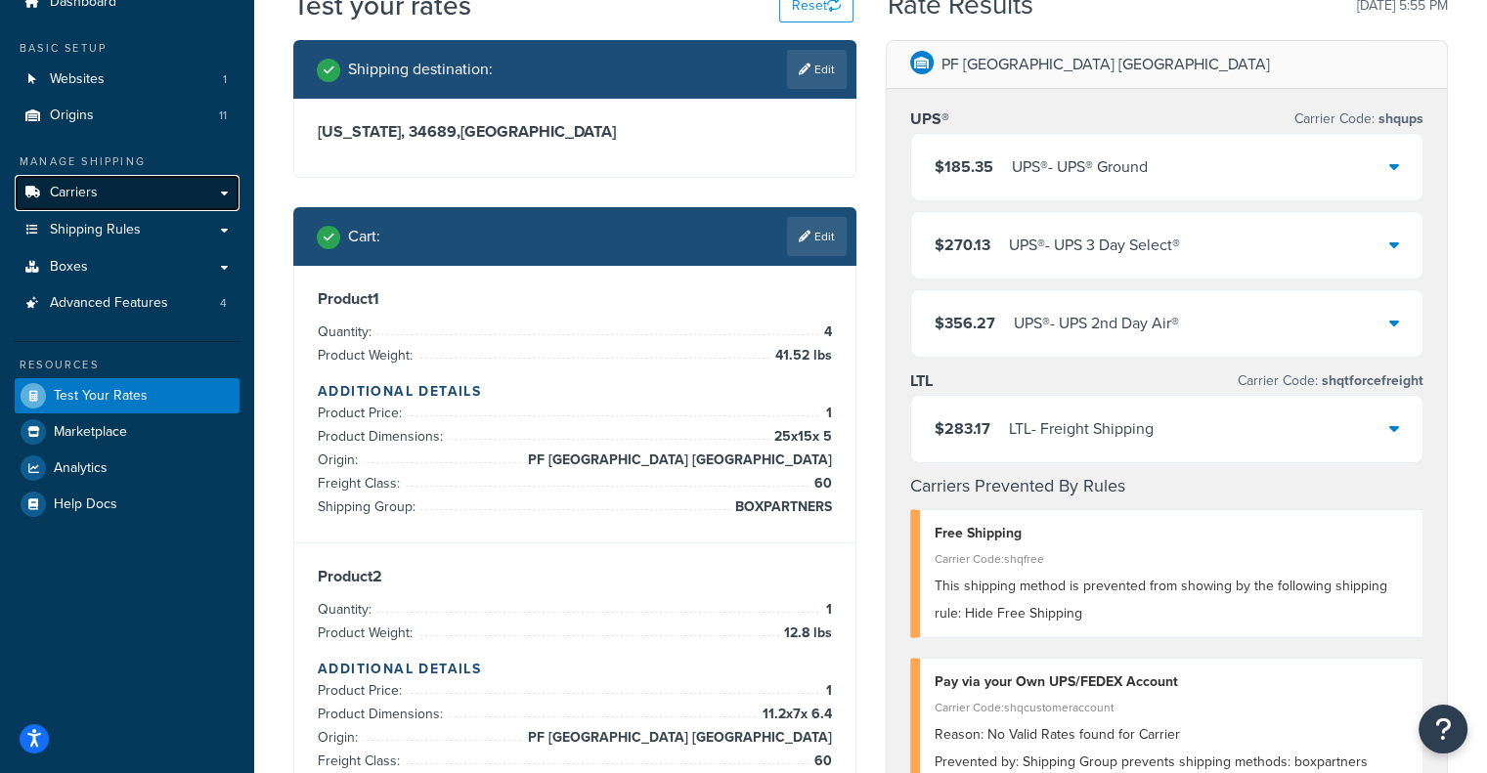
click at [203, 195] on link "Carriers" at bounding box center [127, 193] width 225 height 36
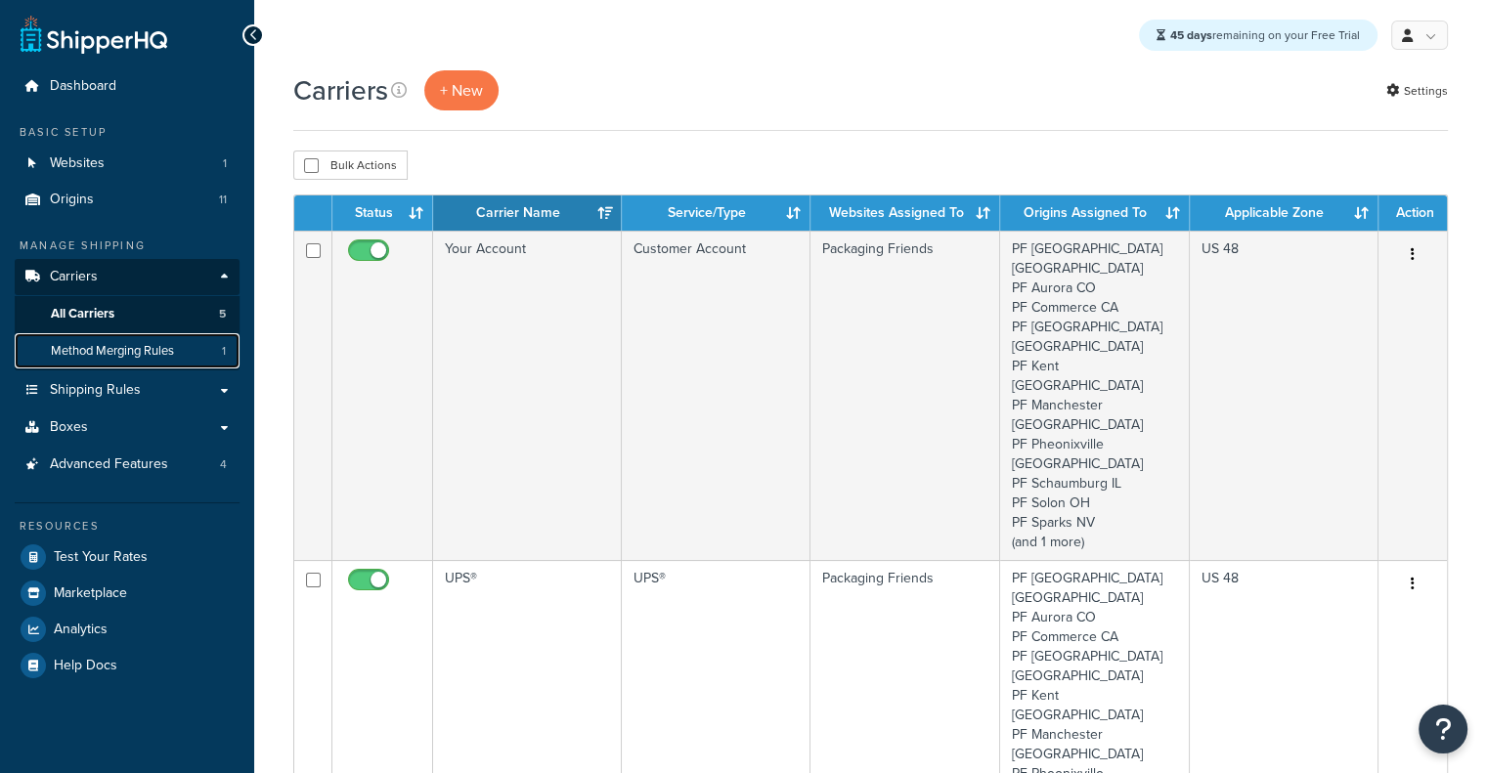
click at [94, 355] on span "Method Merging Rules" at bounding box center [112, 351] width 123 height 17
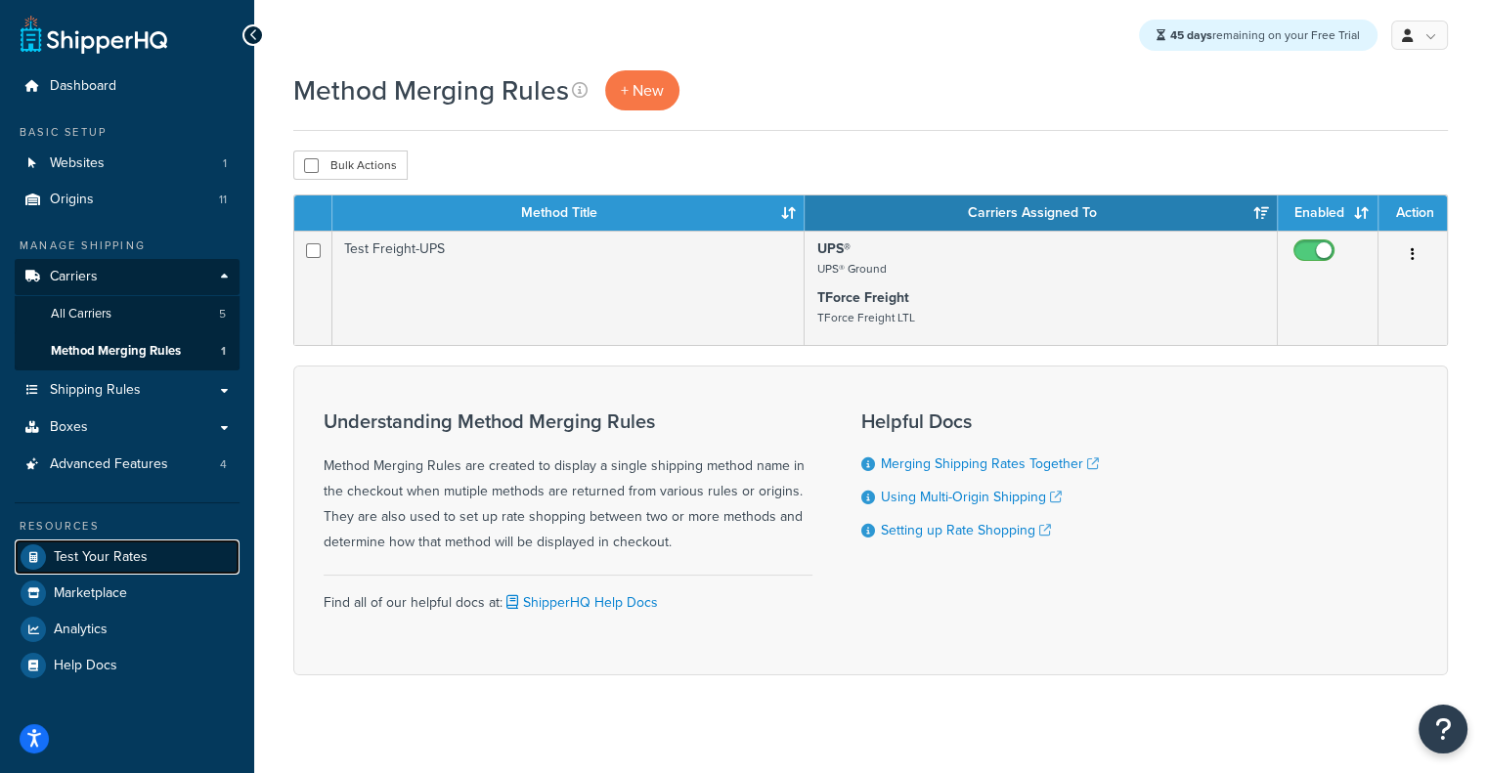
click at [94, 549] on span "Test Your Rates" at bounding box center [101, 557] width 94 height 17
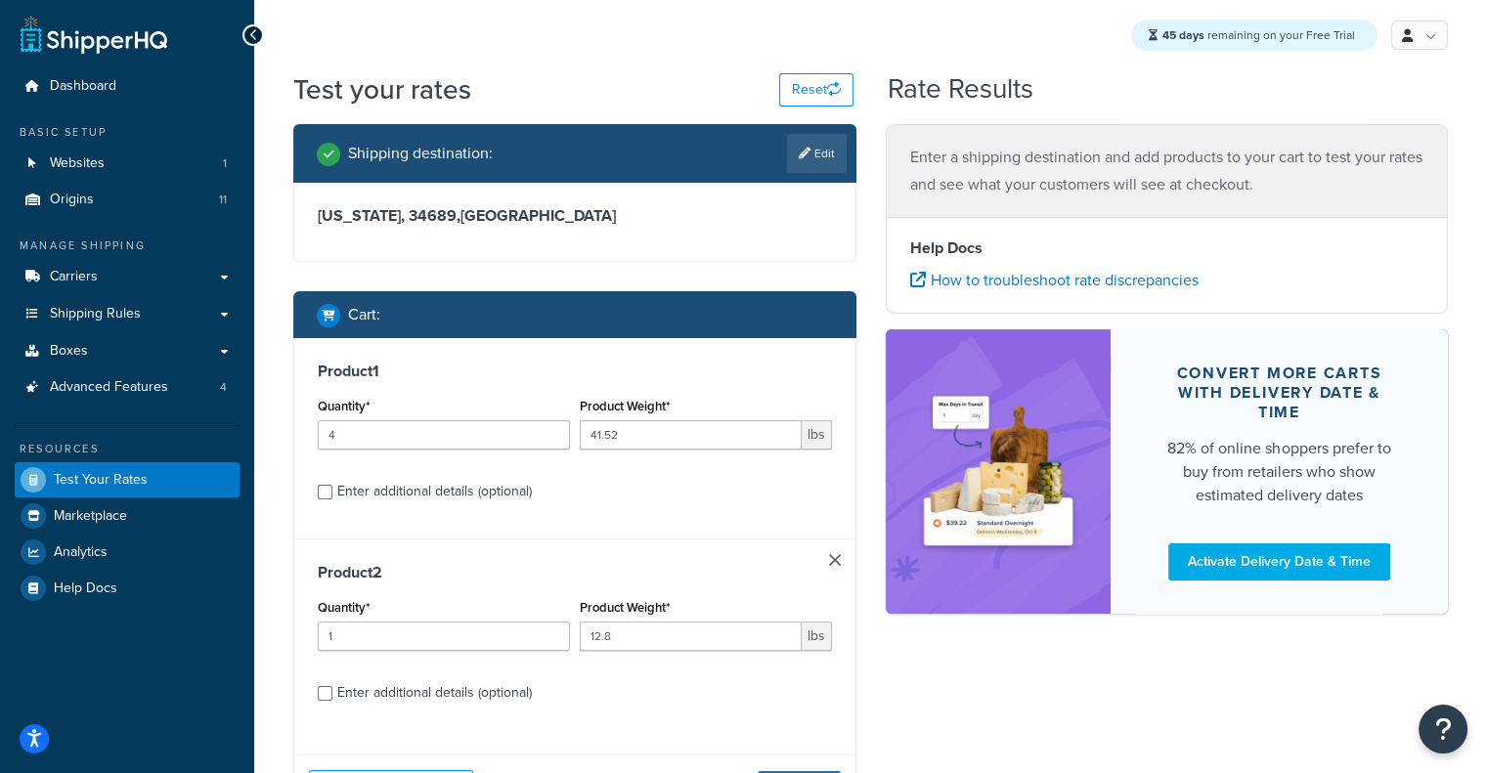
scroll to position [174, 0]
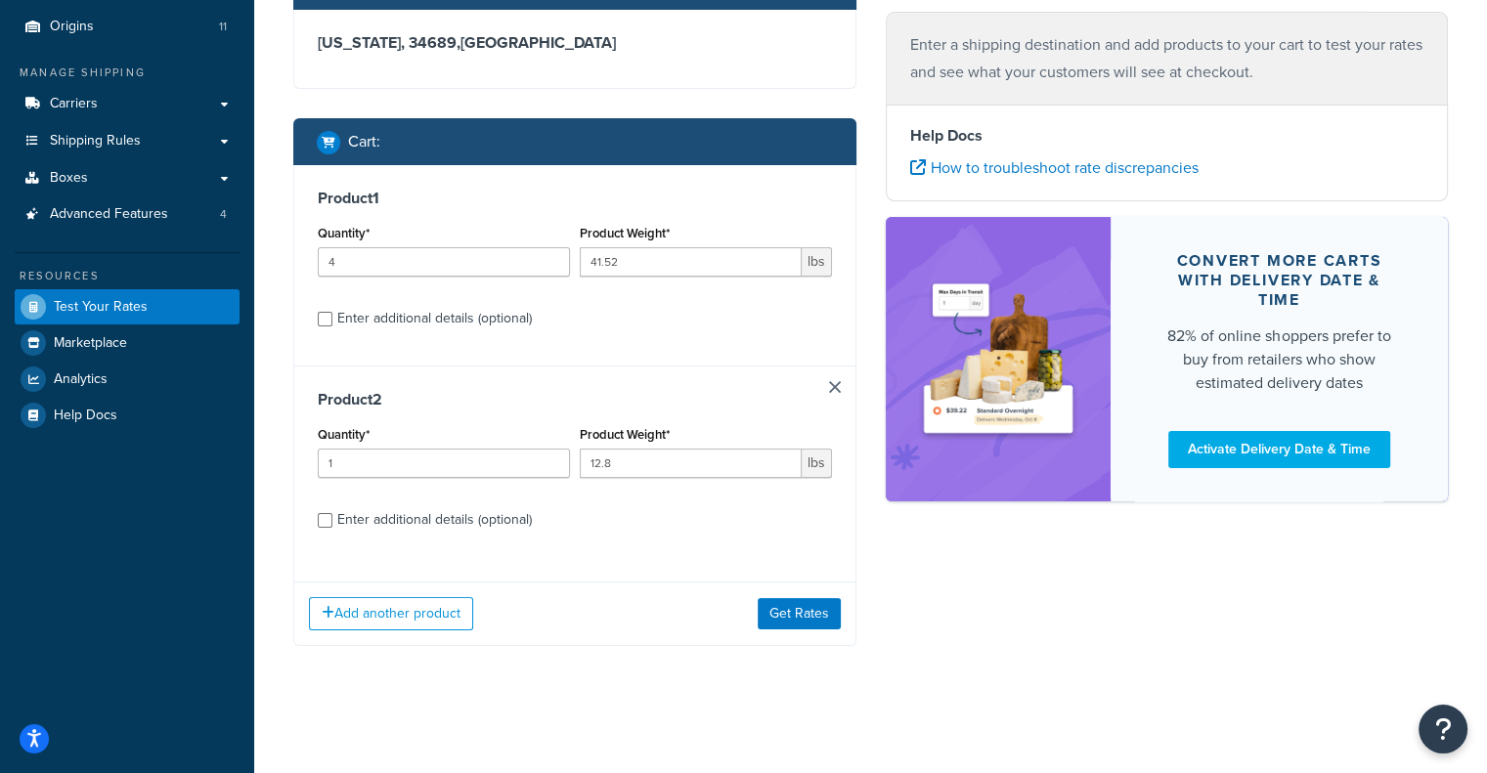
click at [484, 523] on div "Enter additional details (optional)" at bounding box center [434, 519] width 195 height 27
click at [332, 523] on input "Enter additional details (optional)" at bounding box center [325, 520] width 15 height 15
checkbox input "true"
select select "60"
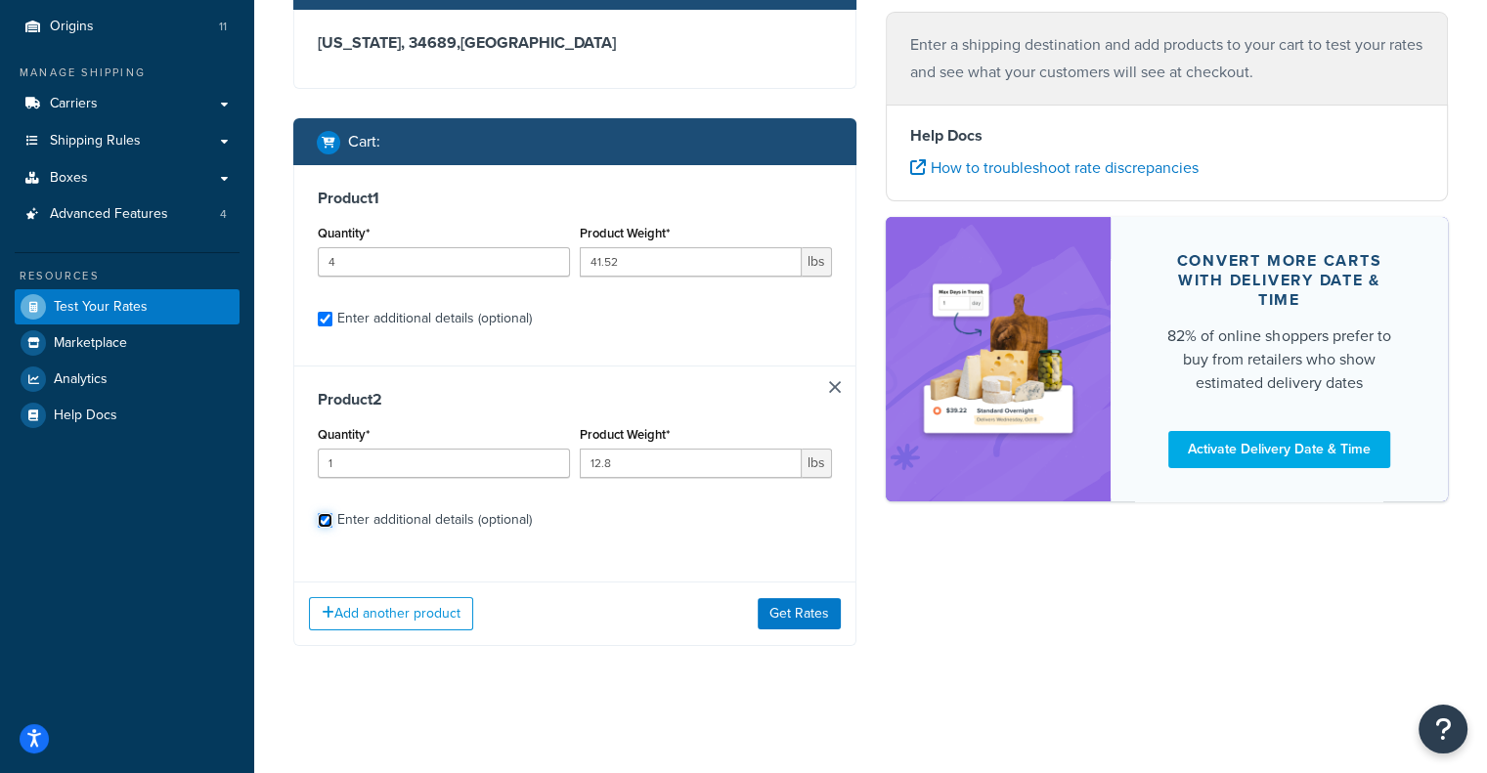
select select "60"
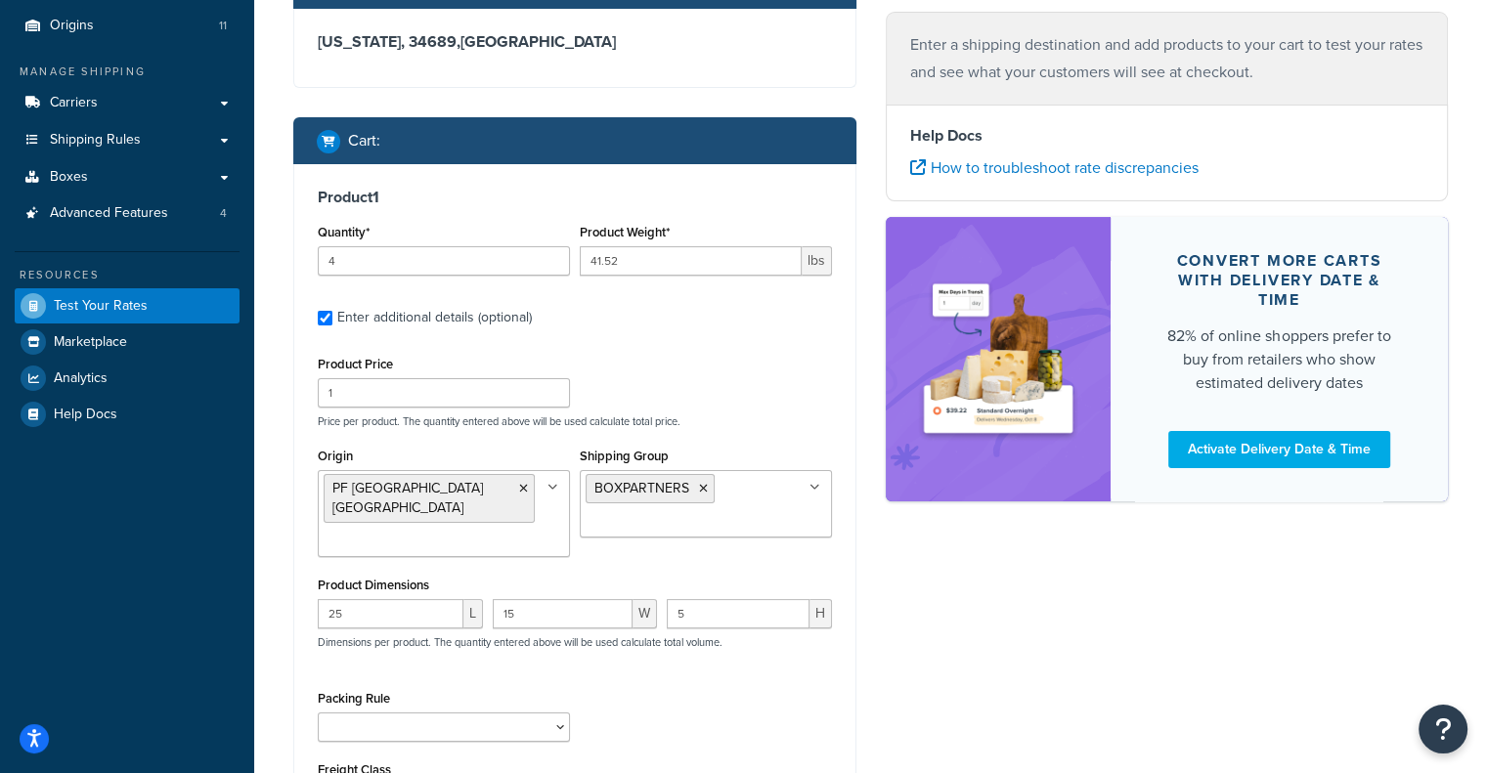
click at [410, 323] on div "Enter additional details (optional)" at bounding box center [434, 317] width 195 height 27
click at [332, 323] on input "Enter additional details (optional)" at bounding box center [325, 318] width 15 height 15
checkbox input "false"
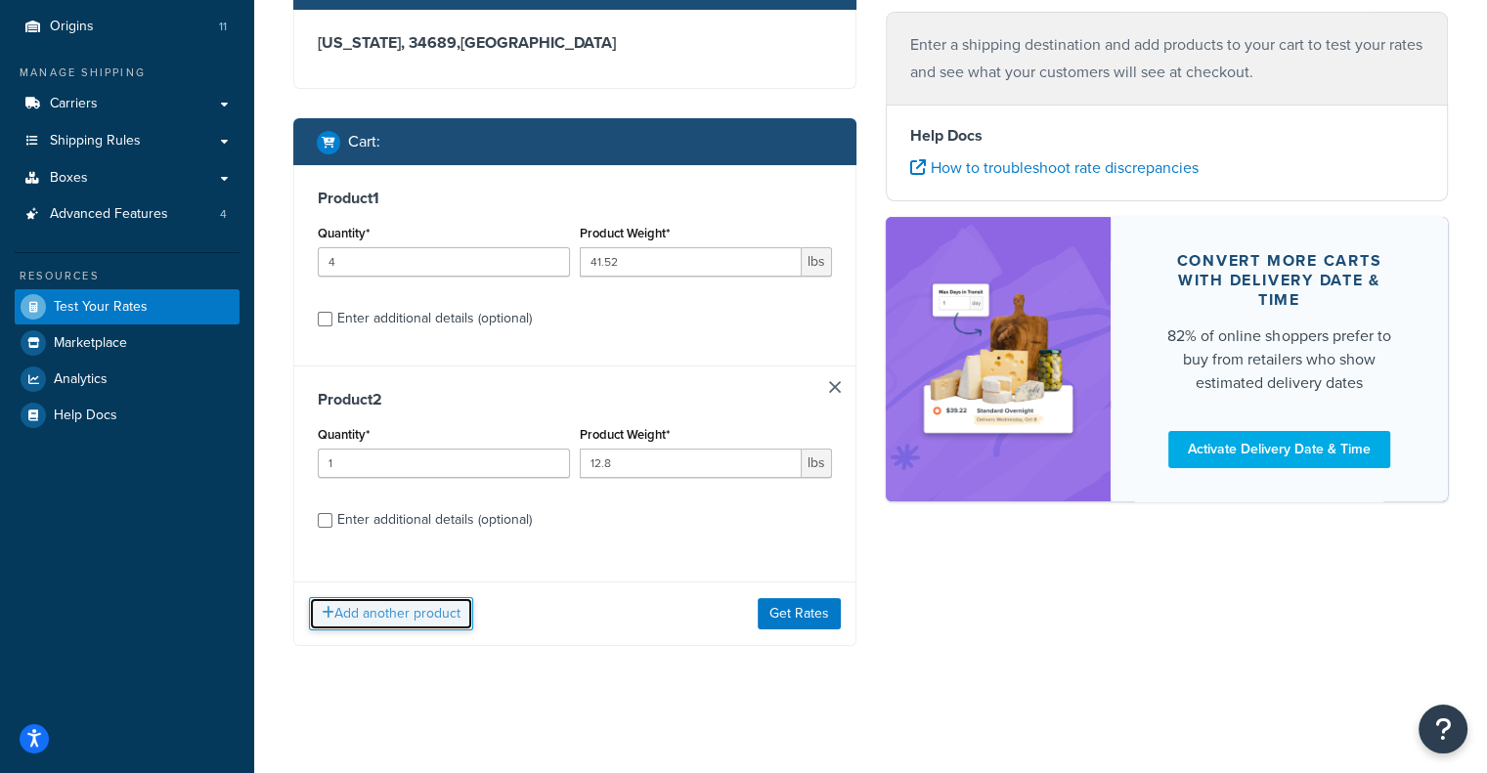
click at [366, 625] on button "Add another product" at bounding box center [391, 613] width 164 height 33
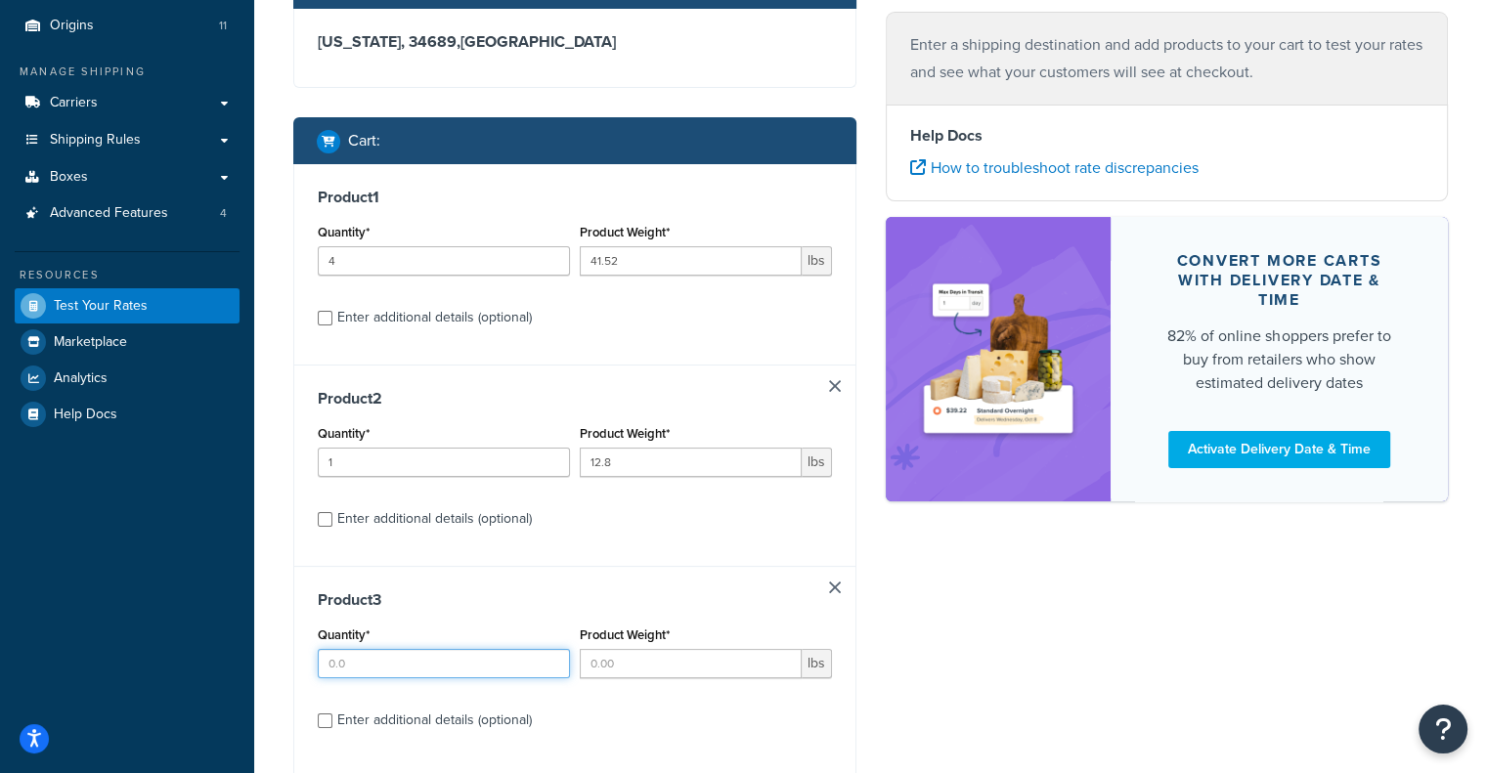
click at [506, 658] on input "Quantity*" at bounding box center [444, 663] width 252 height 29
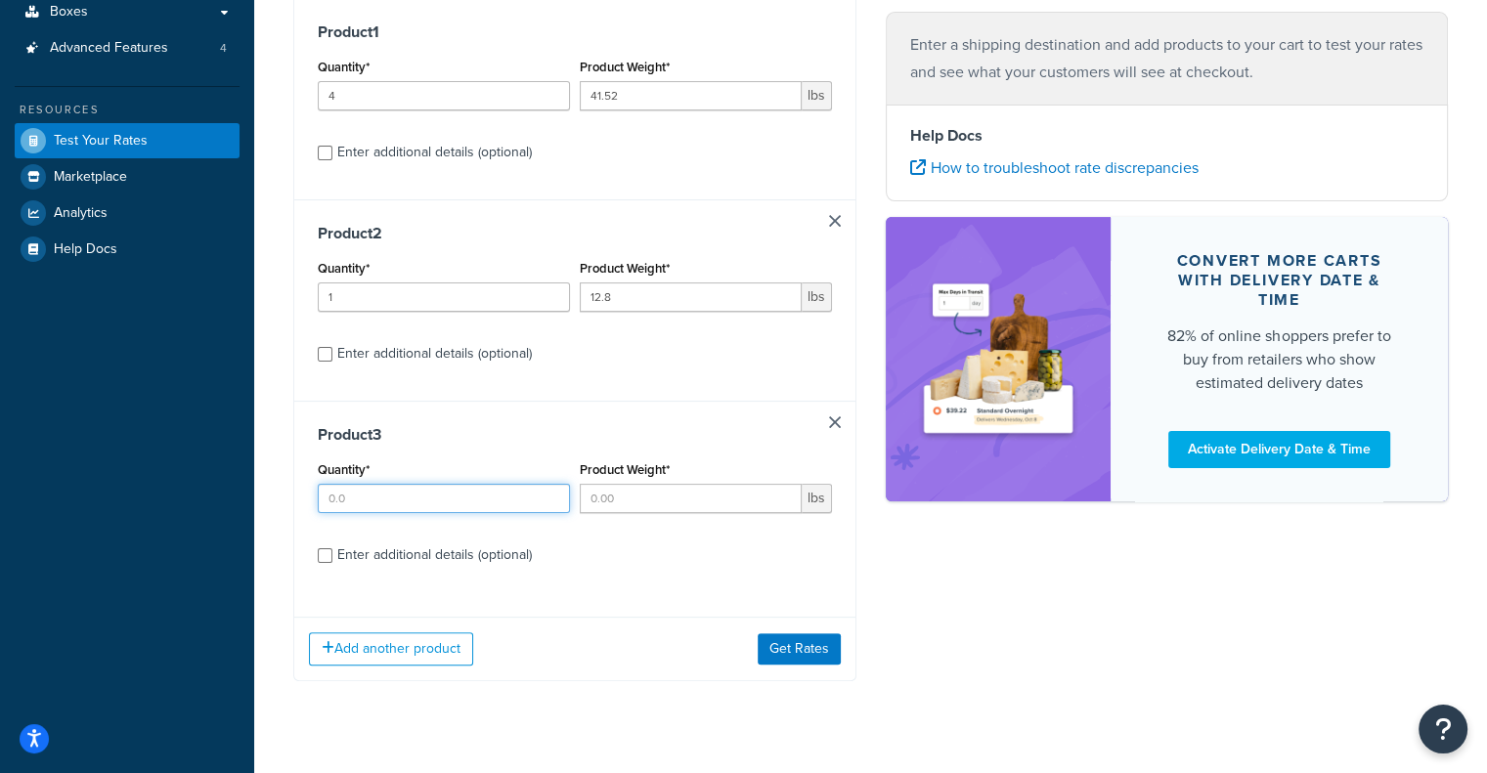
scroll to position [375, 0]
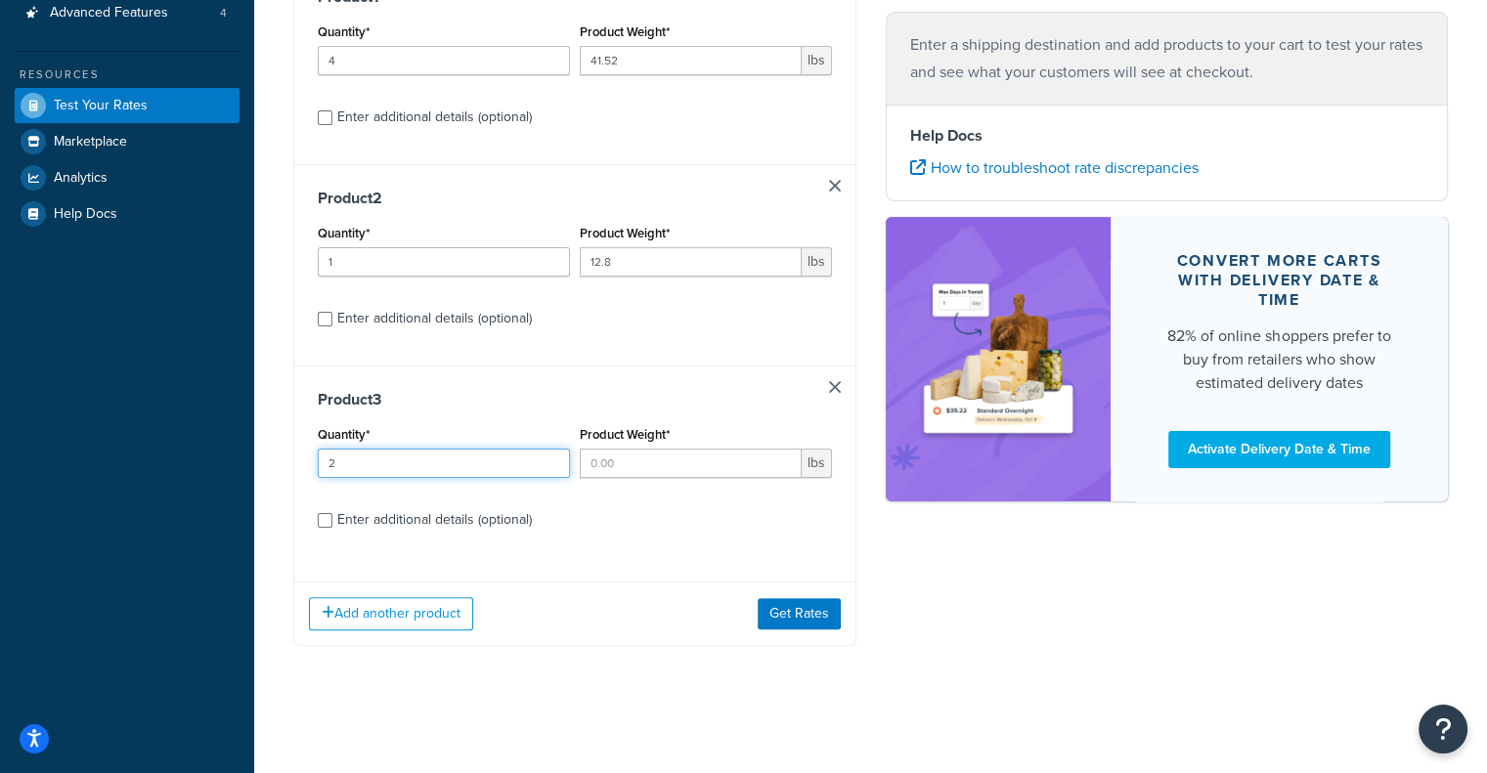
type input "2"
click at [706, 464] on input "Product Weight*" at bounding box center [691, 463] width 222 height 29
type input "12"
click at [786, 609] on button "Get Rates" at bounding box center [799, 613] width 83 height 31
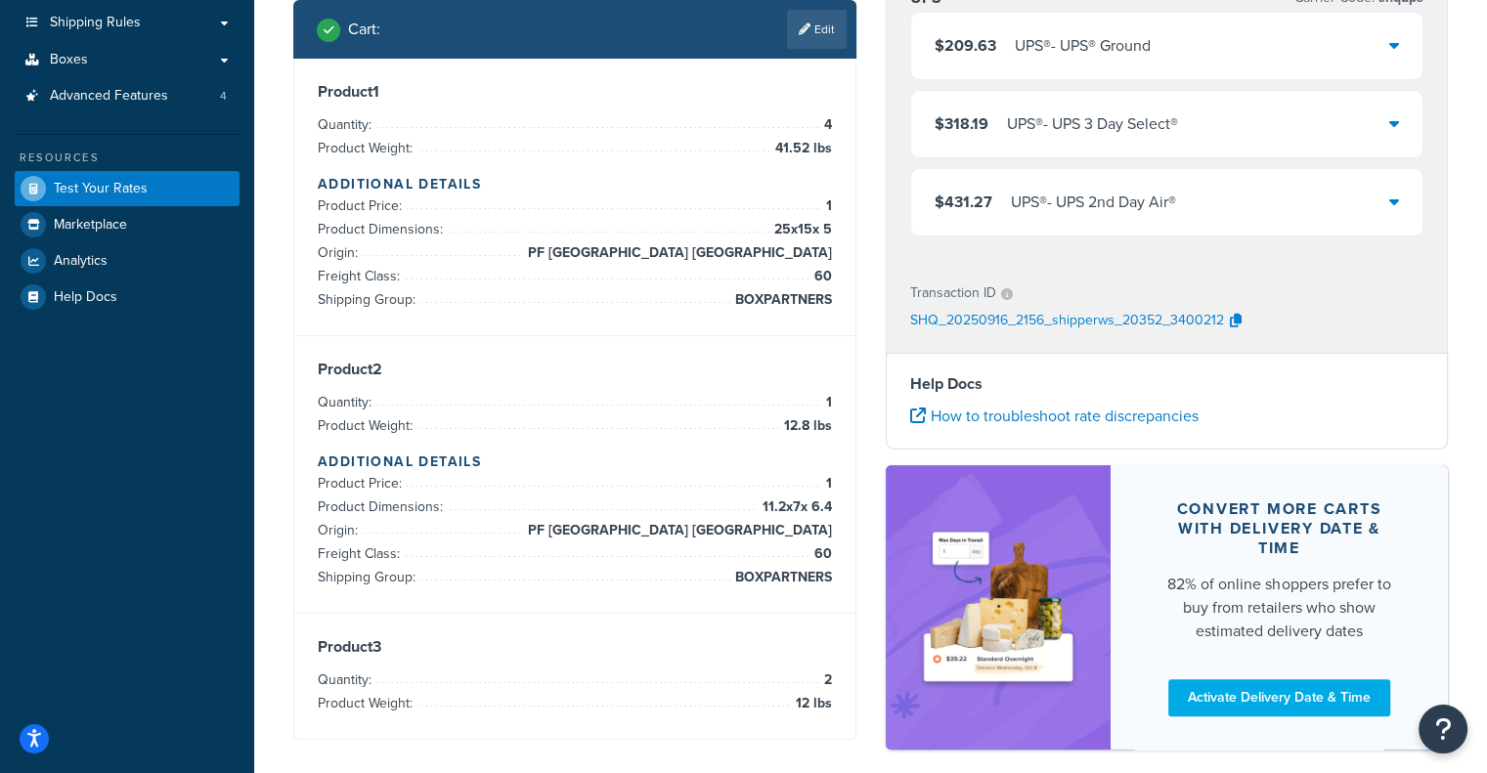
scroll to position [282, 0]
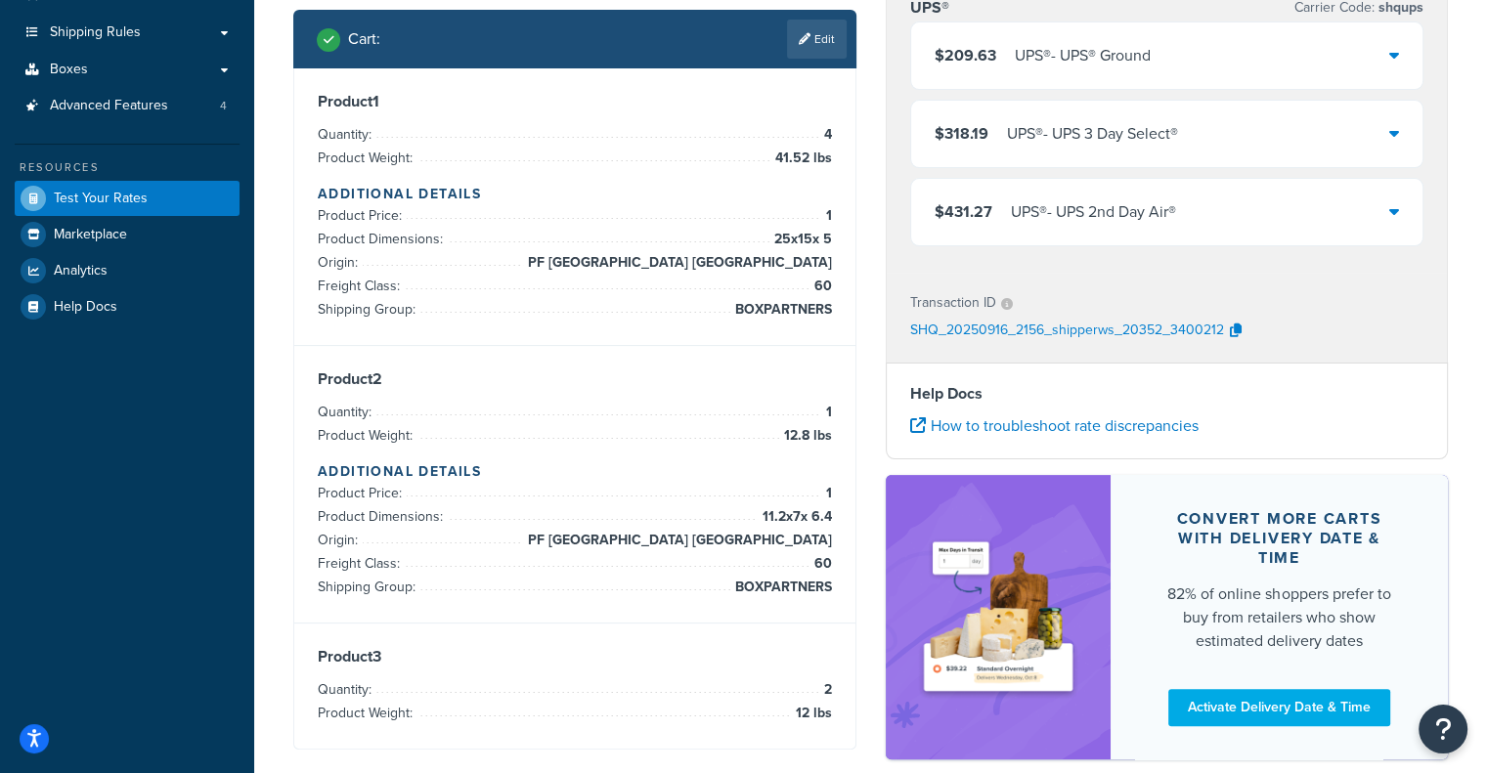
click at [1197, 70] on div "$209.63 UPS® - UPS® Ground" at bounding box center [1167, 55] width 512 height 66
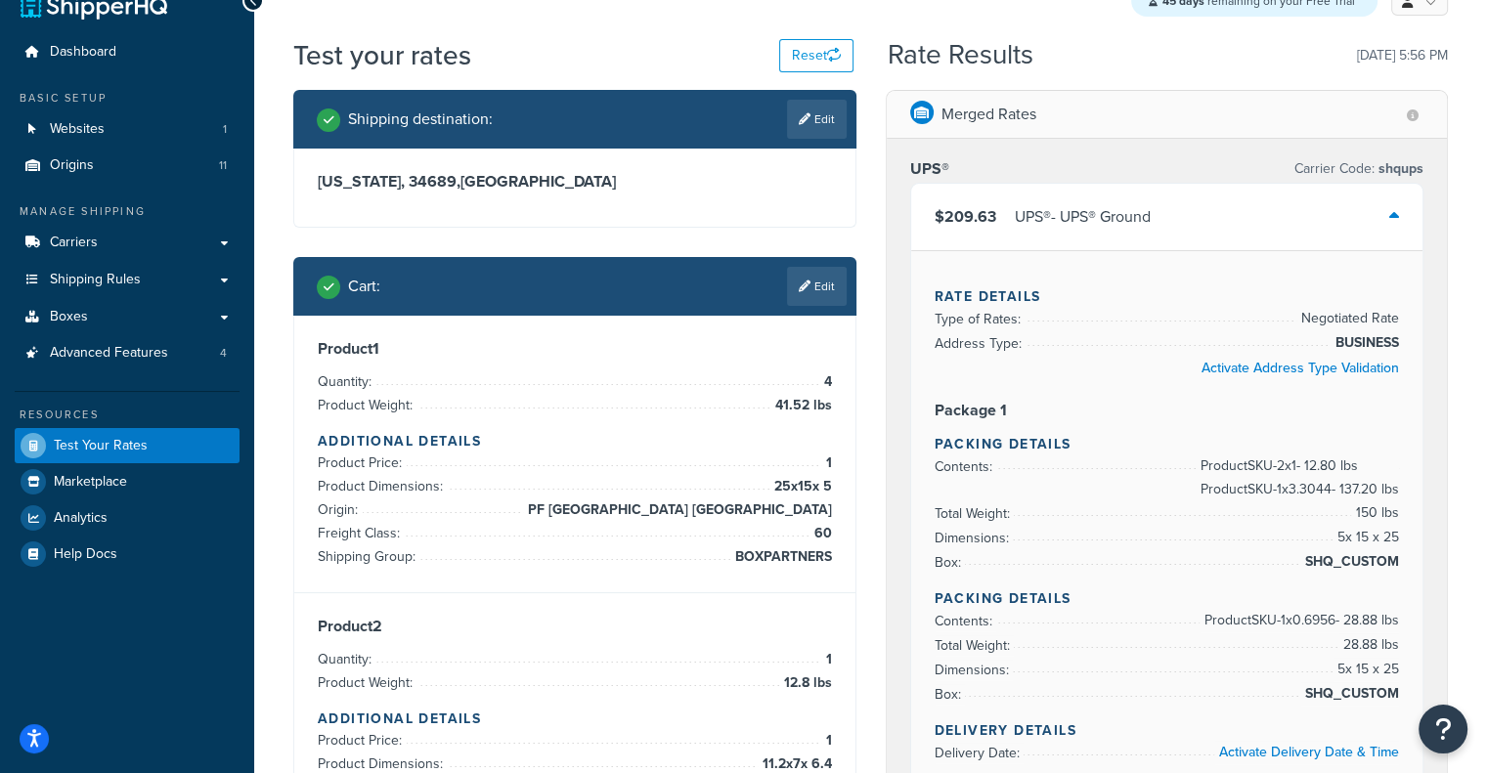
scroll to position [0, 0]
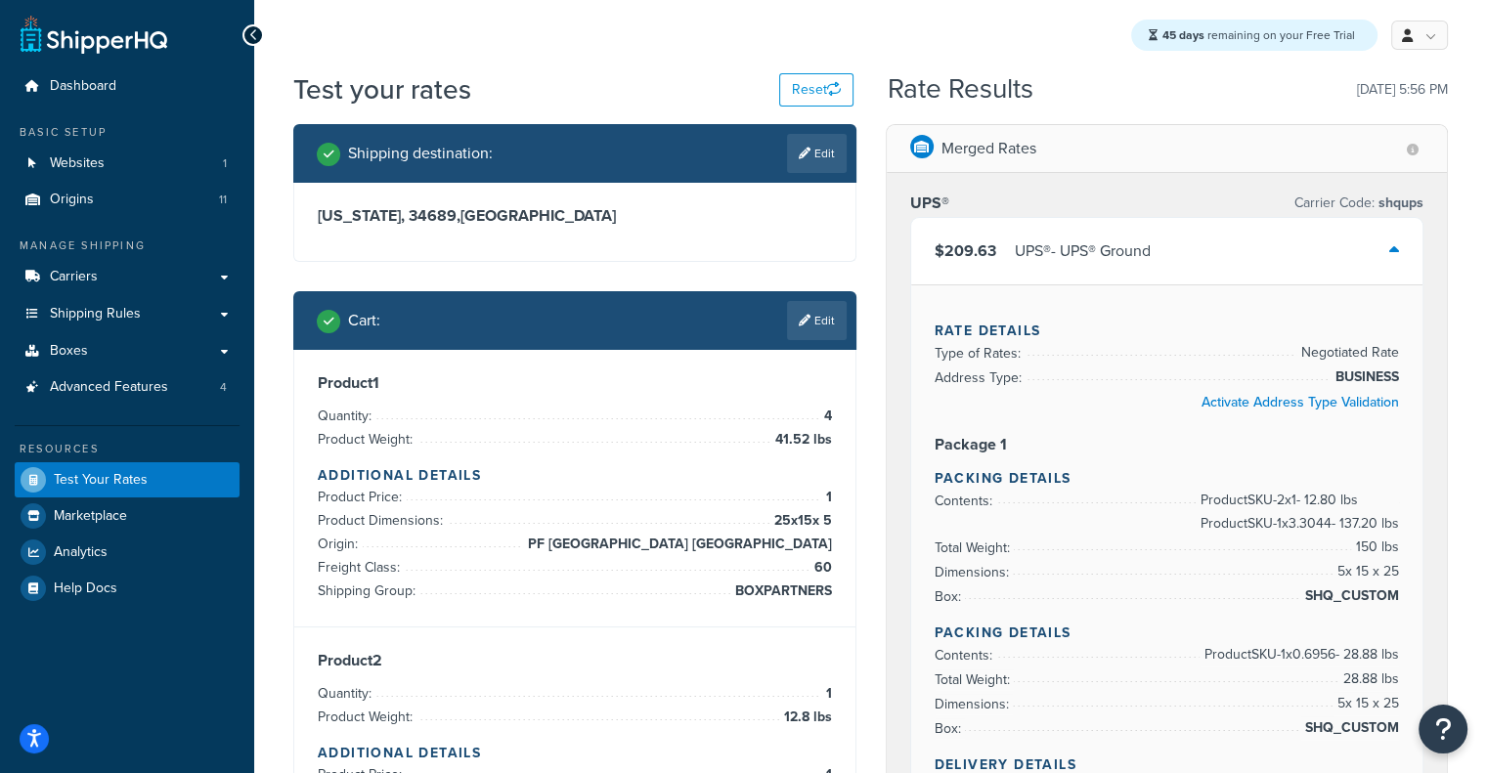
click at [1202, 261] on div "$209.63 UPS® - UPS® Ground" at bounding box center [1167, 251] width 512 height 66
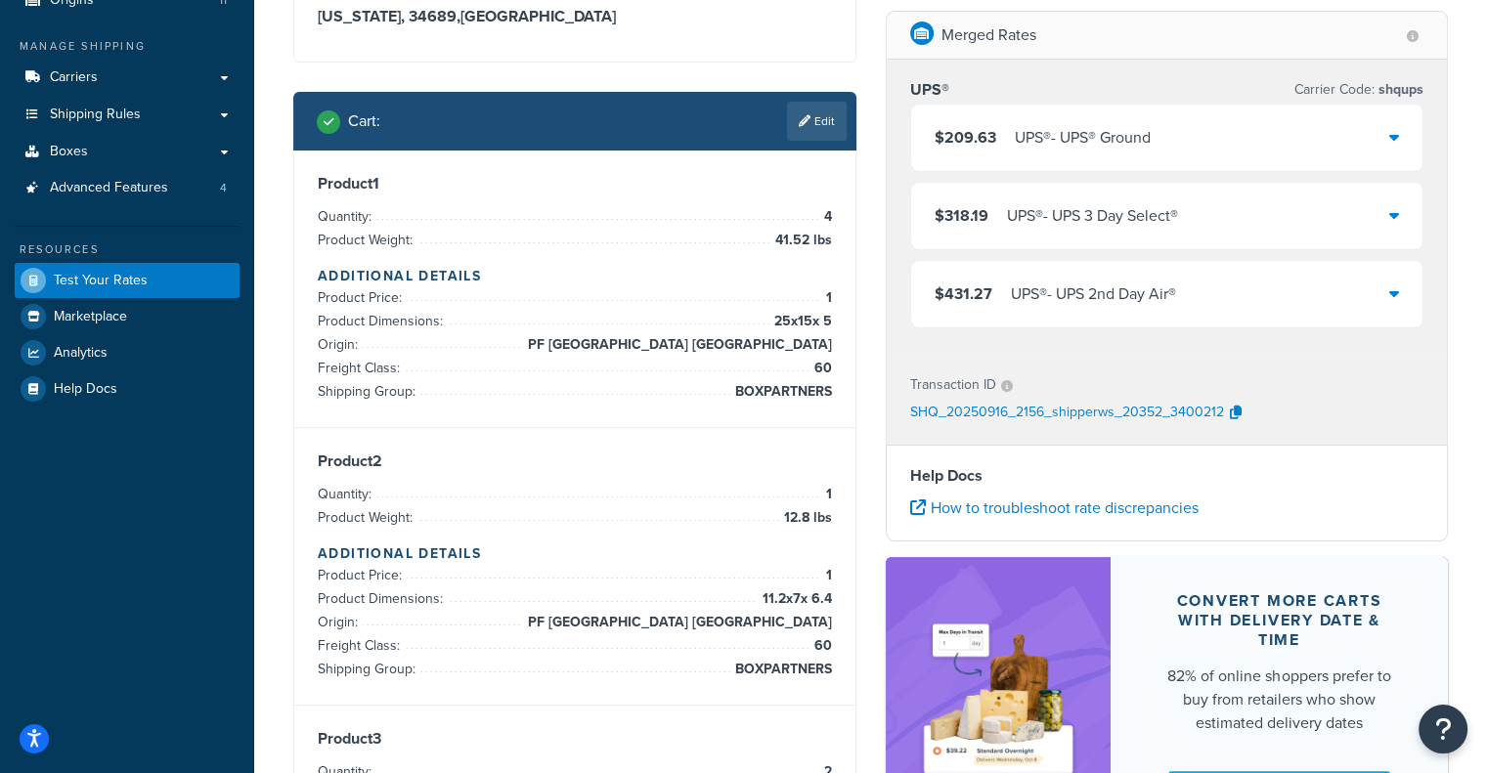
scroll to position [195, 0]
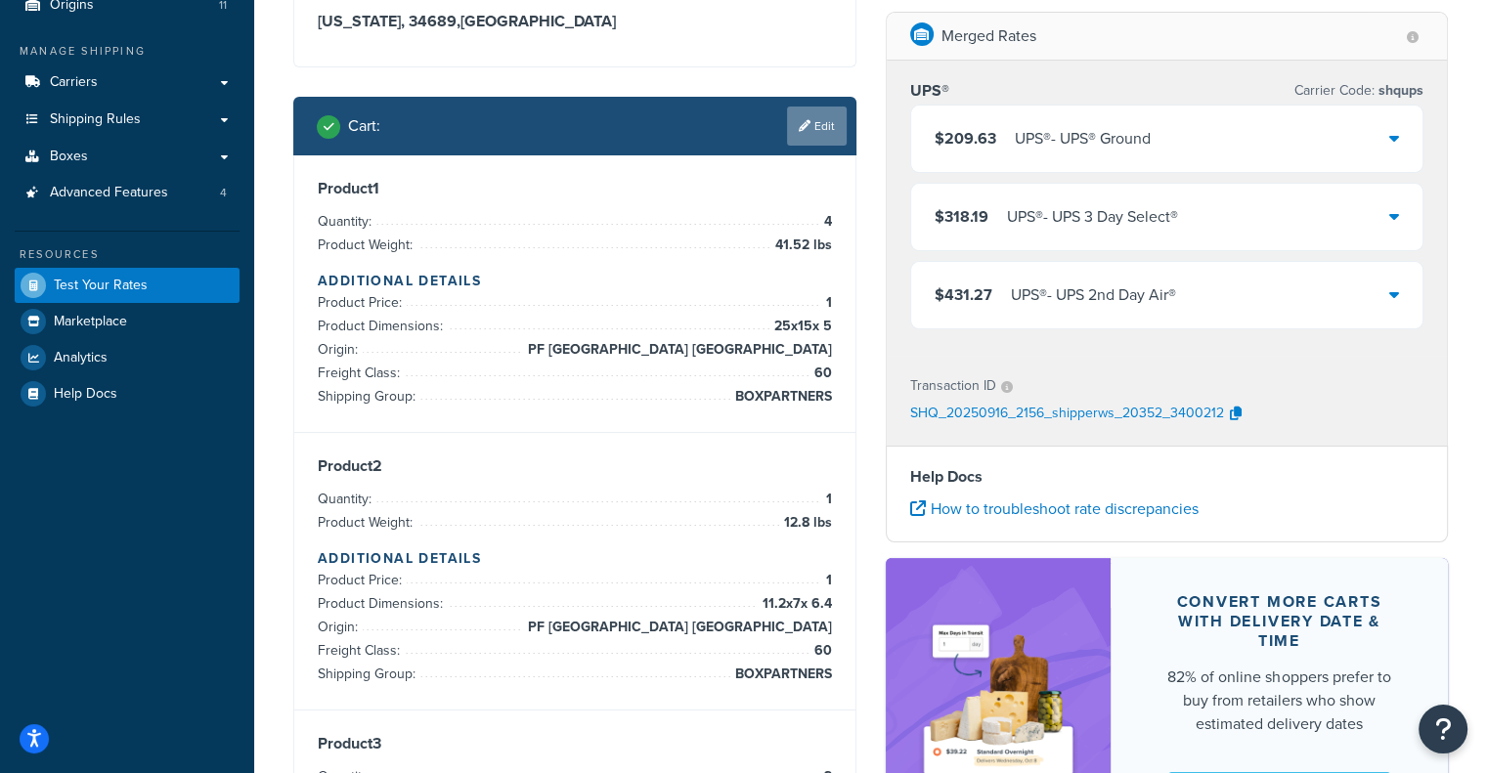
click at [821, 128] on link "Edit" at bounding box center [817, 126] width 60 height 39
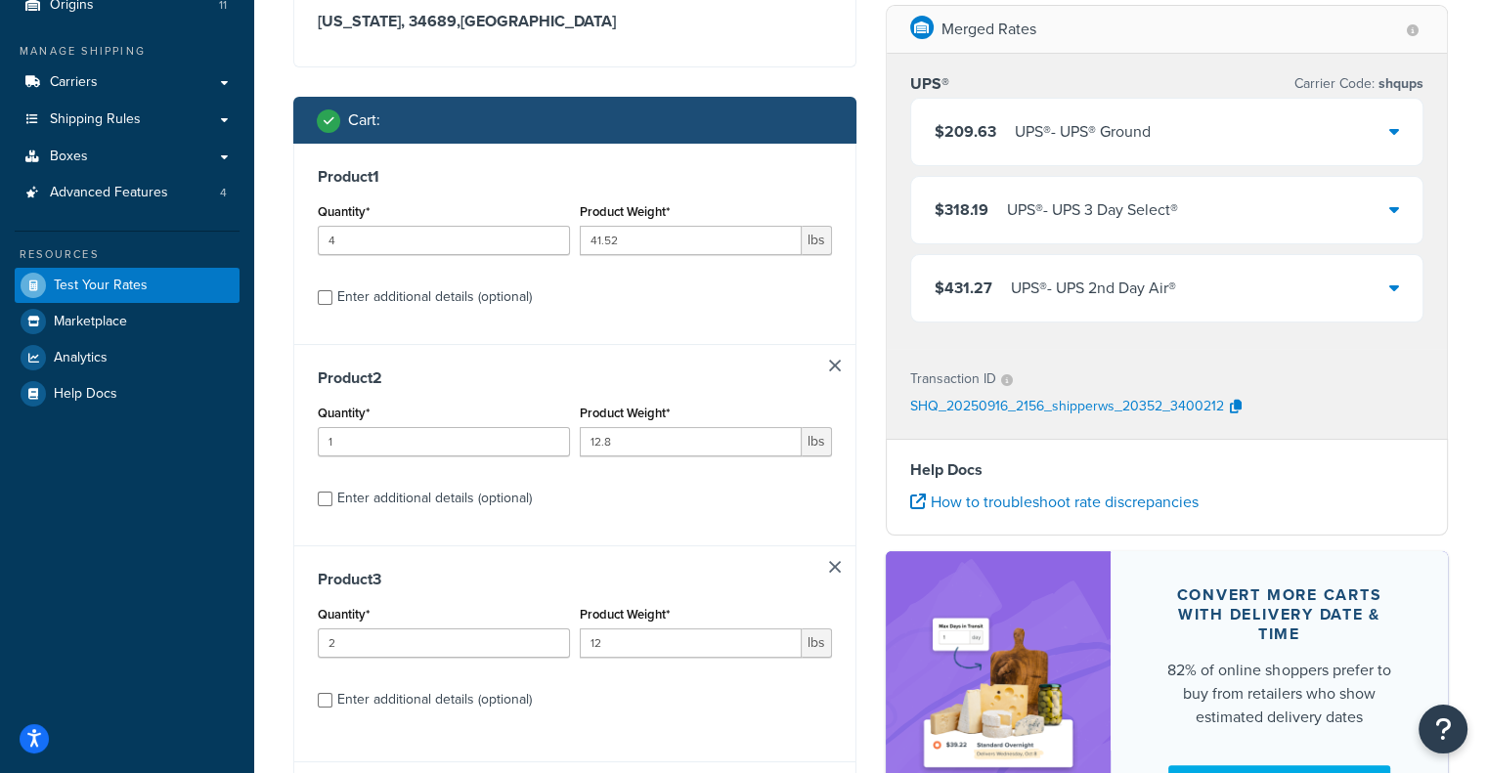
scroll to position [375, 0]
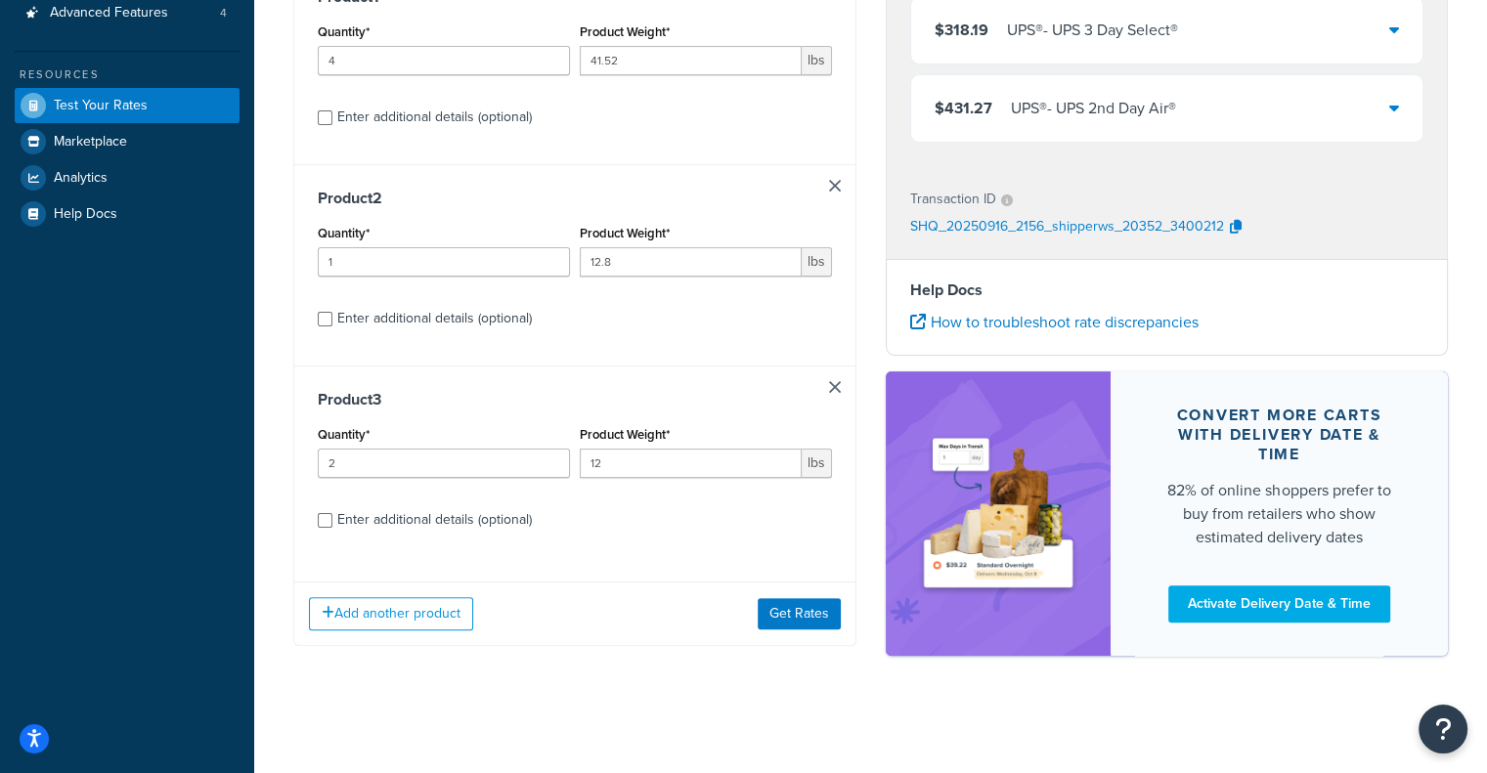
click at [445, 525] on div "Enter additional details (optional)" at bounding box center [434, 519] width 195 height 27
click at [332, 525] on input "Enter additional details (optional)" at bounding box center [325, 520] width 15 height 15
checkbox input "true"
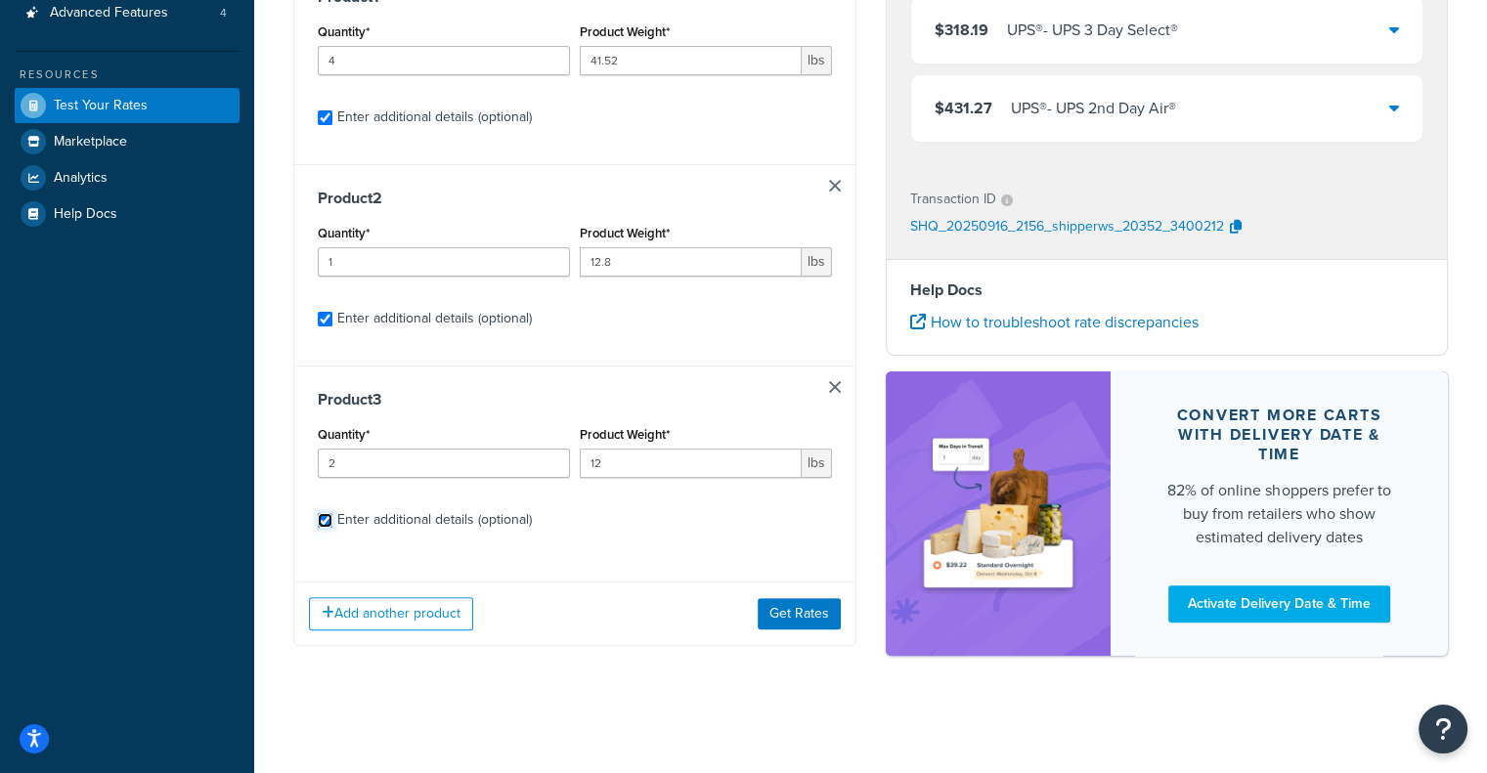
select select "60"
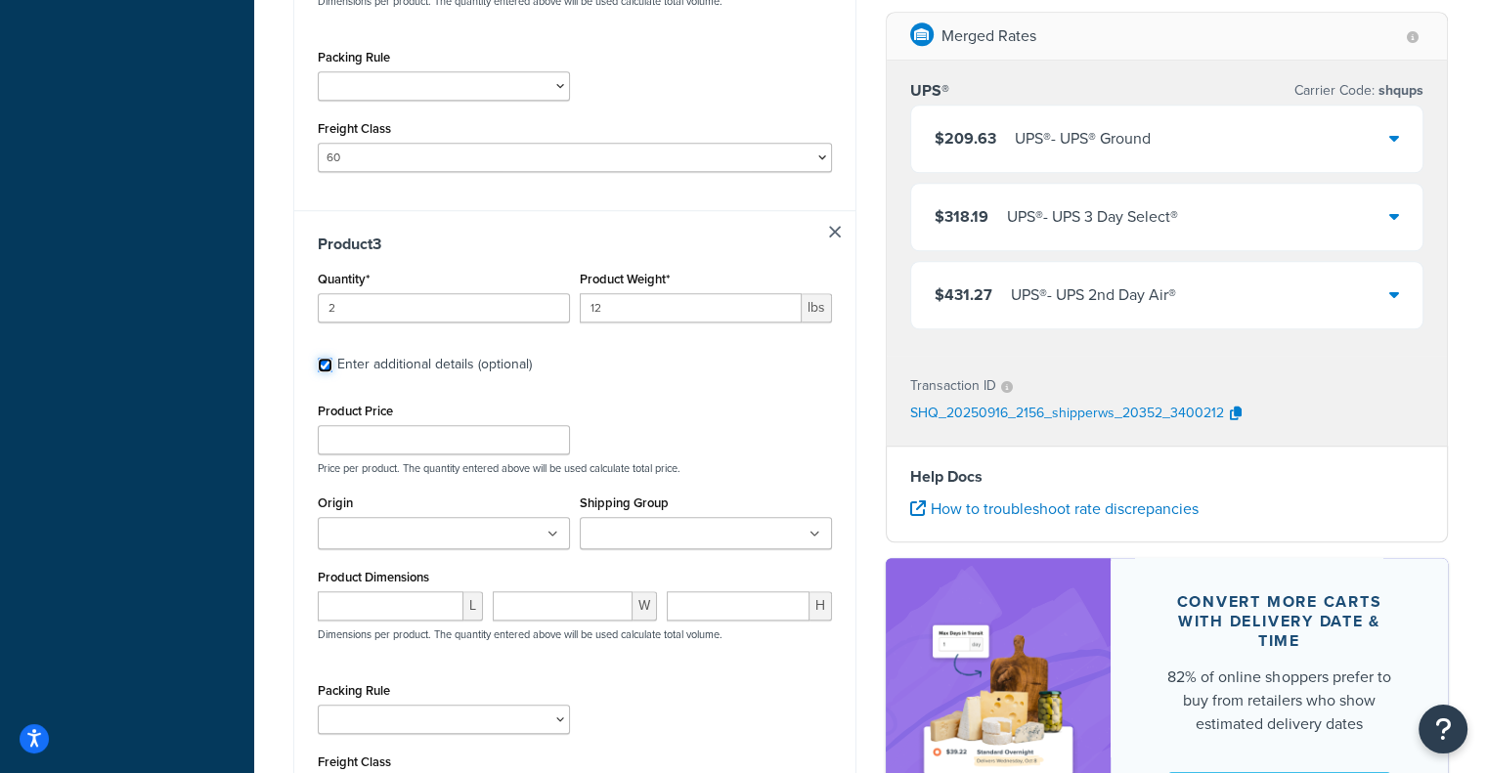
scroll to position [1728, 0]
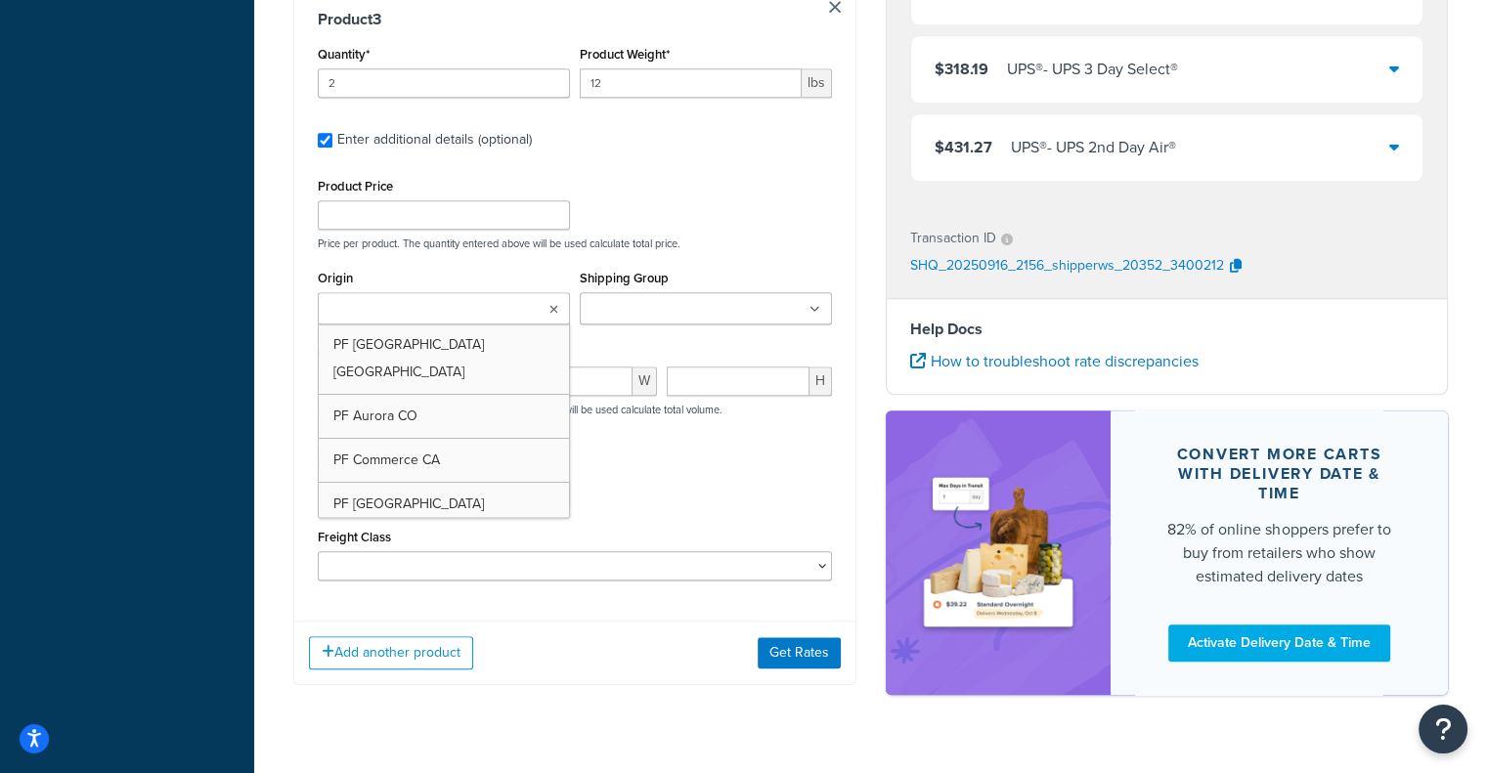
click at [530, 292] on ul at bounding box center [444, 308] width 252 height 32
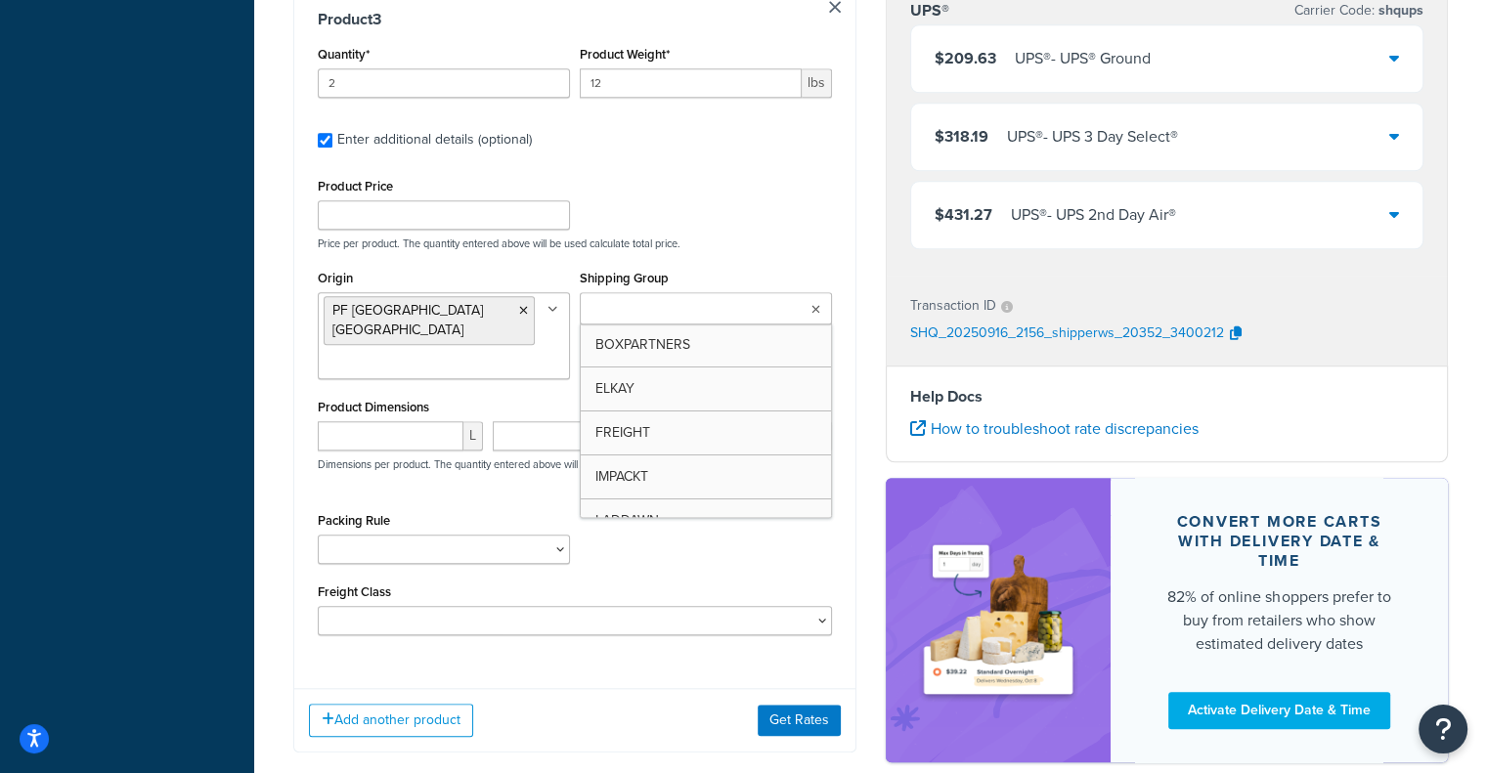
click at [716, 299] on input "Shipping Group" at bounding box center [671, 310] width 173 height 22
click at [700, 305] on icon at bounding box center [703, 311] width 9 height 12
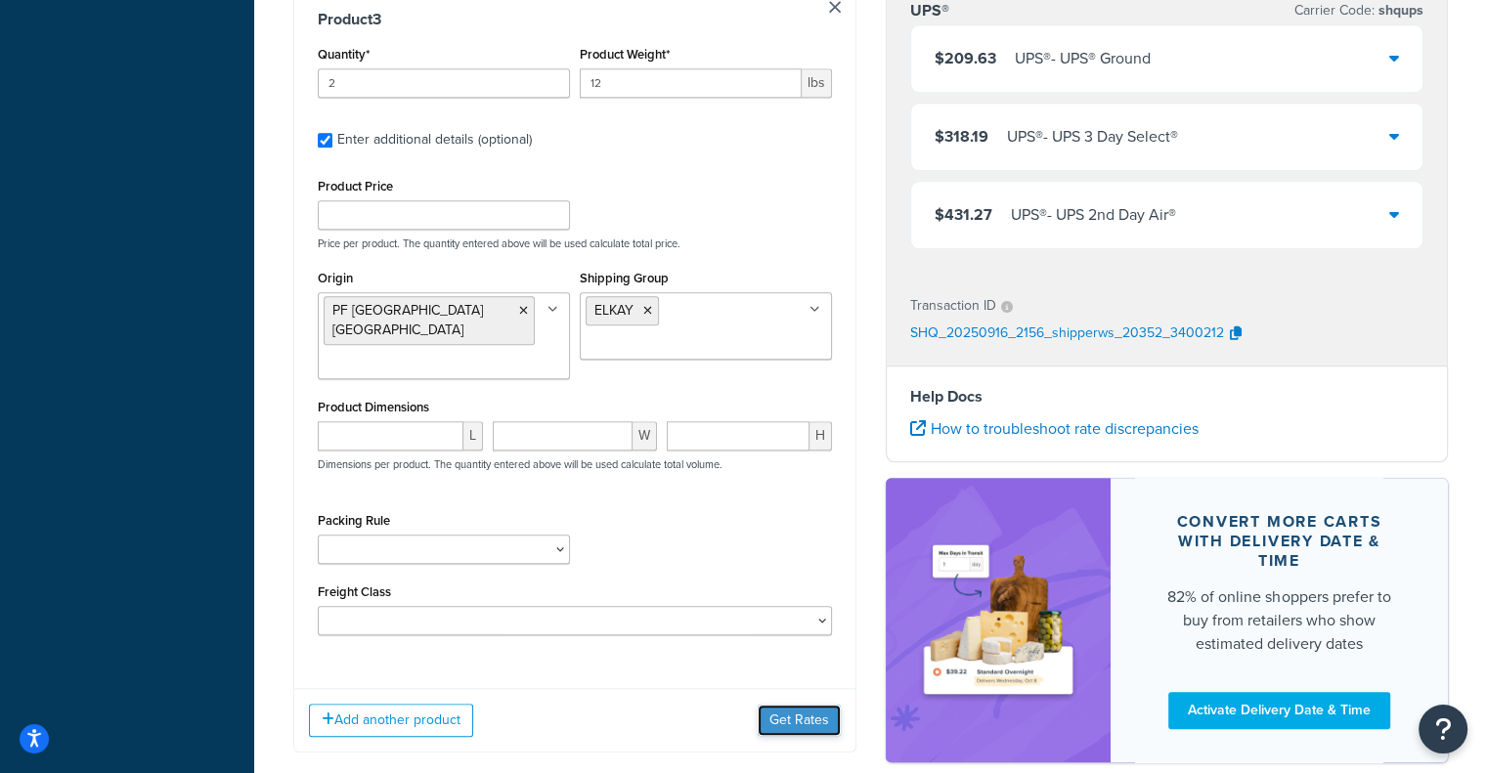
click at [775, 705] on button "Get Rates" at bounding box center [799, 720] width 83 height 31
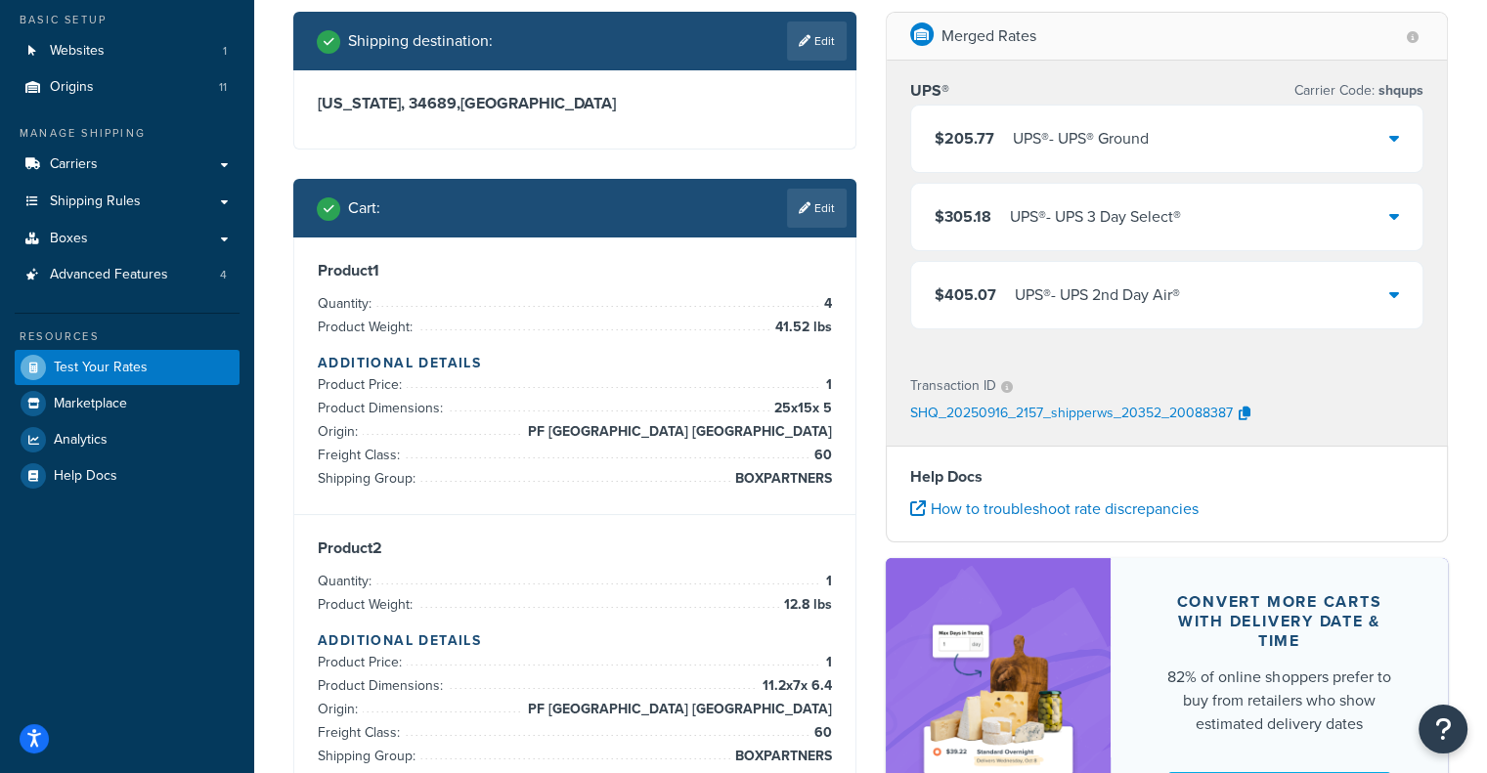
scroll to position [110, 0]
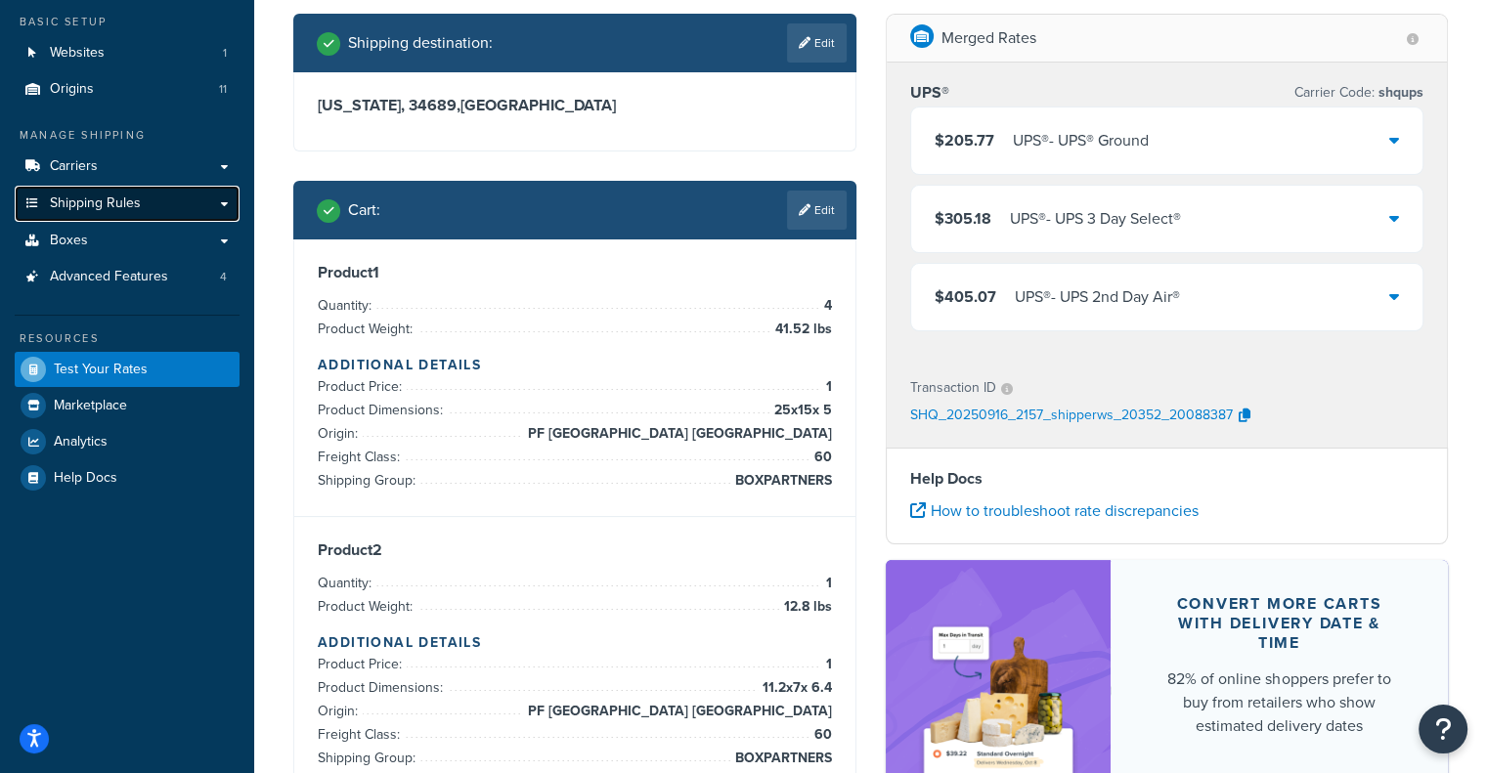
click at [198, 195] on link "Shipping Rules" at bounding box center [127, 204] width 225 height 36
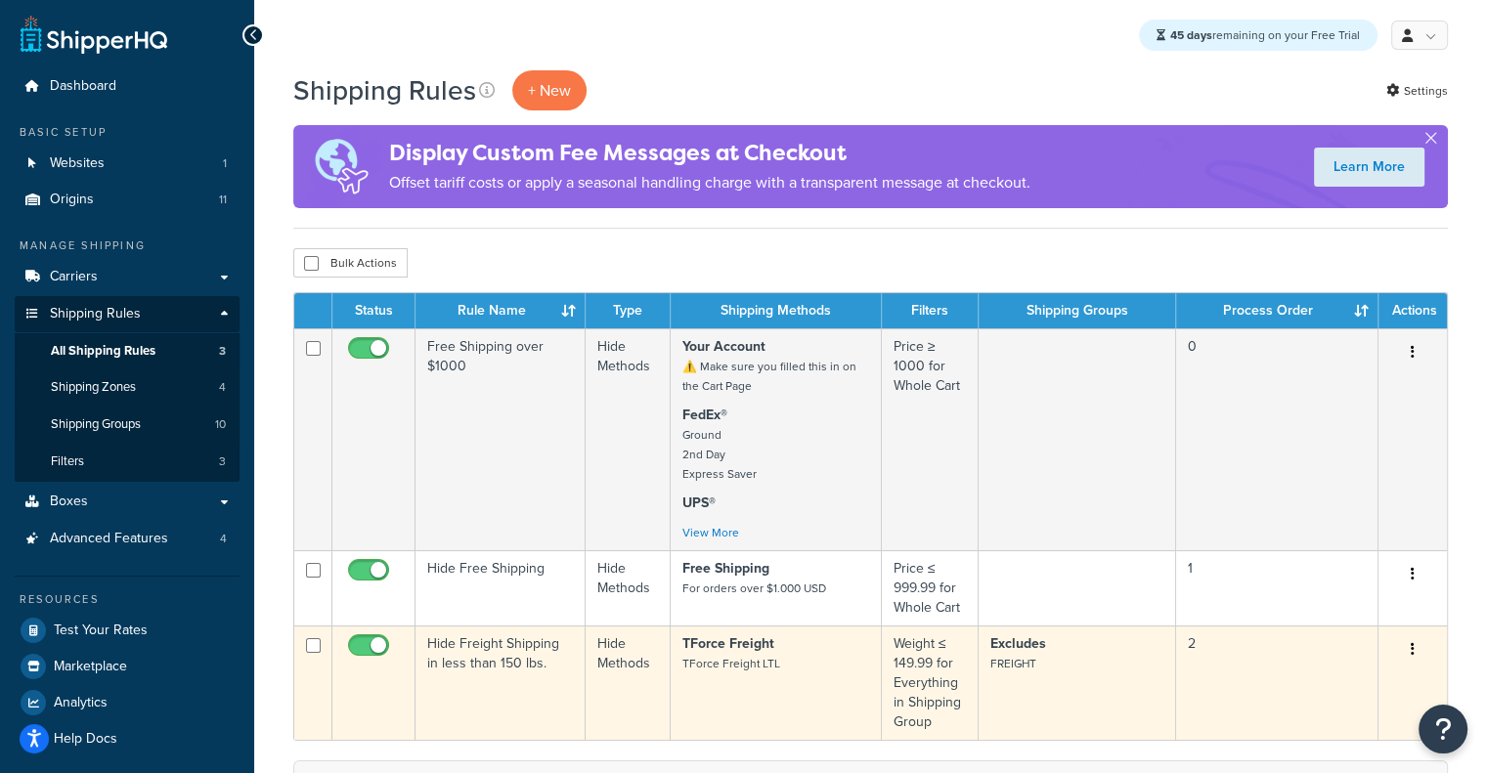
click at [515, 660] on td "Hide Freight Shipping in less than 150 lbs." at bounding box center [500, 683] width 170 height 114
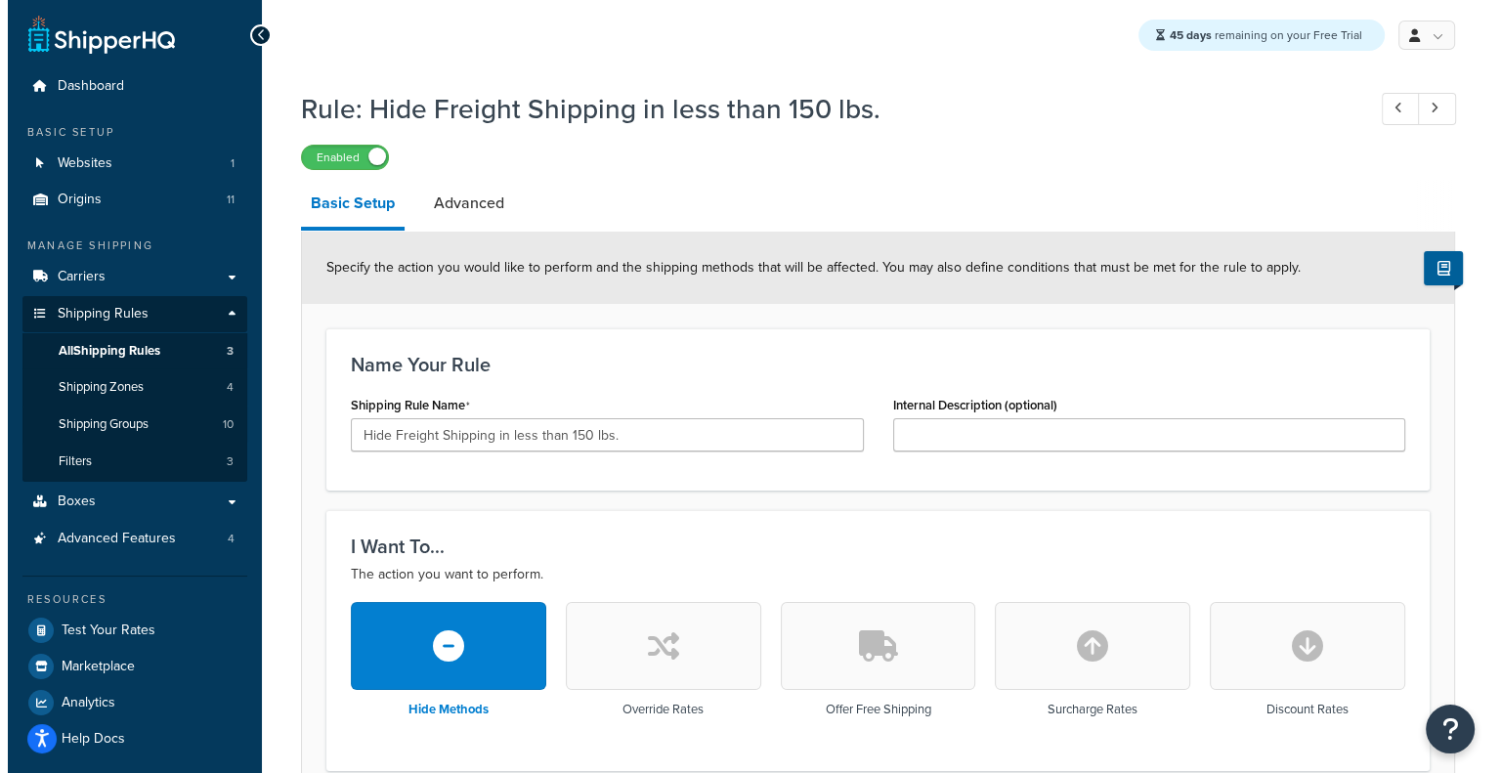
scroll to position [676, 0]
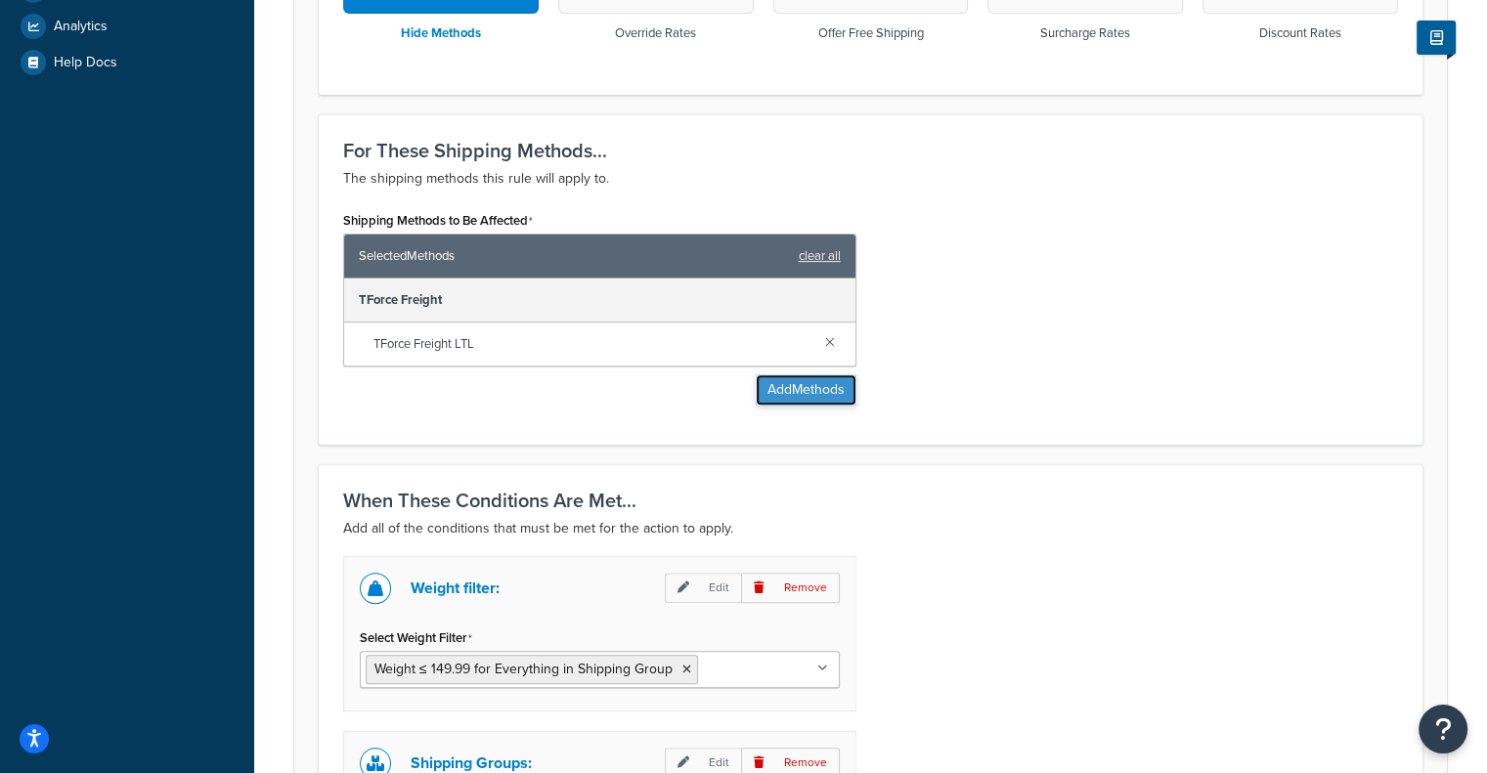
click at [826, 397] on button "Add Methods" at bounding box center [806, 389] width 101 height 31
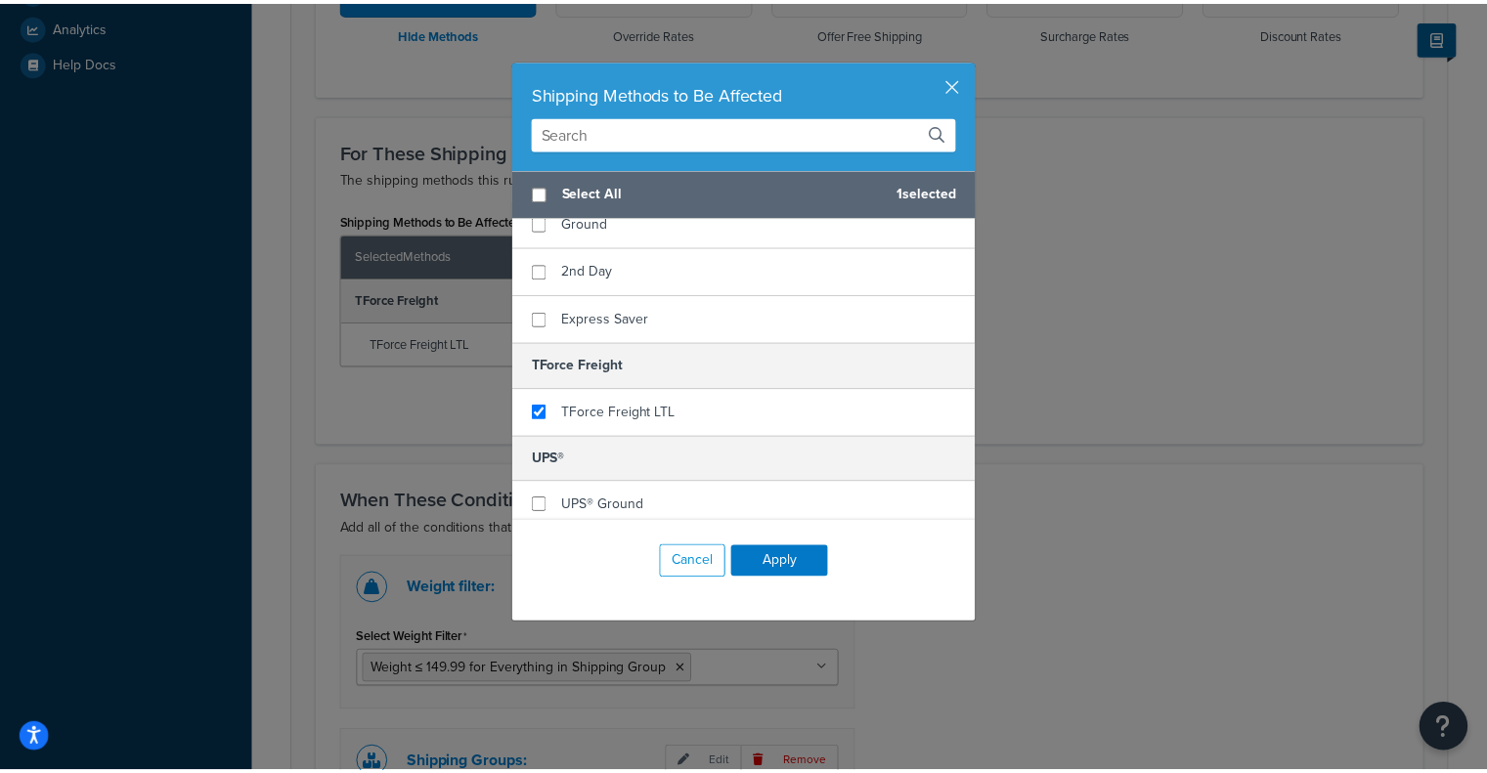
scroll to position [350, 0]
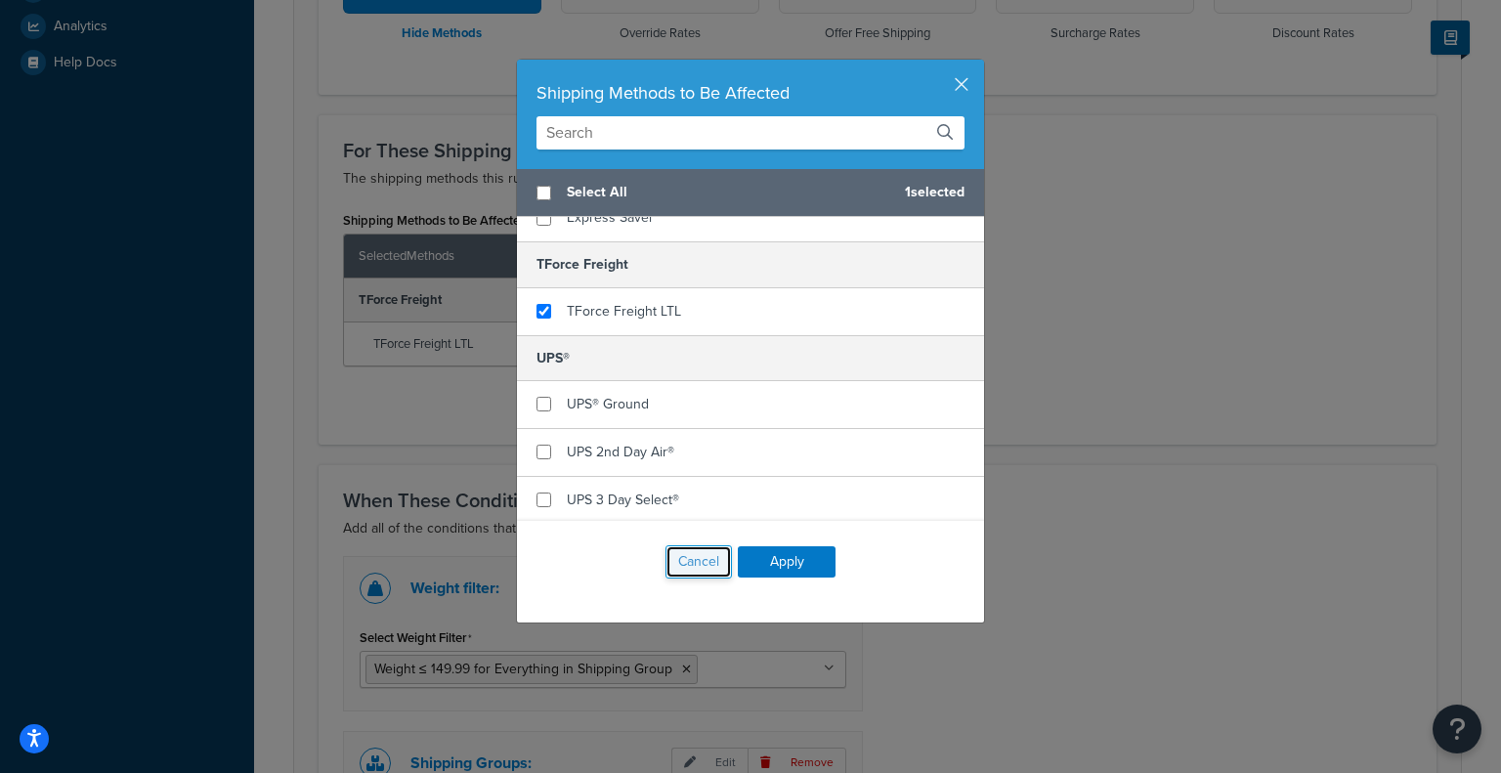
click at [693, 560] on button "Cancel" at bounding box center [699, 561] width 66 height 33
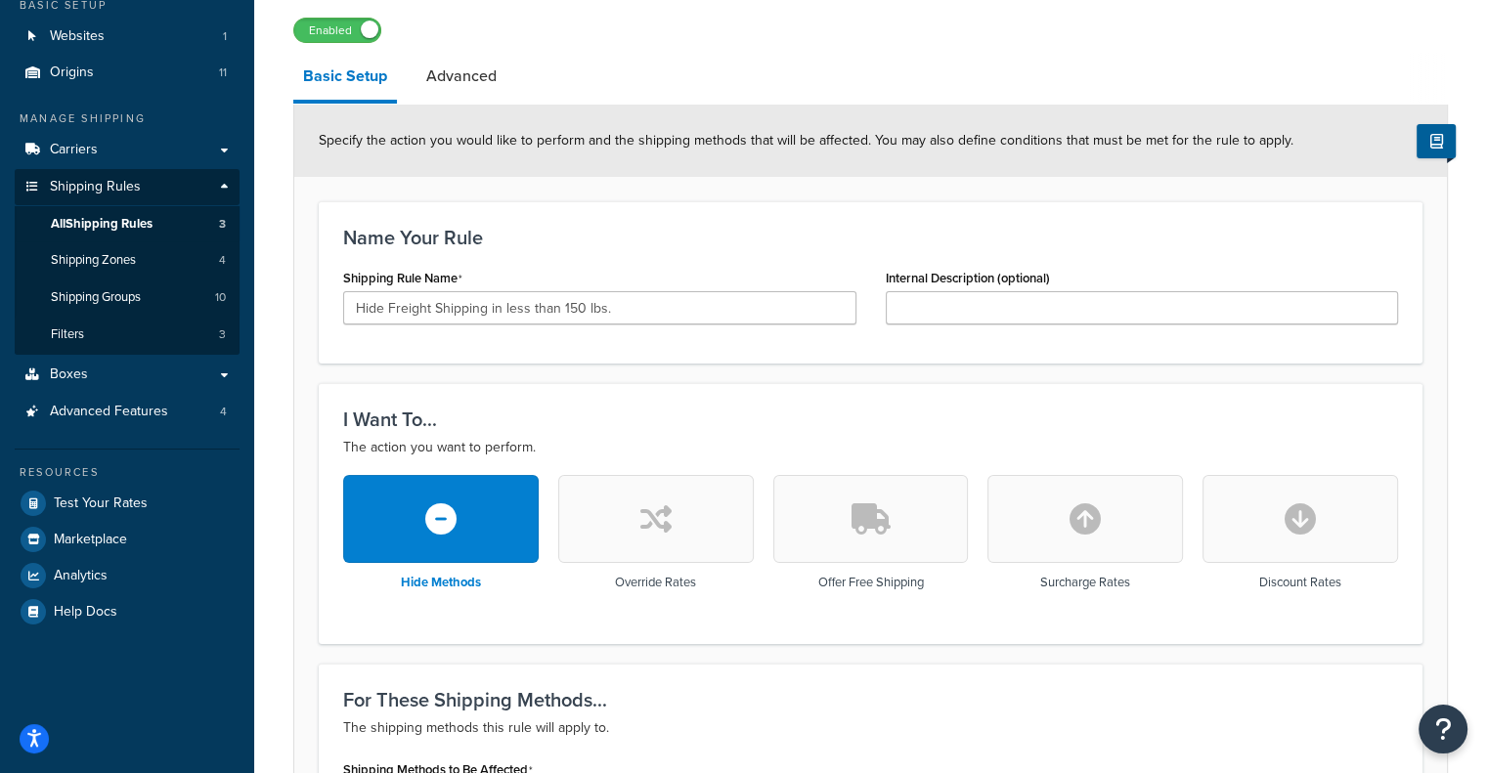
scroll to position [129, 0]
click at [469, 89] on link "Advanced" at bounding box center [461, 74] width 90 height 47
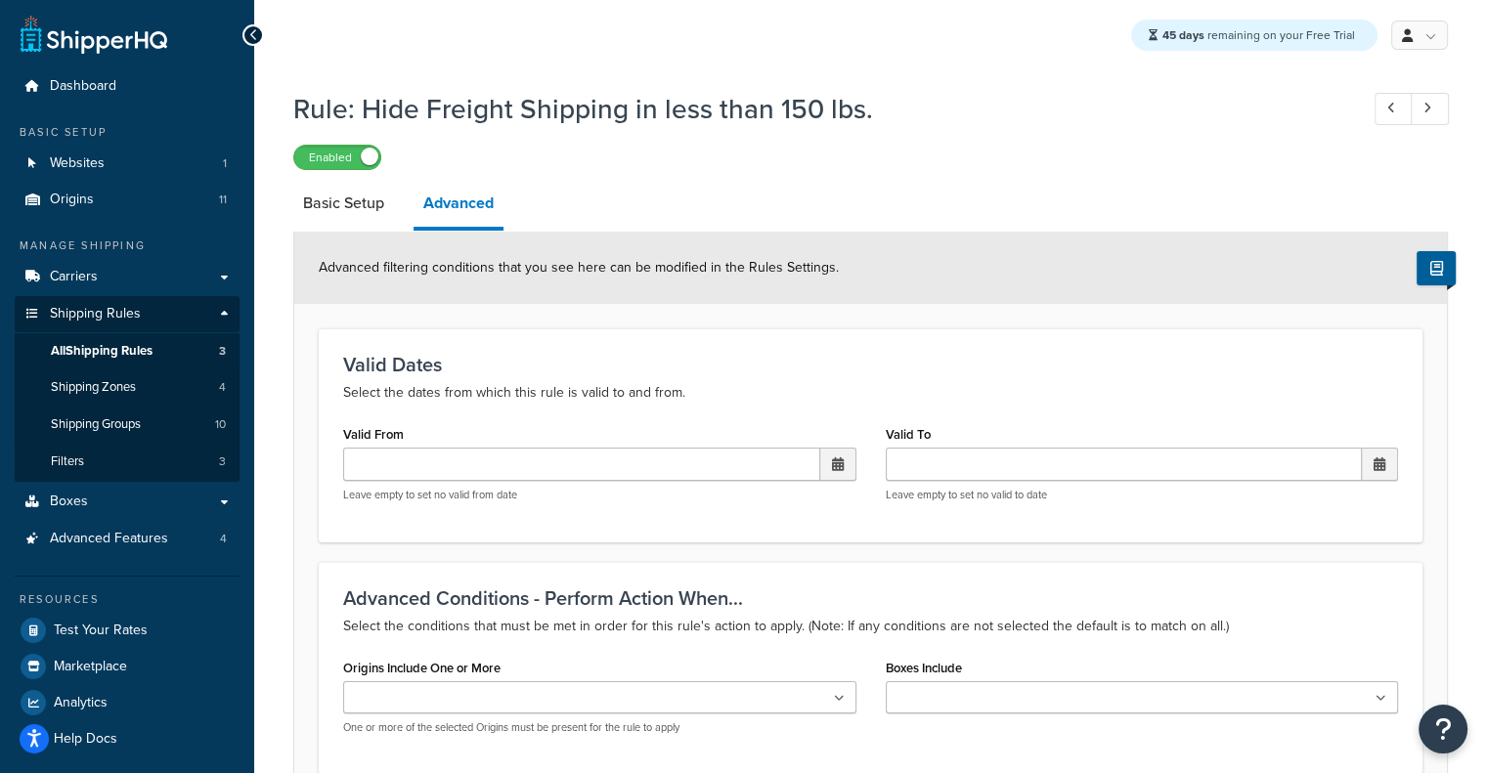
scroll to position [1, 0]
click at [723, 690] on ul at bounding box center [599, 696] width 513 height 32
click at [811, 595] on h3 "Advanced Conditions - Perform Action When..." at bounding box center [870, 597] width 1055 height 22
click at [365, 215] on link "Basic Setup" at bounding box center [343, 202] width 101 height 47
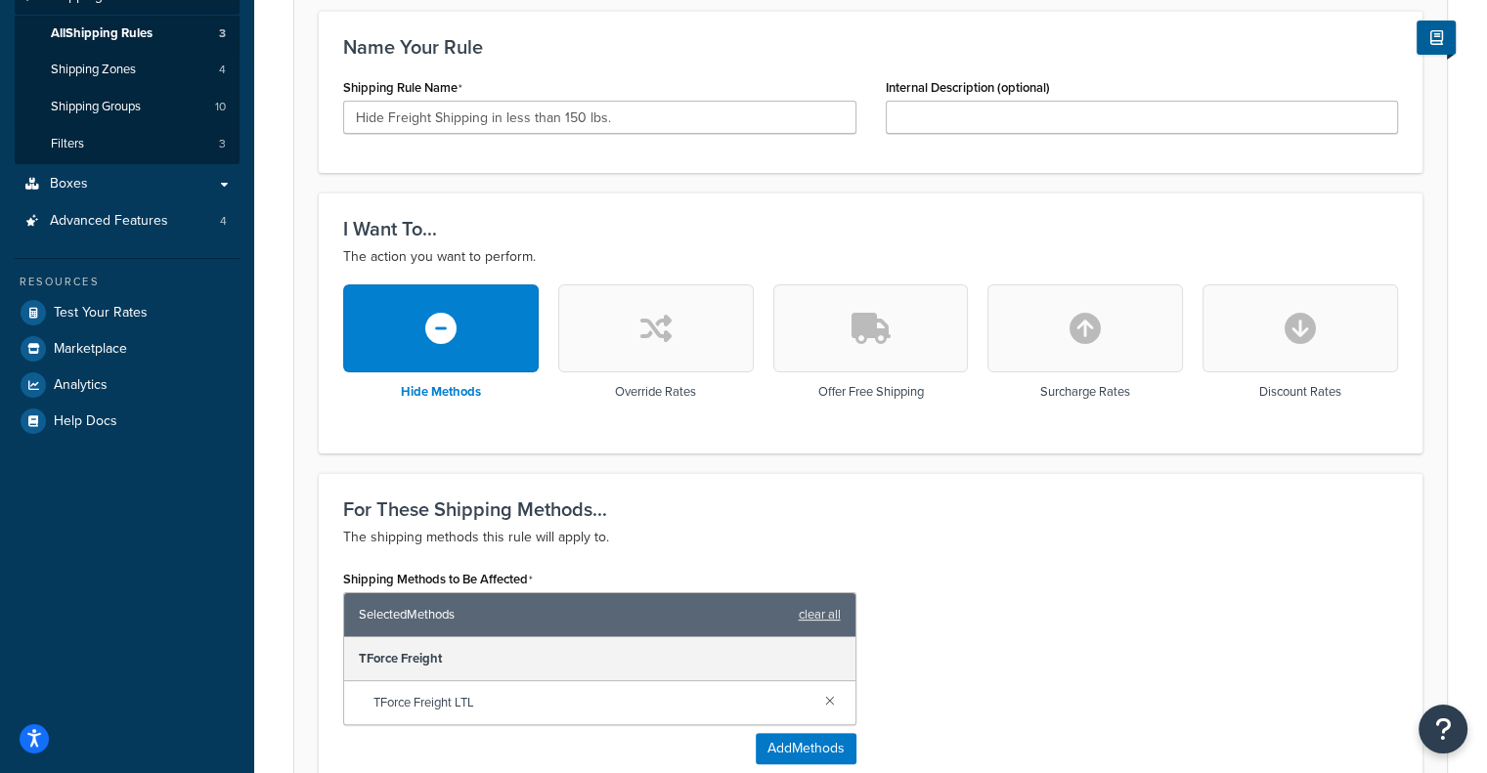
scroll to position [290, 0]
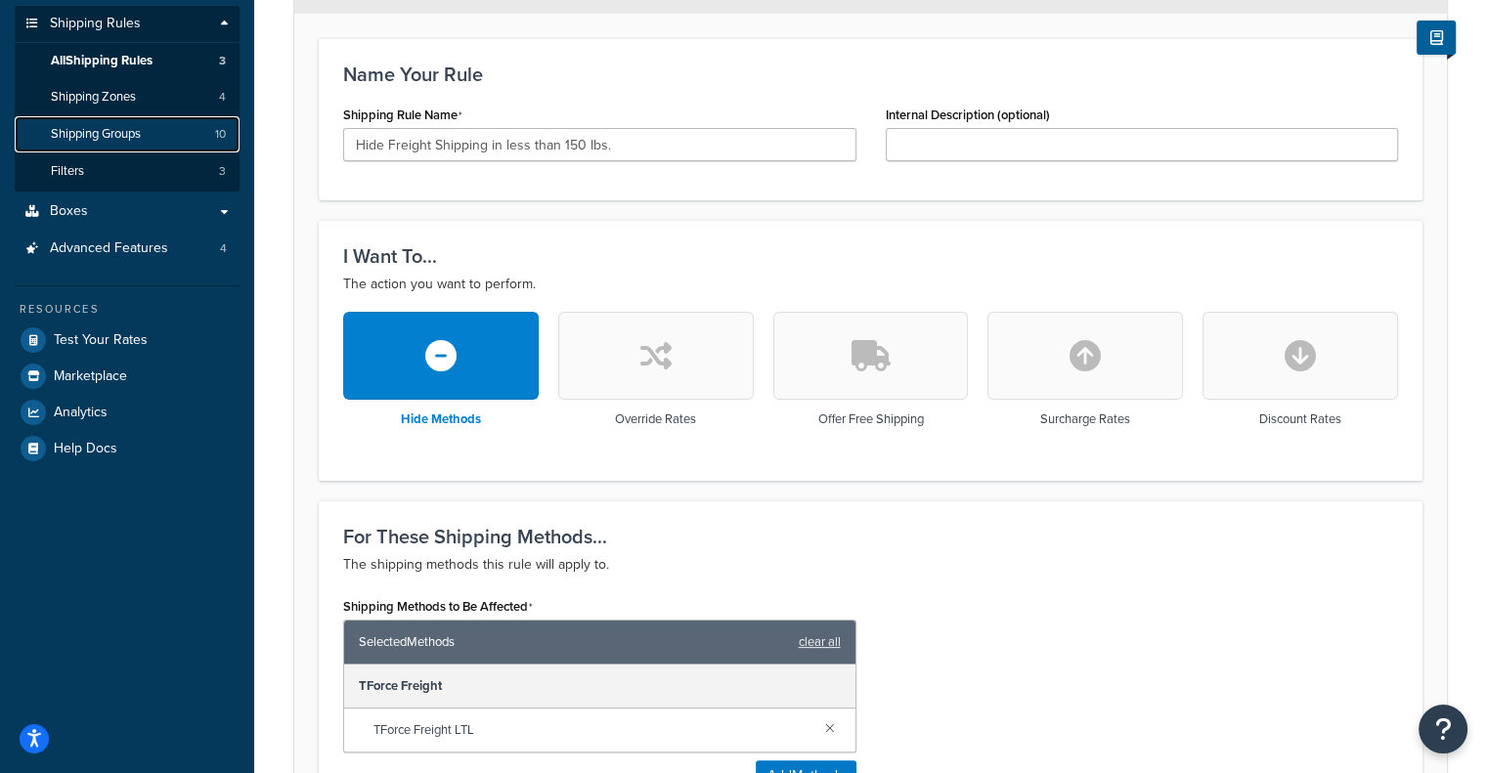
click at [172, 133] on link "Shipping Groups 10" at bounding box center [127, 134] width 225 height 36
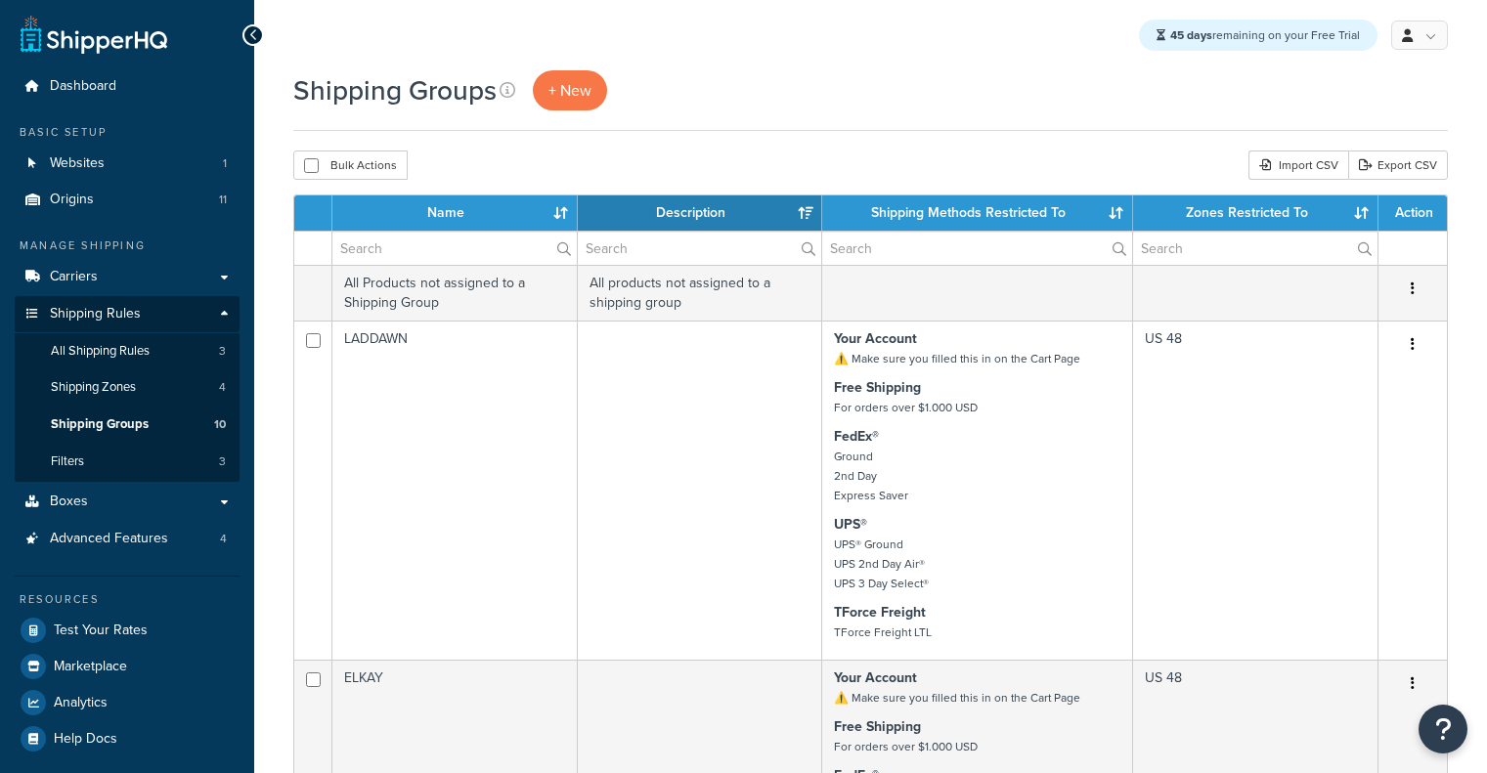
select select "15"
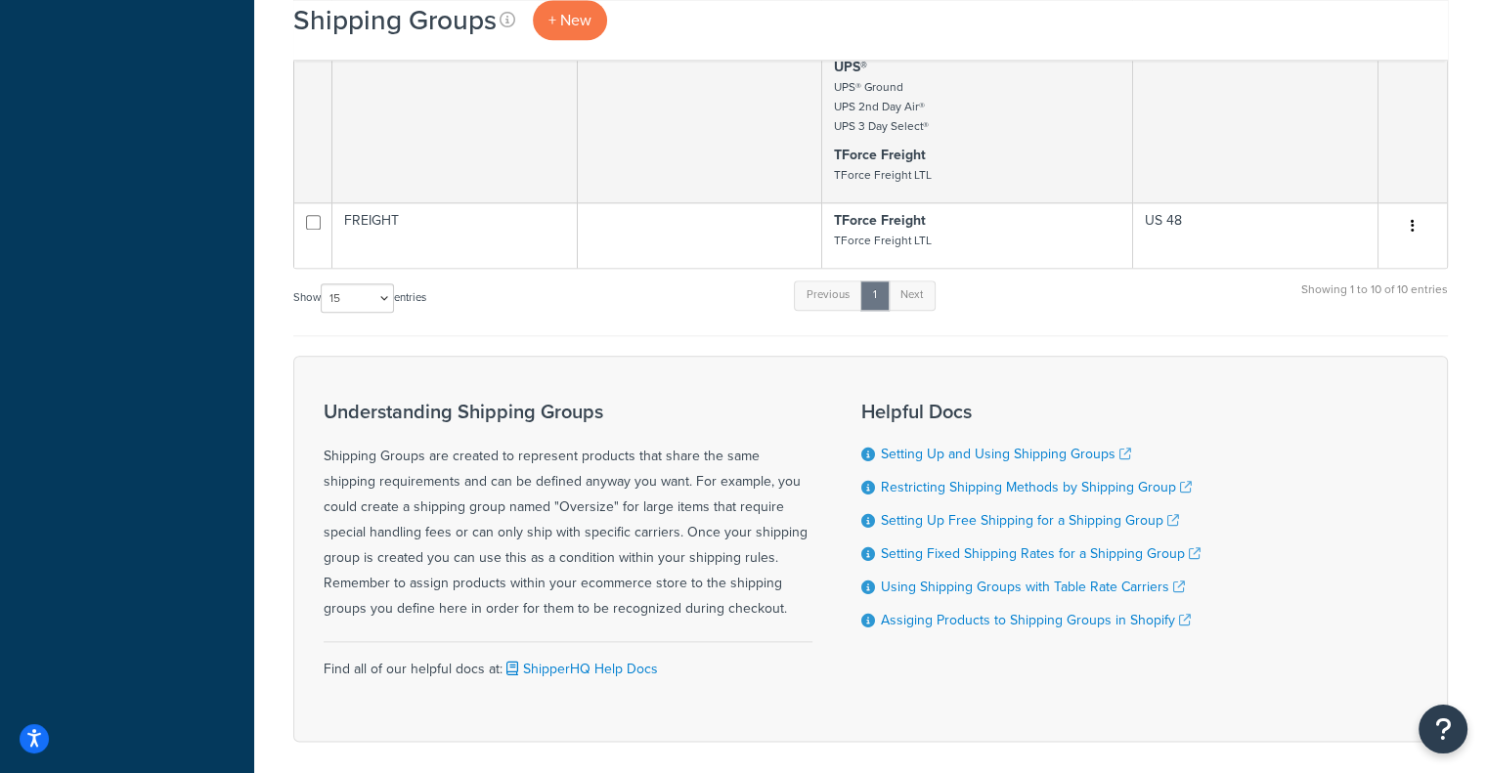
scroll to position [2303, 0]
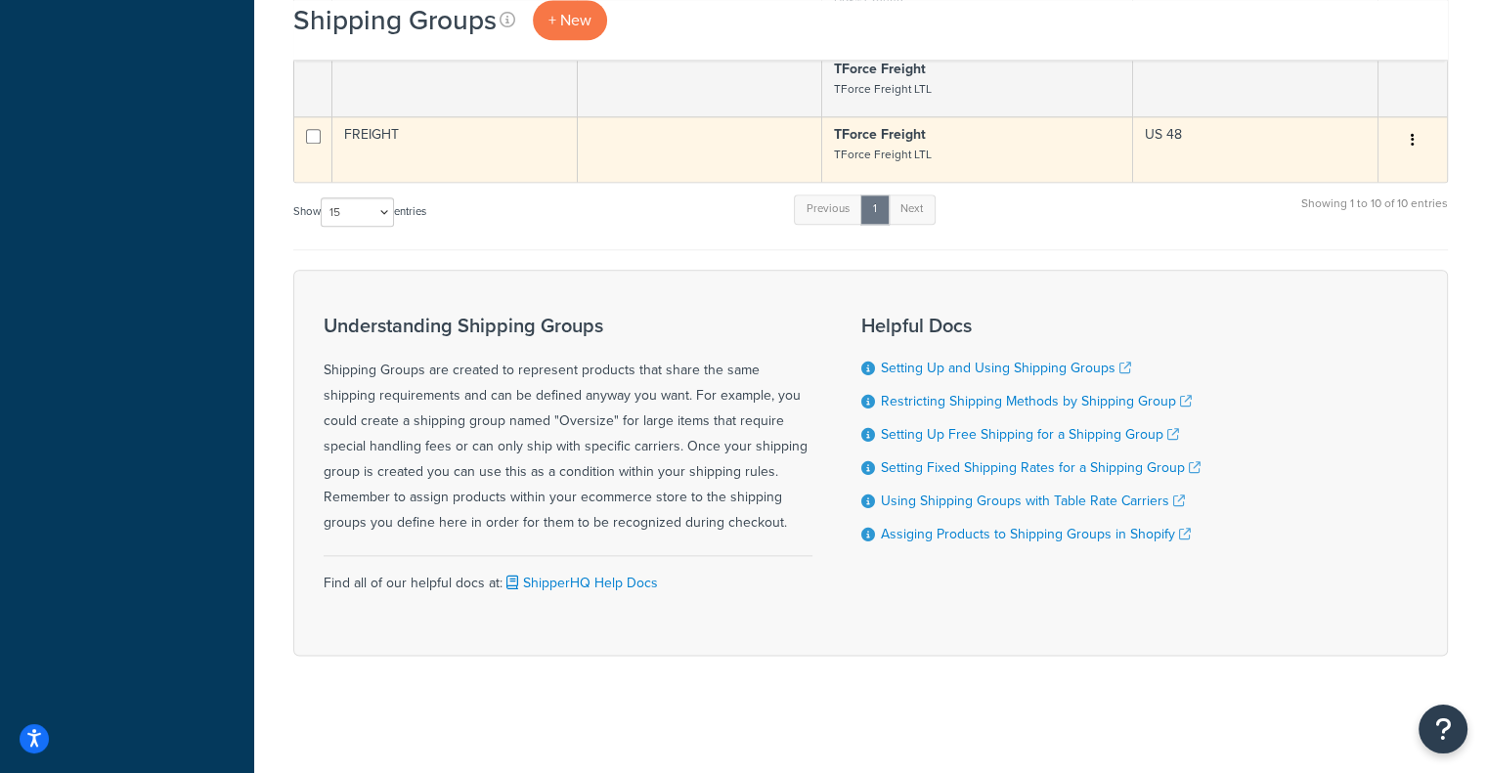
click at [761, 134] on td at bounding box center [700, 148] width 245 height 65
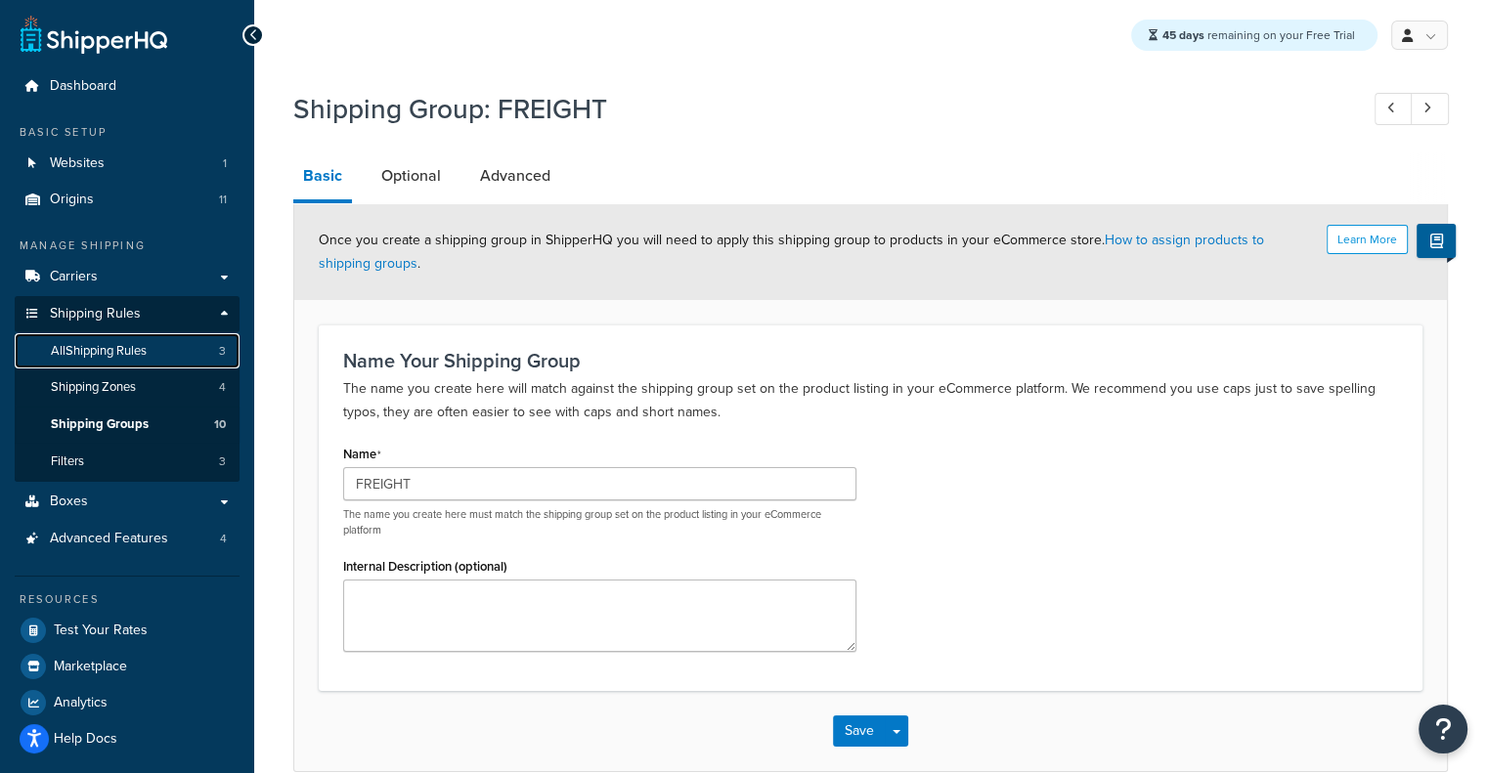
click at [164, 356] on link "All Shipping Rules 3" at bounding box center [127, 351] width 225 height 36
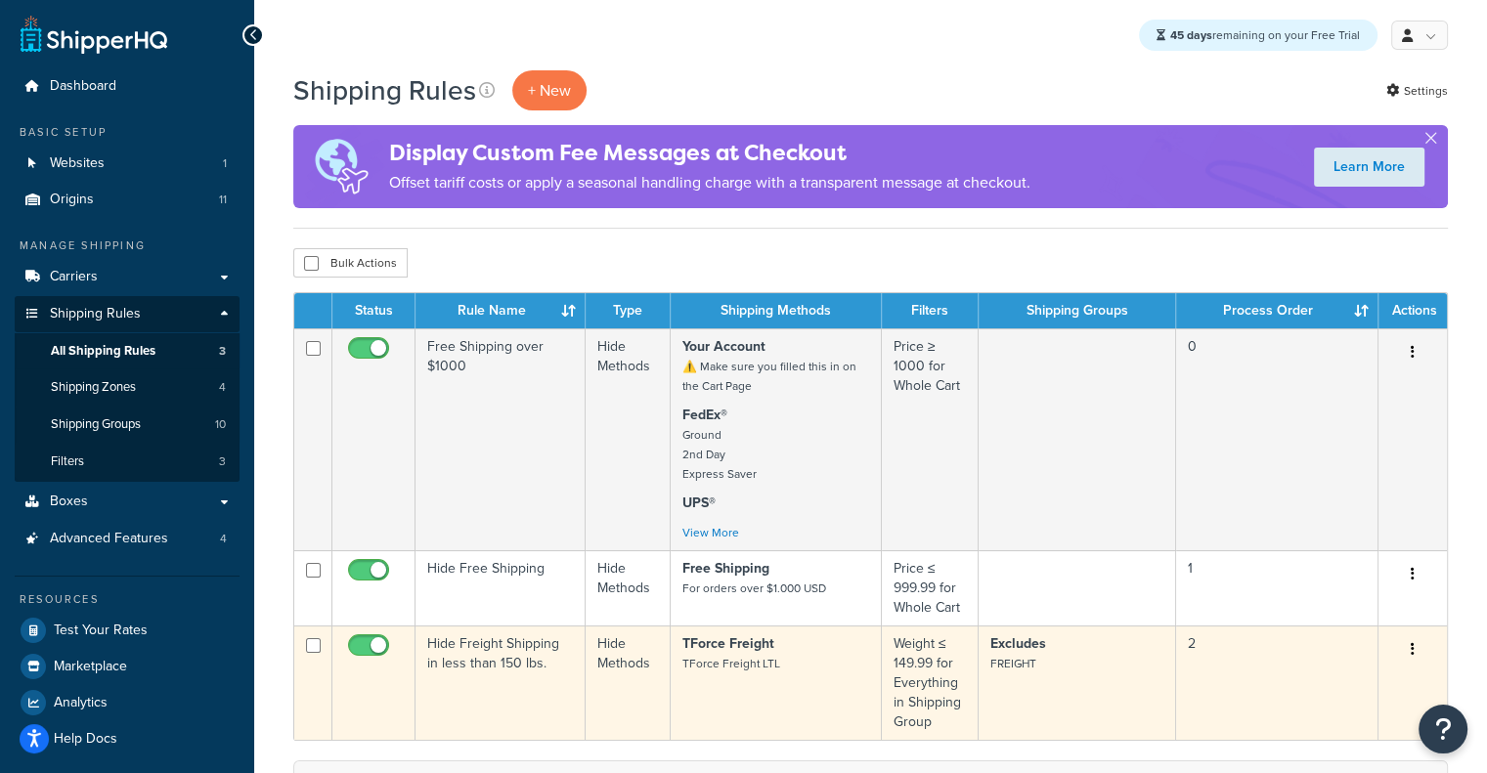
click at [376, 652] on input "checkbox" at bounding box center [371, 650] width 54 height 24
checkbox input "false"
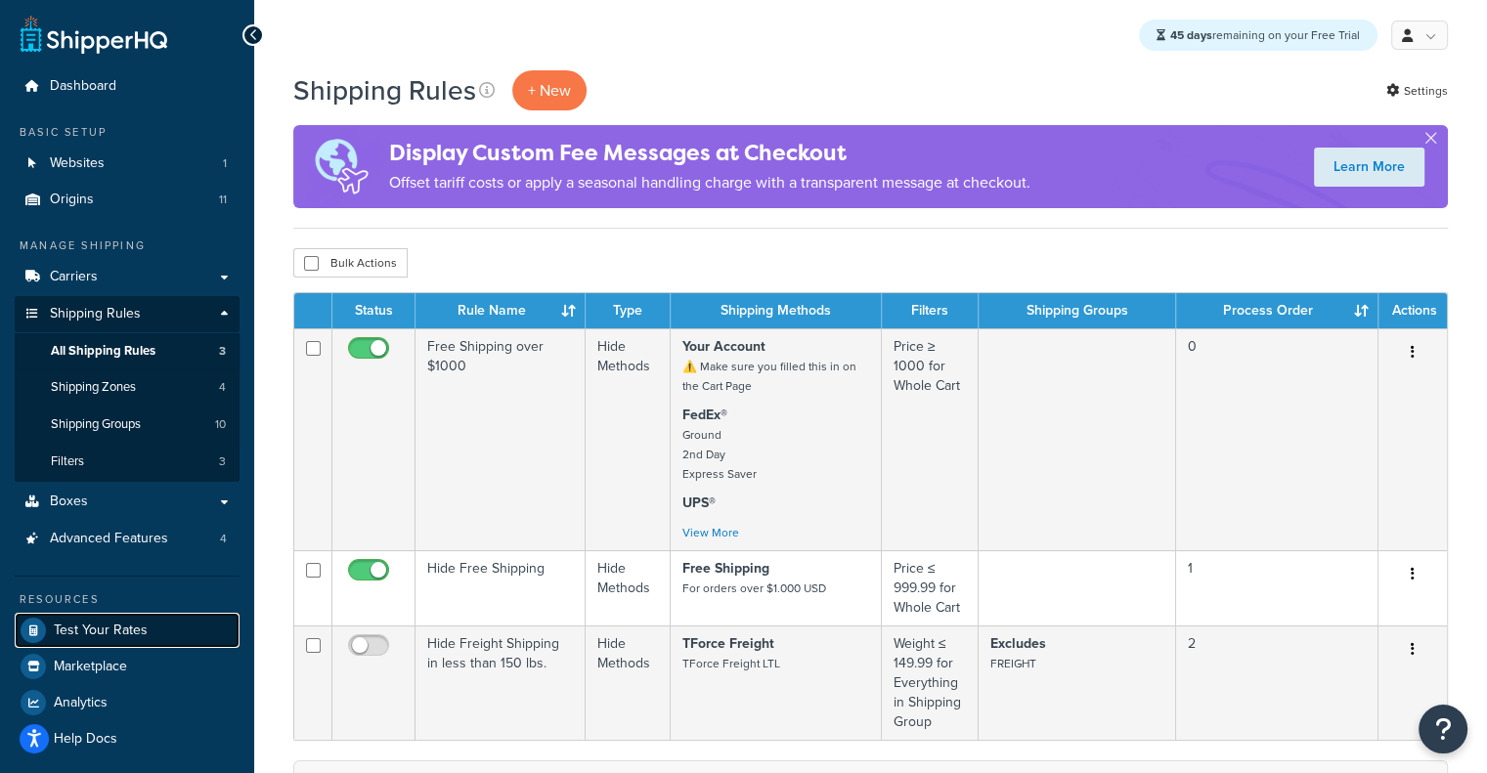
click at [189, 635] on link "Test Your Rates" at bounding box center [127, 630] width 225 height 35
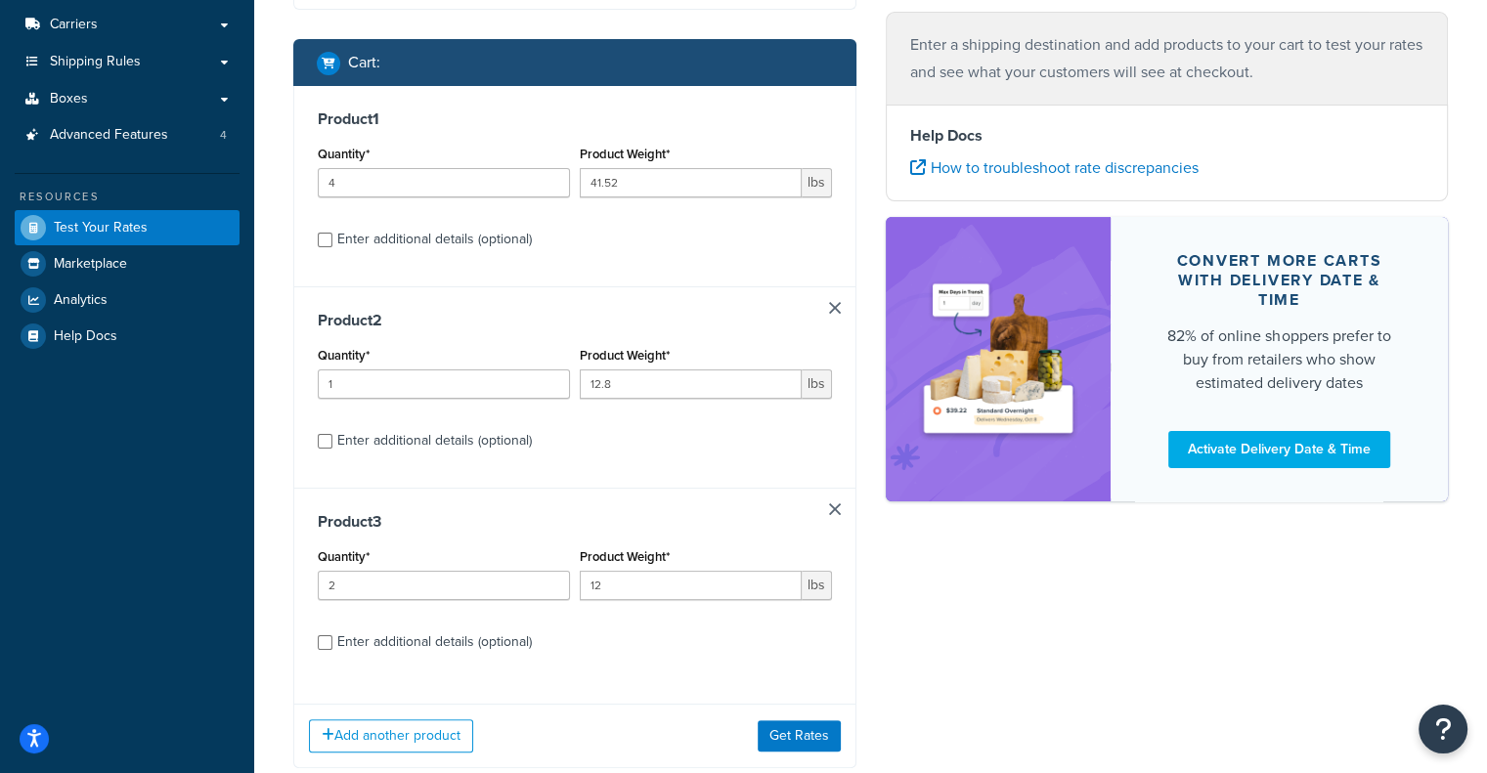
scroll to position [309, 0]
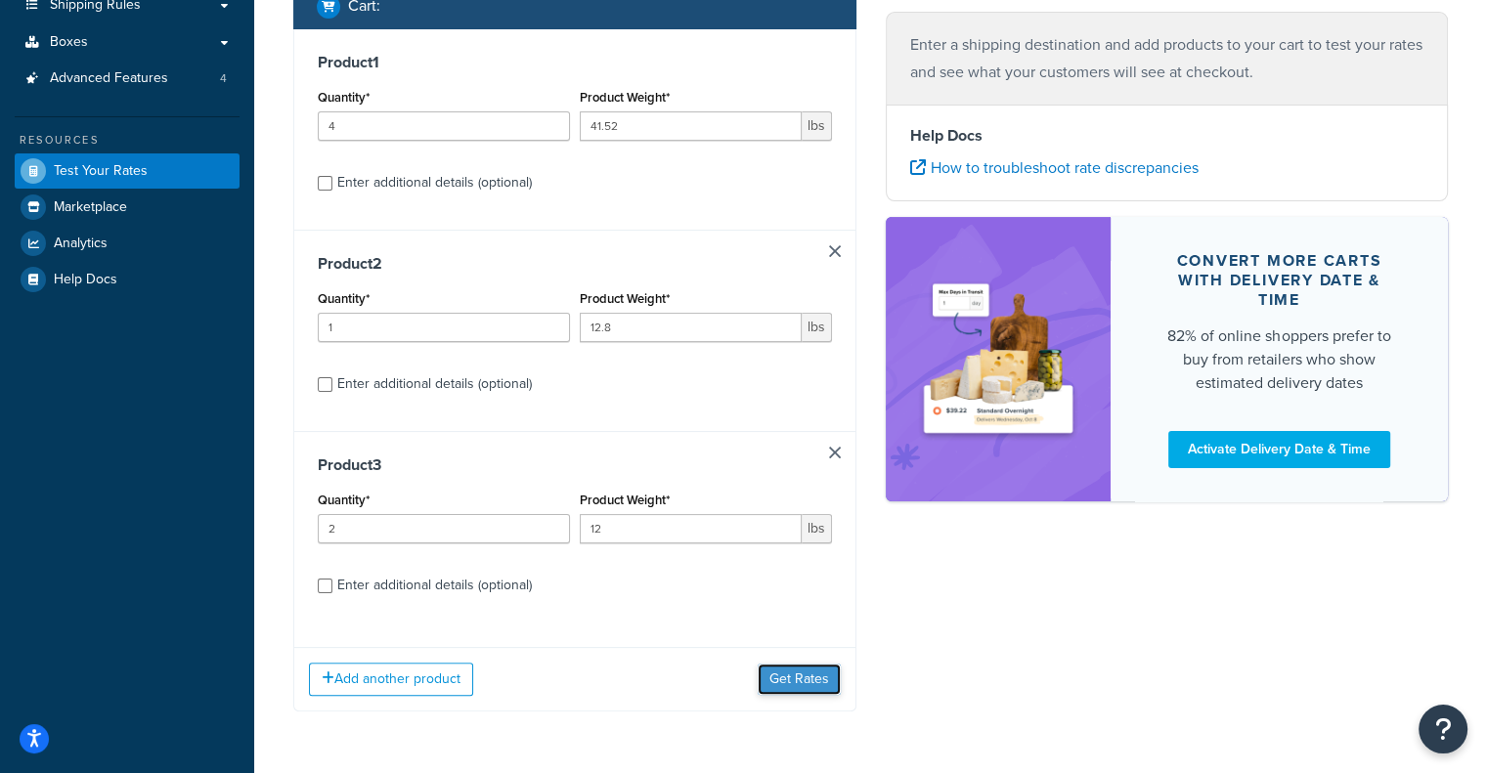
click at [789, 677] on button "Get Rates" at bounding box center [799, 679] width 83 height 31
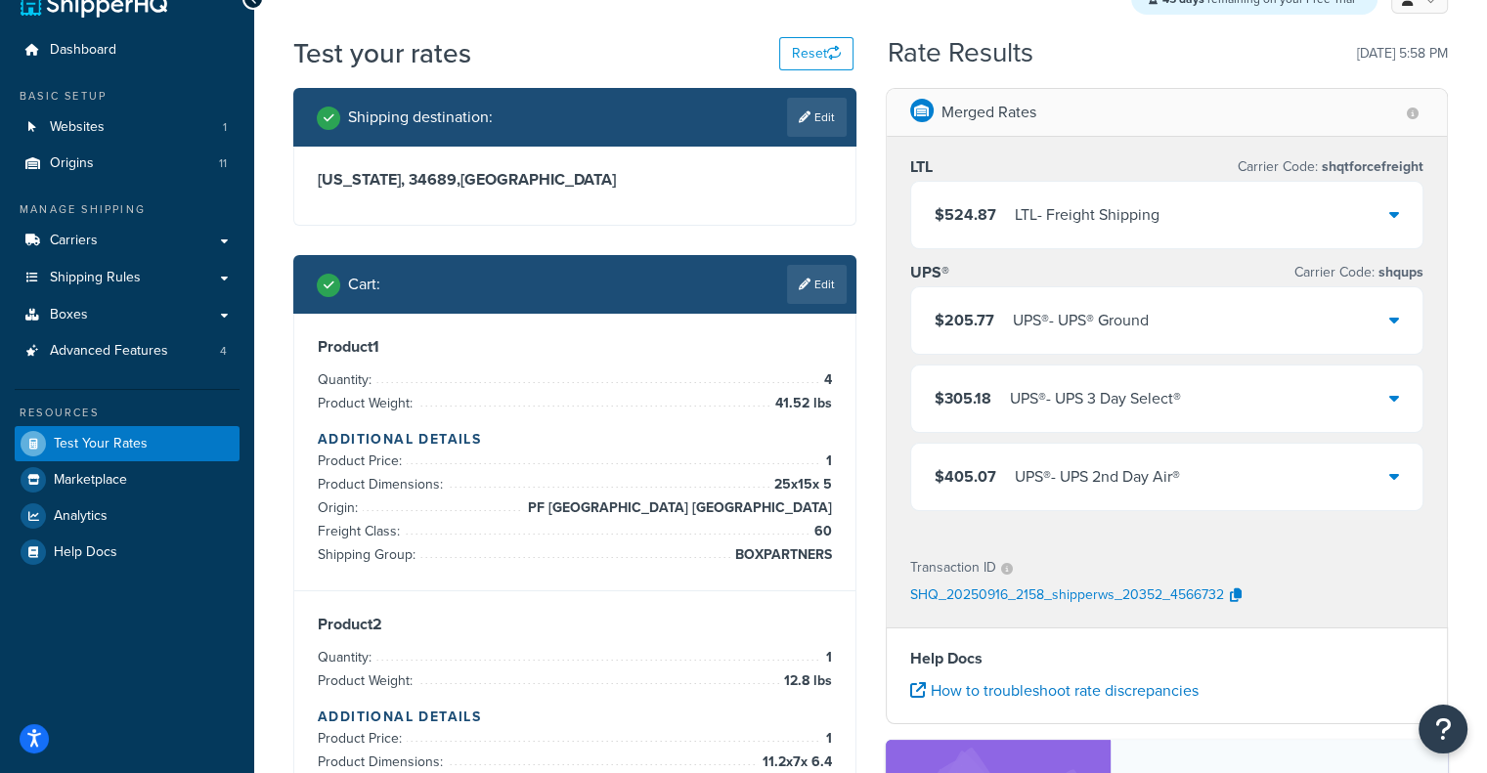
scroll to position [39, 0]
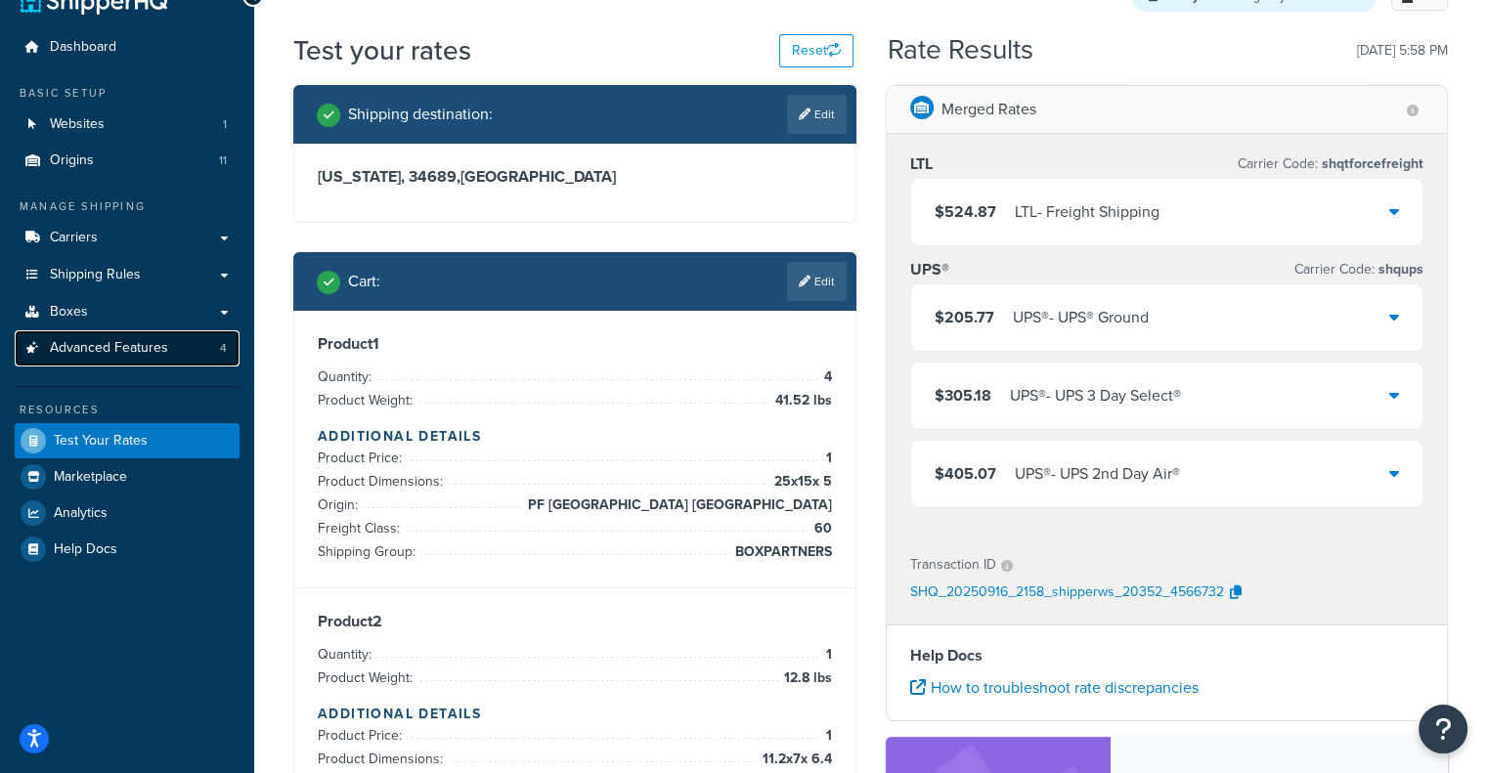
click at [113, 345] on span "Advanced Features" at bounding box center [109, 348] width 118 height 17
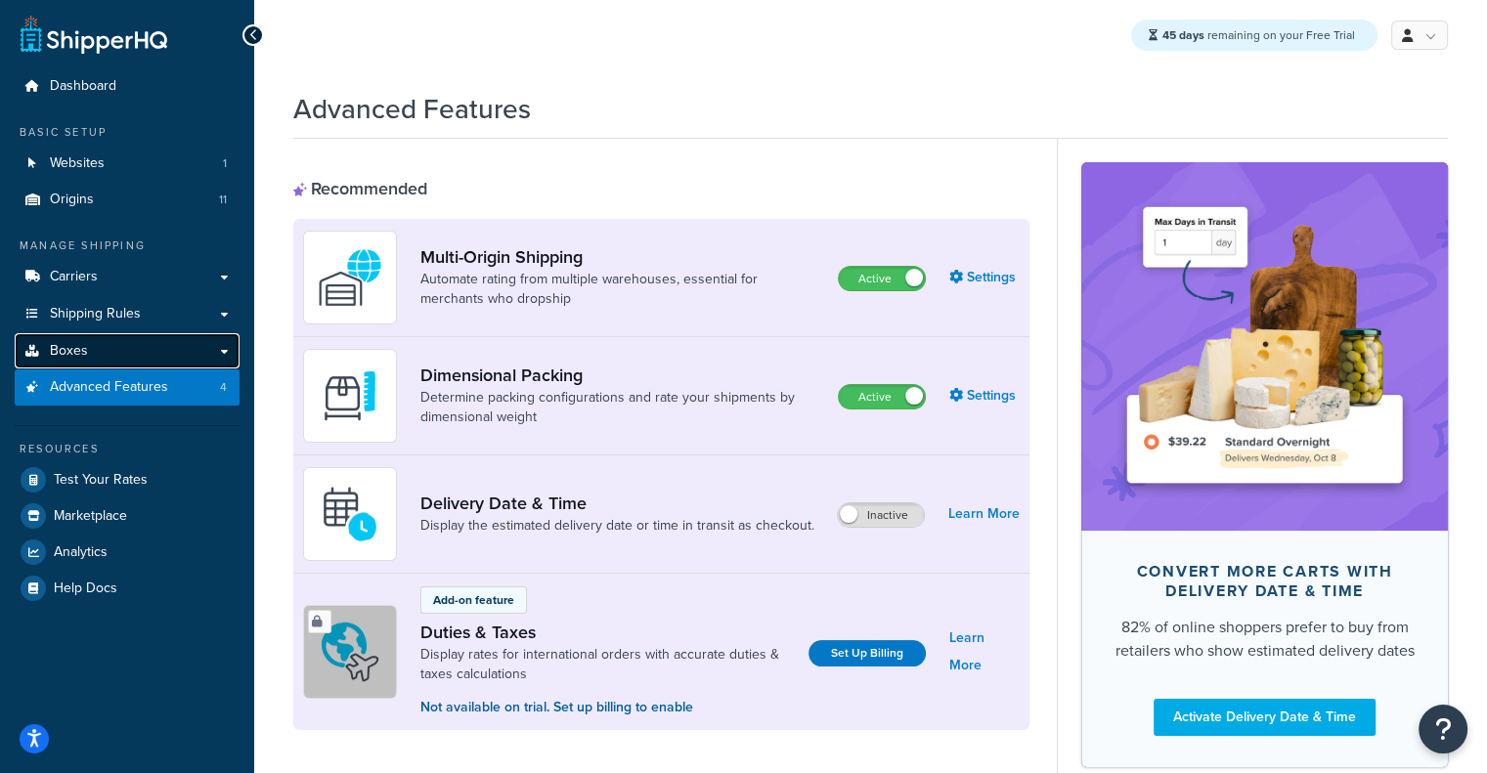
click at [117, 347] on link "Boxes" at bounding box center [127, 351] width 225 height 36
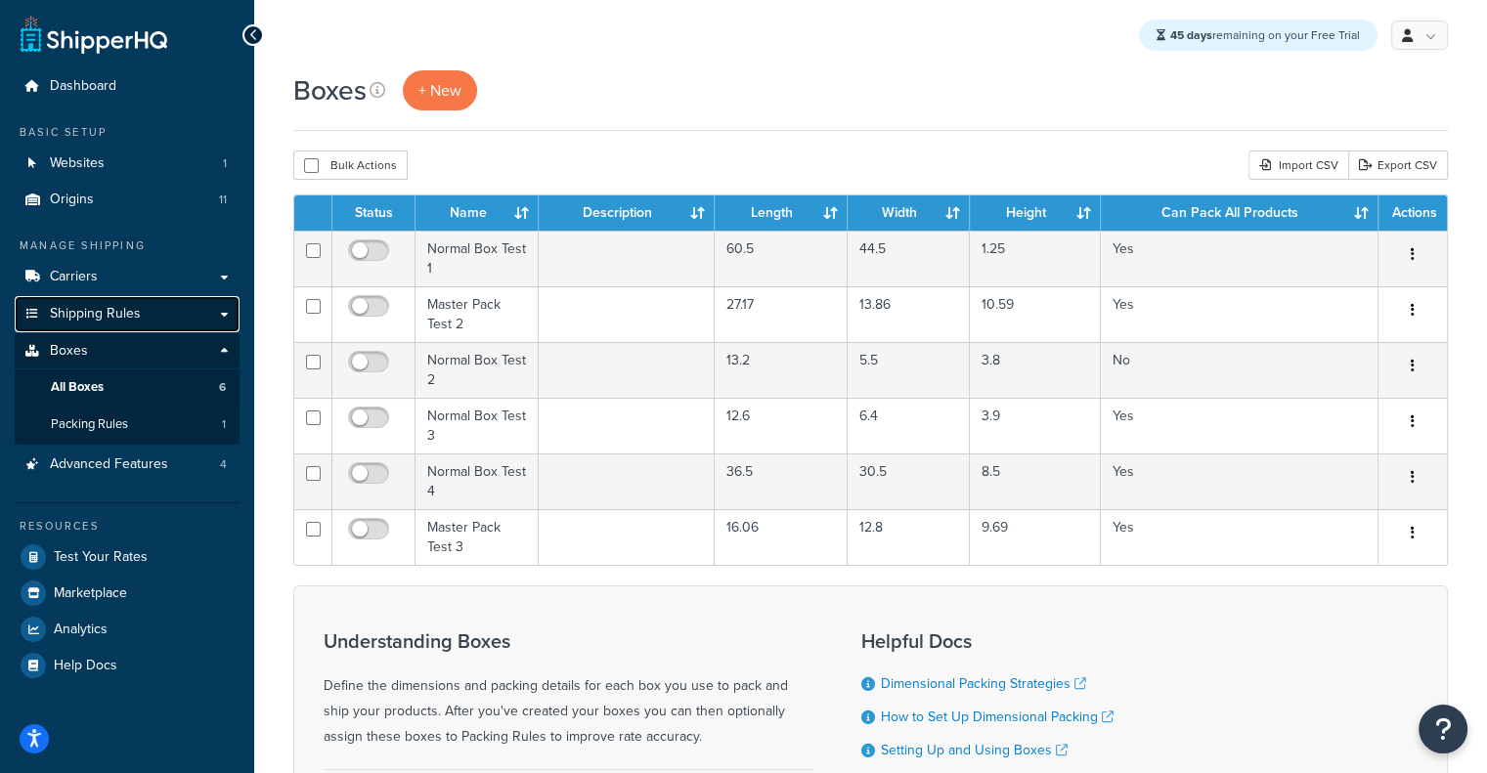
click at [146, 311] on link "Shipping Rules" at bounding box center [127, 314] width 225 height 36
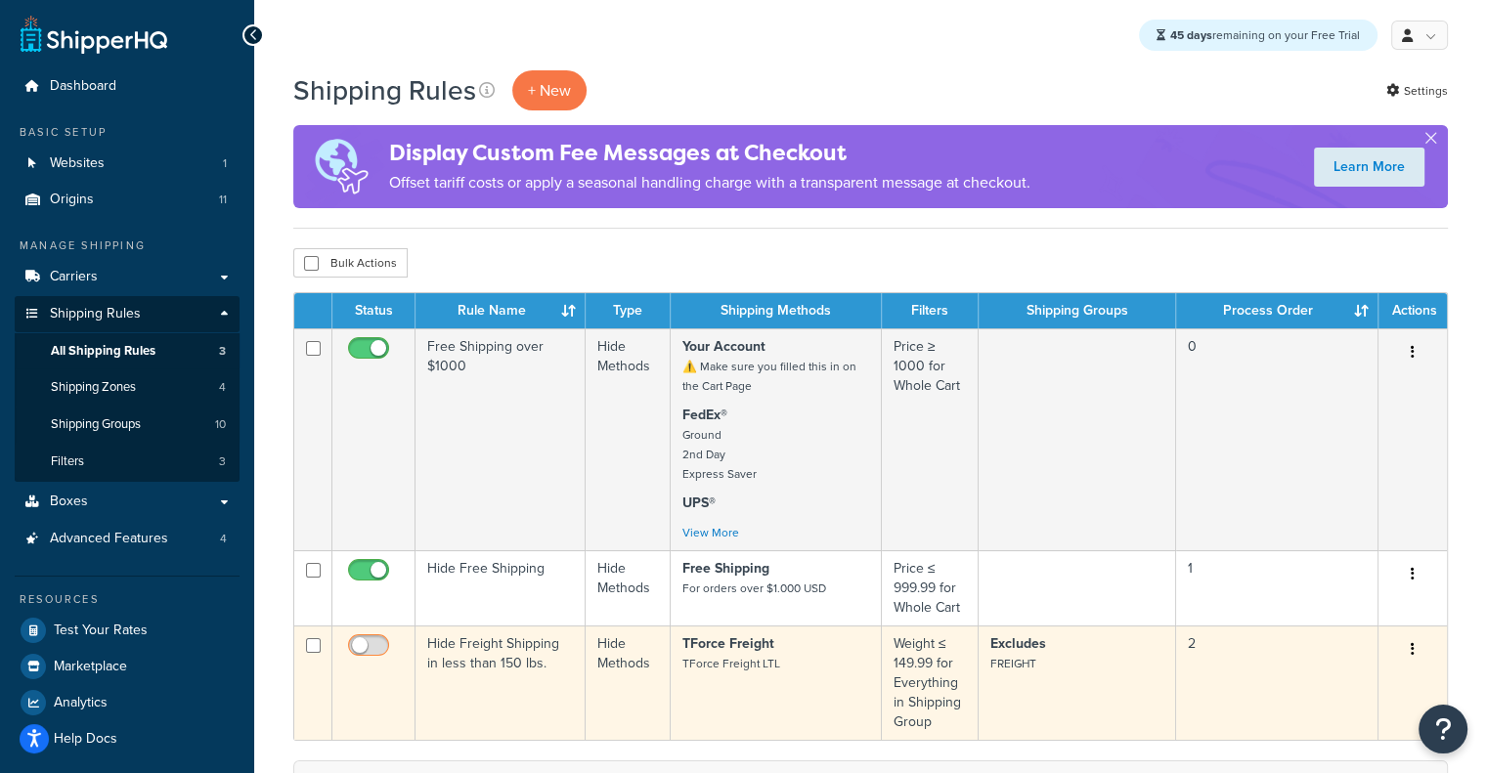
click at [368, 636] on span at bounding box center [368, 645] width 41 height 23
click at [368, 638] on input "checkbox" at bounding box center [371, 650] width 54 height 24
checkbox input "true"
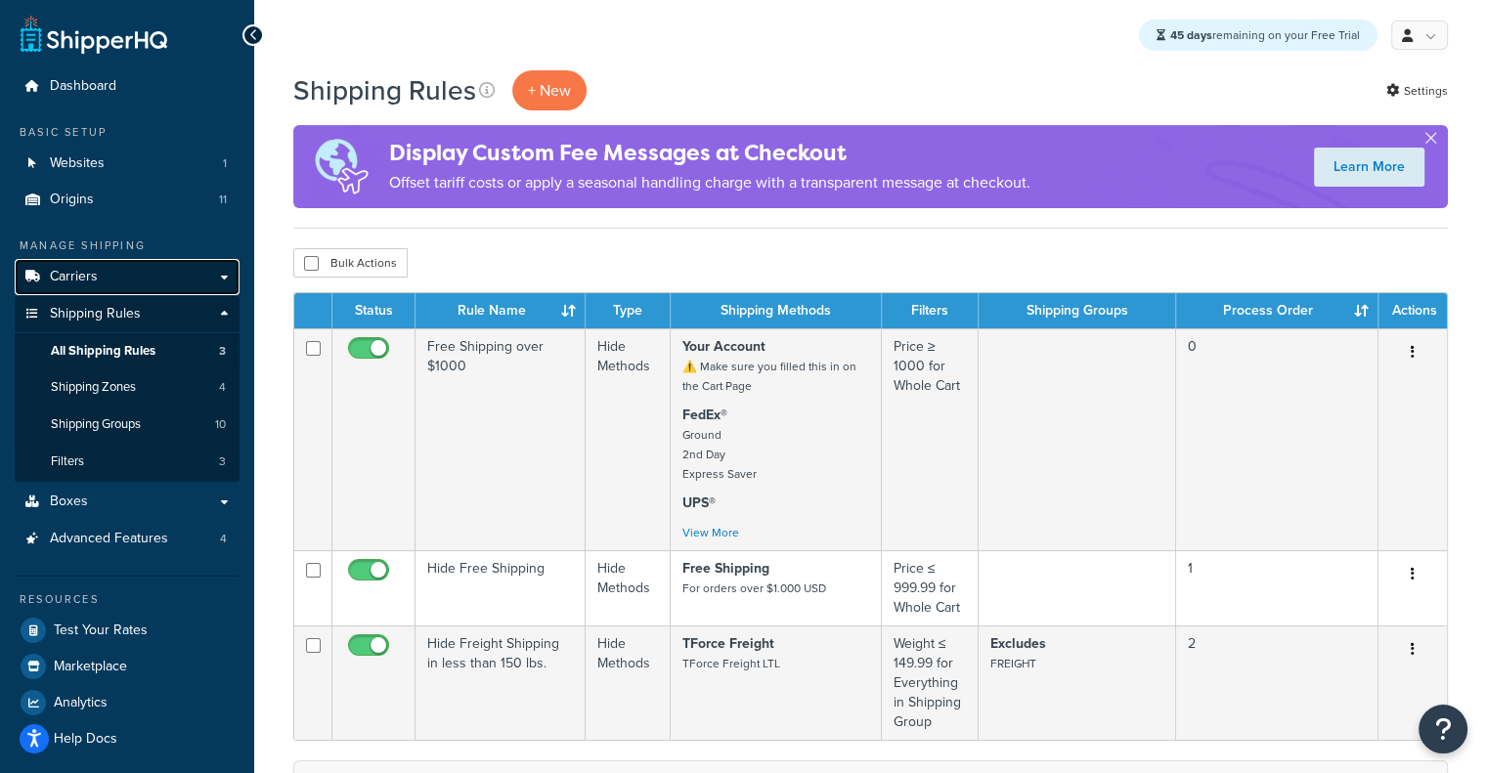
click at [109, 281] on link "Carriers" at bounding box center [127, 277] width 225 height 36
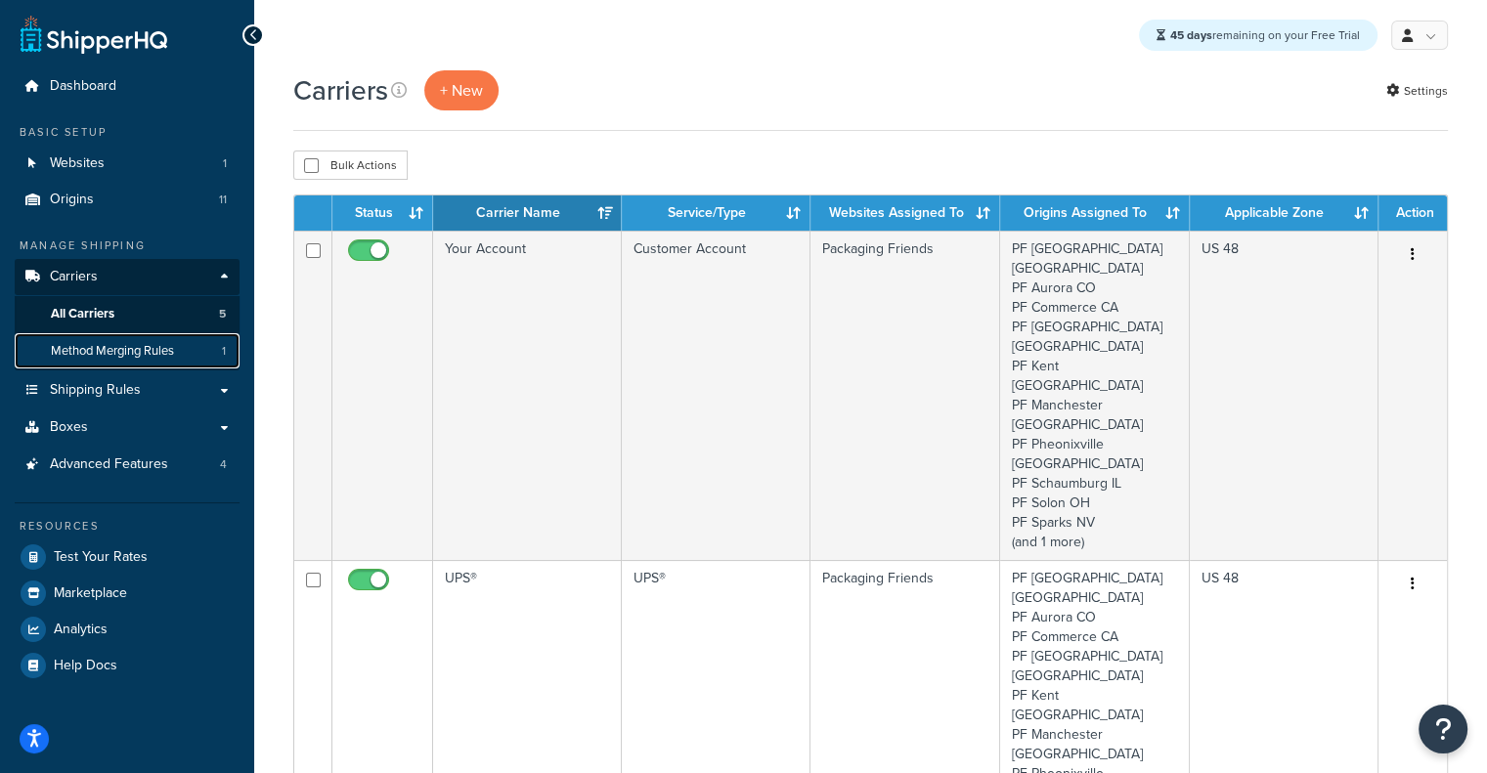
click at [126, 357] on span "Method Merging Rules" at bounding box center [112, 351] width 123 height 17
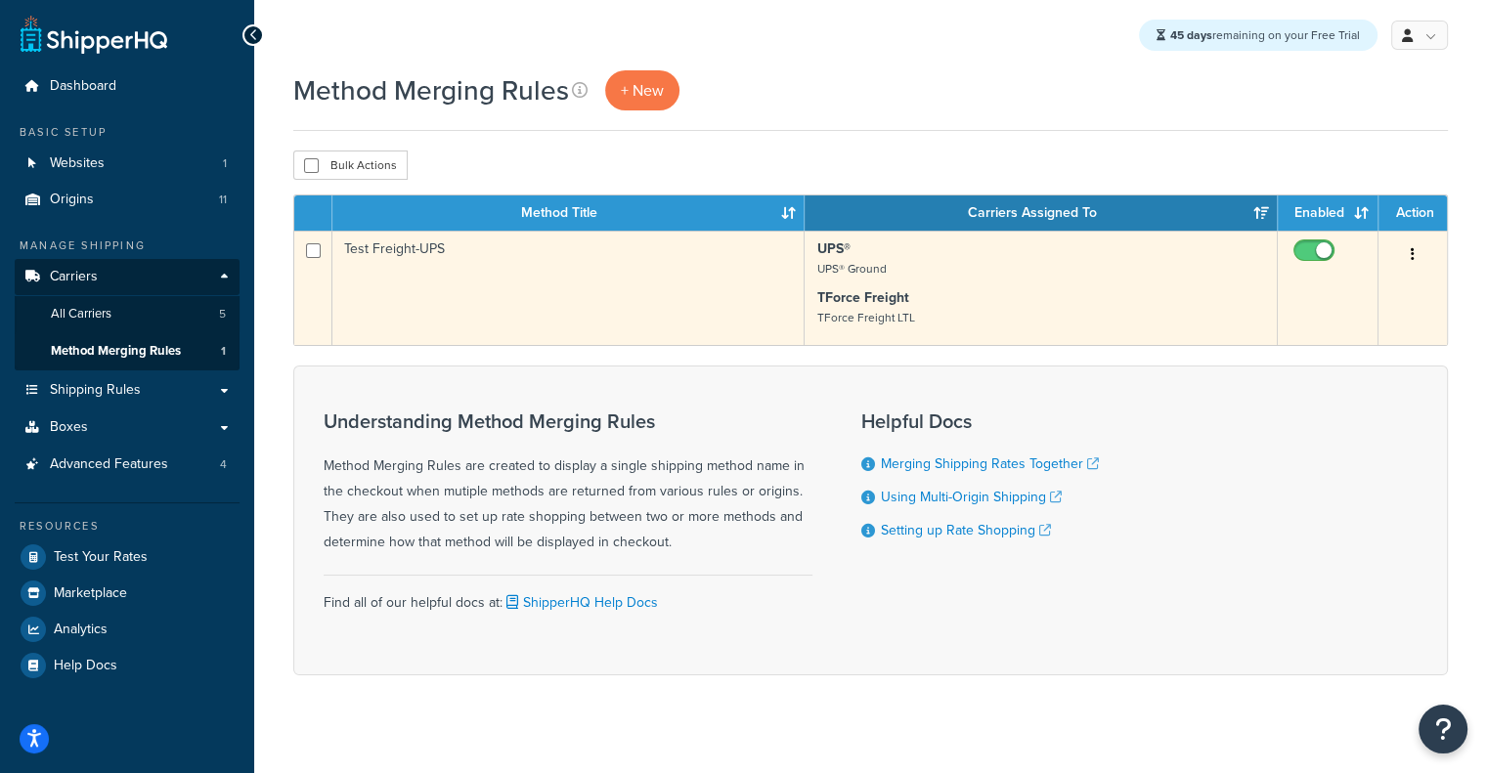
click at [539, 265] on td "Test Freight-UPS" at bounding box center [568, 288] width 472 height 114
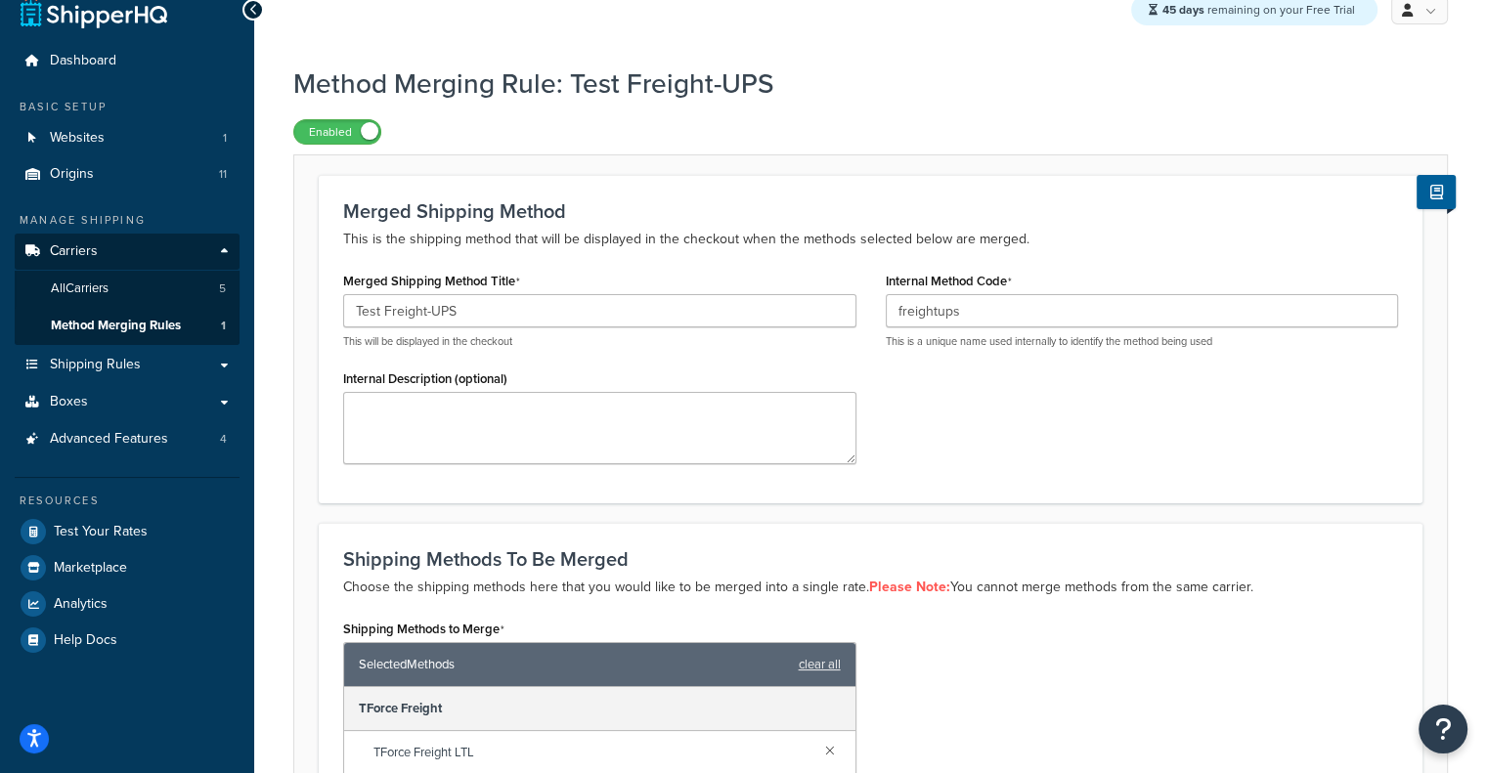
scroll to position [27, 0]
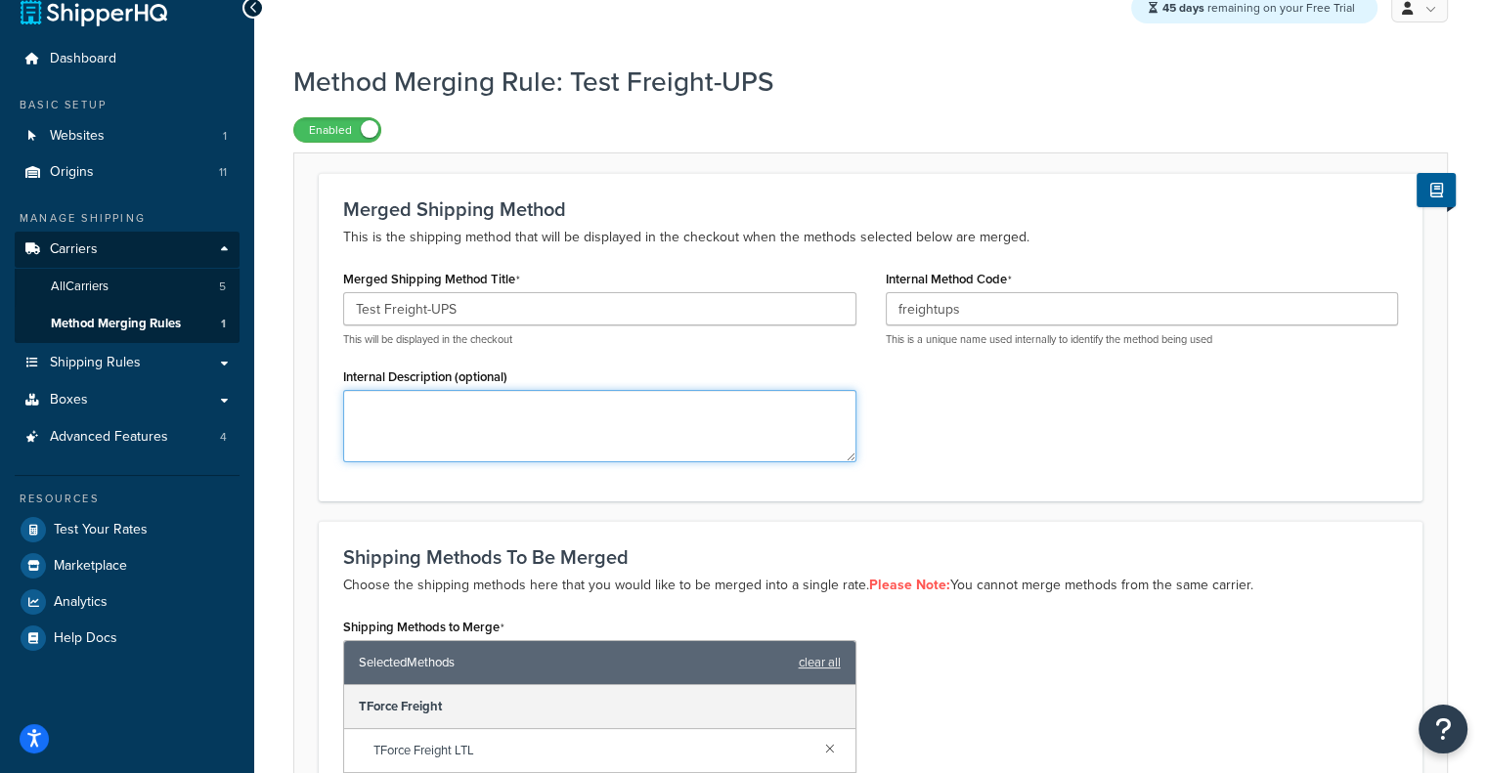
click at [767, 437] on textarea "Internal Description (optional)" at bounding box center [599, 426] width 513 height 72
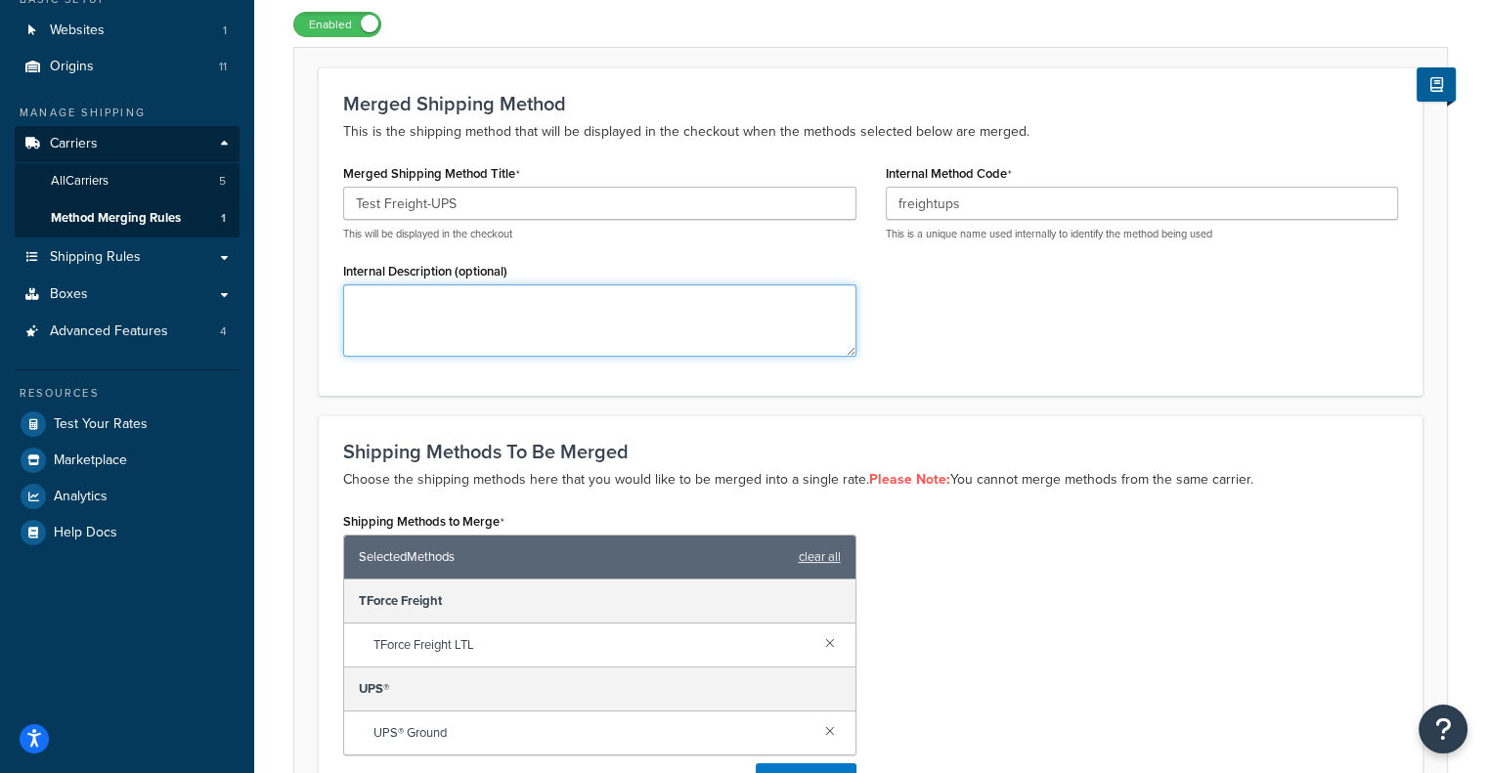
scroll to position [121, 0]
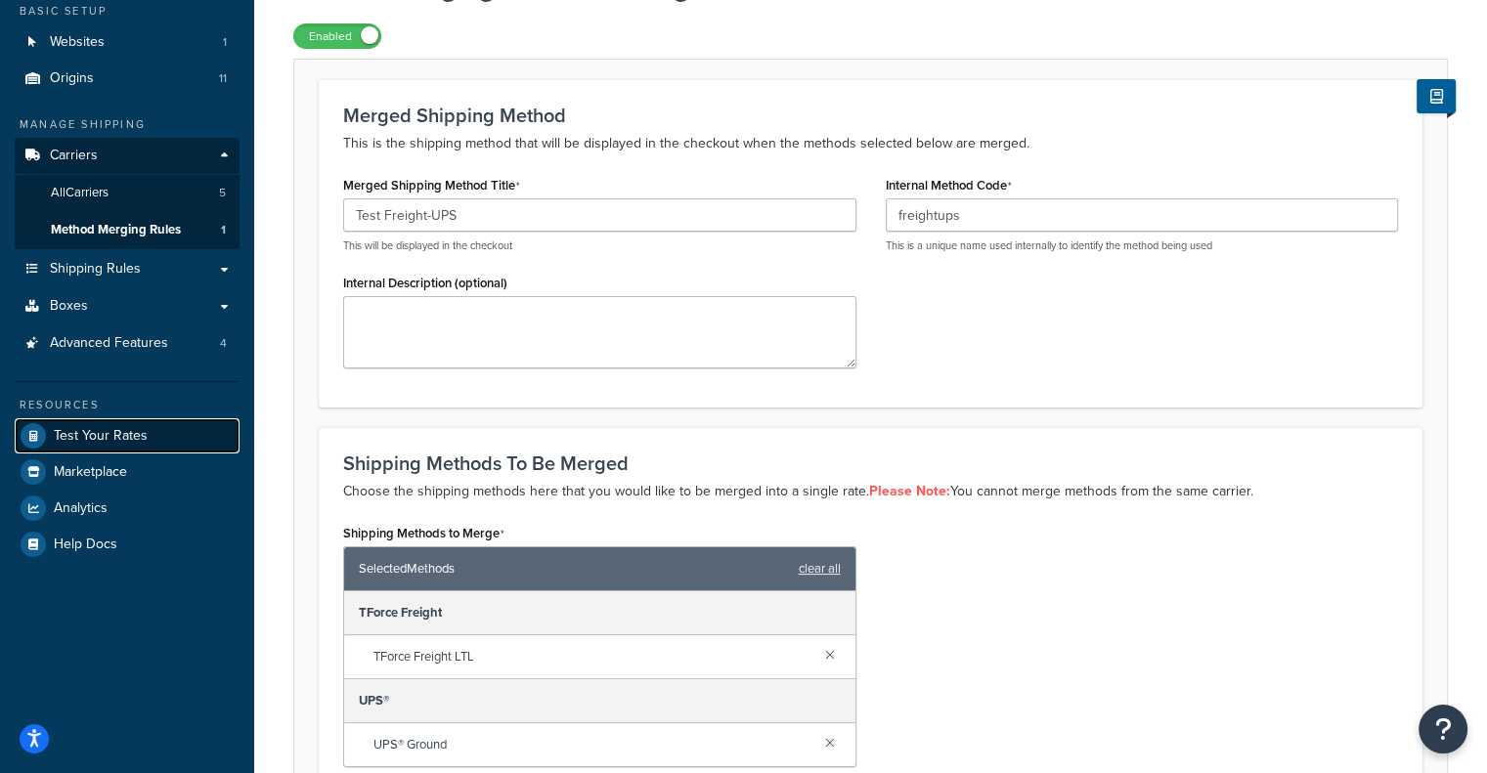
click at [158, 418] on link "Test Your Rates" at bounding box center [127, 435] width 225 height 35
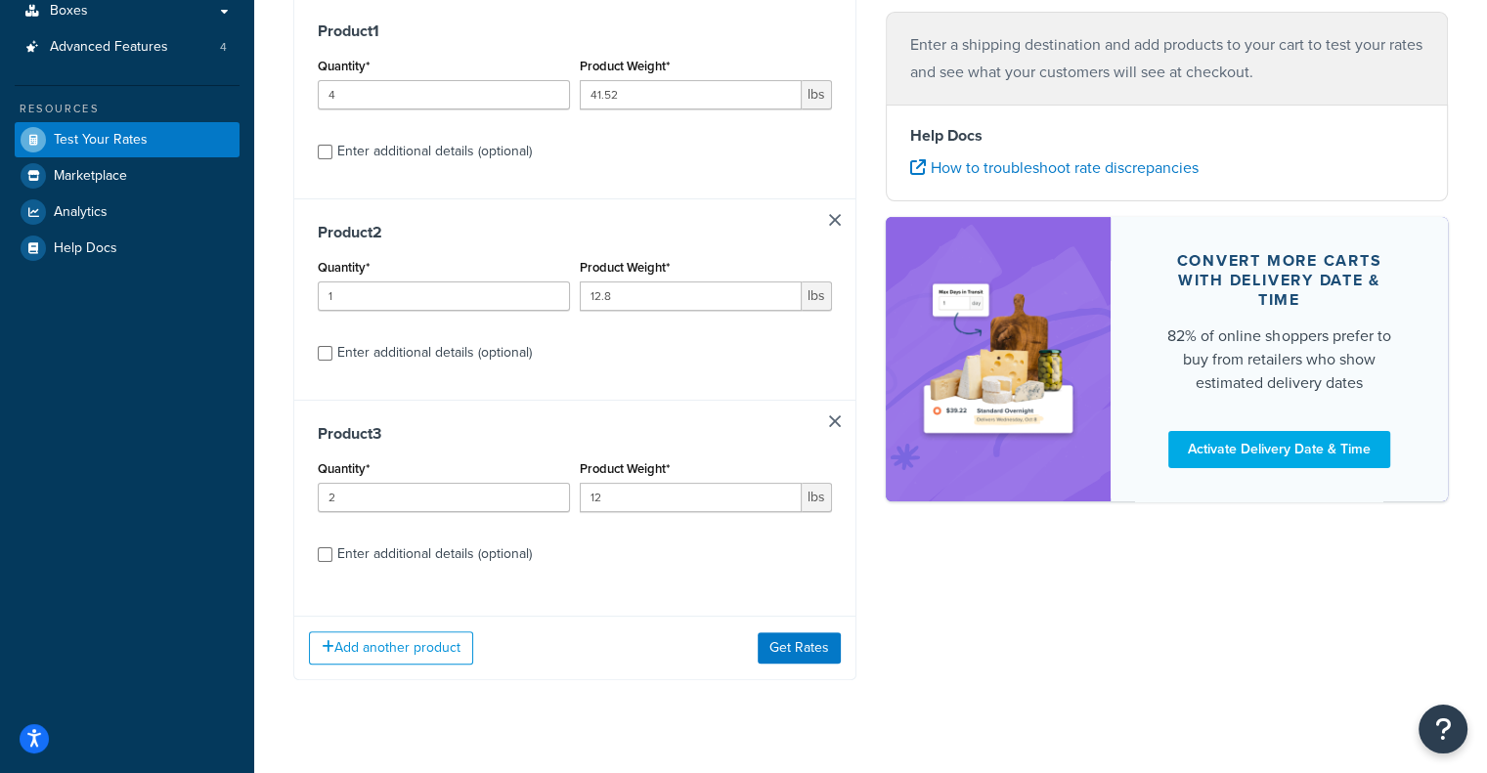
scroll to position [375, 0]
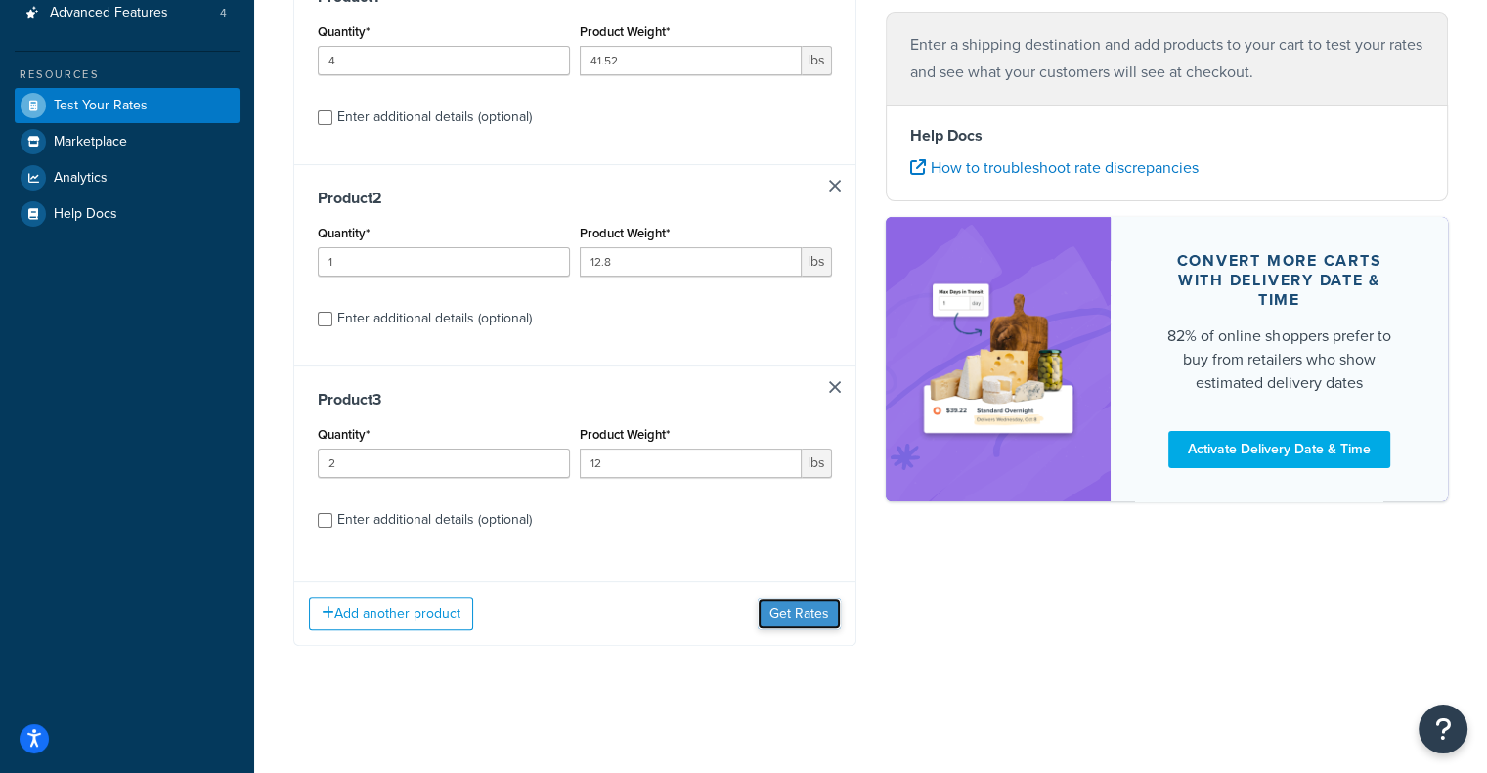
click at [813, 617] on button "Get Rates" at bounding box center [799, 613] width 83 height 31
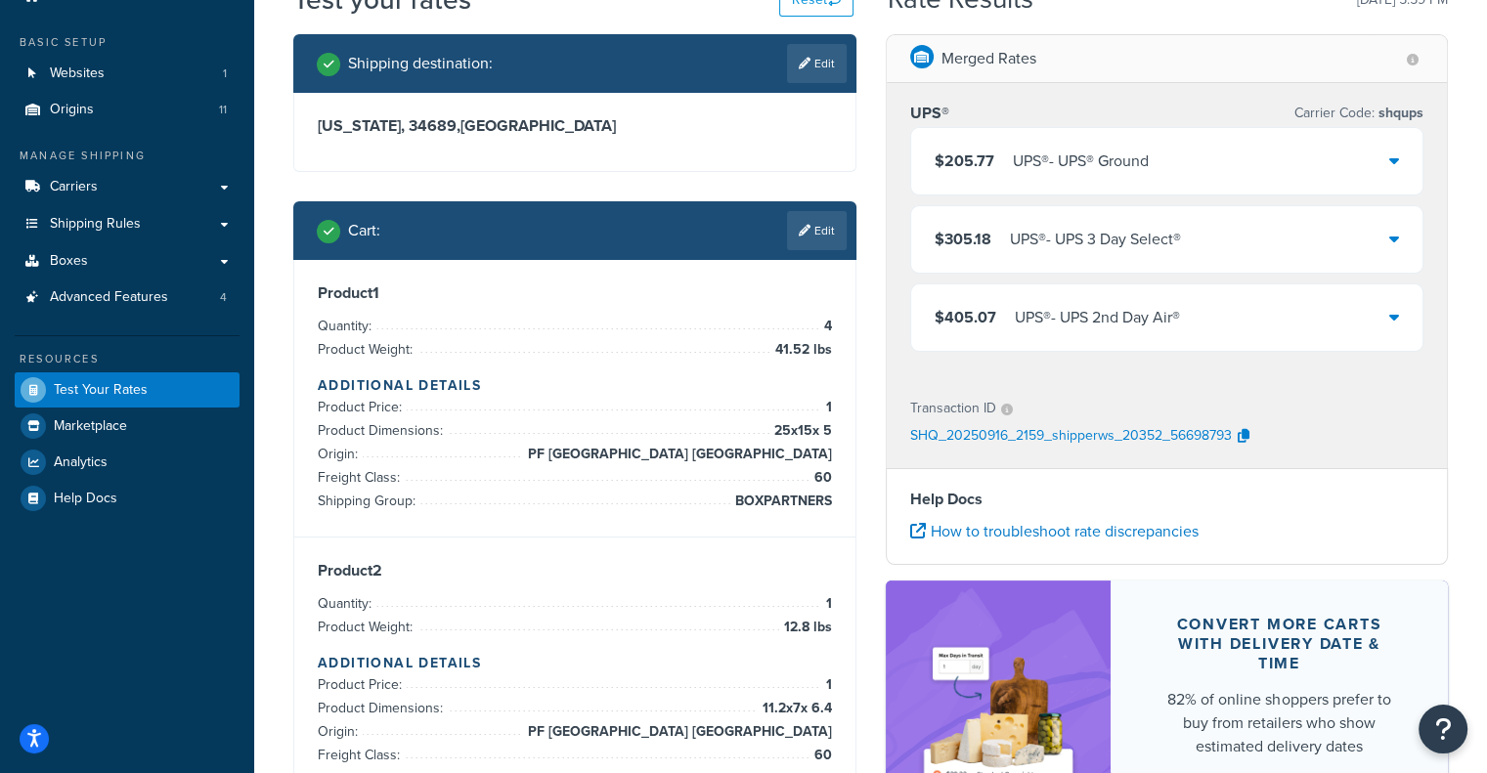
scroll to position [45, 0]
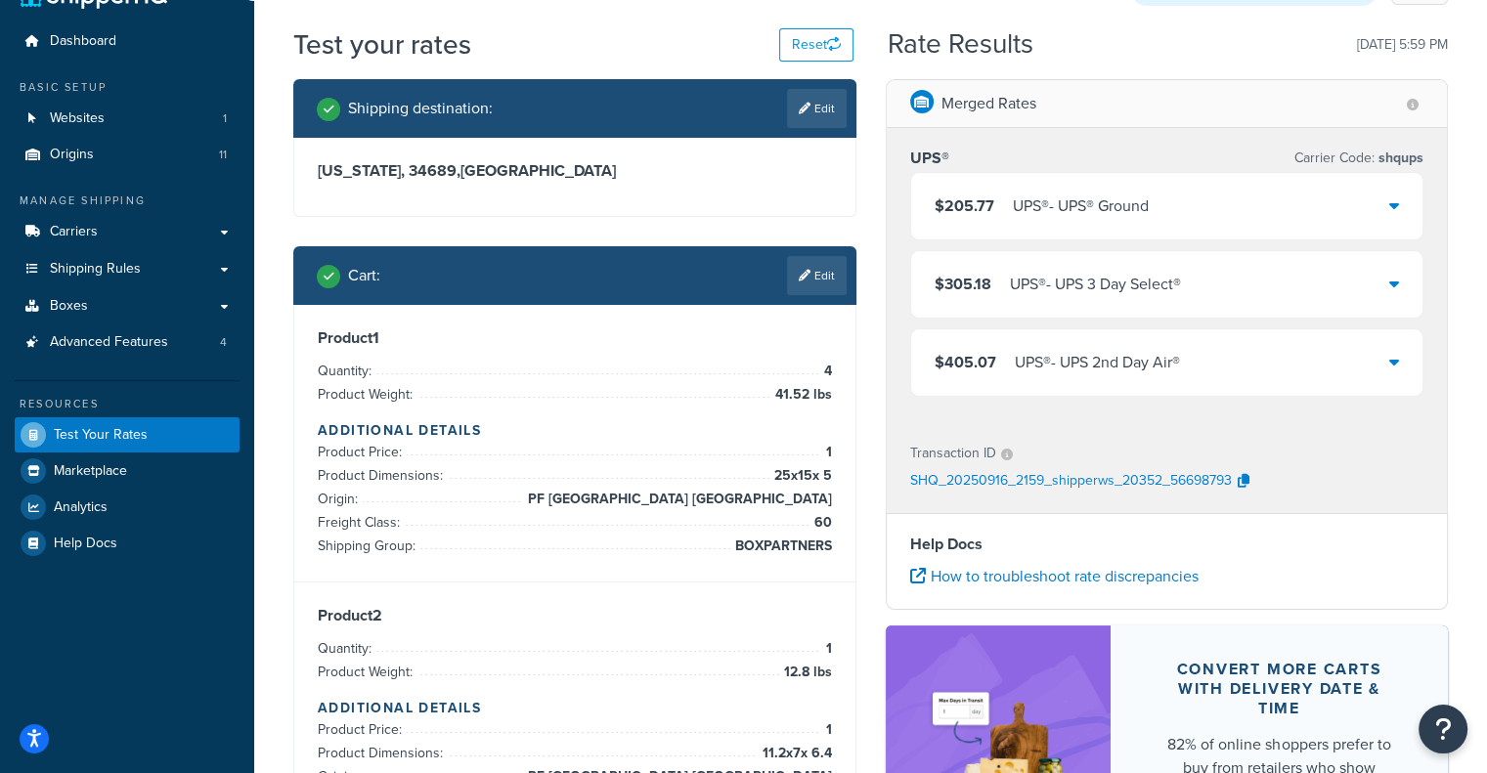
drag, startPoint x: 1482, startPoint y: 73, endPoint x: 1493, endPoint y: 82, distance: 13.9
click at [1486, 82] on html "Accessibility Screen-Reader Guide, Feedback, and Issue Reporting | New window S…" at bounding box center [743, 574] width 1487 height 1239
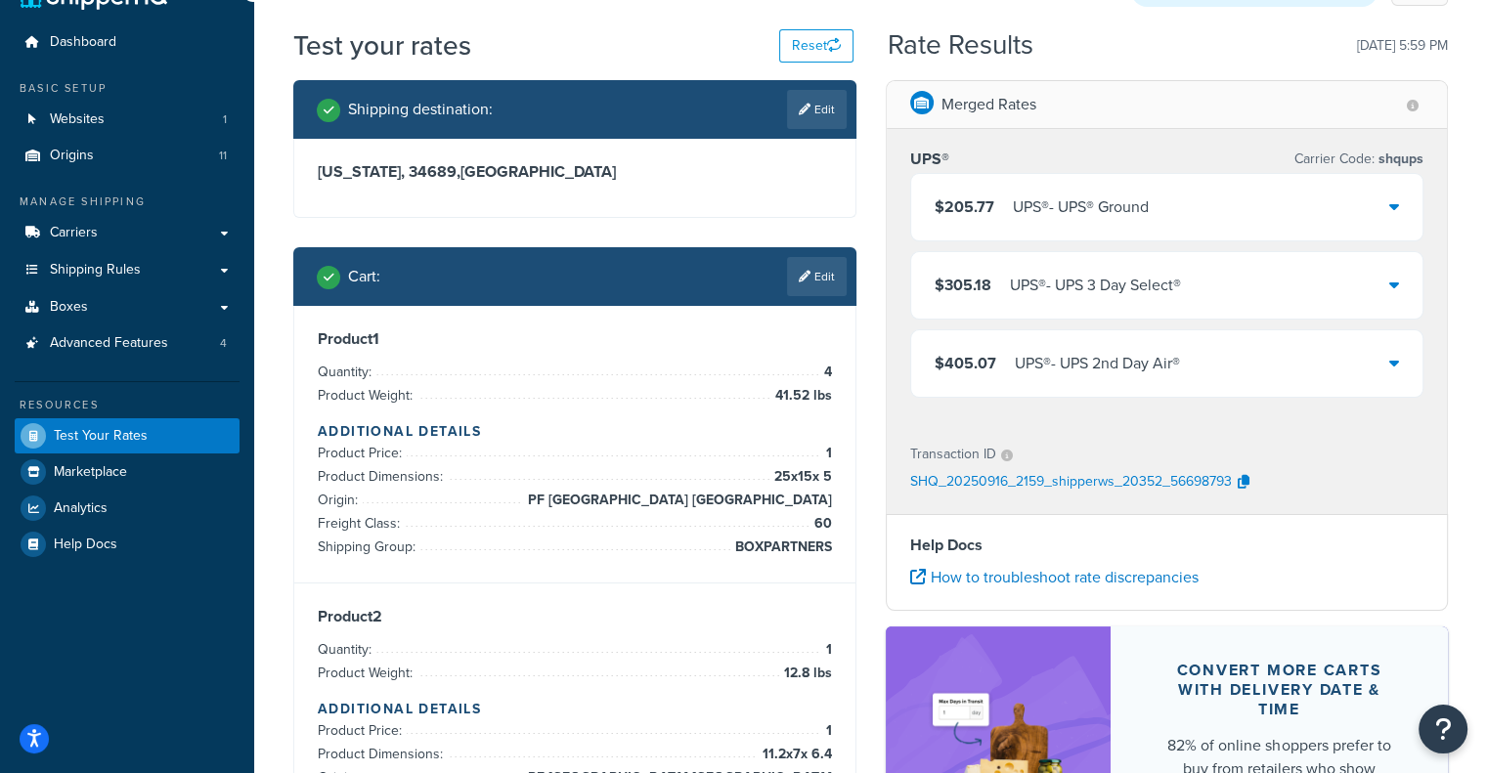
scroll to position [42, 0]
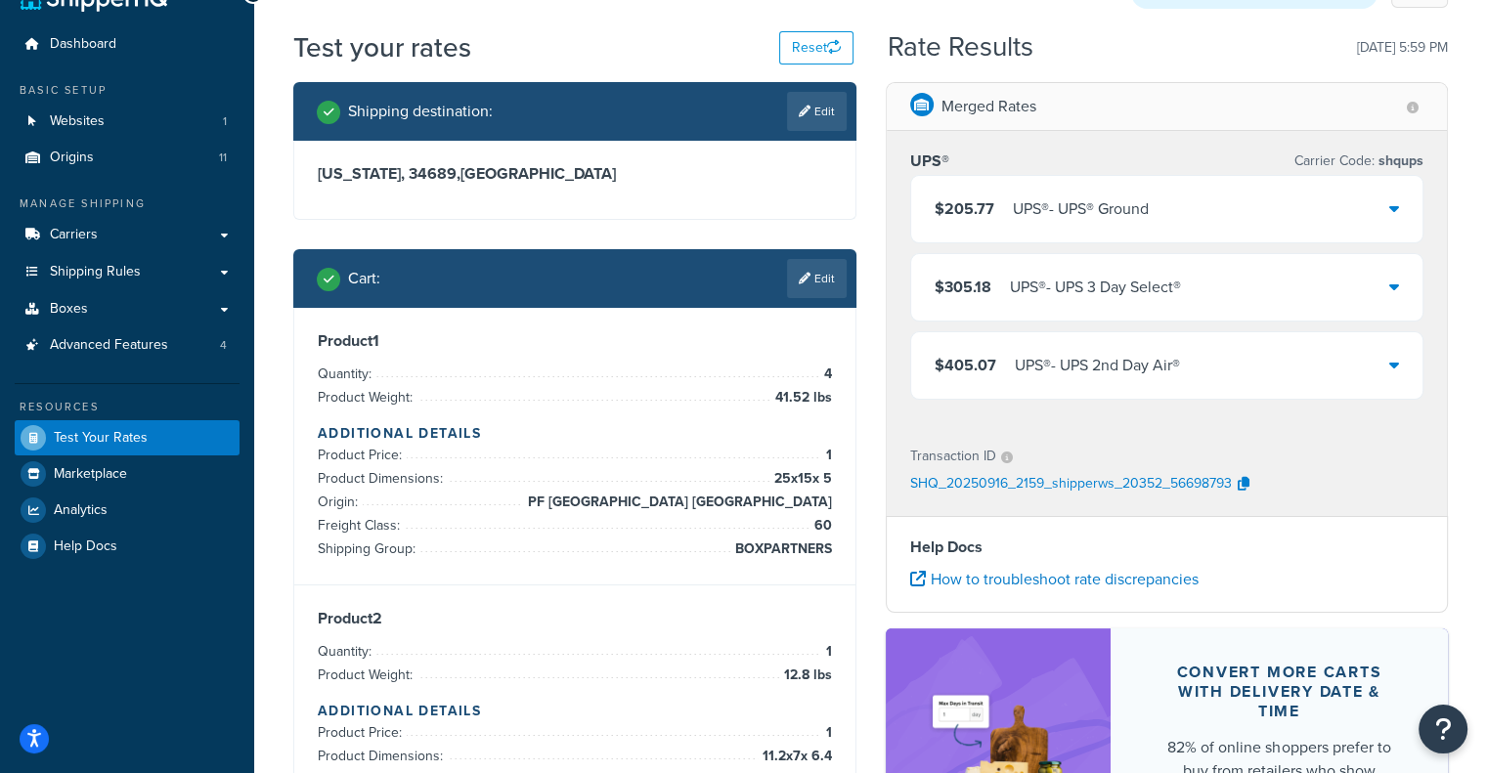
click at [872, 335] on div "Merged Rates UPS® Carrier Code: shqups $205.77 UPS® - UPS® Ground $305.18 UPS® …" at bounding box center [1167, 507] width 592 height 850
click at [75, 218] on link "Carriers" at bounding box center [127, 235] width 225 height 36
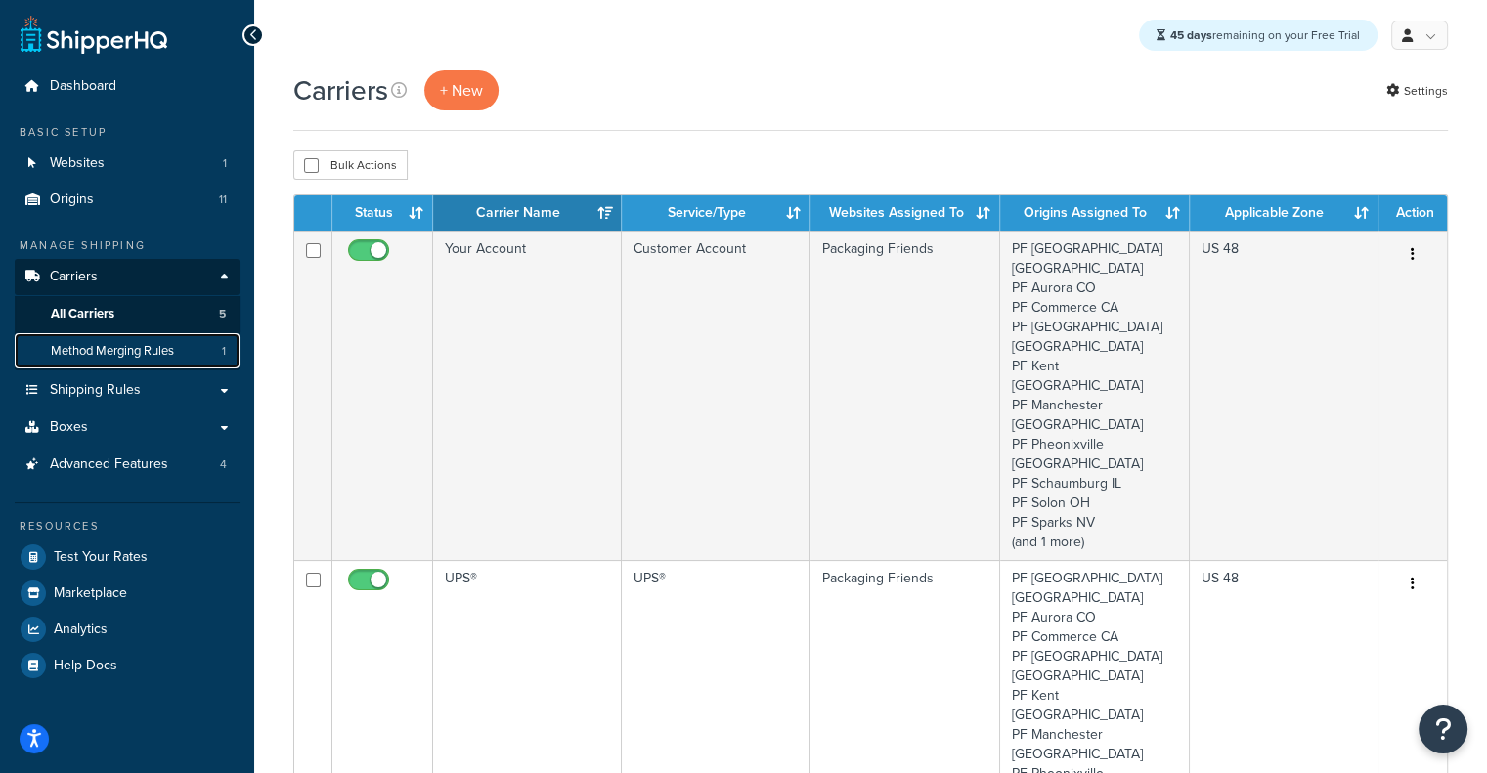
click at [152, 354] on span "Method Merging Rules" at bounding box center [112, 351] width 123 height 17
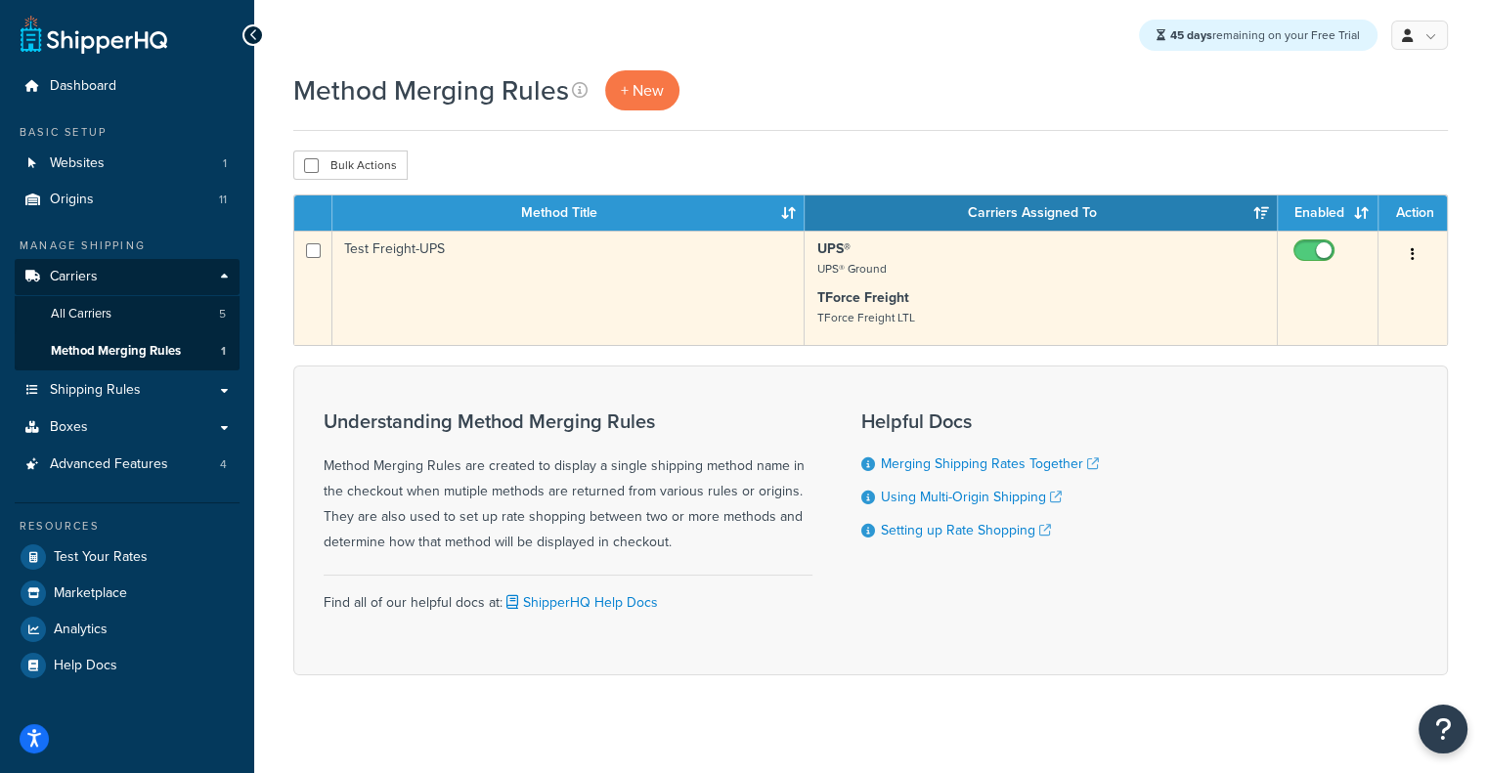
click at [1404, 261] on button "button" at bounding box center [1412, 254] width 27 height 31
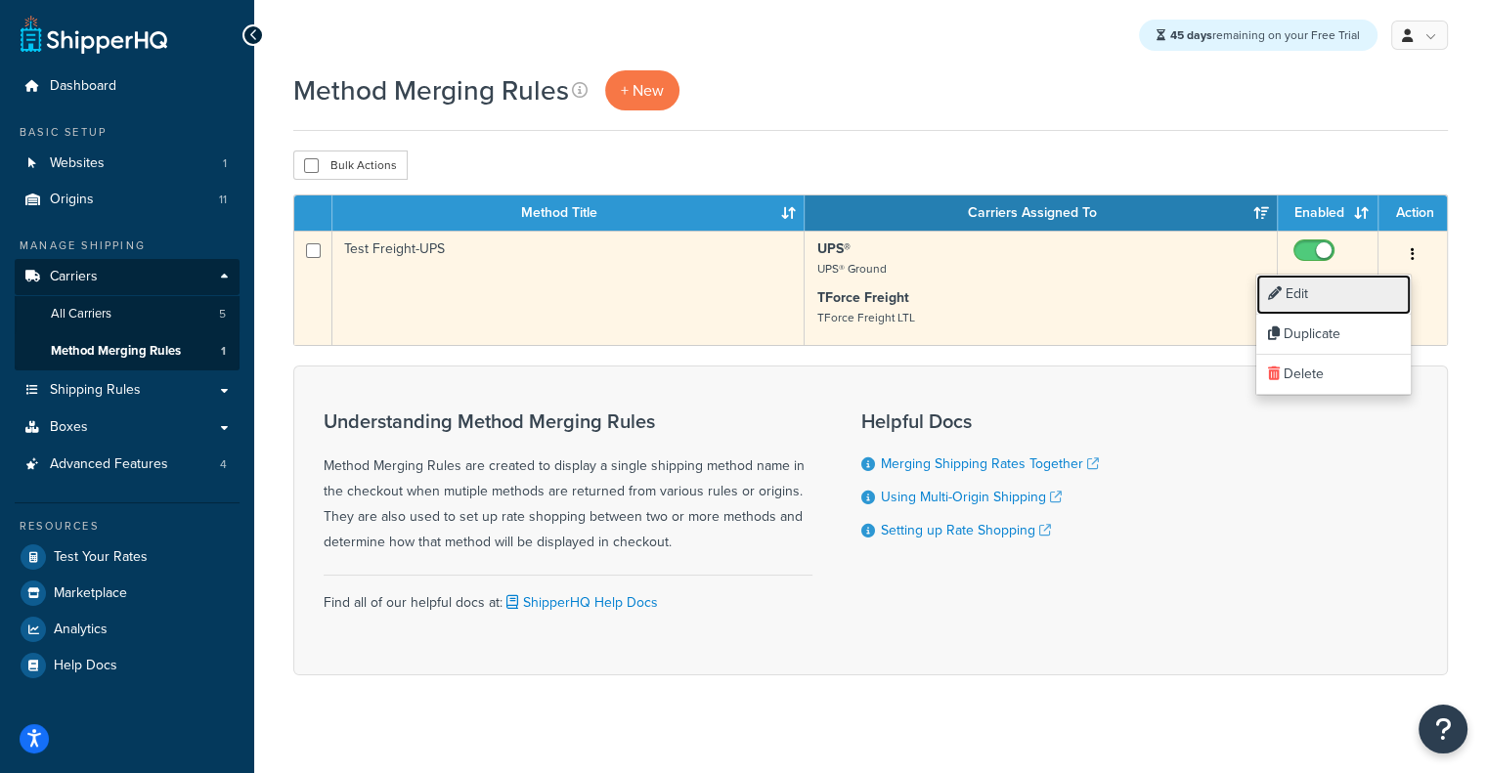
click at [1341, 294] on link "Edit" at bounding box center [1333, 295] width 154 height 40
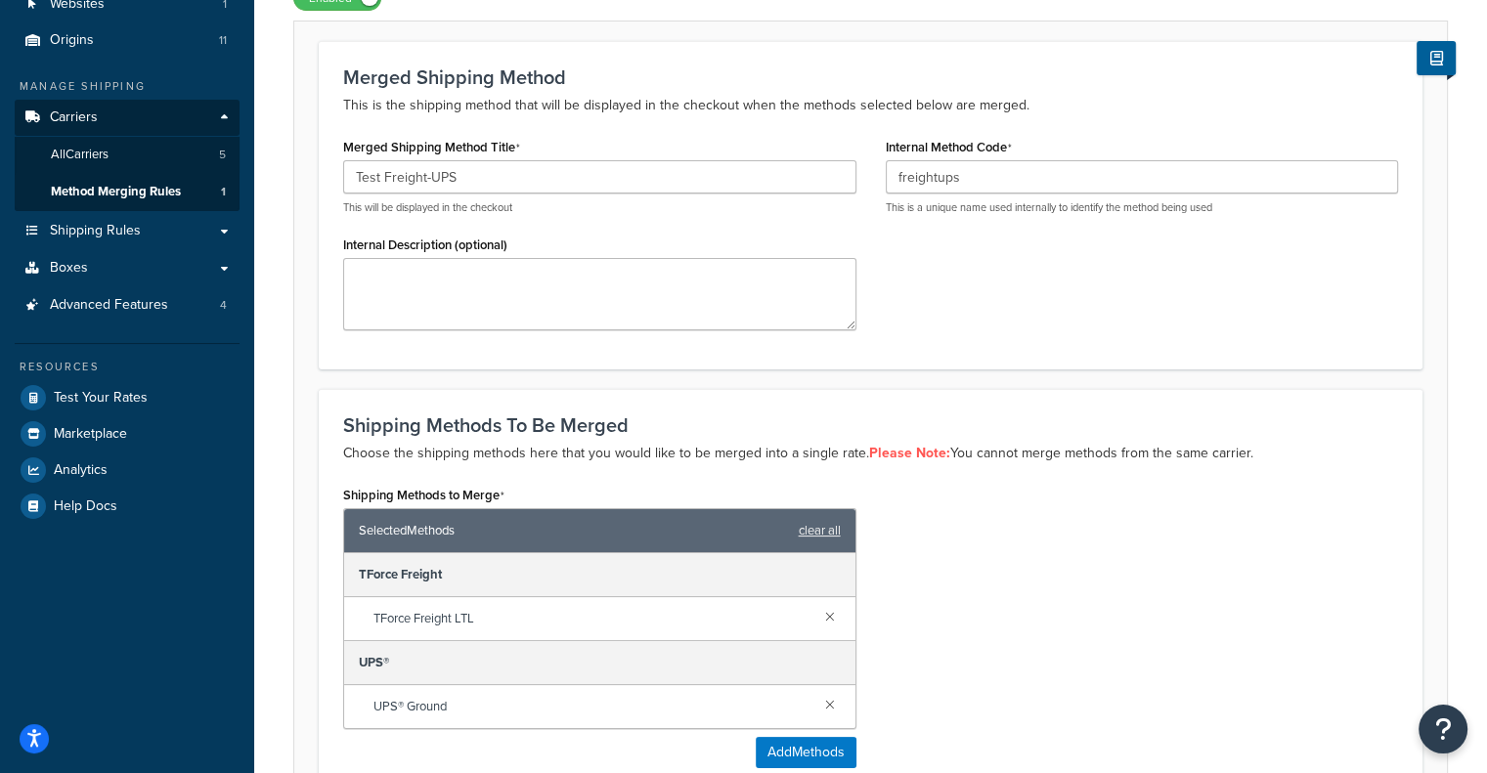
scroll to position [155, 0]
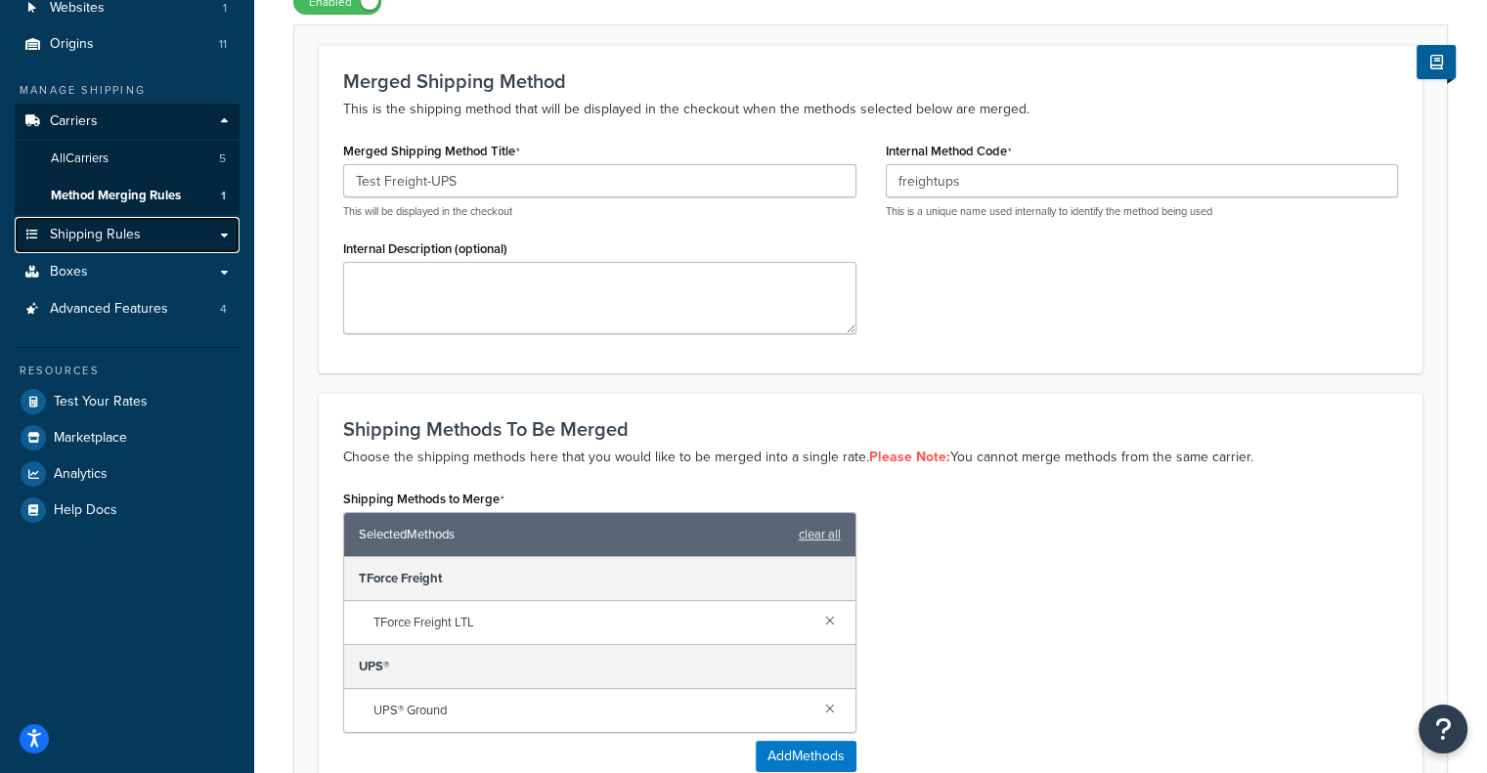
click at [108, 237] on span "Shipping Rules" at bounding box center [95, 235] width 91 height 17
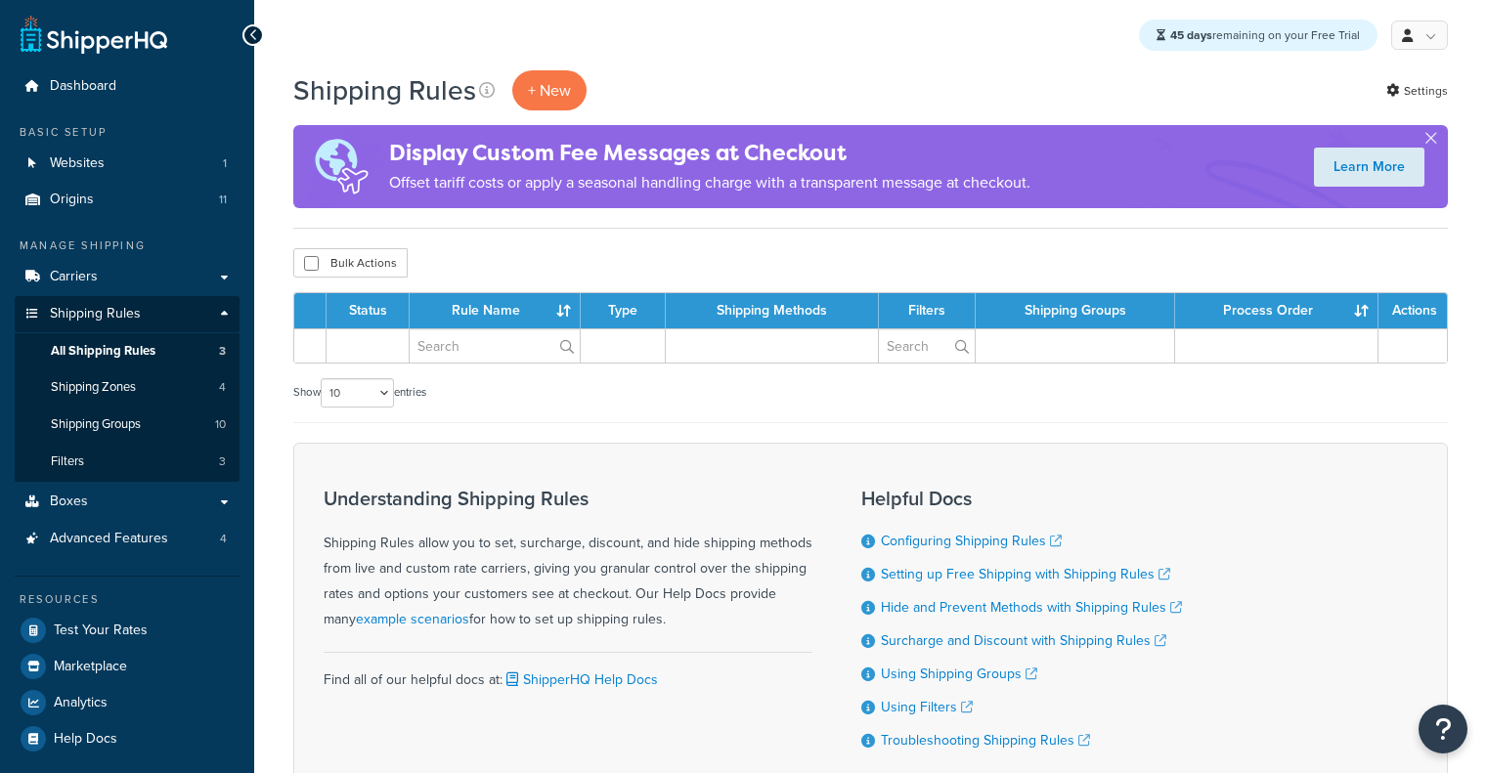
click at [42, 232] on ul "Dashboard Basic Setup Websites 1 Origins 11 Manage Shipping Carriers Carriers A…" at bounding box center [127, 412] width 225 height 688
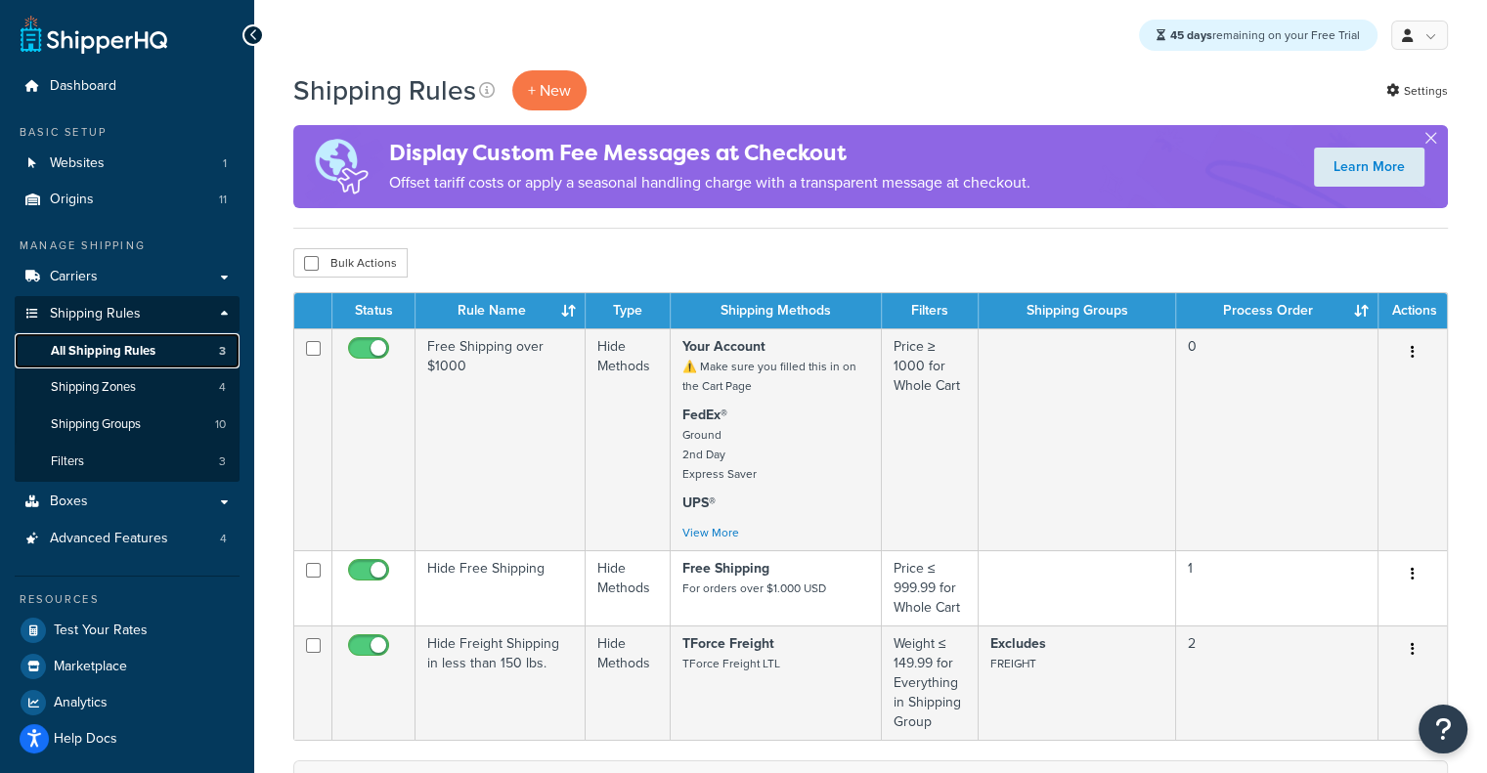
click at [198, 347] on link "All Shipping Rules 3" at bounding box center [127, 351] width 225 height 36
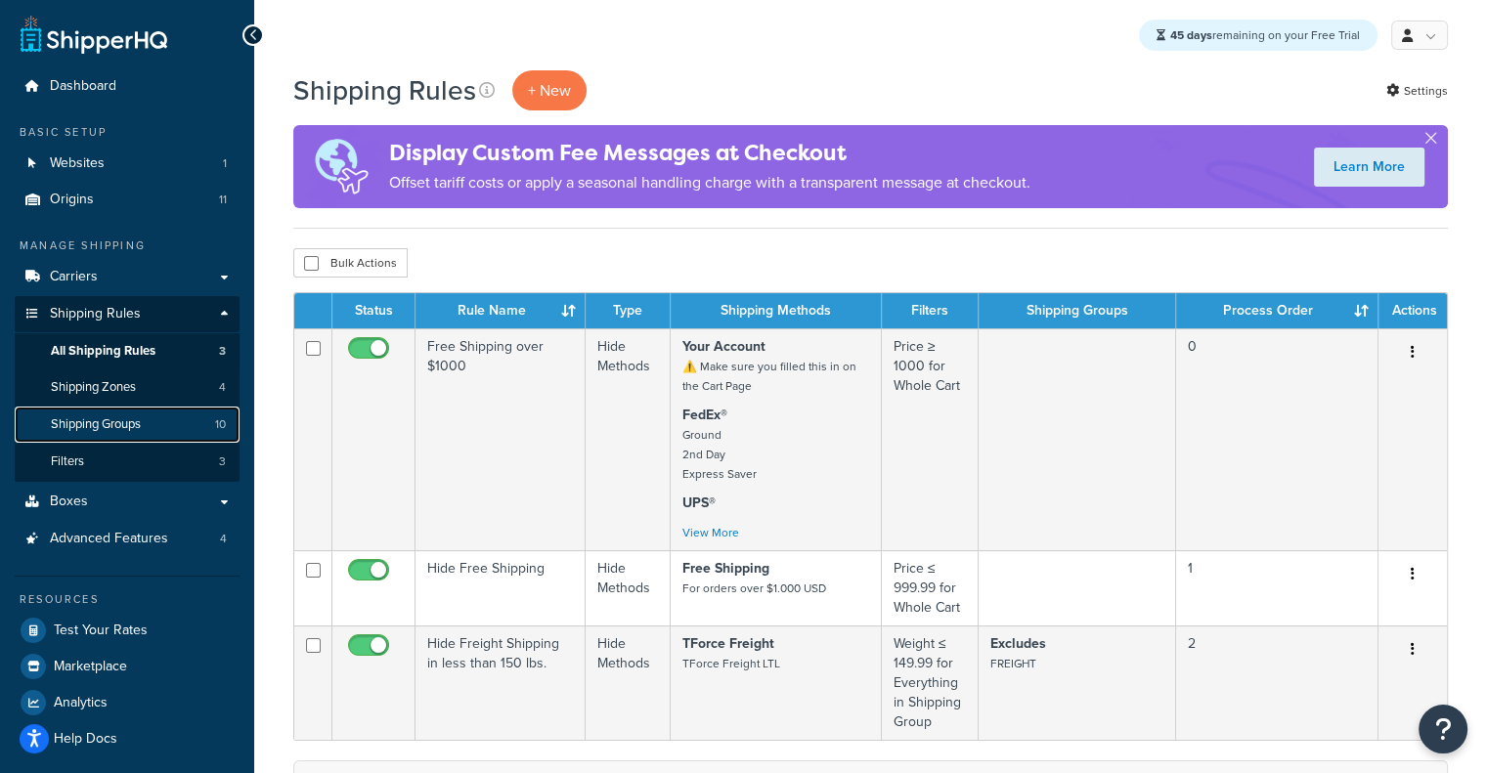
click at [171, 422] on link "Shipping Groups 10" at bounding box center [127, 425] width 225 height 36
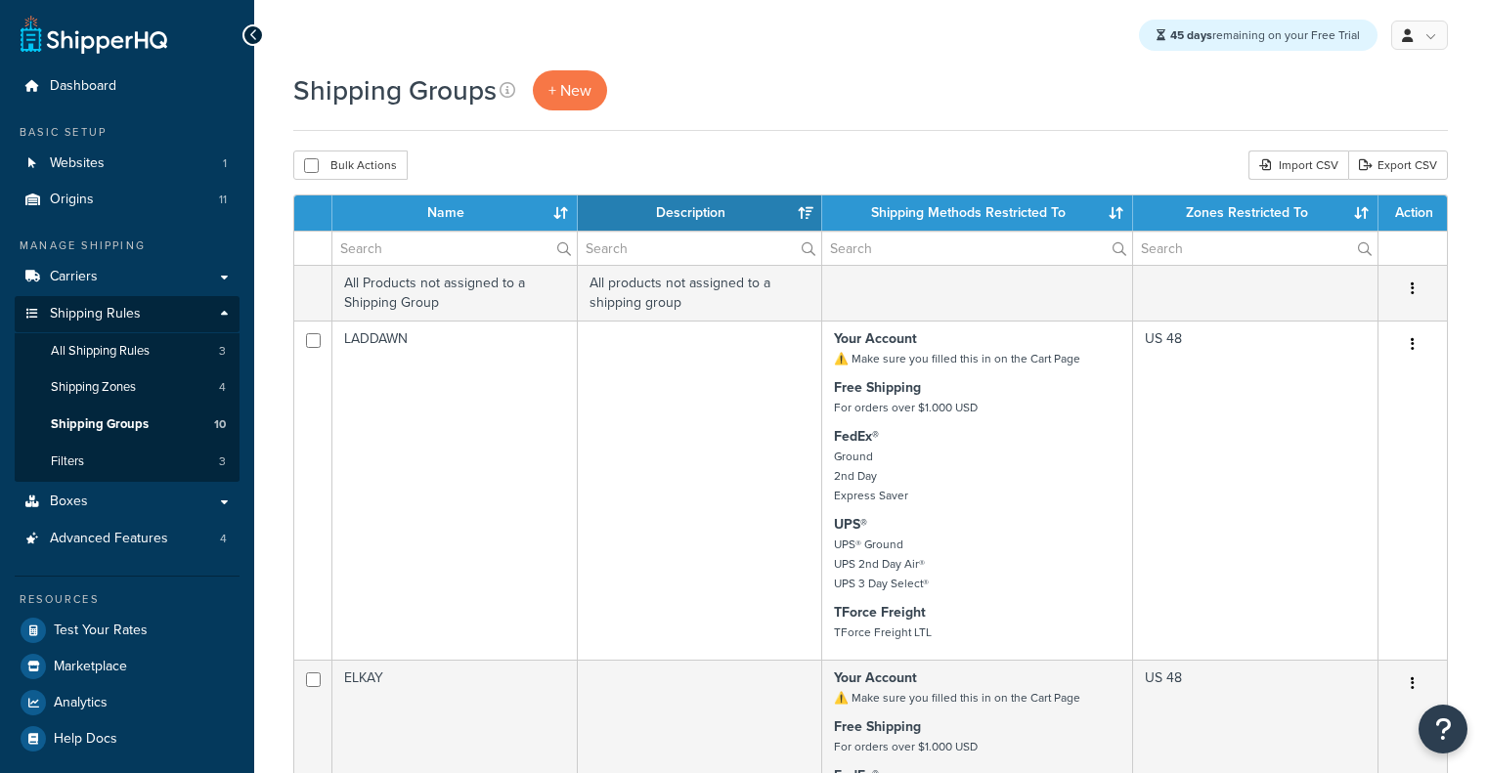
select select "15"
click at [207, 512] on link "Boxes" at bounding box center [127, 502] width 225 height 36
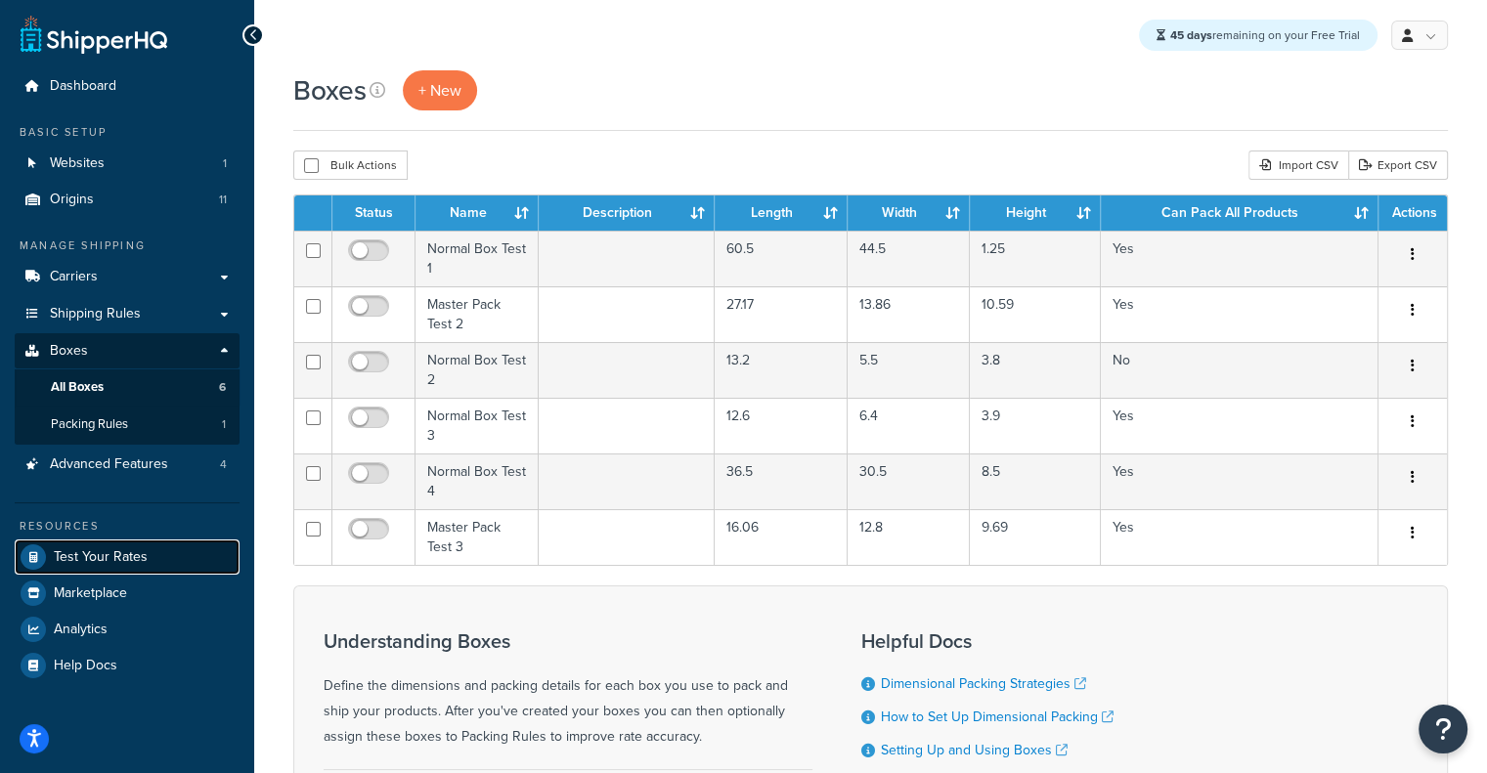
click at [142, 557] on span "Test Your Rates" at bounding box center [101, 557] width 94 height 17
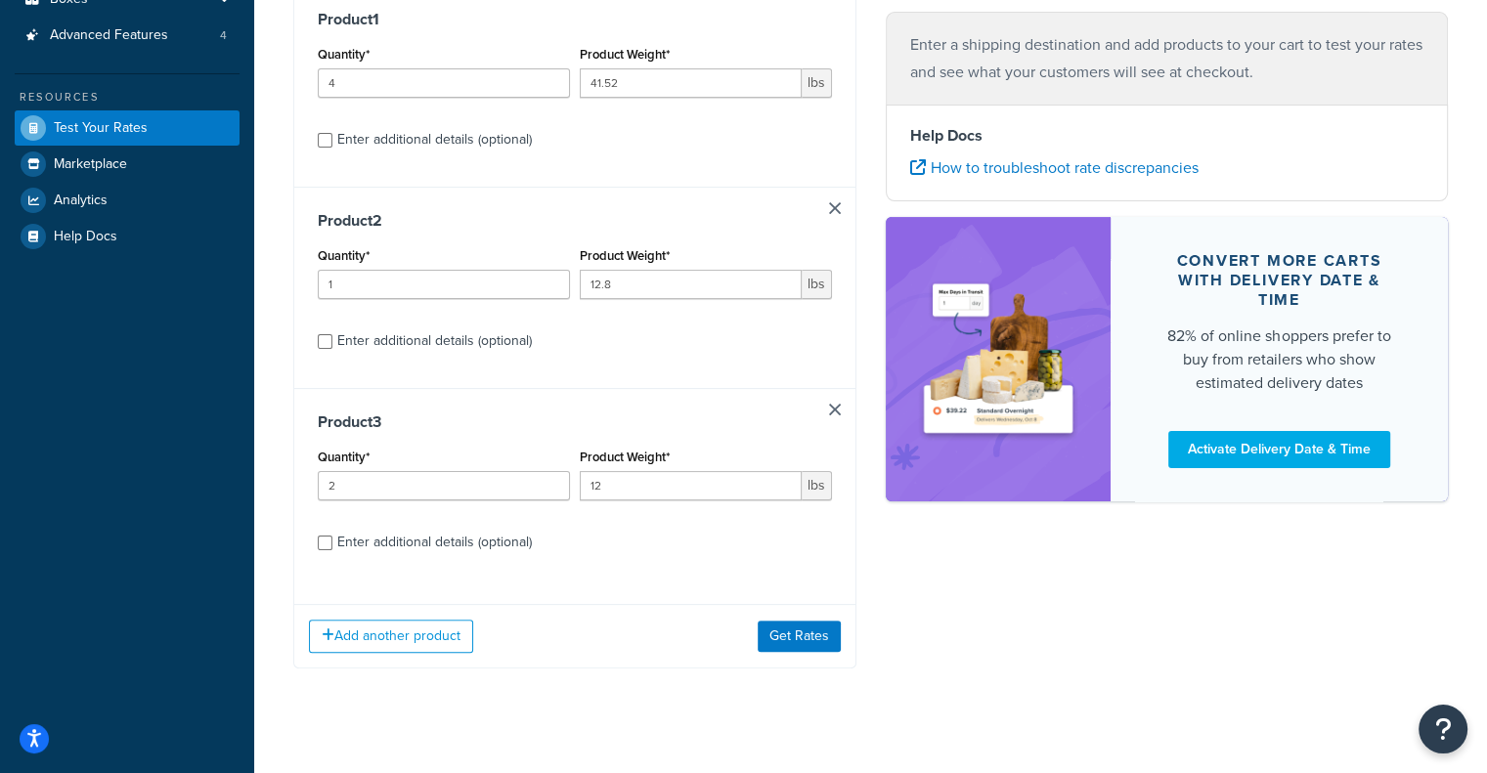
scroll to position [375, 0]
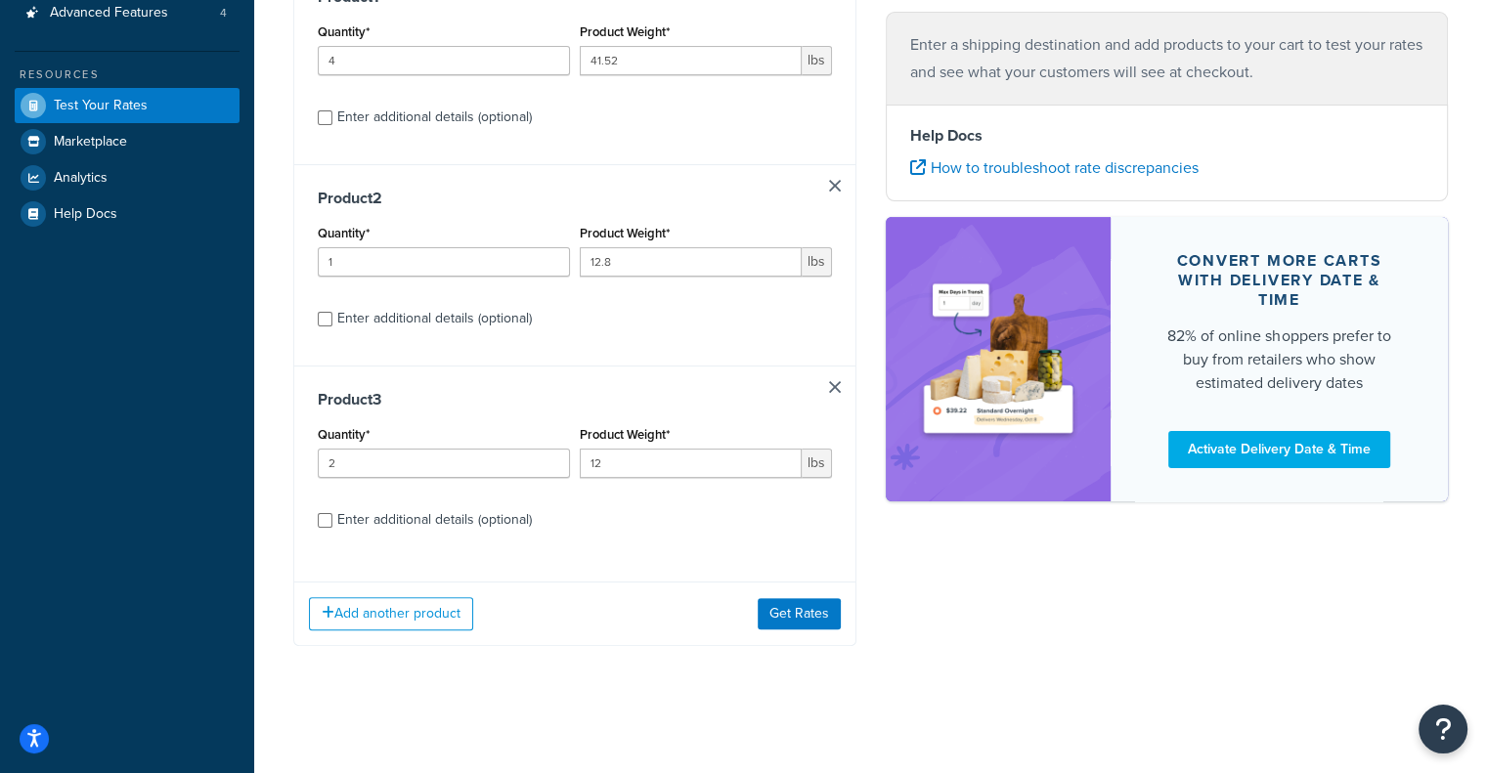
click at [472, 521] on div "Enter additional details (optional)" at bounding box center [434, 519] width 195 height 27
click at [332, 521] on input "Enter additional details (optional)" at bounding box center [325, 520] width 15 height 15
checkbox input "true"
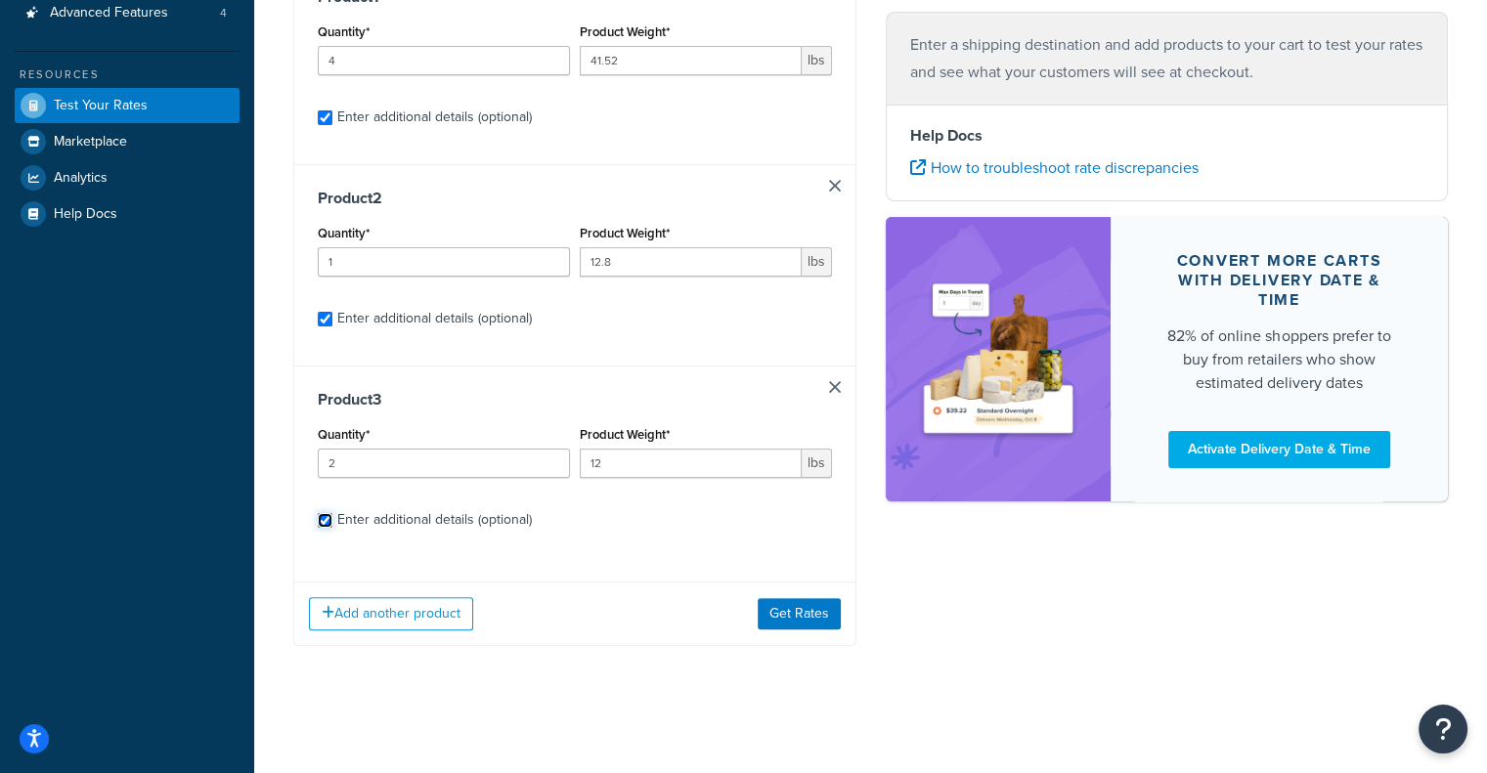
select select "60"
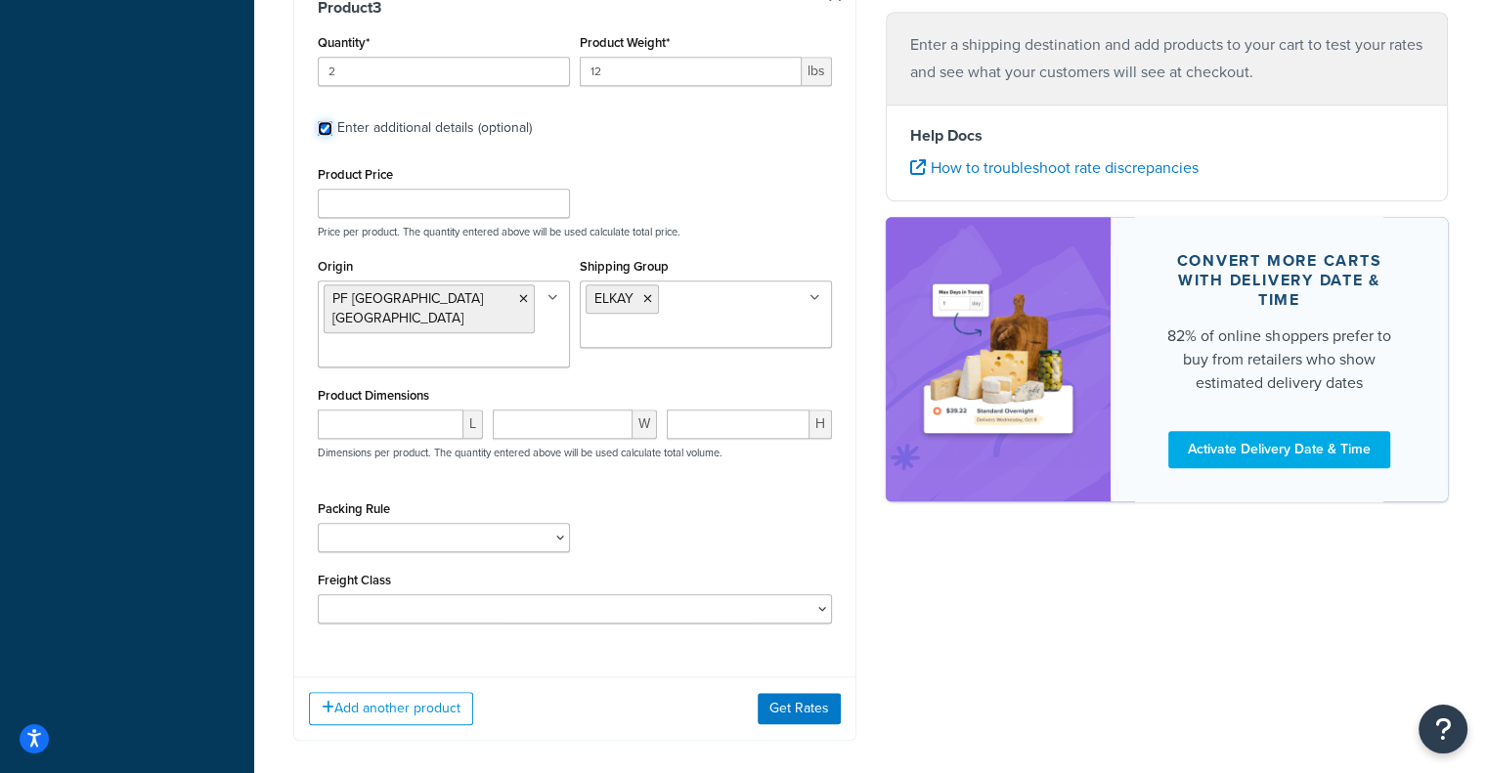
scroll to position [1783, 0]
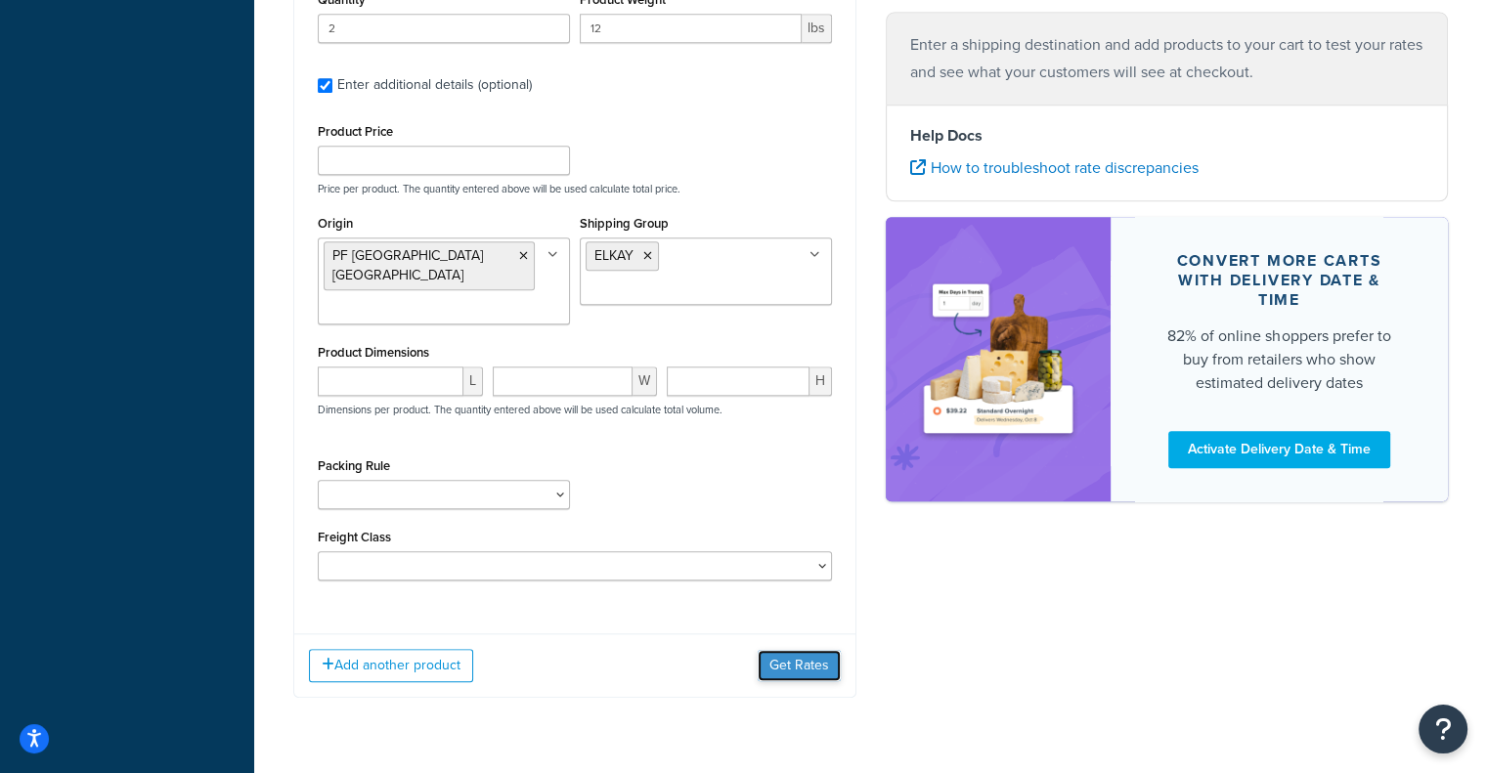
click at [798, 650] on button "Get Rates" at bounding box center [799, 665] width 83 height 31
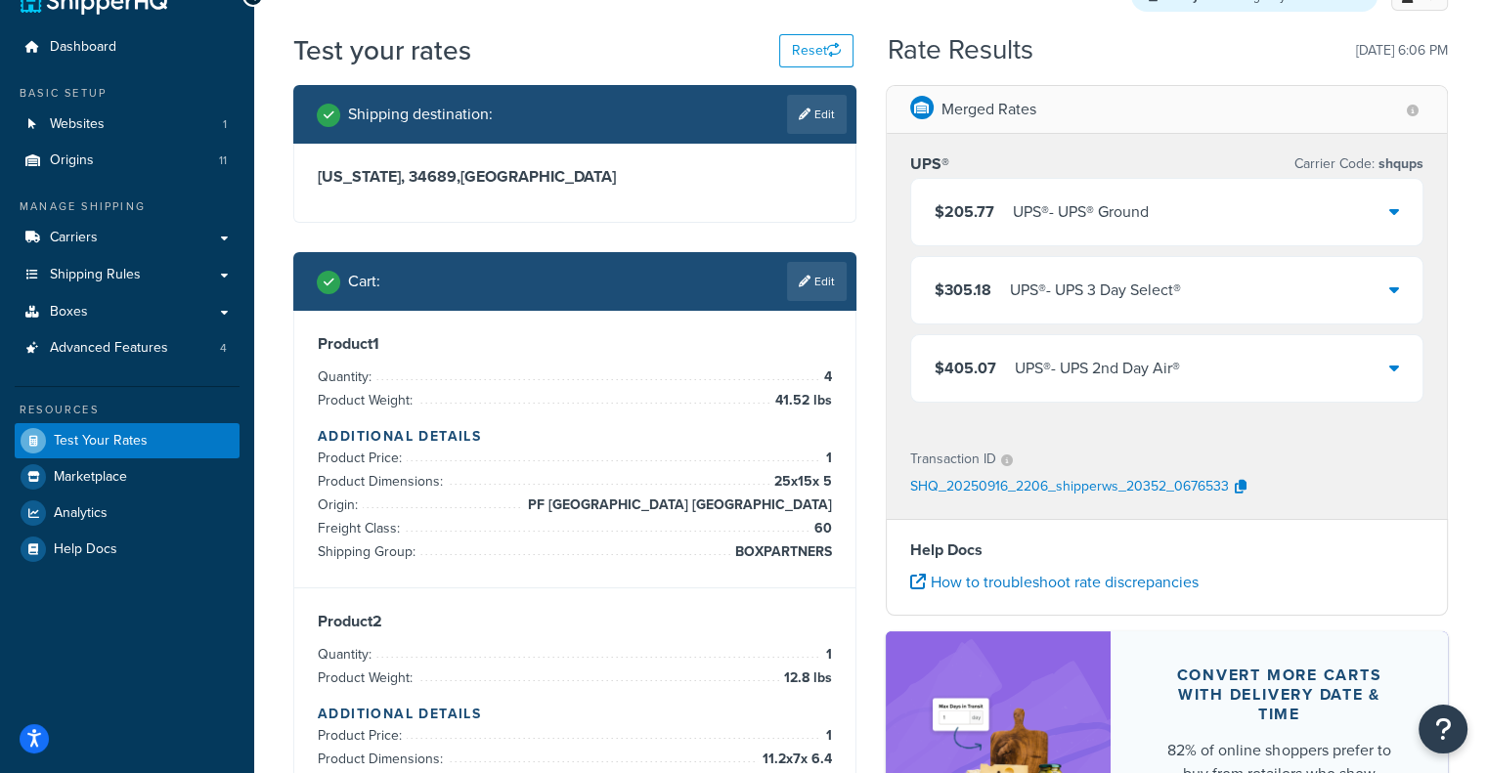
scroll to position [40, 0]
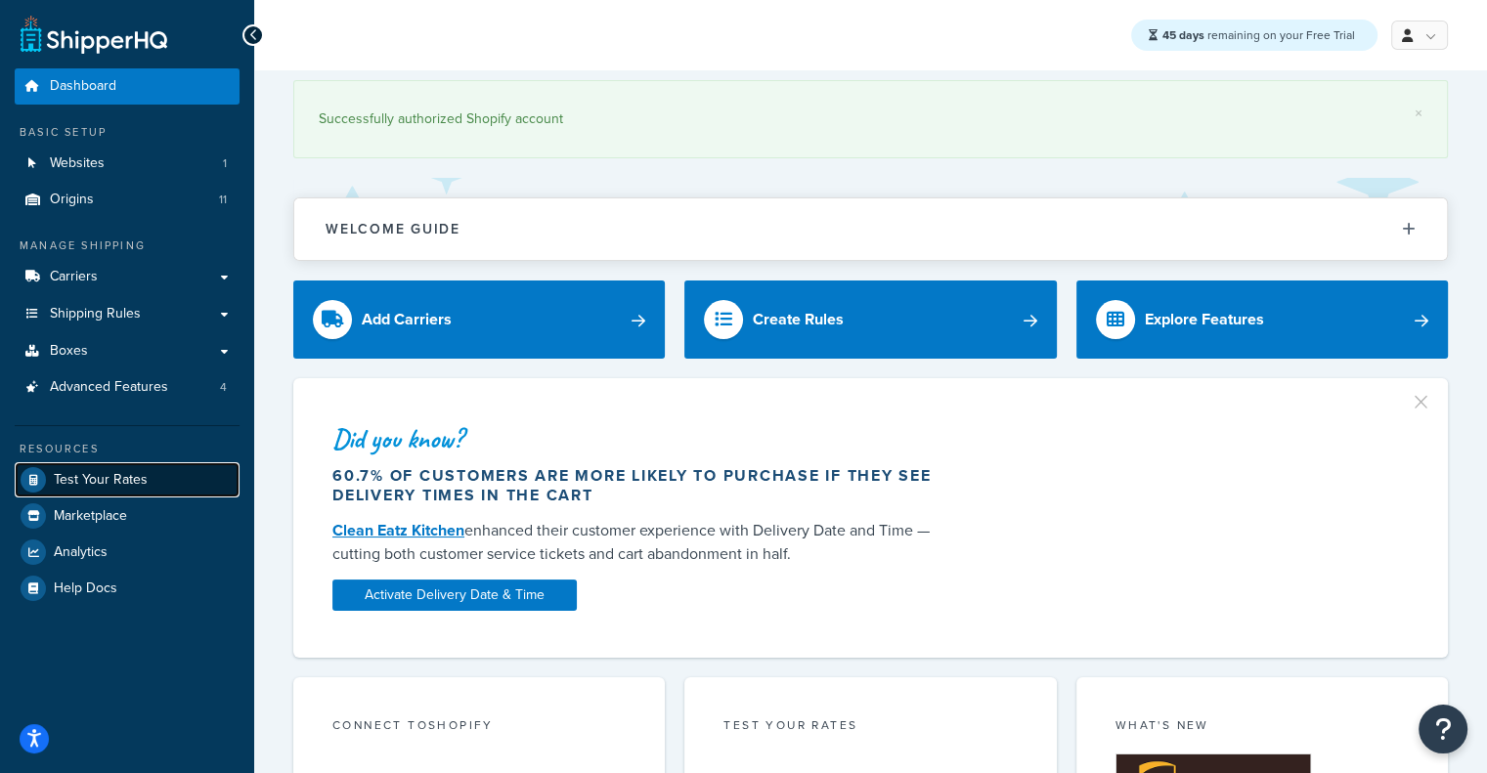
click at [168, 471] on link "Test Your Rates" at bounding box center [127, 479] width 225 height 35
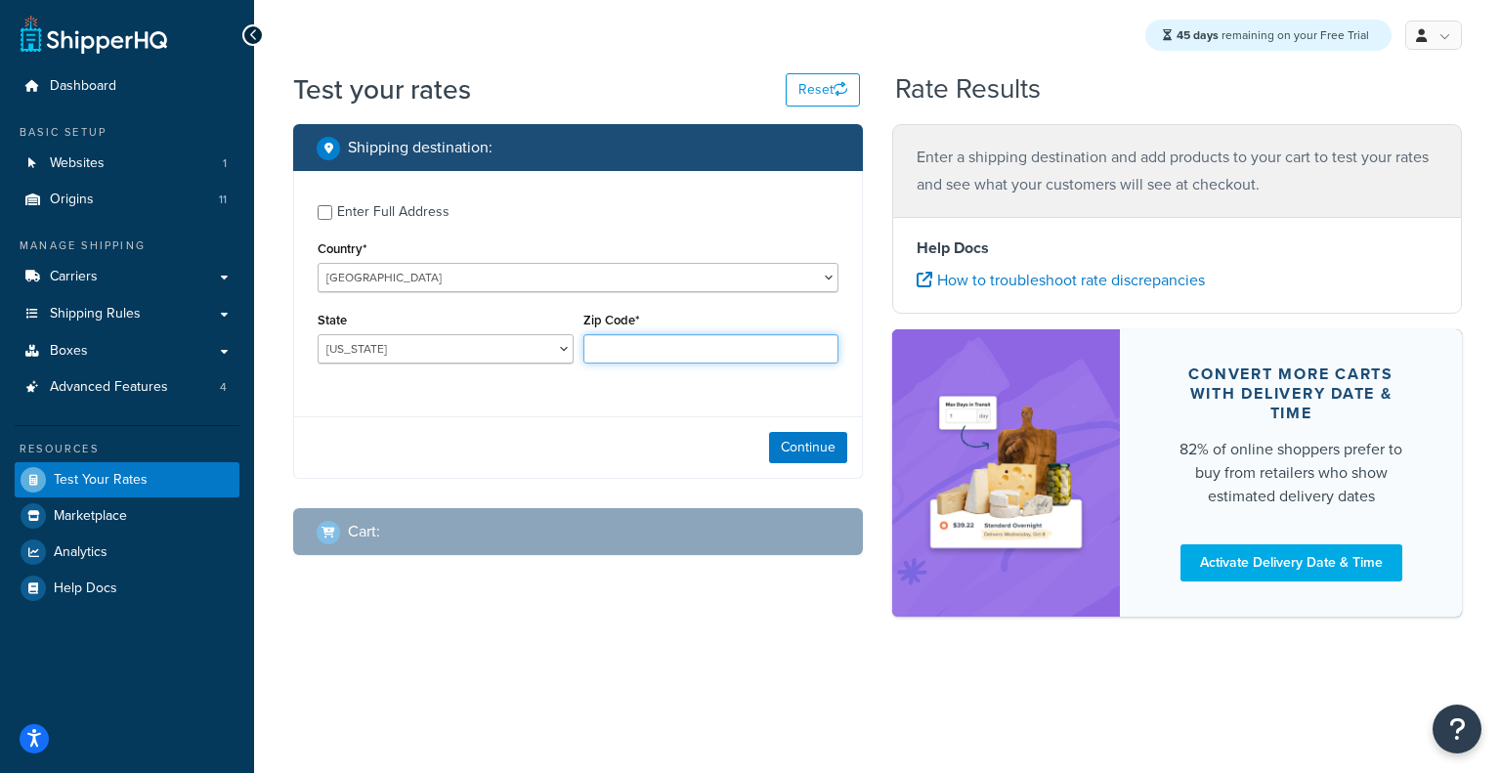
click at [628, 345] on input "Zip Code*" at bounding box center [712, 348] width 256 height 29
type input "60193"
select select "IL"
click at [837, 448] on button "Continue" at bounding box center [808, 447] width 78 height 31
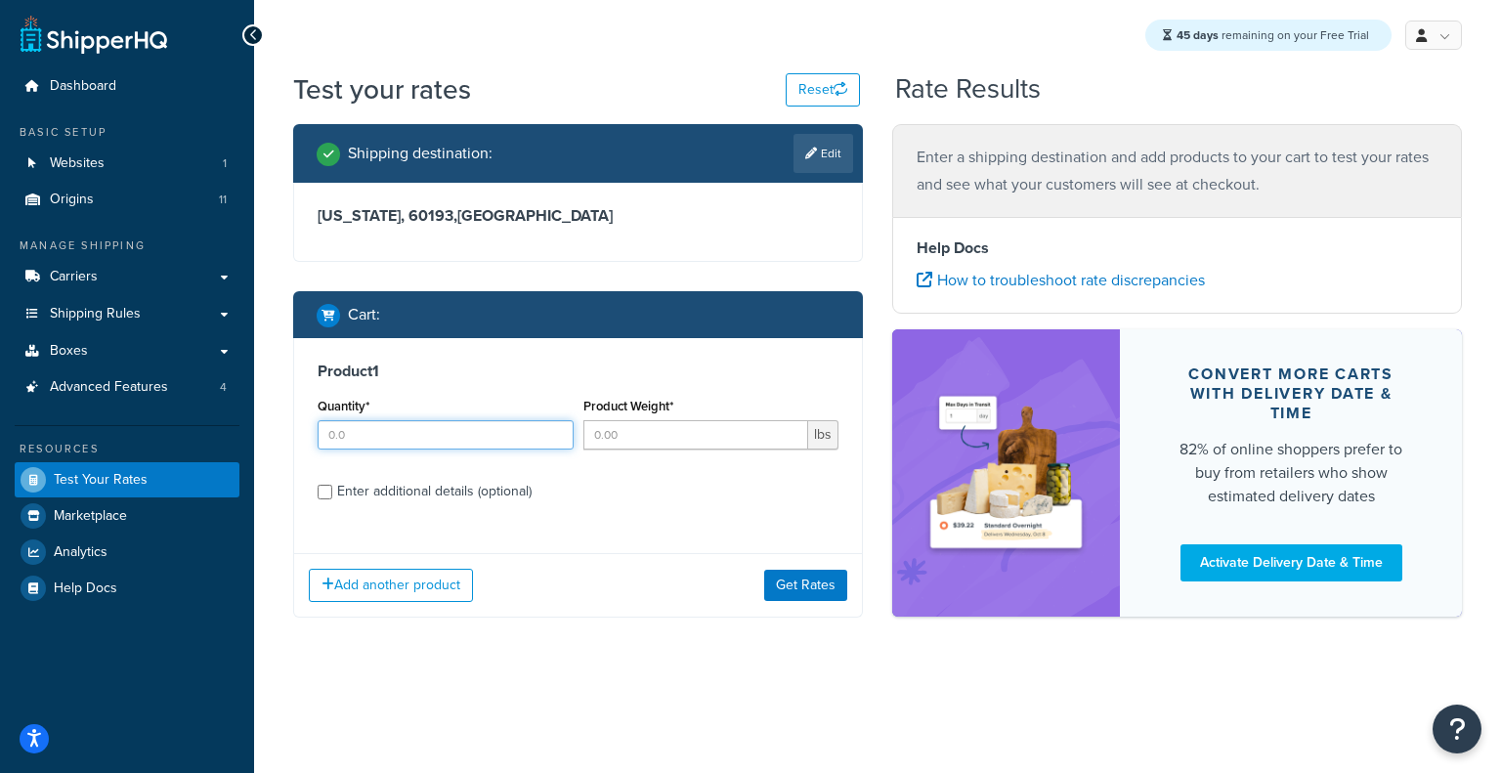
click at [520, 433] on input "Quantity*" at bounding box center [446, 434] width 256 height 29
type input "4"
click at [715, 442] on input "Product Weight*" at bounding box center [697, 434] width 226 height 29
type input "12"
click at [519, 497] on div "Enter additional details (optional)" at bounding box center [434, 491] width 195 height 27
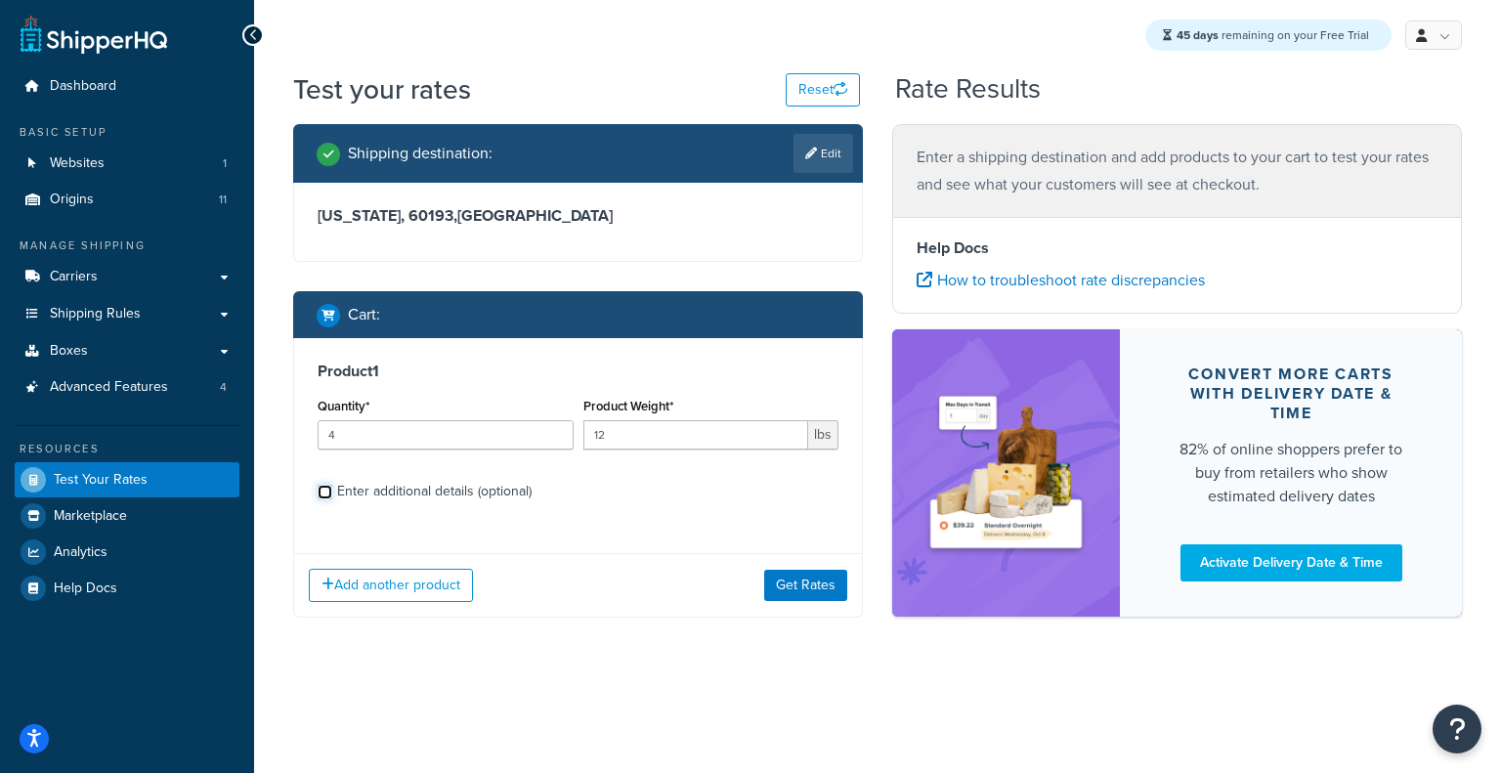
click at [332, 497] on input "Enter additional details (optional)" at bounding box center [325, 492] width 15 height 15
checkbox input "true"
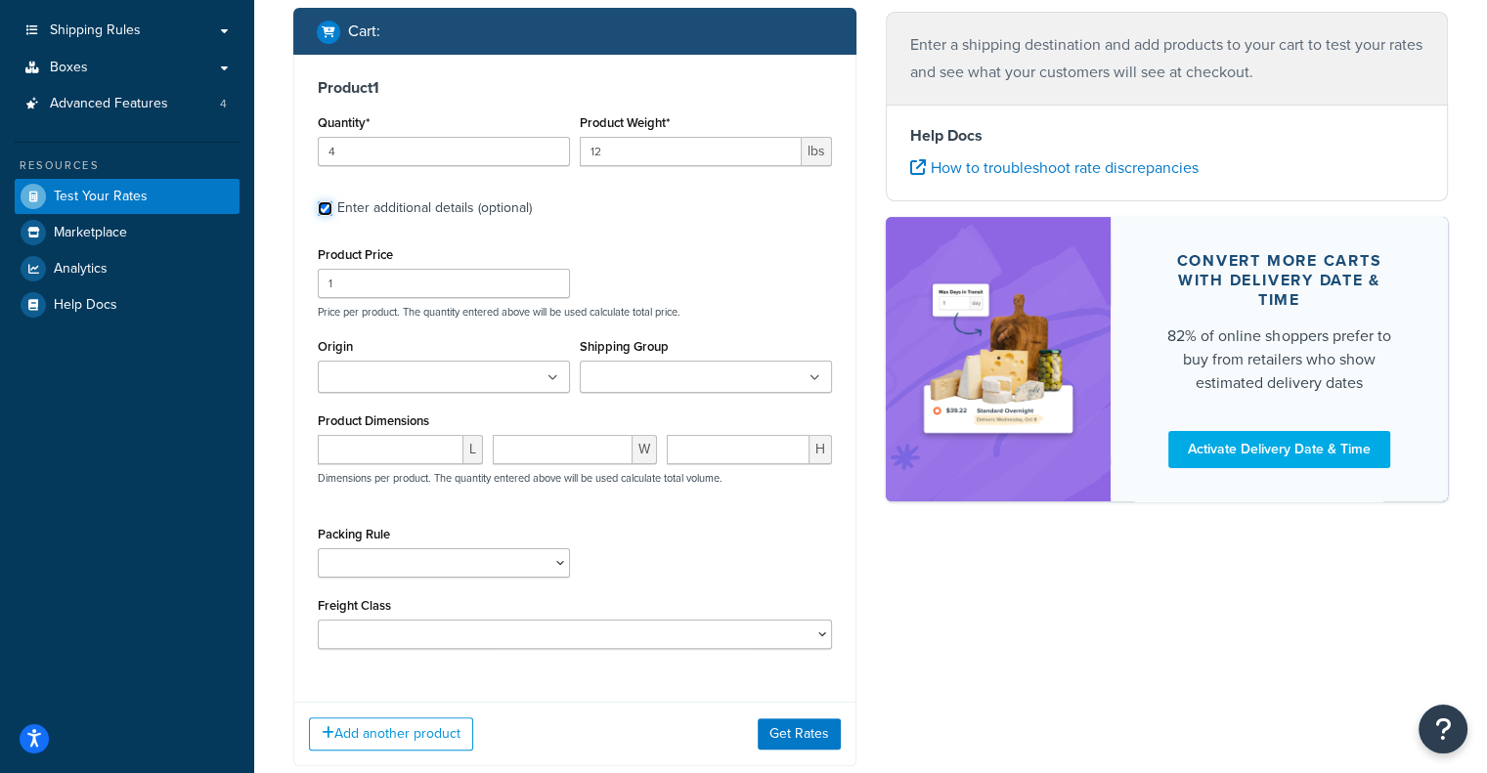
scroll to position [282, 0]
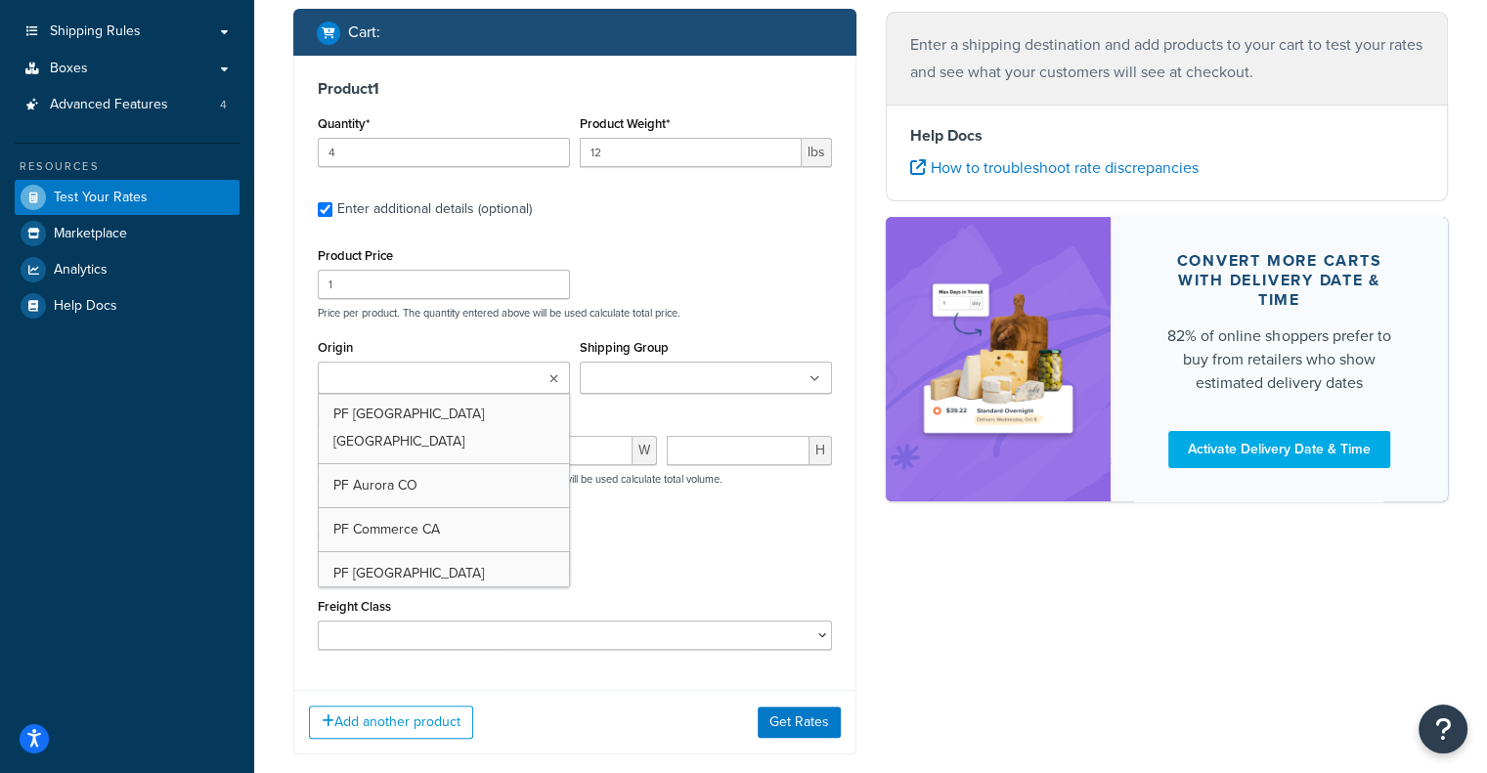
click at [547, 378] on ul at bounding box center [444, 378] width 252 height 32
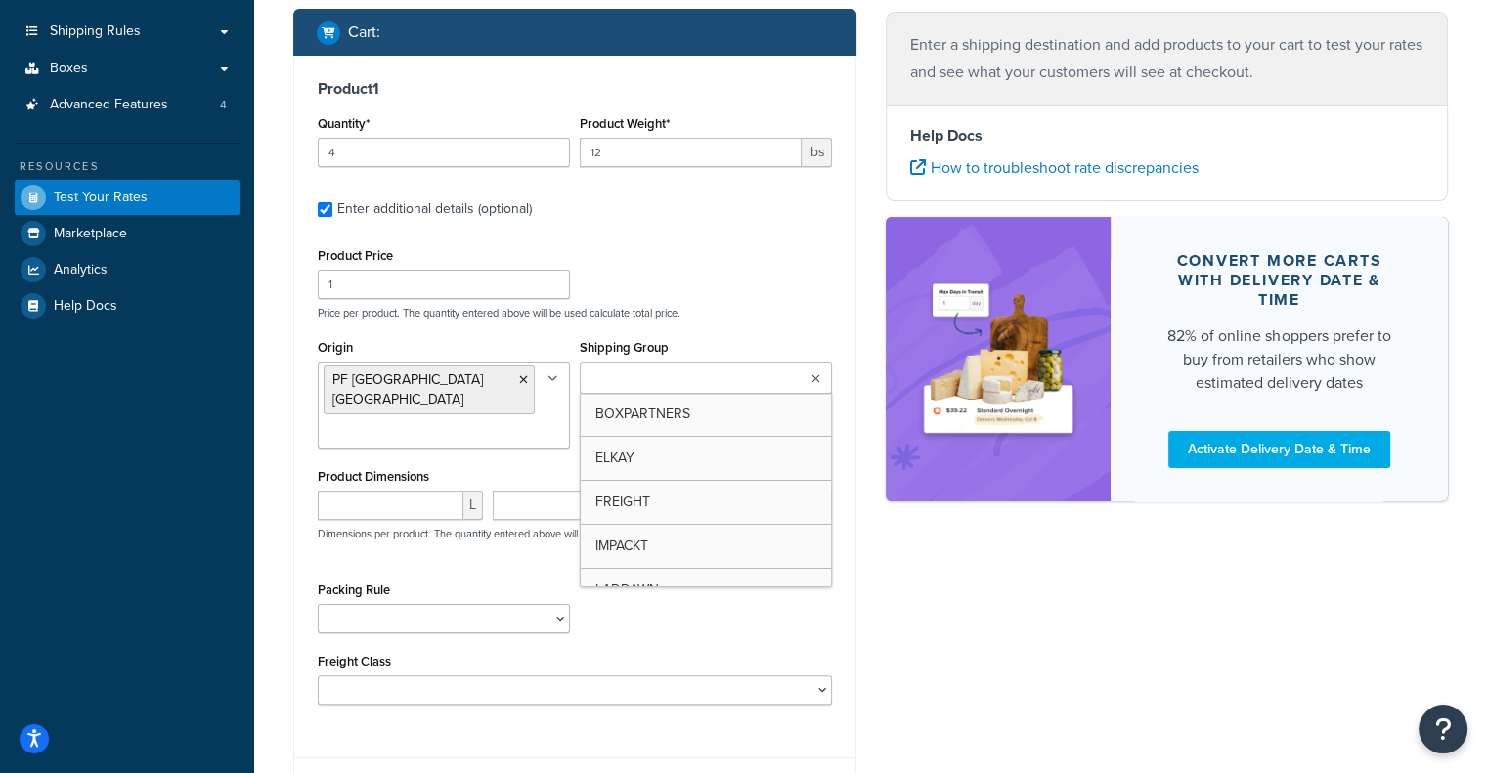
click at [728, 385] on input "Shipping Group" at bounding box center [671, 379] width 173 height 22
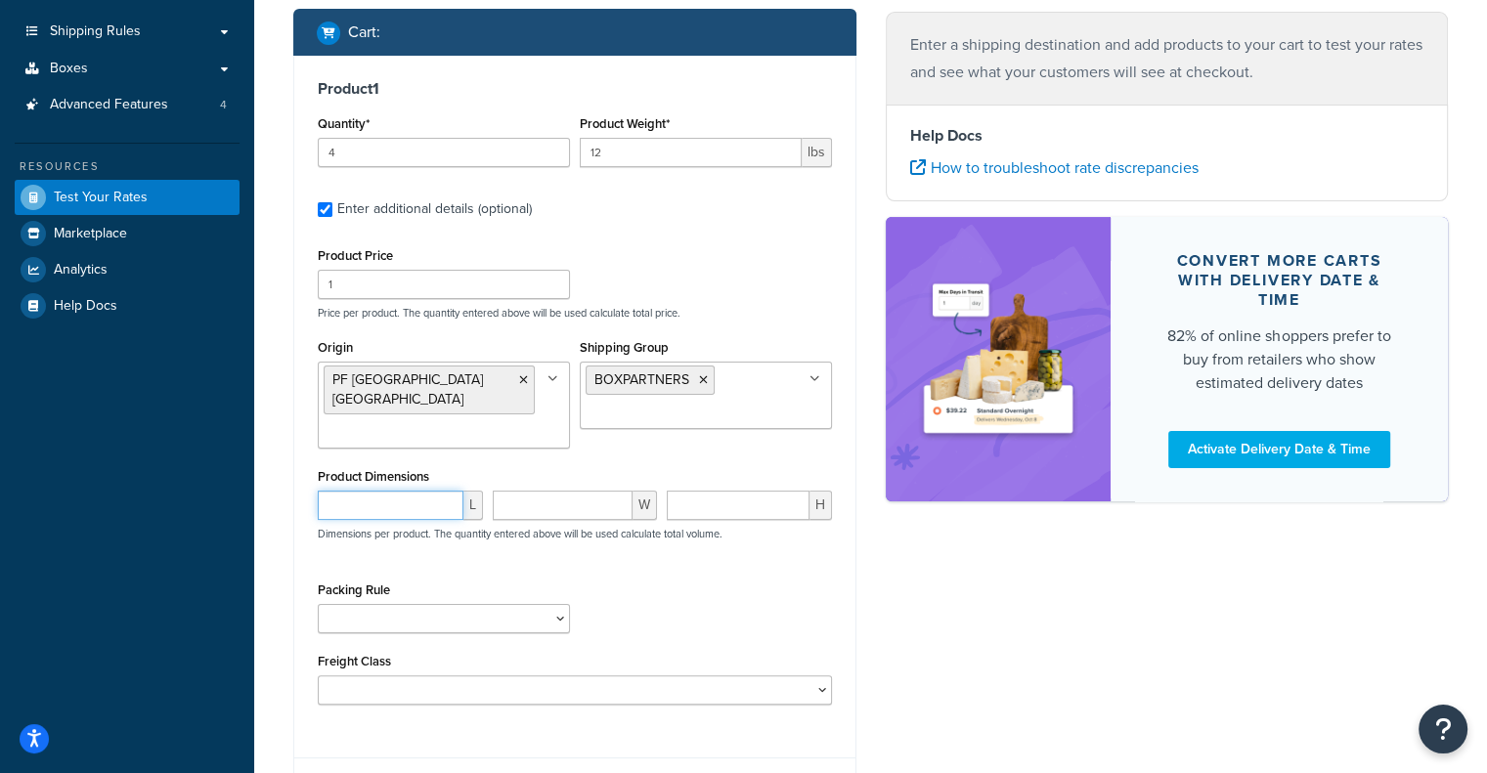
click at [393, 491] on input "number" at bounding box center [391, 505] width 146 height 29
type input "12"
click at [542, 492] on input "number" at bounding box center [563, 505] width 141 height 29
type input "4"
click at [747, 491] on input "number" at bounding box center [738, 505] width 143 height 29
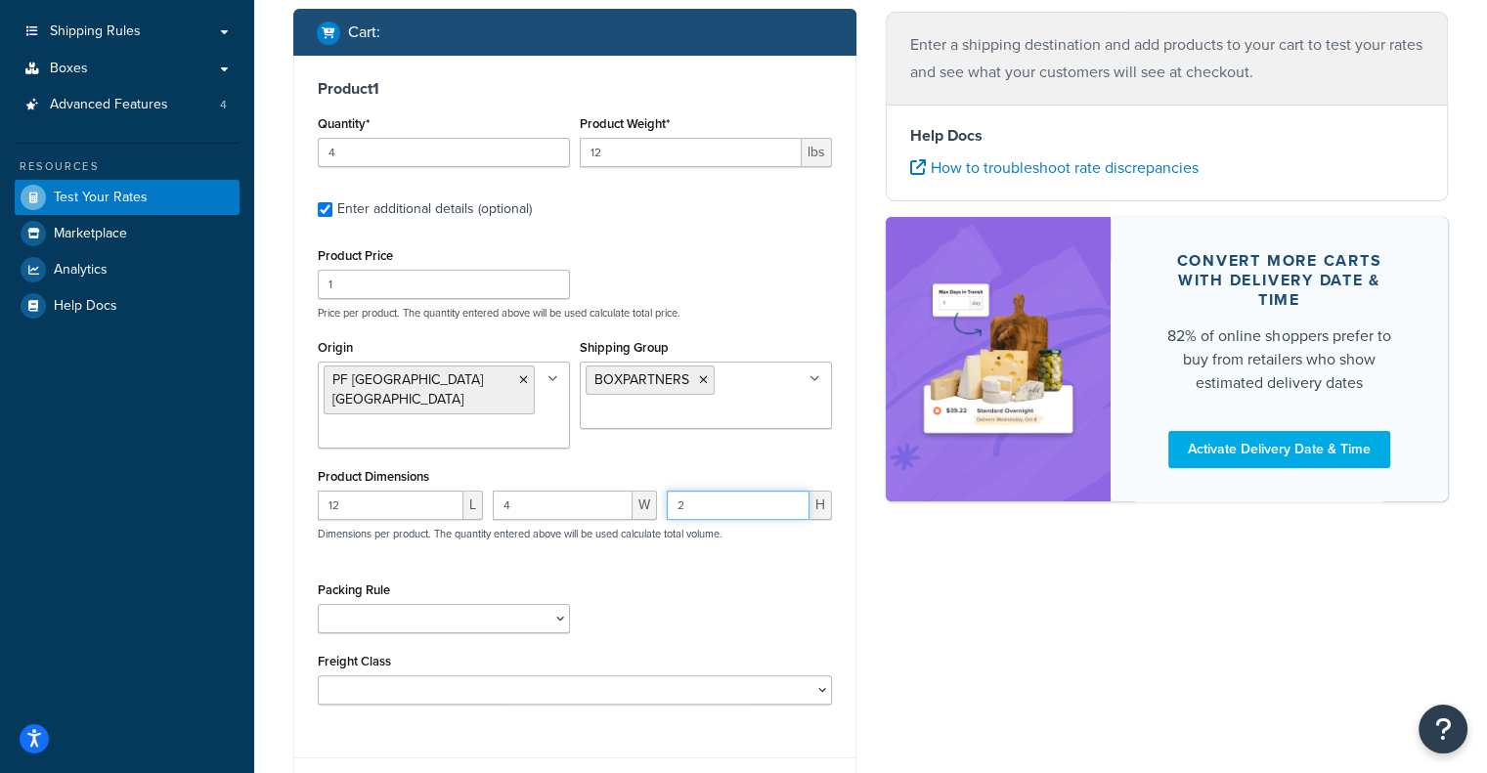
scroll to position [441, 0]
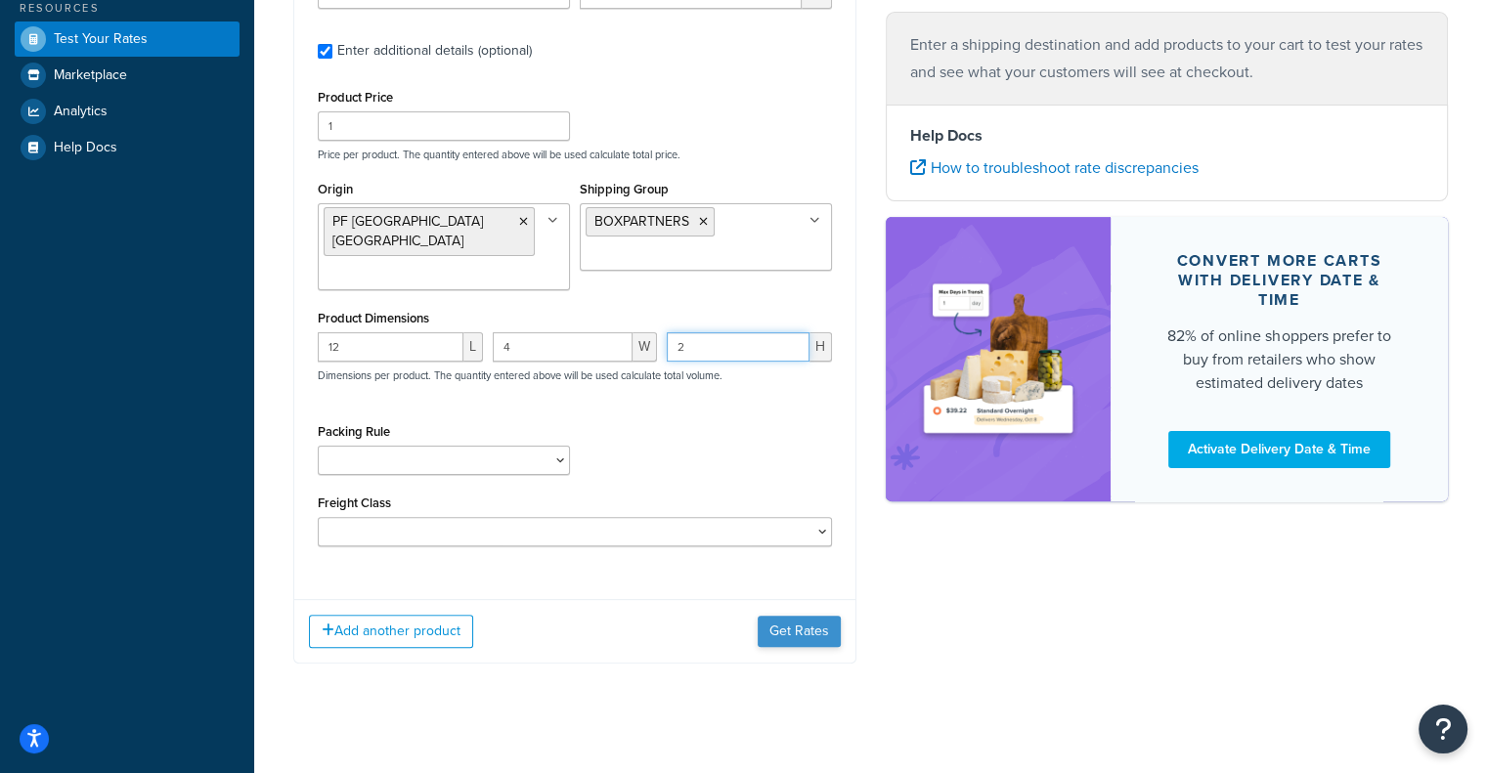
type input "2"
click at [790, 616] on button "Get Rates" at bounding box center [799, 631] width 83 height 31
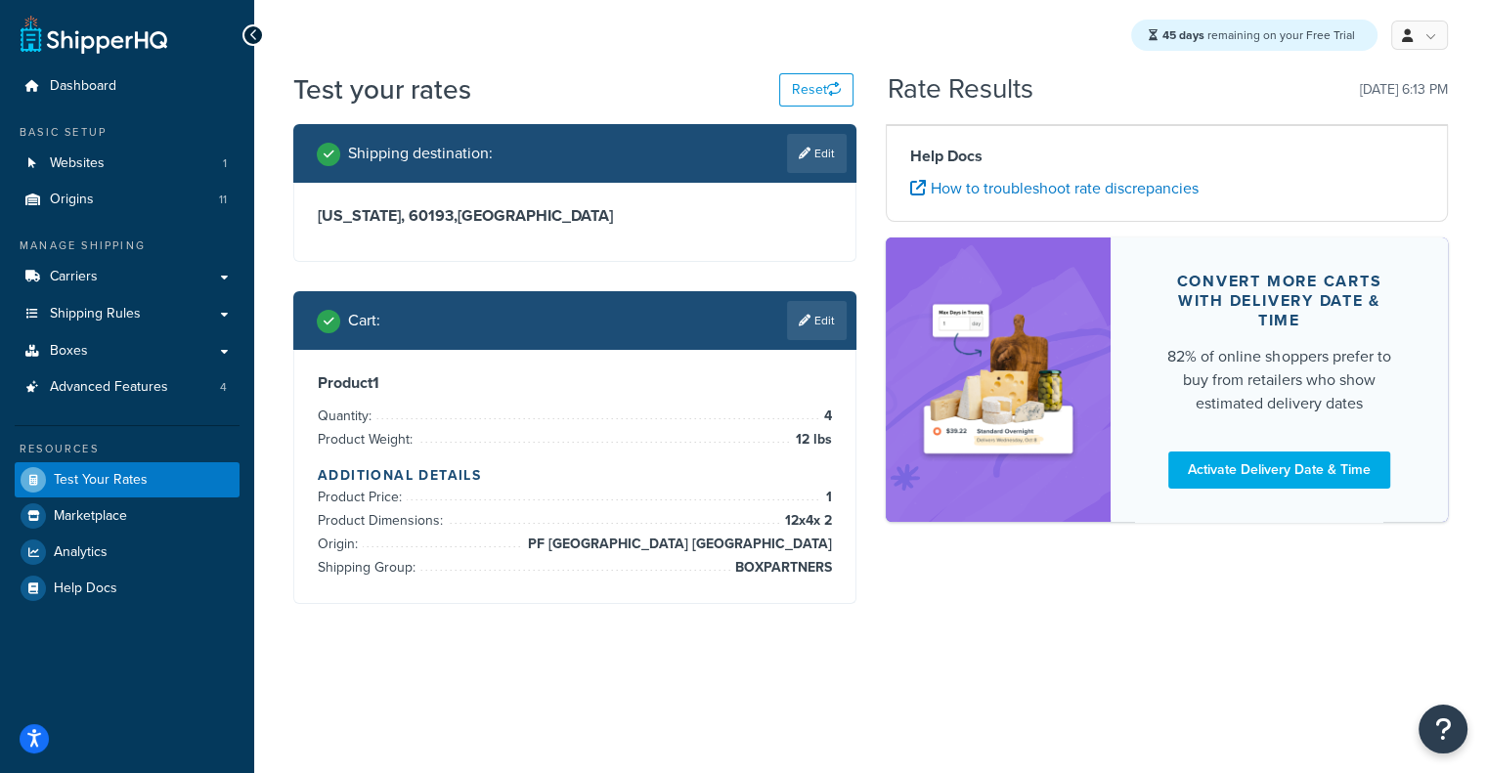
scroll to position [0, 0]
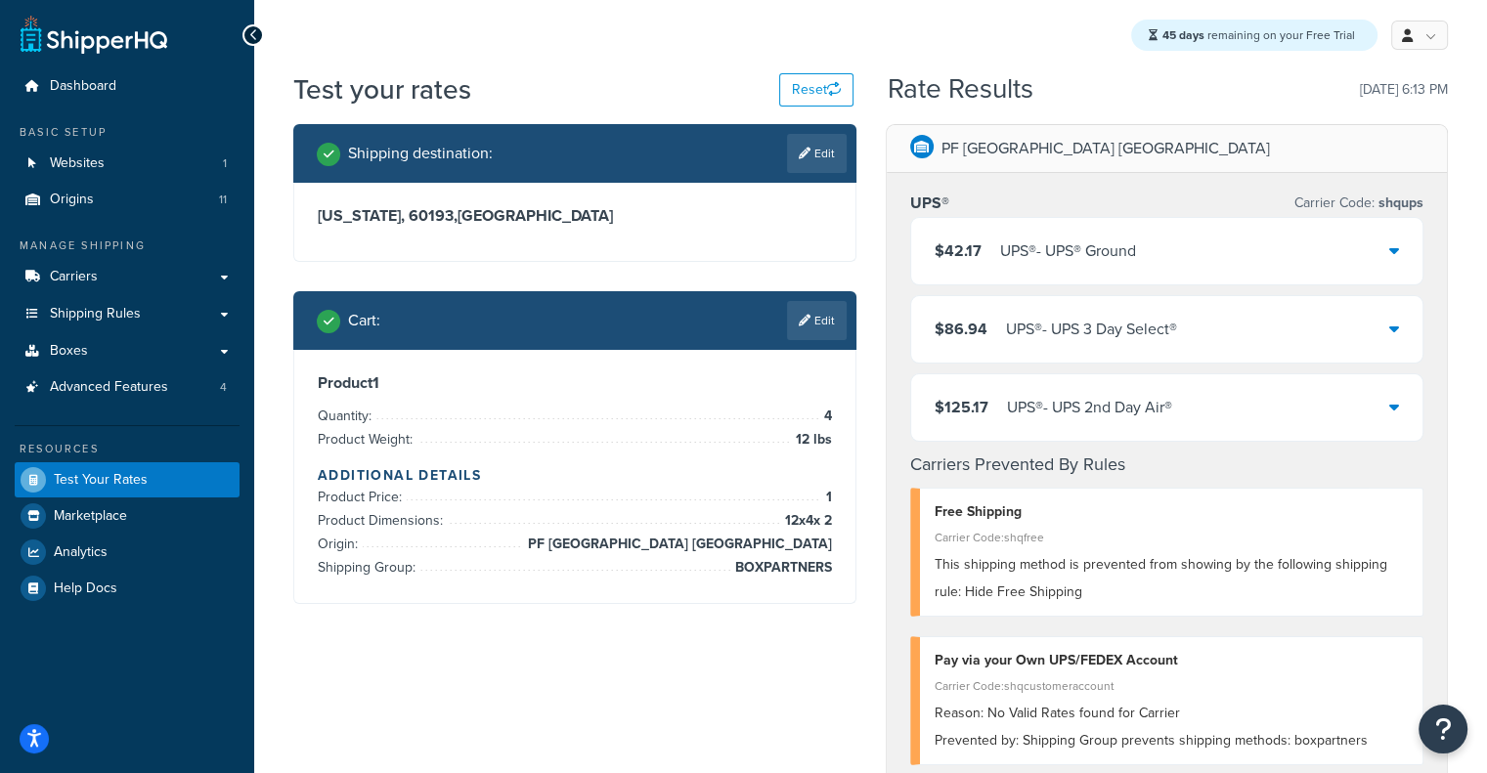
click at [1038, 241] on div "UPS® - UPS® Ground" at bounding box center [1068, 251] width 136 height 27
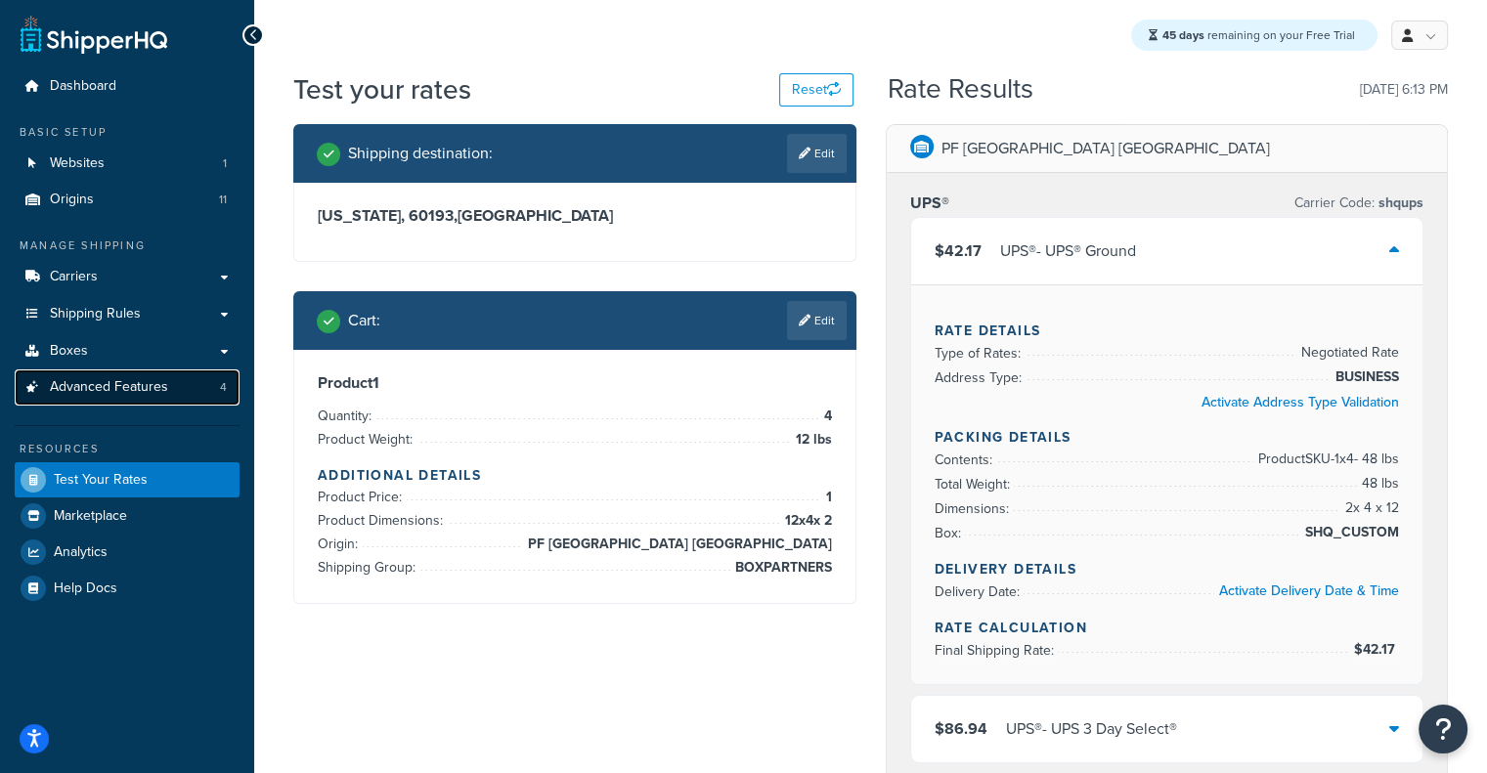
click at [113, 379] on span "Advanced Features" at bounding box center [109, 387] width 118 height 17
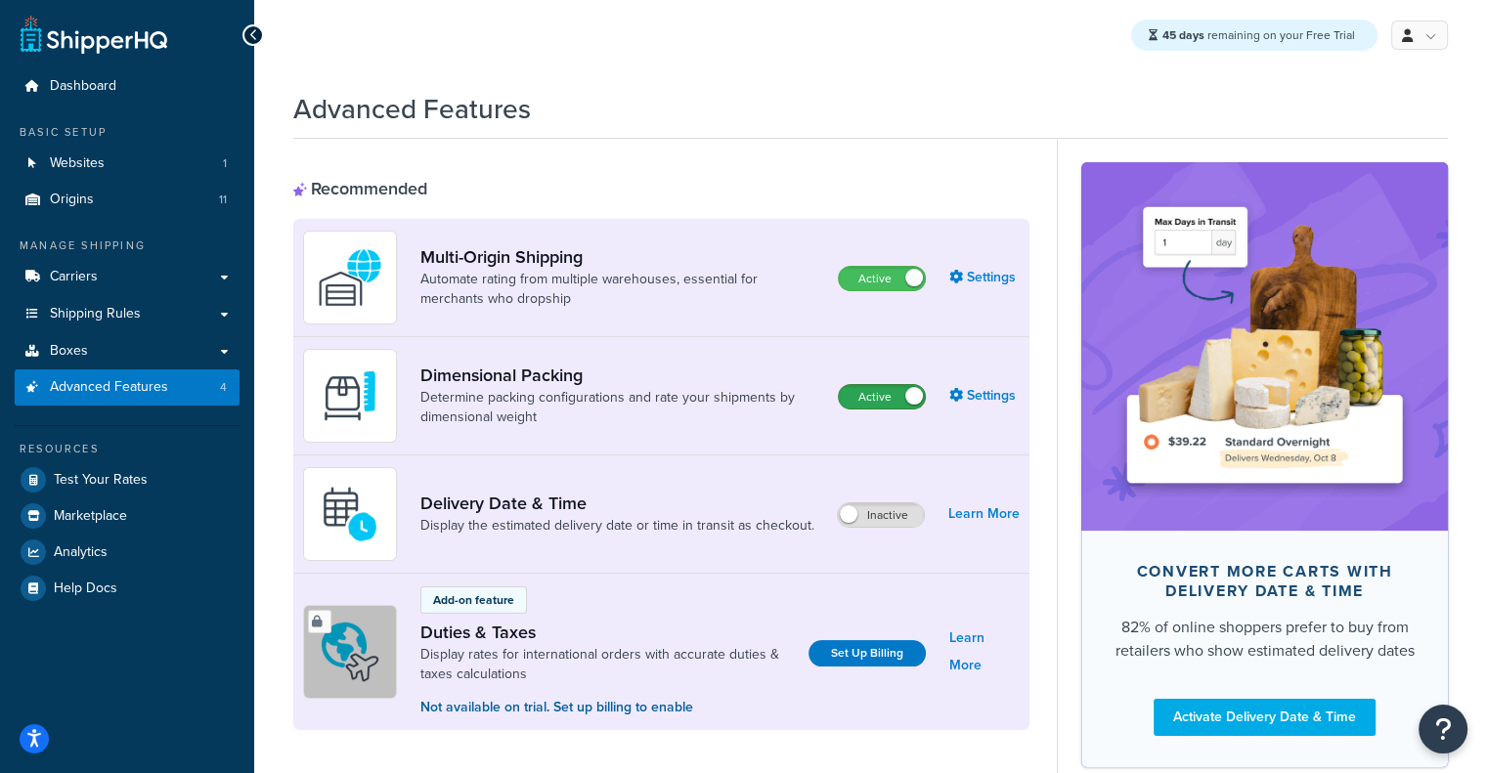
click at [886, 389] on label "Active" at bounding box center [882, 396] width 86 height 23
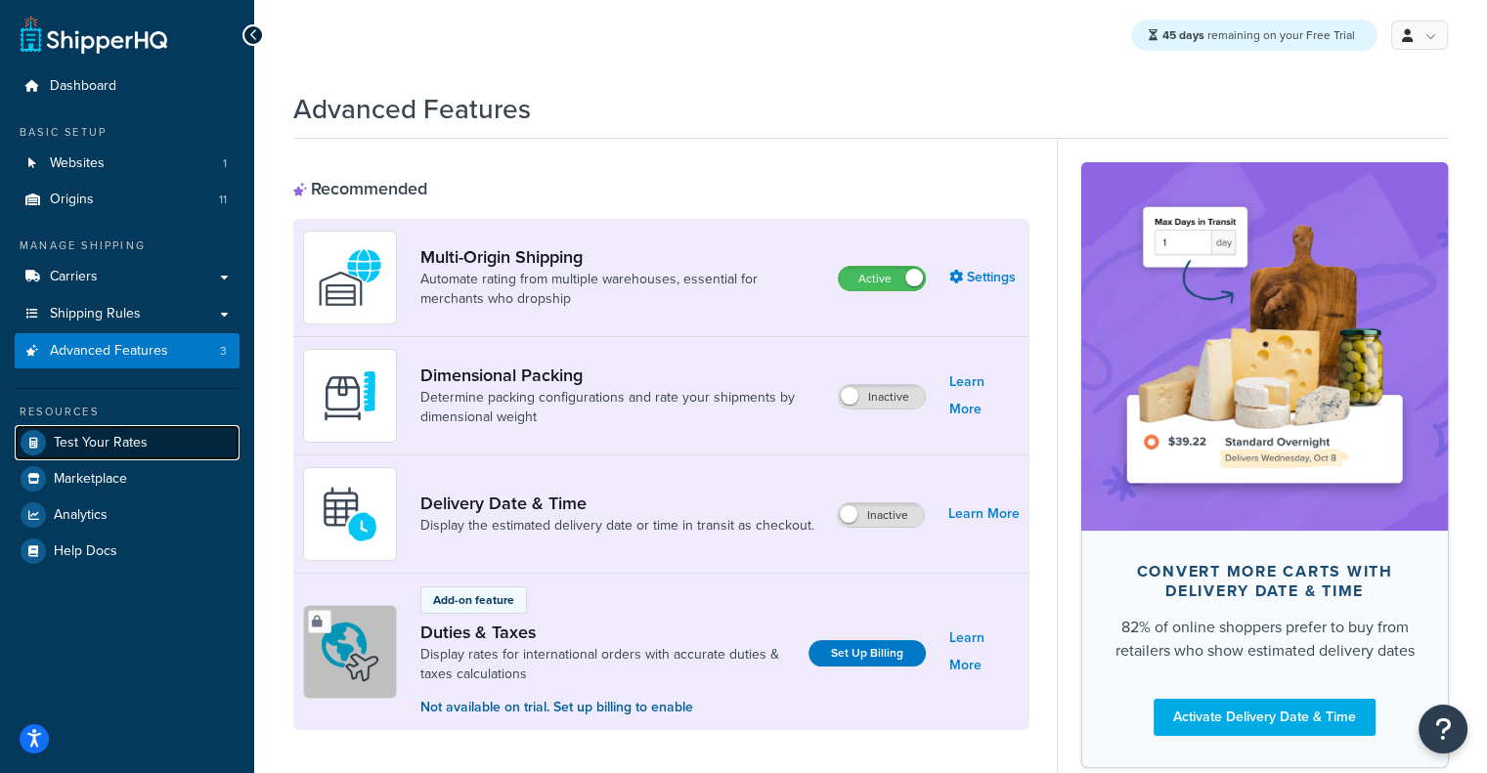
click at [152, 455] on link "Test Your Rates" at bounding box center [127, 442] width 225 height 35
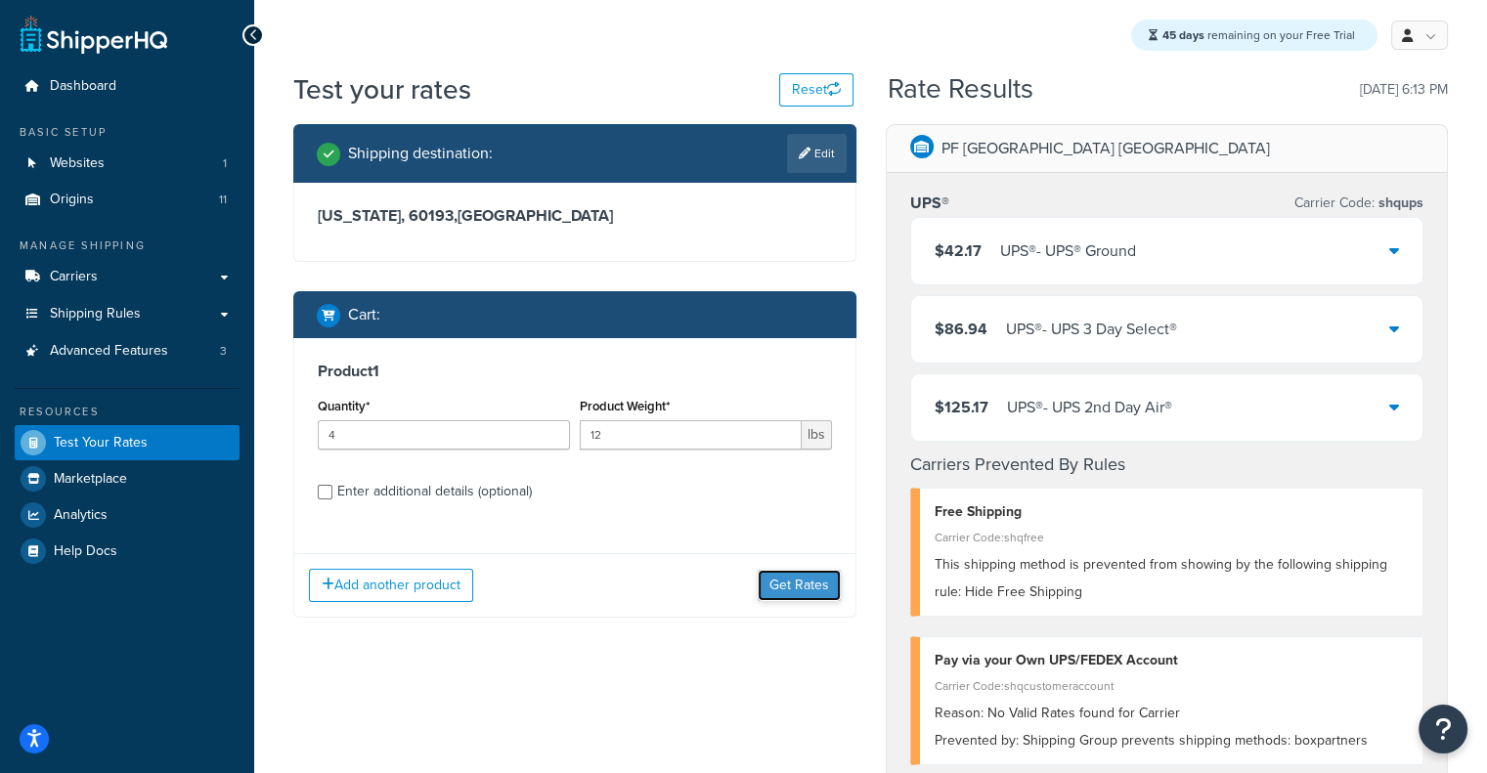
click at [796, 574] on button "Get Rates" at bounding box center [799, 585] width 83 height 31
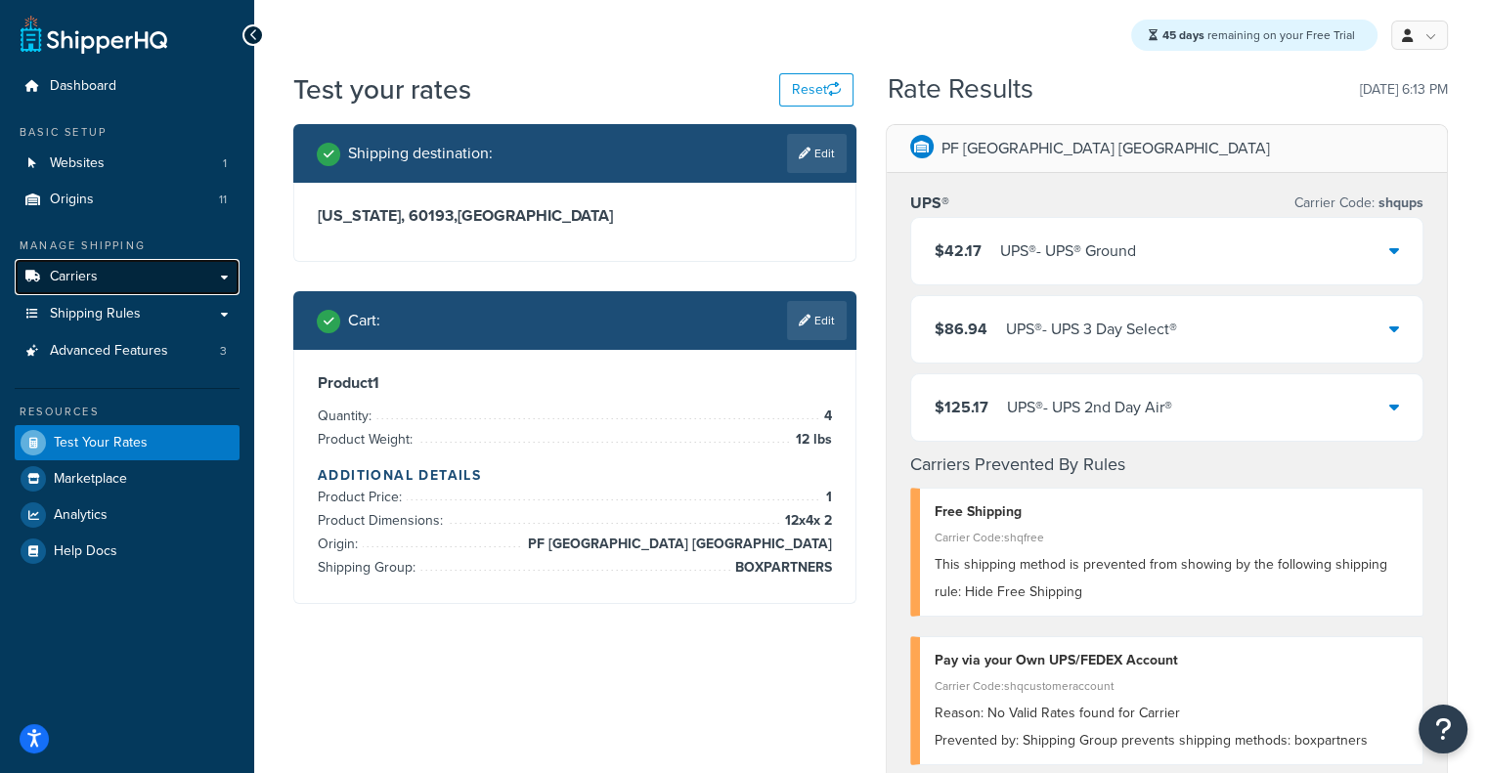
click at [104, 292] on link "Carriers" at bounding box center [127, 277] width 225 height 36
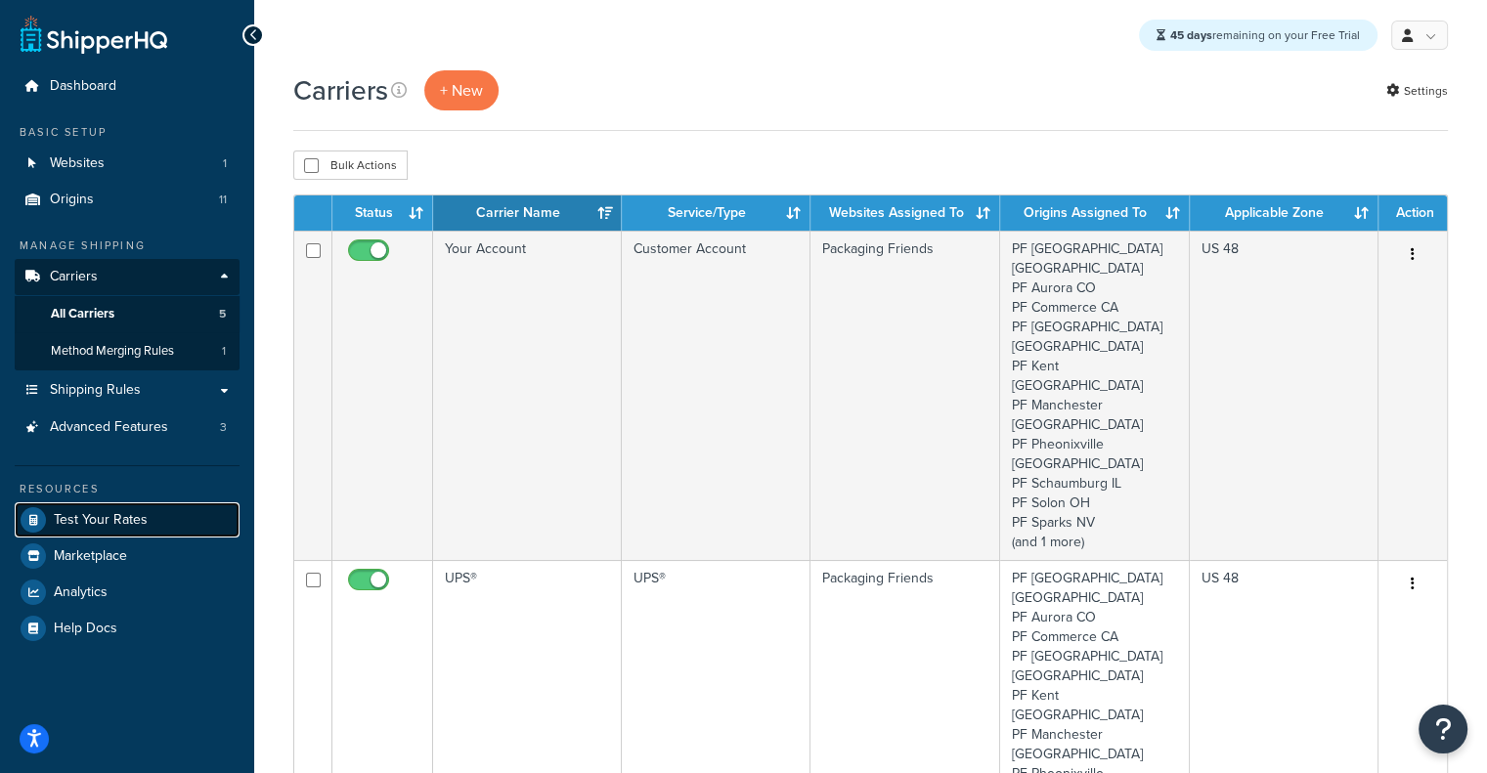
click at [104, 506] on link "Test Your Rates" at bounding box center [127, 519] width 225 height 35
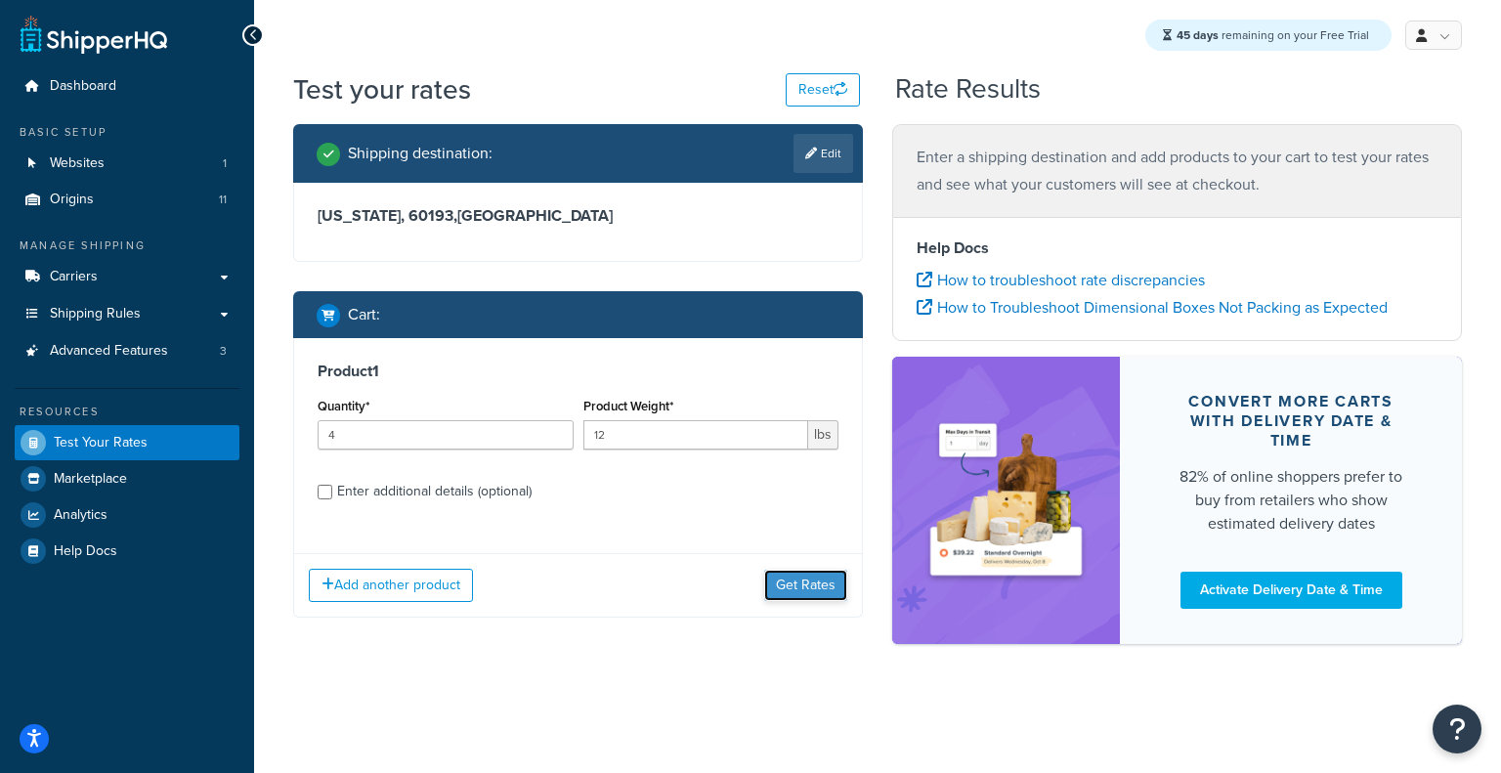
click at [817, 586] on button "Get Rates" at bounding box center [805, 585] width 83 height 31
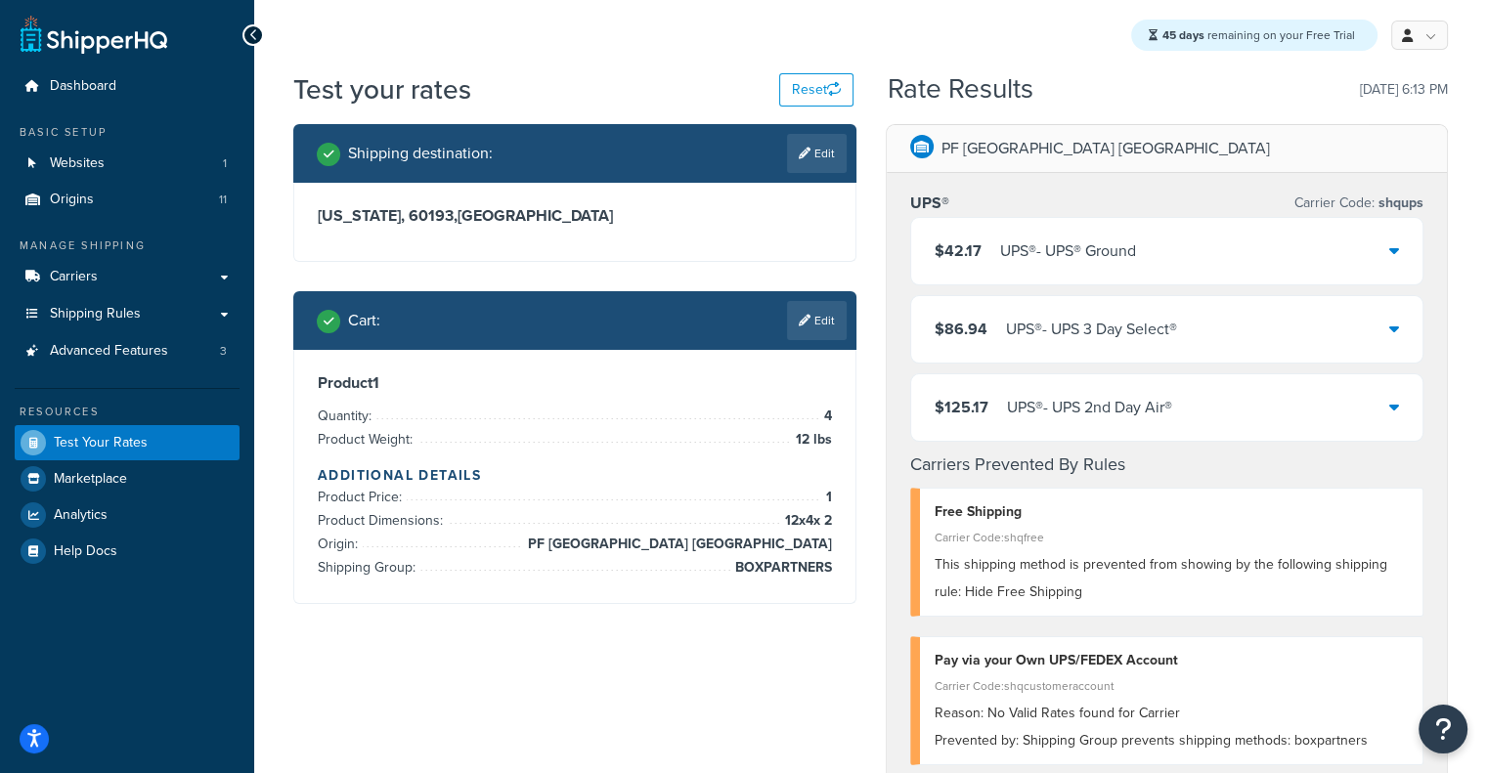
click at [1054, 244] on div "UPS® - UPS® Ground" at bounding box center [1068, 251] width 136 height 27
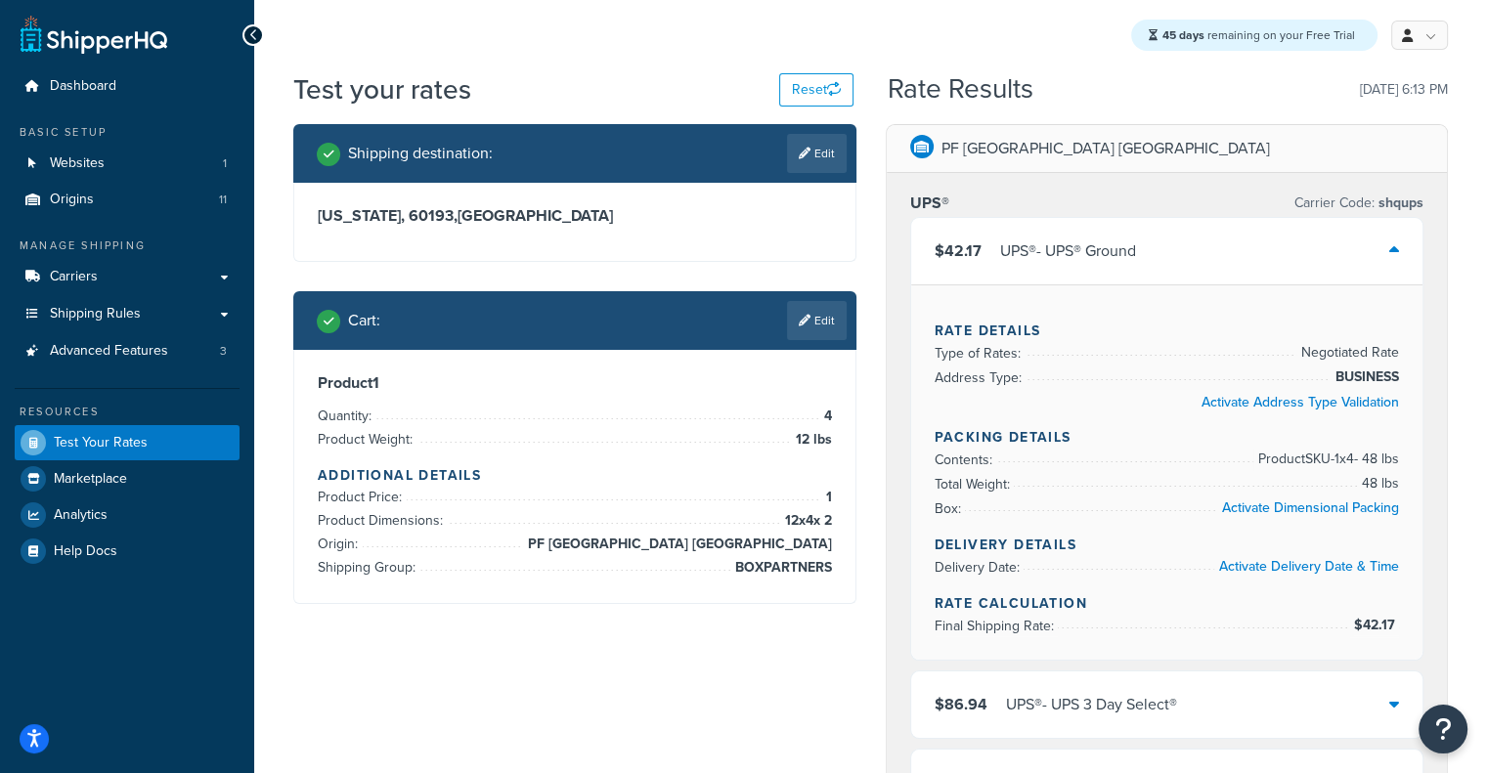
click at [1054, 244] on div "UPS® - UPS® Ground" at bounding box center [1068, 251] width 136 height 27
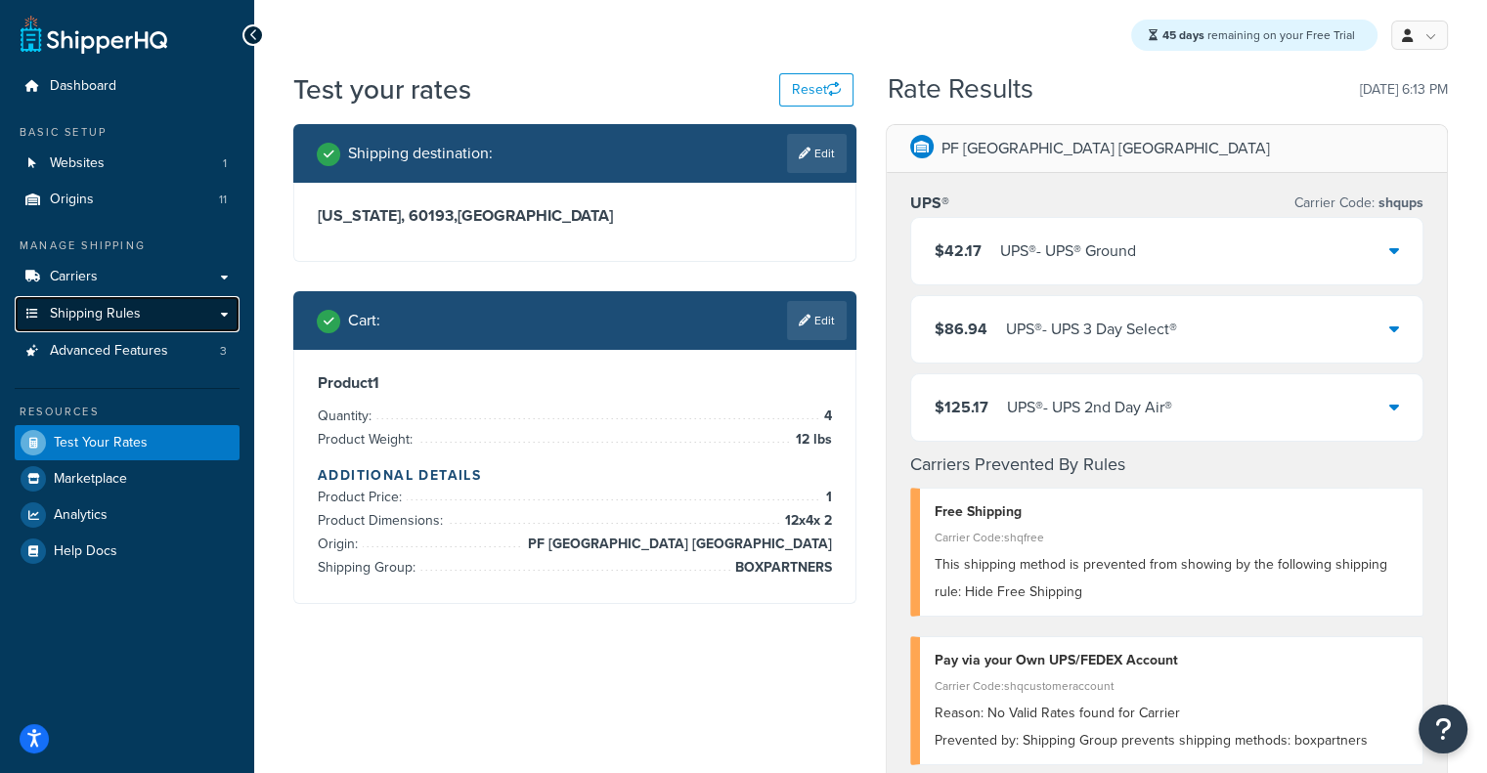
click at [195, 316] on link "Shipping Rules" at bounding box center [127, 314] width 225 height 36
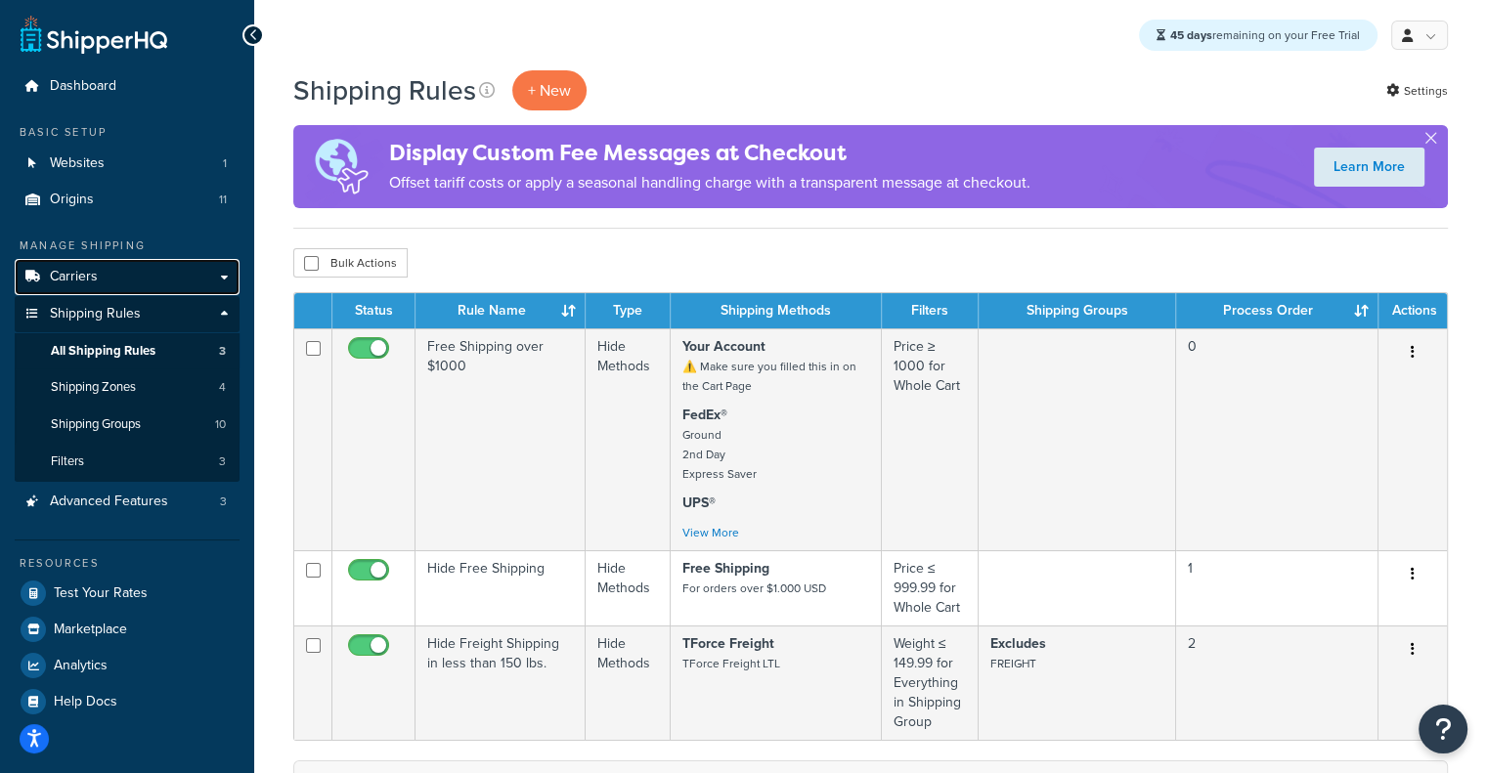
click at [159, 282] on link "Carriers" at bounding box center [127, 277] width 225 height 36
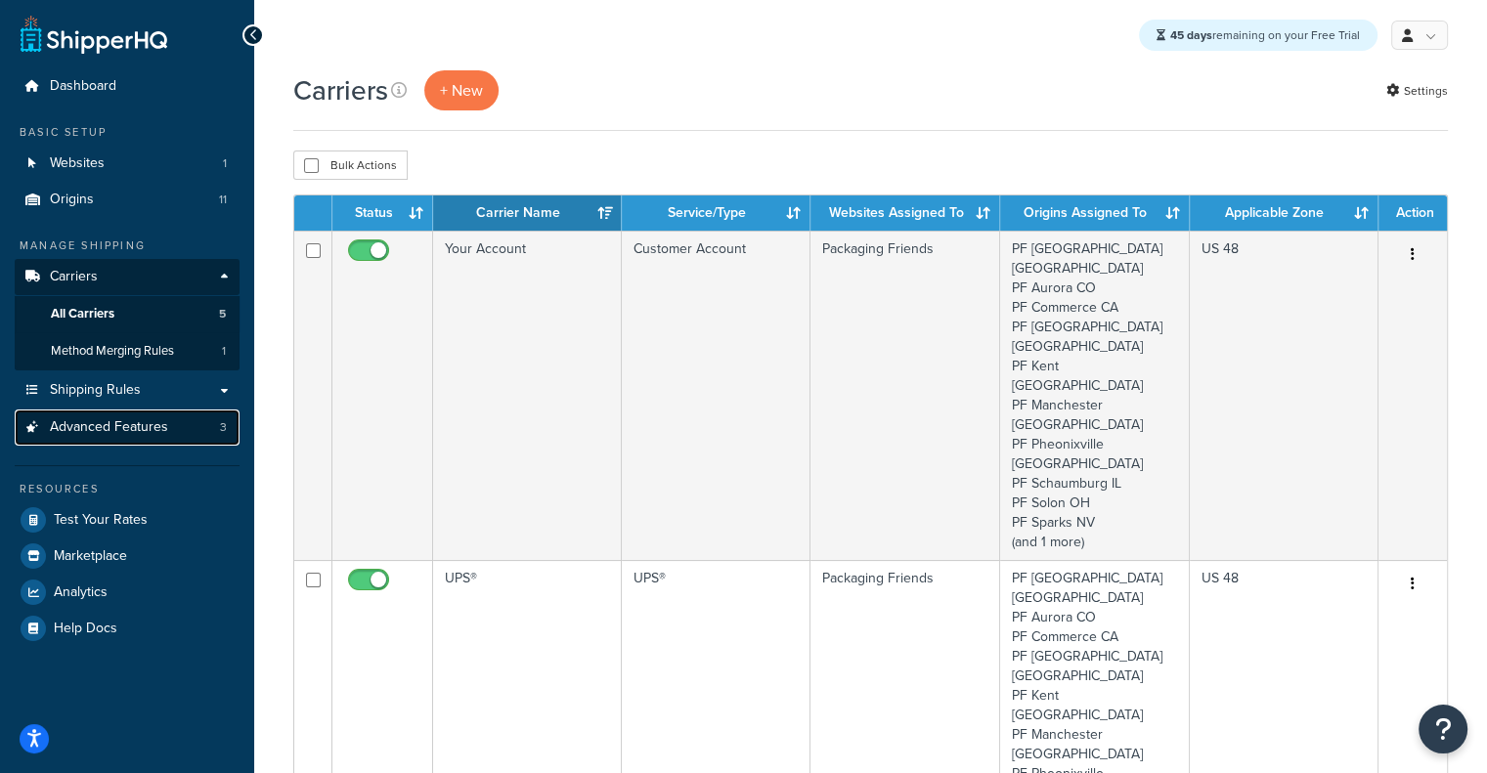
click at [113, 425] on span "Advanced Features" at bounding box center [109, 427] width 118 height 17
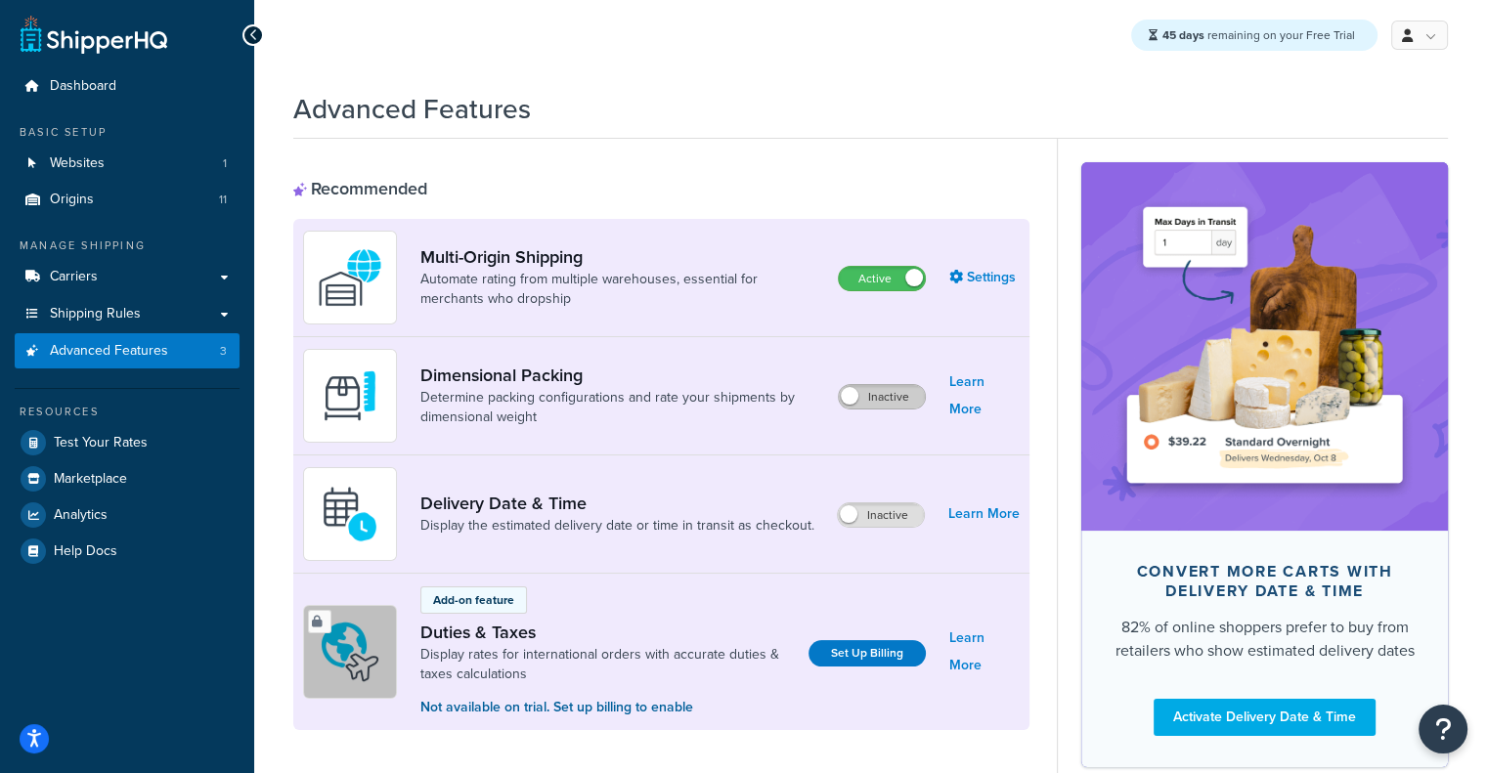
click at [900, 404] on label "Inactive" at bounding box center [882, 396] width 86 height 23
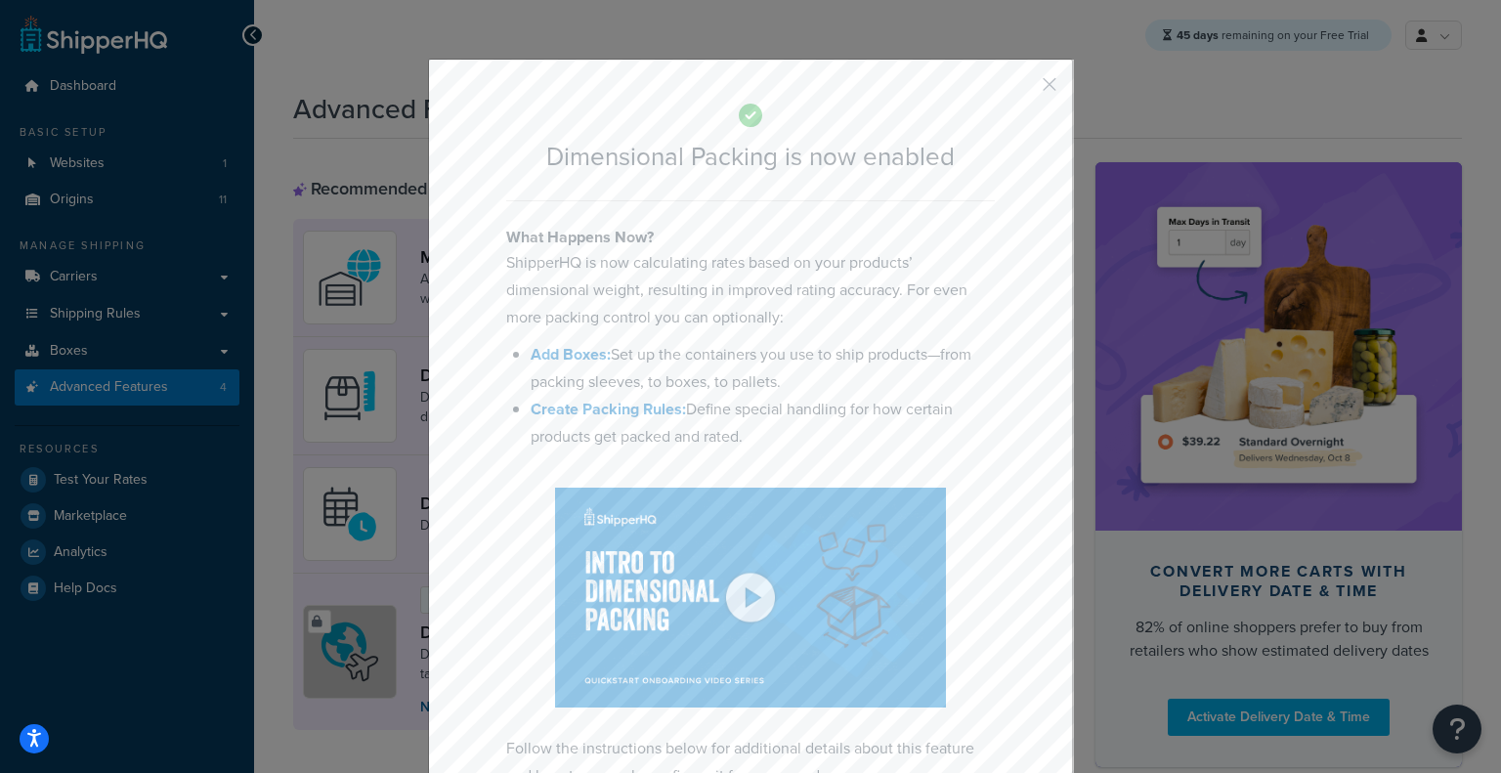
click at [1023, 89] on button "button" at bounding box center [1020, 91] width 5 height 5
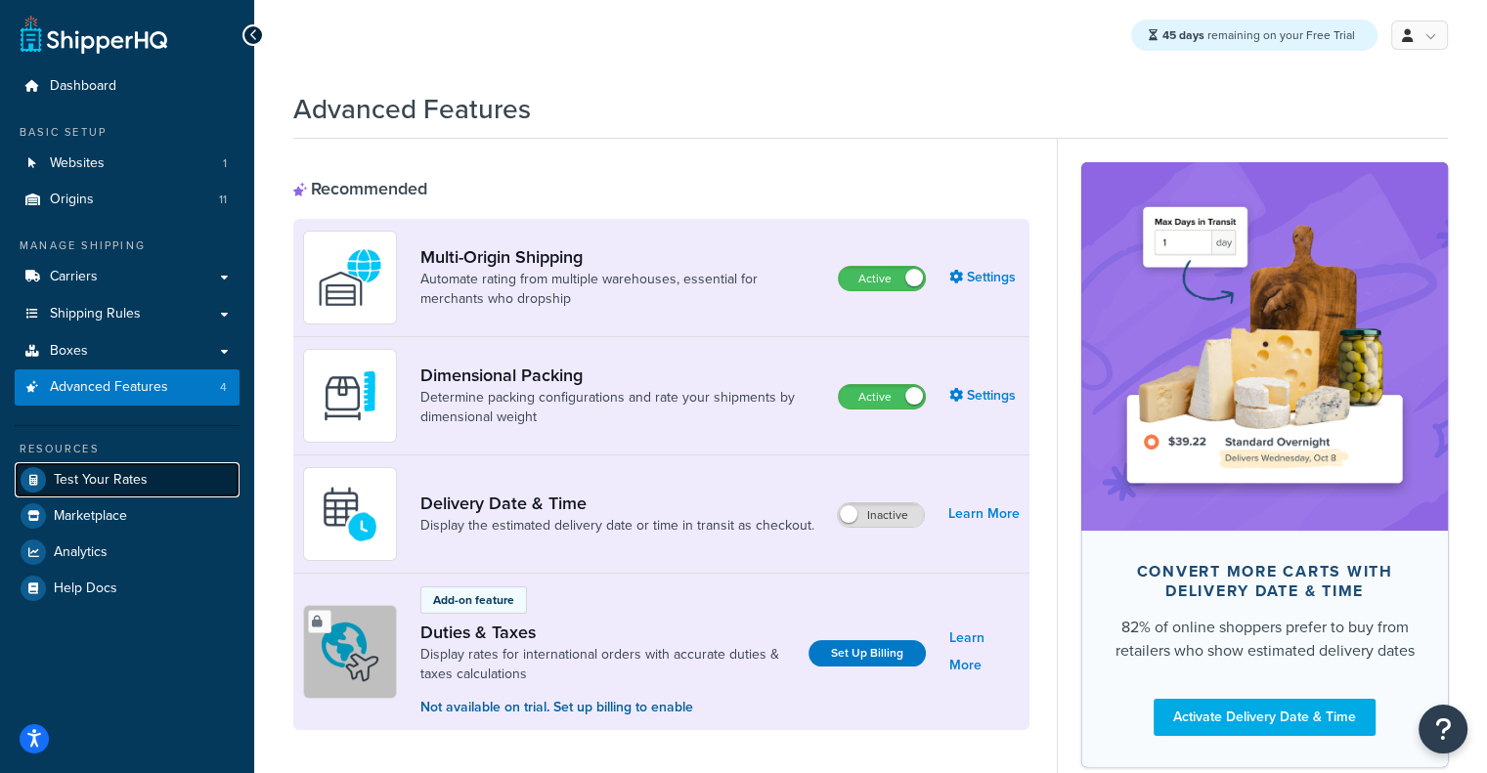
click at [148, 470] on link "Test Your Rates" at bounding box center [127, 479] width 225 height 35
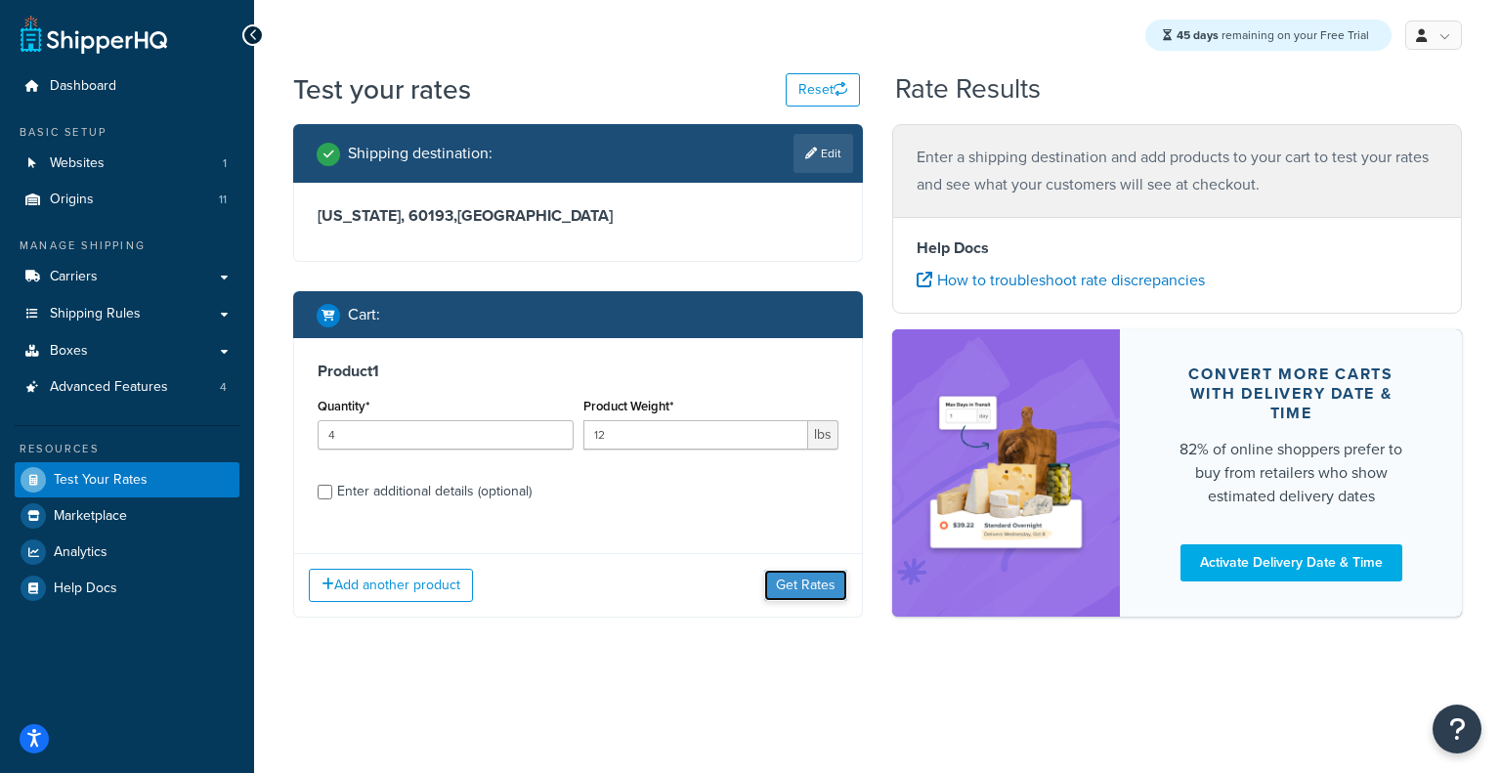
click at [798, 574] on button "Get Rates" at bounding box center [805, 585] width 83 height 31
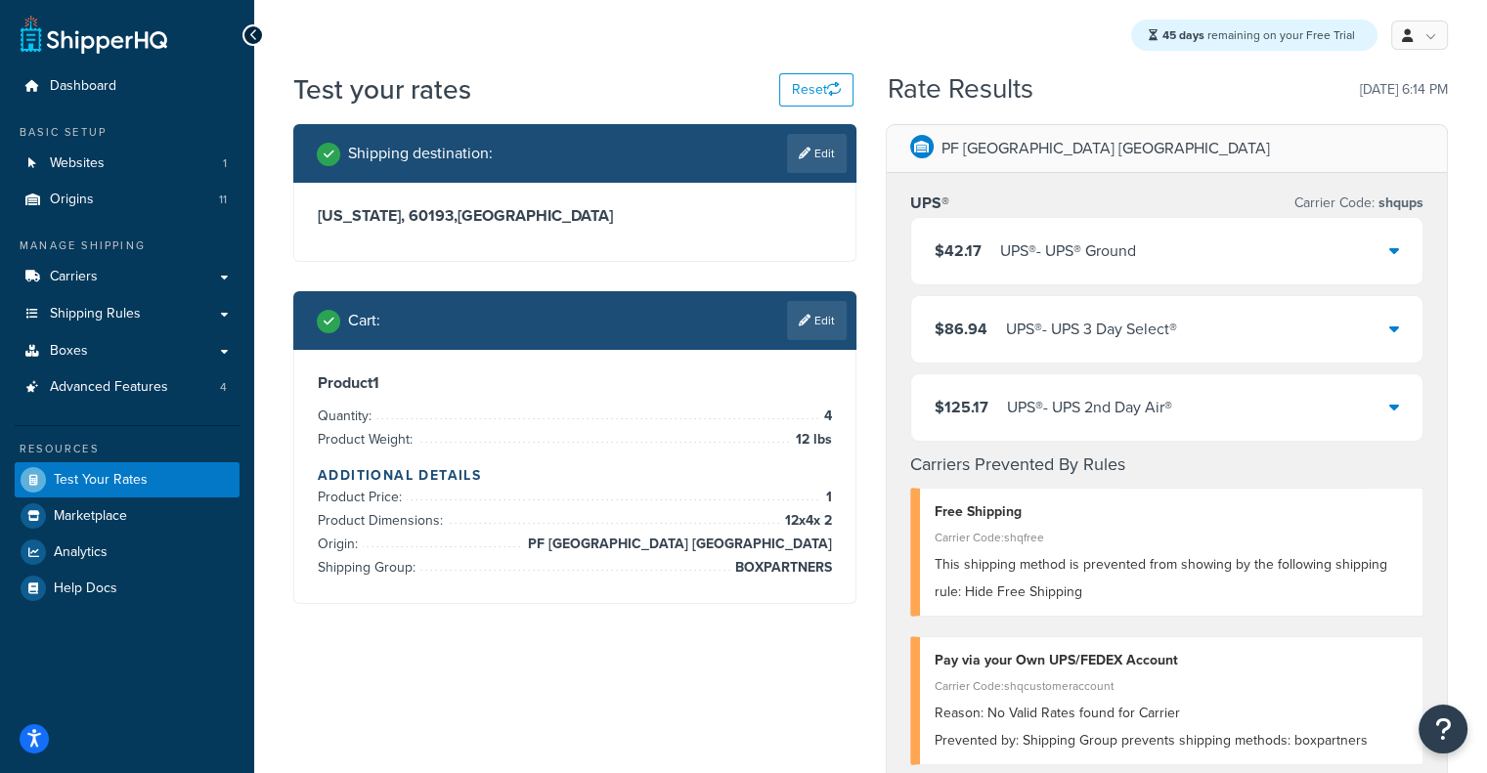
click at [1157, 269] on div "$42.17 UPS® - UPS® Ground" at bounding box center [1167, 251] width 512 height 66
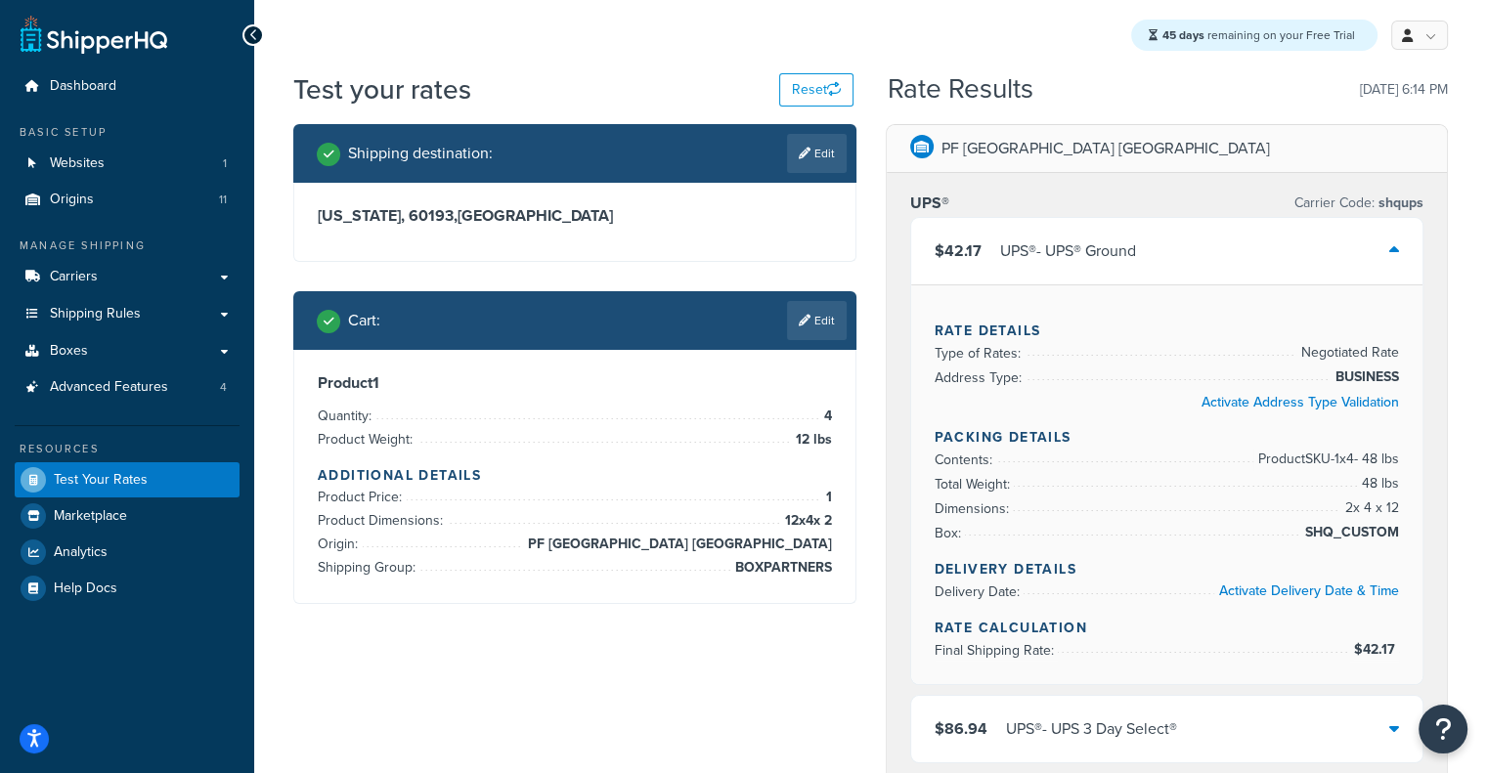
click at [1157, 269] on div "$42.17 UPS® - UPS® Ground" at bounding box center [1167, 251] width 512 height 66
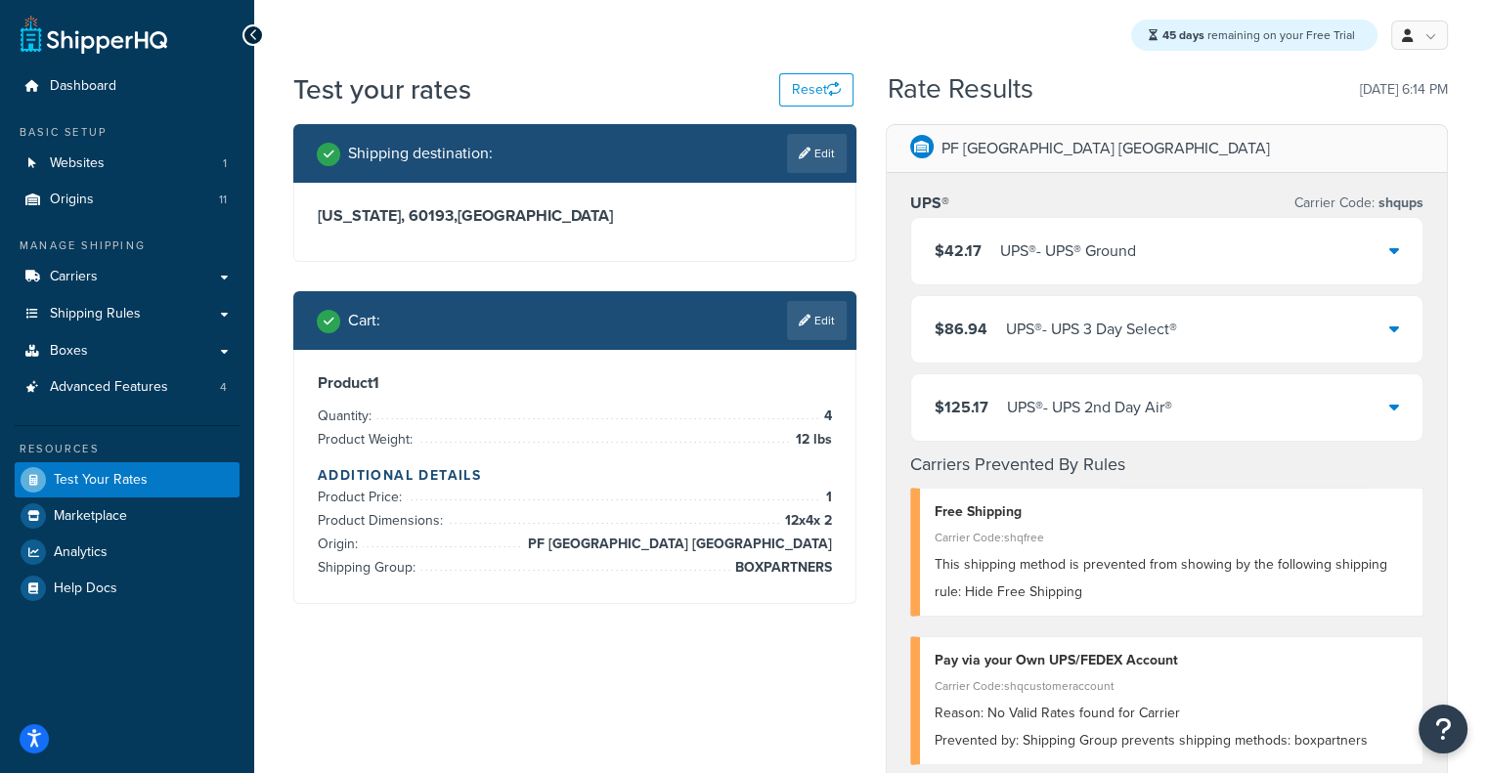
click at [1153, 250] on div "$42.17 UPS® - UPS® Ground" at bounding box center [1167, 251] width 512 height 66
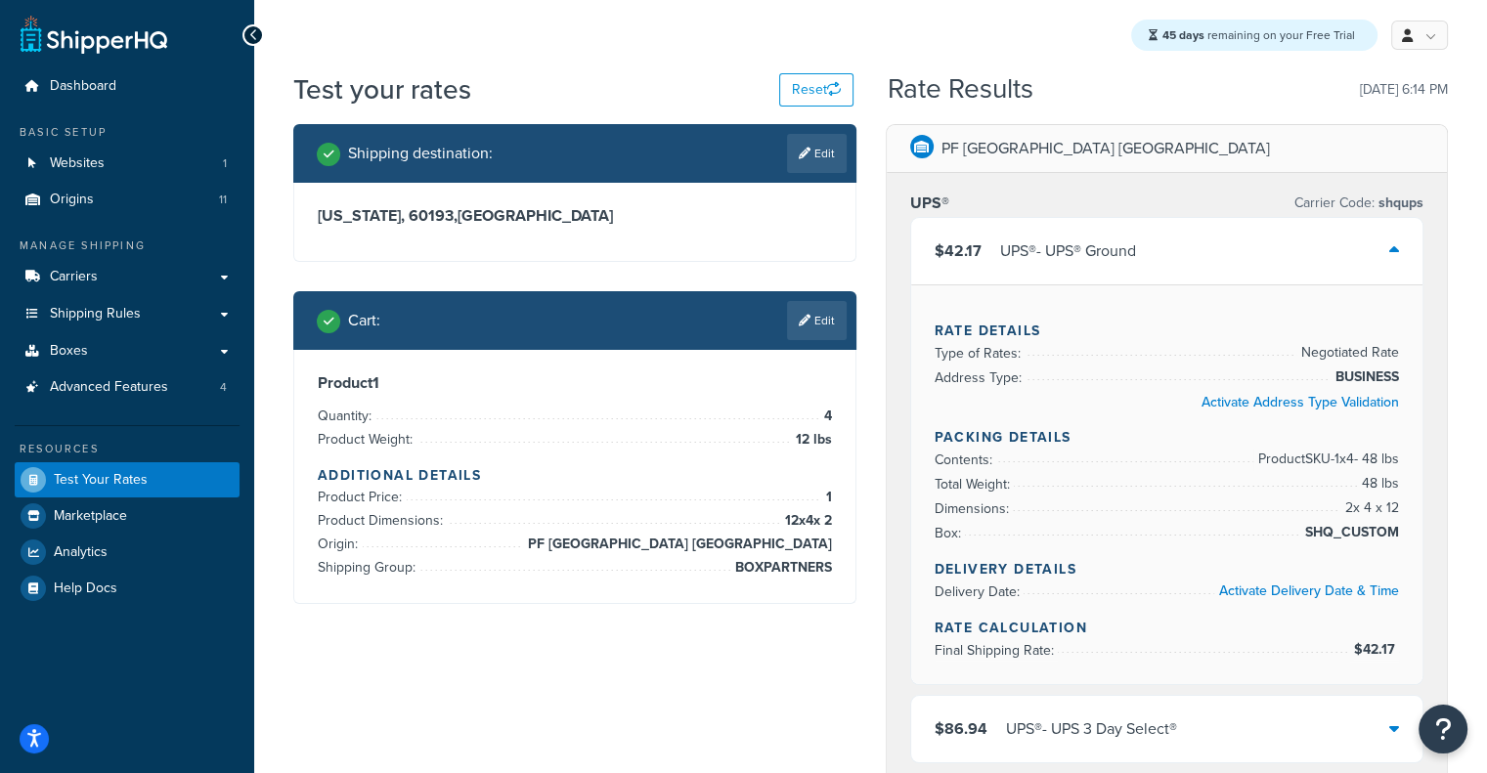
click at [1153, 250] on div "$42.17 UPS® - UPS® Ground" at bounding box center [1167, 251] width 512 height 66
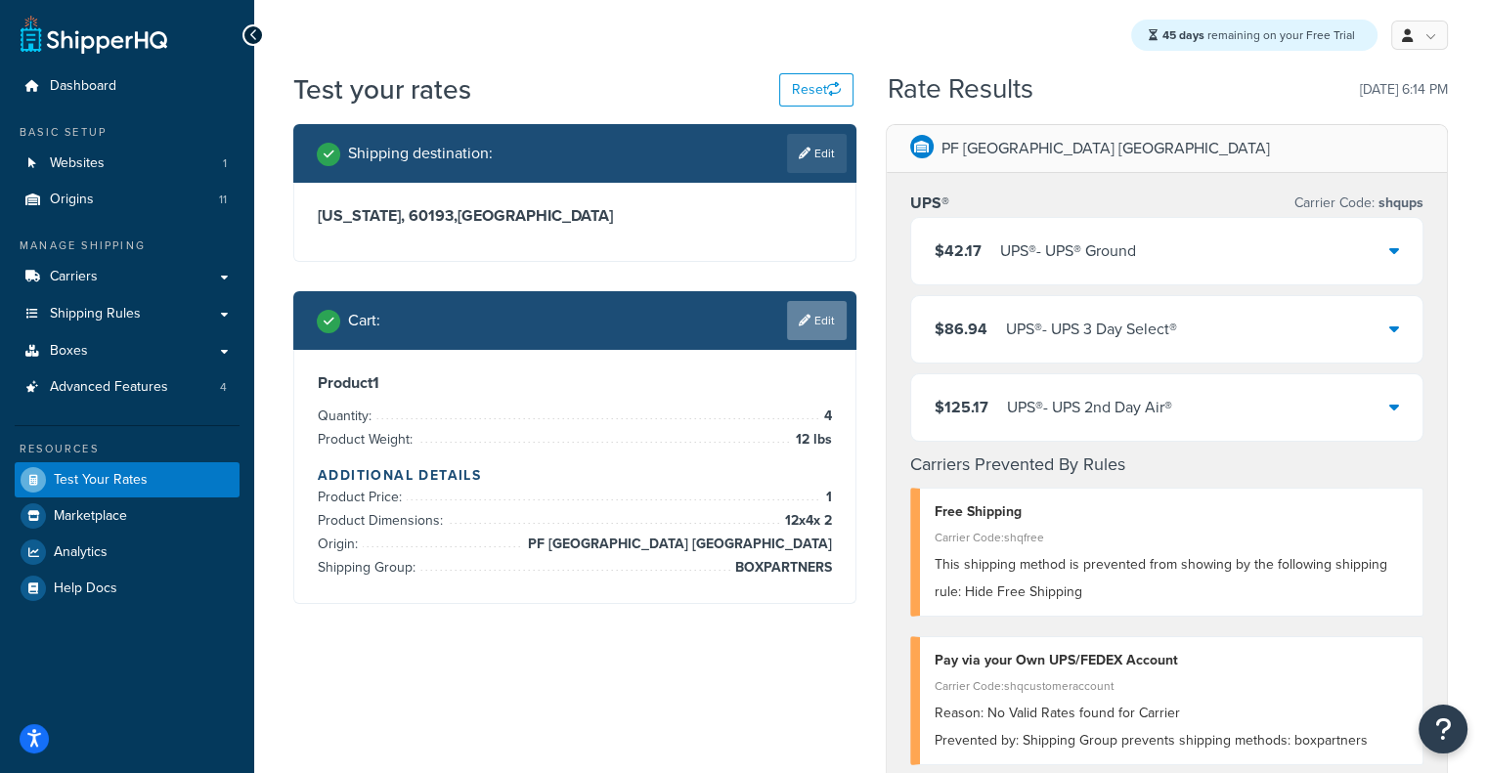
click at [807, 311] on link "Edit" at bounding box center [817, 320] width 60 height 39
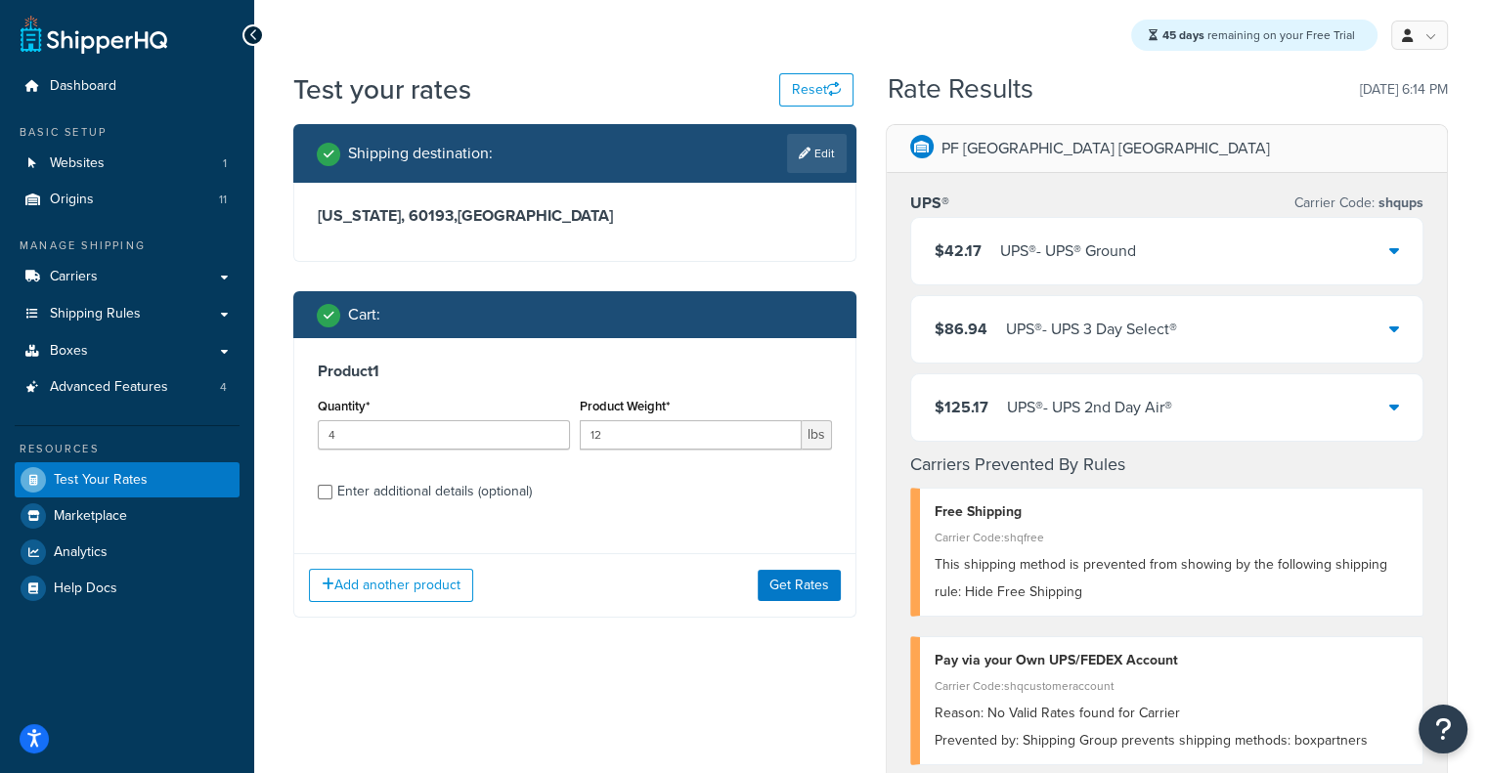
click at [497, 485] on div "Enter additional details (optional)" at bounding box center [434, 491] width 195 height 27
click at [332, 485] on input "Enter additional details (optional)" at bounding box center [325, 492] width 15 height 15
checkbox input "true"
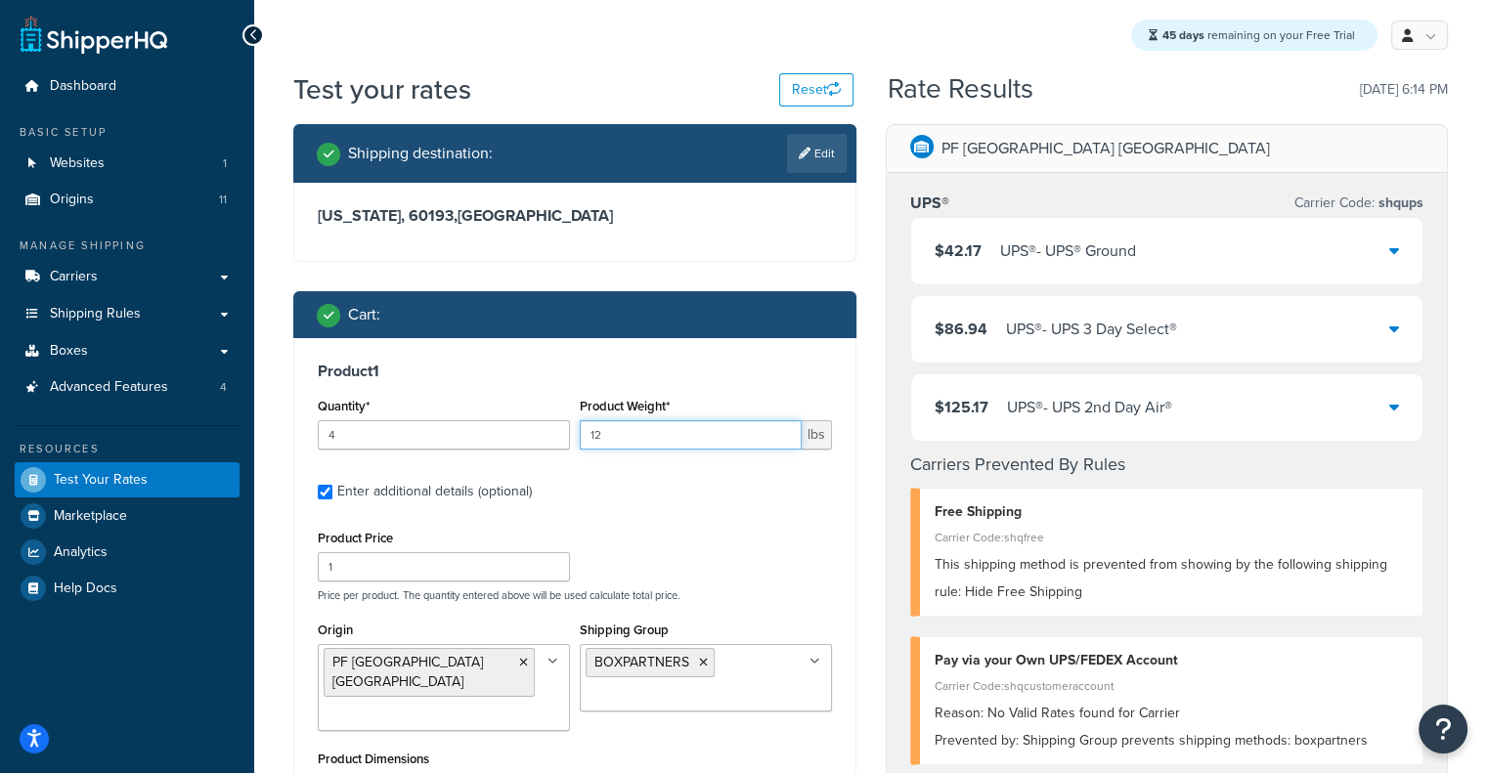
drag, startPoint x: 611, startPoint y: 448, endPoint x: 515, endPoint y: 461, distance: 96.8
click at [515, 461] on div "Quantity* 4 Product Weight* 12 lbs" at bounding box center [575, 428] width 524 height 71
type input "40"
drag, startPoint x: 442, startPoint y: 434, endPoint x: 262, endPoint y: 429, distance: 179.9
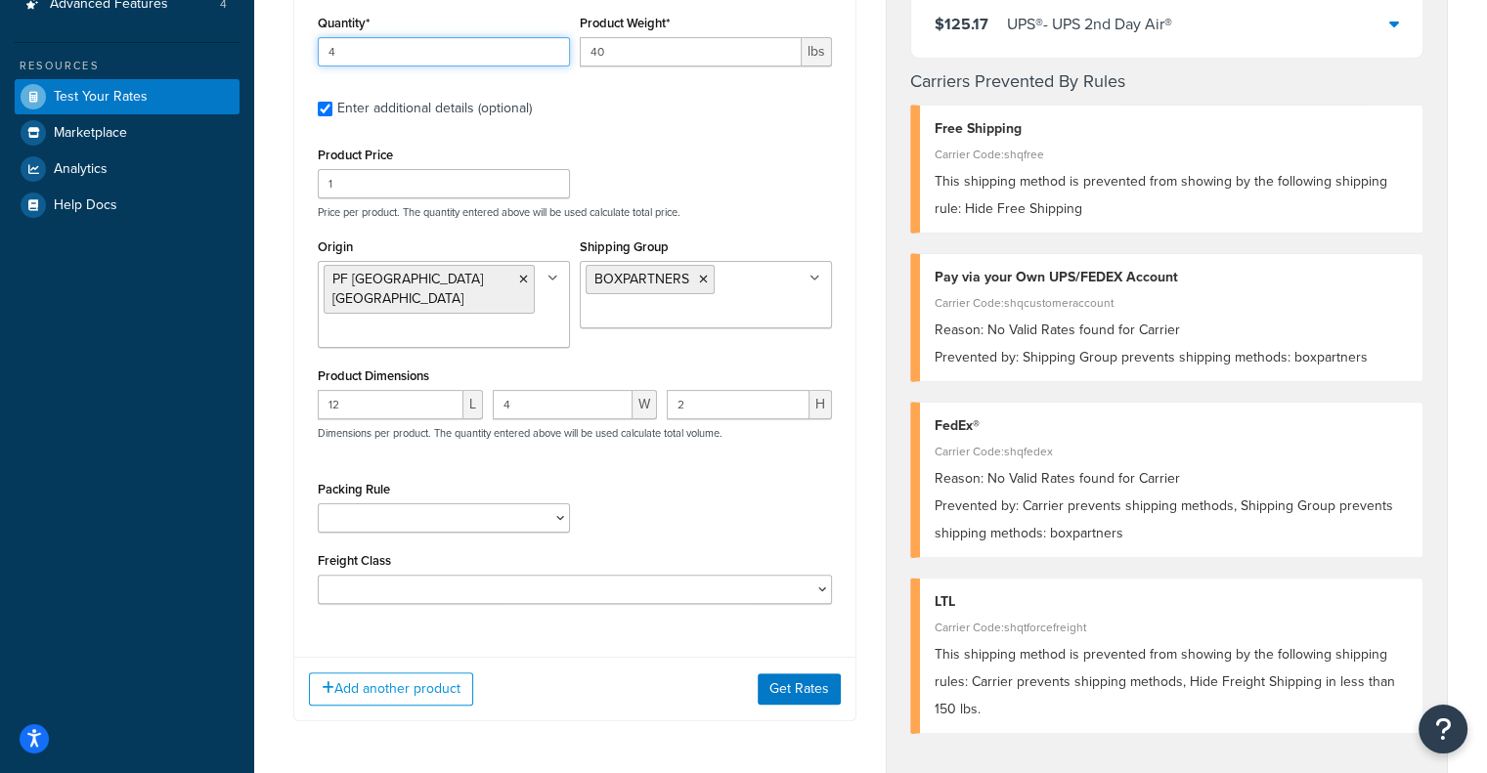
scroll to position [379, 0]
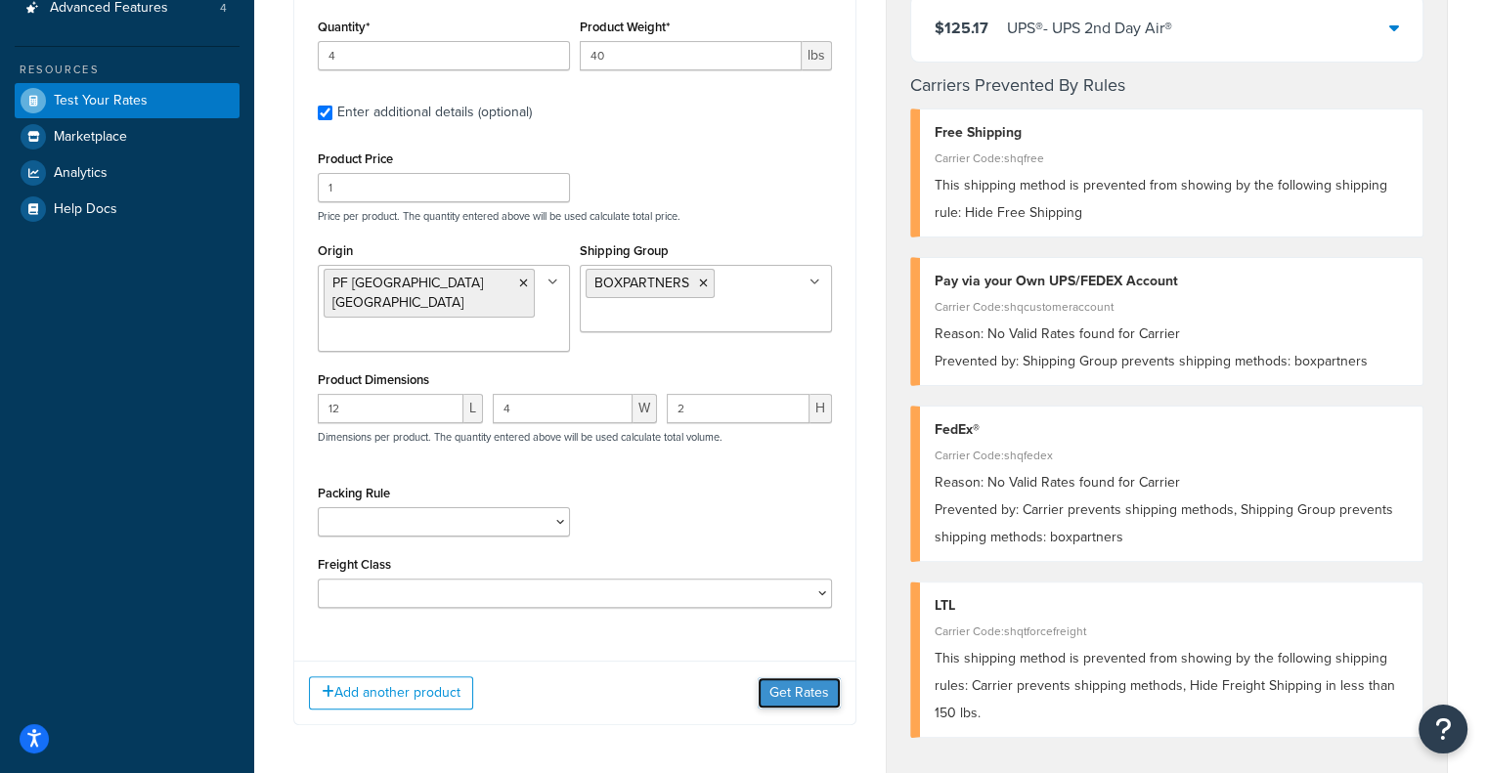
click at [791, 677] on button "Get Rates" at bounding box center [799, 692] width 83 height 31
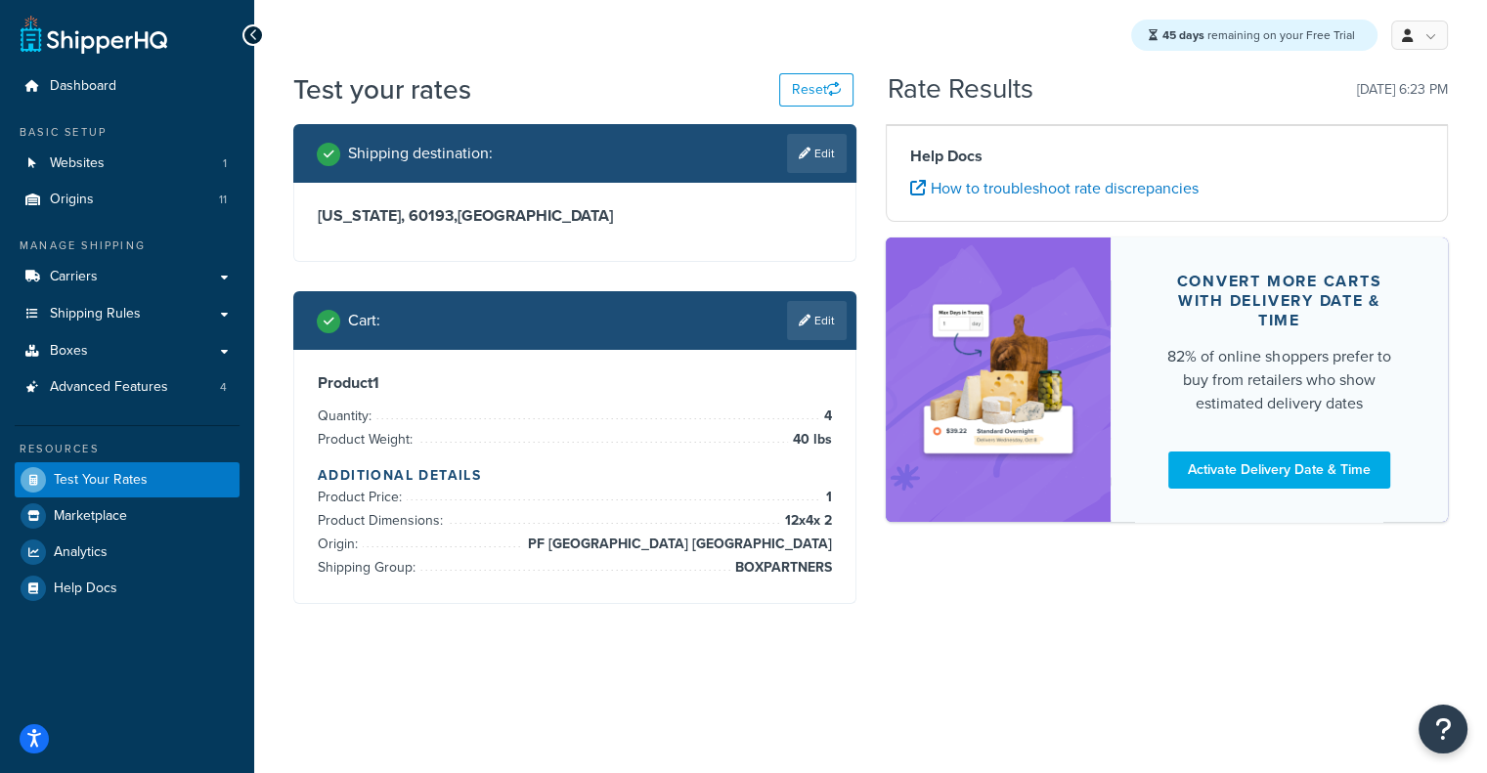
scroll to position [0, 0]
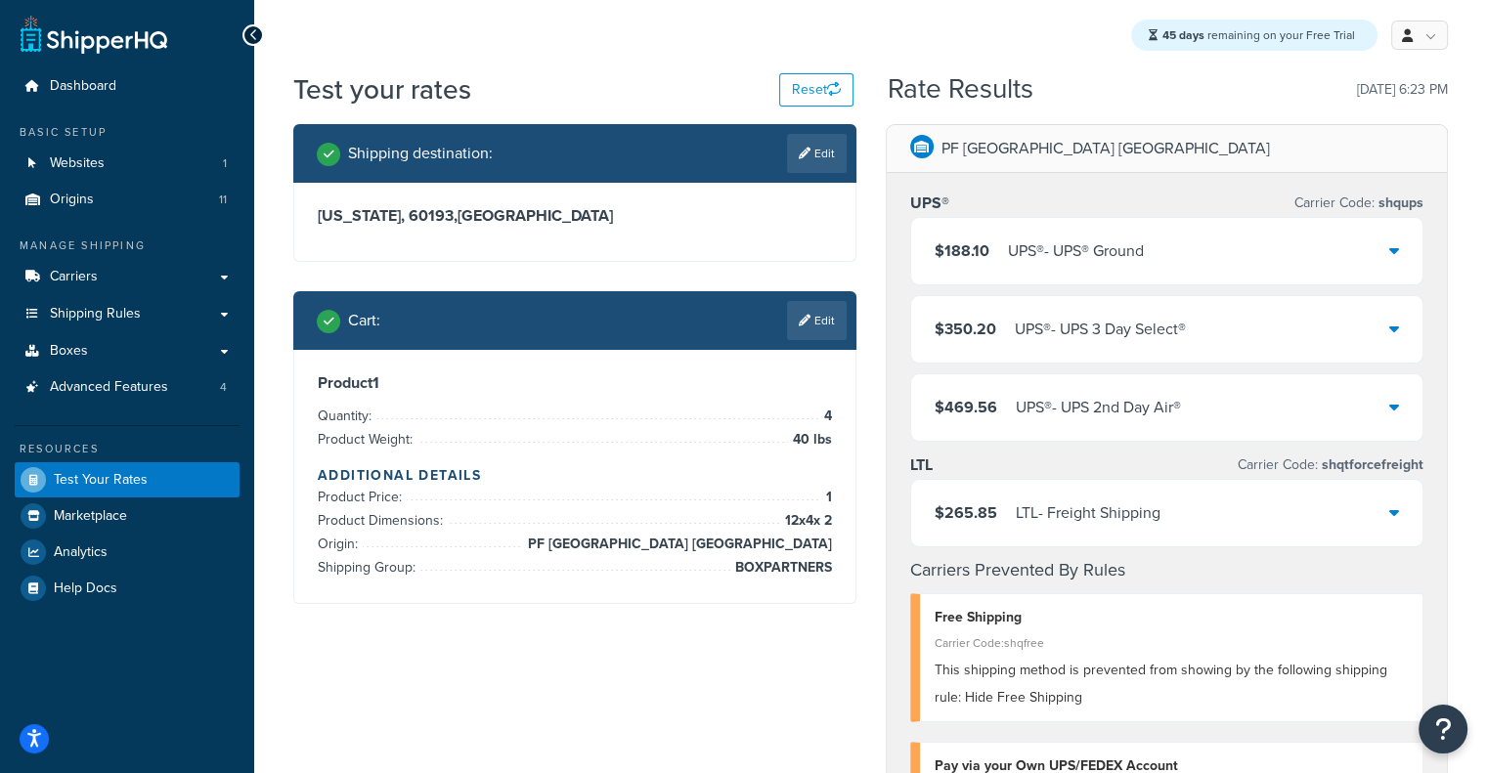
click at [1153, 531] on div "$265.85 LTL - Freight Shipping" at bounding box center [1167, 513] width 512 height 66
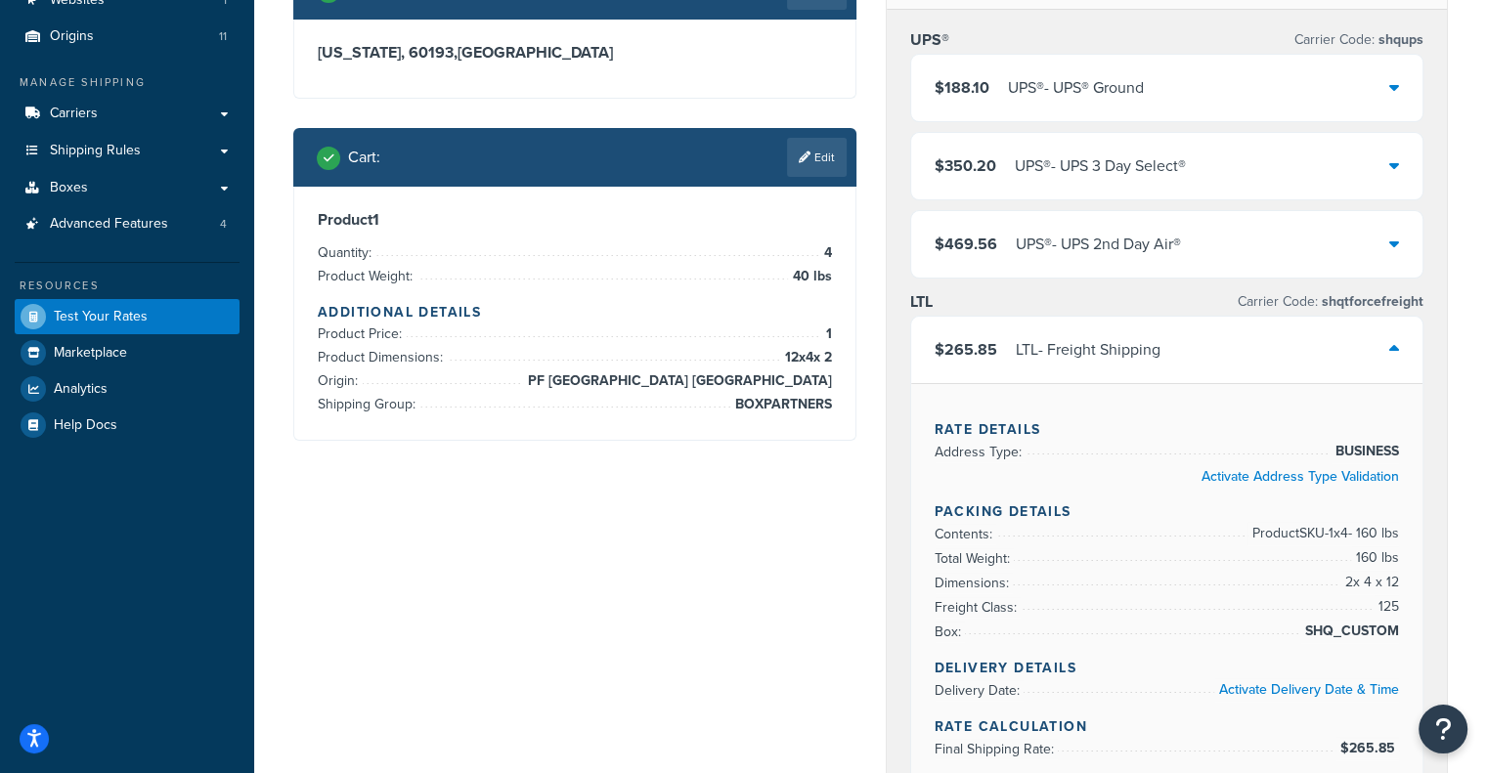
scroll to position [174, 0]
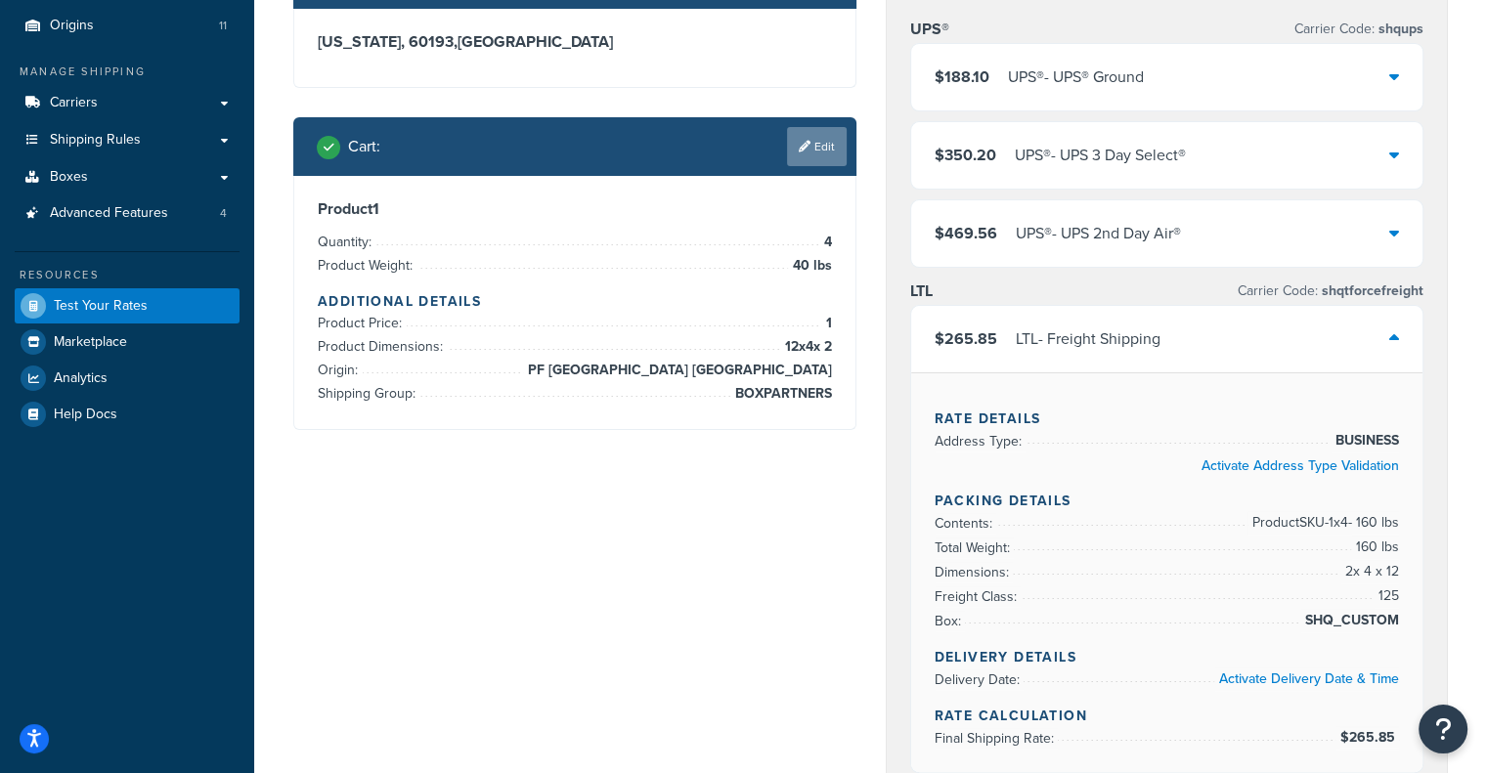
click at [799, 144] on icon at bounding box center [805, 147] width 12 height 12
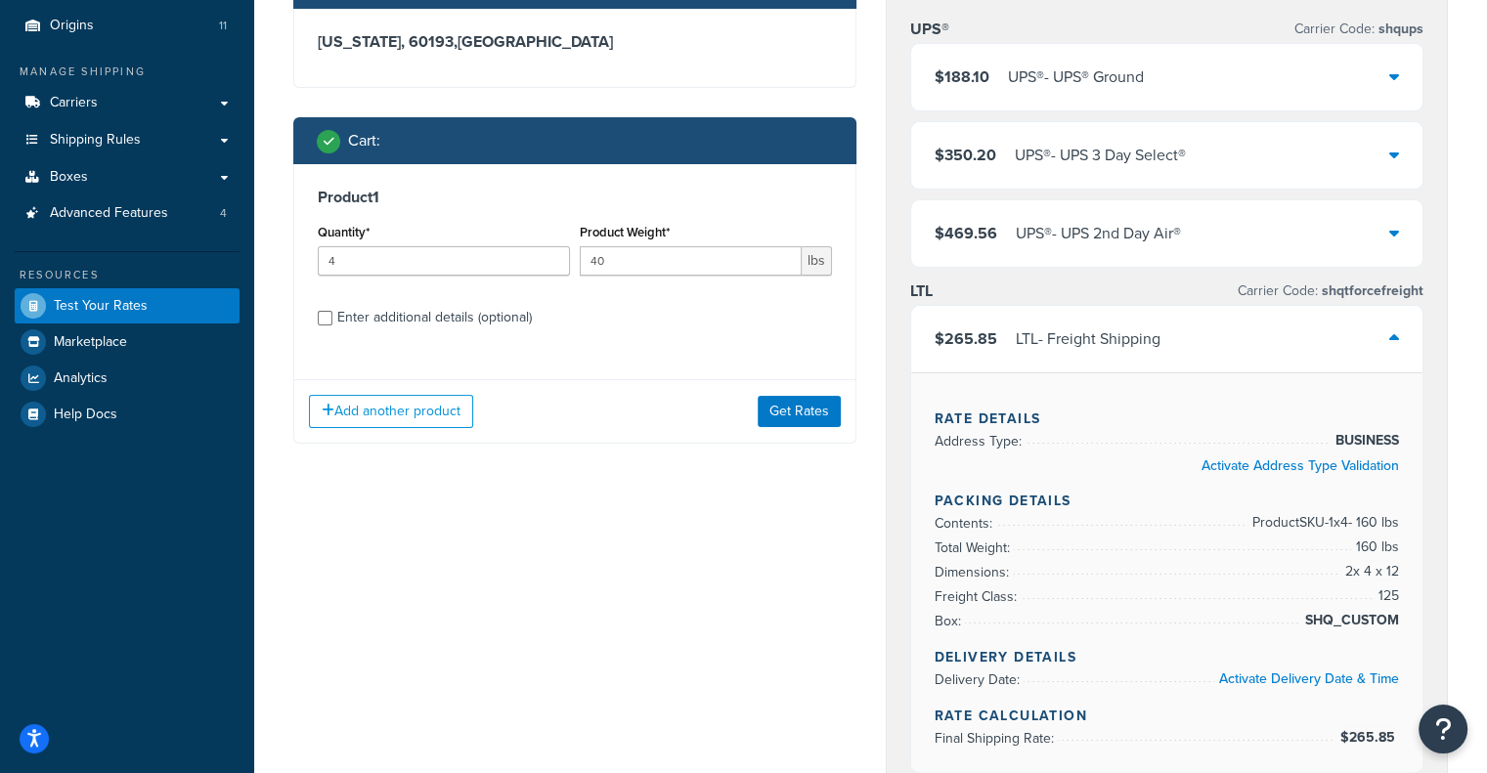
click at [475, 316] on div "Enter additional details (optional)" at bounding box center [434, 317] width 195 height 27
click at [332, 316] on input "Enter additional details (optional)" at bounding box center [325, 318] width 15 height 15
checkbox input "true"
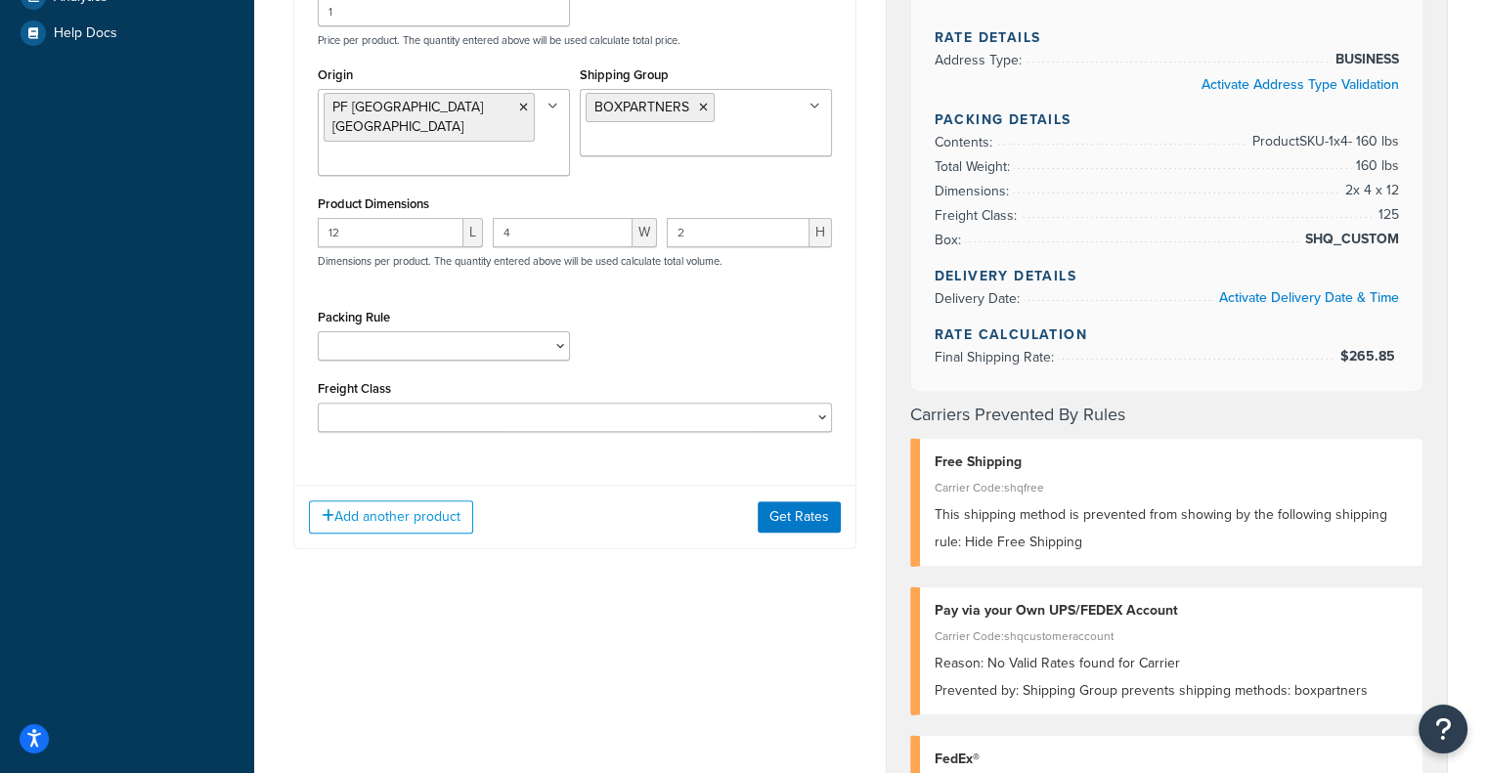
scroll to position [562, 0]
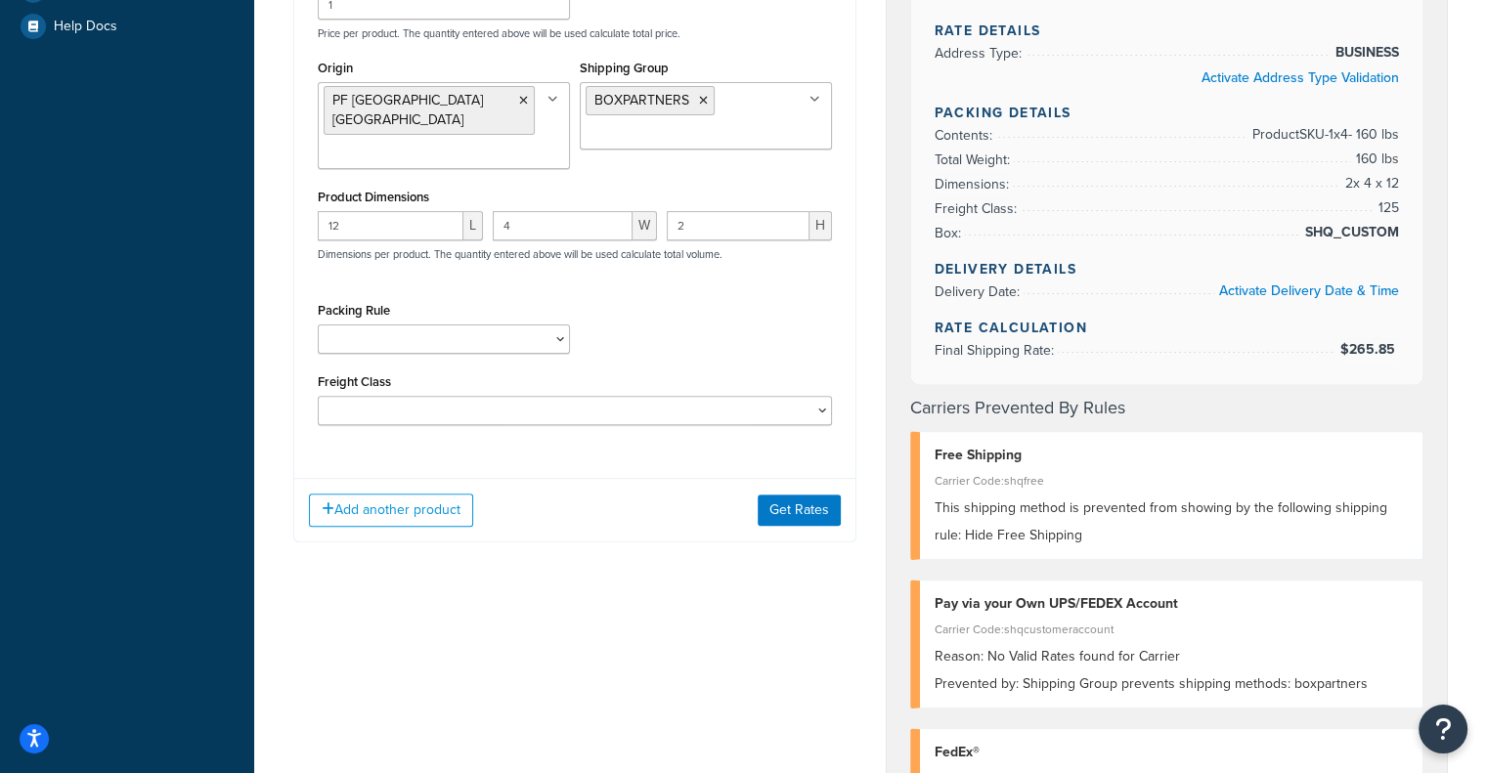
click at [556, 338] on div "Packing Rule Test Packing Rule" at bounding box center [444, 332] width 262 height 71
click at [505, 396] on select "50 55 60 65 70 77.5 85 92.5 100 110 125 150 175 200 250 300 400 500" at bounding box center [575, 410] width 514 height 29
select select "77.5"
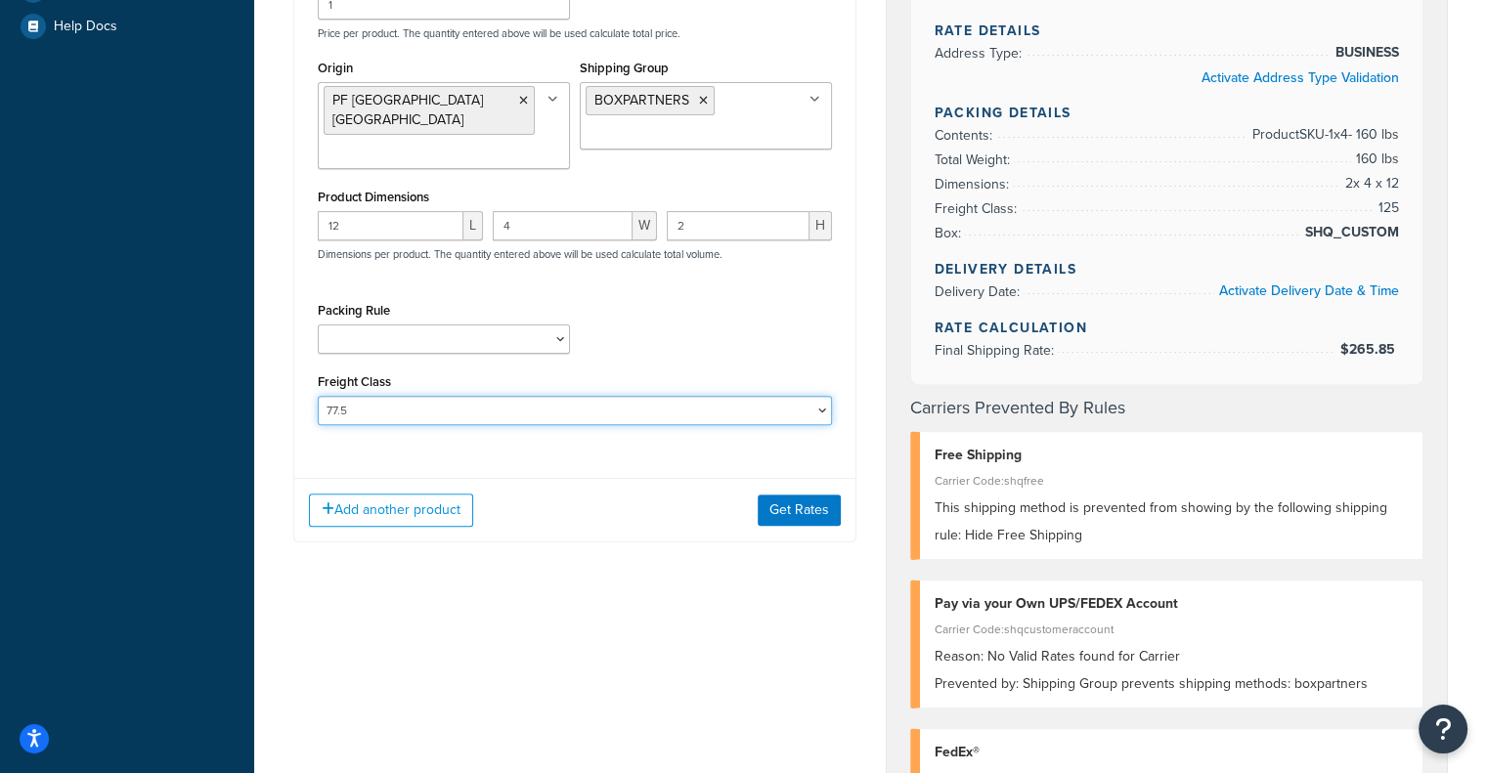
click at [318, 396] on select "50 55 60 65 70 77.5 85 92.5 100 110 125 150 175 200 250 300 400 500" at bounding box center [575, 410] width 514 height 29
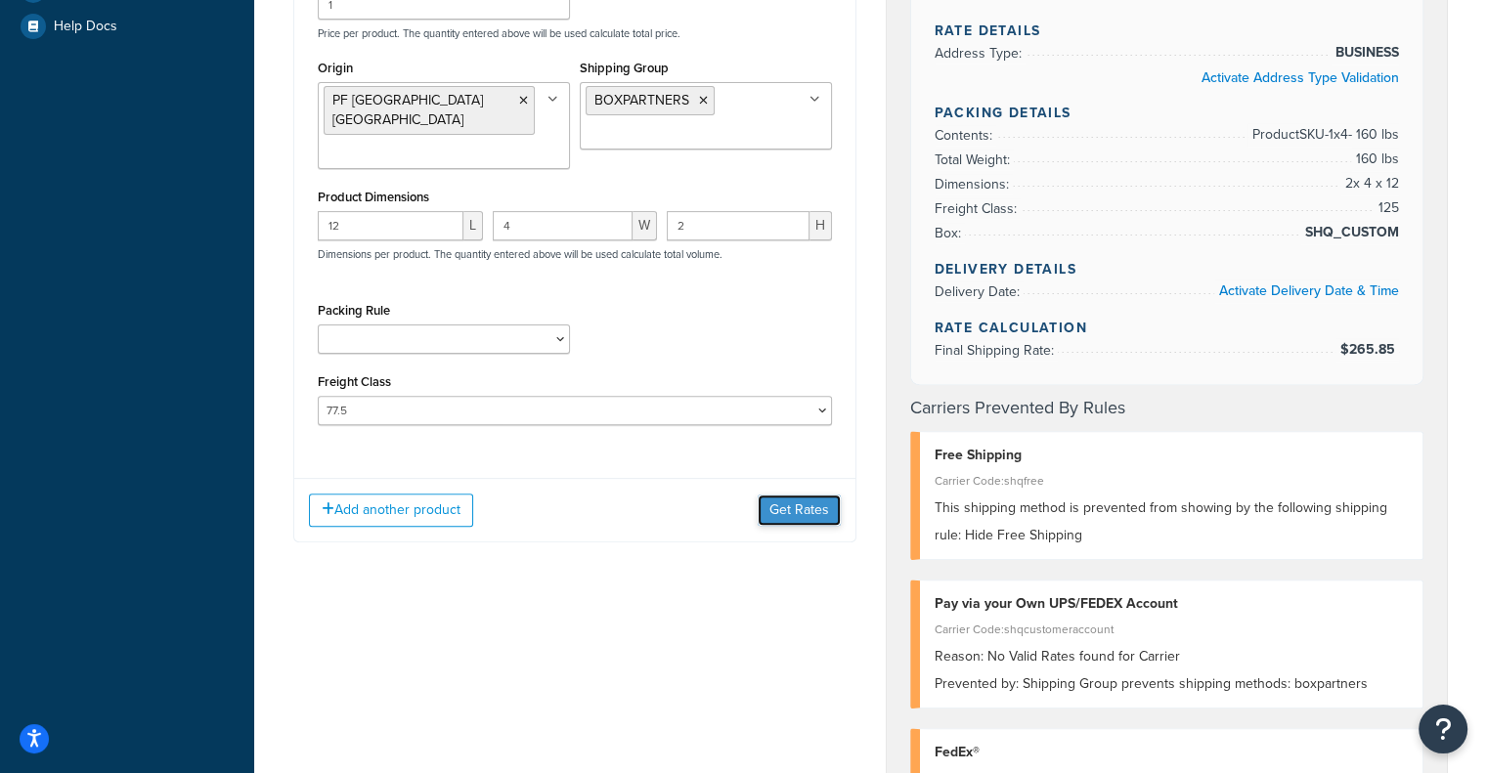
click at [799, 500] on button "Get Rates" at bounding box center [799, 510] width 83 height 31
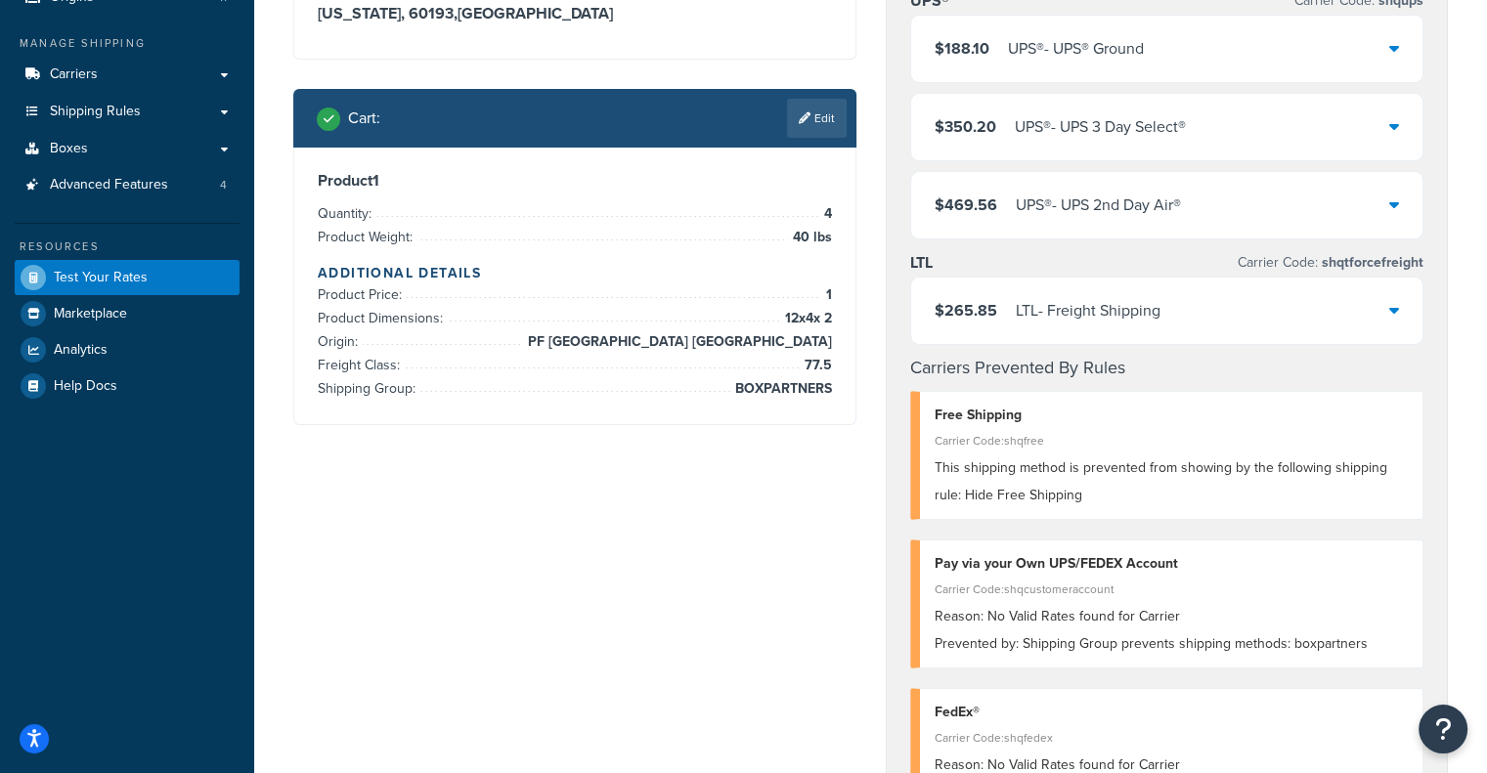
scroll to position [203, 0]
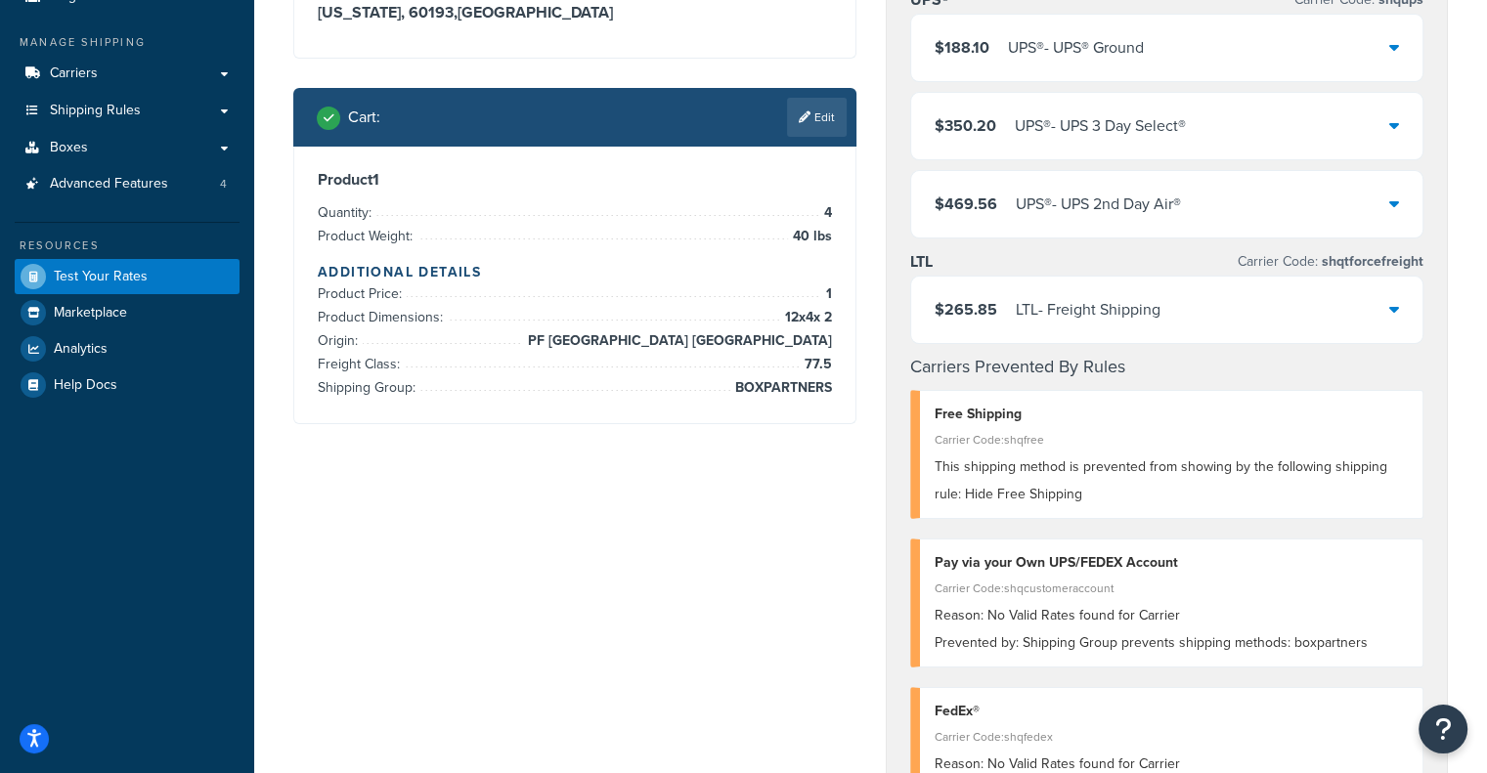
click at [1175, 320] on div "$265.85 LTL - Freight Shipping" at bounding box center [1167, 310] width 512 height 66
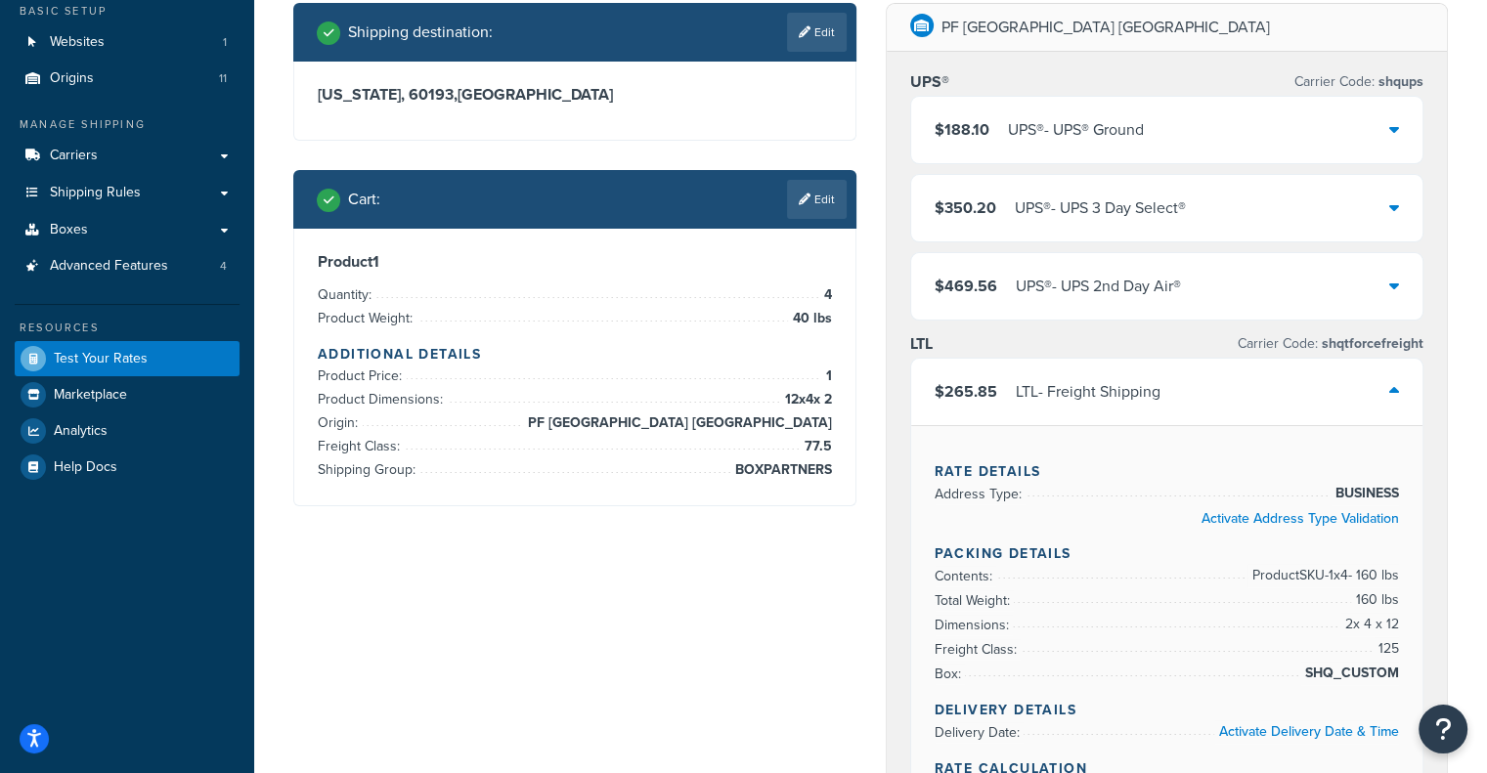
scroll to position [125, 0]
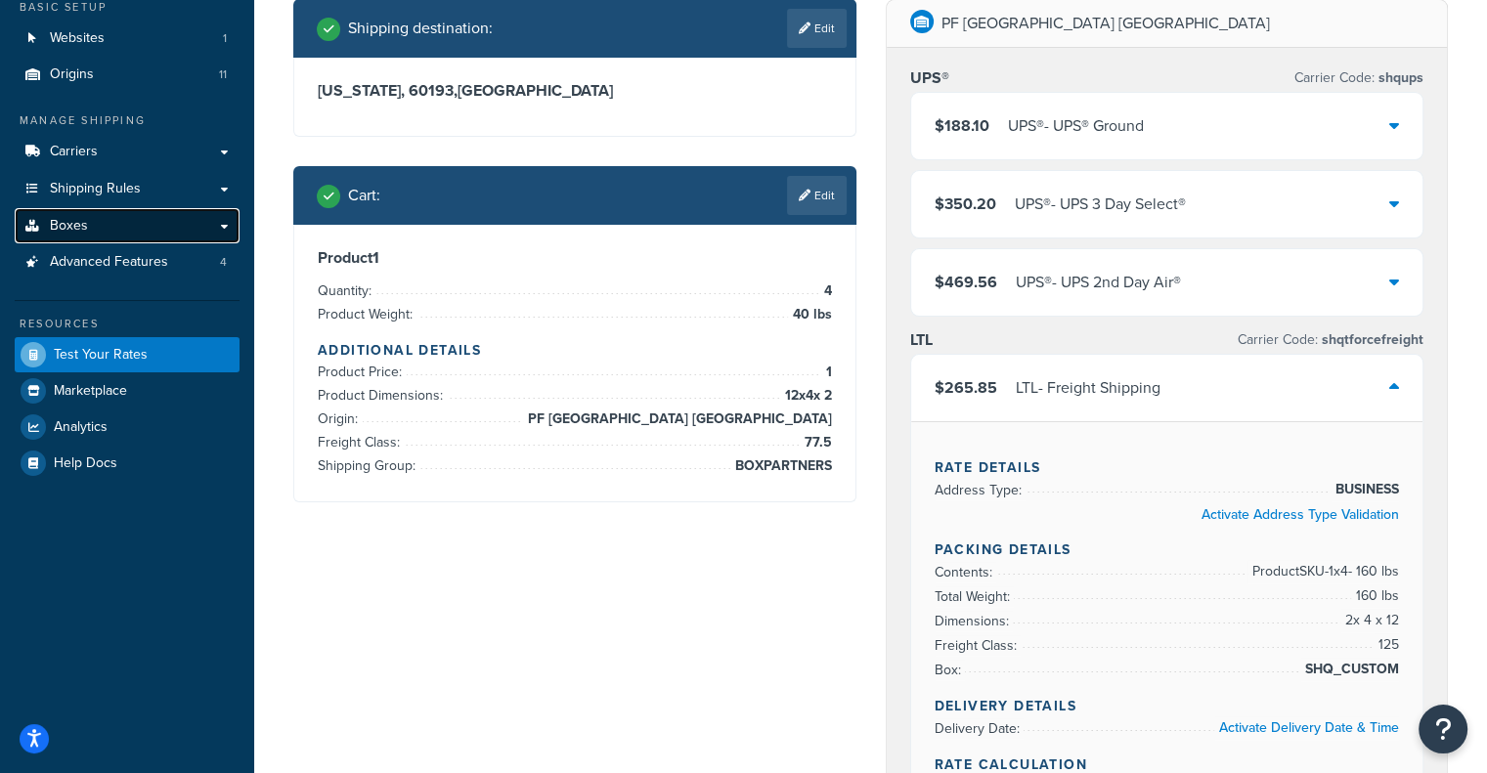
click at [213, 236] on link "Boxes" at bounding box center [127, 226] width 225 height 36
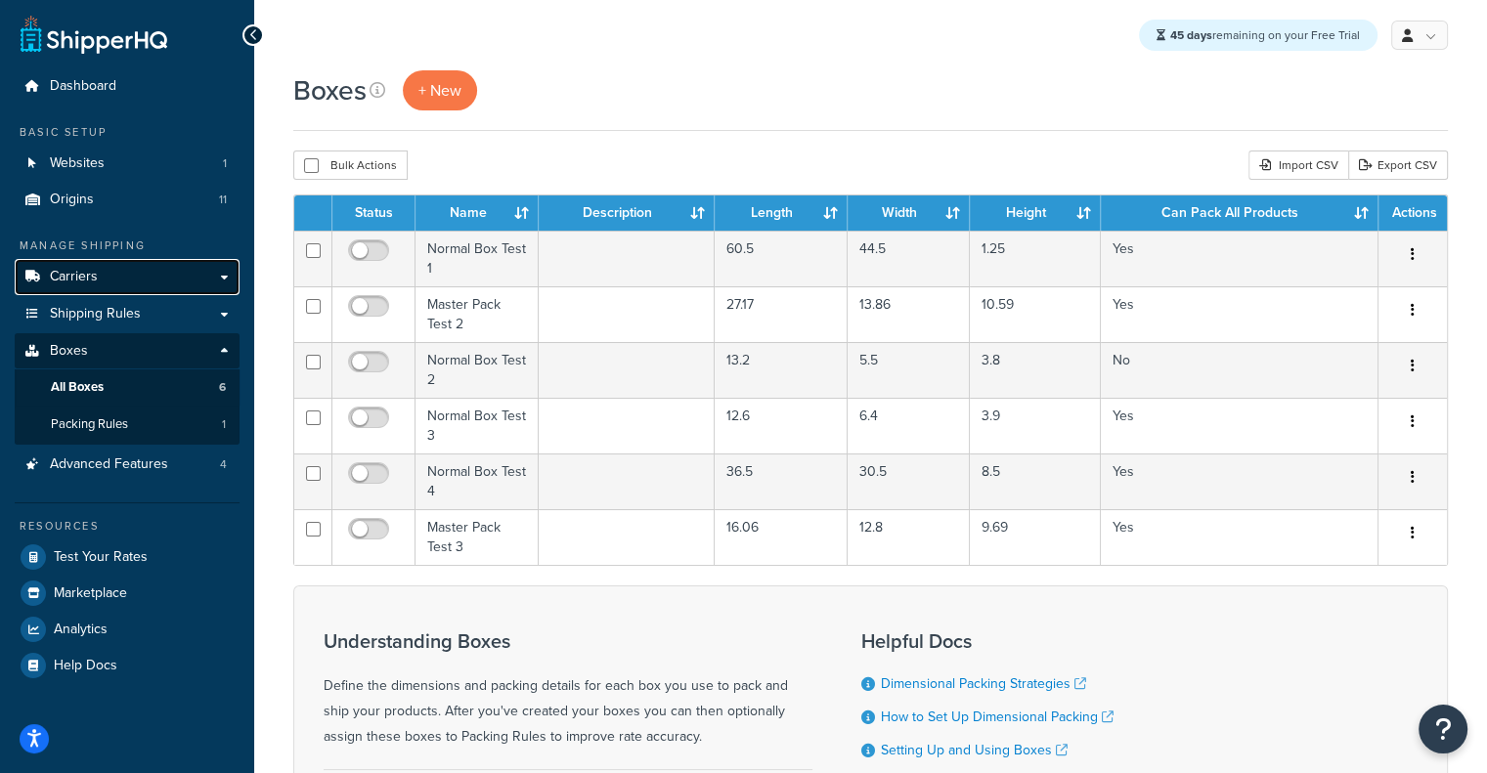
click at [171, 282] on link "Carriers" at bounding box center [127, 277] width 225 height 36
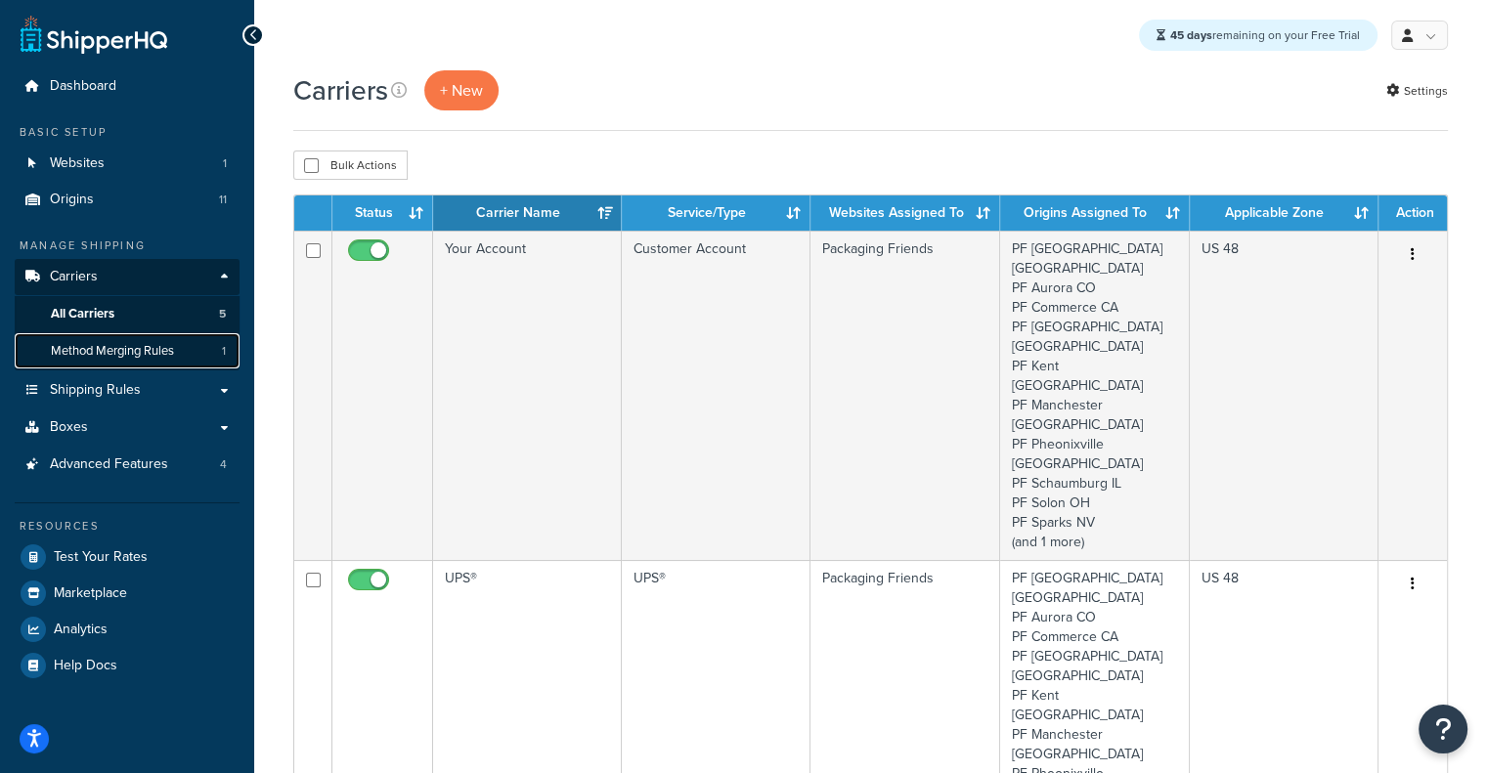
click at [109, 350] on span "Method Merging Rules" at bounding box center [112, 351] width 123 height 17
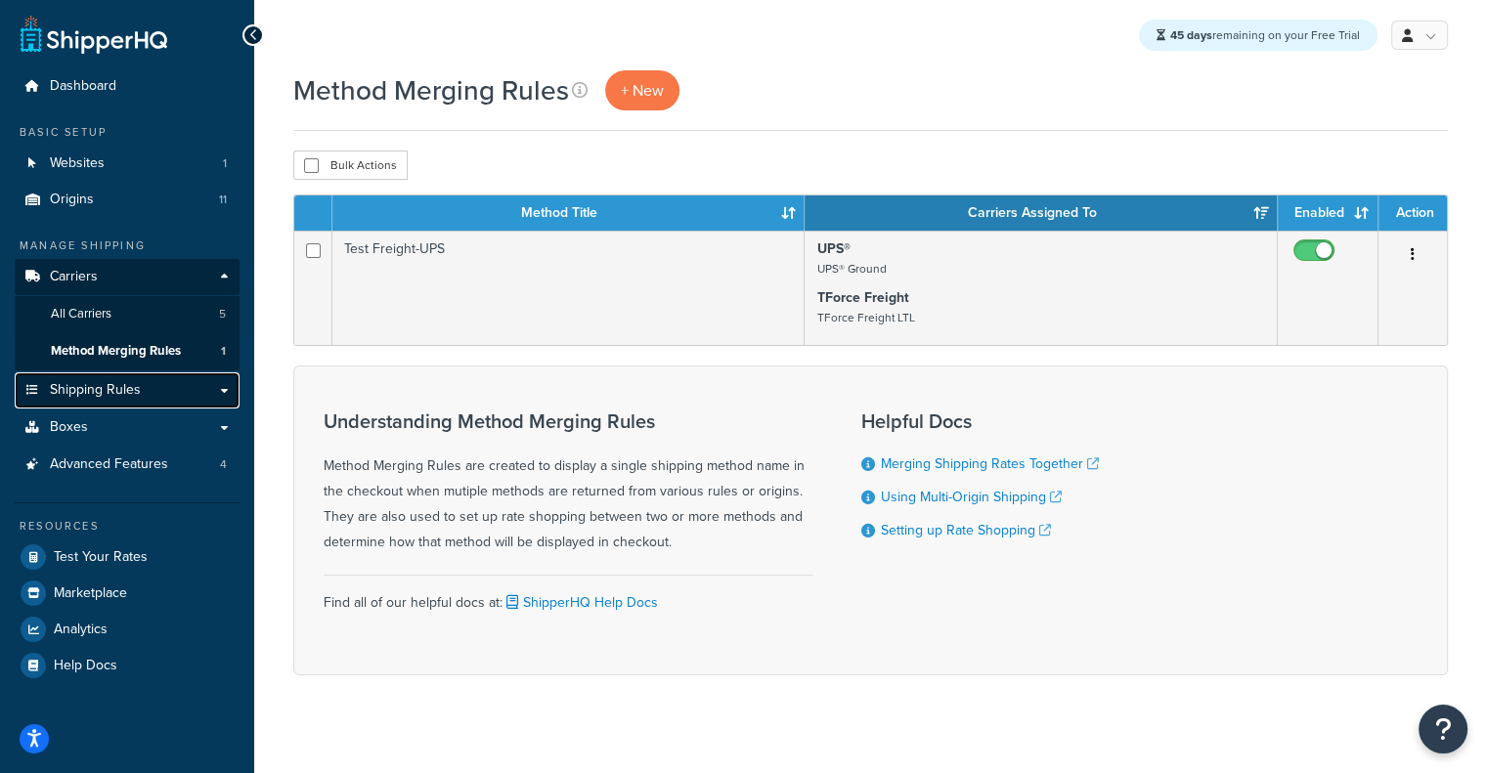
click at [135, 387] on span "Shipping Rules" at bounding box center [95, 390] width 91 height 17
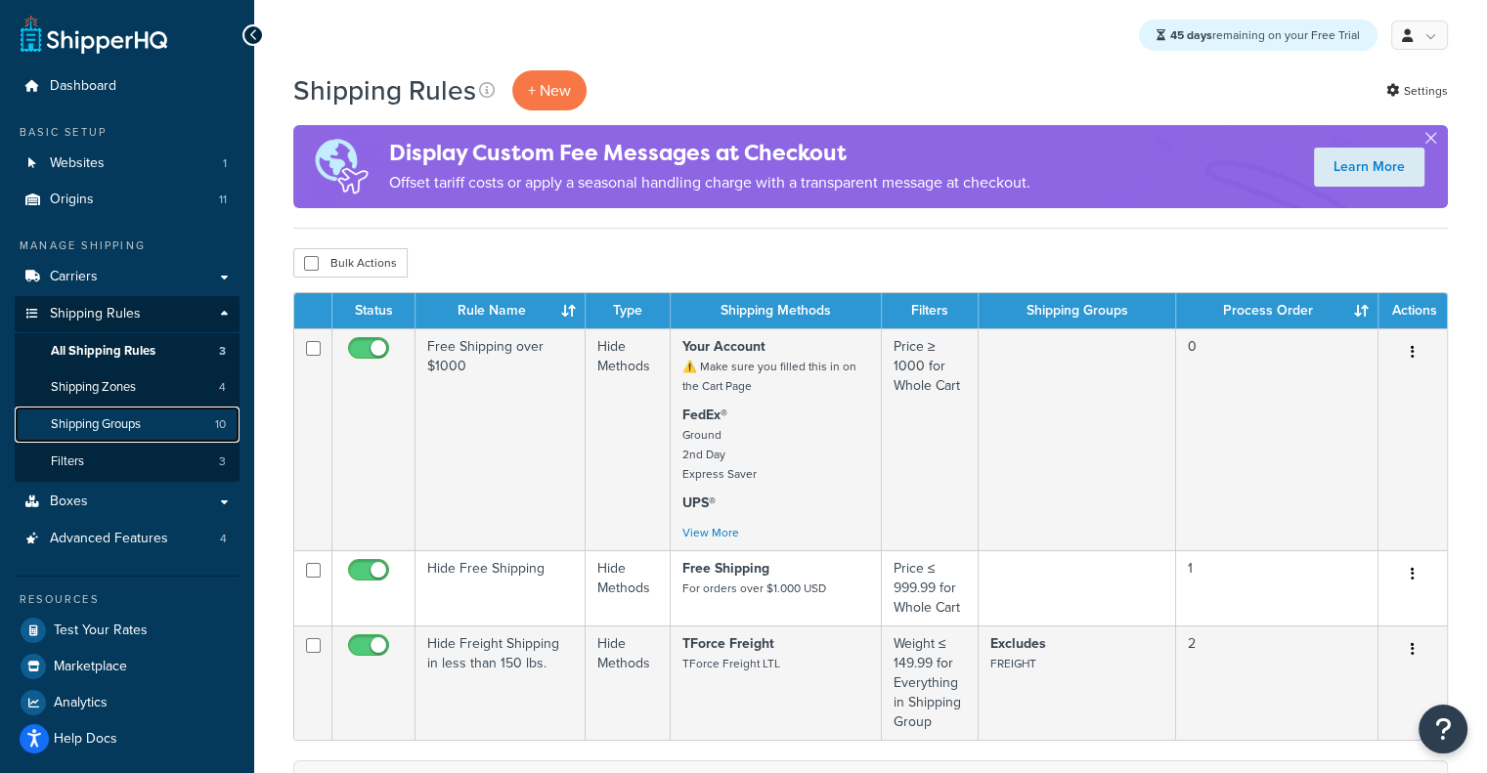
click at [133, 424] on span "Shipping Groups" at bounding box center [96, 424] width 90 height 17
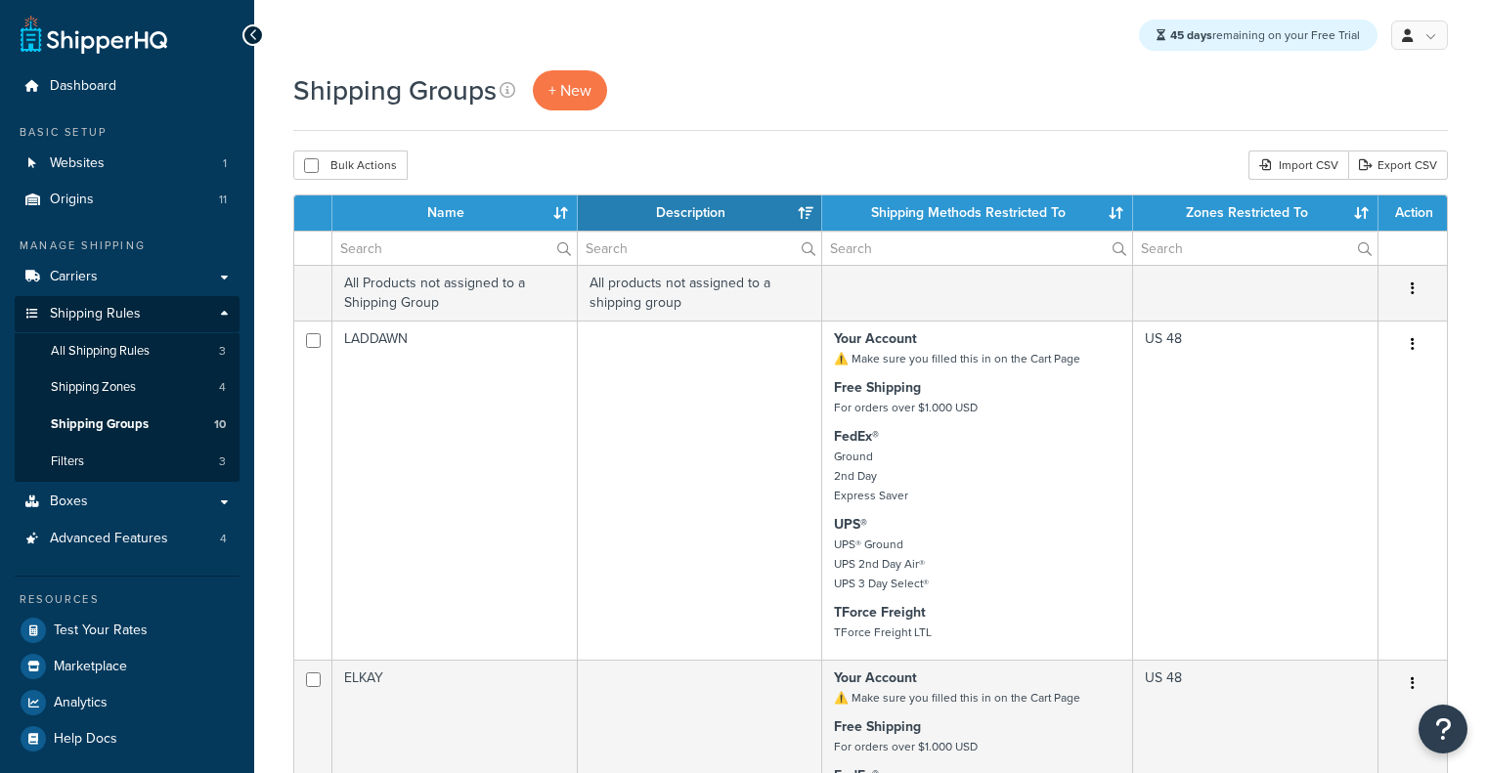
select select "15"
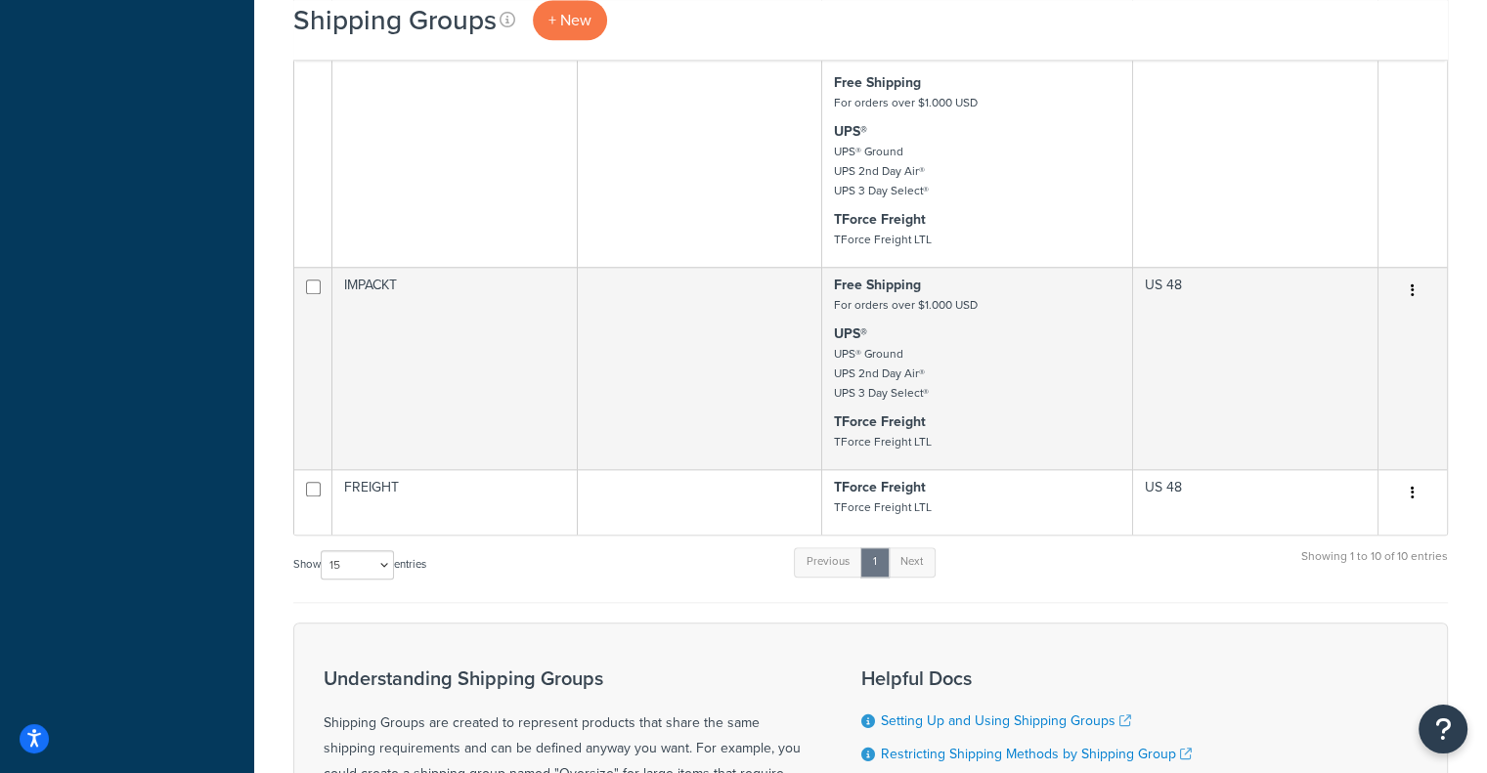
scroll to position [2041, 0]
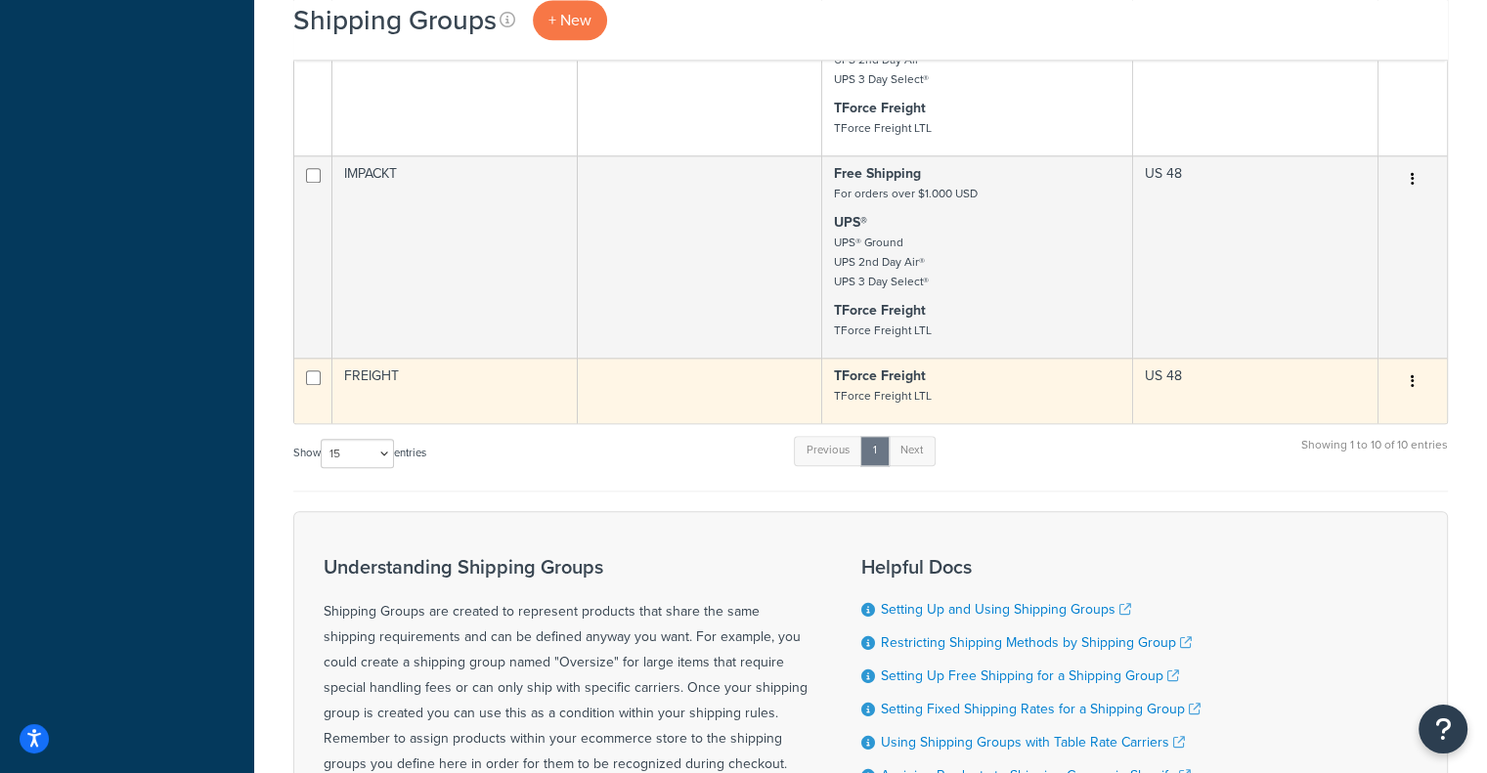
click at [997, 406] on p "TForce Freight TForce Freight LTL" at bounding box center [977, 386] width 286 height 39
click at [391, 410] on td "FREIGHT" at bounding box center [454, 390] width 245 height 65
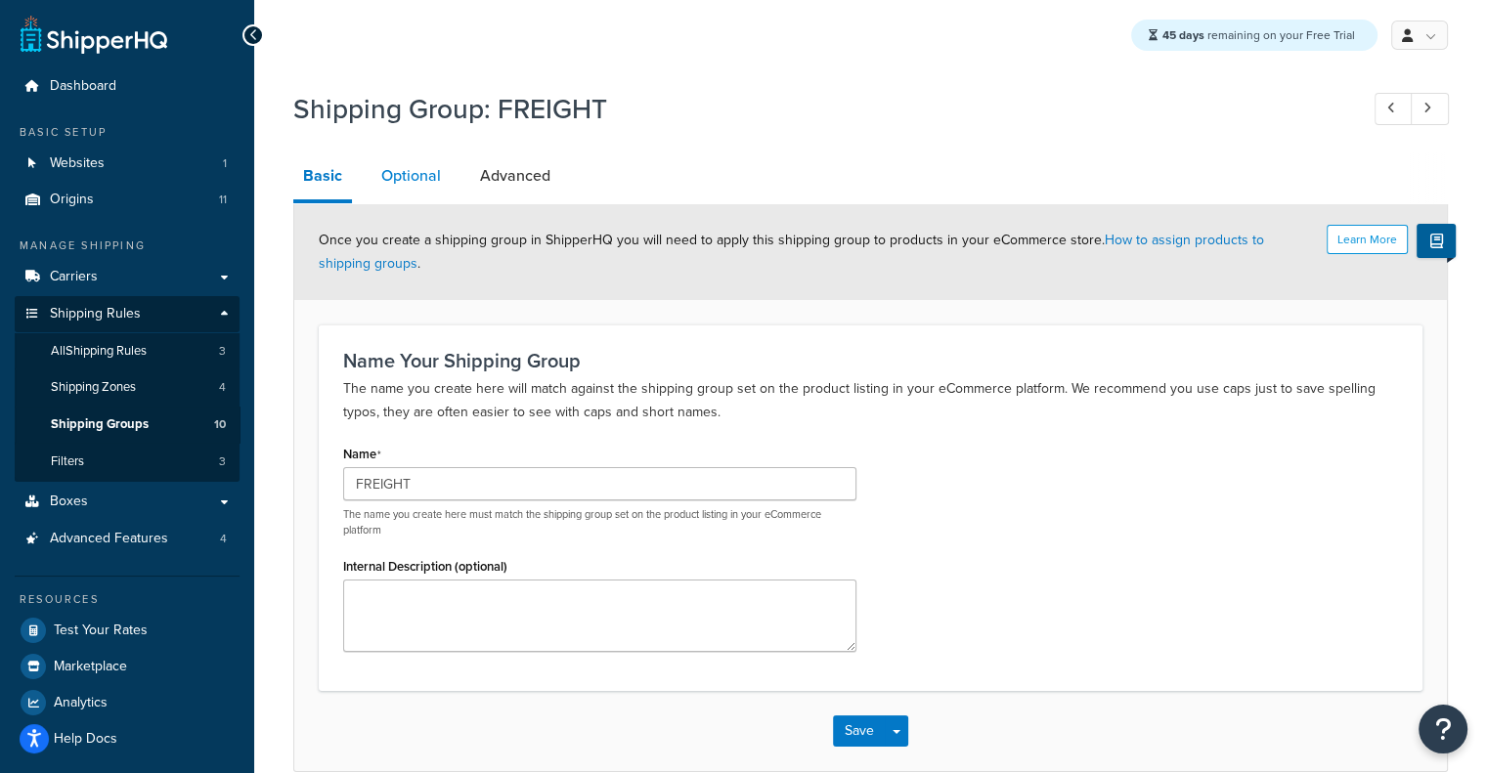
click at [388, 164] on link "Optional" at bounding box center [410, 175] width 79 height 47
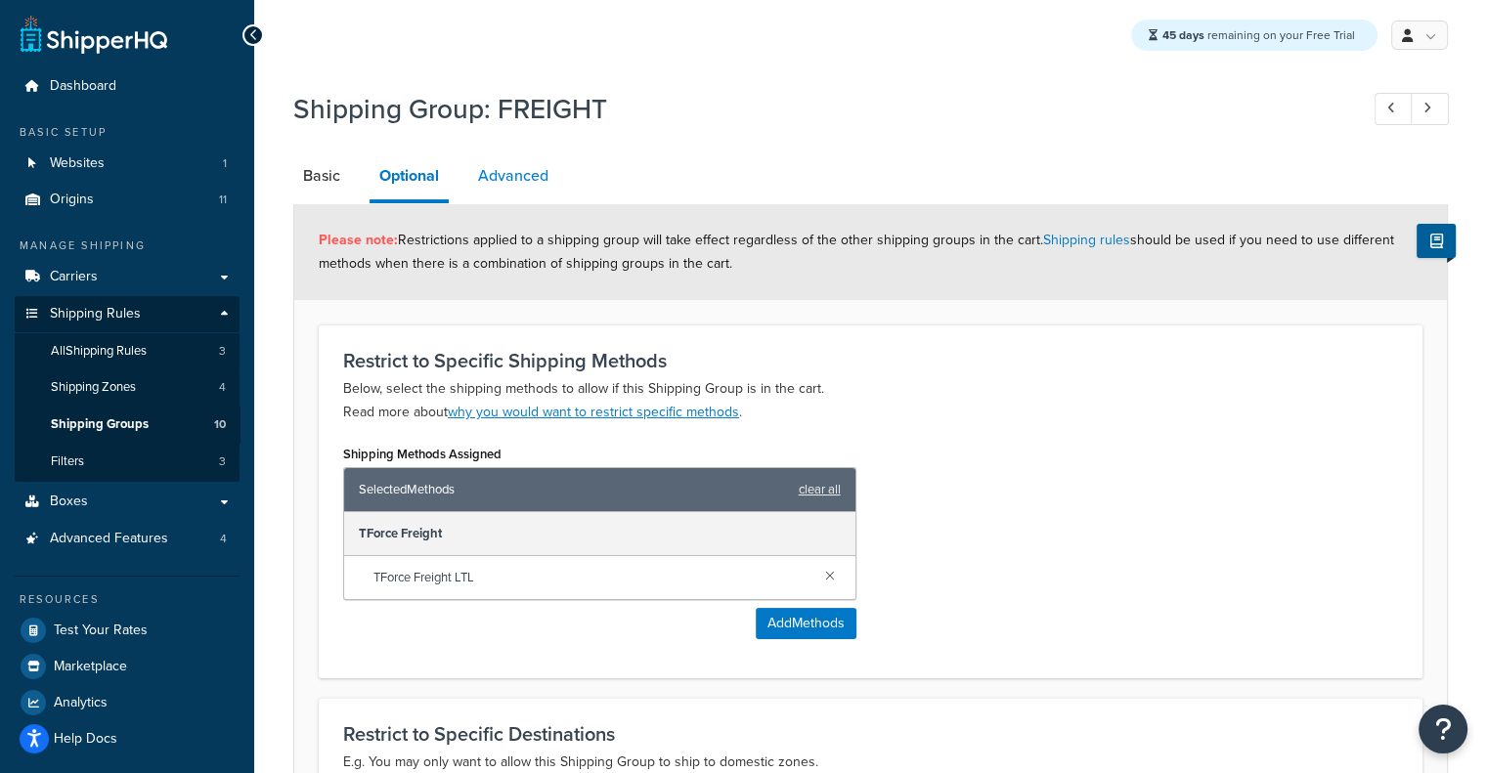
click at [539, 179] on link "Advanced" at bounding box center [513, 175] width 90 height 47
select select "110"
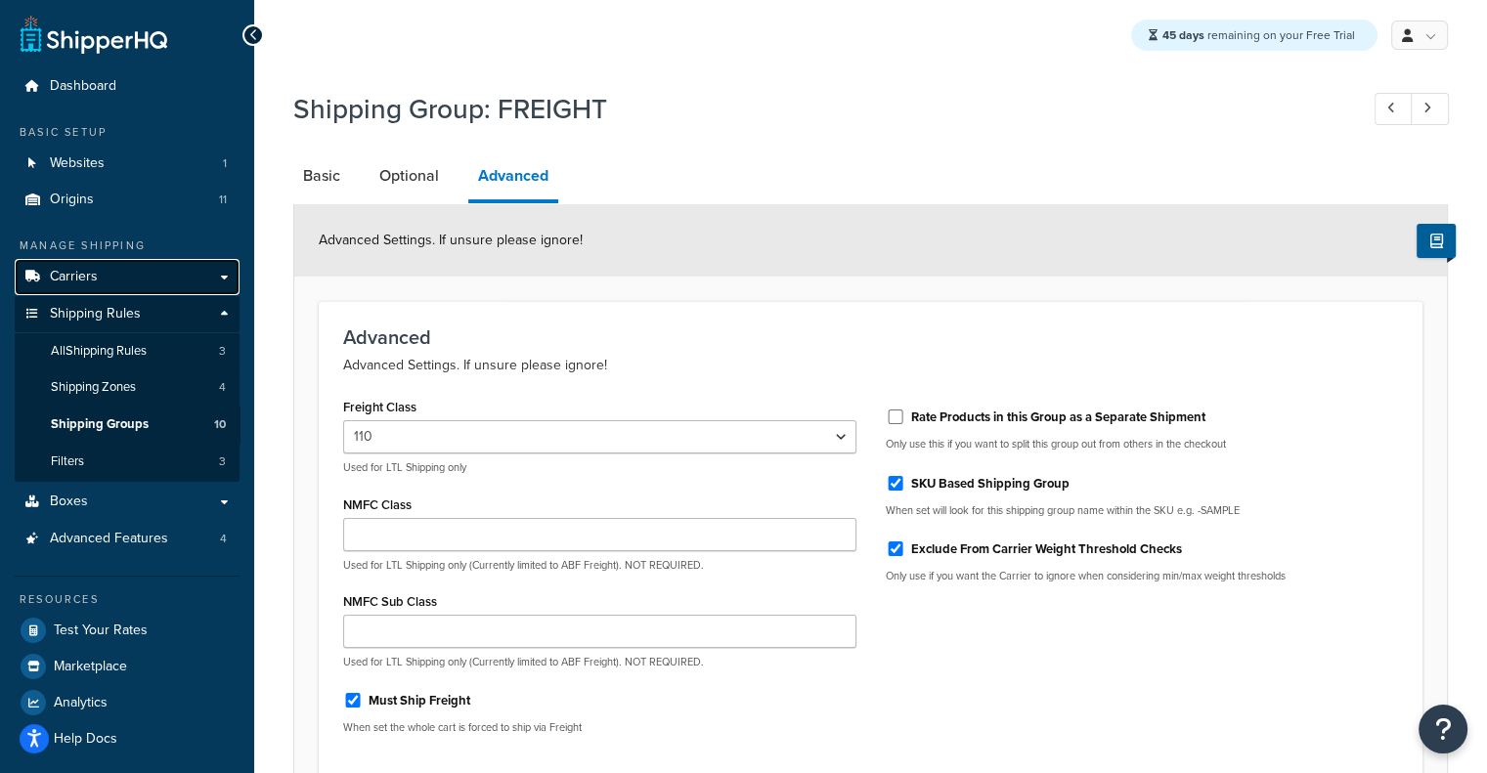
click at [144, 260] on link "Carriers" at bounding box center [127, 277] width 225 height 36
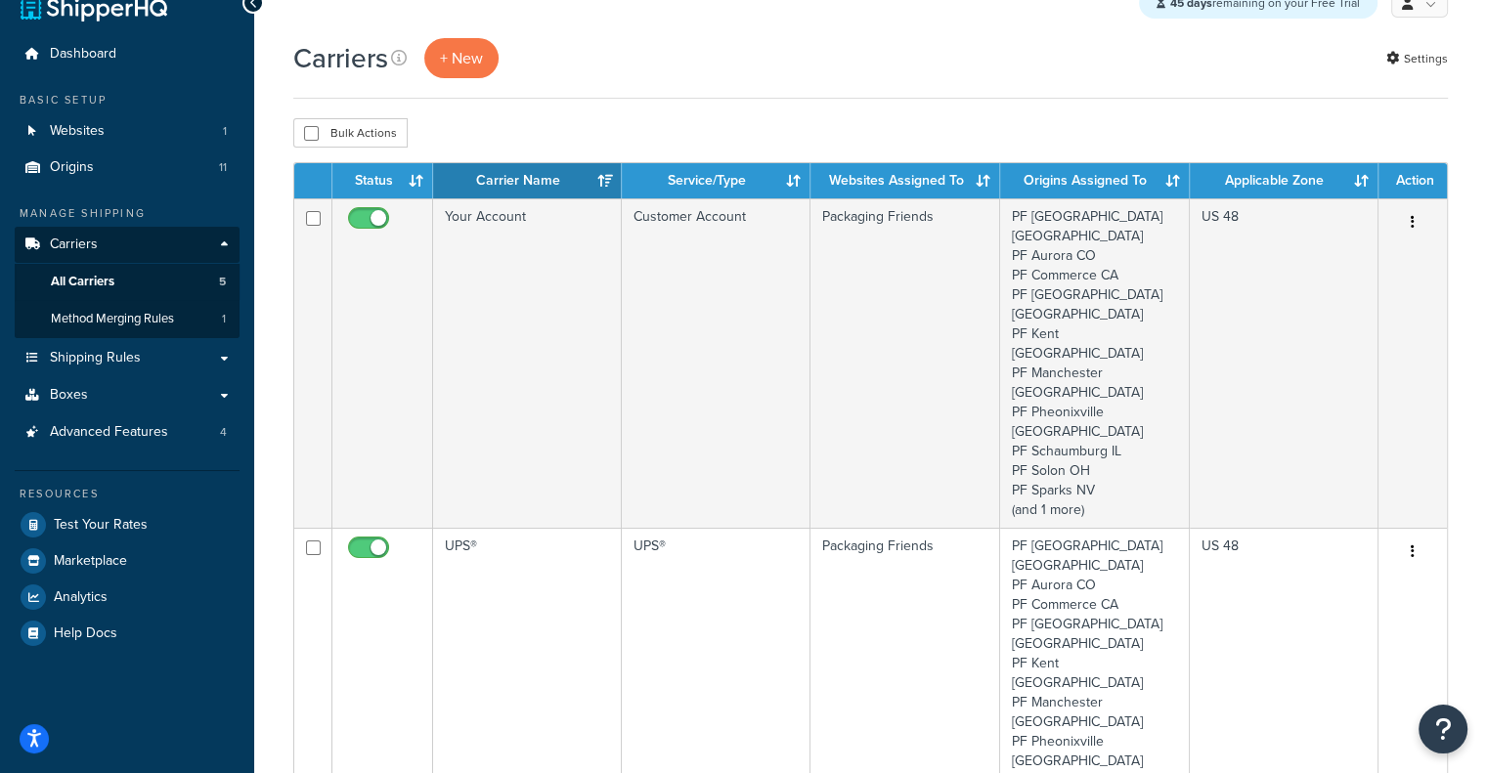
scroll to position [36, 0]
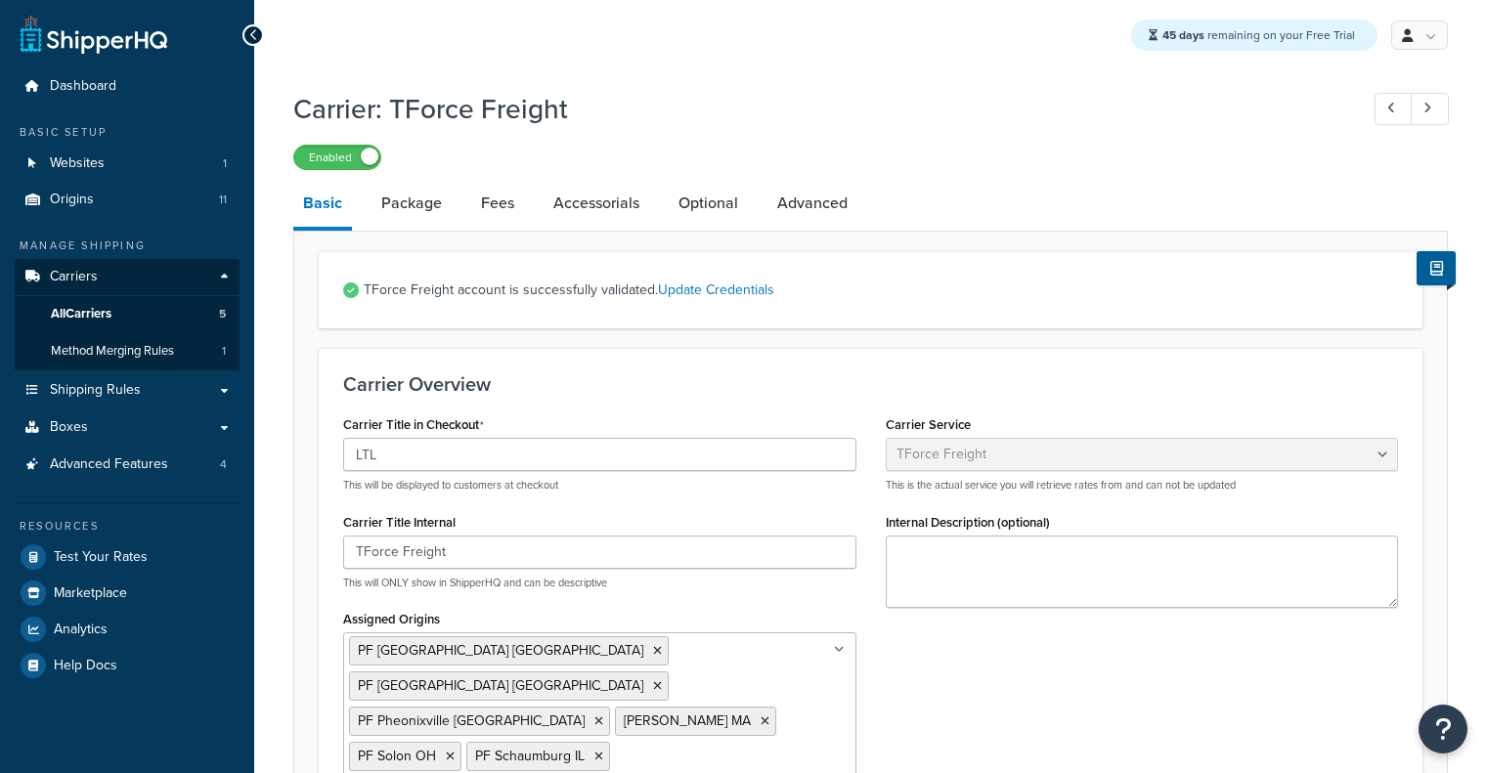
select select "tforceFreight"
click at [798, 205] on link "Advanced" at bounding box center [812, 203] width 90 height 47
select select "false"
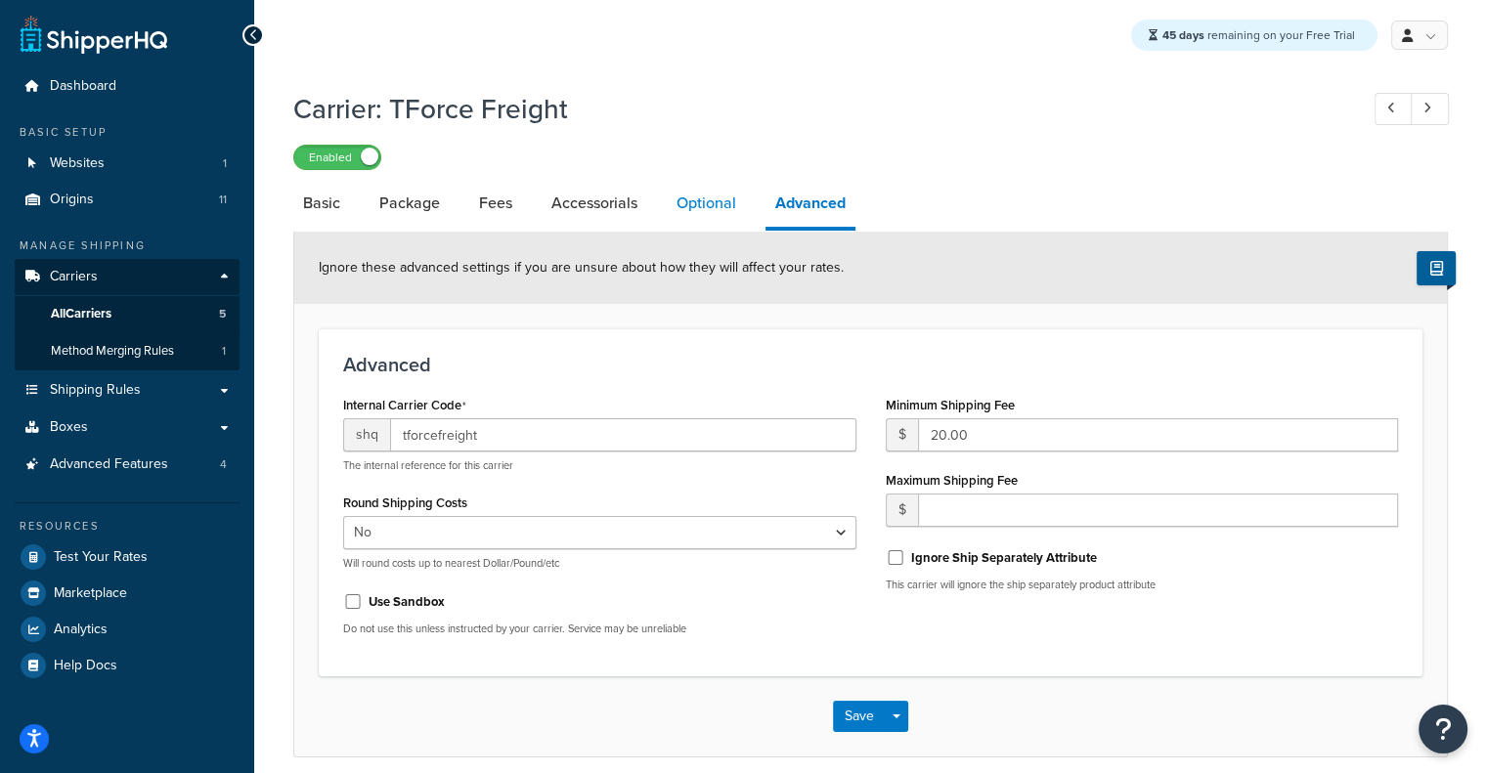
click at [689, 205] on link "Optional" at bounding box center [706, 203] width 79 height 47
select select "77.5"
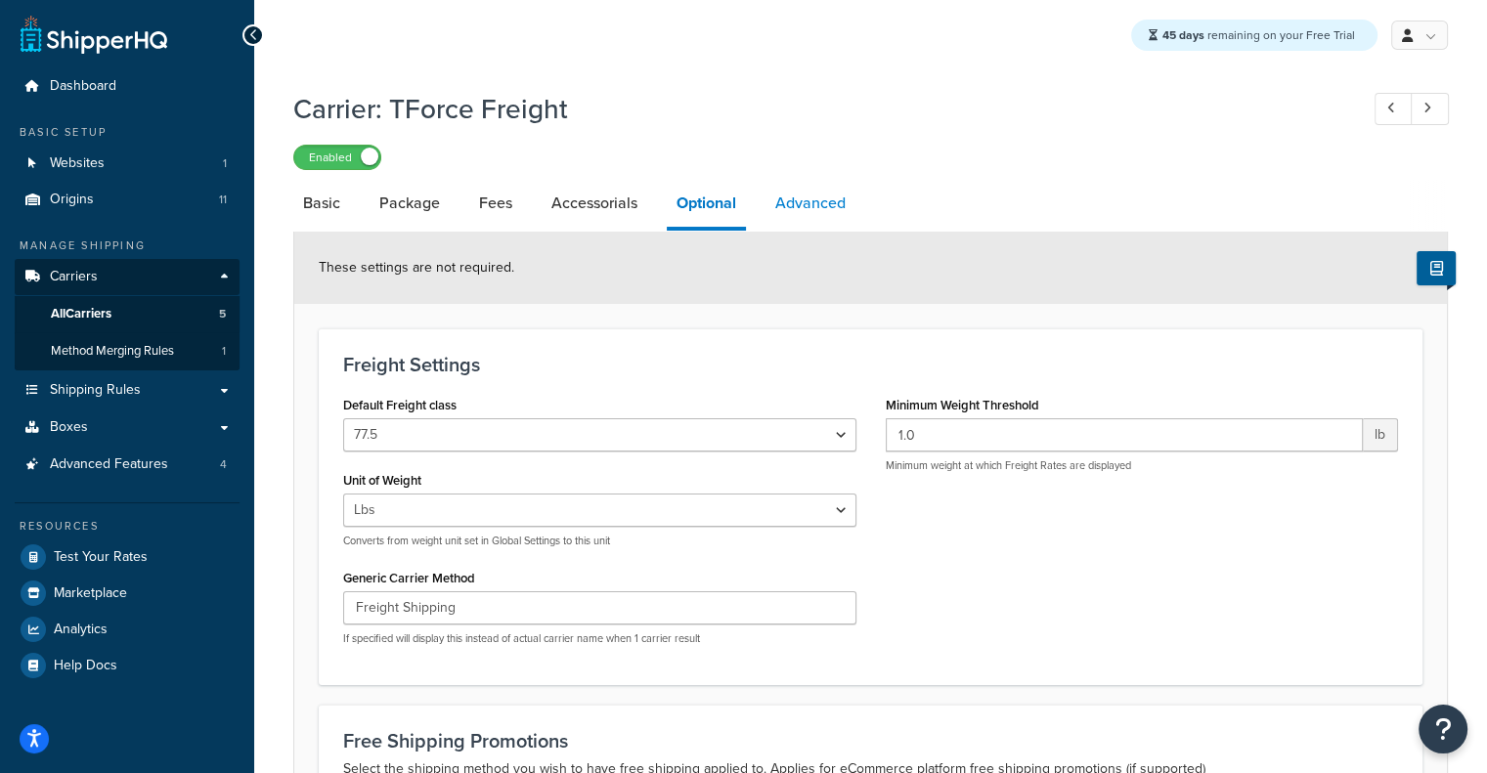
click at [823, 198] on link "Advanced" at bounding box center [810, 203] width 90 height 47
select select "false"
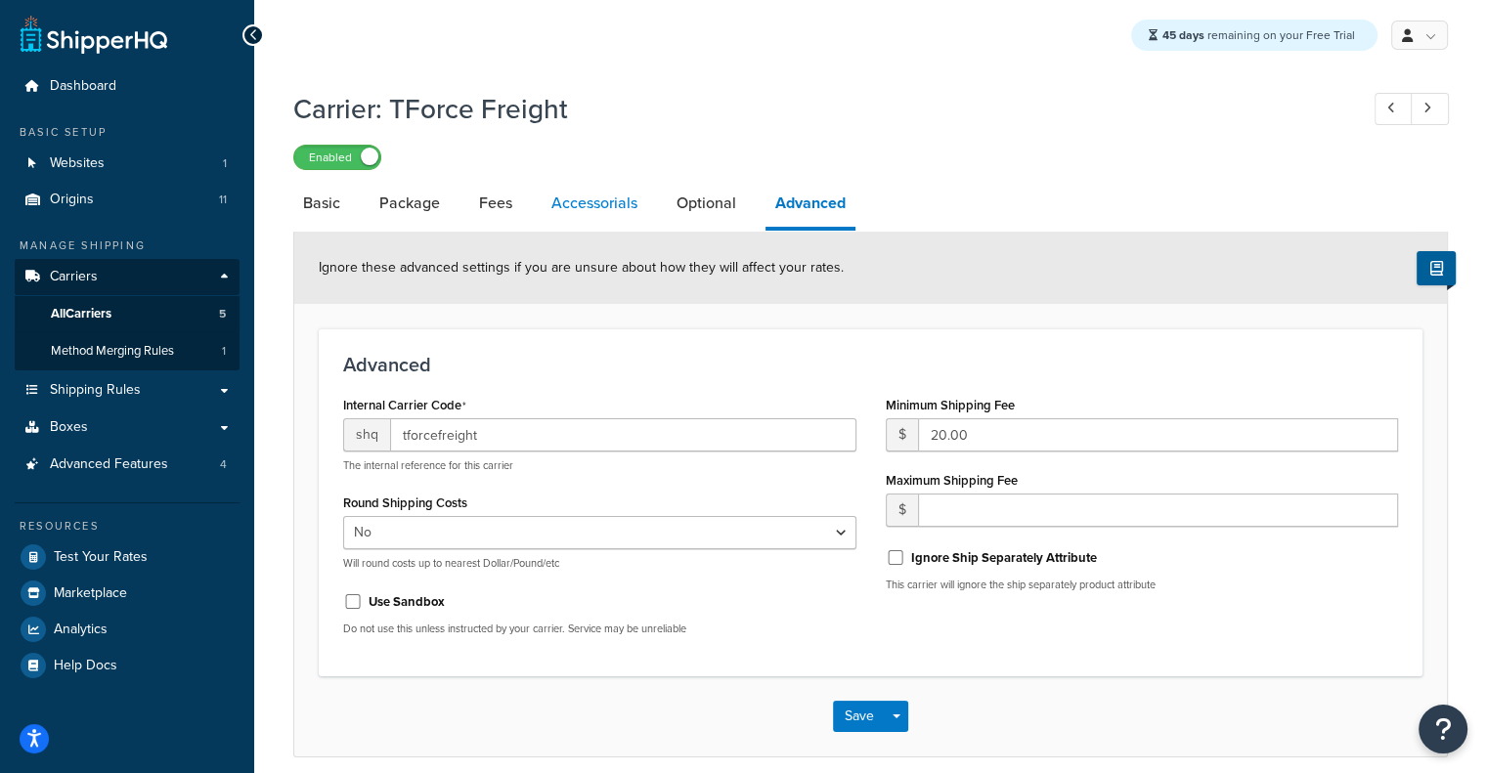
click at [583, 208] on link "Accessorials" at bounding box center [595, 203] width 106 height 47
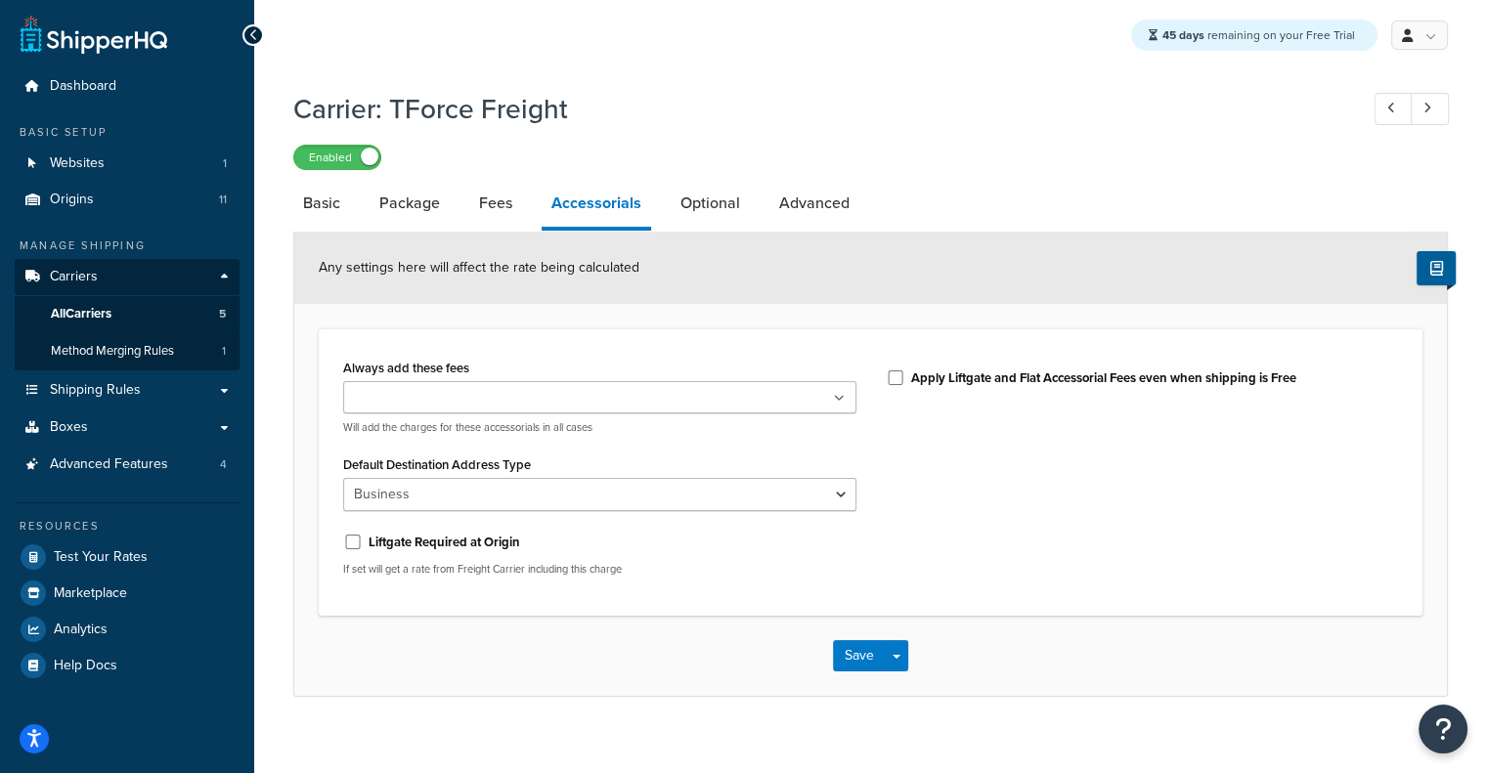
click at [460, 215] on li "Package" at bounding box center [419, 203] width 100 height 47
click at [488, 210] on link "Fees" at bounding box center [495, 203] width 53 height 47
select select "AFTER"
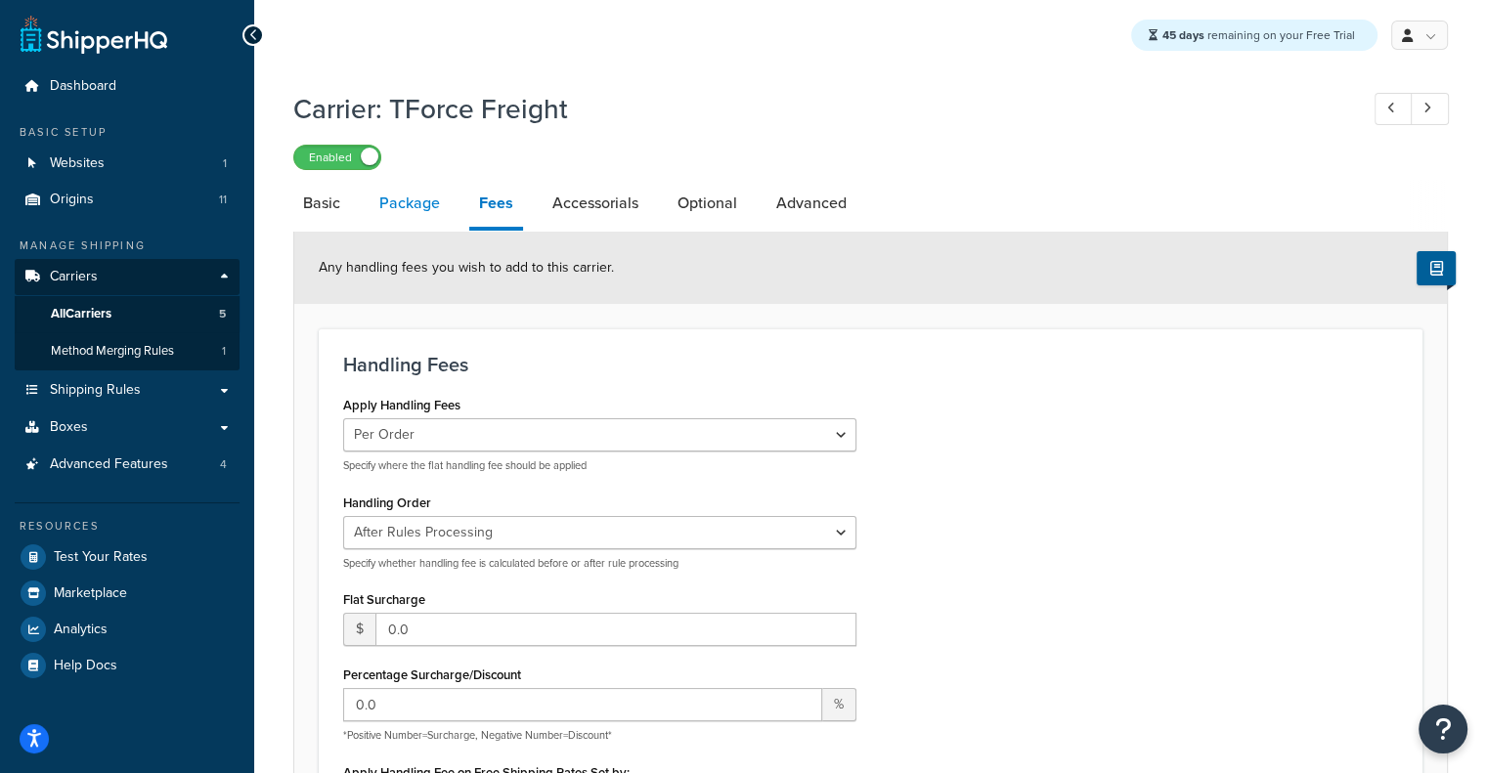
click at [409, 208] on link "Package" at bounding box center [409, 203] width 80 height 47
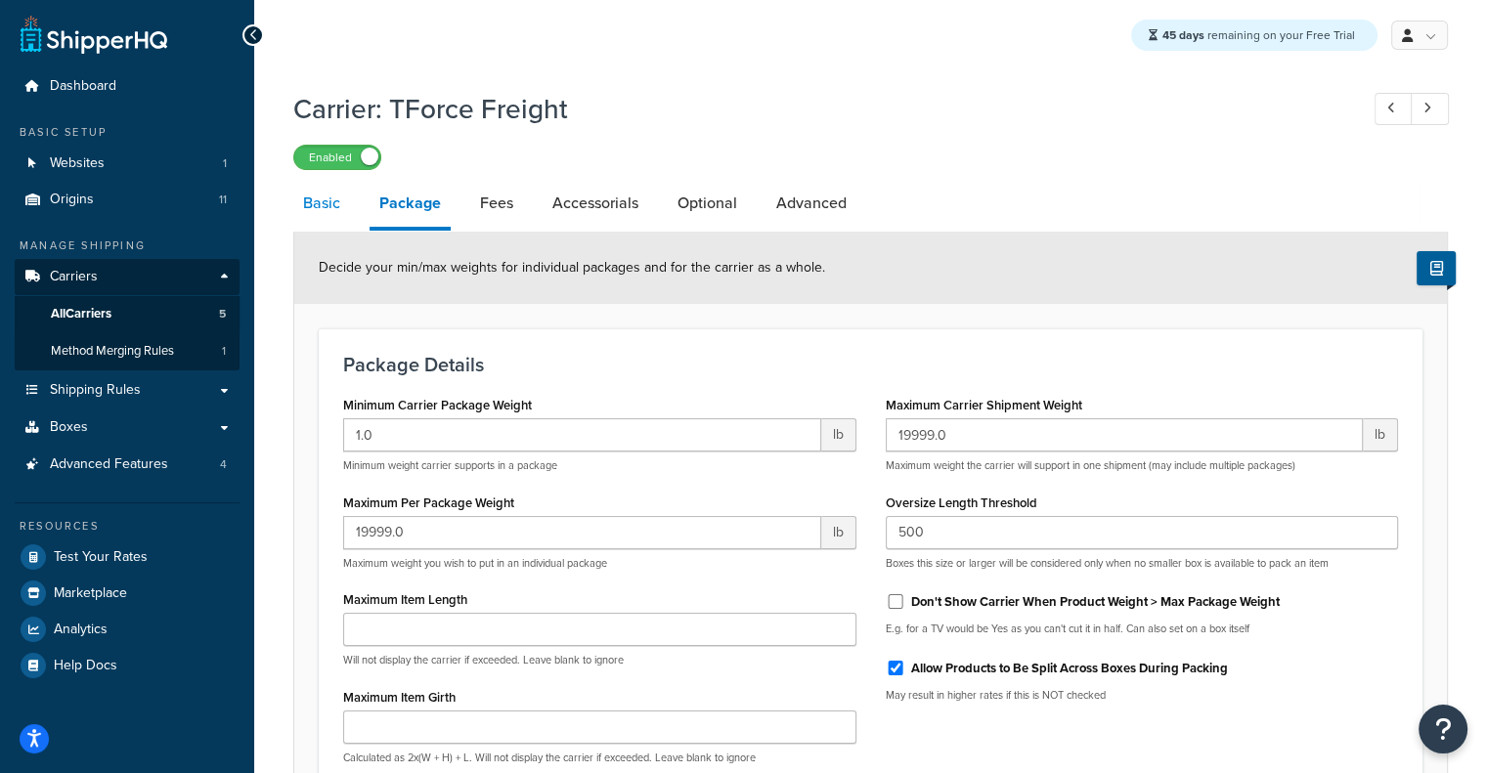
click at [335, 210] on link "Basic" at bounding box center [321, 203] width 57 height 47
select select "tforceFreight"
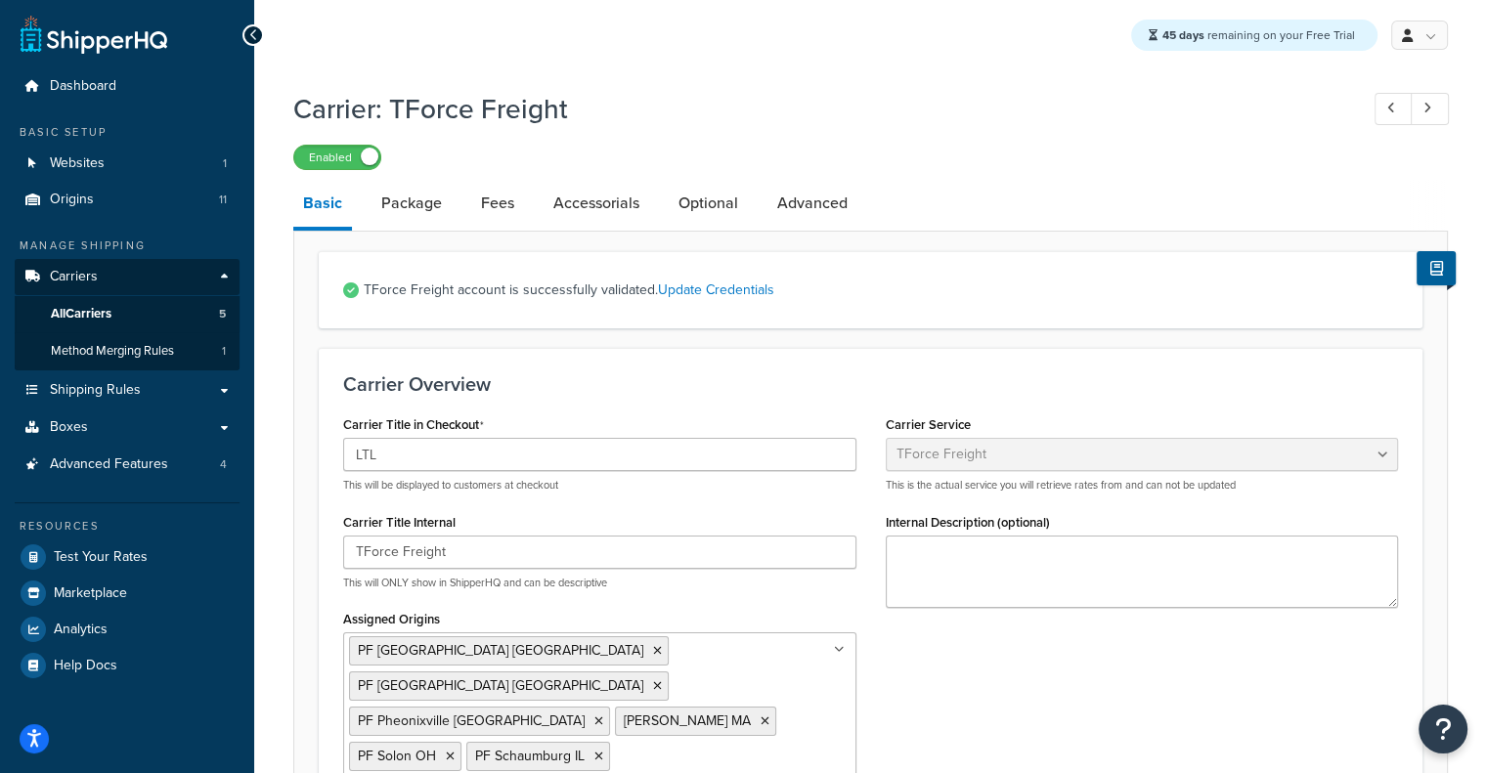
click at [335, 210] on link "Basic" at bounding box center [322, 205] width 59 height 51
click at [94, 557] on span "Test Your Rates" at bounding box center [101, 557] width 94 height 17
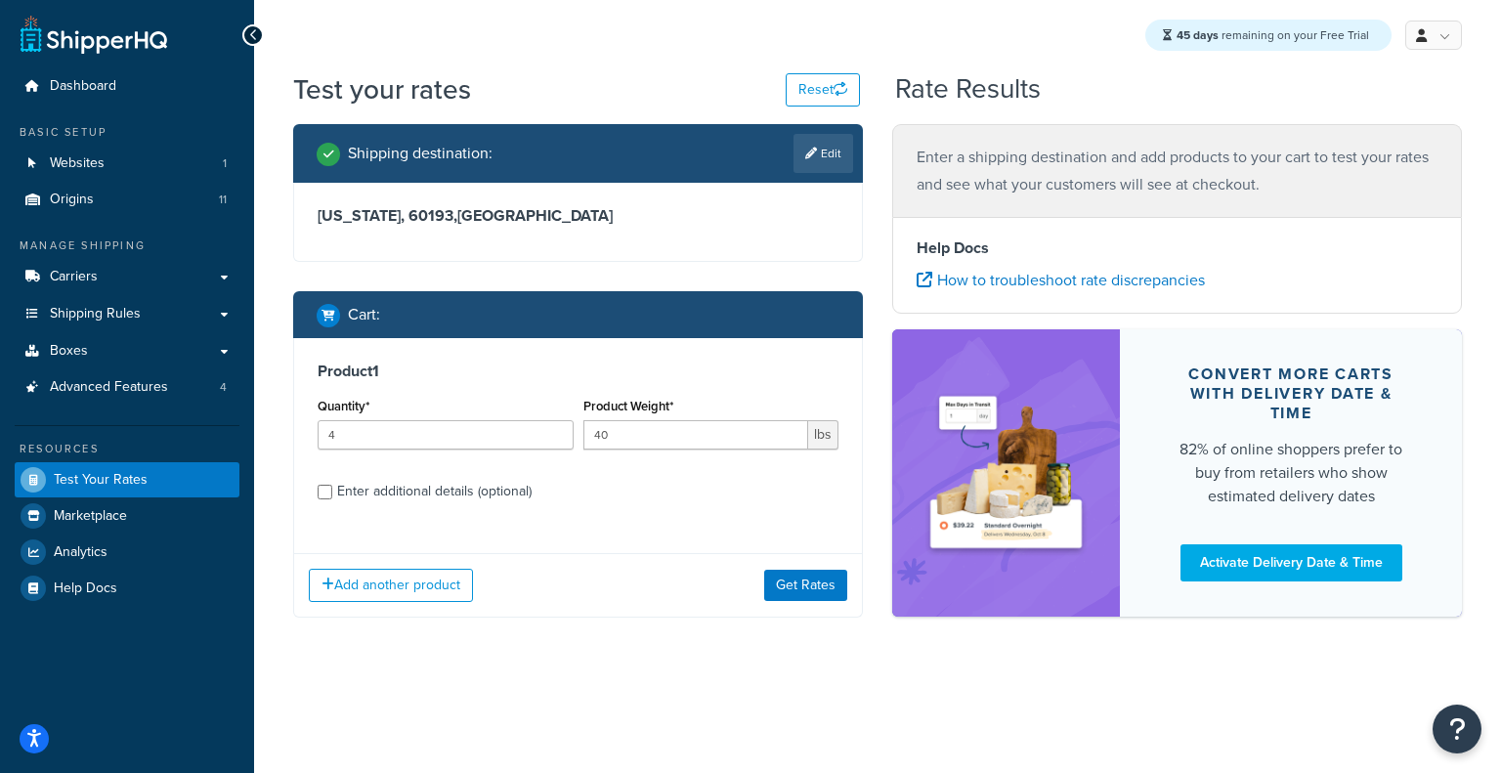
click at [475, 495] on div "Enter additional details (optional)" at bounding box center [434, 491] width 195 height 27
click at [332, 495] on input "Enter additional details (optional)" at bounding box center [325, 492] width 15 height 15
checkbox input "true"
select select "77.5"
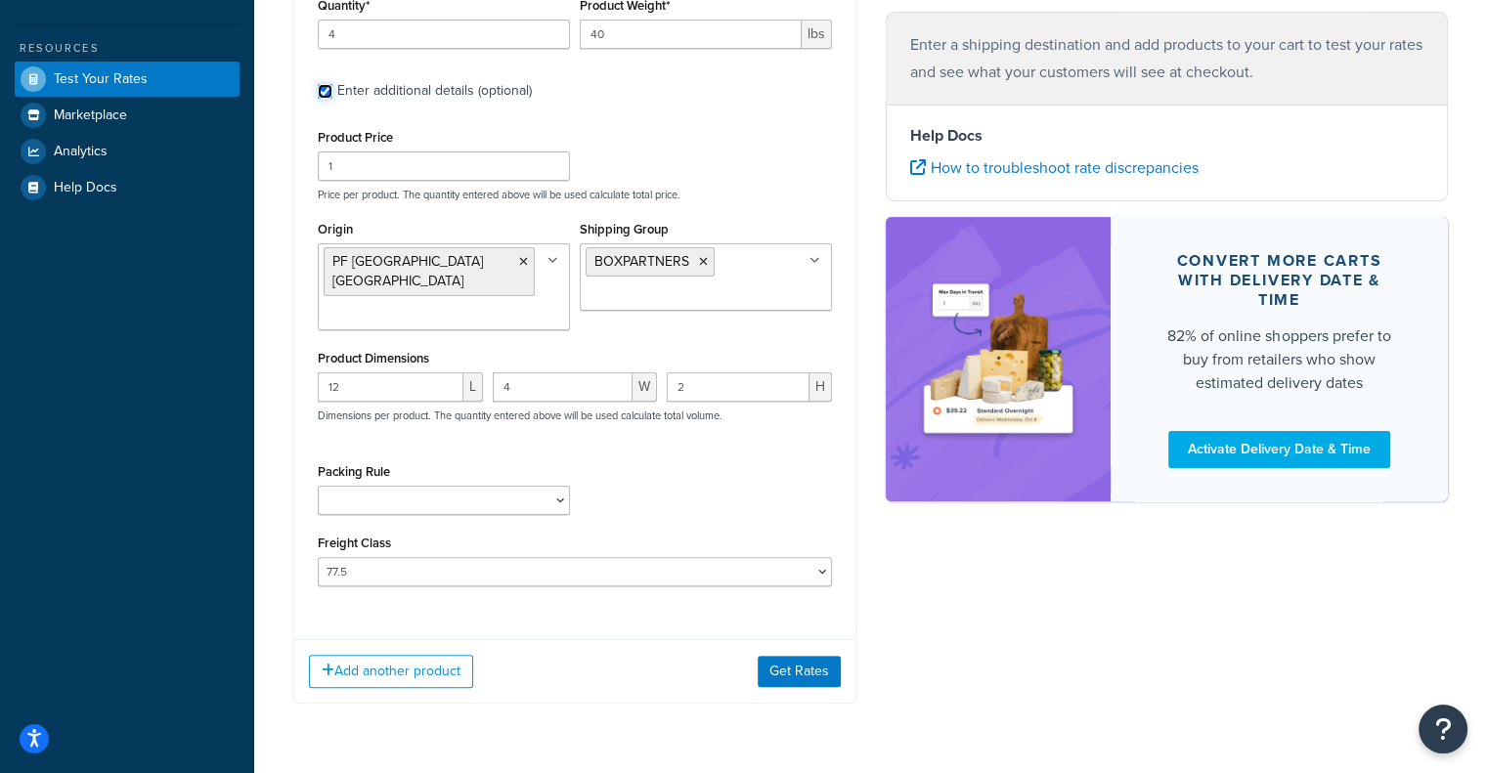
scroll to position [441, 0]
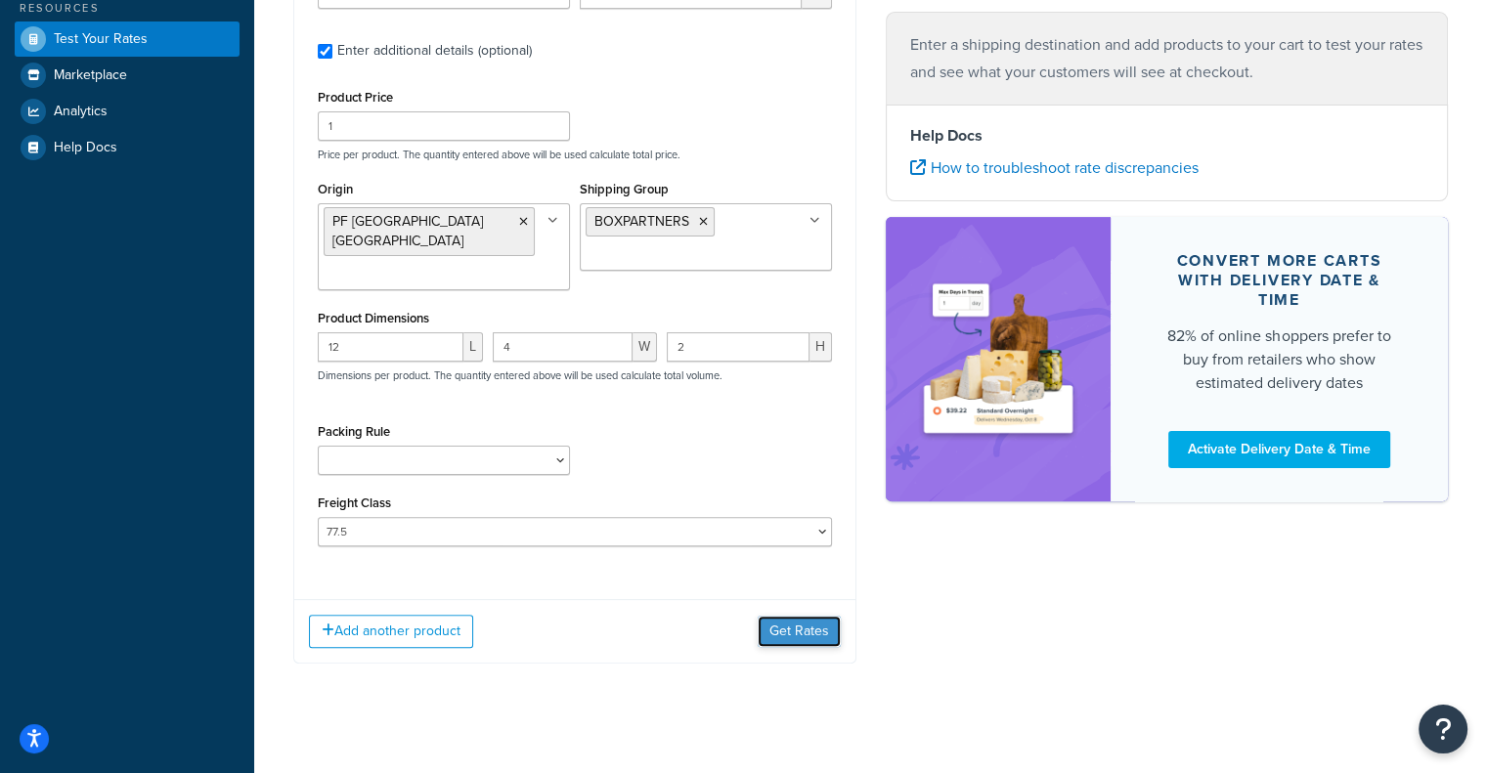
click at [813, 616] on button "Get Rates" at bounding box center [799, 631] width 83 height 31
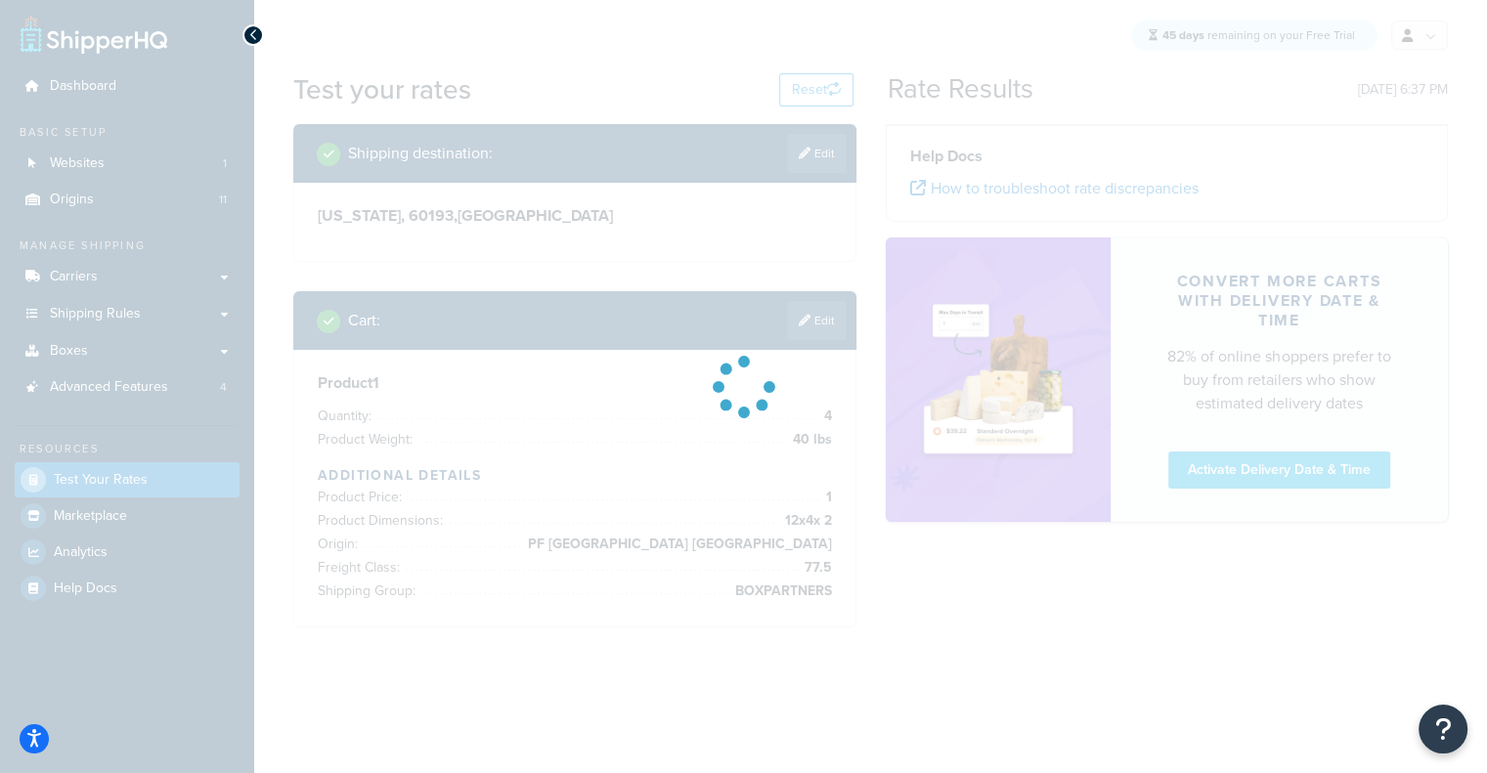
scroll to position [0, 0]
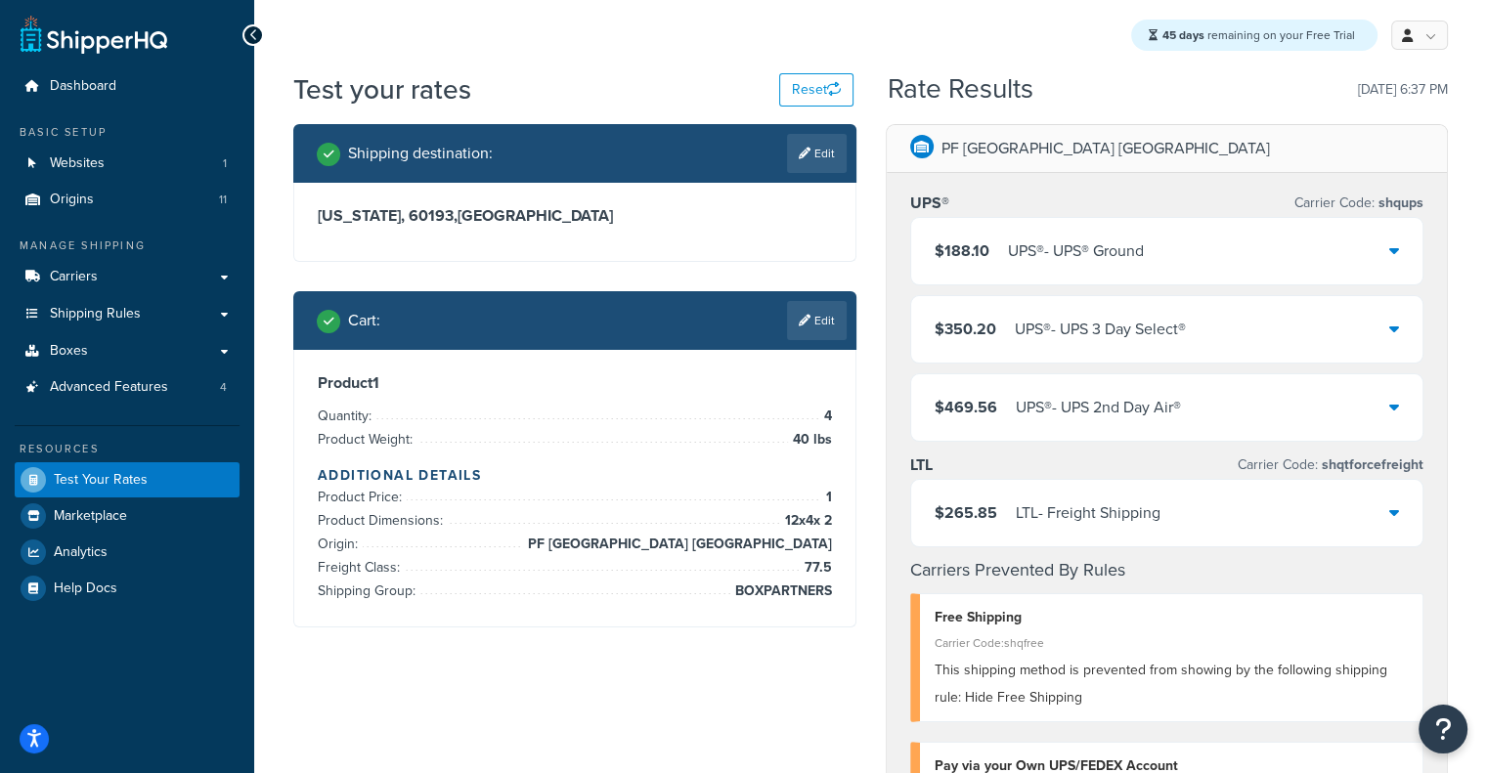
click at [1077, 501] on div "LTL - Freight Shipping" at bounding box center [1088, 512] width 145 height 27
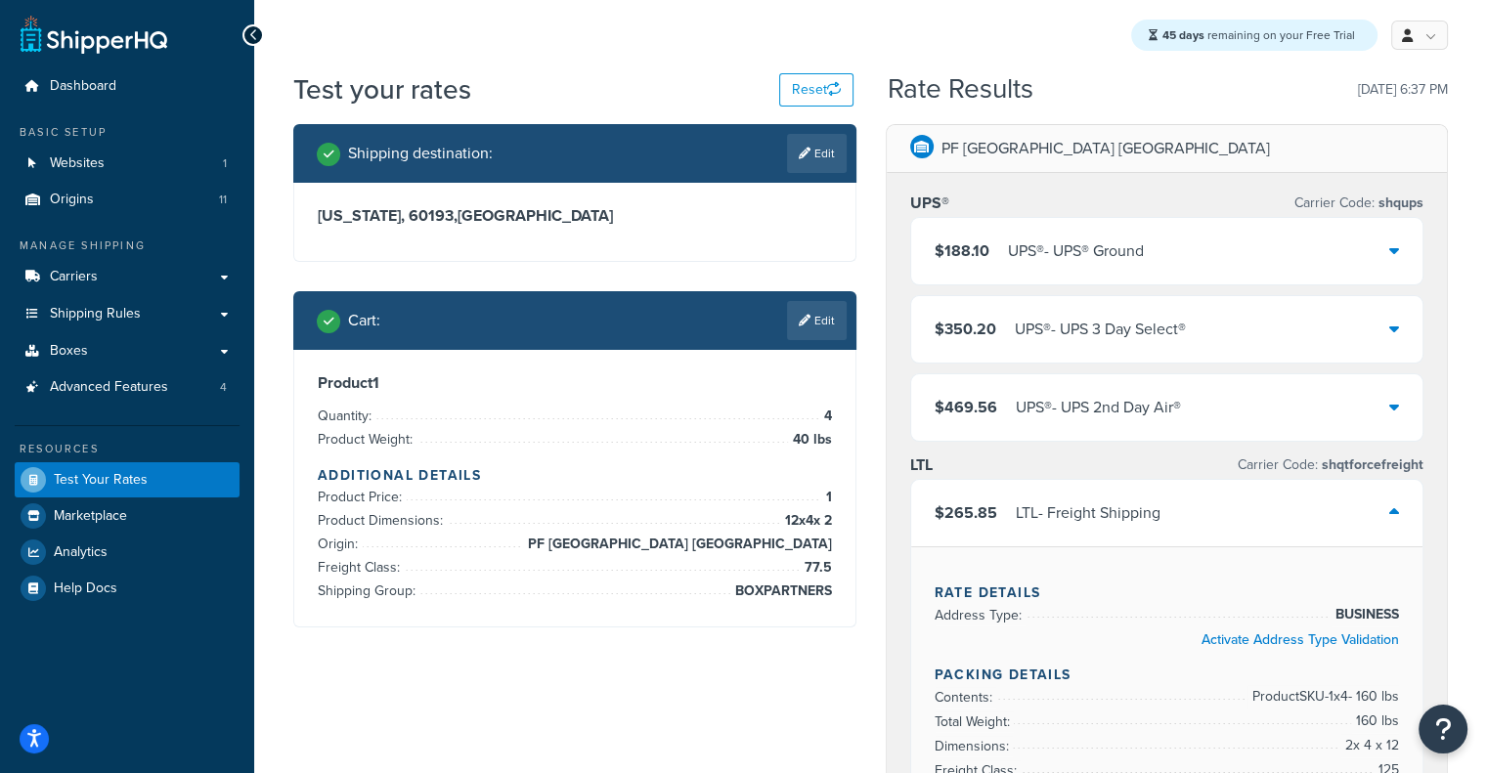
click at [1197, 506] on div "$265.85 LTL - Freight Shipping" at bounding box center [1167, 513] width 512 height 66
